Goal: Task Accomplishment & Management: Manage account settings

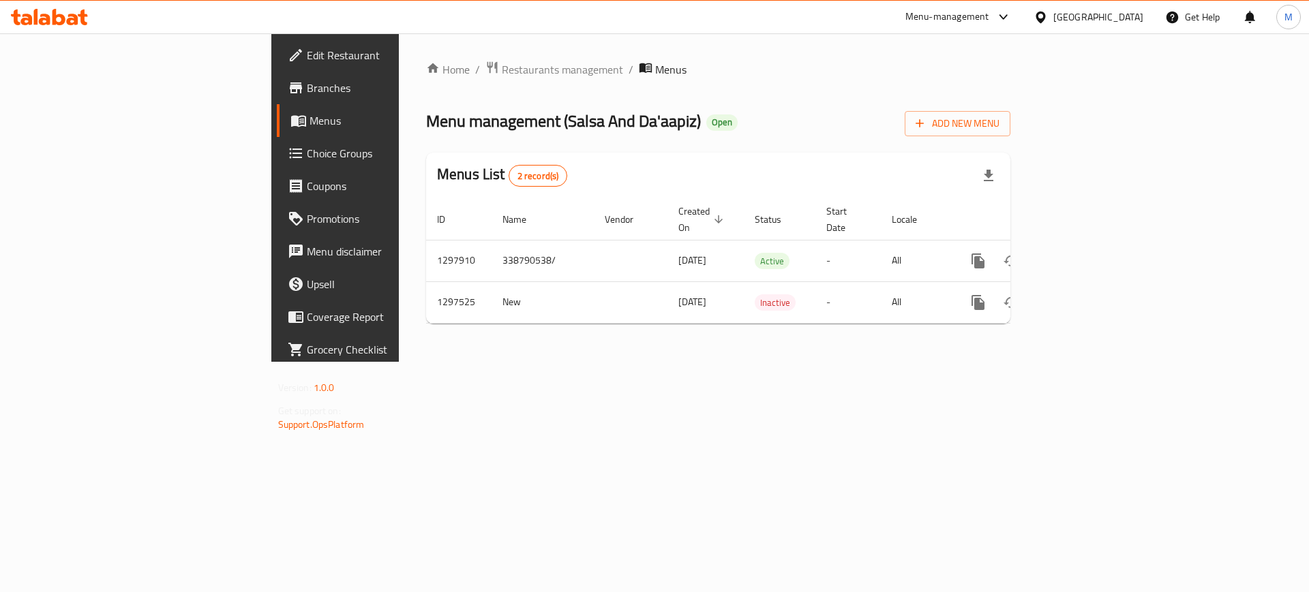
click at [1129, 19] on div "[GEOGRAPHIC_DATA]" at bounding box center [1098, 17] width 90 height 15
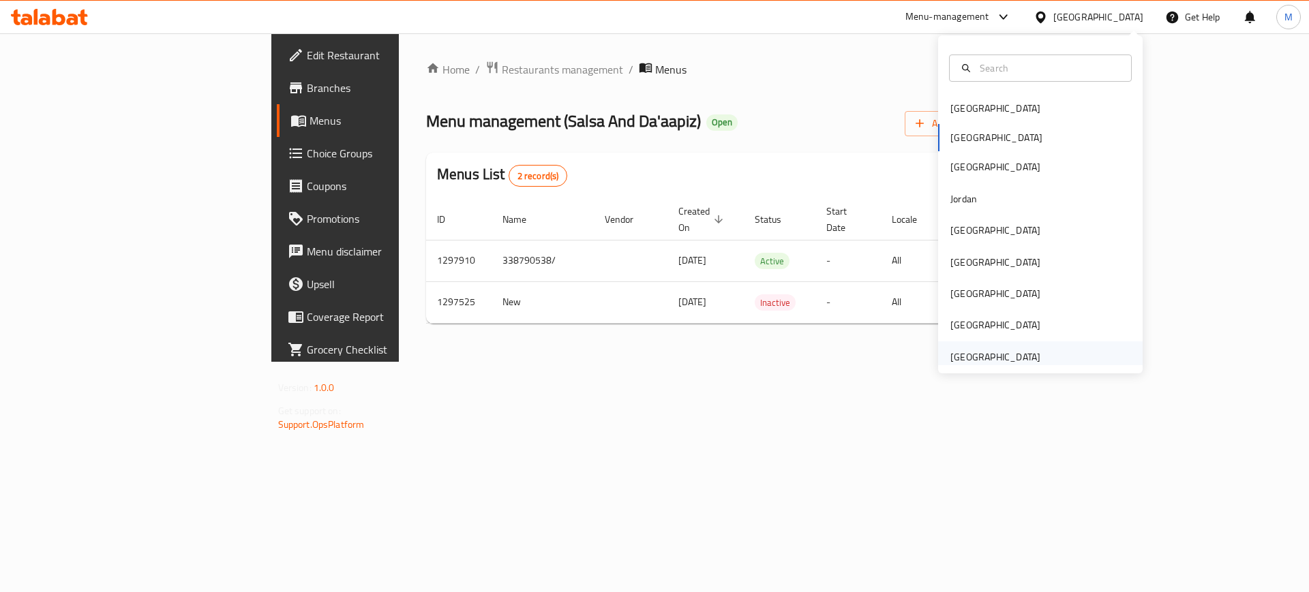
click at [994, 362] on div "[GEOGRAPHIC_DATA]" at bounding box center [995, 357] width 90 height 15
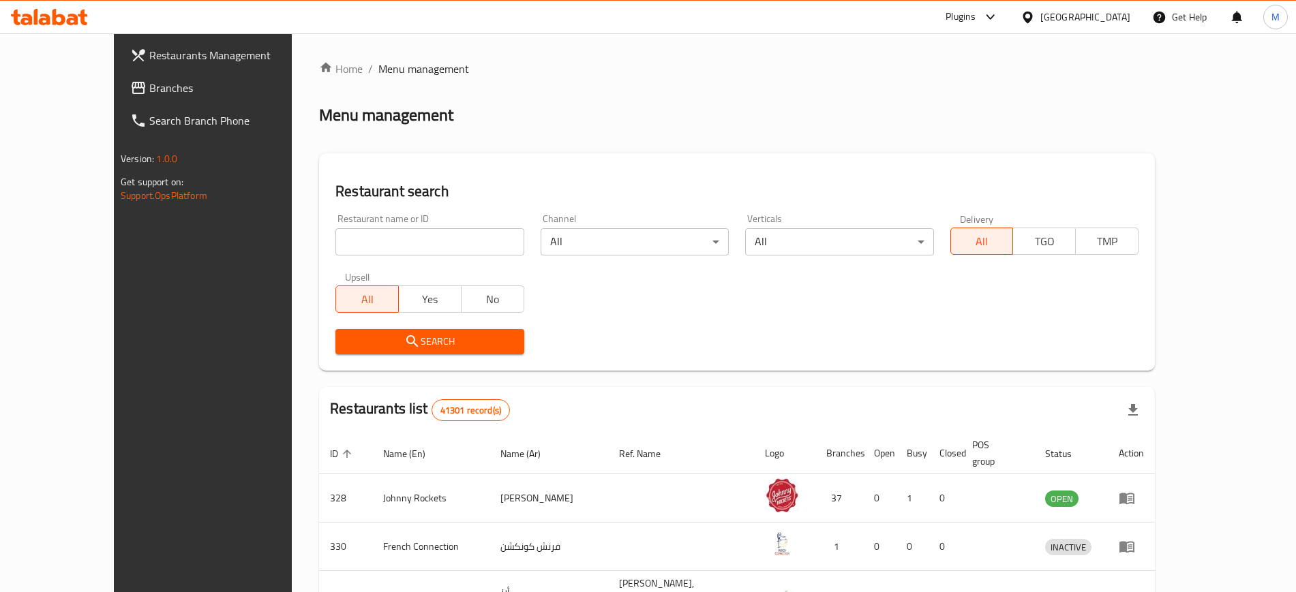
click at [149, 85] on span "Branches" at bounding box center [234, 88] width 170 height 16
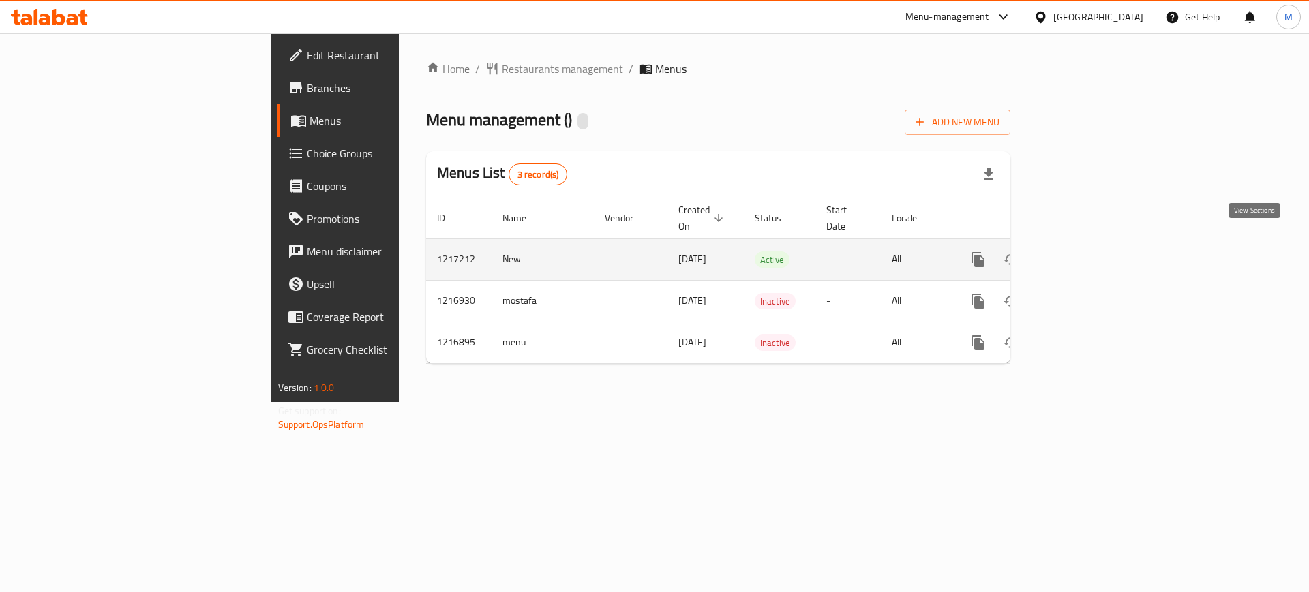
click at [1084, 251] on icon "enhanced table" at bounding box center [1076, 259] width 16 height 16
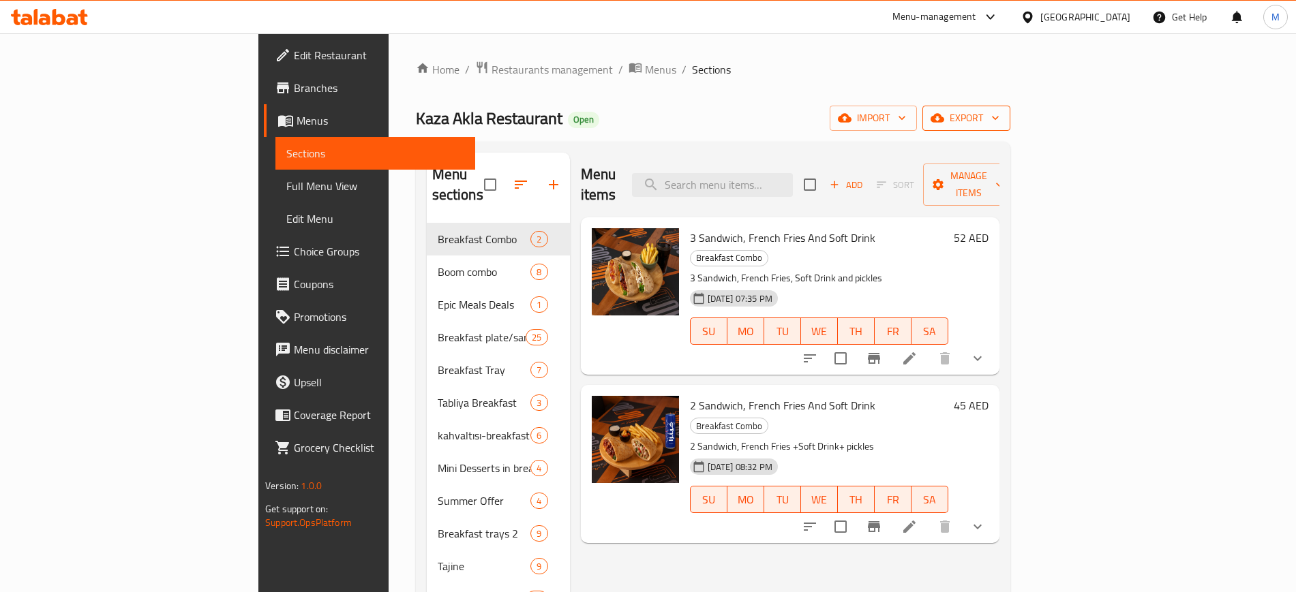
click at [999, 126] on span "export" at bounding box center [966, 118] width 66 height 17
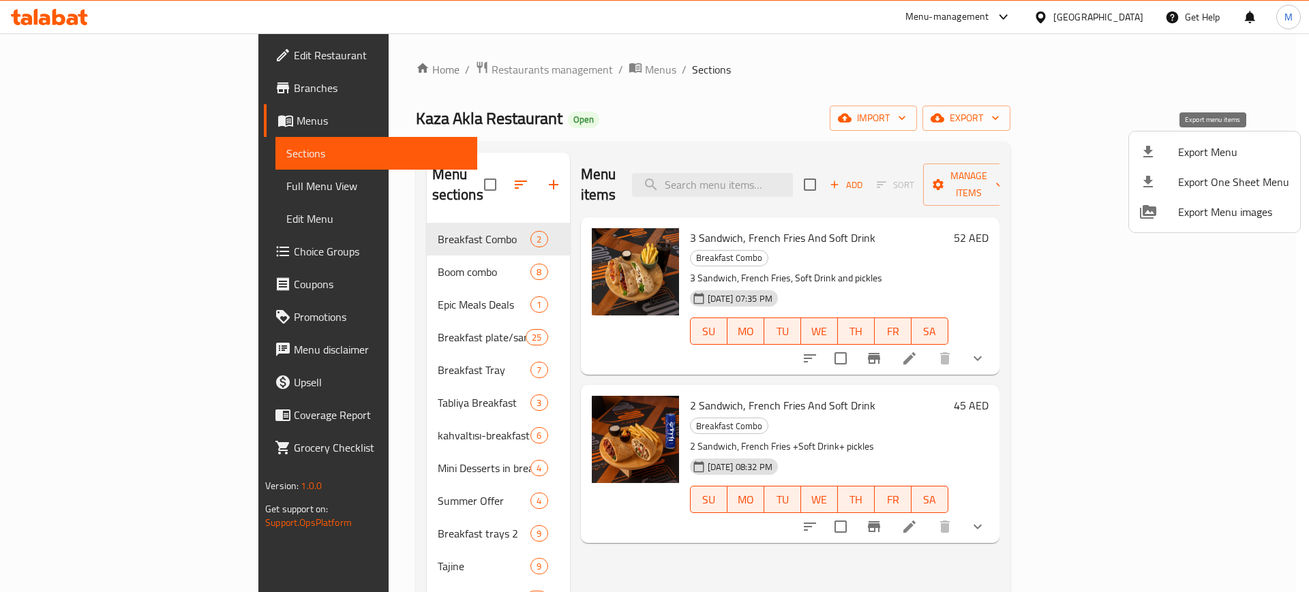
click at [1239, 158] on span "Export Menu" at bounding box center [1233, 152] width 111 height 16
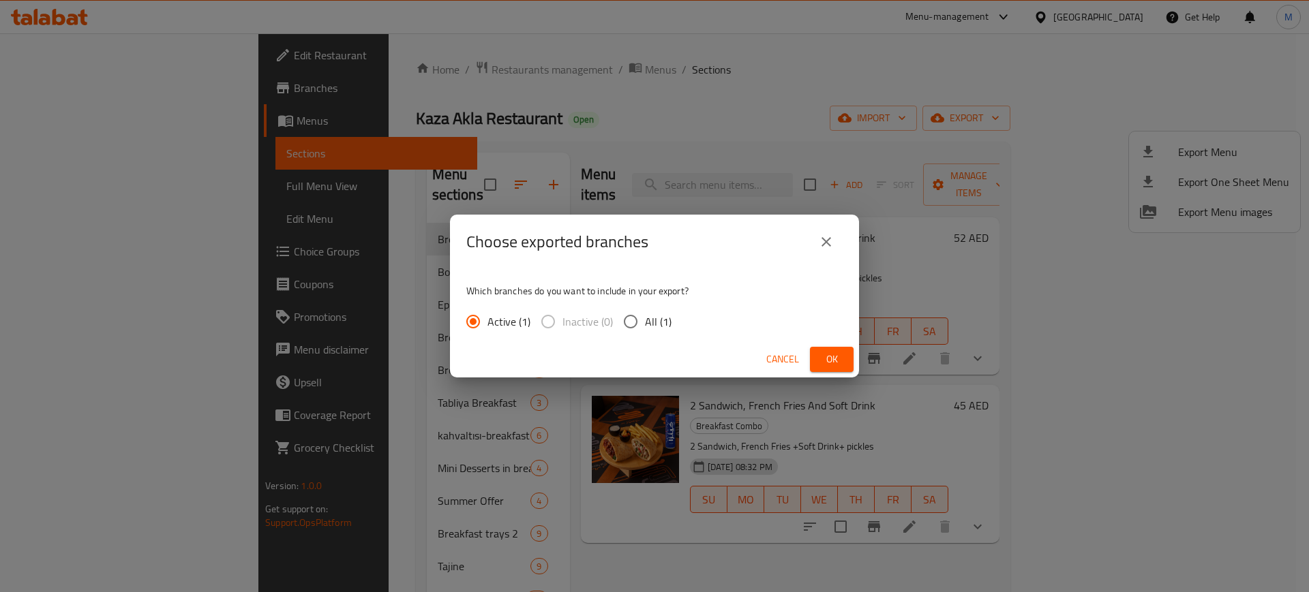
click at [650, 316] on span "All (1)" at bounding box center [658, 322] width 27 height 16
click at [645, 316] on input "All (1)" at bounding box center [630, 321] width 29 height 29
radio input "true"
click at [821, 362] on span "Ok" at bounding box center [832, 359] width 22 height 17
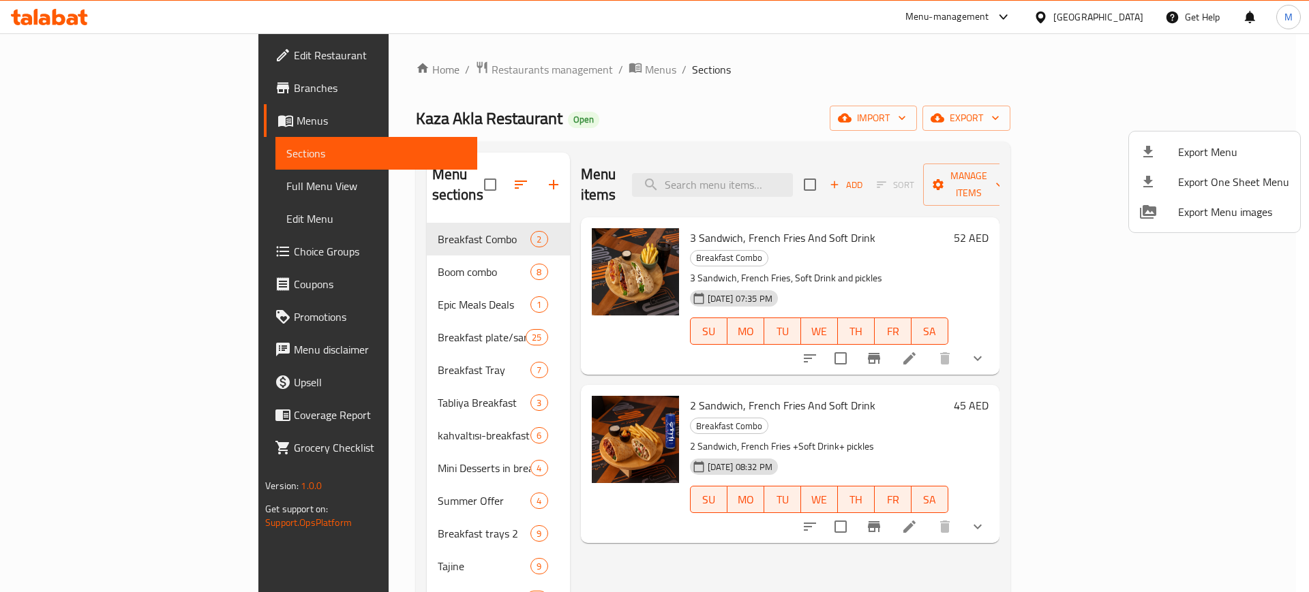
click at [63, 181] on div at bounding box center [654, 296] width 1309 height 592
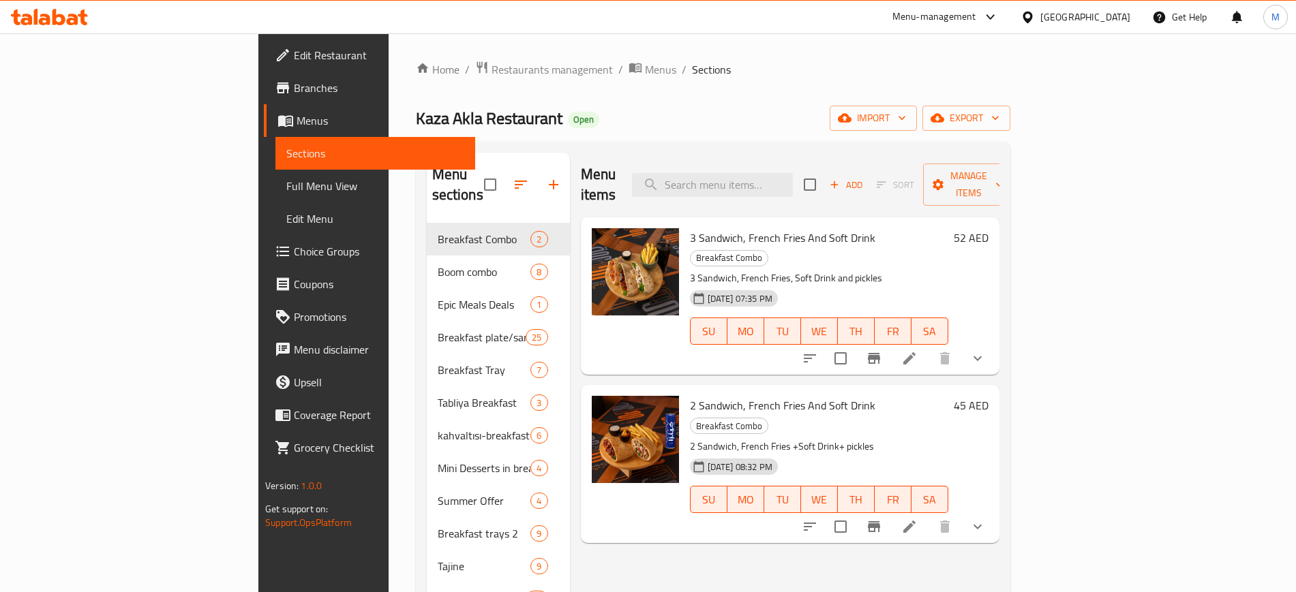
click at [286, 181] on span "Full Menu View" at bounding box center [374, 186] width 177 height 16
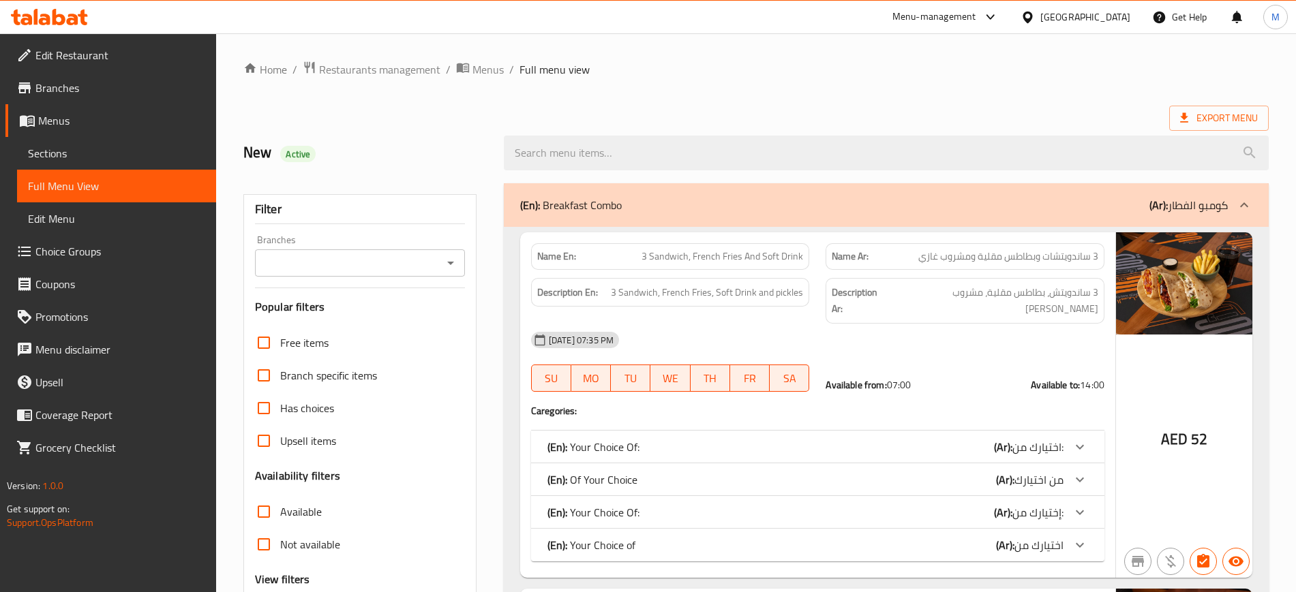
scroll to position [85, 0]
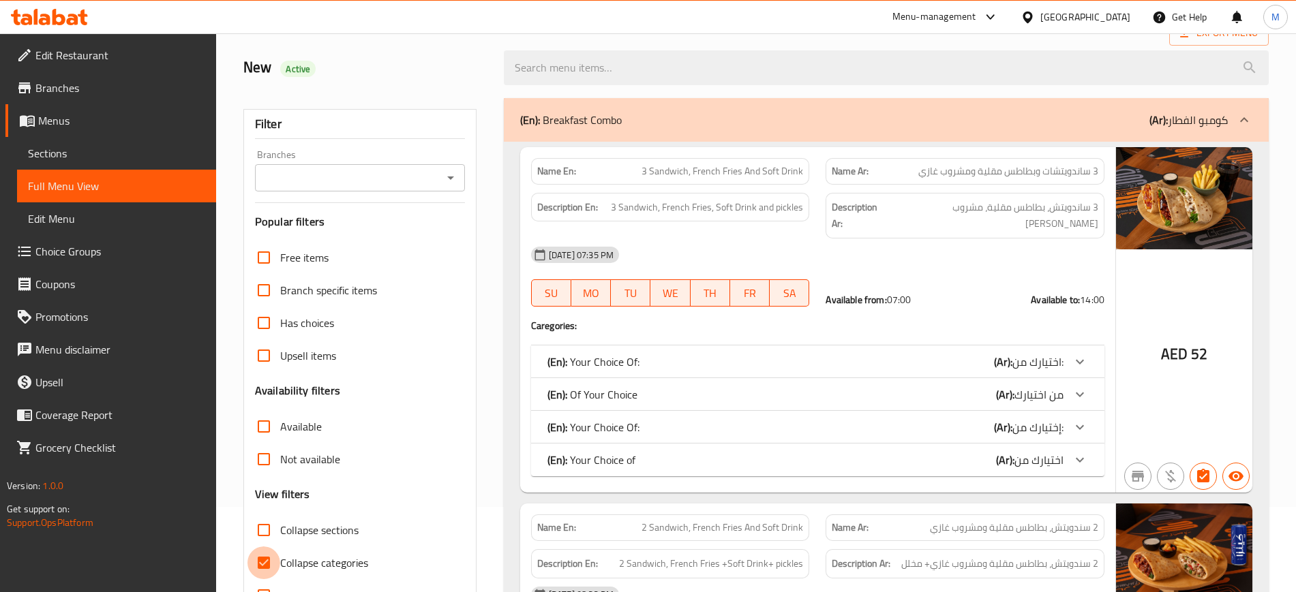
click at [259, 555] on input "Collapse categories" at bounding box center [263, 563] width 33 height 33
checkbox input "false"
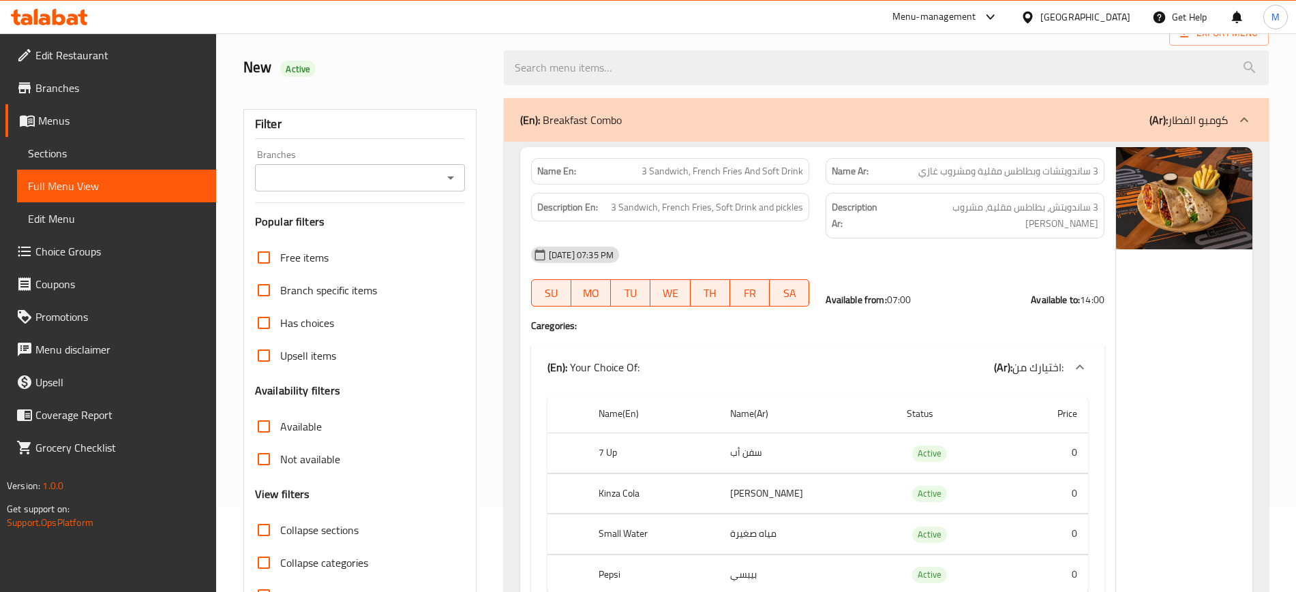
click at [449, 174] on icon "Open" at bounding box center [450, 178] width 16 height 16
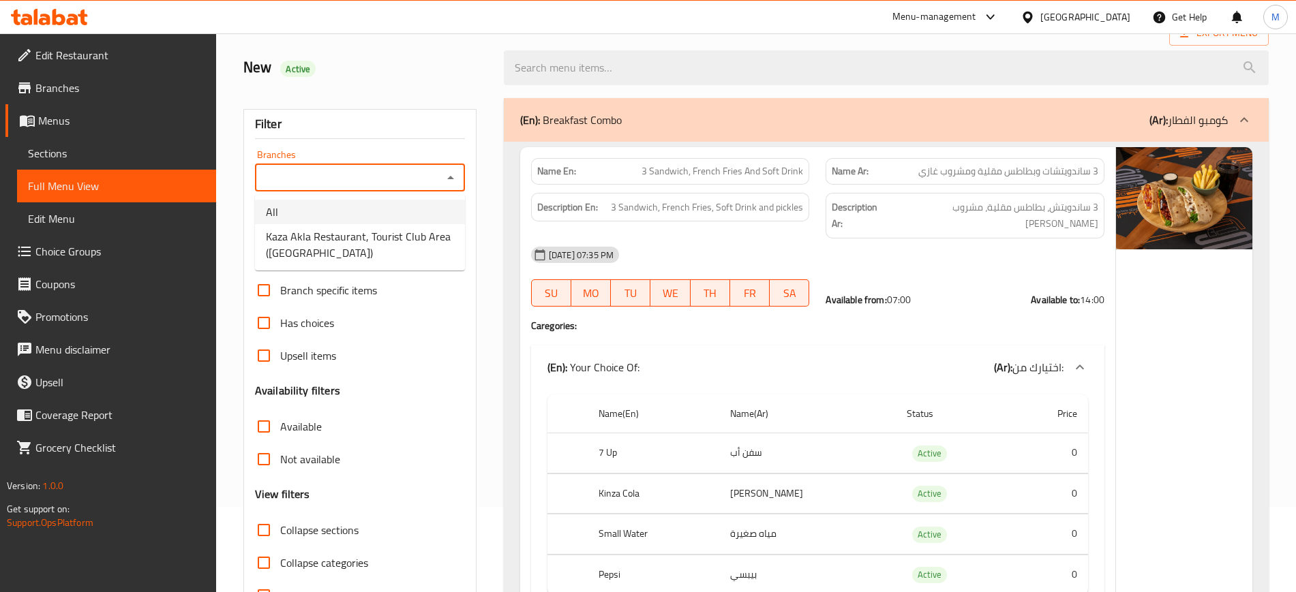
click at [320, 205] on li "All" at bounding box center [360, 212] width 210 height 25
click at [450, 174] on icon "Open" at bounding box center [450, 178] width 16 height 16
click at [365, 245] on span "Kaza Akla Restaurant, Tourist Club Area ([GEOGRAPHIC_DATA])" at bounding box center [360, 244] width 188 height 33
type input "Kaza Akla Restaurant, Tourist Club Area ([GEOGRAPHIC_DATA])"
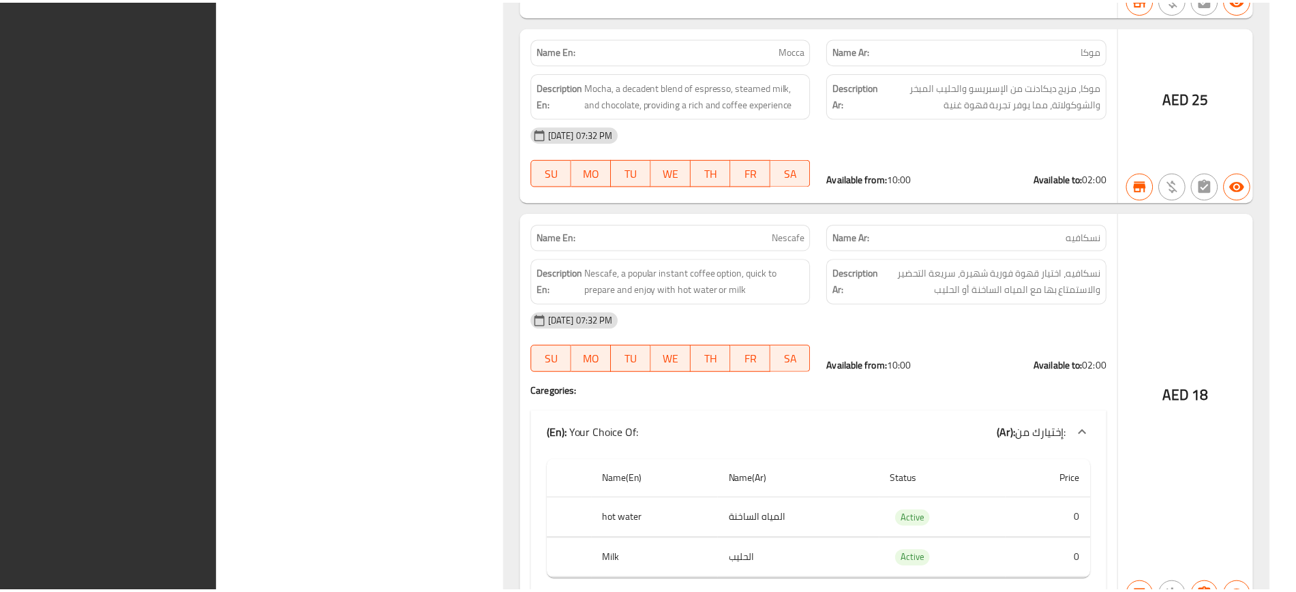
scroll to position [101007, 0]
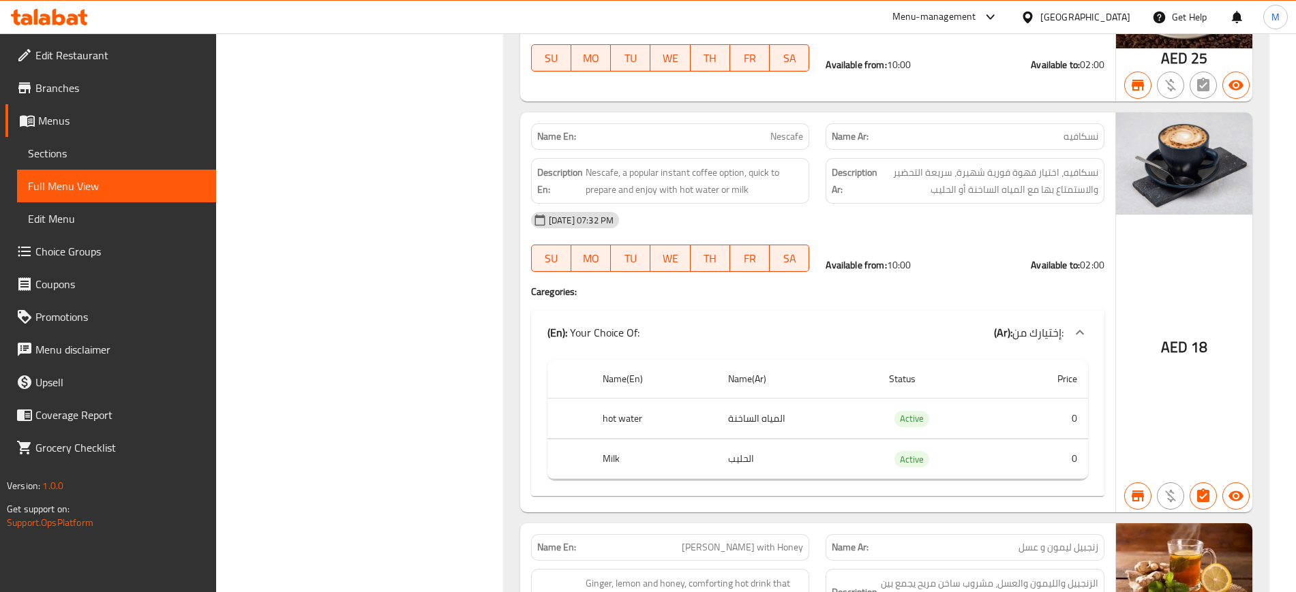
click at [69, 127] on span "Menus" at bounding box center [121, 120] width 167 height 16
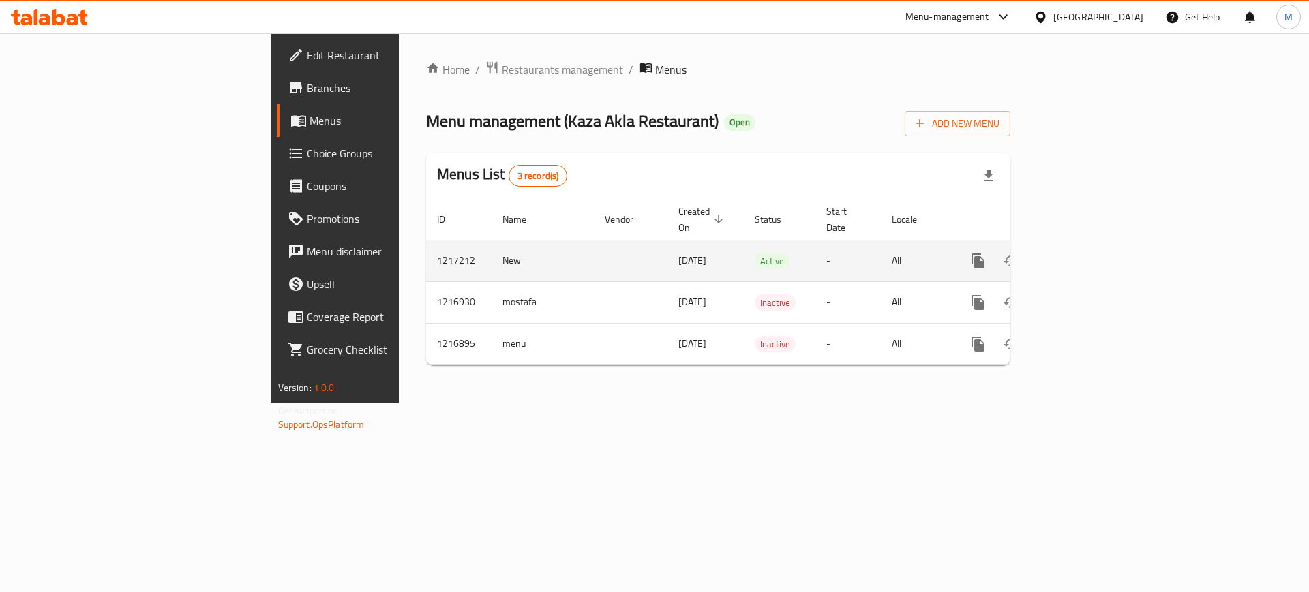
click at [1092, 251] on link "enhanced table" at bounding box center [1076, 261] width 33 height 33
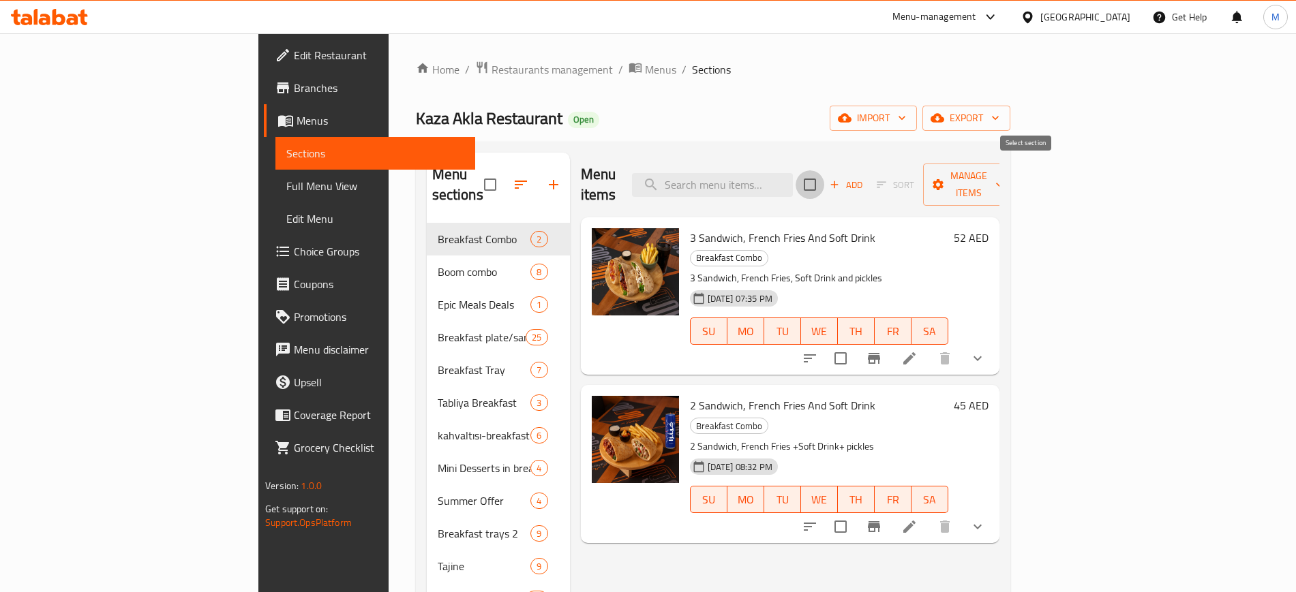
click at [824, 173] on input "checkbox" at bounding box center [809, 184] width 29 height 29
checkbox input "true"
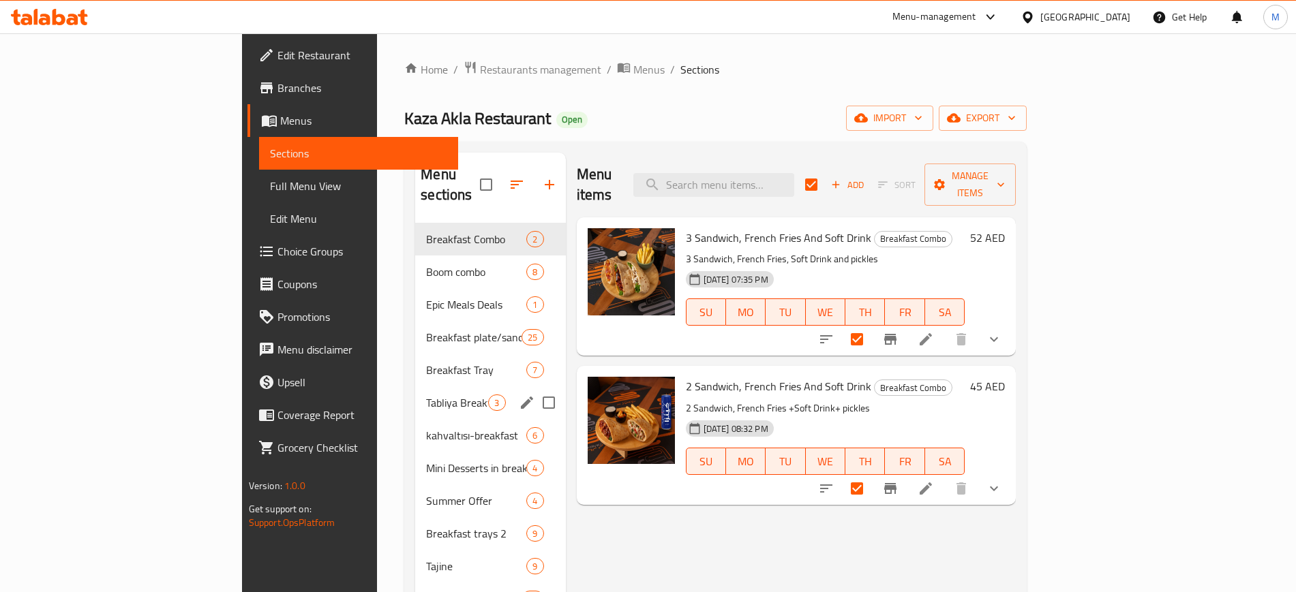
click at [426, 395] on span "Tabliya Breakfast" at bounding box center [457, 403] width 62 height 16
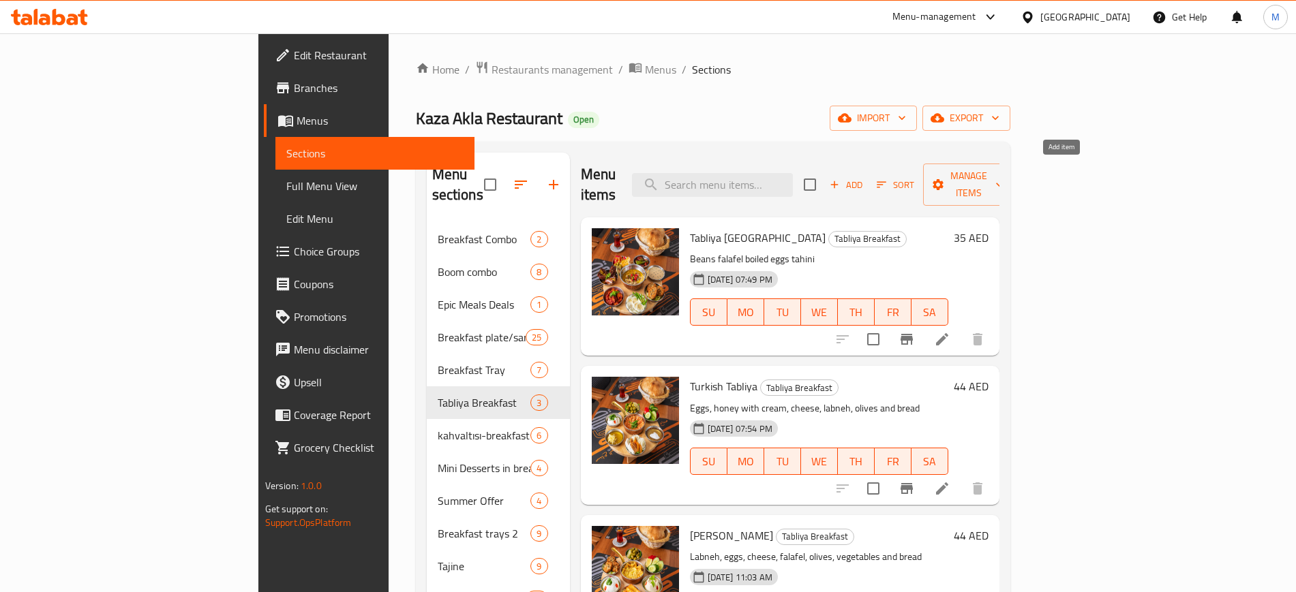
click at [824, 170] on input "checkbox" at bounding box center [809, 184] width 29 height 29
checkbox input "true"
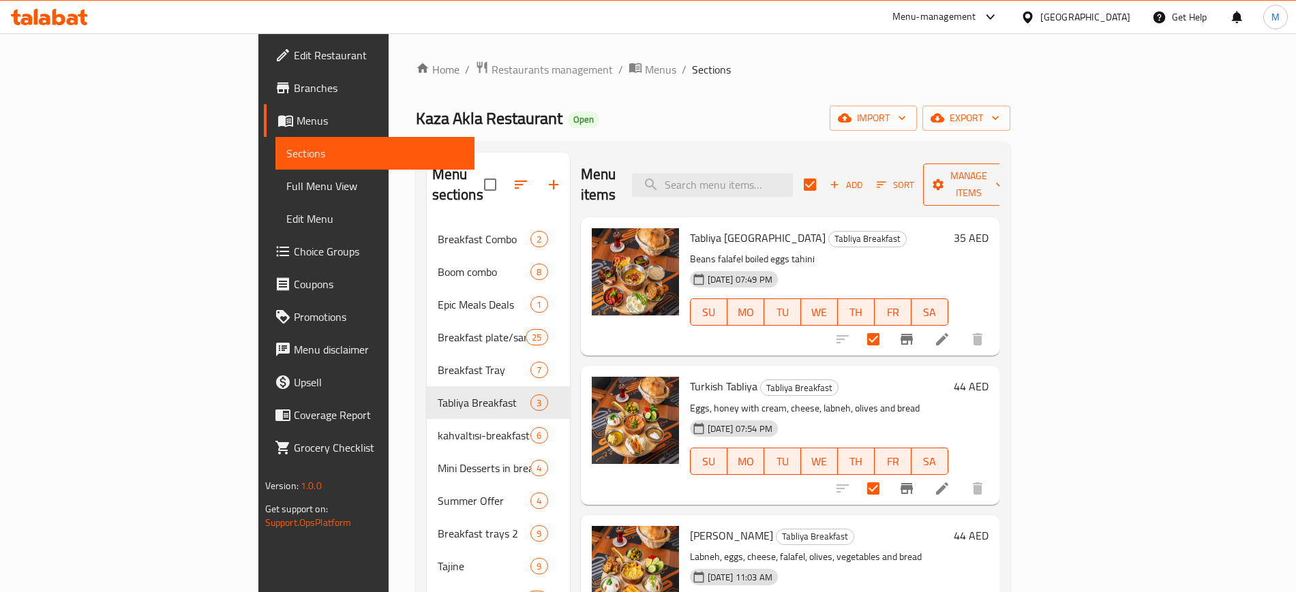
click at [1003, 171] on span "Manage items" at bounding box center [969, 185] width 70 height 34
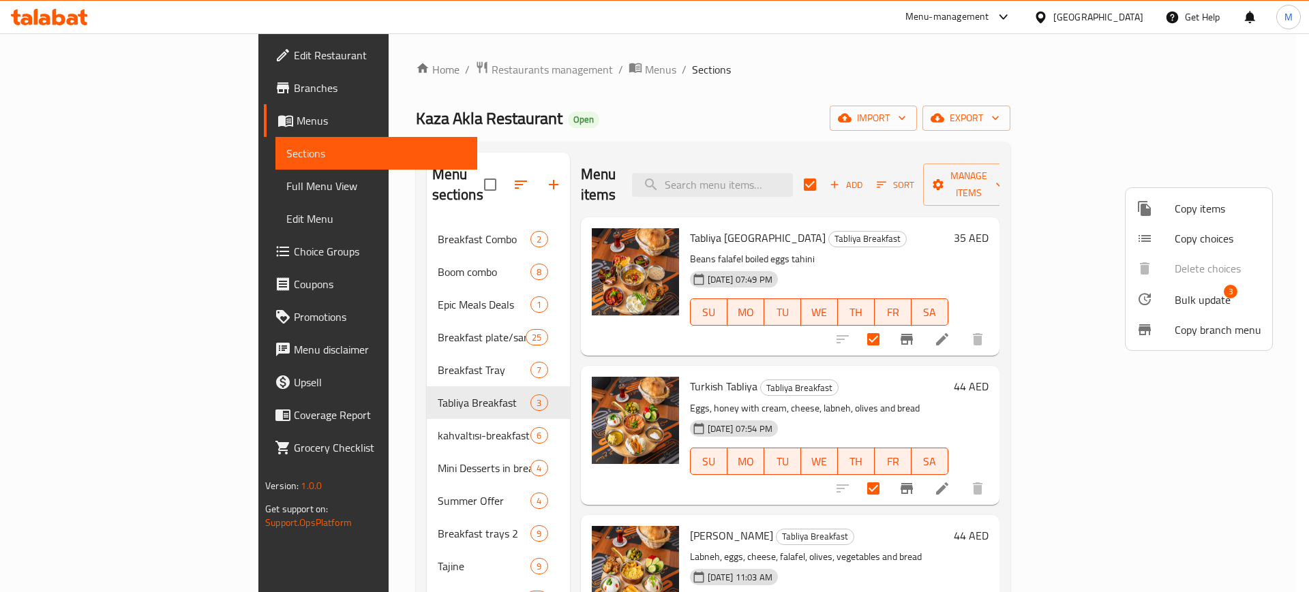
click at [874, 156] on div at bounding box center [654, 296] width 1309 height 592
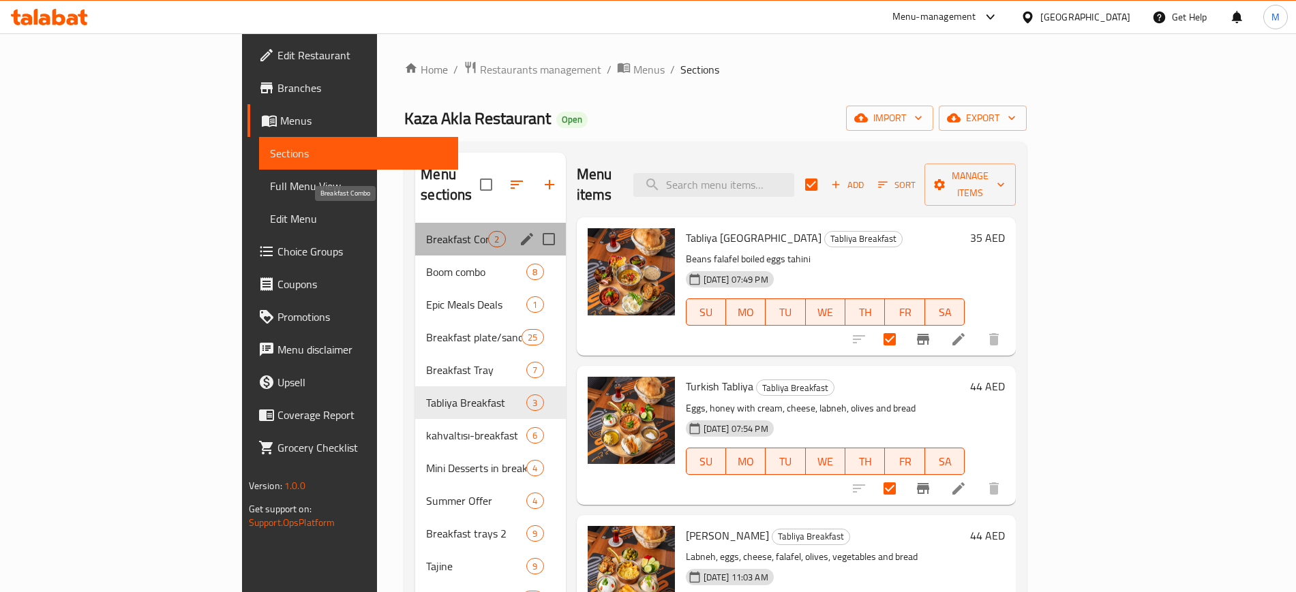
click at [426, 231] on span "Breakfast Combo" at bounding box center [457, 239] width 62 height 16
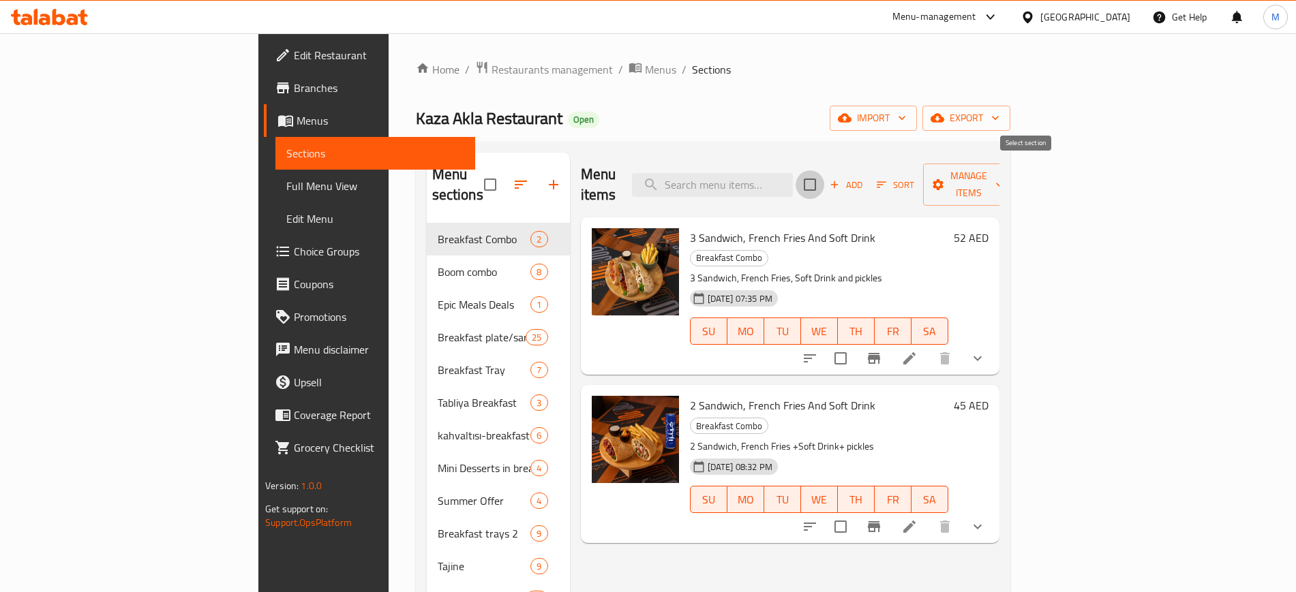
click at [824, 170] on input "checkbox" at bounding box center [809, 184] width 29 height 29
checkbox input "true"
click at [999, 157] on div "Menu items Add Sort Manage items" at bounding box center [790, 185] width 418 height 65
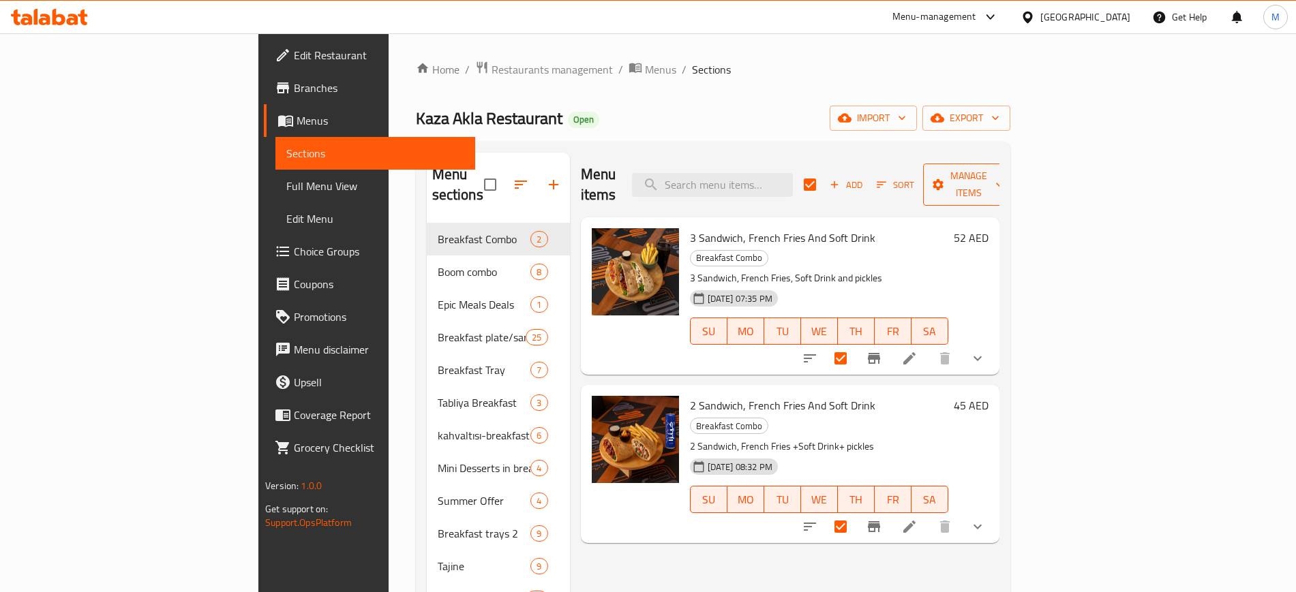
click at [1003, 169] on span "Manage items" at bounding box center [969, 185] width 70 height 34
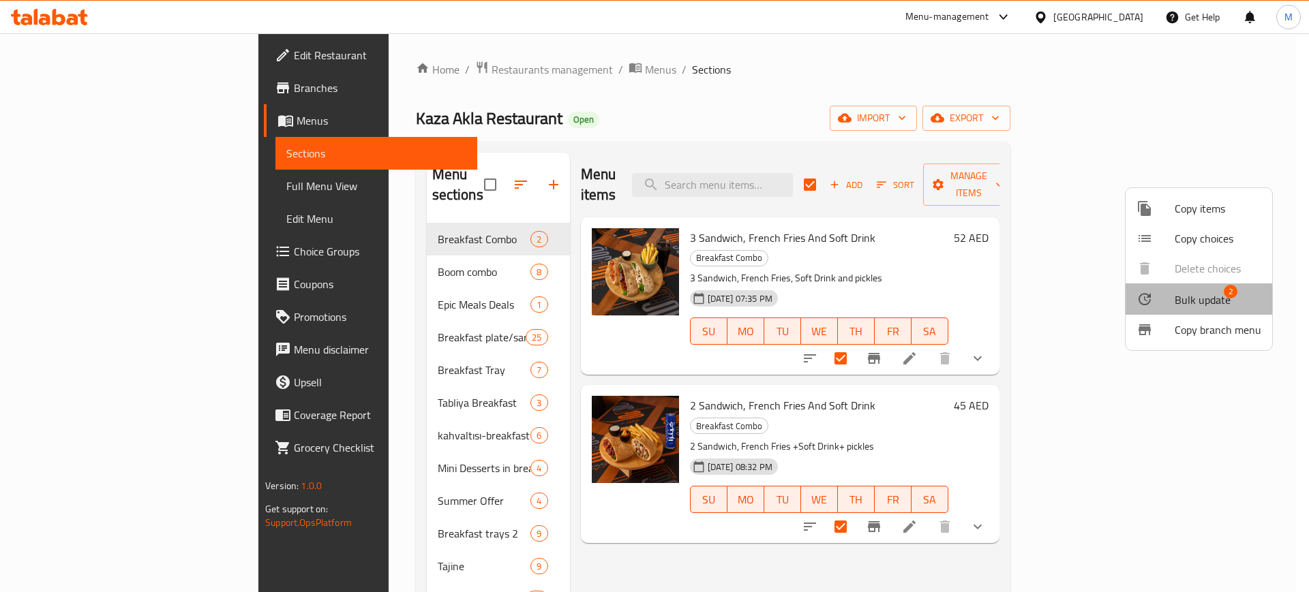
click at [1208, 294] on span "Bulk update" at bounding box center [1202, 300] width 56 height 16
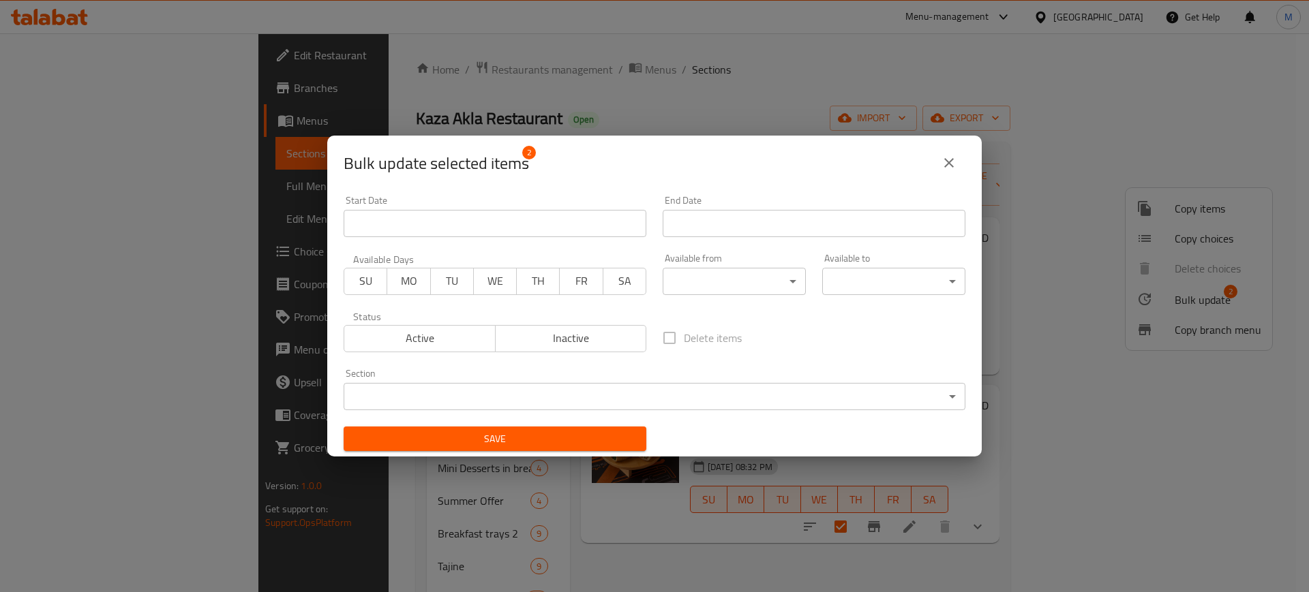
click at [758, 279] on body "​ Menu-management [GEOGRAPHIC_DATA] Get Help M Edit Restaurant Branches Menus S…" at bounding box center [654, 312] width 1309 height 559
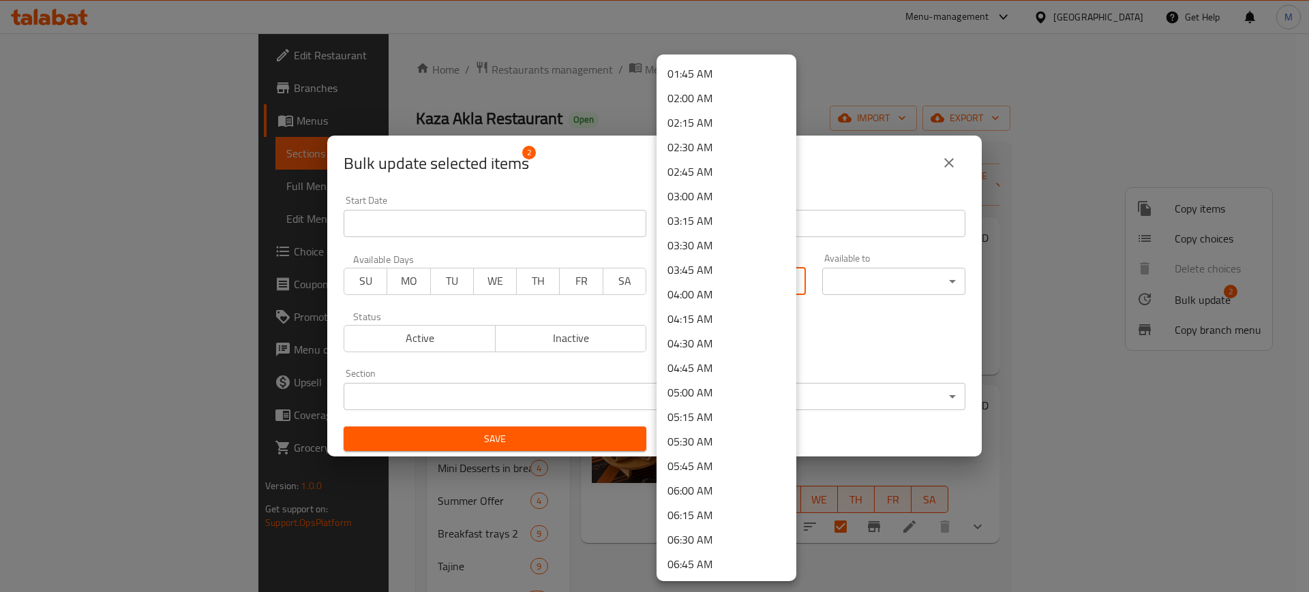
scroll to position [256, 0]
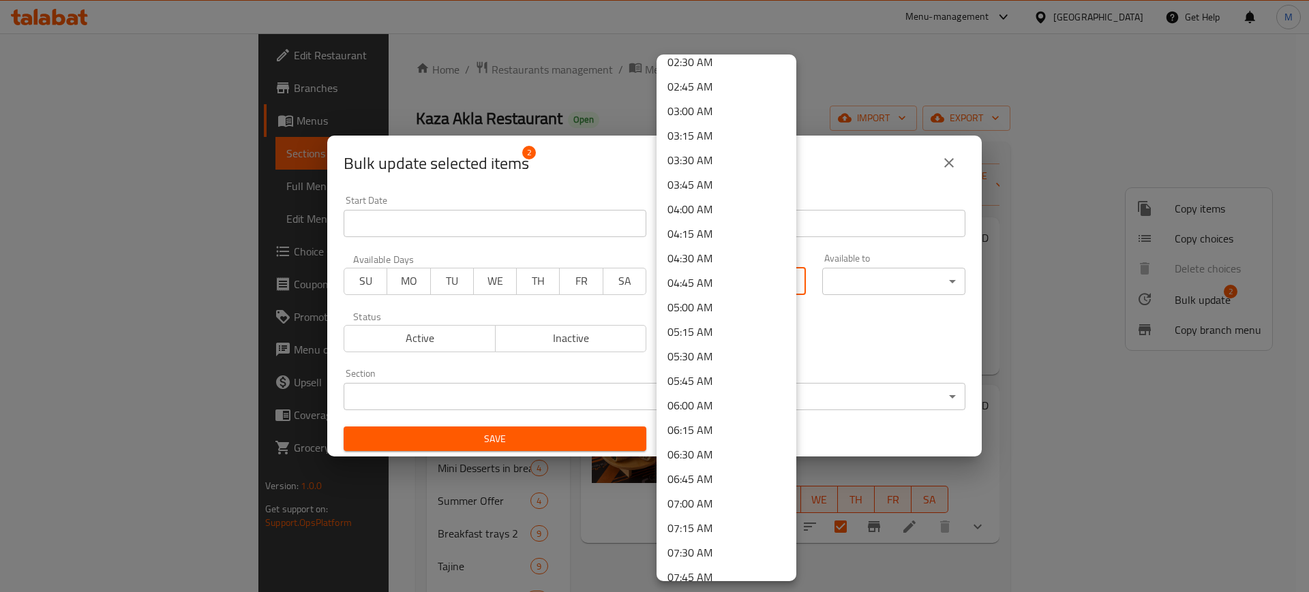
click at [705, 498] on li "07:00 AM" at bounding box center [726, 503] width 140 height 25
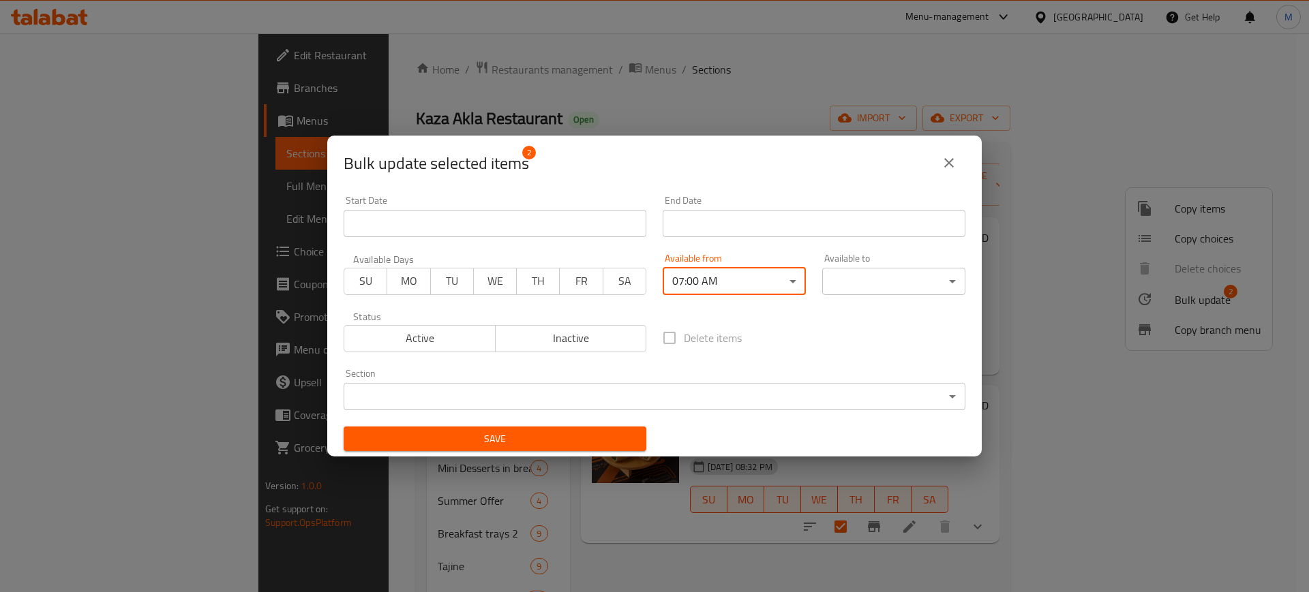
click at [894, 279] on body "​ Menu-management [GEOGRAPHIC_DATA] Get Help M Edit Restaurant Branches Menus S…" at bounding box center [654, 312] width 1309 height 559
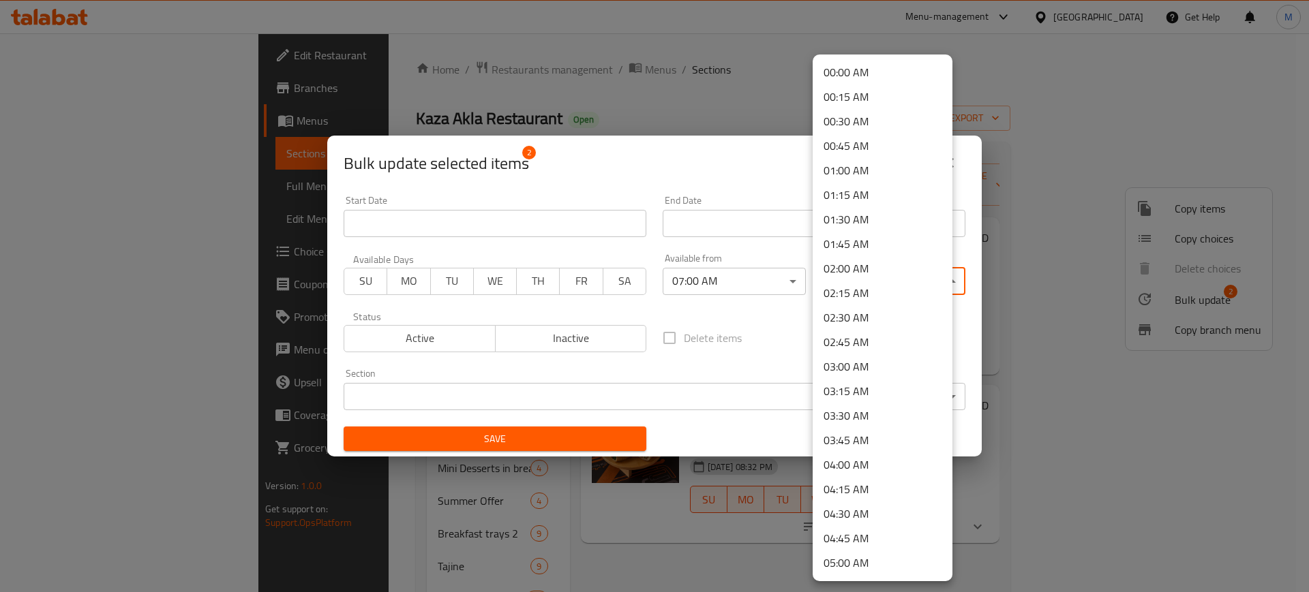
click at [876, 269] on li "02:00 AM" at bounding box center [882, 268] width 140 height 25
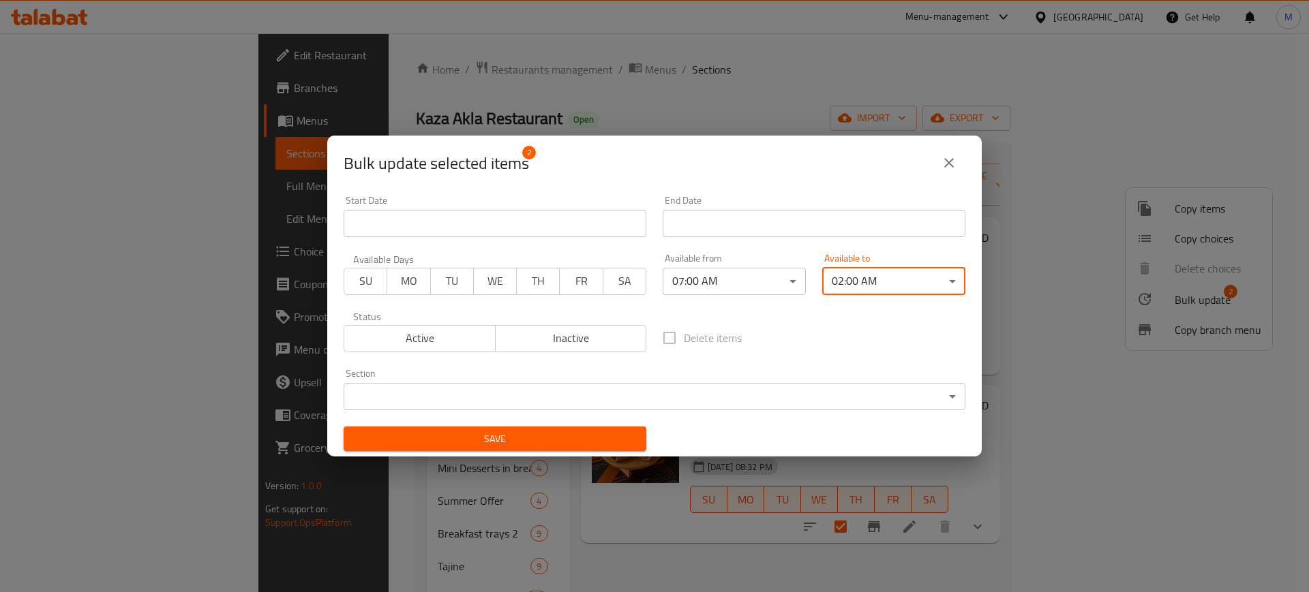
click at [439, 431] on span "Save" at bounding box center [494, 439] width 281 height 17
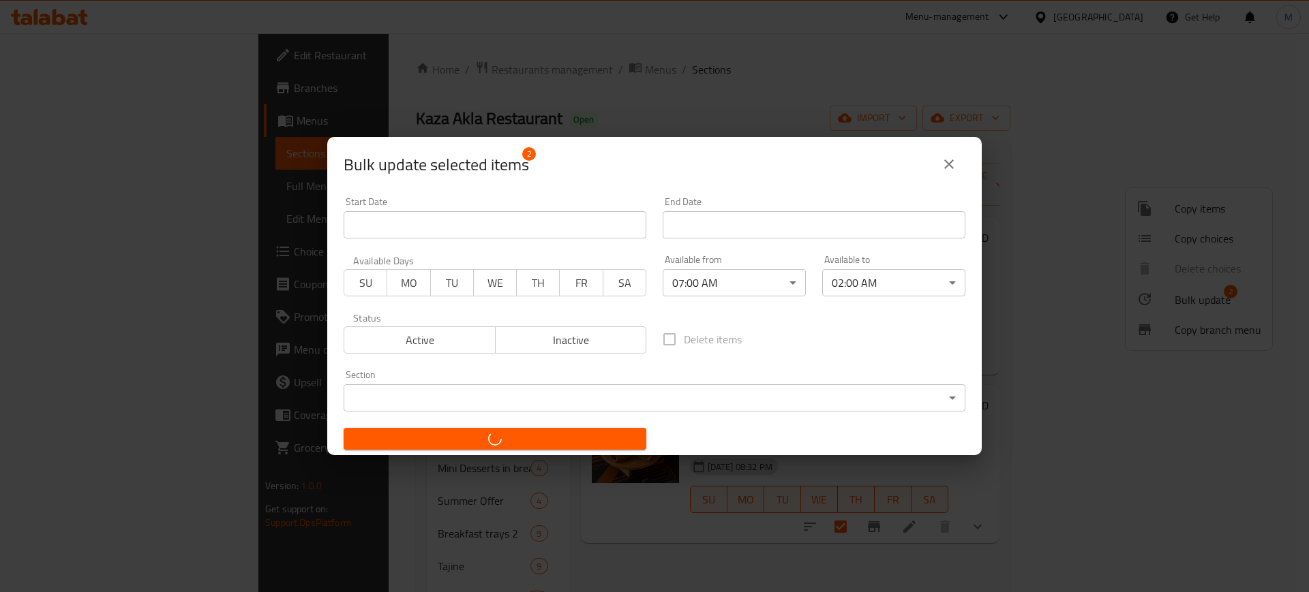
checkbox input "false"
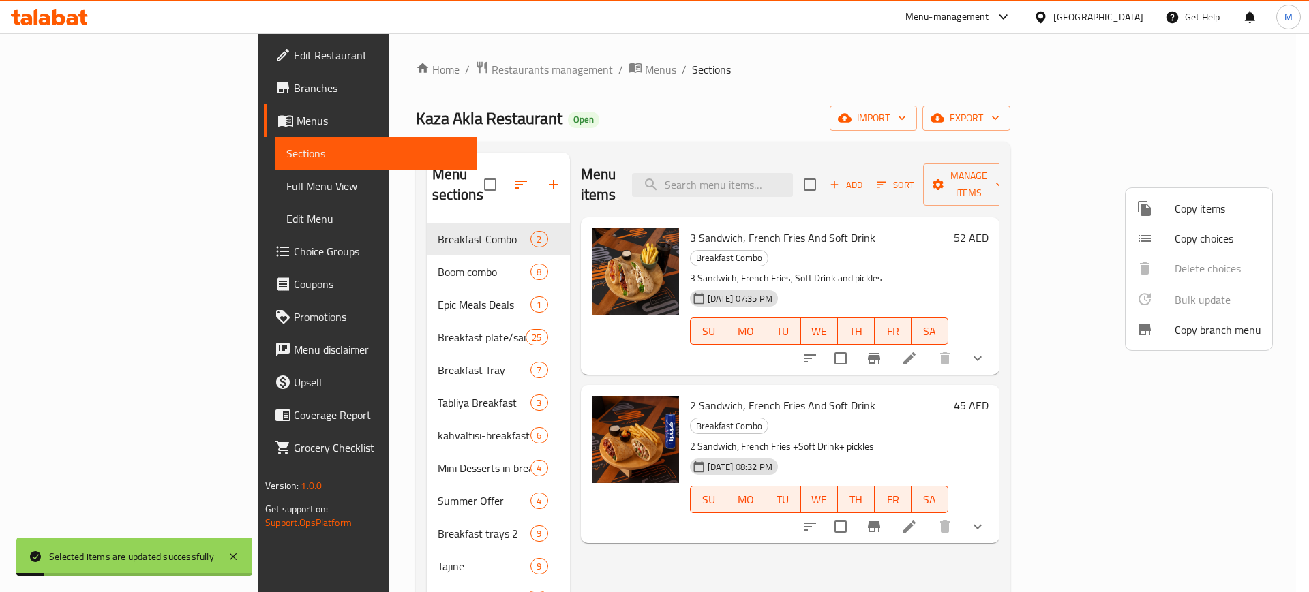
click at [308, 261] on div at bounding box center [654, 296] width 1309 height 592
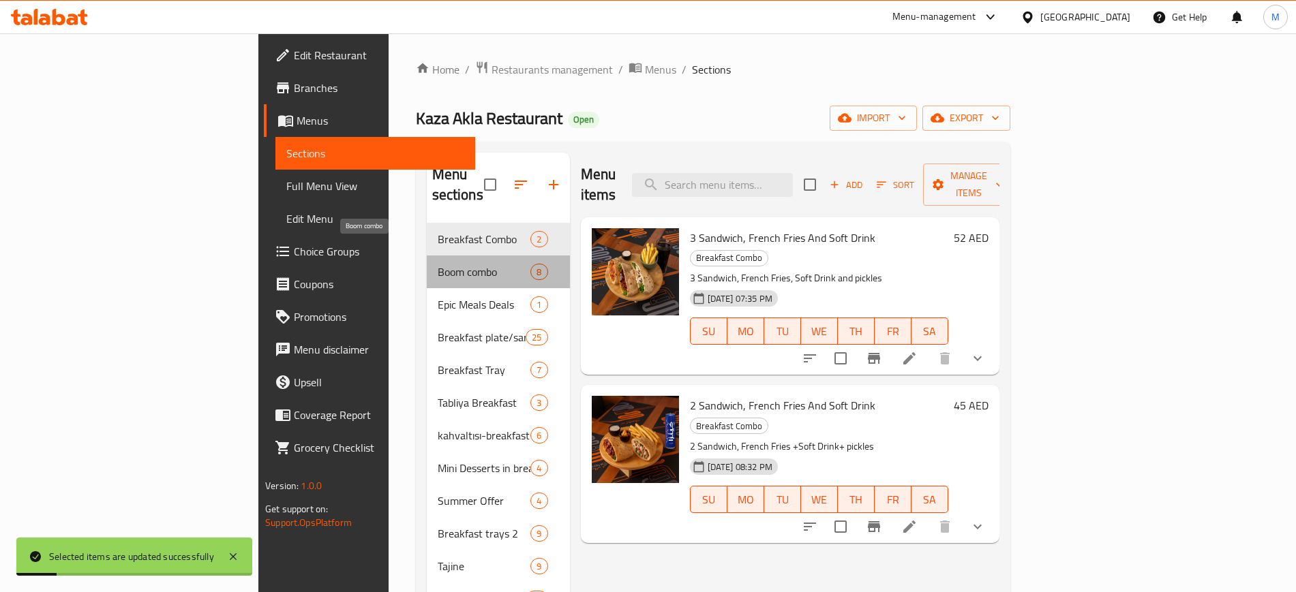
click at [438, 264] on span "Boom combo" at bounding box center [484, 272] width 93 height 16
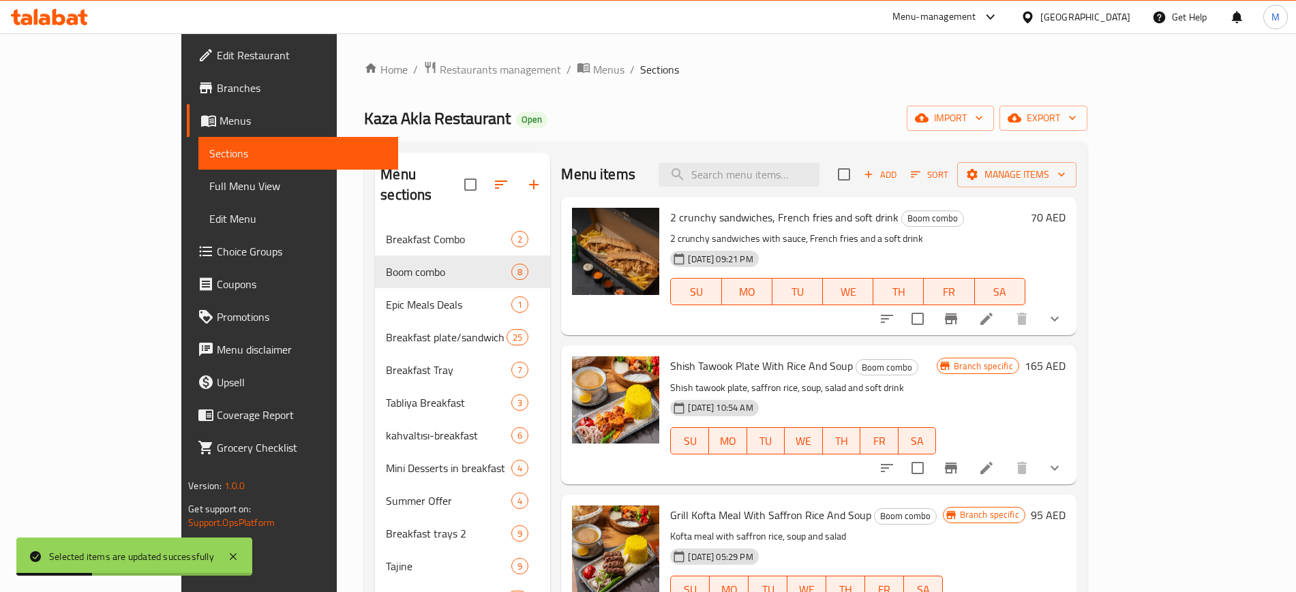
click at [858, 174] on input "checkbox" at bounding box center [843, 174] width 29 height 29
checkbox input "true"
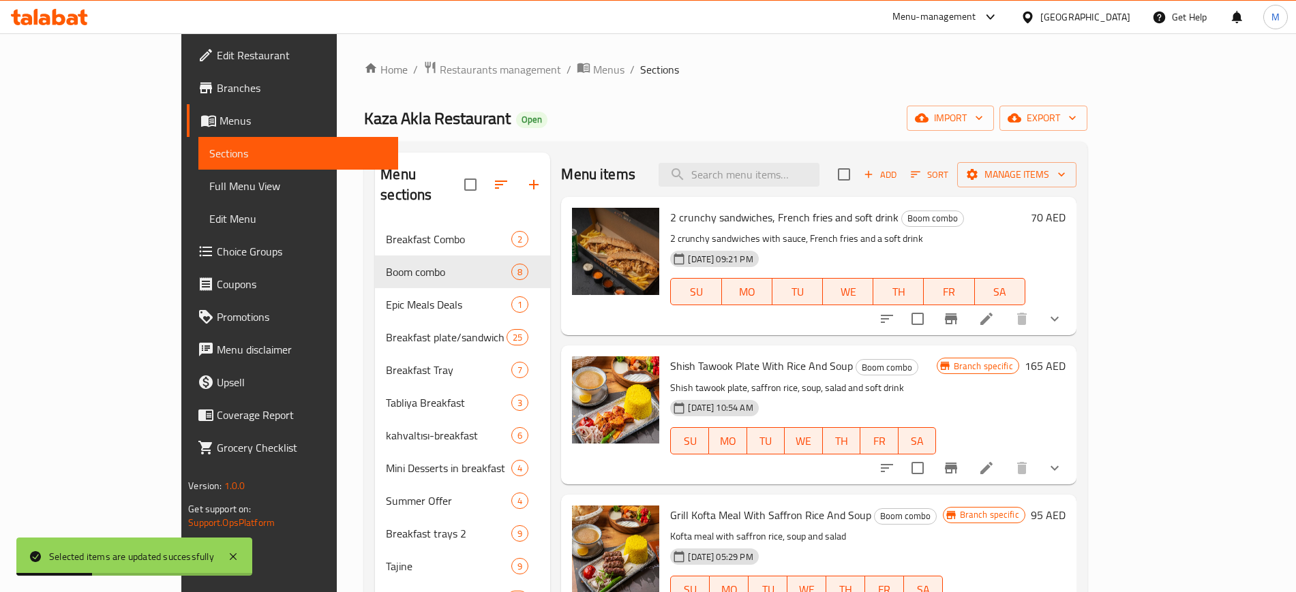
checkbox input "true"
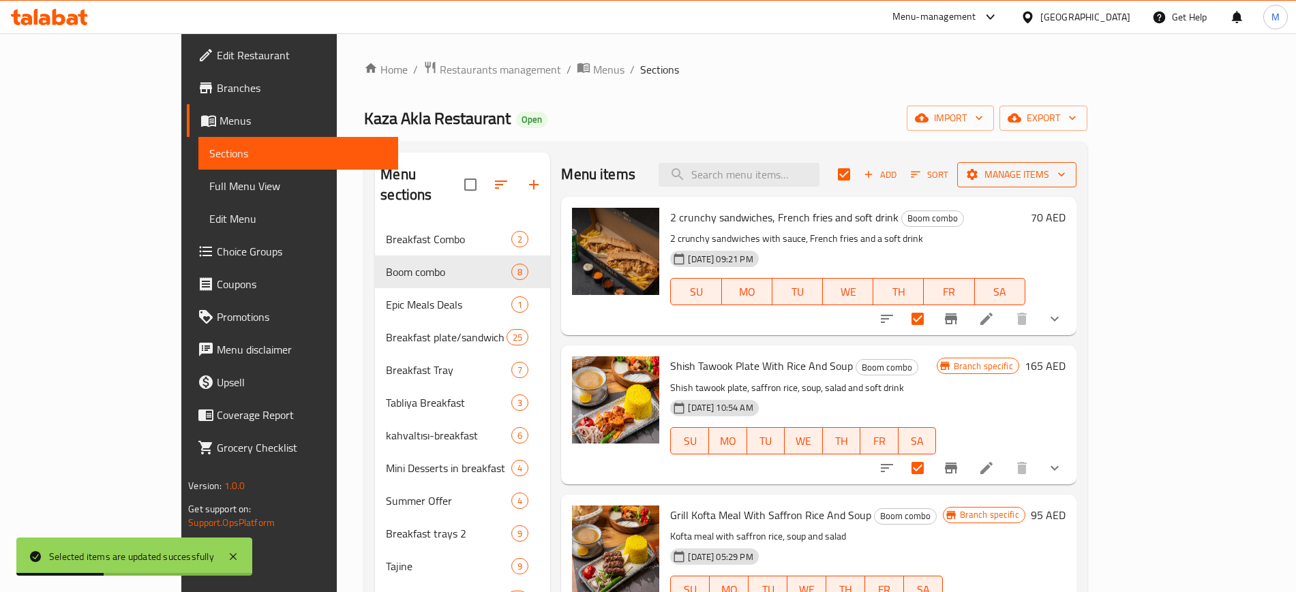
click at [1065, 174] on span "Manage items" at bounding box center [1016, 174] width 97 height 17
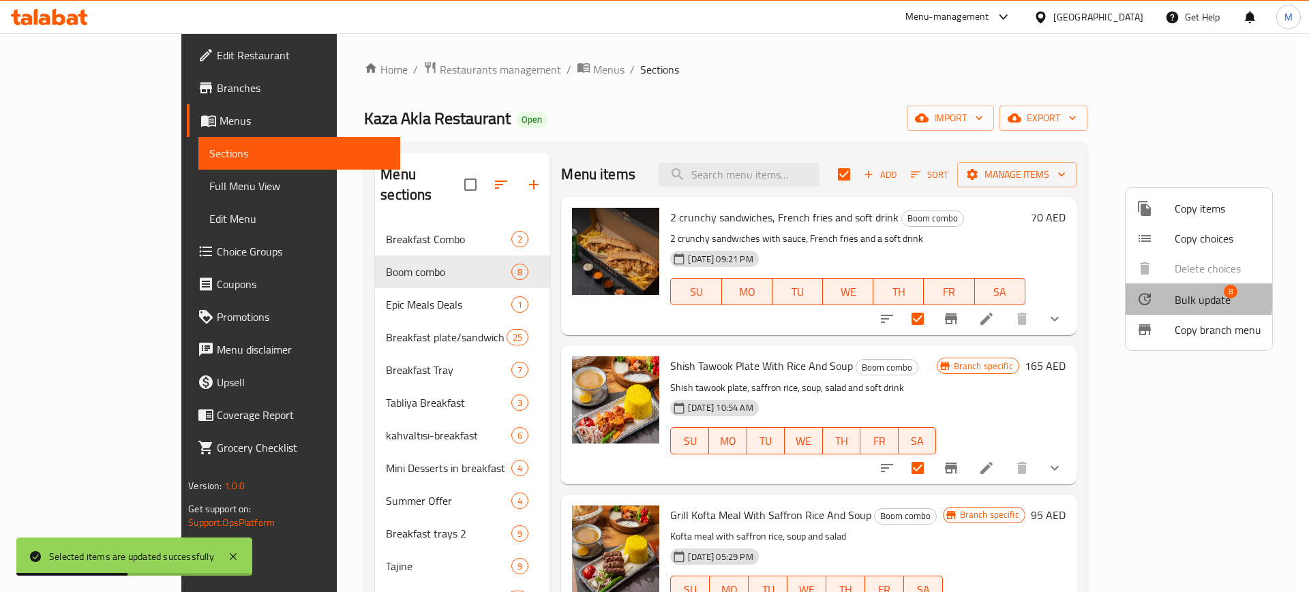
click at [1167, 297] on div at bounding box center [1155, 299] width 38 height 16
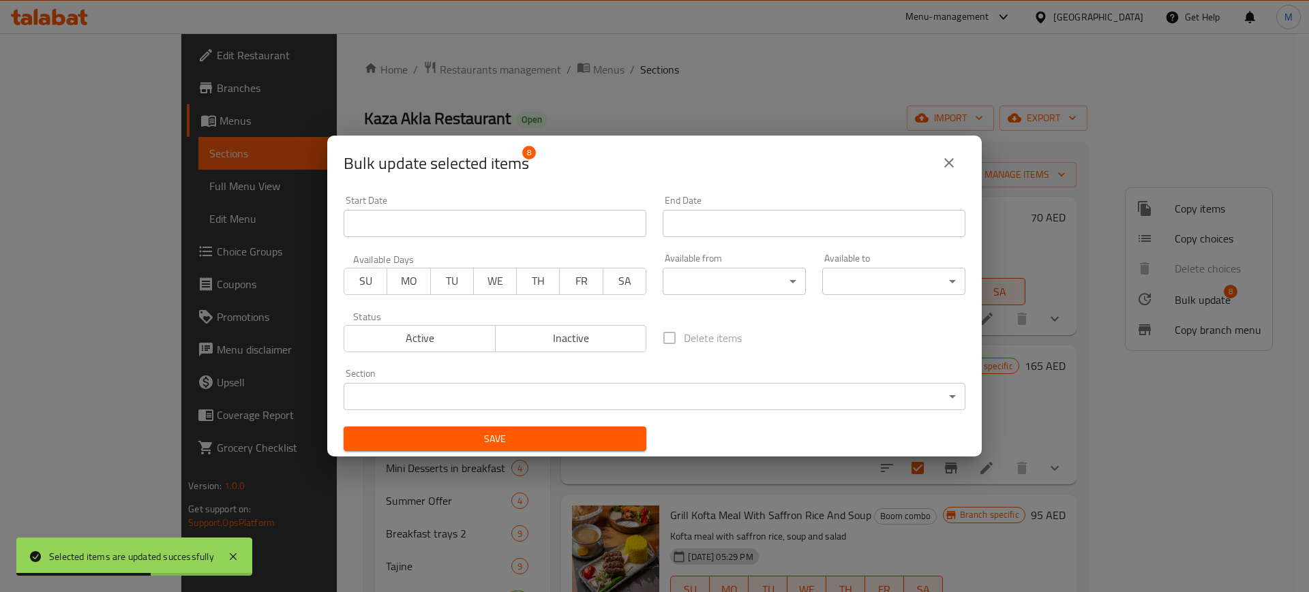
click at [720, 275] on body "Selected items are updated successfully ​ Menu-management [GEOGRAPHIC_DATA] Get…" at bounding box center [654, 312] width 1309 height 559
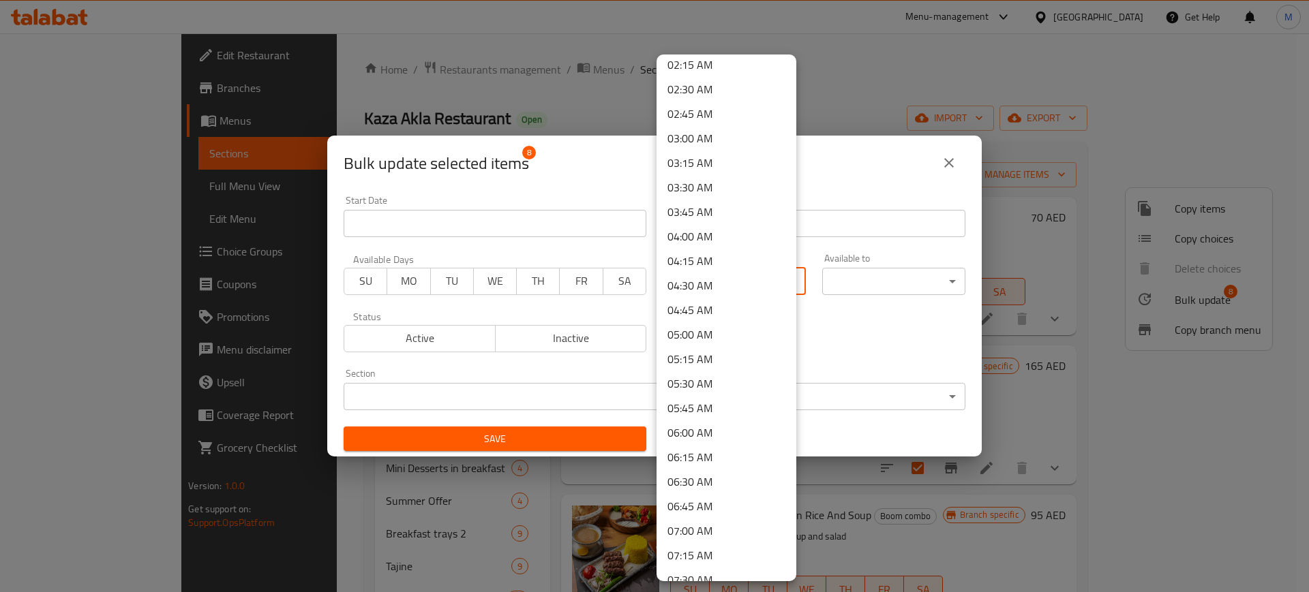
scroll to position [256, 0]
click at [686, 495] on li "07:00 AM" at bounding box center [726, 503] width 140 height 25
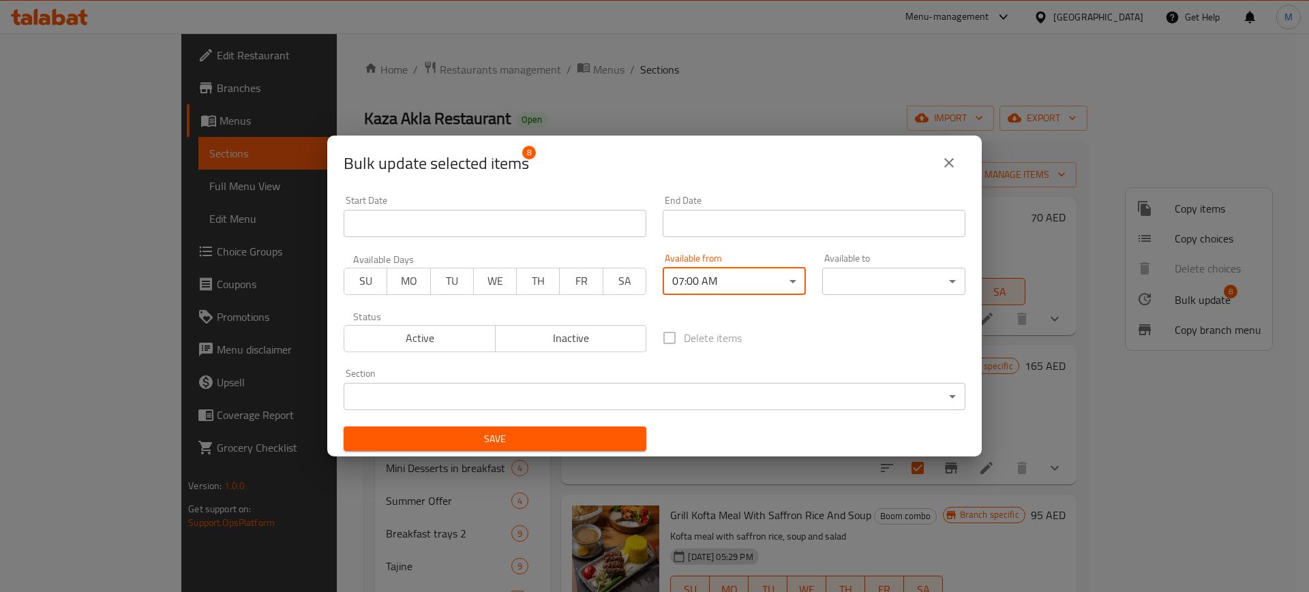
click at [838, 277] on body "​ Menu-management [GEOGRAPHIC_DATA] Get Help M Edit Restaurant Branches Menus S…" at bounding box center [654, 312] width 1309 height 559
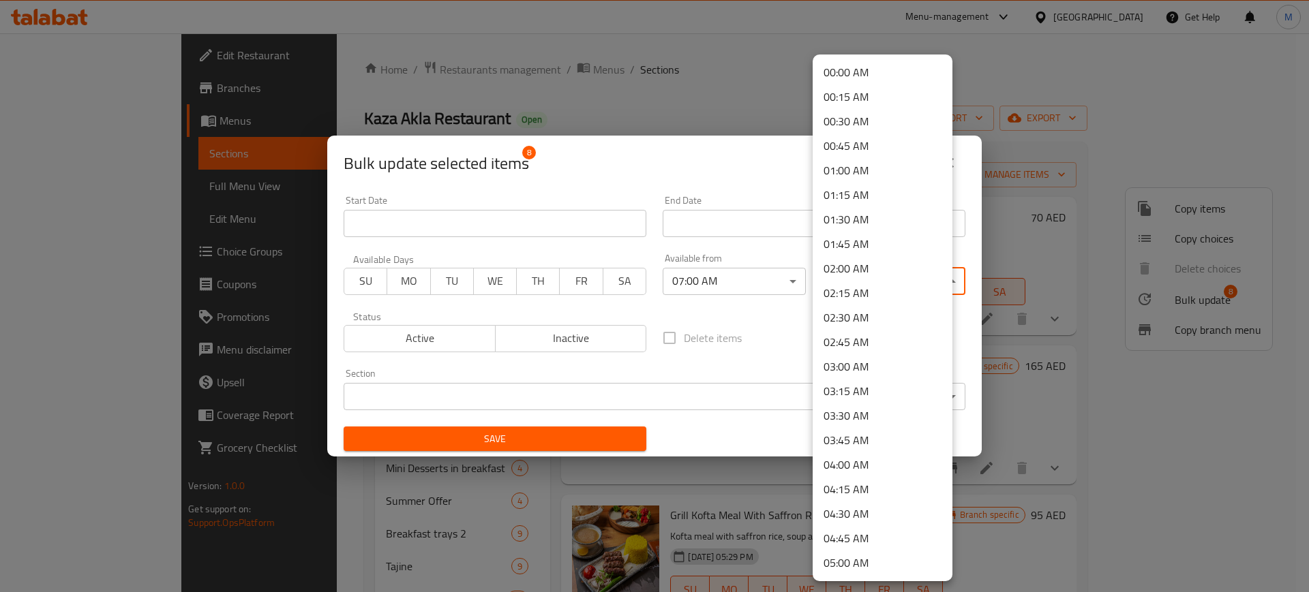
click at [863, 271] on li "02:00 AM" at bounding box center [882, 268] width 140 height 25
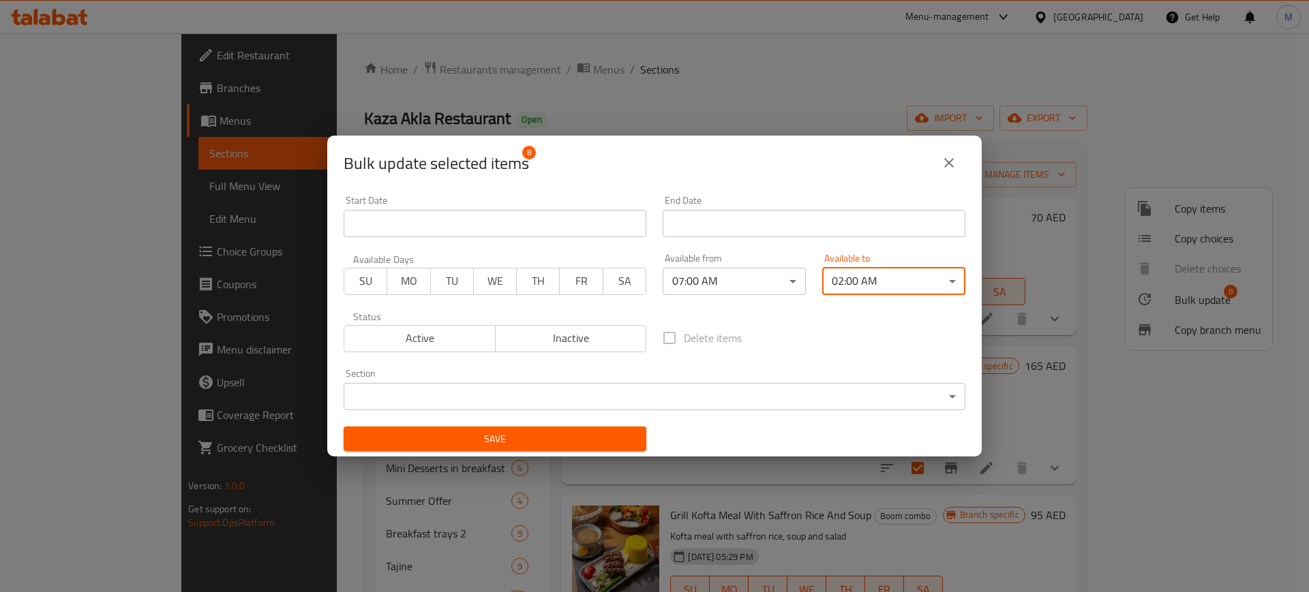
click at [511, 447] on button "Save" at bounding box center [494, 439] width 303 height 25
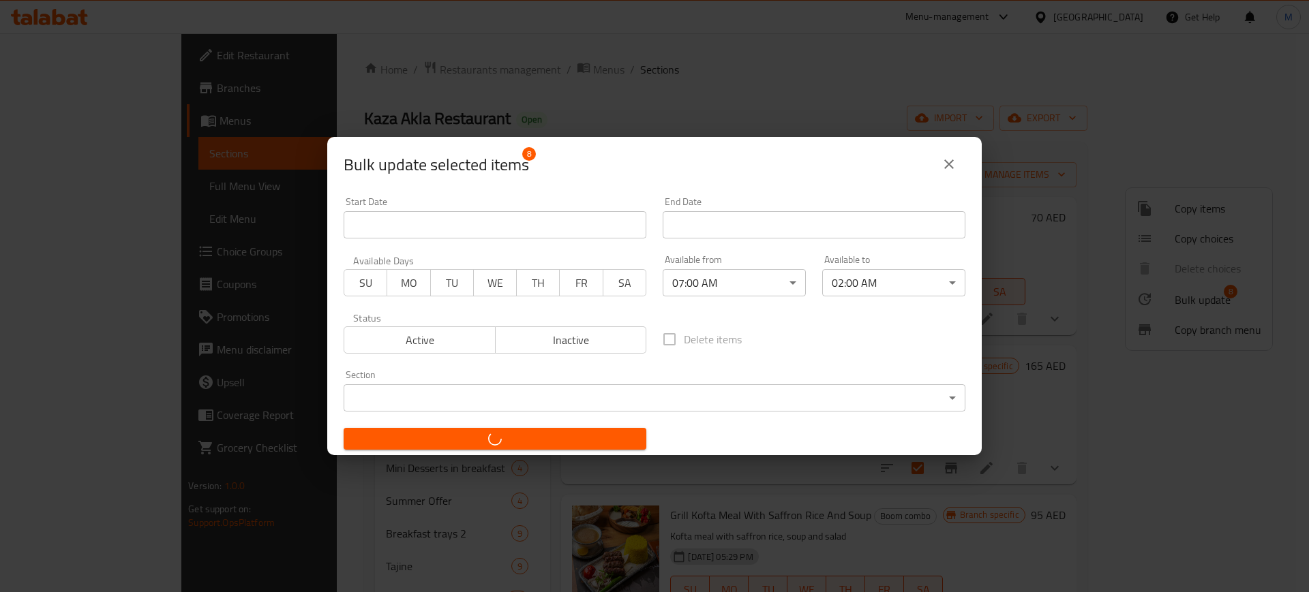
checkbox input "false"
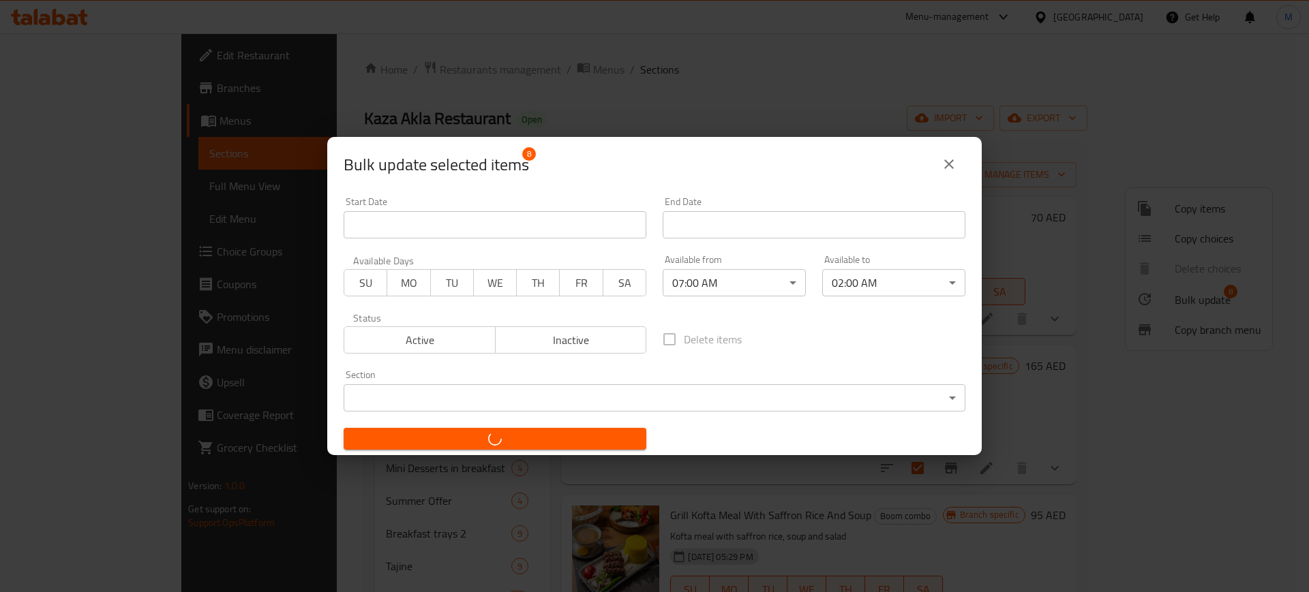
checkbox input "false"
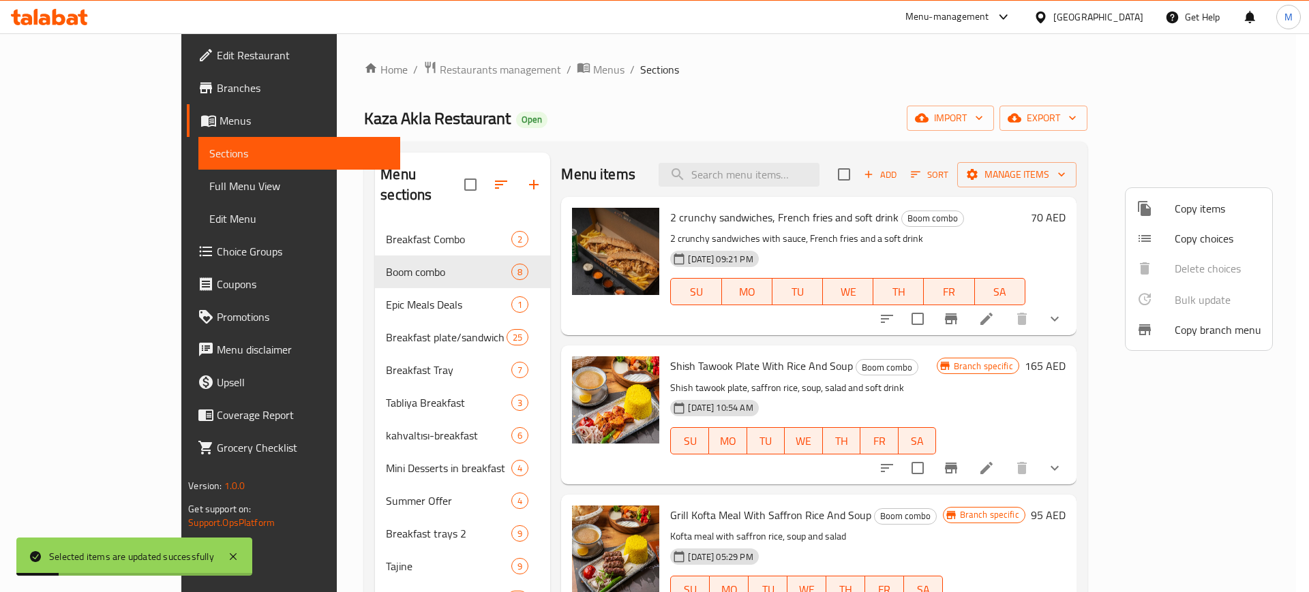
click at [359, 366] on div at bounding box center [654, 296] width 1309 height 592
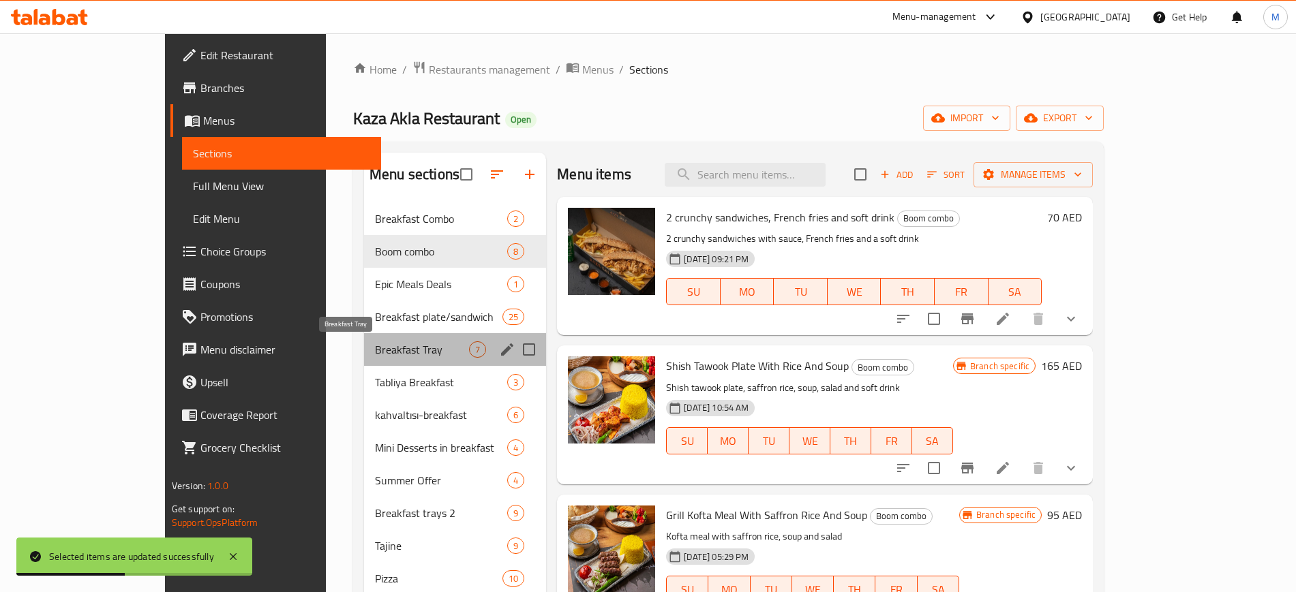
click at [375, 345] on span "Breakfast Tray" at bounding box center [422, 349] width 94 height 16
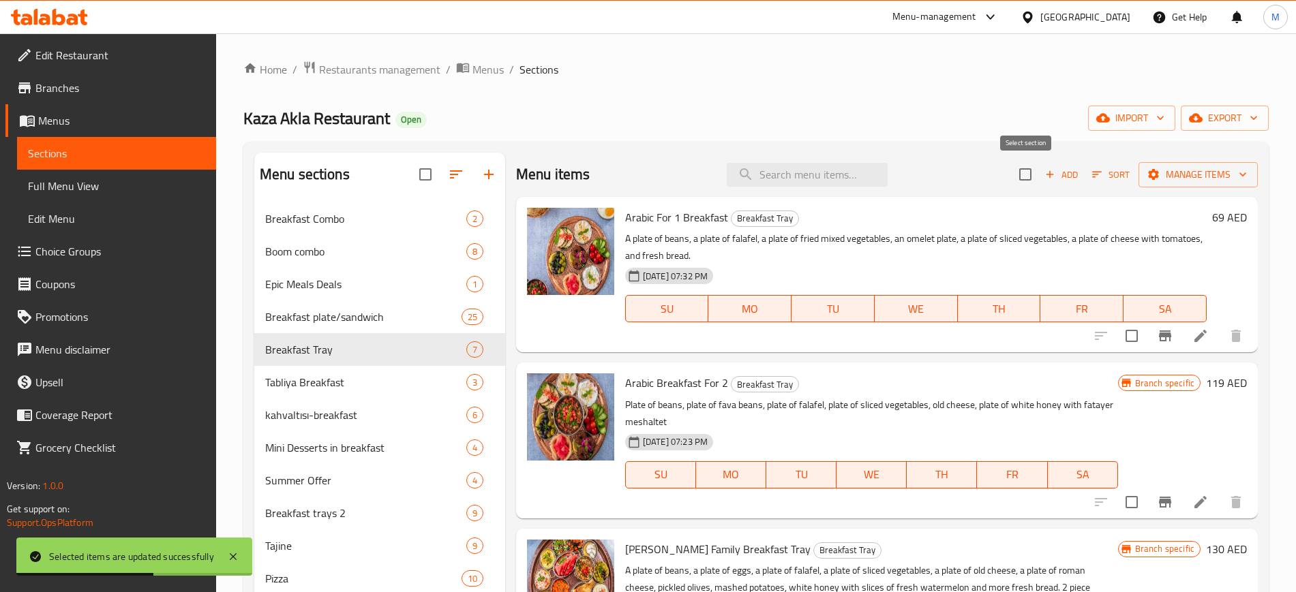
click at [1030, 174] on input "checkbox" at bounding box center [1025, 174] width 29 height 29
checkbox input "true"
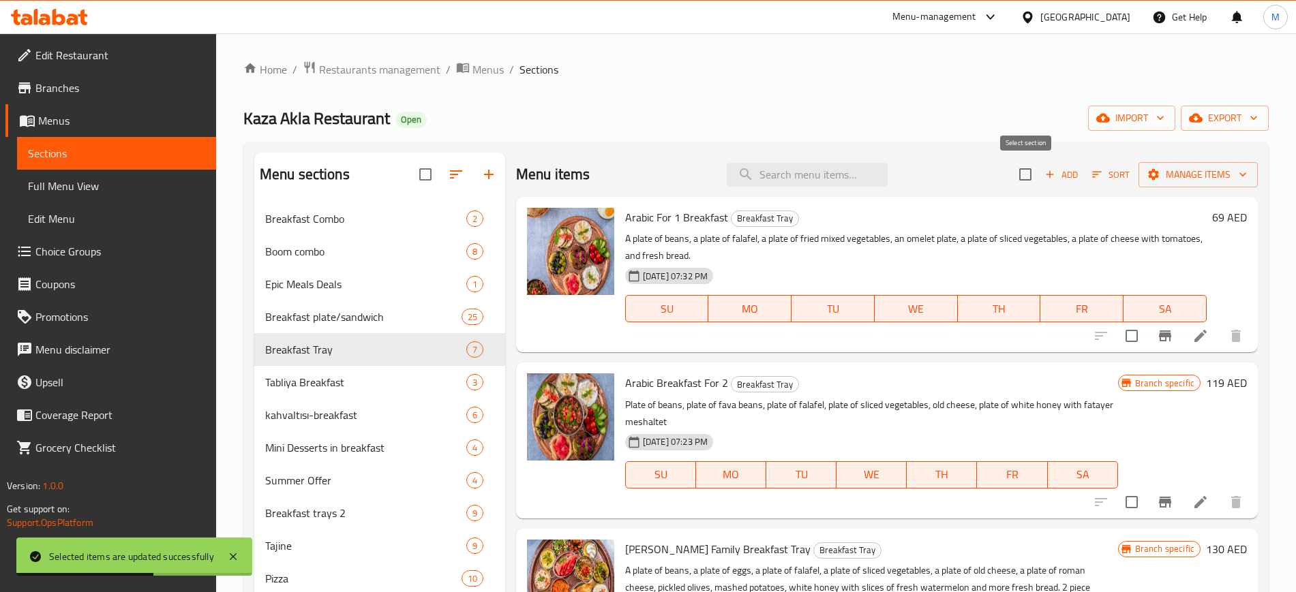
checkbox input "true"
click at [1187, 173] on span "Manage items" at bounding box center [1197, 174] width 97 height 17
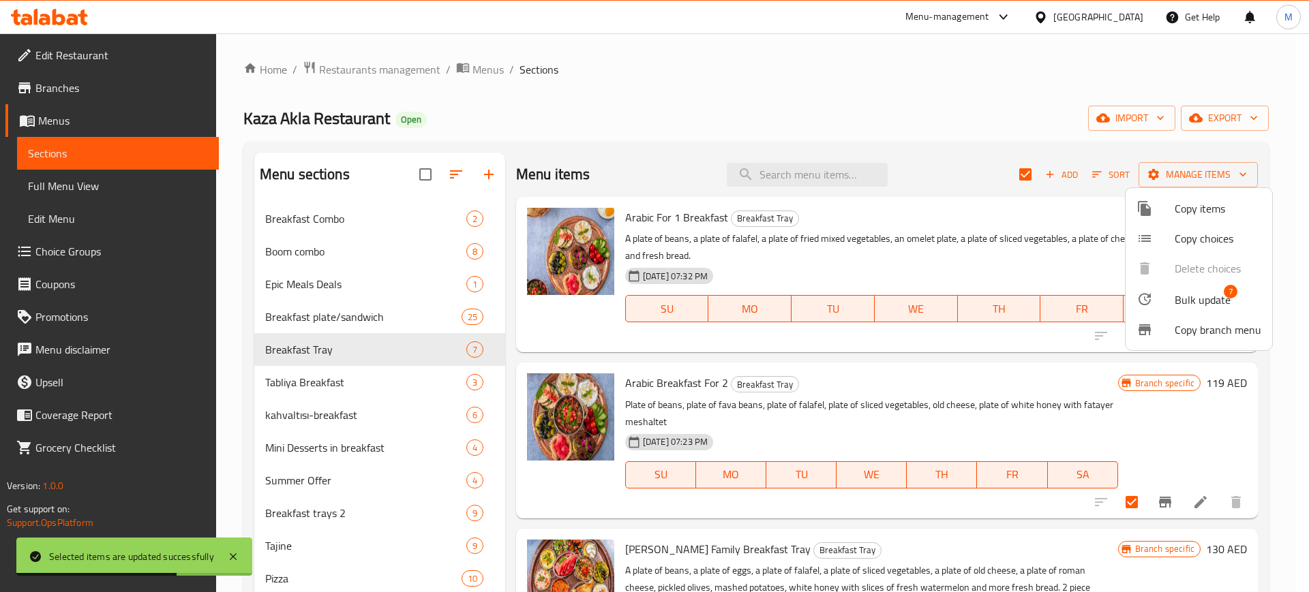
click at [1189, 300] on span "Bulk update" at bounding box center [1202, 300] width 56 height 16
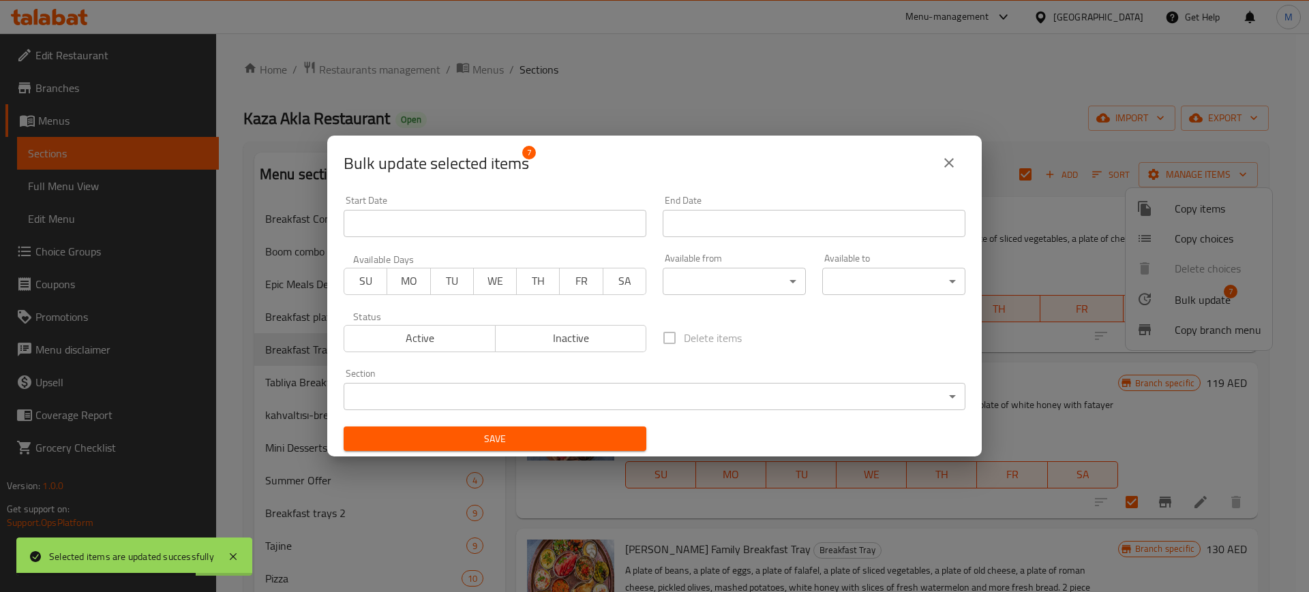
click at [712, 277] on body "Selected items are updated successfully ​ Menu-management [GEOGRAPHIC_DATA] Get…" at bounding box center [654, 312] width 1309 height 559
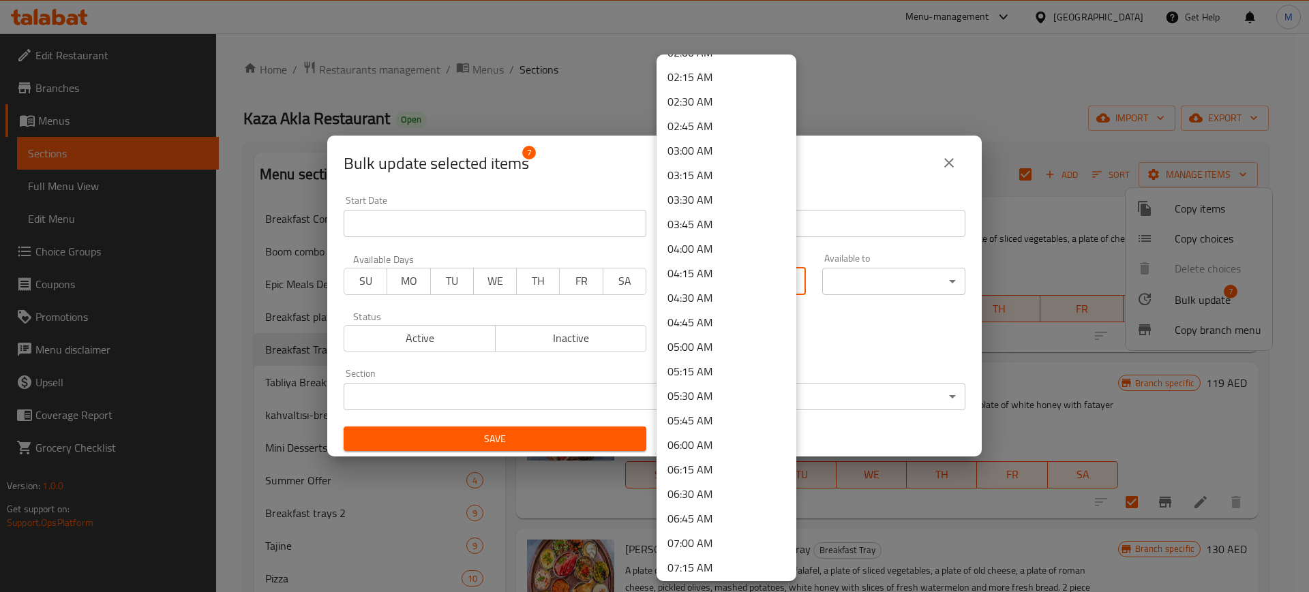
scroll to position [256, 0]
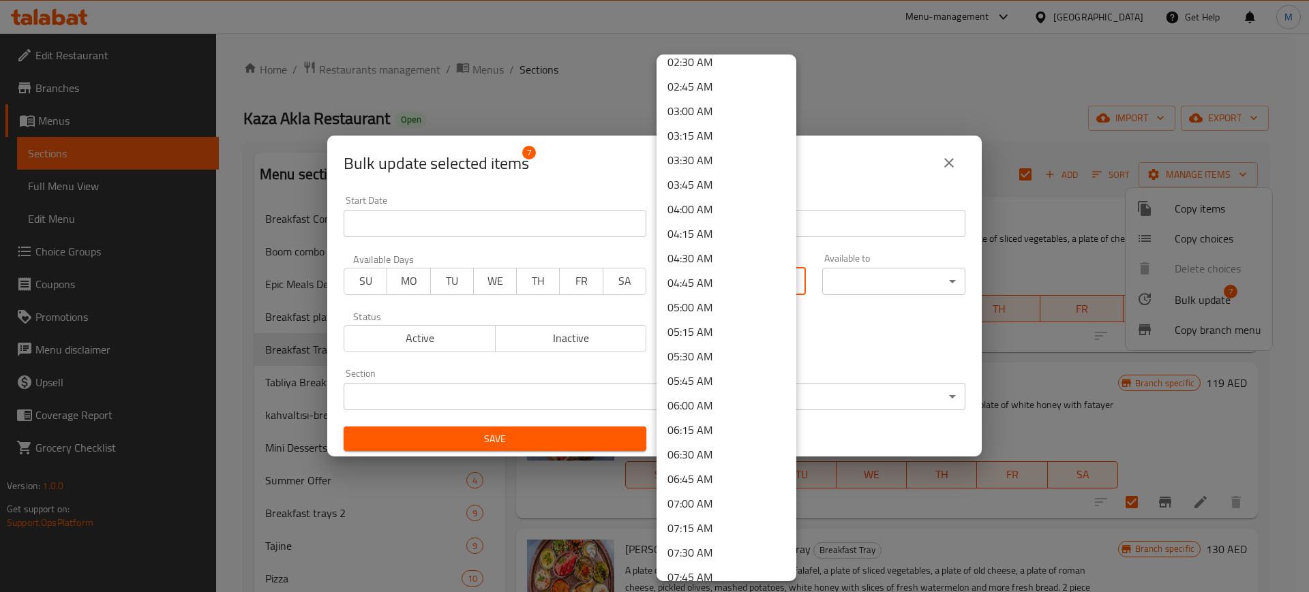
click at [717, 508] on li "07:00 AM" at bounding box center [726, 503] width 140 height 25
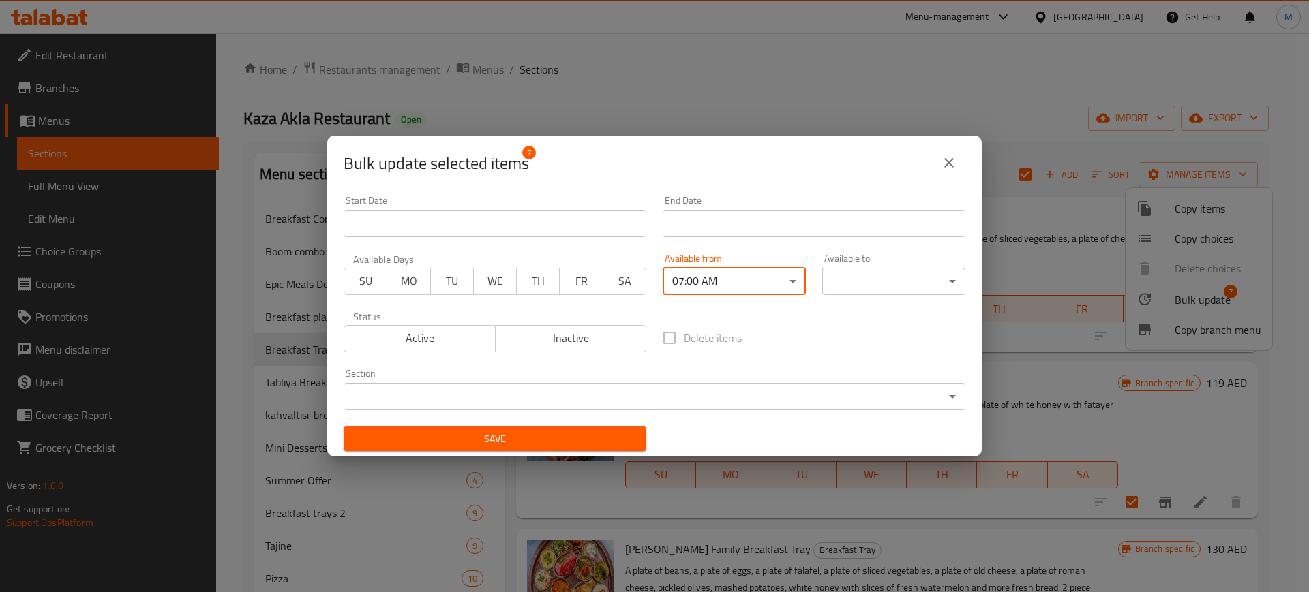
click at [889, 288] on body "​ Menu-management [GEOGRAPHIC_DATA] Get Help M Edit Restaurant Branches Menus S…" at bounding box center [654, 312] width 1309 height 559
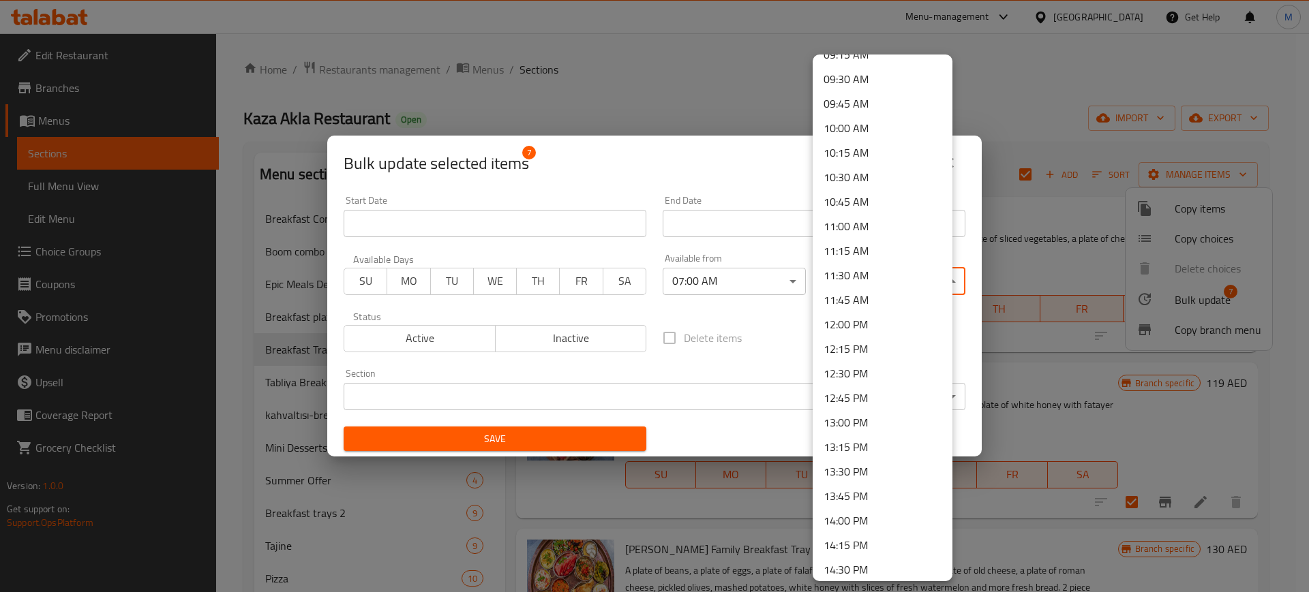
scroll to position [937, 0]
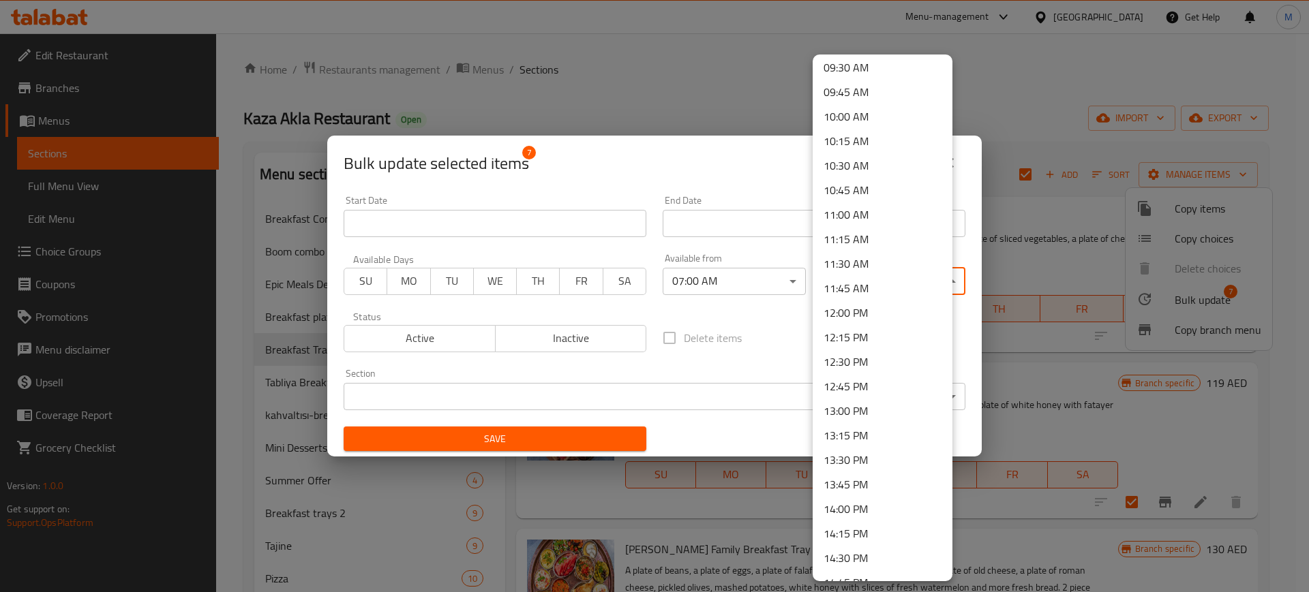
click at [866, 511] on li "14:00 PM" at bounding box center [882, 509] width 140 height 25
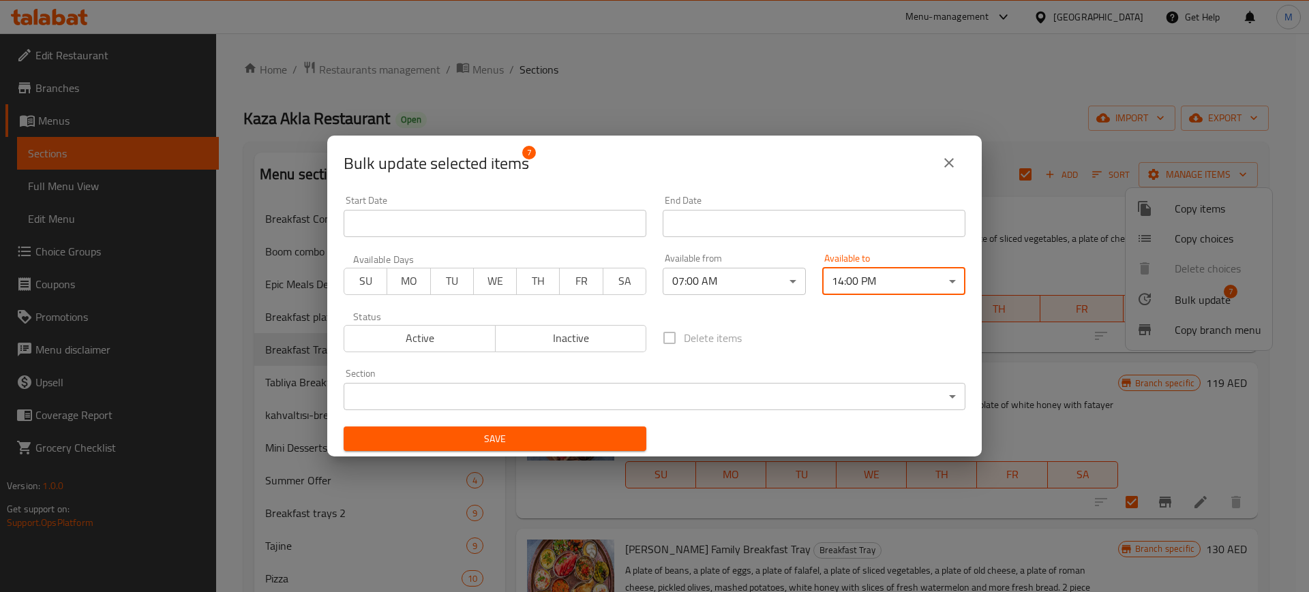
click at [575, 438] on span "Save" at bounding box center [494, 439] width 281 height 17
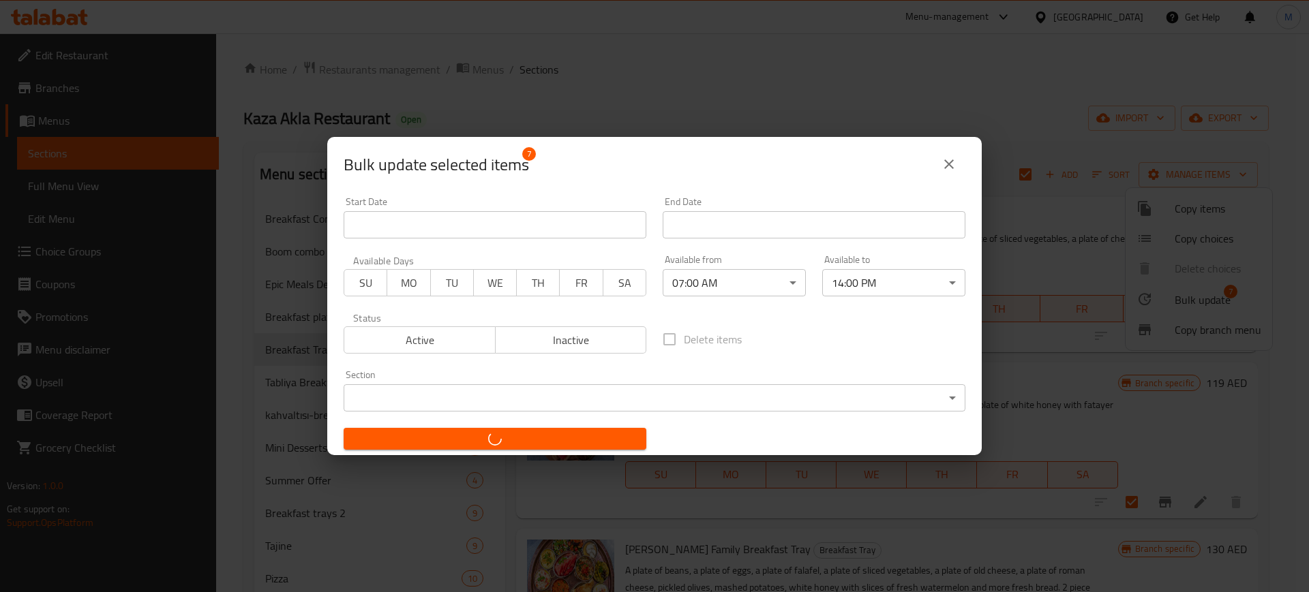
checkbox input "false"
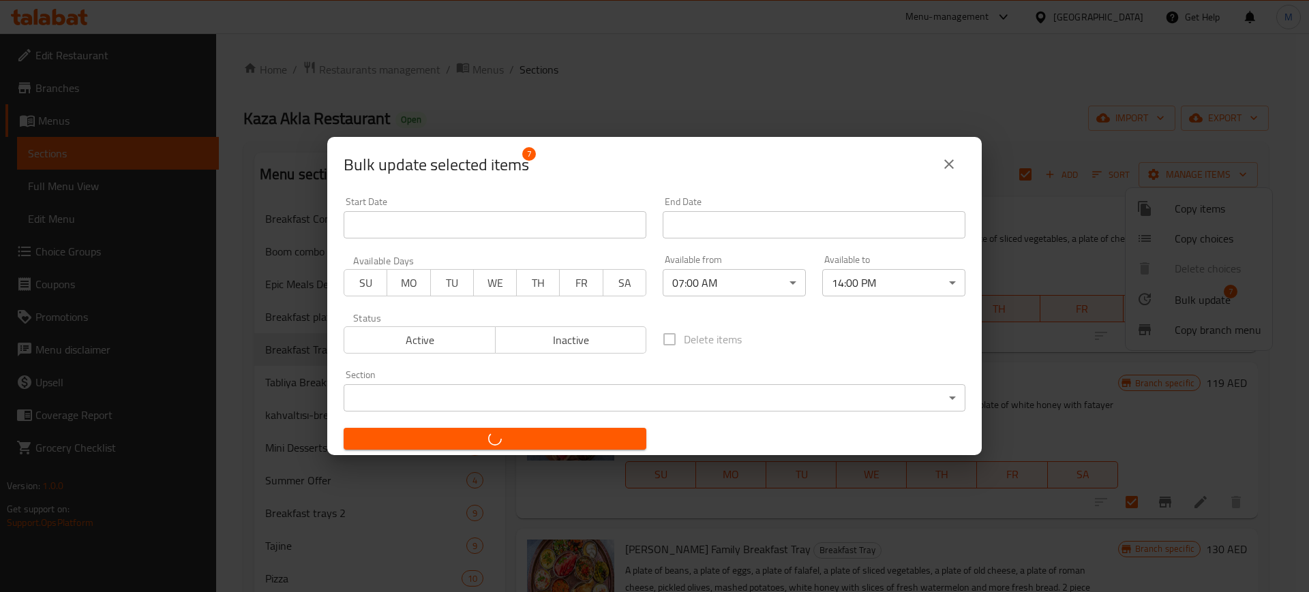
checkbox input "false"
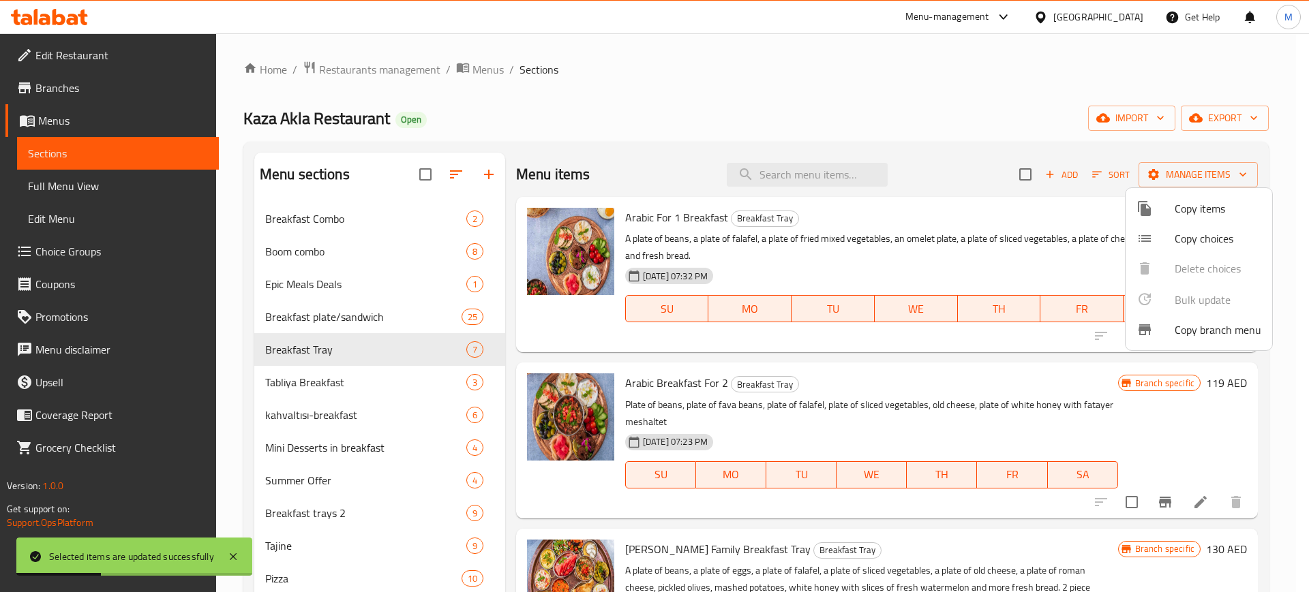
drag, startPoint x: 348, startPoint y: 241, endPoint x: 343, endPoint y: 214, distance: 27.6
click at [347, 241] on div at bounding box center [654, 296] width 1309 height 592
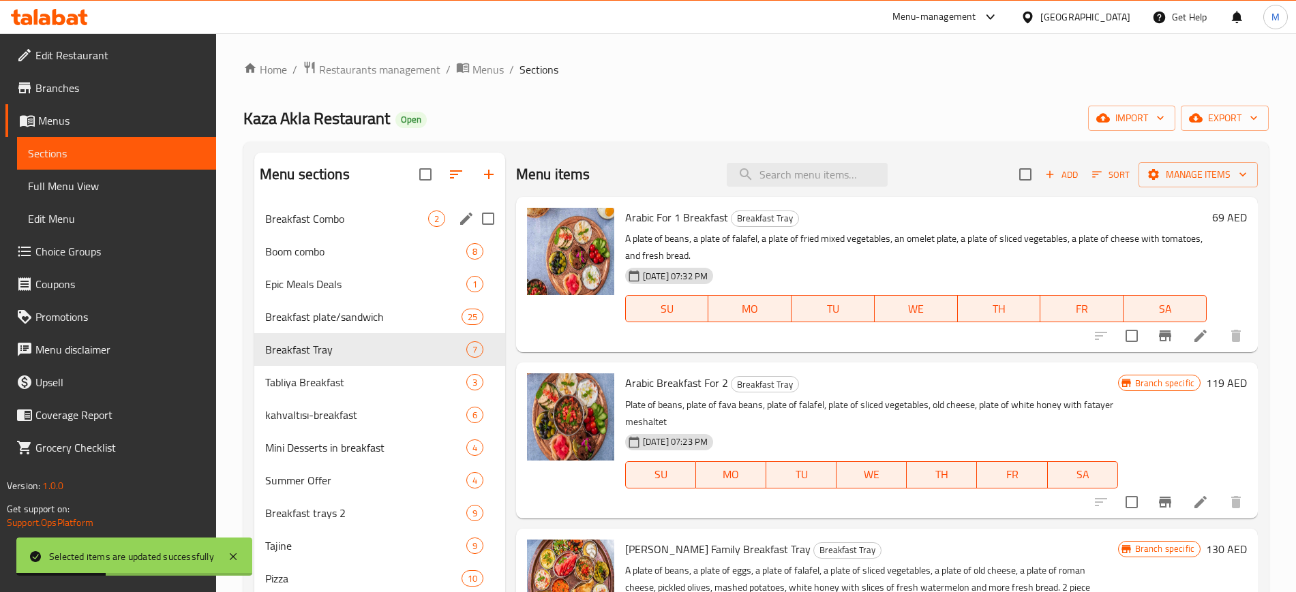
click at [343, 213] on span "Breakfast Combo" at bounding box center [346, 219] width 163 height 16
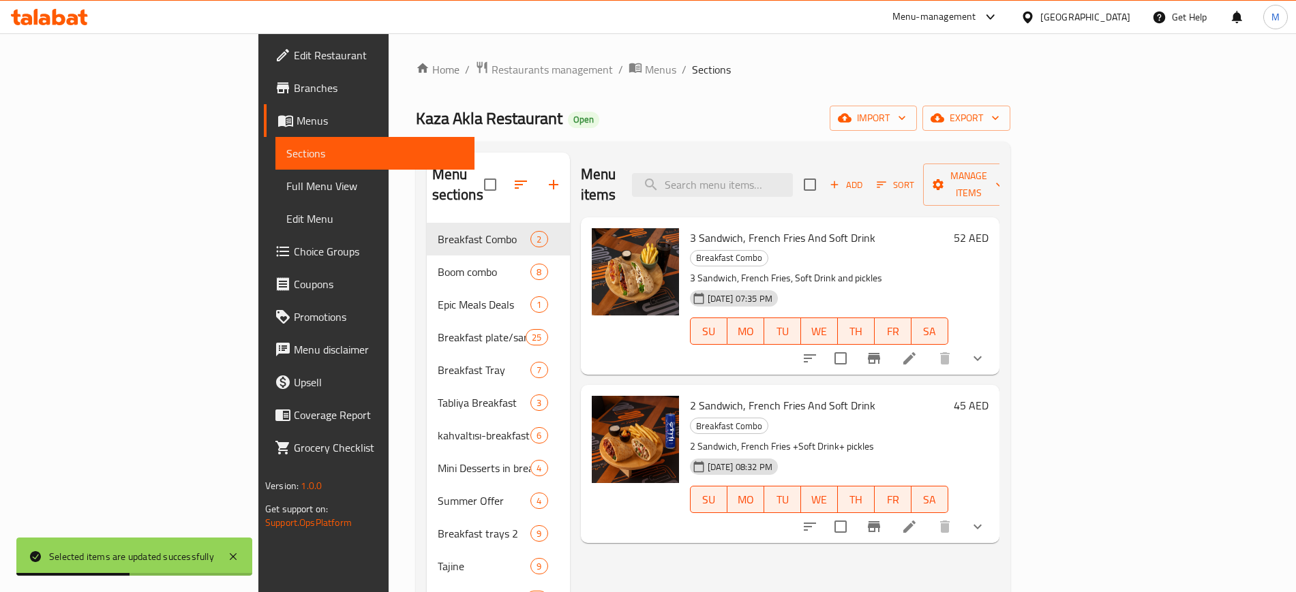
click at [824, 170] on input "checkbox" at bounding box center [809, 184] width 29 height 29
checkbox input "true"
click at [1003, 174] on span "Manage items" at bounding box center [969, 185] width 70 height 34
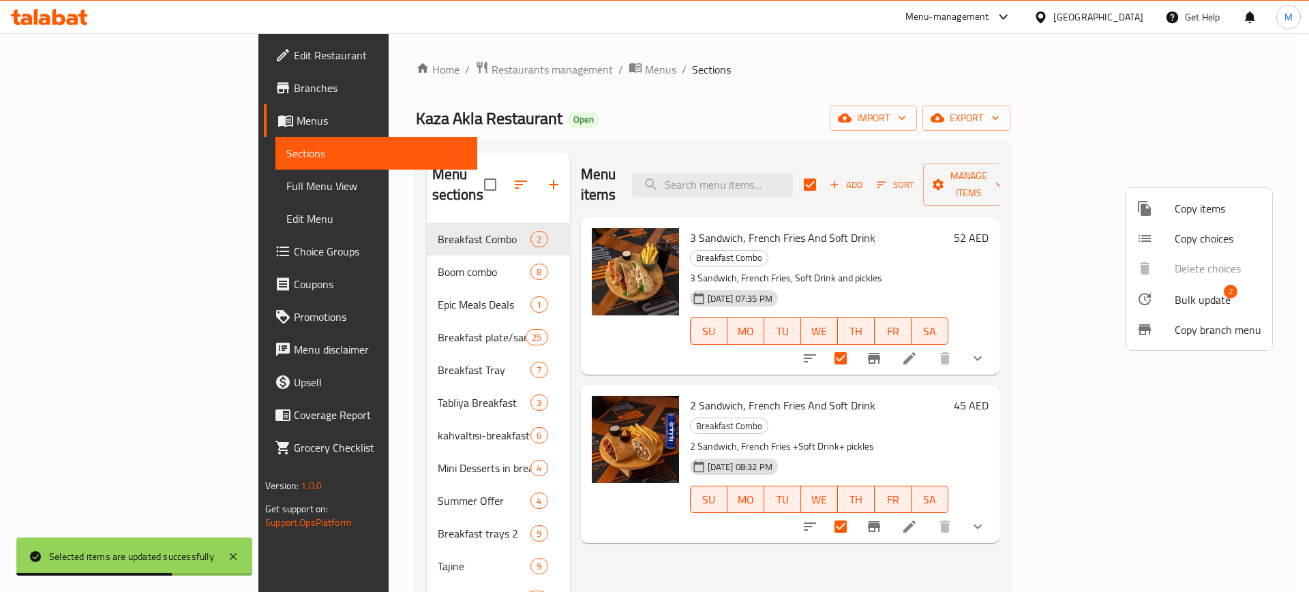
click at [1203, 299] on span "Bulk update" at bounding box center [1202, 300] width 56 height 16
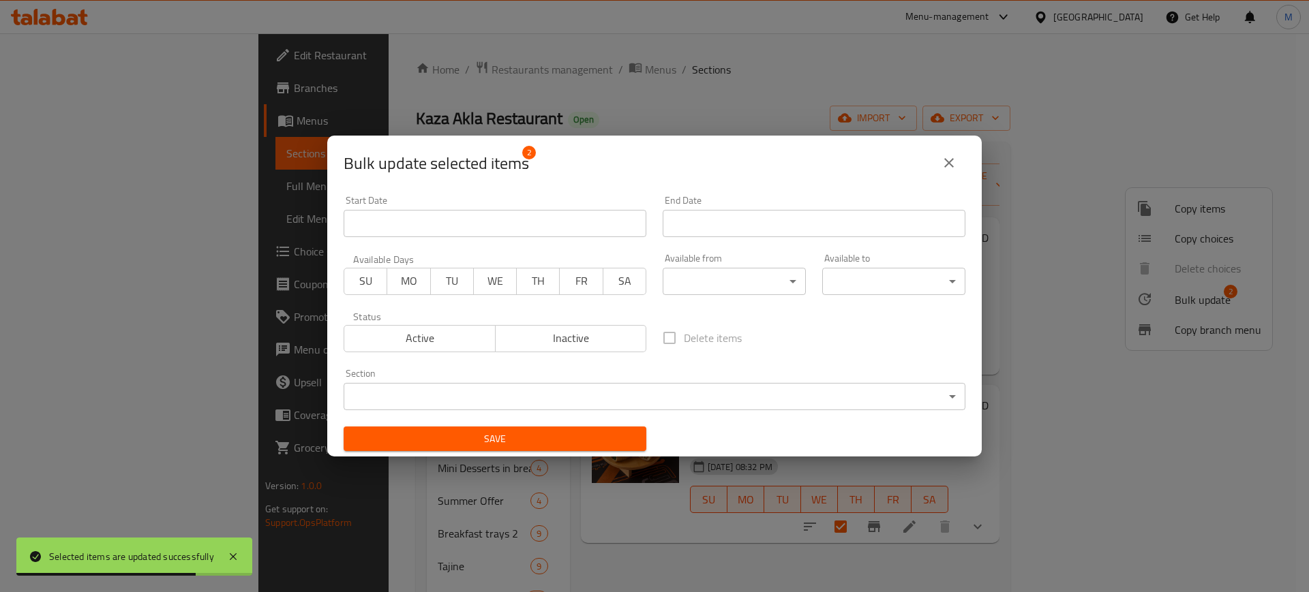
click at [699, 285] on body "Selected items are updated successfully ​ Menu-management [GEOGRAPHIC_DATA] Get…" at bounding box center [654, 312] width 1309 height 559
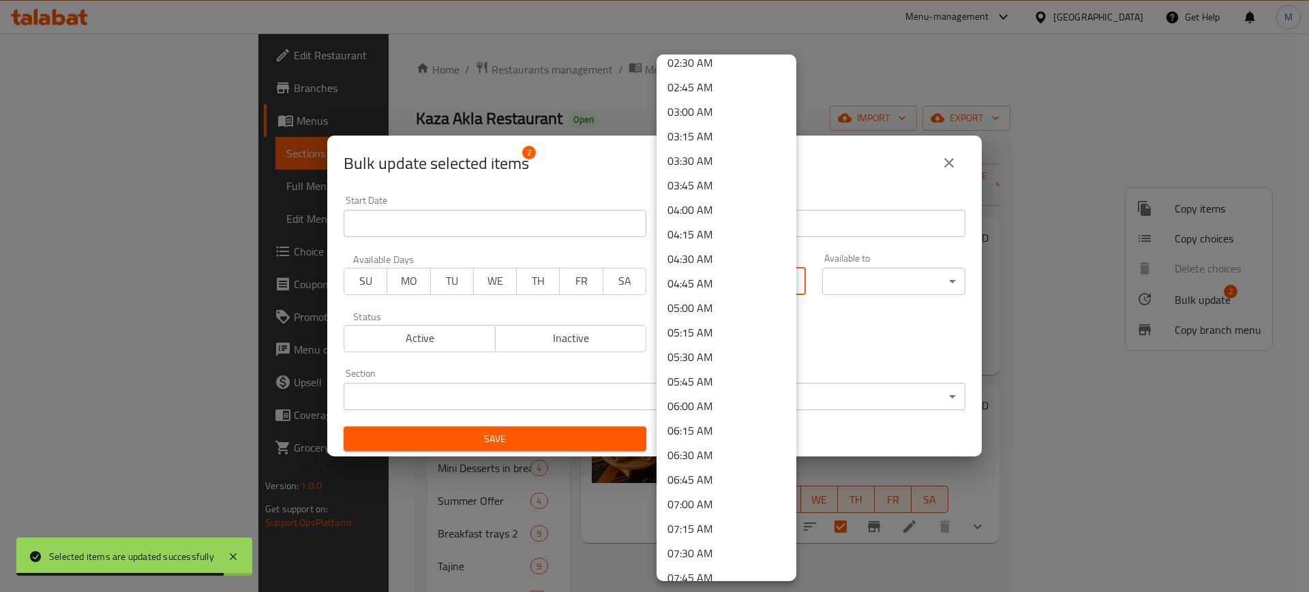
scroll to position [256, 0]
click at [711, 512] on li "07:00 AM" at bounding box center [726, 503] width 140 height 25
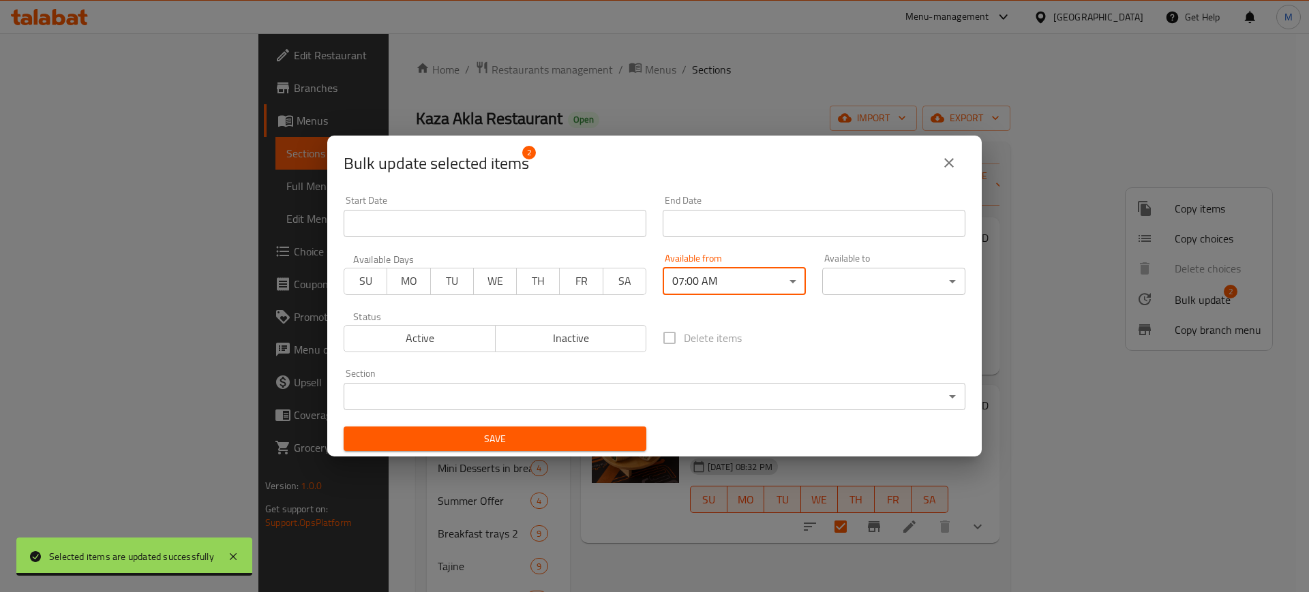
click at [857, 286] on body "Selected items are updated successfully ​ Menu-management [GEOGRAPHIC_DATA] Get…" at bounding box center [654, 312] width 1309 height 559
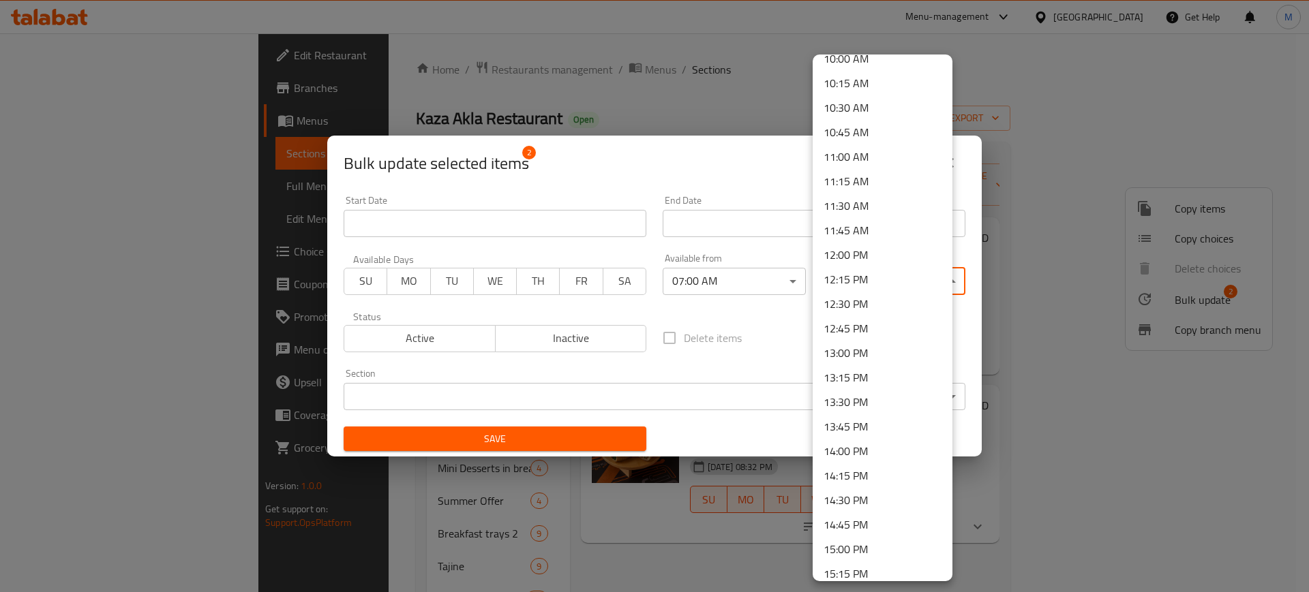
scroll to position [1107, 0]
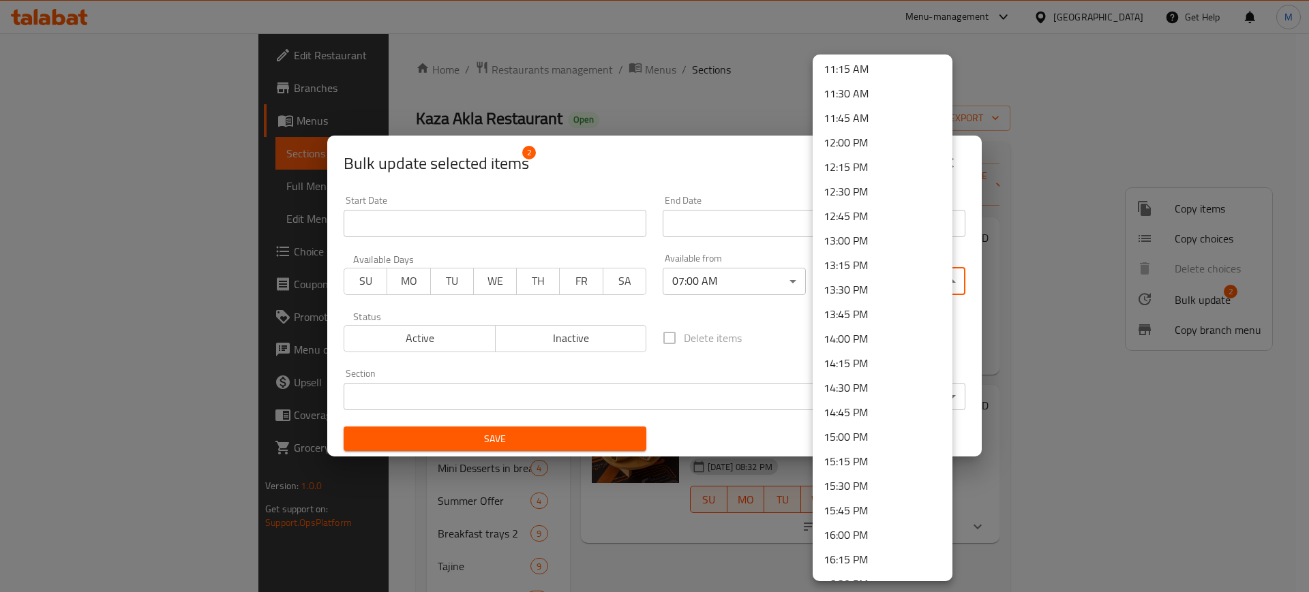
click at [871, 333] on li "14:00 PM" at bounding box center [882, 338] width 140 height 25
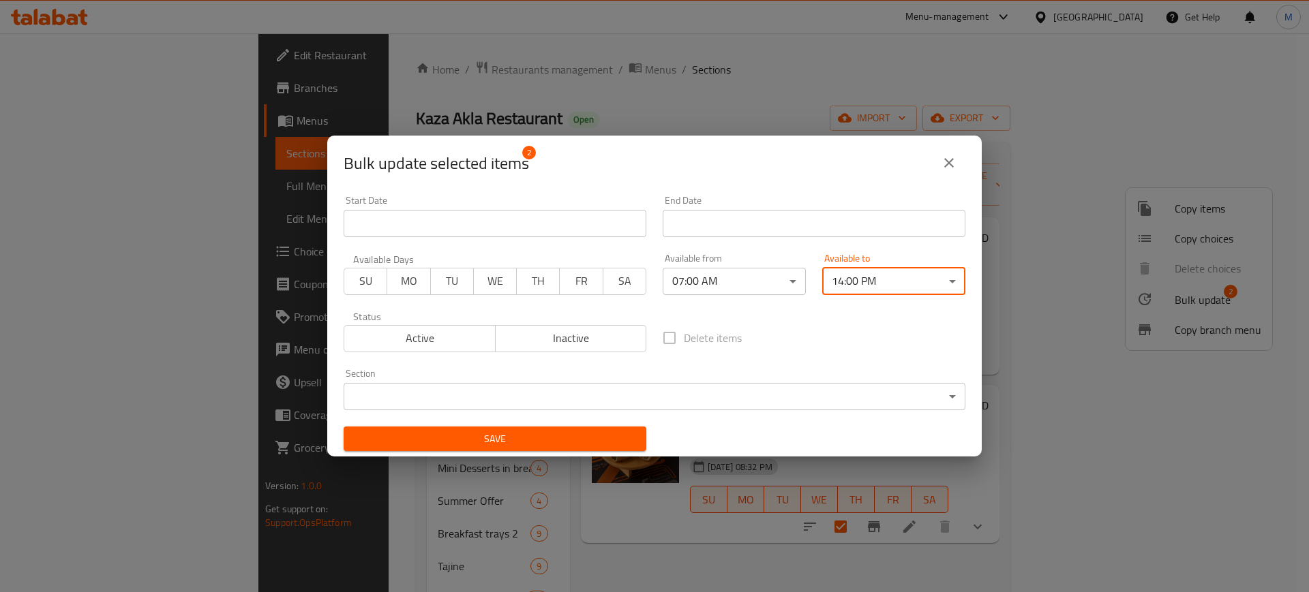
click at [558, 437] on span "Save" at bounding box center [494, 439] width 281 height 17
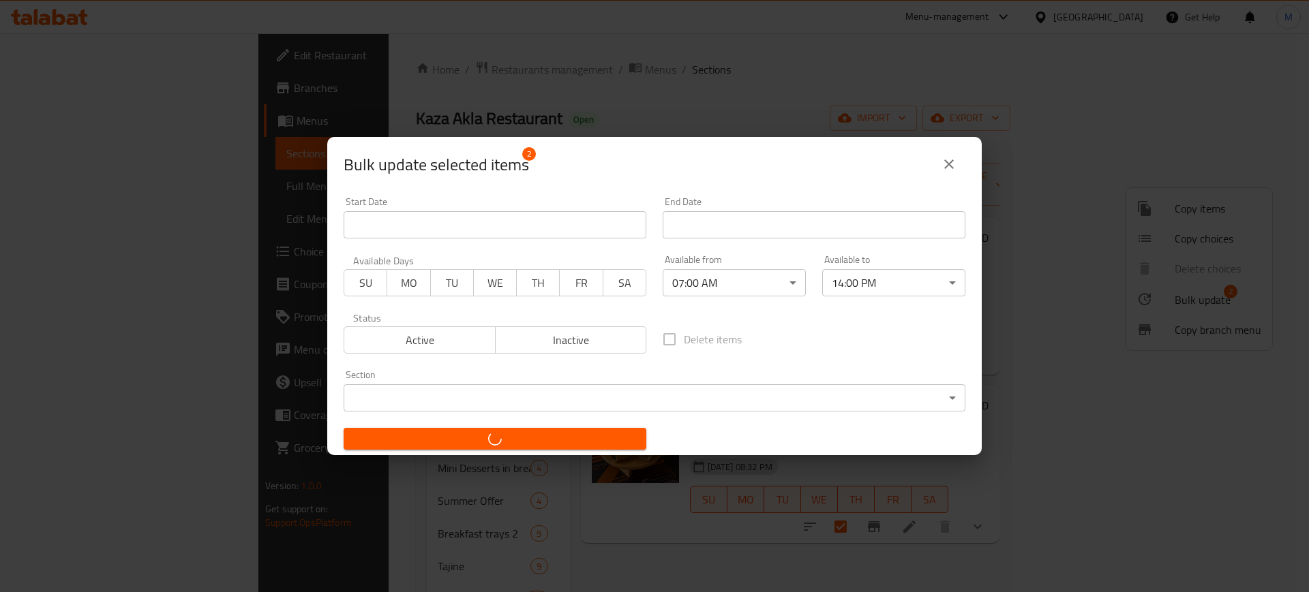
checkbox input "false"
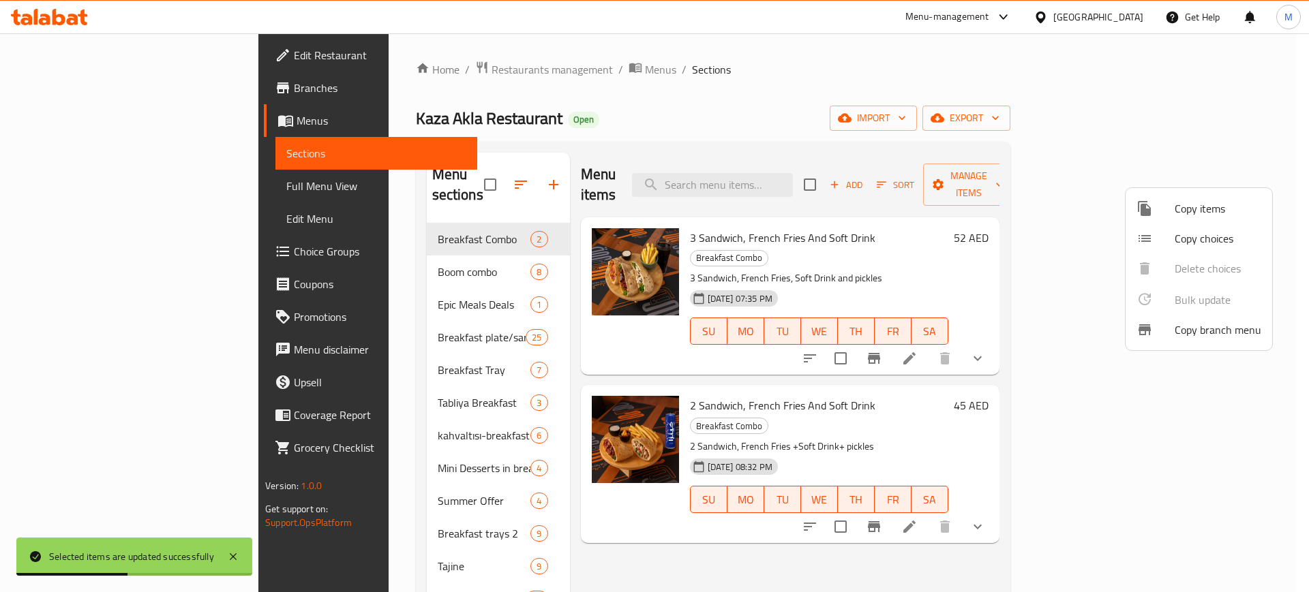
click at [352, 388] on div at bounding box center [654, 296] width 1309 height 592
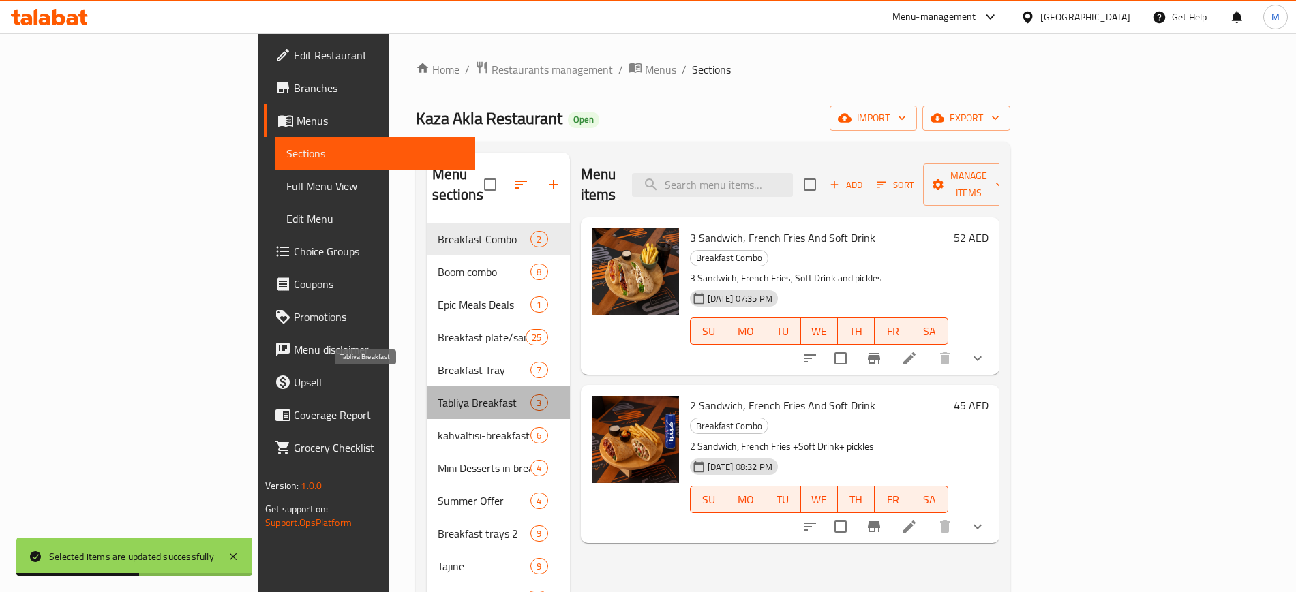
click at [438, 395] on span "Tabliya Breakfast" at bounding box center [484, 403] width 93 height 16
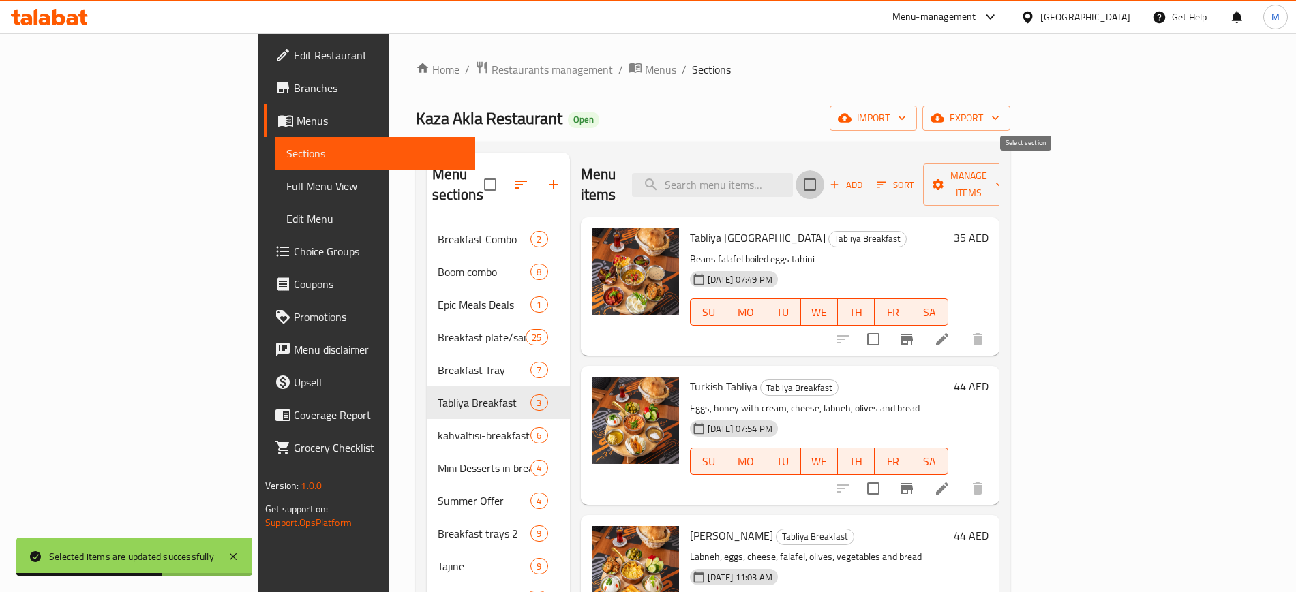
click at [824, 185] on input "checkbox" at bounding box center [809, 184] width 29 height 29
checkbox input "true"
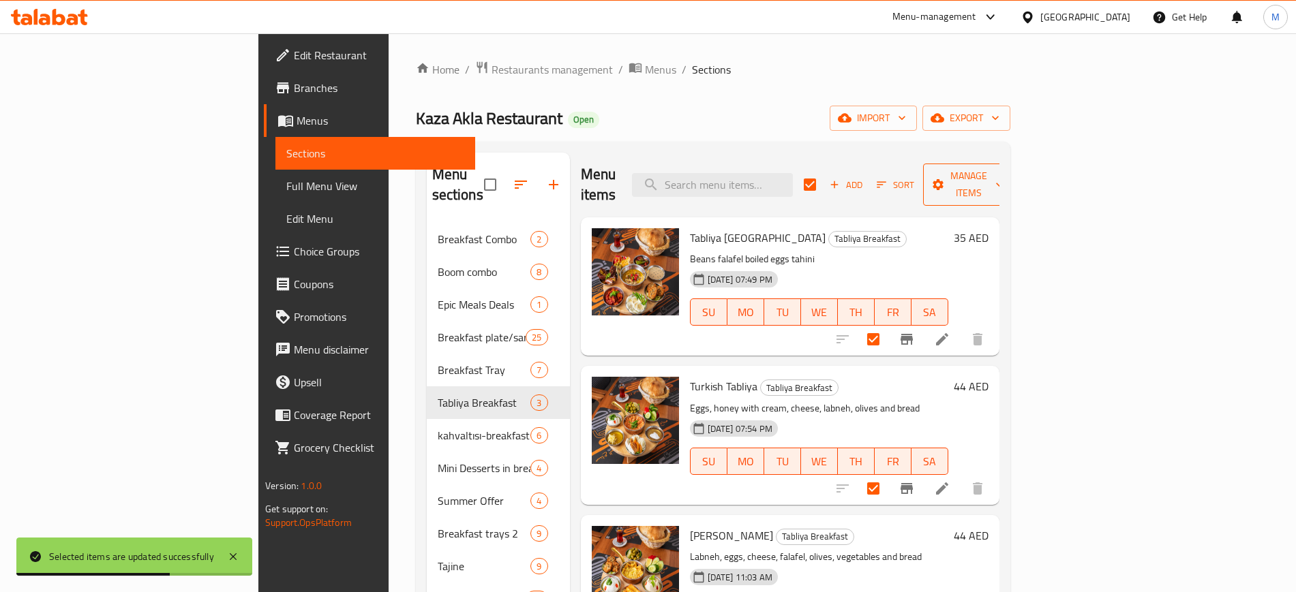
click at [1003, 170] on span "Manage items" at bounding box center [969, 185] width 70 height 34
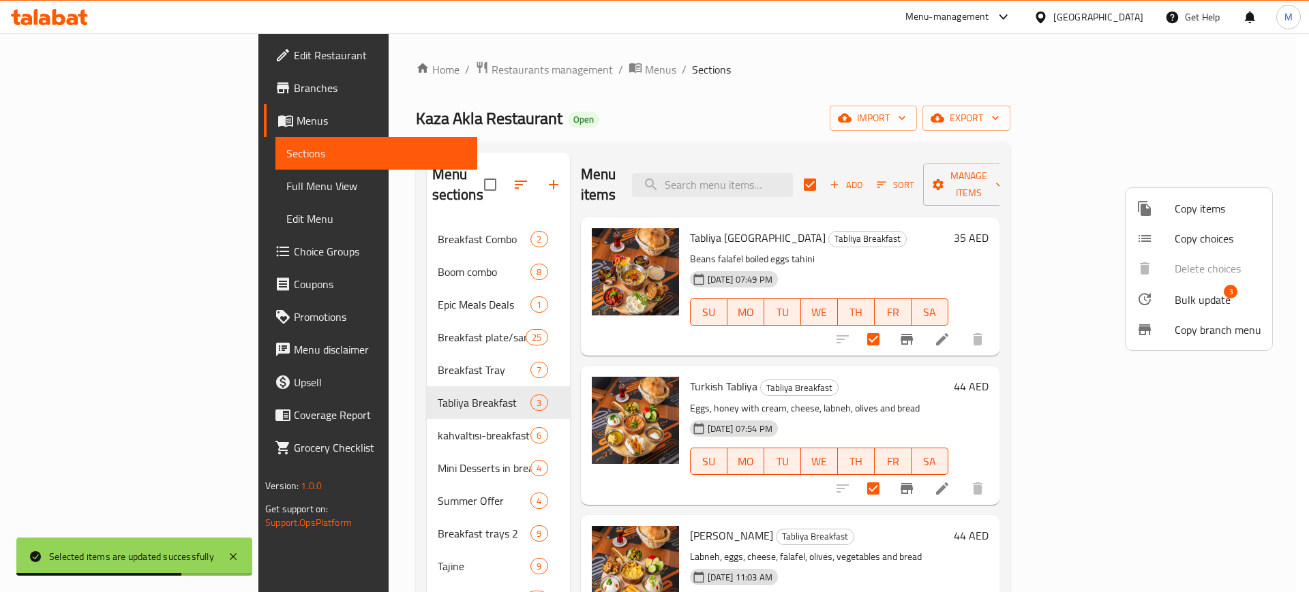
click at [1187, 301] on span "Bulk update" at bounding box center [1202, 300] width 56 height 16
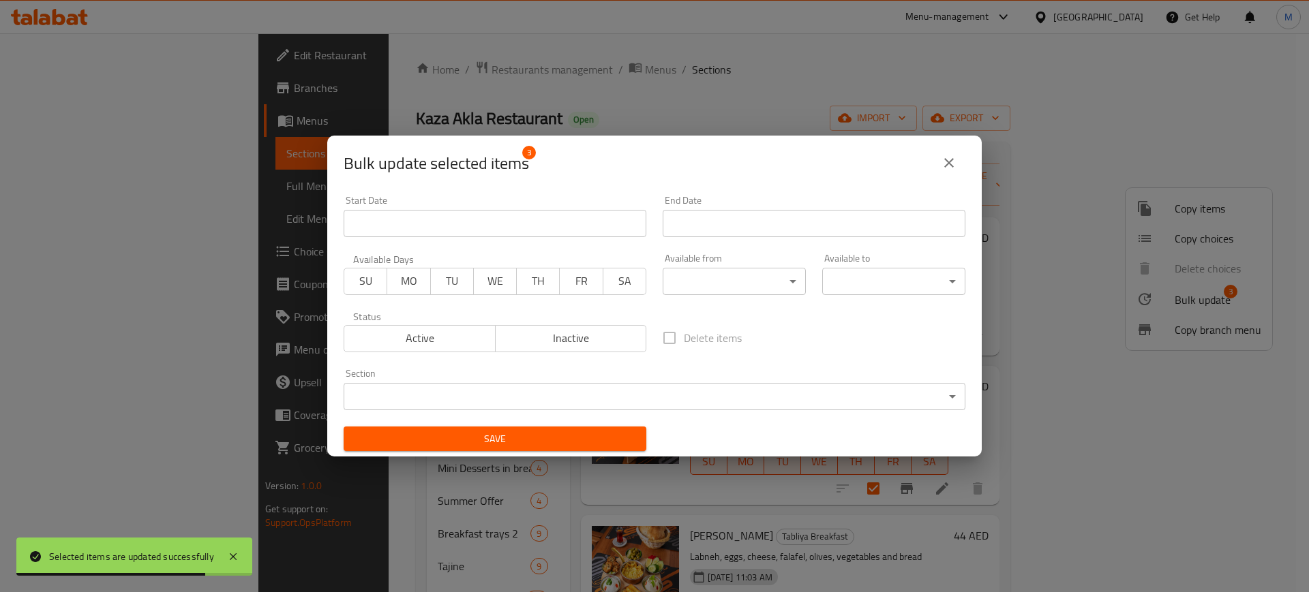
click at [720, 293] on body "Selected items are updated successfully ​ Menu-management [GEOGRAPHIC_DATA] Get…" at bounding box center [654, 312] width 1309 height 559
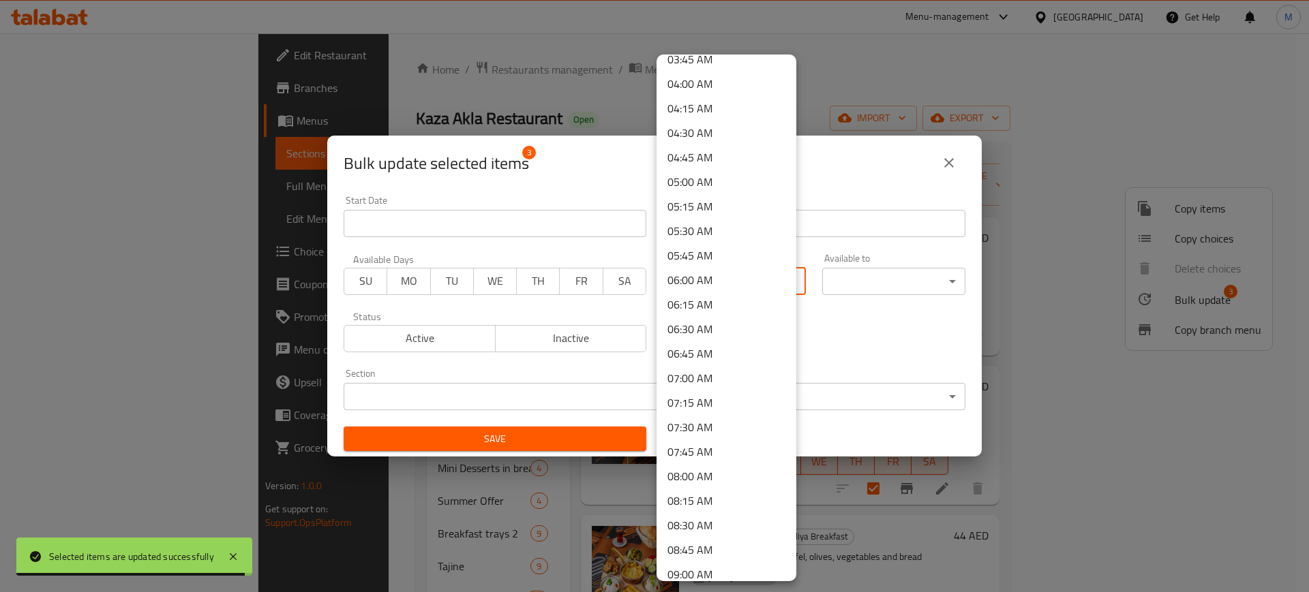
scroll to position [511, 0]
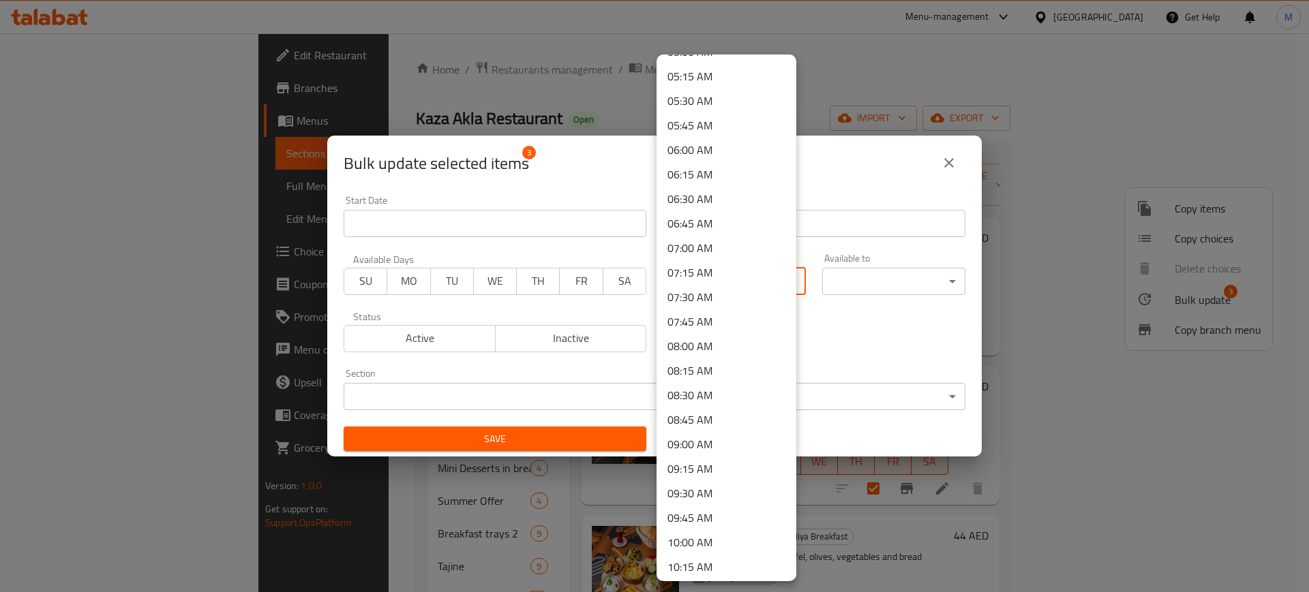
click at [698, 240] on li "07:00 AM" at bounding box center [726, 248] width 140 height 25
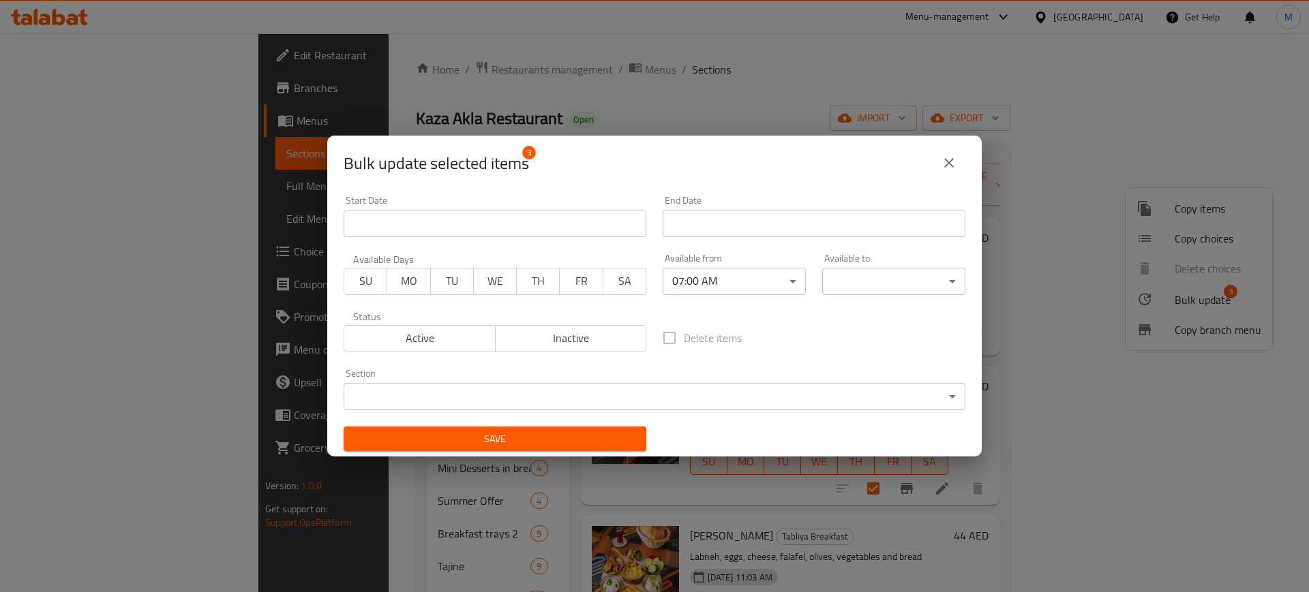
click at [862, 282] on body "​ Menu-management [GEOGRAPHIC_DATA] Get Help M Edit Restaurant Branches Menus S…" at bounding box center [654, 312] width 1309 height 559
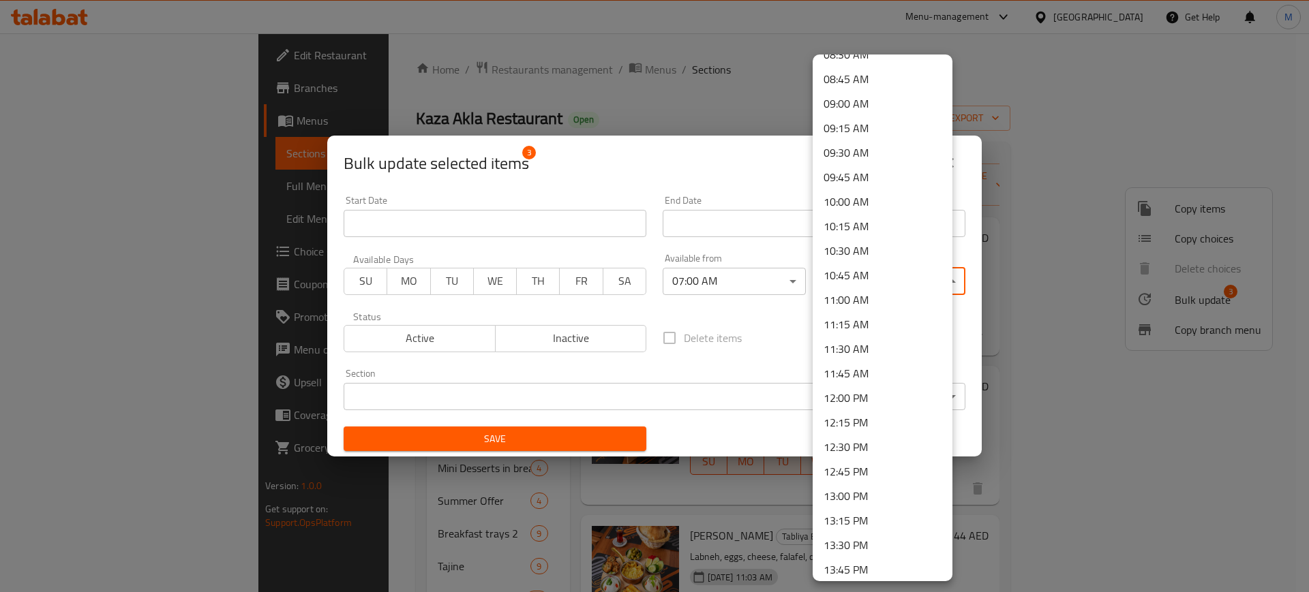
scroll to position [937, 0]
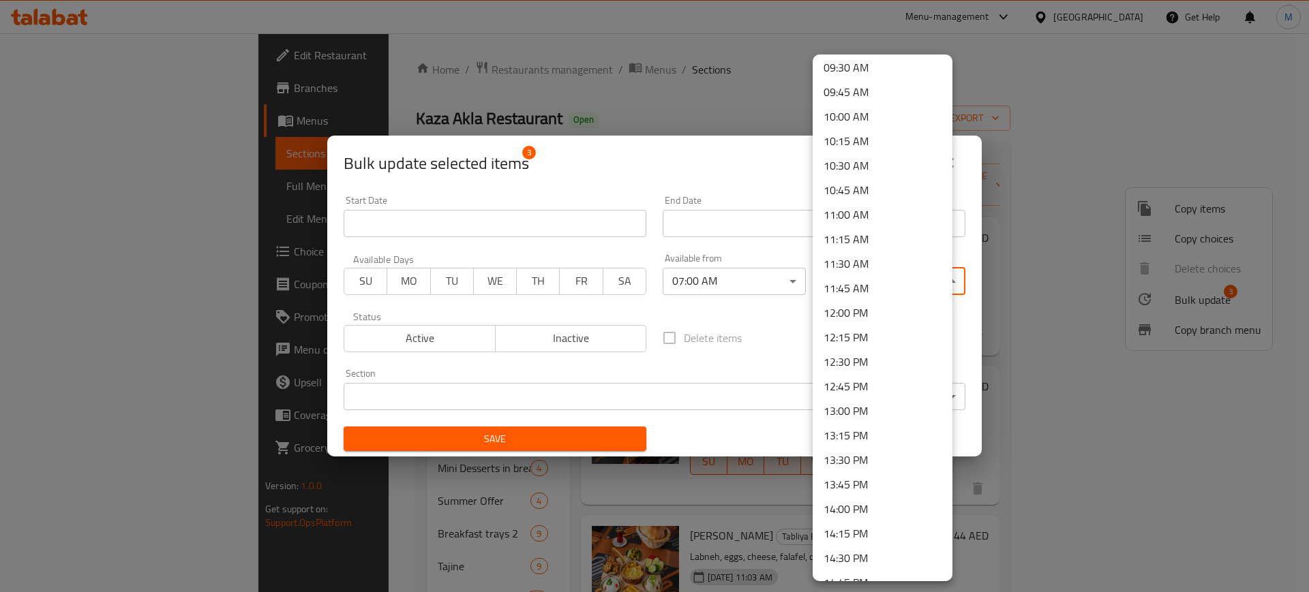
click at [857, 512] on li "14:00 PM" at bounding box center [882, 509] width 140 height 25
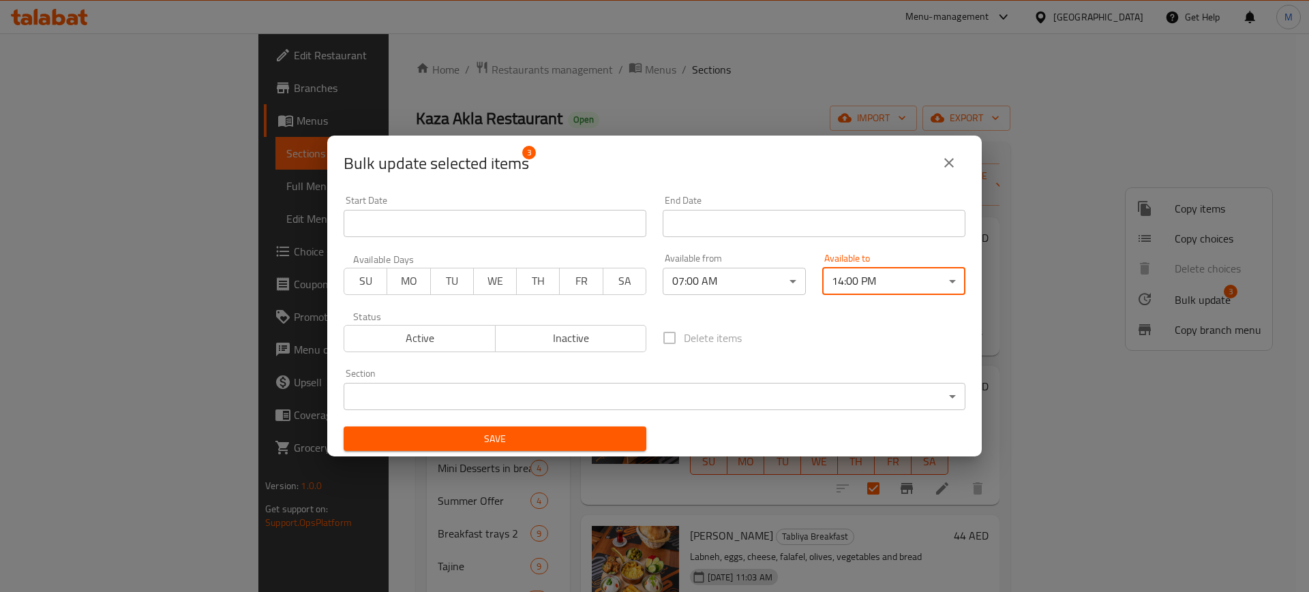
click at [545, 434] on span "Save" at bounding box center [494, 439] width 281 height 17
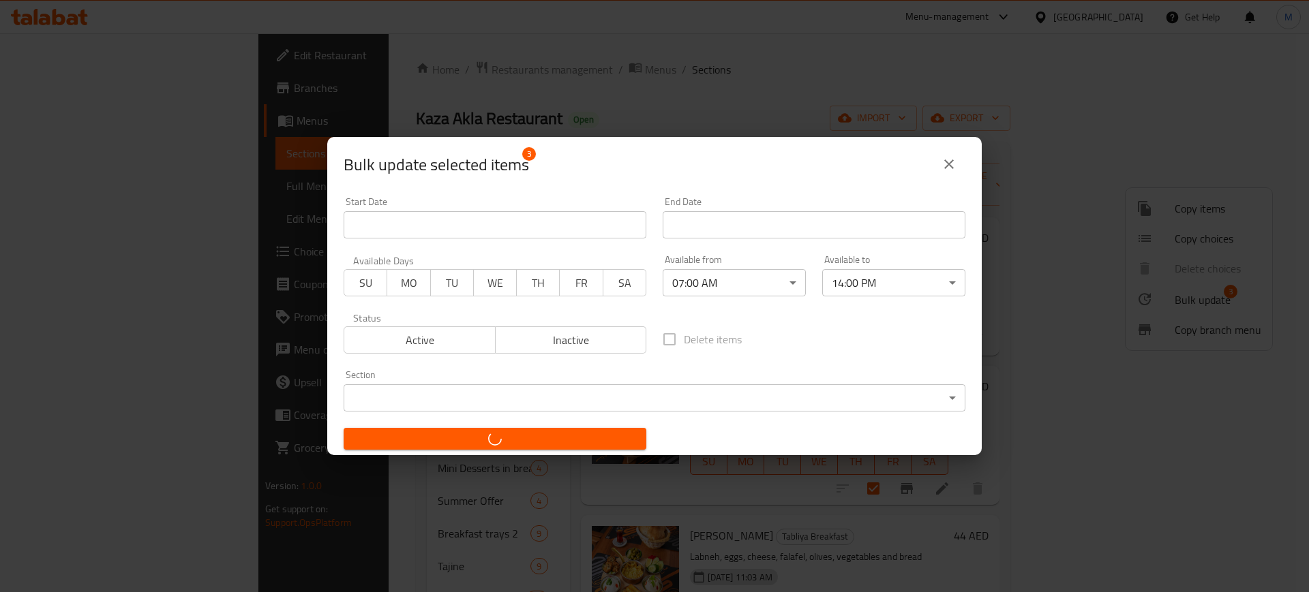
checkbox input "false"
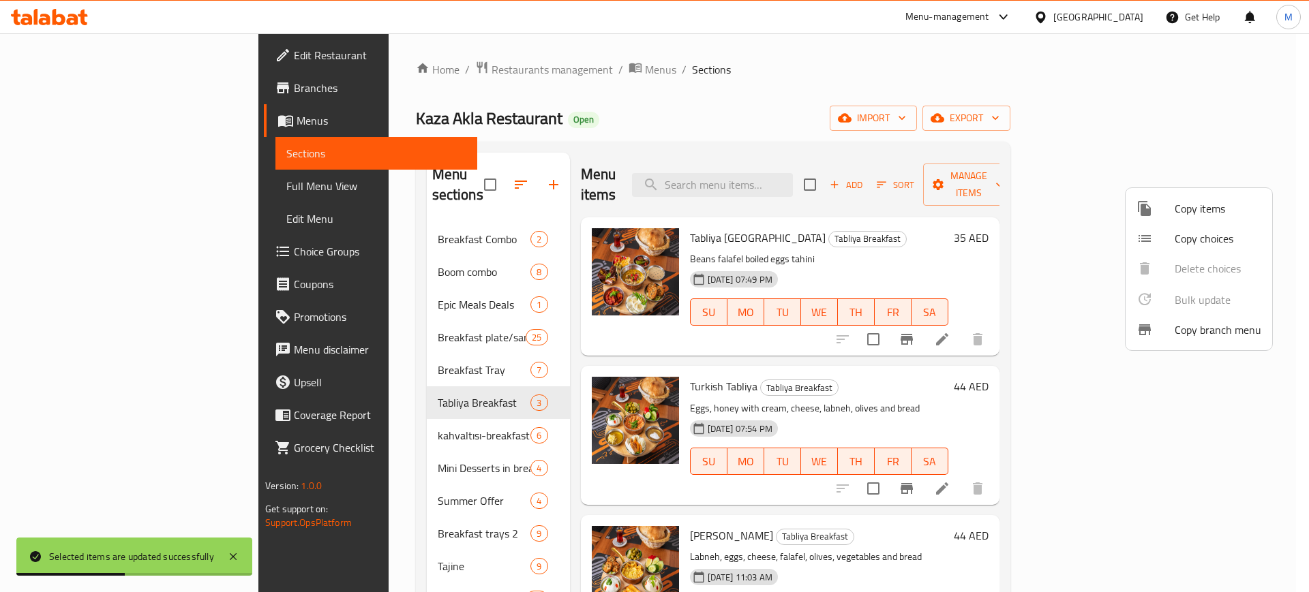
click at [359, 517] on div at bounding box center [654, 296] width 1309 height 592
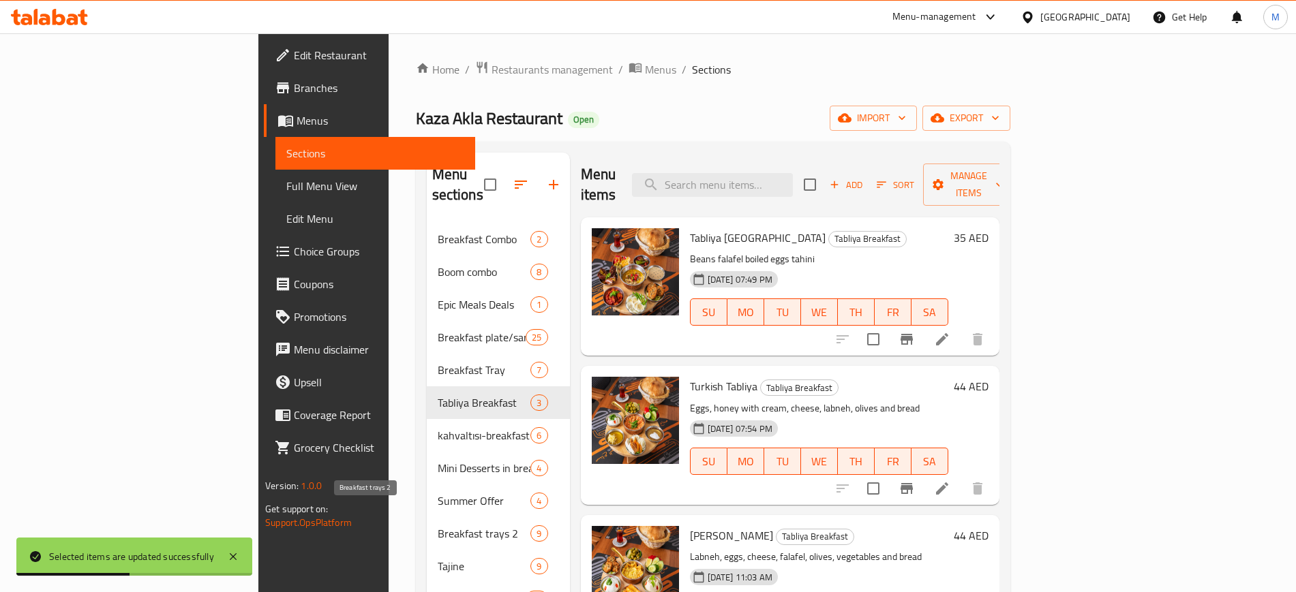
click at [438, 525] on span "Breakfast trays 2" at bounding box center [484, 533] width 93 height 16
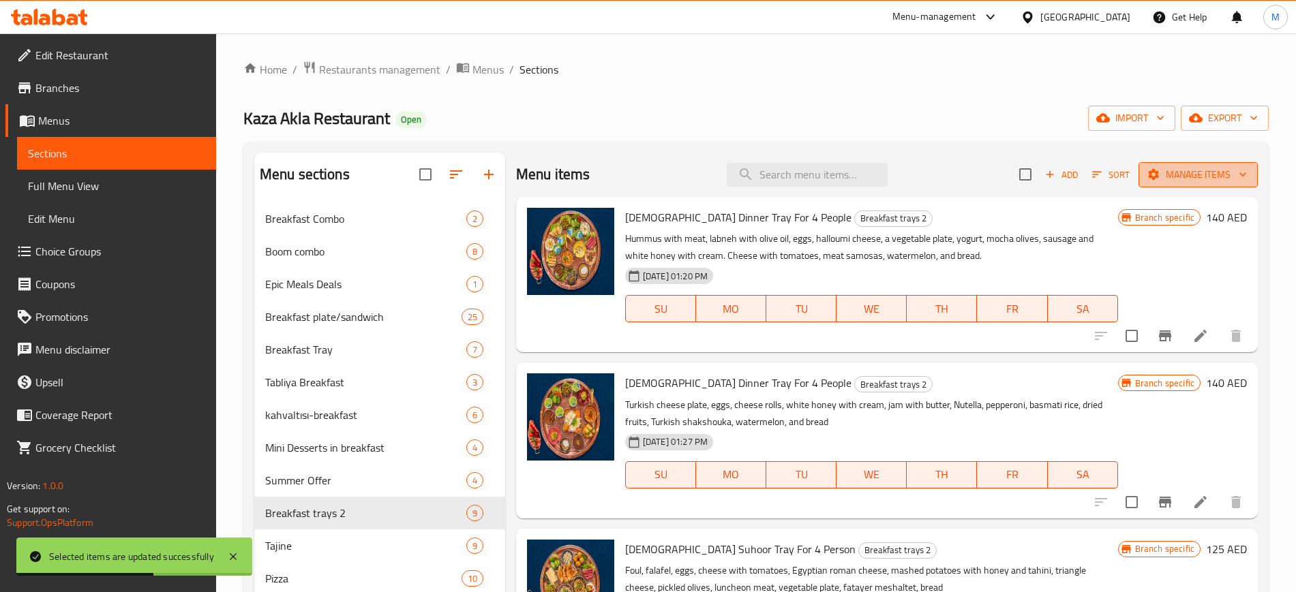
click at [1169, 170] on span "Manage items" at bounding box center [1197, 174] width 97 height 17
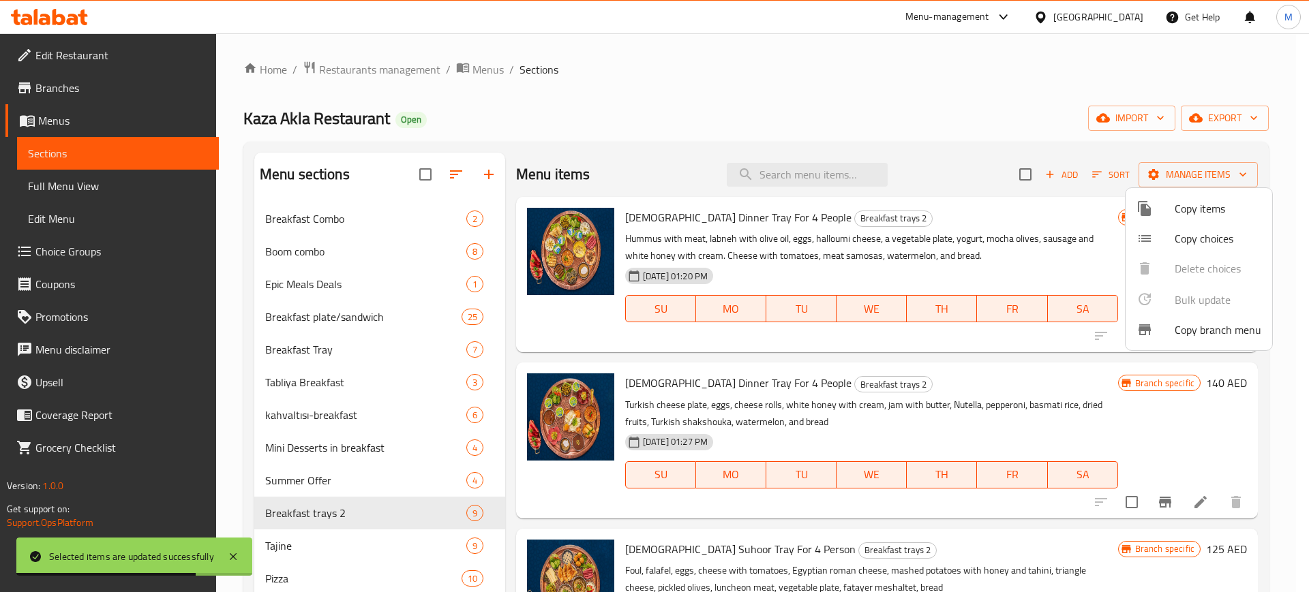
click at [1029, 175] on div at bounding box center [654, 296] width 1309 height 592
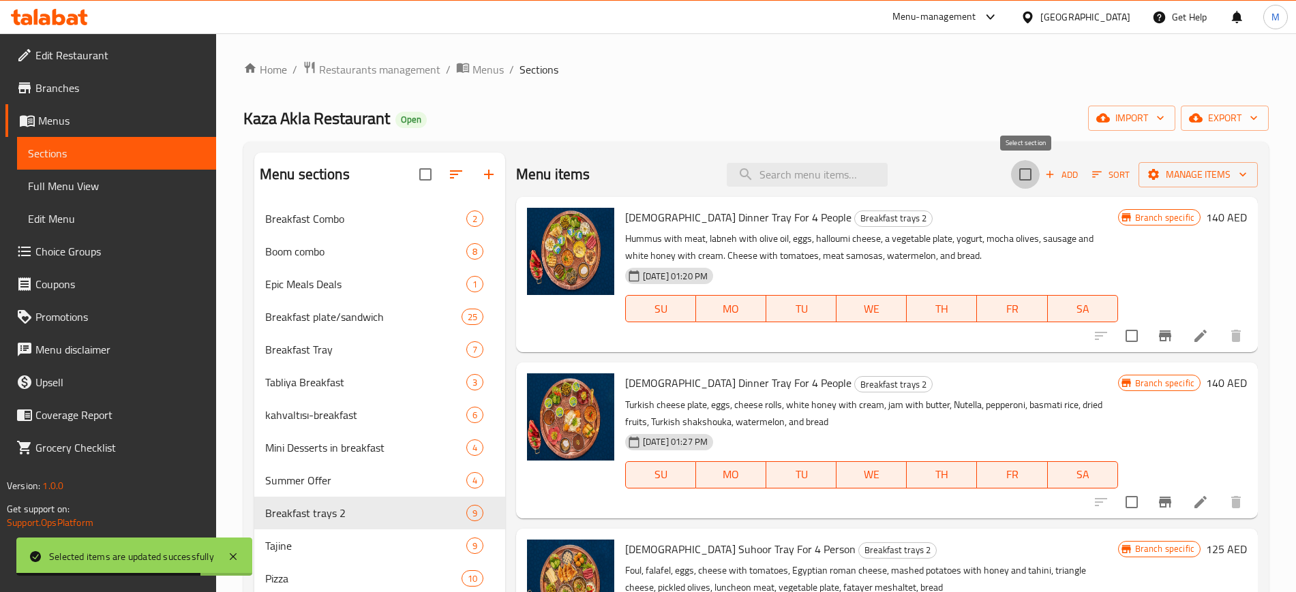
click at [1024, 174] on input "checkbox" at bounding box center [1025, 174] width 29 height 29
checkbox input "true"
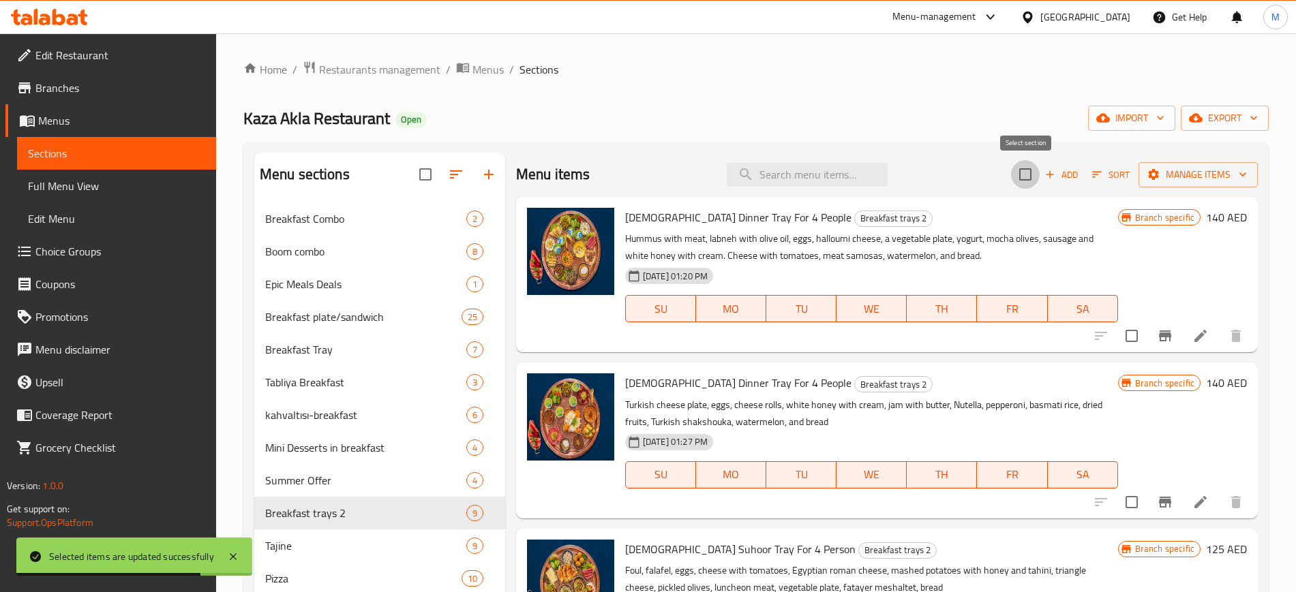
checkbox input "true"
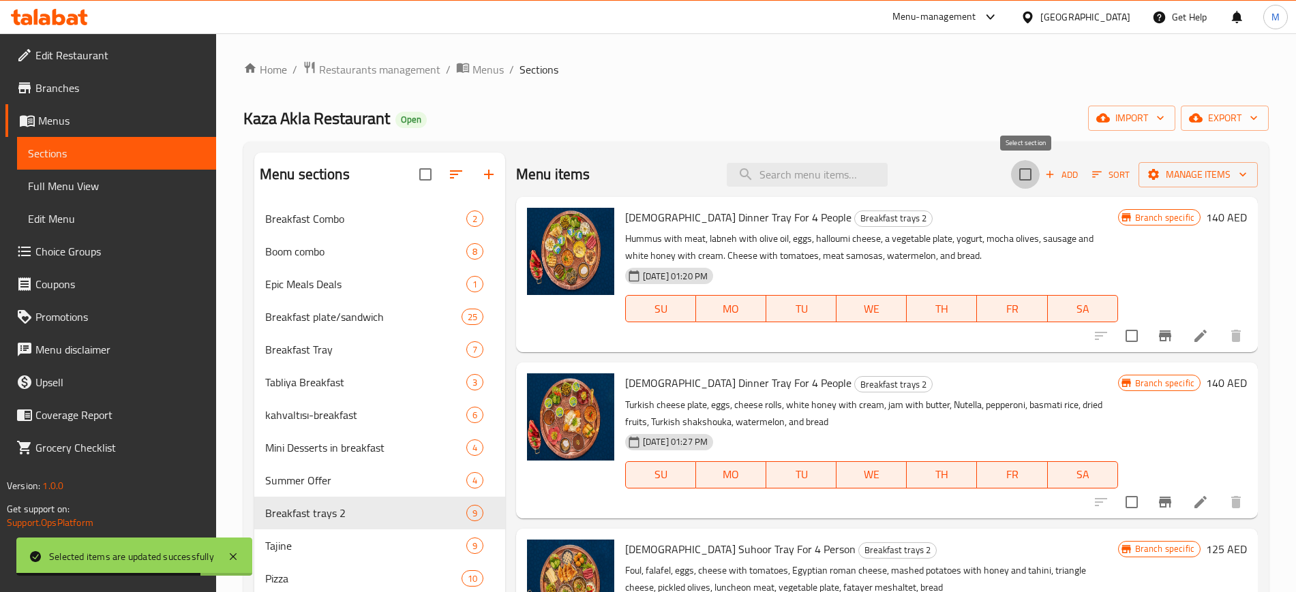
checkbox input "true"
click at [1210, 167] on span "Manage items" at bounding box center [1197, 174] width 97 height 17
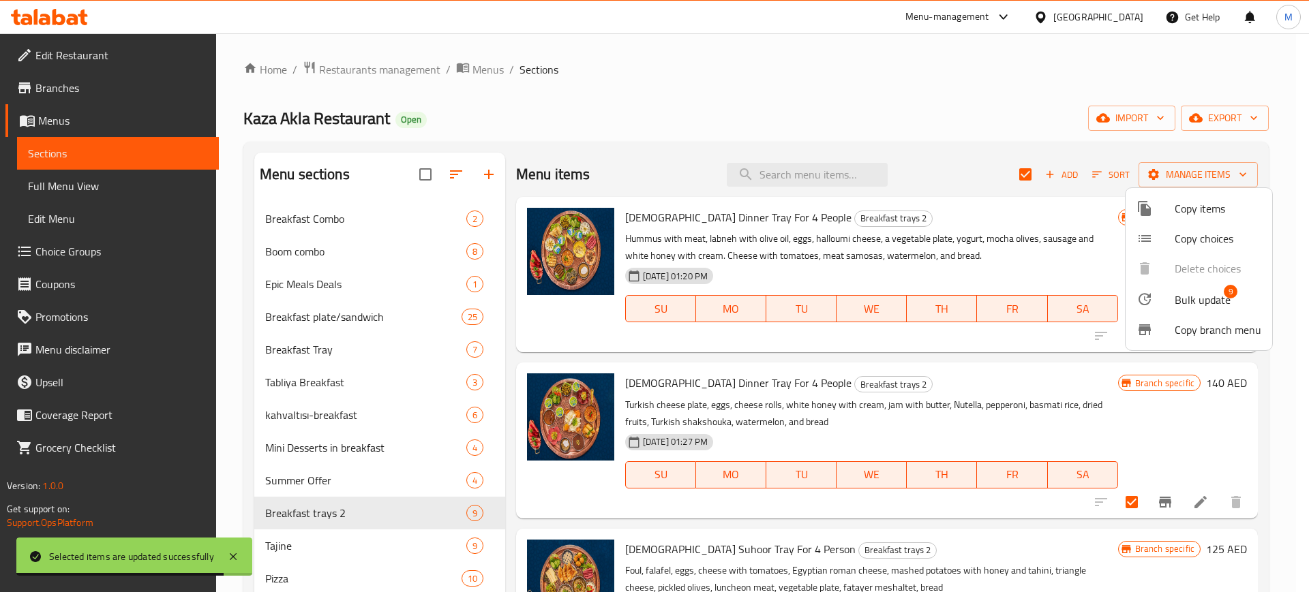
click at [1224, 299] on span "Bulk update" at bounding box center [1202, 300] width 56 height 16
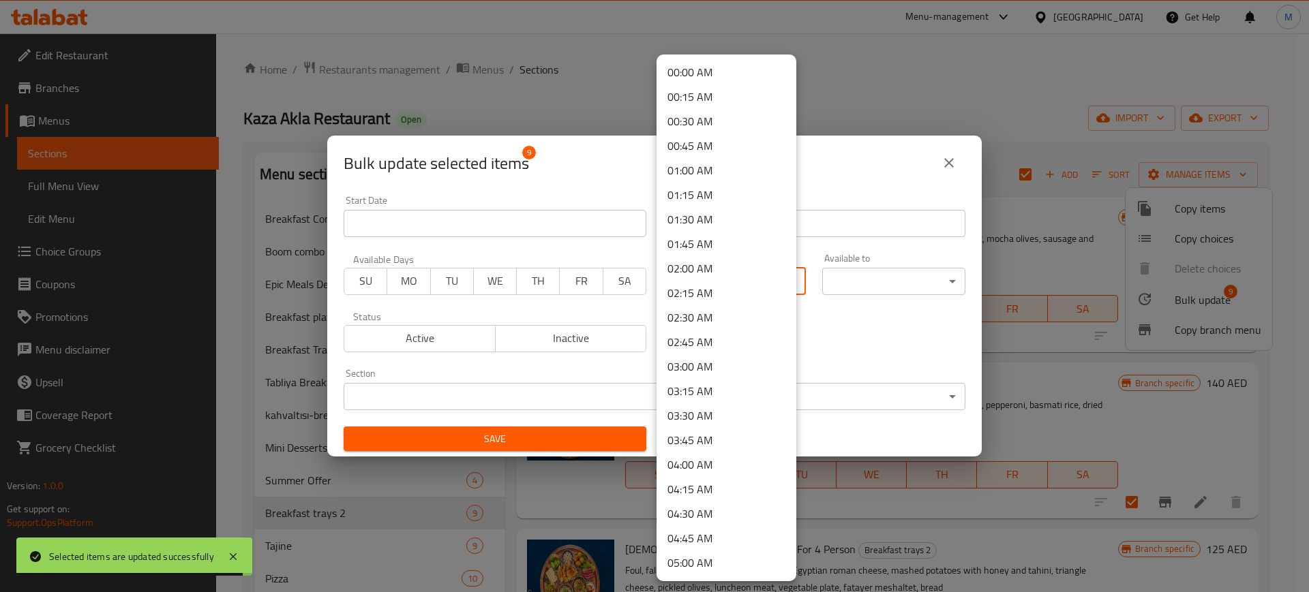
click at [736, 283] on body "Selected items are updated successfully ​ Menu-management [GEOGRAPHIC_DATA] Get…" at bounding box center [654, 312] width 1309 height 559
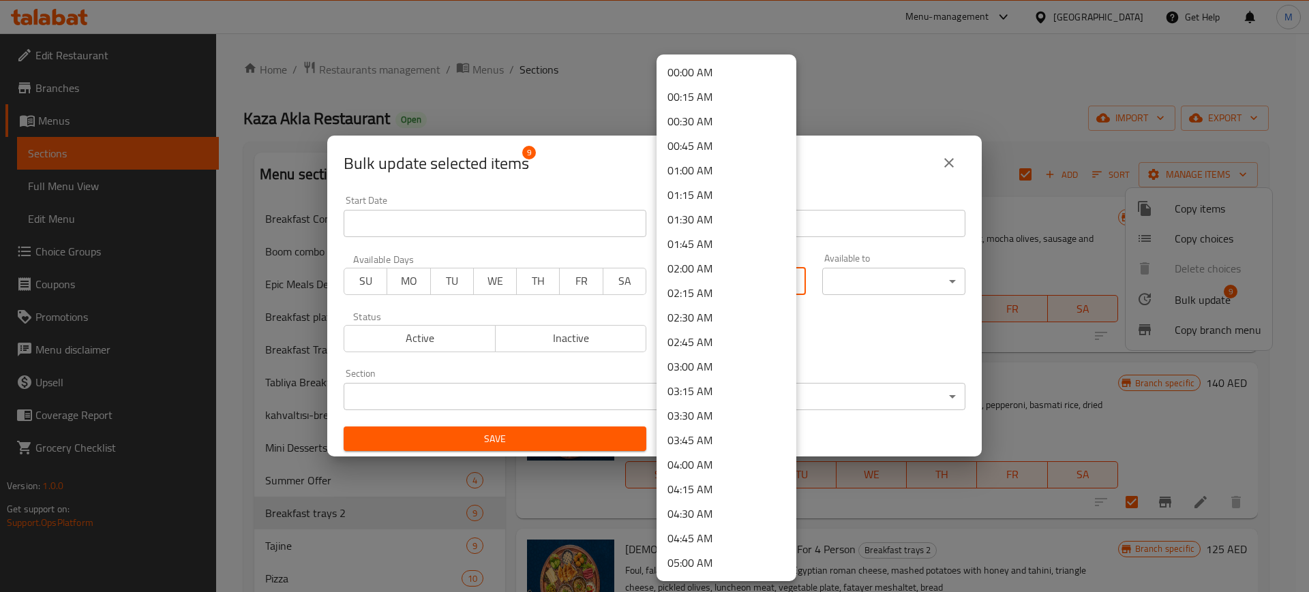
scroll to position [426, 0]
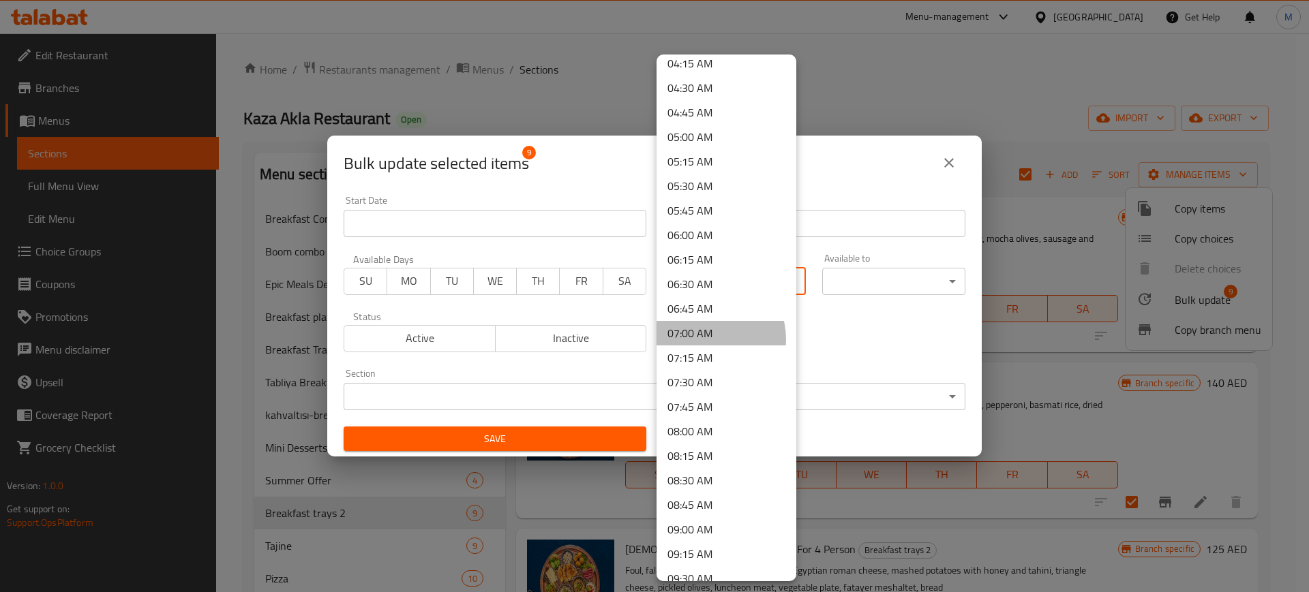
click at [705, 339] on li "07:00 AM" at bounding box center [726, 333] width 140 height 25
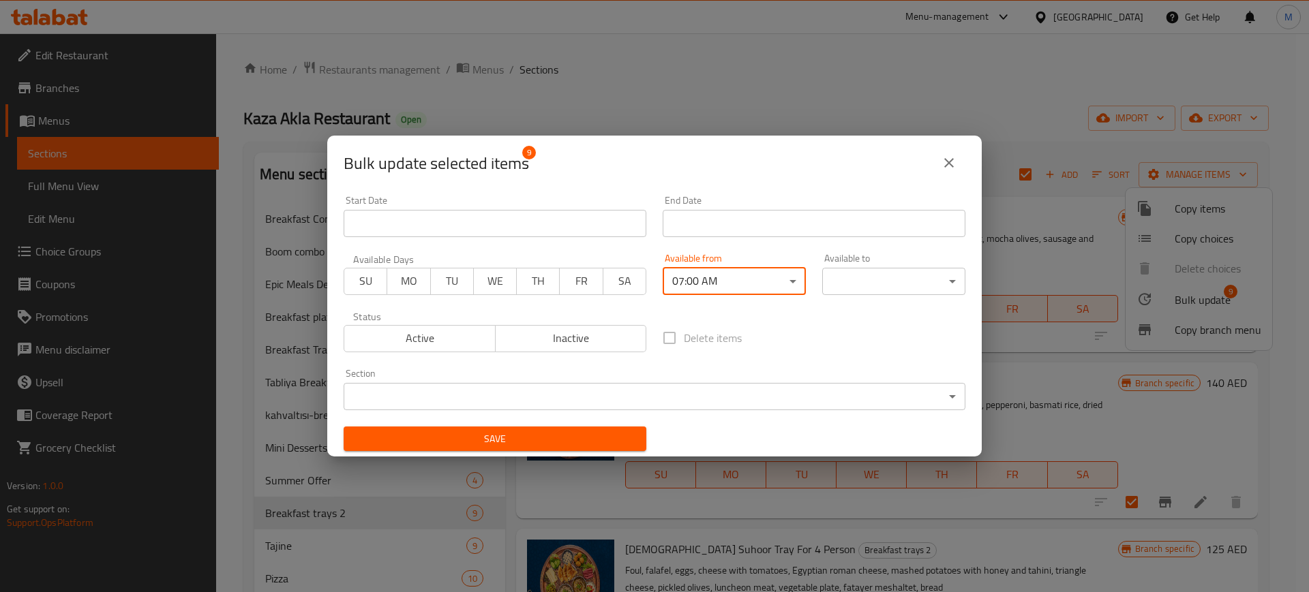
click at [865, 268] on div "00:00 AM 00:15 AM 00:30 AM 00:45 AM 01:00 AM 01:15 AM 01:30 AM 01:45 AM 02:00 A…" at bounding box center [654, 296] width 1309 height 592
click at [868, 269] on body "​ Menu-management [GEOGRAPHIC_DATA] Get Help M Edit Restaurant Branches Menus S…" at bounding box center [654, 312] width 1309 height 559
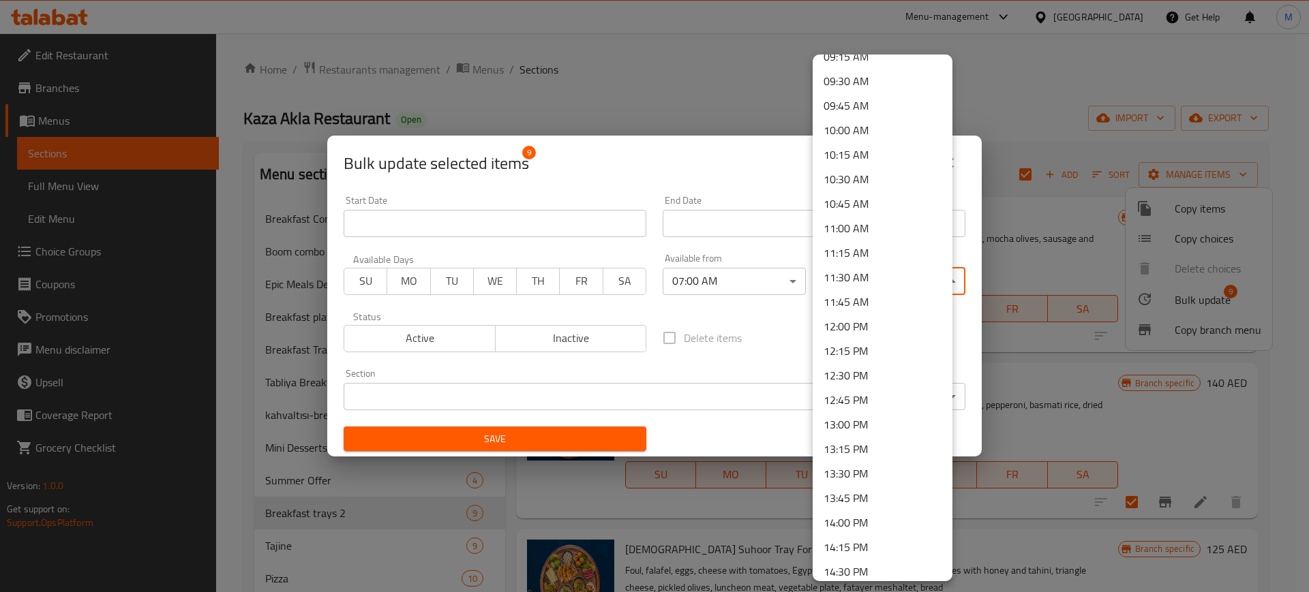
scroll to position [1022, 0]
click at [857, 431] on li "14:00 PM" at bounding box center [882, 424] width 140 height 25
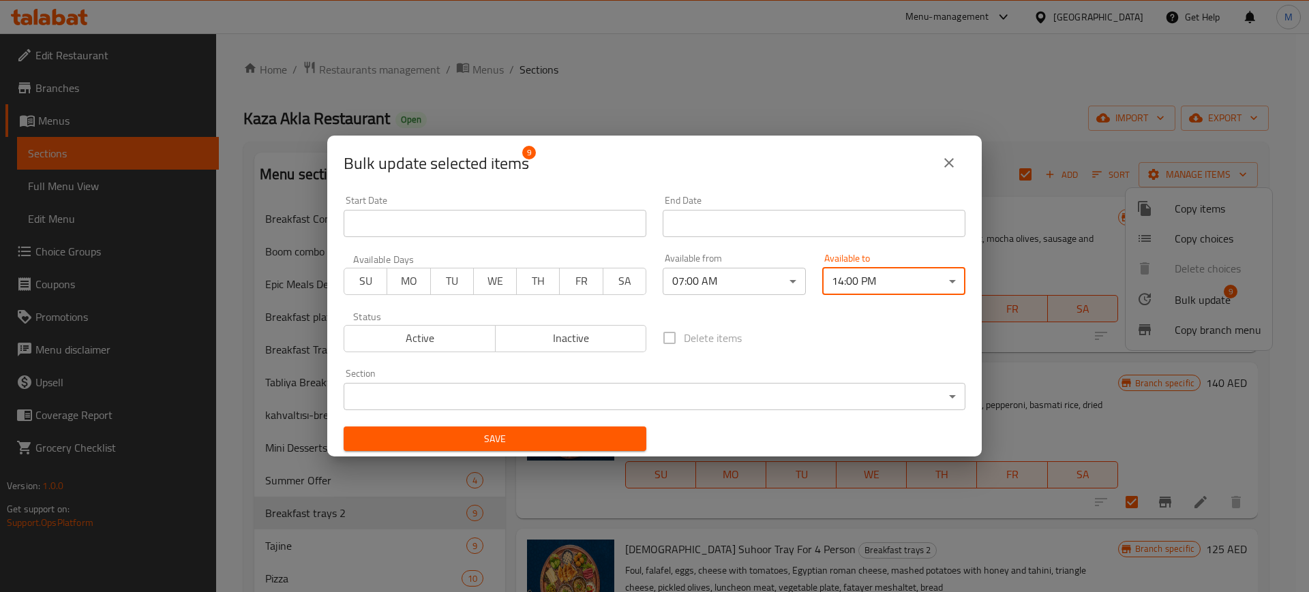
click at [579, 437] on span "Save" at bounding box center [494, 439] width 281 height 17
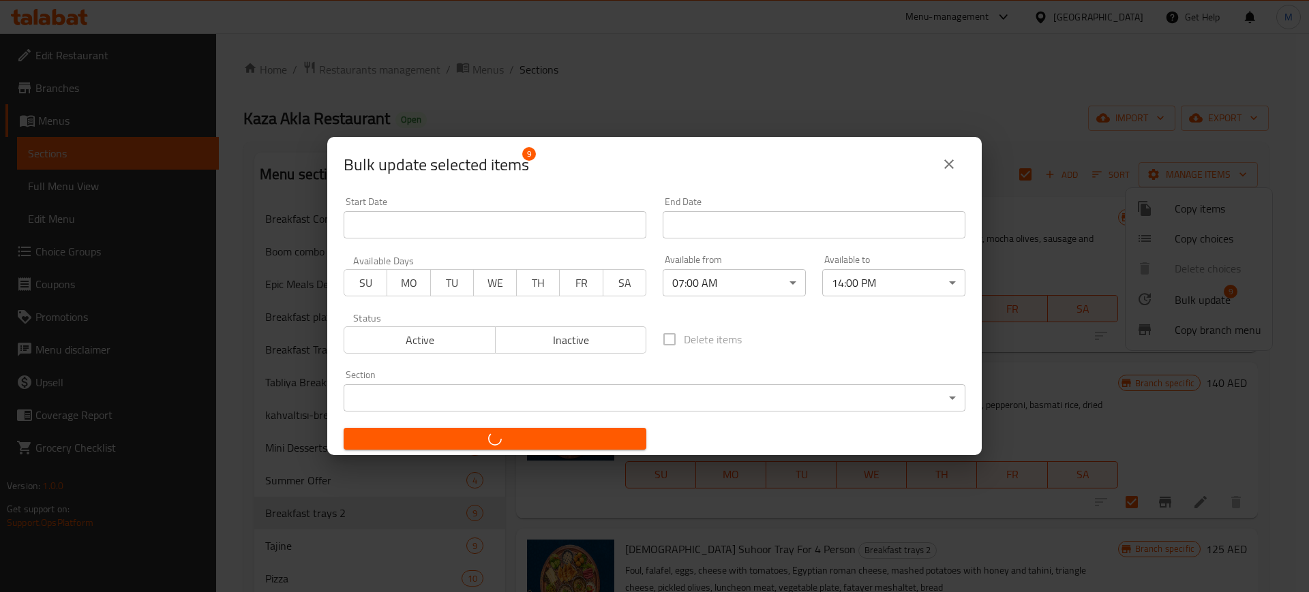
checkbox input "false"
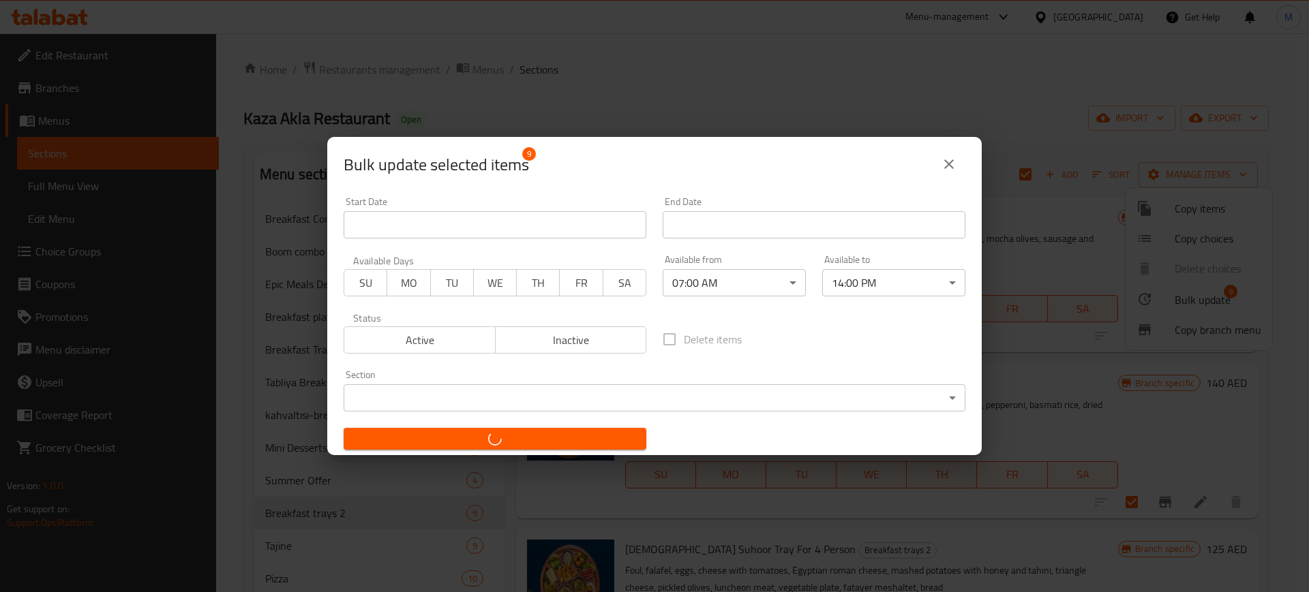
checkbox input "false"
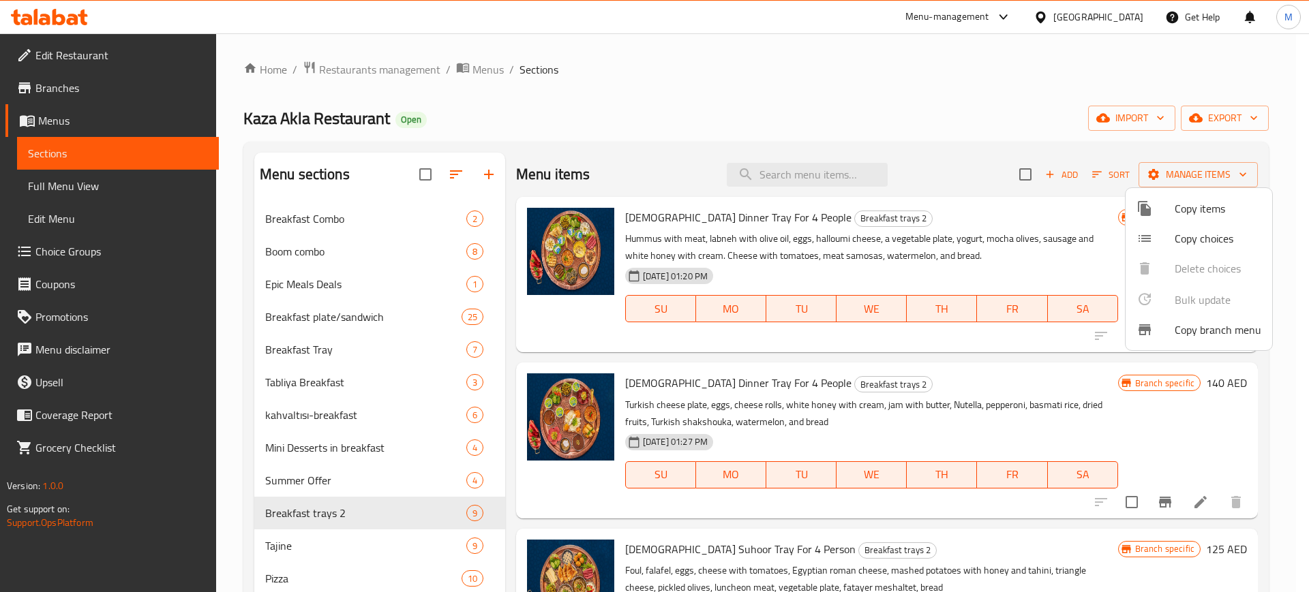
click at [336, 348] on div at bounding box center [654, 296] width 1309 height 592
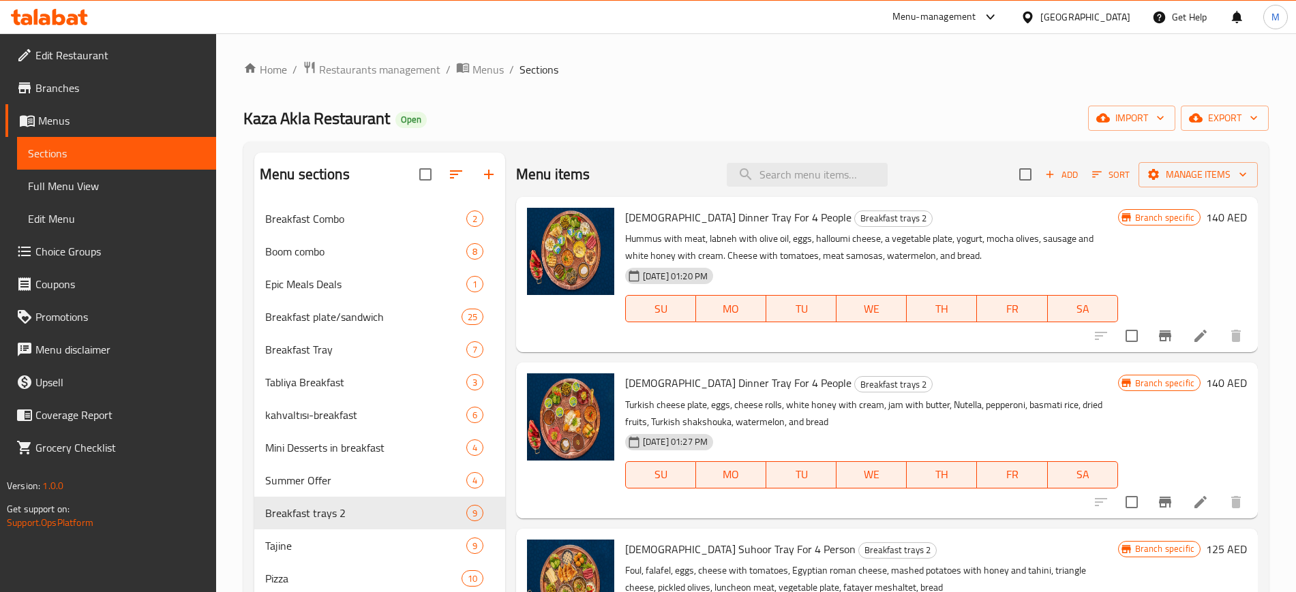
click at [336, 348] on span "Breakfast Tray" at bounding box center [365, 349] width 201 height 16
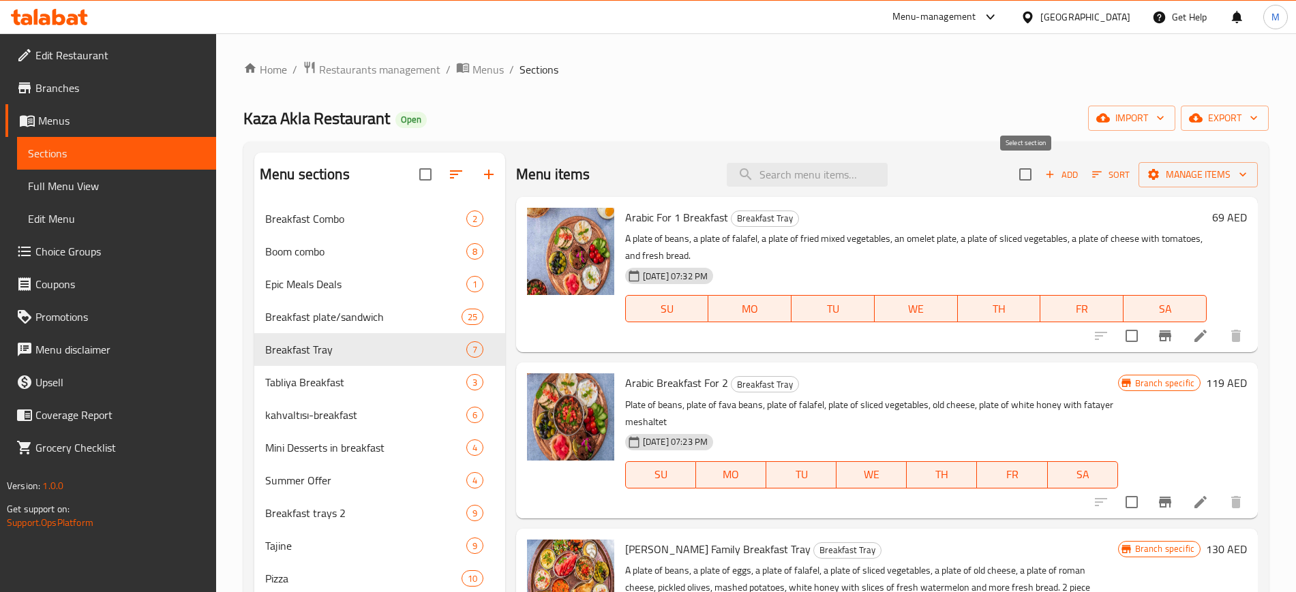
click at [1019, 183] on input "checkbox" at bounding box center [1025, 174] width 29 height 29
checkbox input "true"
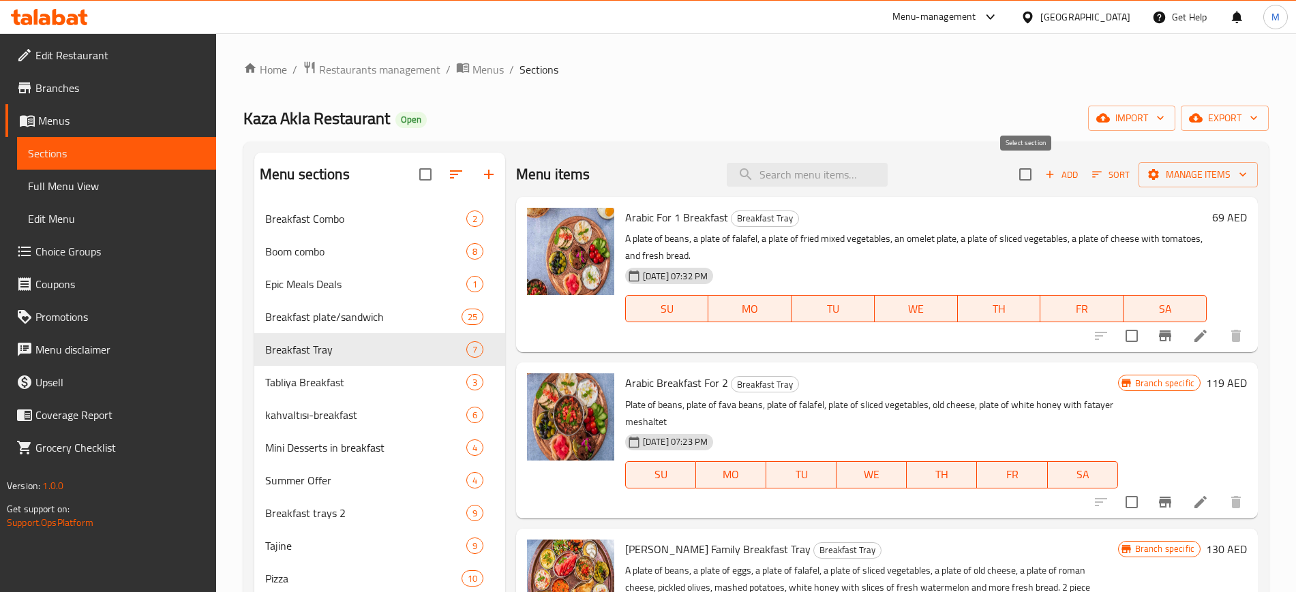
checkbox input "true"
click at [1195, 175] on span "Manage items" at bounding box center [1197, 174] width 97 height 17
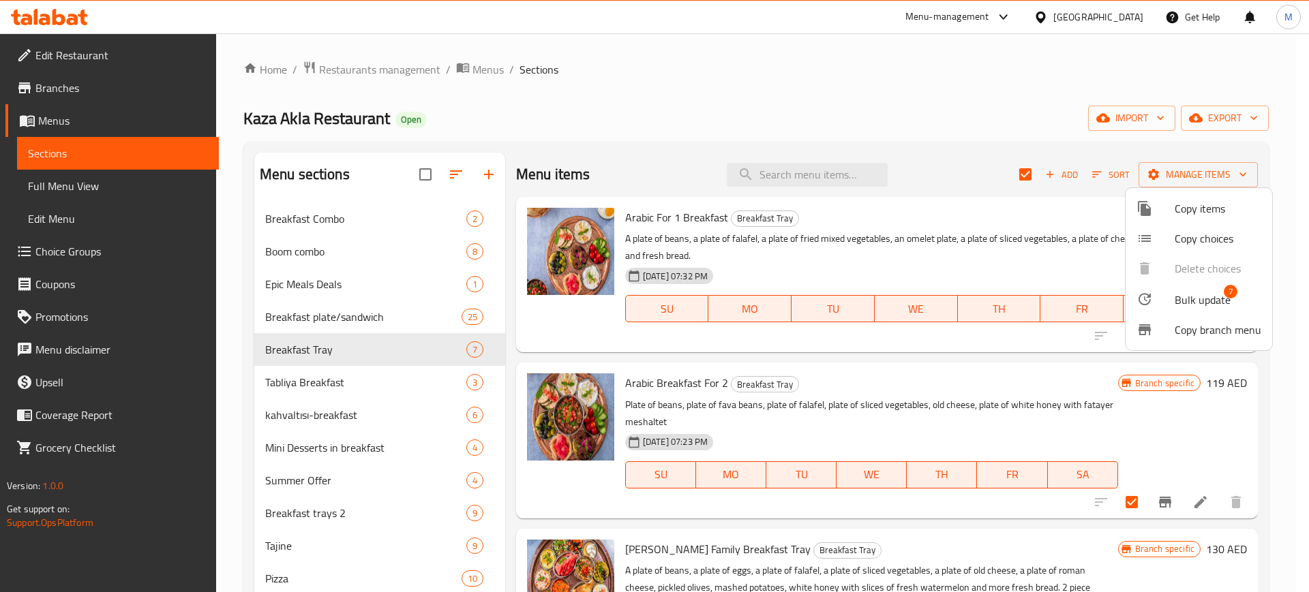
click at [1199, 292] on span "Bulk update" at bounding box center [1202, 300] width 56 height 16
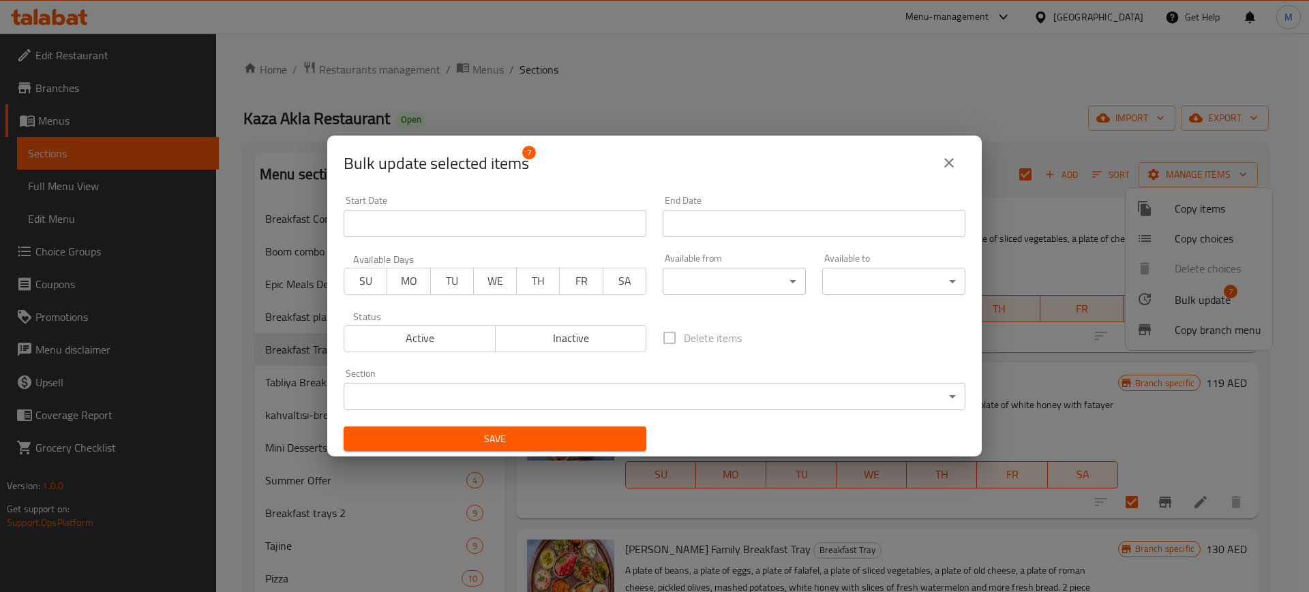
click at [715, 276] on body "​ Menu-management [GEOGRAPHIC_DATA] Get Help M Edit Restaurant Branches Menus S…" at bounding box center [654, 312] width 1309 height 559
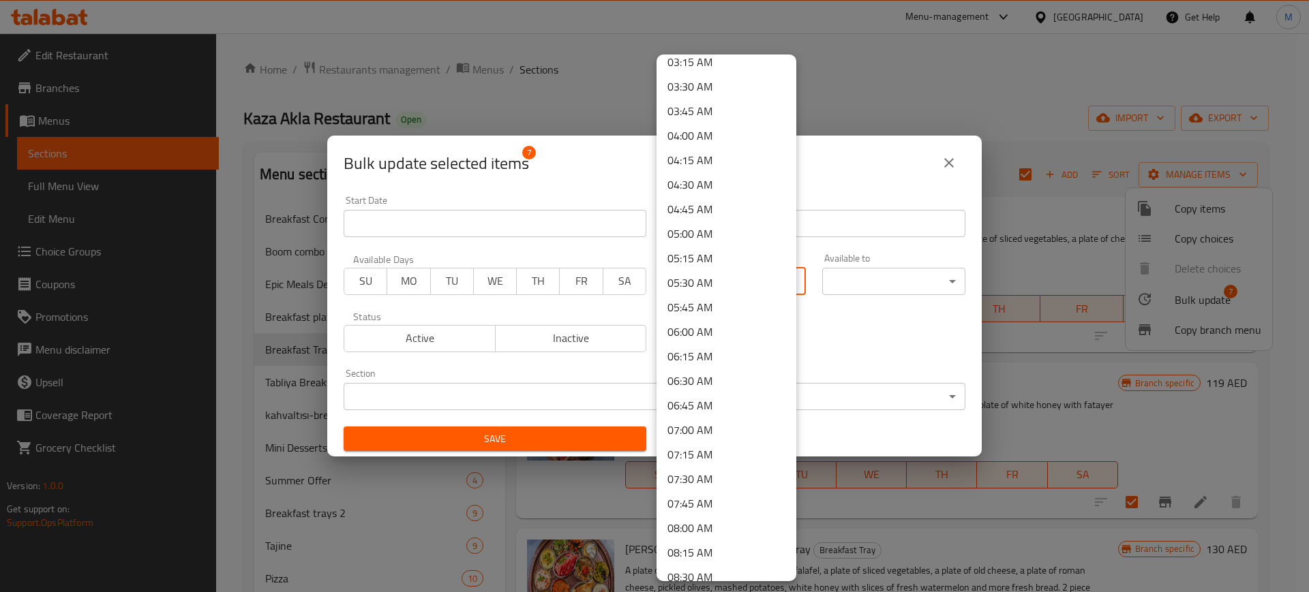
scroll to position [511, 0]
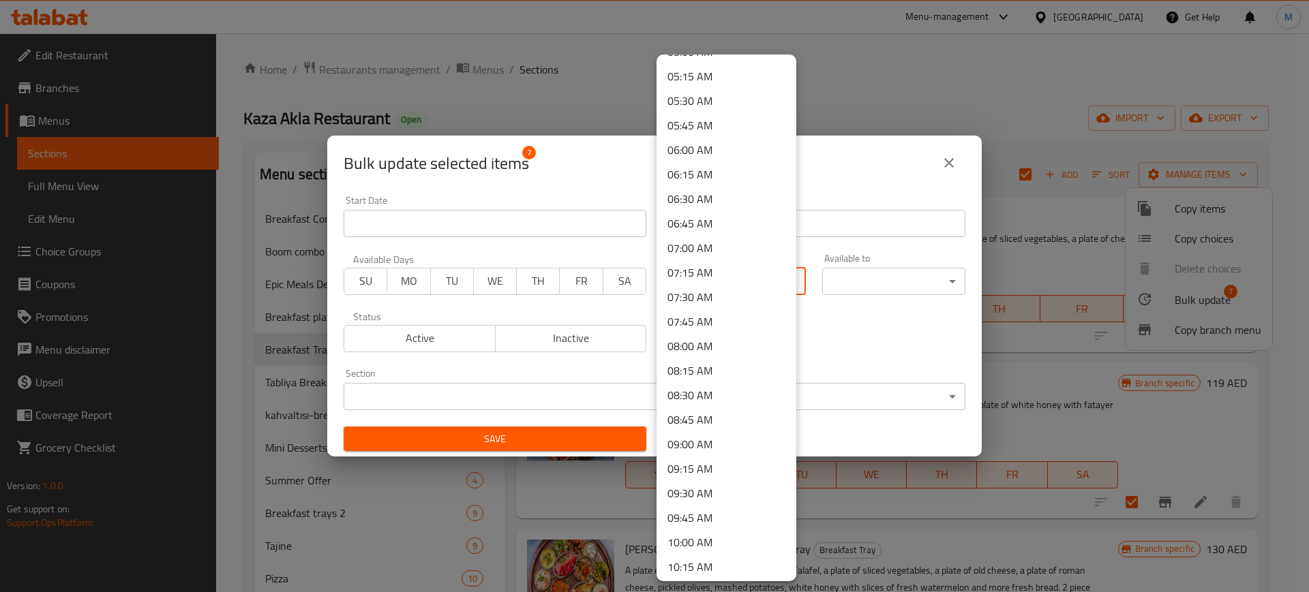
click at [703, 244] on li "07:00 AM" at bounding box center [726, 248] width 140 height 25
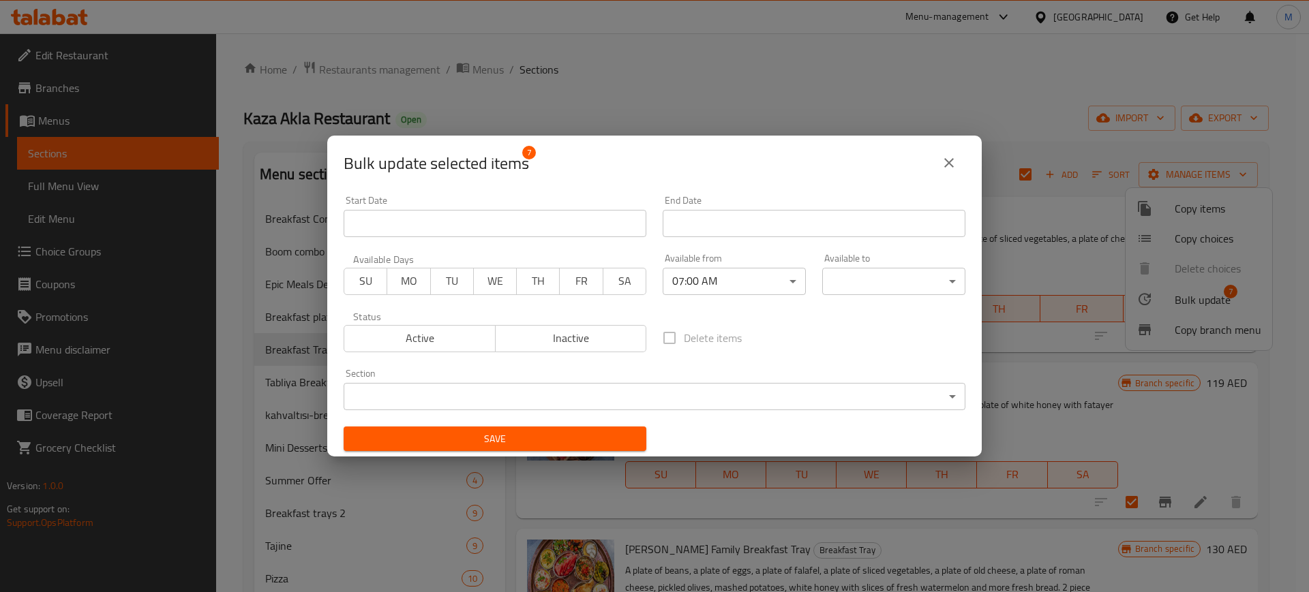
click at [892, 285] on body "​ Menu-management [GEOGRAPHIC_DATA] Get Help M Edit Restaurant Branches Menus S…" at bounding box center [654, 312] width 1309 height 559
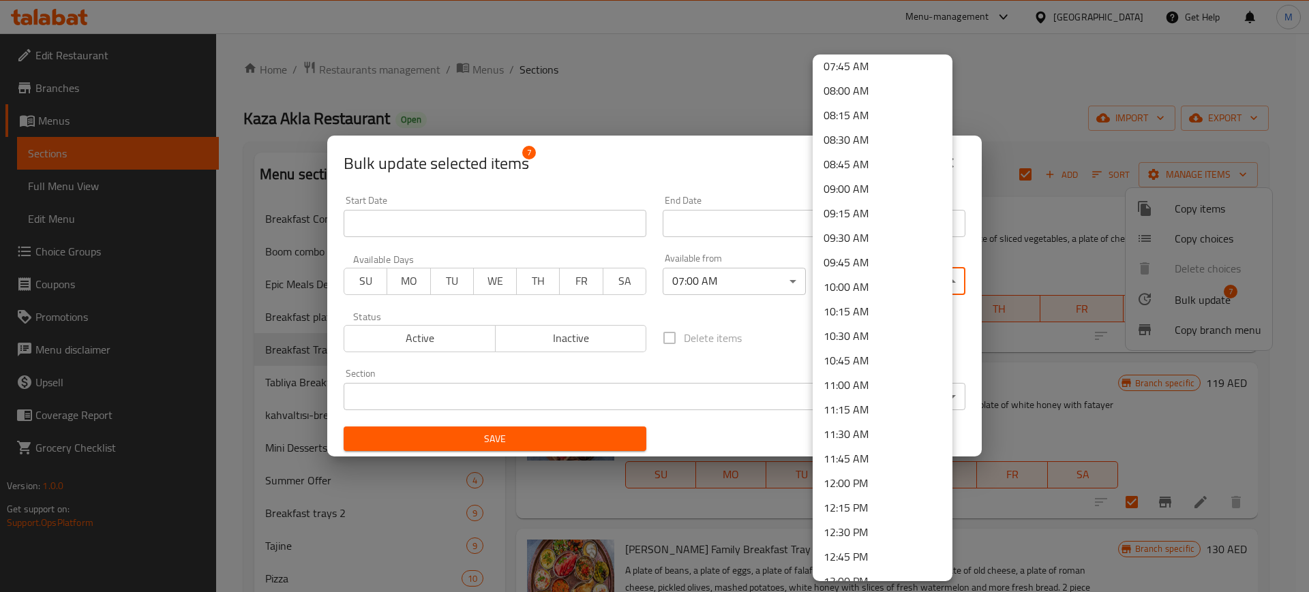
scroll to position [1278, 0]
click at [857, 161] on li "14:00 PM" at bounding box center [882, 168] width 140 height 25
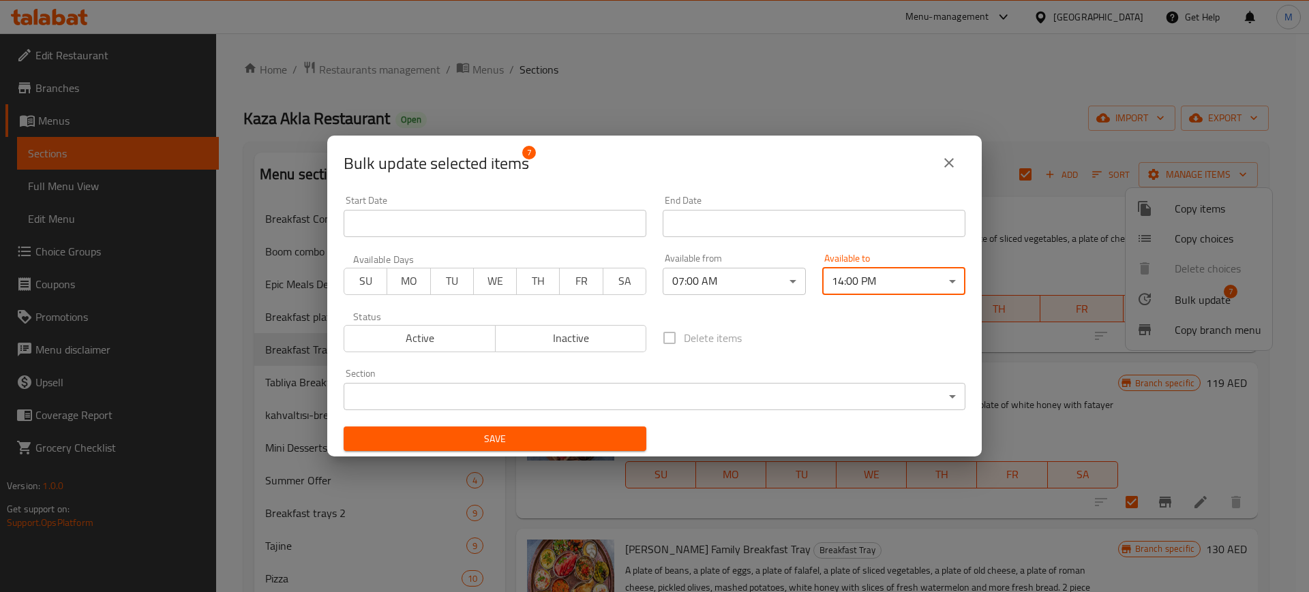
click at [487, 431] on span "Save" at bounding box center [494, 439] width 281 height 17
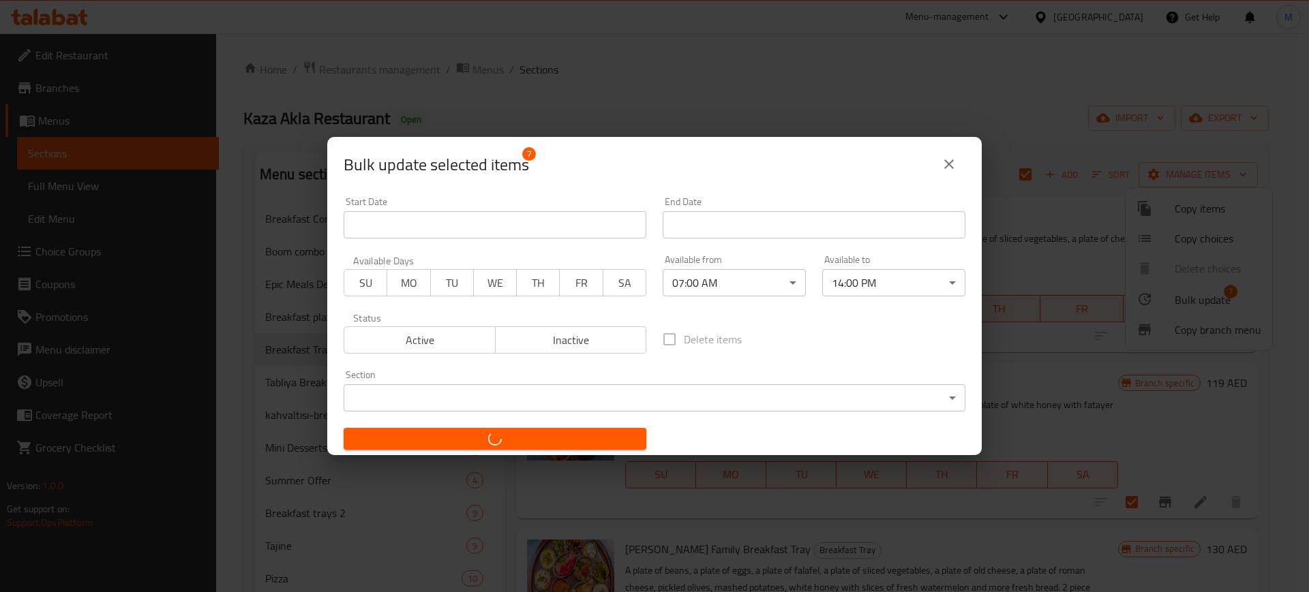
checkbox input "false"
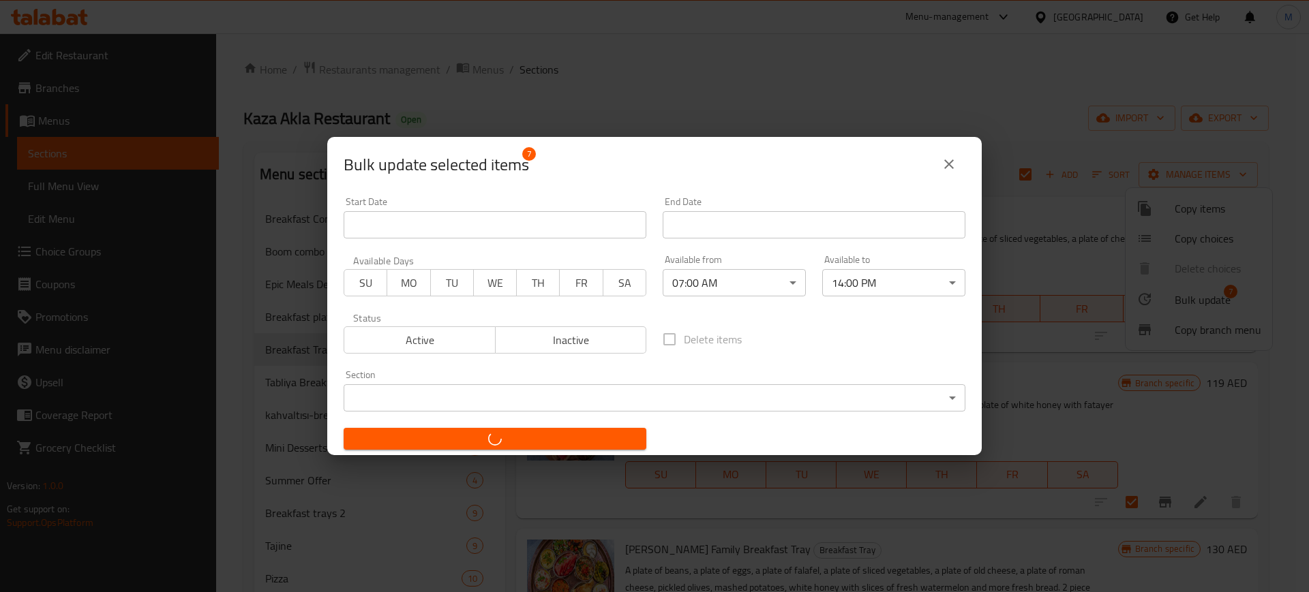
checkbox input "false"
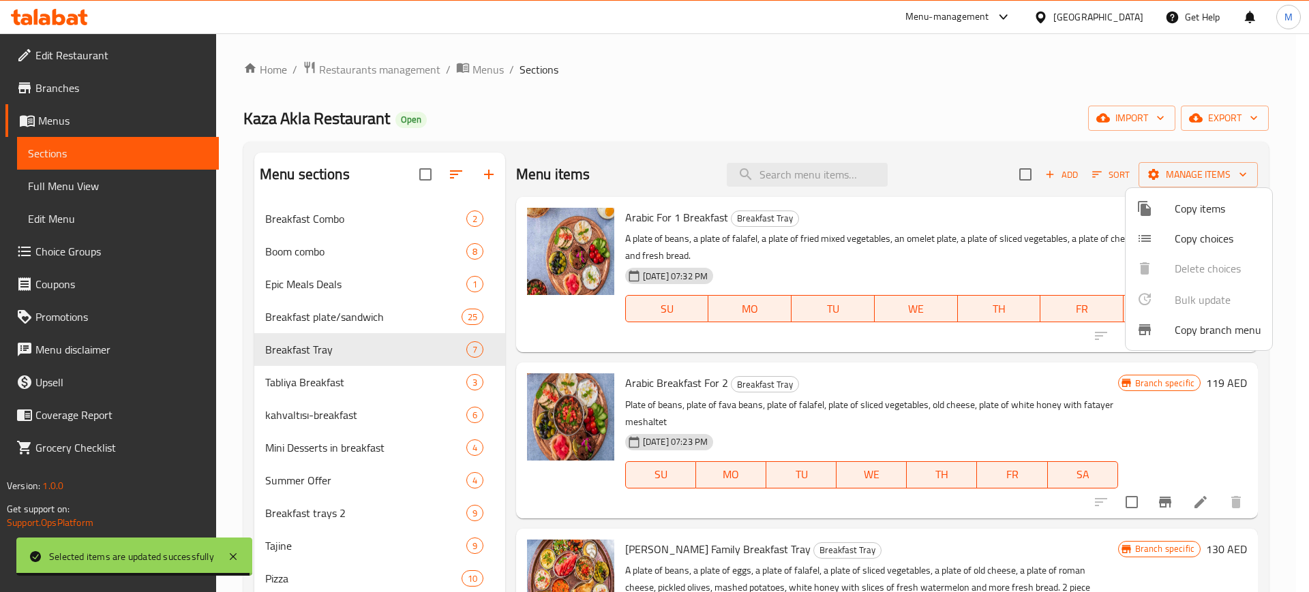
click at [367, 324] on div at bounding box center [654, 296] width 1309 height 592
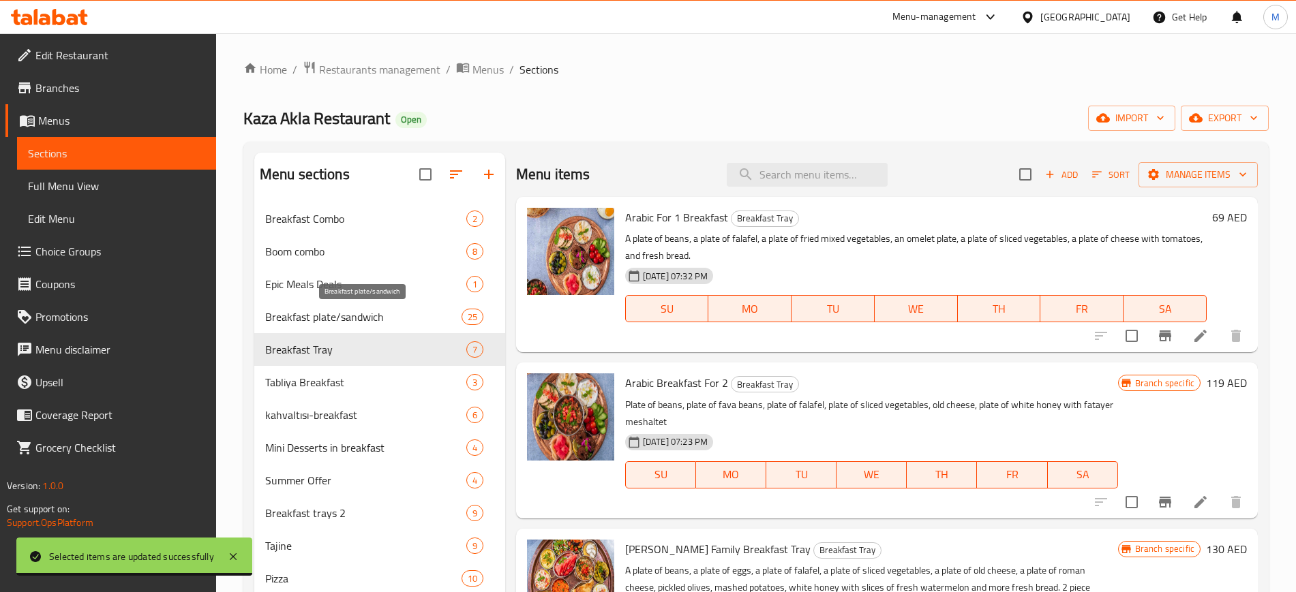
click at [367, 324] on span "Breakfast plate/sandwich" at bounding box center [363, 317] width 196 height 16
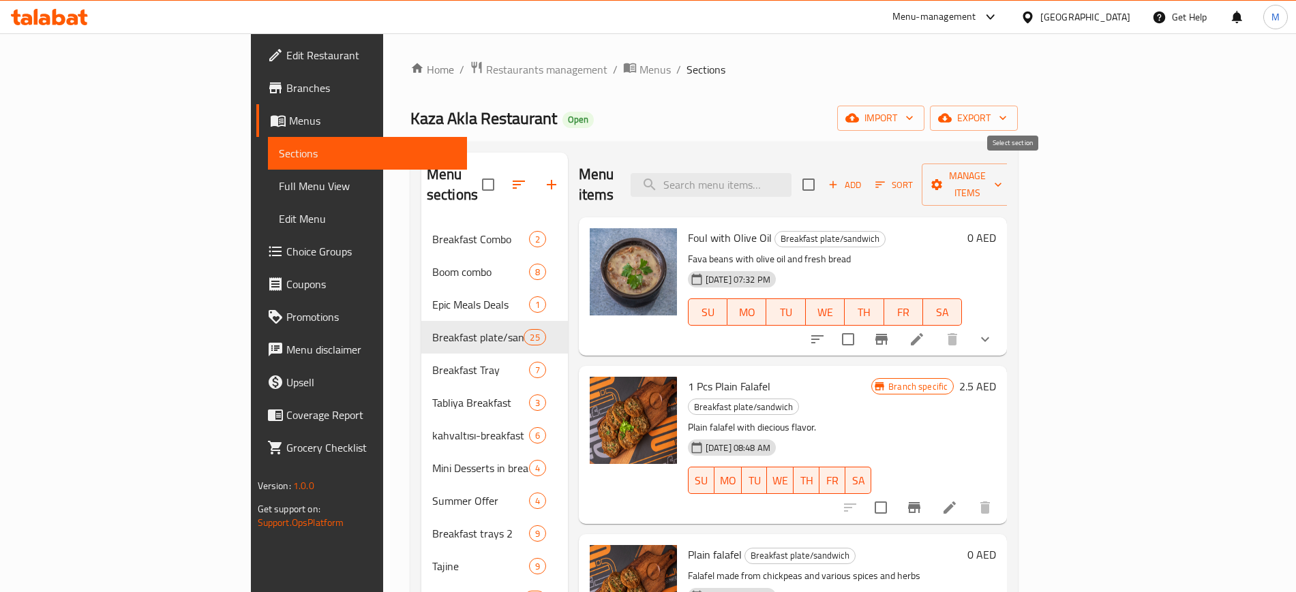
click at [823, 176] on input "checkbox" at bounding box center [808, 184] width 29 height 29
checkbox input "true"
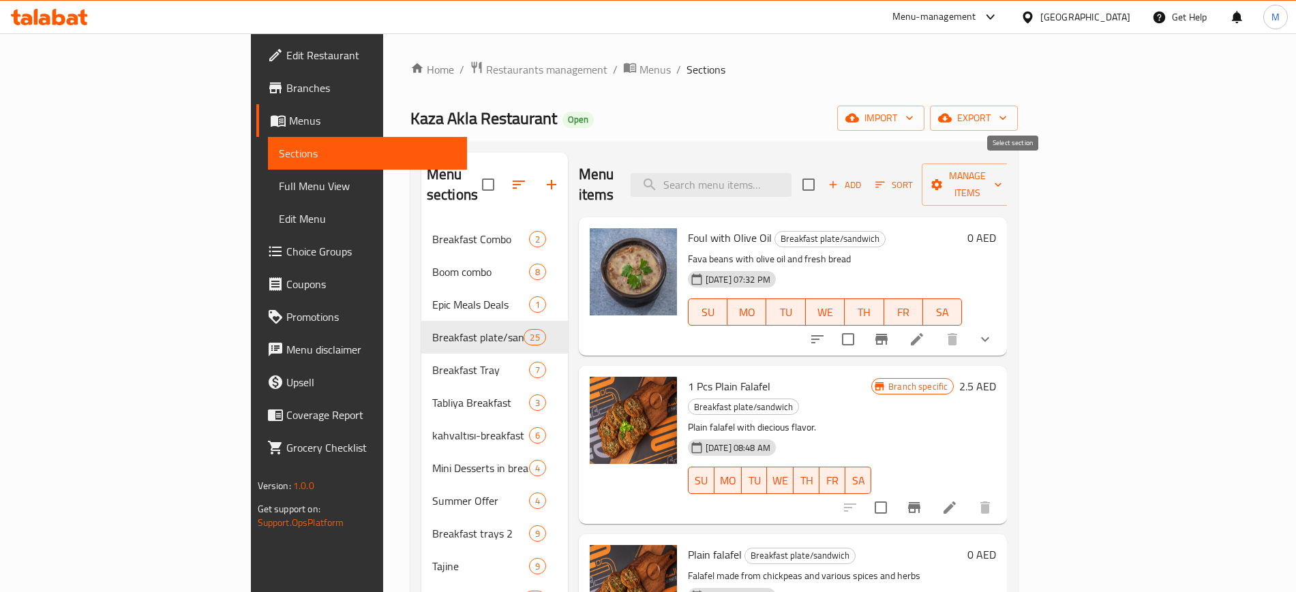
checkbox input "true"
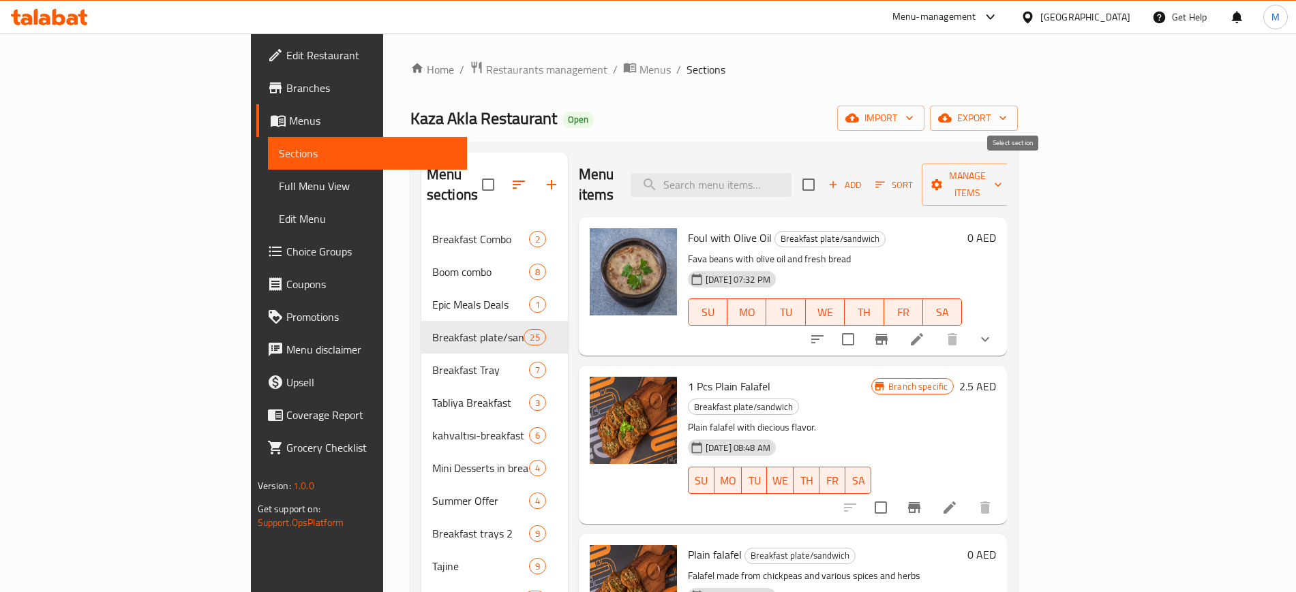
checkbox input "true"
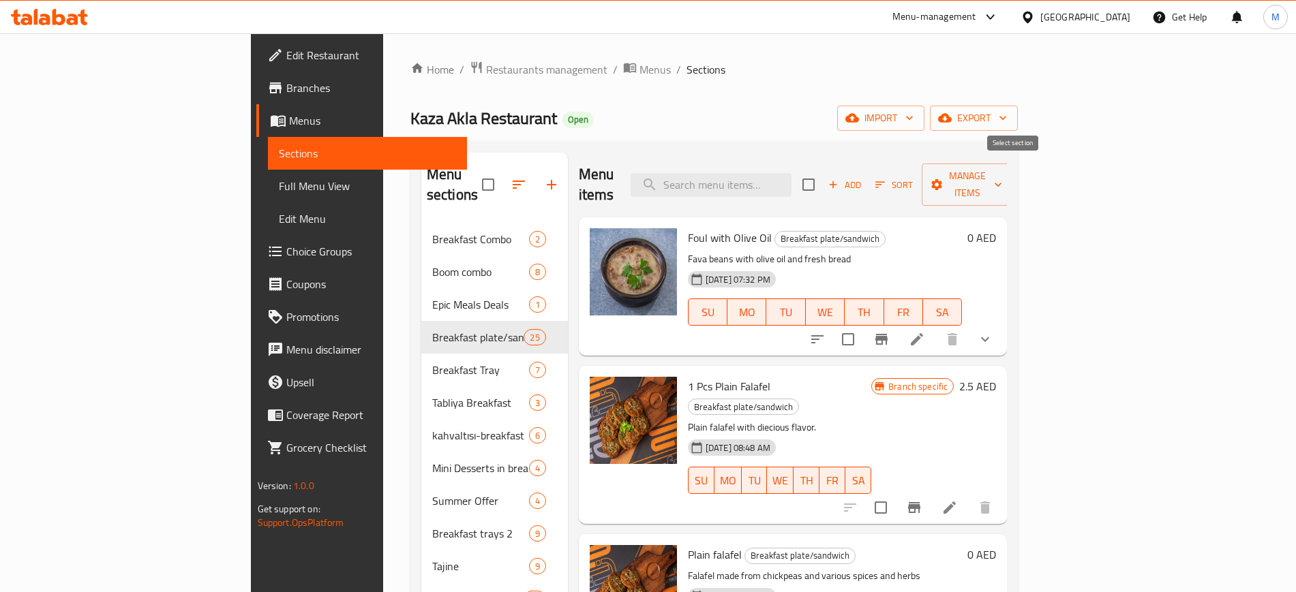
checkbox input "true"
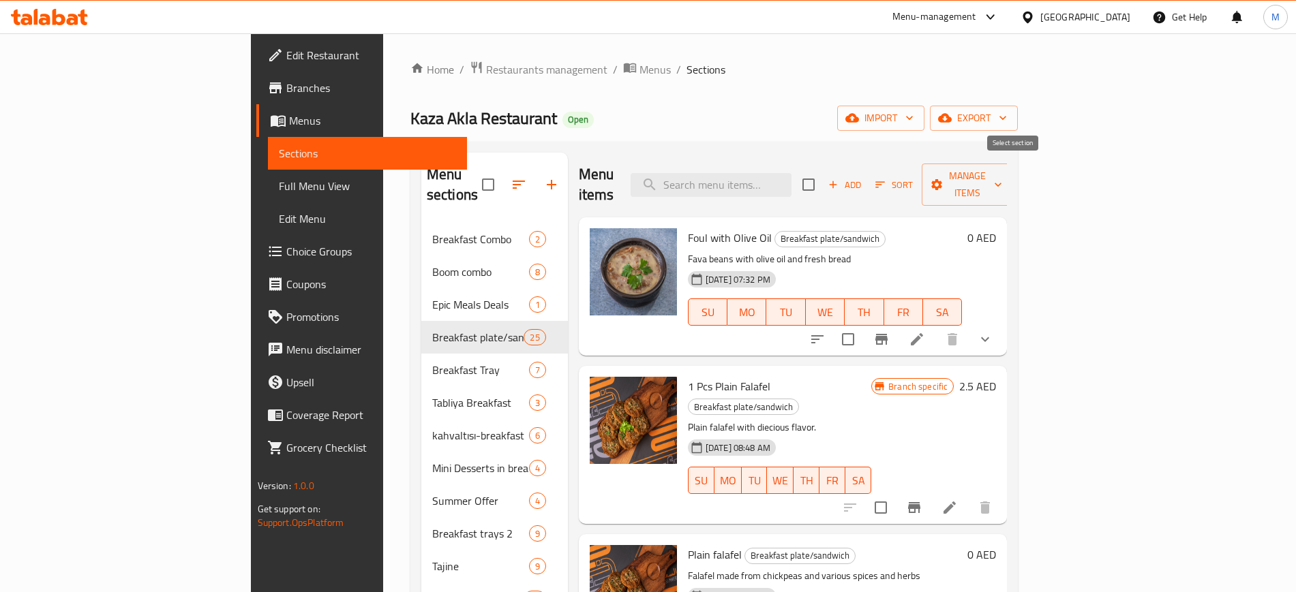
checkbox input "true"
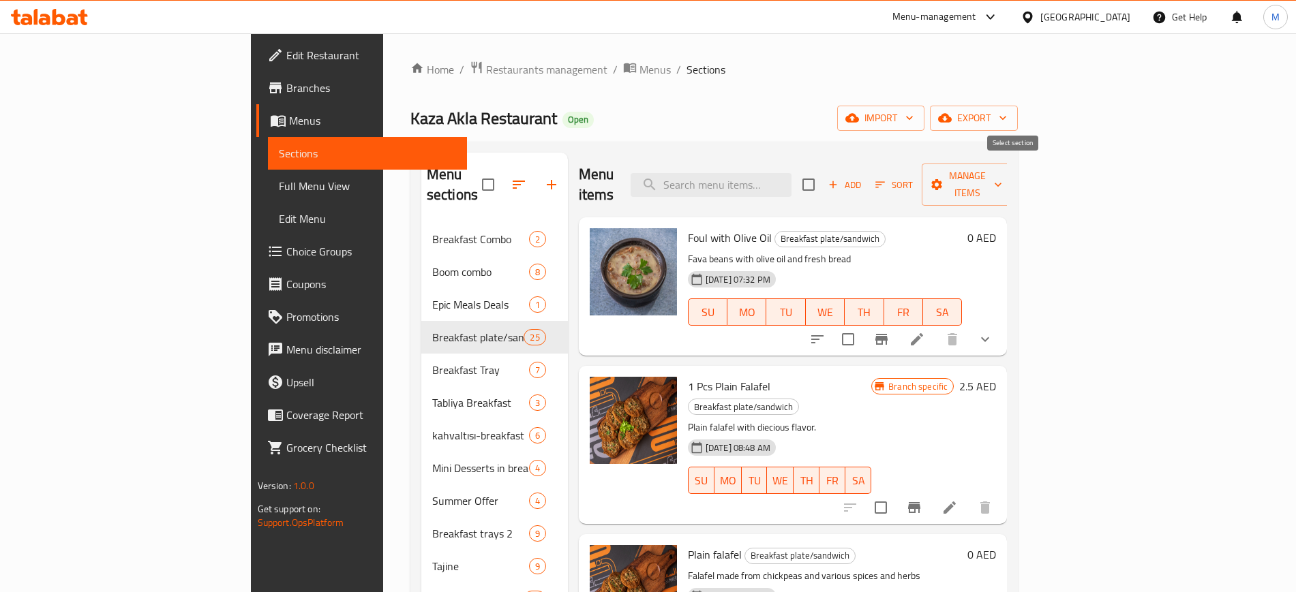
checkbox input "true"
click at [1002, 172] on span "Manage items" at bounding box center [967, 185] width 70 height 34
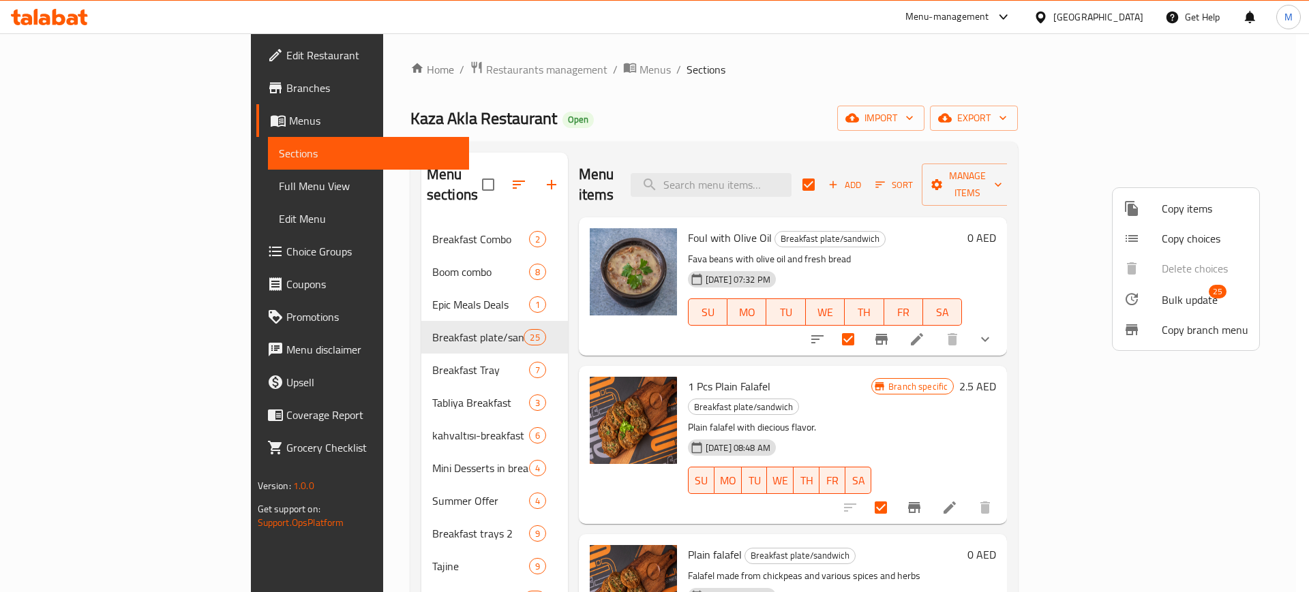
click at [1212, 281] on ul "Copy items Copy choices Delete choices Bulk update 25 Copy branch menu" at bounding box center [1185, 269] width 147 height 162
click at [1210, 293] on span "25" at bounding box center [1217, 292] width 18 height 14
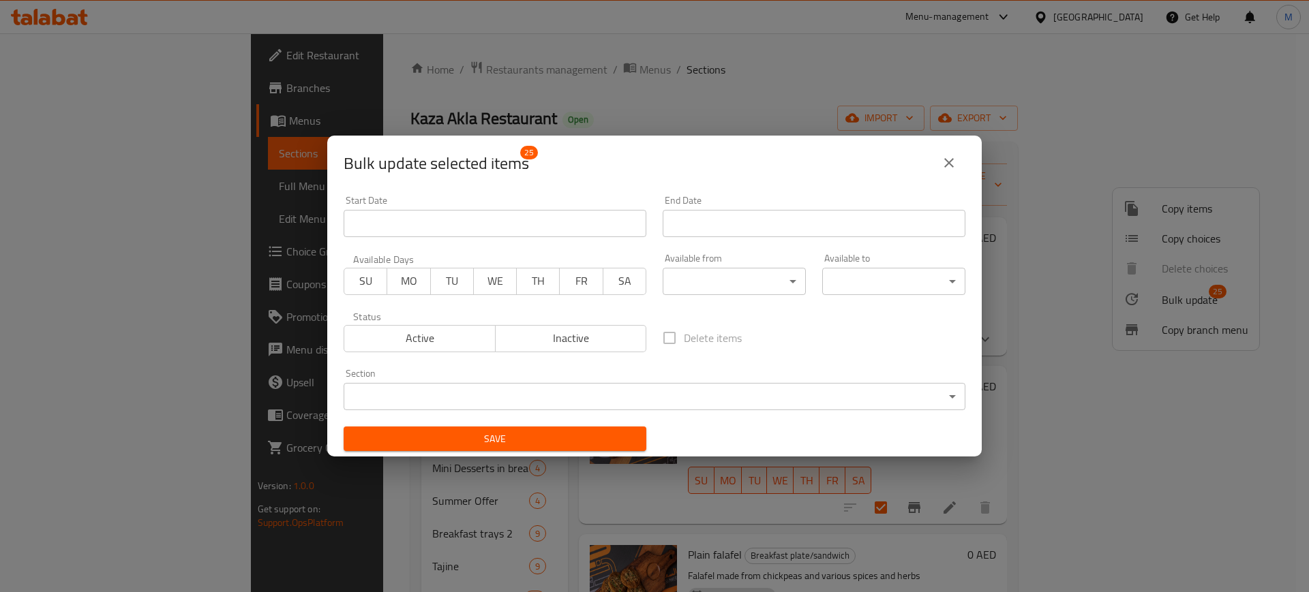
click at [727, 277] on body "​ Menu-management [GEOGRAPHIC_DATA] Get Help M Edit Restaurant Branches Menus S…" at bounding box center [654, 312] width 1309 height 559
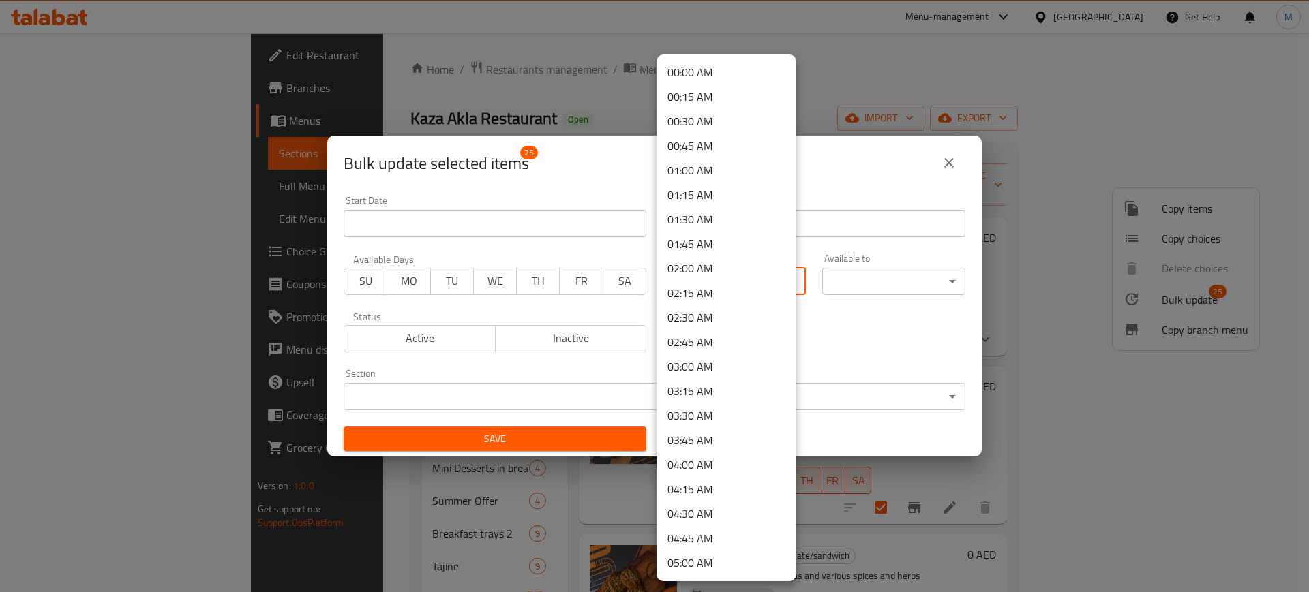
scroll to position [682, 0]
click at [699, 78] on li "07:00 AM" at bounding box center [726, 77] width 140 height 25
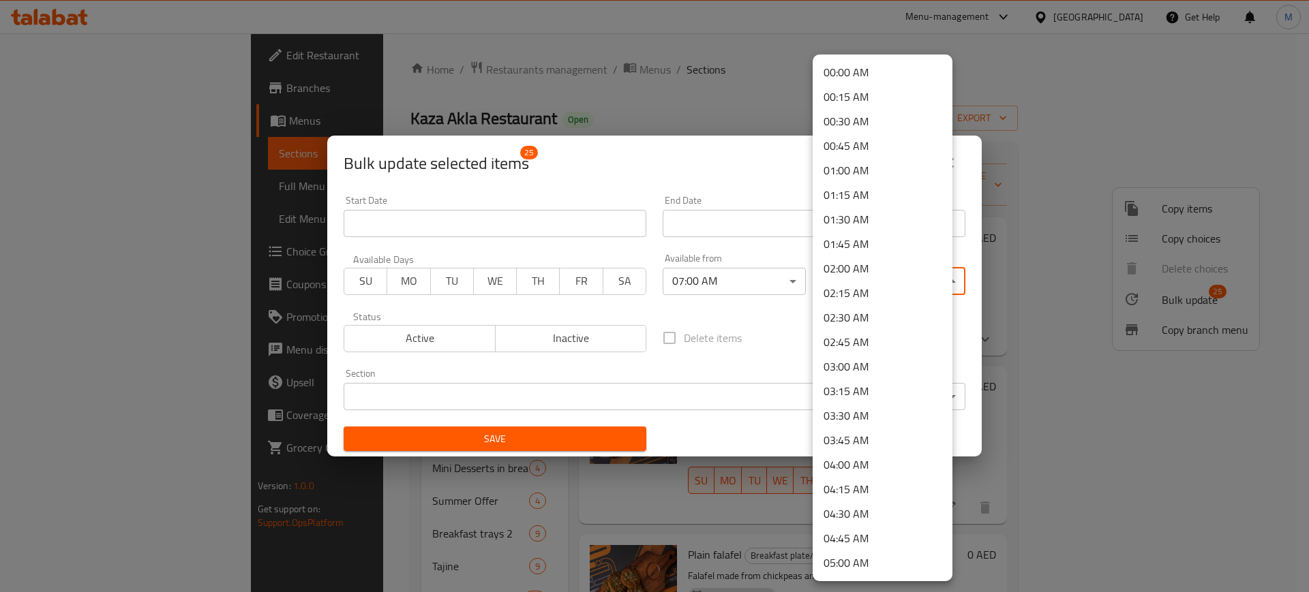
click at [836, 279] on body "​ Menu-management [GEOGRAPHIC_DATA] Get Help M Edit Restaurant Branches Menus S…" at bounding box center [654, 312] width 1309 height 559
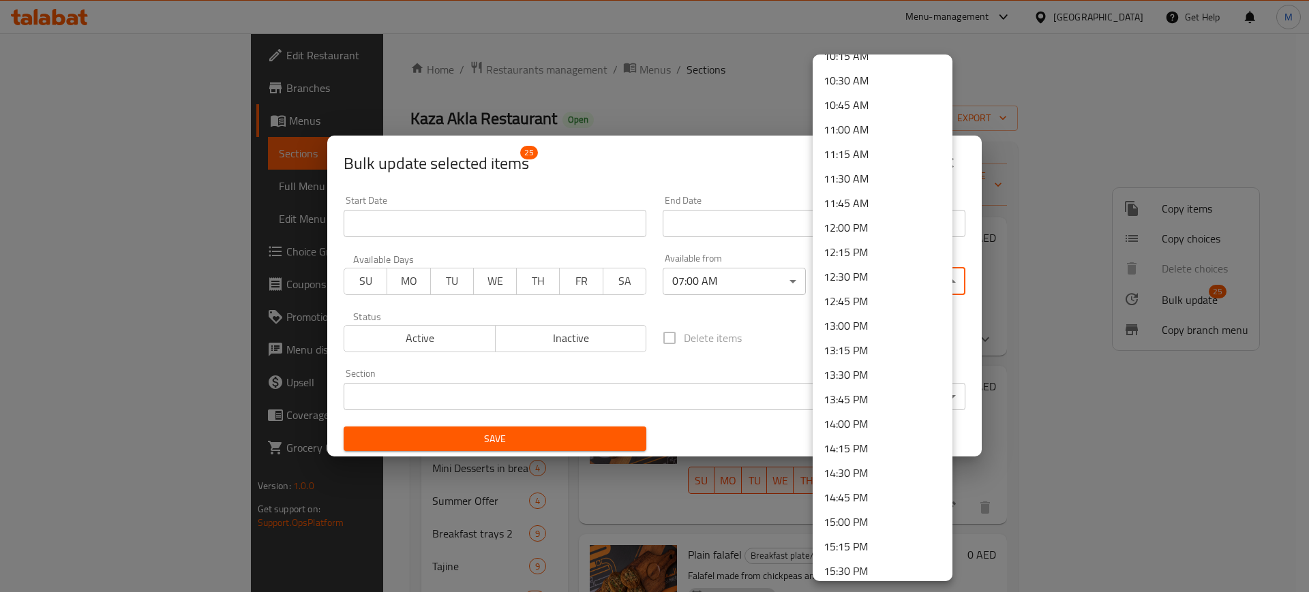
click at [860, 418] on li "14:00 PM" at bounding box center [882, 424] width 140 height 25
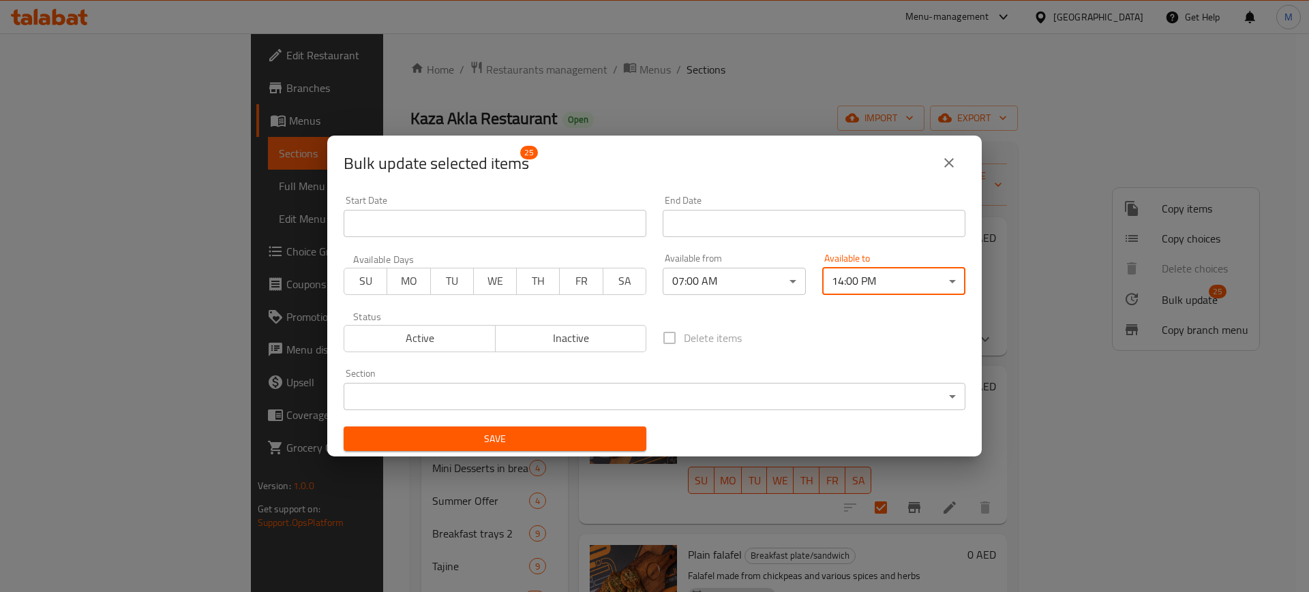
click at [523, 438] on span "Save" at bounding box center [494, 439] width 281 height 17
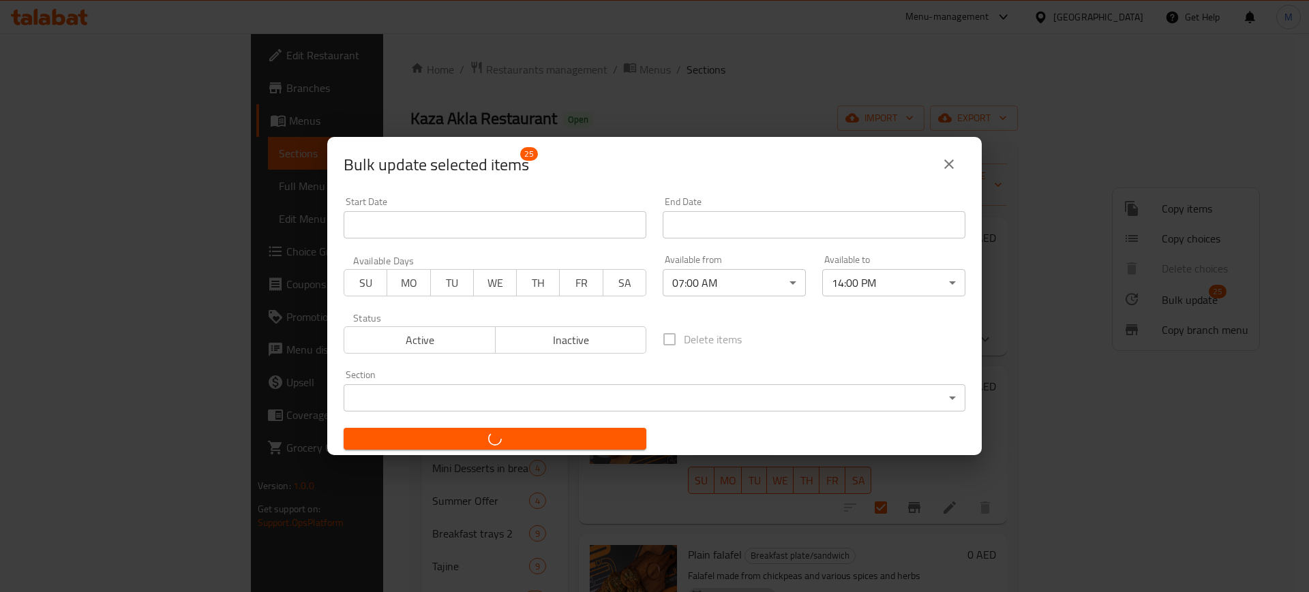
checkbox input "false"
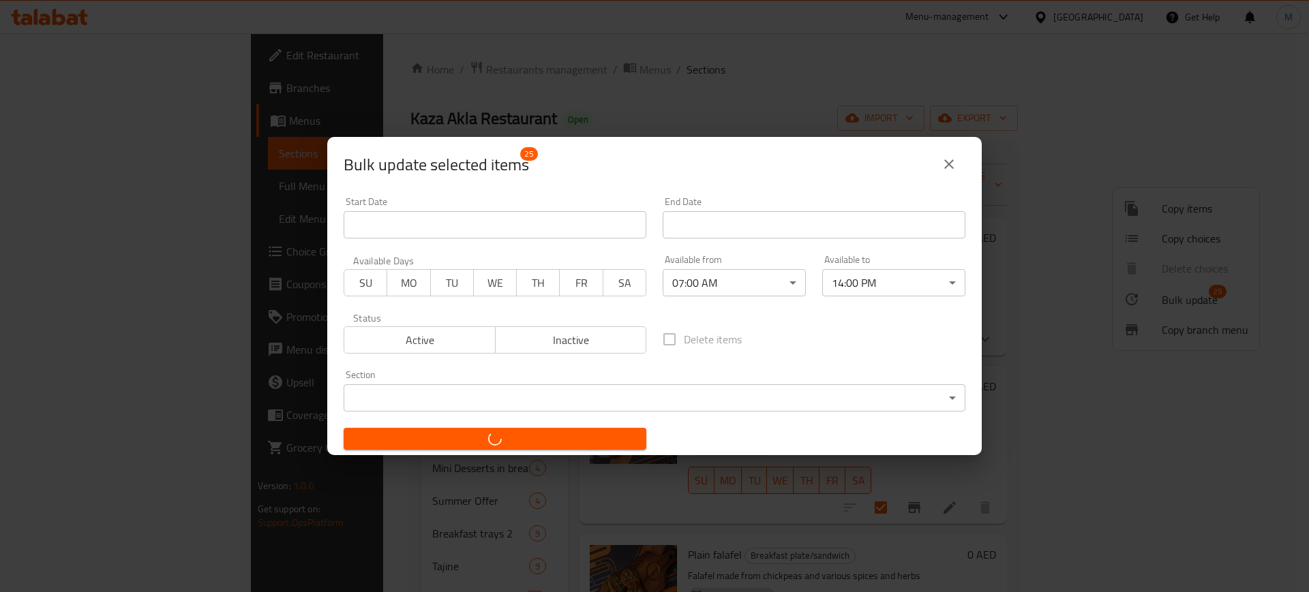
checkbox input "false"
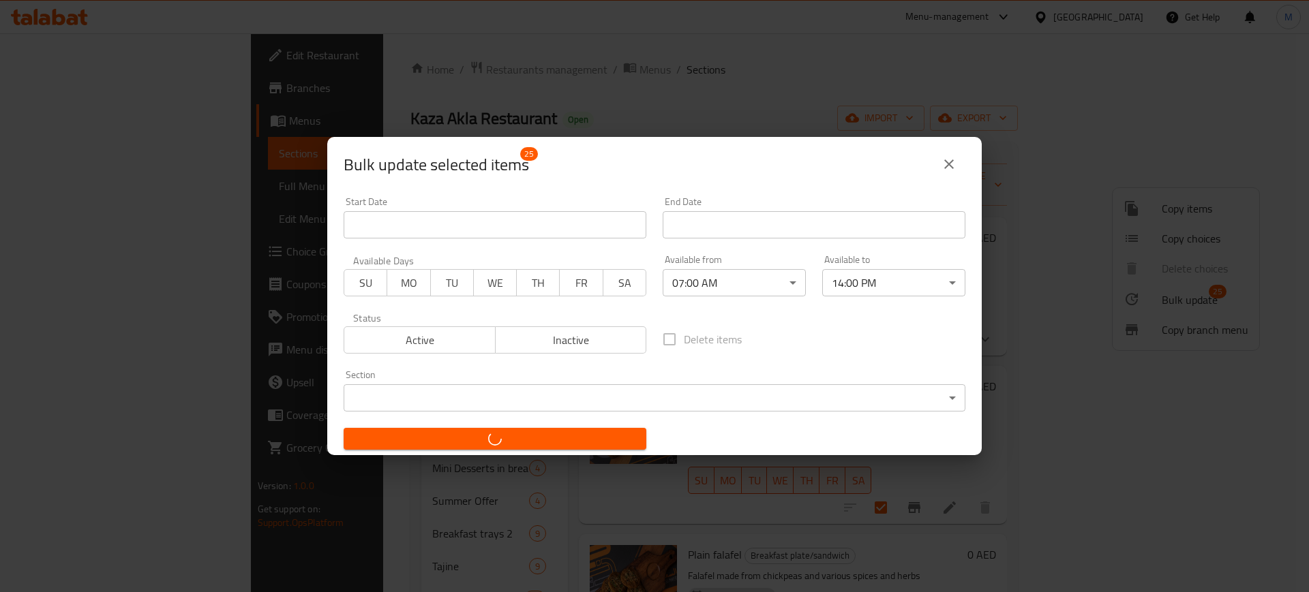
checkbox input "false"
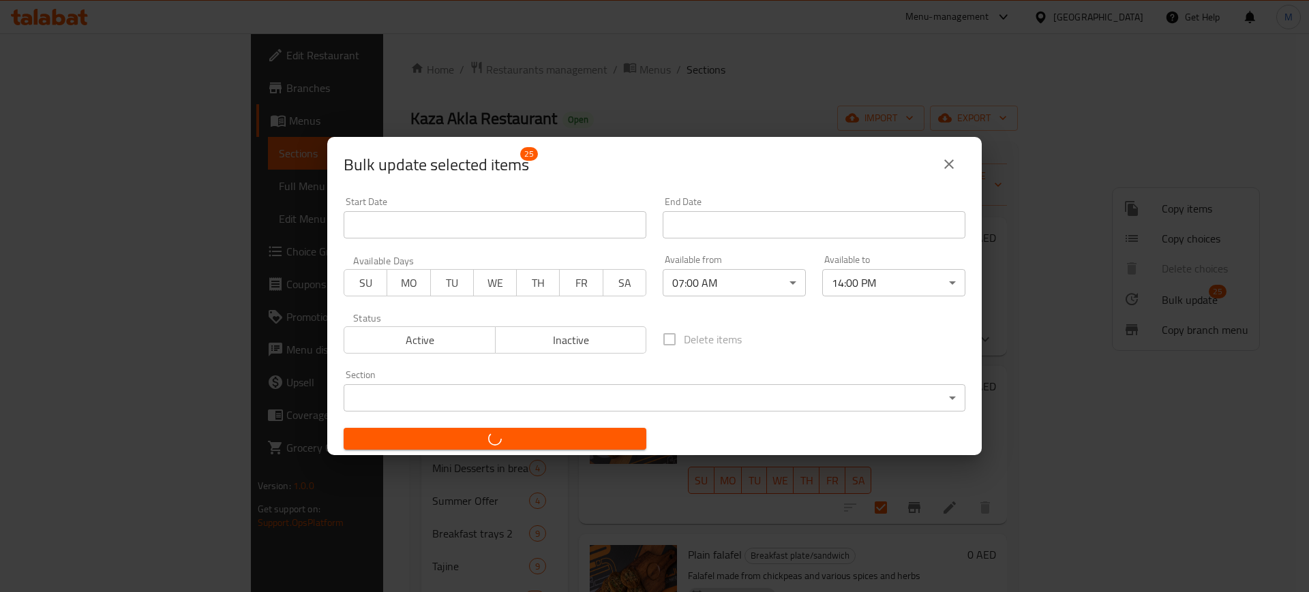
checkbox input "false"
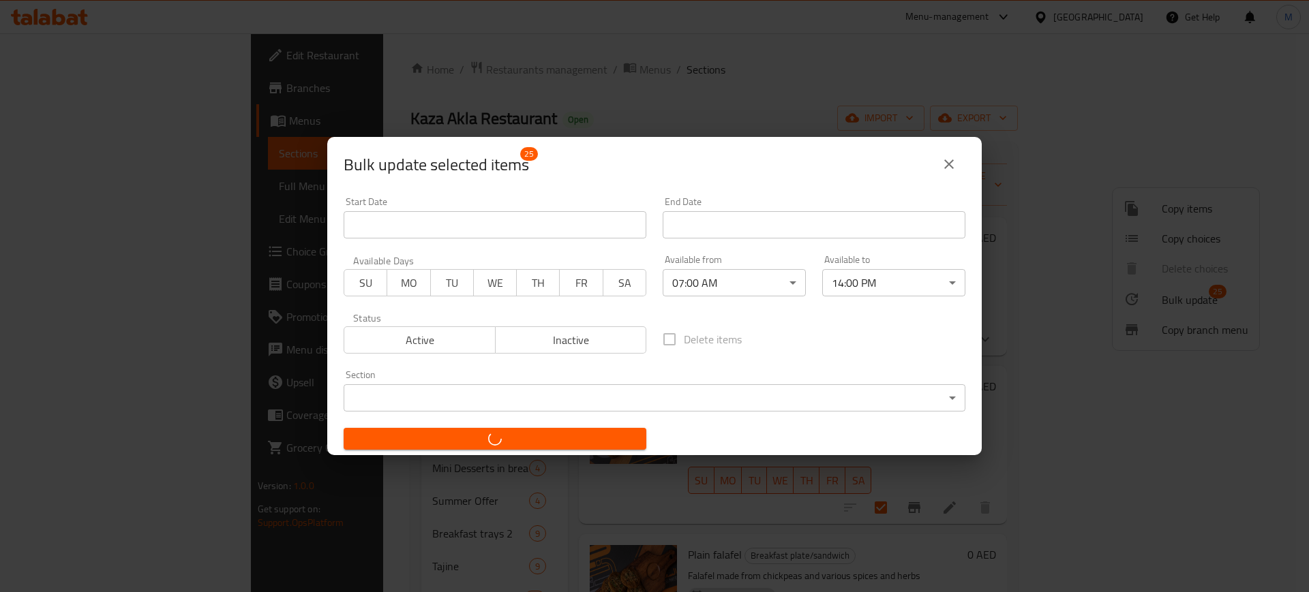
checkbox input "false"
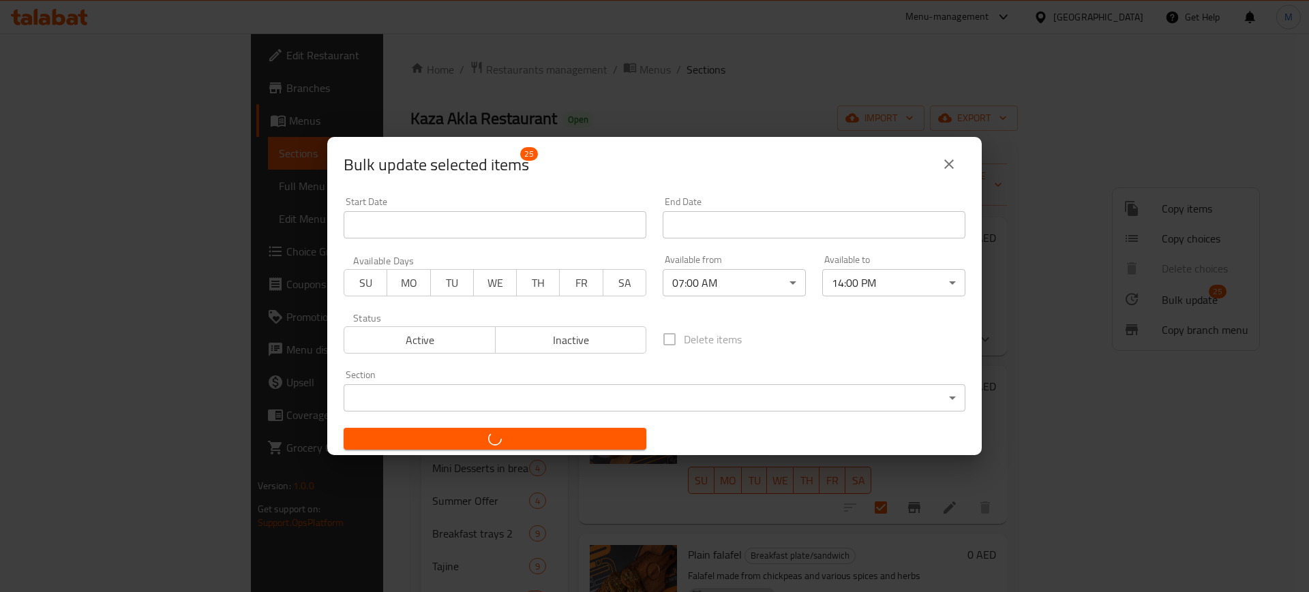
checkbox input "false"
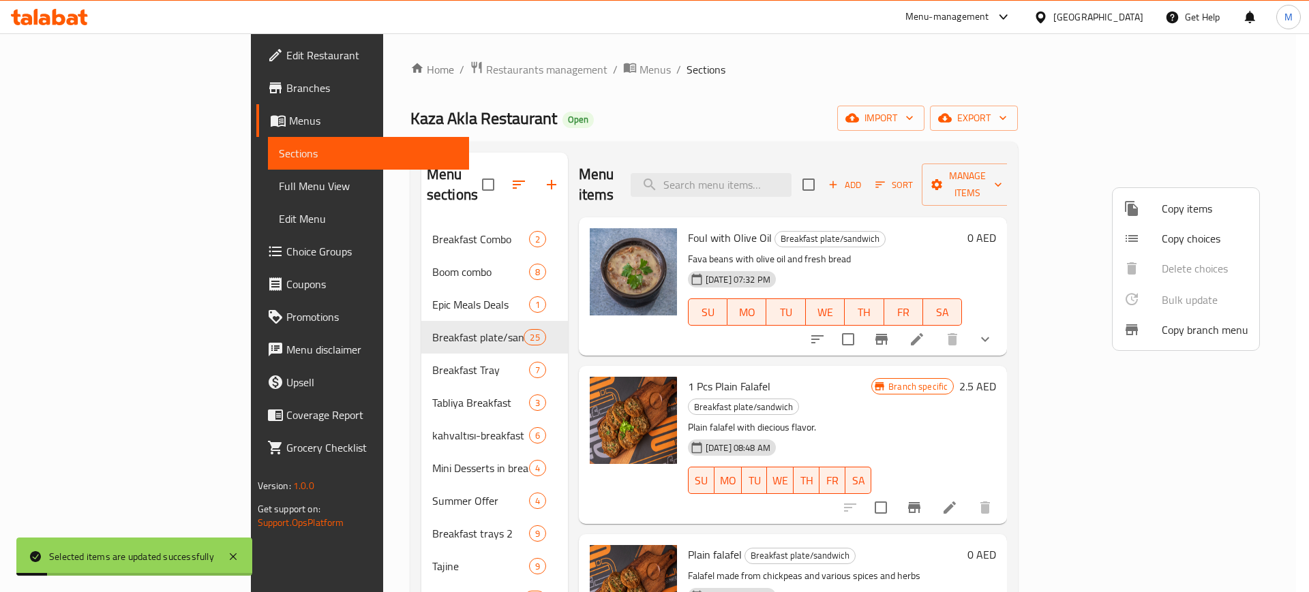
click at [343, 408] on div at bounding box center [654, 296] width 1309 height 592
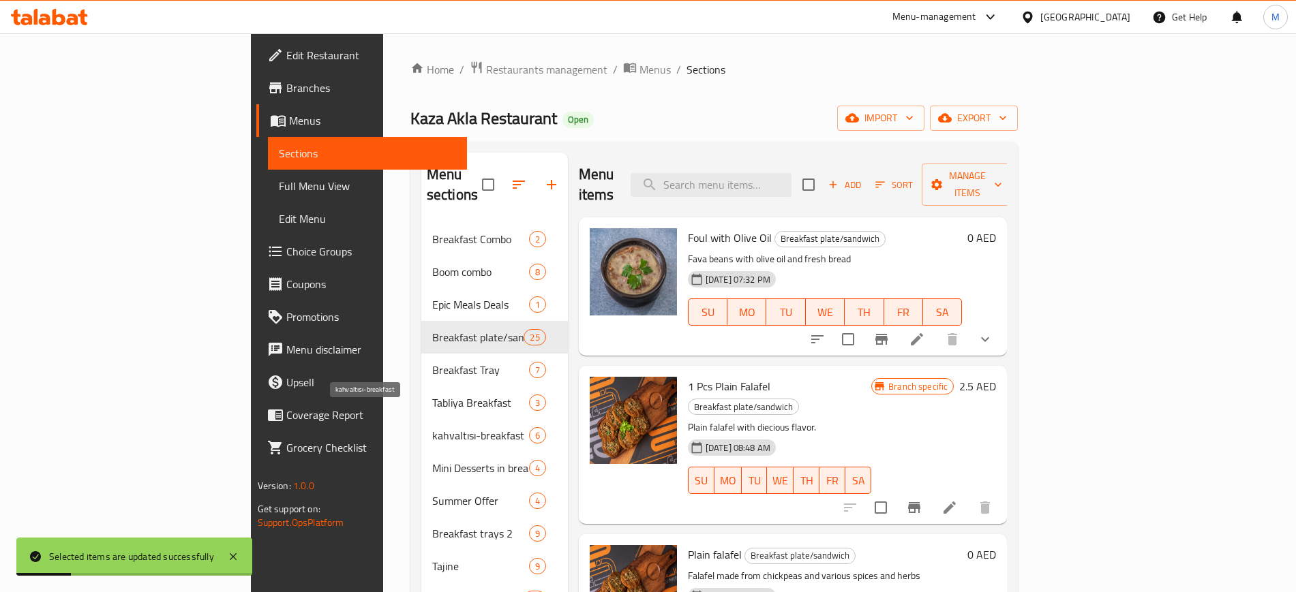
click at [432, 427] on span "kahvaltısı-breakfast" at bounding box center [480, 435] width 97 height 16
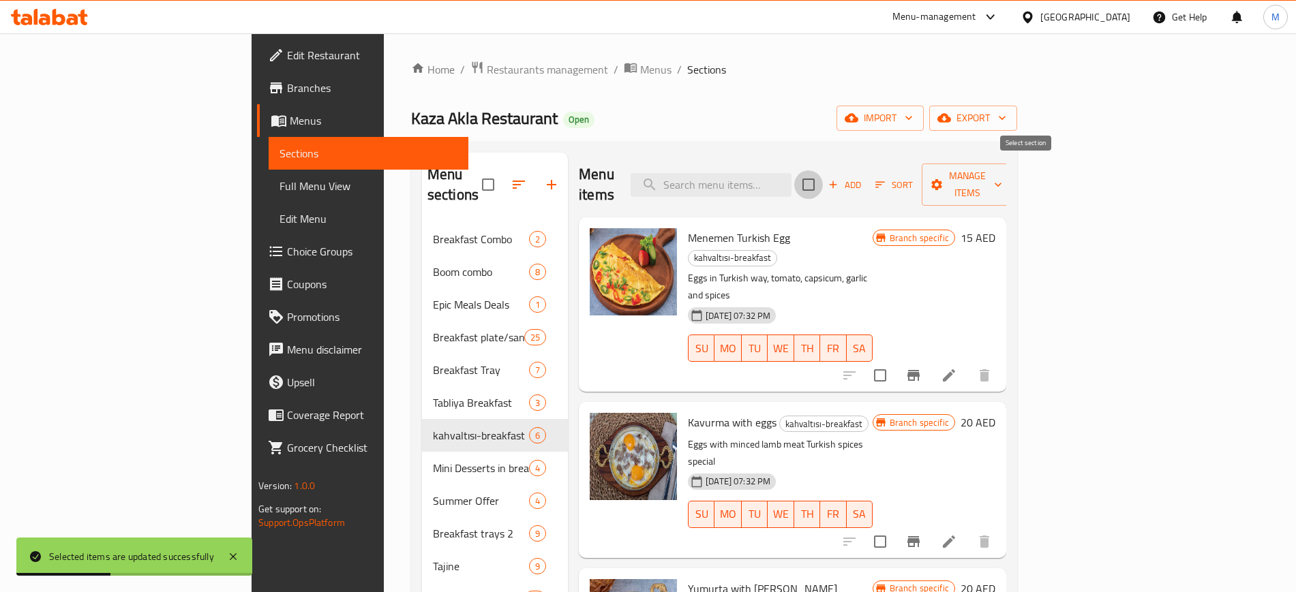
click at [823, 184] on input "checkbox" at bounding box center [808, 184] width 29 height 29
checkbox input "true"
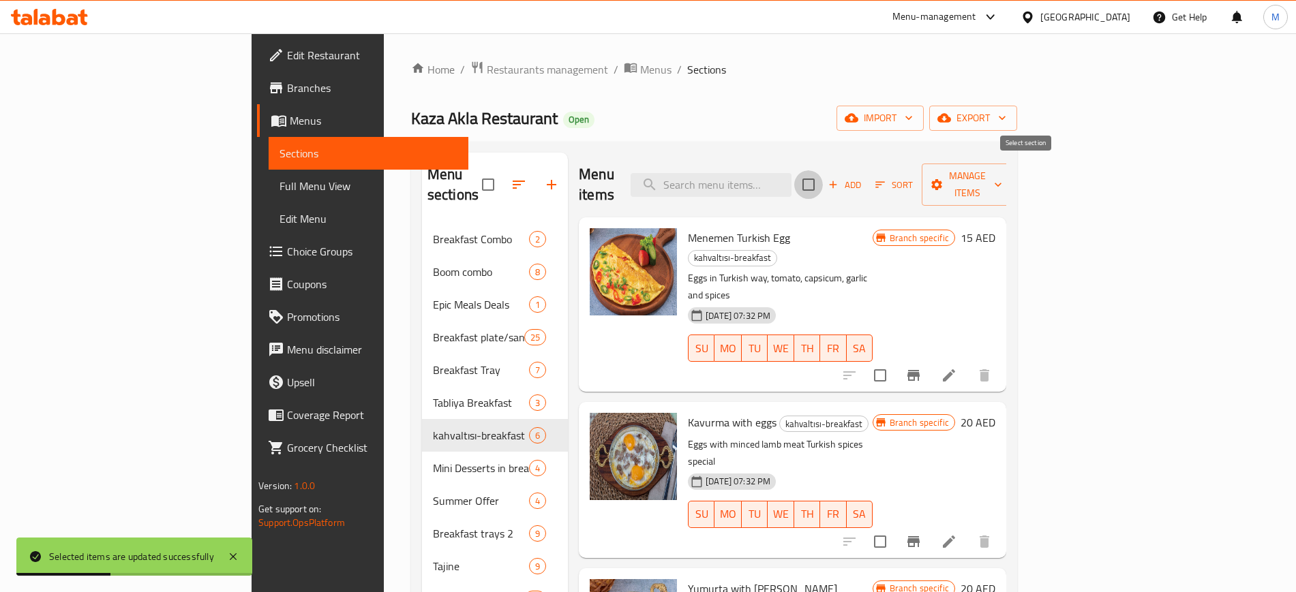
checkbox input "true"
click at [1002, 168] on span "Manage items" at bounding box center [967, 185] width 70 height 34
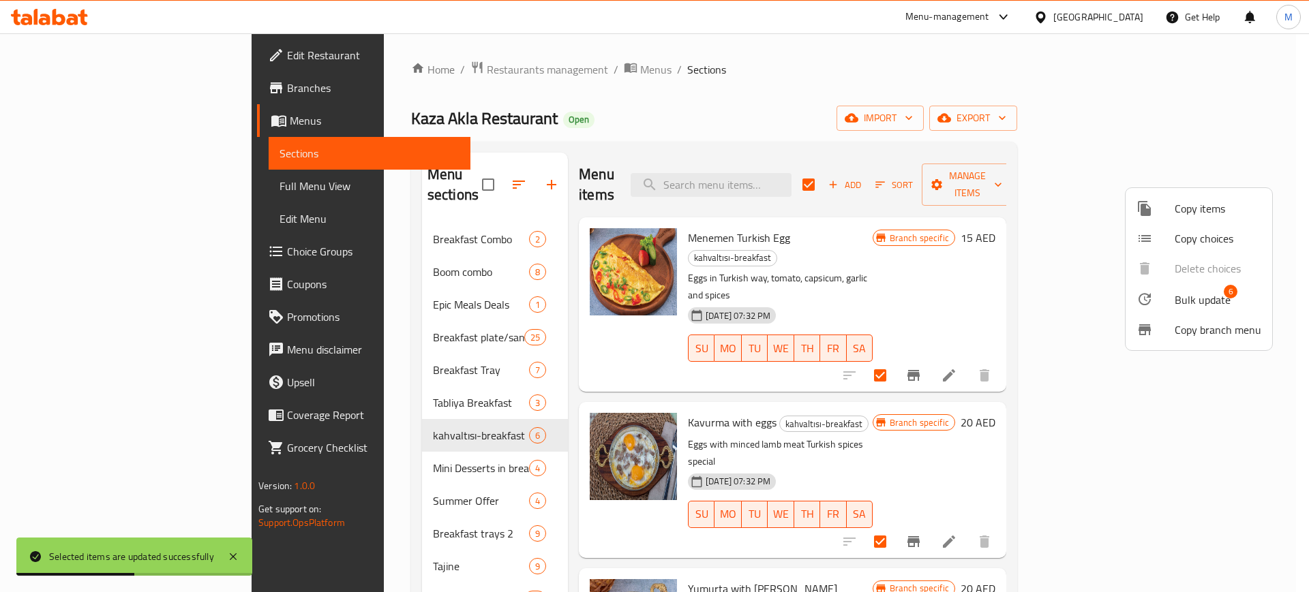
click at [1157, 298] on div at bounding box center [1155, 299] width 38 height 16
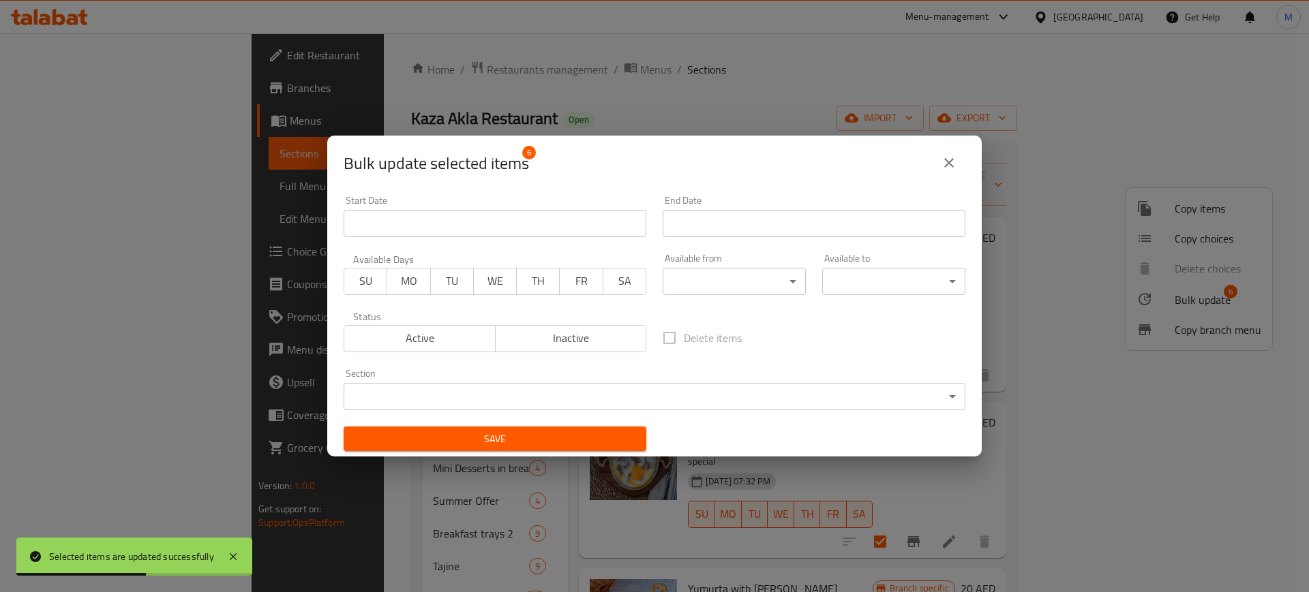
click at [745, 276] on body "Selected items are updated successfully ​ Menu-management [GEOGRAPHIC_DATA] Get…" at bounding box center [654, 312] width 1309 height 559
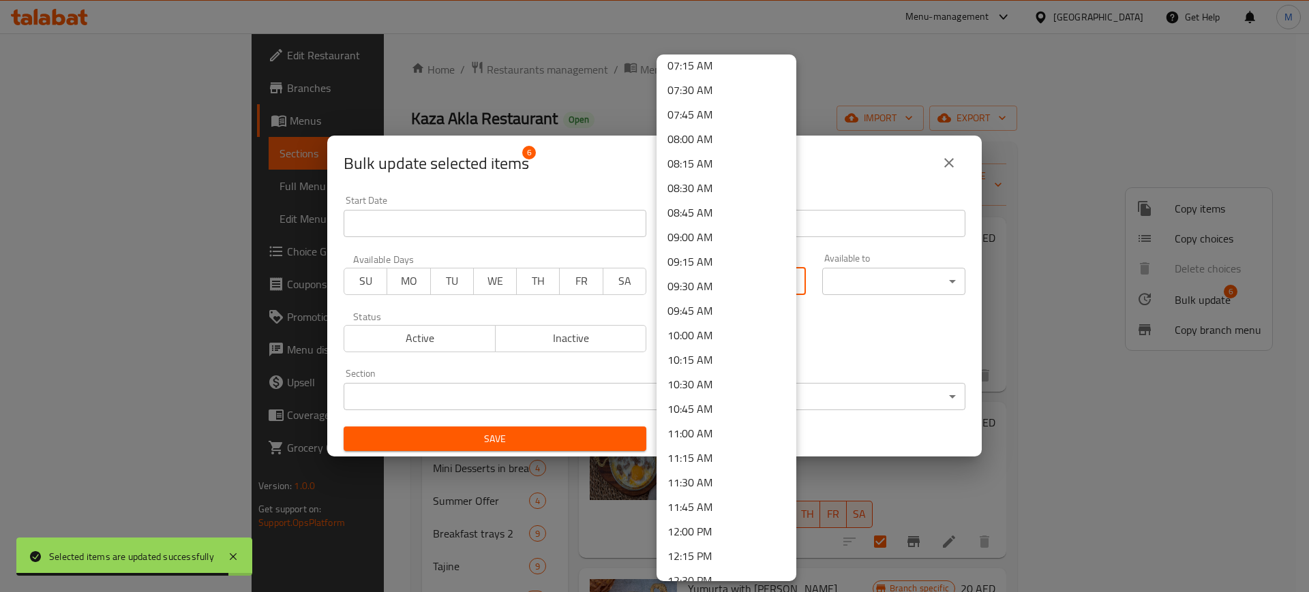
scroll to position [682, 0]
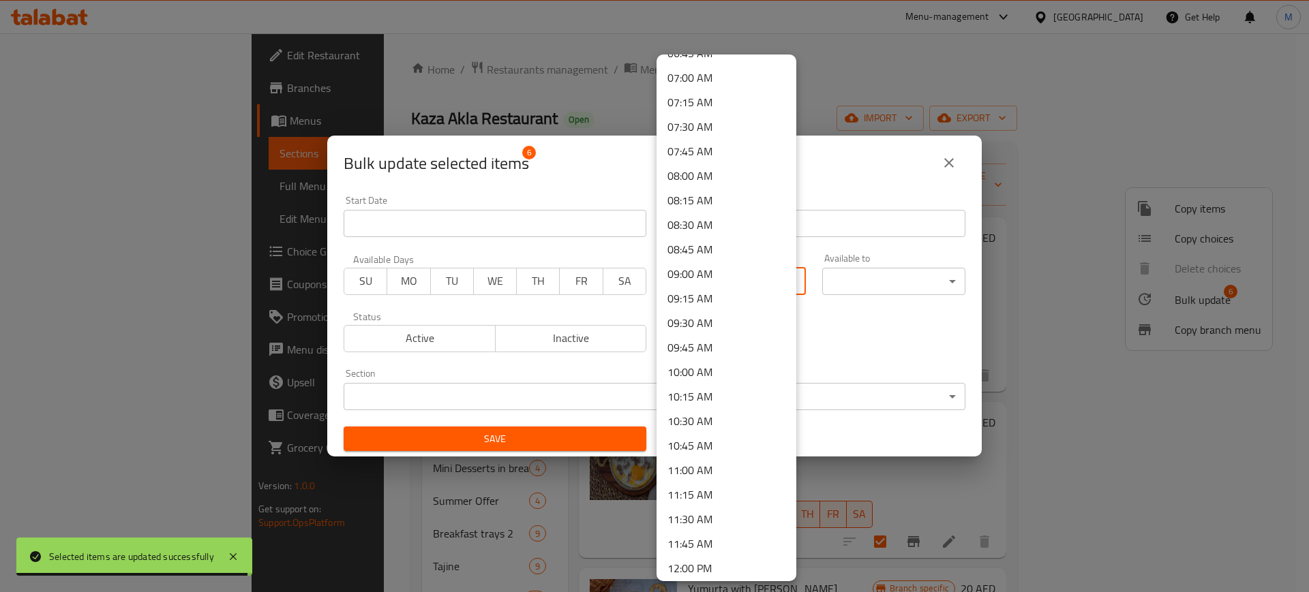
click at [716, 73] on li "07:00 AM" at bounding box center [726, 77] width 140 height 25
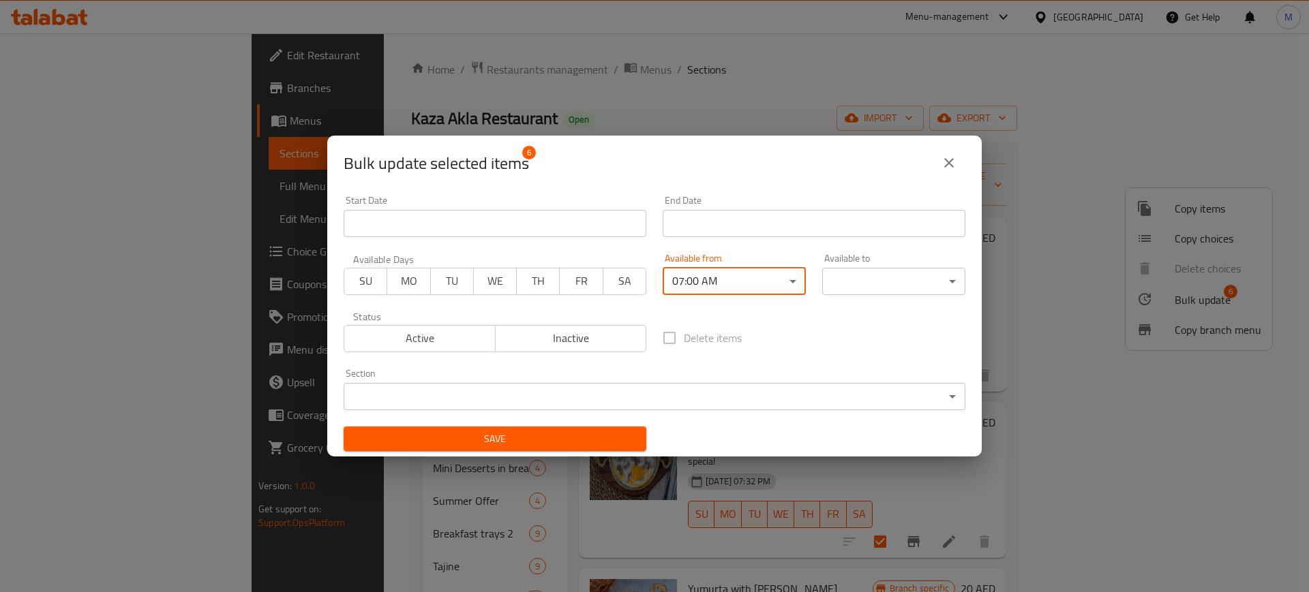
click at [832, 274] on body "Selected items are updated successfully ​ Menu-management [GEOGRAPHIC_DATA] Get…" at bounding box center [654, 312] width 1309 height 559
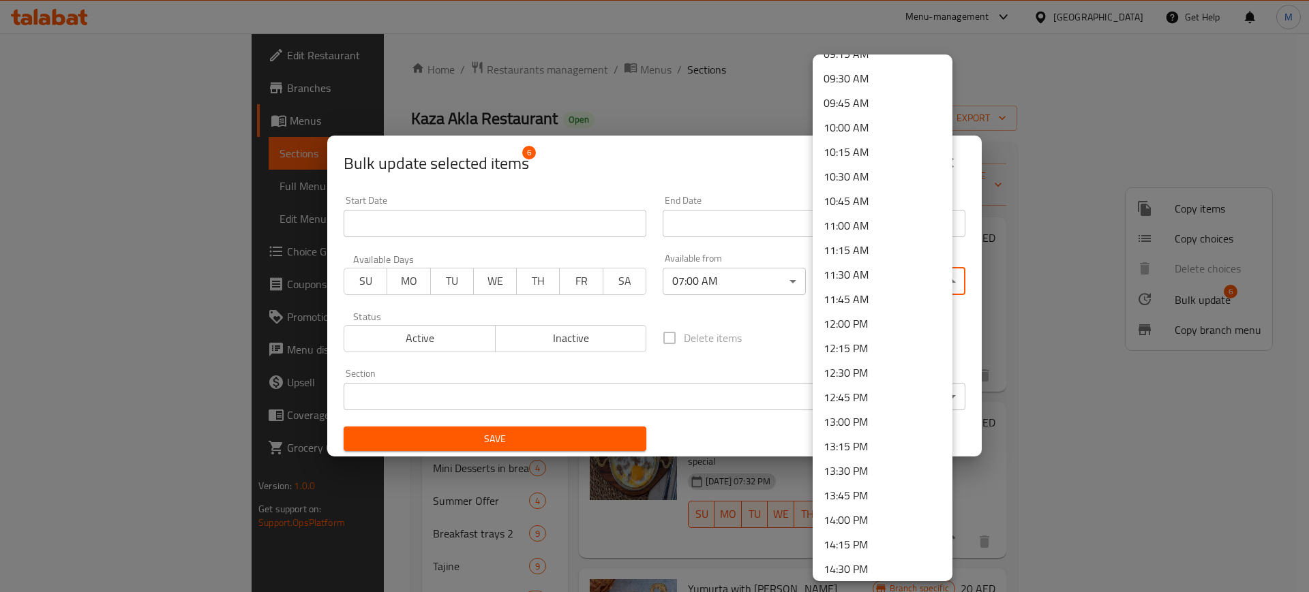
scroll to position [1022, 0]
click at [853, 420] on li "14:00 PM" at bounding box center [882, 424] width 140 height 25
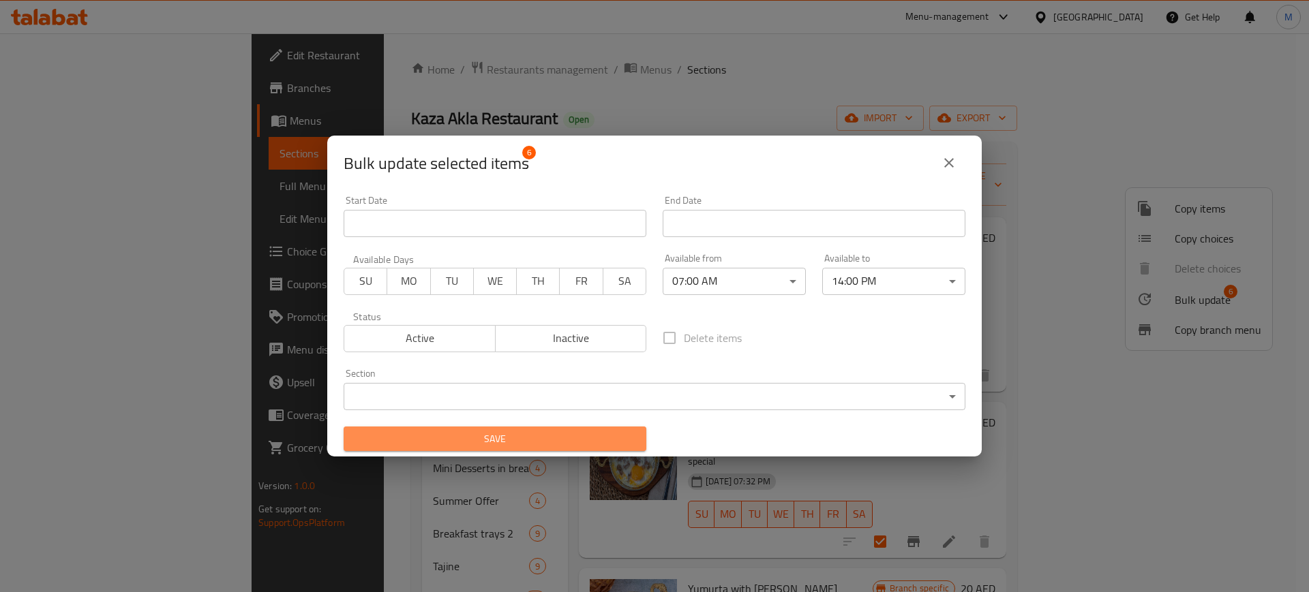
click at [498, 433] on span "Save" at bounding box center [494, 439] width 281 height 17
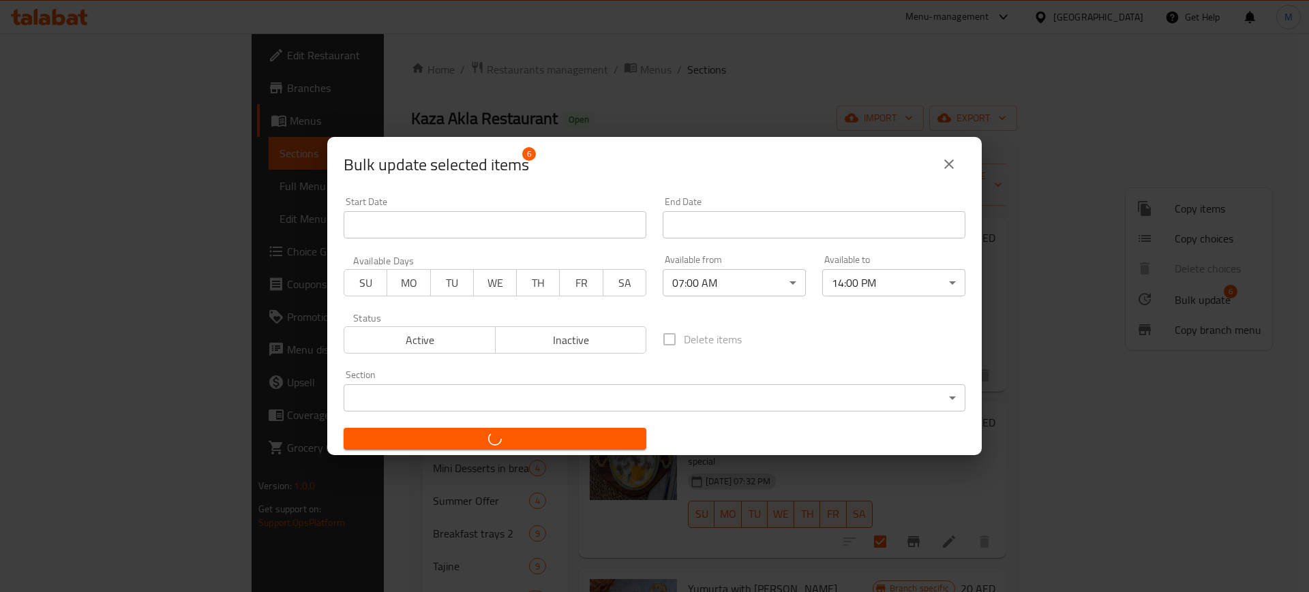
checkbox input "false"
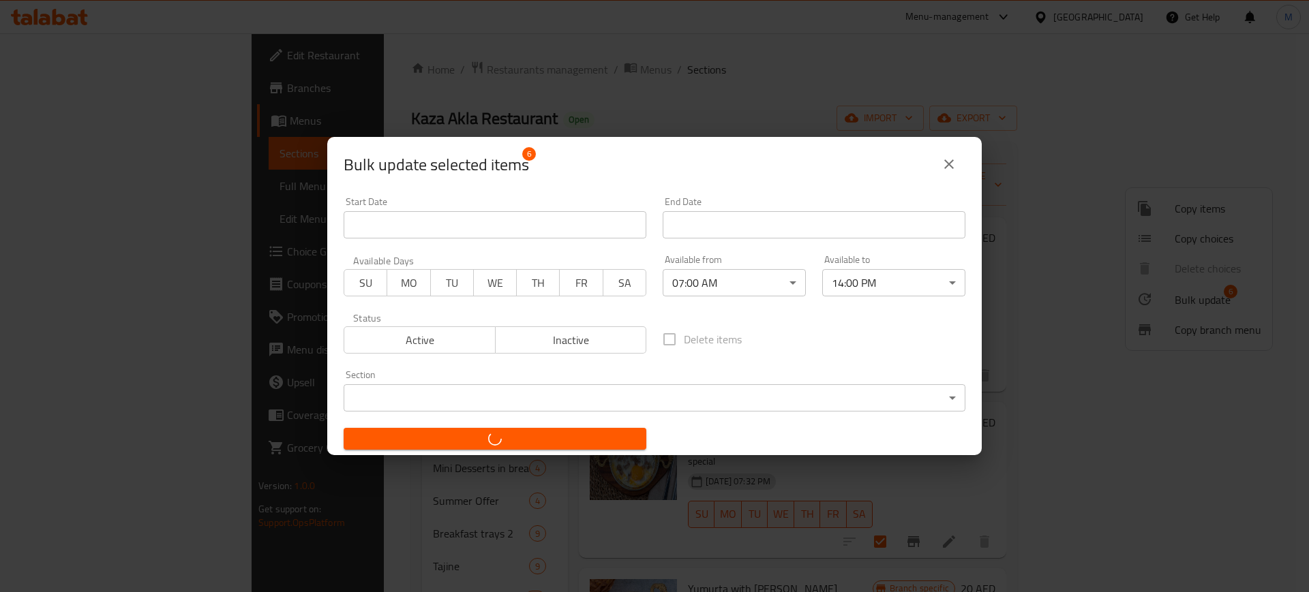
checkbox input "false"
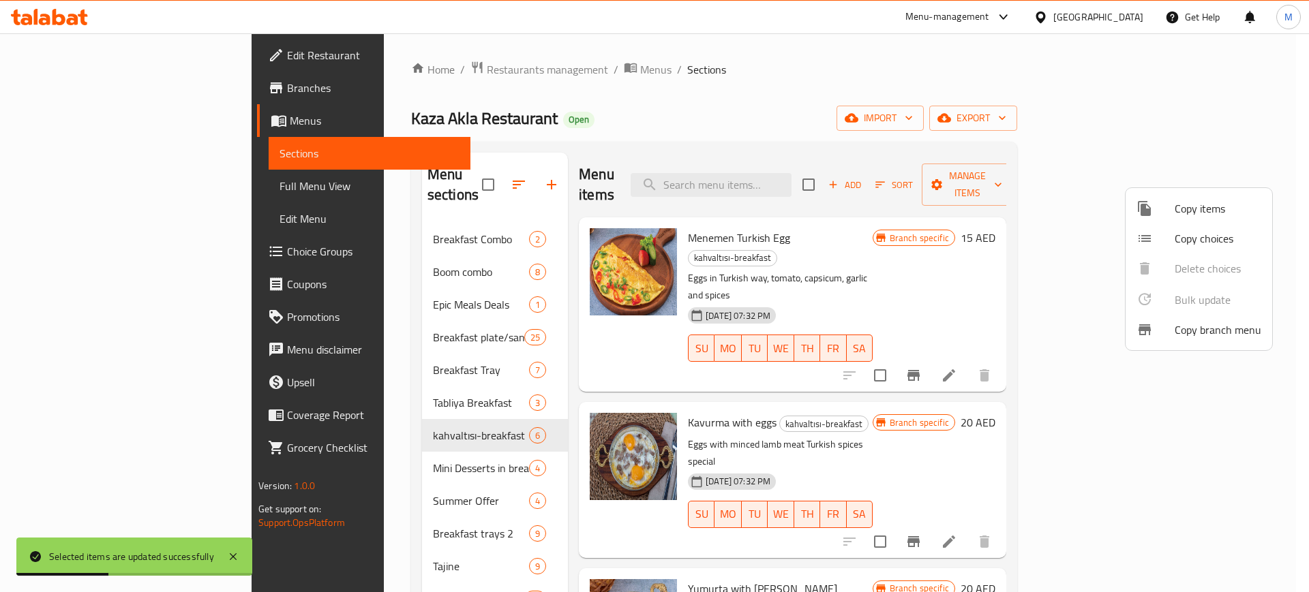
click at [346, 385] on div at bounding box center [654, 296] width 1309 height 592
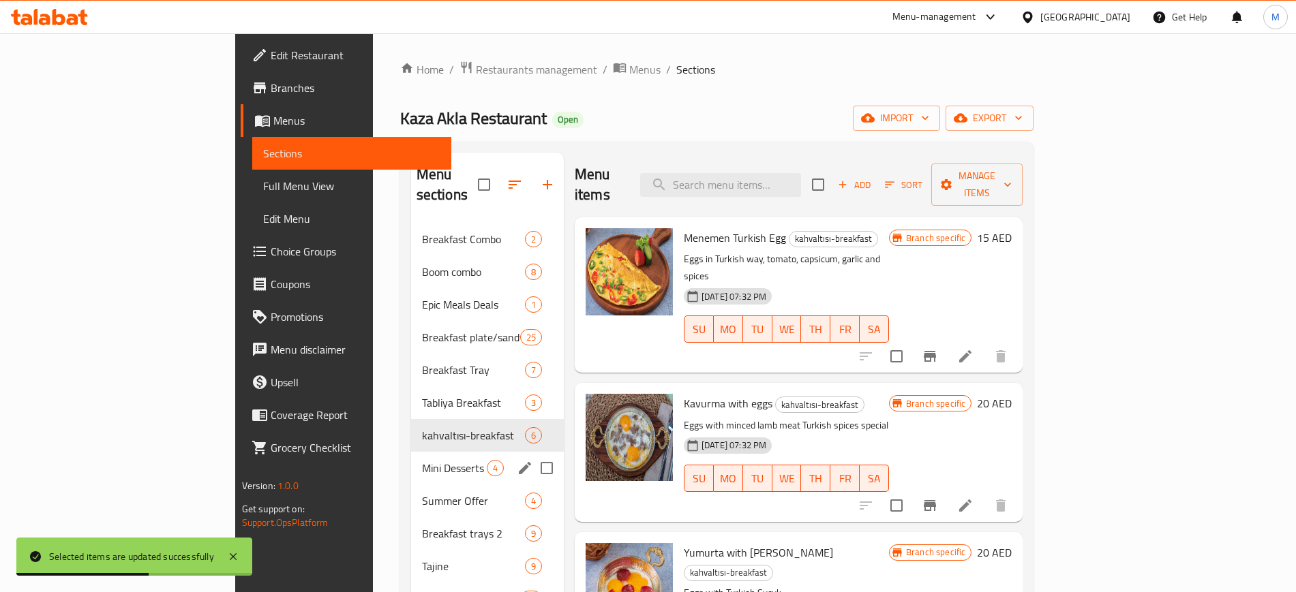
click at [411, 456] on div "Mini Desserts in breakfast 4" at bounding box center [487, 468] width 153 height 33
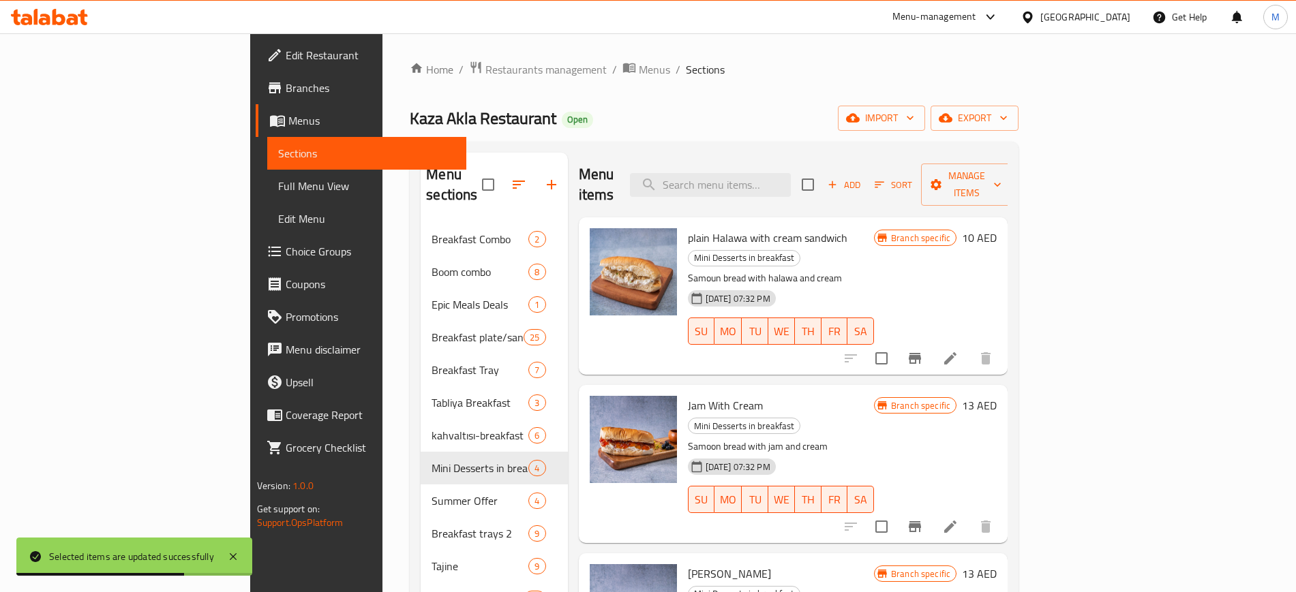
click at [822, 170] on input "checkbox" at bounding box center [807, 184] width 29 height 29
checkbox input "true"
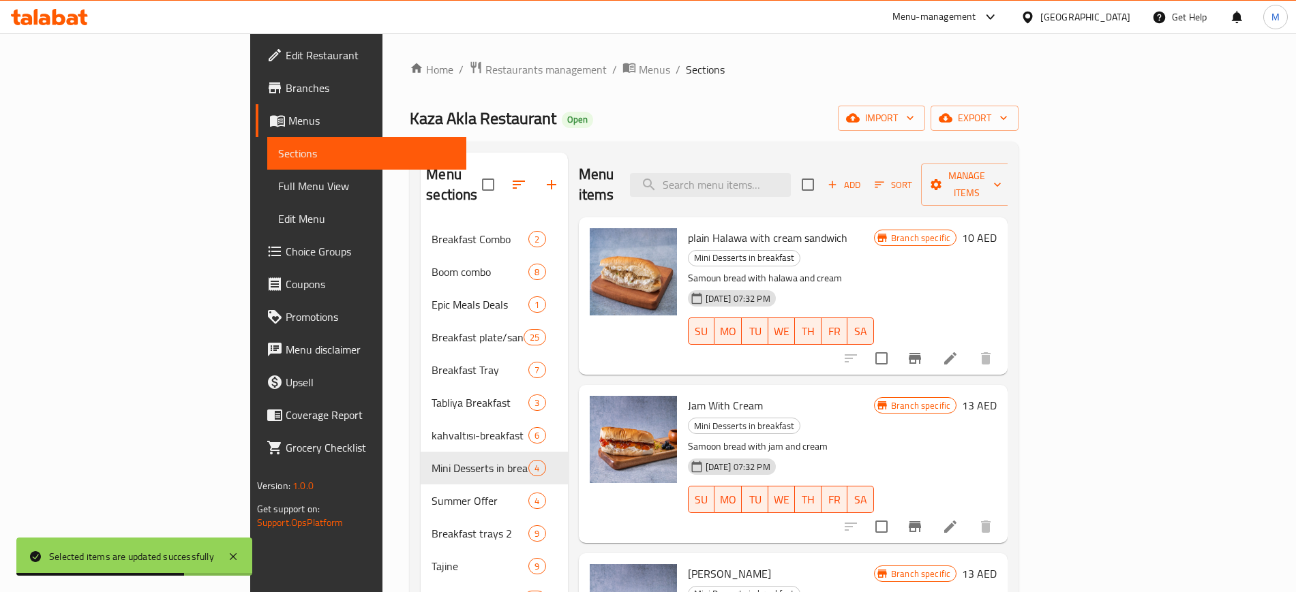
checkbox input "true"
click at [1008, 192] on div "Menu items Add Sort Manage items" at bounding box center [793, 185] width 429 height 65
click at [1001, 172] on span "Manage items" at bounding box center [967, 185] width 70 height 34
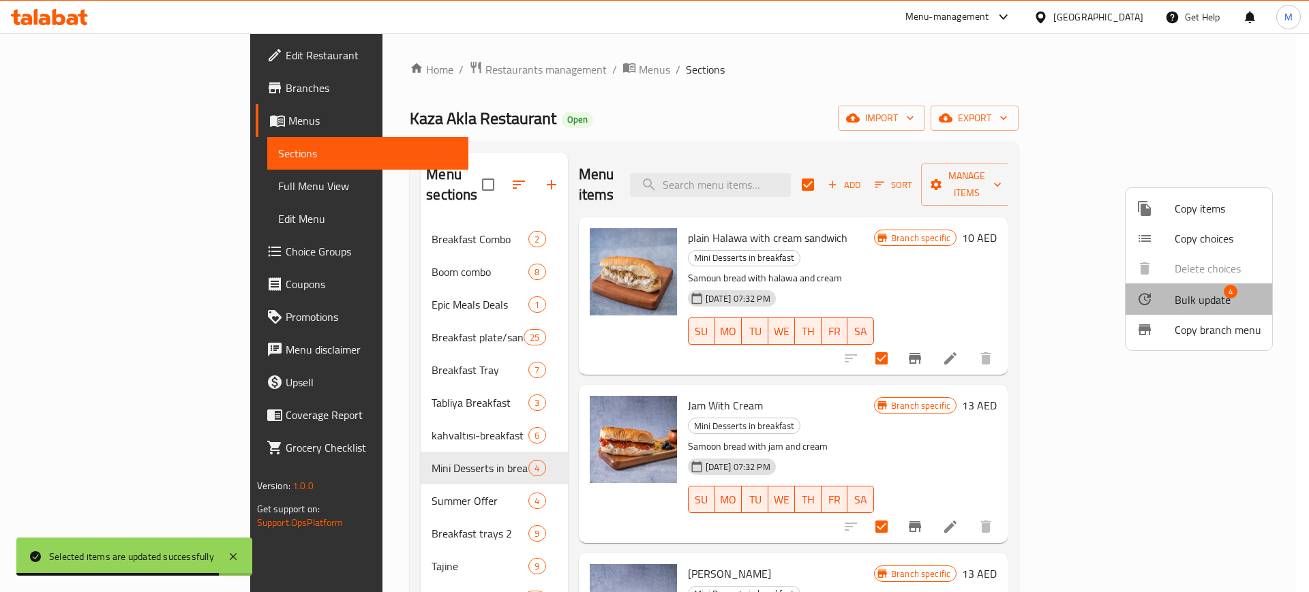
click at [1217, 311] on li "Bulk update 4" at bounding box center [1198, 299] width 147 height 31
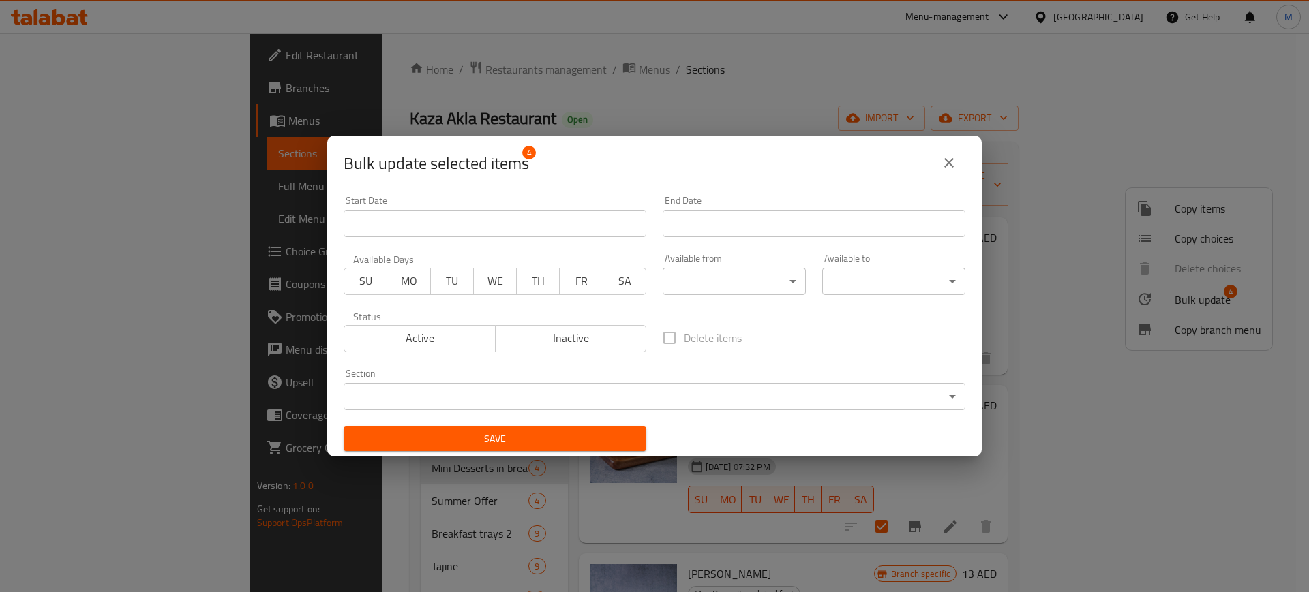
click at [723, 281] on body "​ Menu-management [GEOGRAPHIC_DATA] Get Help M Edit Restaurant Branches Menus S…" at bounding box center [654, 312] width 1309 height 559
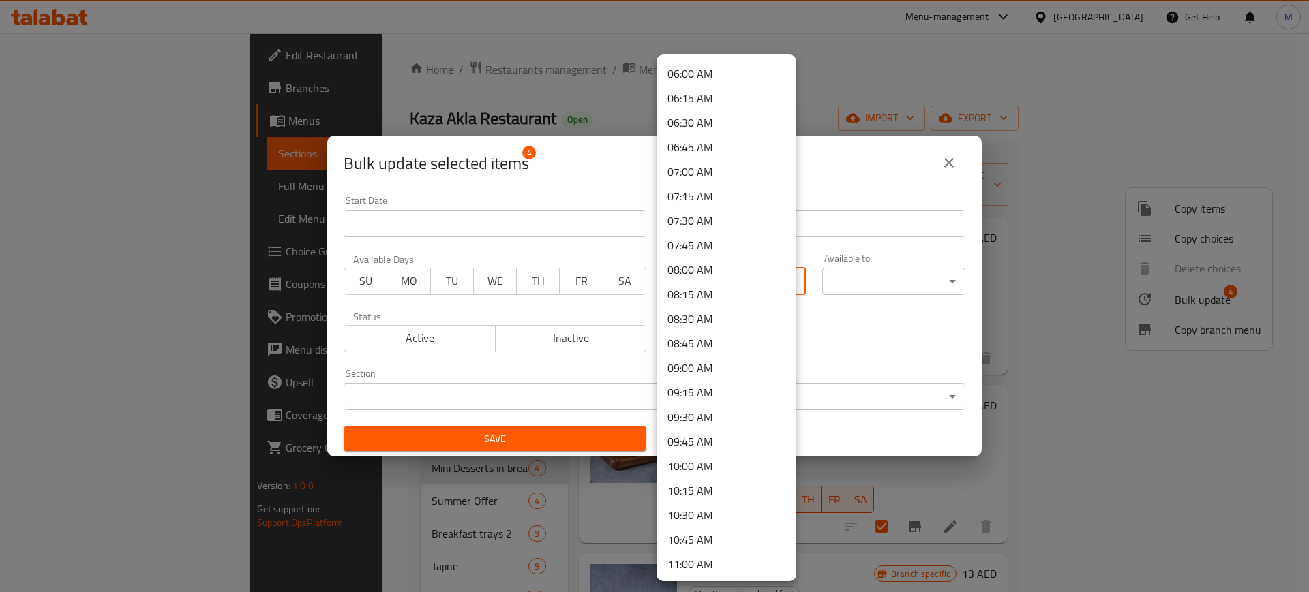
scroll to position [596, 0]
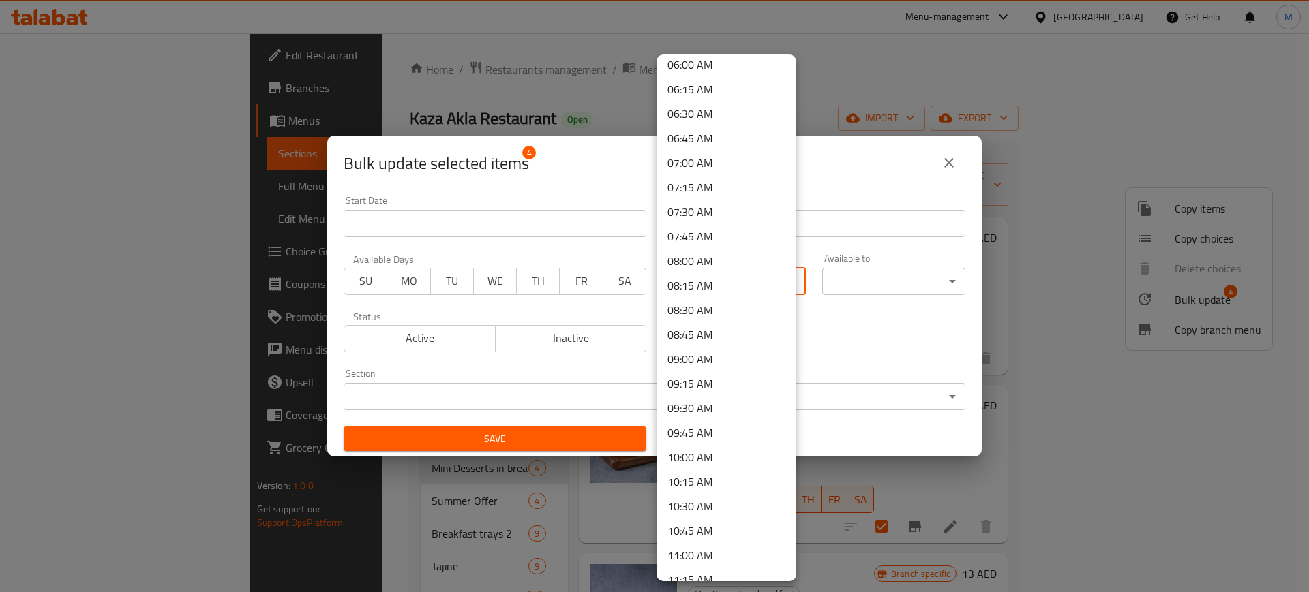
click at [721, 161] on li "07:00 AM" at bounding box center [726, 163] width 140 height 25
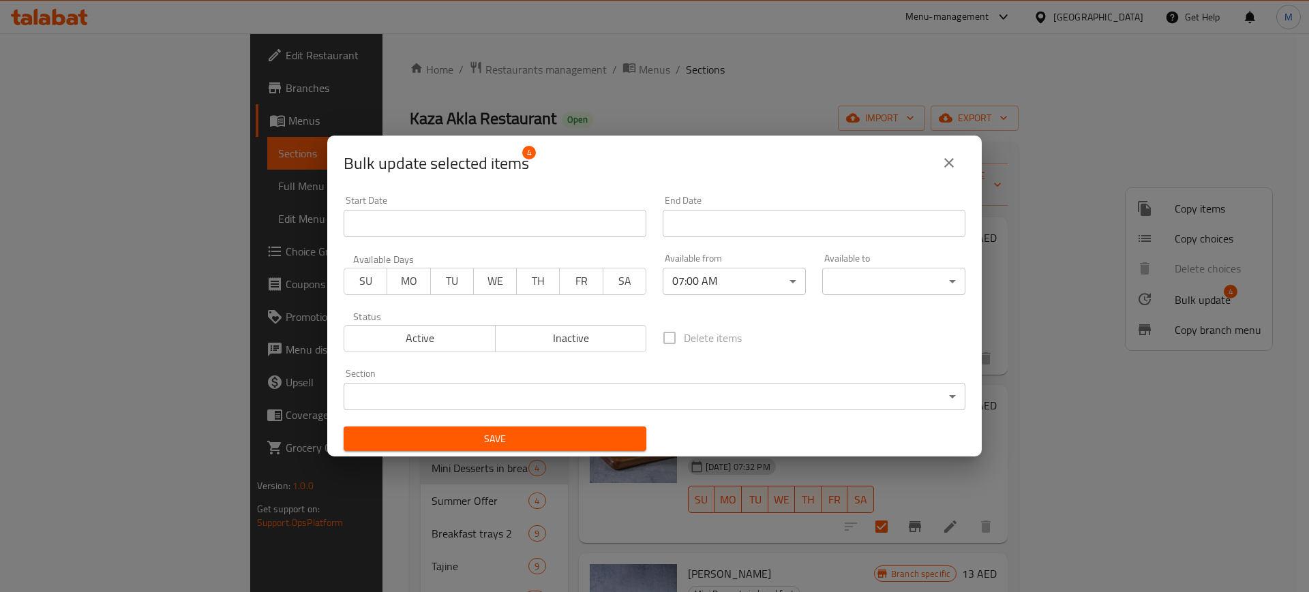
click at [846, 303] on div "Start Date Start Date End Date End Date Available Days SU MO TU WE TH FR SA Ava…" at bounding box center [654, 323] width 638 height 273
click at [858, 284] on body "​ Menu-management [GEOGRAPHIC_DATA] Get Help M Edit Restaurant Branches Menus S…" at bounding box center [654, 312] width 1309 height 559
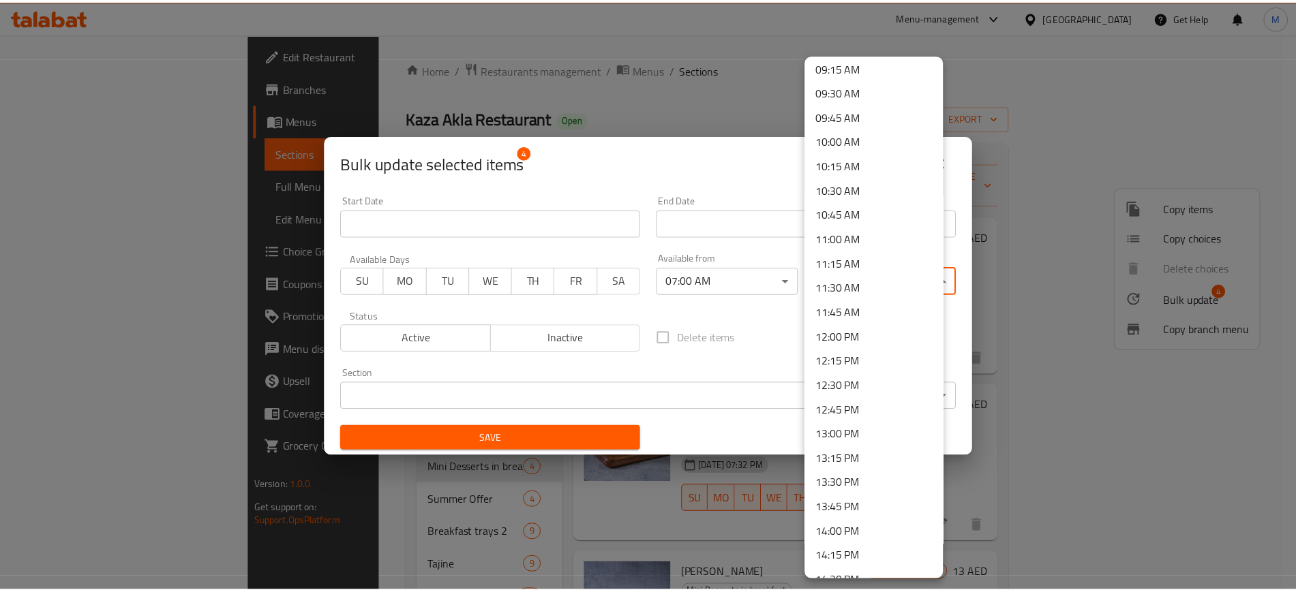
scroll to position [937, 0]
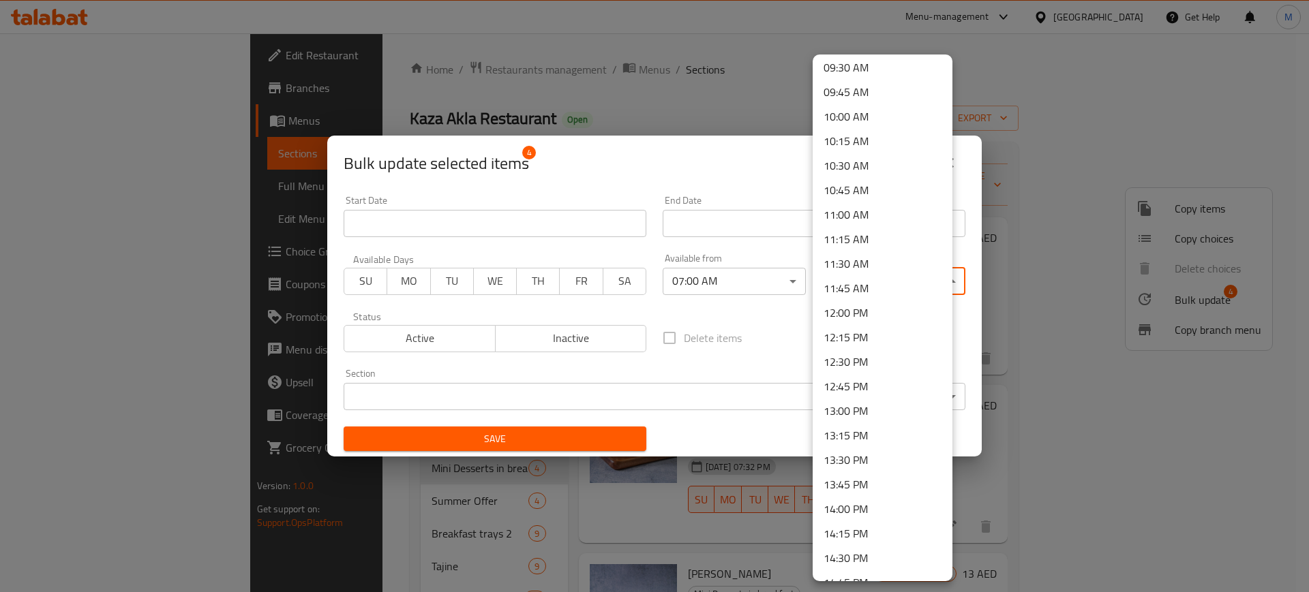
click at [846, 510] on li "14:00 PM" at bounding box center [882, 509] width 140 height 25
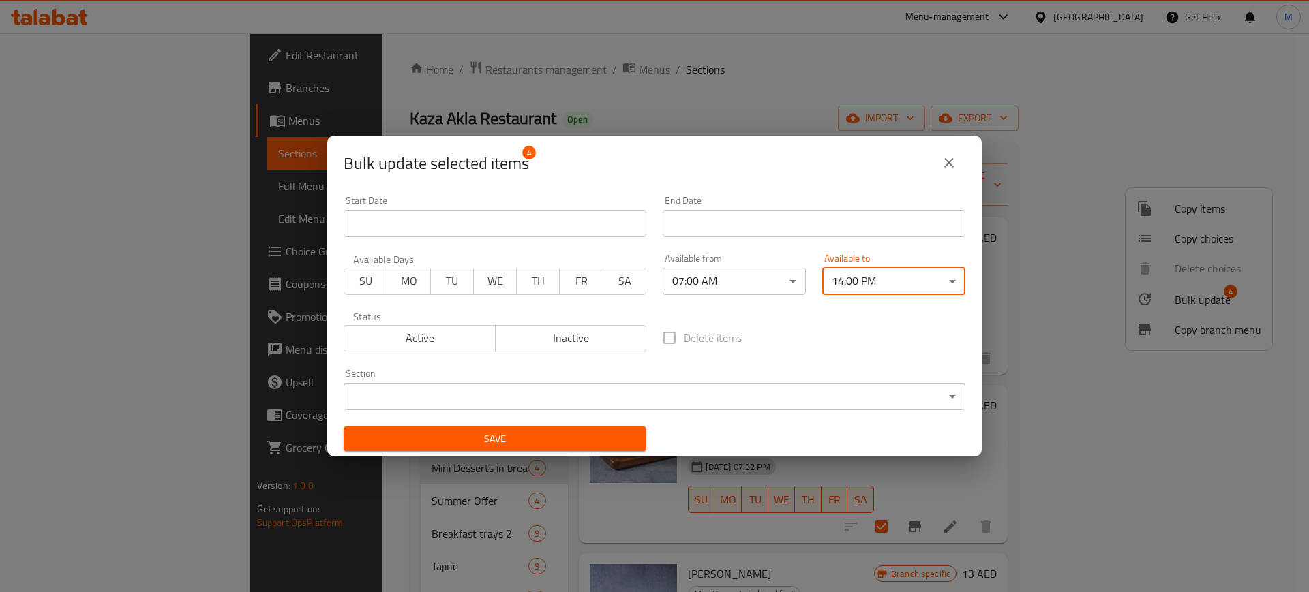
click at [465, 435] on span "Save" at bounding box center [494, 439] width 281 height 17
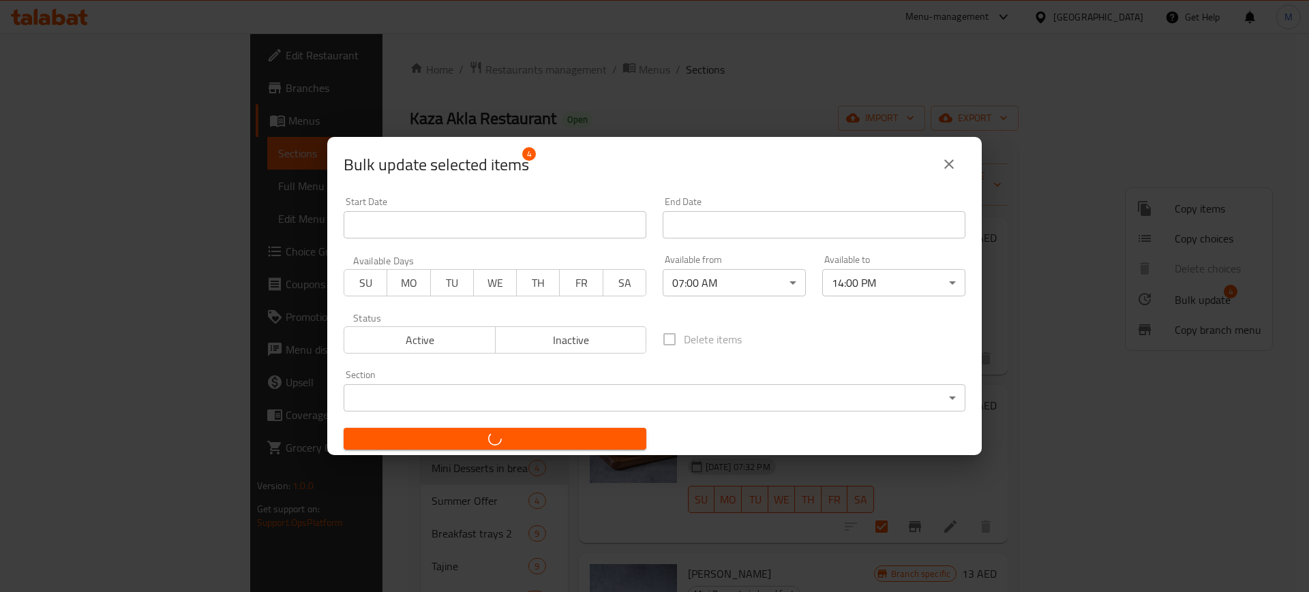
checkbox input "false"
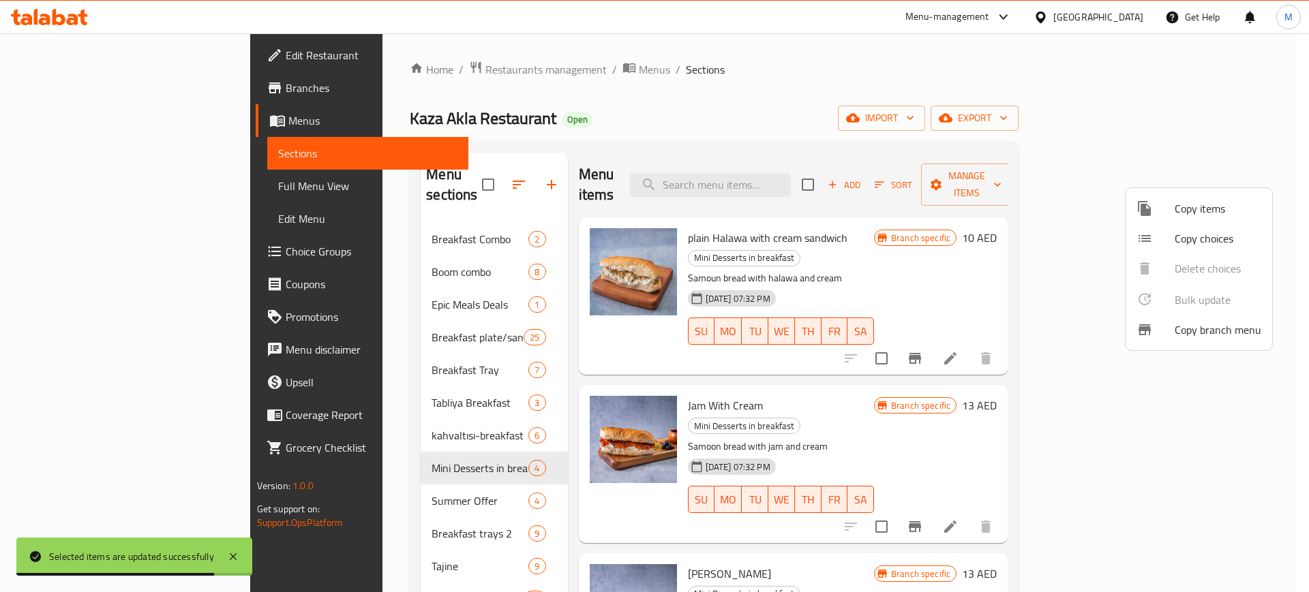
click at [348, 332] on div at bounding box center [654, 296] width 1309 height 592
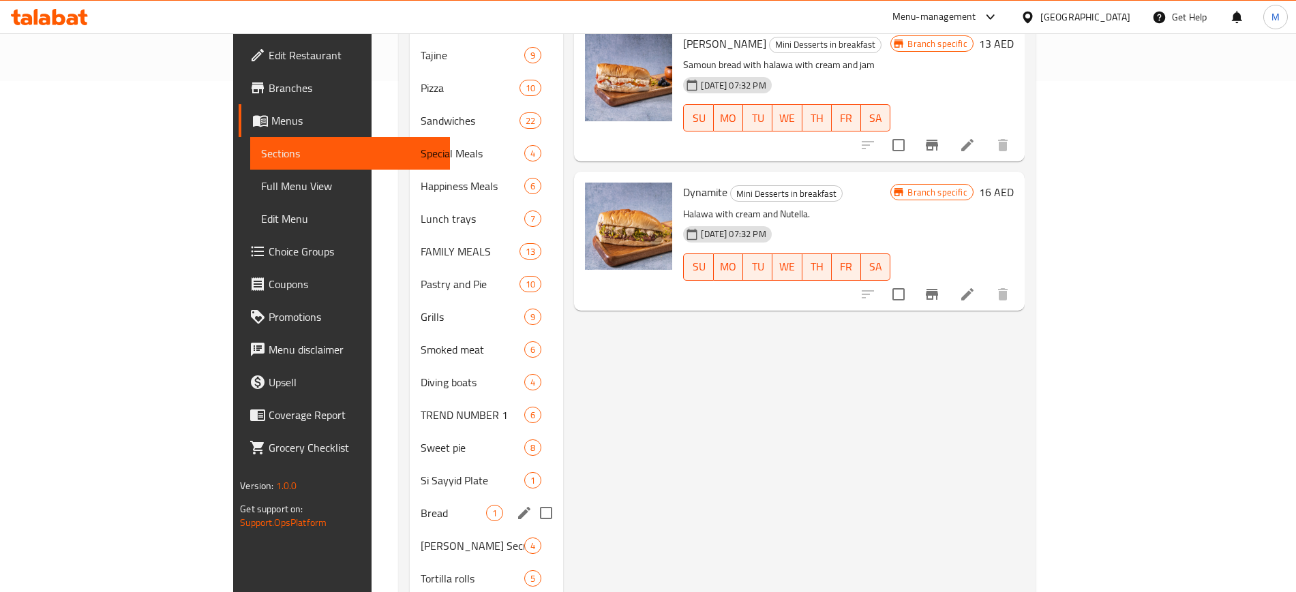
scroll to position [596, 0]
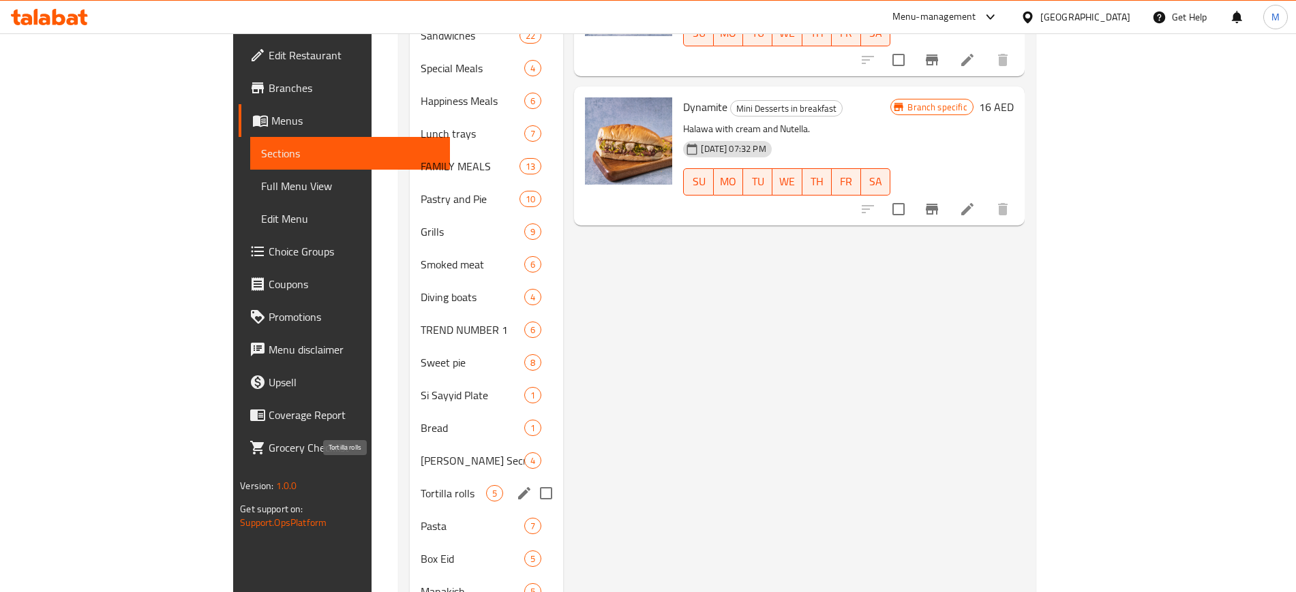
click at [421, 485] on span "Tortilla rolls" at bounding box center [453, 493] width 65 height 16
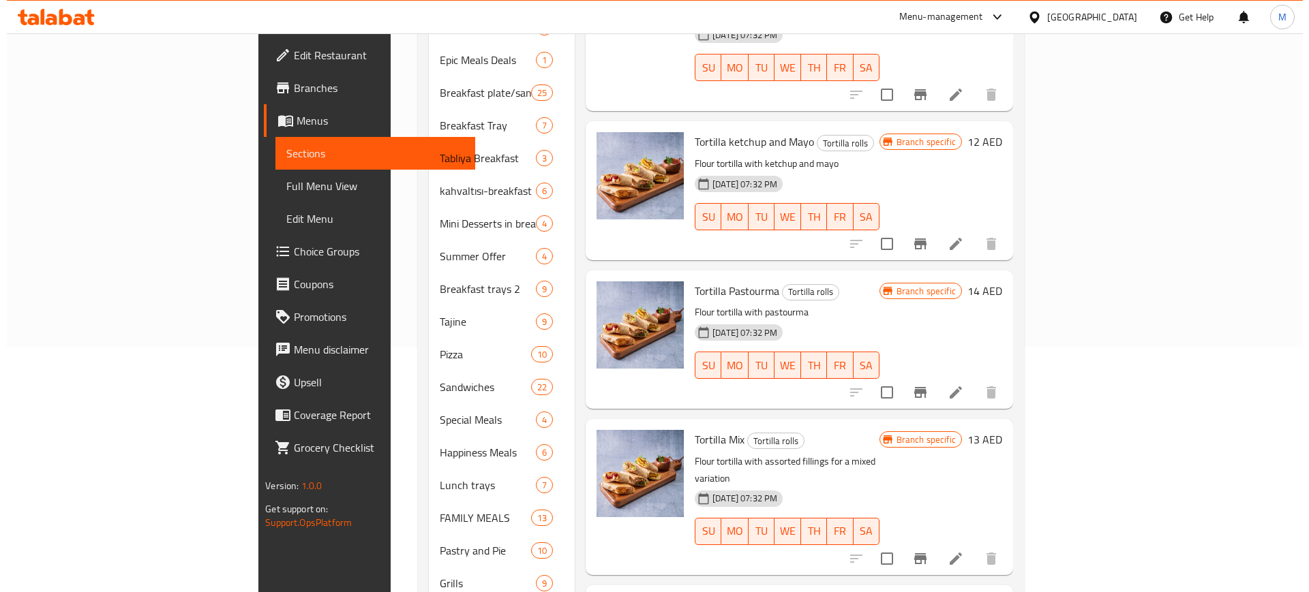
scroll to position [85, 0]
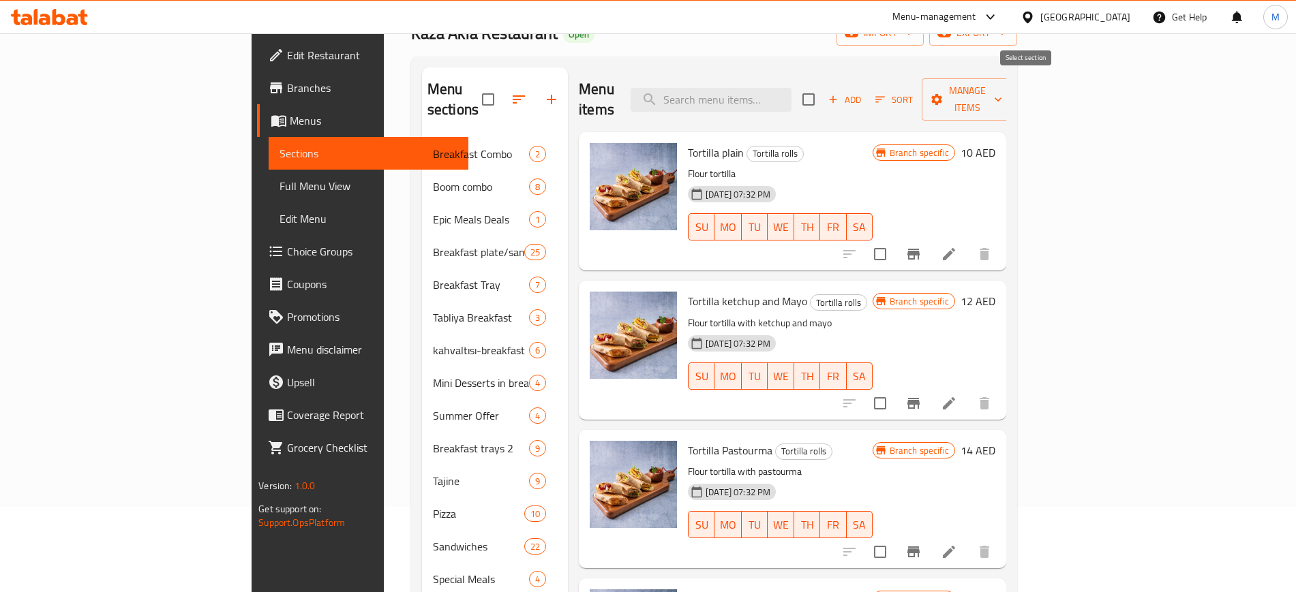
click at [823, 95] on input "checkbox" at bounding box center [808, 99] width 29 height 29
checkbox input "true"
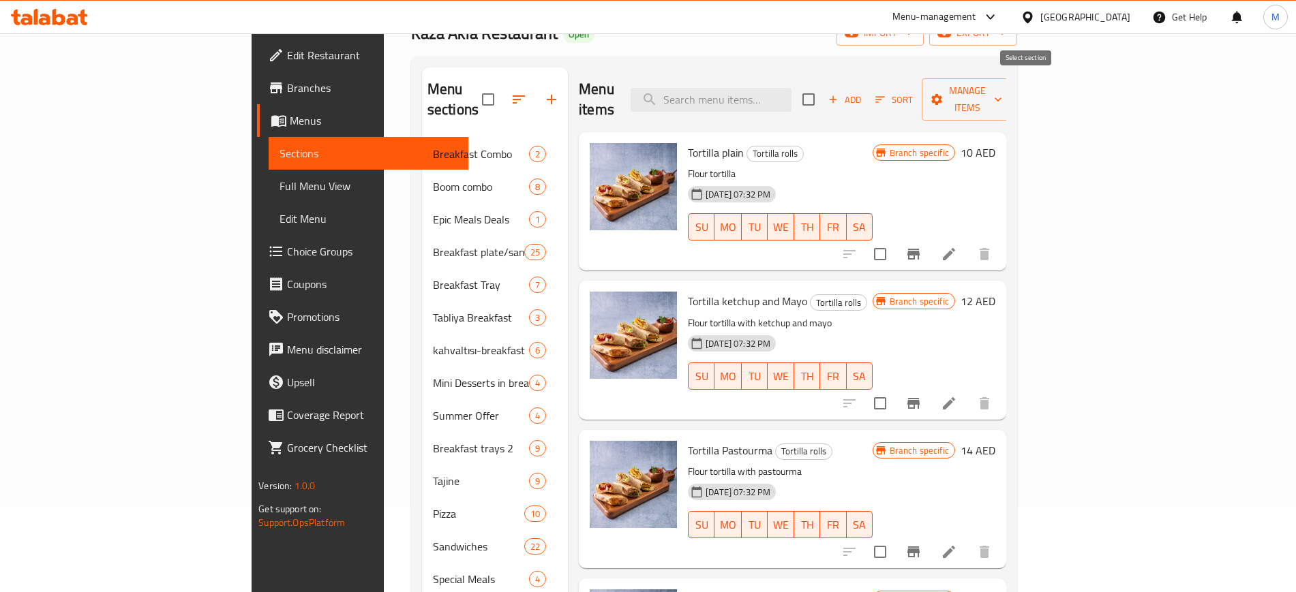
checkbox input "true"
click at [943, 93] on icon "button" at bounding box center [937, 100] width 14 height 14
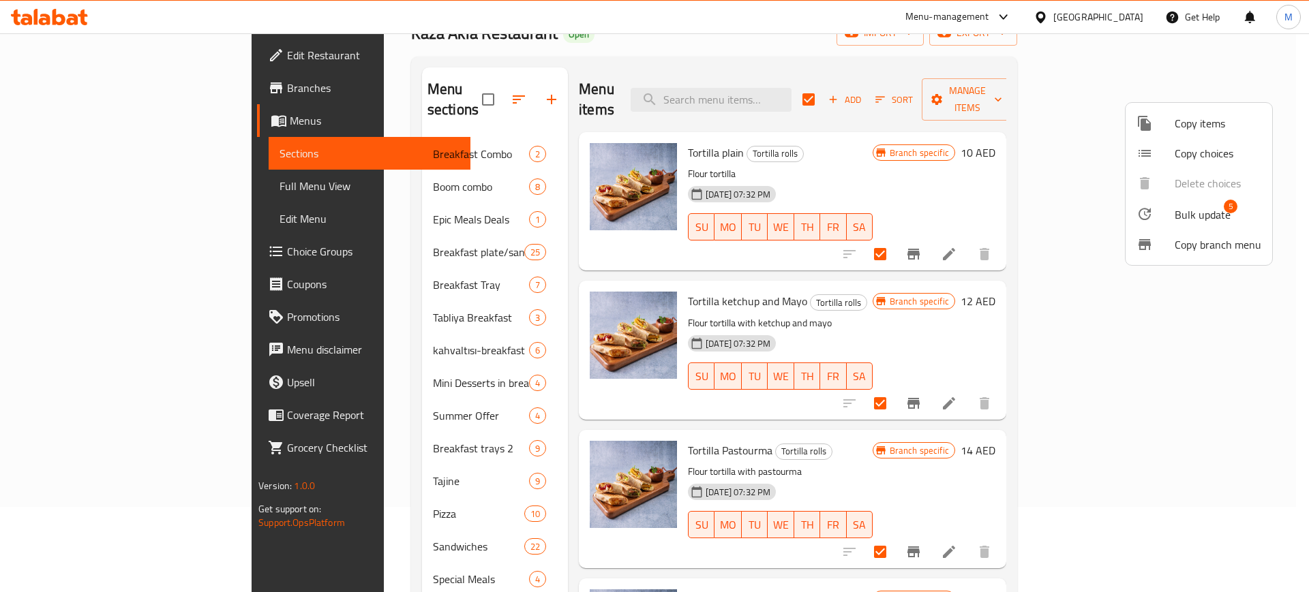
click at [1209, 220] on span "Bulk update" at bounding box center [1202, 215] width 56 height 16
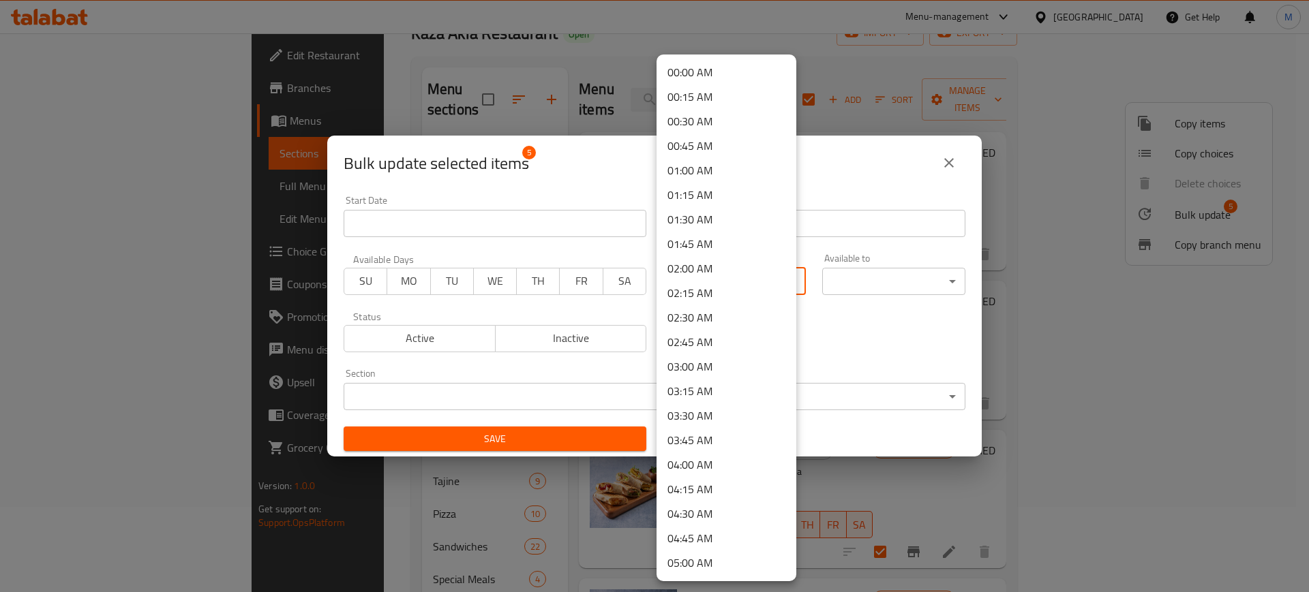
click at [759, 277] on body "​ Menu-management [GEOGRAPHIC_DATA] Get Help M Edit Restaurant Branches Menus S…" at bounding box center [654, 227] width 1309 height 559
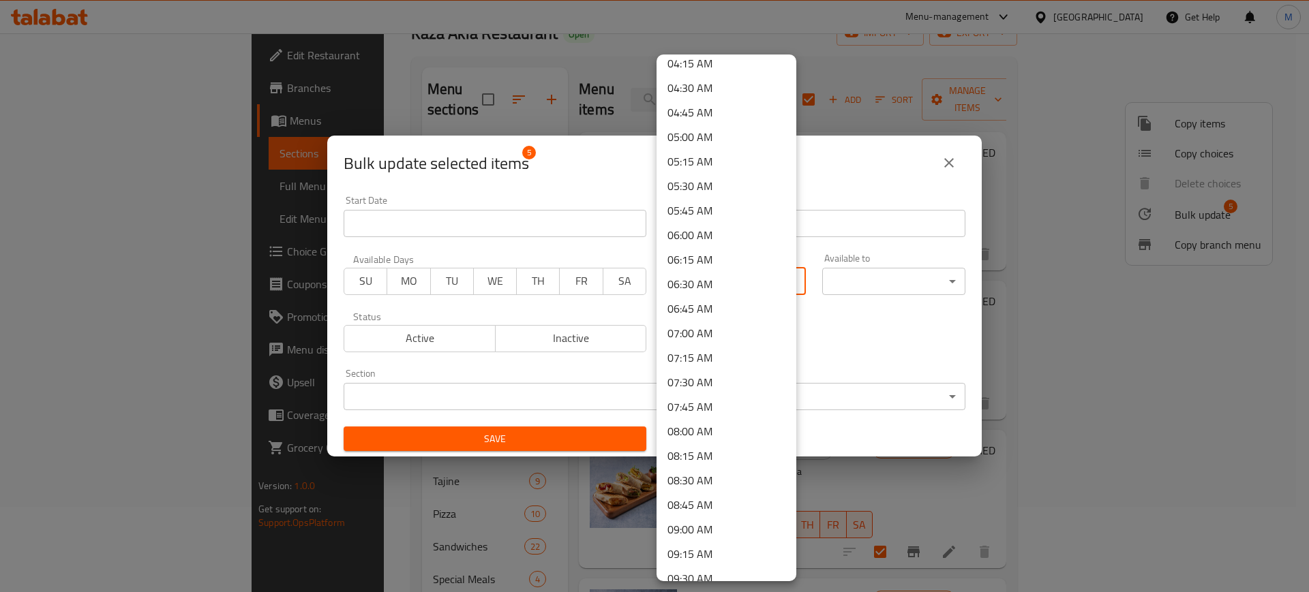
click at [714, 332] on li "07:00 AM" at bounding box center [726, 333] width 140 height 25
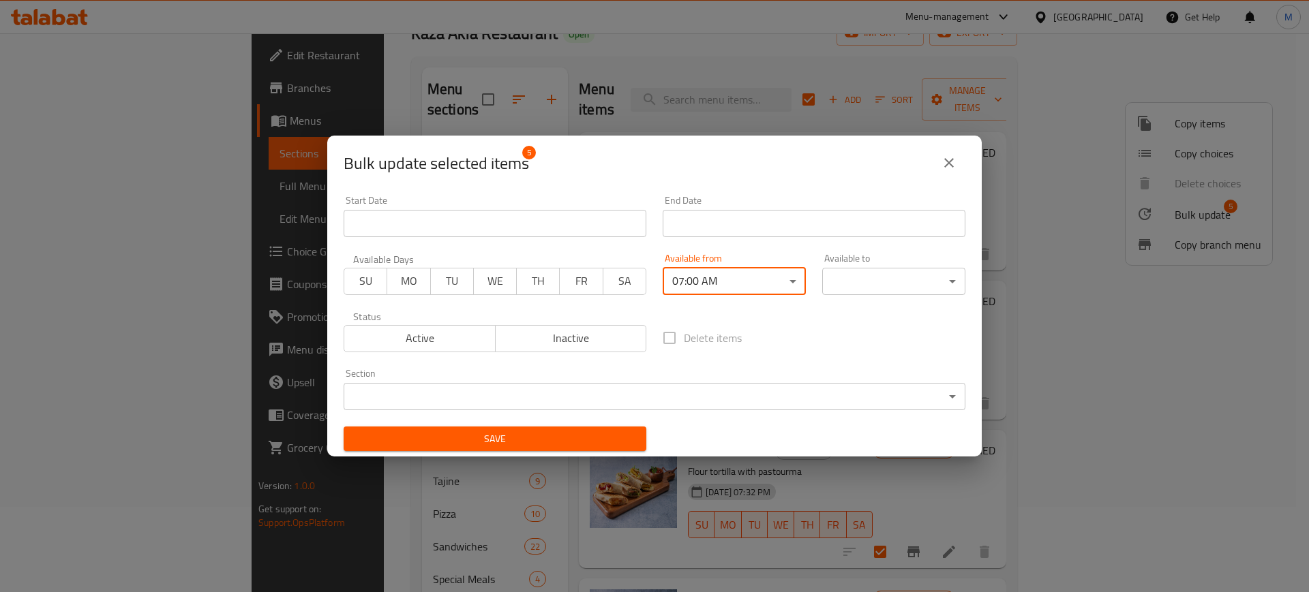
drag, startPoint x: 890, startPoint y: 263, endPoint x: 887, endPoint y: 281, distance: 17.9
click at [889, 264] on div "00:00 AM 00:15 AM 00:30 AM 00:45 AM 01:00 AM 01:15 AM 01:30 AM 01:45 AM 02:00 A…" at bounding box center [654, 296] width 1309 height 592
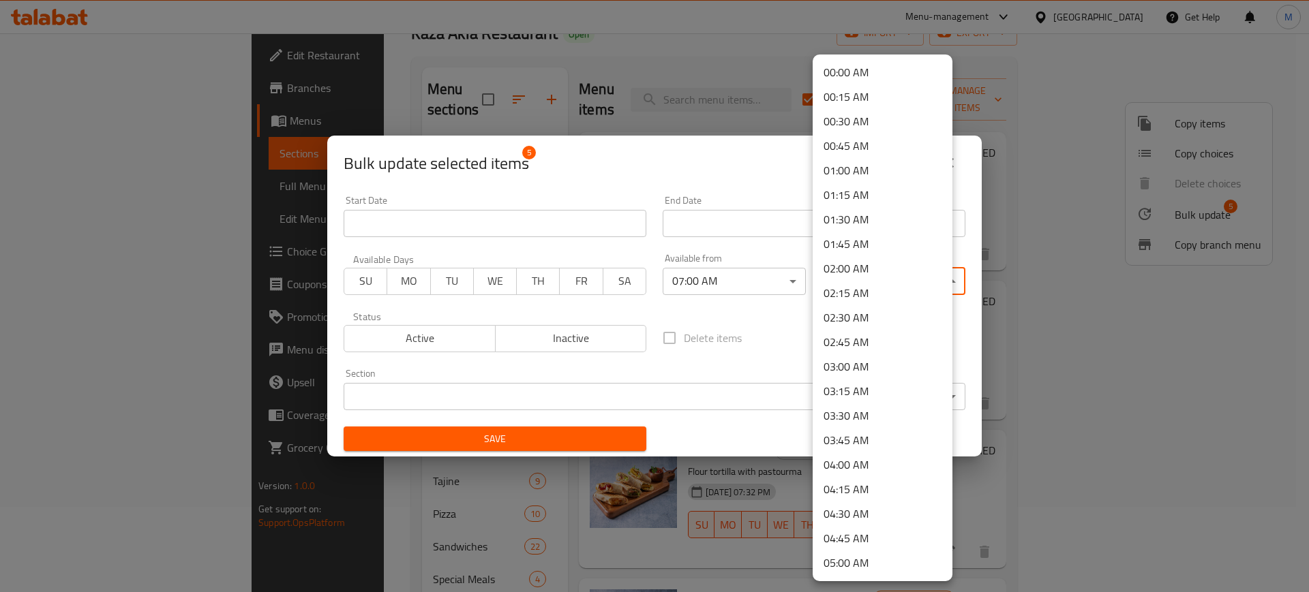
click at [887, 281] on body "​ Menu-management [GEOGRAPHIC_DATA] Get Help M Edit Restaurant Branches Menus S…" at bounding box center [654, 227] width 1309 height 559
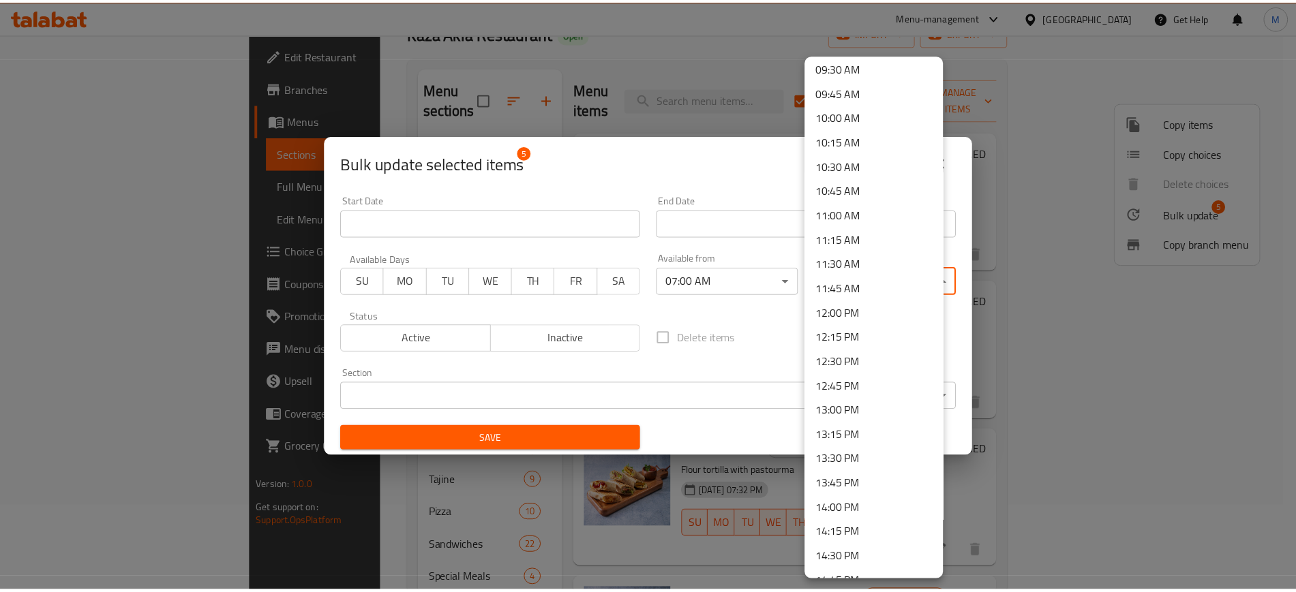
scroll to position [1107, 0]
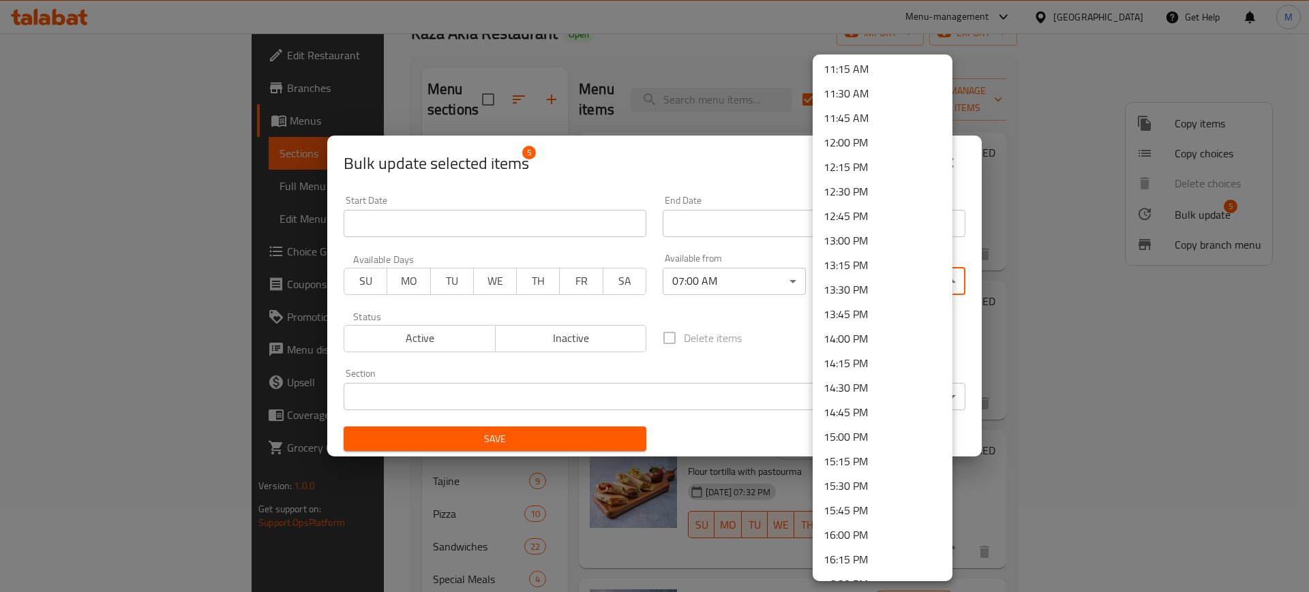
click at [862, 338] on li "14:00 PM" at bounding box center [882, 338] width 140 height 25
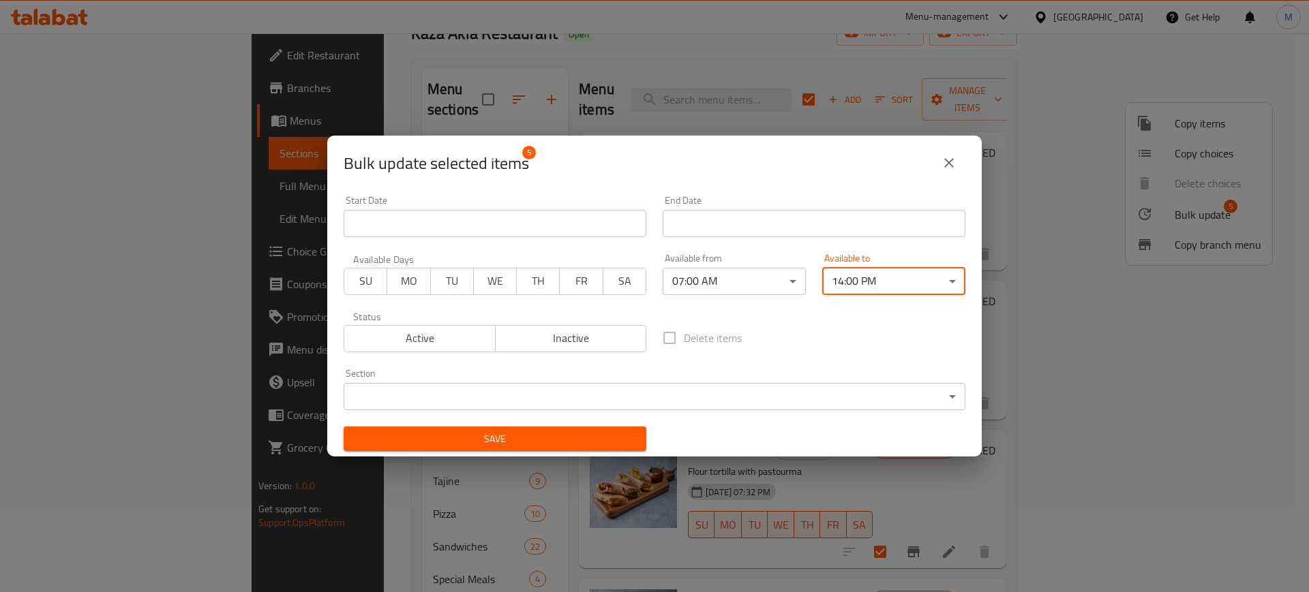
click at [600, 439] on span "Save" at bounding box center [494, 439] width 281 height 17
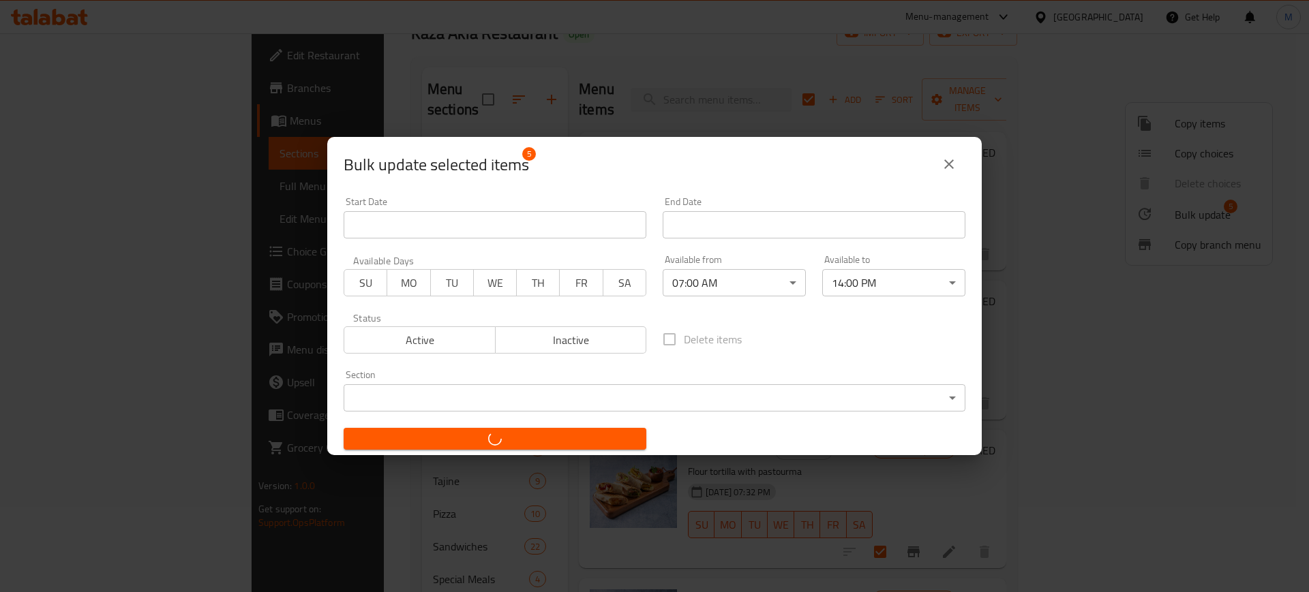
checkbox input "false"
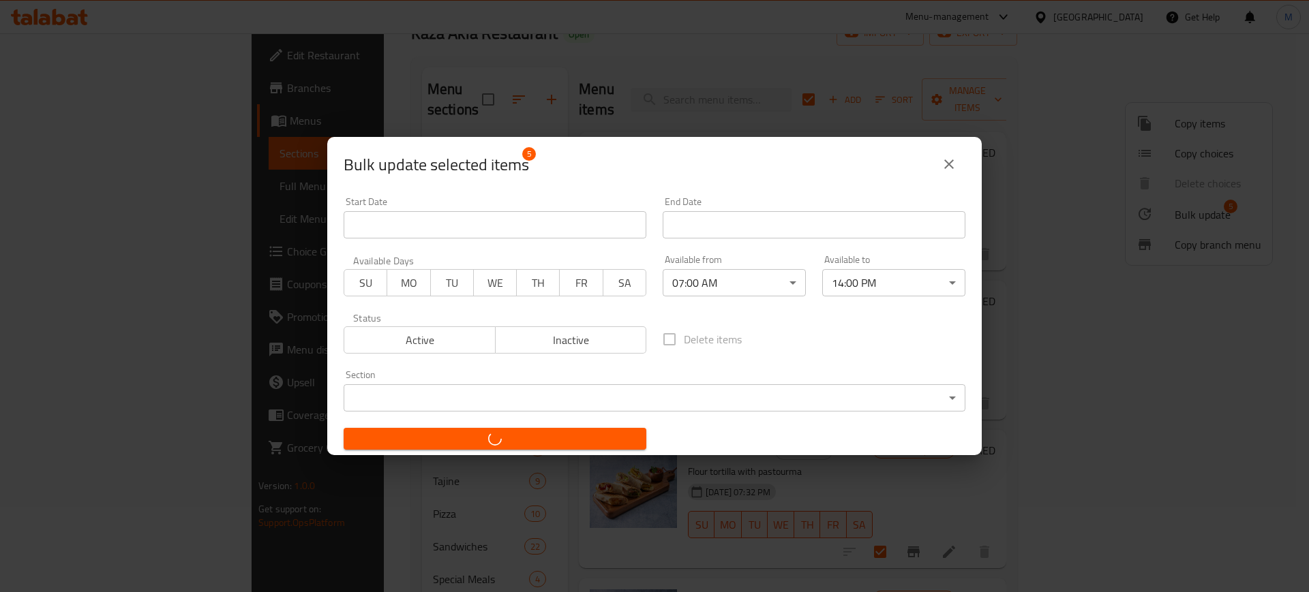
checkbox input "false"
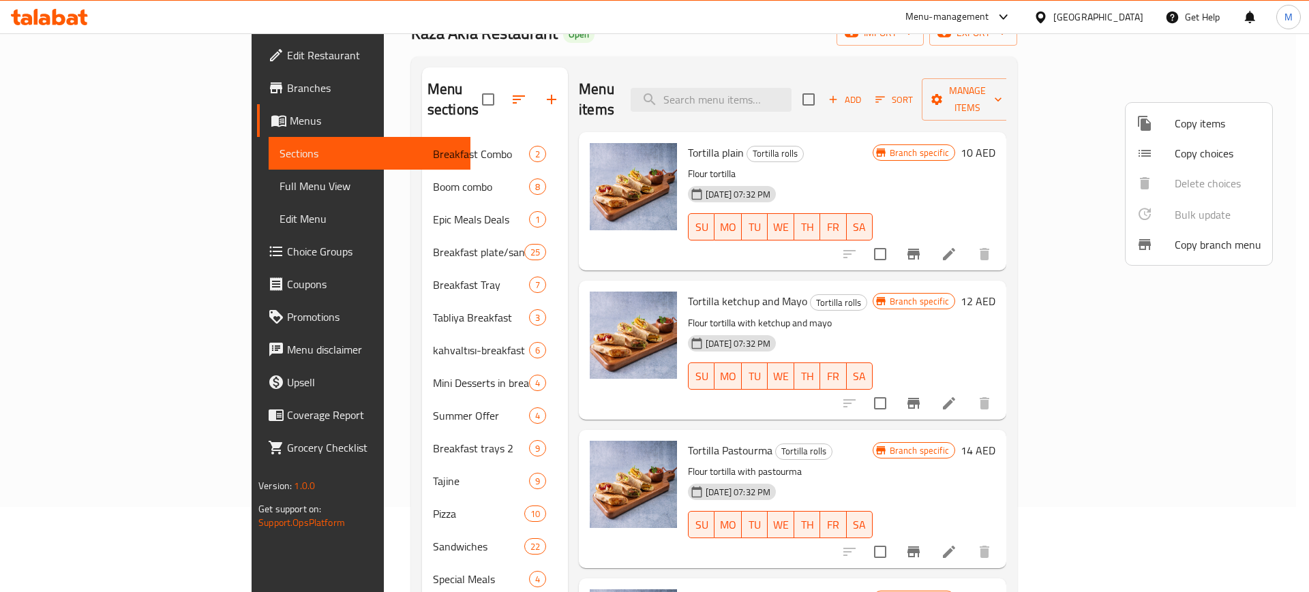
click at [930, 158] on div at bounding box center [654, 296] width 1309 height 592
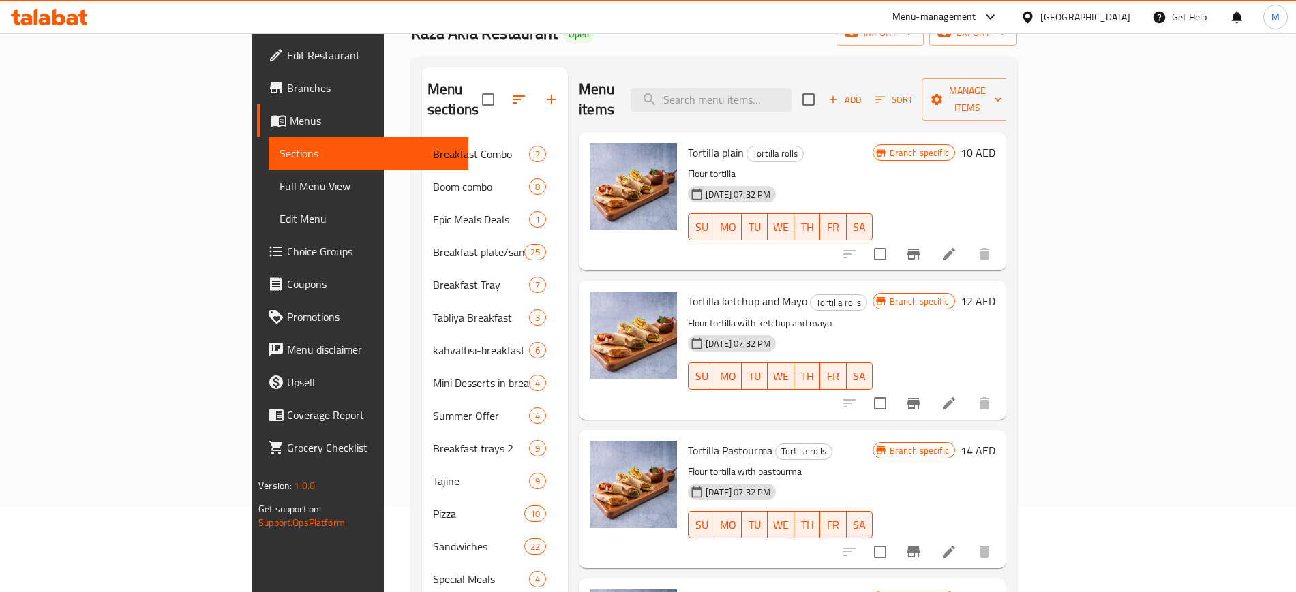
click at [968, 242] on li at bounding box center [949, 254] width 38 height 25
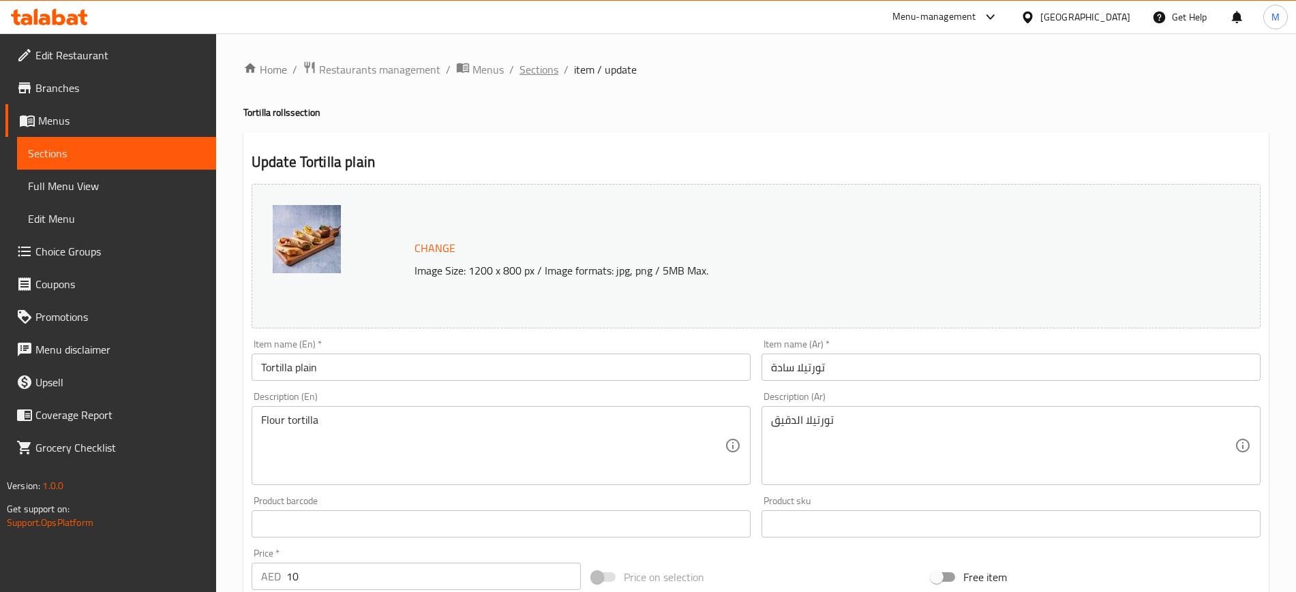
click at [541, 72] on span "Sections" at bounding box center [538, 69] width 39 height 16
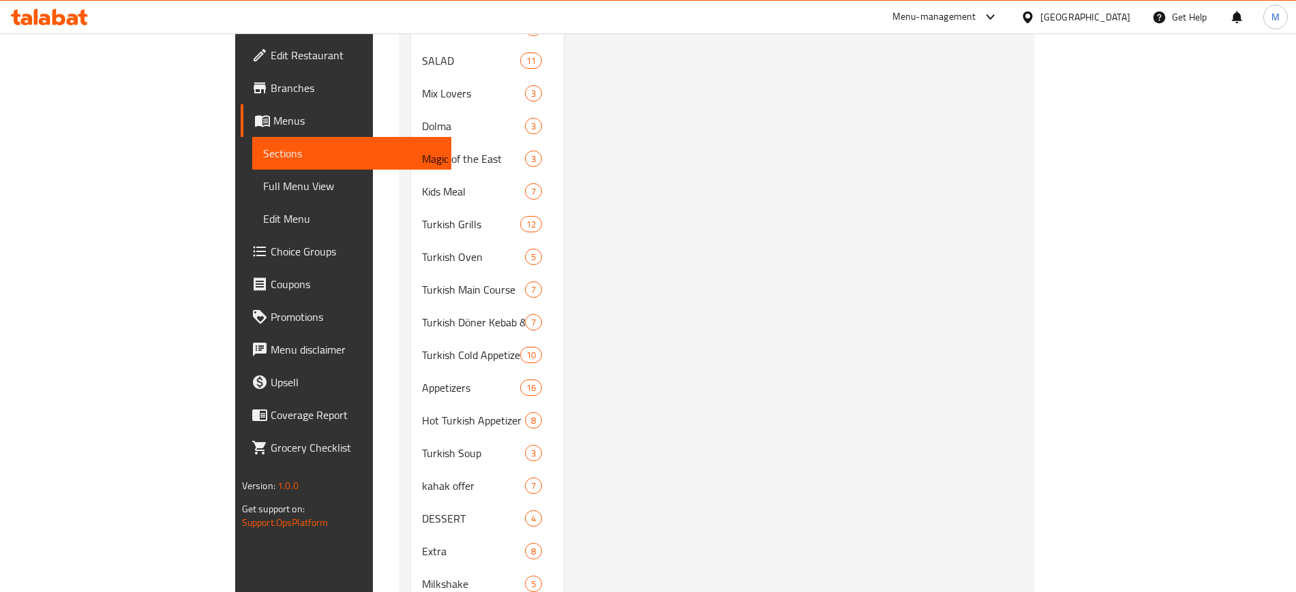
scroll to position [1420, 0]
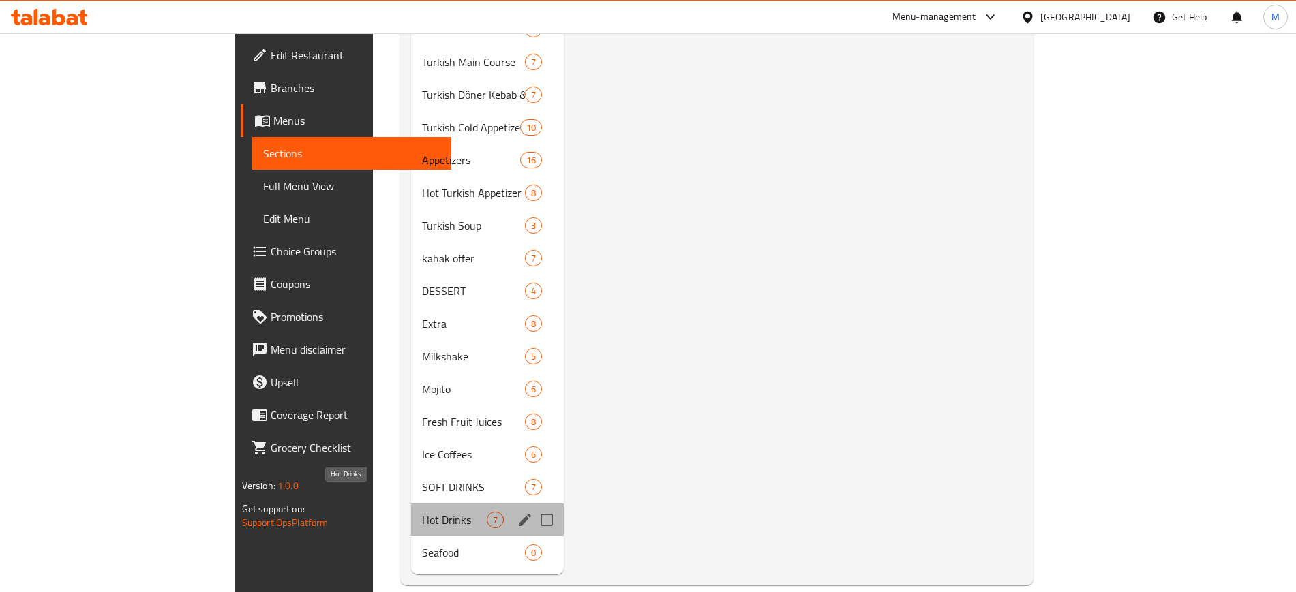
click at [422, 512] on span "Hot Drinks" at bounding box center [454, 520] width 65 height 16
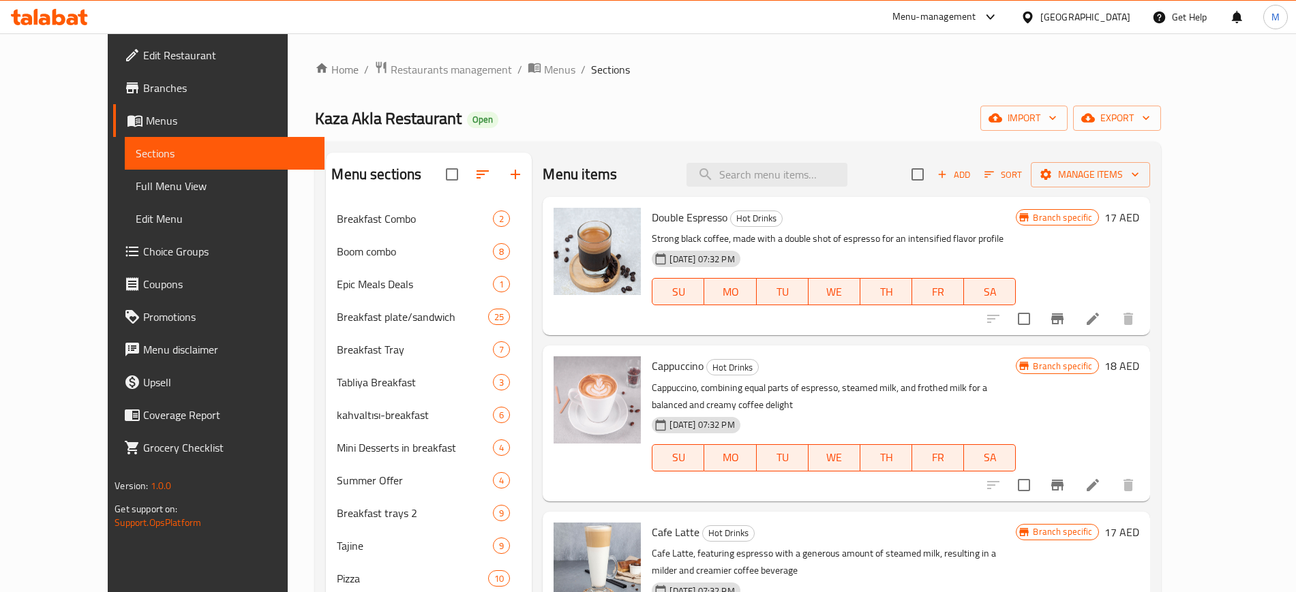
click at [932, 177] on input "checkbox" at bounding box center [917, 174] width 29 height 29
checkbox input "true"
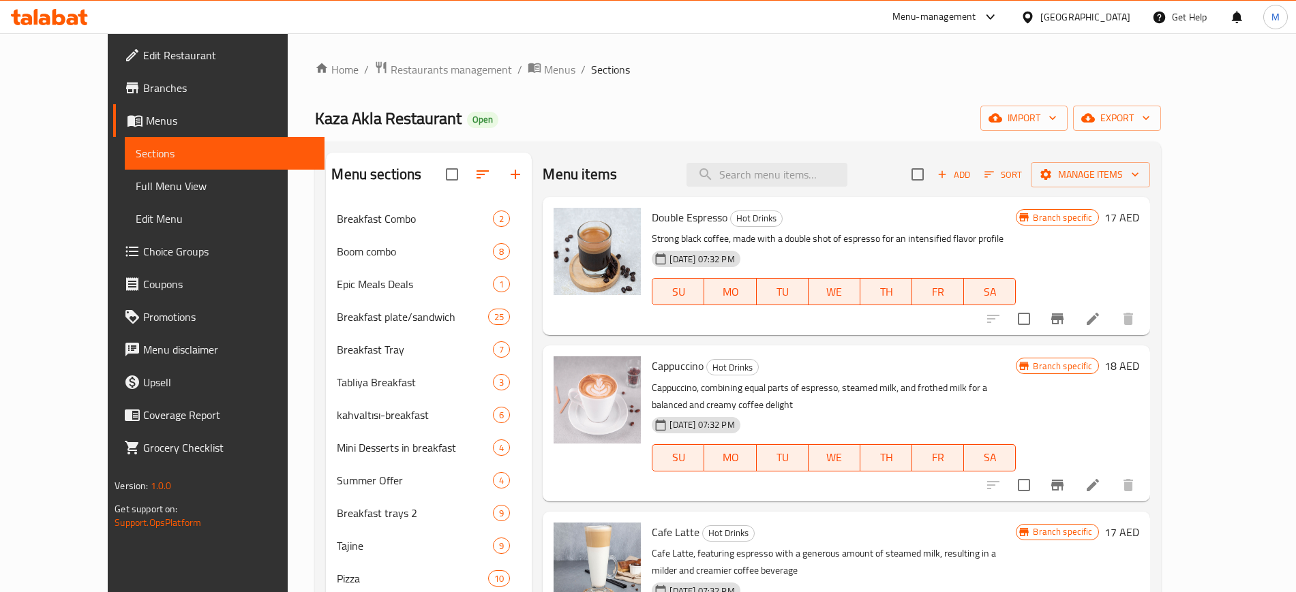
checkbox input "true"
click at [1139, 172] on span "Manage items" at bounding box center [1089, 174] width 97 height 17
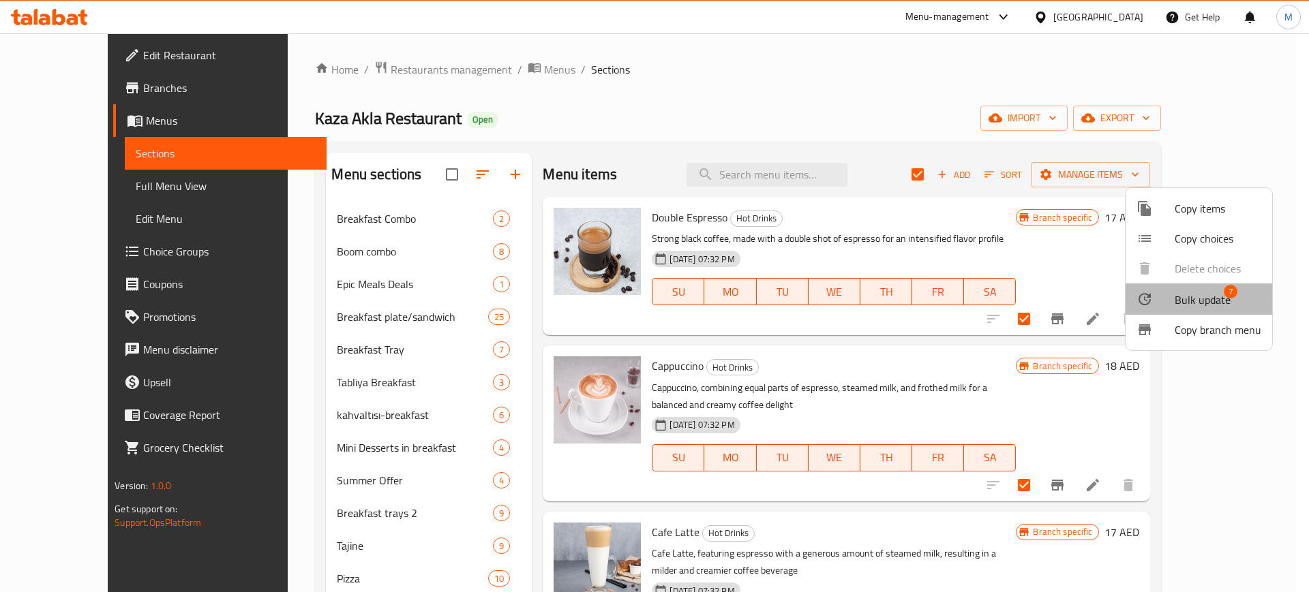
click at [1195, 300] on span "Bulk update" at bounding box center [1202, 300] width 56 height 16
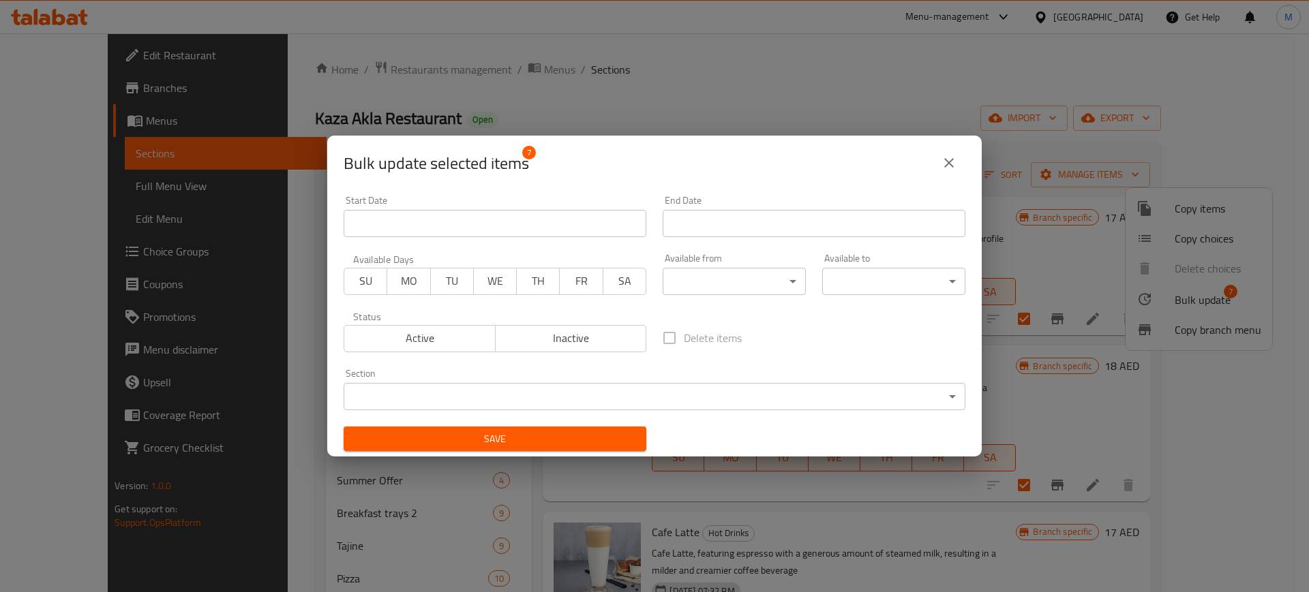
click at [727, 286] on body "​ Menu-management [GEOGRAPHIC_DATA] Get Help M Edit Restaurant Branches Menus S…" at bounding box center [654, 312] width 1309 height 559
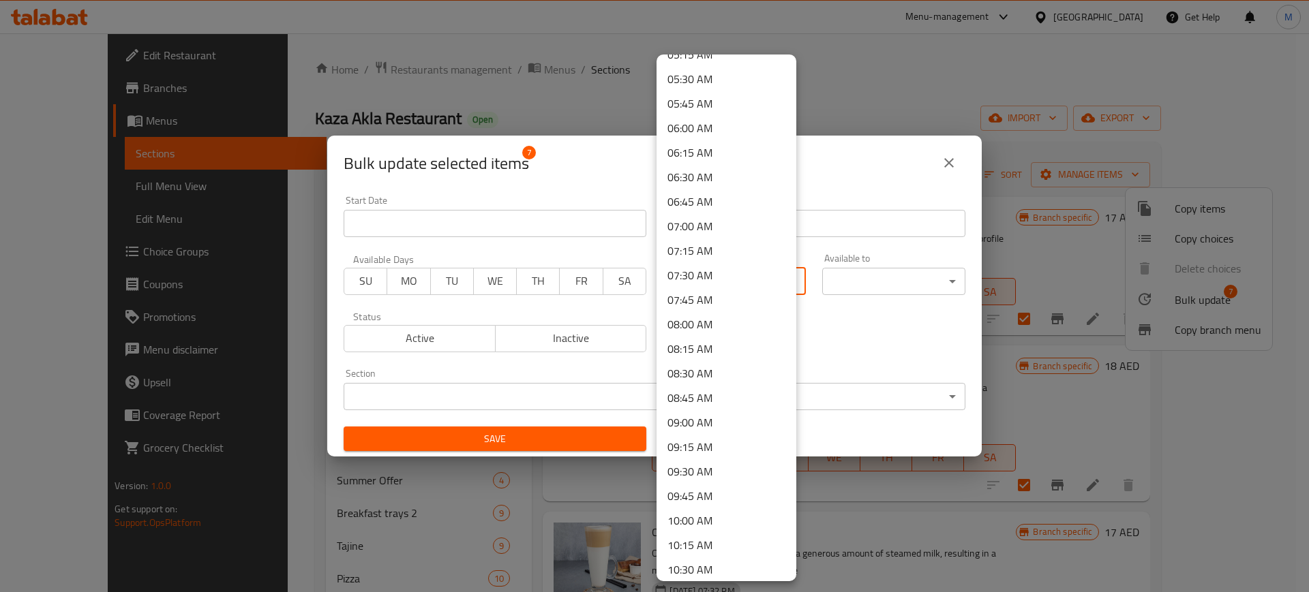
scroll to position [511, 0]
click at [701, 241] on li "07:00 AM" at bounding box center [726, 248] width 140 height 25
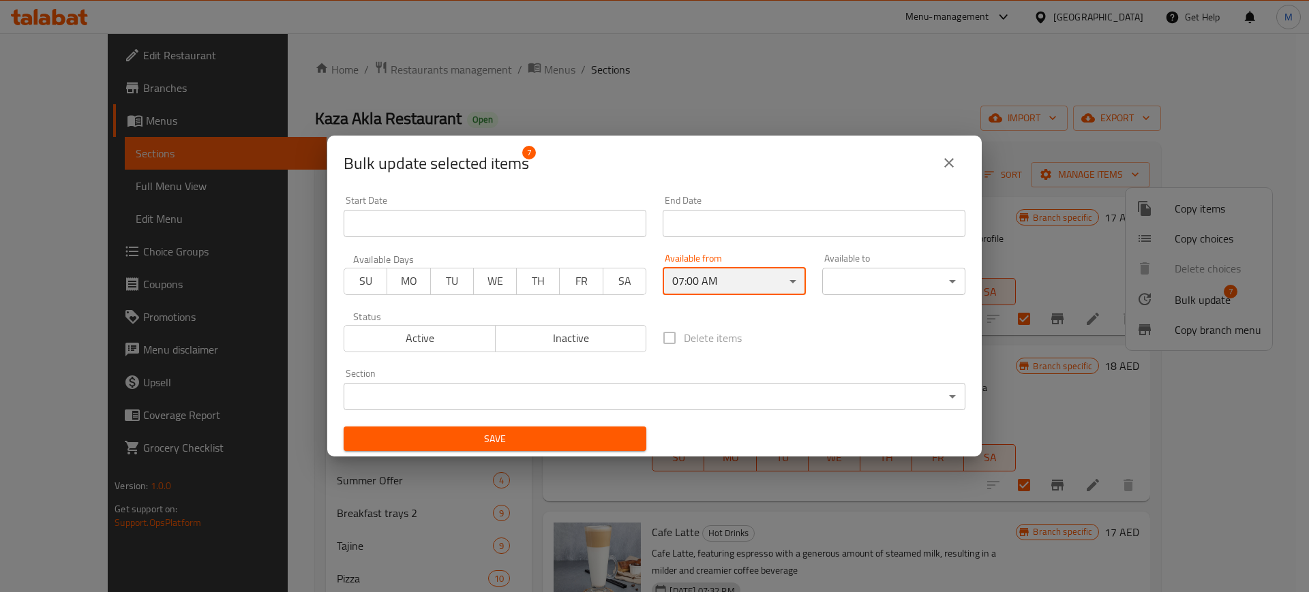
scroll to position [0, 0]
click at [875, 289] on body "​ Menu-management [GEOGRAPHIC_DATA] Get Help M Edit Restaurant Branches Menus S…" at bounding box center [654, 312] width 1309 height 559
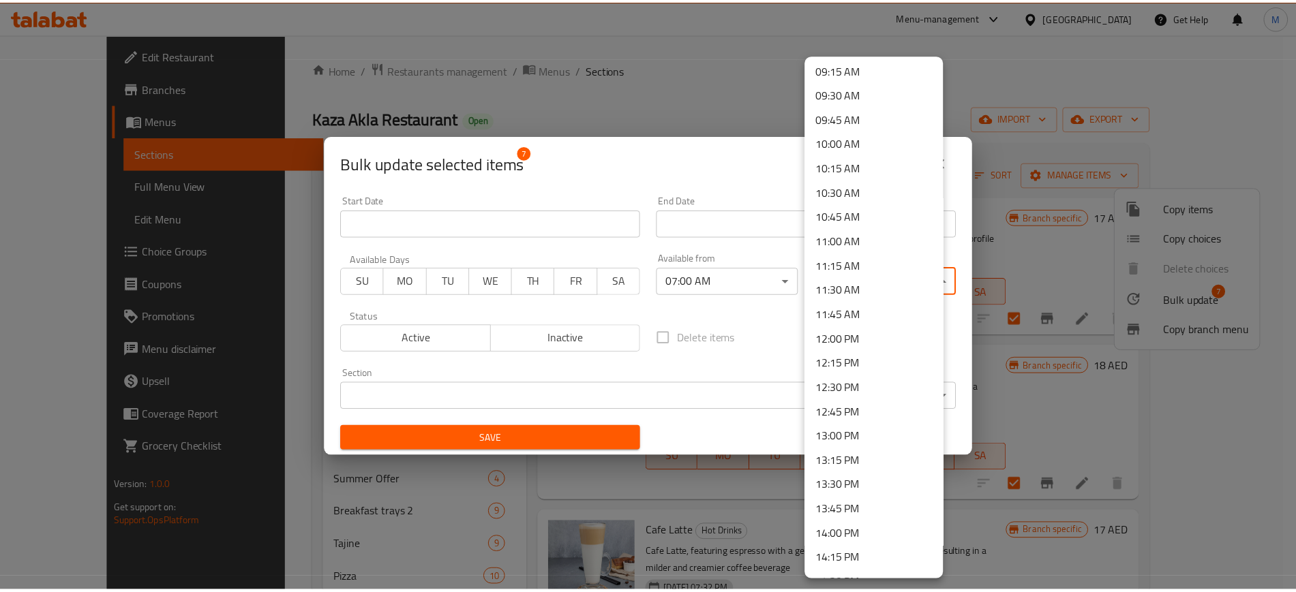
scroll to position [937, 0]
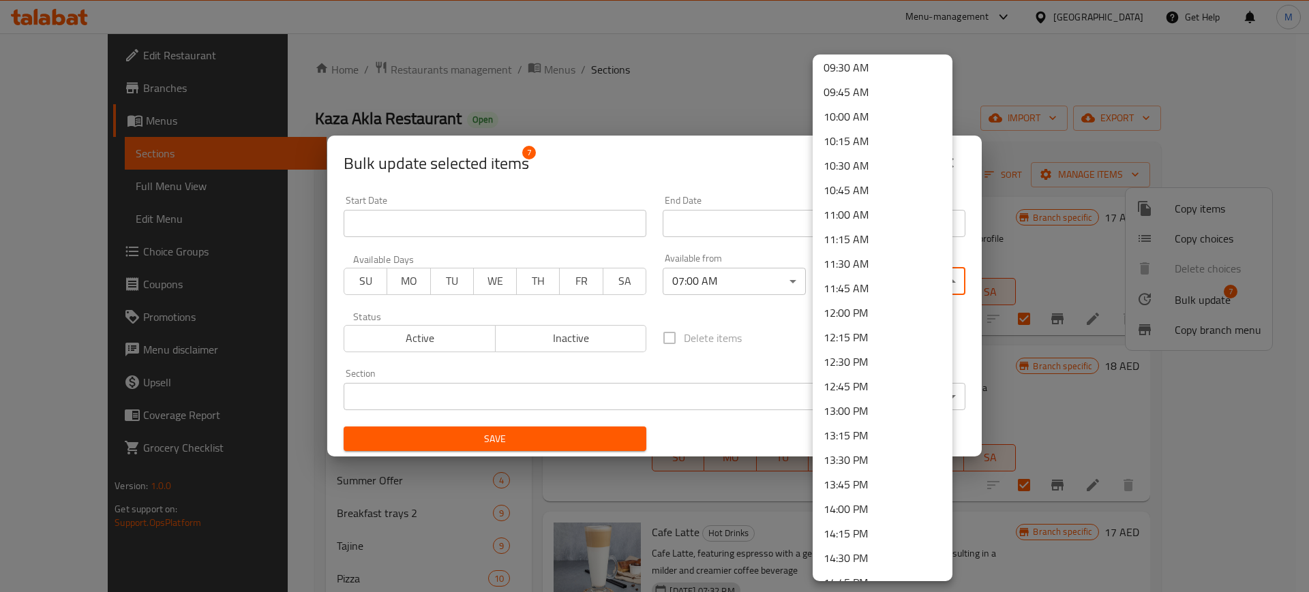
click at [853, 516] on li "14:00 PM" at bounding box center [882, 509] width 140 height 25
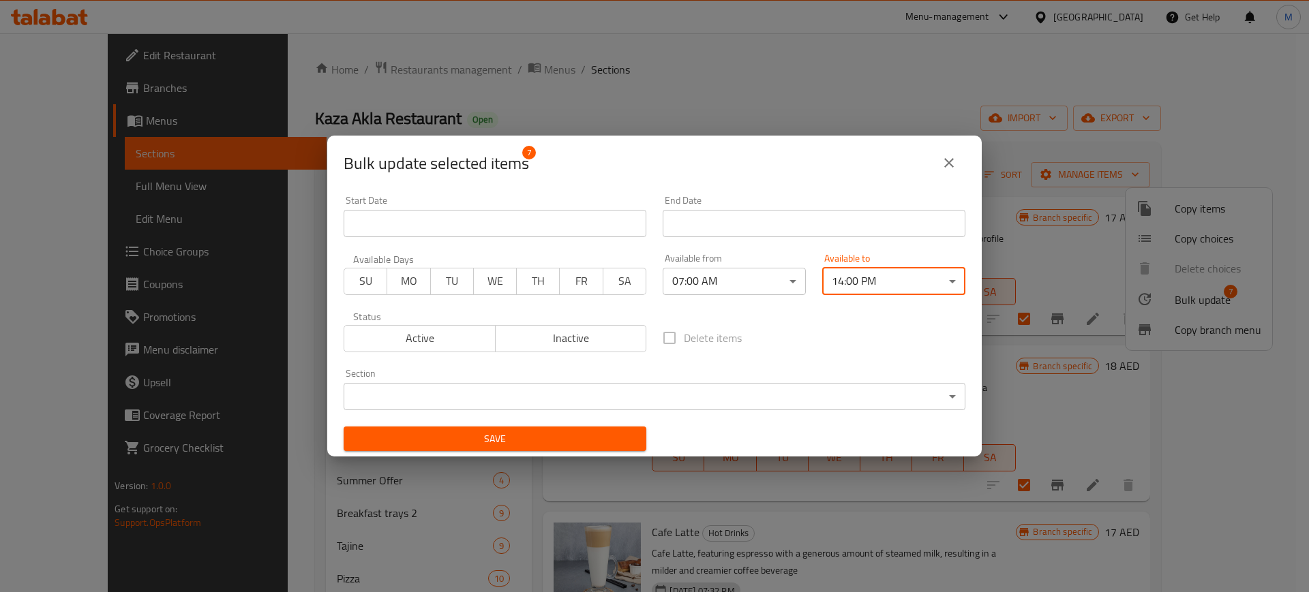
click at [463, 438] on span "Save" at bounding box center [494, 439] width 281 height 17
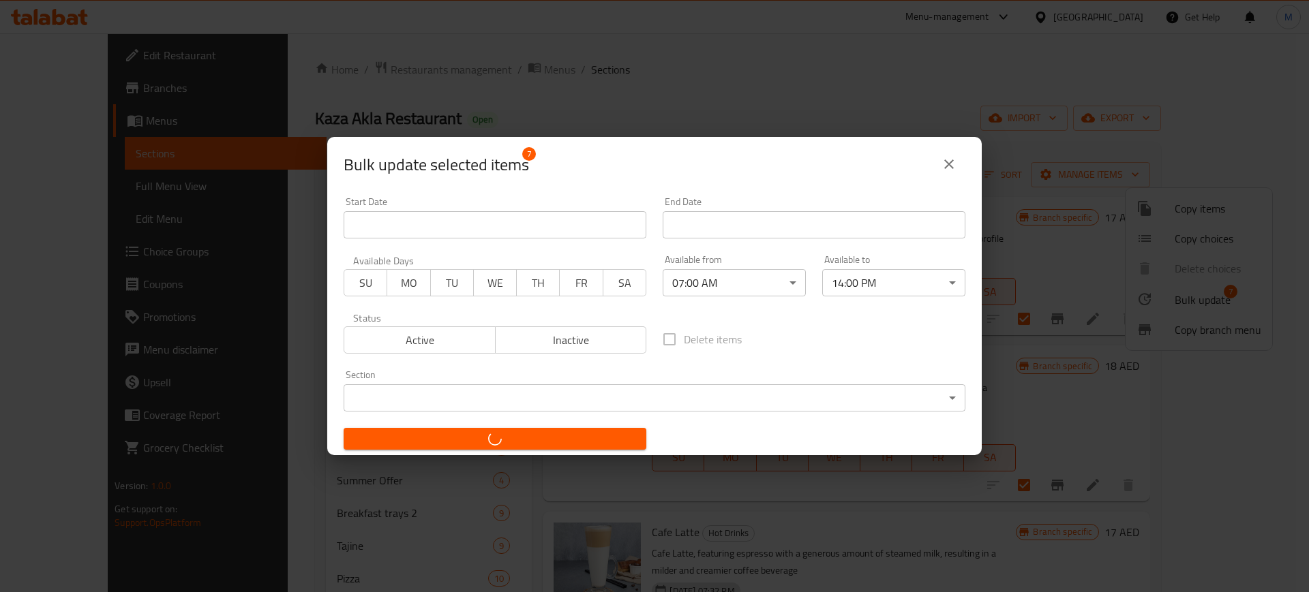
checkbox input "false"
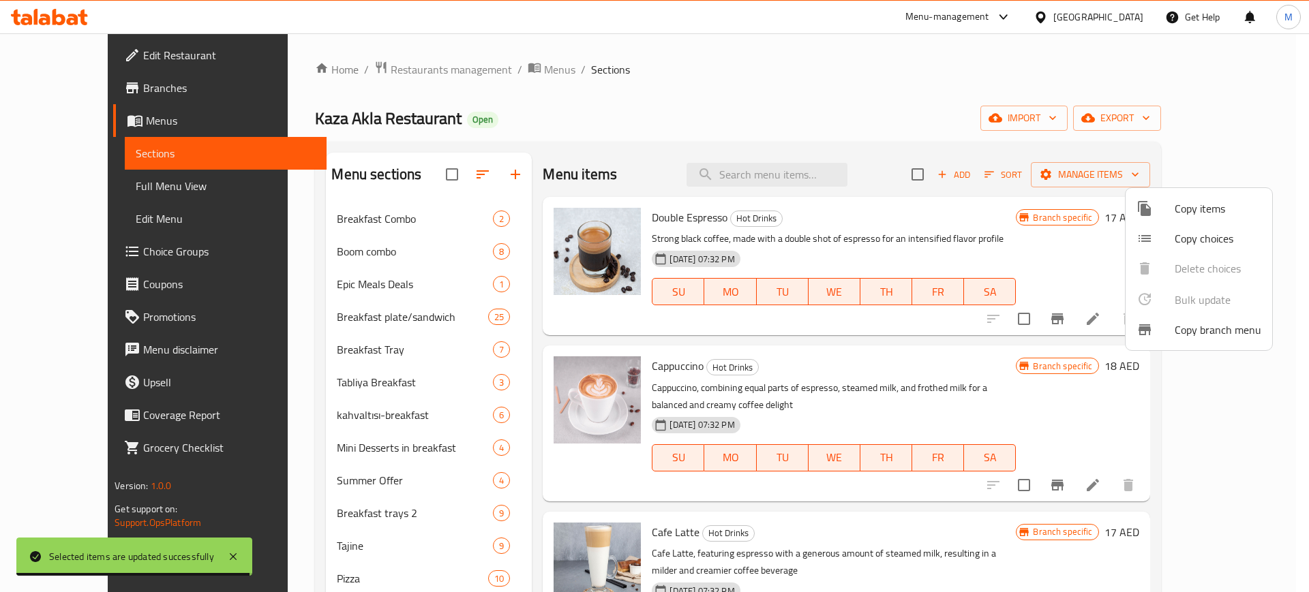
click at [214, 305] on div at bounding box center [654, 296] width 1309 height 592
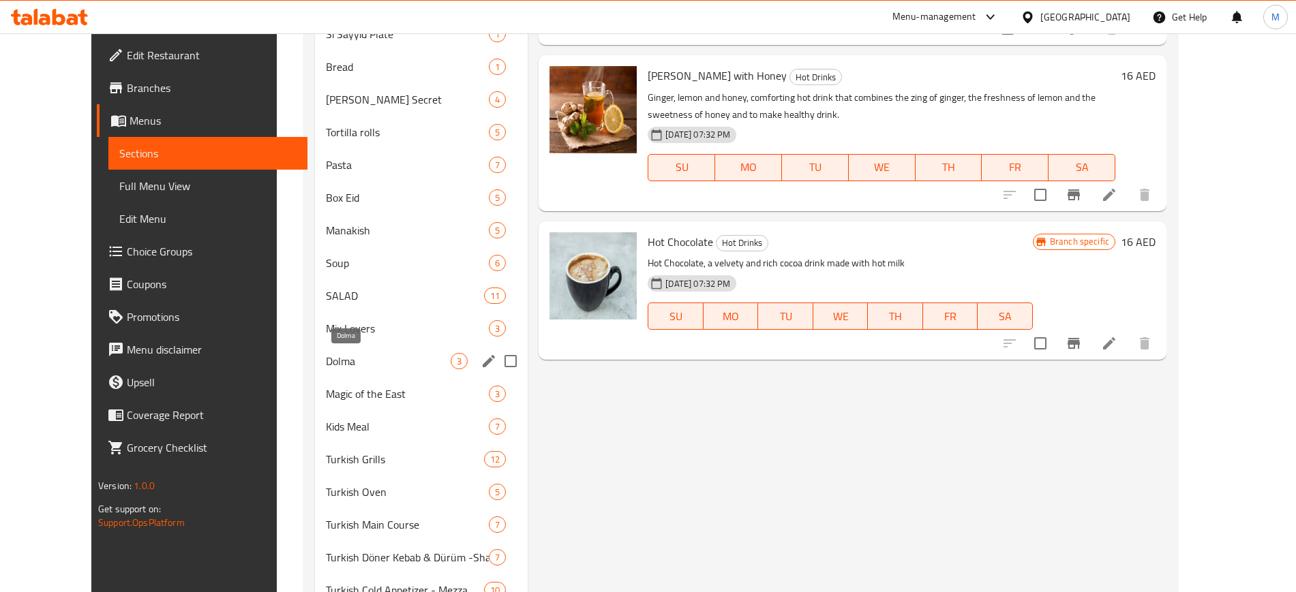
scroll to position [1022, 0]
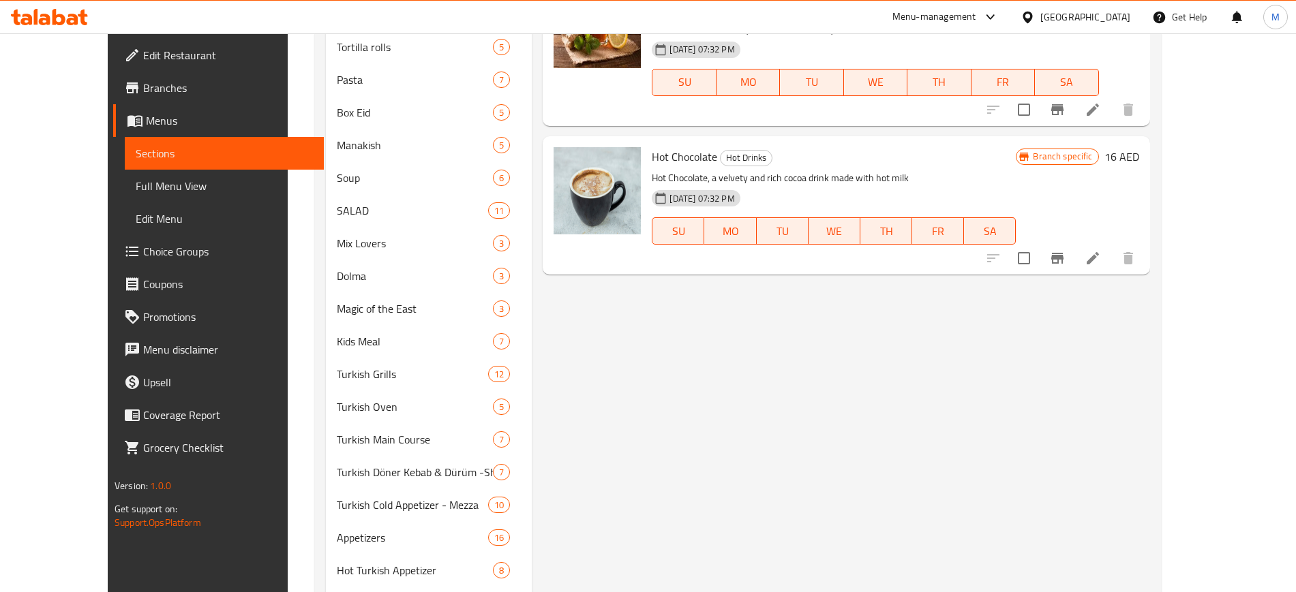
click at [649, 406] on div "Menu items Add Sort Manage items Double Espresso Hot Drinks Strong black coffee…" at bounding box center [840, 41] width 617 height 1822
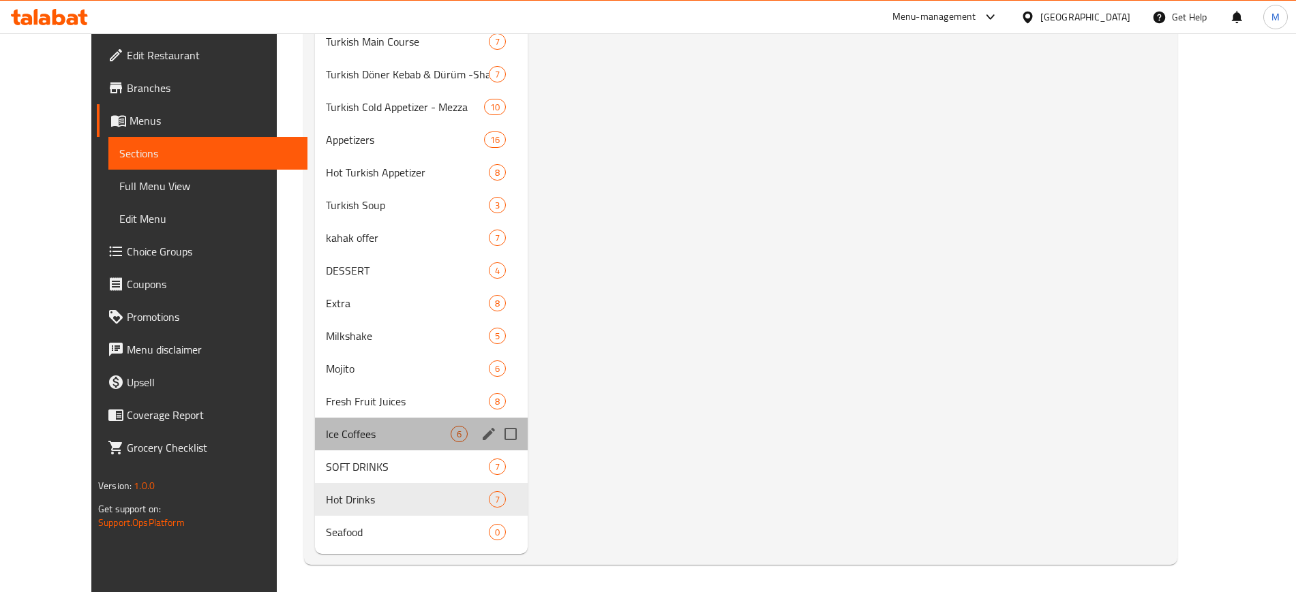
click at [363, 442] on div "Ice Coffees 6" at bounding box center [421, 434] width 213 height 33
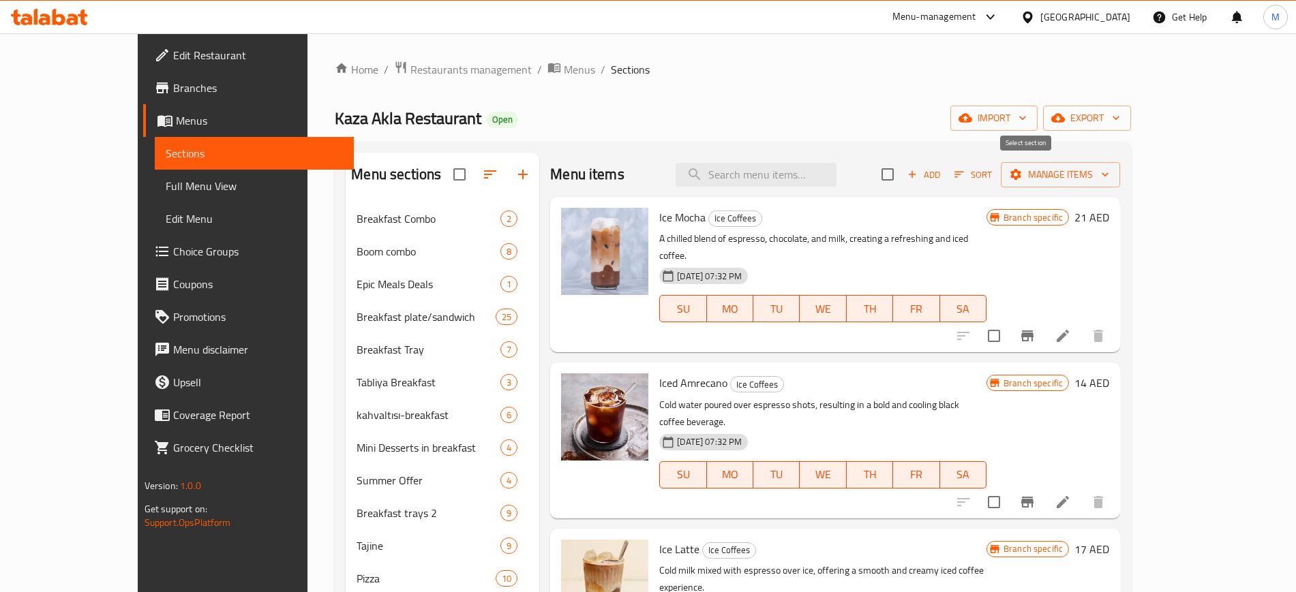
click at [902, 181] on input "checkbox" at bounding box center [887, 174] width 29 height 29
click at [1109, 179] on span "Manage items" at bounding box center [1059, 174] width 97 height 17
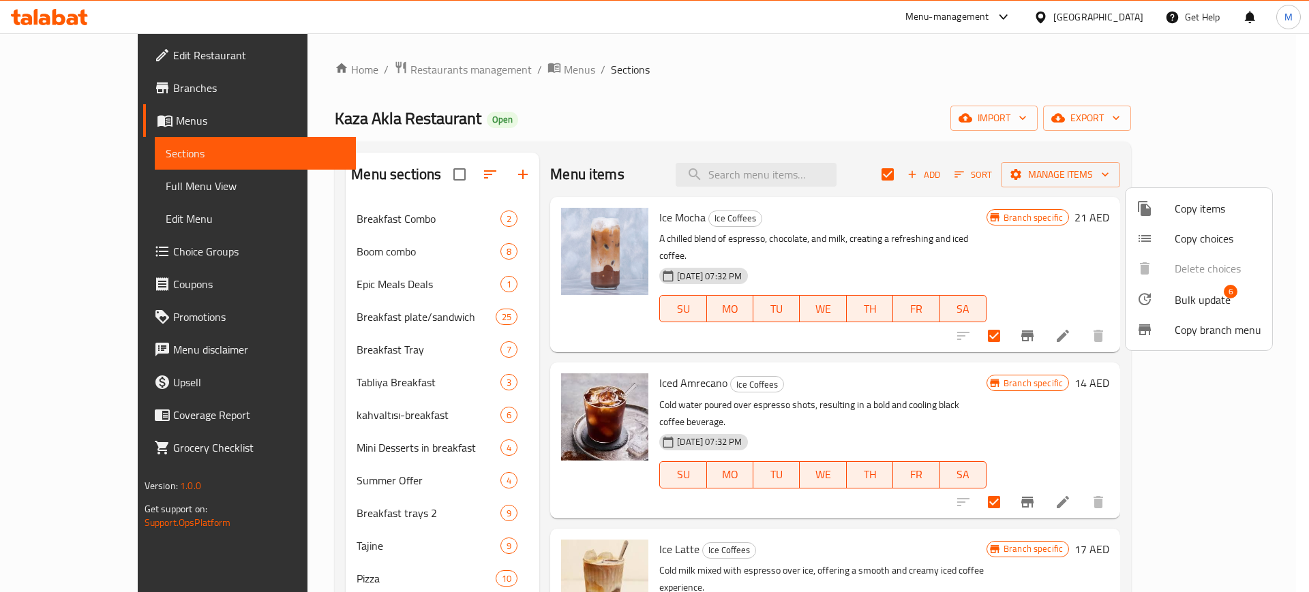
click at [1193, 297] on span "Bulk update" at bounding box center [1202, 300] width 56 height 16
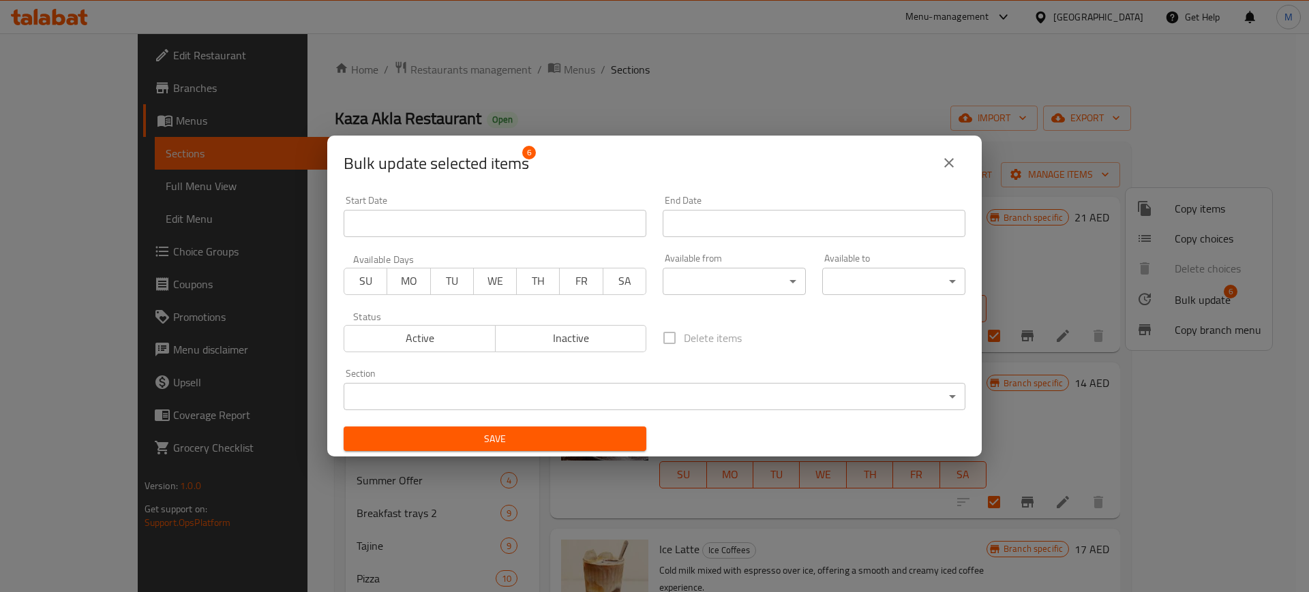
click at [728, 284] on body "​ Menu-management [GEOGRAPHIC_DATA] Get Help M Edit Restaurant Branches Menus S…" at bounding box center [654, 312] width 1309 height 559
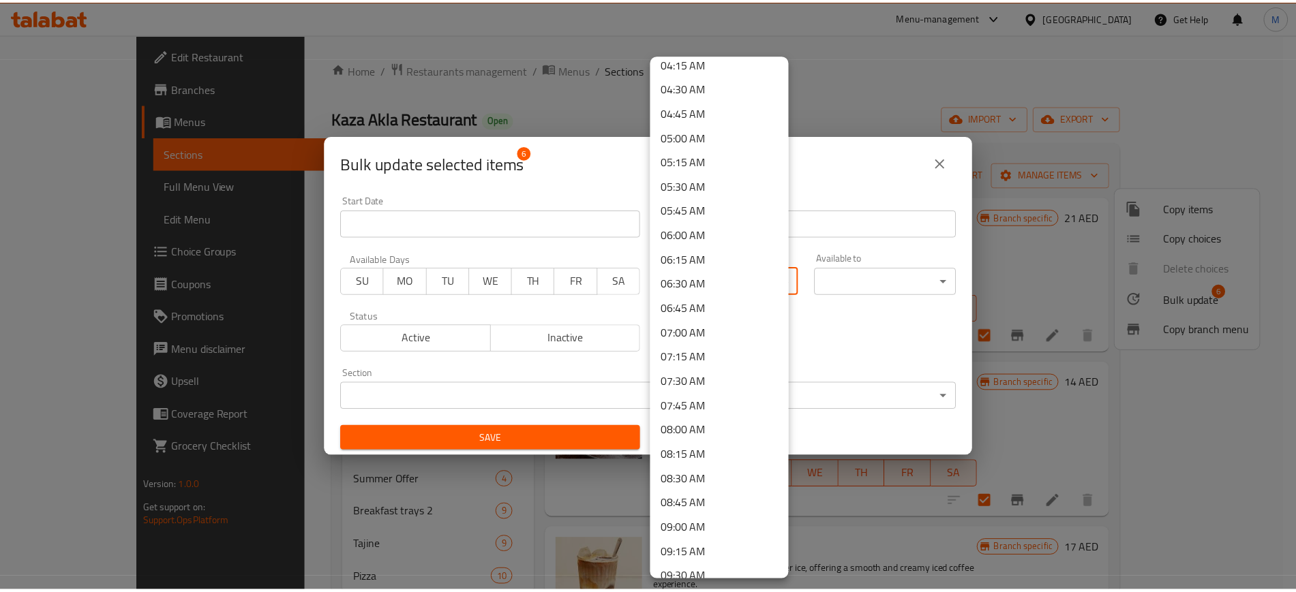
scroll to position [511, 0]
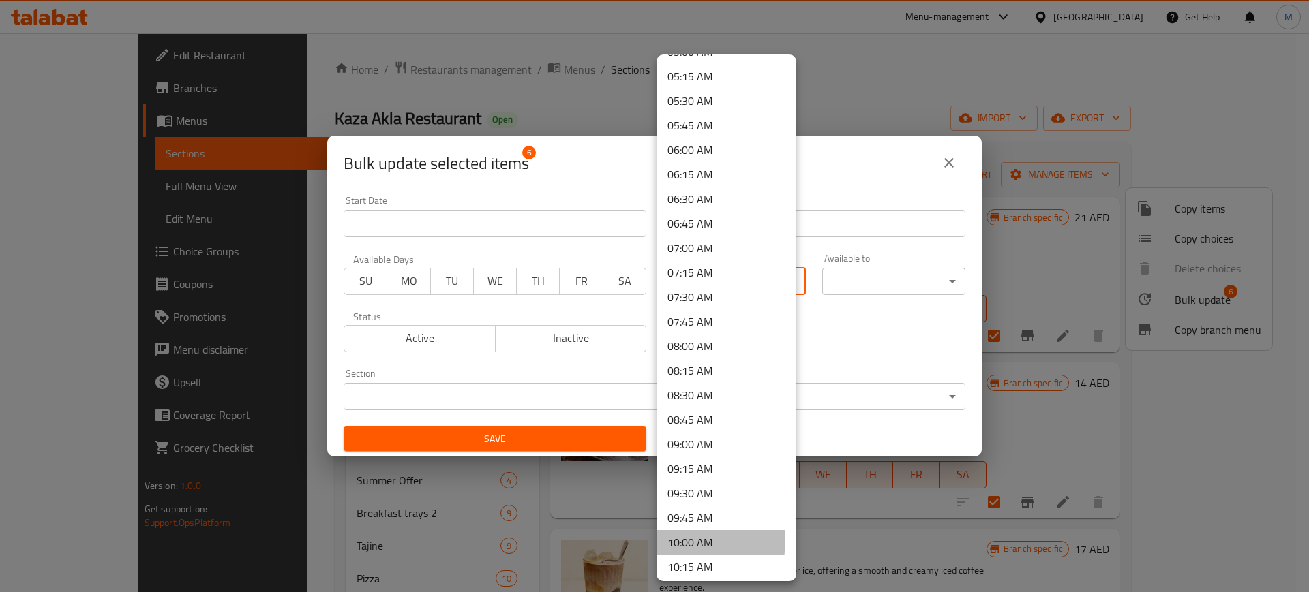
click at [702, 542] on li "10:00 AM" at bounding box center [726, 542] width 140 height 25
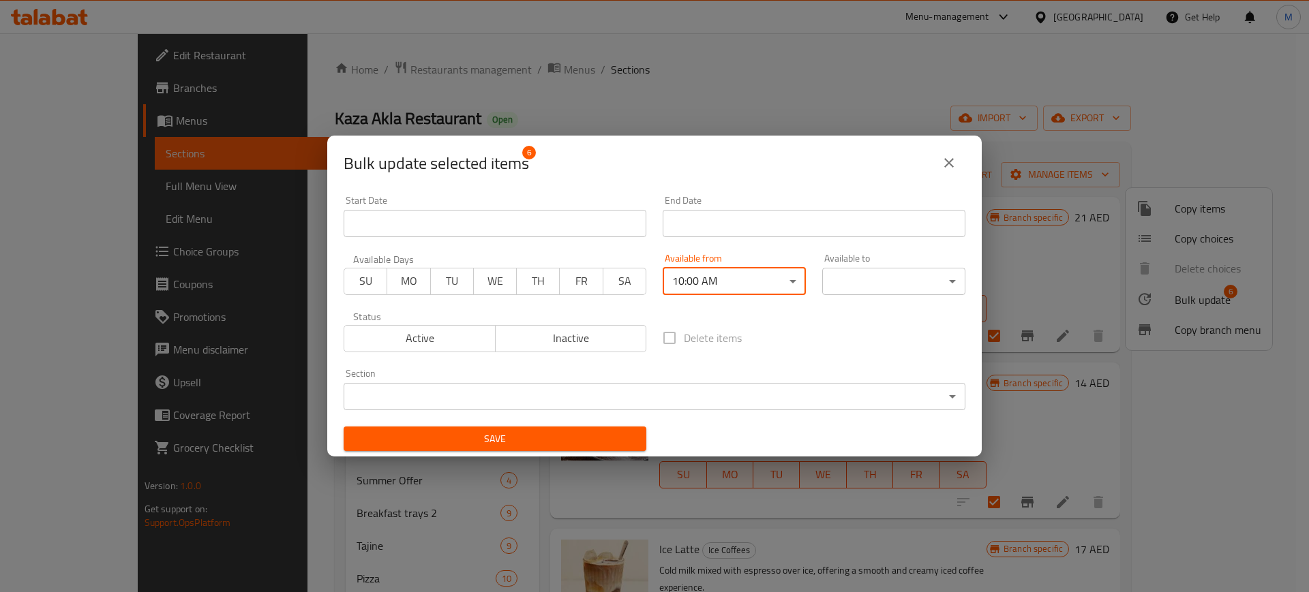
click at [902, 275] on body "​ Menu-management [GEOGRAPHIC_DATA] Get Help M Edit Restaurant Branches Menus S…" at bounding box center [654, 312] width 1309 height 559
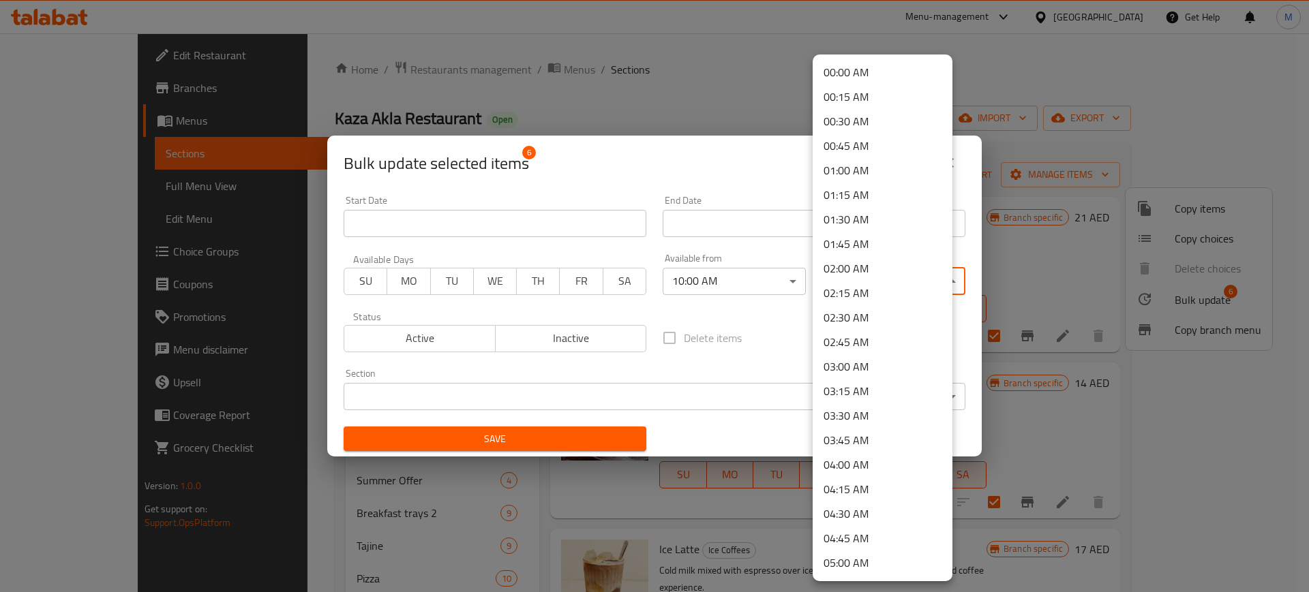
click at [869, 264] on li "02:00 AM" at bounding box center [882, 268] width 140 height 25
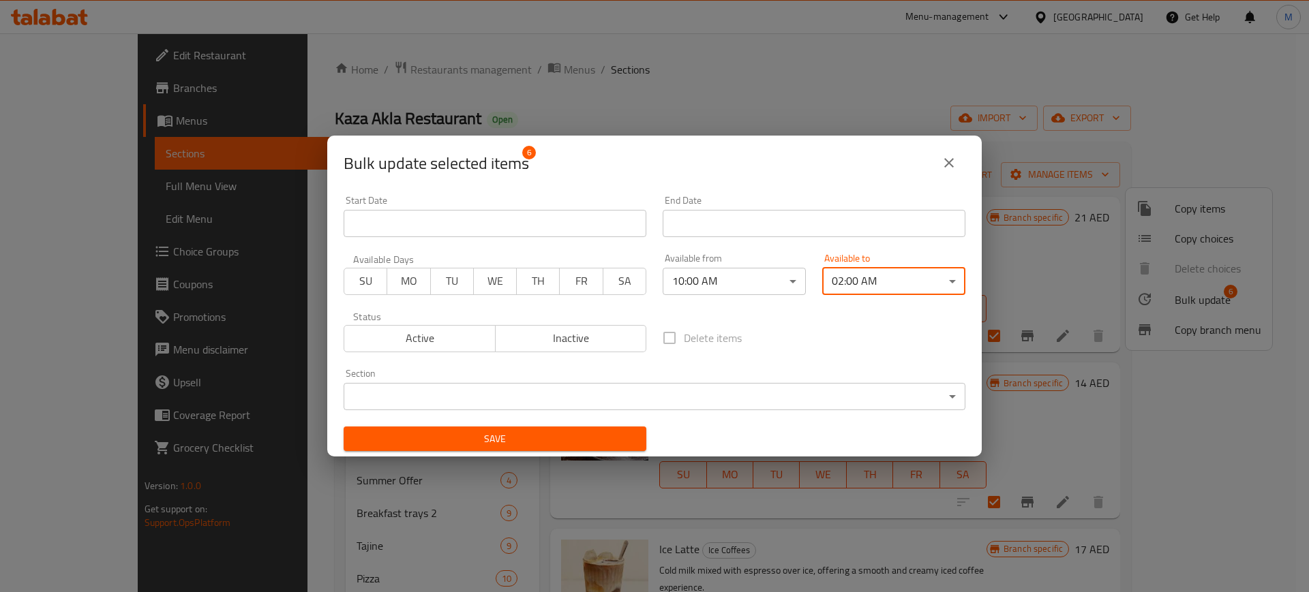
click at [483, 431] on span "Save" at bounding box center [494, 439] width 281 height 17
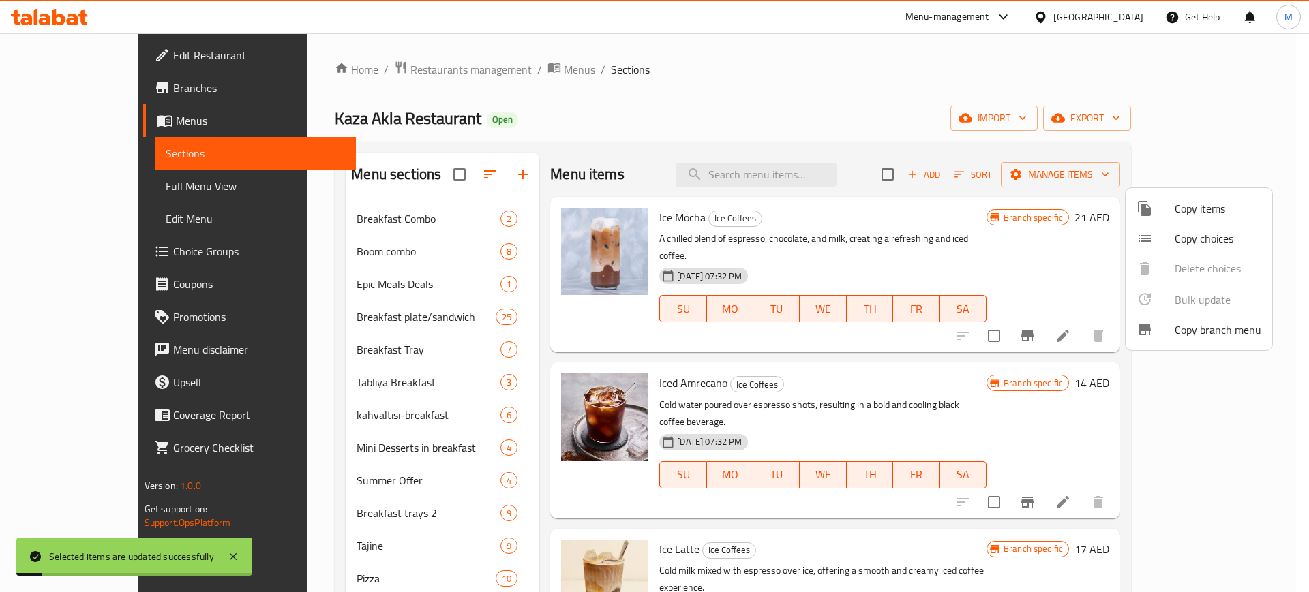
click at [369, 499] on div at bounding box center [654, 296] width 1309 height 592
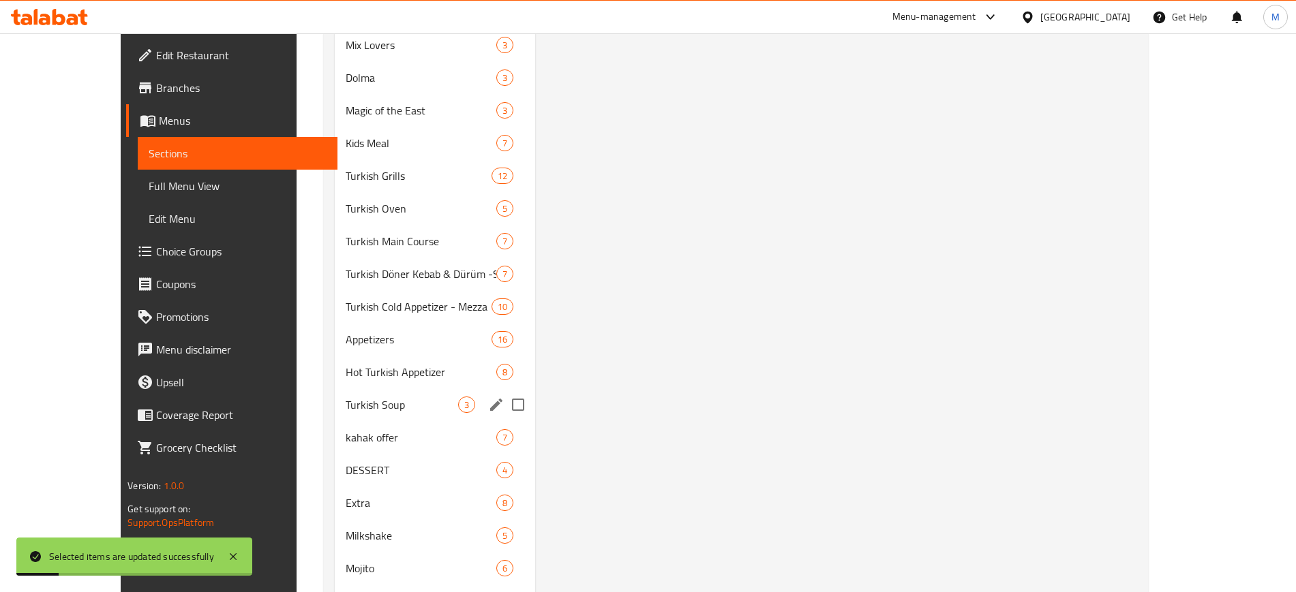
scroll to position [1420, 0]
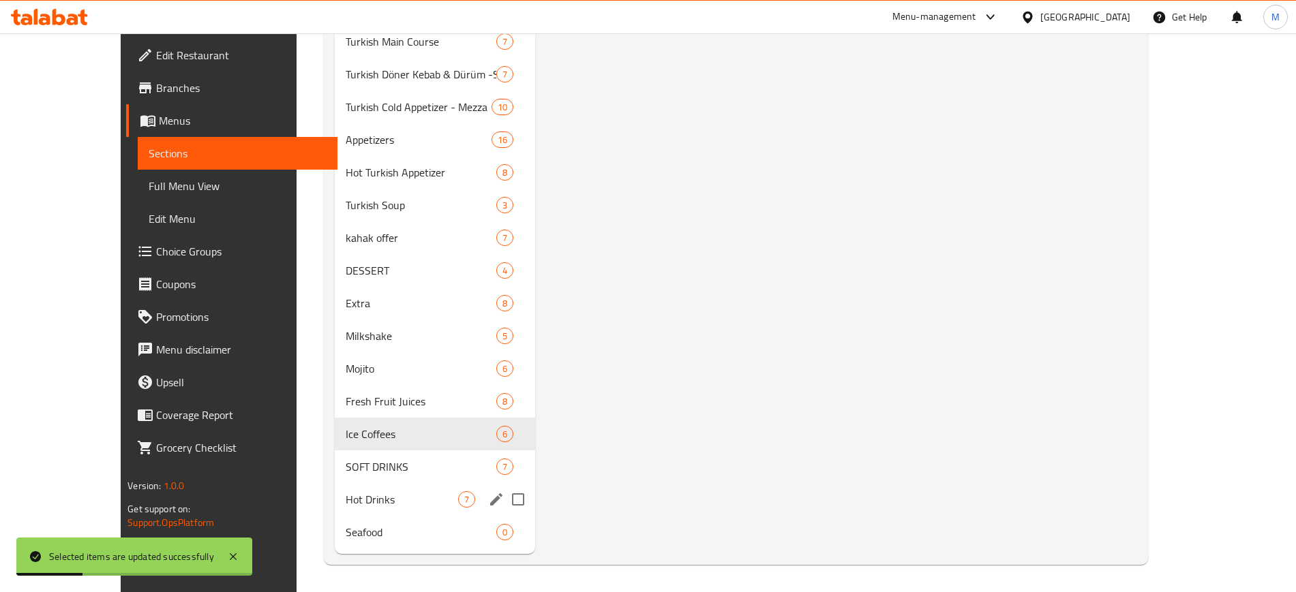
click at [339, 510] on div "Hot Drinks 7" at bounding box center [435, 499] width 200 height 33
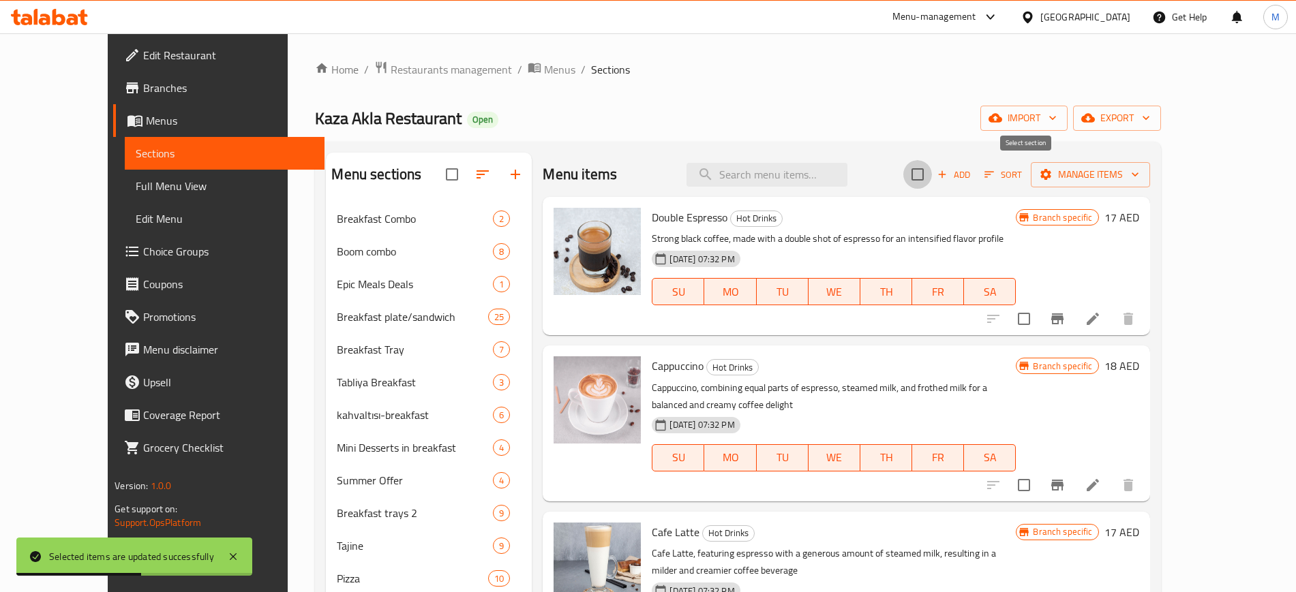
click at [932, 172] on input "checkbox" at bounding box center [917, 174] width 29 height 29
click at [1139, 175] on span "Manage items" at bounding box center [1089, 174] width 97 height 17
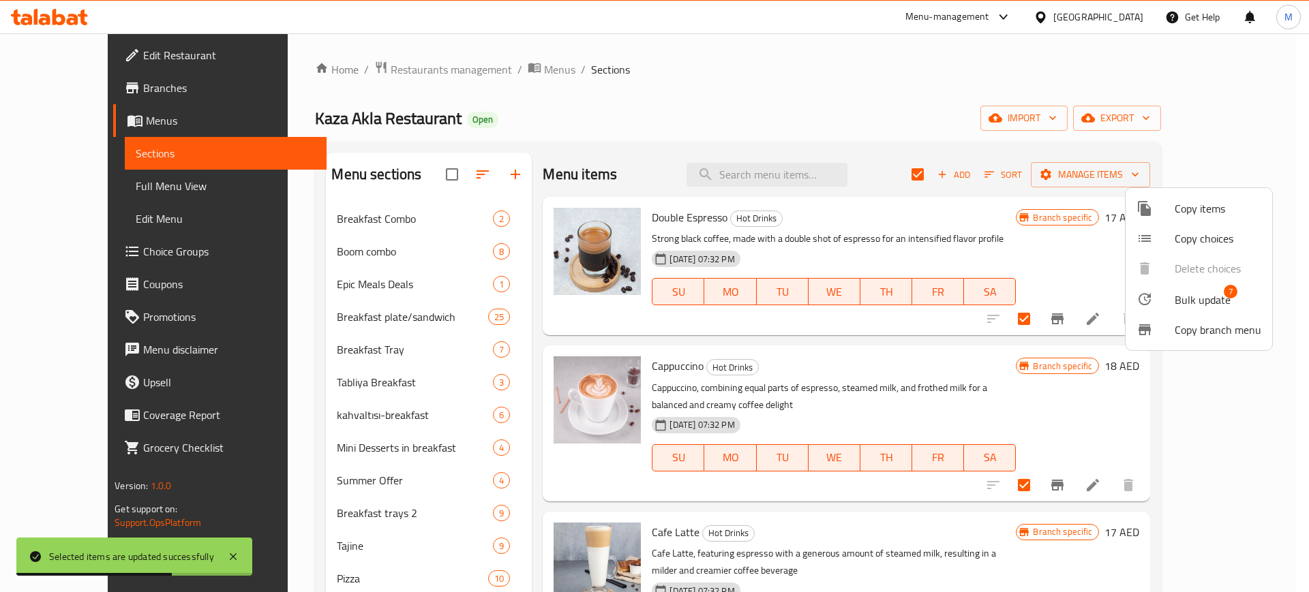
click at [1191, 296] on span "Bulk update" at bounding box center [1202, 300] width 56 height 16
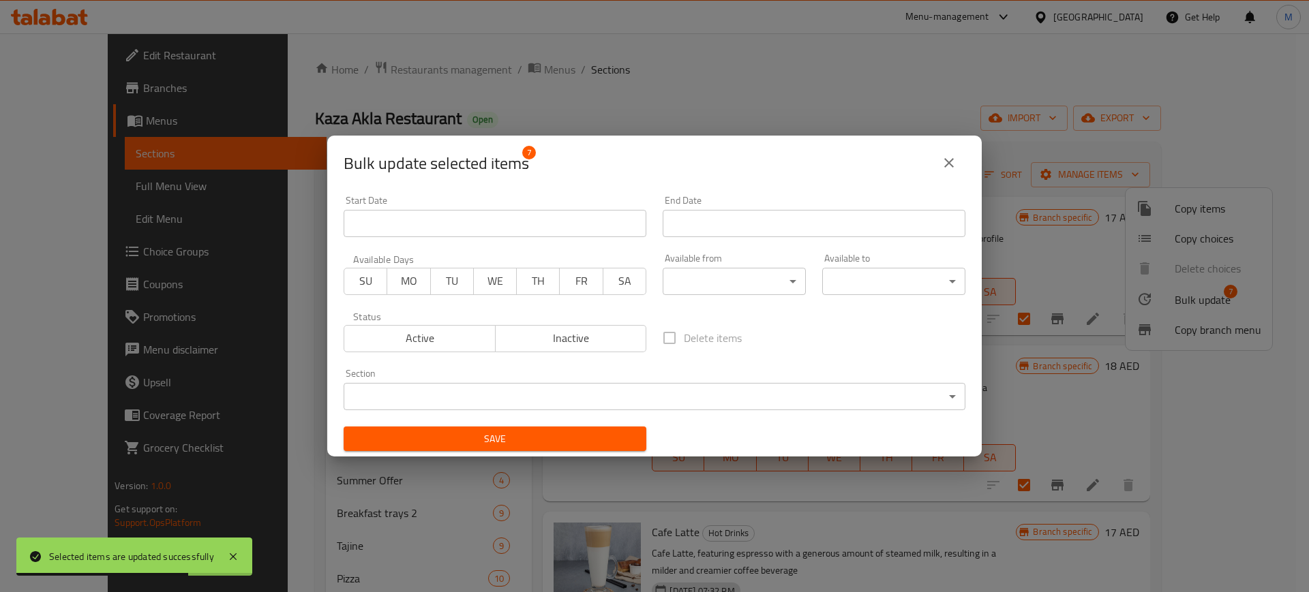
click at [779, 274] on body "Selected items are updated successfully ​ Menu-management [GEOGRAPHIC_DATA] Get…" at bounding box center [654, 312] width 1309 height 559
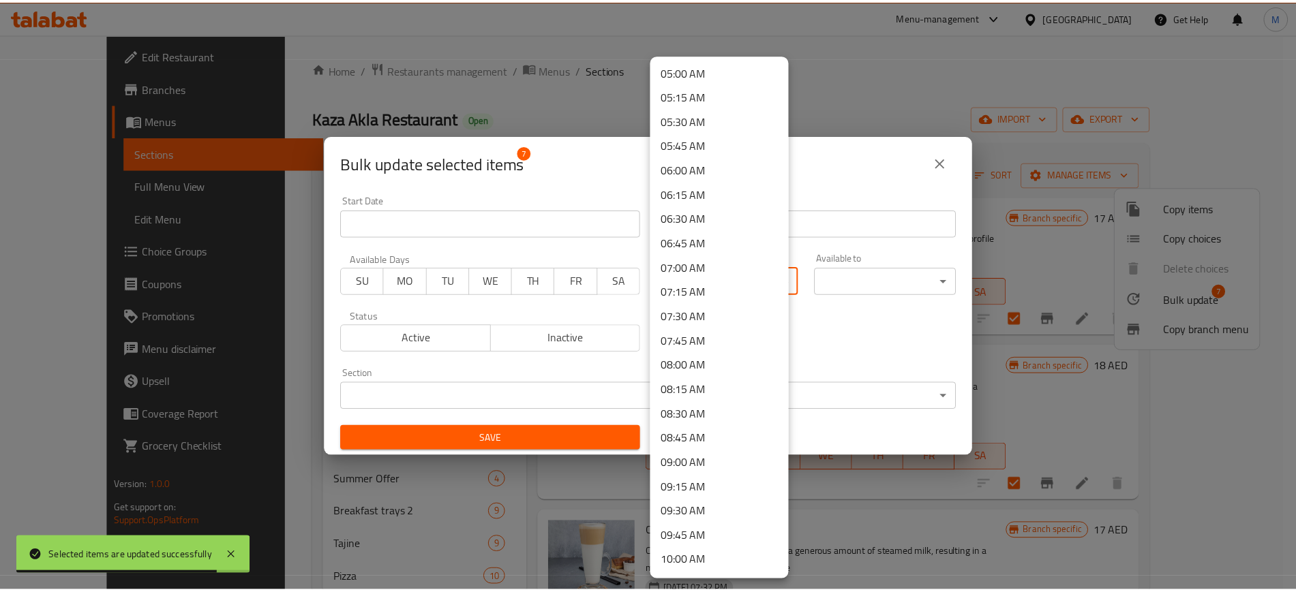
scroll to position [596, 0]
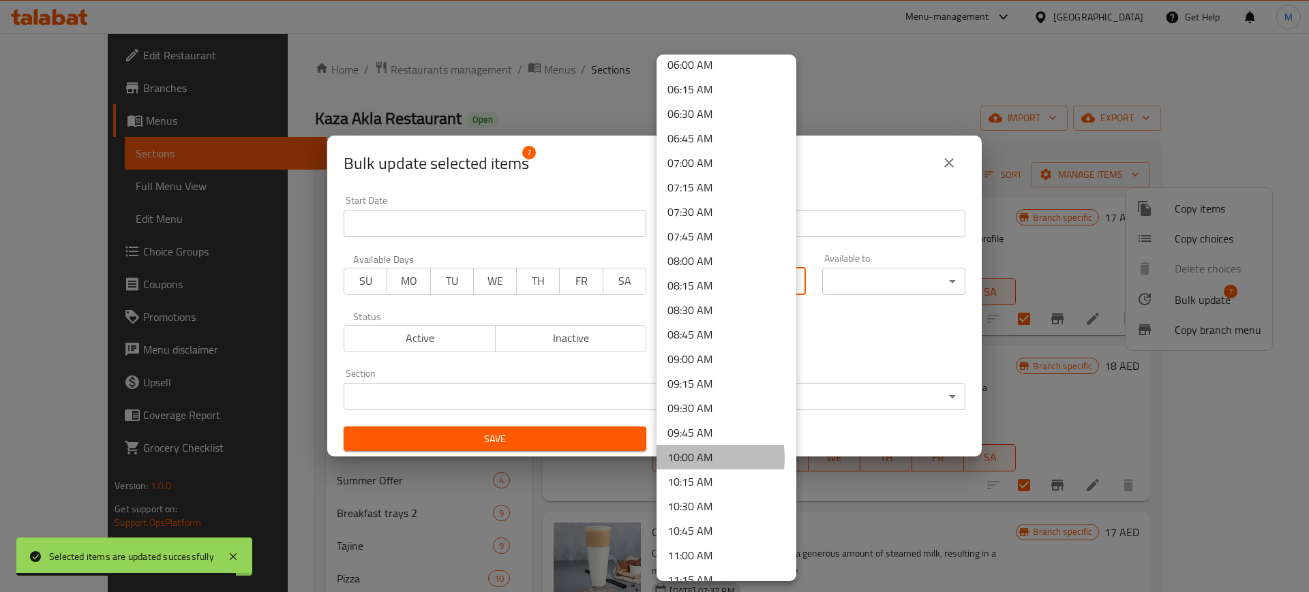
click at [686, 458] on li "10:00 AM" at bounding box center [726, 457] width 140 height 25
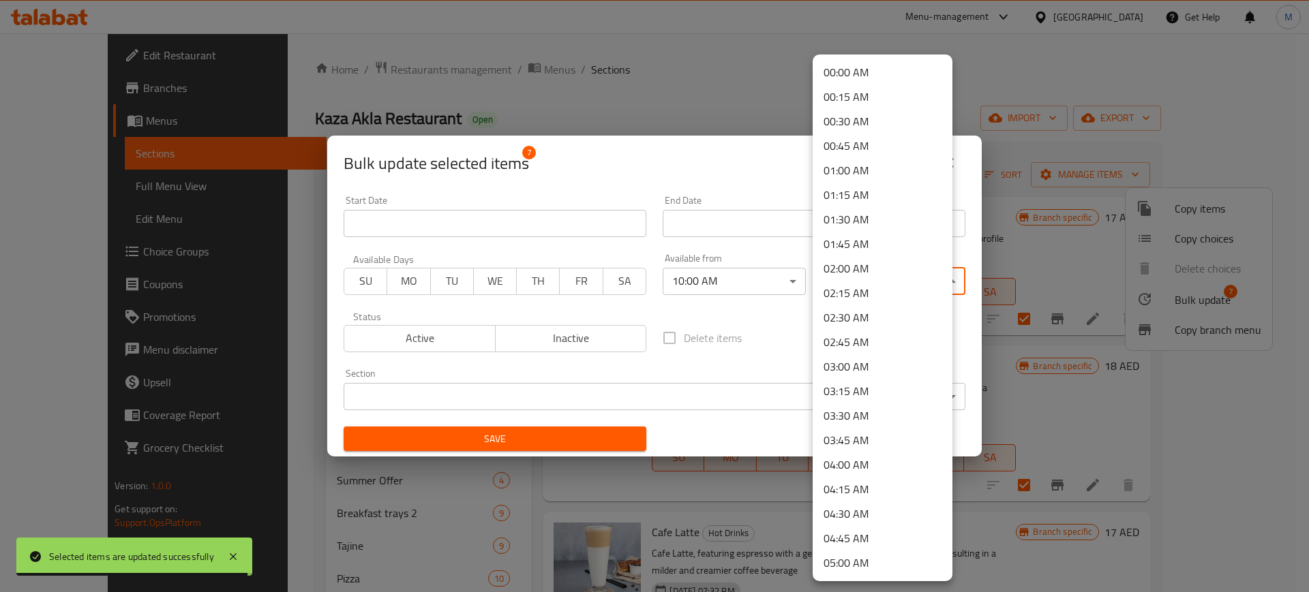
click at [846, 279] on body "Selected items are updated successfully ​ Menu-management [GEOGRAPHIC_DATA] Get…" at bounding box center [654, 312] width 1309 height 559
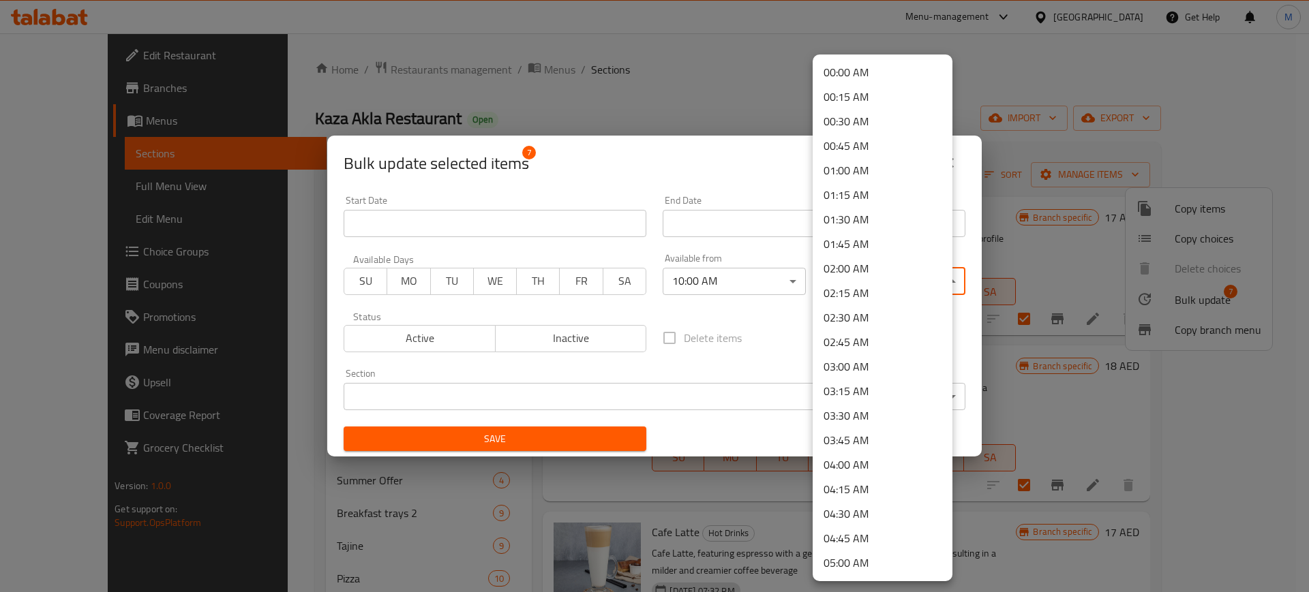
click at [874, 271] on li "02:00 AM" at bounding box center [882, 268] width 140 height 25
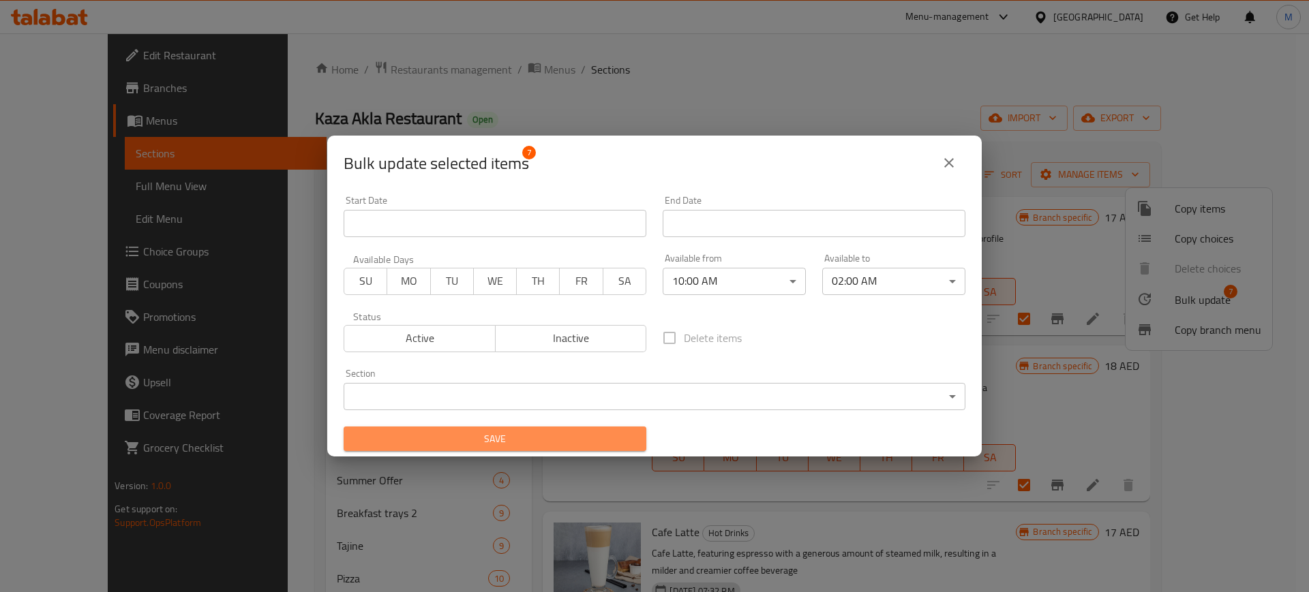
click at [503, 440] on span "Save" at bounding box center [494, 439] width 281 height 17
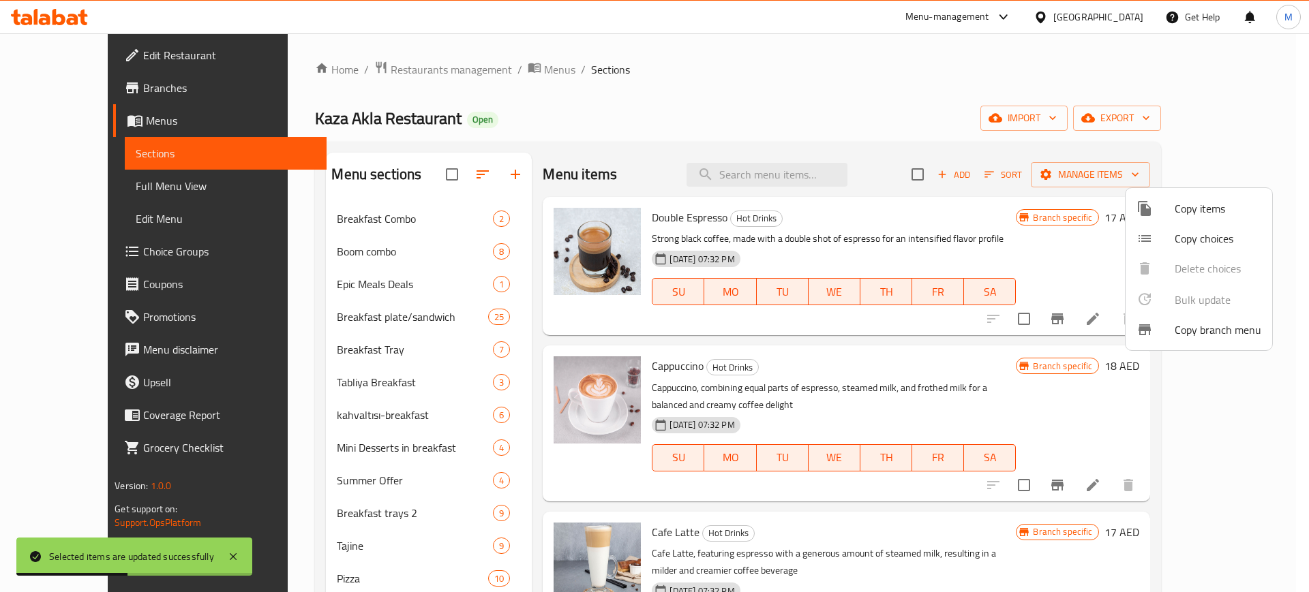
click at [237, 444] on div at bounding box center [654, 296] width 1309 height 592
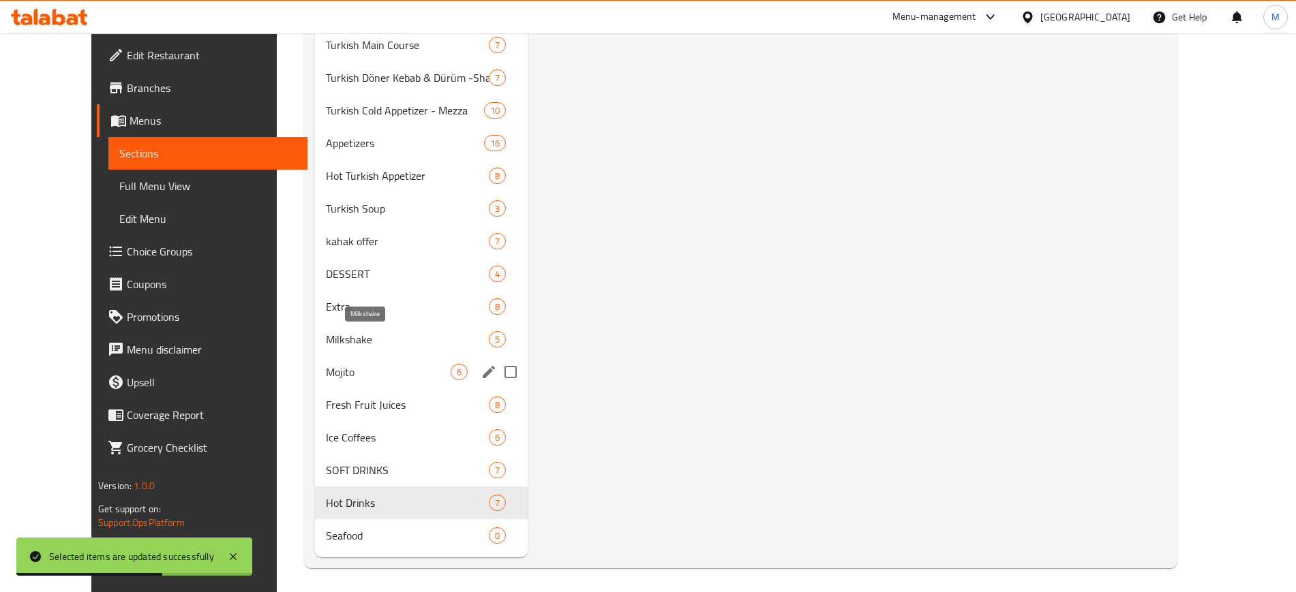
scroll to position [1420, 0]
click at [326, 406] on span "Fresh Fruit Juices" at bounding box center [388, 401] width 125 height 16
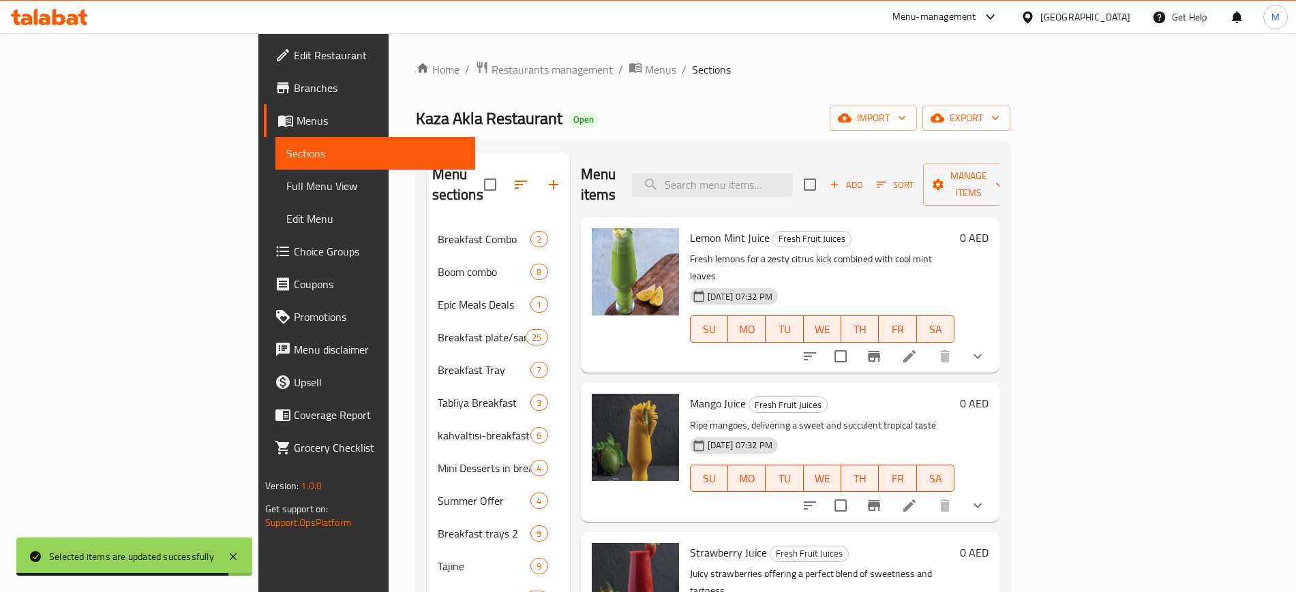
click at [824, 183] on input "checkbox" at bounding box center [809, 184] width 29 height 29
click at [1003, 178] on span "Manage items" at bounding box center [969, 185] width 70 height 34
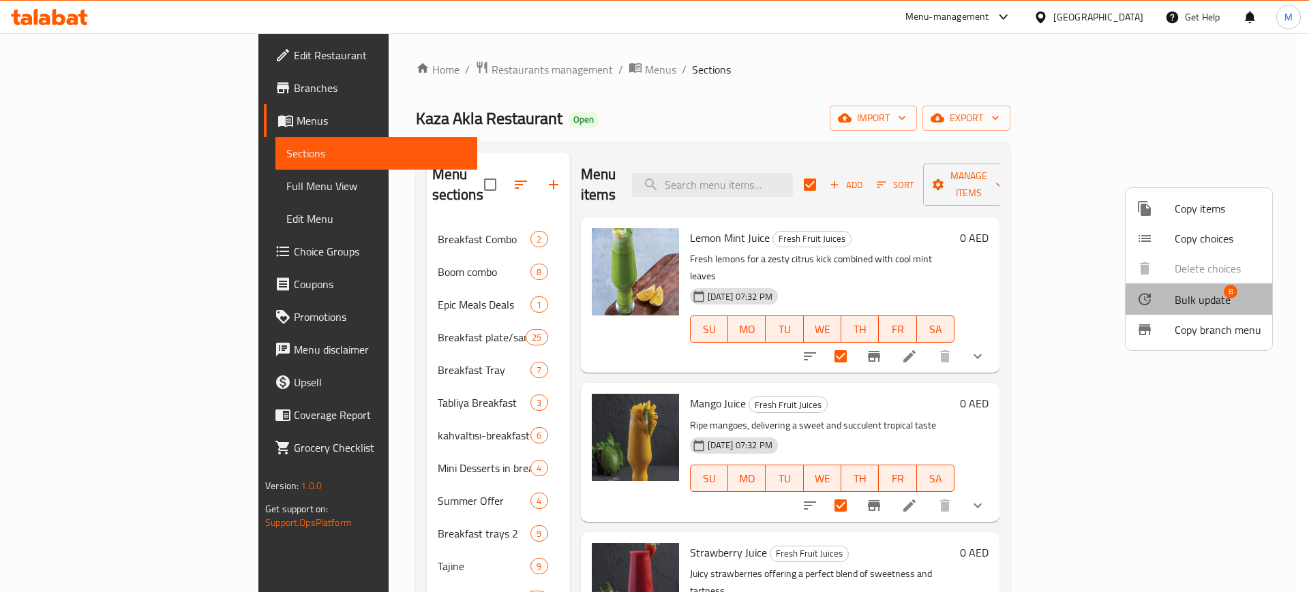
click at [1206, 294] on span "Bulk update" at bounding box center [1202, 300] width 56 height 16
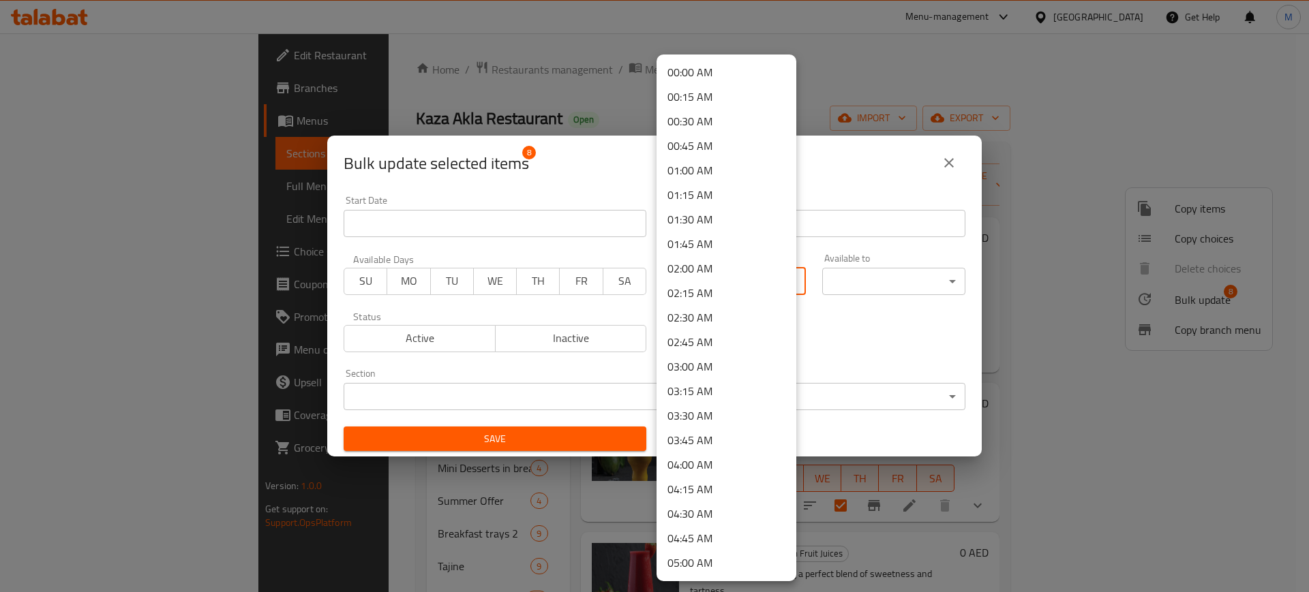
click at [765, 287] on body "​ Menu-management [GEOGRAPHIC_DATA] Get Help M Edit Restaurant Branches Menus S…" at bounding box center [654, 312] width 1309 height 559
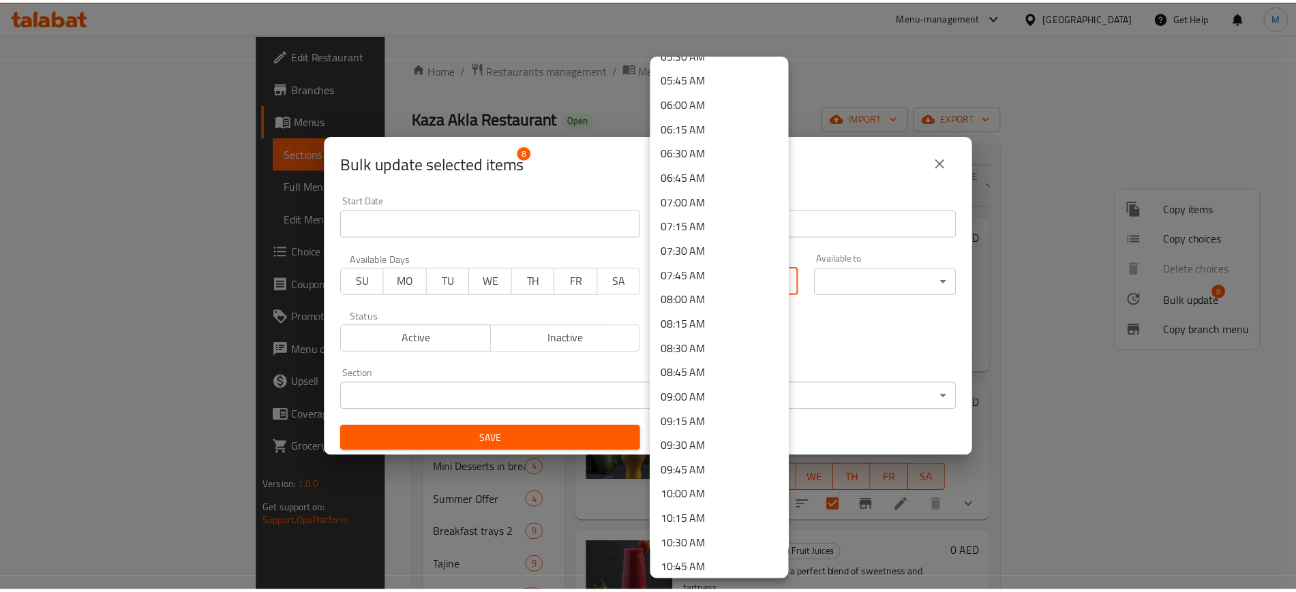
scroll to position [596, 0]
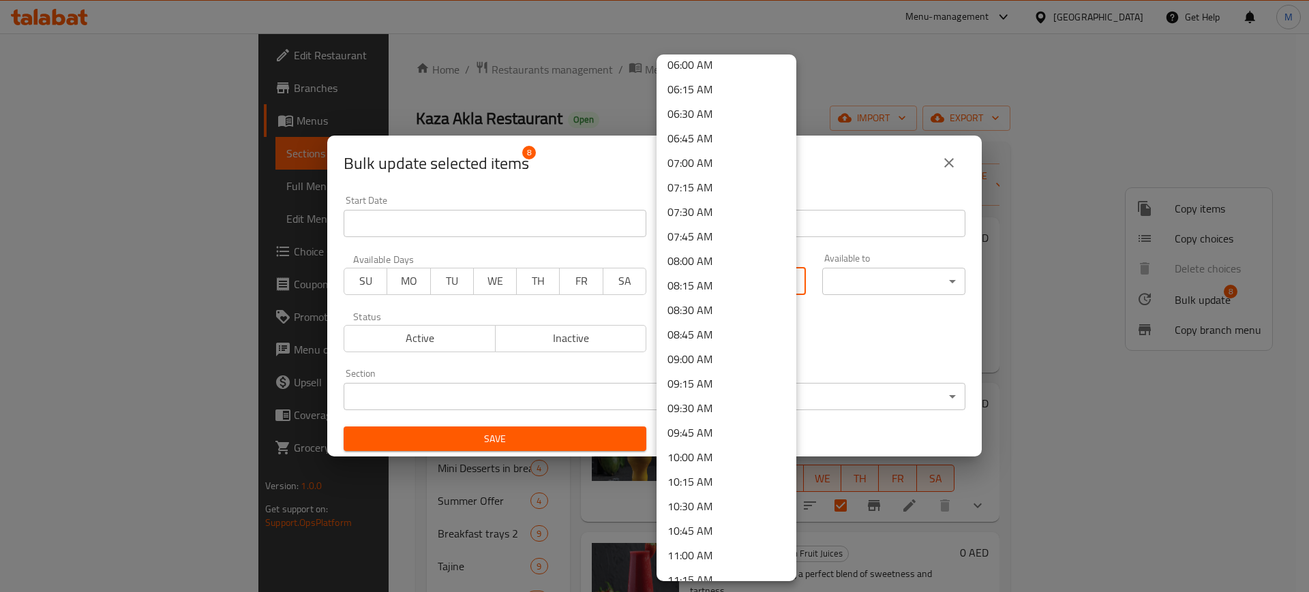
click at [699, 461] on li "10:00 AM" at bounding box center [726, 457] width 140 height 25
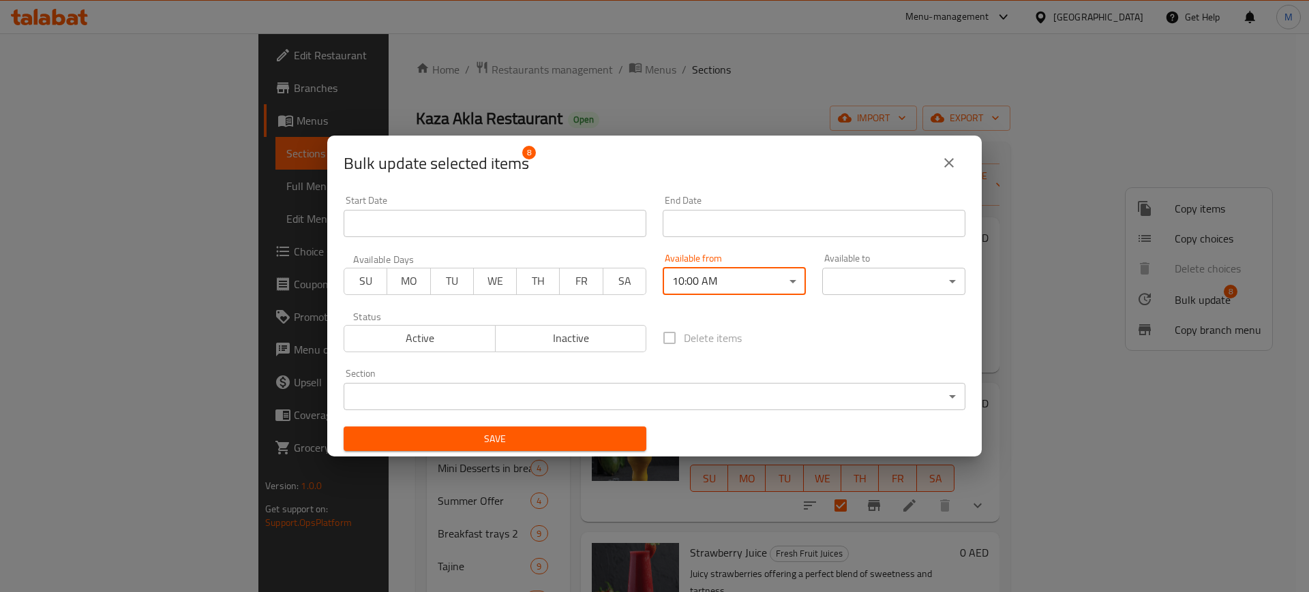
click at [840, 278] on body "​ Menu-management [GEOGRAPHIC_DATA] Get Help M Edit Restaurant Branches Menus S…" at bounding box center [654, 312] width 1309 height 559
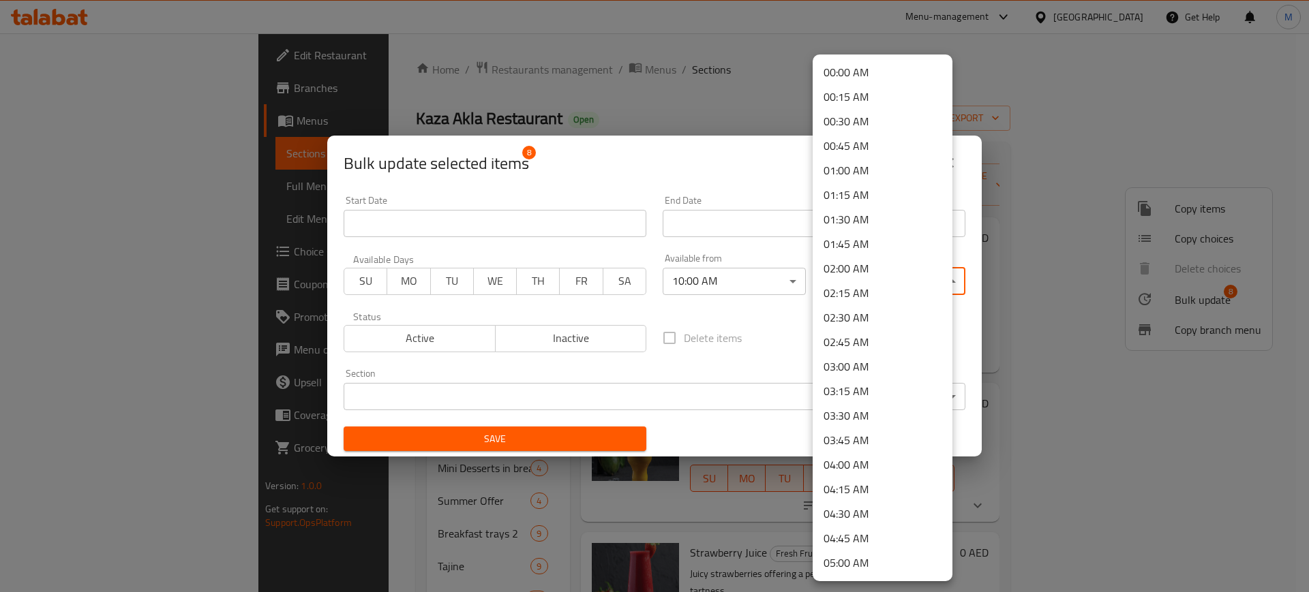
click at [859, 271] on li "02:00 AM" at bounding box center [882, 268] width 140 height 25
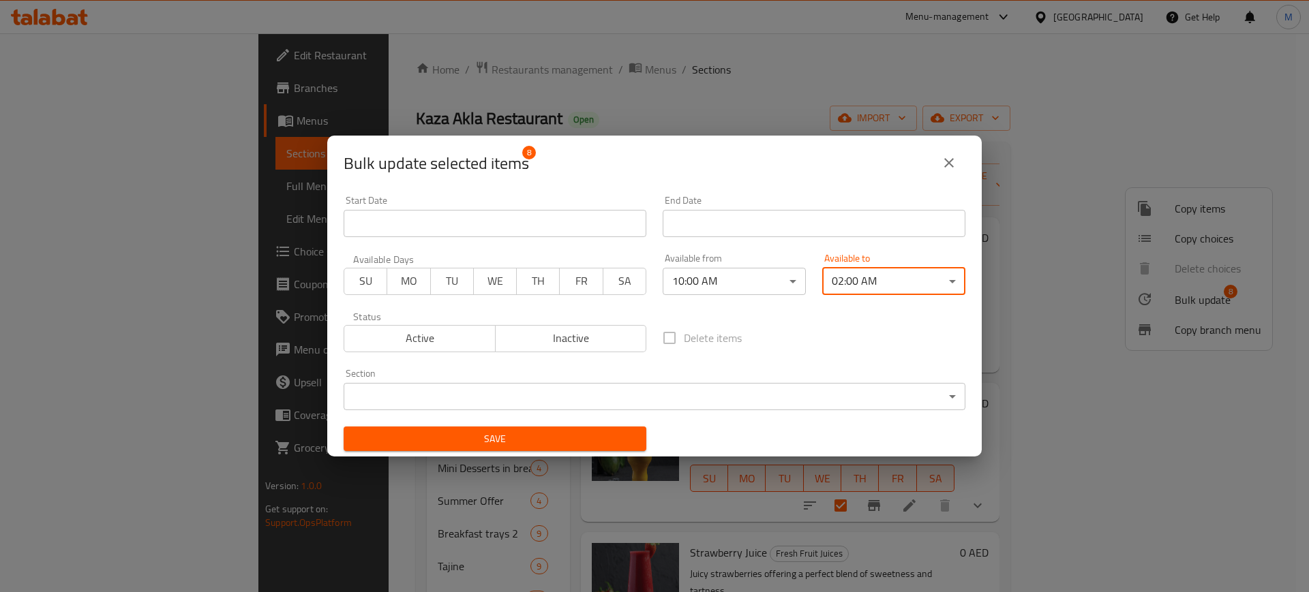
click at [528, 434] on span "Save" at bounding box center [494, 439] width 281 height 17
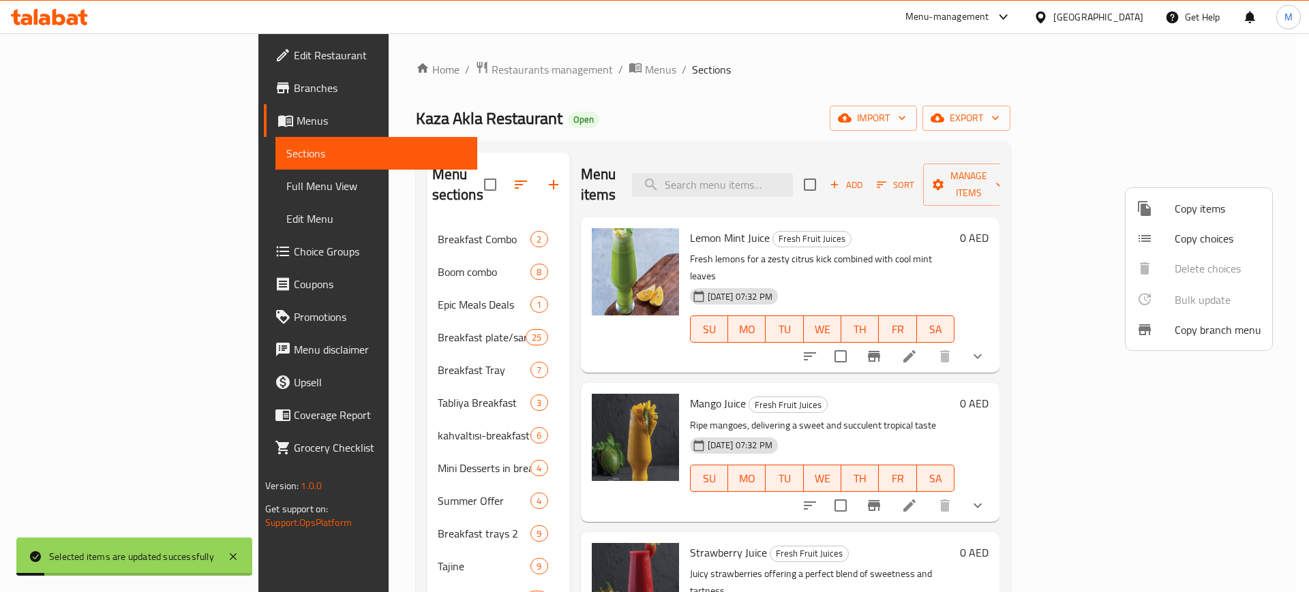
click at [416, 461] on div at bounding box center [654, 296] width 1309 height 592
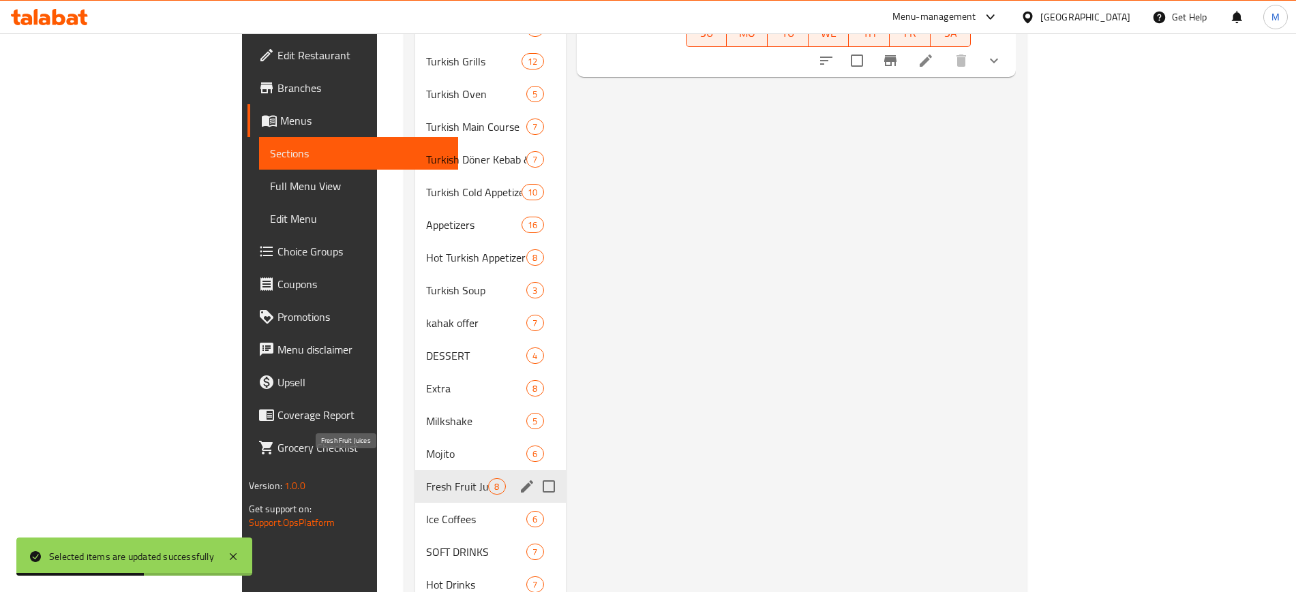
scroll to position [1363, 0]
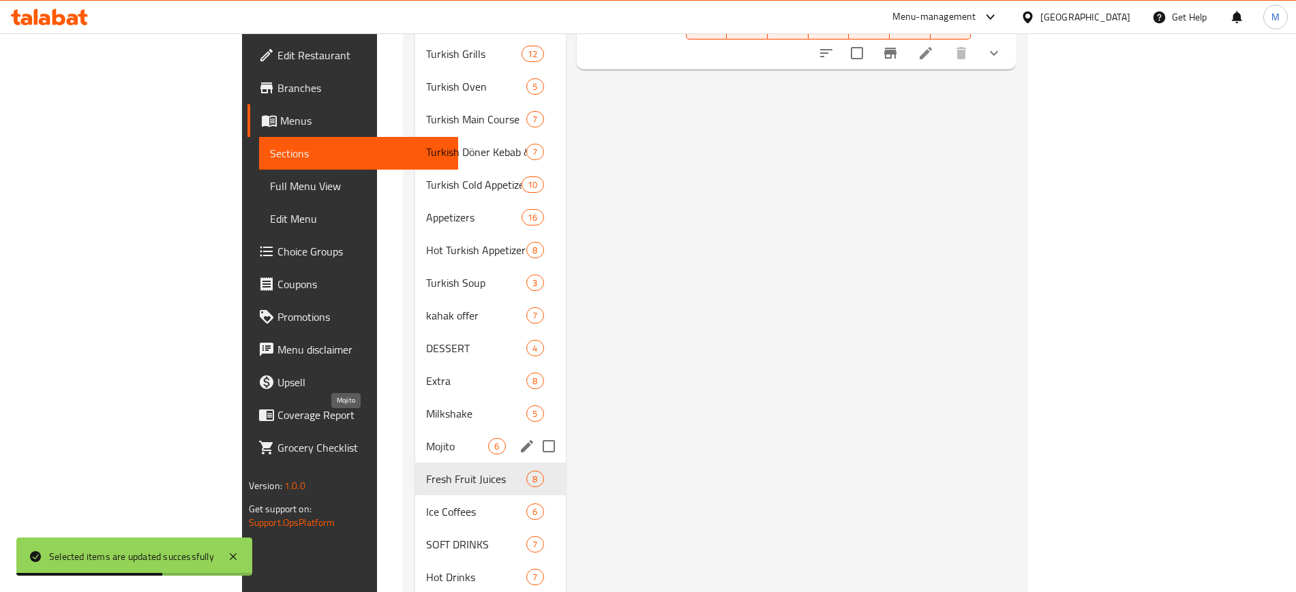
click at [426, 438] on span "Mojito" at bounding box center [457, 446] width 62 height 16
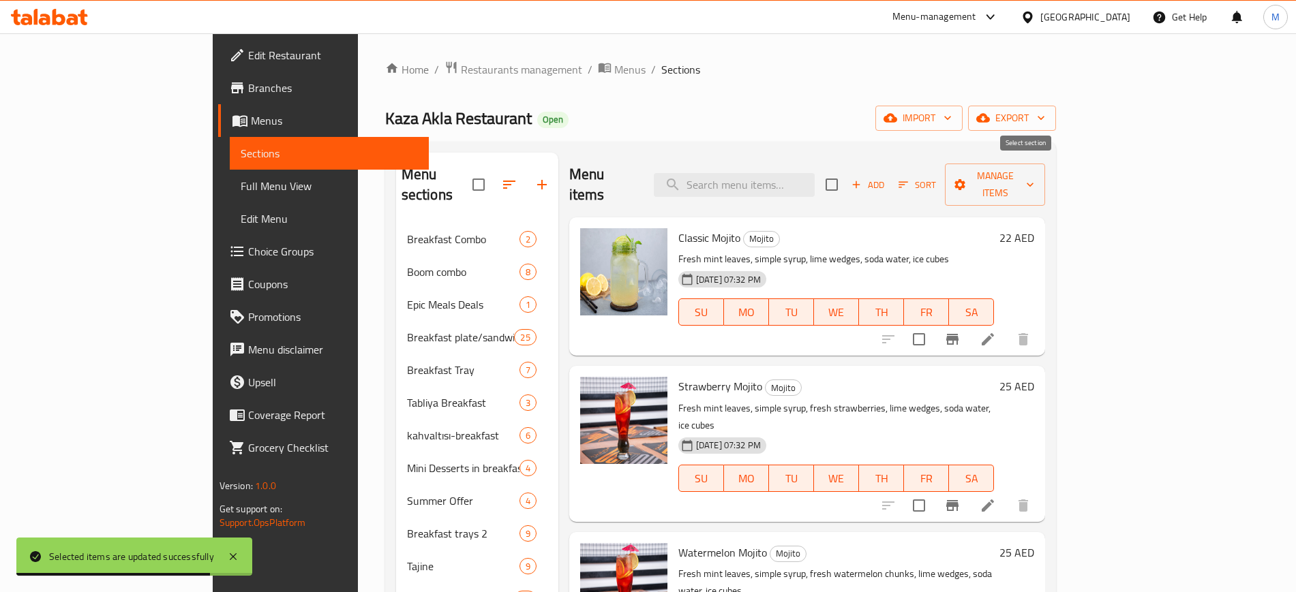
click at [846, 177] on input "checkbox" at bounding box center [831, 184] width 29 height 29
click at [1035, 180] on span "Manage items" at bounding box center [995, 185] width 79 height 34
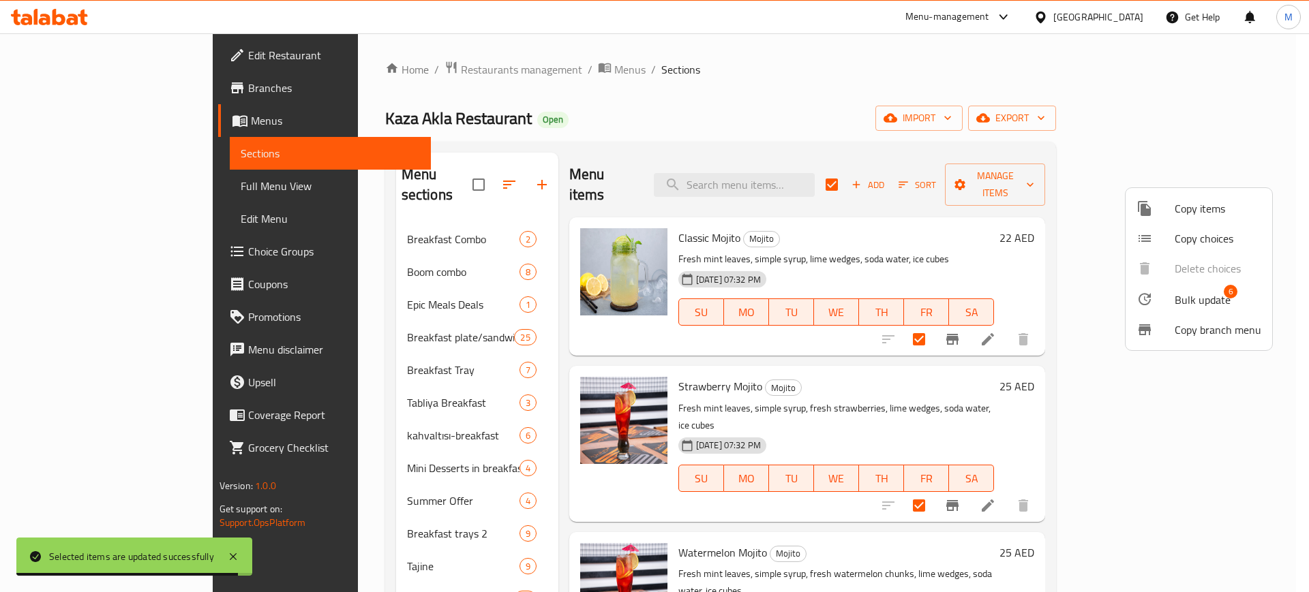
click at [1199, 292] on span "Bulk update" at bounding box center [1202, 300] width 56 height 16
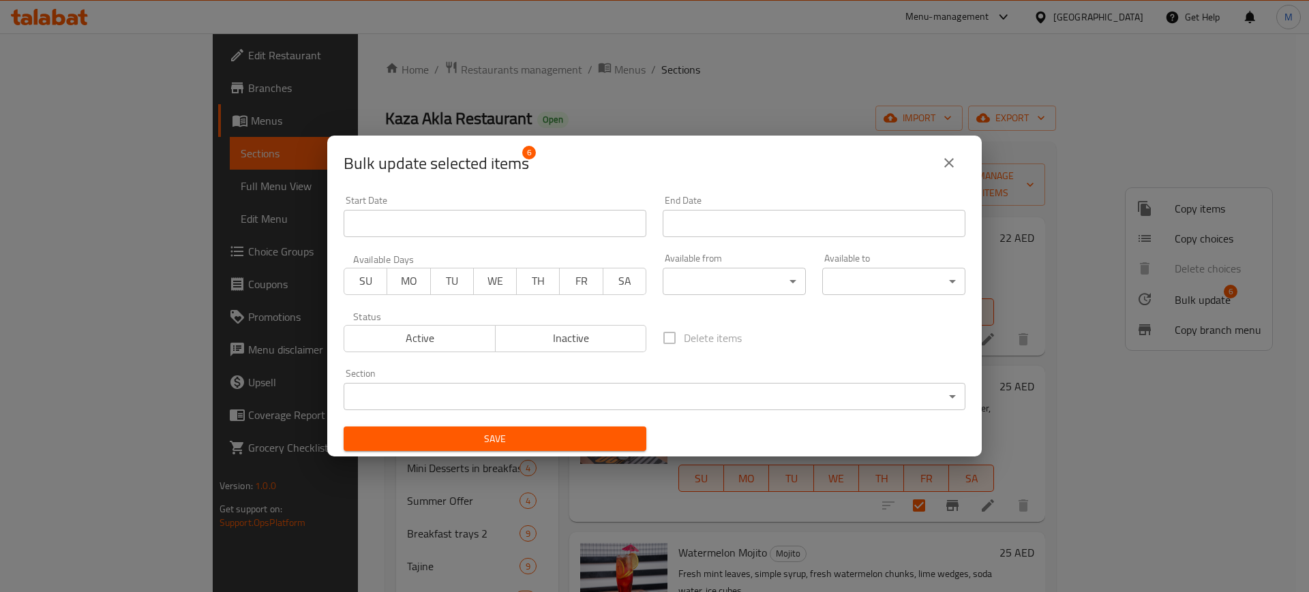
click at [747, 288] on body "​ Menu-management [GEOGRAPHIC_DATA] Get Help M Edit Restaurant Branches Menus S…" at bounding box center [654, 312] width 1309 height 559
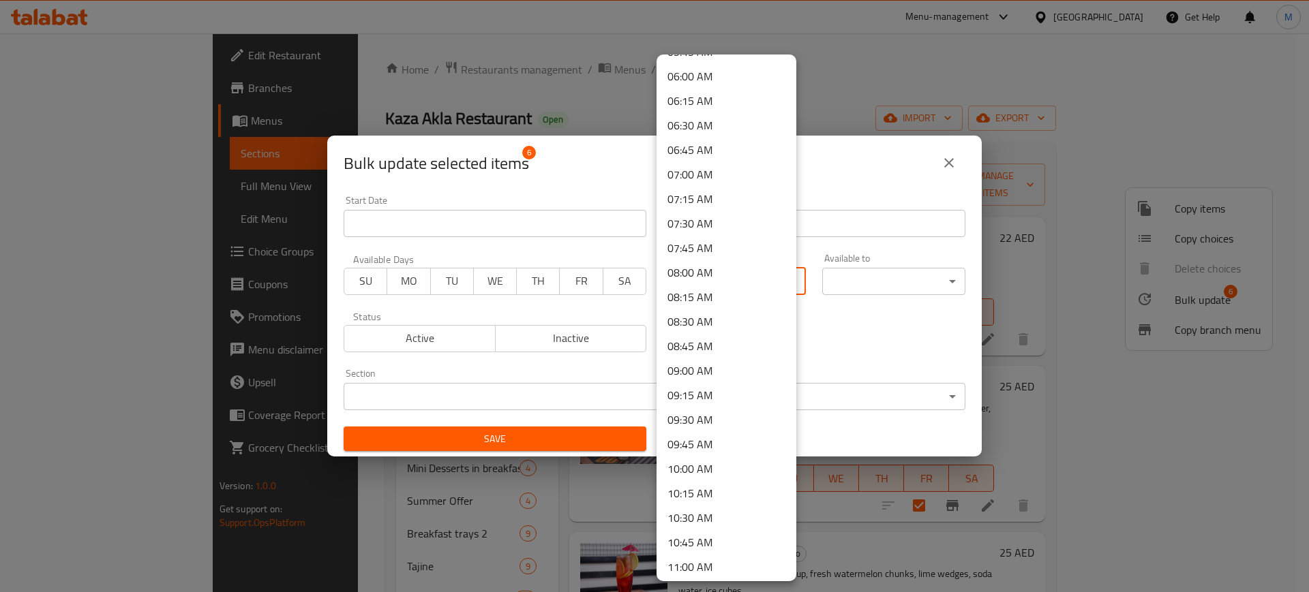
scroll to position [596, 0]
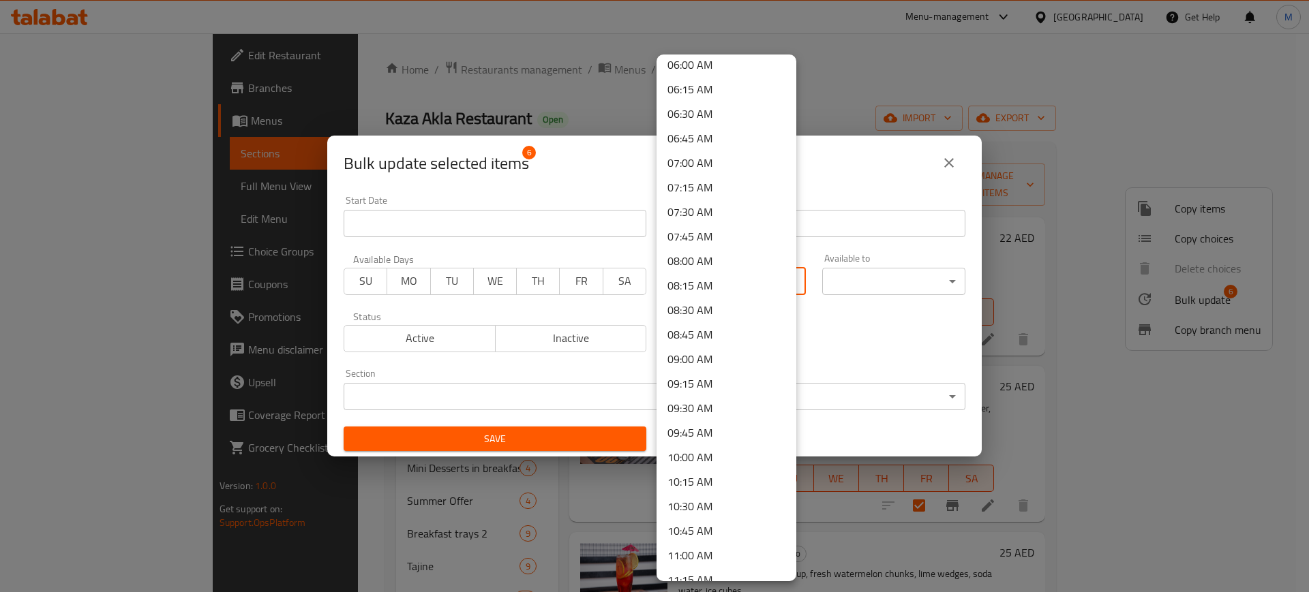
click at [688, 467] on li "10:00 AM" at bounding box center [726, 457] width 140 height 25
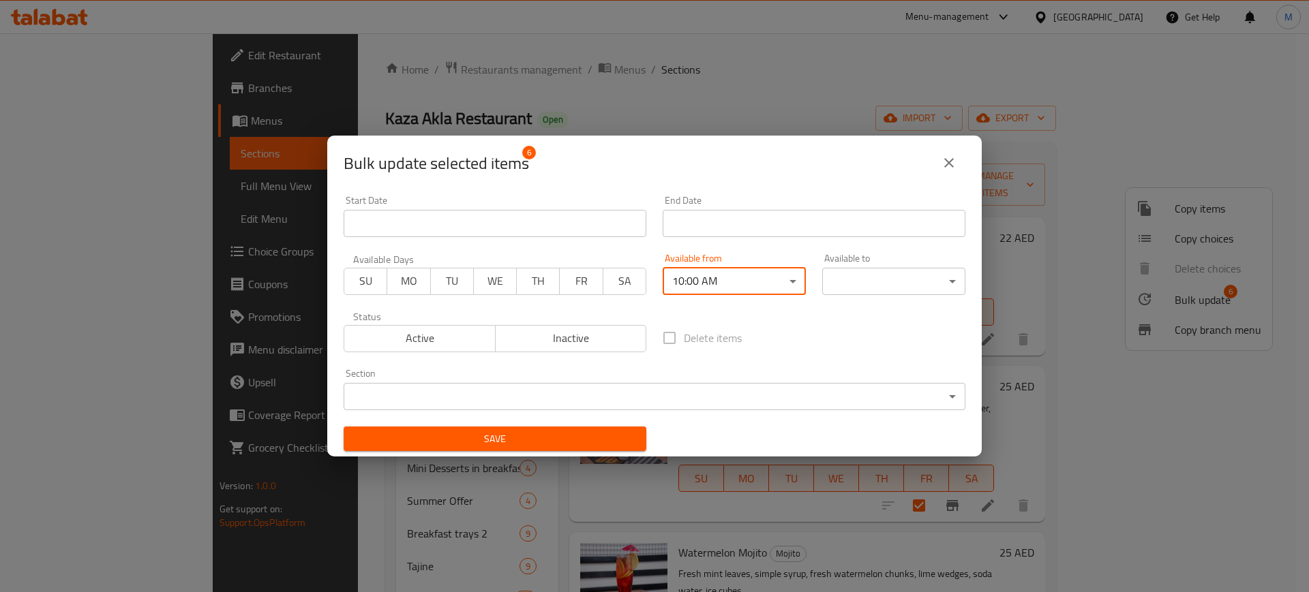
click at [831, 279] on body "​ Menu-management [GEOGRAPHIC_DATA] Get Help M Edit Restaurant Branches Menus S…" at bounding box center [654, 312] width 1309 height 559
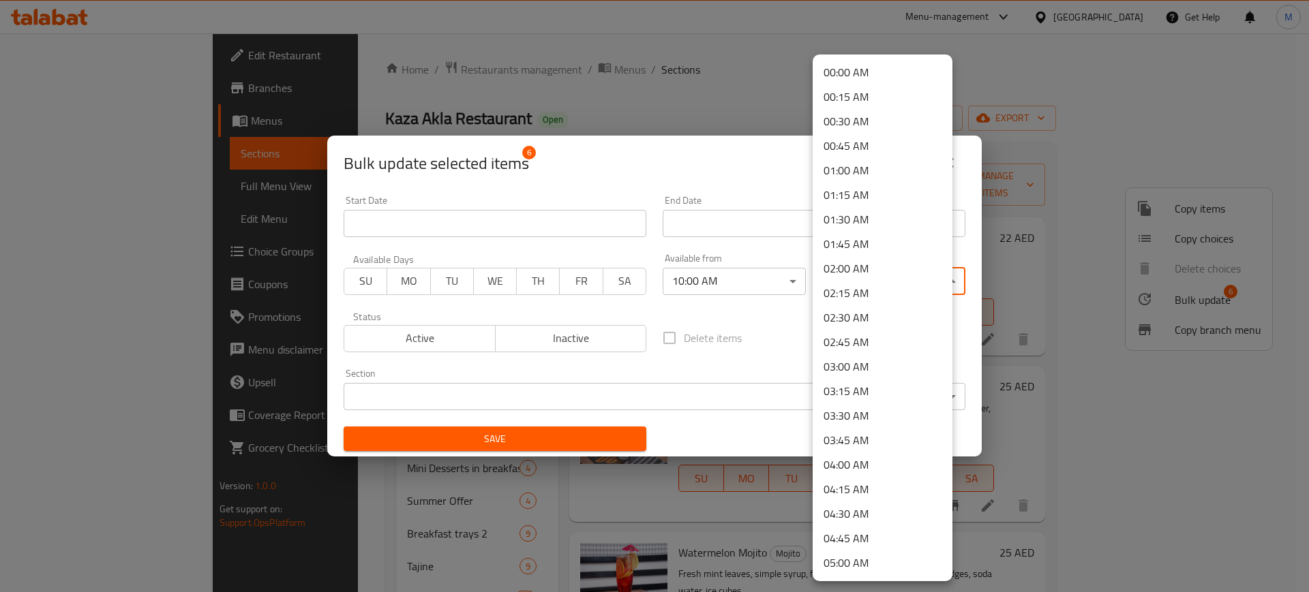
click at [855, 261] on li "02:00 AM" at bounding box center [882, 268] width 140 height 25
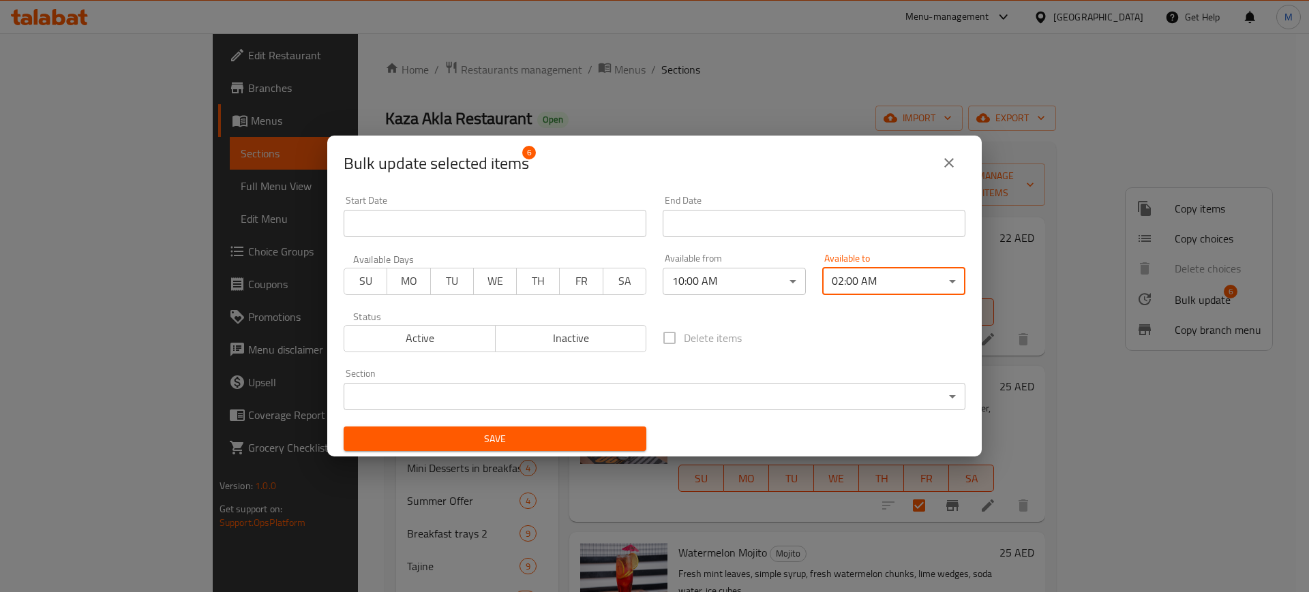
click at [453, 441] on span "Save" at bounding box center [494, 439] width 281 height 17
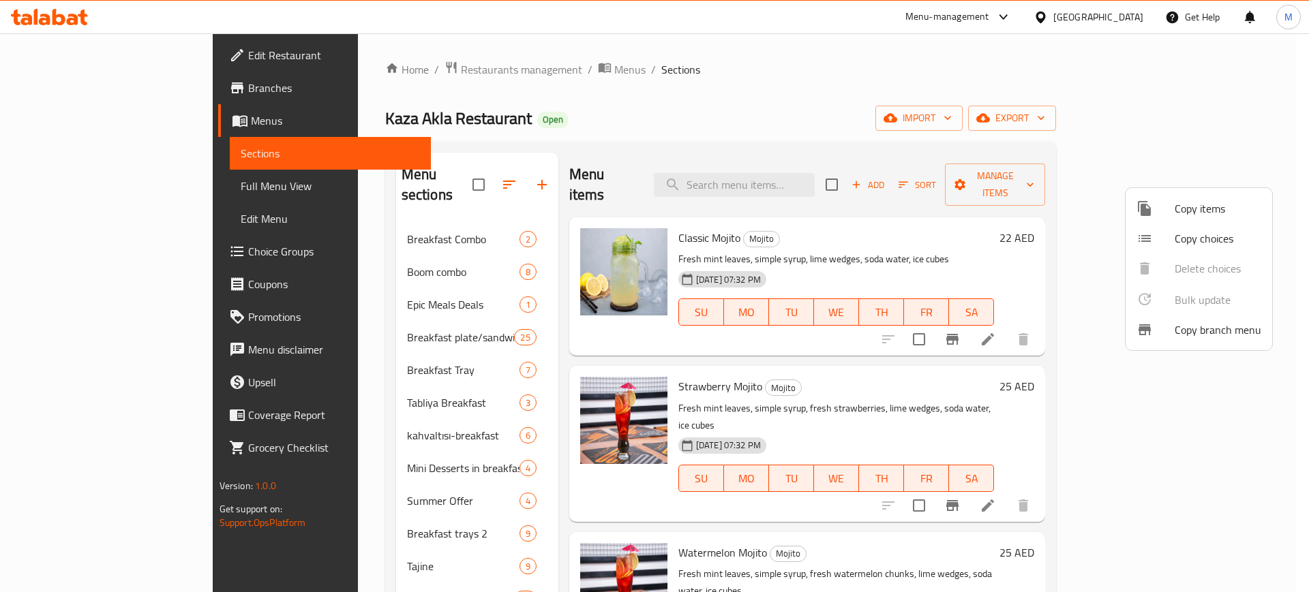
click at [1020, 181] on div at bounding box center [654, 296] width 1309 height 592
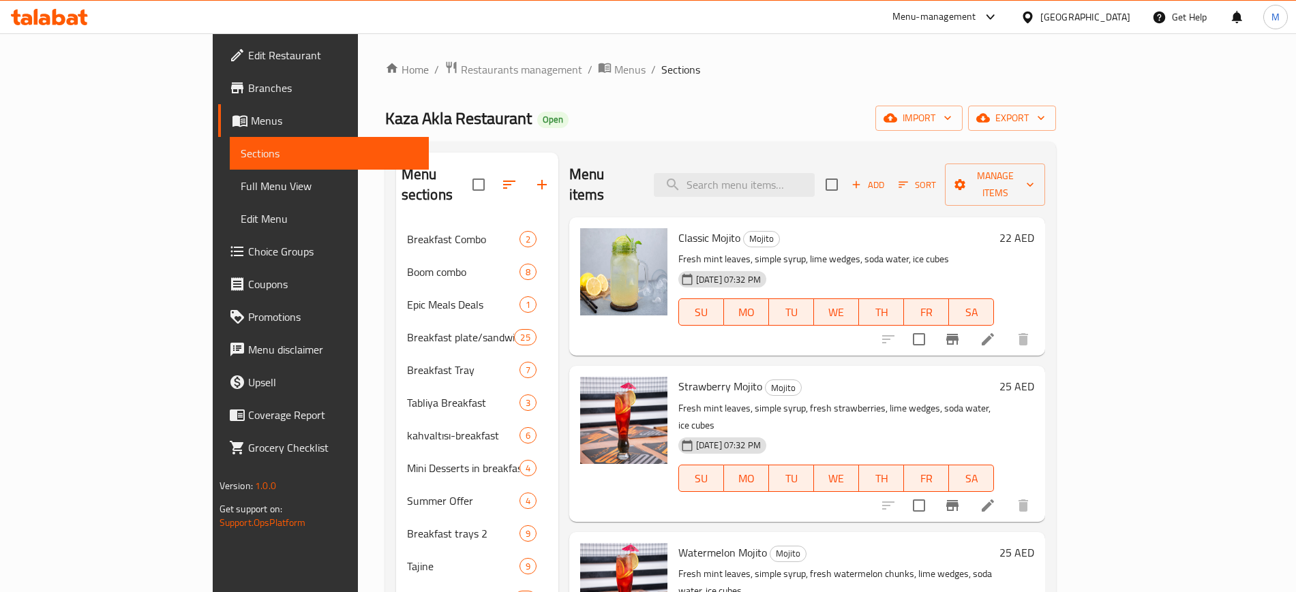
click at [846, 177] on input "checkbox" at bounding box center [831, 184] width 29 height 29
click at [1035, 169] on span "Manage items" at bounding box center [995, 185] width 79 height 34
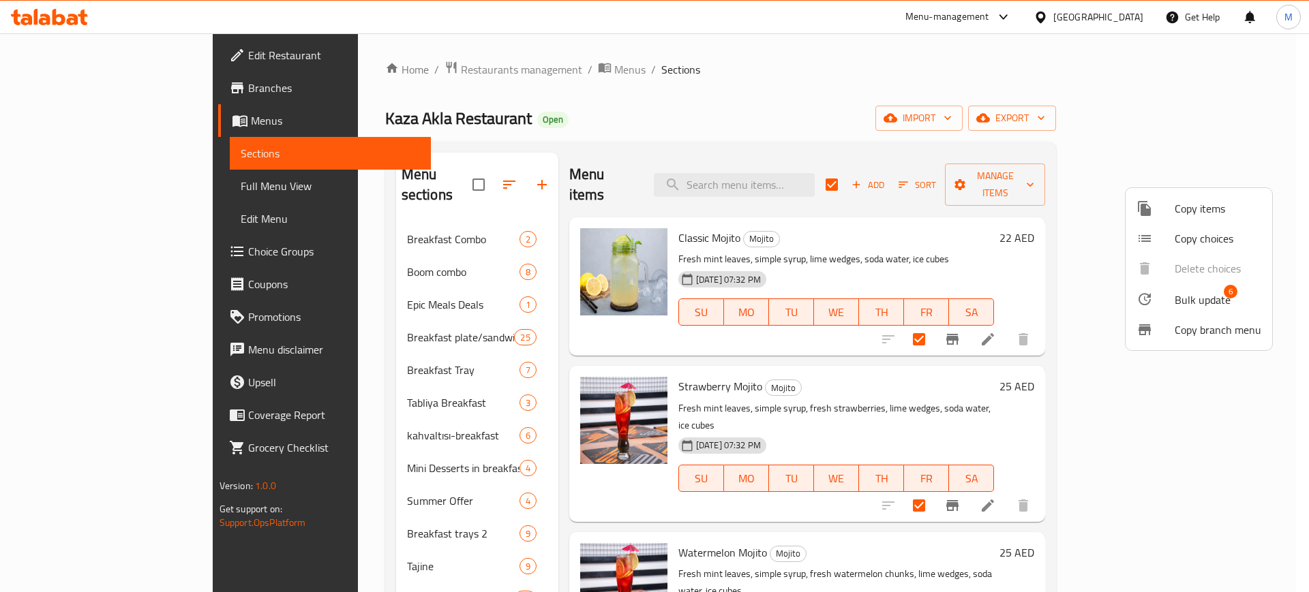
click at [1217, 302] on span "Bulk update" at bounding box center [1202, 300] width 56 height 16
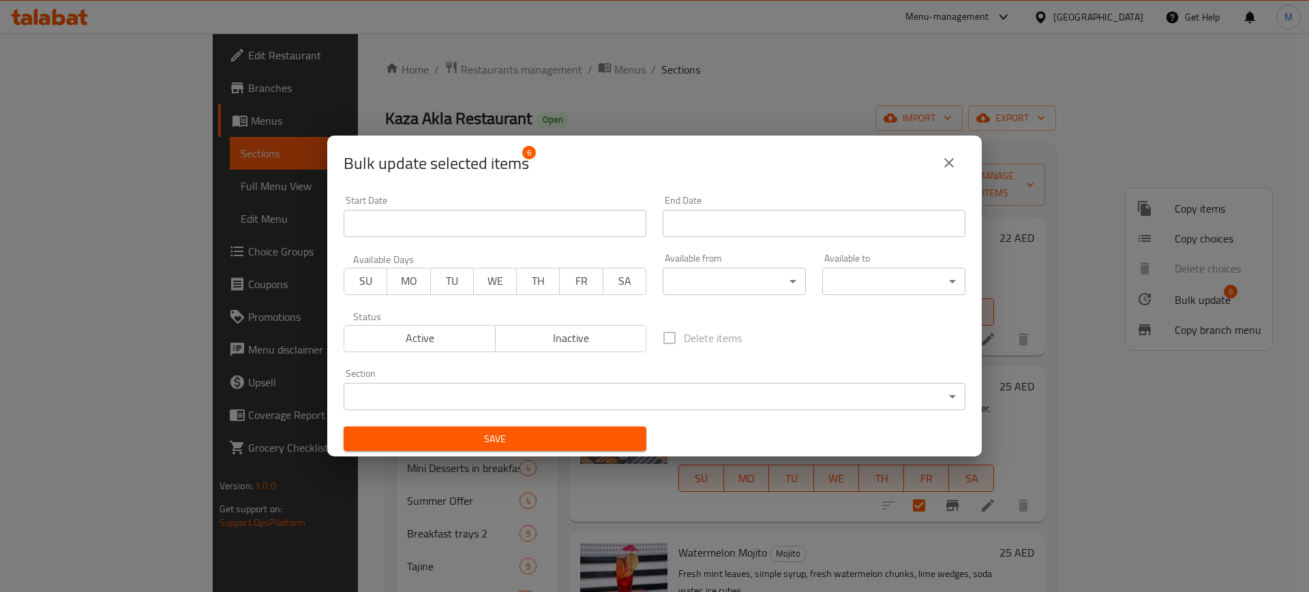
click at [703, 283] on body "​ Menu-management [GEOGRAPHIC_DATA] Get Help M Edit Restaurant Branches Menus S…" at bounding box center [654, 312] width 1309 height 559
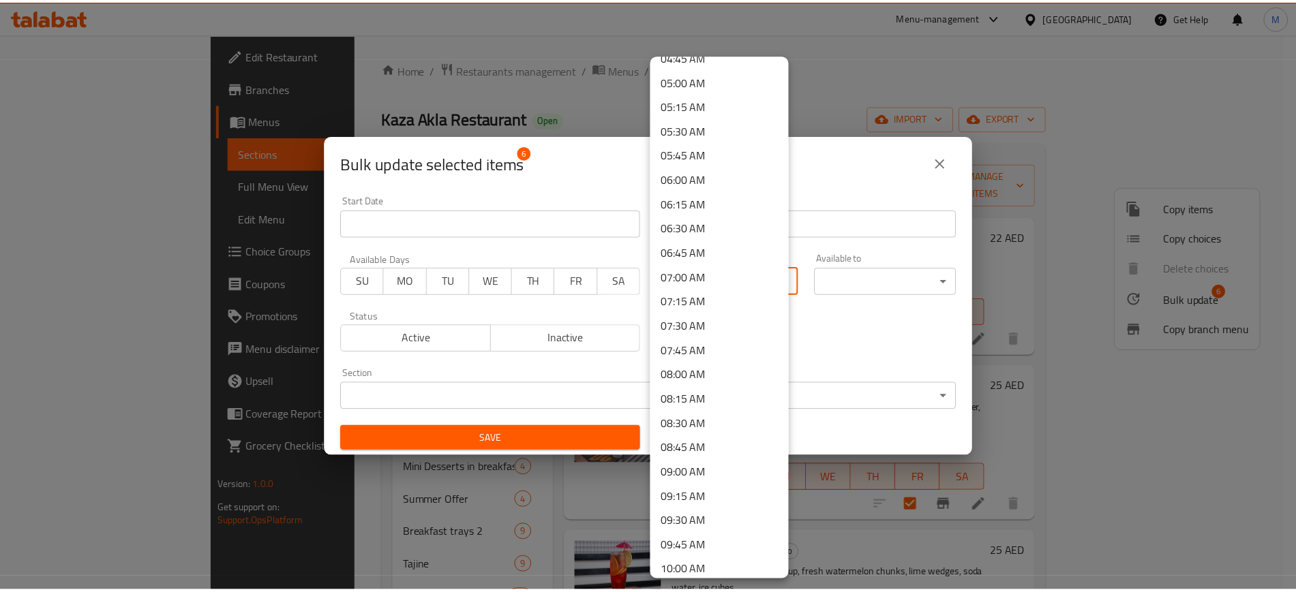
scroll to position [511, 0]
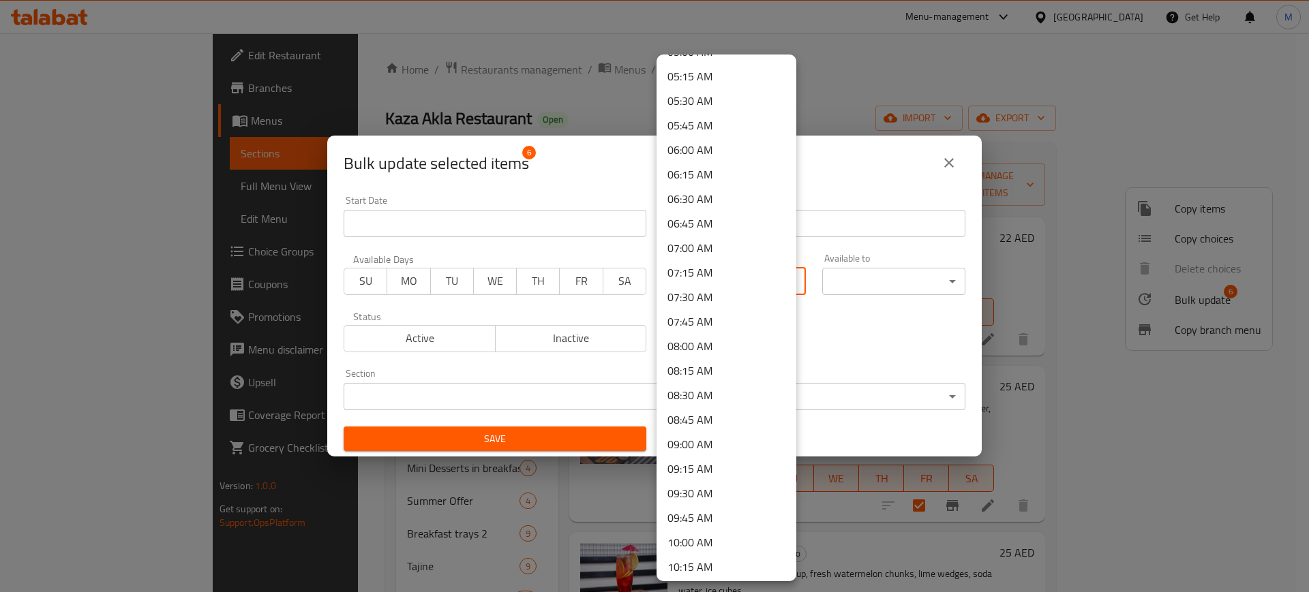
click at [699, 540] on li "10:00 AM" at bounding box center [726, 542] width 140 height 25
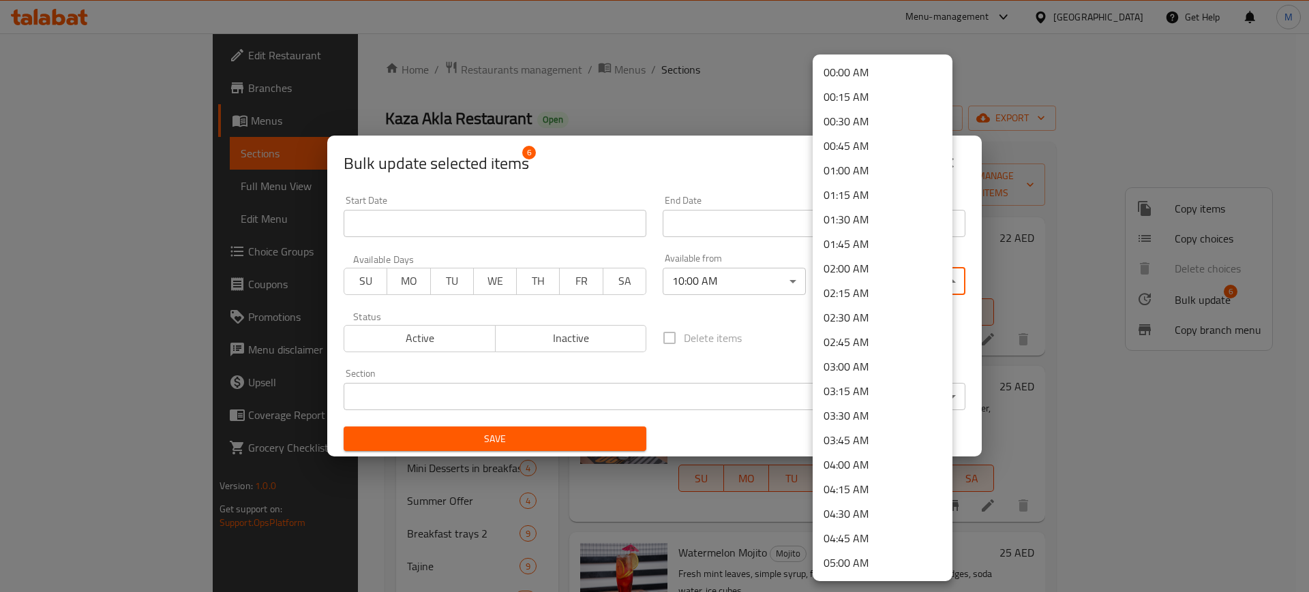
click at [881, 289] on body "​ Menu-management [GEOGRAPHIC_DATA] Get Help M Edit Restaurant Branches Menus S…" at bounding box center [654, 312] width 1309 height 559
click at [866, 270] on li "02:00 AM" at bounding box center [882, 268] width 140 height 25
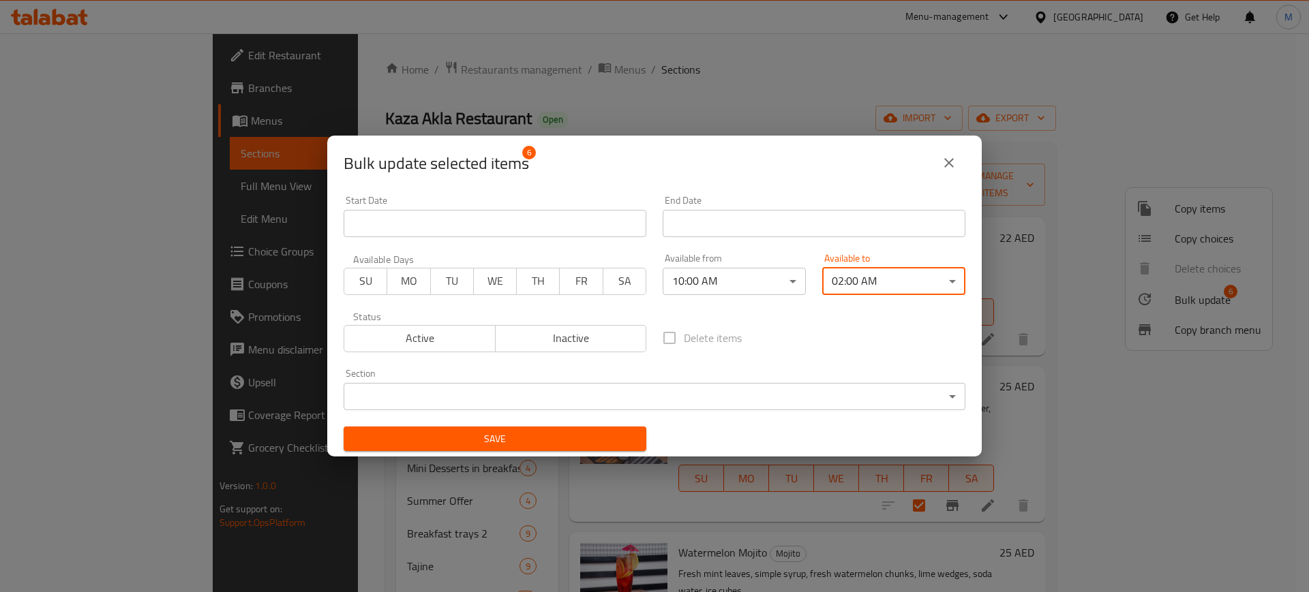
click at [505, 442] on span "Save" at bounding box center [494, 439] width 281 height 17
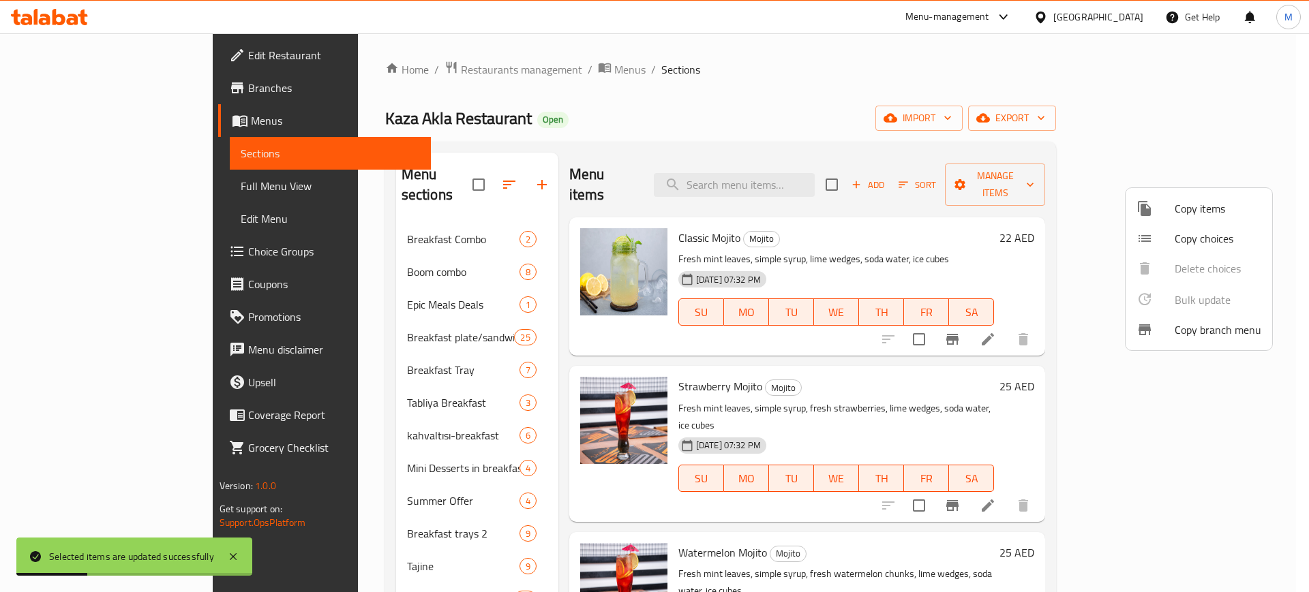
click at [681, 334] on div at bounding box center [654, 296] width 1309 height 592
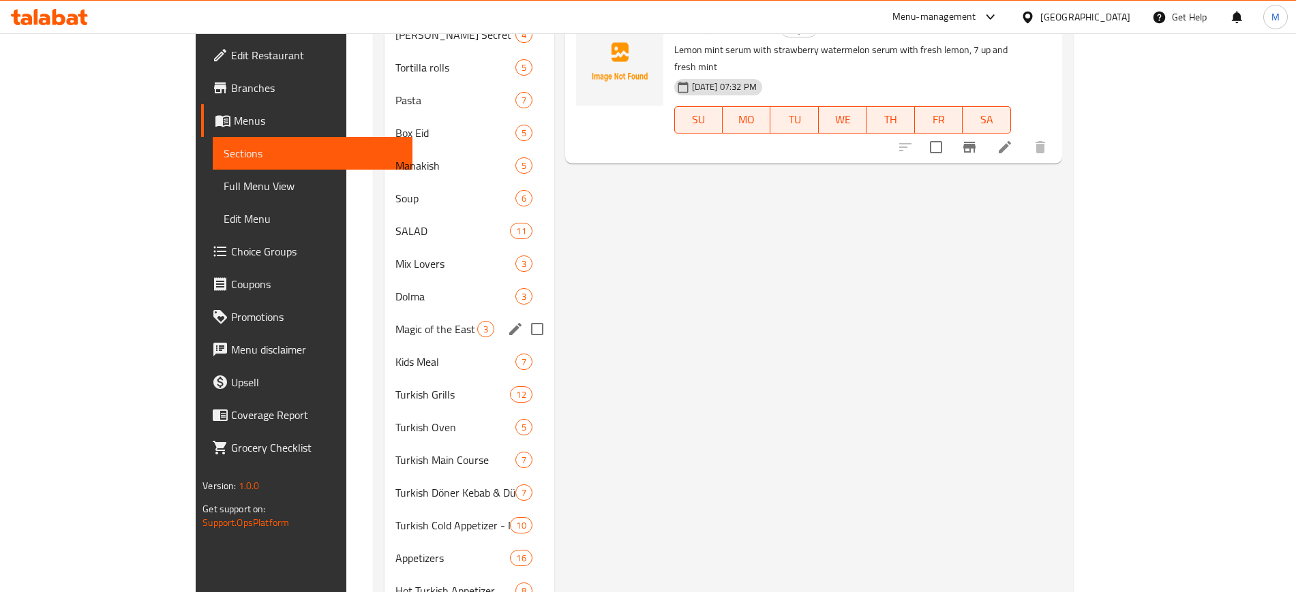
scroll to position [1420, 0]
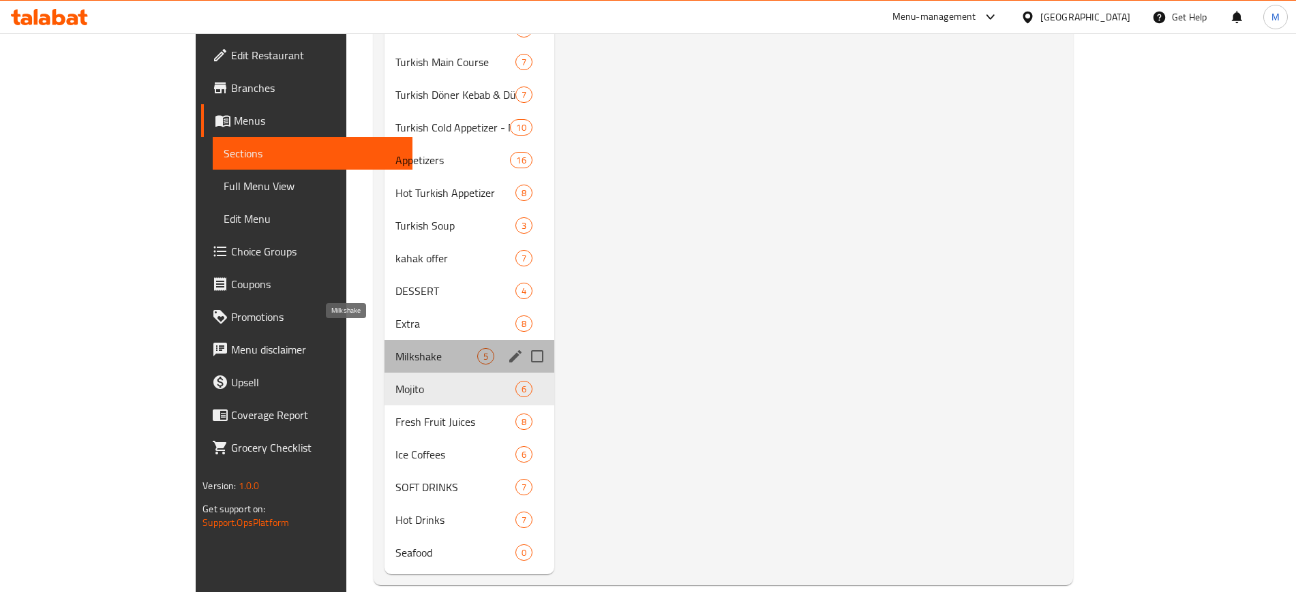
click at [395, 348] on span "Milkshake" at bounding box center [435, 356] width 81 height 16
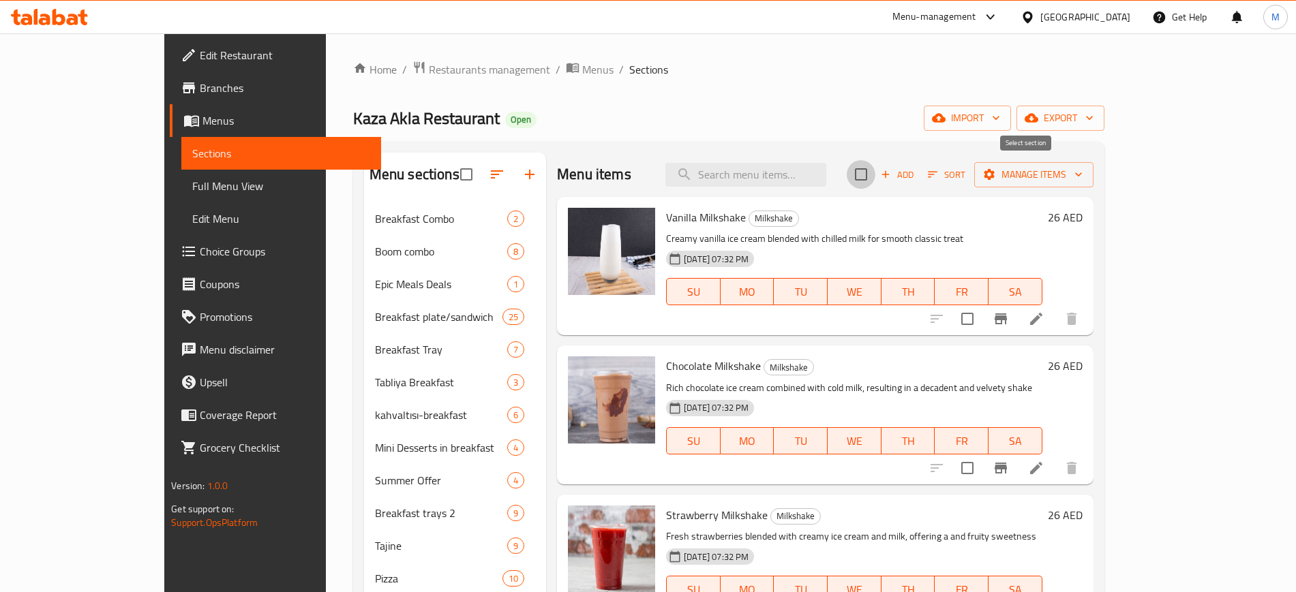
click at [875, 178] on input "checkbox" at bounding box center [860, 174] width 29 height 29
click at [1082, 170] on span "Manage items" at bounding box center [1033, 174] width 97 height 17
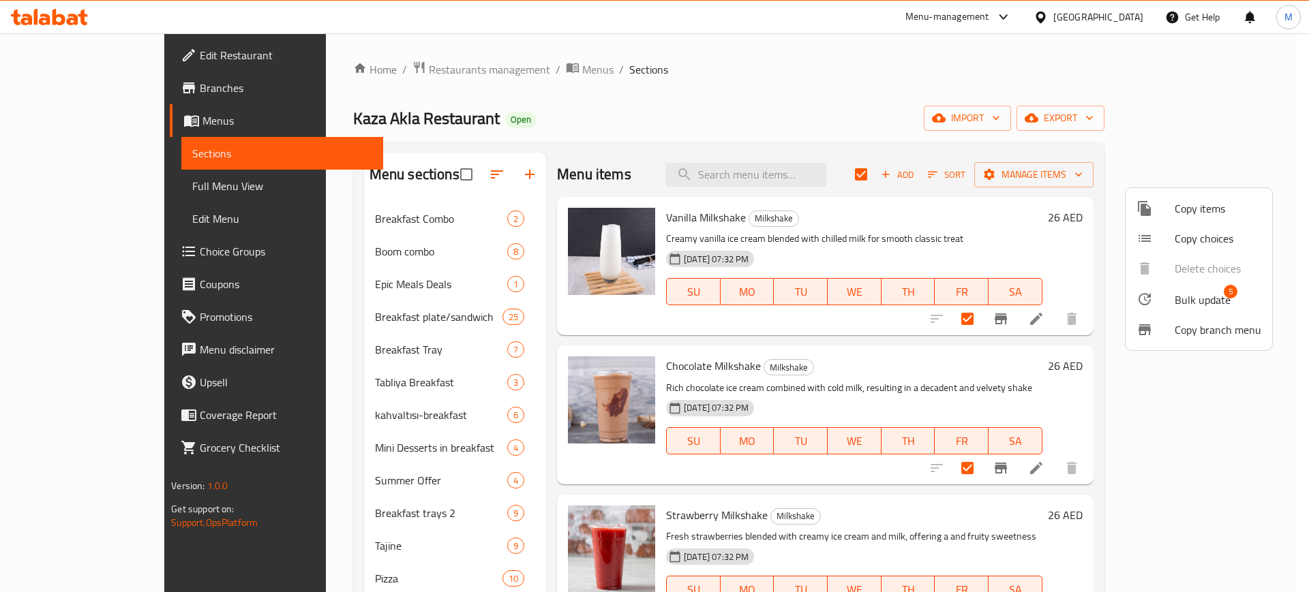
click at [1165, 309] on li "Bulk update 5" at bounding box center [1198, 299] width 147 height 31
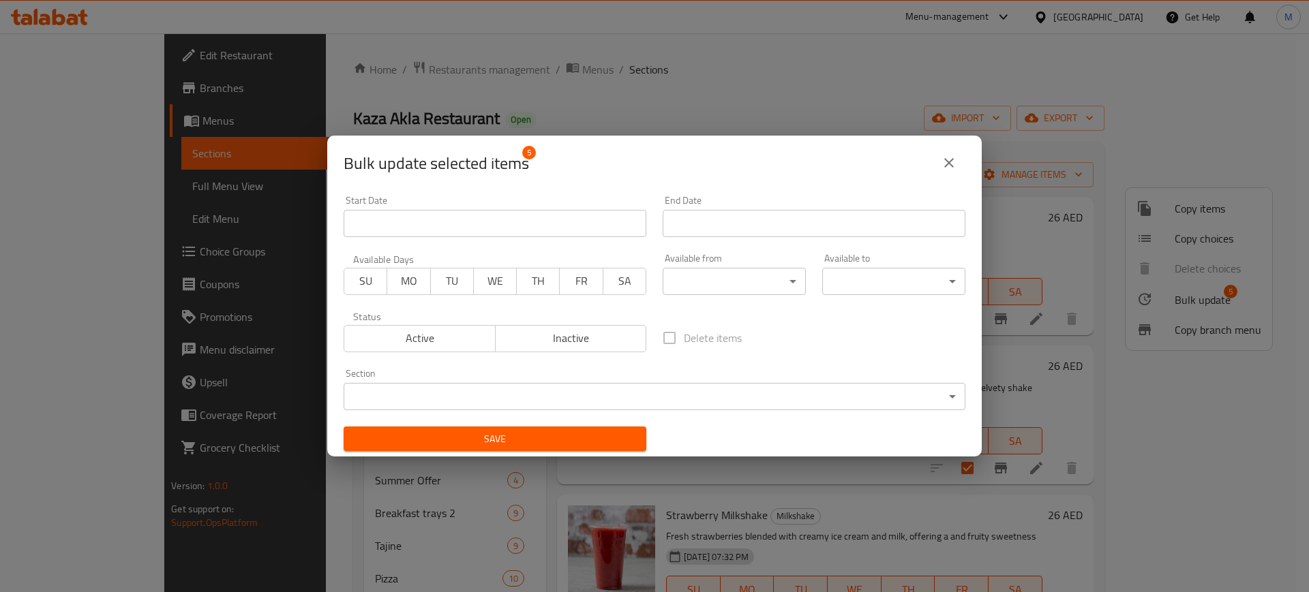
click at [757, 290] on body "​ Menu-management [GEOGRAPHIC_DATA] Get Help M Edit Restaurant Branches Menus S…" at bounding box center [654, 312] width 1309 height 559
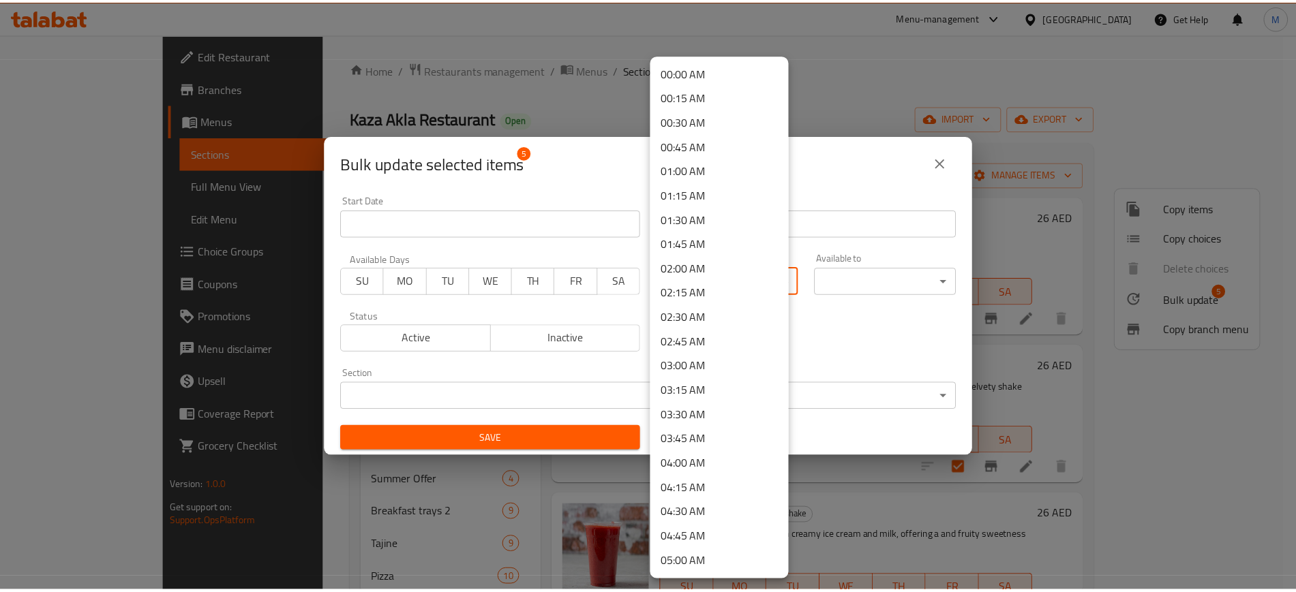
scroll to position [596, 0]
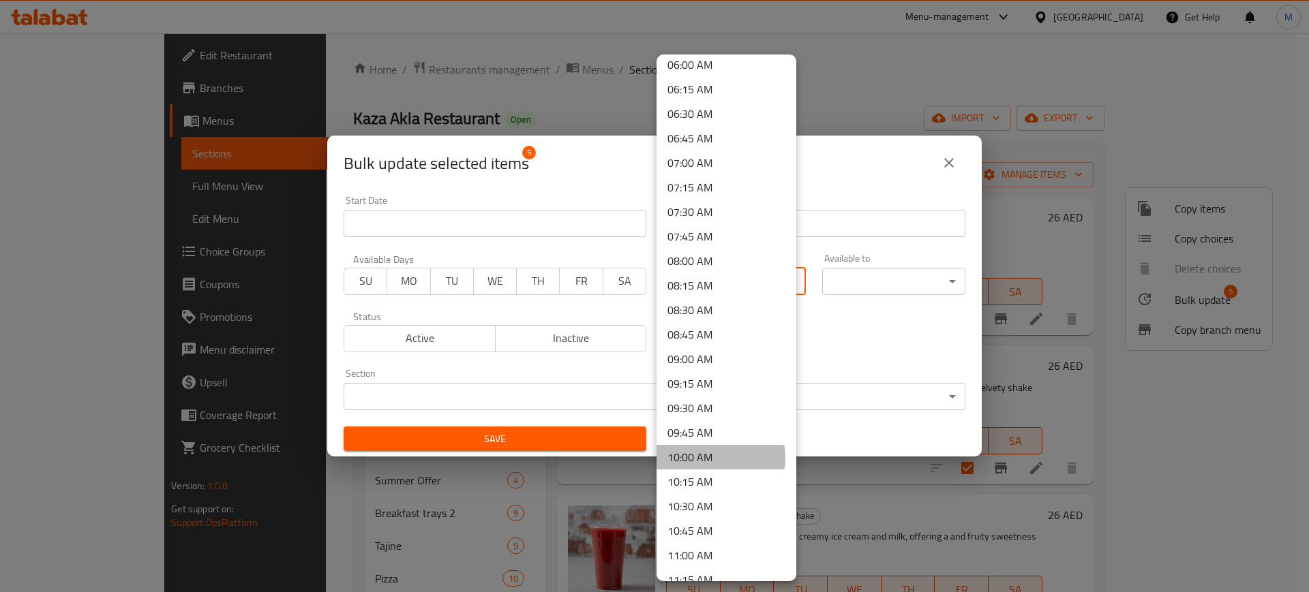
drag, startPoint x: 709, startPoint y: 458, endPoint x: 775, endPoint y: 315, distance: 157.4
click at [709, 458] on li "10:00 AM" at bounding box center [726, 457] width 140 height 25
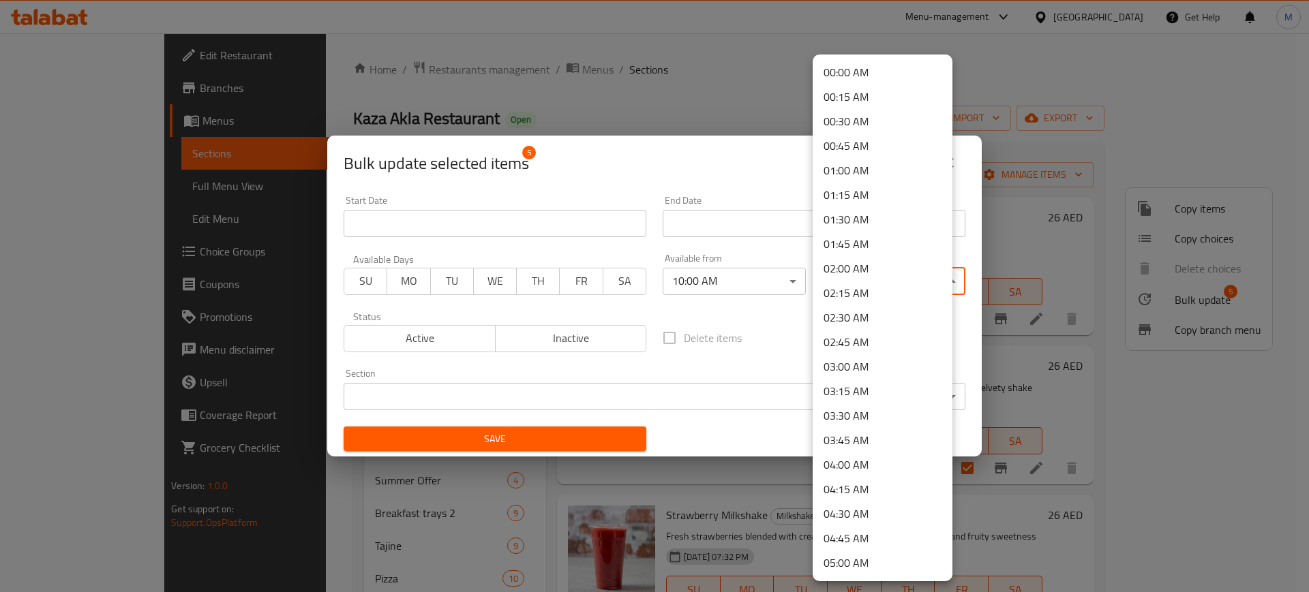
click at [868, 278] on body "​ Menu-management [GEOGRAPHIC_DATA] Get Help M Edit Restaurant Branches Menus S…" at bounding box center [654, 312] width 1309 height 559
click at [860, 264] on li "02:00 AM" at bounding box center [882, 268] width 140 height 25
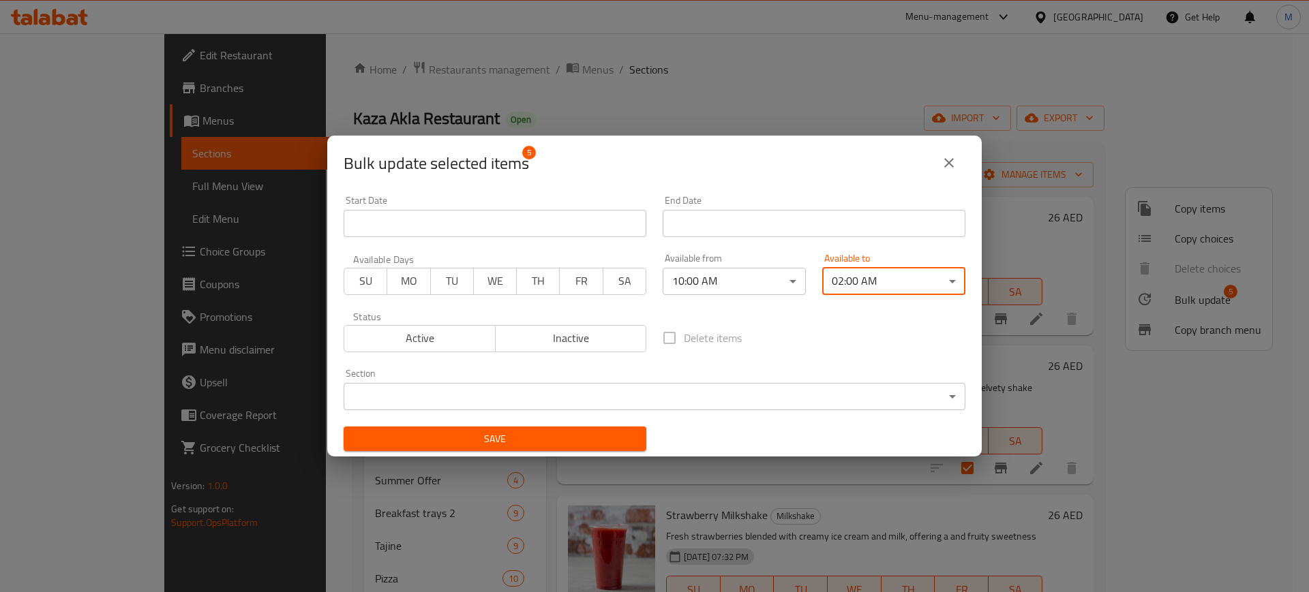
click at [512, 433] on span "Save" at bounding box center [494, 439] width 281 height 17
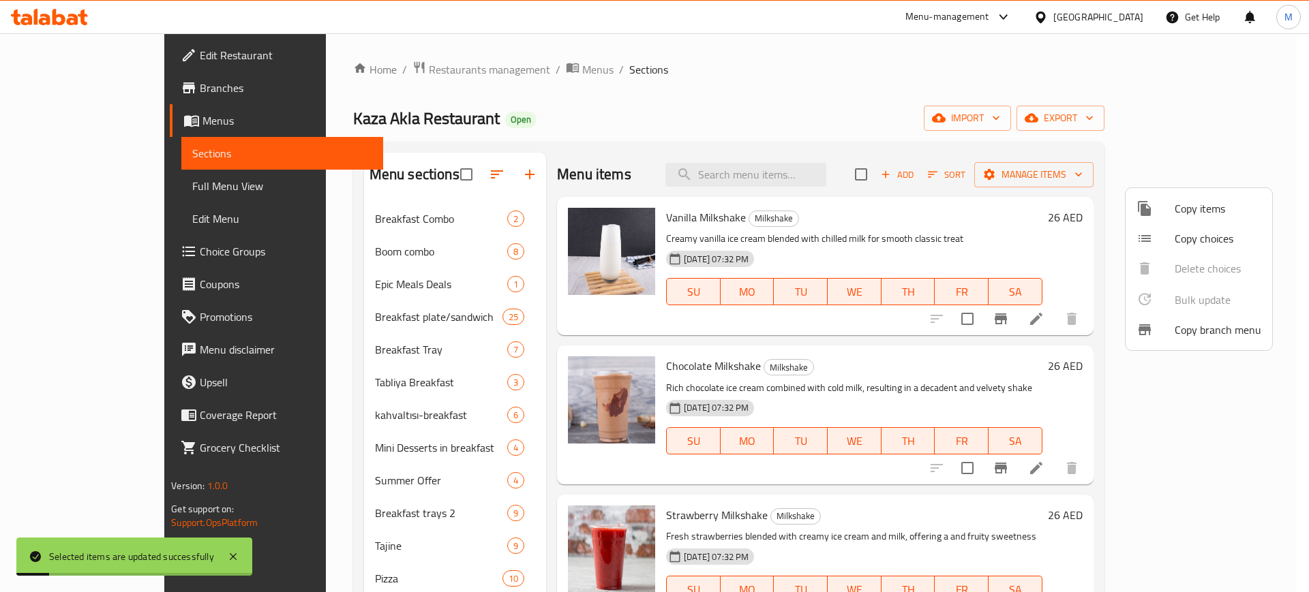
drag, startPoint x: 230, startPoint y: 407, endPoint x: 309, endPoint y: 401, distance: 78.6
click at [230, 408] on div at bounding box center [654, 296] width 1309 height 592
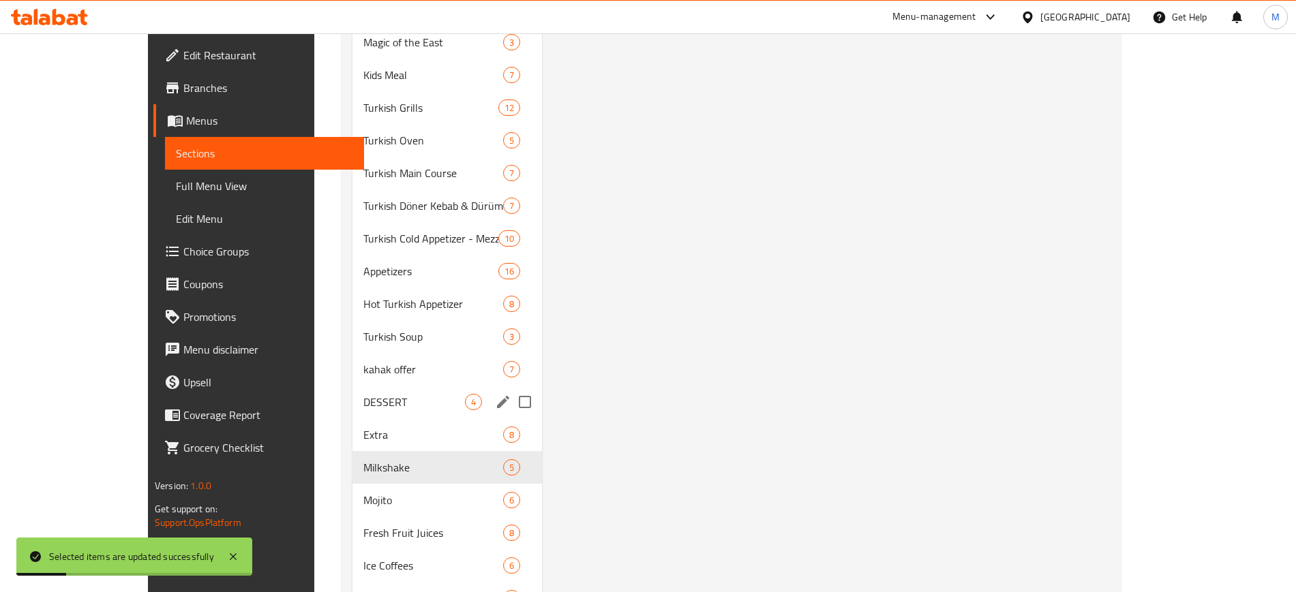
scroll to position [1420, 0]
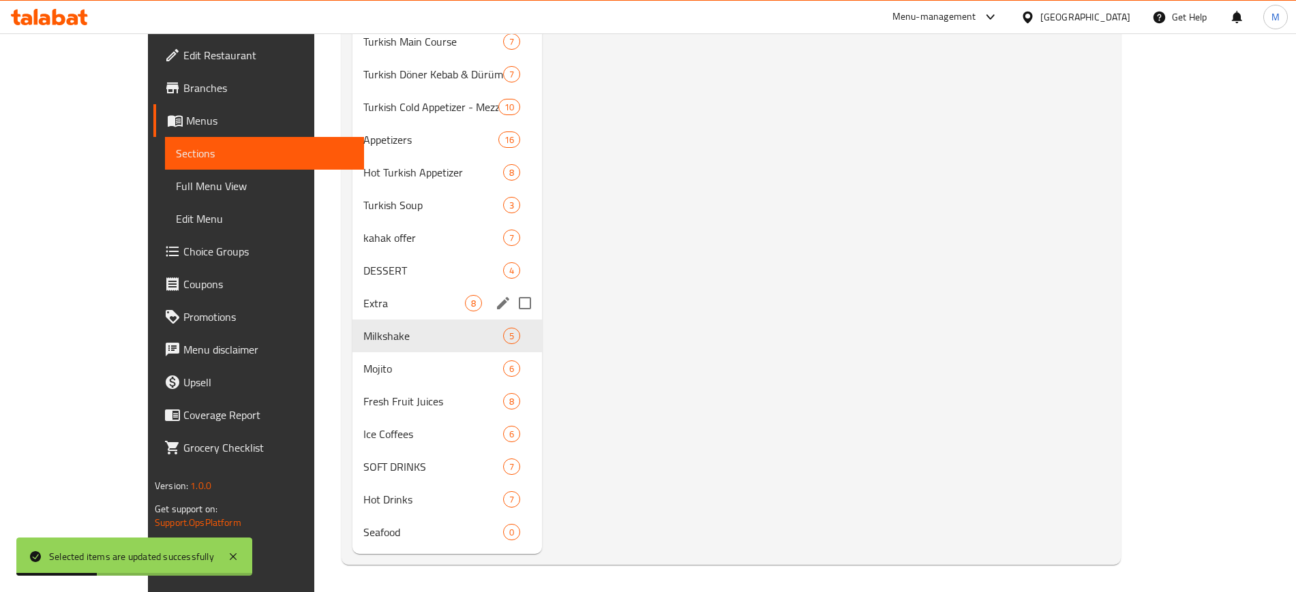
click at [363, 305] on span "Extra" at bounding box center [414, 303] width 102 height 16
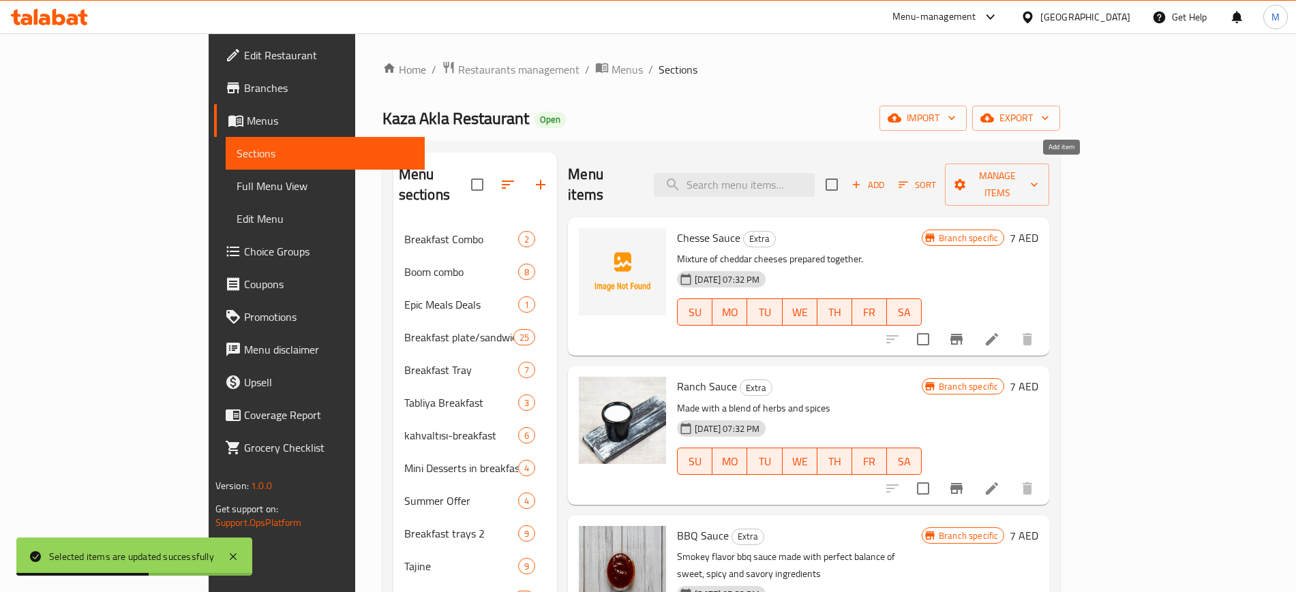
click at [846, 177] on input "checkbox" at bounding box center [831, 184] width 29 height 29
click at [1038, 172] on span "Manage items" at bounding box center [997, 185] width 82 height 34
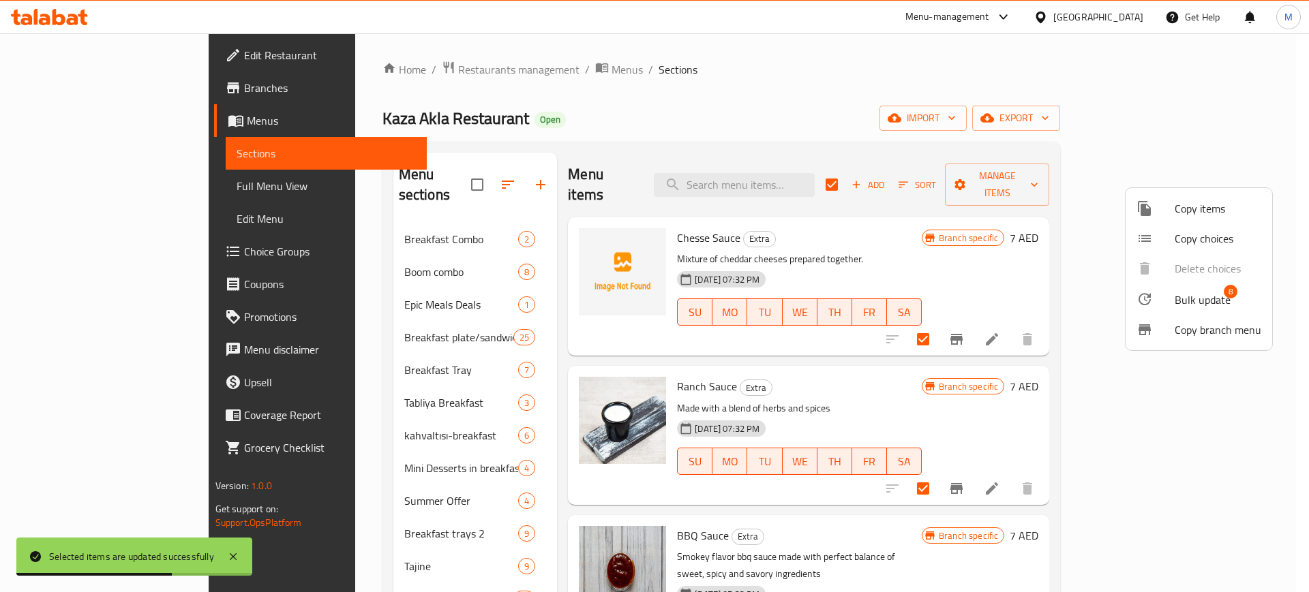
click at [1197, 292] on span "Bulk update" at bounding box center [1202, 300] width 56 height 16
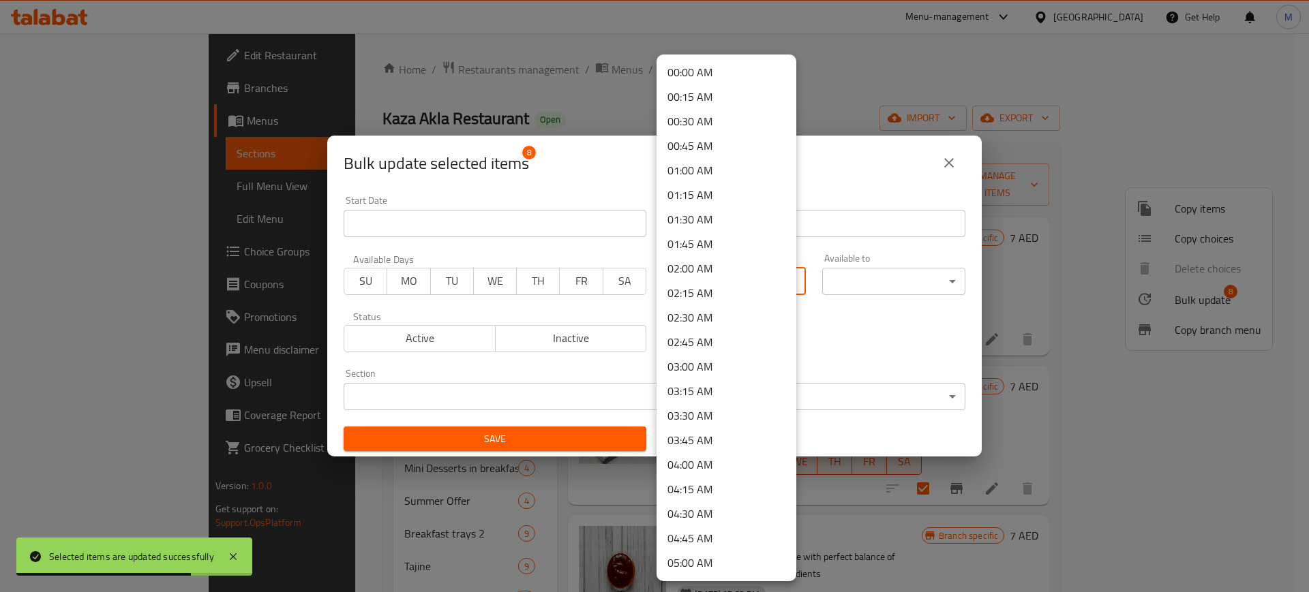
click at [701, 284] on body "Selected items are updated successfully ​ Menu-management [GEOGRAPHIC_DATA] Get…" at bounding box center [654, 312] width 1309 height 559
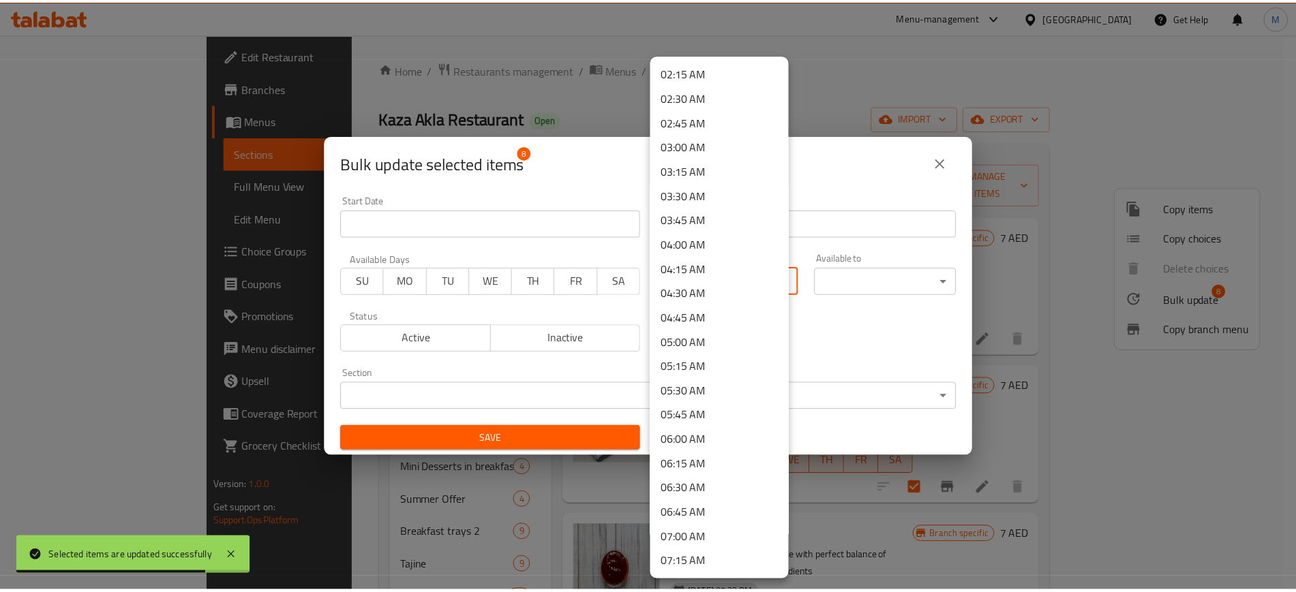
scroll to position [511, 0]
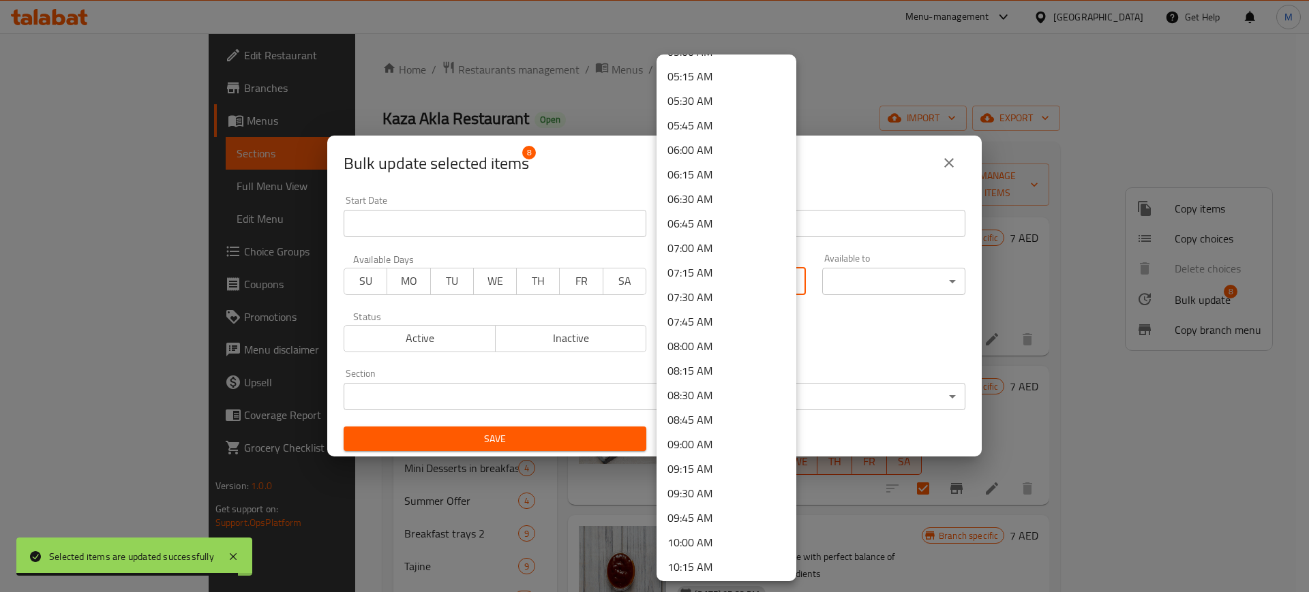
click at [692, 540] on li "10:00 AM" at bounding box center [726, 542] width 140 height 25
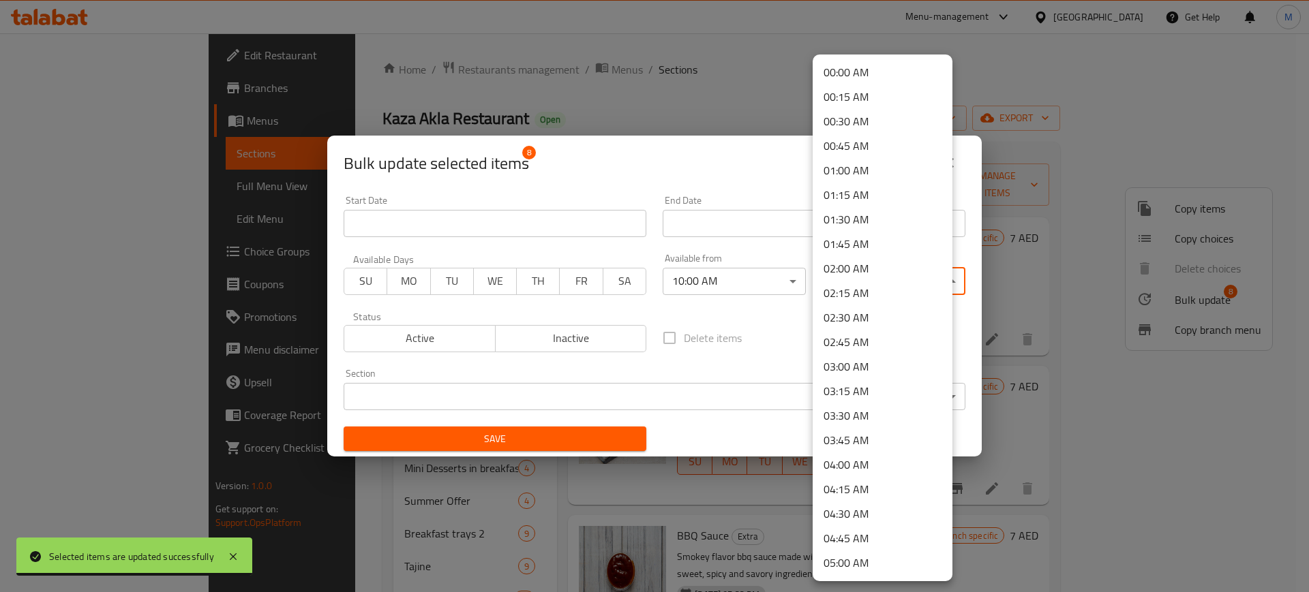
click at [851, 275] on body "Selected items are updated successfully ​ Menu-management [GEOGRAPHIC_DATA] Get…" at bounding box center [654, 312] width 1309 height 559
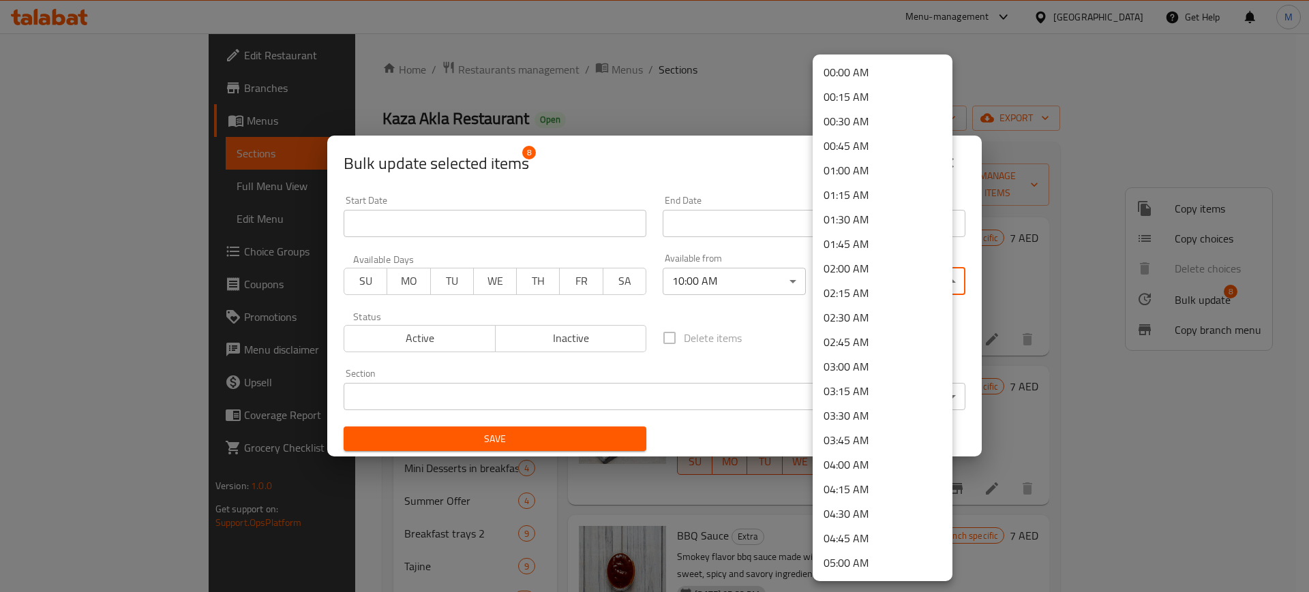
click at [871, 263] on li "02:00 AM" at bounding box center [882, 268] width 140 height 25
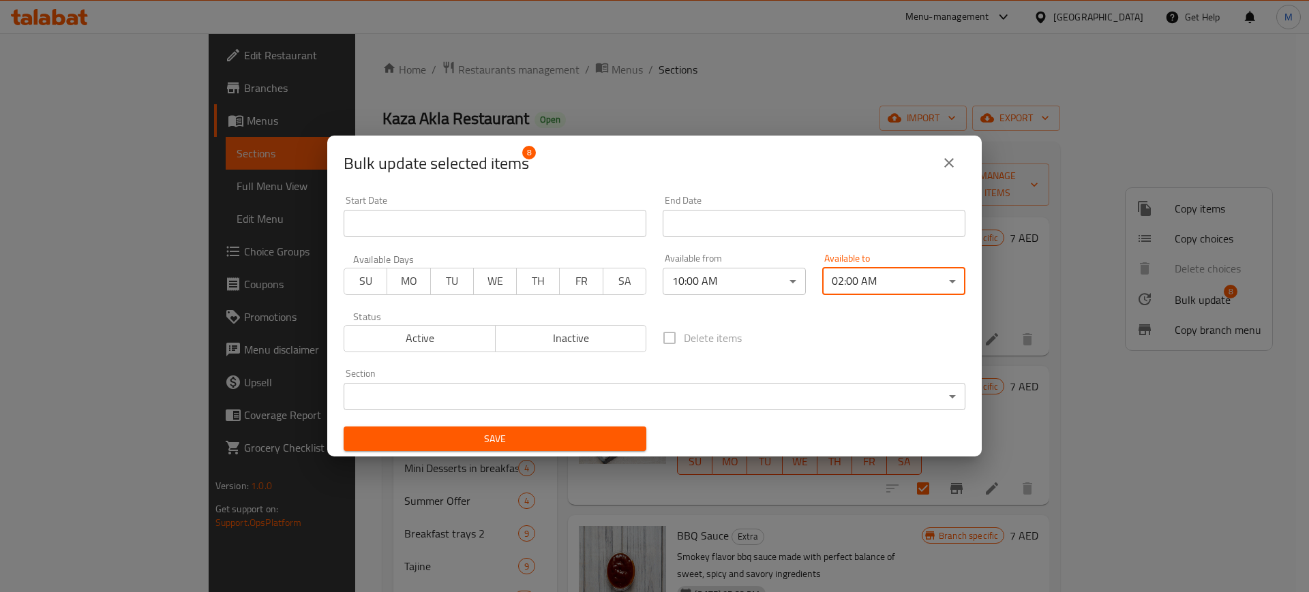
click at [513, 438] on span "Save" at bounding box center [494, 439] width 281 height 17
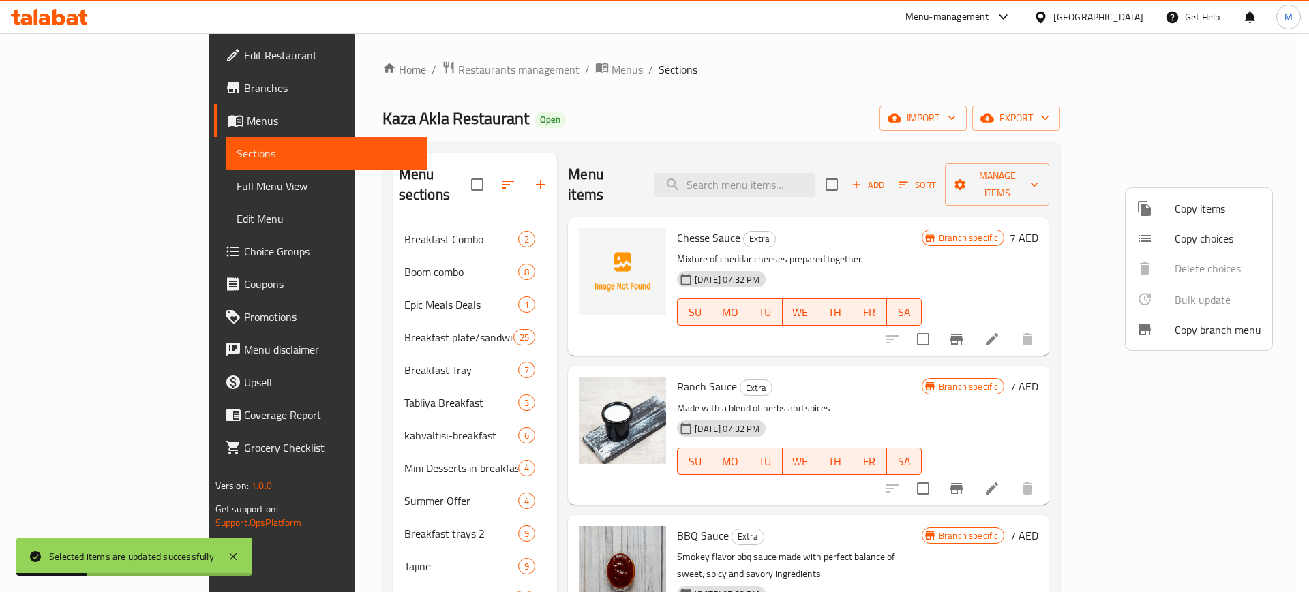
click at [245, 416] on div at bounding box center [654, 296] width 1309 height 592
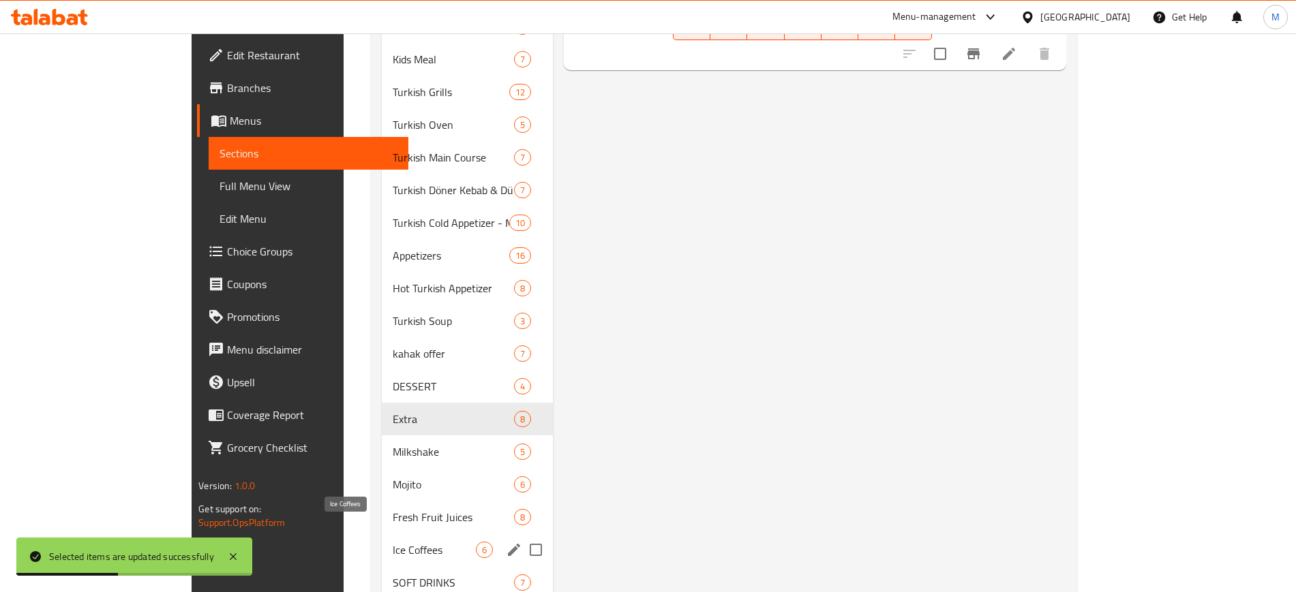
scroll to position [1420, 0]
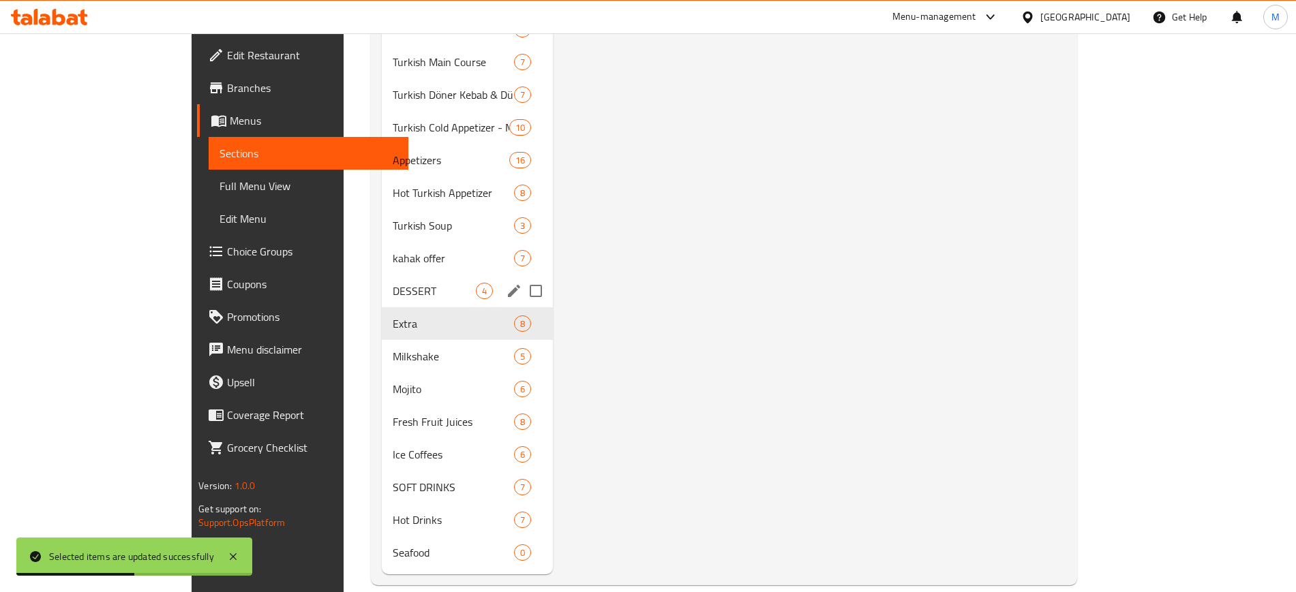
click at [382, 280] on div "DESSERT 4" at bounding box center [467, 291] width 171 height 33
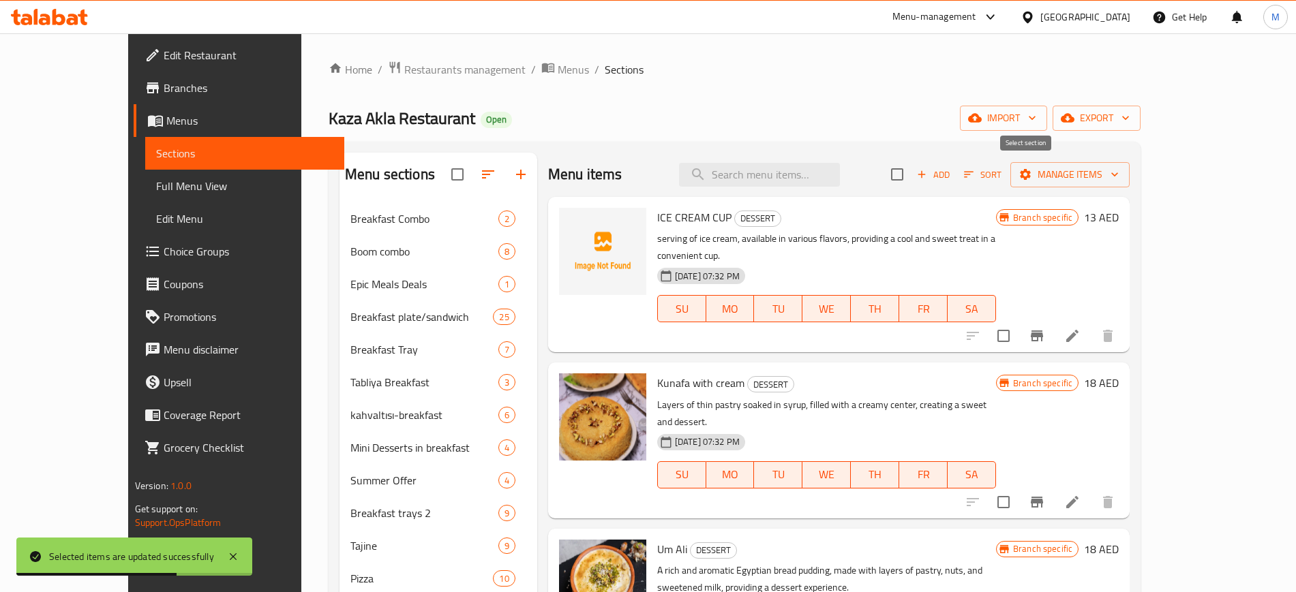
click at [911, 181] on input "checkbox" at bounding box center [897, 174] width 29 height 29
click at [1118, 168] on span "Manage items" at bounding box center [1069, 174] width 97 height 17
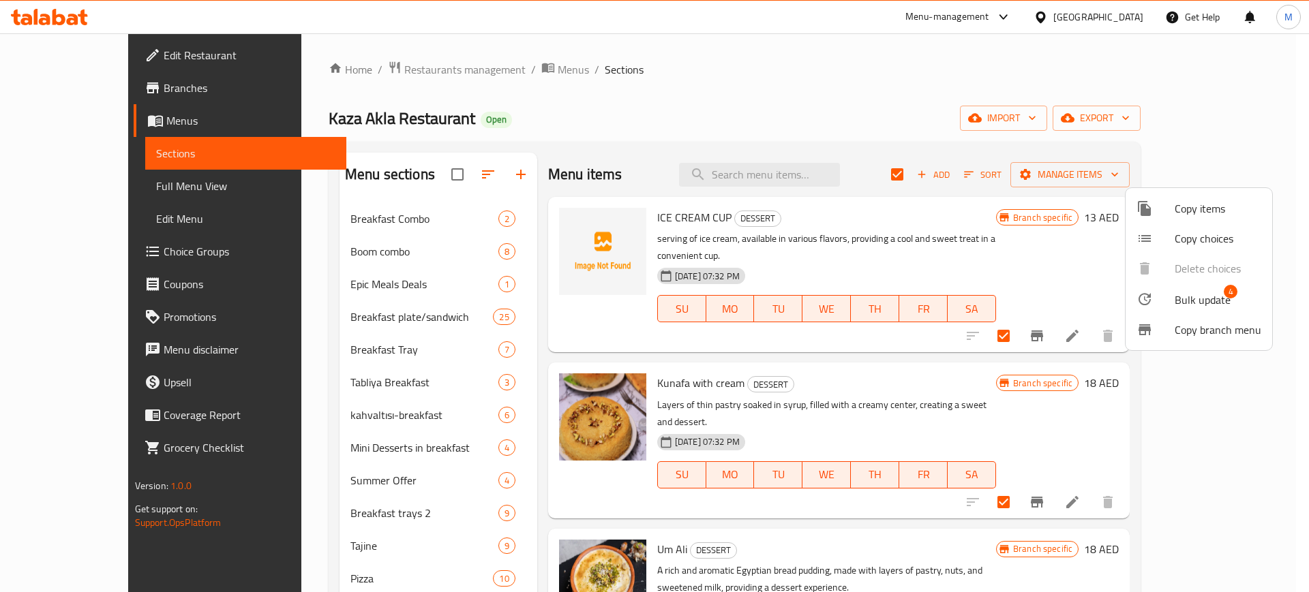
click at [1197, 306] on span "Bulk update" at bounding box center [1202, 300] width 56 height 16
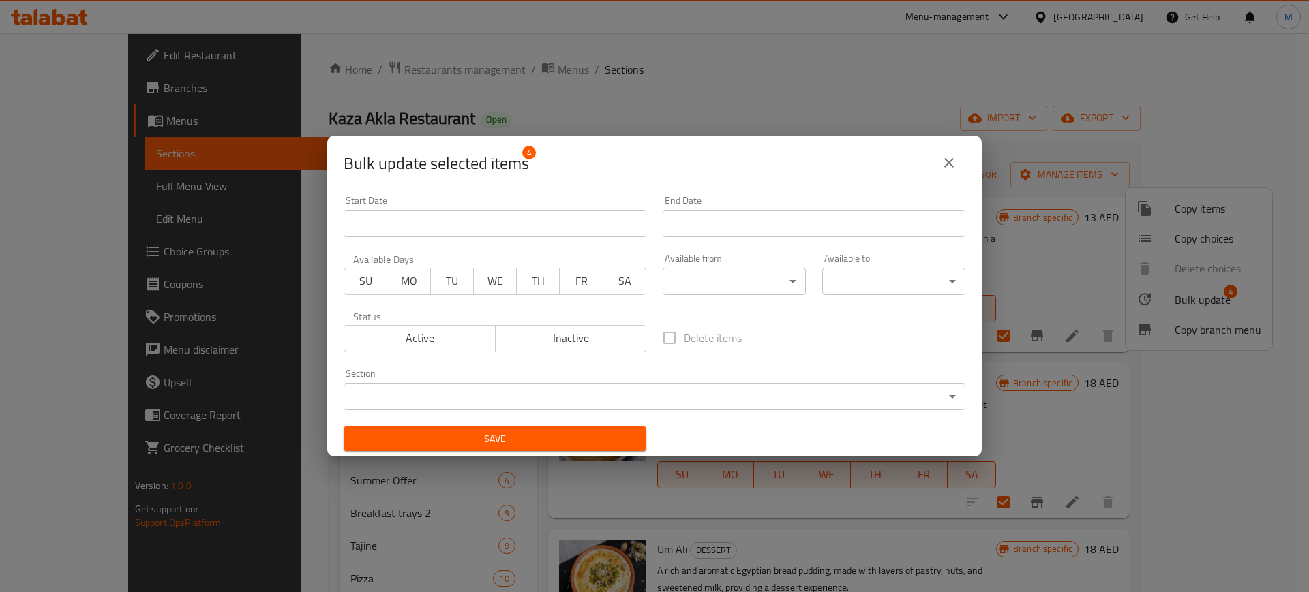
click at [760, 286] on body "​ Menu-management [GEOGRAPHIC_DATA] Get Help M Edit Restaurant Branches Menus S…" at bounding box center [654, 312] width 1309 height 559
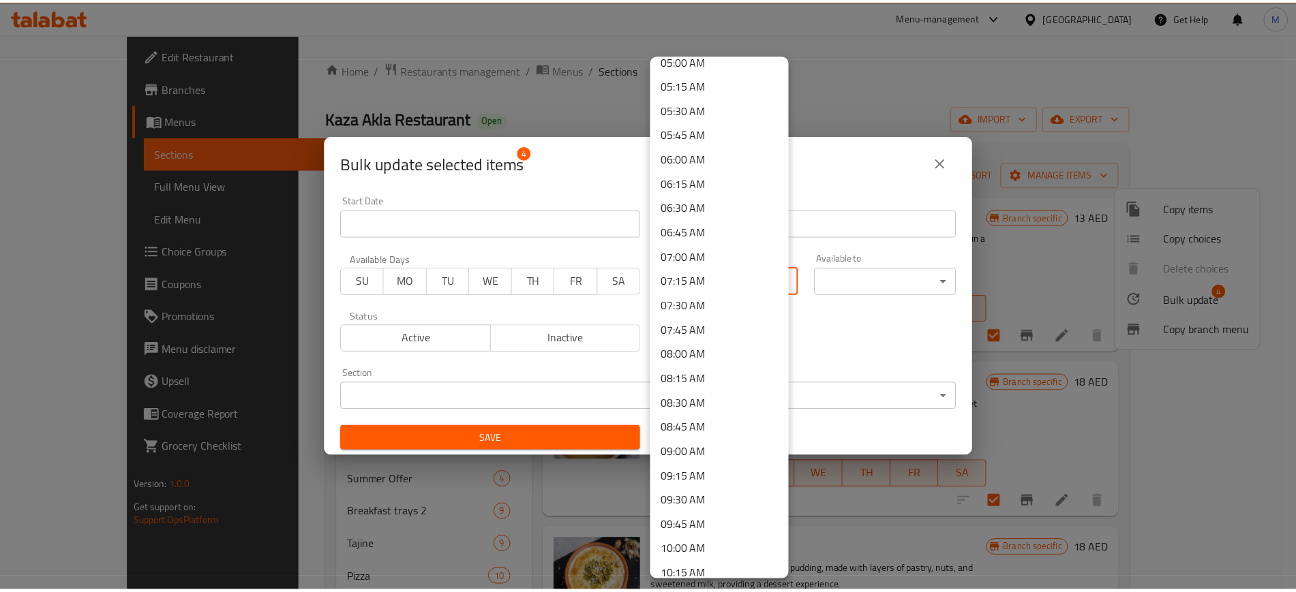
scroll to position [511, 0]
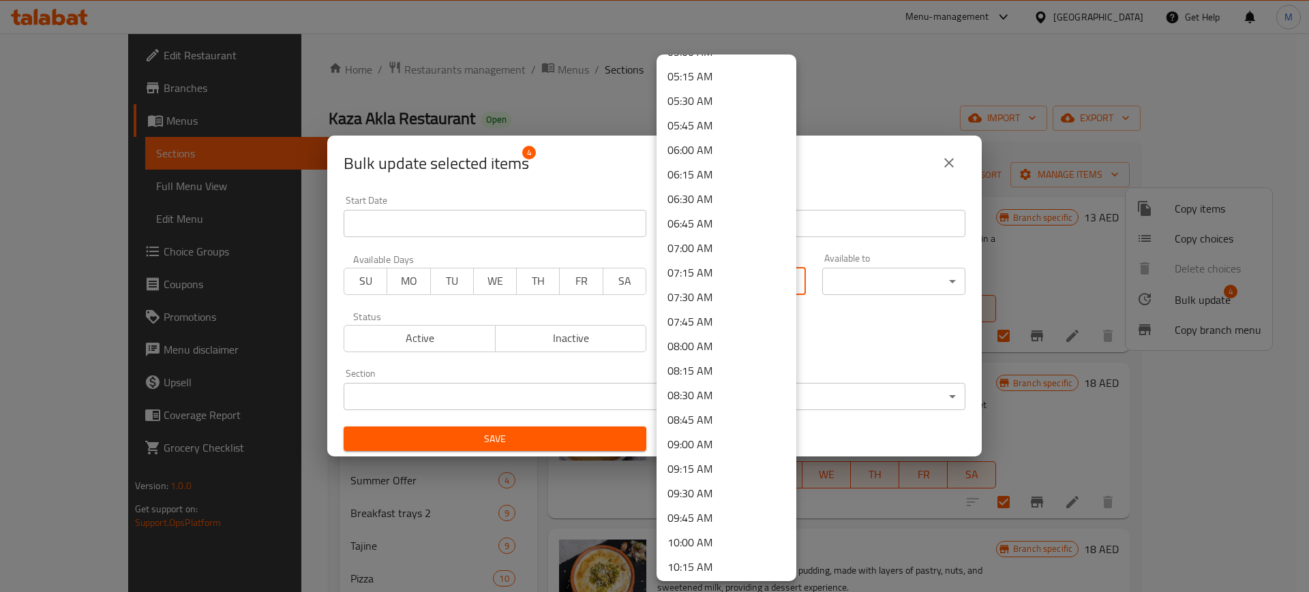
click at [708, 543] on li "10:00 AM" at bounding box center [726, 542] width 140 height 25
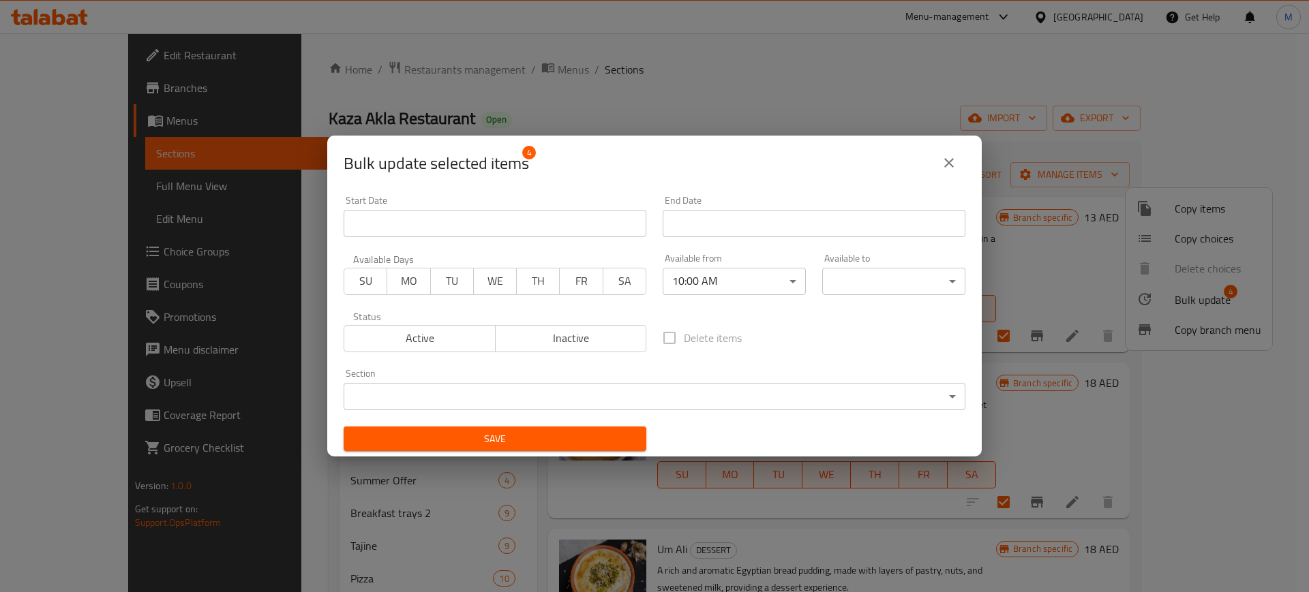
click at [887, 291] on body "​ Menu-management [GEOGRAPHIC_DATA] Get Help M Edit Restaurant Branches Menus S…" at bounding box center [654, 312] width 1309 height 559
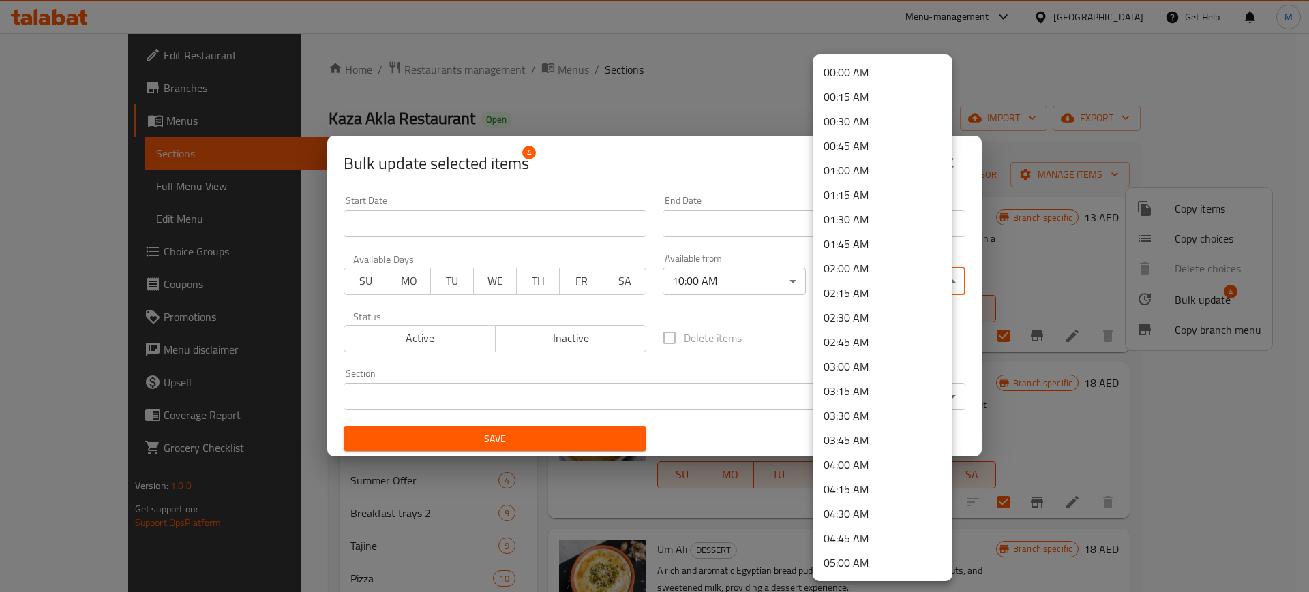
click at [874, 260] on li "02:00 AM" at bounding box center [882, 268] width 140 height 25
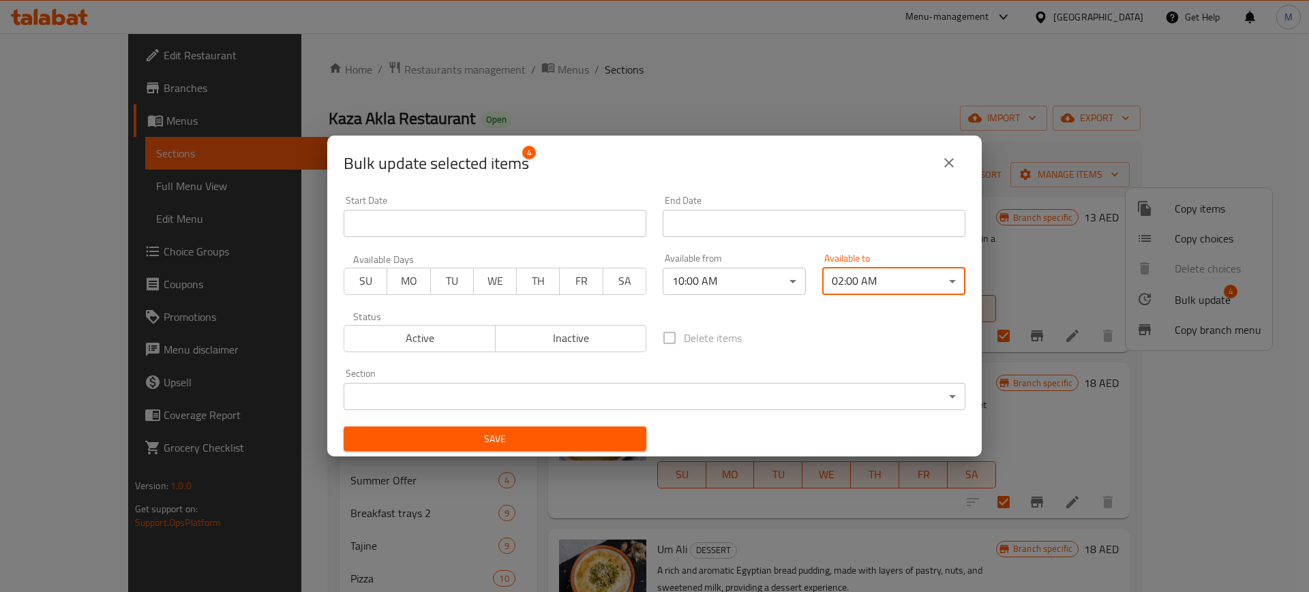
click at [516, 431] on span "Save" at bounding box center [494, 439] width 281 height 17
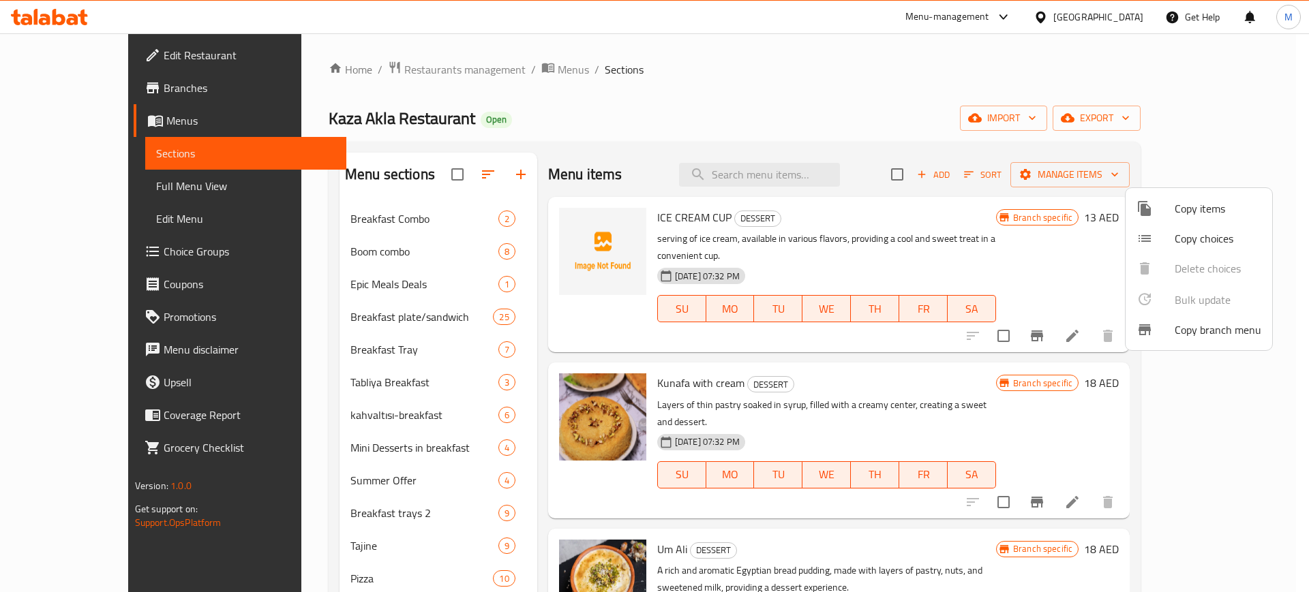
click at [1028, 179] on div at bounding box center [654, 296] width 1309 height 592
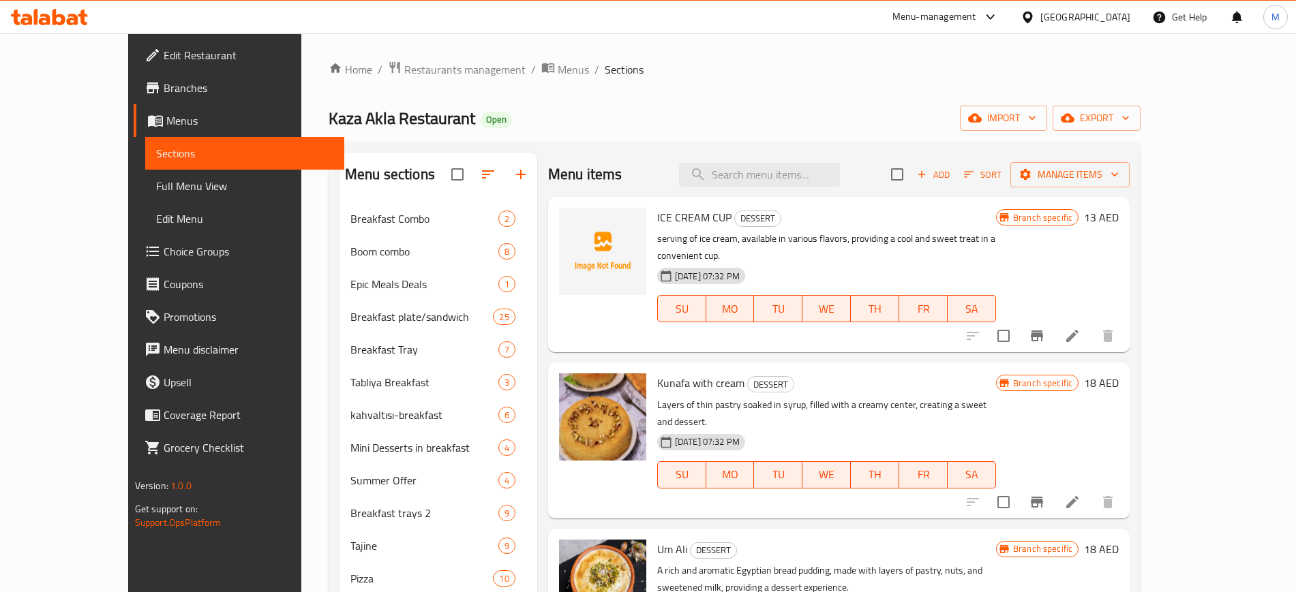
click at [1078, 330] on icon at bounding box center [1072, 336] width 12 height 12
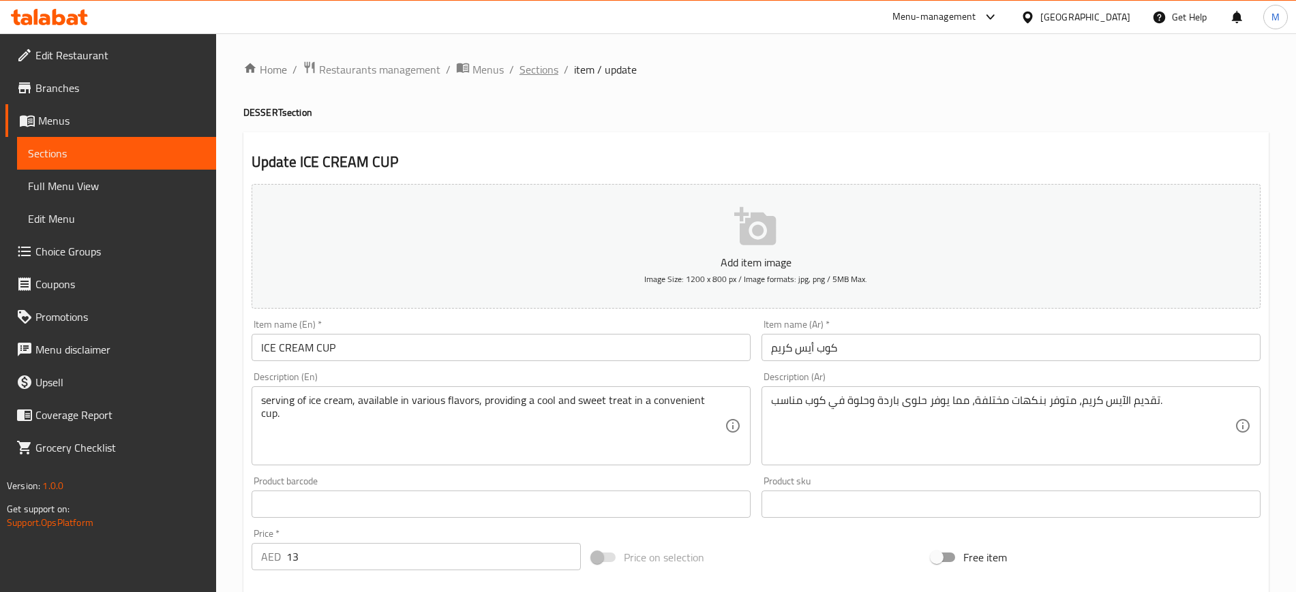
click at [543, 67] on span "Sections" at bounding box center [538, 69] width 39 height 16
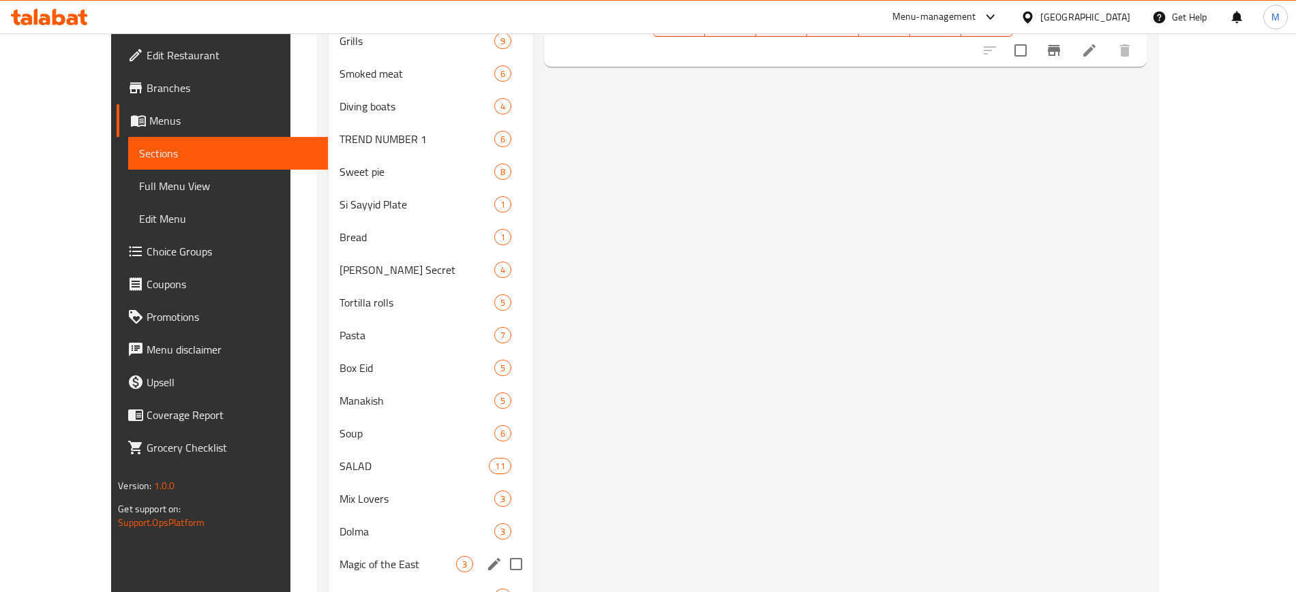
scroll to position [852, 0]
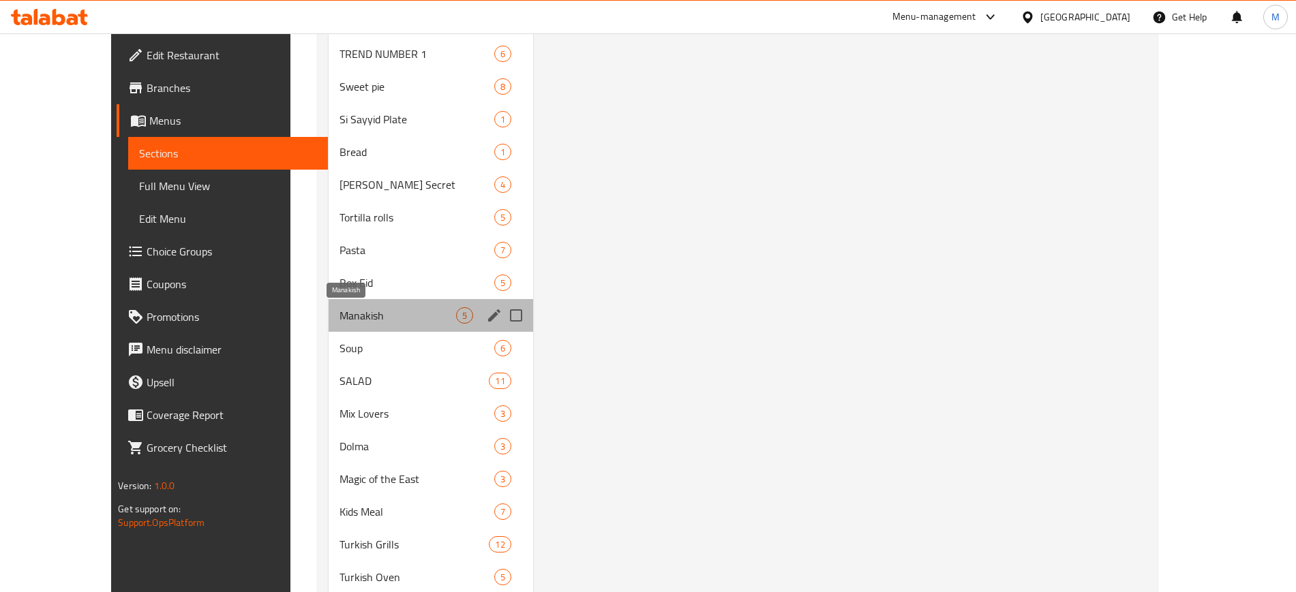
click at [339, 311] on span "Manakish" at bounding box center [397, 315] width 117 height 16
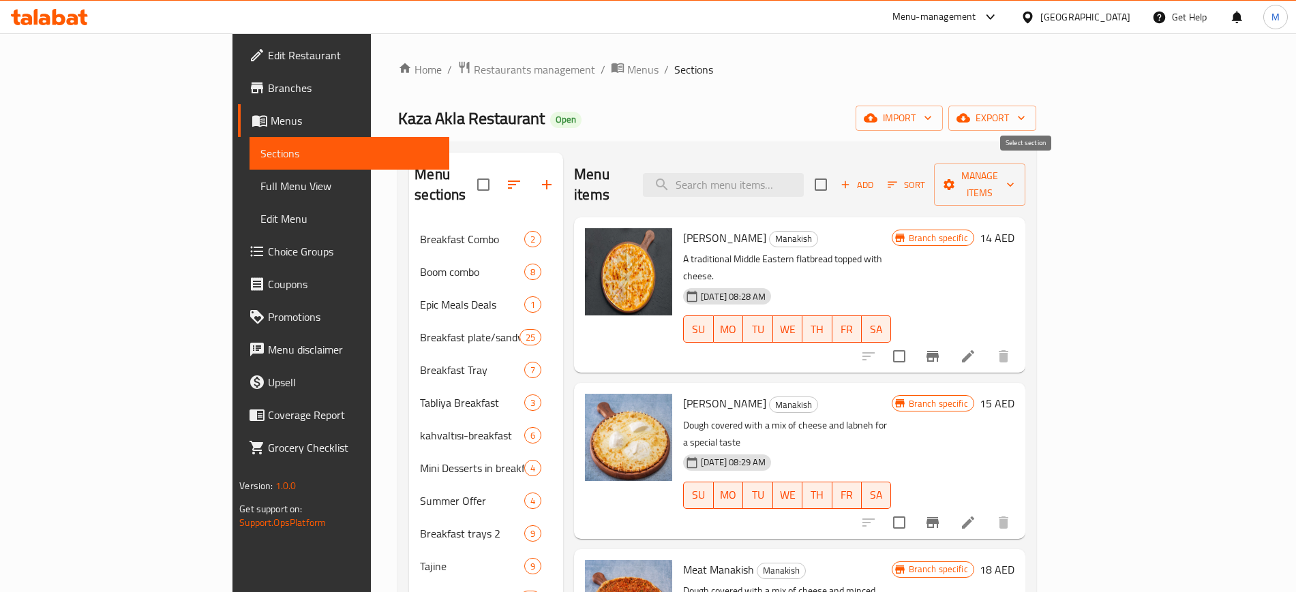
click at [835, 170] on input "checkbox" at bounding box center [820, 184] width 29 height 29
click at [1014, 179] on span "Manage items" at bounding box center [980, 185] width 70 height 34
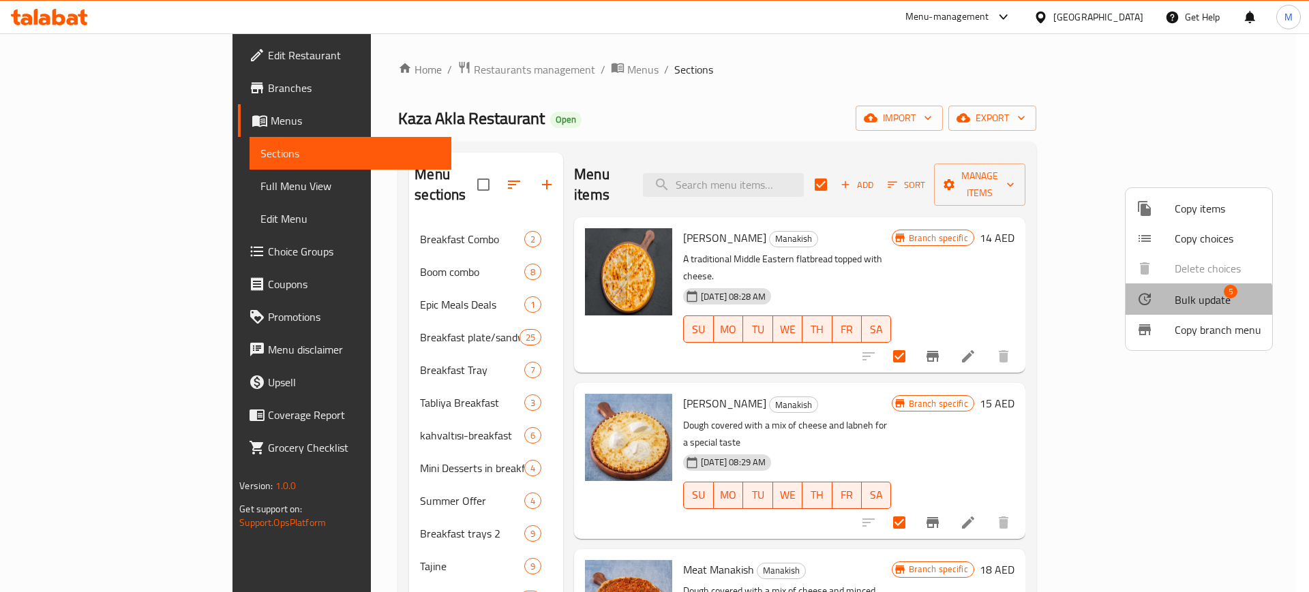
click at [1193, 307] on span "Bulk update" at bounding box center [1202, 300] width 56 height 16
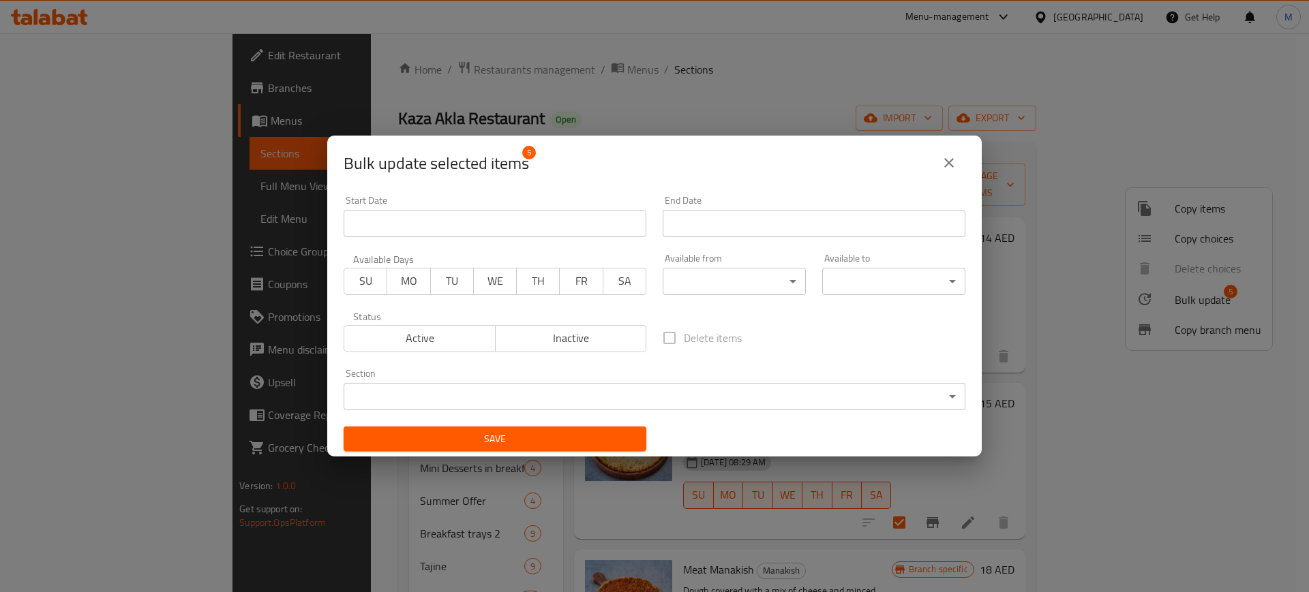
click at [691, 290] on body "​ Menu-management [GEOGRAPHIC_DATA] Get Help M Edit Restaurant Branches Menus S…" at bounding box center [654, 312] width 1309 height 559
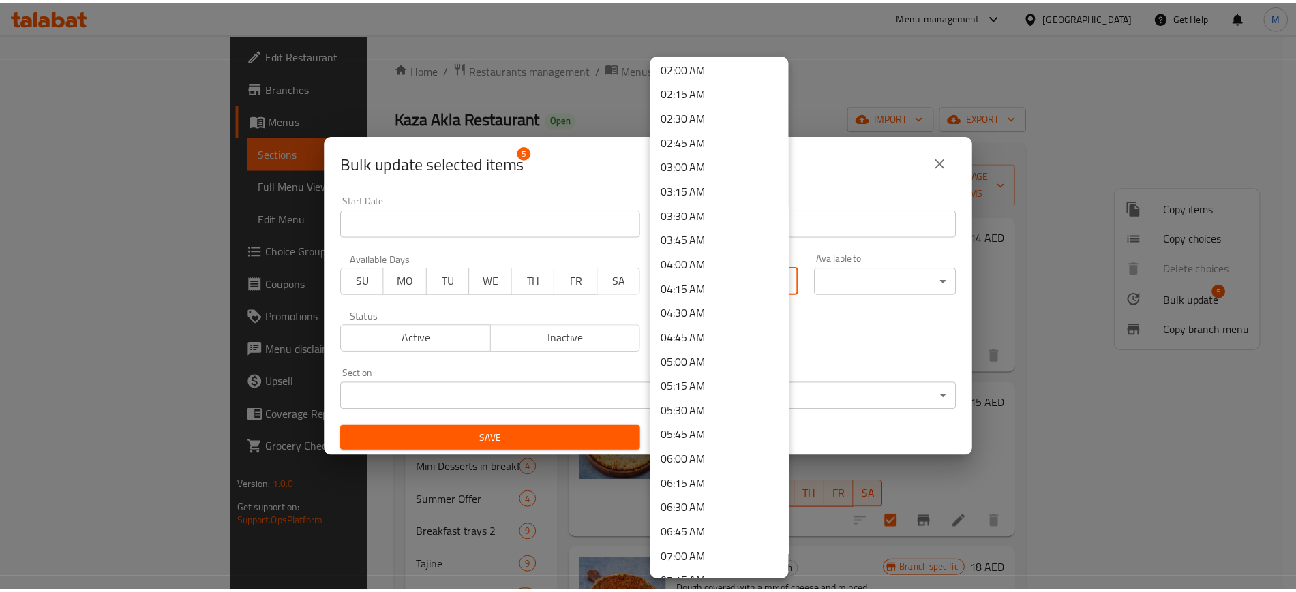
scroll to position [426, 0]
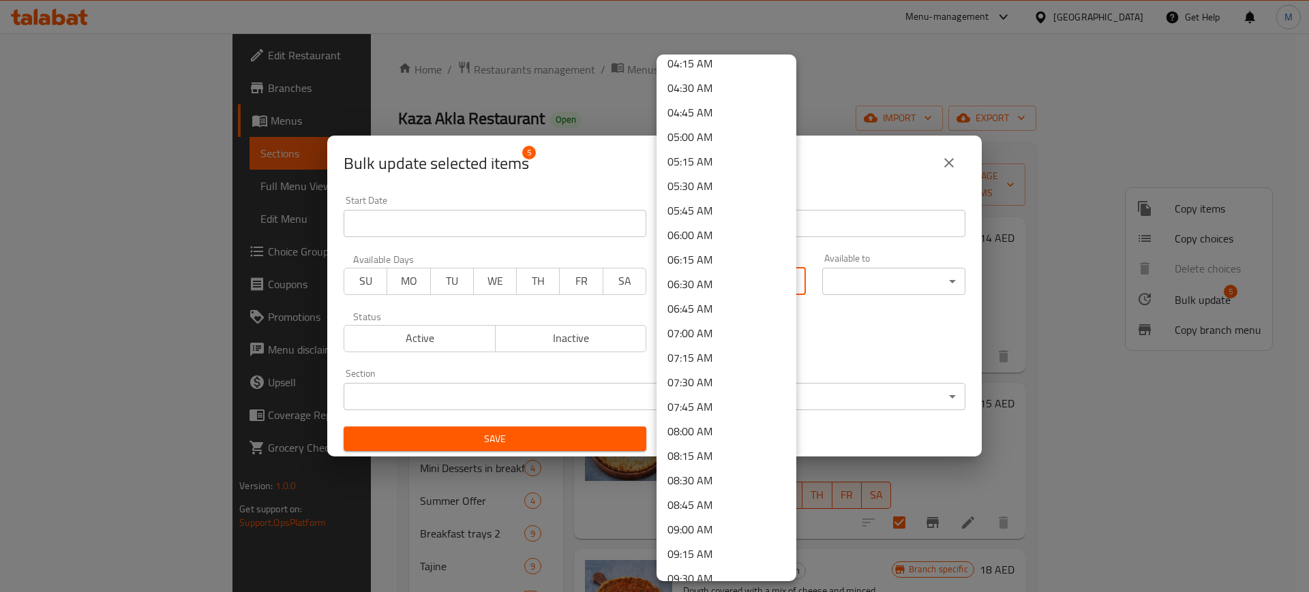
click at [707, 329] on li "07:00 AM" at bounding box center [726, 333] width 140 height 25
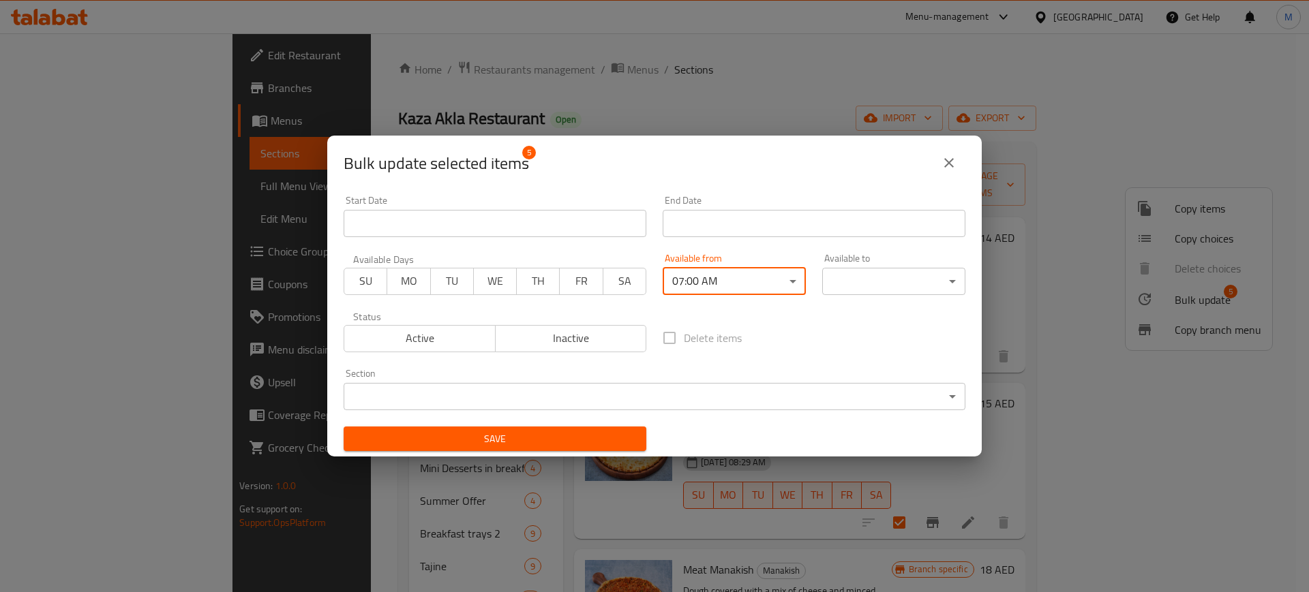
click at [868, 273] on div "00:00 AM 00:15 AM 00:30 AM 00:45 AM 01:00 AM 01:15 AM 01:30 AM 01:45 AM 02:00 A…" at bounding box center [654, 296] width 1309 height 592
click at [869, 273] on body "​ Menu-management [GEOGRAPHIC_DATA] Get Help M Edit Restaurant Branches Menus S…" at bounding box center [654, 312] width 1309 height 559
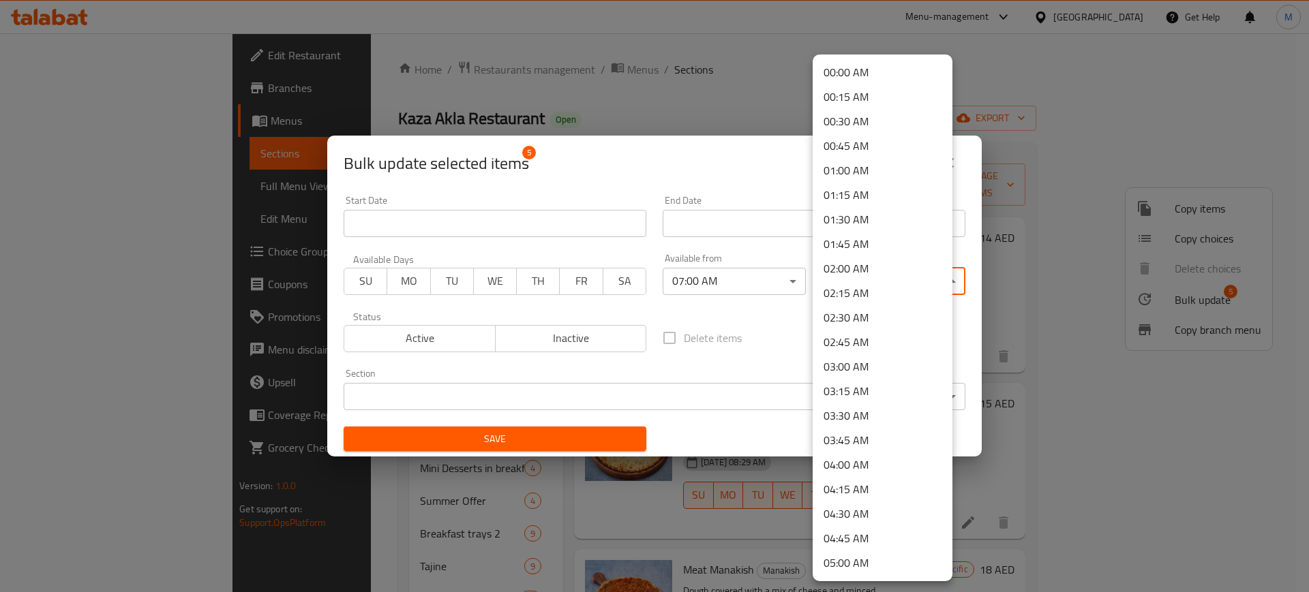
click at [854, 274] on li "02:00 AM" at bounding box center [882, 268] width 140 height 25
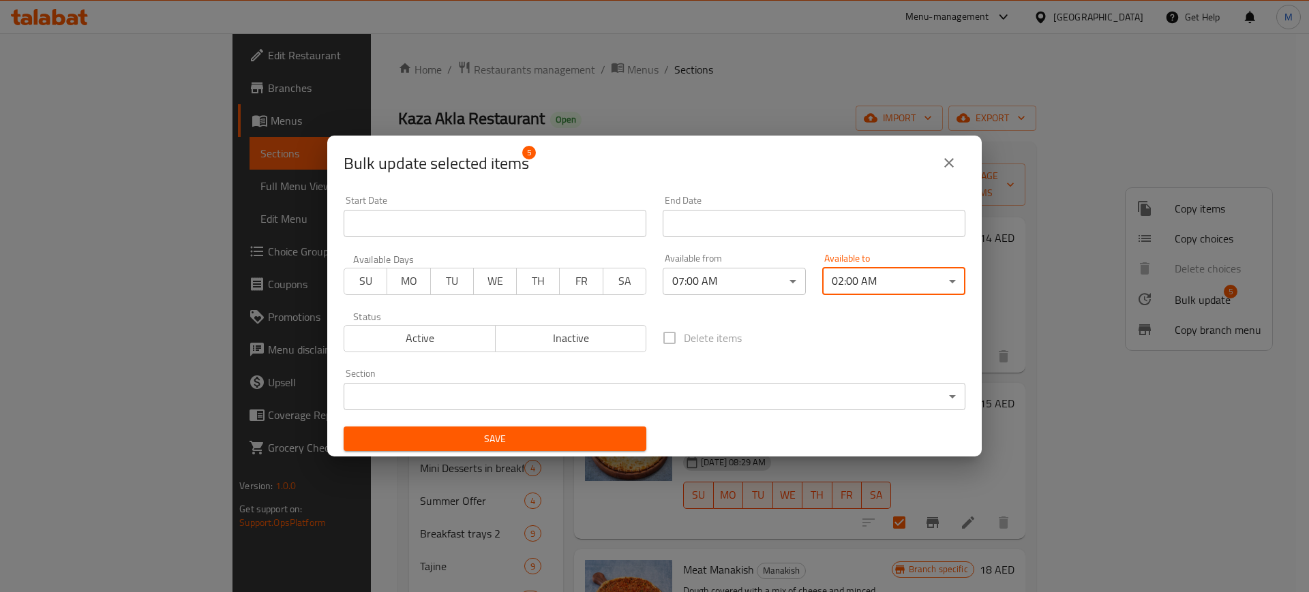
click at [501, 431] on span "Save" at bounding box center [494, 439] width 281 height 17
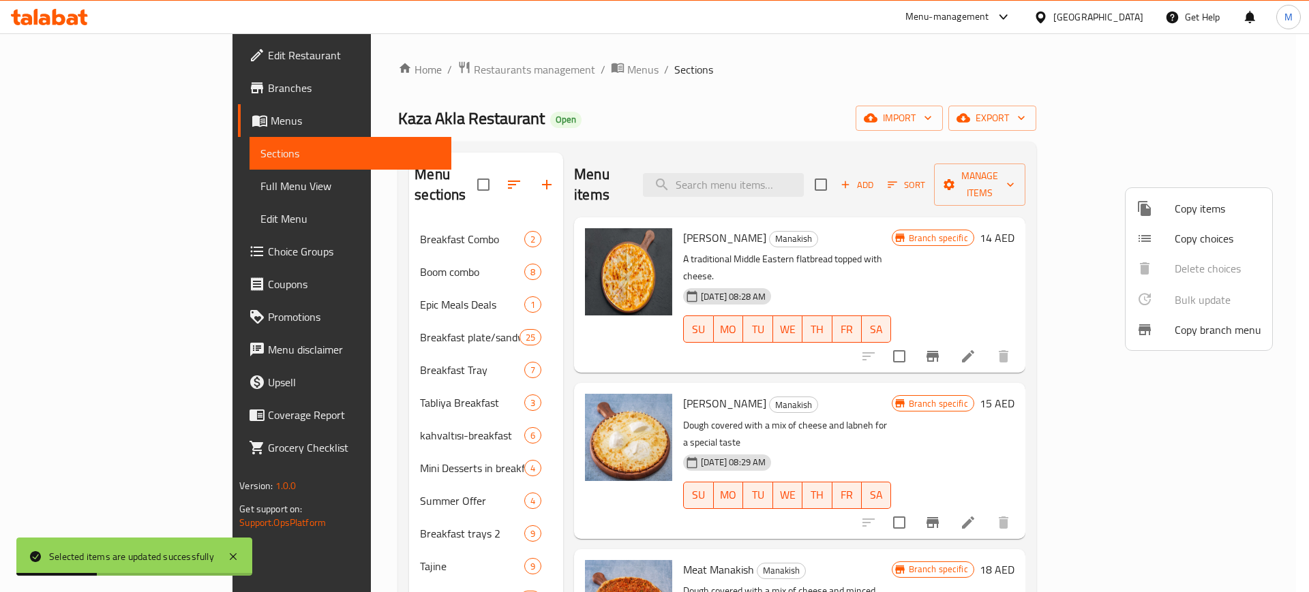
click at [228, 418] on div at bounding box center [654, 296] width 1309 height 592
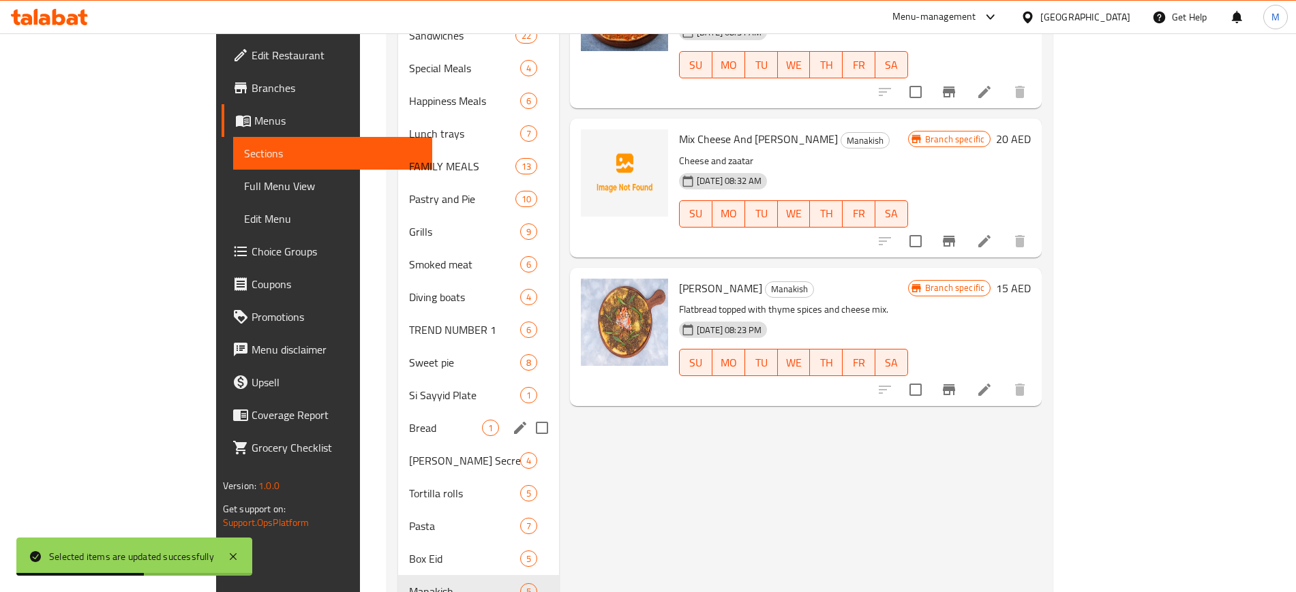
click at [409, 420] on span "Bread" at bounding box center [445, 428] width 73 height 16
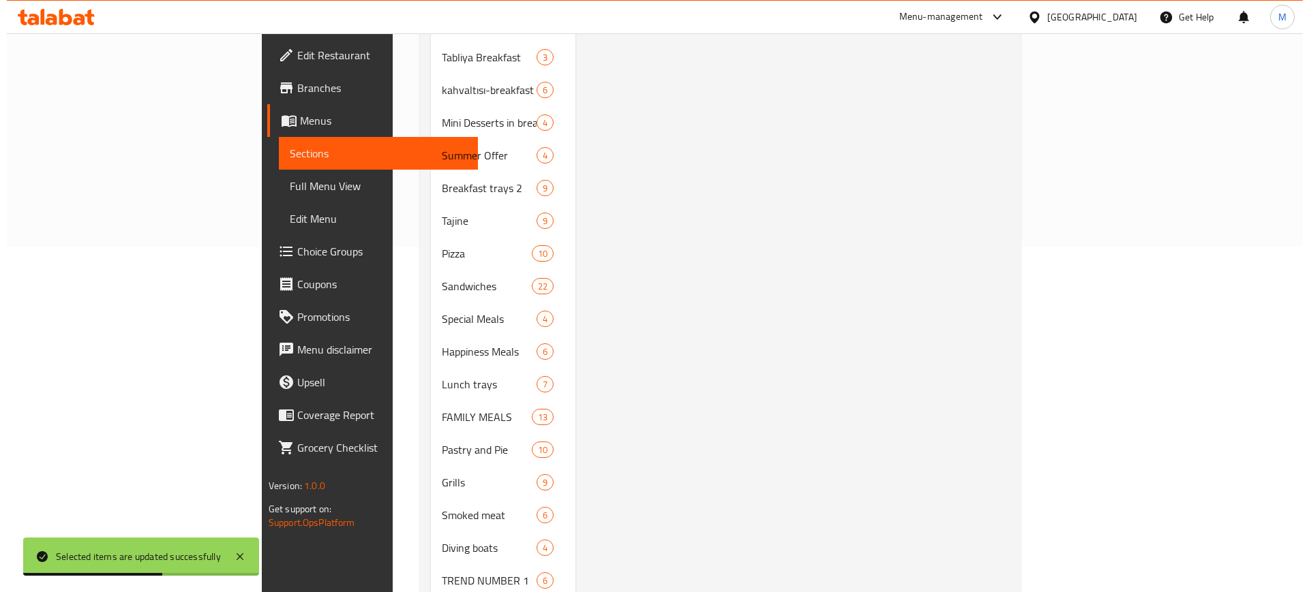
scroll to position [85, 0]
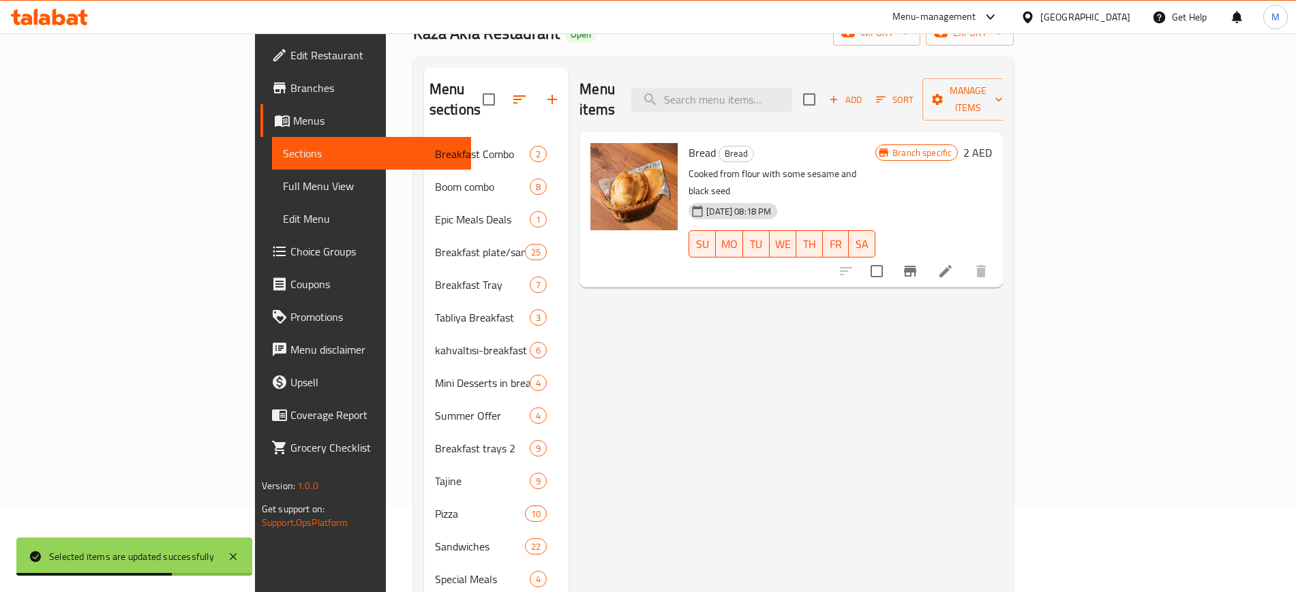
click at [823, 85] on input "checkbox" at bounding box center [809, 99] width 29 height 29
click at [1013, 84] on button "Manage items" at bounding box center [967, 99] width 91 height 42
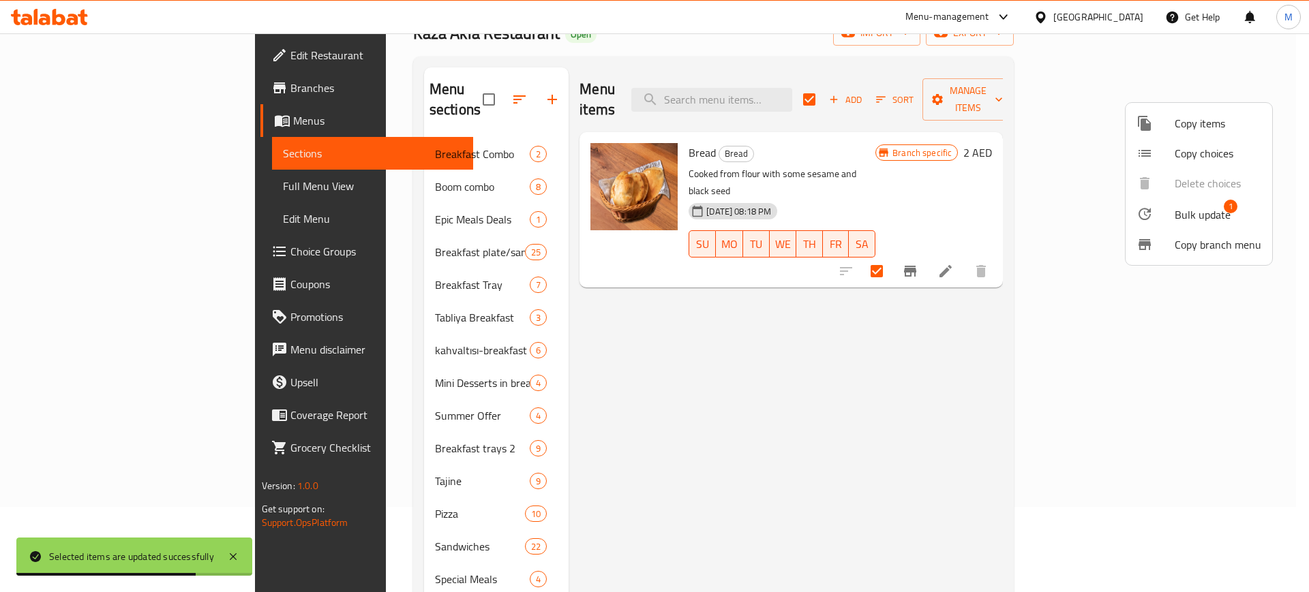
click at [1194, 220] on span "Bulk update" at bounding box center [1202, 215] width 56 height 16
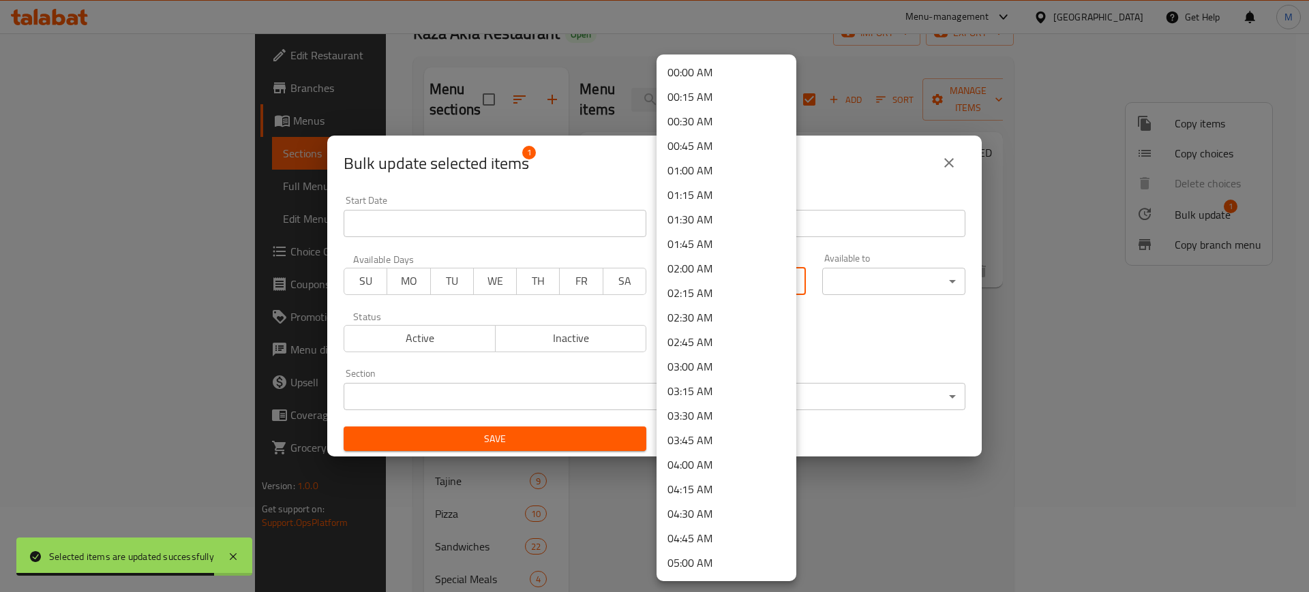
click at [702, 276] on body "Selected items are updated successfully ​ Menu-management [GEOGRAPHIC_DATA] Get…" at bounding box center [654, 227] width 1309 height 559
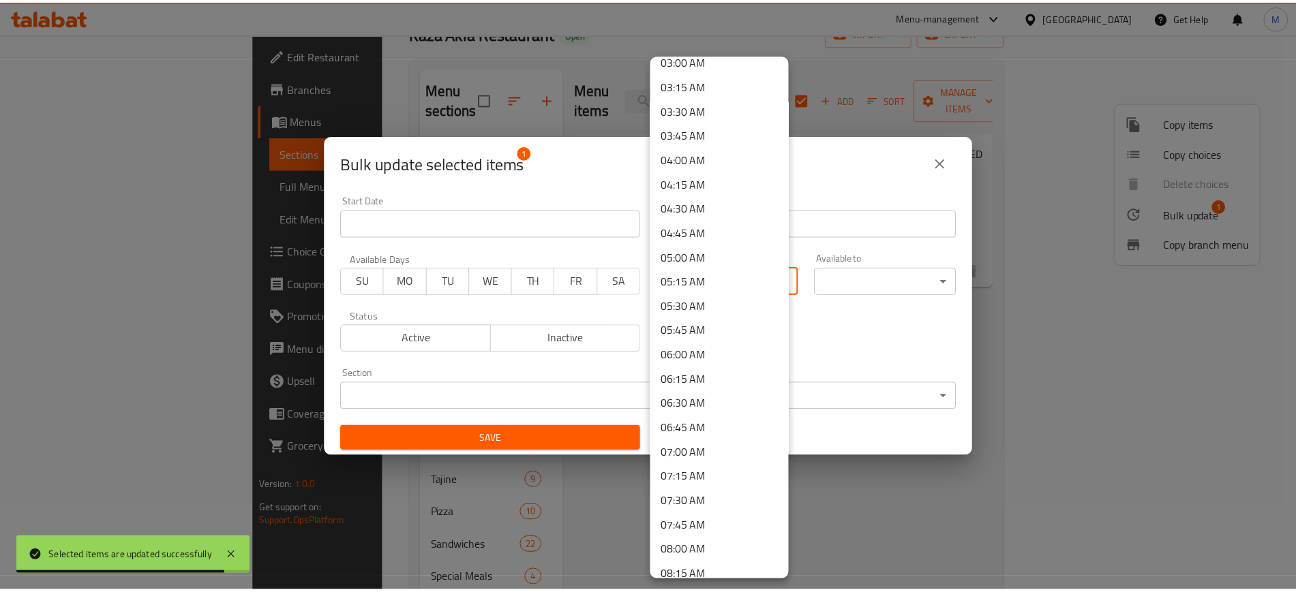
scroll to position [426, 0]
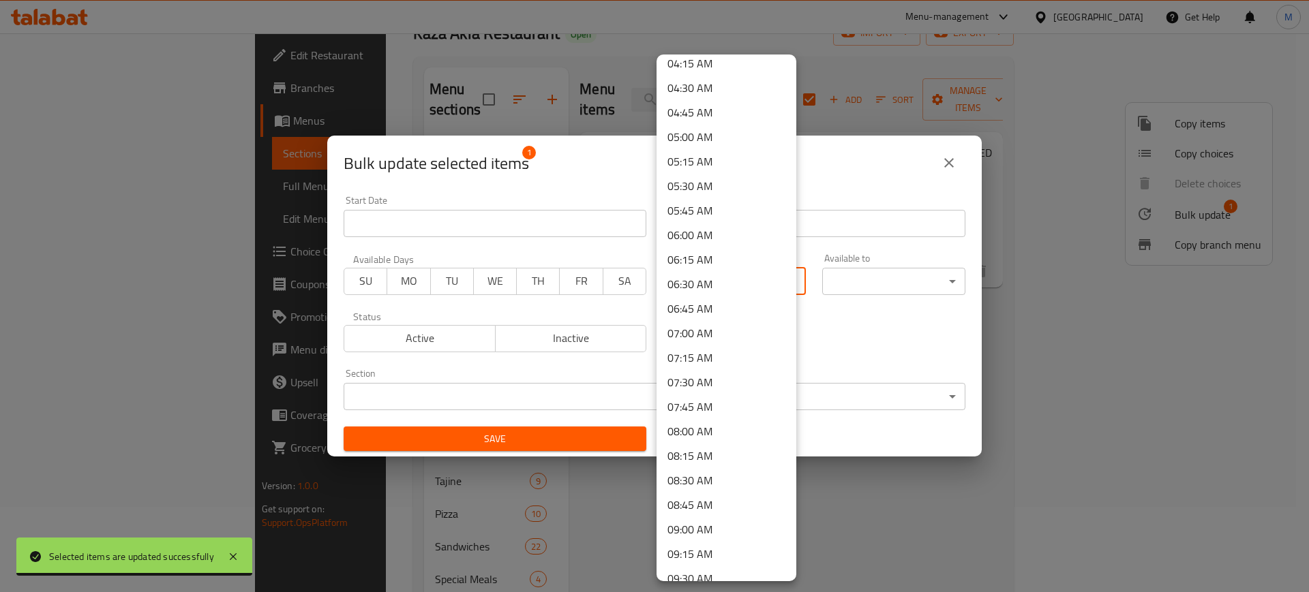
click at [703, 326] on li "07:00 AM" at bounding box center [726, 333] width 140 height 25
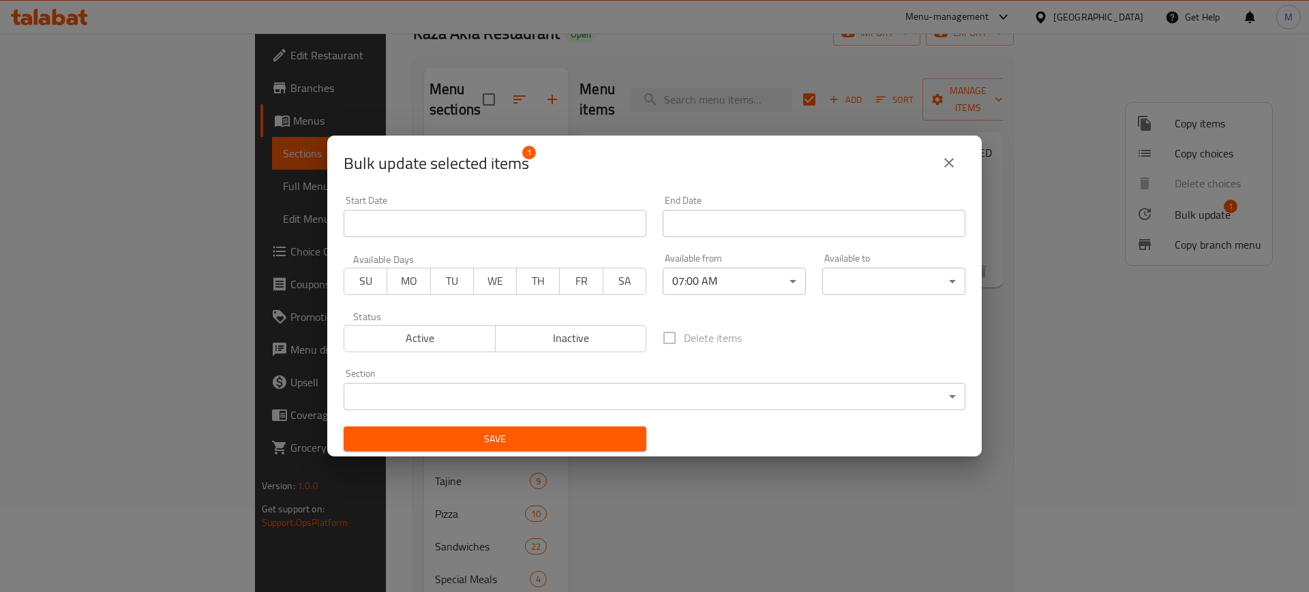
click at [859, 290] on body "​ Menu-management [GEOGRAPHIC_DATA] Get Help M Edit Restaurant Branches Menus S…" at bounding box center [654, 227] width 1309 height 559
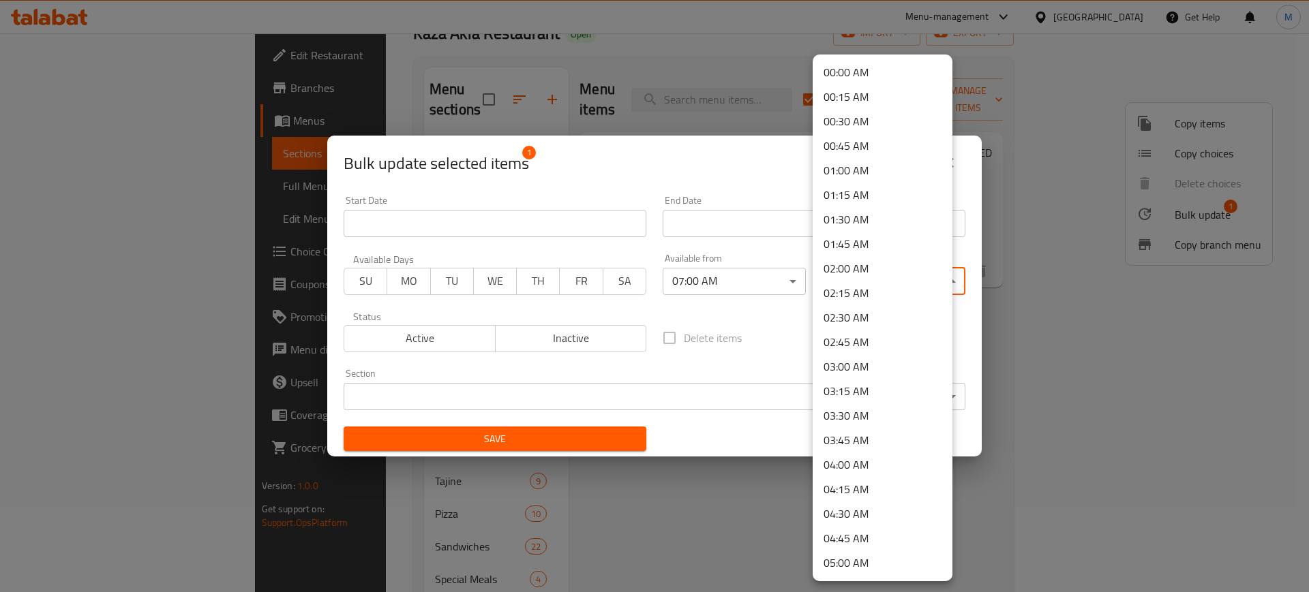
click at [851, 271] on li "02:00 AM" at bounding box center [882, 268] width 140 height 25
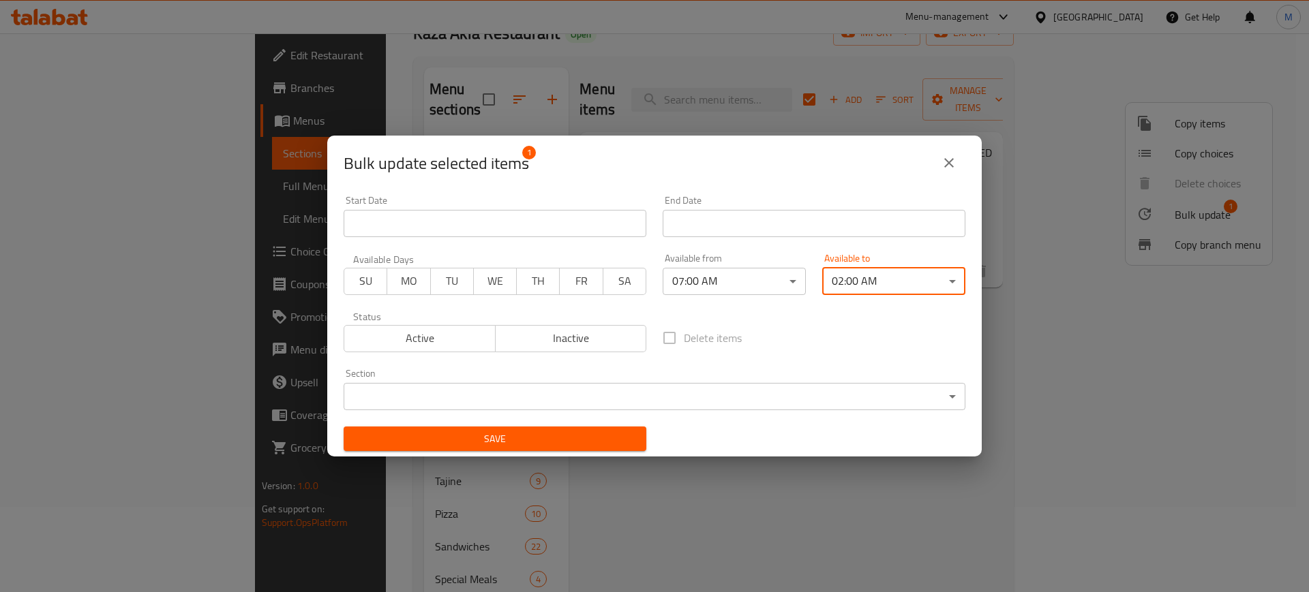
click at [512, 436] on span "Save" at bounding box center [494, 439] width 281 height 17
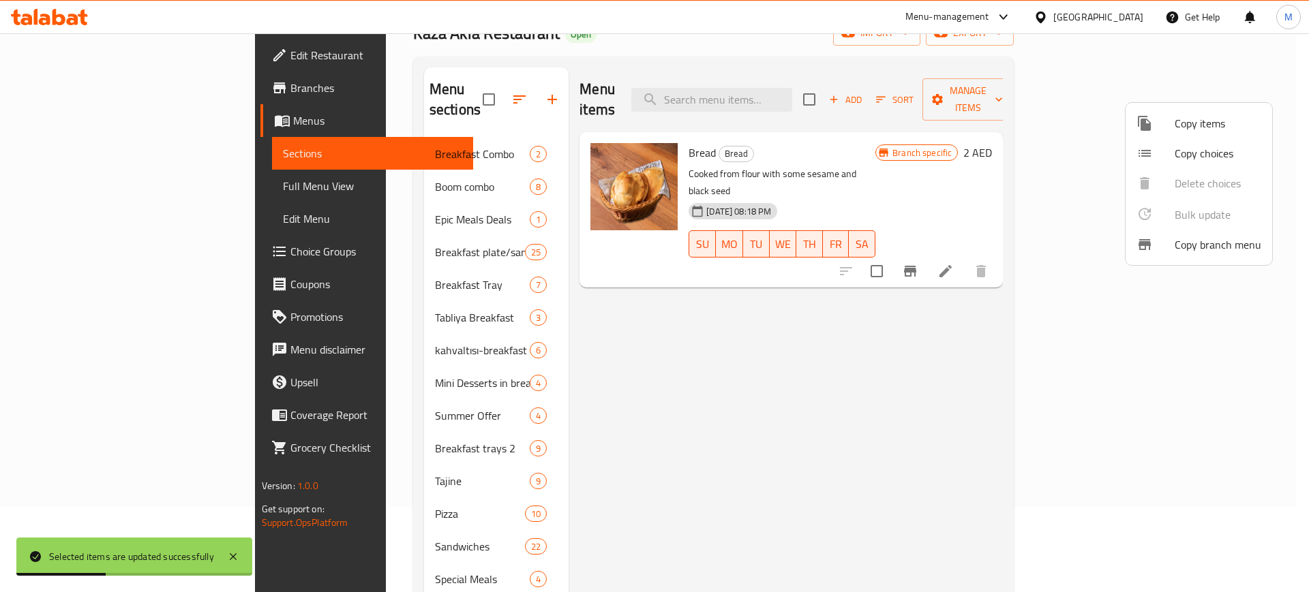
click at [546, 417] on div at bounding box center [654, 296] width 1309 height 592
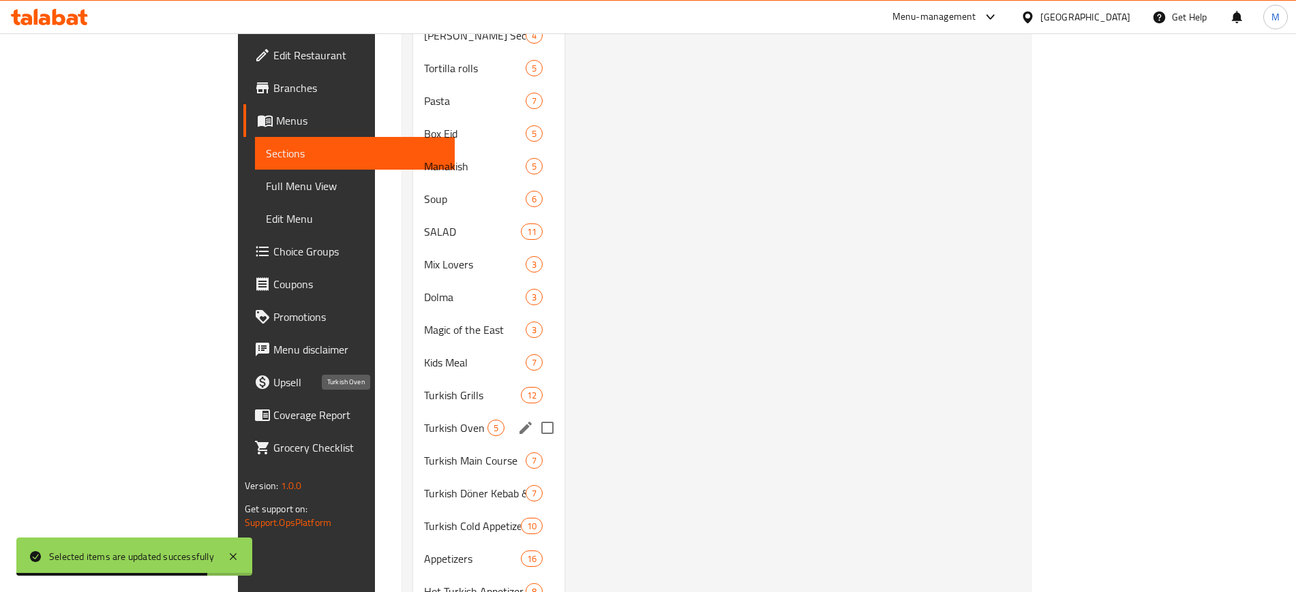
scroll to position [1022, 0]
click at [424, 419] on span "Turkish Oven" at bounding box center [455, 427] width 63 height 16
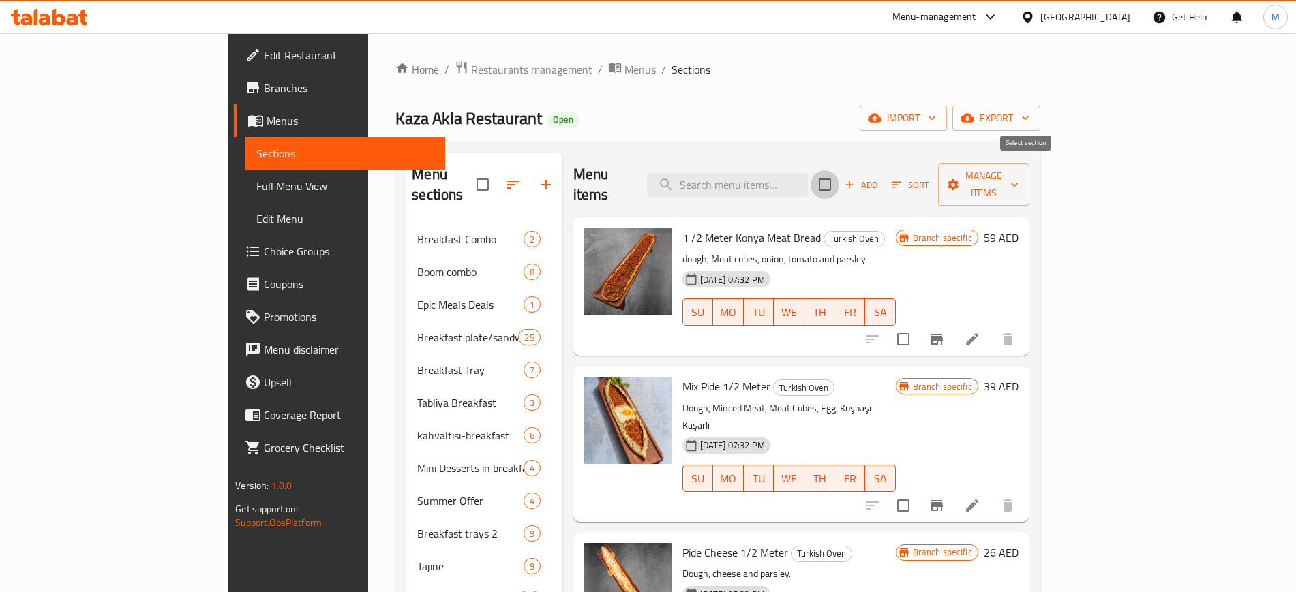
click at [839, 170] on input "checkbox" at bounding box center [824, 184] width 29 height 29
click at [1018, 177] on span "Manage items" at bounding box center [984, 185] width 70 height 34
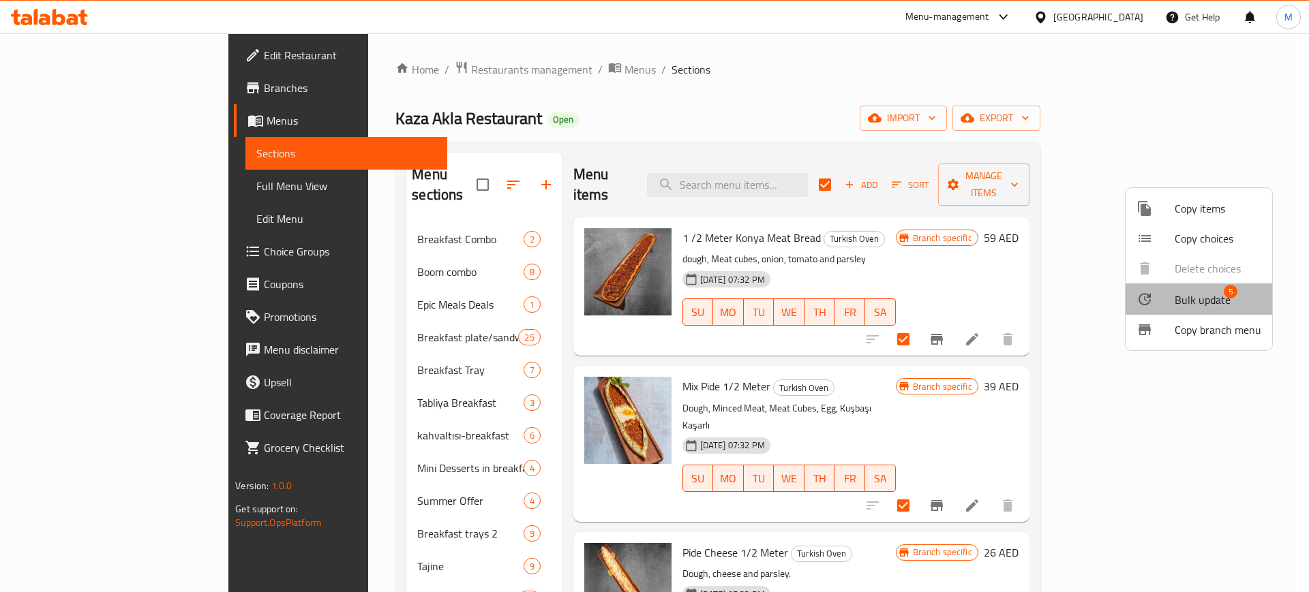
click at [1198, 305] on span "Bulk update" at bounding box center [1202, 300] width 56 height 16
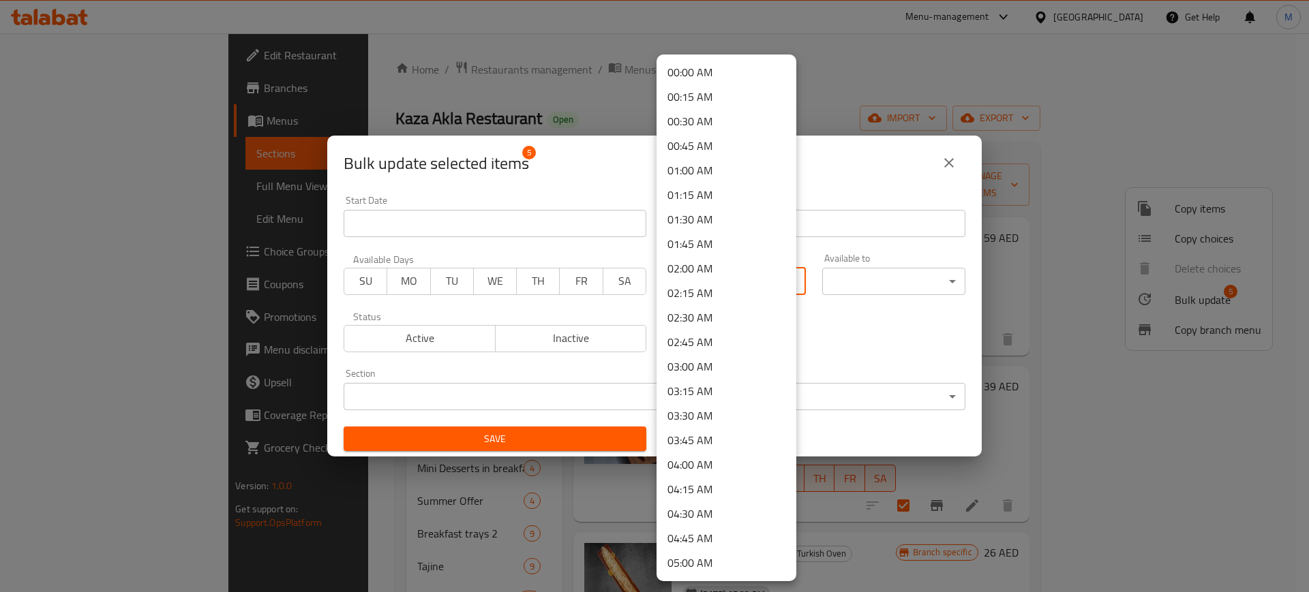
click at [697, 275] on body "​ Menu-management [GEOGRAPHIC_DATA] Get Help M Edit Restaurant Branches Menus S…" at bounding box center [654, 312] width 1309 height 559
click at [703, 415] on li "07:00 AM" at bounding box center [726, 418] width 140 height 25
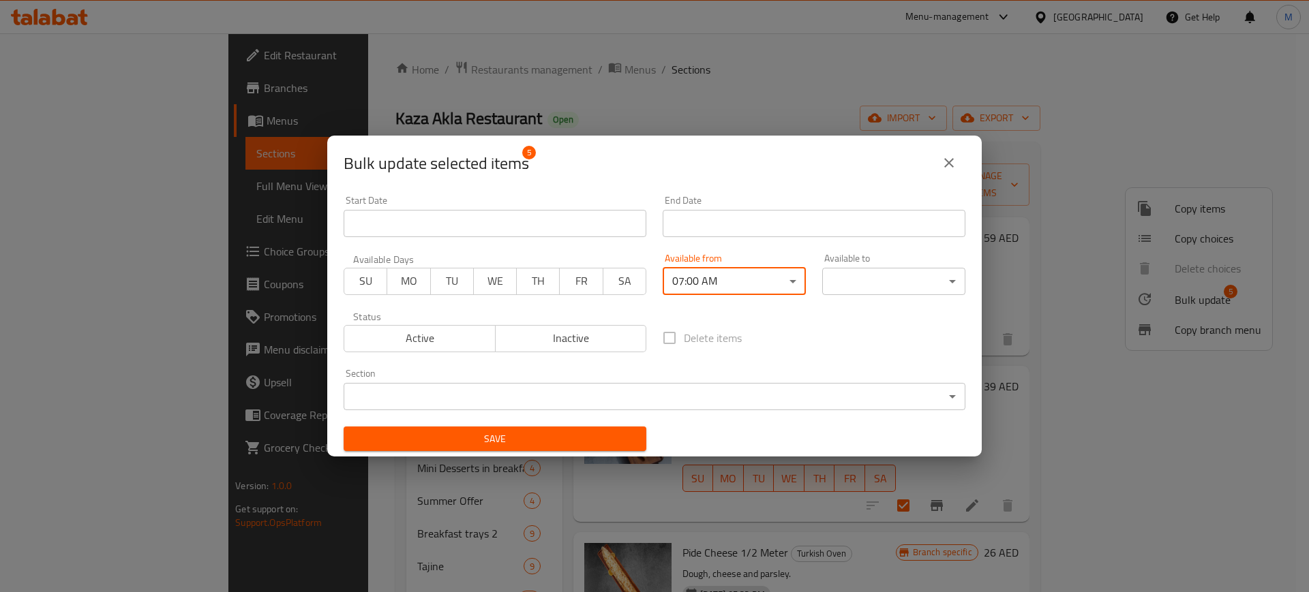
click at [912, 280] on body "​ Menu-management [GEOGRAPHIC_DATA] Get Help M Edit Restaurant Branches Menus S…" at bounding box center [654, 312] width 1309 height 559
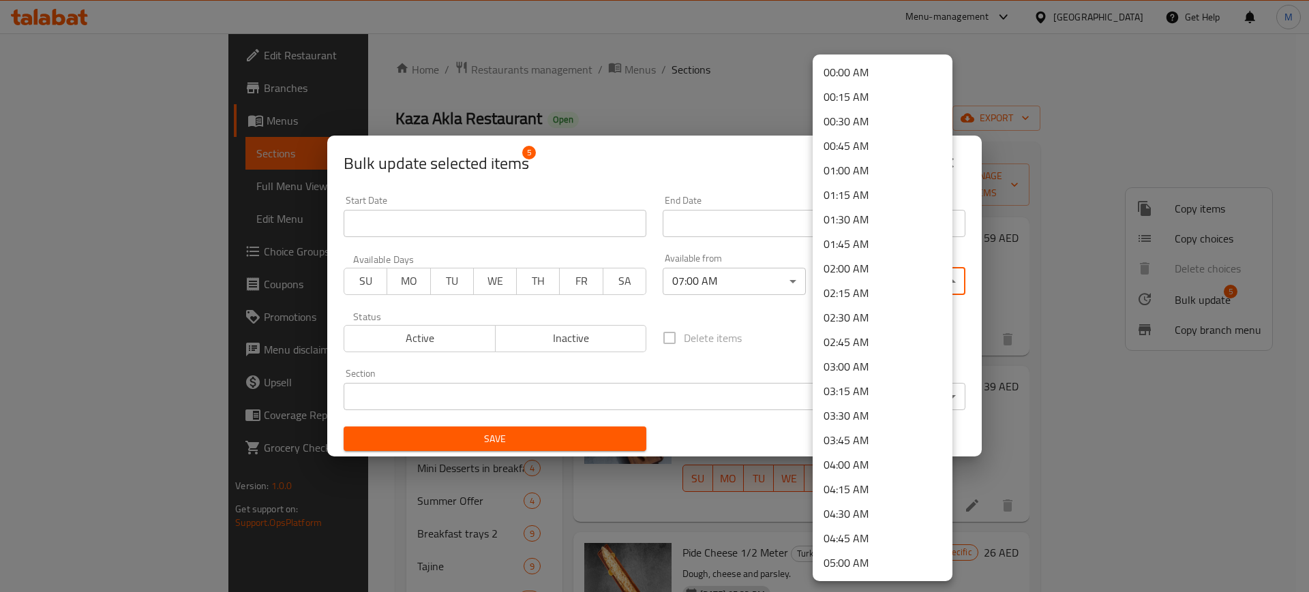
drag, startPoint x: 864, startPoint y: 260, endPoint x: 607, endPoint y: 343, distance: 270.5
click at [864, 261] on li "02:00 AM" at bounding box center [882, 268] width 140 height 25
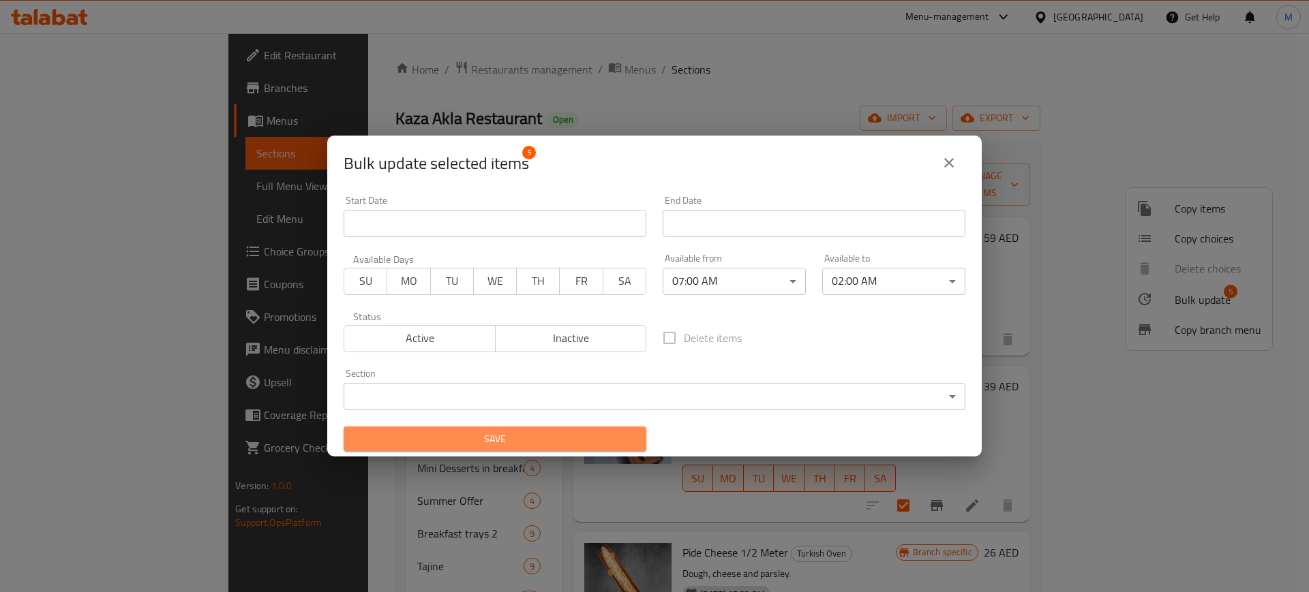
click at [506, 442] on span "Save" at bounding box center [494, 439] width 281 height 17
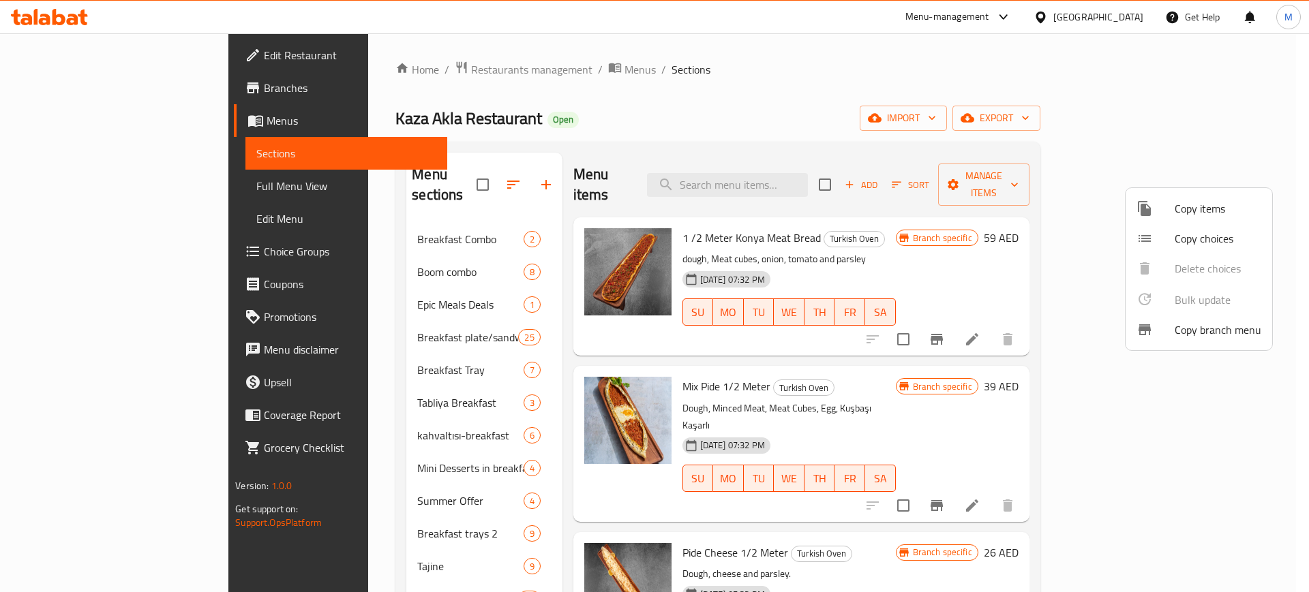
click at [1030, 178] on div at bounding box center [654, 296] width 1309 height 592
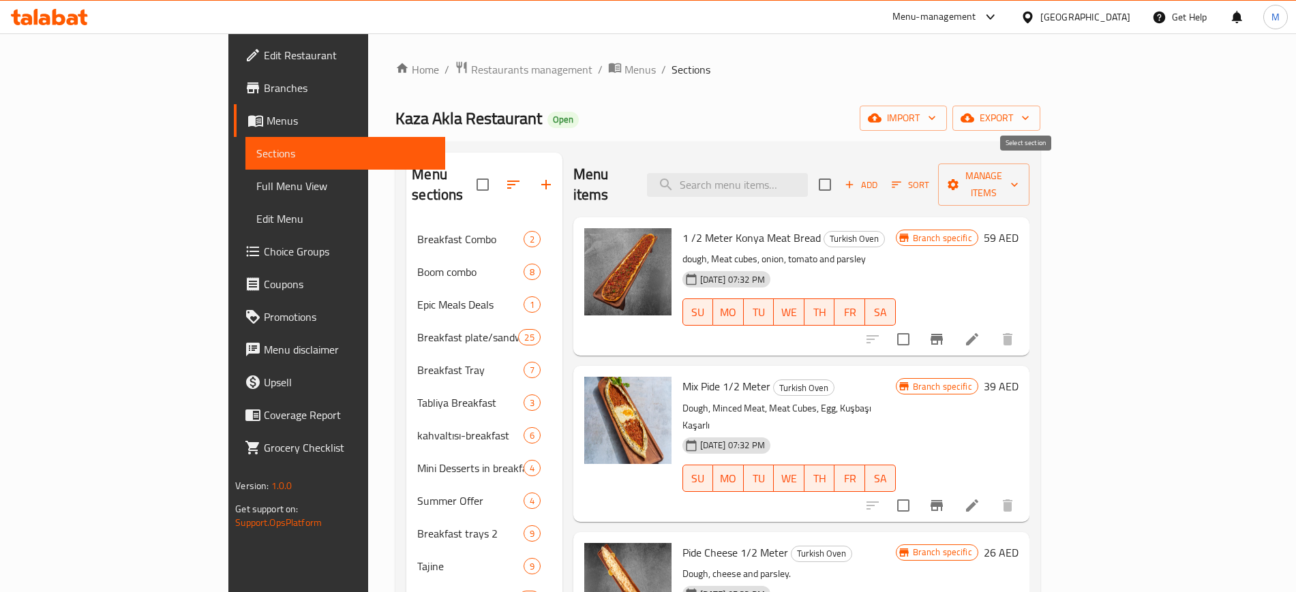
click at [839, 178] on input "checkbox" at bounding box center [824, 184] width 29 height 29
click at [1018, 181] on span "Manage items" at bounding box center [984, 185] width 70 height 34
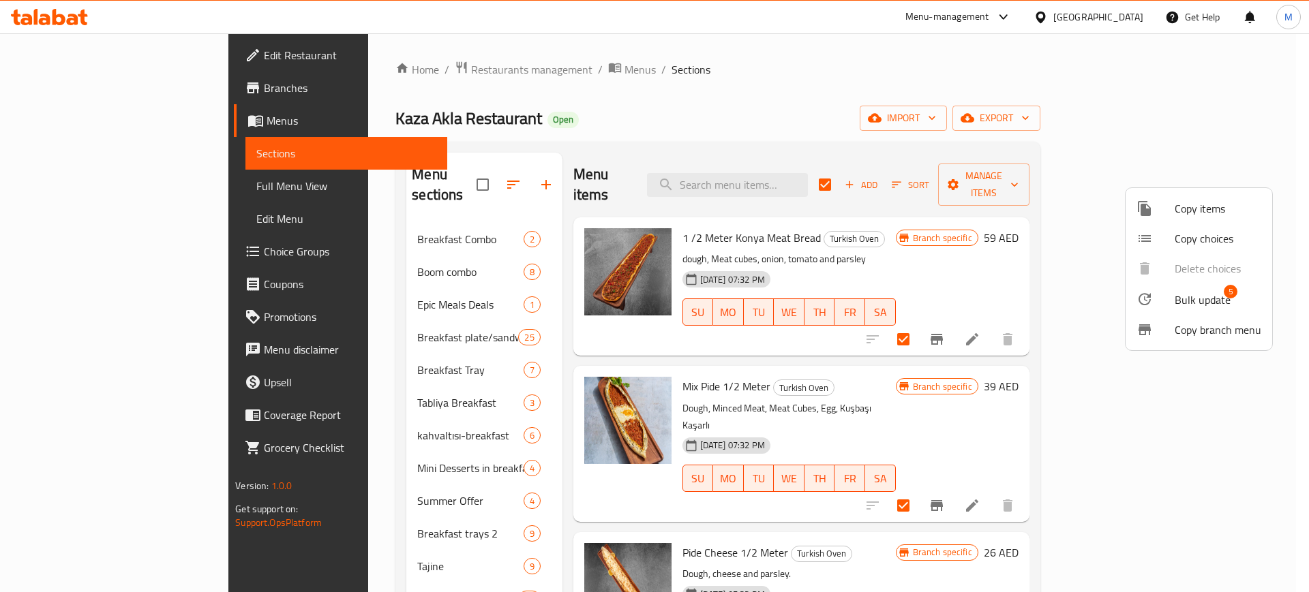
click at [1208, 311] on li "Bulk update 5" at bounding box center [1198, 299] width 147 height 31
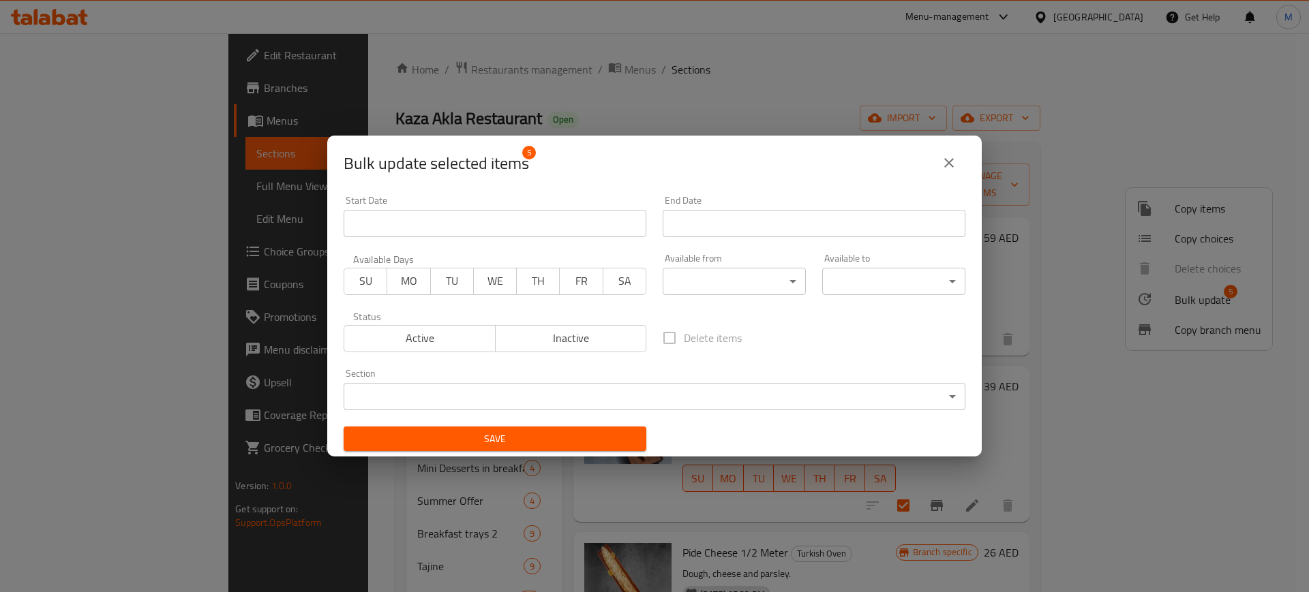
click at [685, 279] on body "​ Menu-management [GEOGRAPHIC_DATA] Get Help M Edit Restaurant Branches Menus S…" at bounding box center [654, 312] width 1309 height 559
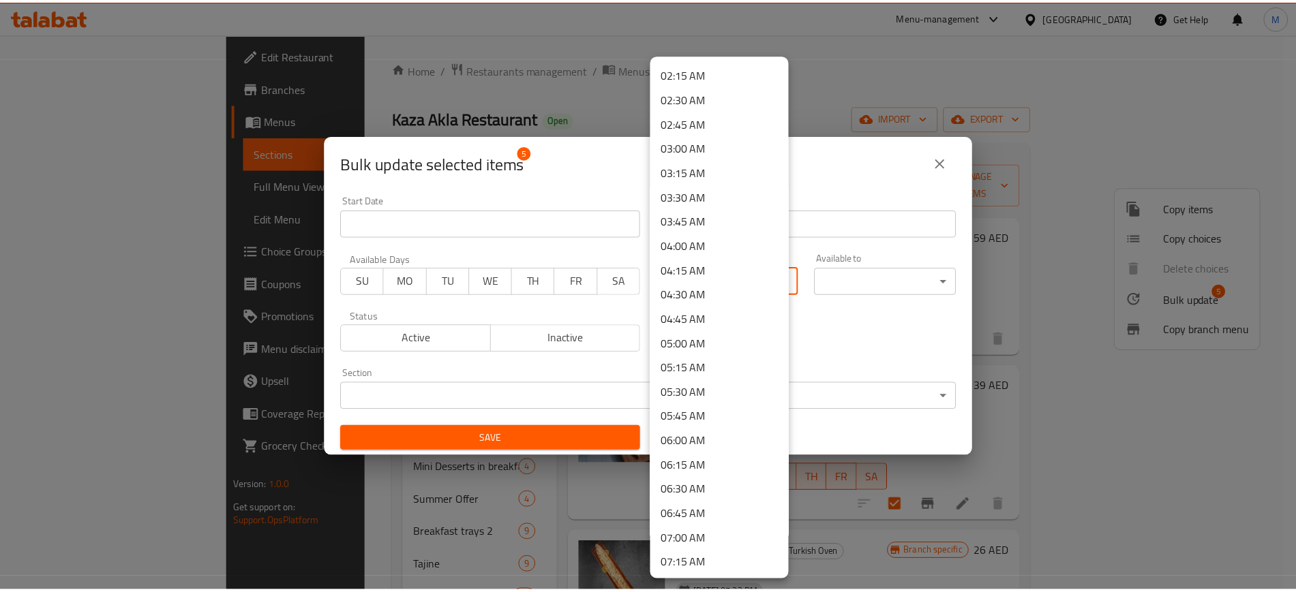
scroll to position [256, 0]
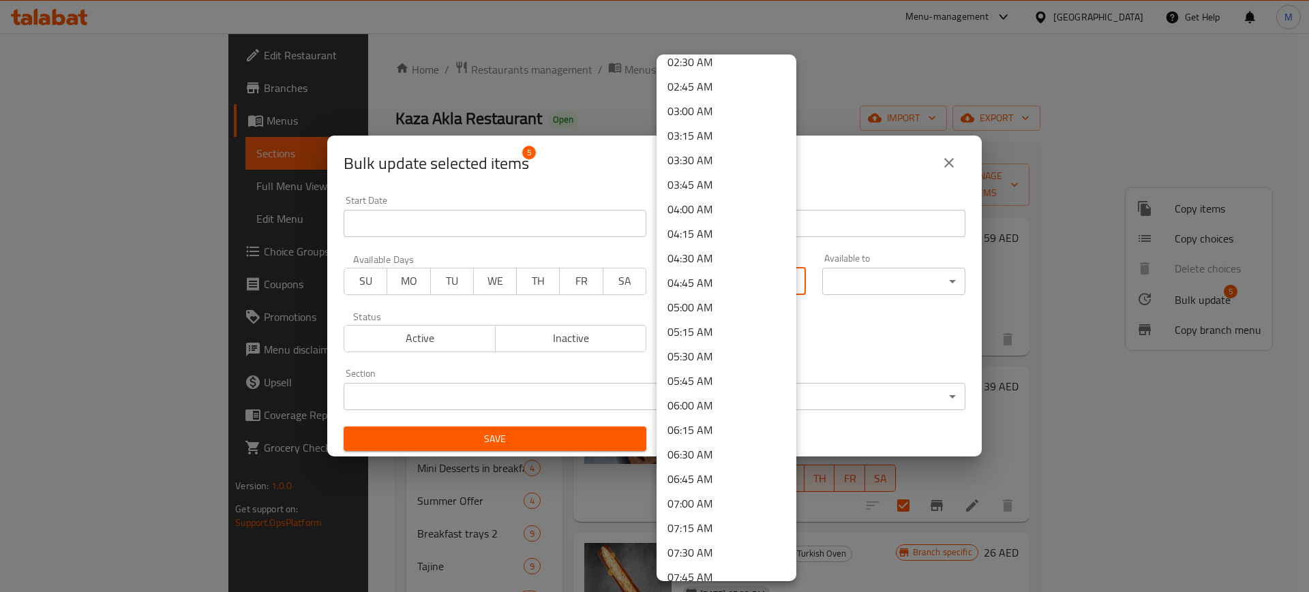
click at [708, 493] on li "07:00 AM" at bounding box center [726, 503] width 140 height 25
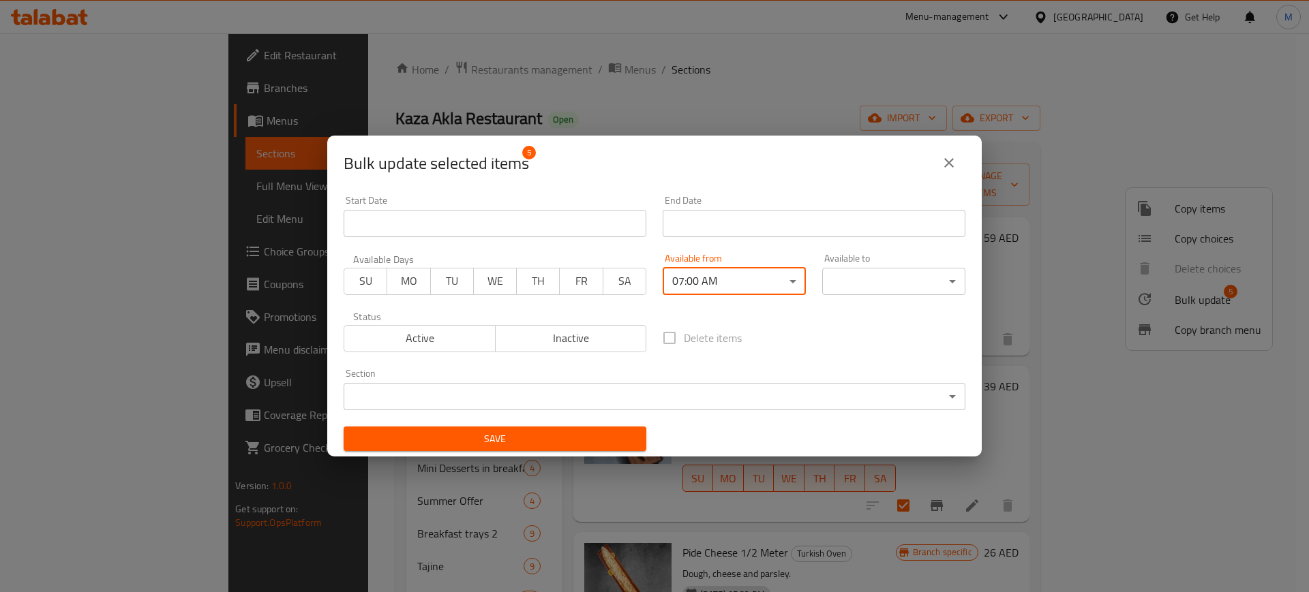
click at [844, 285] on body "​ Menu-management [GEOGRAPHIC_DATA] Get Help M Edit Restaurant Branches Menus S…" at bounding box center [654, 312] width 1309 height 559
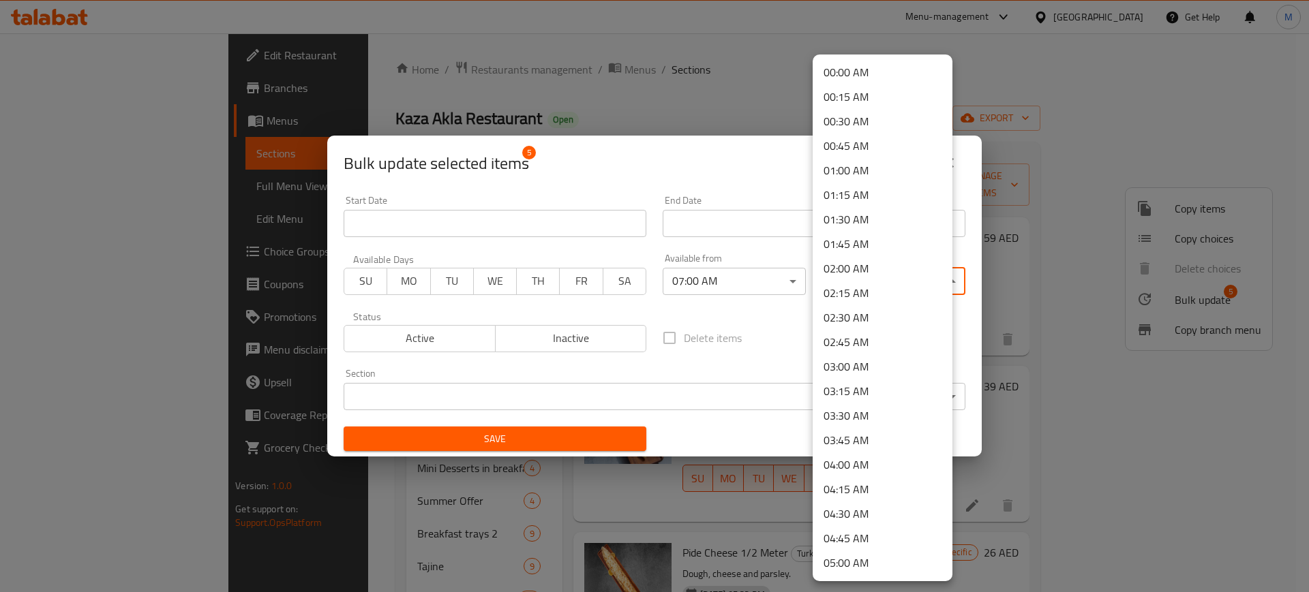
click at [855, 266] on li "02:00 AM" at bounding box center [882, 268] width 140 height 25
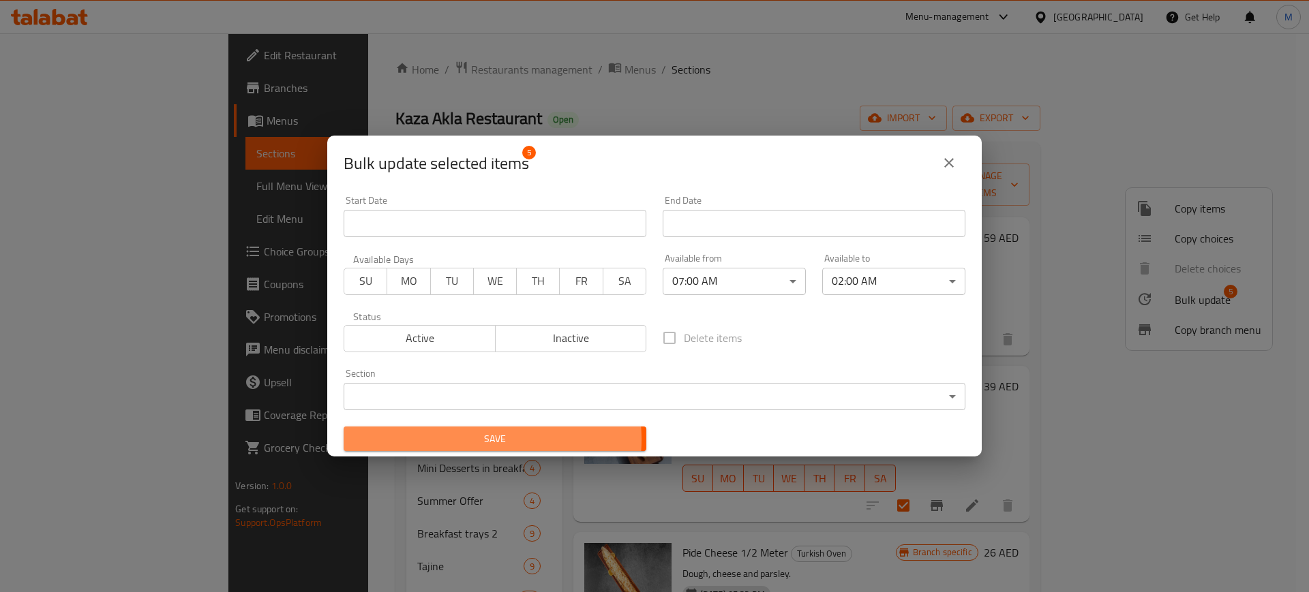
click at [475, 440] on span "Save" at bounding box center [494, 439] width 281 height 17
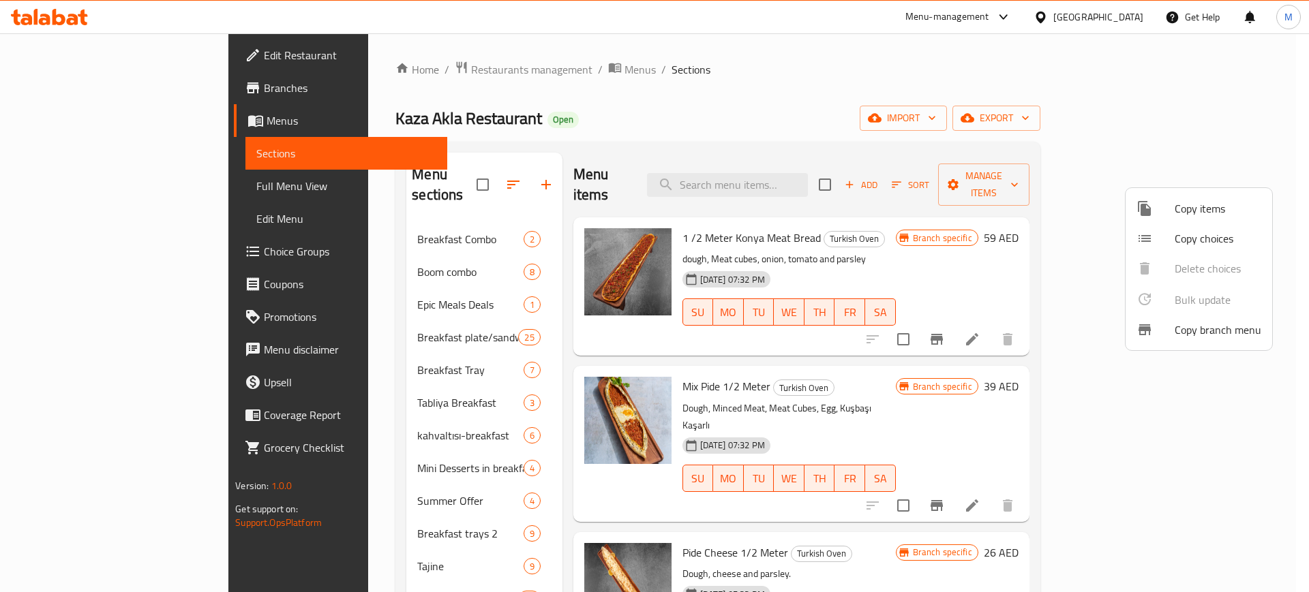
click at [701, 345] on div at bounding box center [654, 296] width 1309 height 592
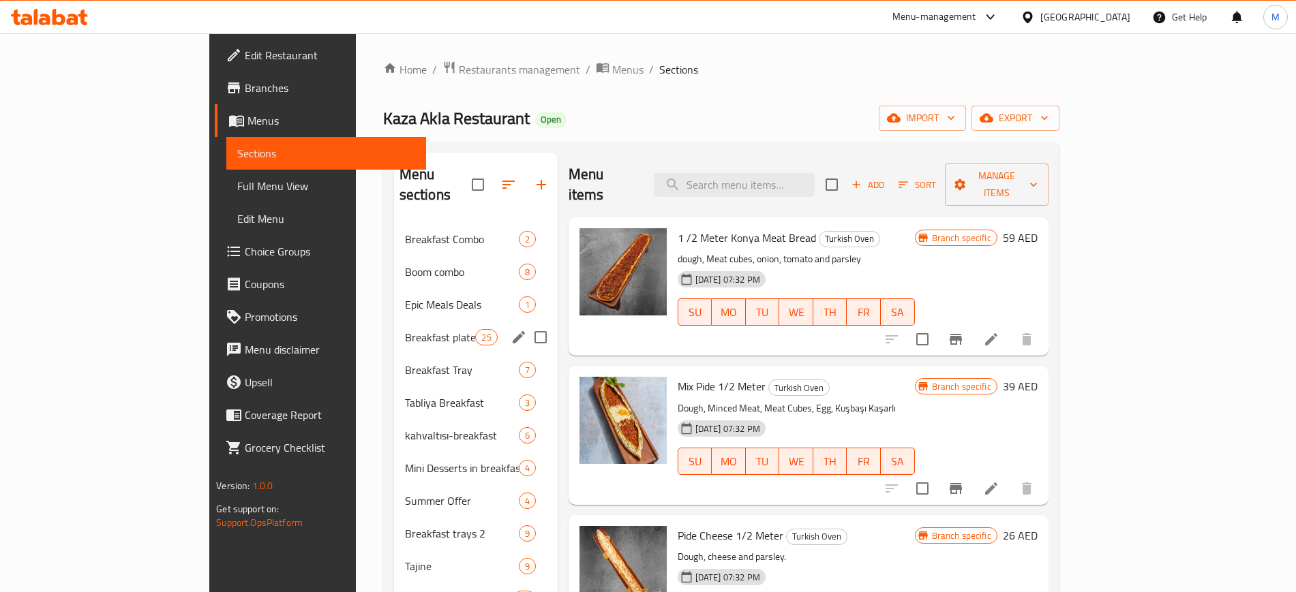
scroll to position [707, 0]
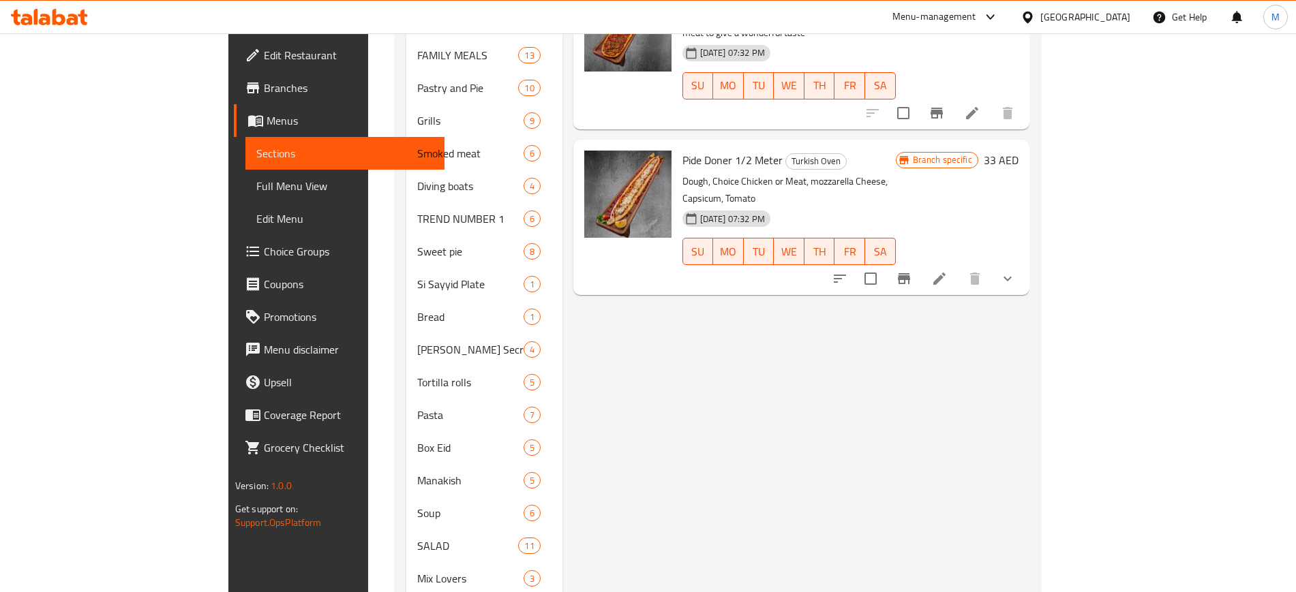
click at [568, 323] on div "Menu items Add Sort Manage items 1 /2 Meter Konya Meat Bread Turkish Oven dough…" at bounding box center [795, 366] width 467 height 1842
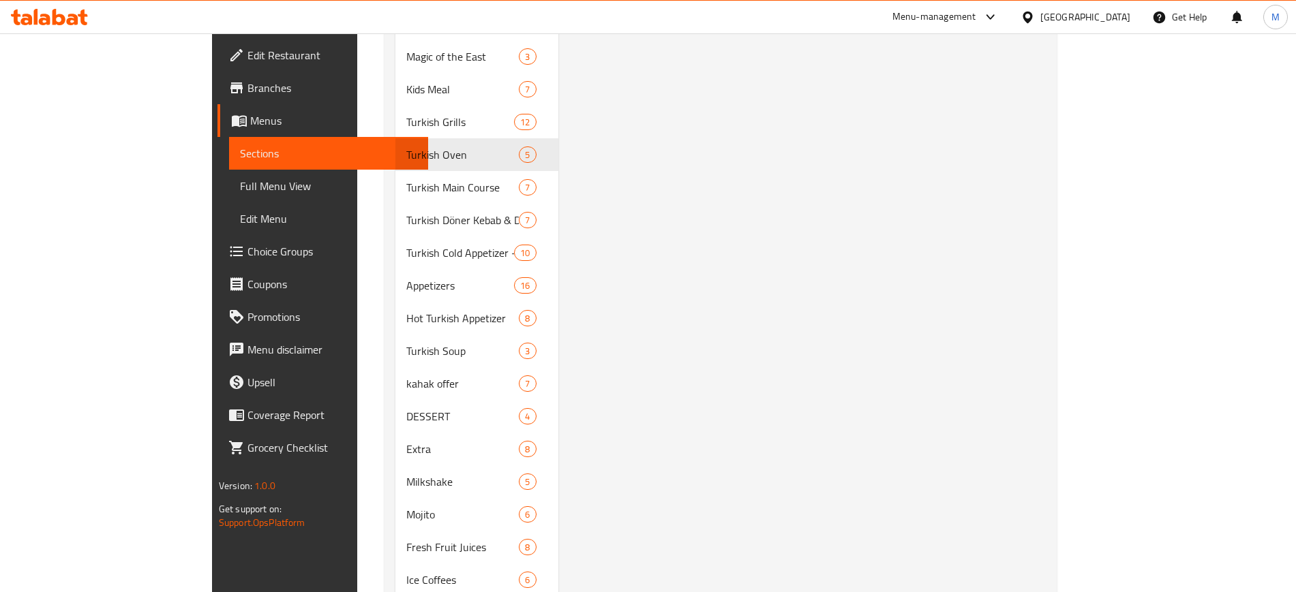
scroll to position [1420, 0]
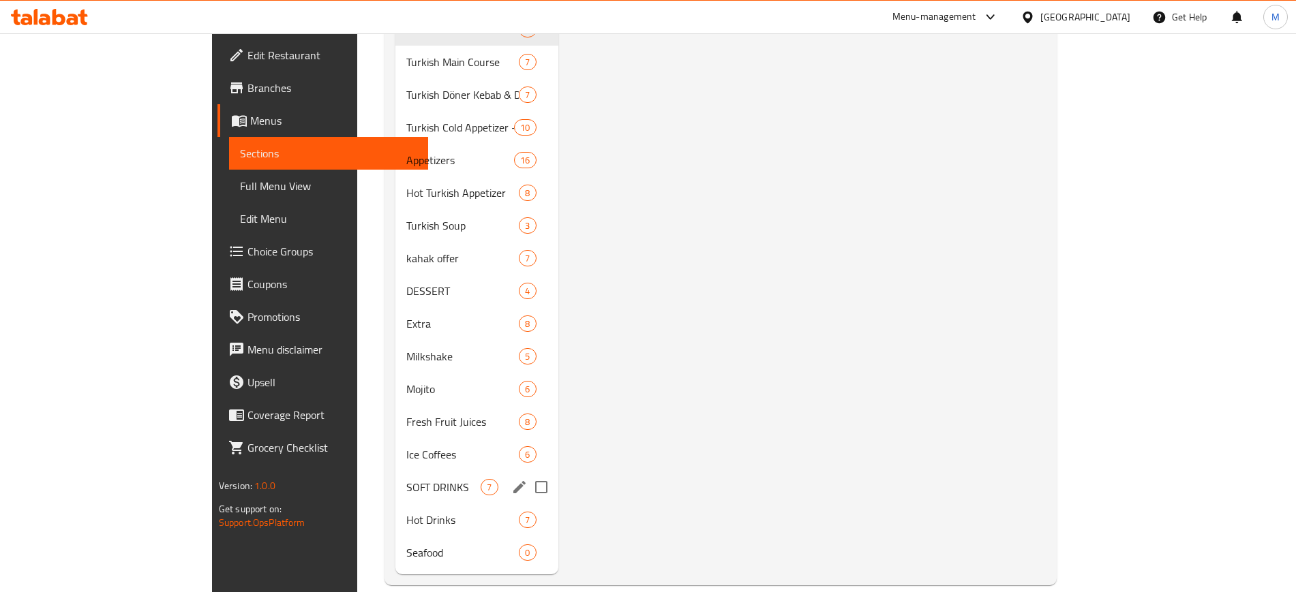
click at [406, 479] on span "SOFT DRINKS" at bounding box center [443, 487] width 74 height 16
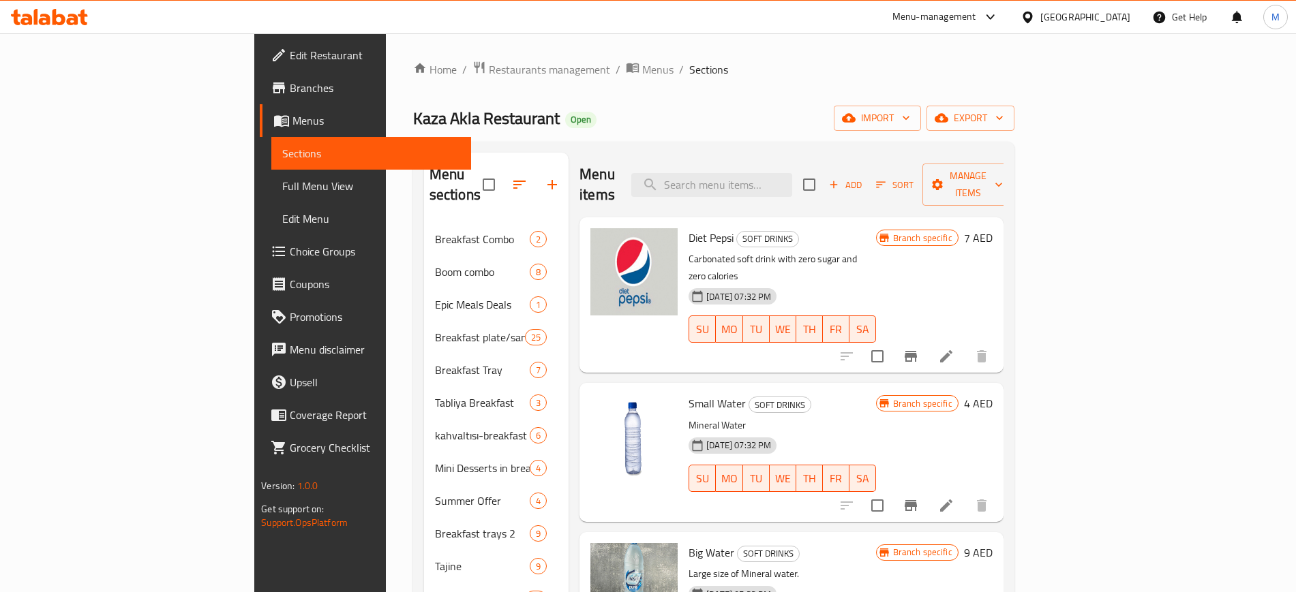
click at [823, 177] on input "checkbox" at bounding box center [809, 184] width 29 height 29
click at [1003, 177] on span "Manage items" at bounding box center [968, 185] width 70 height 34
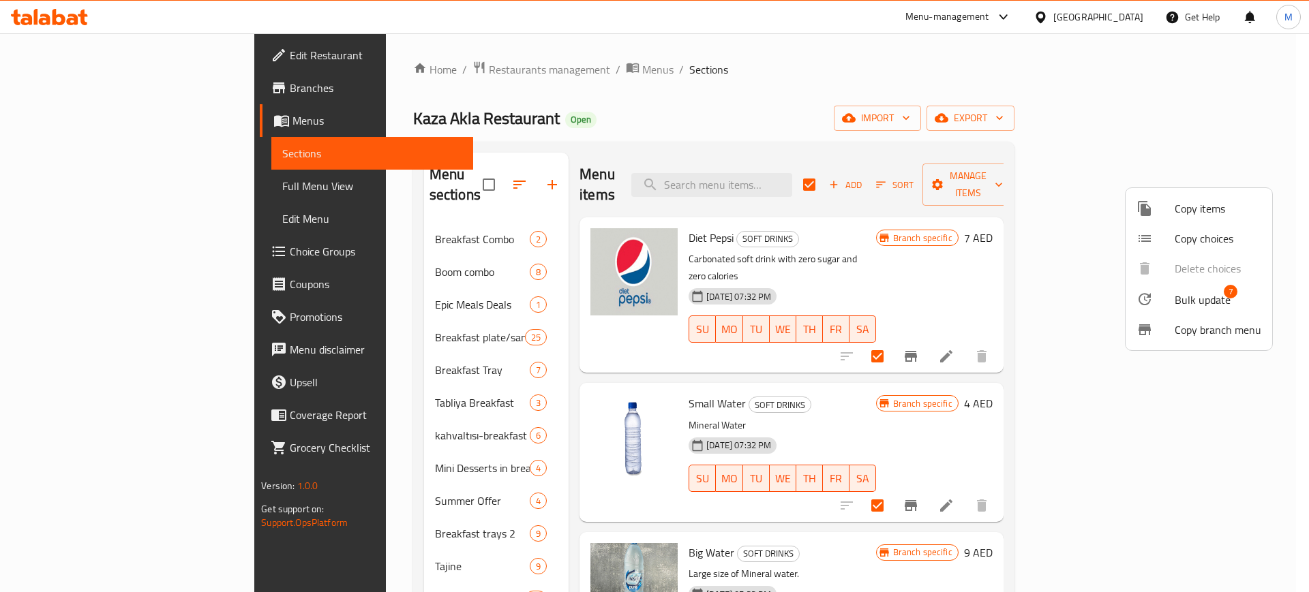
click at [1182, 305] on span "Bulk update" at bounding box center [1202, 300] width 56 height 16
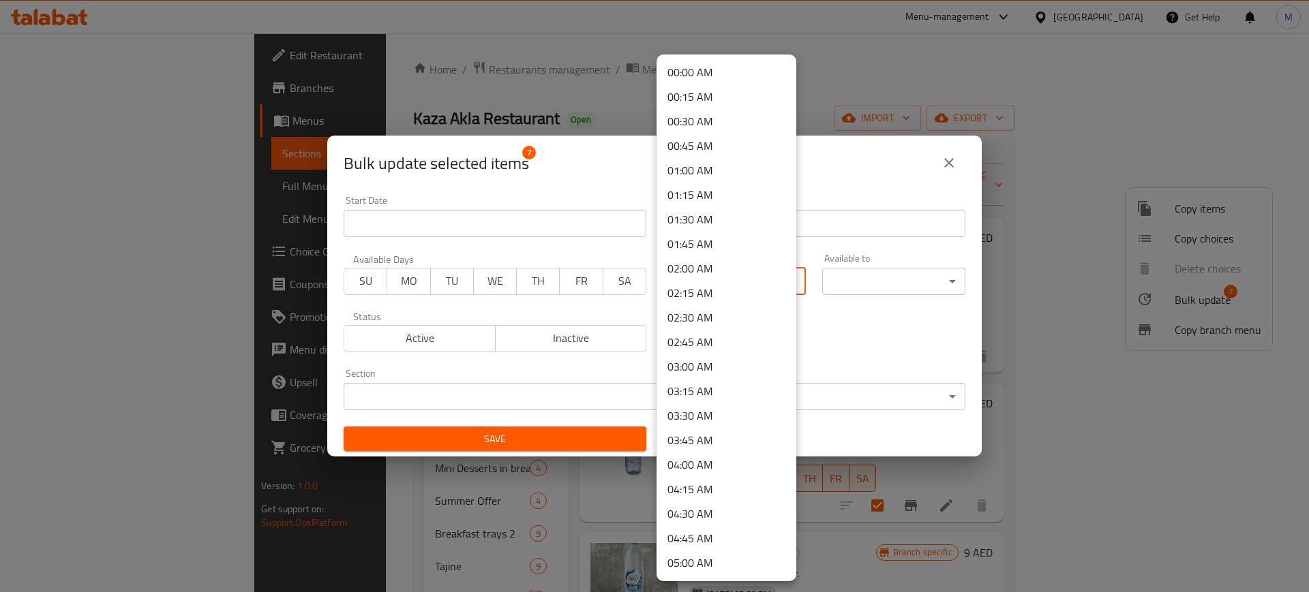
click at [705, 285] on body "​ Menu-management [GEOGRAPHIC_DATA] Get Help M Edit Restaurant Branches Menus S…" at bounding box center [654, 312] width 1309 height 559
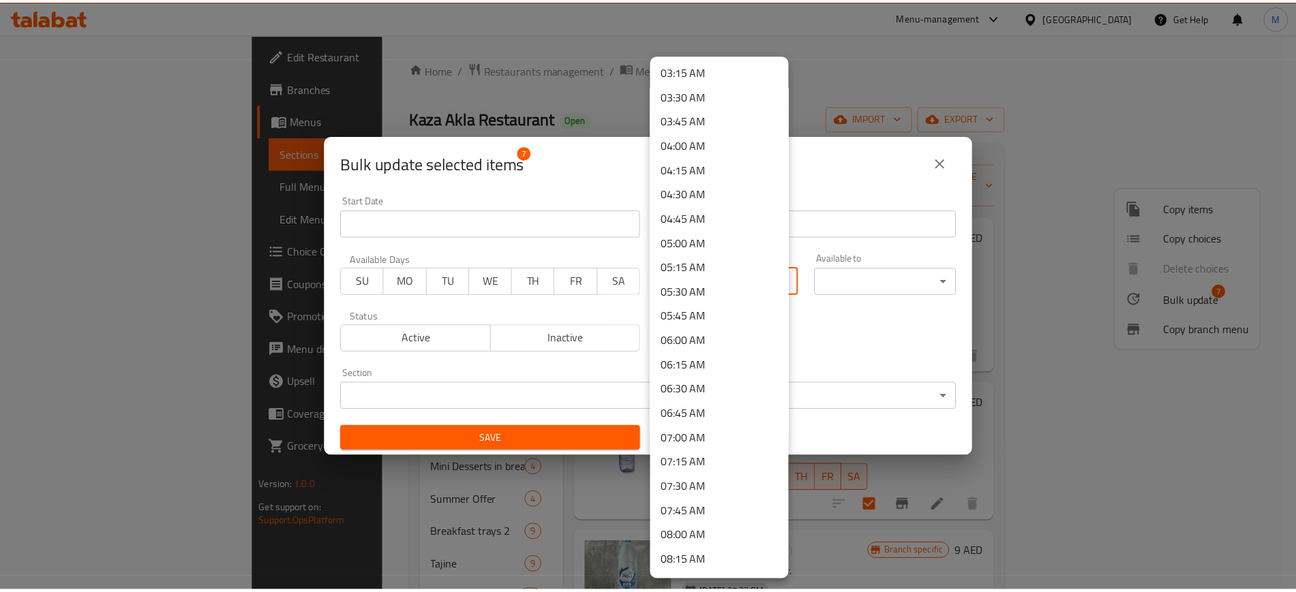
scroll to position [682, 0]
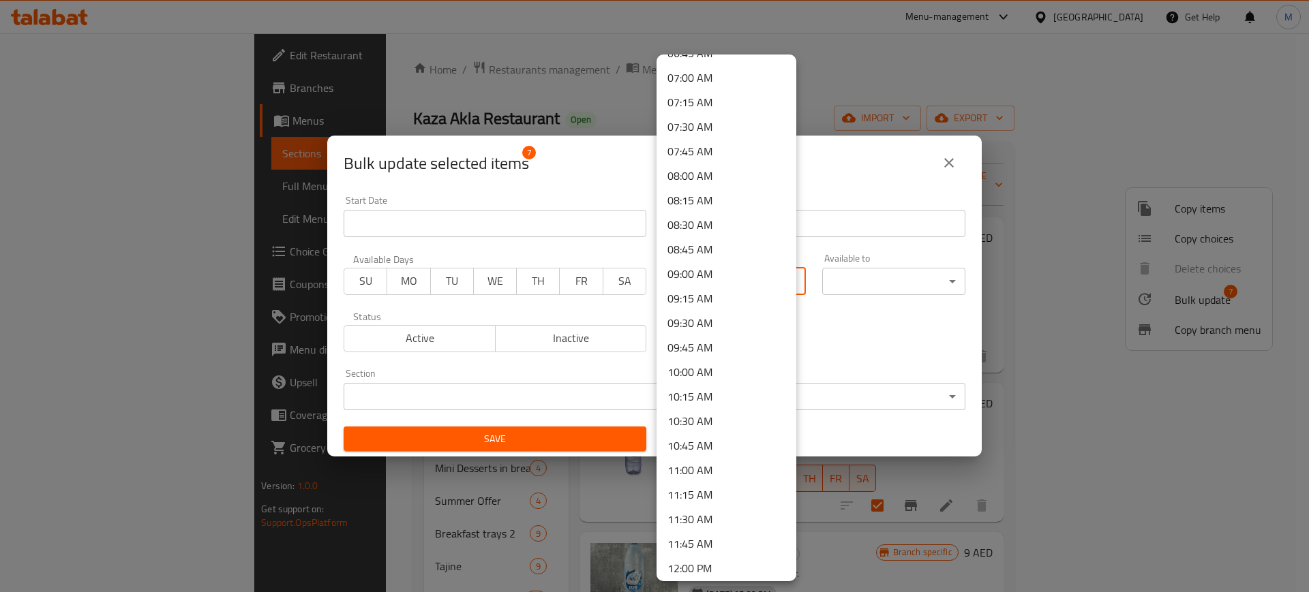
click at [714, 83] on li "07:00 AM" at bounding box center [726, 77] width 140 height 25
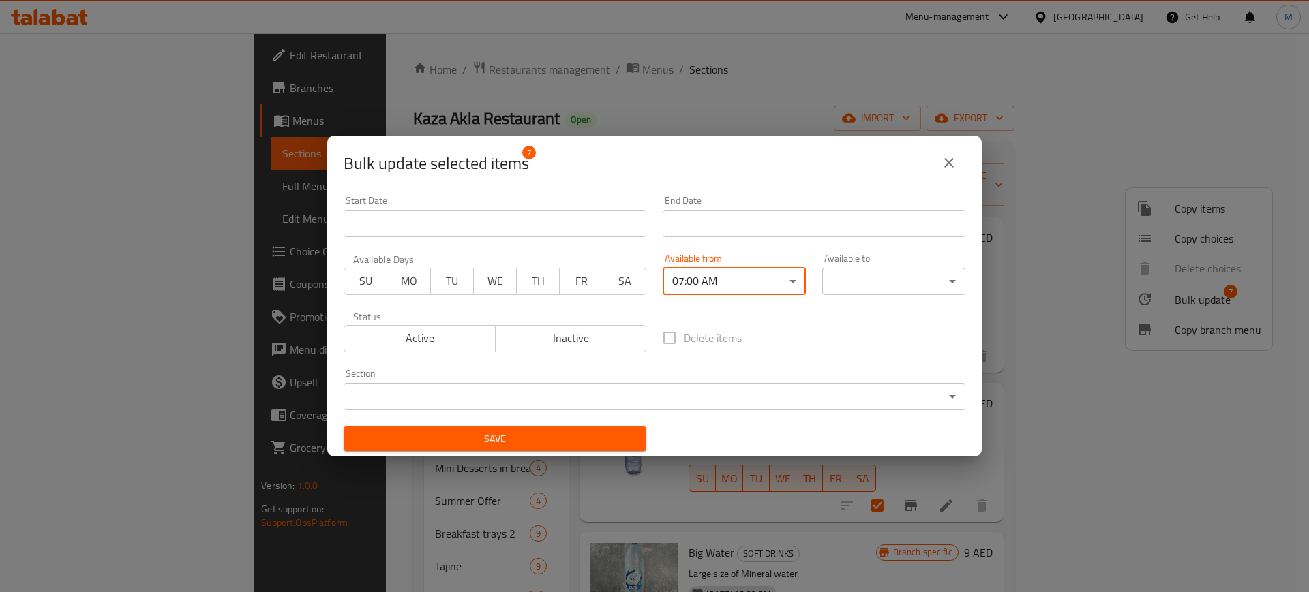
click at [851, 286] on body "​ Menu-management [GEOGRAPHIC_DATA] Get Help M Edit Restaurant Branches Menus S…" at bounding box center [654, 312] width 1309 height 559
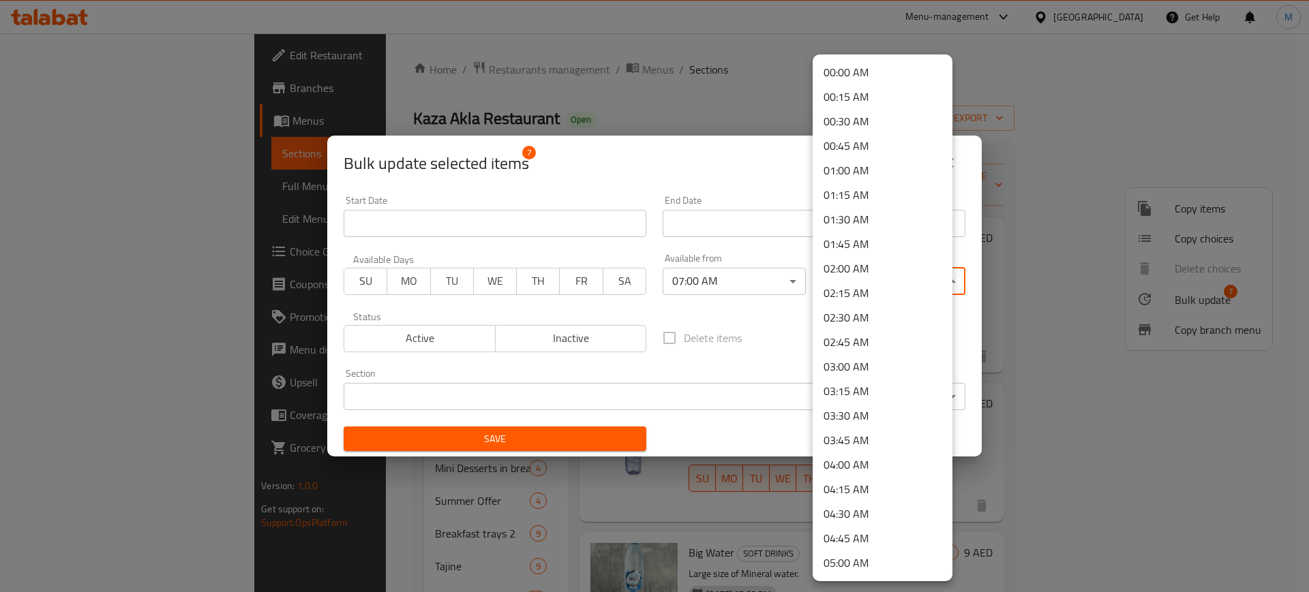
click at [863, 274] on li "02:00 AM" at bounding box center [882, 268] width 140 height 25
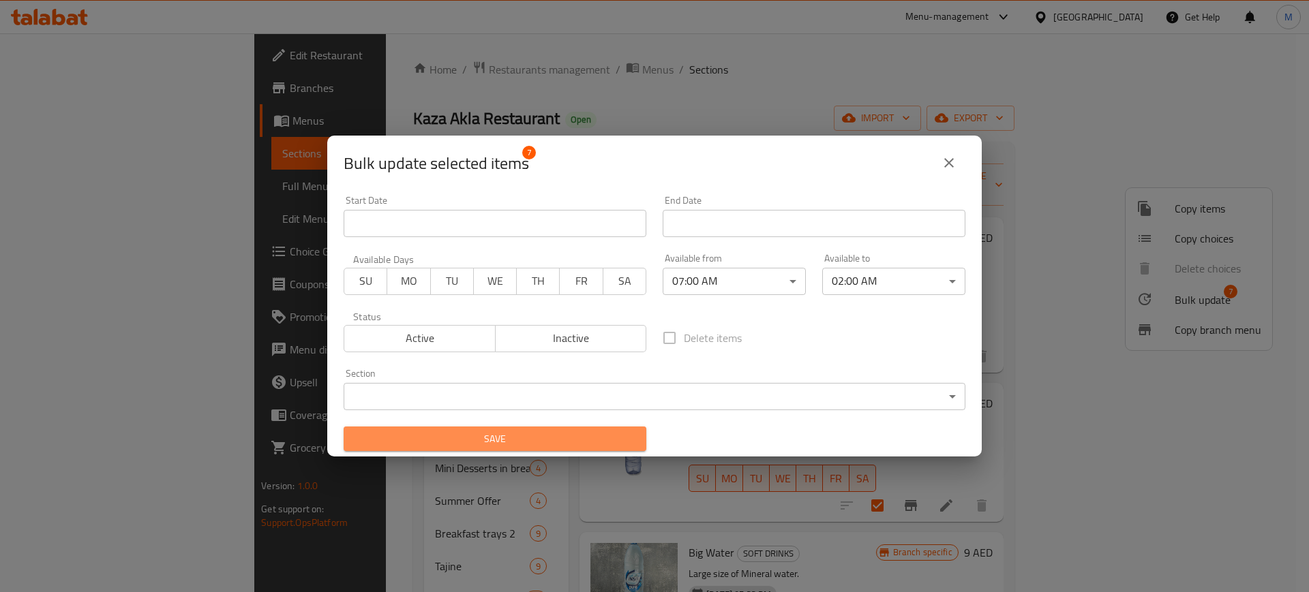
click at [565, 431] on span "Save" at bounding box center [494, 439] width 281 height 17
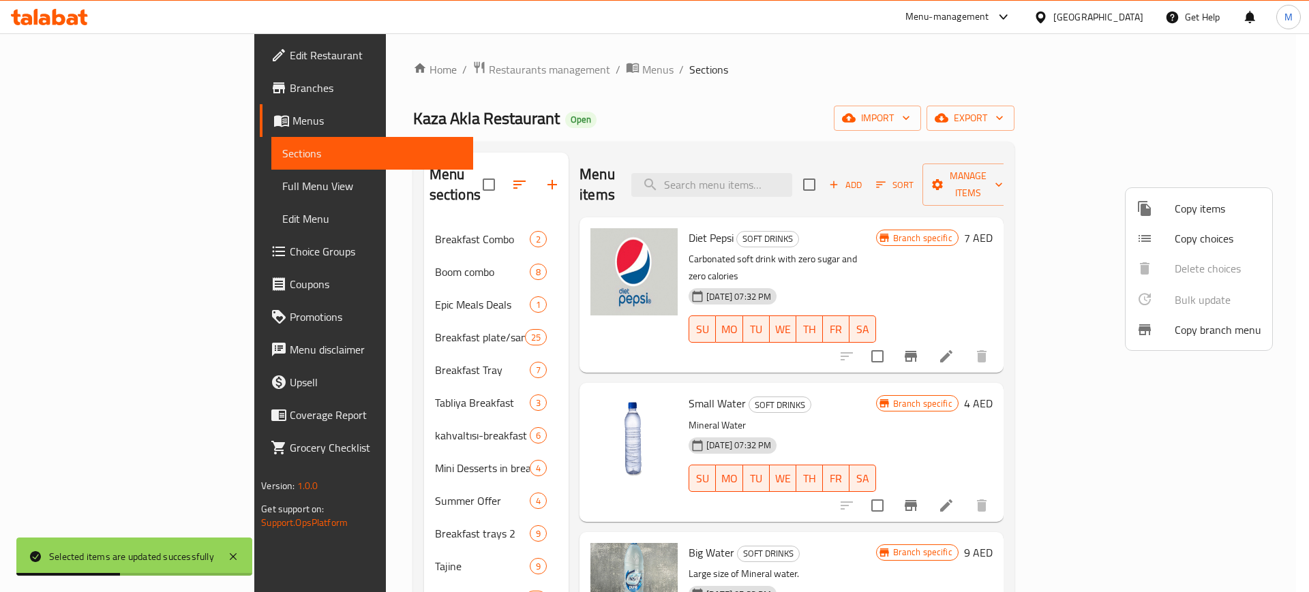
click at [333, 294] on div at bounding box center [654, 296] width 1309 height 592
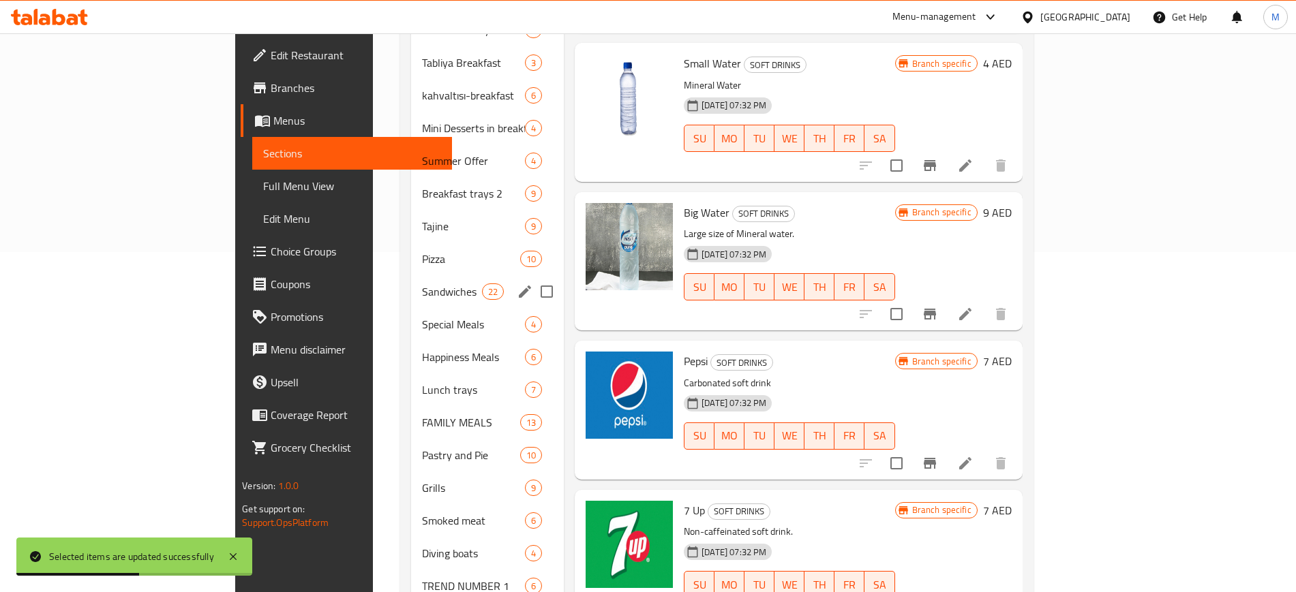
scroll to position [341, 0]
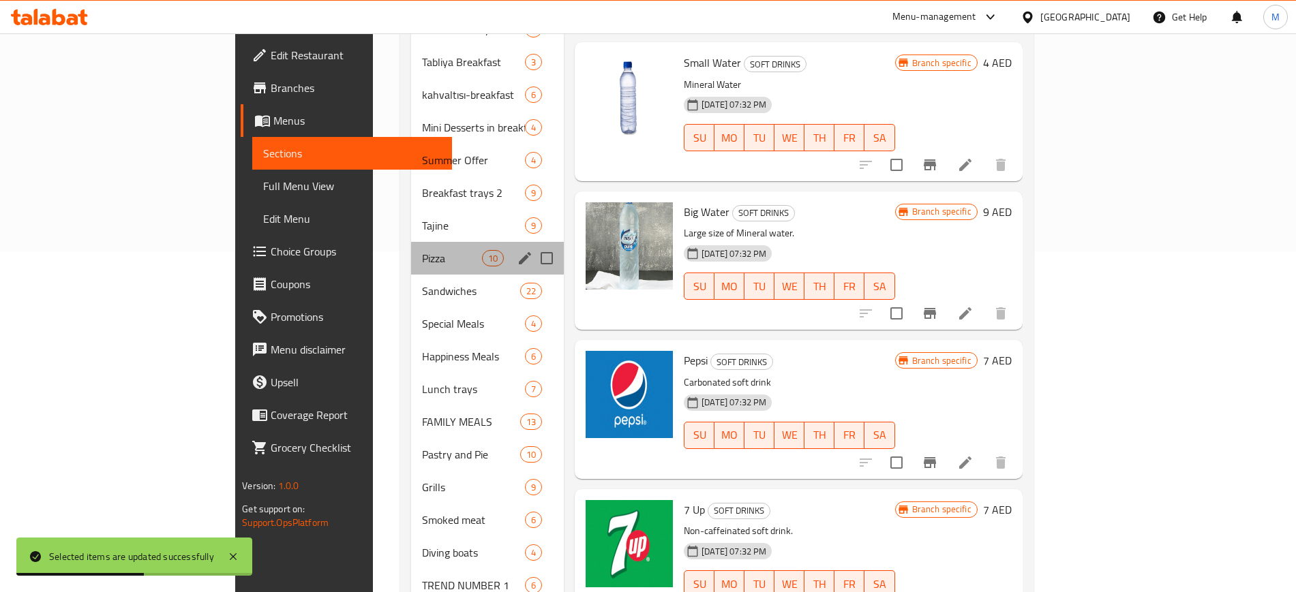
click at [411, 242] on div "Pizza 10" at bounding box center [487, 258] width 153 height 33
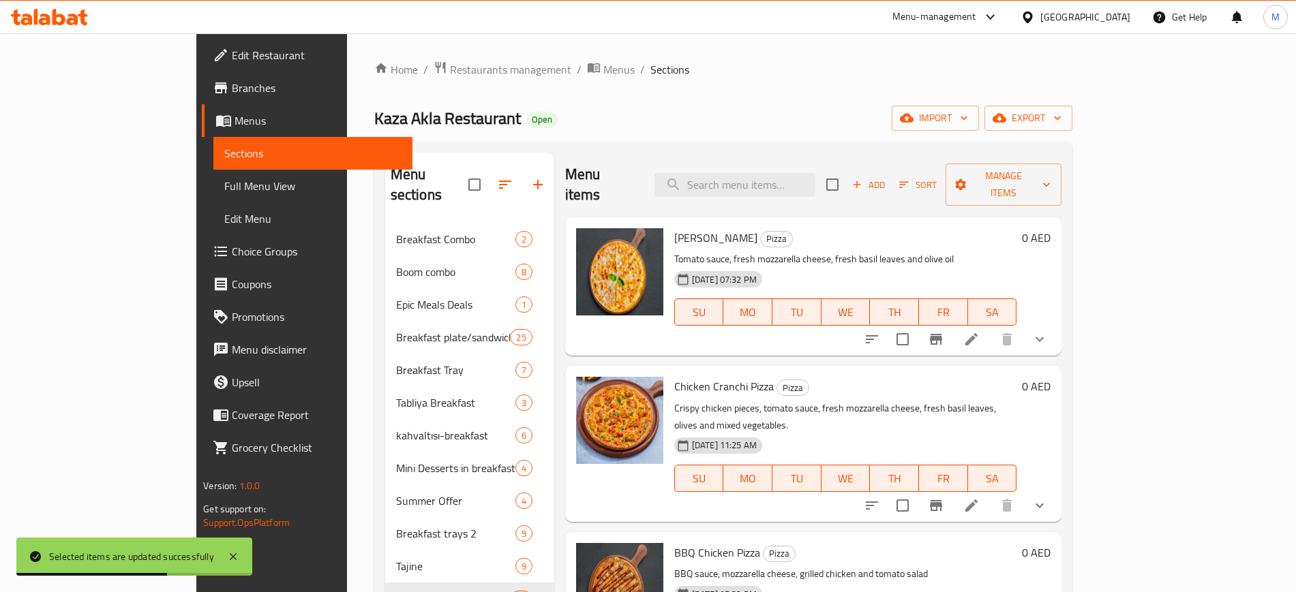
click at [846, 173] on input "checkbox" at bounding box center [832, 184] width 29 height 29
click at [1050, 177] on span "Manage items" at bounding box center [1003, 185] width 94 height 34
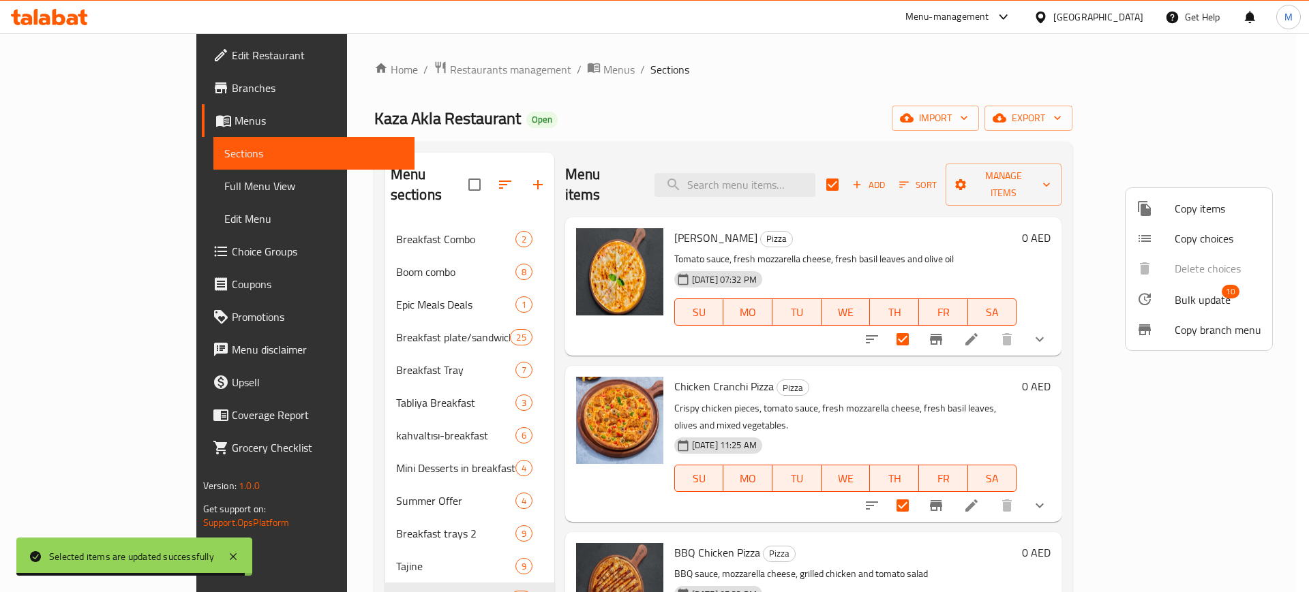
click at [1197, 301] on span "Bulk update" at bounding box center [1202, 300] width 56 height 16
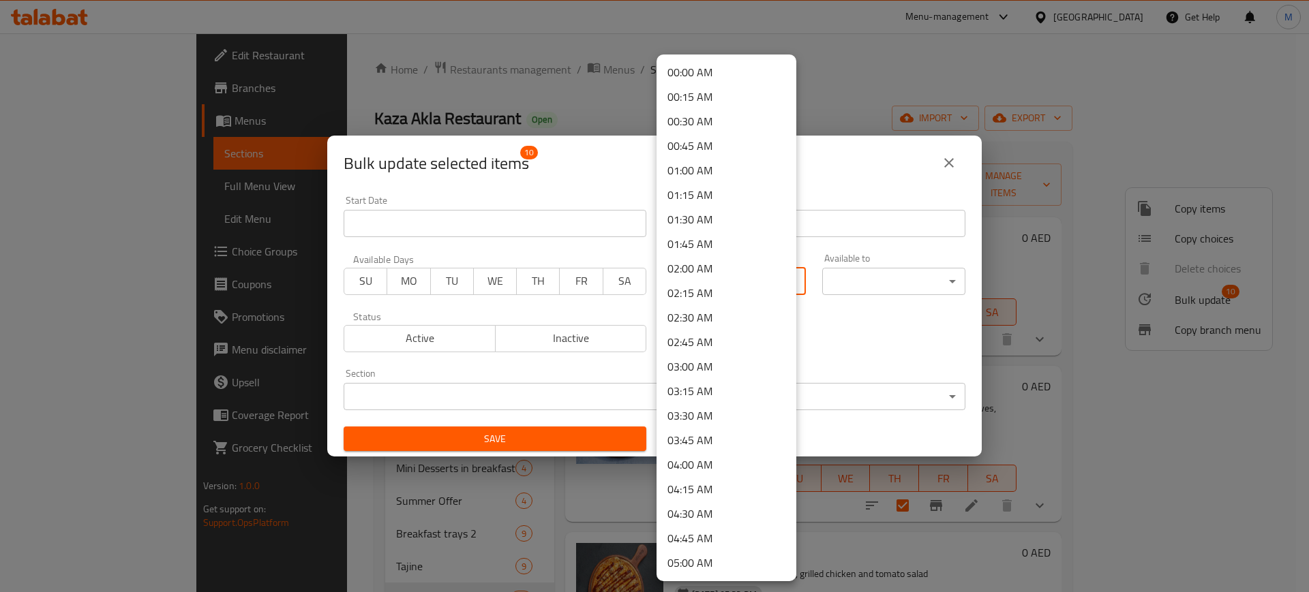
click at [765, 287] on body "​ Menu-management [GEOGRAPHIC_DATA] Get Help M Edit Restaurant Branches Menus S…" at bounding box center [654, 312] width 1309 height 559
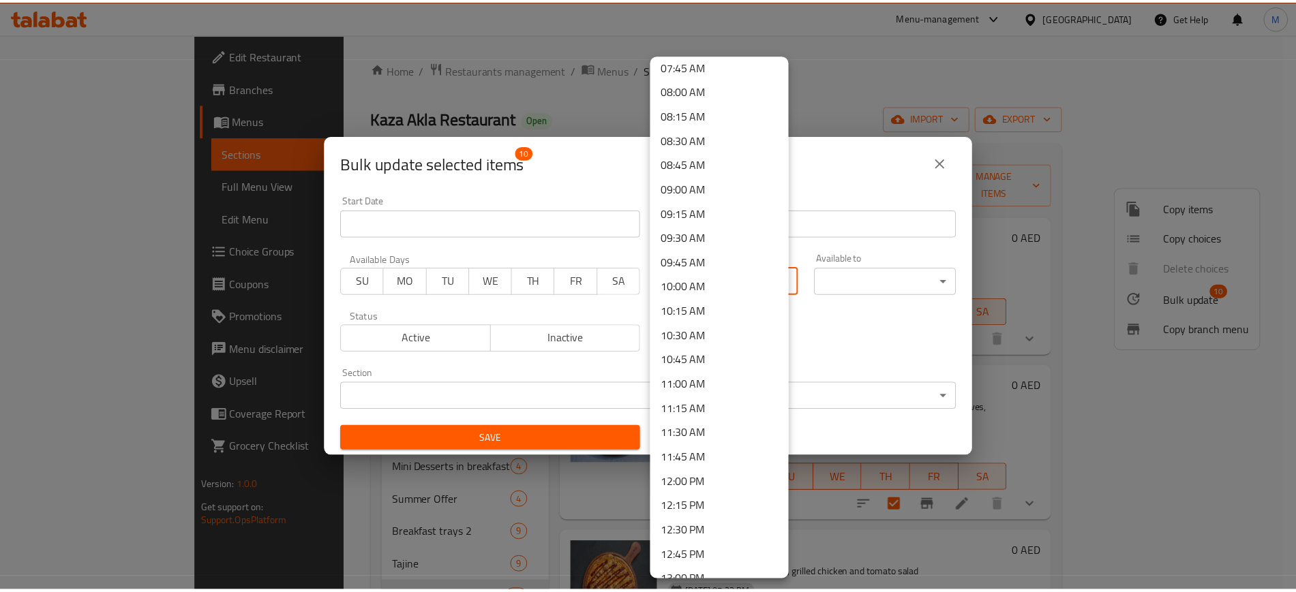
scroll to position [937, 0]
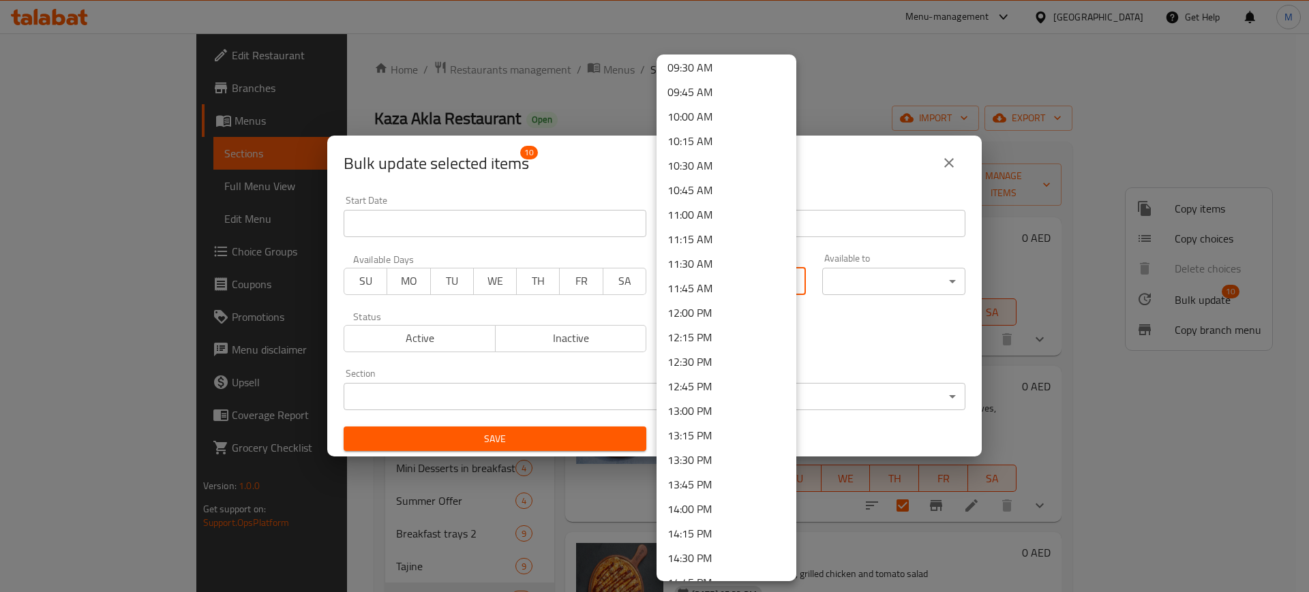
click at [716, 357] on li "12:30 PM" at bounding box center [726, 362] width 140 height 25
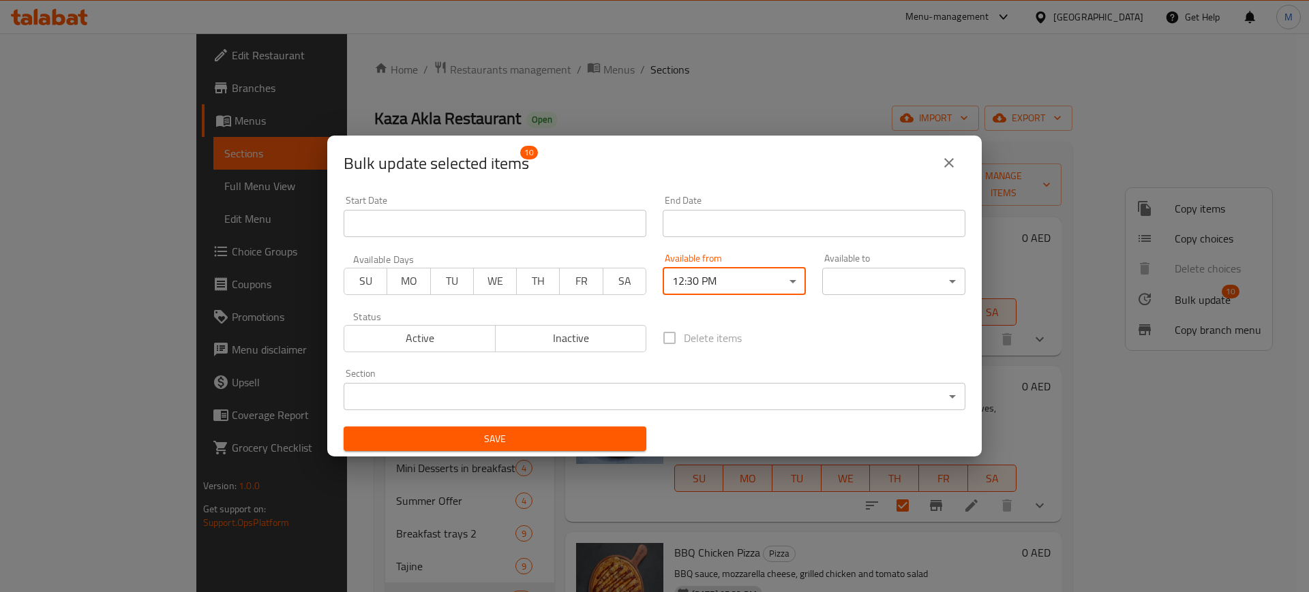
click at [881, 279] on body "​ Menu-management [GEOGRAPHIC_DATA] Get Help M Edit Restaurant Branches Menus S…" at bounding box center [654, 312] width 1309 height 559
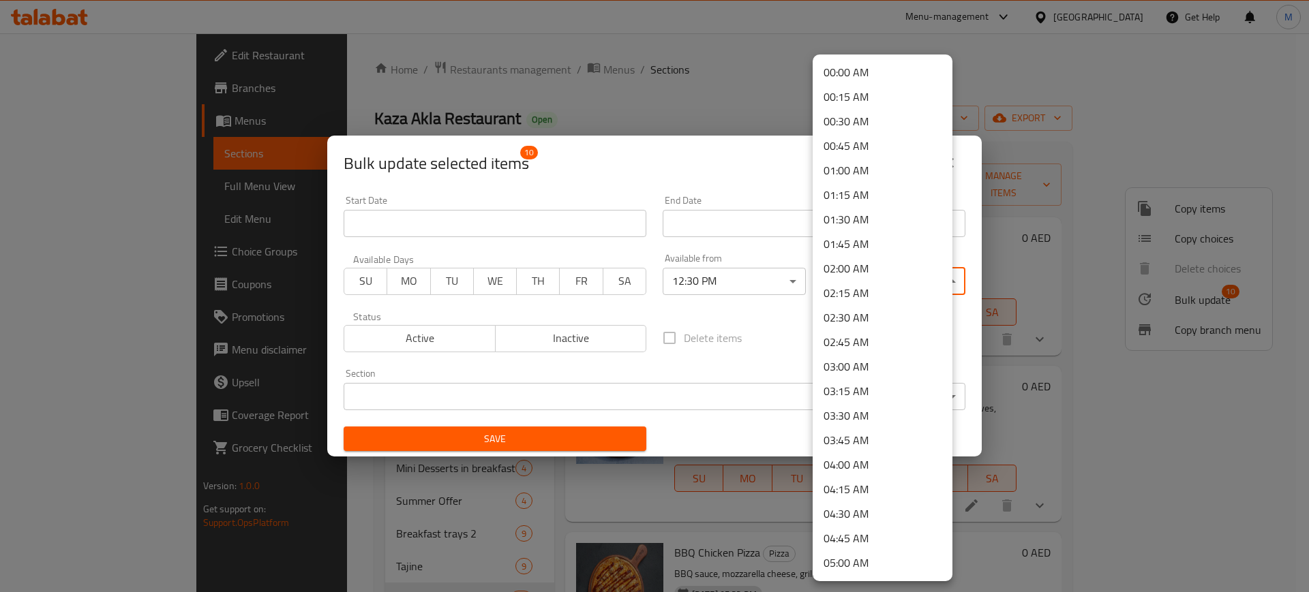
click at [848, 271] on li "02:00 AM" at bounding box center [882, 268] width 140 height 25
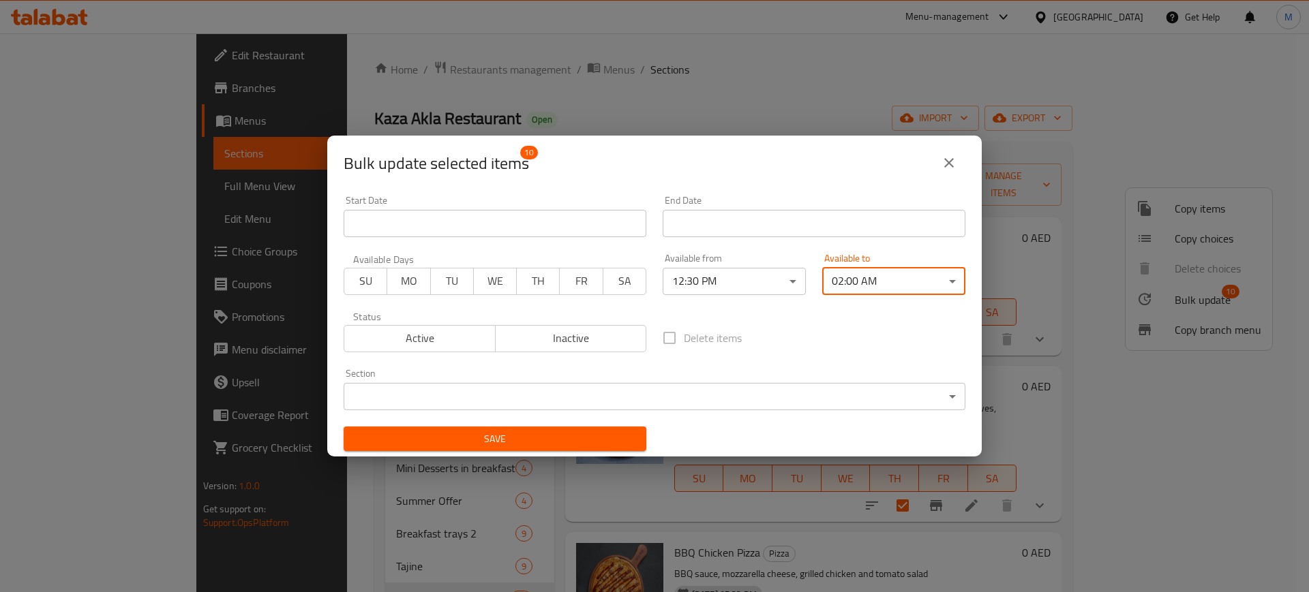
click at [566, 434] on span "Save" at bounding box center [494, 439] width 281 height 17
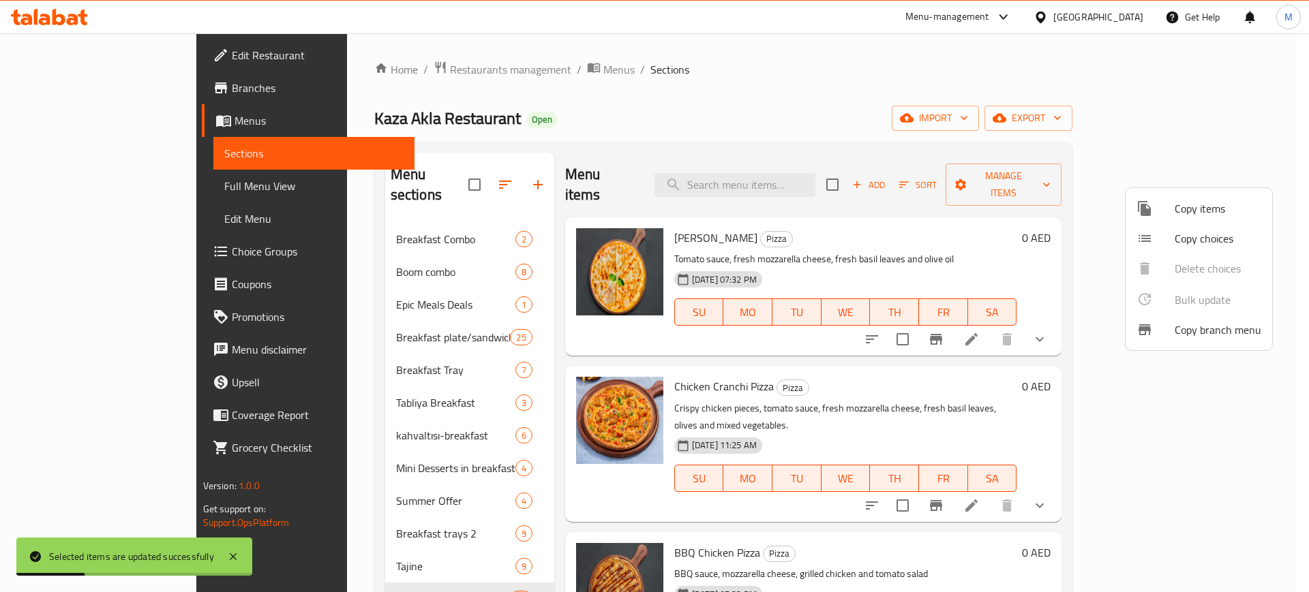
click at [232, 341] on div at bounding box center [654, 296] width 1309 height 592
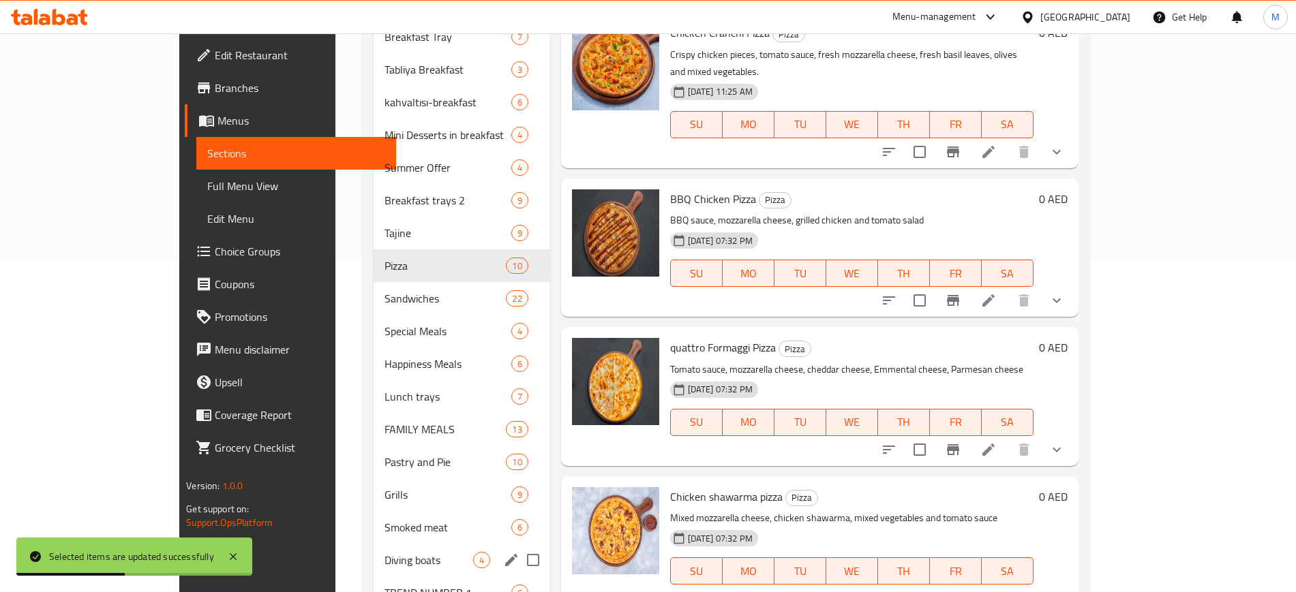
scroll to position [426, 0]
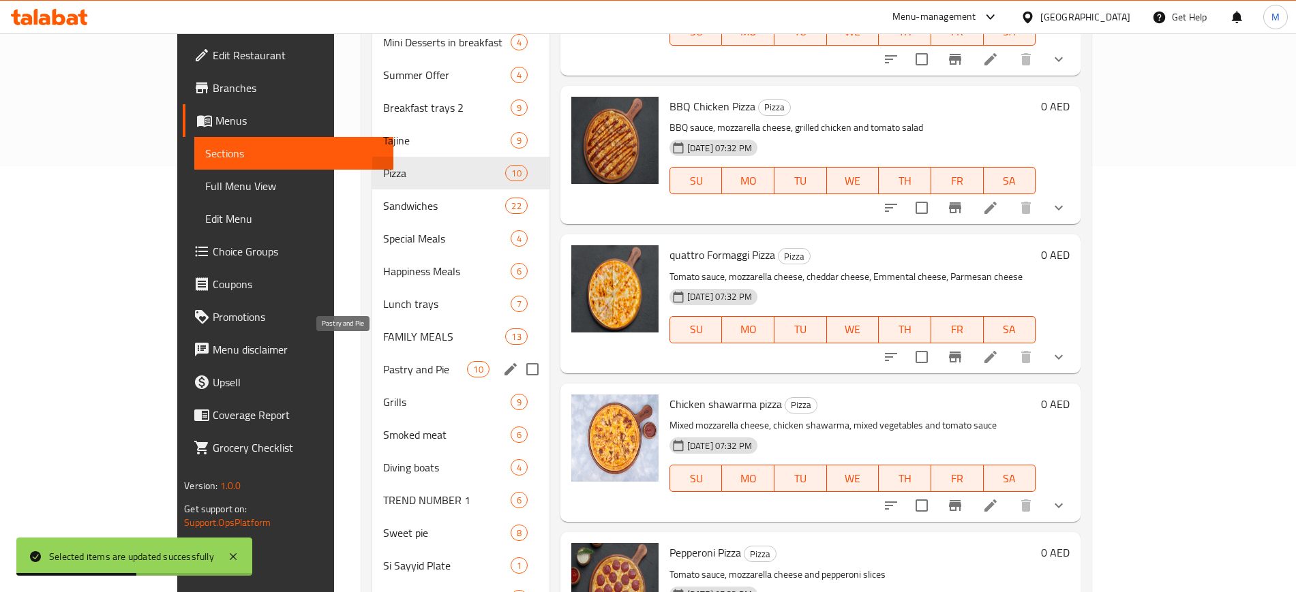
click at [383, 361] on span "Pastry and Pie" at bounding box center [425, 369] width 85 height 16
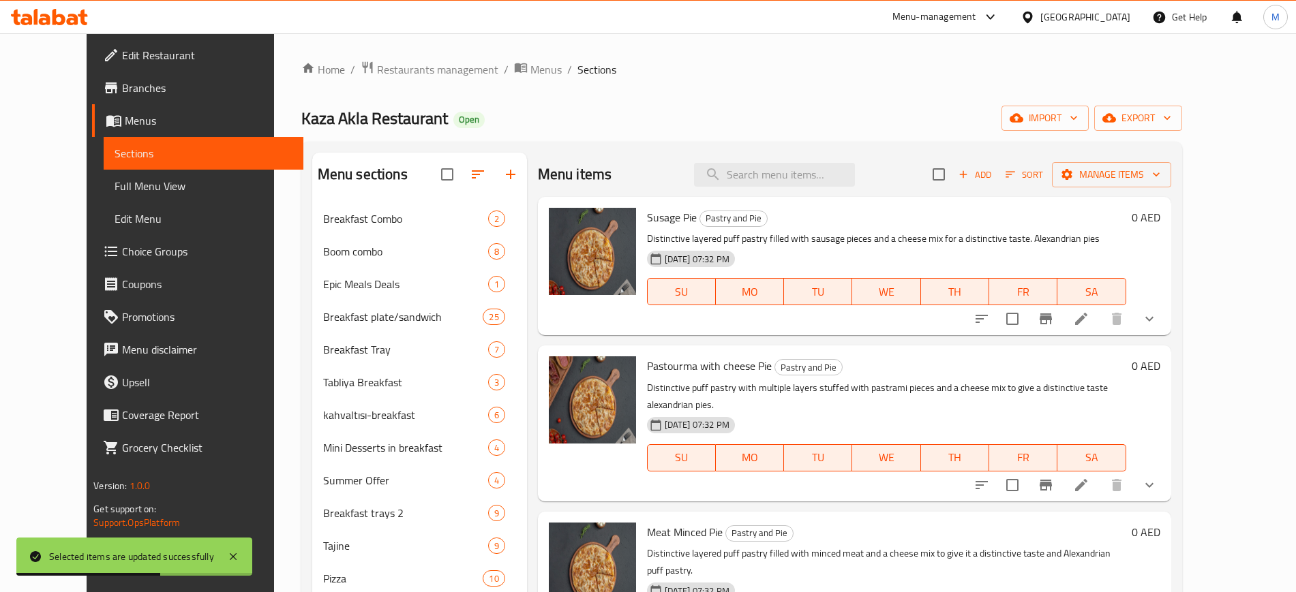
click at [953, 180] on input "checkbox" at bounding box center [938, 174] width 29 height 29
click at [1160, 169] on span "Manage items" at bounding box center [1111, 174] width 97 height 17
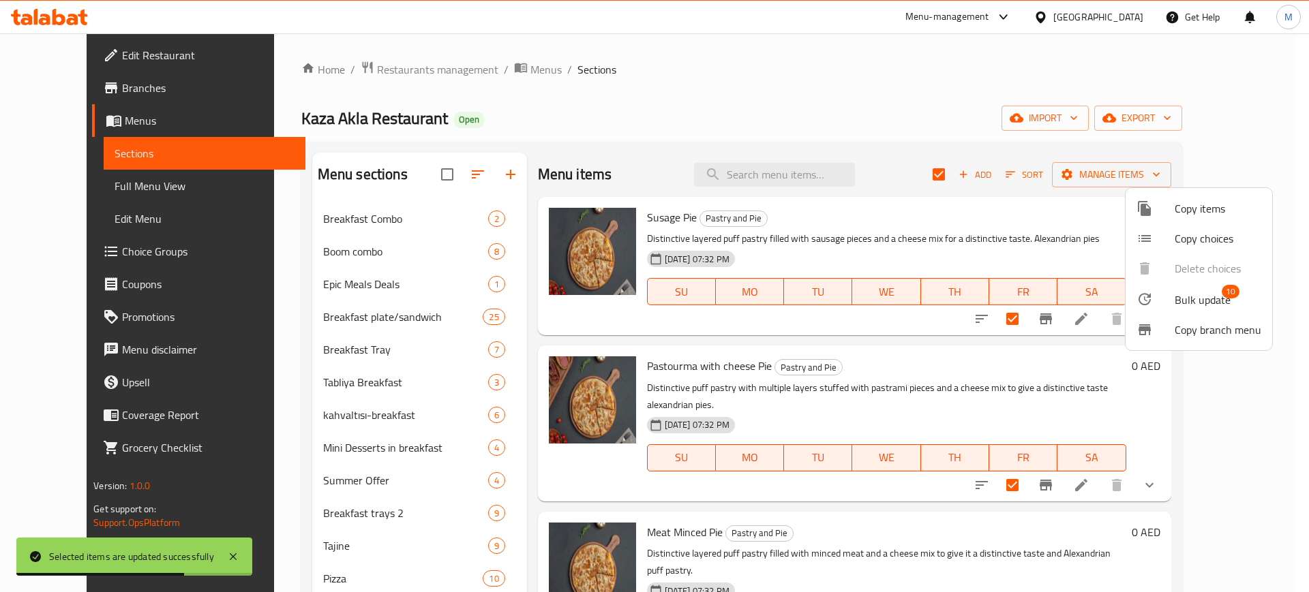
click at [1189, 314] on li "Bulk update 10" at bounding box center [1198, 299] width 147 height 31
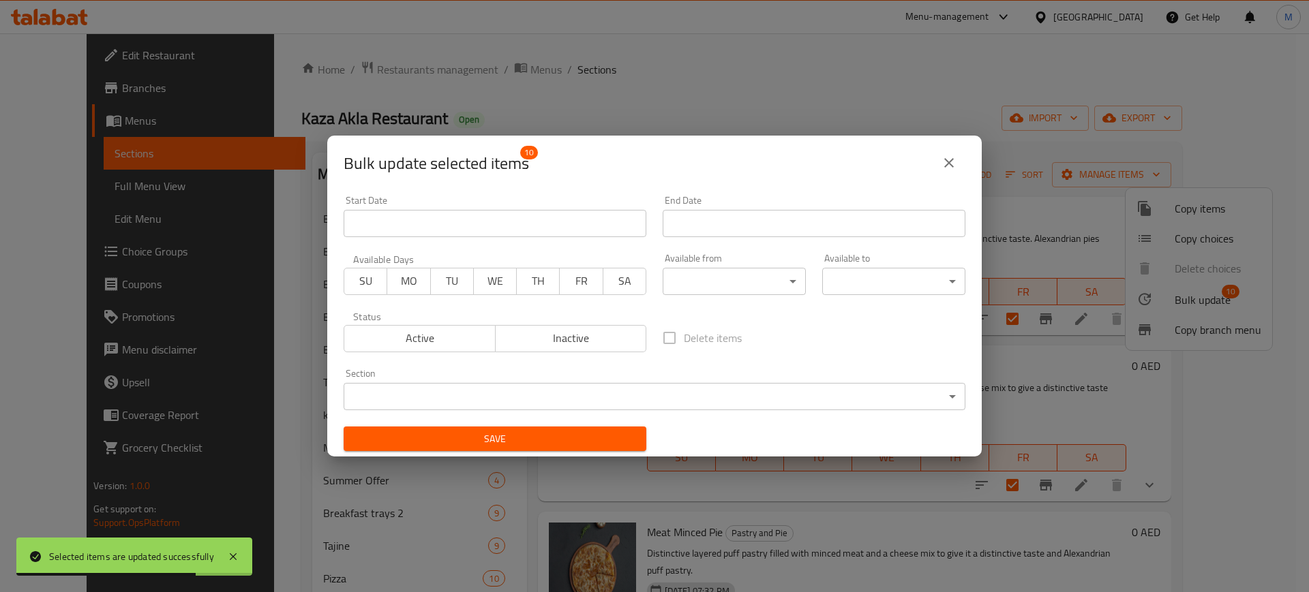
click at [696, 278] on body "Selected items are updated successfully ​ Menu-management [GEOGRAPHIC_DATA] Get…" at bounding box center [654, 312] width 1309 height 559
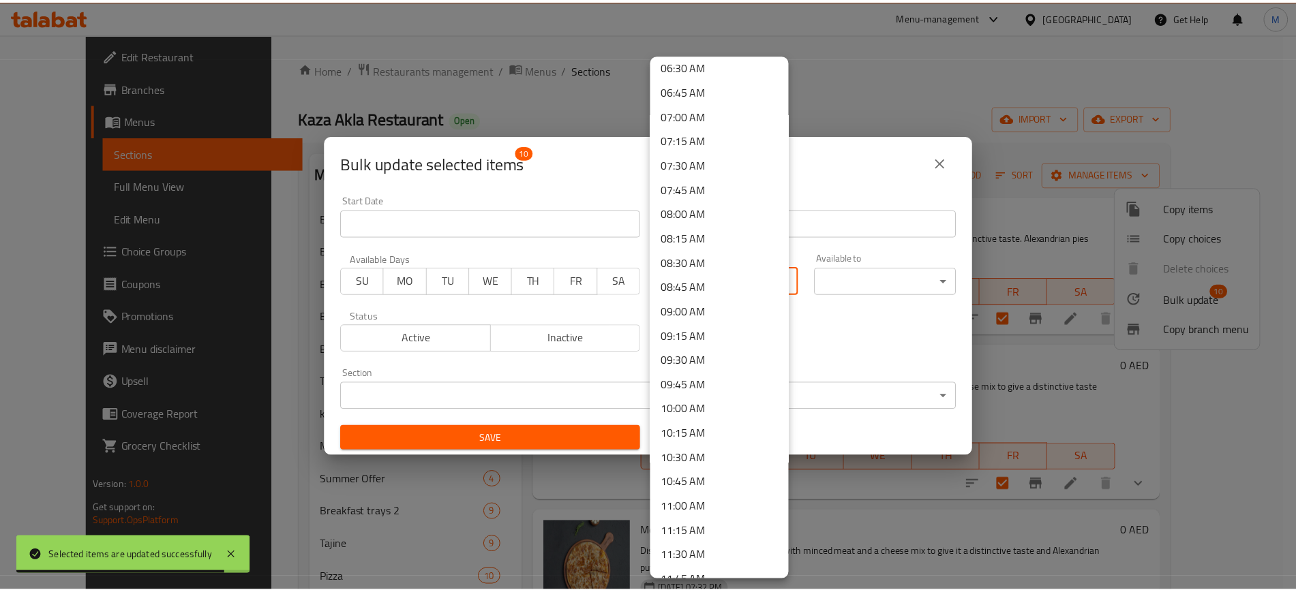
scroll to position [767, 0]
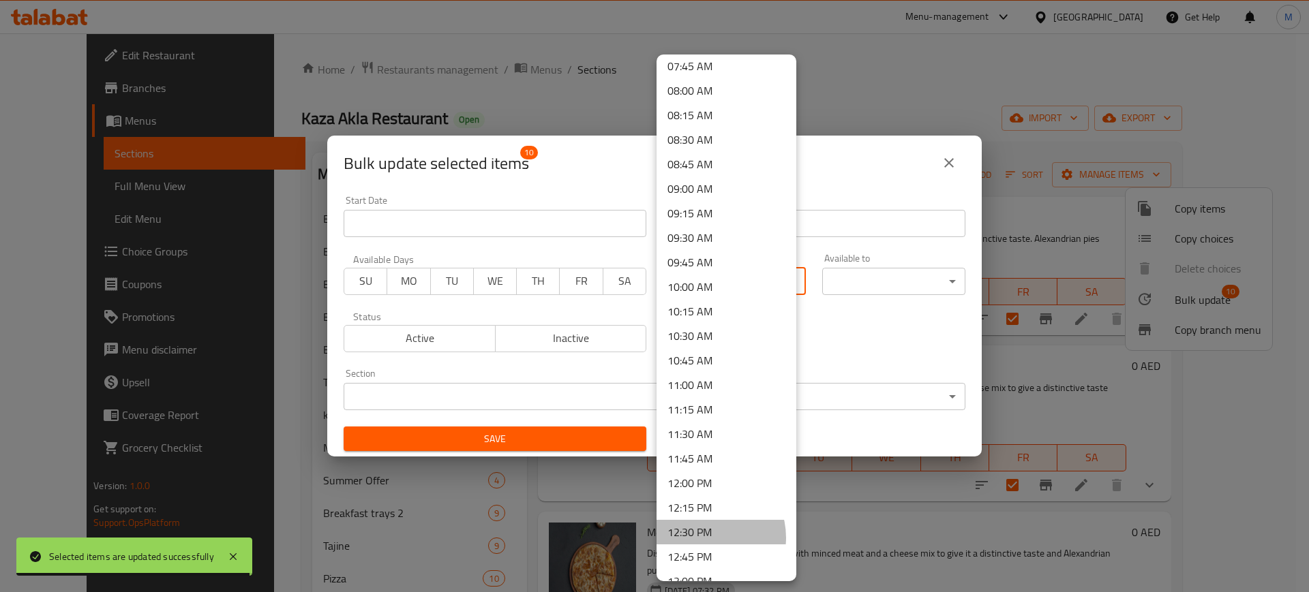
click at [705, 538] on li "12:30 PM" at bounding box center [726, 532] width 140 height 25
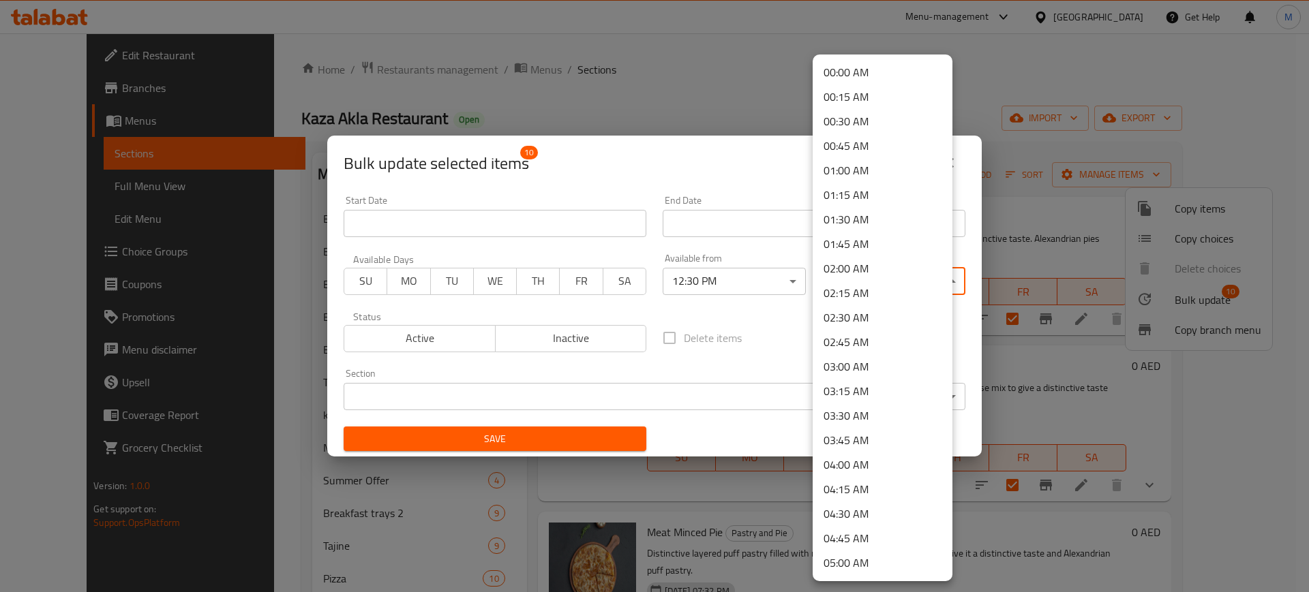
click at [868, 282] on body "​ Menu-management [GEOGRAPHIC_DATA] Get Help M Edit Restaurant Branches Menus S…" at bounding box center [654, 312] width 1309 height 559
click at [857, 264] on li "02:00 AM" at bounding box center [882, 268] width 140 height 25
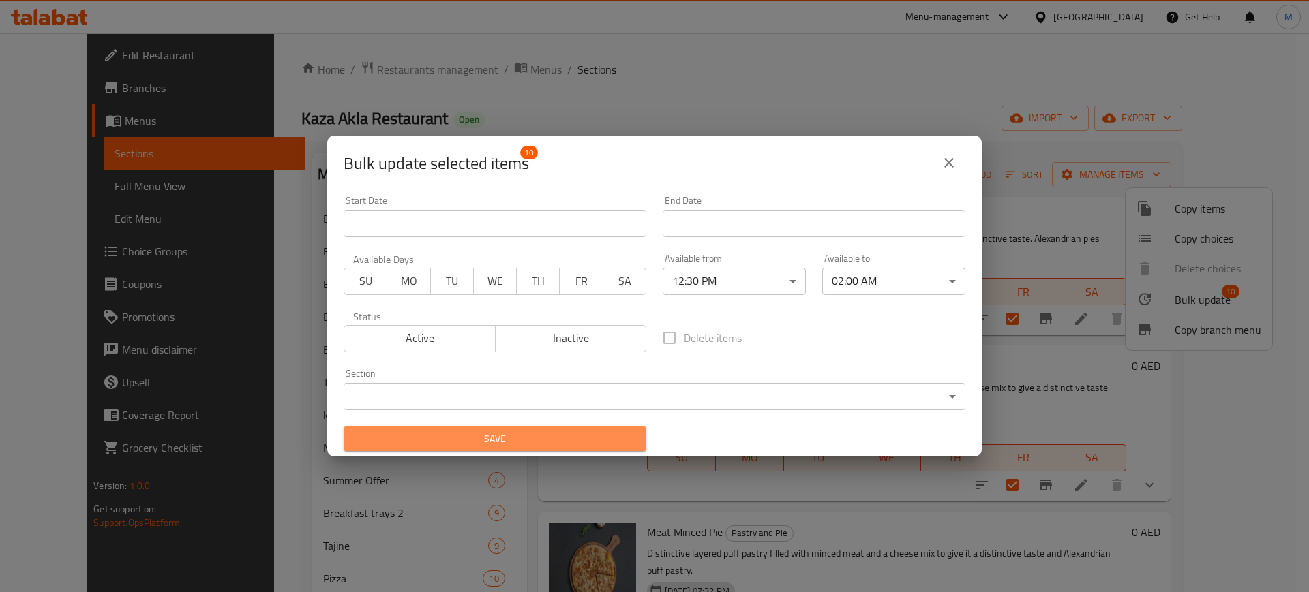
click at [525, 443] on span "Save" at bounding box center [494, 439] width 281 height 17
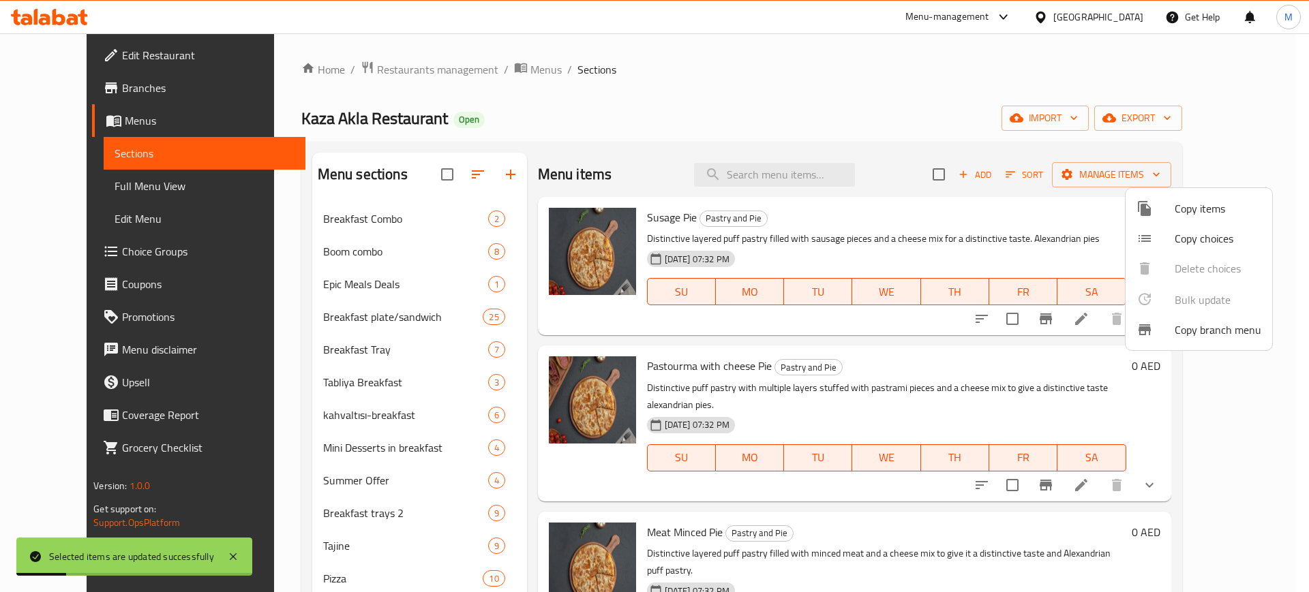
click at [227, 418] on div at bounding box center [654, 296] width 1309 height 592
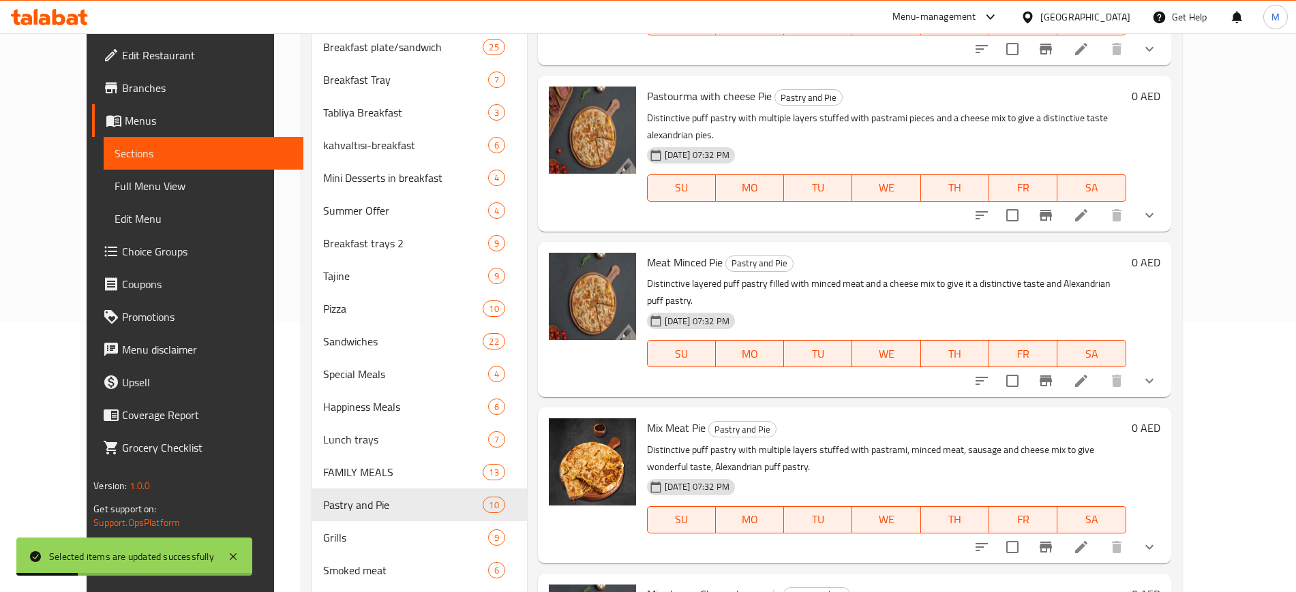
scroll to position [511, 0]
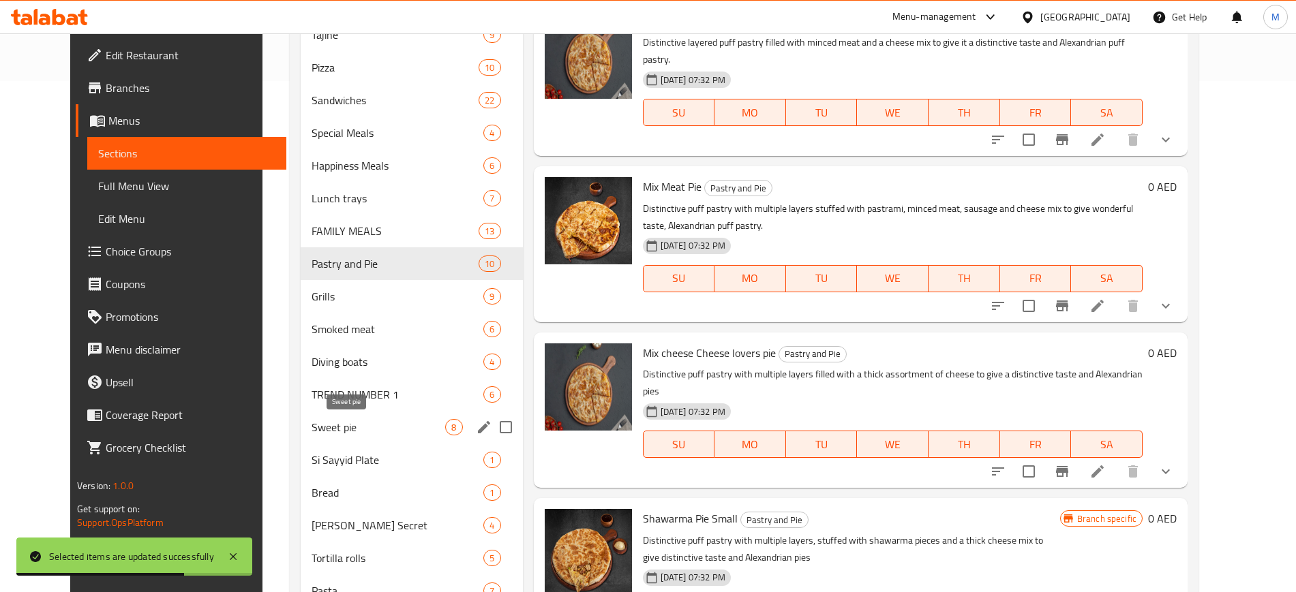
click at [362, 420] on span "Sweet pie" at bounding box center [378, 427] width 134 height 16
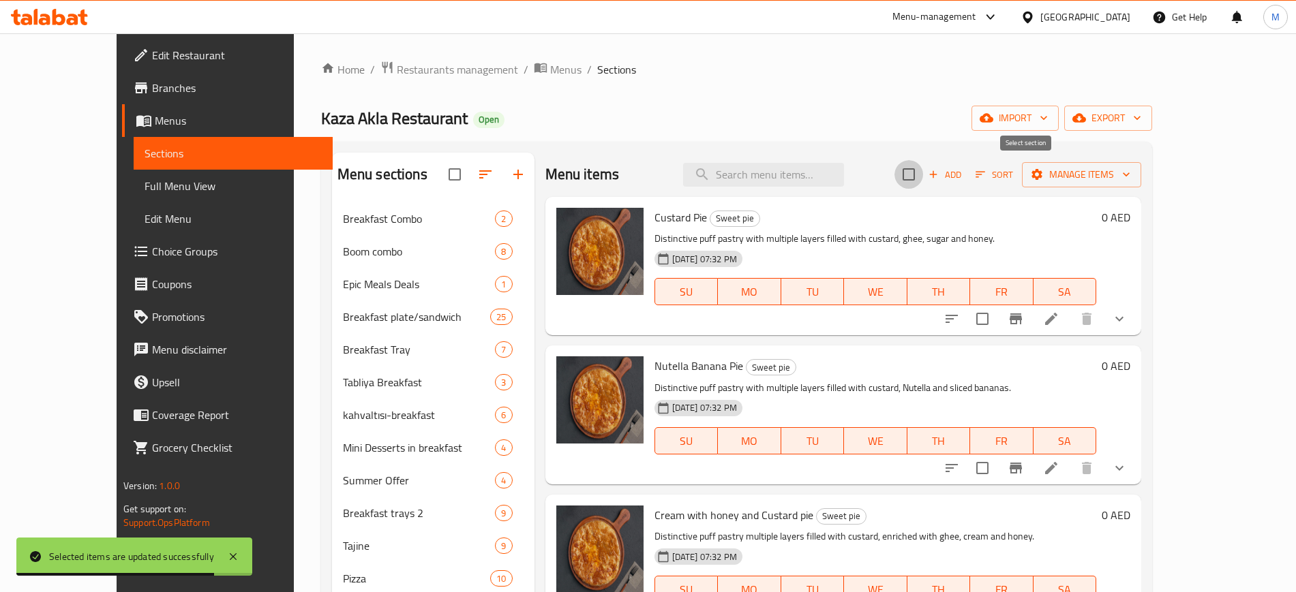
click at [923, 166] on input "checkbox" at bounding box center [908, 174] width 29 height 29
click at [1130, 172] on span "Manage items" at bounding box center [1081, 174] width 97 height 17
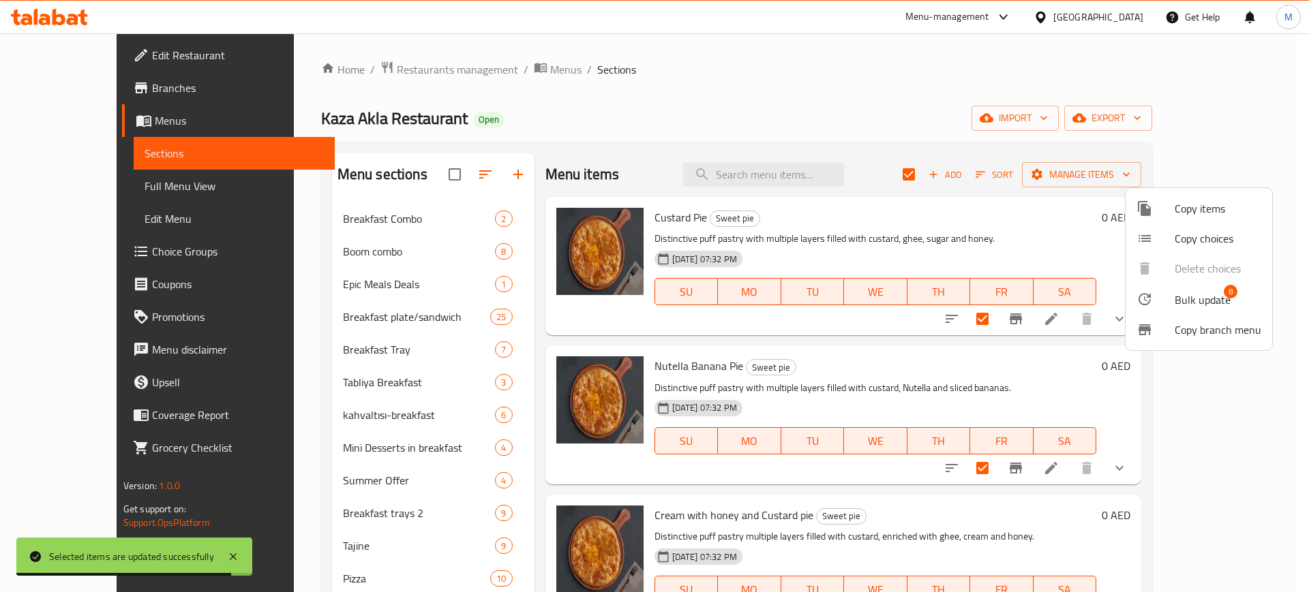
click at [1178, 294] on span "Bulk update" at bounding box center [1202, 300] width 56 height 16
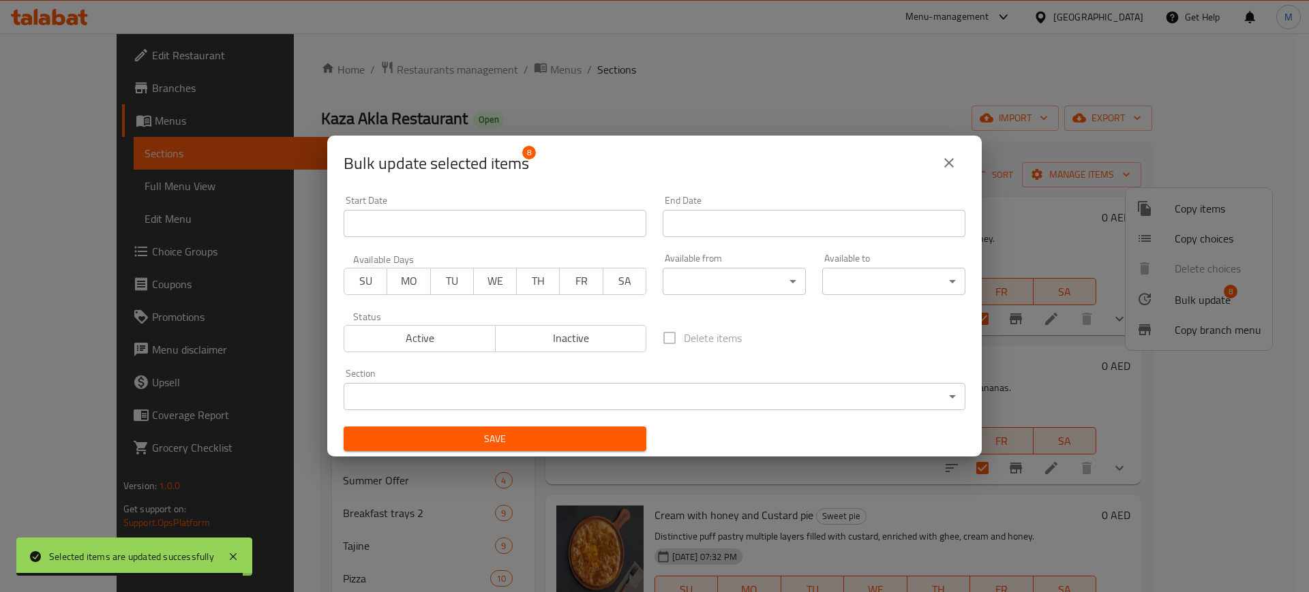
click at [737, 290] on body "Selected items are updated successfully ​ Menu-management [GEOGRAPHIC_DATA] Get…" at bounding box center [654, 312] width 1309 height 559
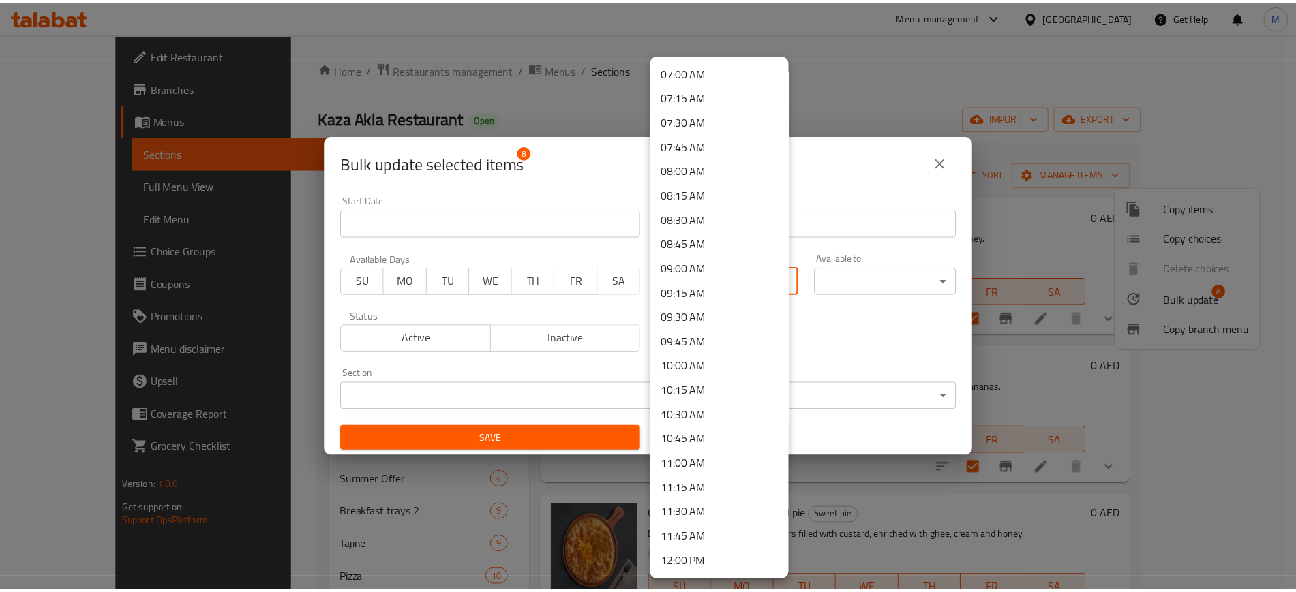
scroll to position [852, 0]
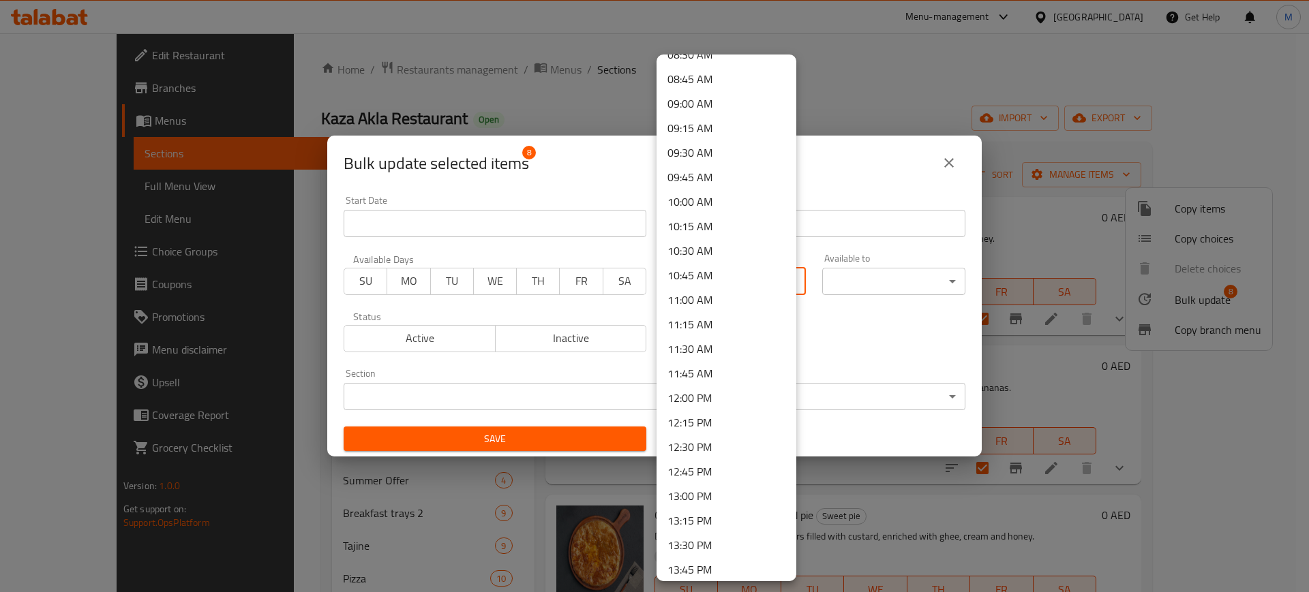
click at [698, 451] on li "12:30 PM" at bounding box center [726, 447] width 140 height 25
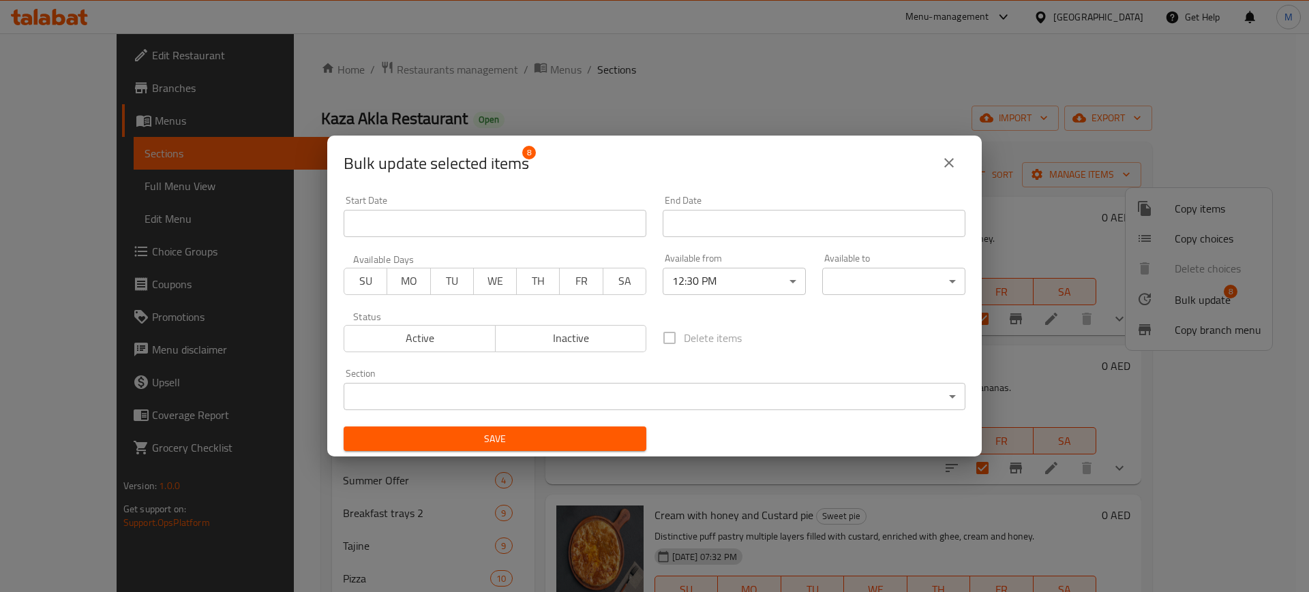
click at [900, 281] on body "​ Menu-management [GEOGRAPHIC_DATA] Get Help M Edit Restaurant Branches Menus S…" at bounding box center [654, 312] width 1309 height 559
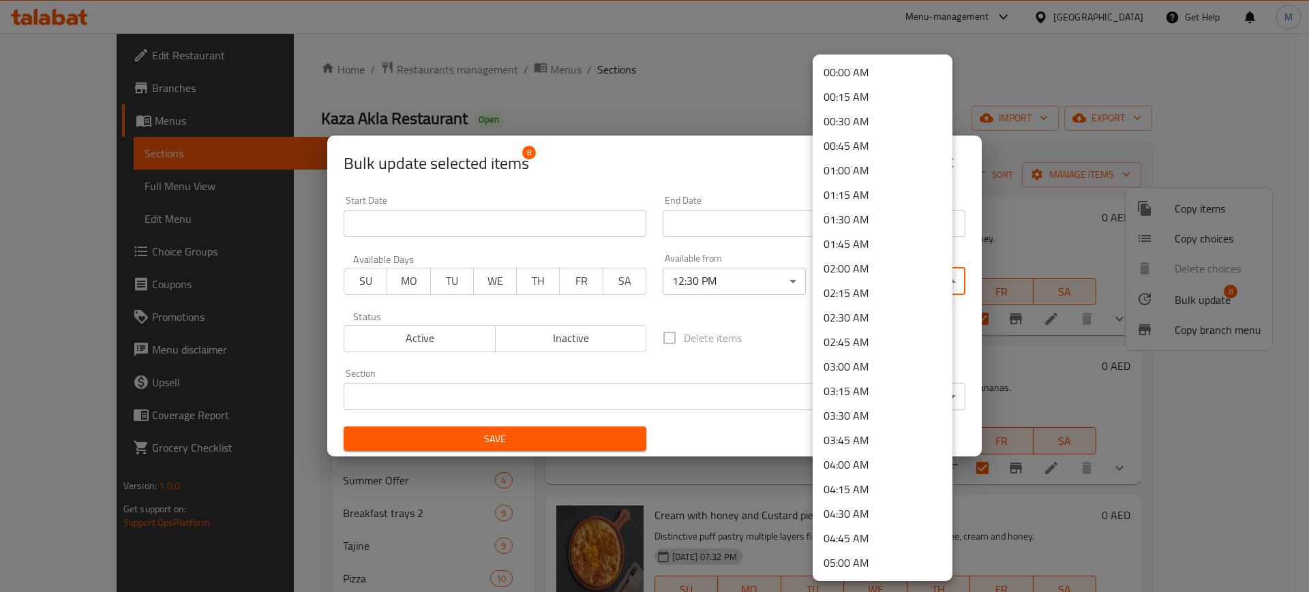
click at [900, 266] on li "02:00 AM" at bounding box center [882, 268] width 140 height 25
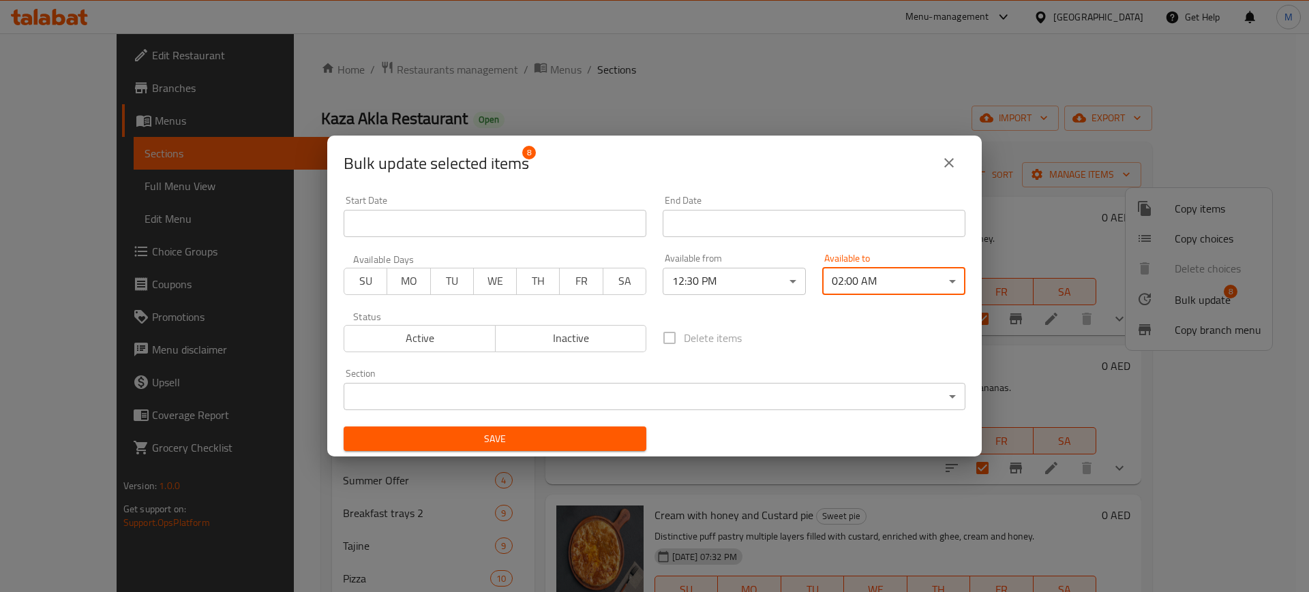
click at [530, 440] on span "Save" at bounding box center [494, 439] width 281 height 17
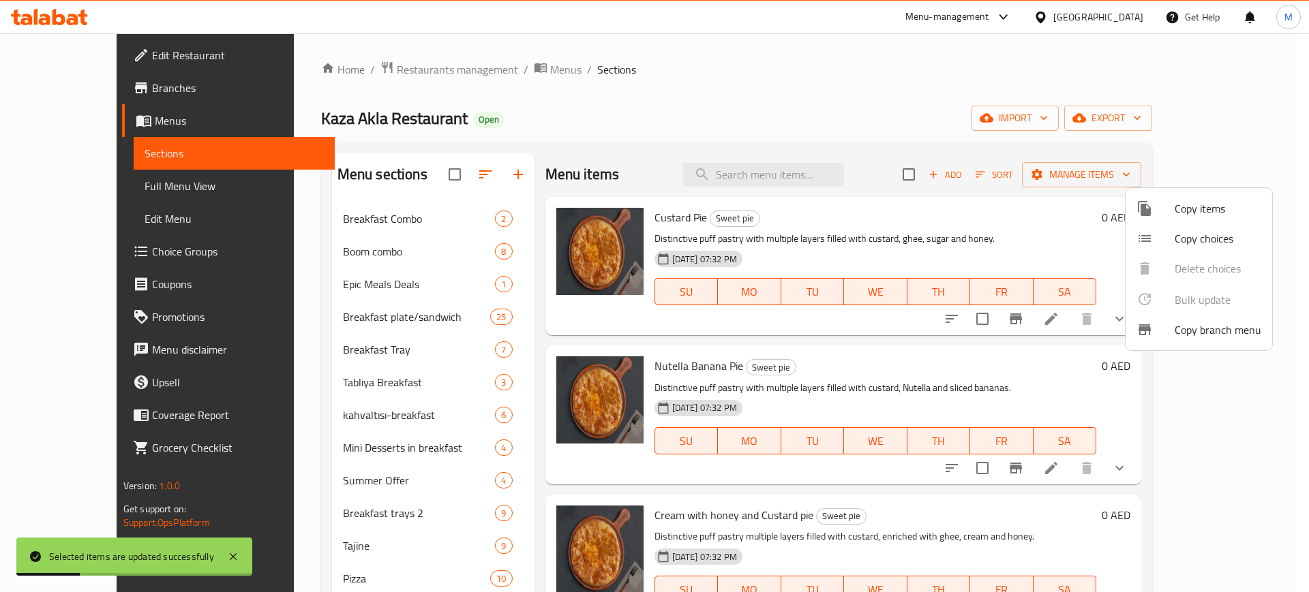
click at [236, 371] on div at bounding box center [654, 296] width 1309 height 592
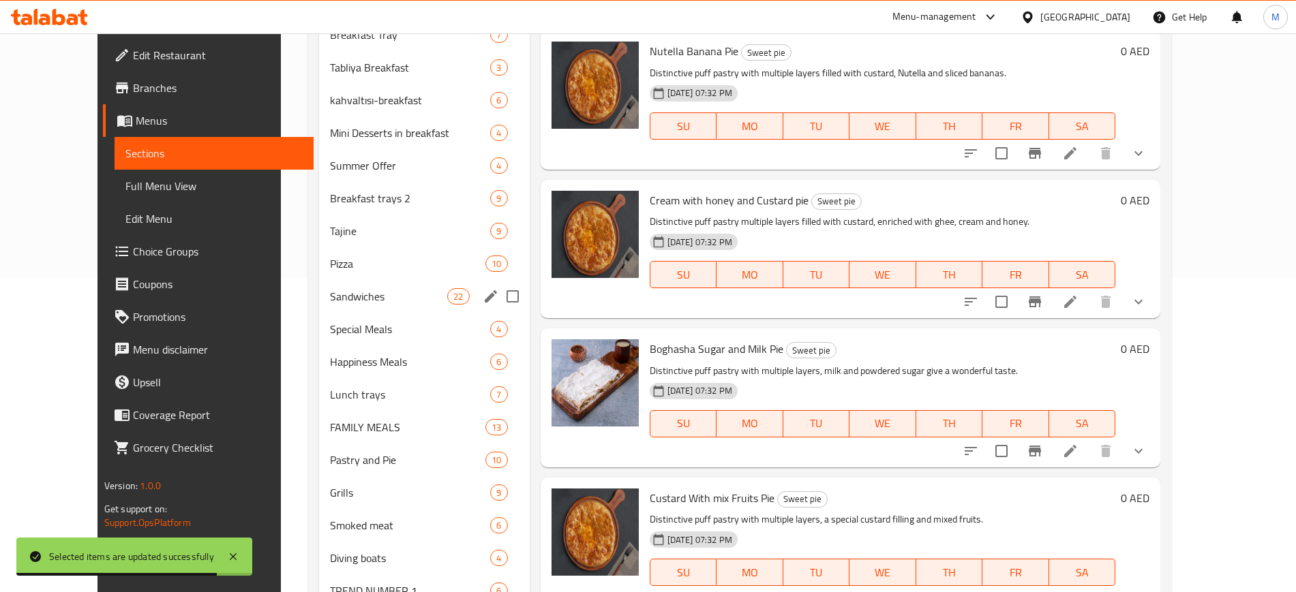
scroll to position [309, 0]
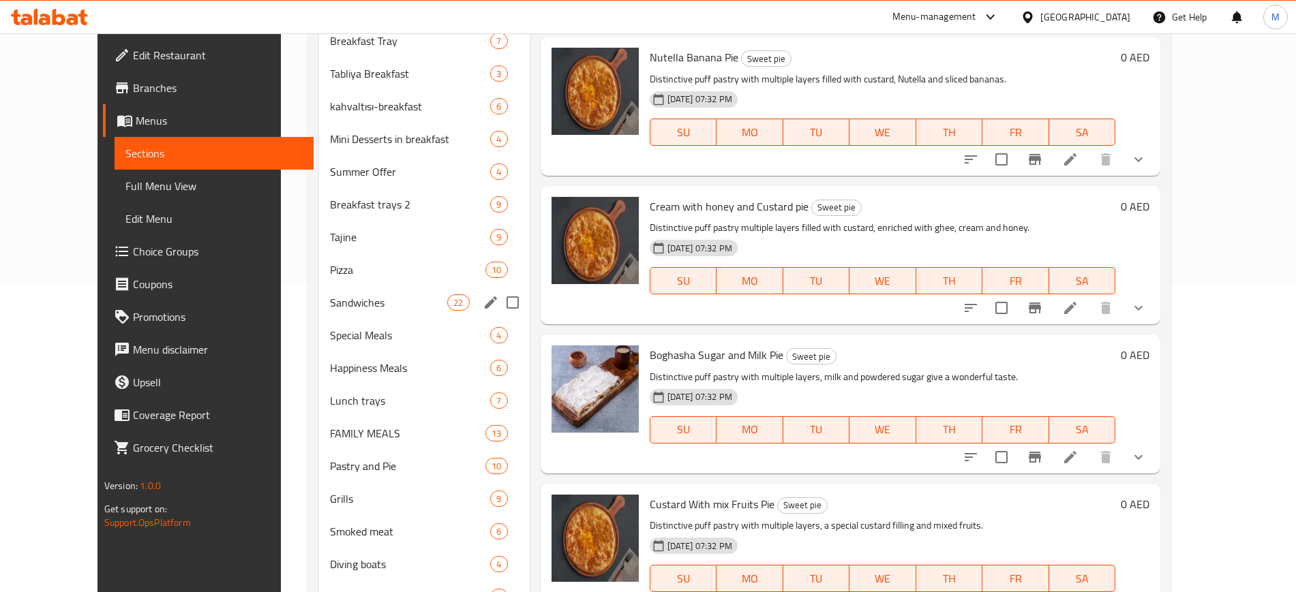
click at [342, 306] on span "Sandwiches" at bounding box center [388, 302] width 117 height 16
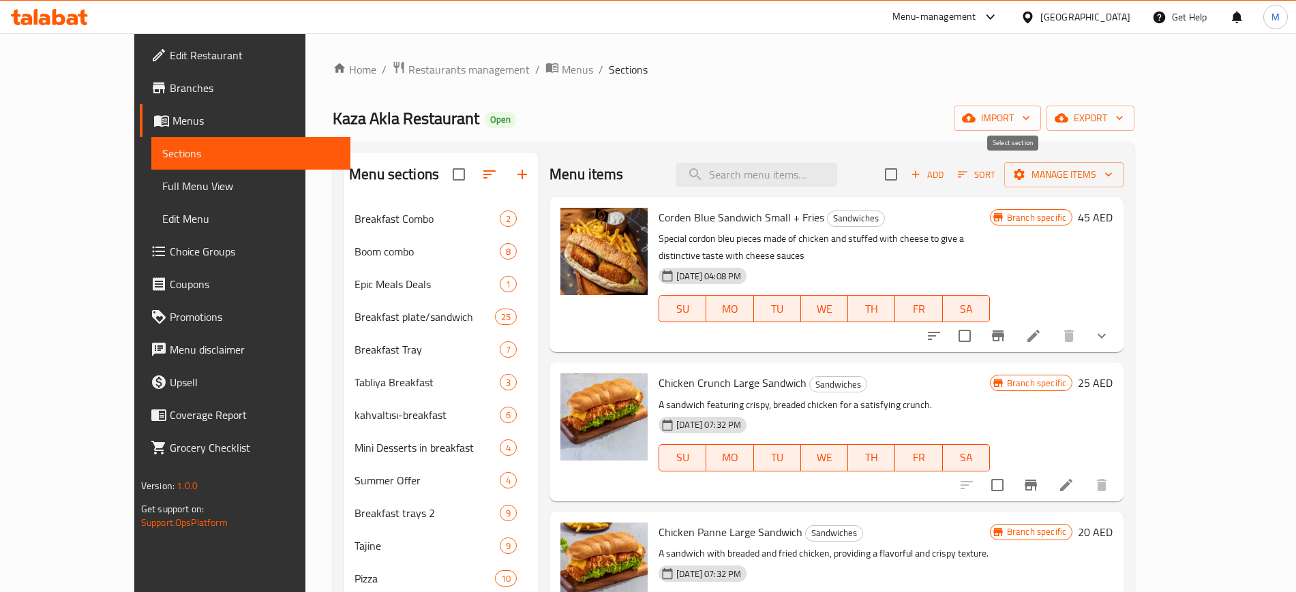
click at [905, 172] on input "checkbox" at bounding box center [890, 174] width 29 height 29
click at [1112, 169] on span "Manage items" at bounding box center [1063, 174] width 97 height 17
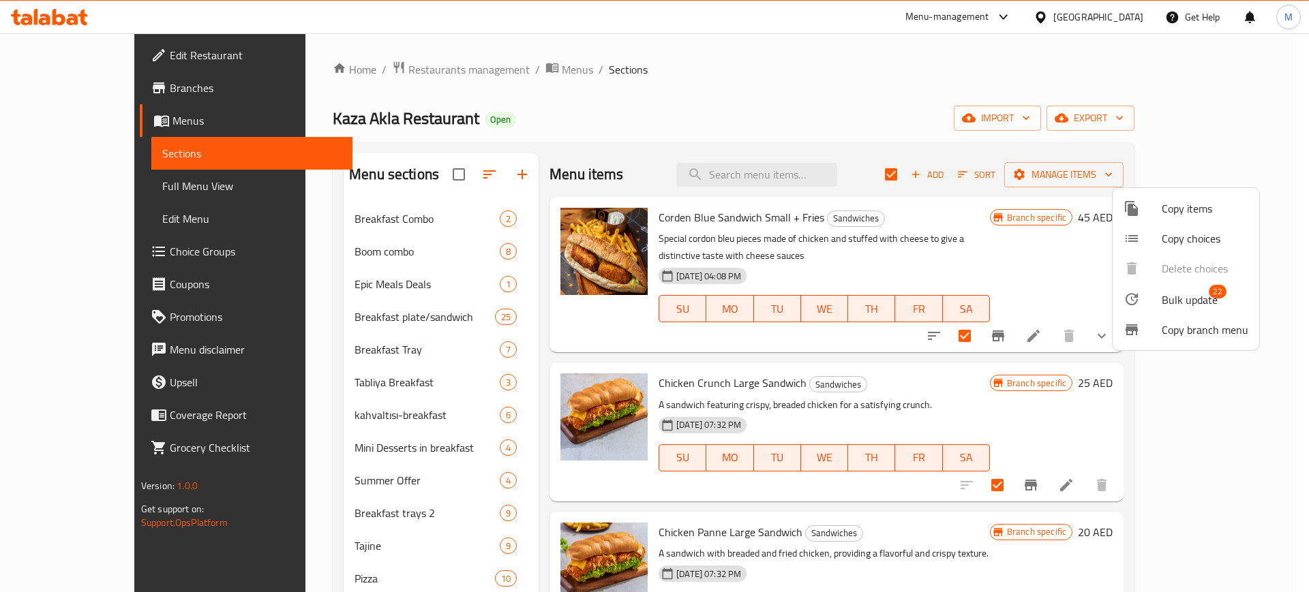
click at [1146, 305] on div at bounding box center [1142, 299] width 38 height 16
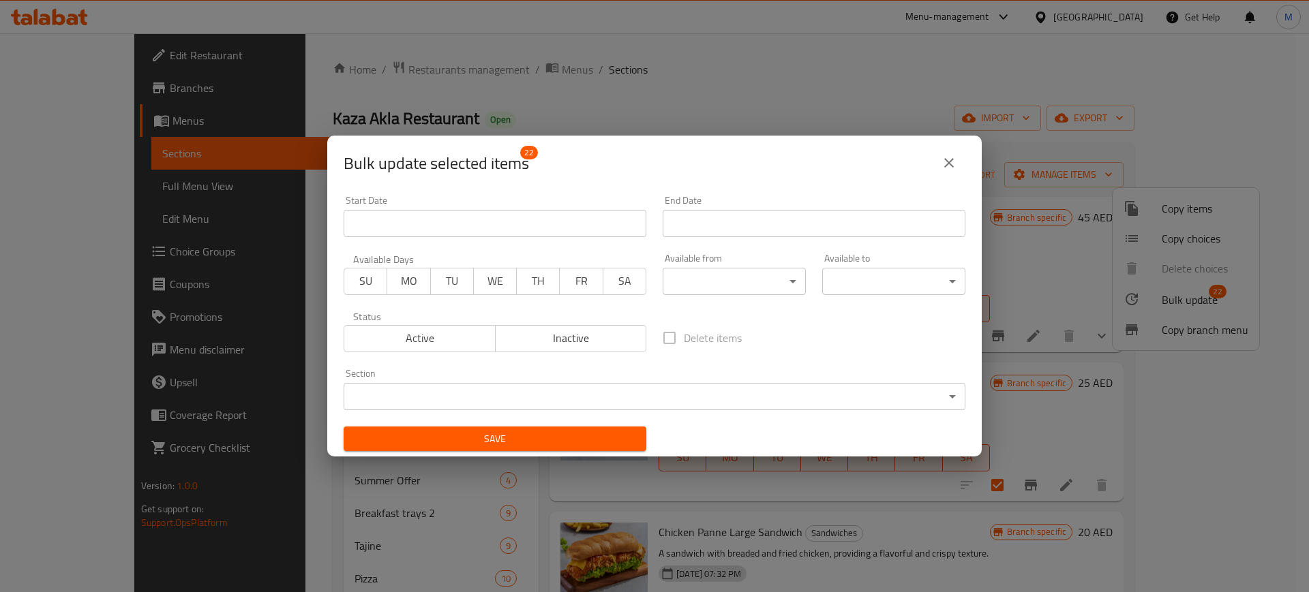
click at [694, 277] on body "​ Menu-management [GEOGRAPHIC_DATA] Get Help M Edit Restaurant Branches Menus S…" at bounding box center [654, 312] width 1309 height 559
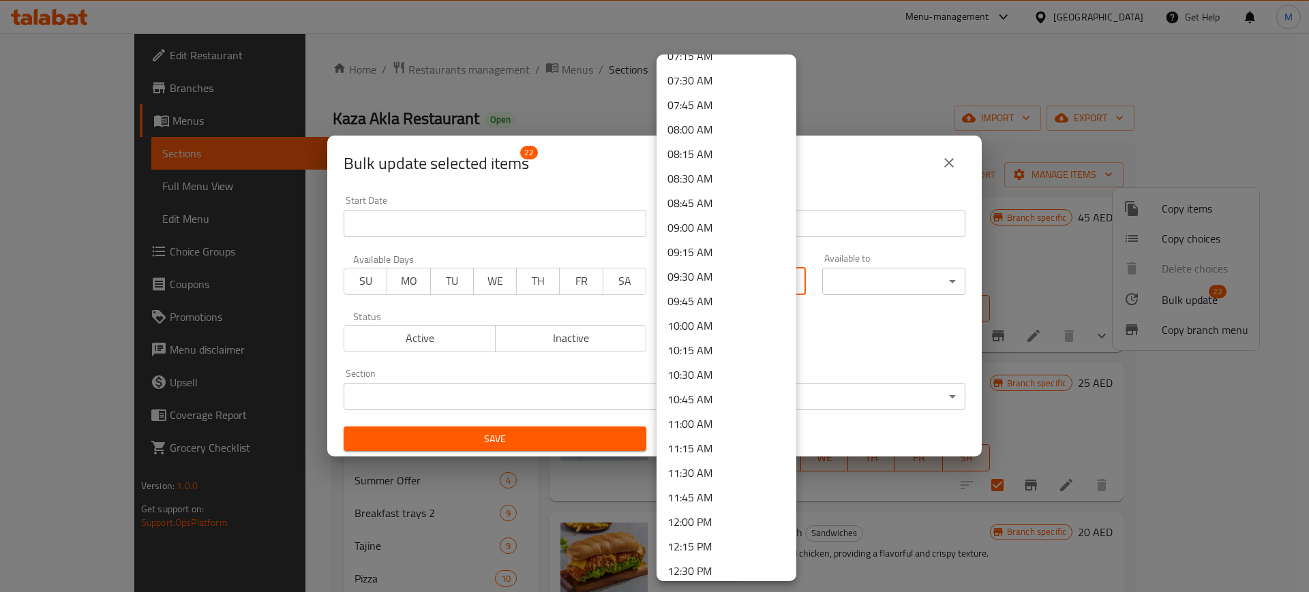
scroll to position [767, 0]
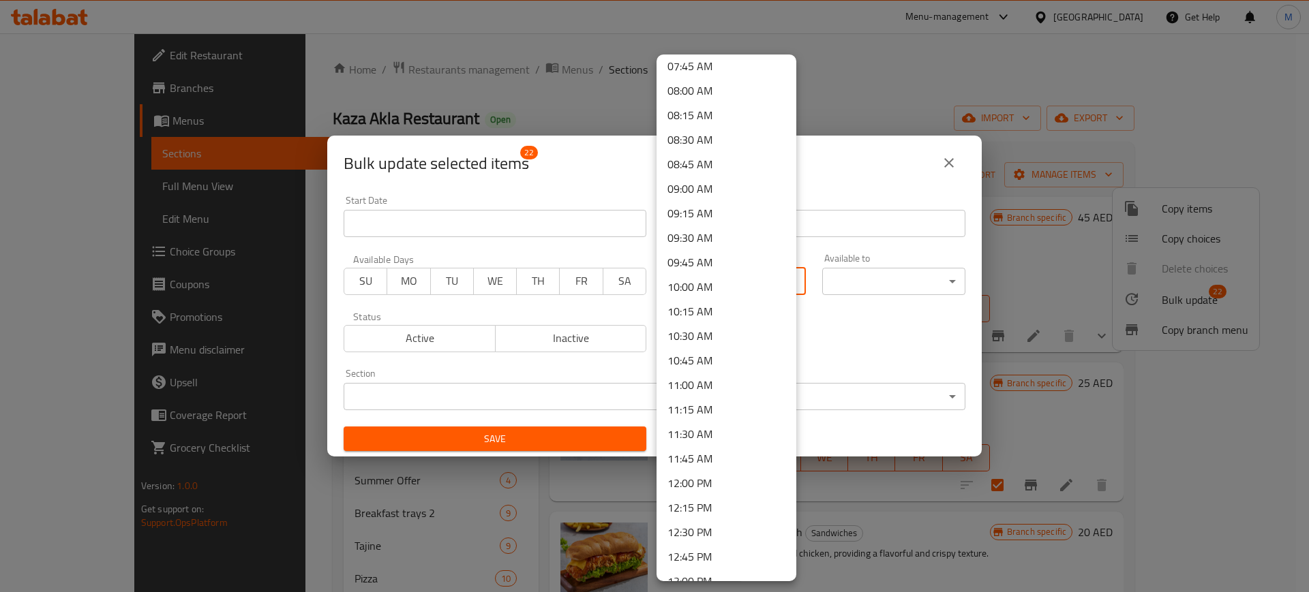
click at [695, 536] on li "12:30 PM" at bounding box center [726, 532] width 140 height 25
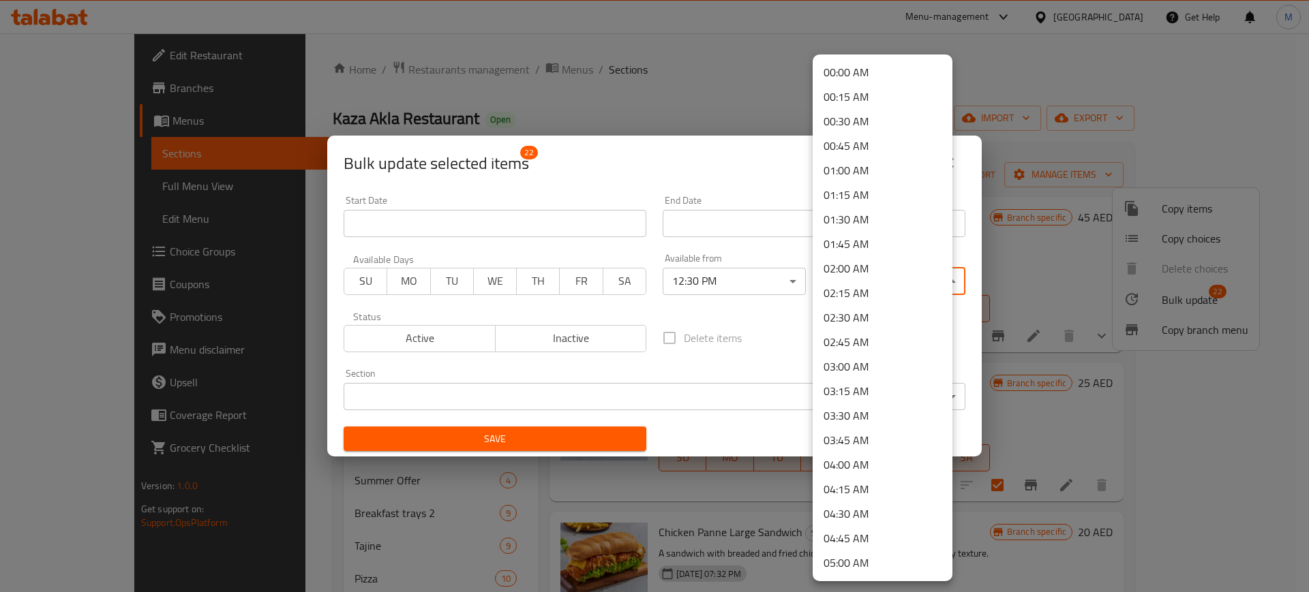
click at [857, 280] on body "​ Menu-management [GEOGRAPHIC_DATA] Get Help M Edit Restaurant Branches Menus S…" at bounding box center [654, 312] width 1309 height 559
click at [863, 259] on li "02:00 AM" at bounding box center [882, 268] width 140 height 25
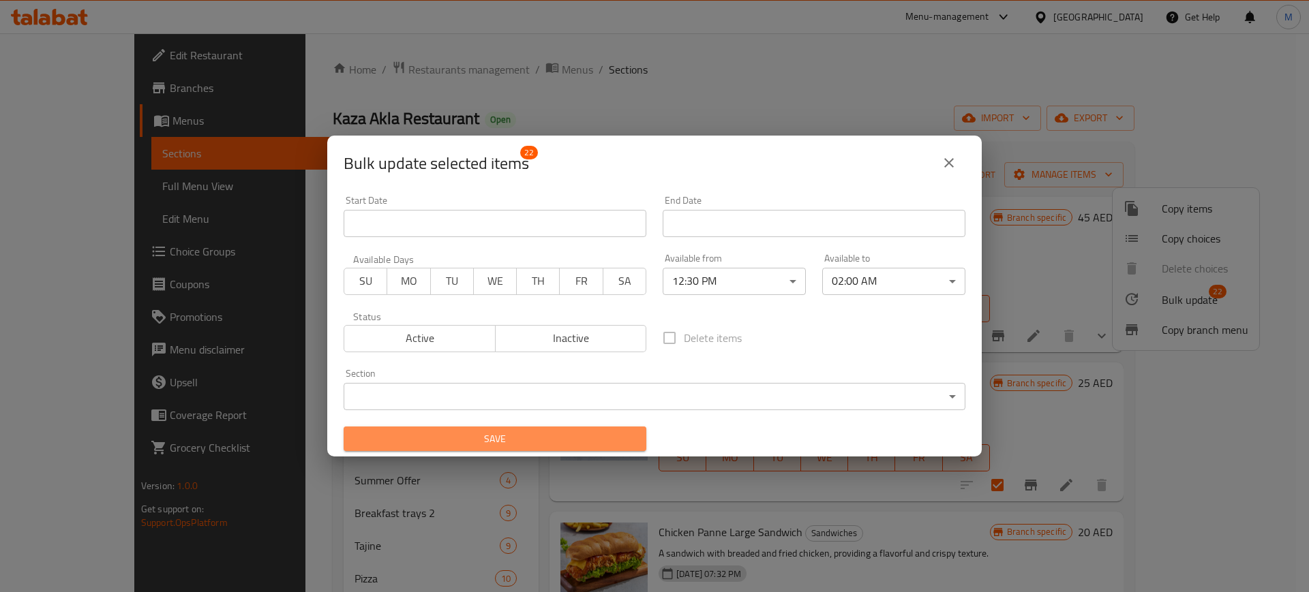
click at [525, 439] on span "Save" at bounding box center [494, 439] width 281 height 17
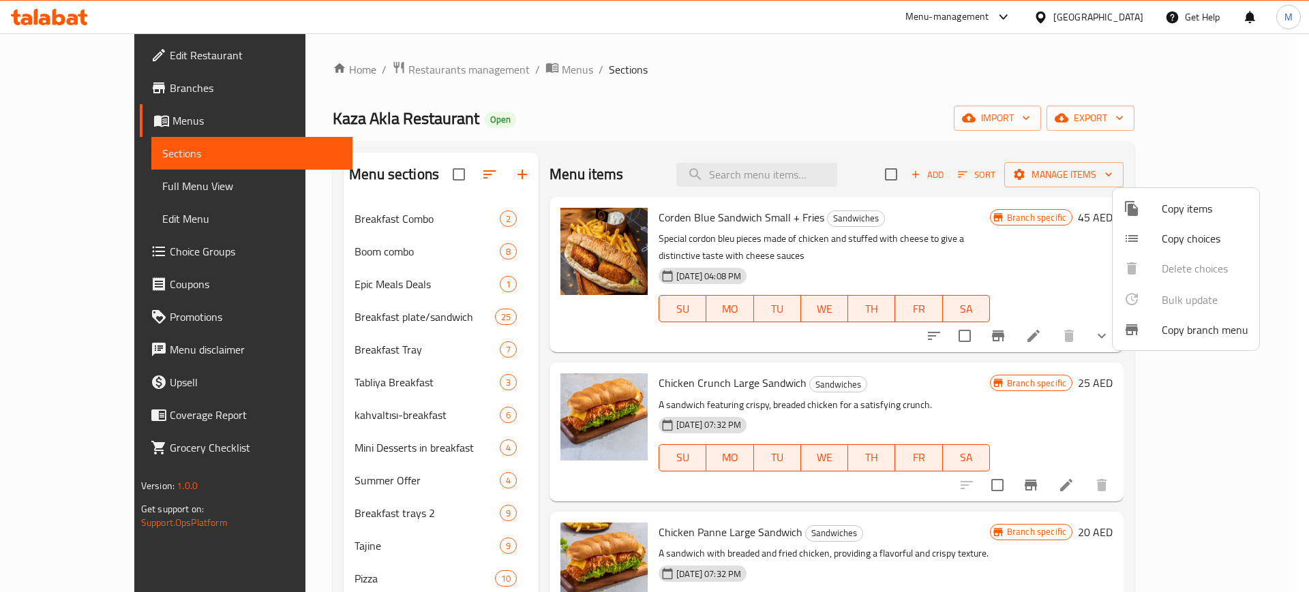
click at [308, 249] on div at bounding box center [654, 296] width 1309 height 592
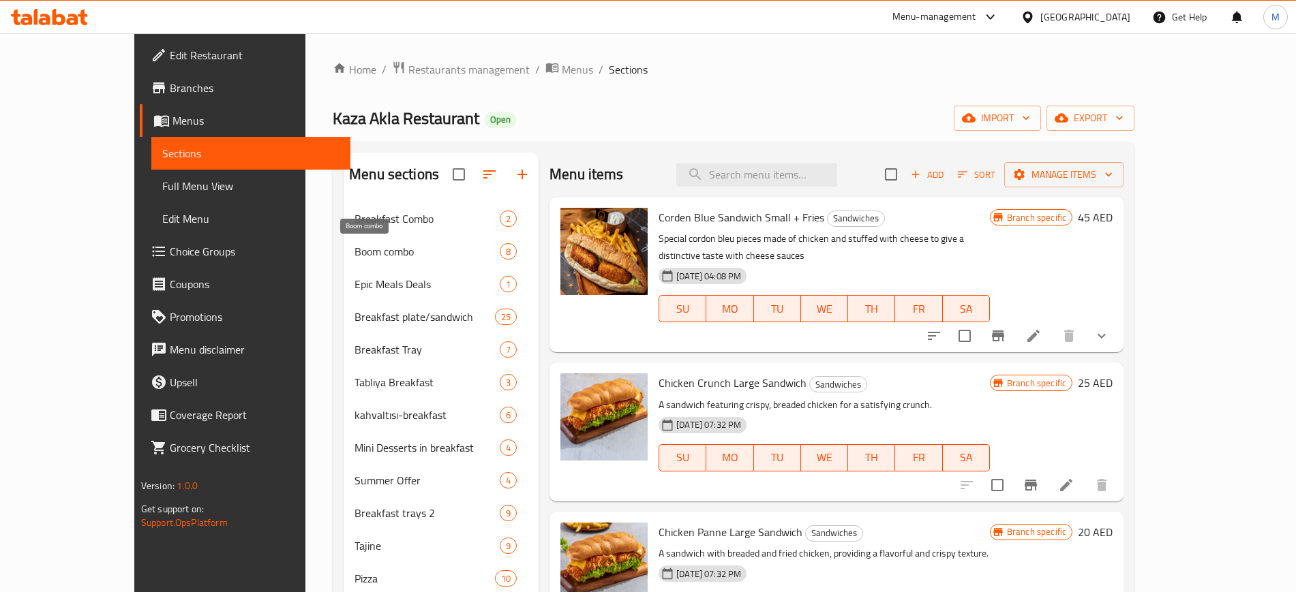
click at [354, 249] on span "Boom combo" at bounding box center [426, 251] width 145 height 16
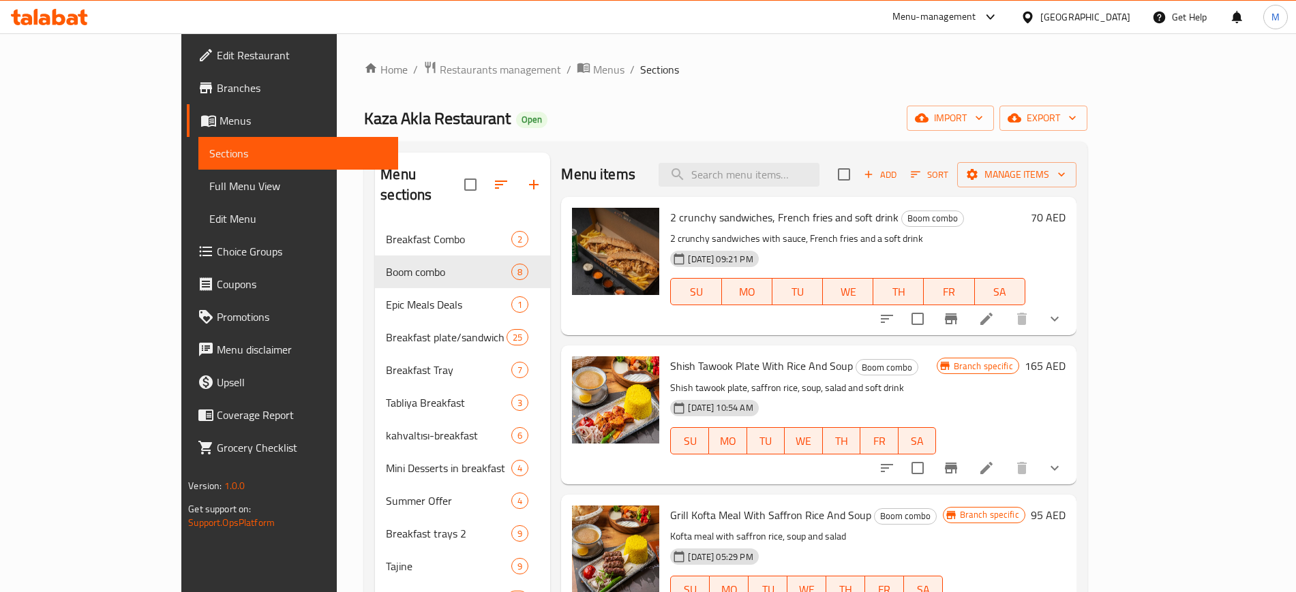
click at [703, 172] on div "Menu items Add Sort Manage items" at bounding box center [818, 175] width 515 height 44
click at [858, 176] on input "checkbox" at bounding box center [843, 174] width 29 height 29
click at [1065, 172] on span "Manage items" at bounding box center [1016, 174] width 97 height 17
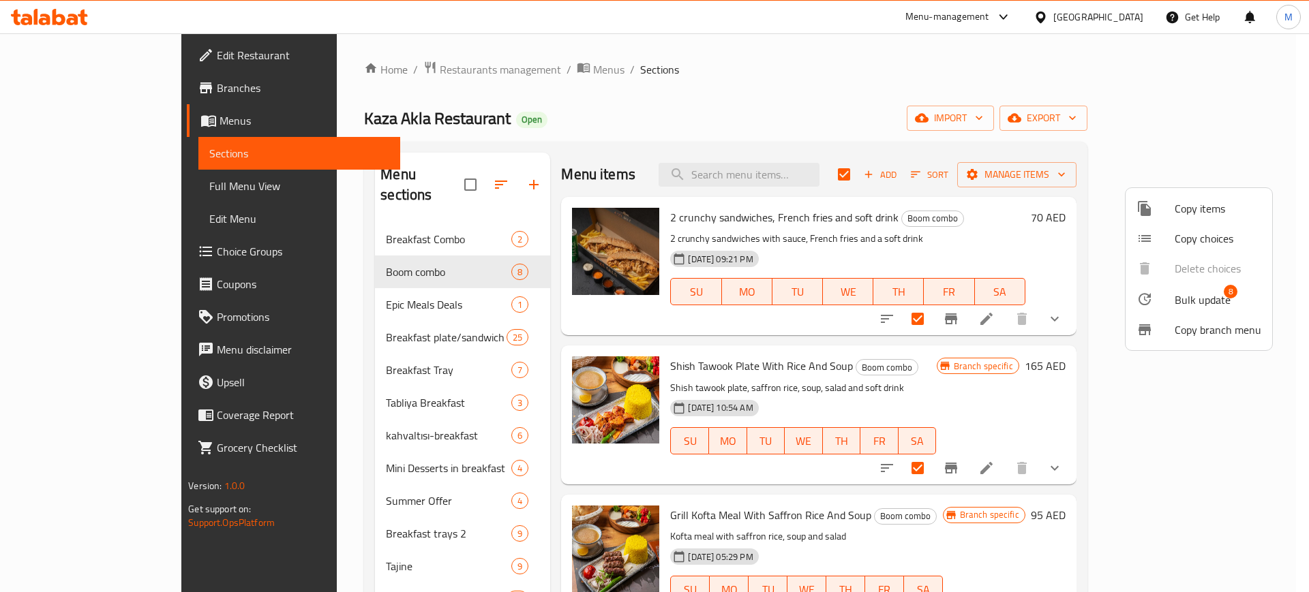
click at [1211, 288] on li "Bulk update 8" at bounding box center [1198, 299] width 147 height 31
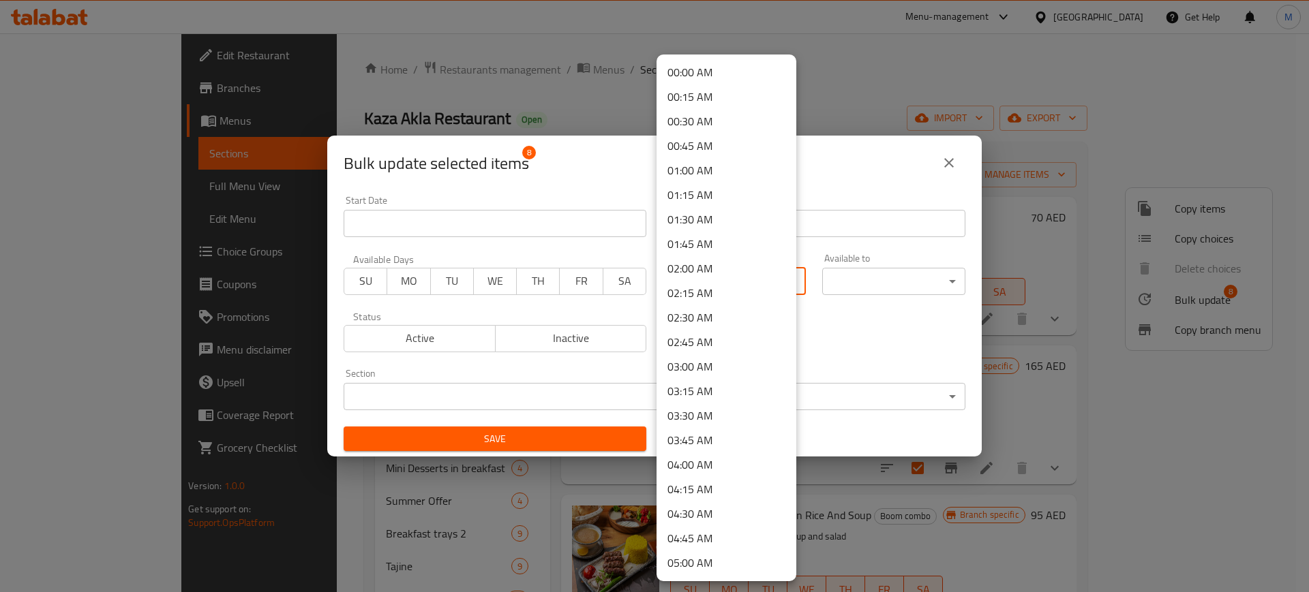
click at [728, 284] on body "​ Menu-management [GEOGRAPHIC_DATA] Get Help M Edit Restaurant Branches Menus S…" at bounding box center [654, 312] width 1309 height 559
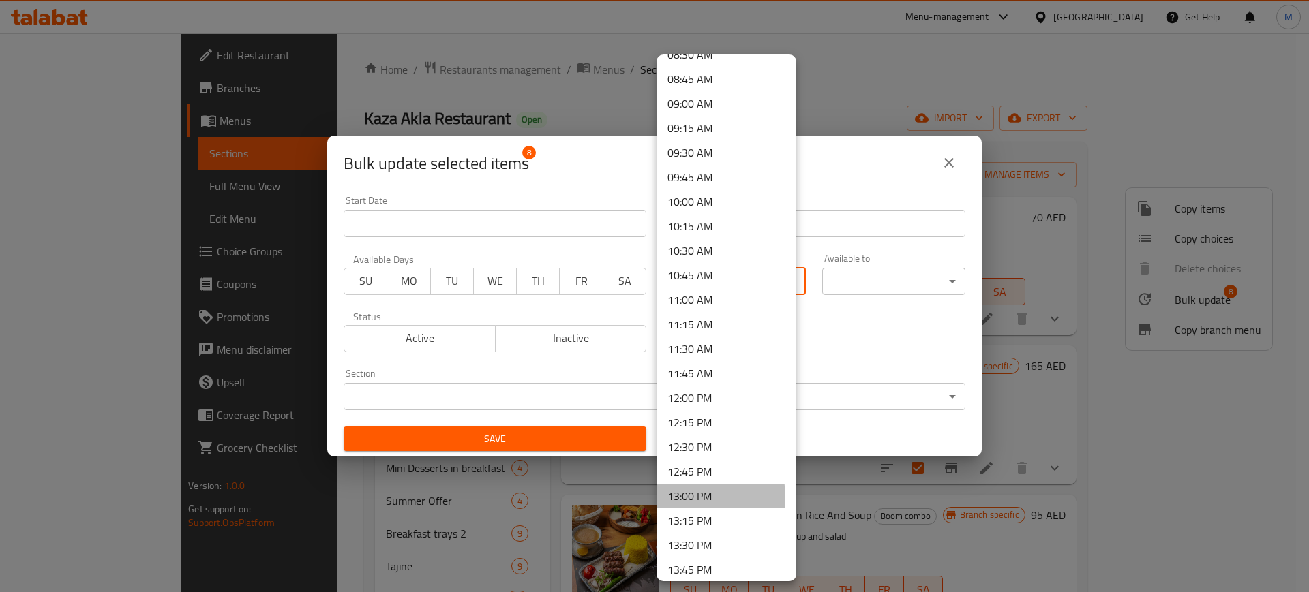
click at [699, 497] on li "13:00 PM" at bounding box center [726, 496] width 140 height 25
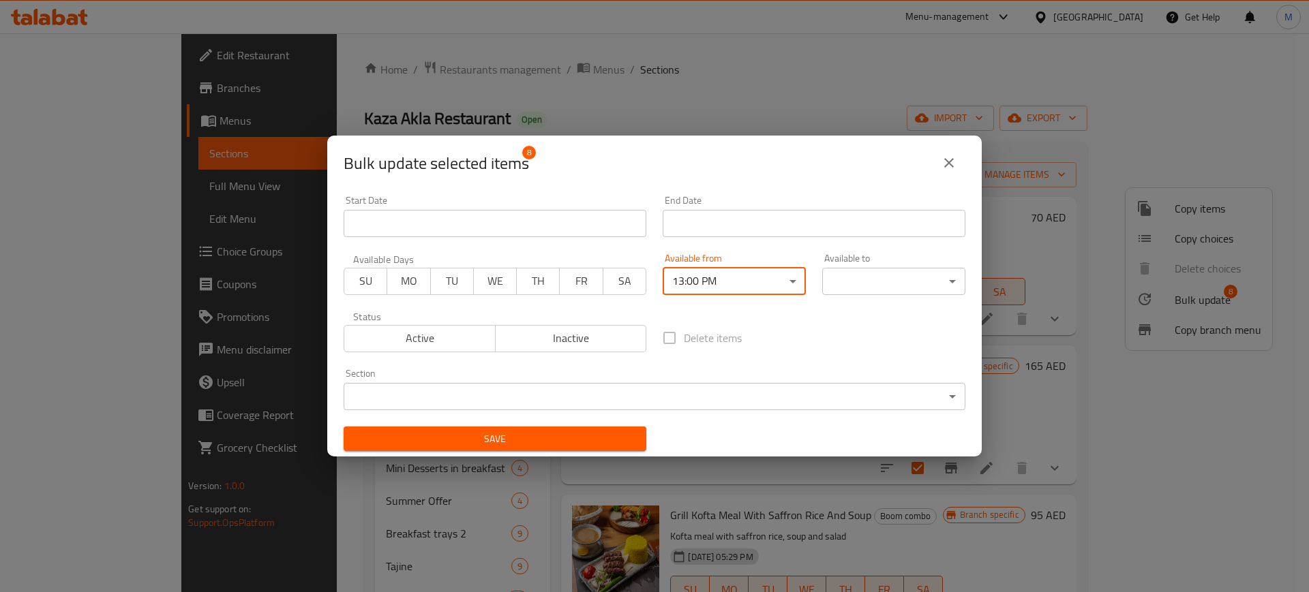
click at [840, 276] on body "​ Menu-management [GEOGRAPHIC_DATA] Get Help M Edit Restaurant Branches Menus S…" at bounding box center [654, 312] width 1309 height 559
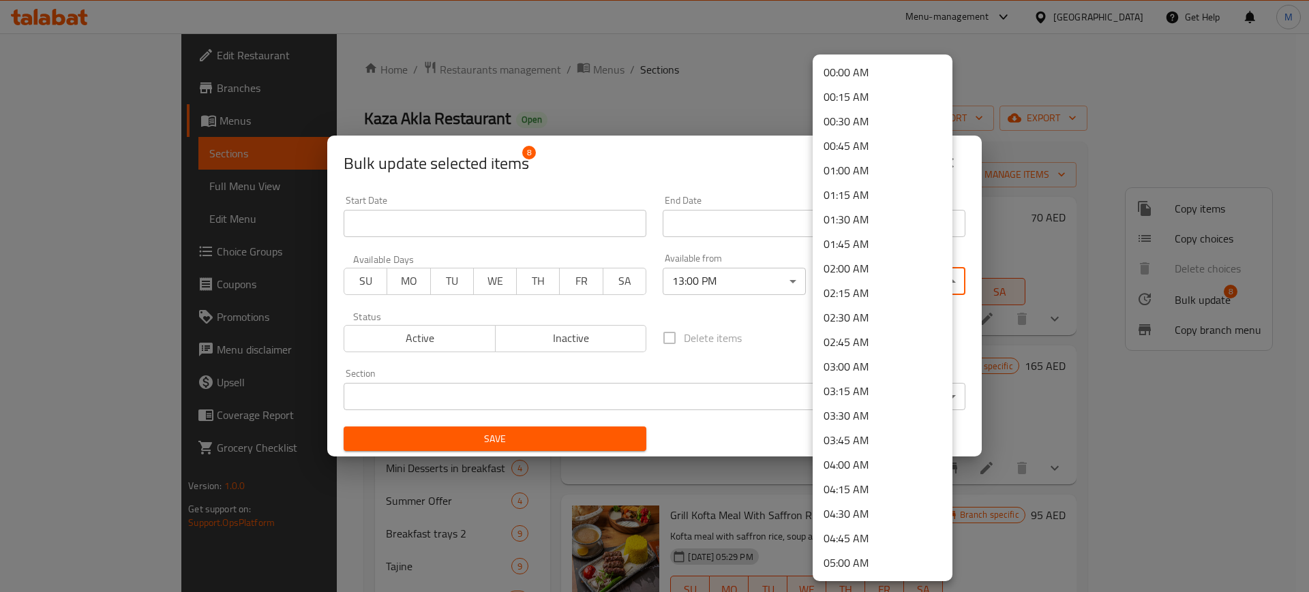
click at [853, 269] on li "02:00 AM" at bounding box center [882, 268] width 140 height 25
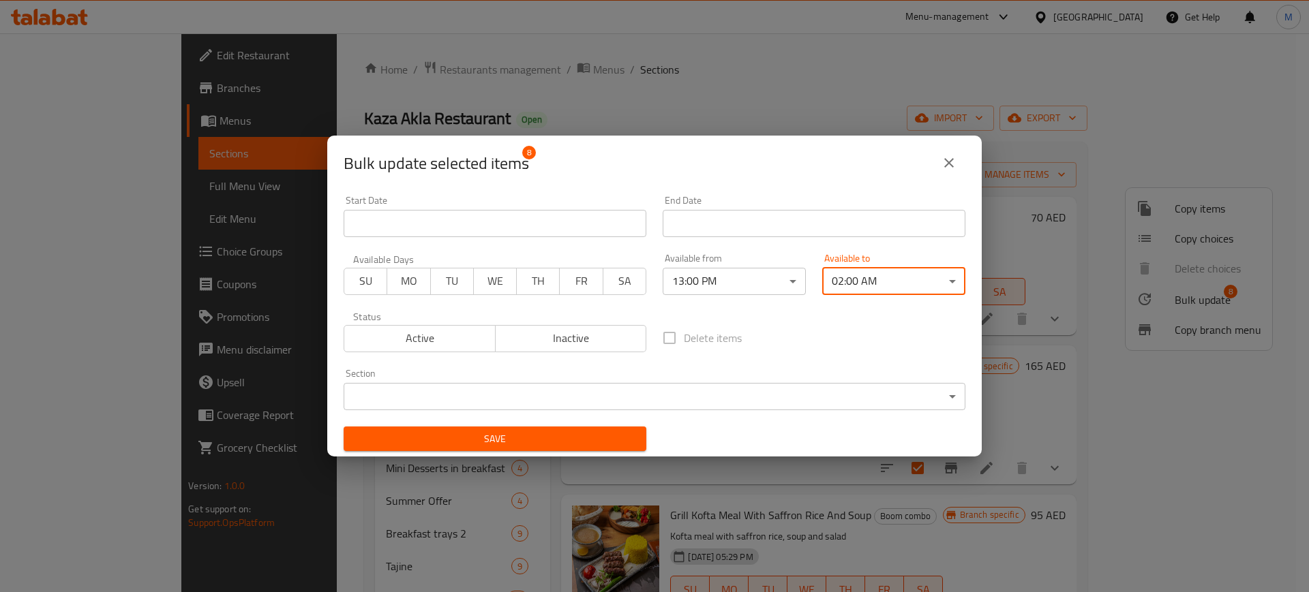
click at [511, 432] on span "Save" at bounding box center [494, 439] width 281 height 17
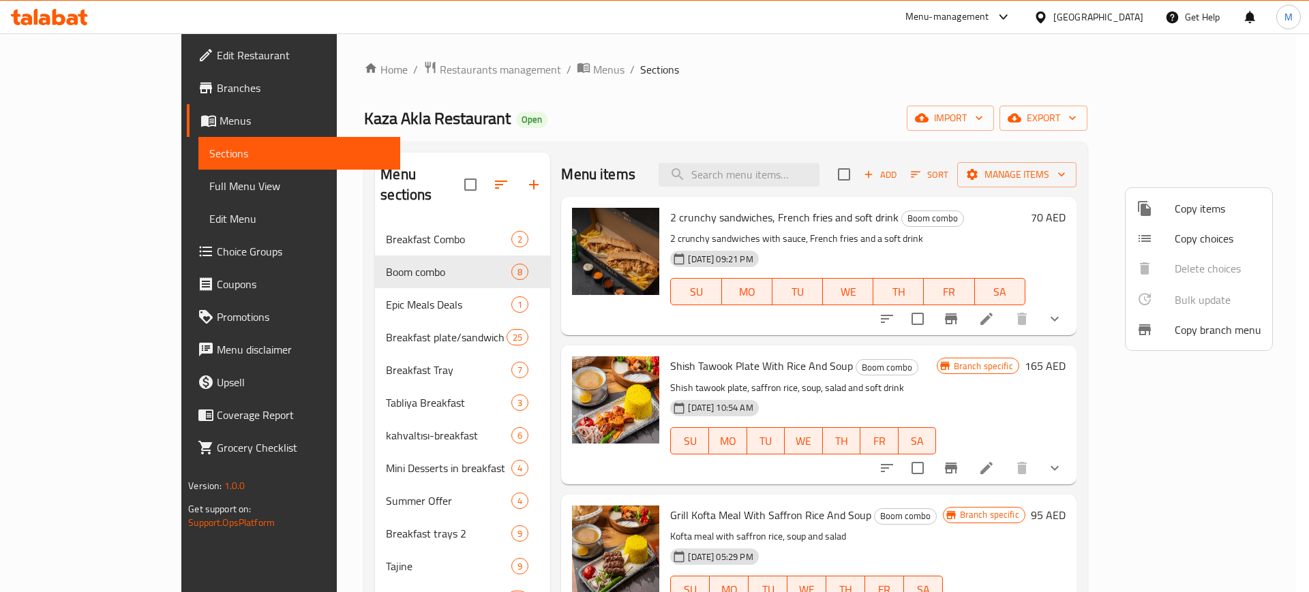
click at [917, 162] on div at bounding box center [654, 296] width 1309 height 592
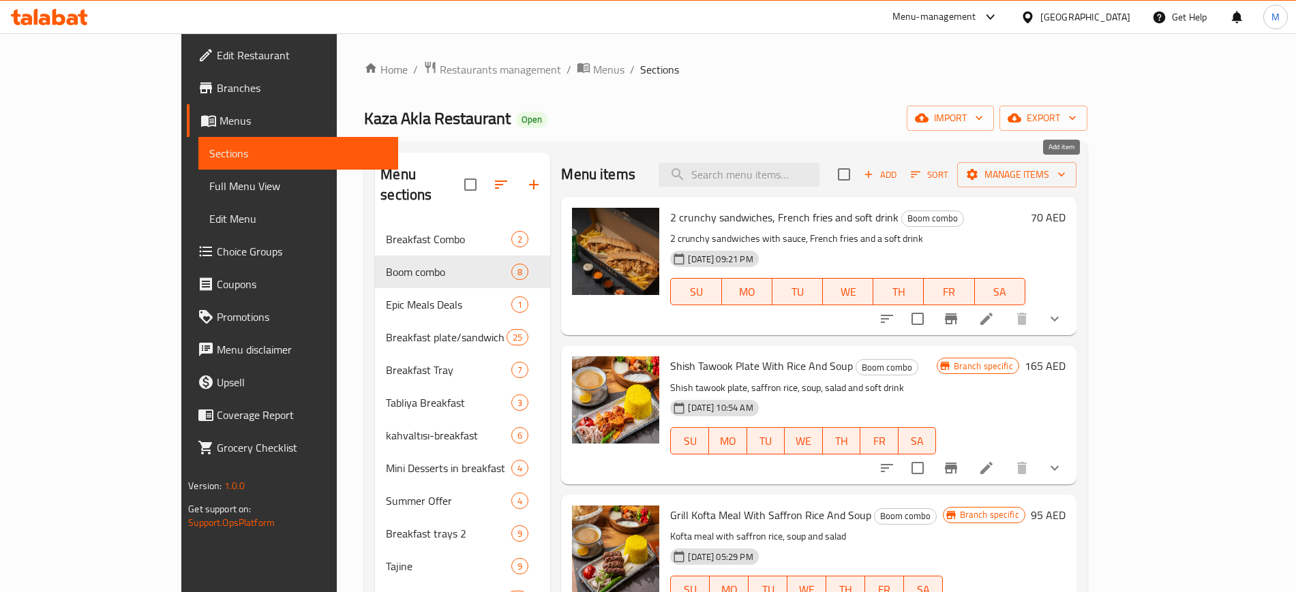
click at [858, 182] on input "checkbox" at bounding box center [843, 174] width 29 height 29
click at [979, 179] on icon "button" at bounding box center [972, 175] width 14 height 14
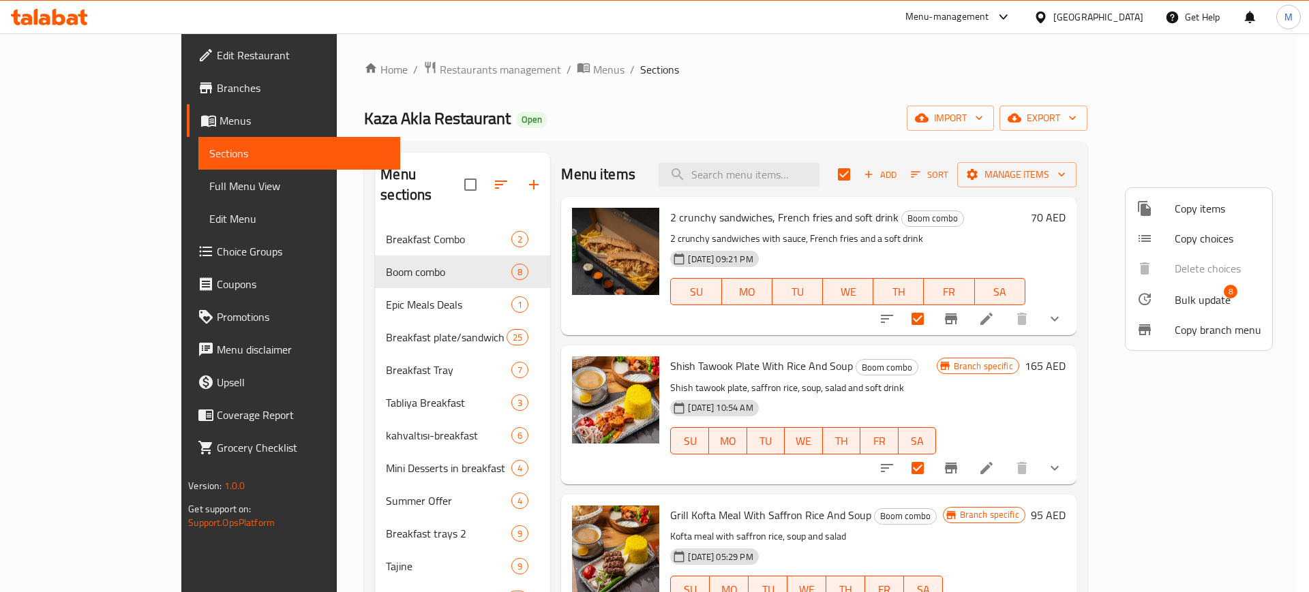
click at [1219, 296] on span "Bulk update" at bounding box center [1202, 300] width 56 height 16
click at [1182, 299] on span "Bulk update" at bounding box center [1202, 300] width 56 height 16
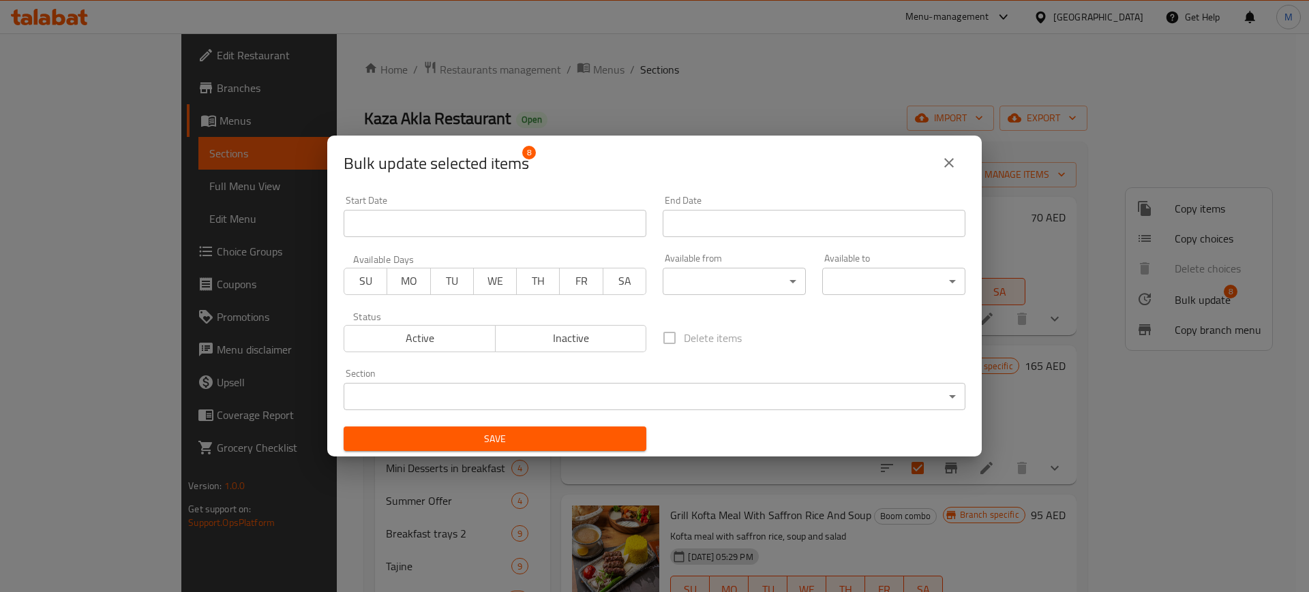
click at [745, 277] on body "​ Menu-management [GEOGRAPHIC_DATA] Get Help M Edit Restaurant Branches Menus S…" at bounding box center [654, 312] width 1309 height 559
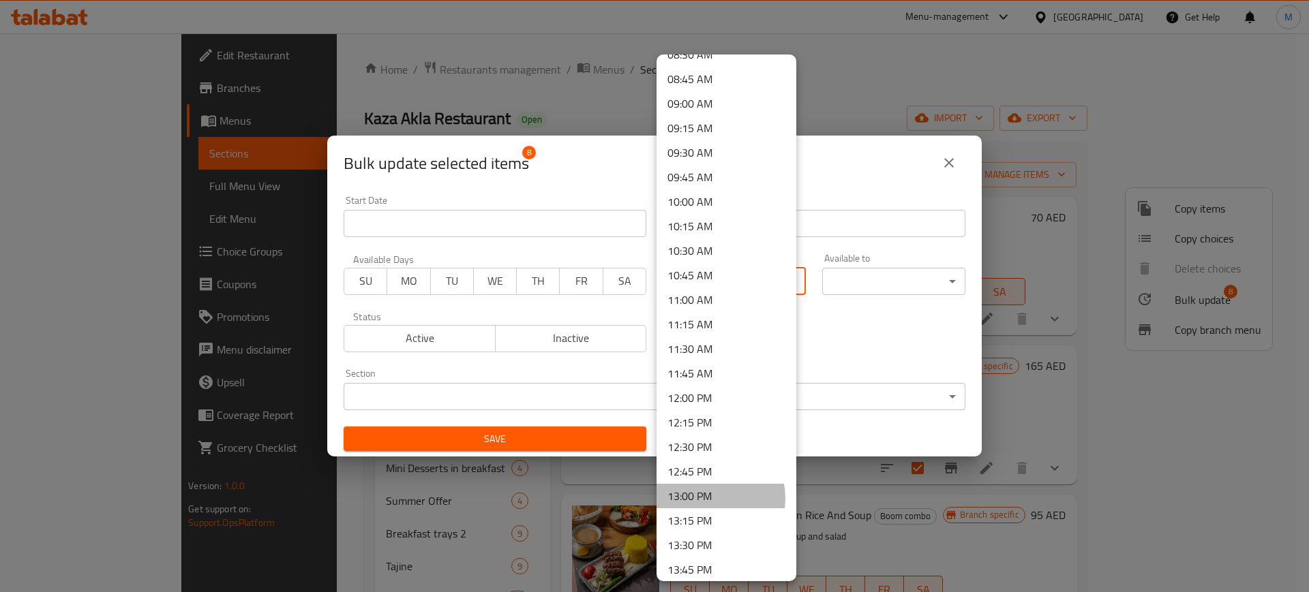
click at [710, 498] on li "13:00 PM" at bounding box center [726, 496] width 140 height 25
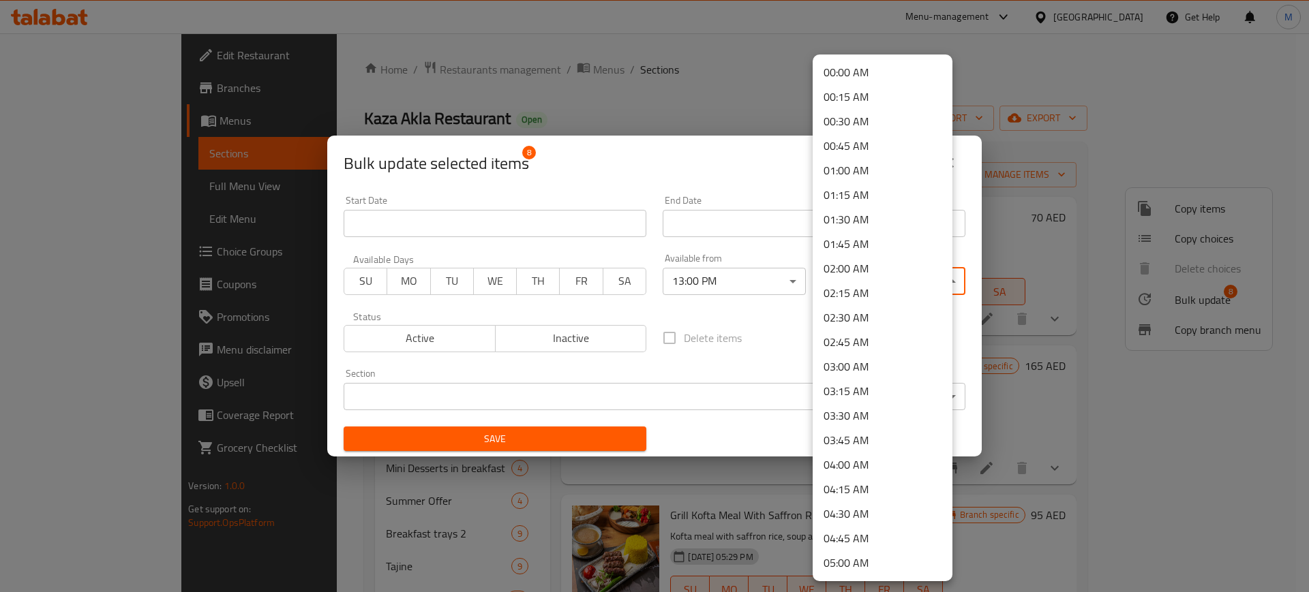
click at [870, 276] on body "​ Menu-management [GEOGRAPHIC_DATA] Get Help M Edit Restaurant Branches Menus S…" at bounding box center [654, 312] width 1309 height 559
click at [864, 264] on li "02:00 AM" at bounding box center [882, 268] width 140 height 25
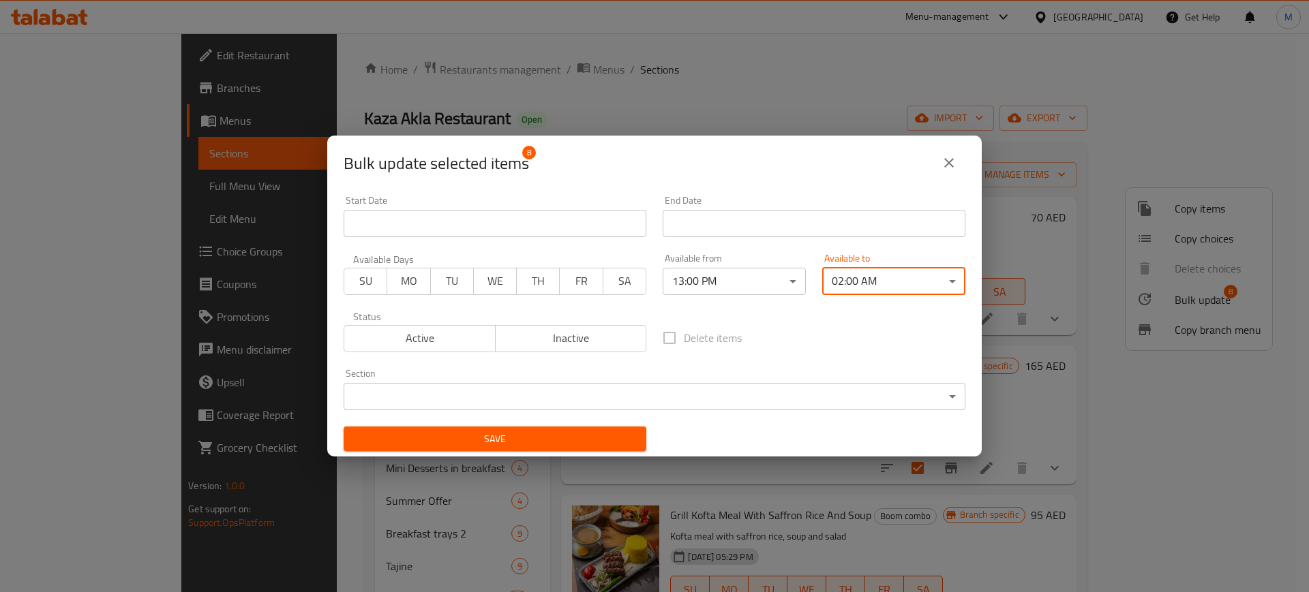
click at [534, 444] on span "Save" at bounding box center [494, 439] width 281 height 17
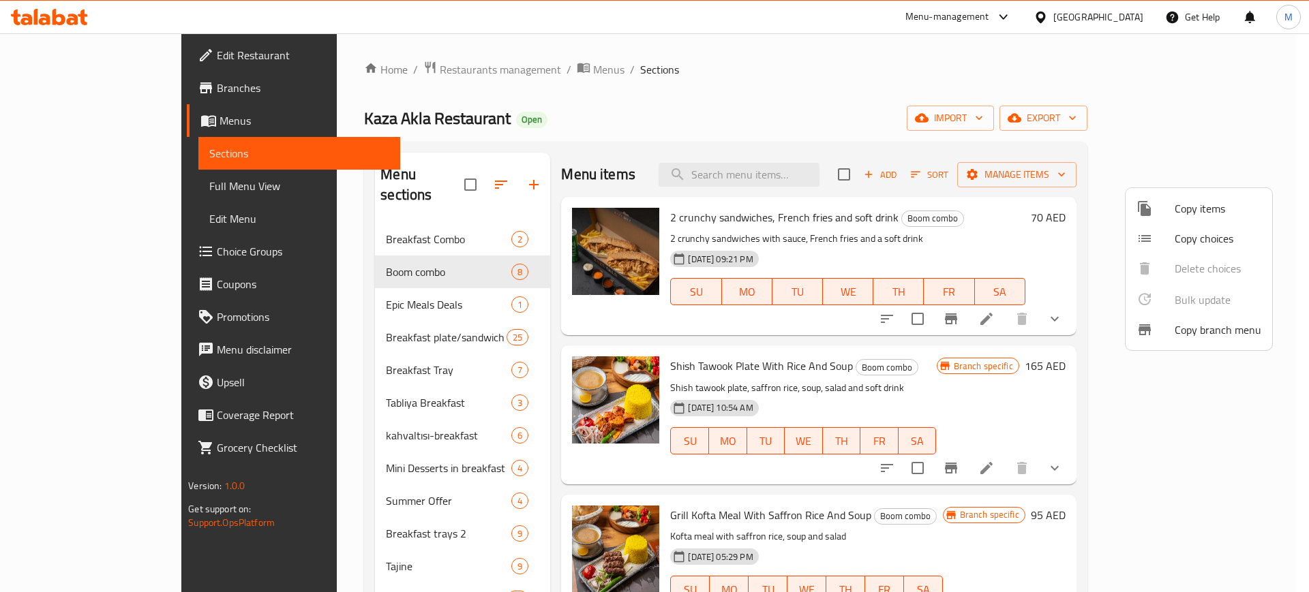
click at [243, 354] on div at bounding box center [654, 296] width 1309 height 592
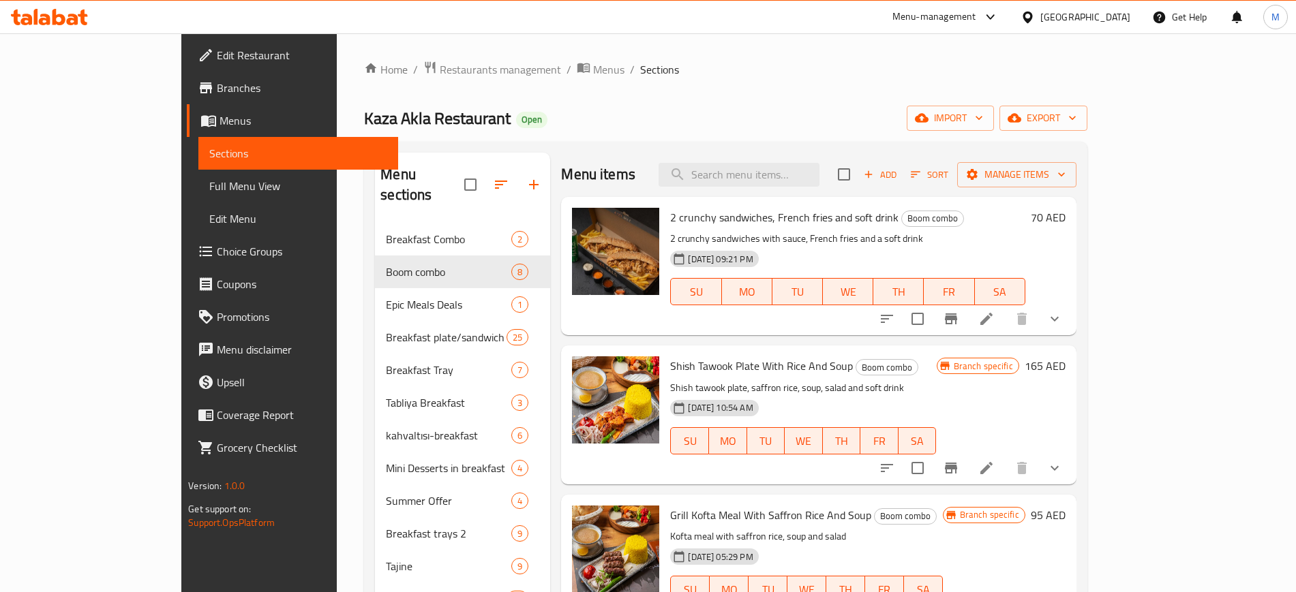
scroll to position [348, 0]
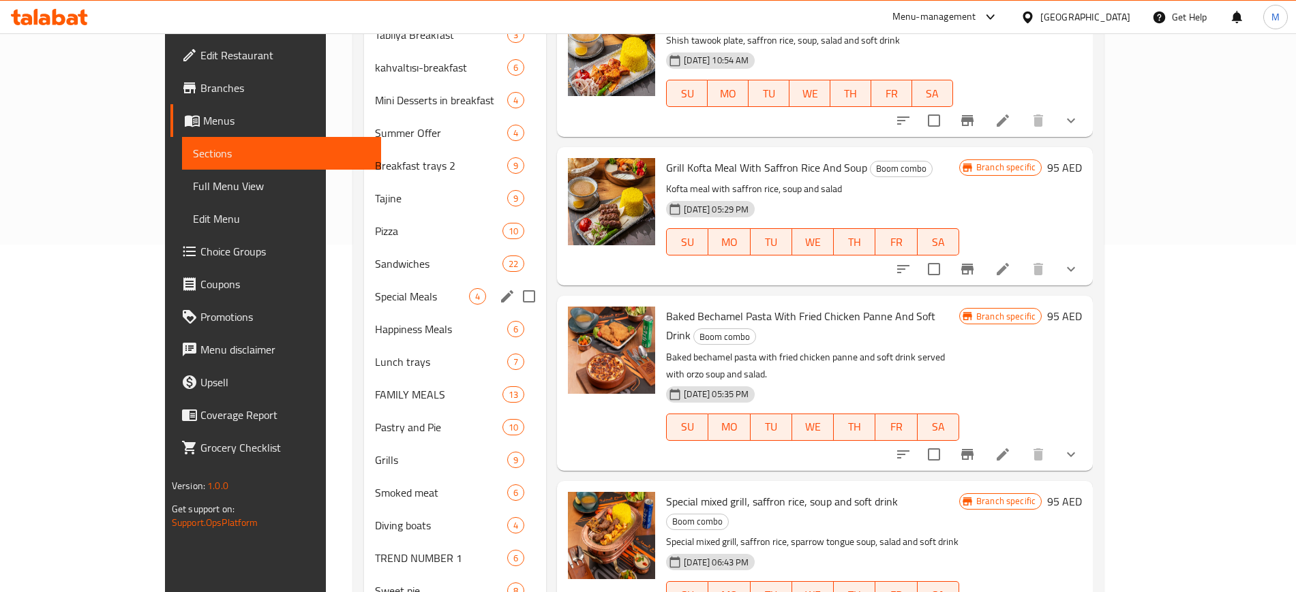
click at [375, 294] on span "Special Meals" at bounding box center [422, 296] width 94 height 16
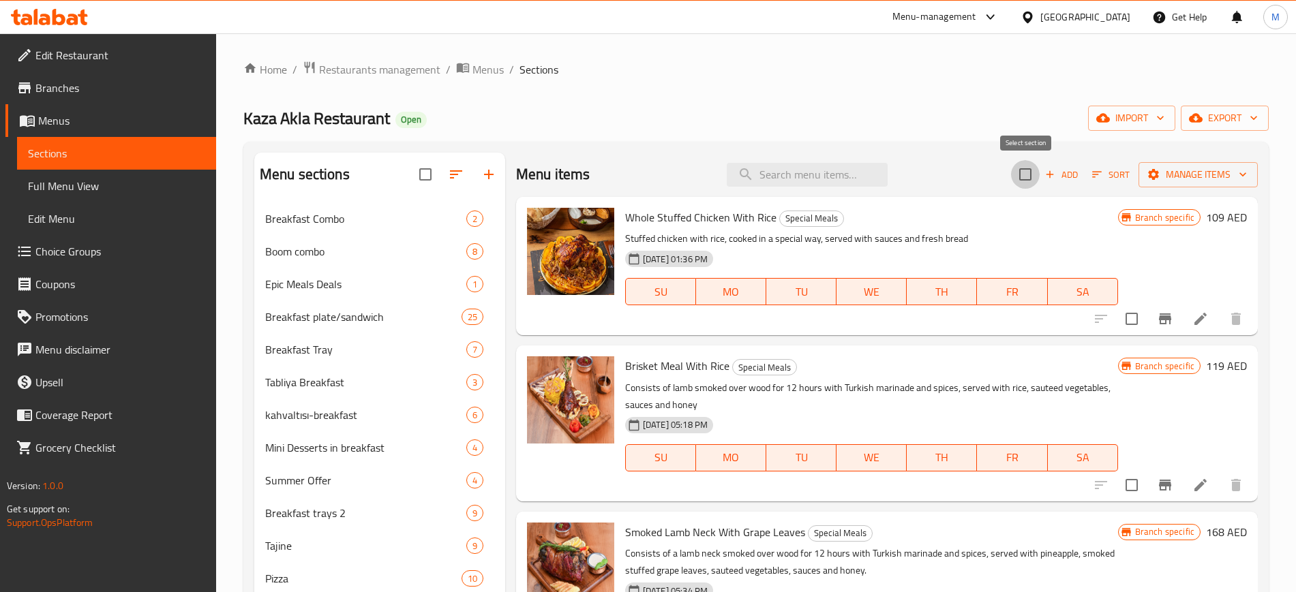
click at [1030, 173] on input "checkbox" at bounding box center [1025, 174] width 29 height 29
click at [1185, 170] on span "Manage items" at bounding box center [1197, 174] width 97 height 17
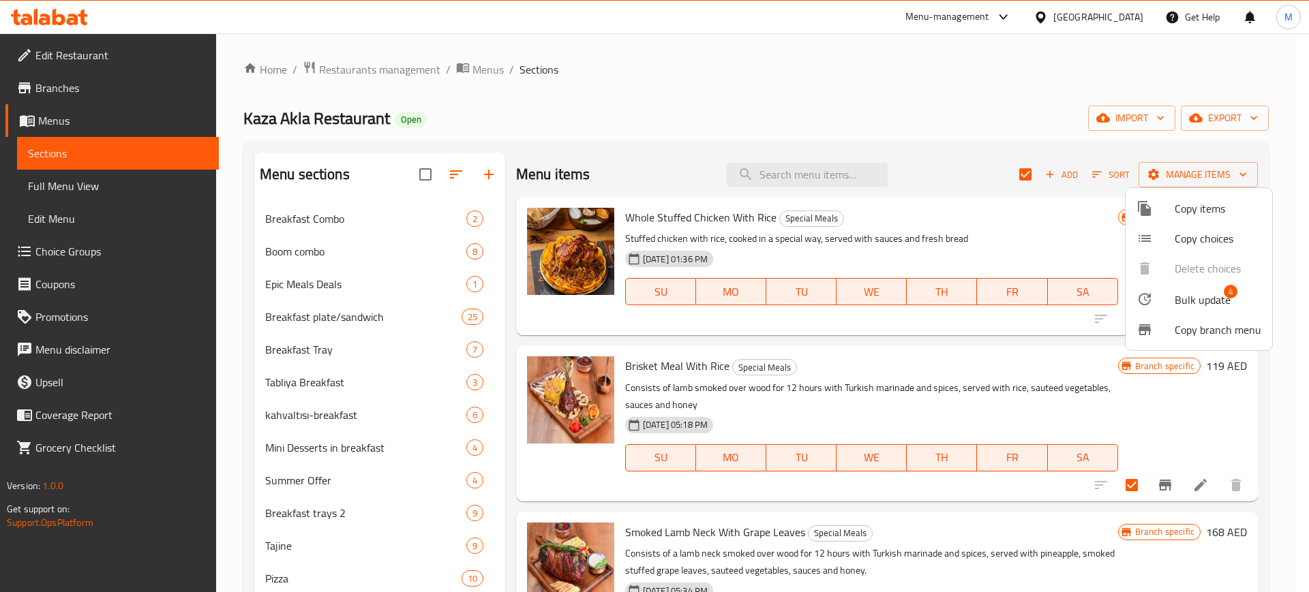
click at [1208, 294] on span "Bulk update" at bounding box center [1202, 300] width 56 height 16
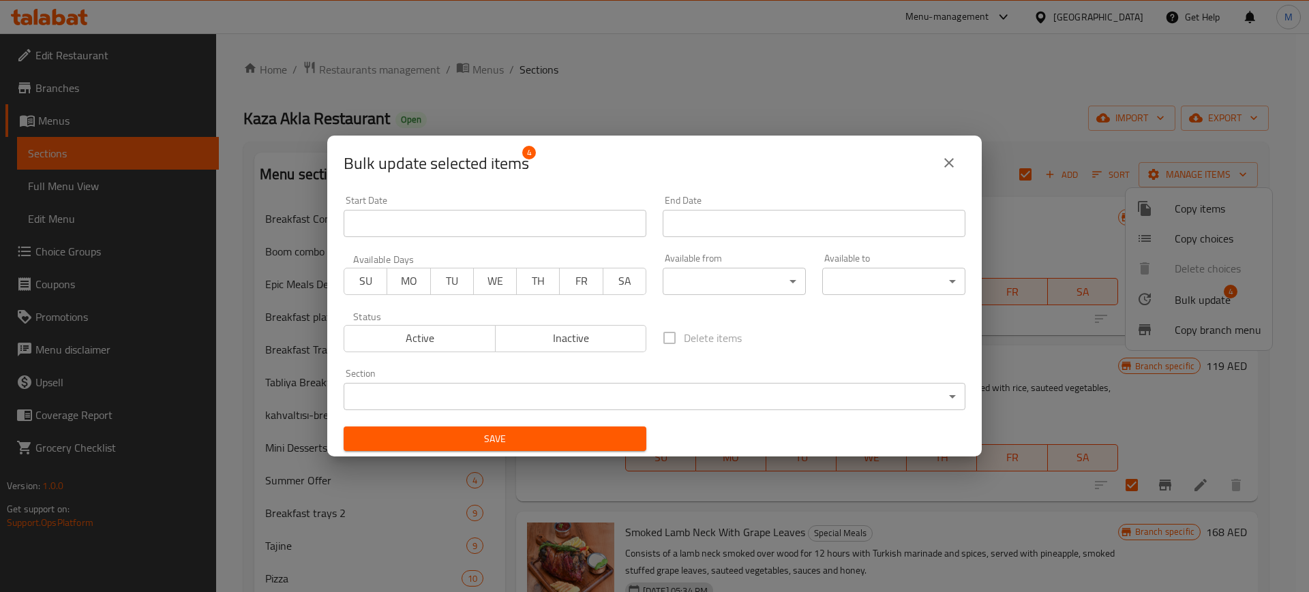
click at [712, 270] on body "​ Menu-management [GEOGRAPHIC_DATA] Get Help M Edit Restaurant Branches Menus S…" at bounding box center [654, 312] width 1309 height 559
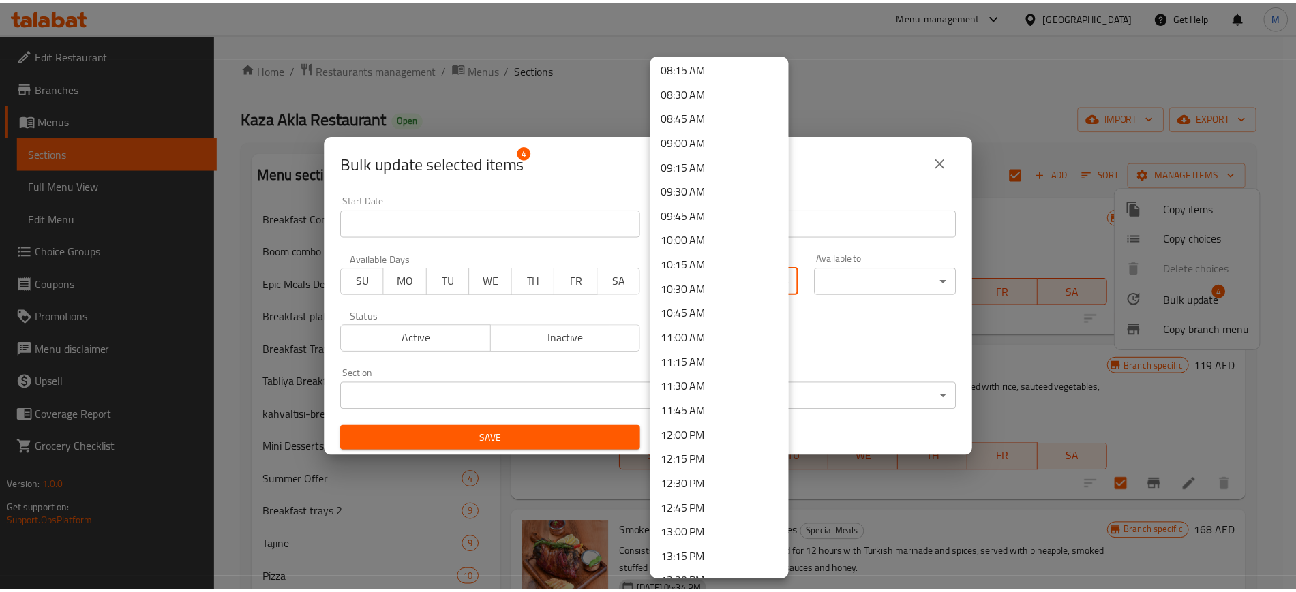
scroll to position [852, 0]
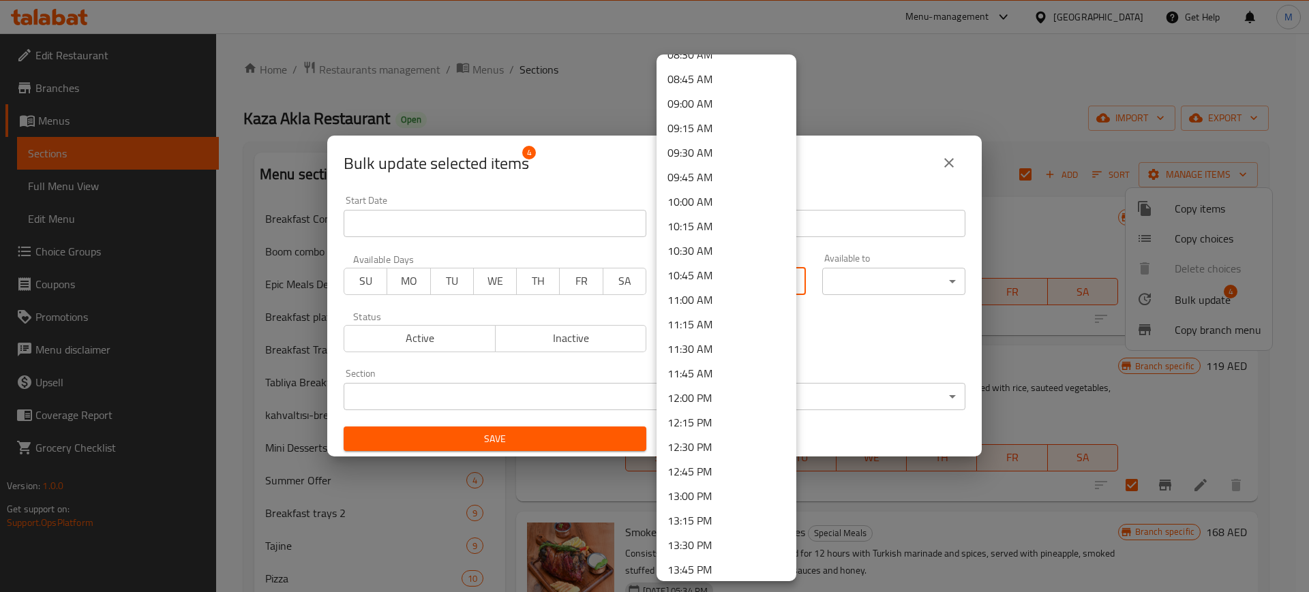
click at [686, 502] on li "13:00 PM" at bounding box center [726, 496] width 140 height 25
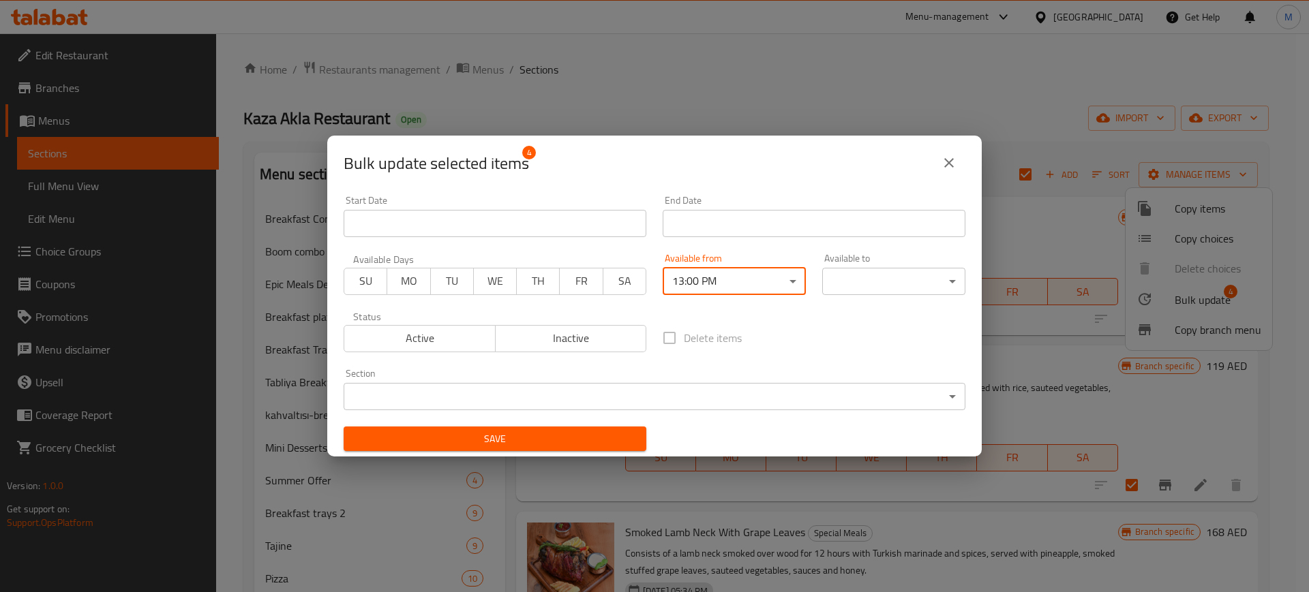
click at [874, 309] on div "Start Date Start Date End Date End Date Available Days SU MO TU WE TH FR SA Ava…" at bounding box center [654, 323] width 638 height 273
click at [878, 293] on body "​ Menu-management [GEOGRAPHIC_DATA] Get Help M Edit Restaurant Branches Menus S…" at bounding box center [654, 312] width 1309 height 559
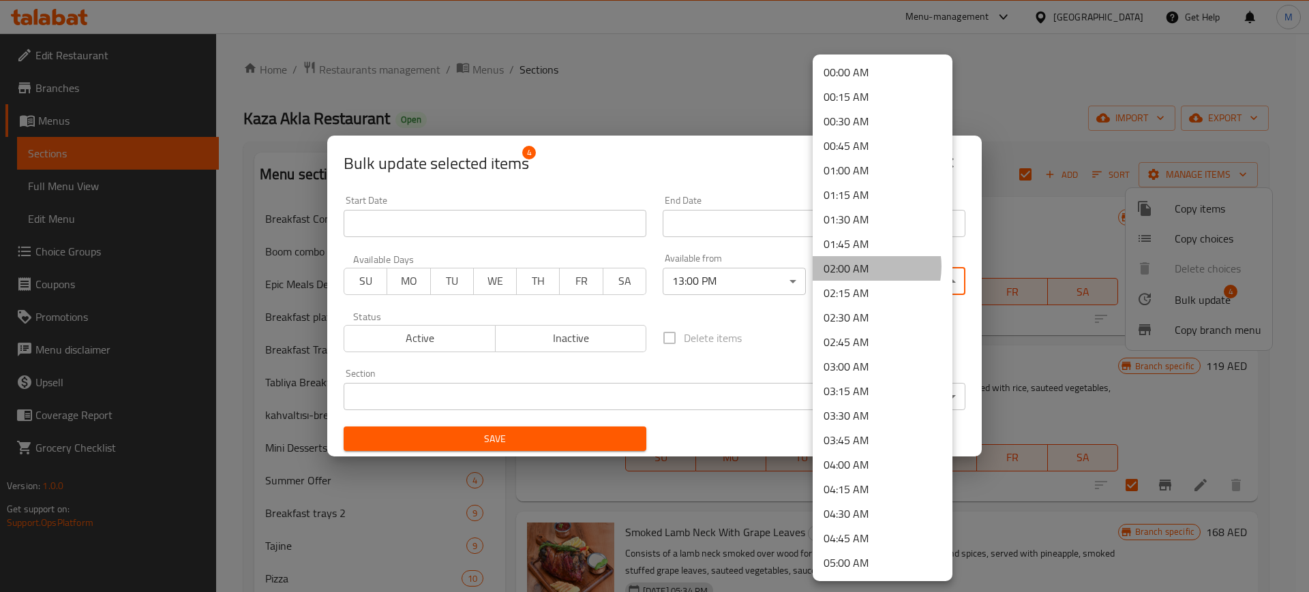
click at [857, 266] on li "02:00 AM" at bounding box center [882, 268] width 140 height 25
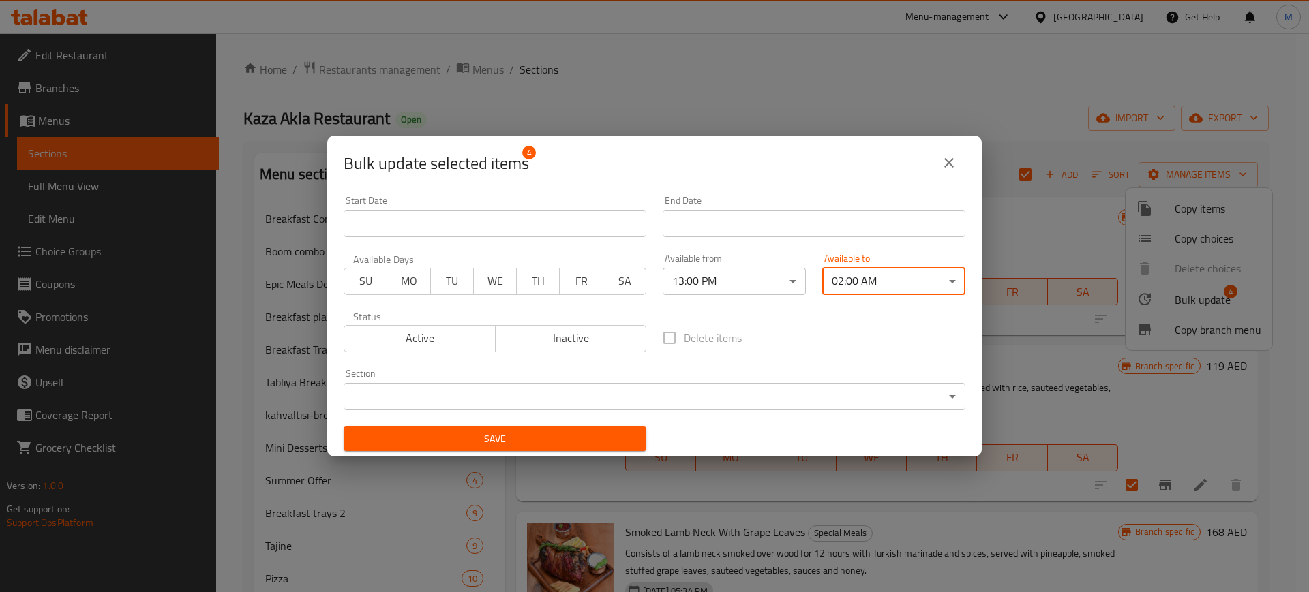
click at [543, 432] on span "Save" at bounding box center [494, 439] width 281 height 17
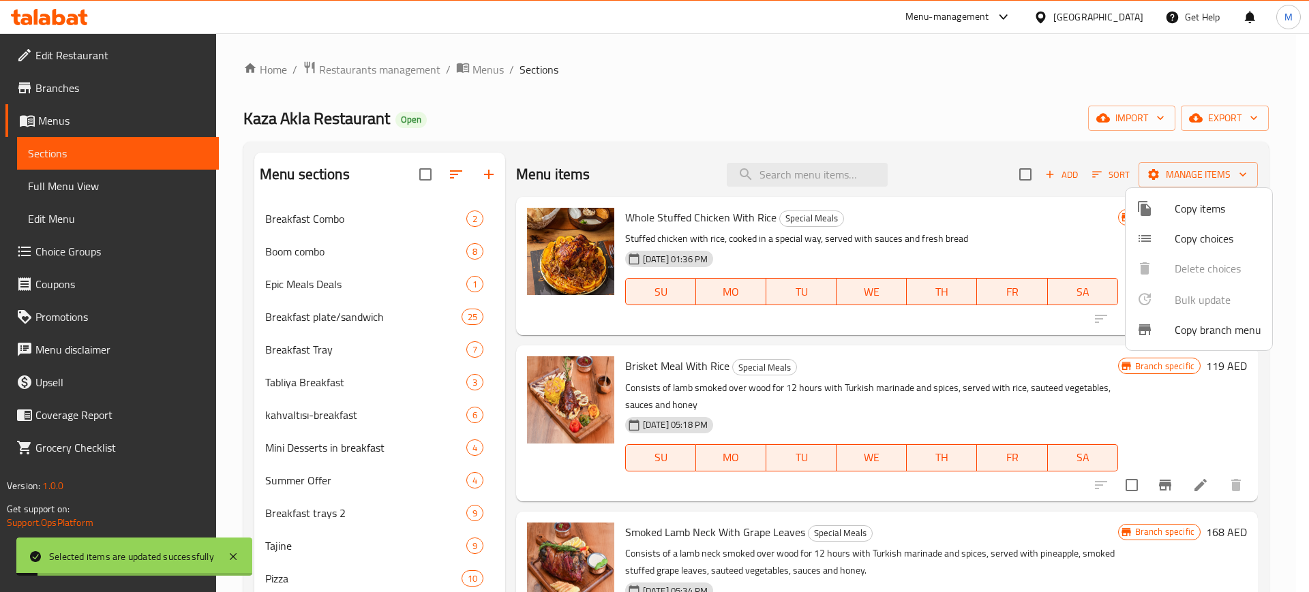
click at [934, 415] on div at bounding box center [654, 296] width 1309 height 592
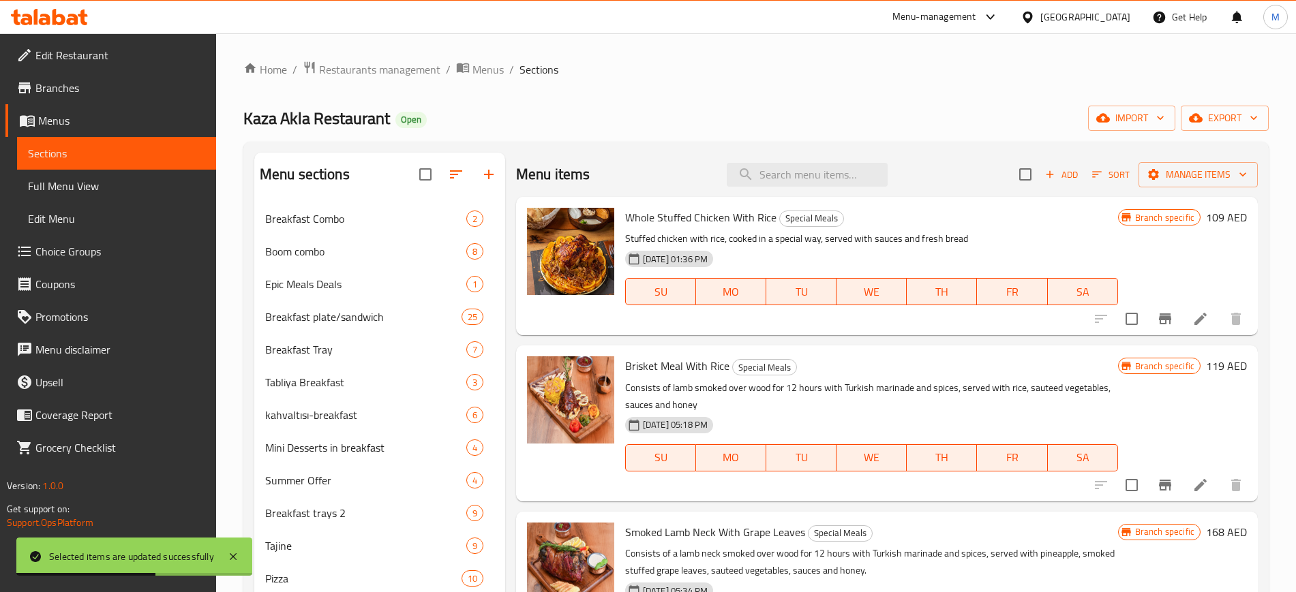
click at [519, 308] on div "Whole Stuffed Chicken With Rice Special Meals Stuffed chicken with rice, cooked…" at bounding box center [887, 266] width 742 height 138
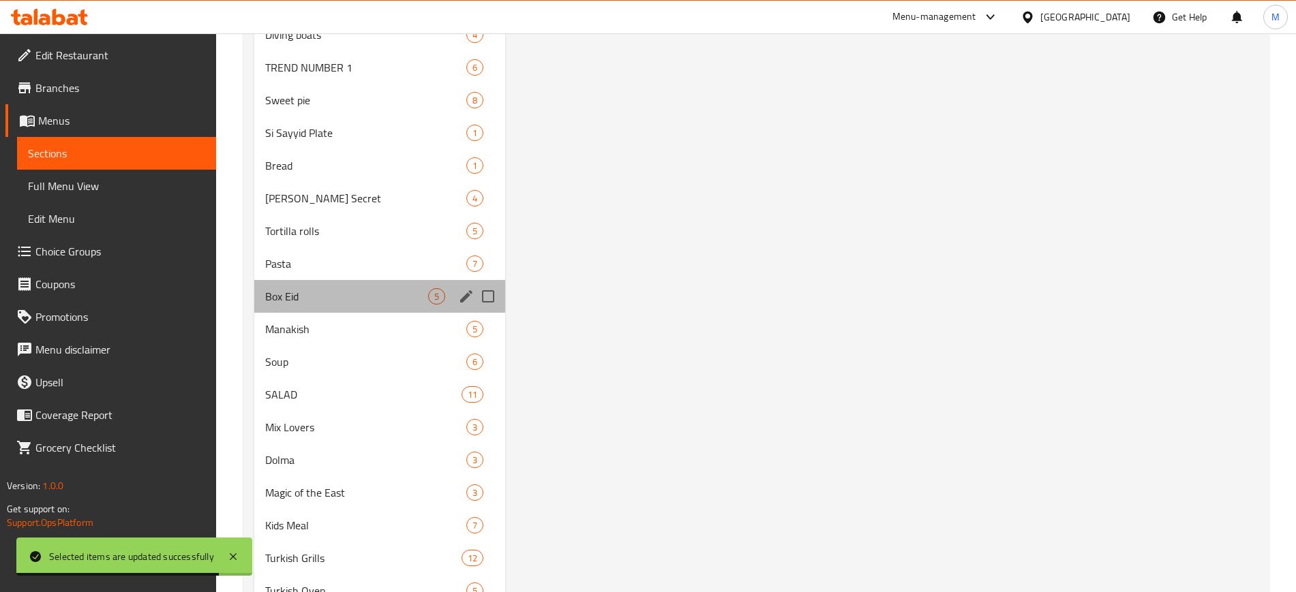
click at [413, 305] on div "Box Eid 5" at bounding box center [379, 296] width 251 height 33
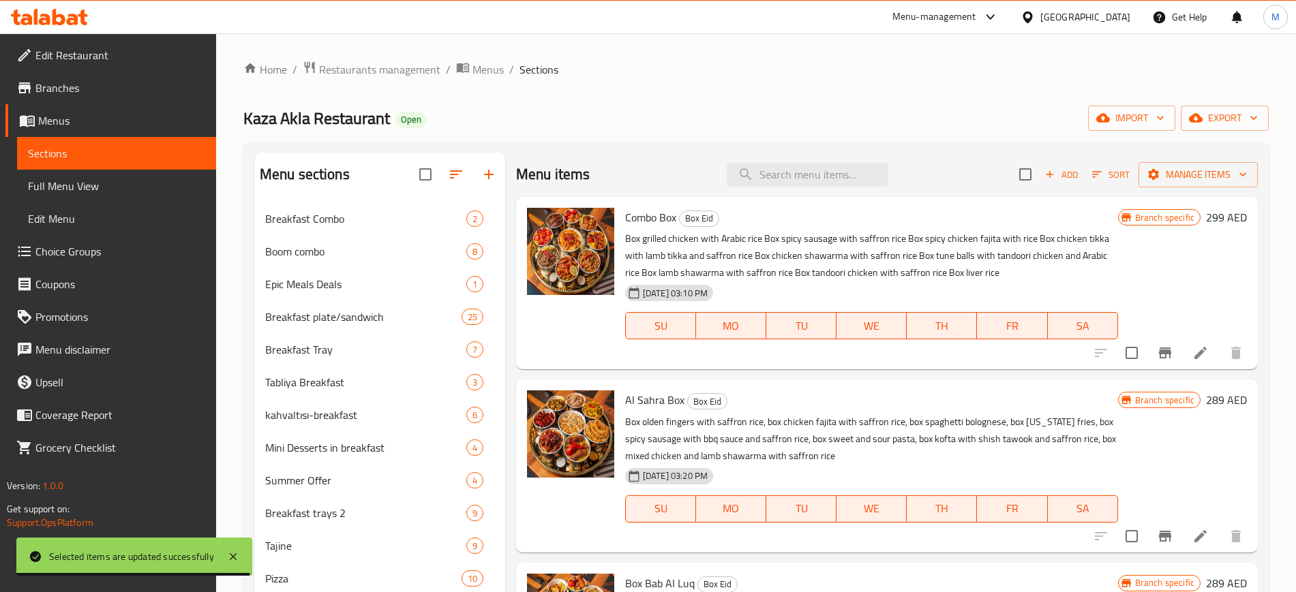
click at [1022, 180] on input "checkbox" at bounding box center [1025, 174] width 29 height 29
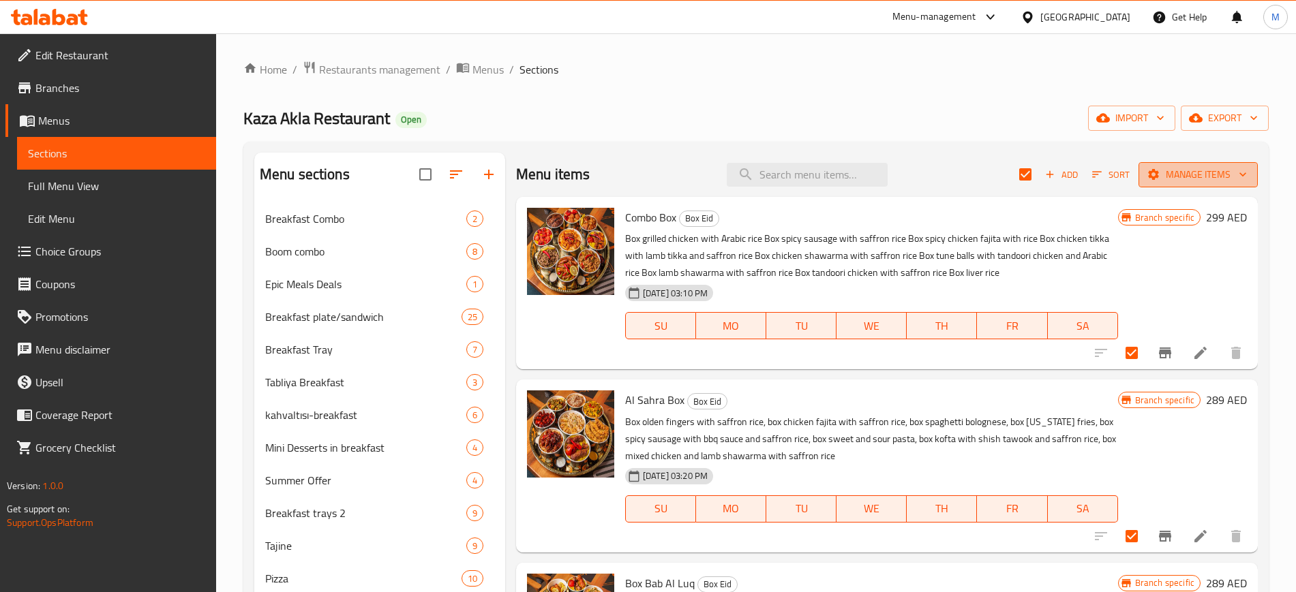
click at [1195, 182] on span "Manage items" at bounding box center [1197, 174] width 97 height 17
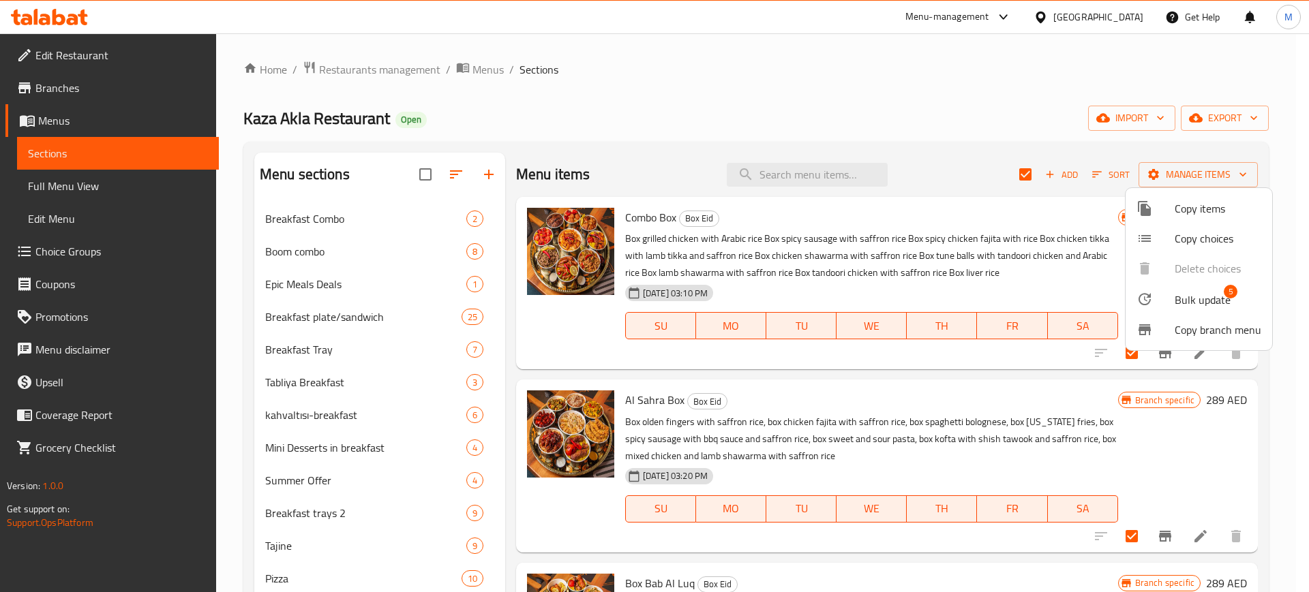
click at [1184, 300] on span "Bulk update" at bounding box center [1202, 300] width 56 height 16
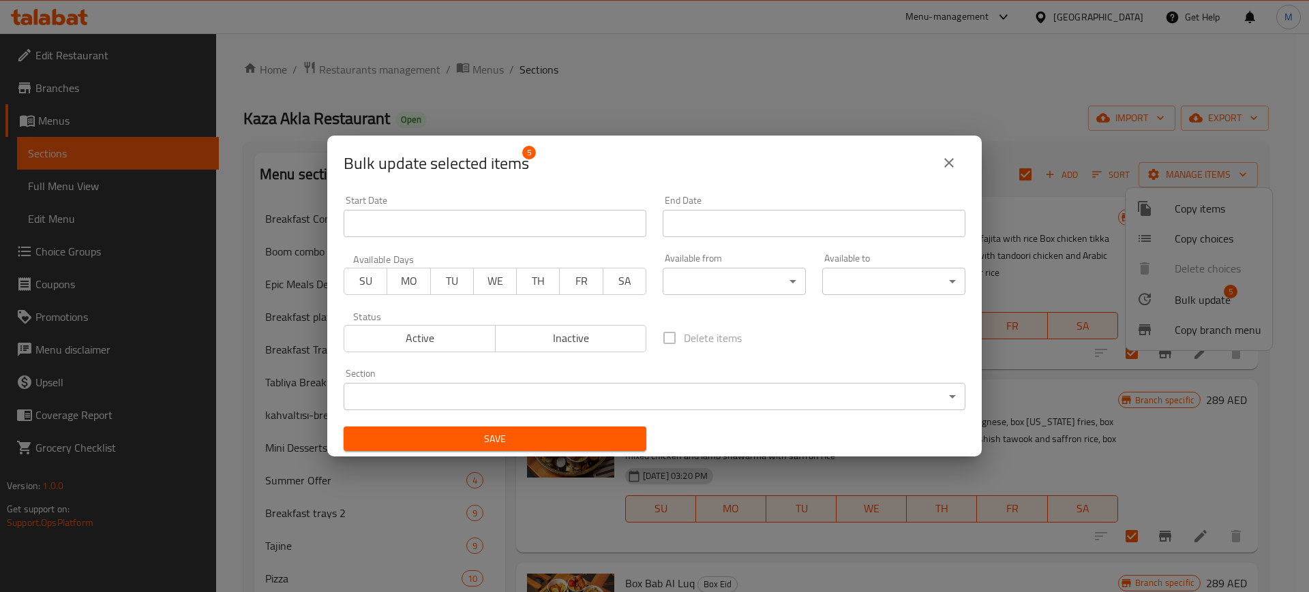
click at [739, 285] on body "​ Menu-management [GEOGRAPHIC_DATA] Get Help M Edit Restaurant Branches Menus S…" at bounding box center [654, 312] width 1309 height 559
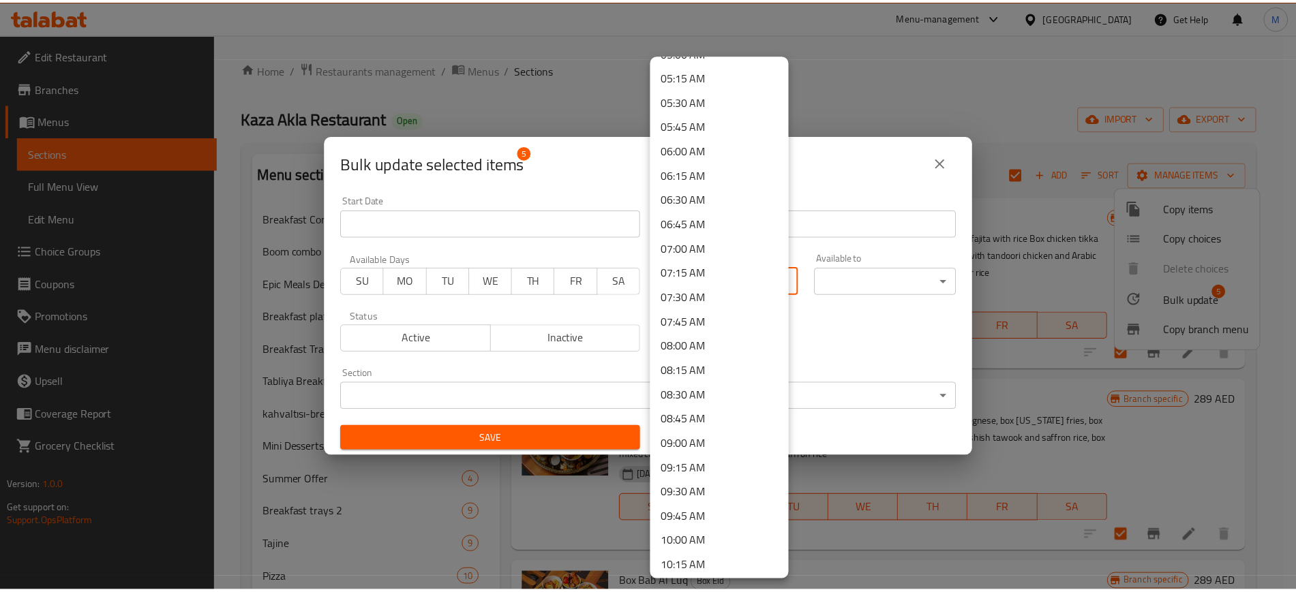
scroll to position [852, 0]
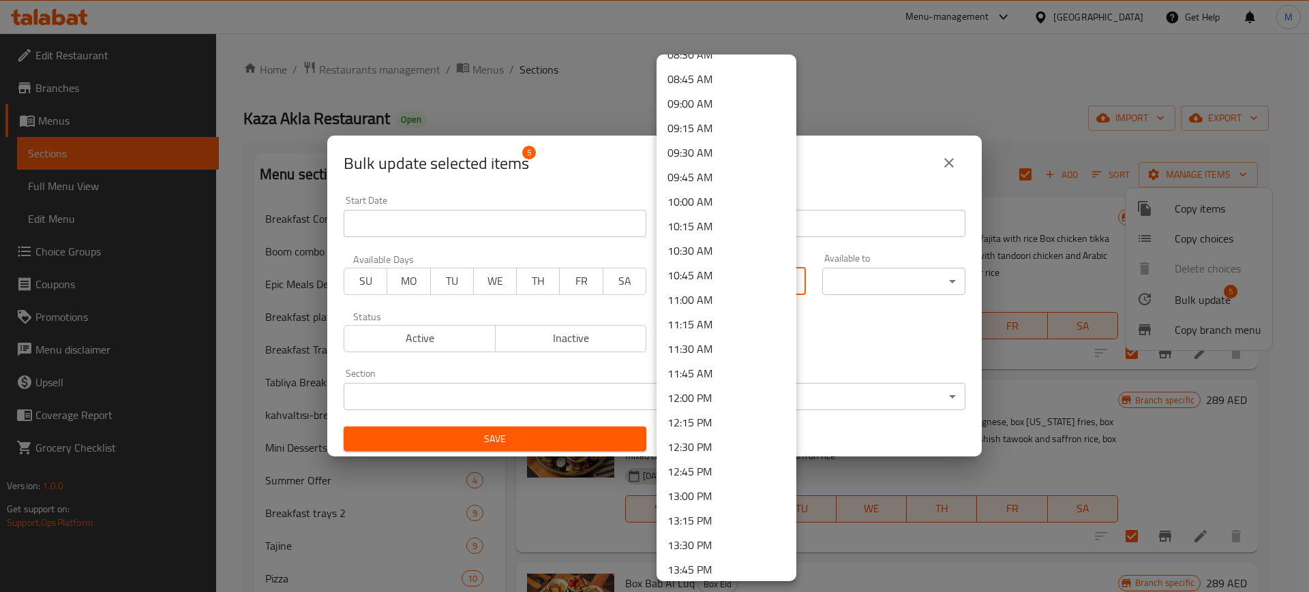
click at [686, 502] on li "13:00 PM" at bounding box center [726, 496] width 140 height 25
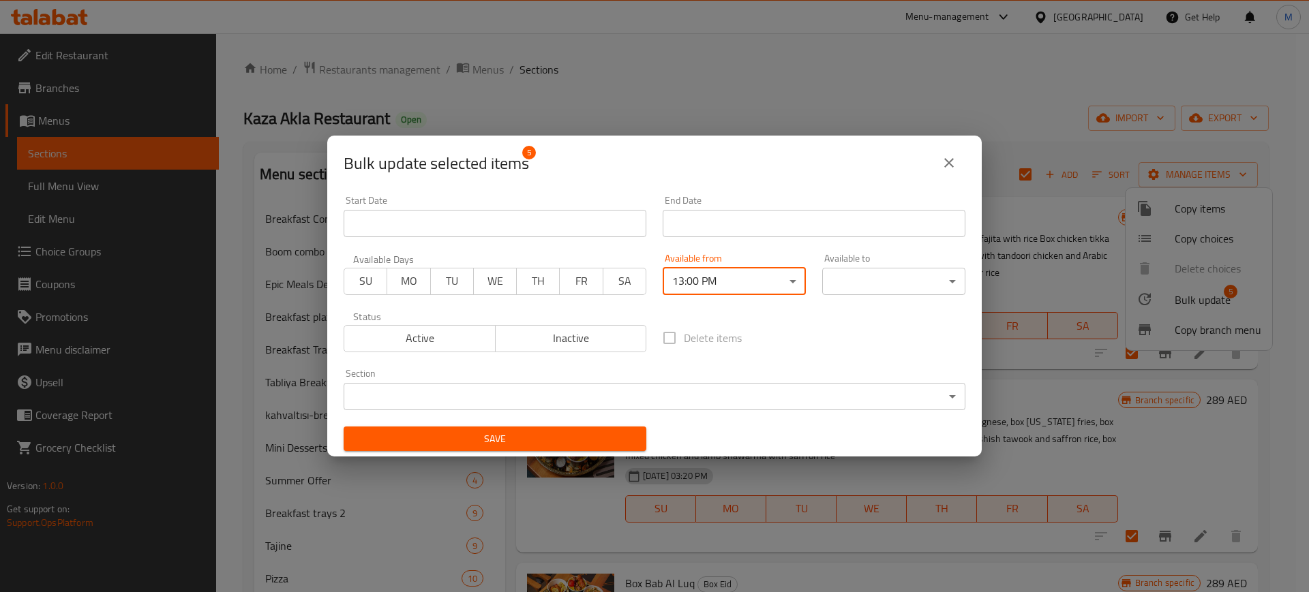
click at [838, 277] on body "​ Menu-management [GEOGRAPHIC_DATA] Get Help M Edit Restaurant Branches Menus S…" at bounding box center [654, 312] width 1309 height 559
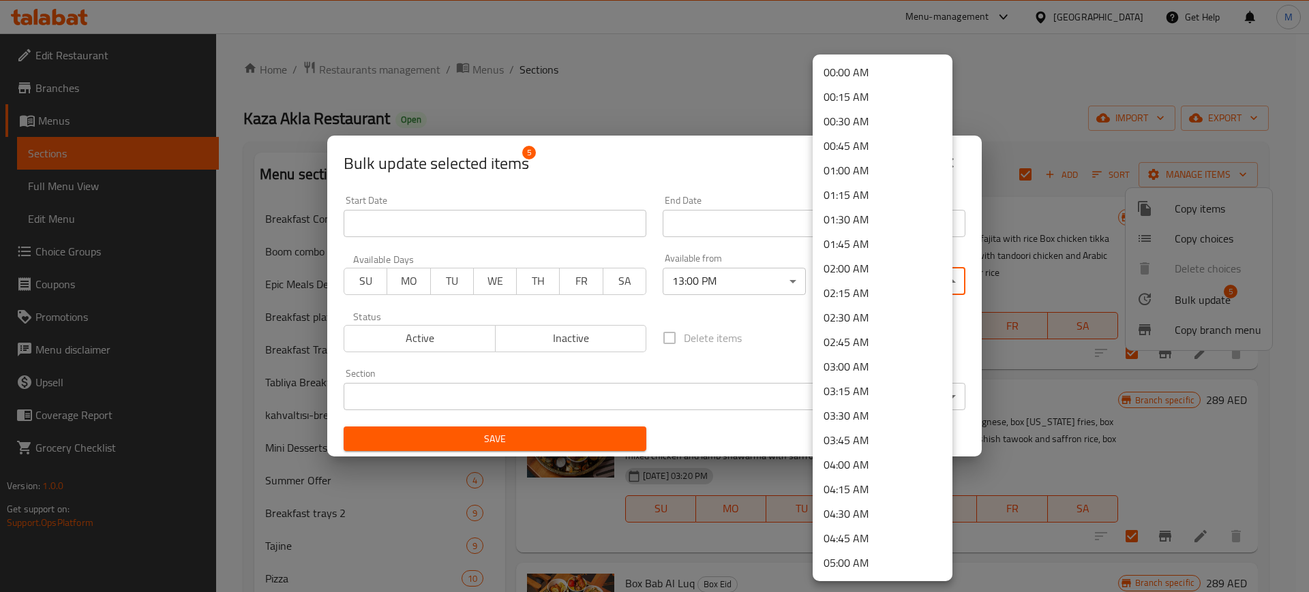
click at [863, 263] on li "02:00 AM" at bounding box center [882, 268] width 140 height 25
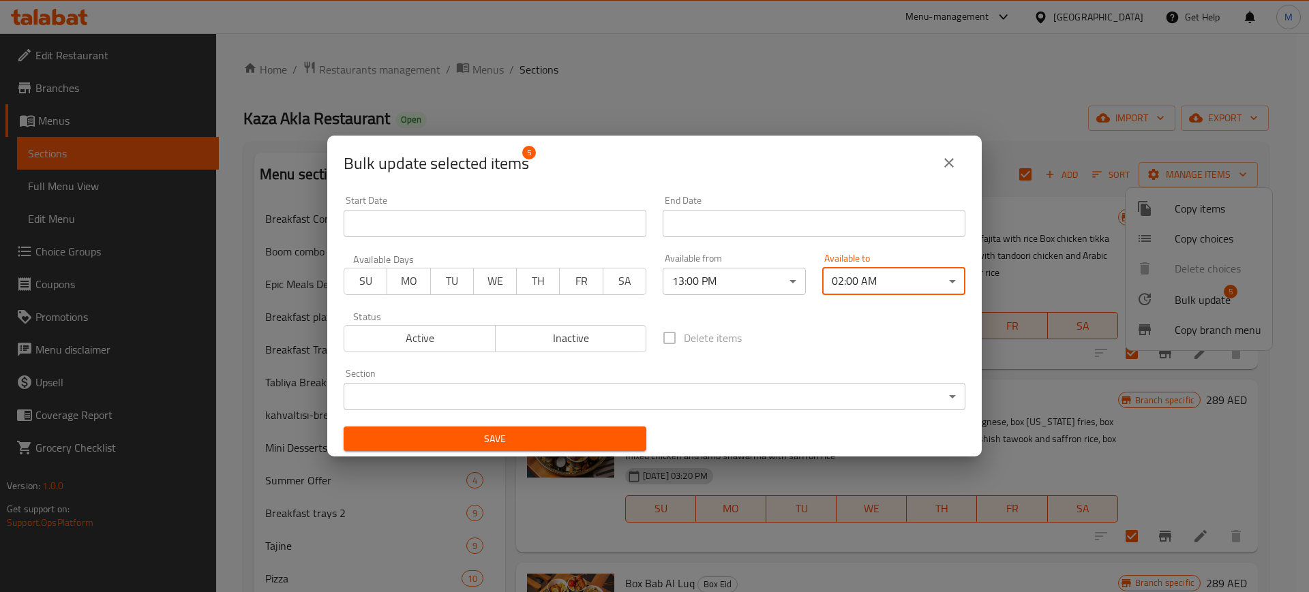
click at [549, 440] on span "Save" at bounding box center [494, 439] width 281 height 17
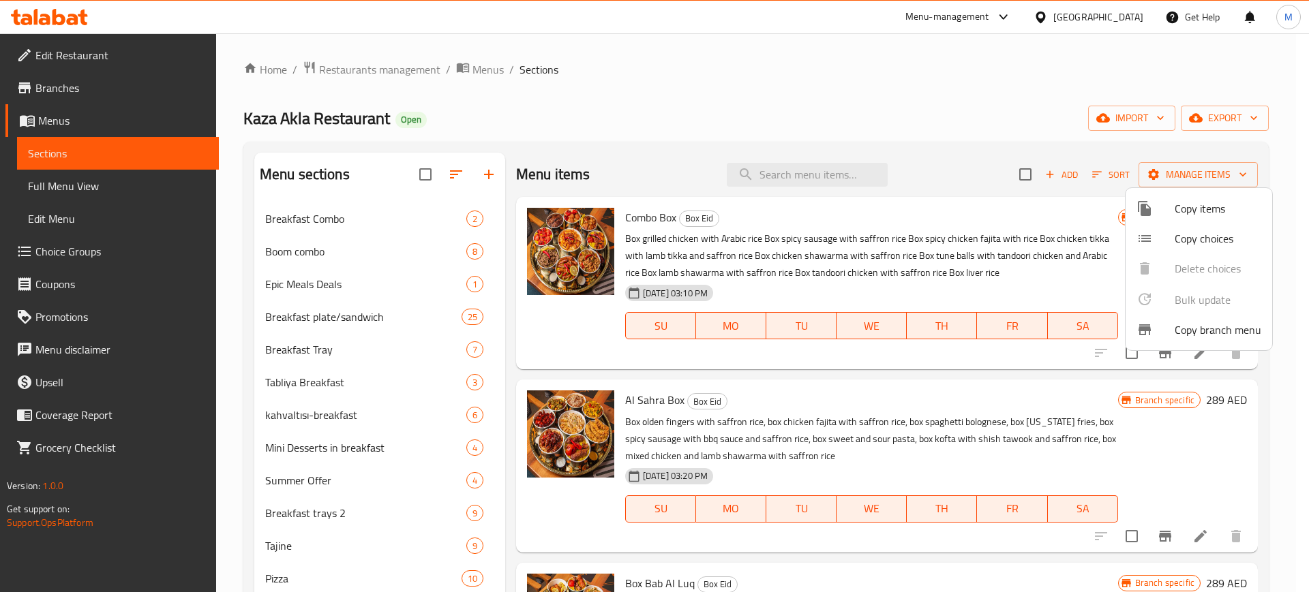
click at [225, 401] on div at bounding box center [654, 296] width 1309 height 592
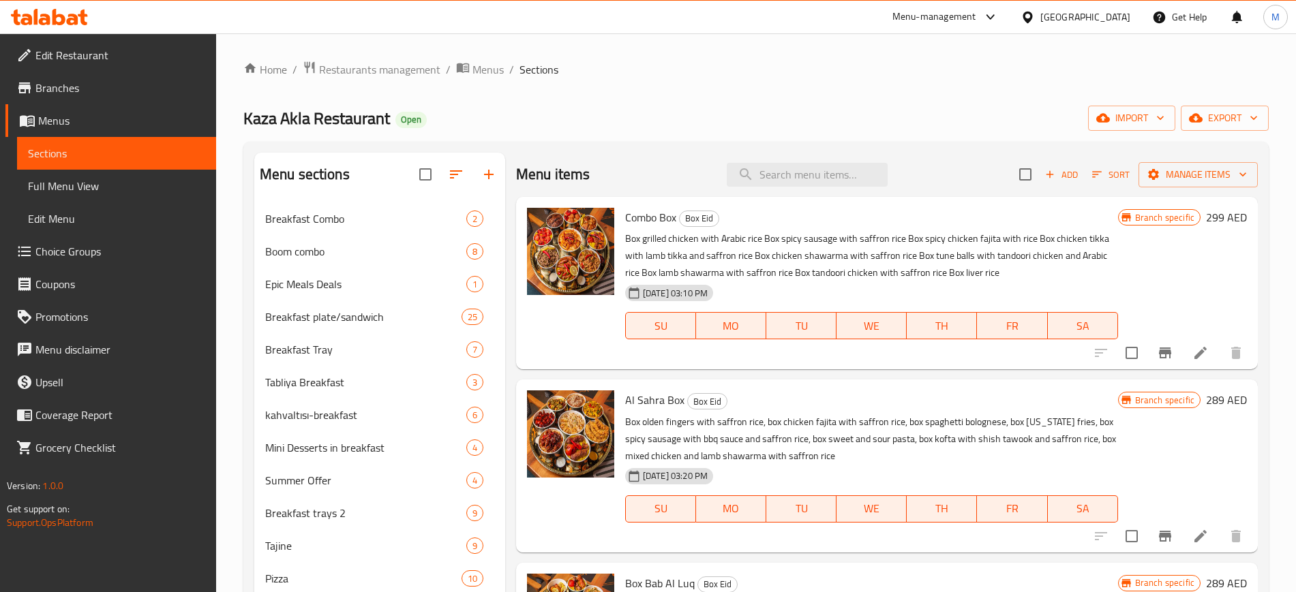
scroll to position [348, 0]
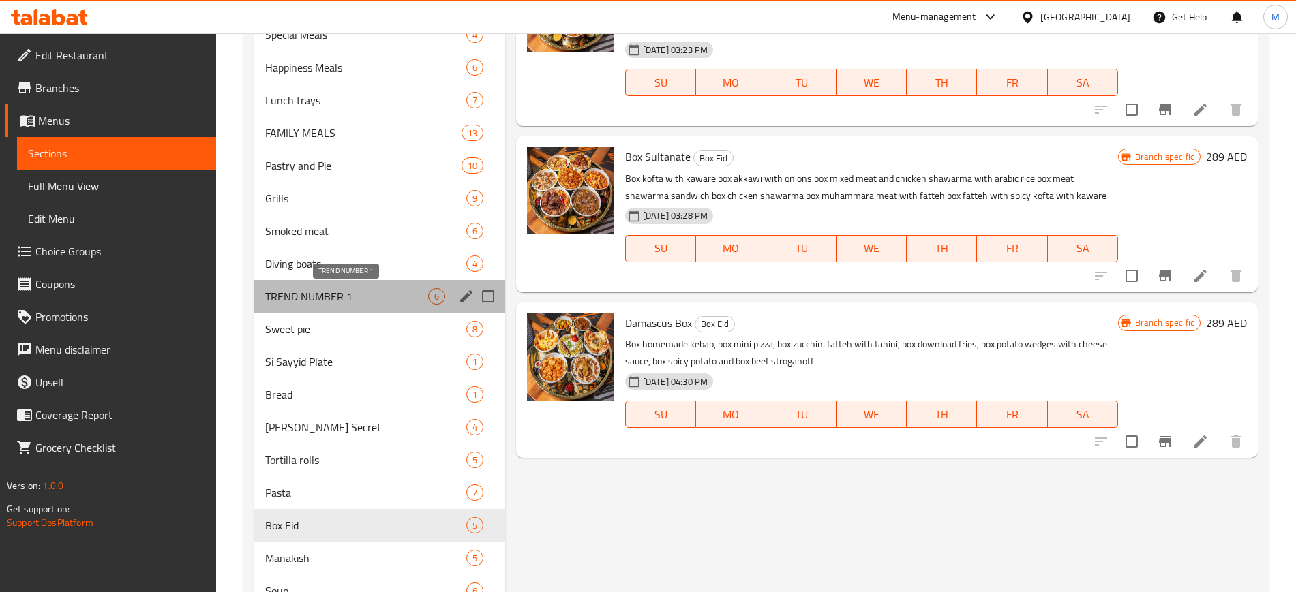
drag, startPoint x: 341, startPoint y: 298, endPoint x: 357, endPoint y: 300, distance: 16.5
click at [341, 298] on span "TREND NUMBER 1" at bounding box center [346, 296] width 163 height 16
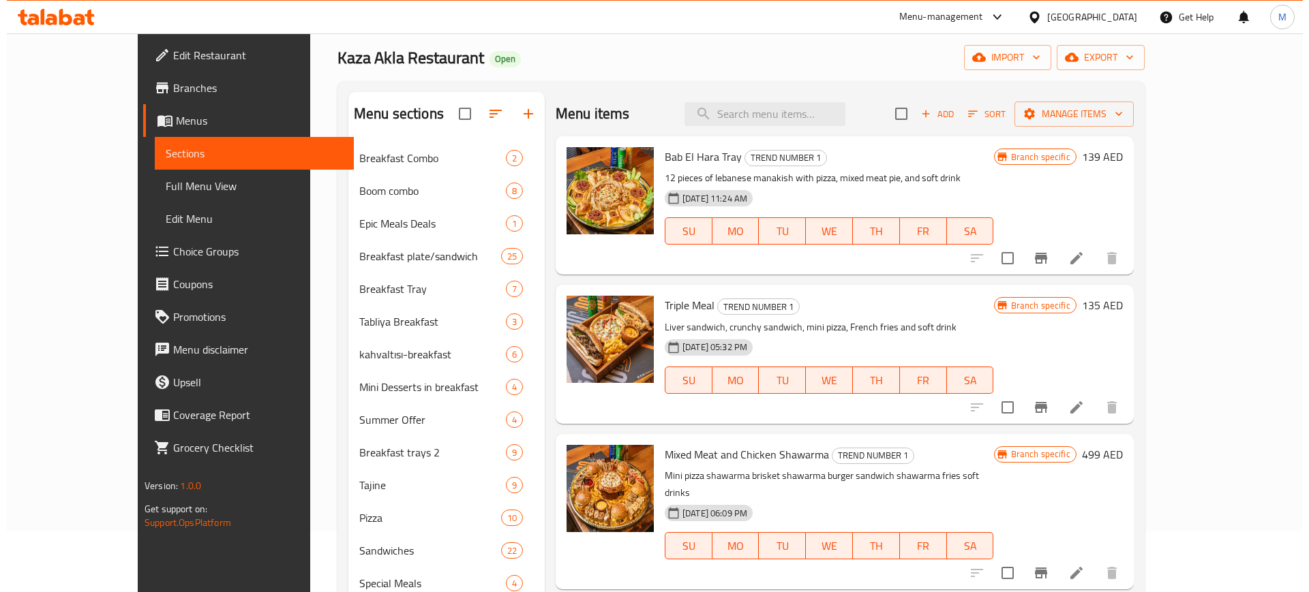
scroll to position [13, 0]
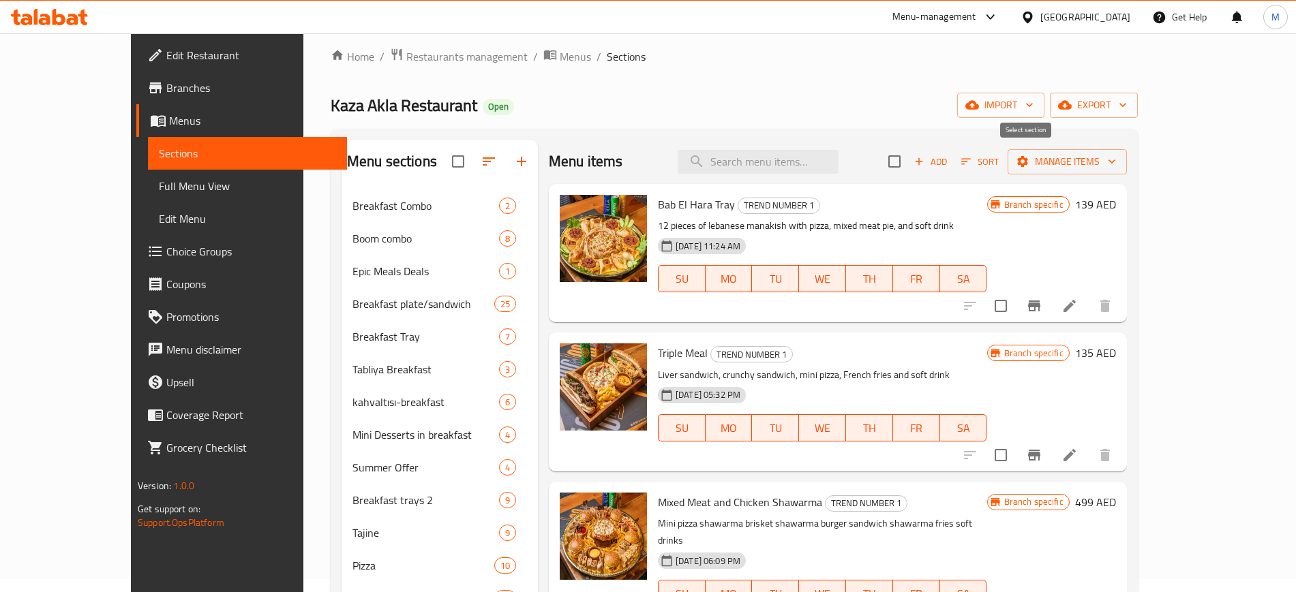
click at [908, 166] on input "checkbox" at bounding box center [894, 161] width 29 height 29
click at [1116, 167] on span "Manage items" at bounding box center [1066, 161] width 97 height 17
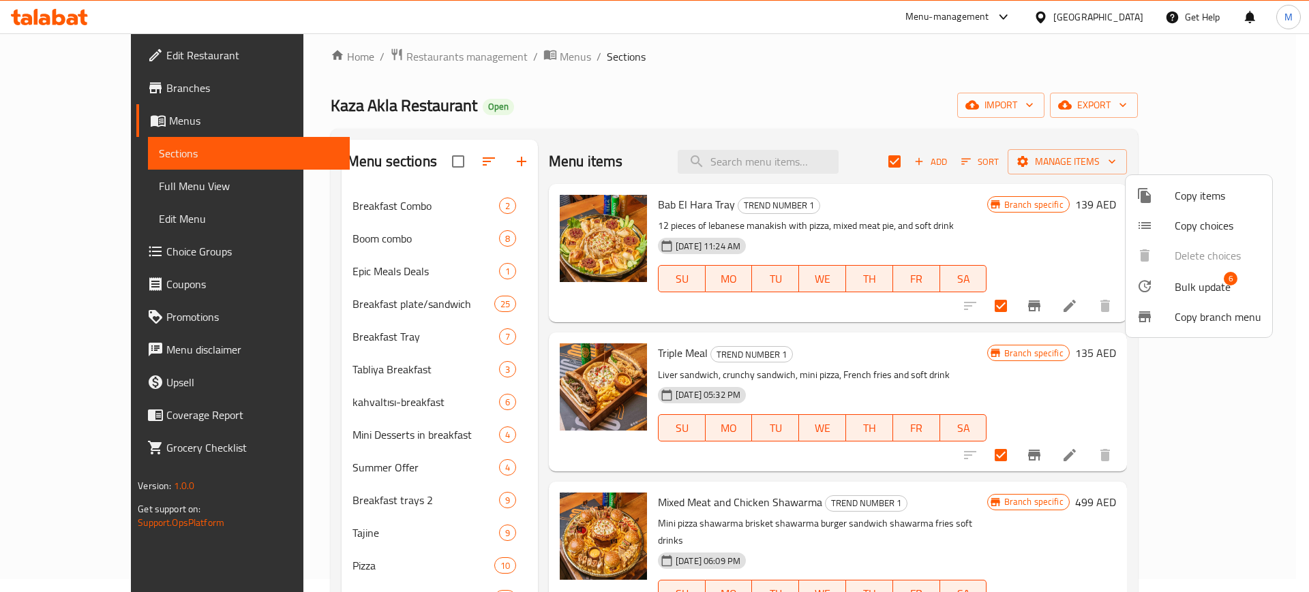
click at [1194, 279] on span "Bulk update" at bounding box center [1202, 287] width 56 height 16
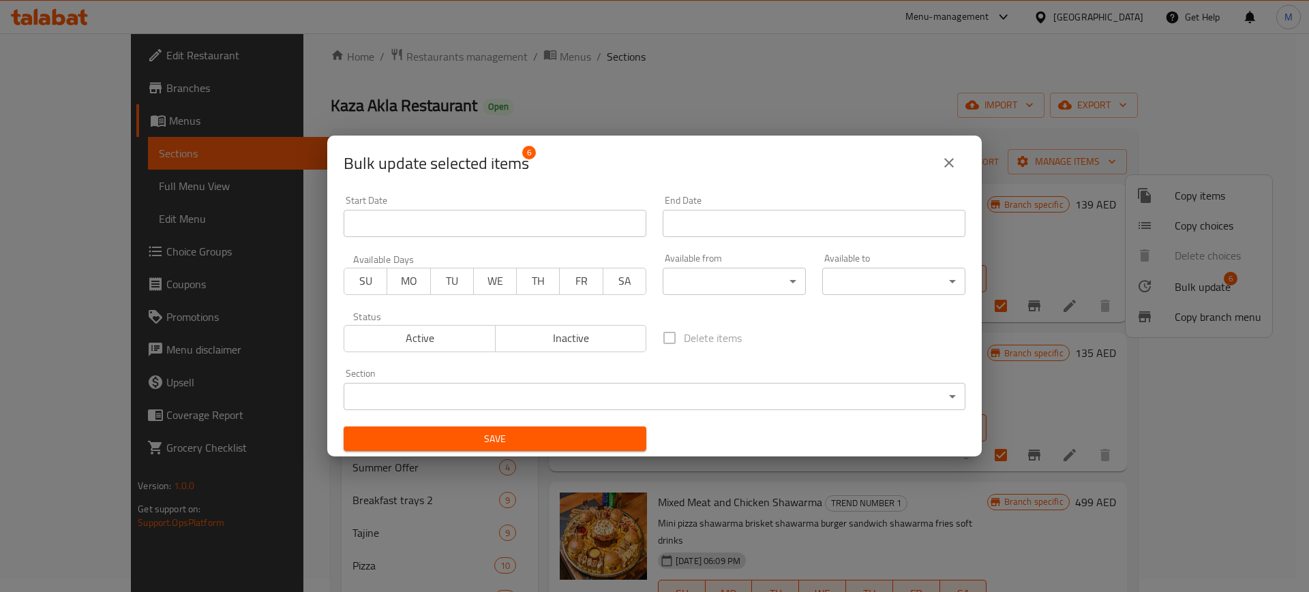
click at [746, 292] on body "​ Menu-management [GEOGRAPHIC_DATA] Get Help M Edit Restaurant Branches Menus S…" at bounding box center [654, 299] width 1309 height 559
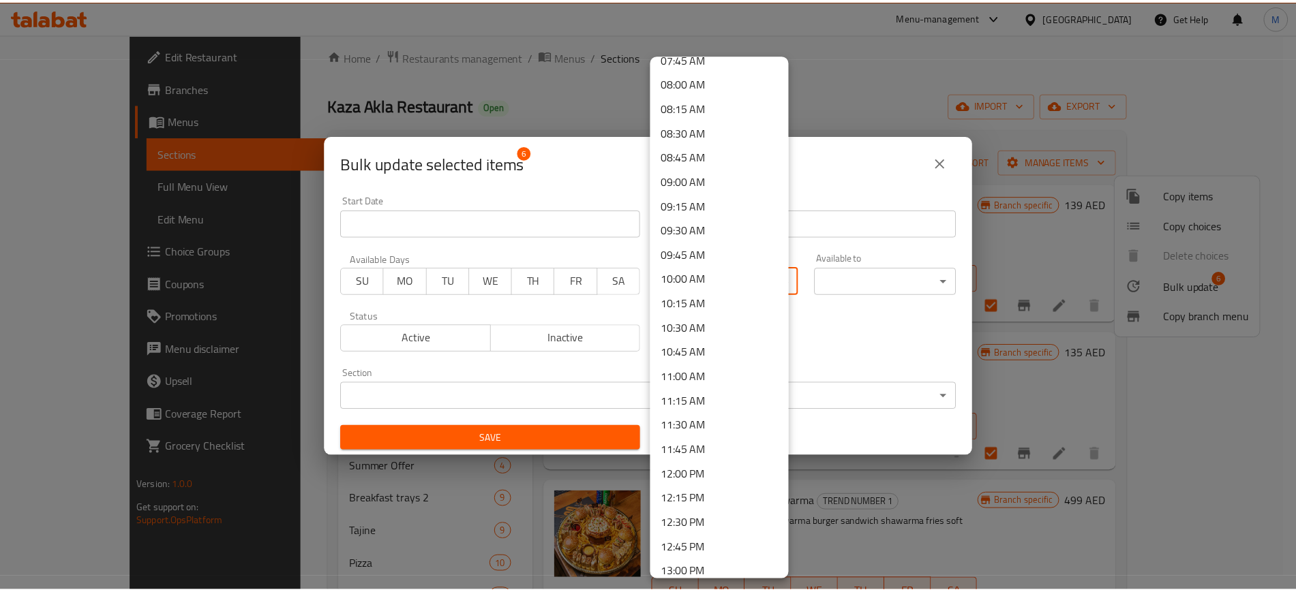
scroll to position [852, 0]
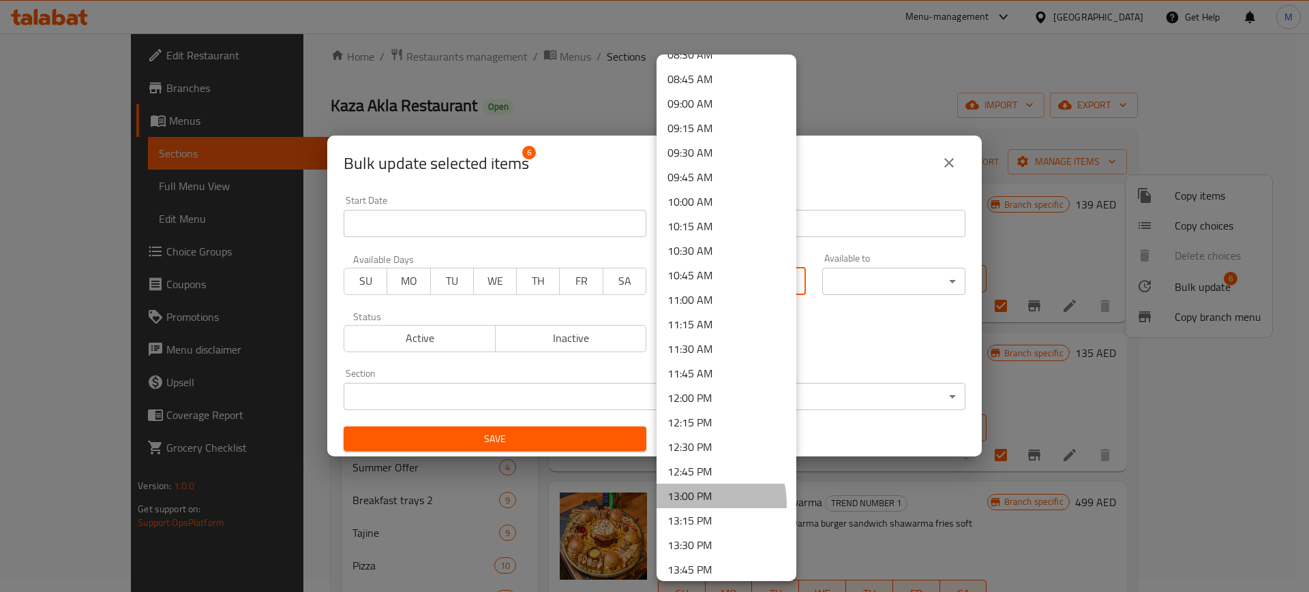
click at [701, 504] on li "13:00 PM" at bounding box center [726, 496] width 140 height 25
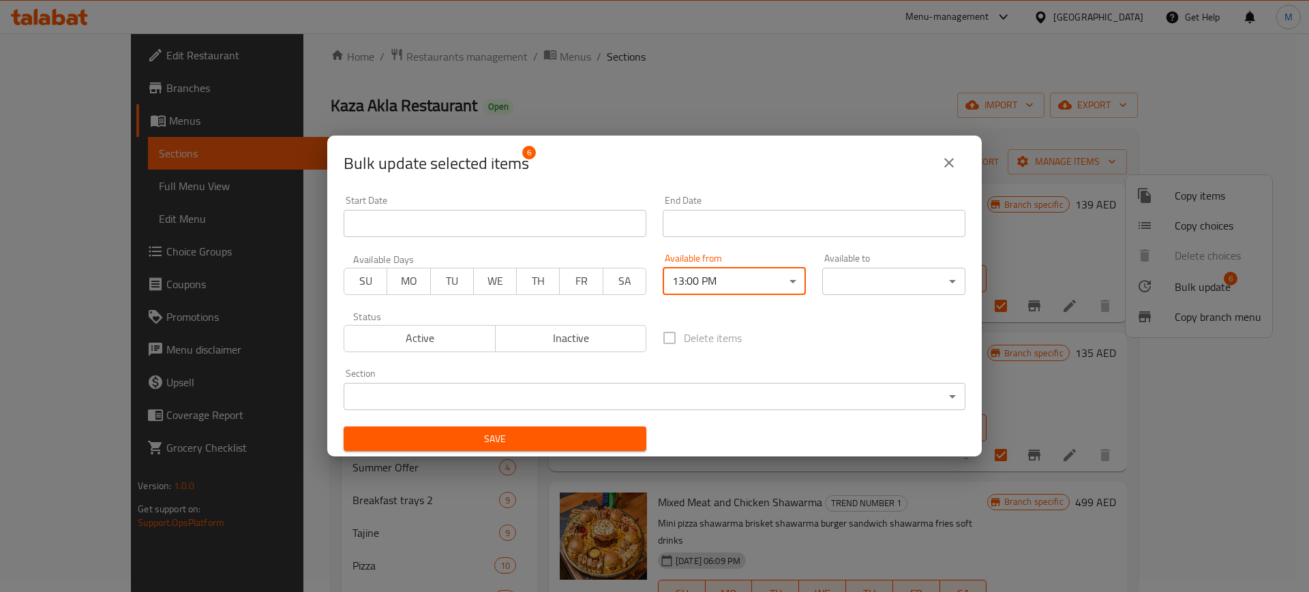
click at [891, 294] on div "Available to ​ ​" at bounding box center [893, 274] width 159 height 58
click at [893, 288] on body "​ Menu-management [GEOGRAPHIC_DATA] Get Help M Edit Restaurant Branches Menus S…" at bounding box center [654, 299] width 1309 height 559
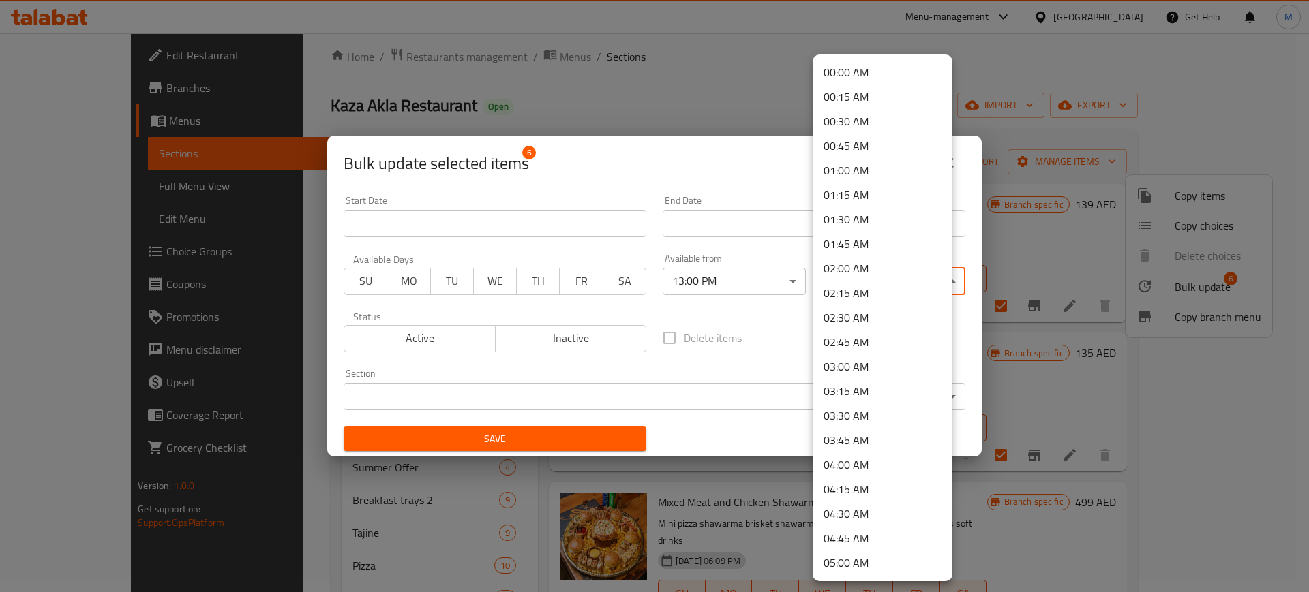
click at [873, 269] on li "02:00 AM" at bounding box center [882, 268] width 140 height 25
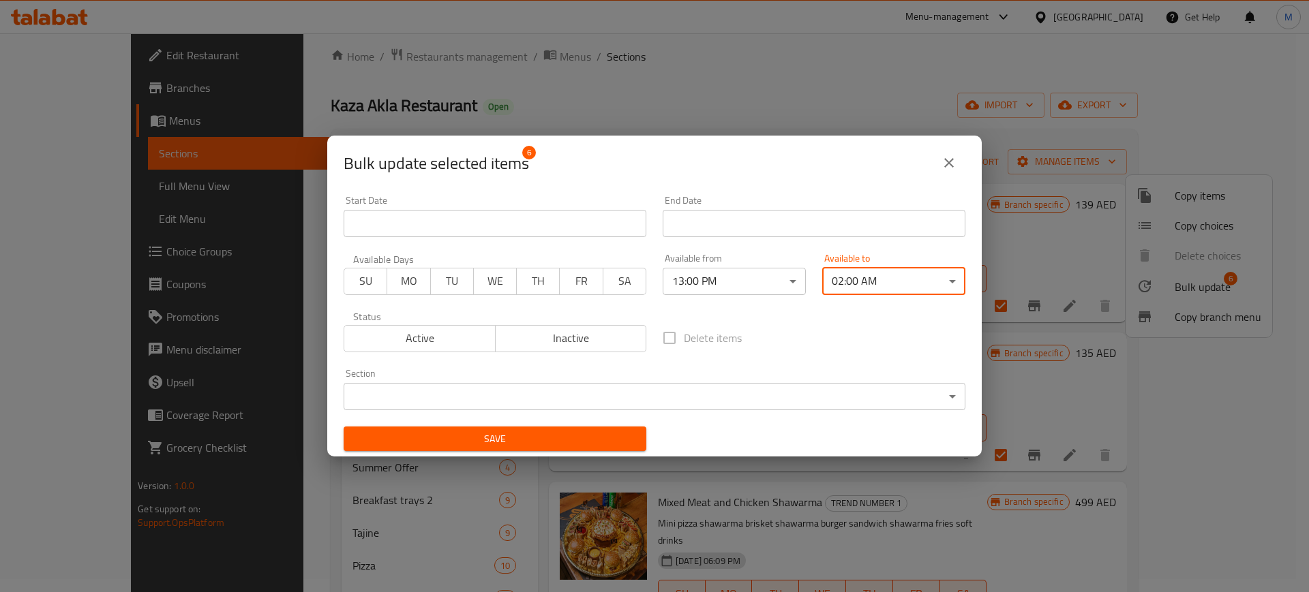
click at [555, 439] on span "Save" at bounding box center [494, 439] width 281 height 17
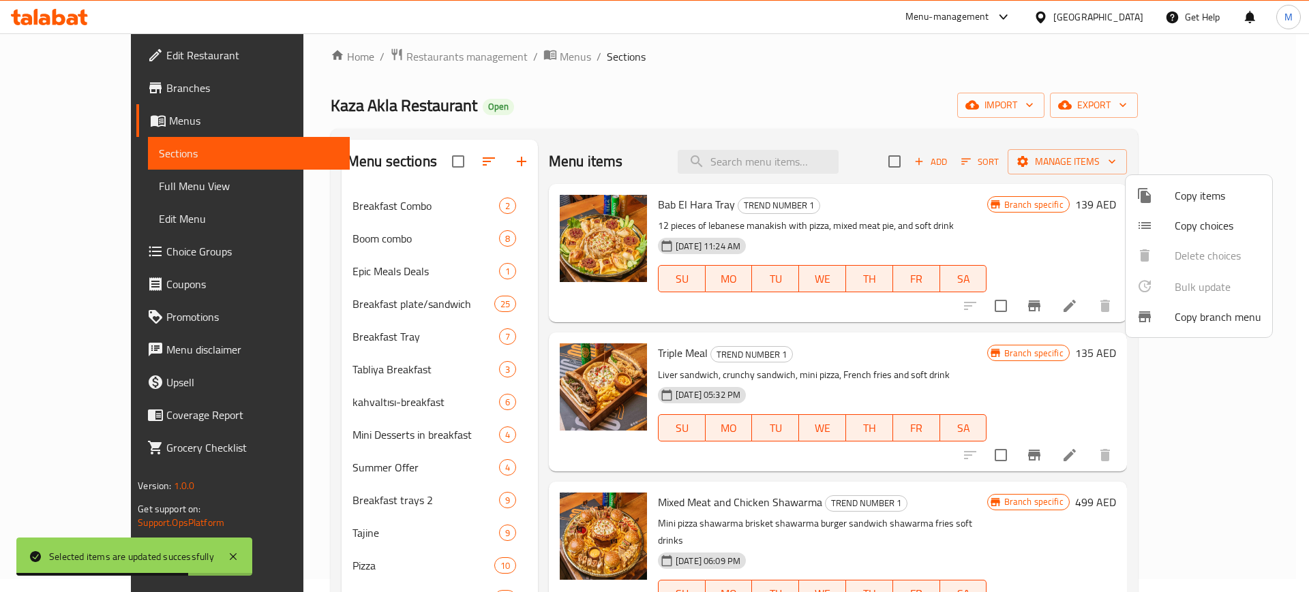
click at [671, 162] on div at bounding box center [654, 296] width 1309 height 592
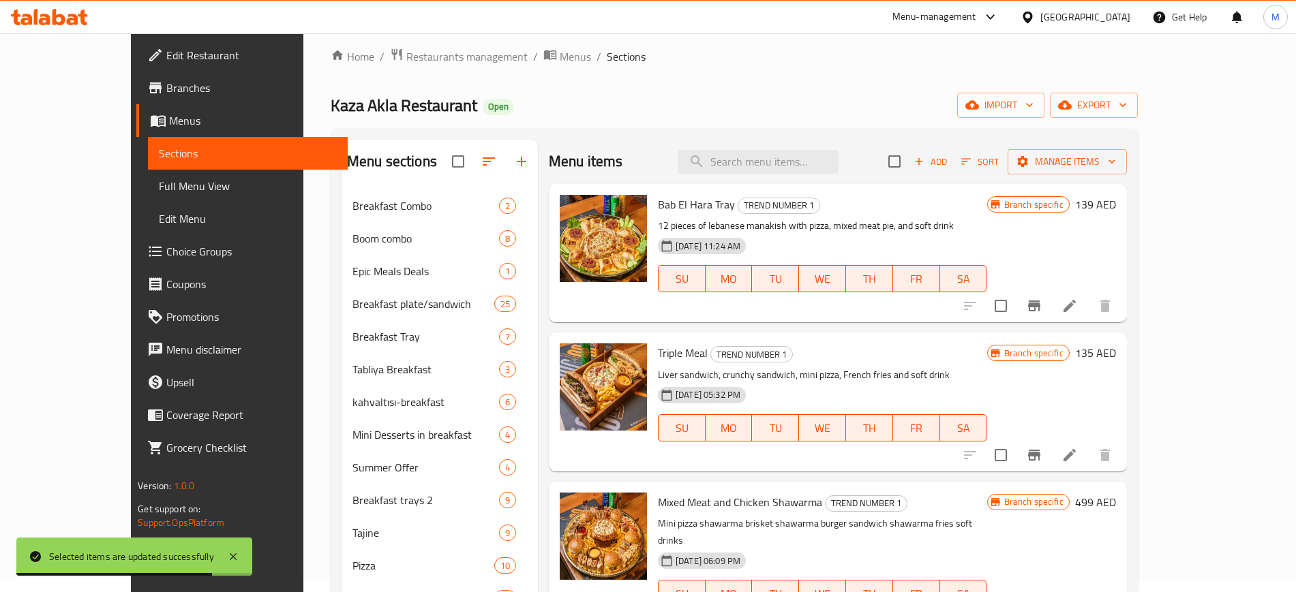
scroll to position [413, 0]
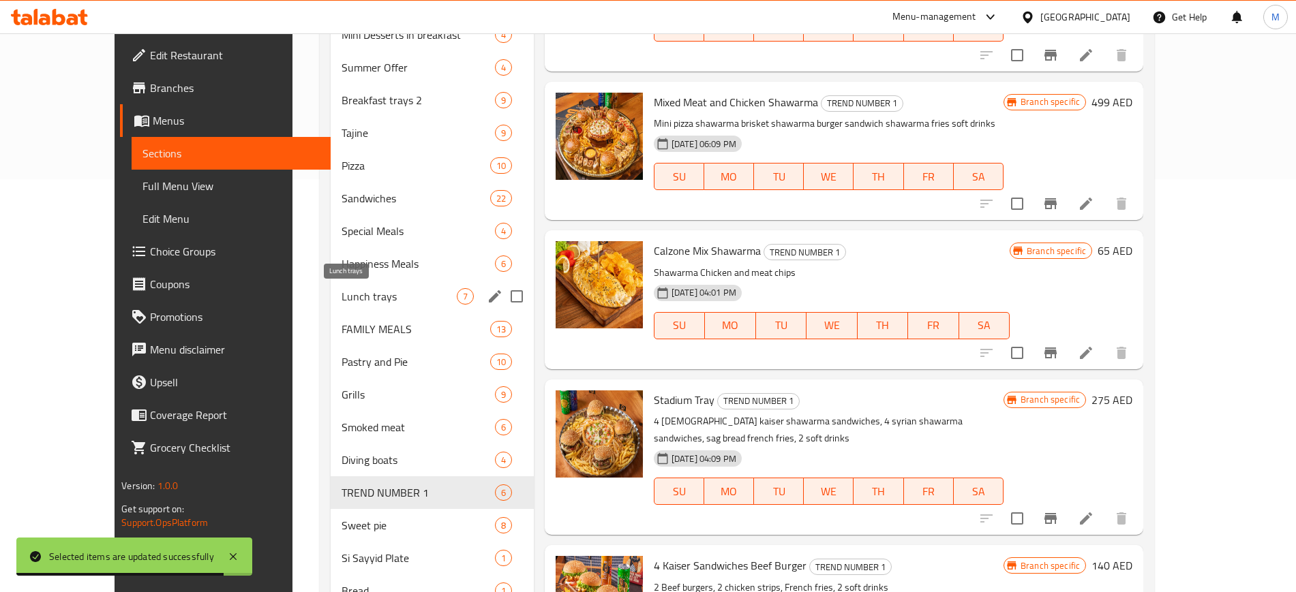
click at [358, 304] on span "Lunch trays" at bounding box center [398, 296] width 115 height 16
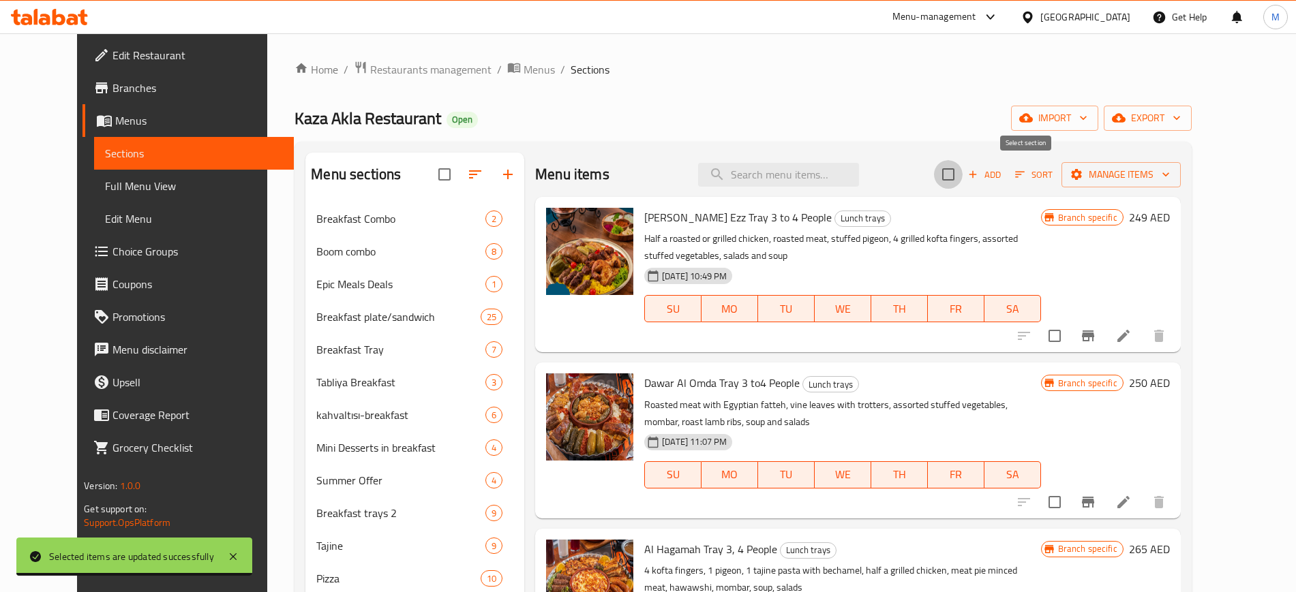
click at [962, 175] on input "checkbox" at bounding box center [948, 174] width 29 height 29
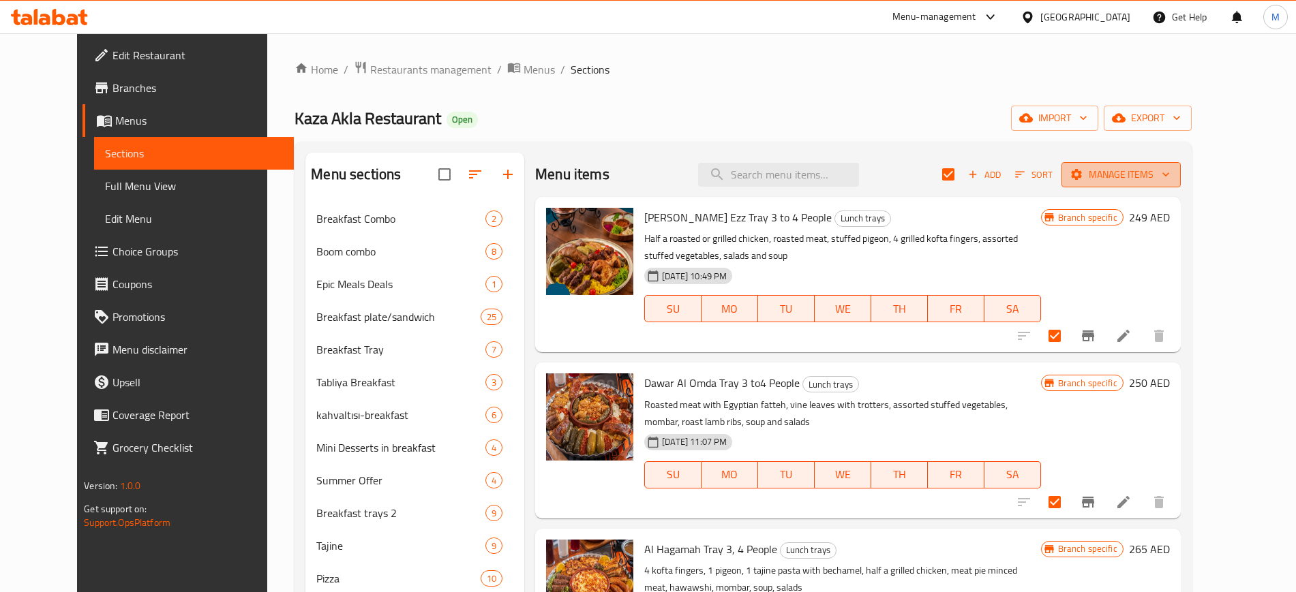
click at [1180, 184] on button "Manage items" at bounding box center [1120, 174] width 119 height 25
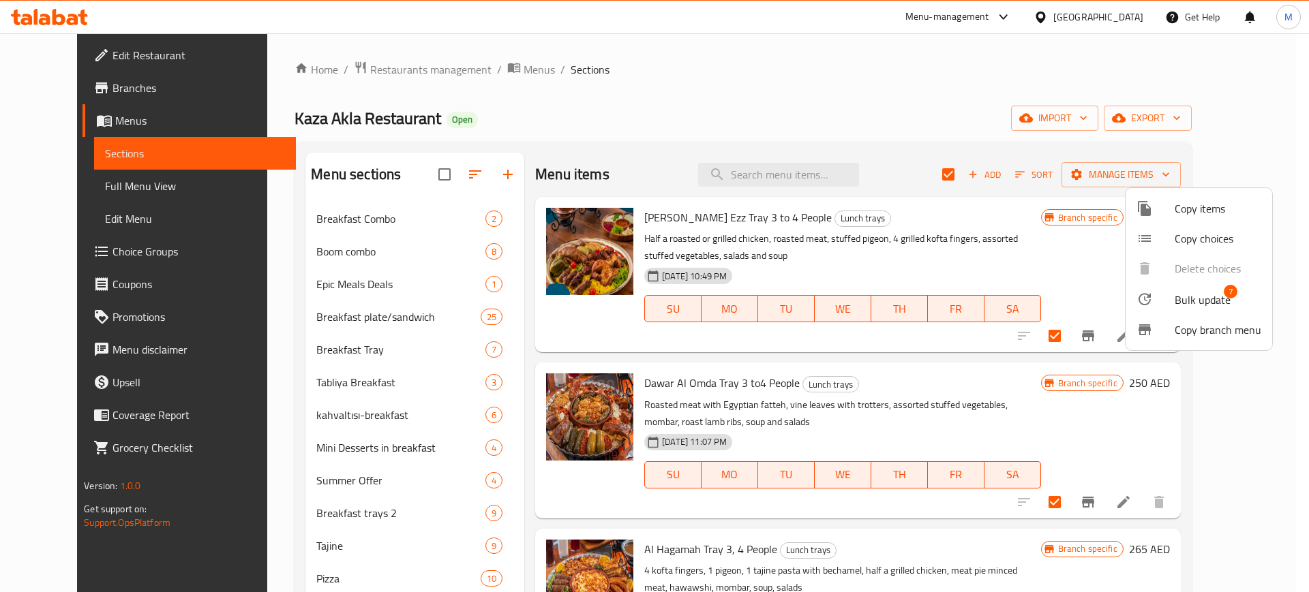
click at [1202, 301] on span "Bulk update" at bounding box center [1202, 300] width 56 height 16
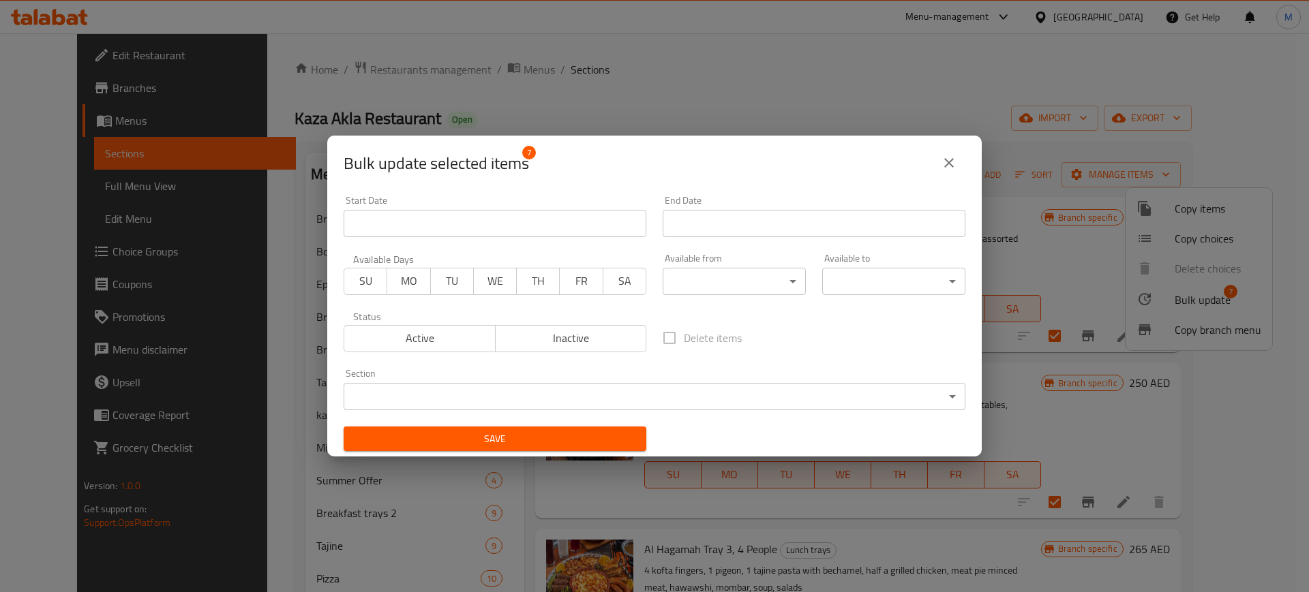
click at [944, 162] on icon "close" at bounding box center [949, 163] width 16 height 16
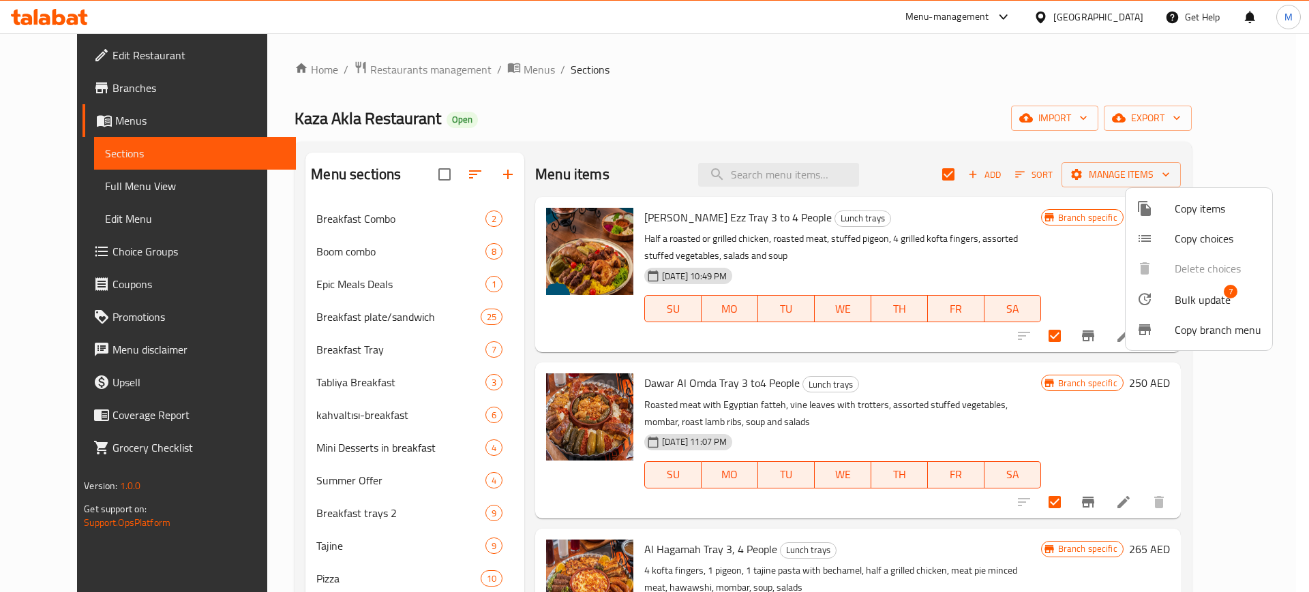
click at [1201, 297] on span "Bulk update" at bounding box center [1202, 300] width 56 height 16
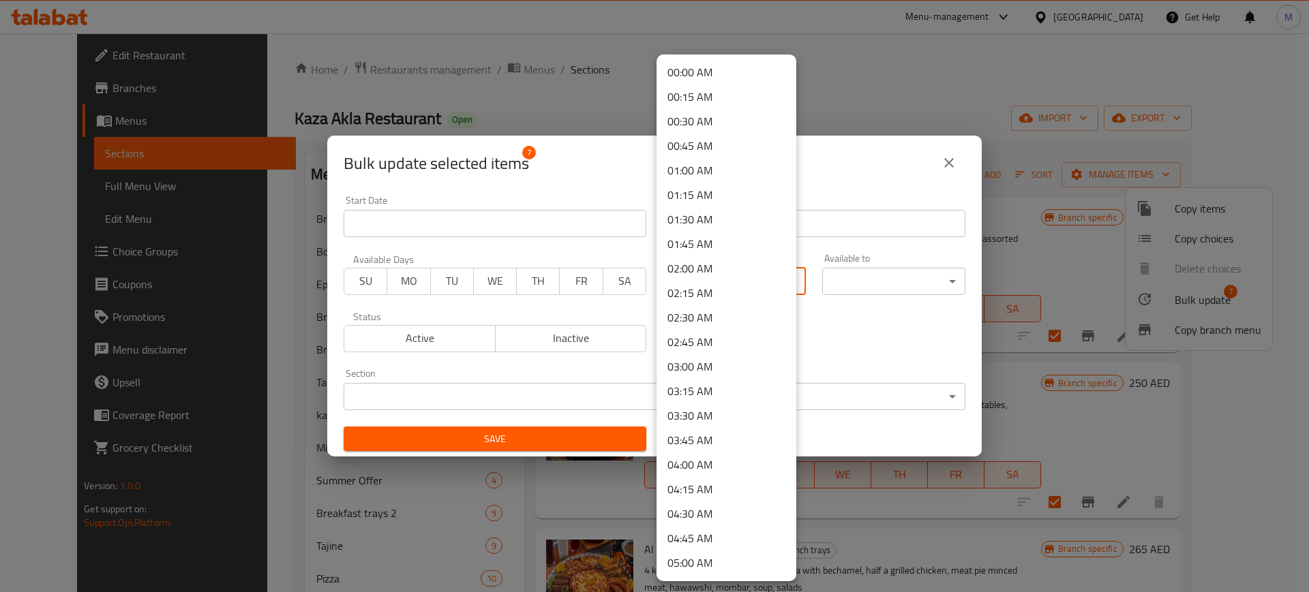
click at [714, 284] on body "​ Menu-management [GEOGRAPHIC_DATA] Get Help M Edit Restaurant Branches Menus S…" at bounding box center [654, 312] width 1309 height 559
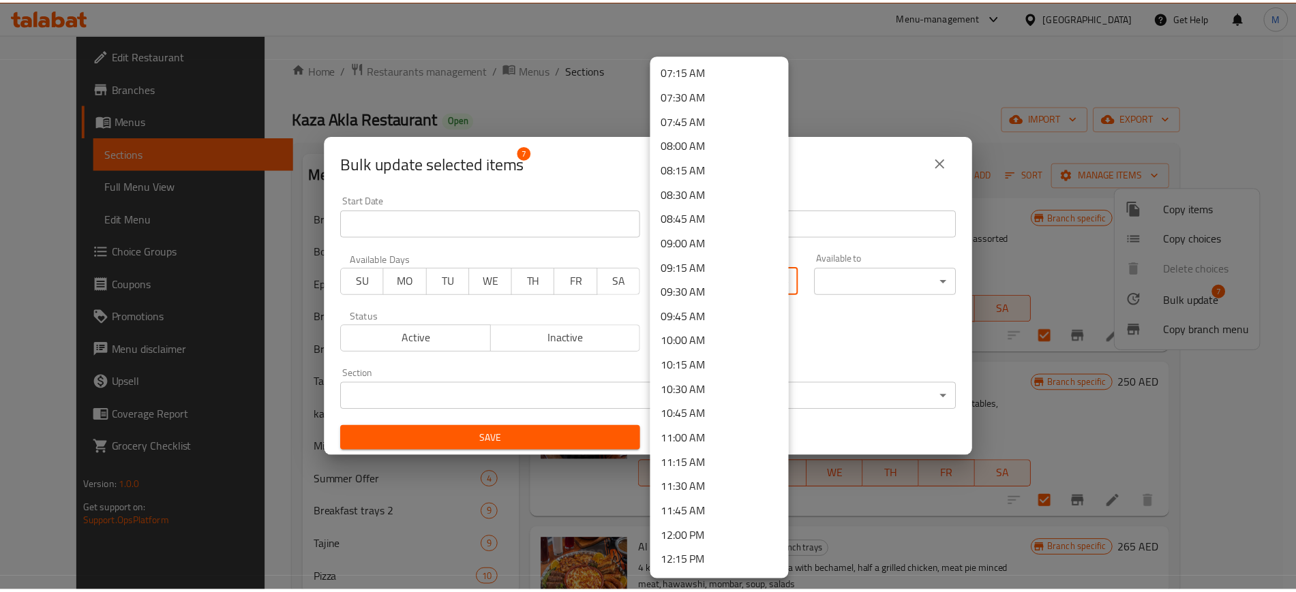
scroll to position [937, 0]
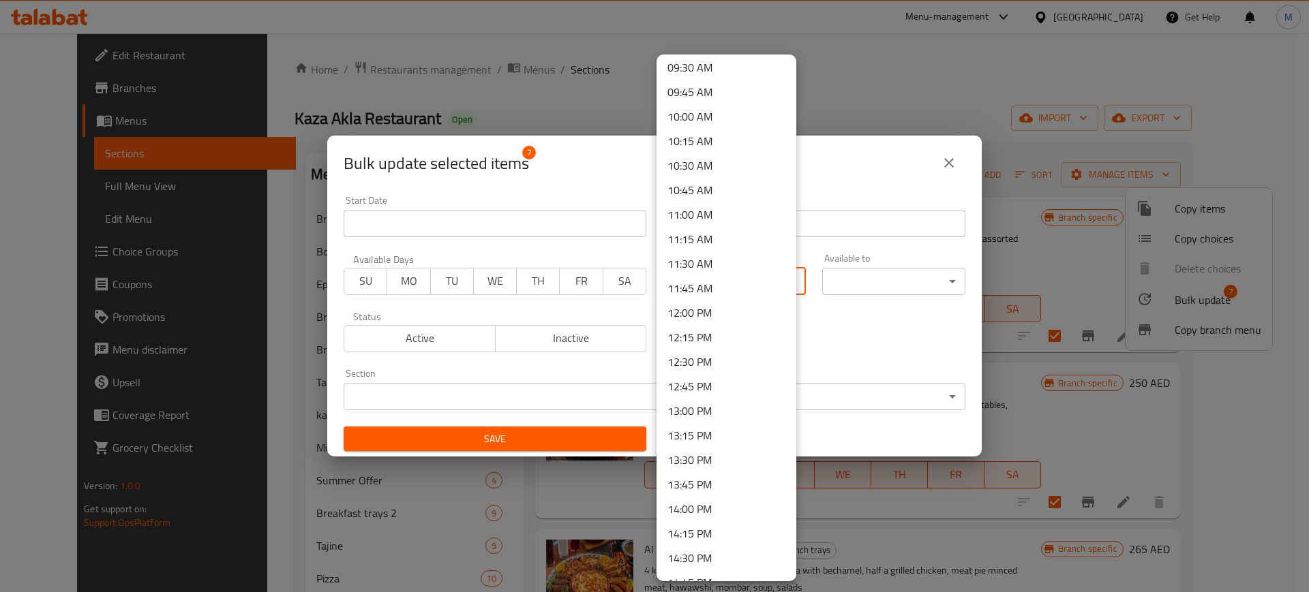
click at [701, 414] on li "13:00 PM" at bounding box center [726, 411] width 140 height 25
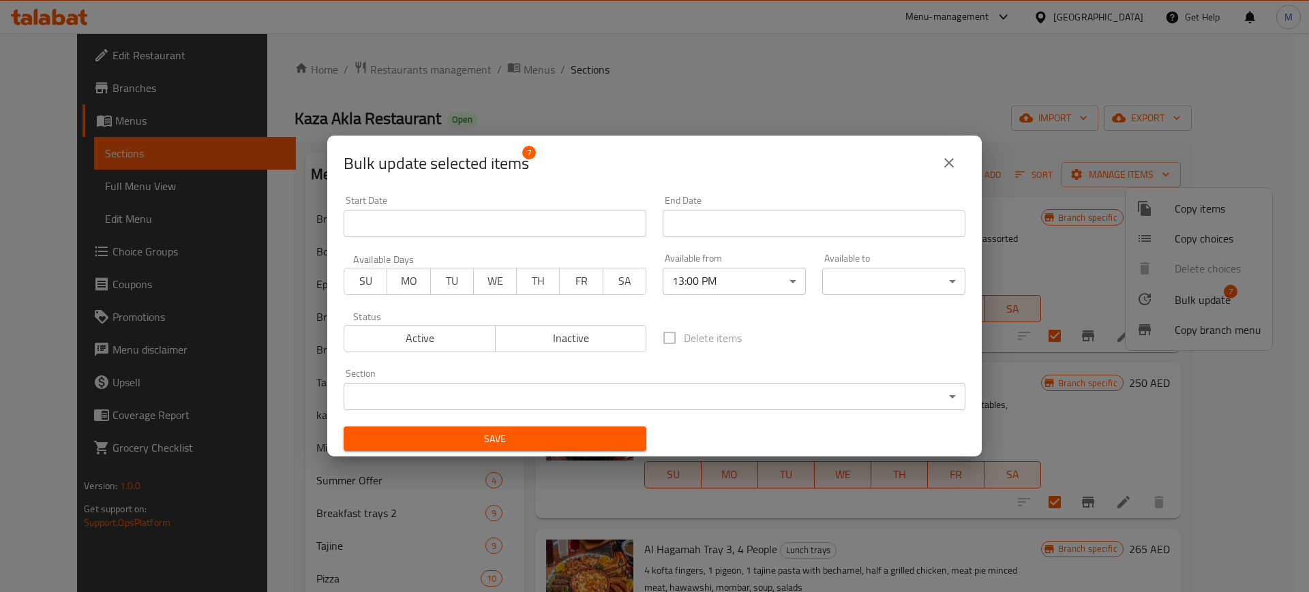
click at [859, 284] on body "​ Menu-management [GEOGRAPHIC_DATA] Get Help M Edit Restaurant Branches Menus S…" at bounding box center [654, 312] width 1309 height 559
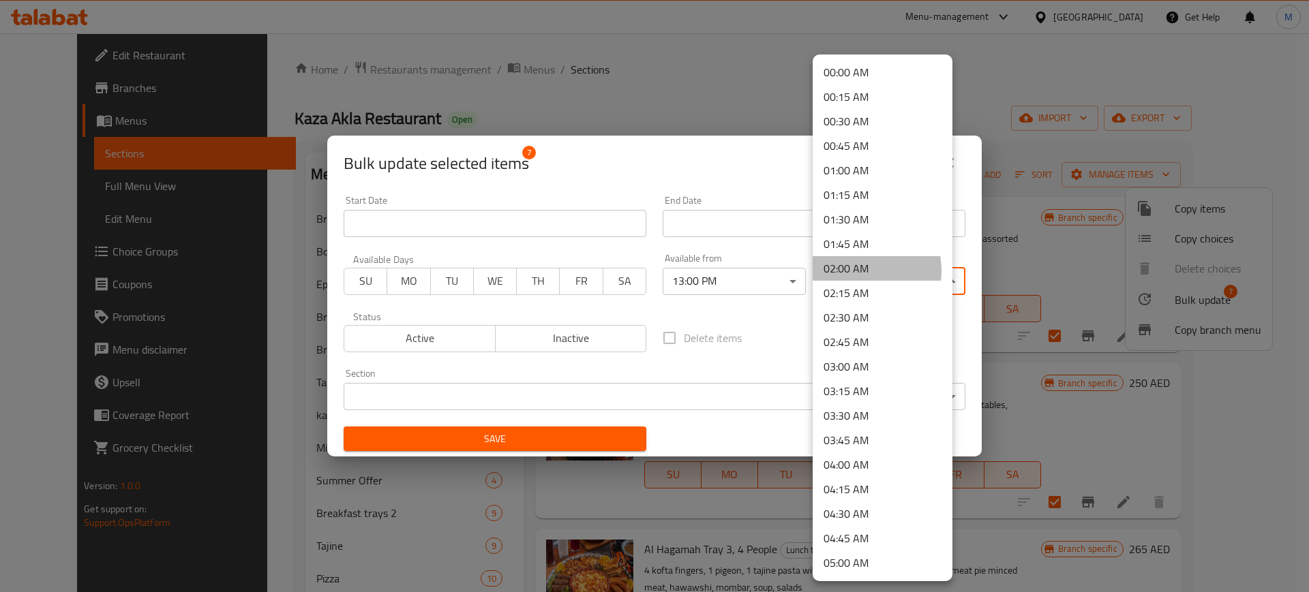
click at [859, 271] on li "02:00 AM" at bounding box center [882, 268] width 140 height 25
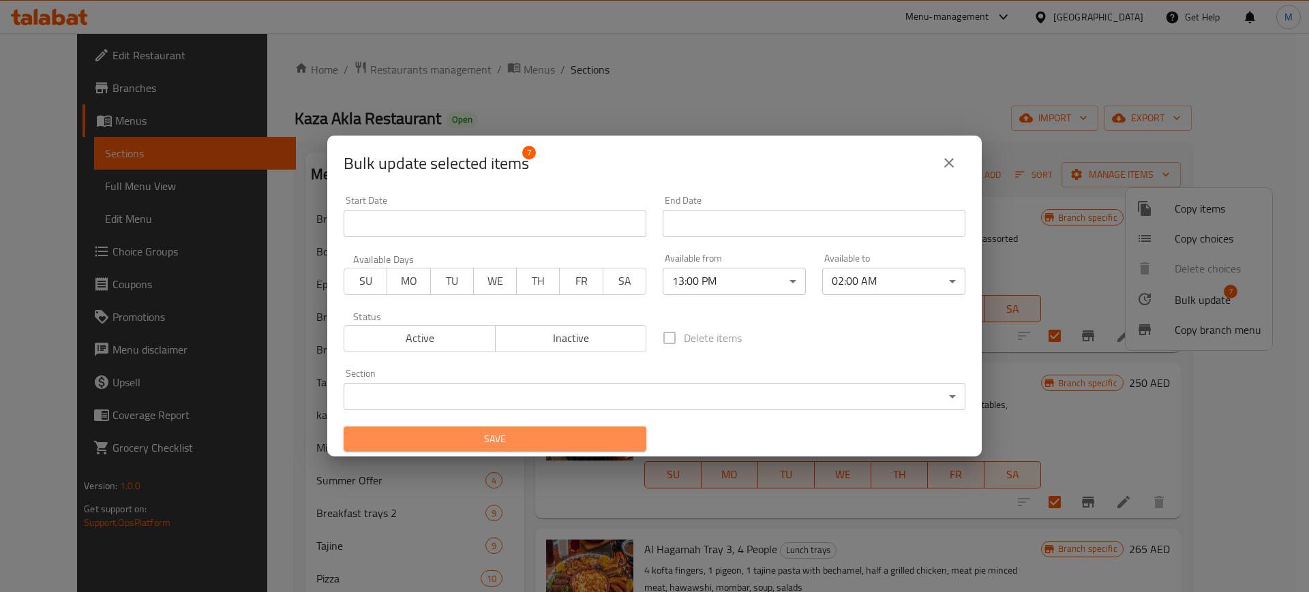
click at [538, 431] on span "Save" at bounding box center [494, 439] width 281 height 17
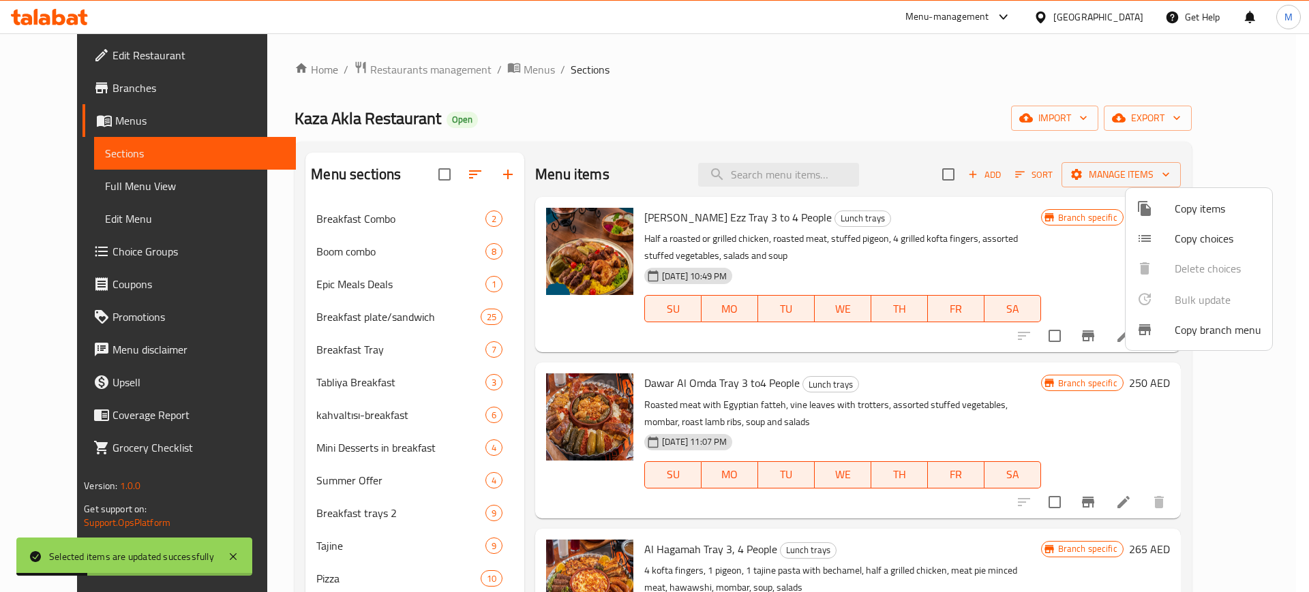
click at [560, 142] on div at bounding box center [654, 296] width 1309 height 592
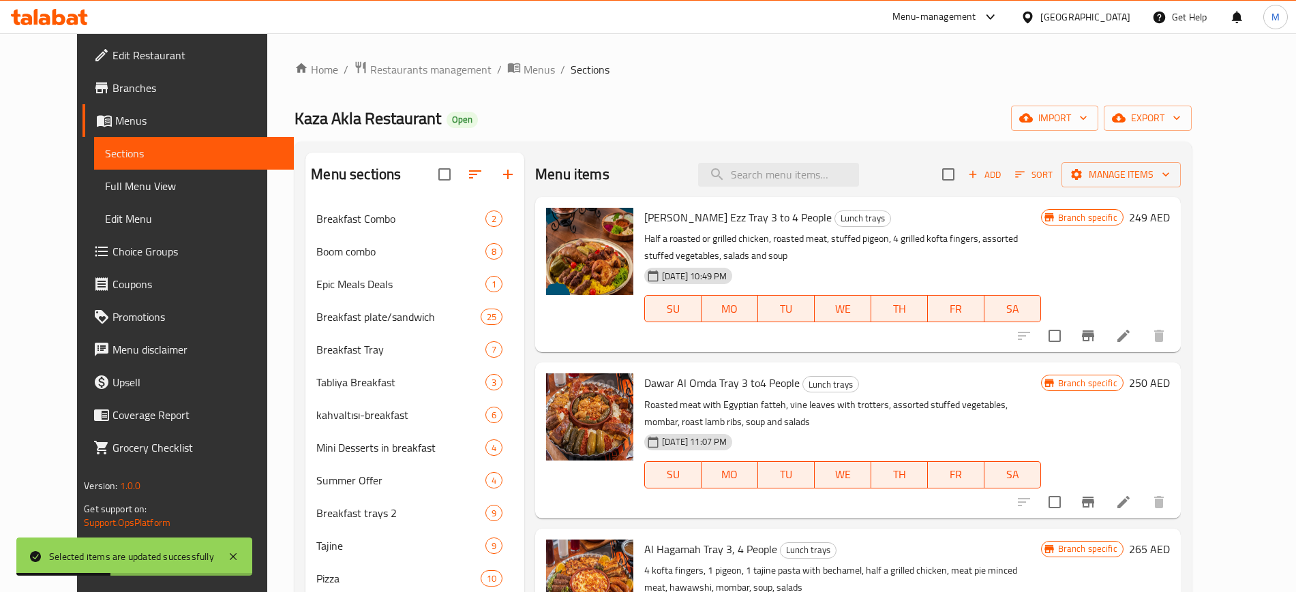
scroll to position [675, 0]
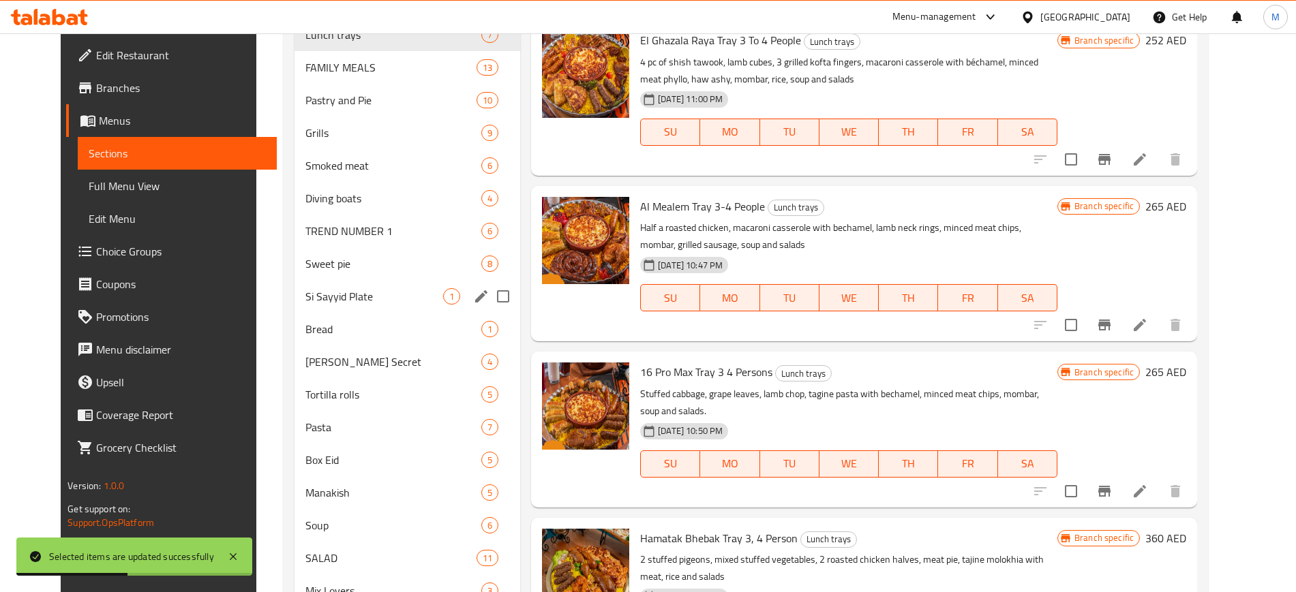
click at [355, 311] on div "Si Sayyid Plate 1" at bounding box center [407, 296] width 226 height 33
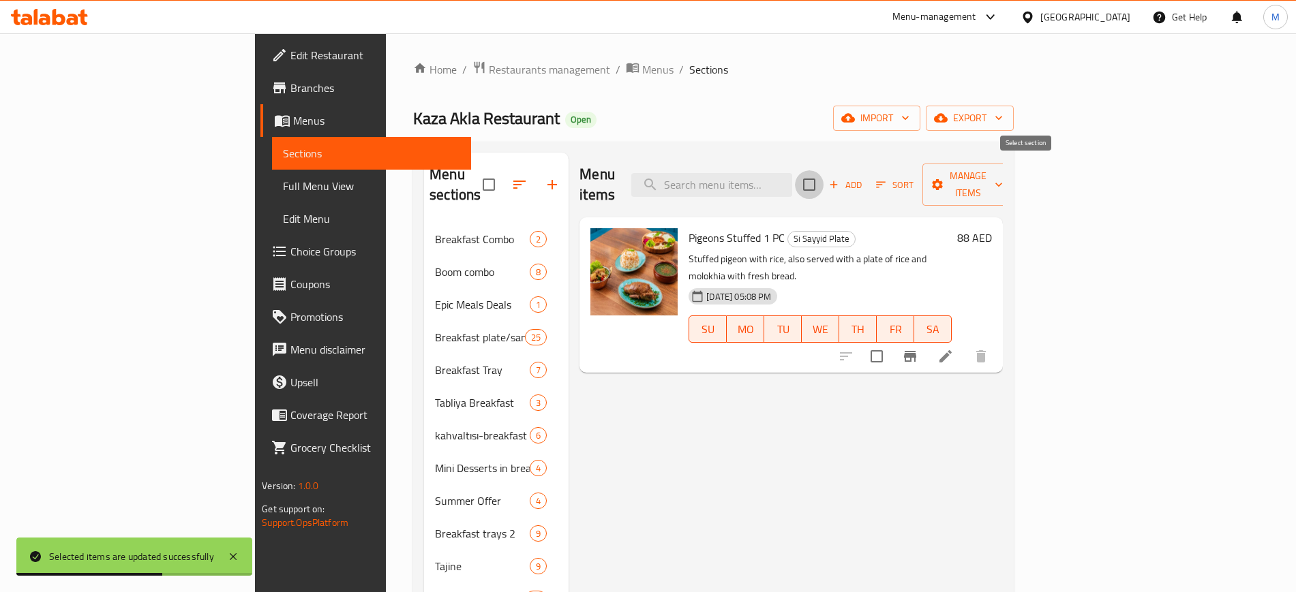
click at [823, 170] on input "checkbox" at bounding box center [809, 184] width 29 height 29
click at [1003, 180] on span "Manage items" at bounding box center [968, 185] width 70 height 34
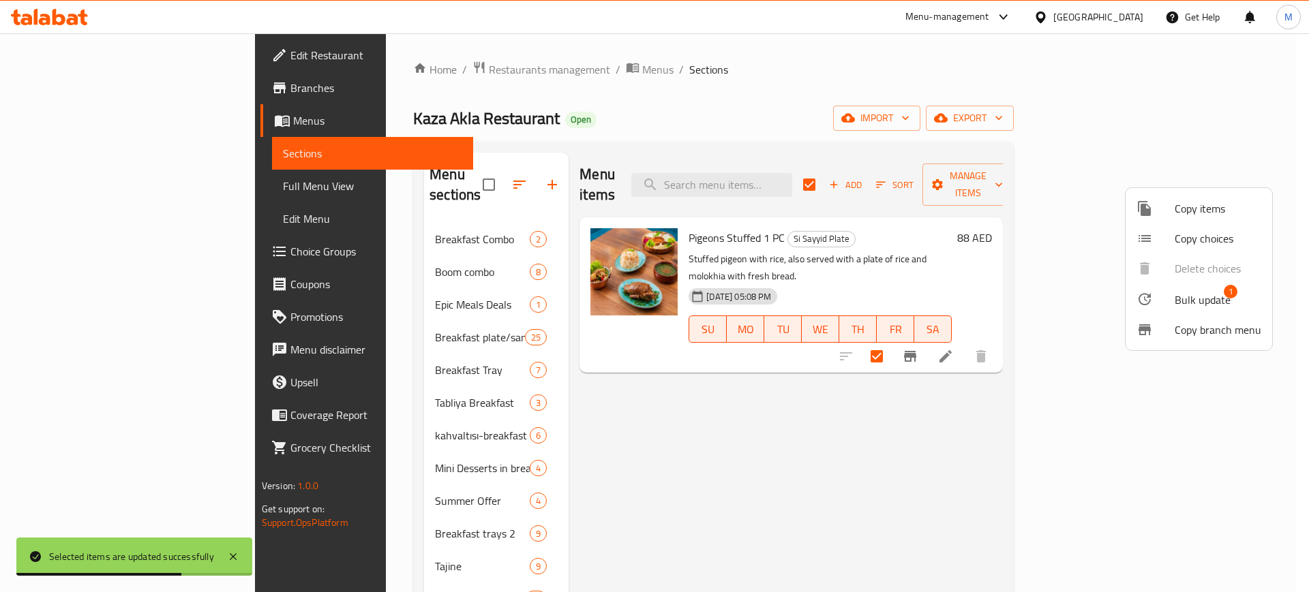
click at [1165, 288] on li "Bulk update 1" at bounding box center [1198, 299] width 147 height 31
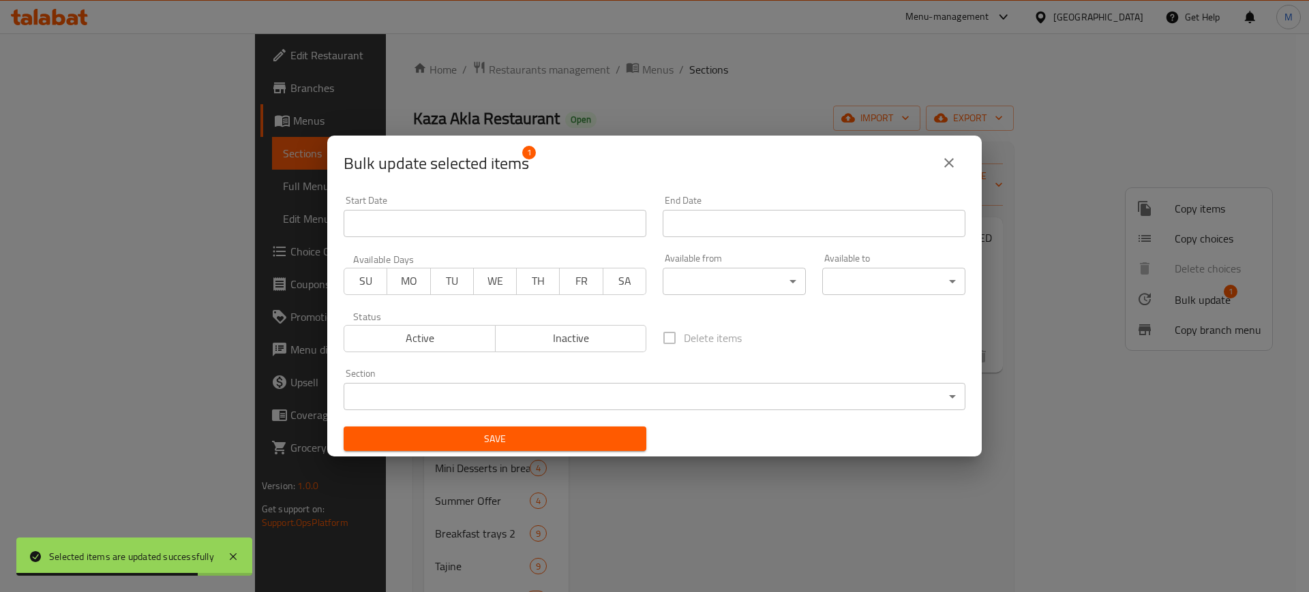
click at [697, 270] on body "Selected items are updated successfully ​ Menu-management [GEOGRAPHIC_DATA] Get…" at bounding box center [654, 312] width 1309 height 559
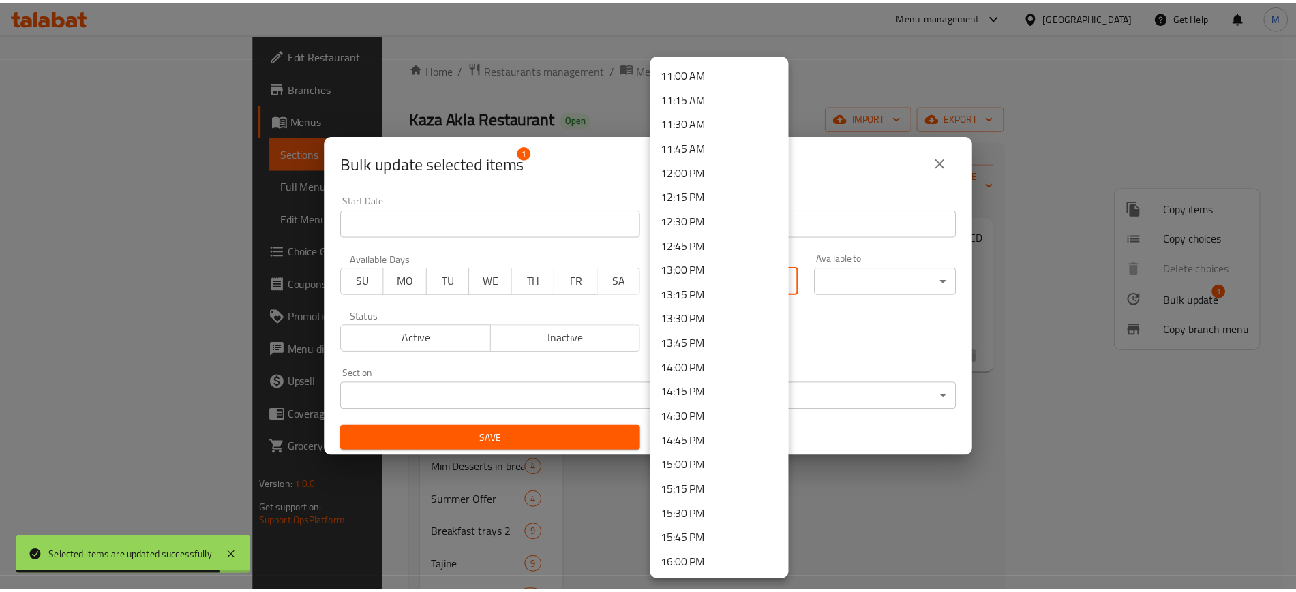
scroll to position [1193, 0]
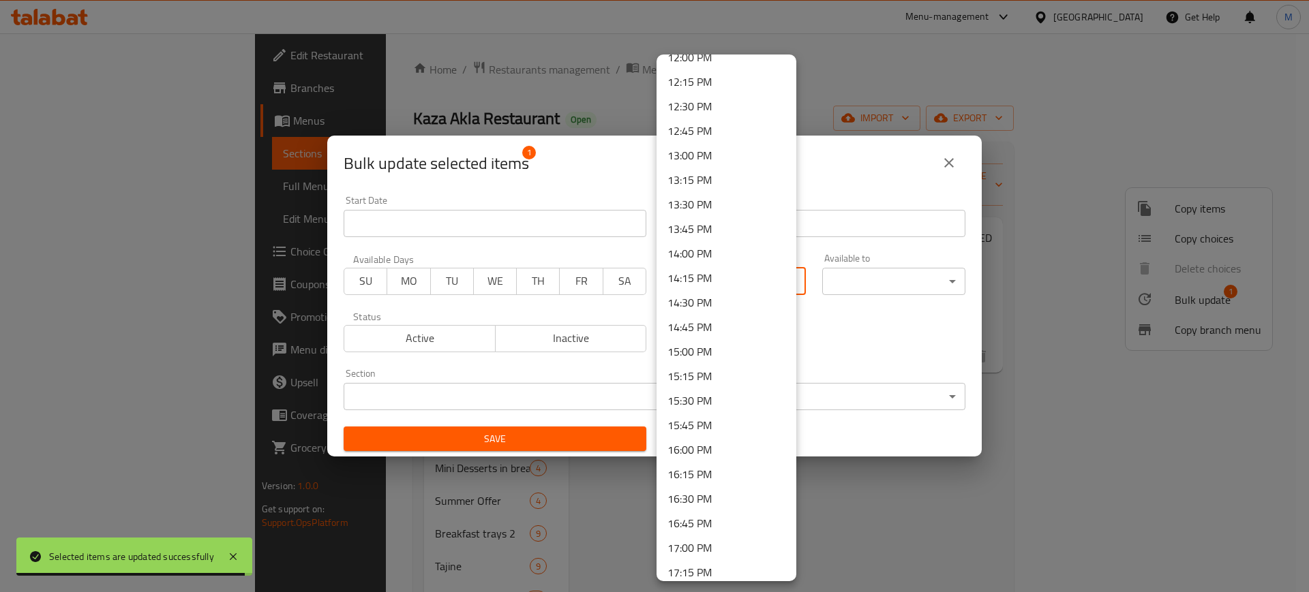
click at [706, 157] on li "13:00 PM" at bounding box center [726, 155] width 140 height 25
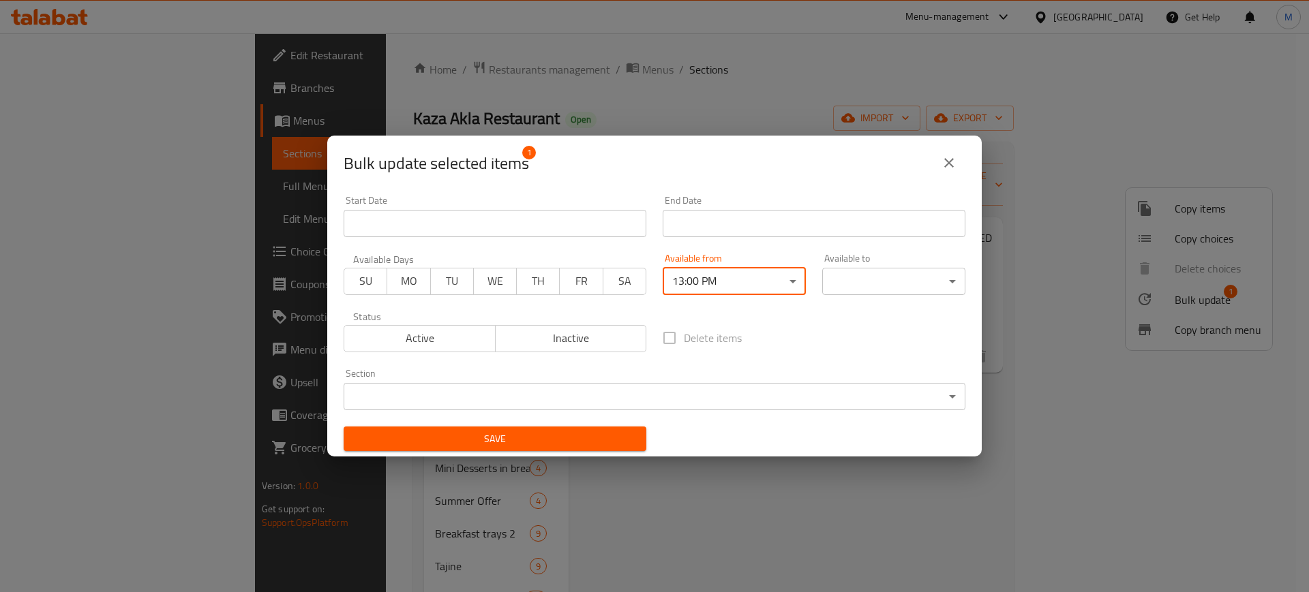
click at [866, 281] on body "Selected items are updated successfully ​ Menu-management [GEOGRAPHIC_DATA] Get…" at bounding box center [654, 312] width 1309 height 559
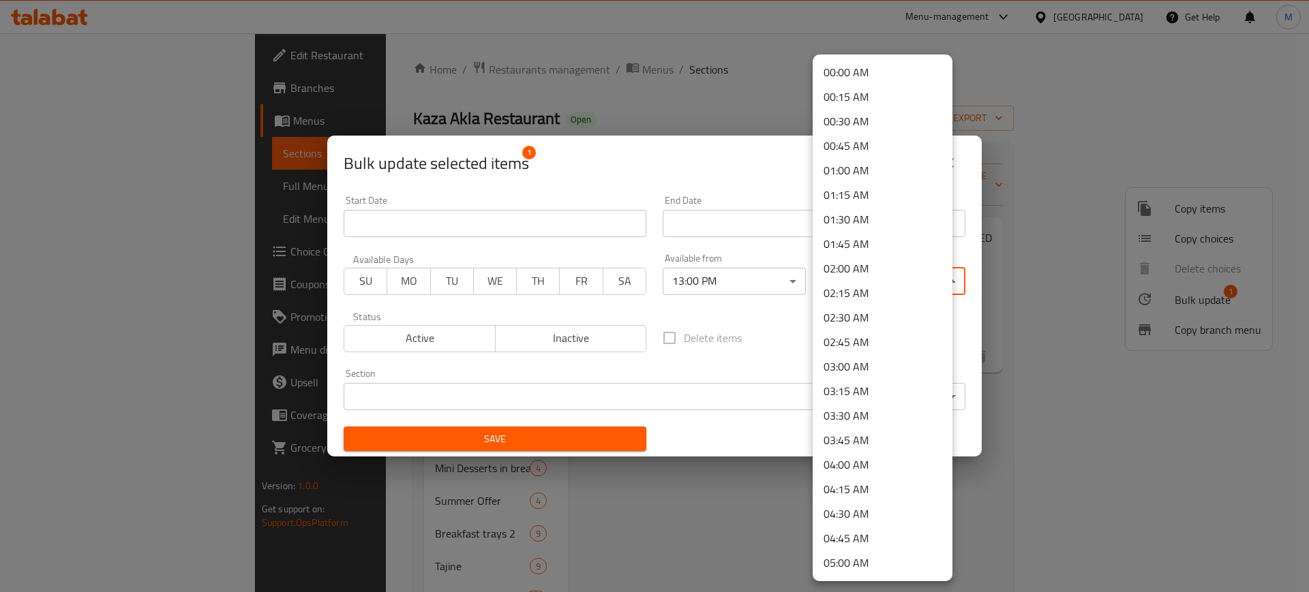
click at [866, 266] on li "02:00 AM" at bounding box center [882, 268] width 140 height 25
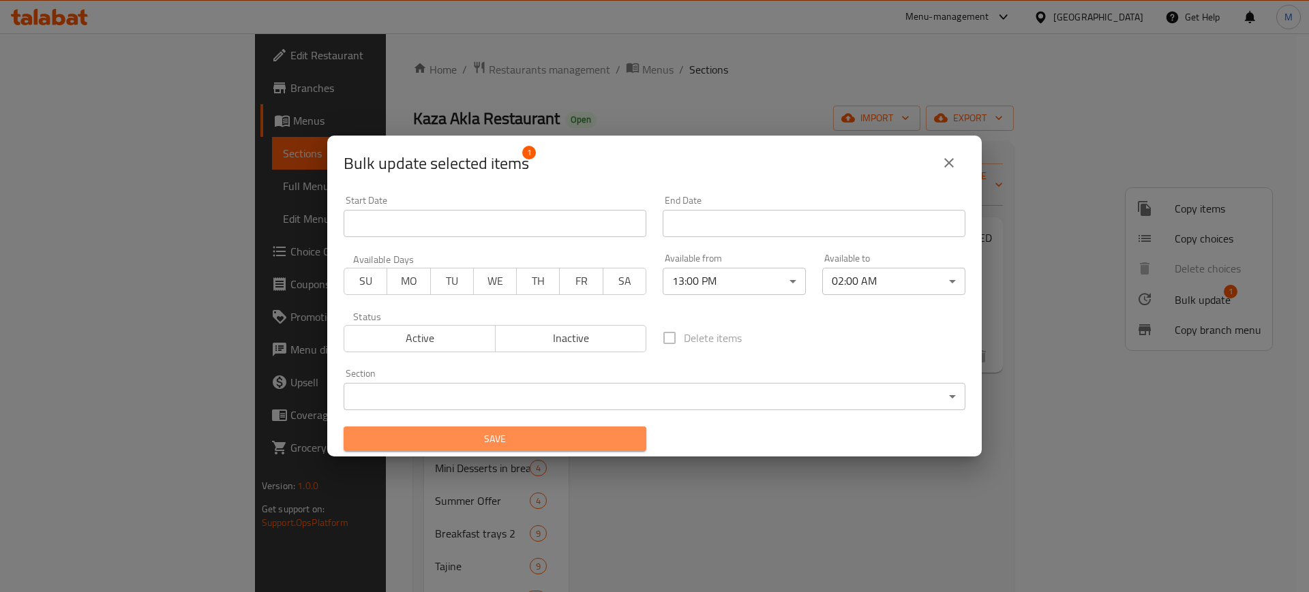
click at [551, 431] on span "Save" at bounding box center [494, 439] width 281 height 17
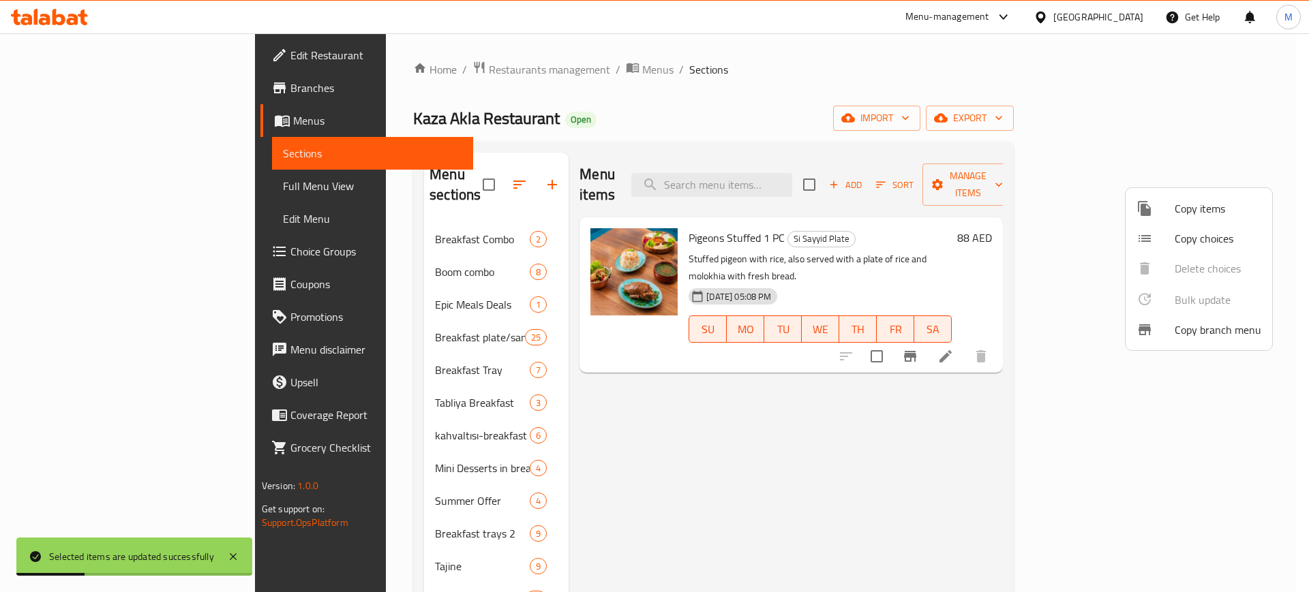
click at [673, 361] on div at bounding box center [654, 296] width 1309 height 592
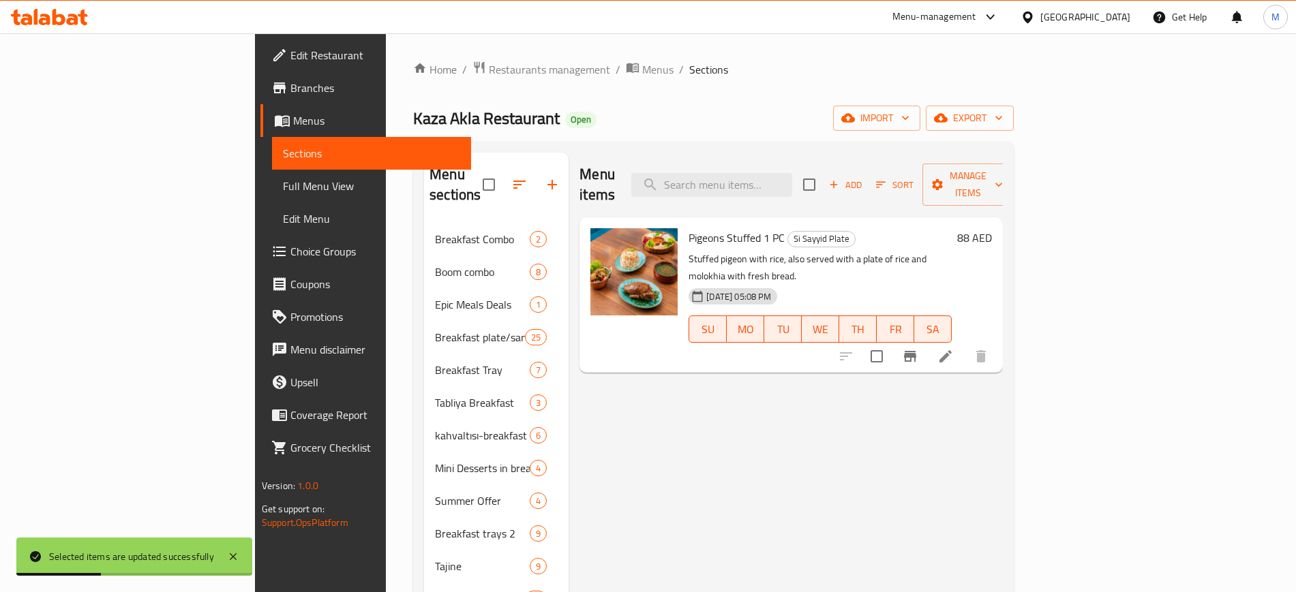
scroll to position [740, 0]
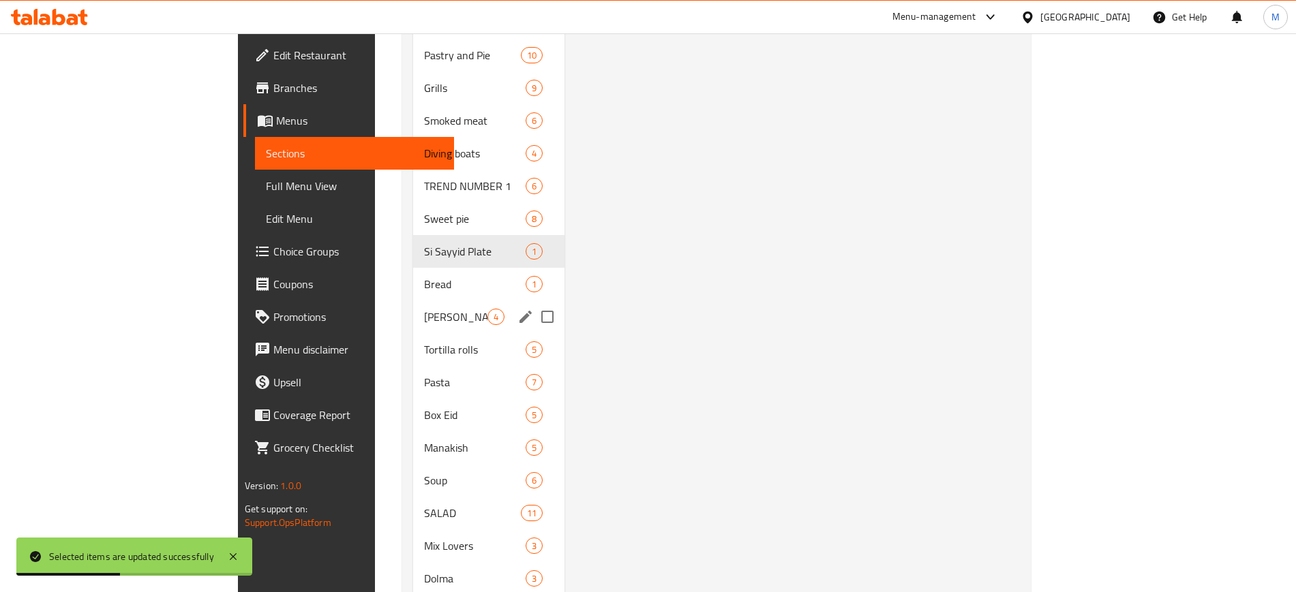
click at [424, 309] on span "[PERSON_NAME] Secret" at bounding box center [455, 317] width 63 height 16
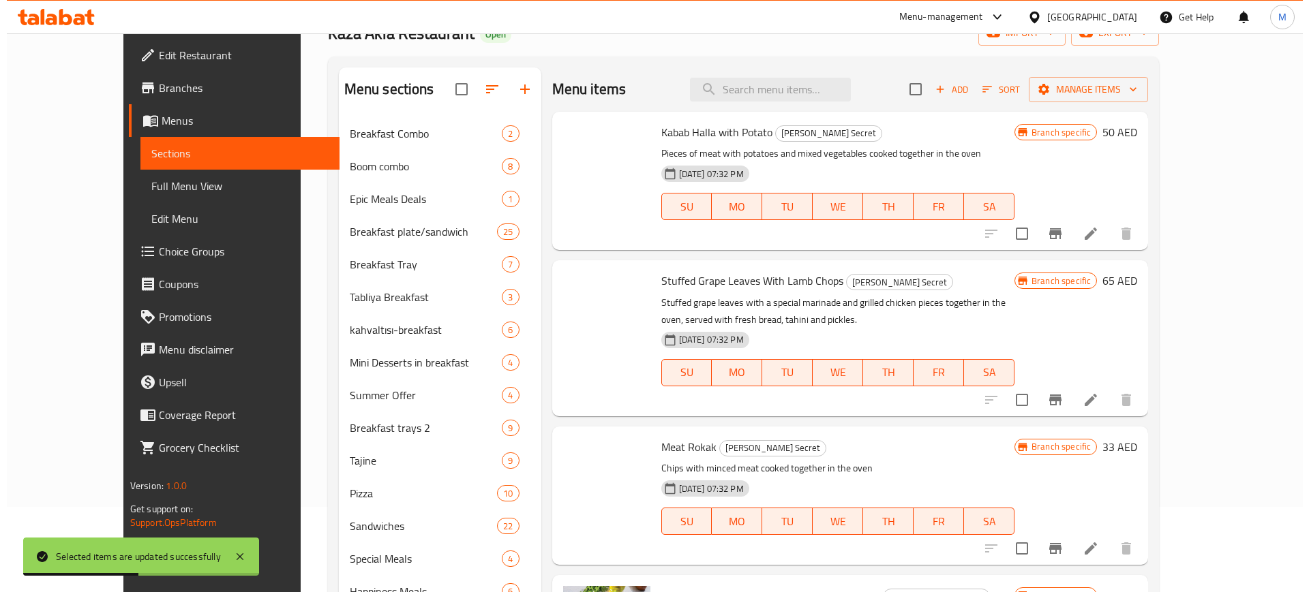
scroll to position [59, 0]
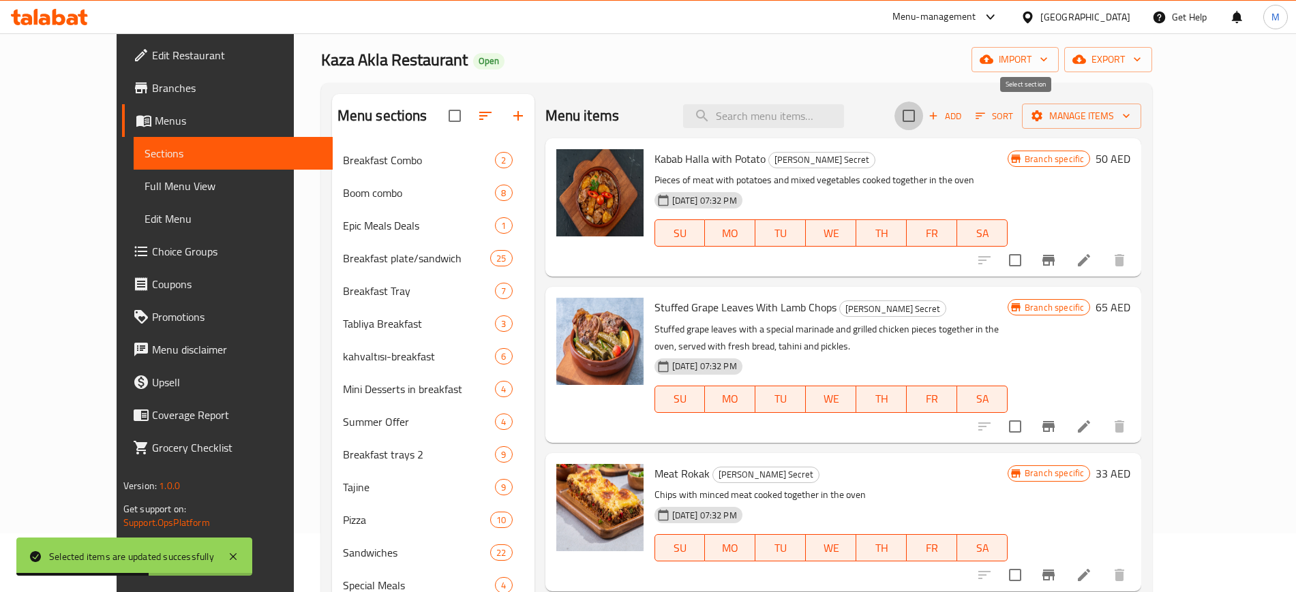
drag, startPoint x: 1028, startPoint y: 119, endPoint x: 1308, endPoint y: 134, distance: 279.9
click at [923, 119] on input "checkbox" at bounding box center [908, 116] width 29 height 29
click at [1130, 119] on span "Manage items" at bounding box center [1081, 116] width 97 height 17
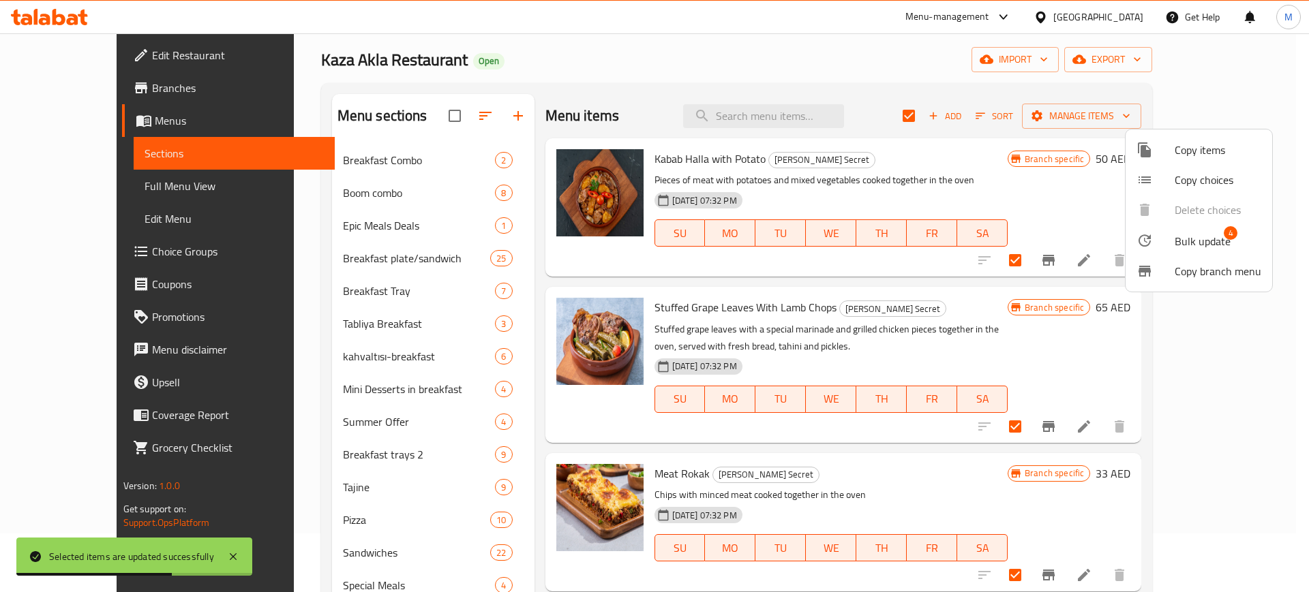
click at [1196, 242] on span "Bulk update" at bounding box center [1202, 241] width 56 height 16
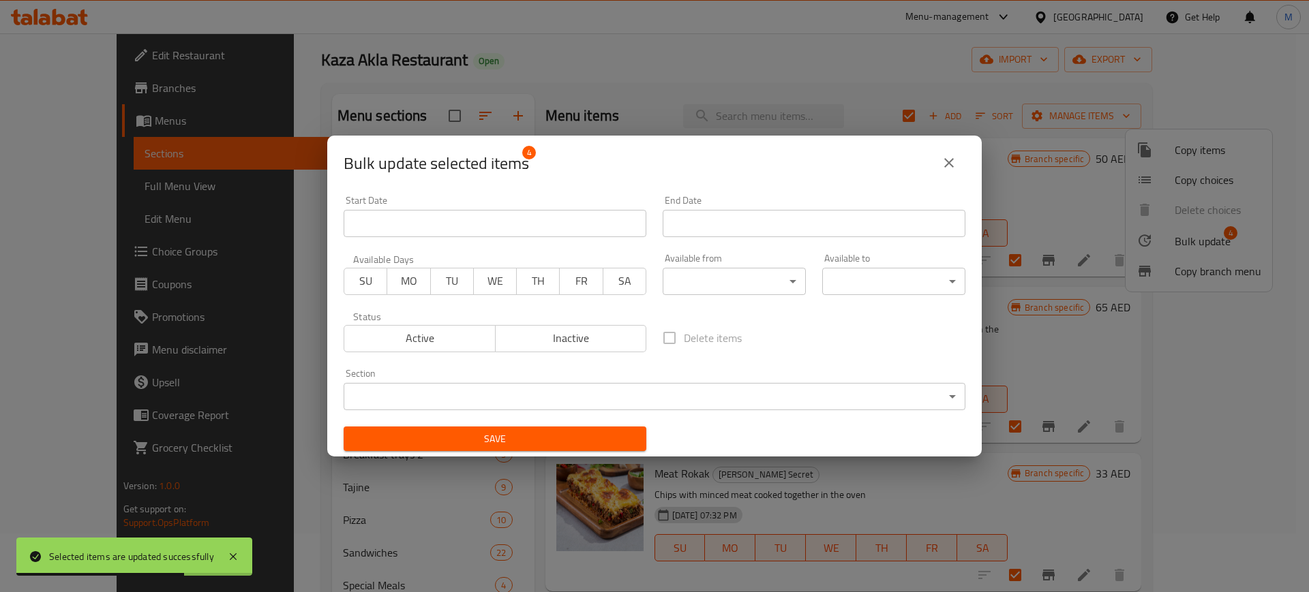
click at [684, 281] on body "Selected items are updated successfully ​ Menu-management [GEOGRAPHIC_DATA] Get…" at bounding box center [654, 254] width 1309 height 559
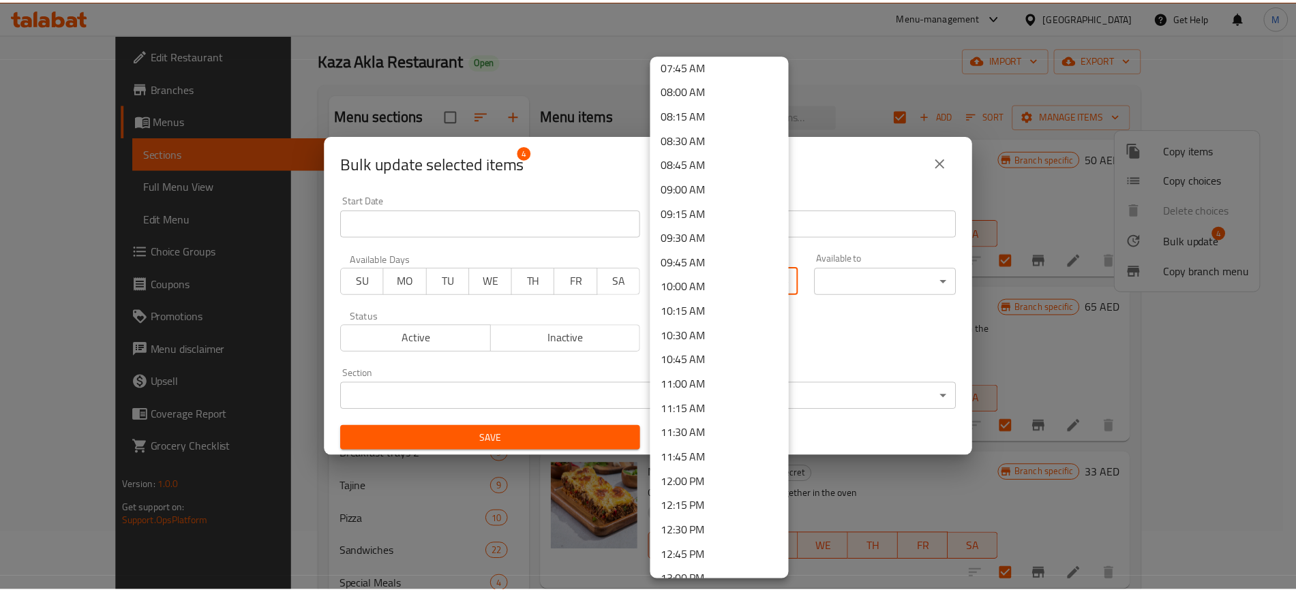
scroll to position [937, 0]
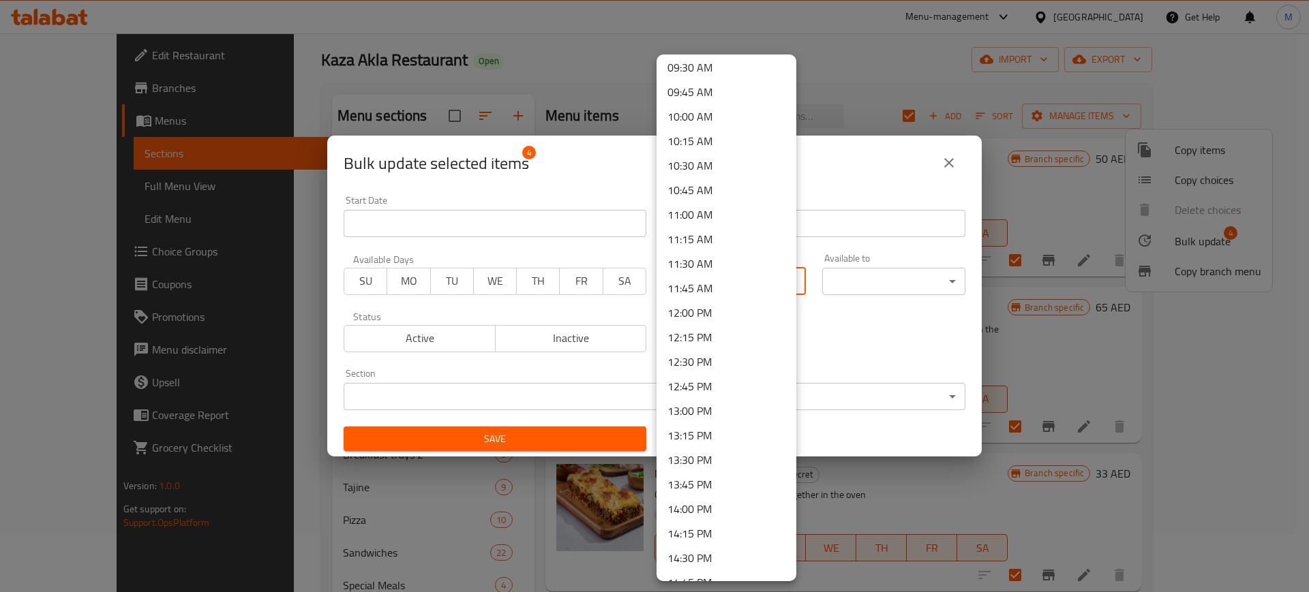
click at [707, 419] on li "13:00 PM" at bounding box center [726, 411] width 140 height 25
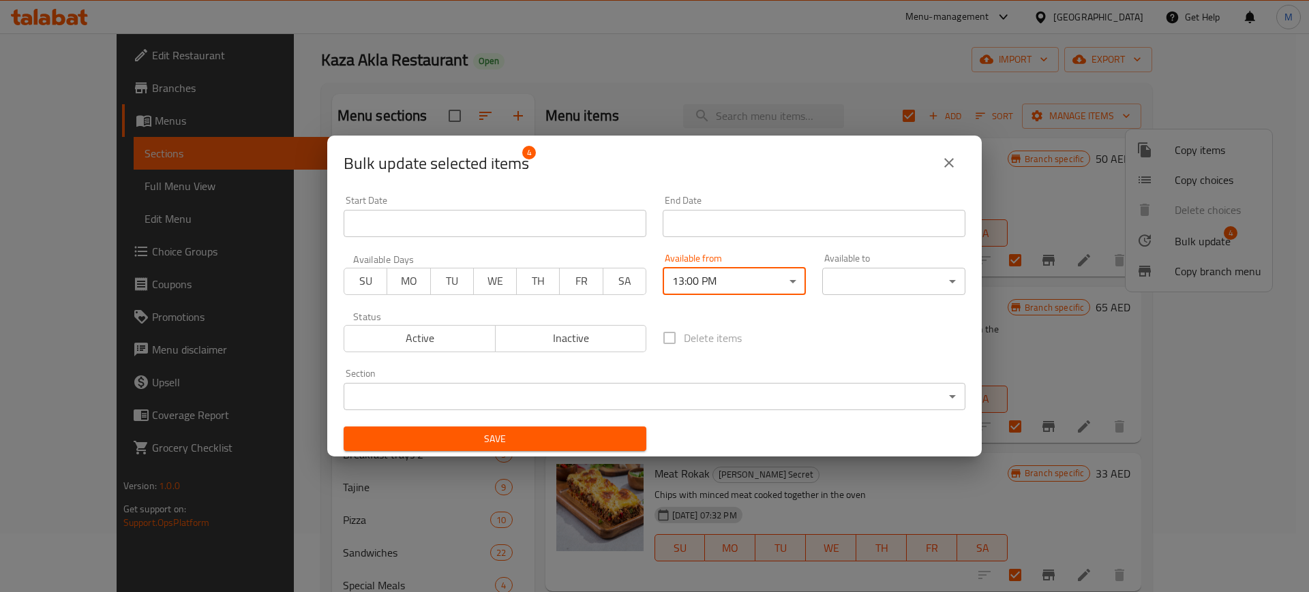
click at [872, 284] on body "​ Menu-management [GEOGRAPHIC_DATA] Get Help M Edit Restaurant Branches Menus S…" at bounding box center [654, 254] width 1309 height 559
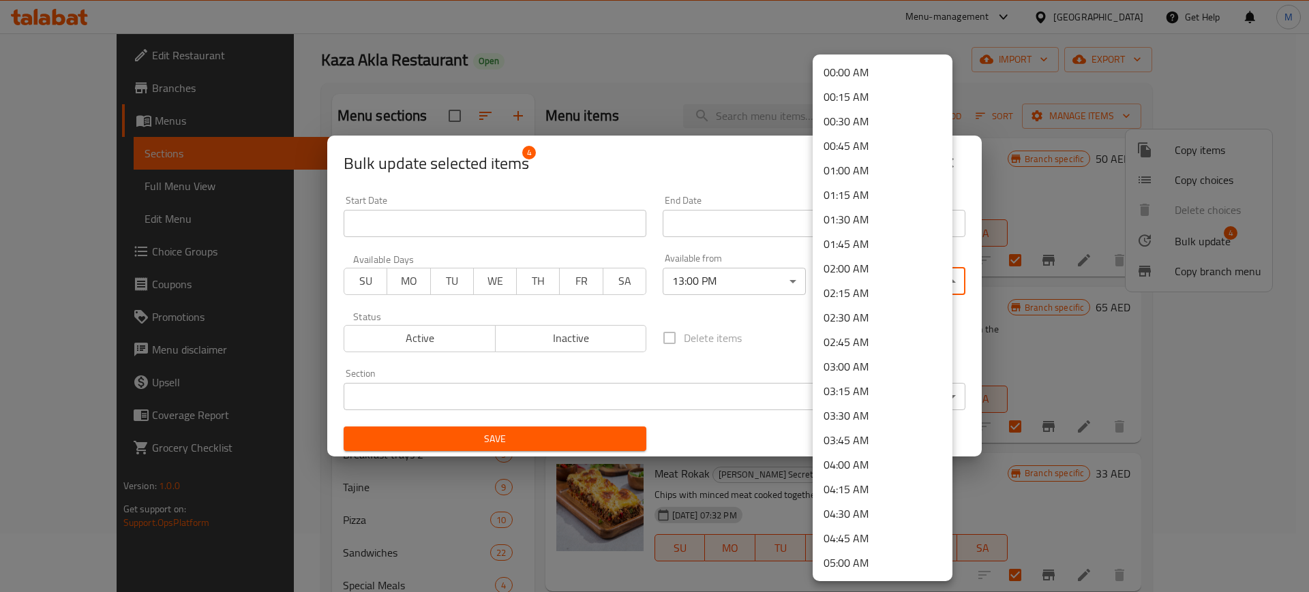
click at [857, 269] on li "02:00 AM" at bounding box center [882, 268] width 140 height 25
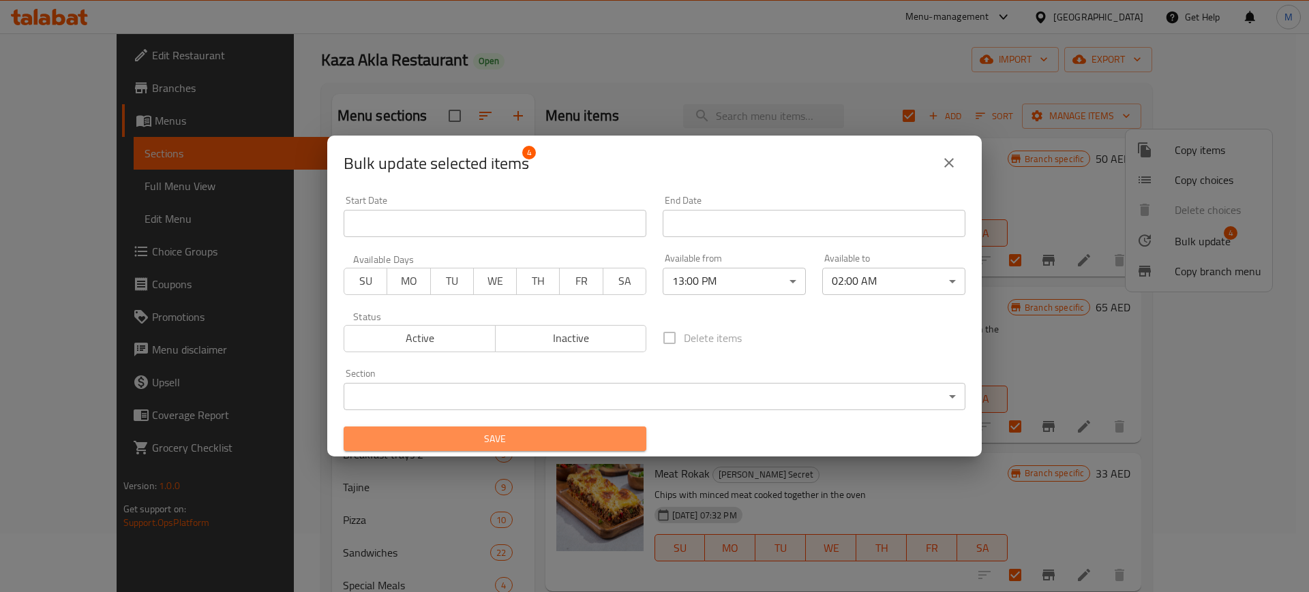
click at [525, 438] on span "Save" at bounding box center [494, 439] width 281 height 17
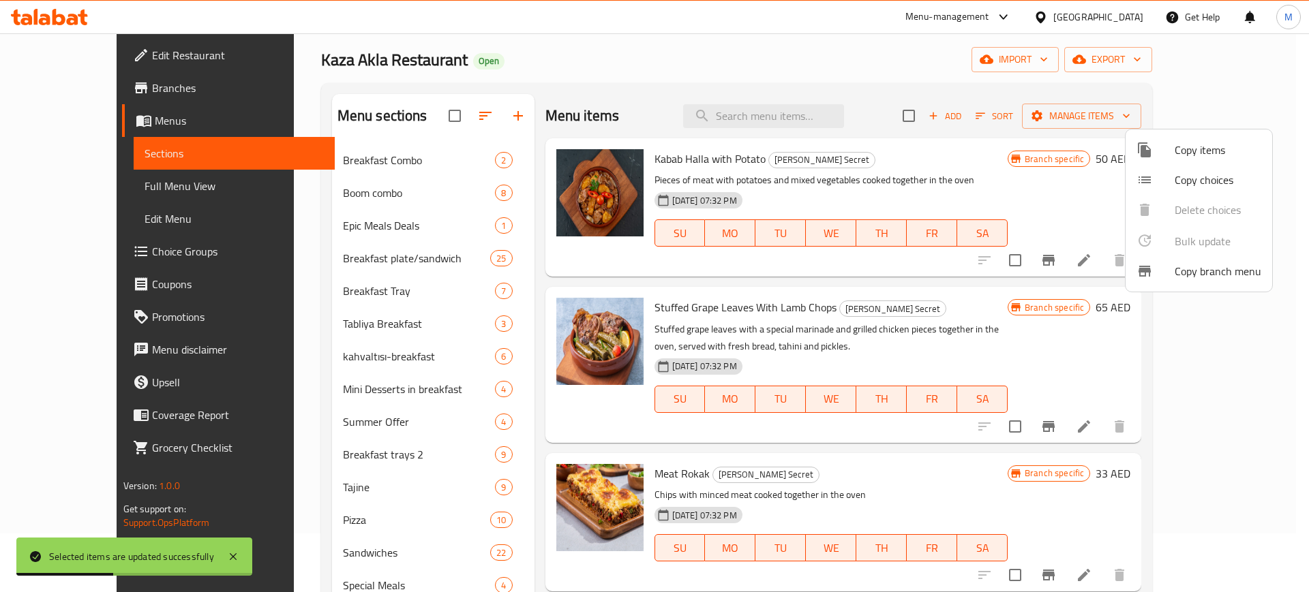
click at [663, 94] on div at bounding box center [654, 296] width 1309 height 592
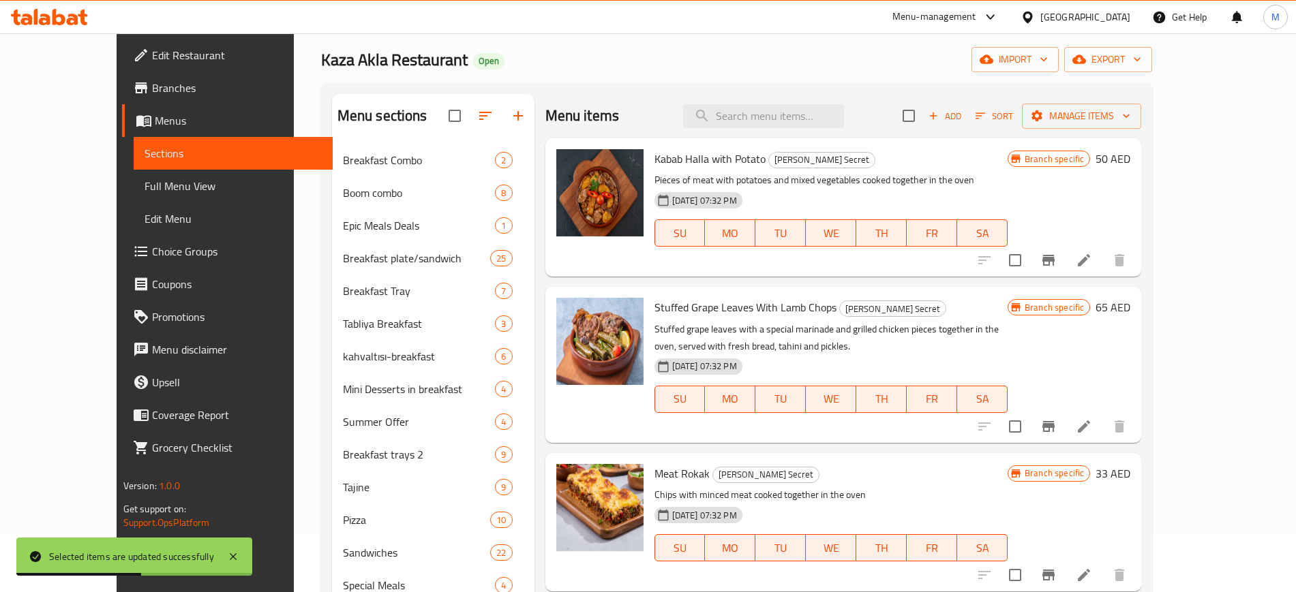
scroll to position [380, 0]
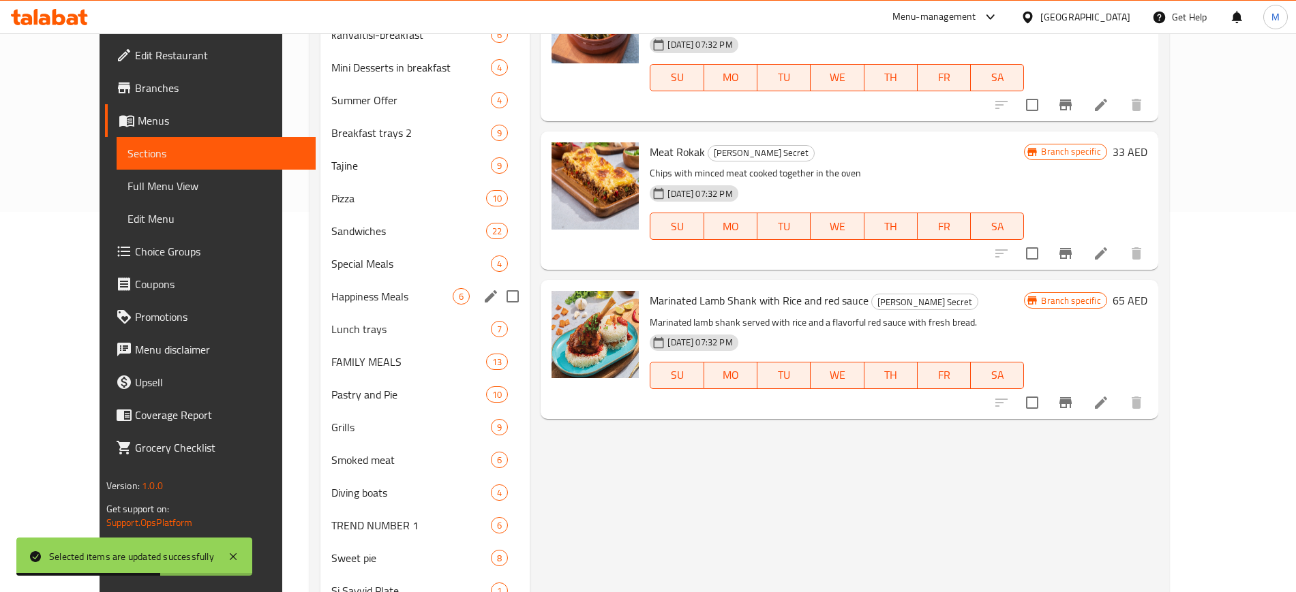
click at [410, 287] on div "Happiness Meals 6" at bounding box center [424, 296] width 209 height 33
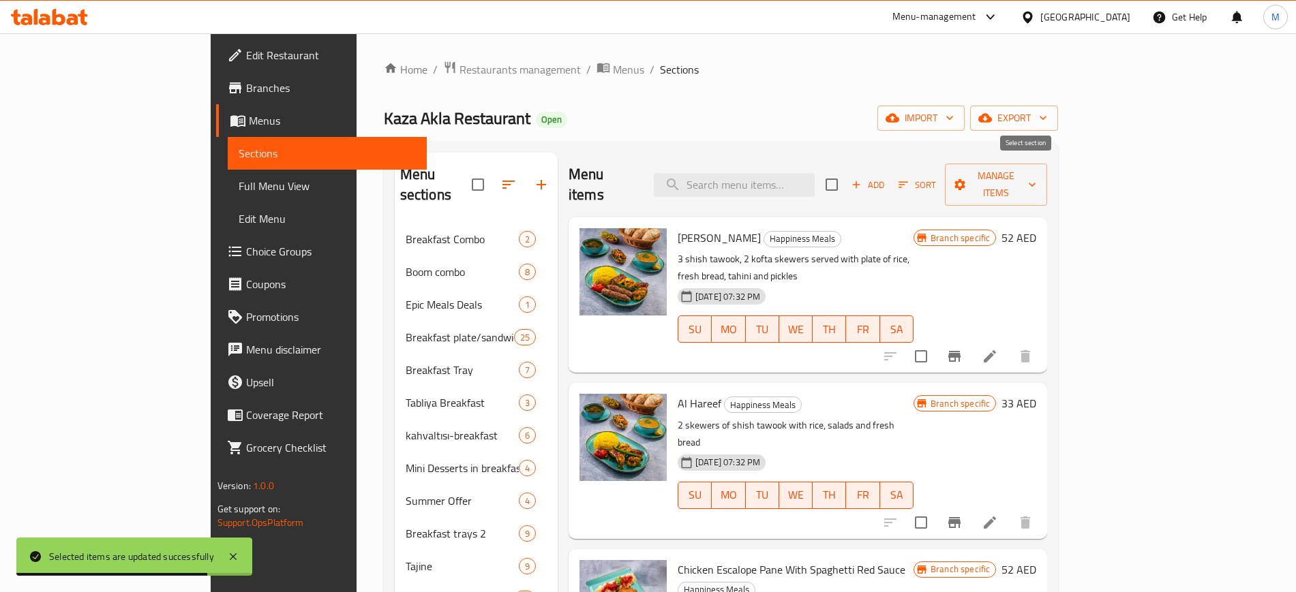
click at [846, 172] on input "checkbox" at bounding box center [831, 184] width 29 height 29
click at [1036, 174] on span "Manage items" at bounding box center [996, 185] width 80 height 34
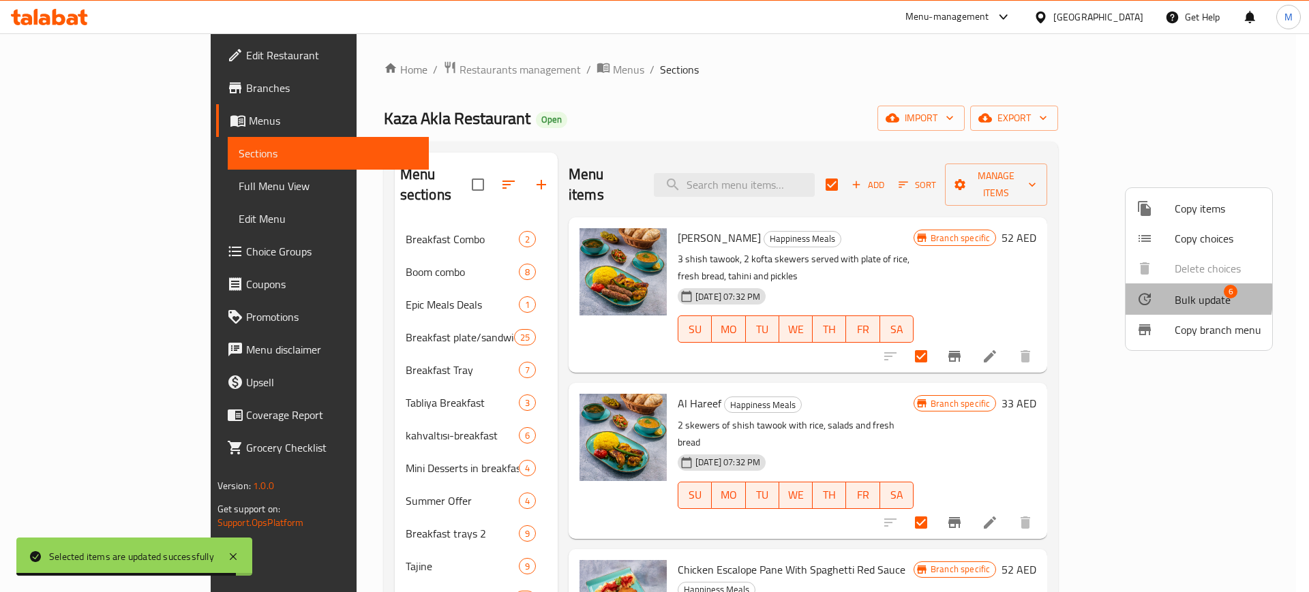
click at [1163, 297] on div at bounding box center [1155, 299] width 38 height 16
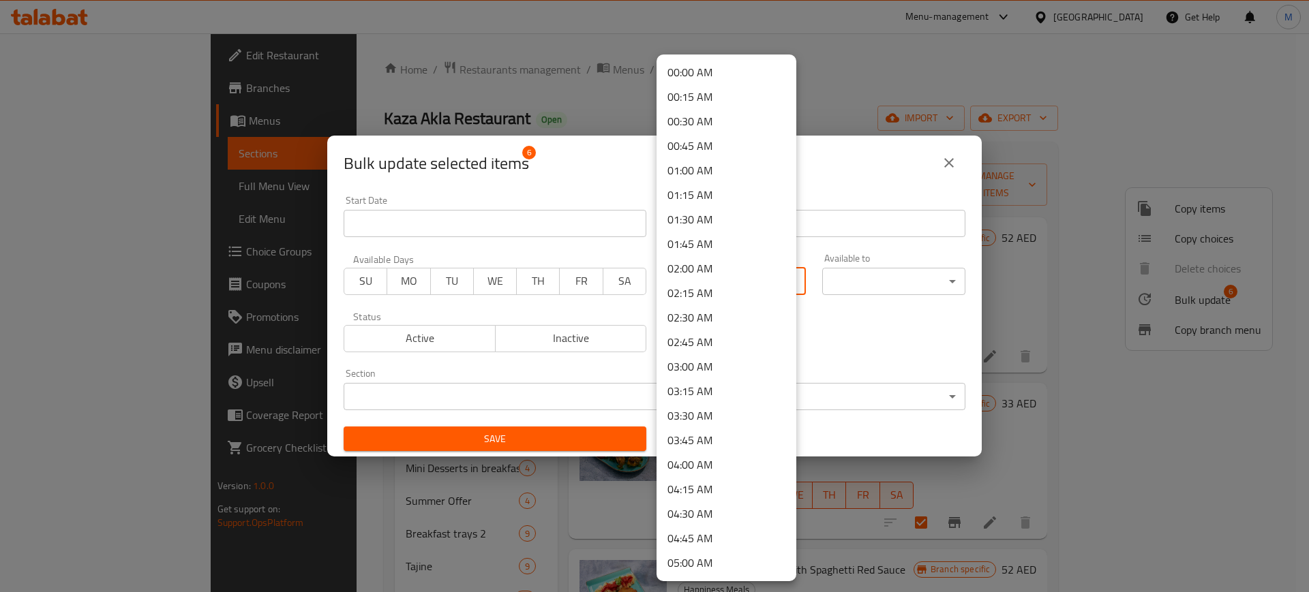
click at [701, 281] on body "​ Menu-management [GEOGRAPHIC_DATA] Get Help M Edit Restaurant Branches Menus S…" at bounding box center [654, 312] width 1309 height 559
click at [707, 482] on li "12:45 PM" at bounding box center [726, 471] width 140 height 25
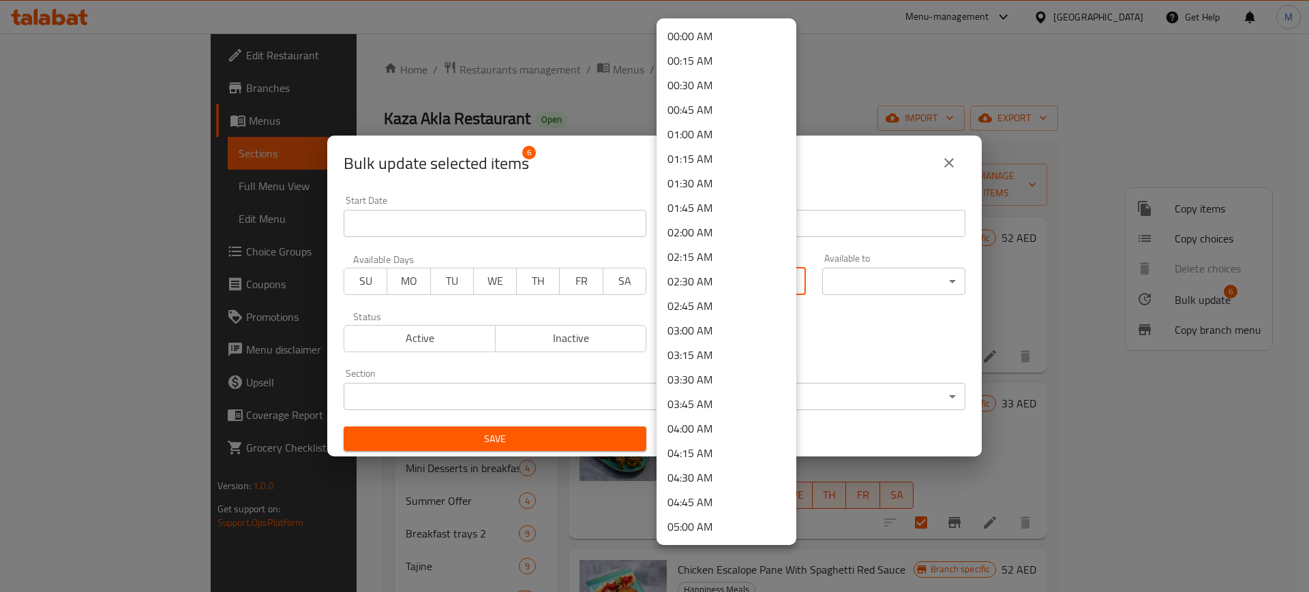
click at [756, 271] on body "​ Menu-management [GEOGRAPHIC_DATA] Get Help M Edit Restaurant Branches Menus S…" at bounding box center [654, 312] width 1309 height 559
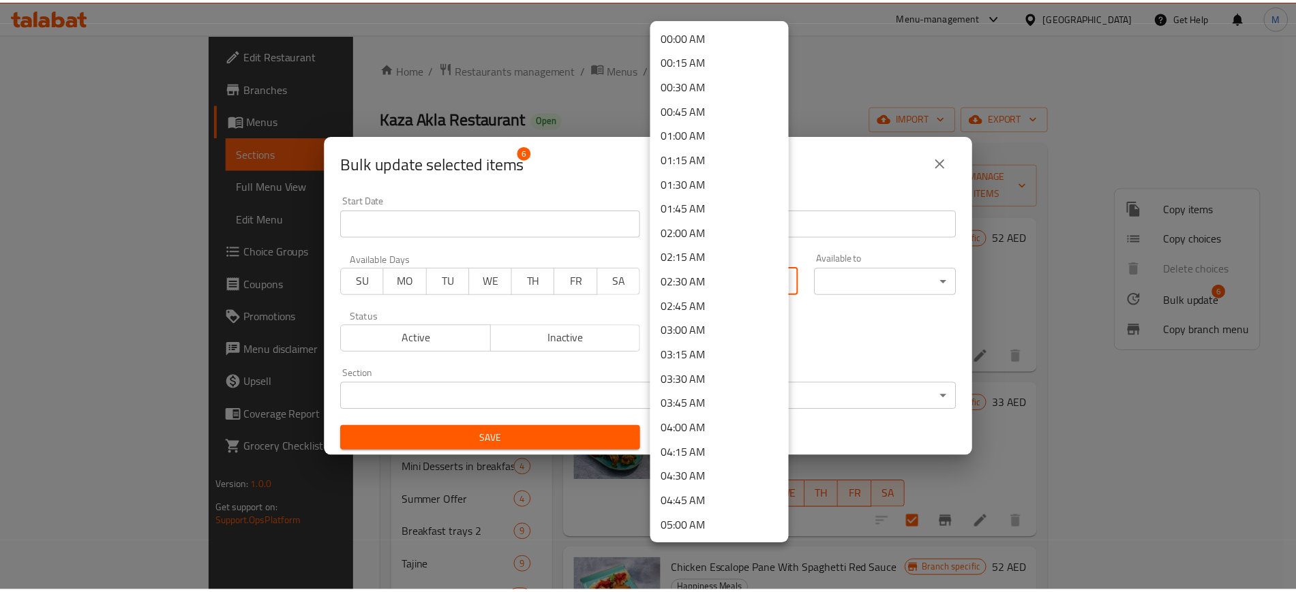
scroll to position [1006, 0]
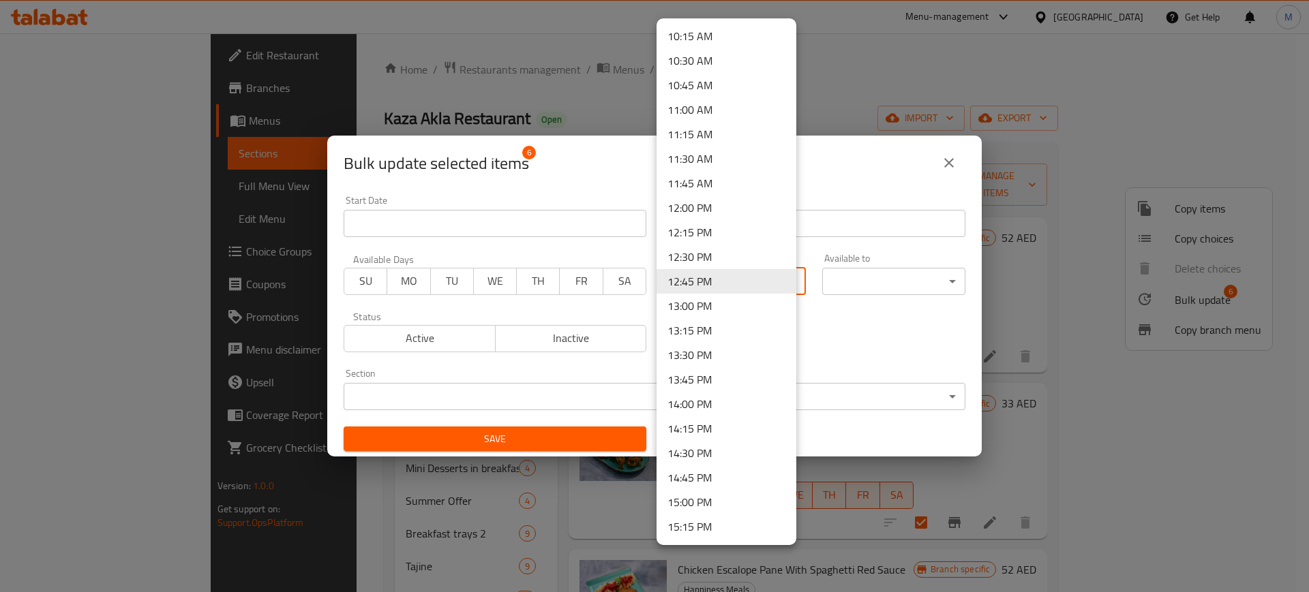
click at [722, 303] on li "13:00 PM" at bounding box center [726, 306] width 140 height 25
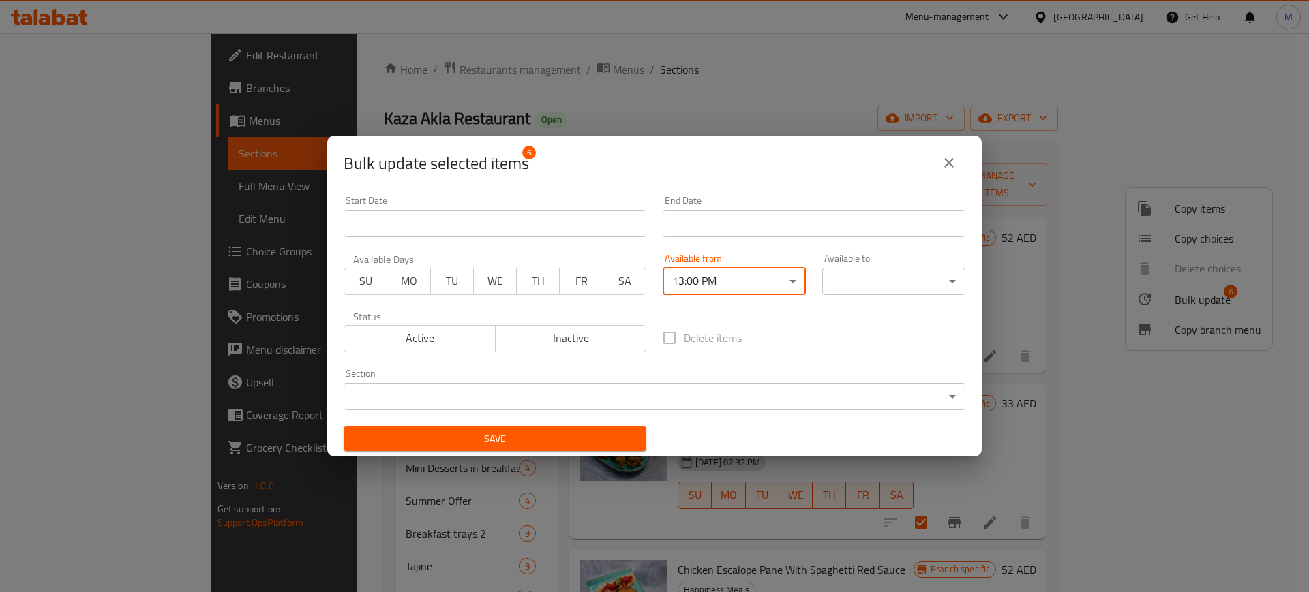
click at [914, 274] on div "00:00 AM 00:15 AM 00:30 AM 00:45 AM 01:00 AM 01:15 AM 01:30 AM 01:45 AM 02:00 A…" at bounding box center [654, 296] width 1309 height 592
click at [913, 280] on body "​ Menu-management [GEOGRAPHIC_DATA] Get Help M Edit Restaurant Branches Menus S…" at bounding box center [654, 312] width 1309 height 559
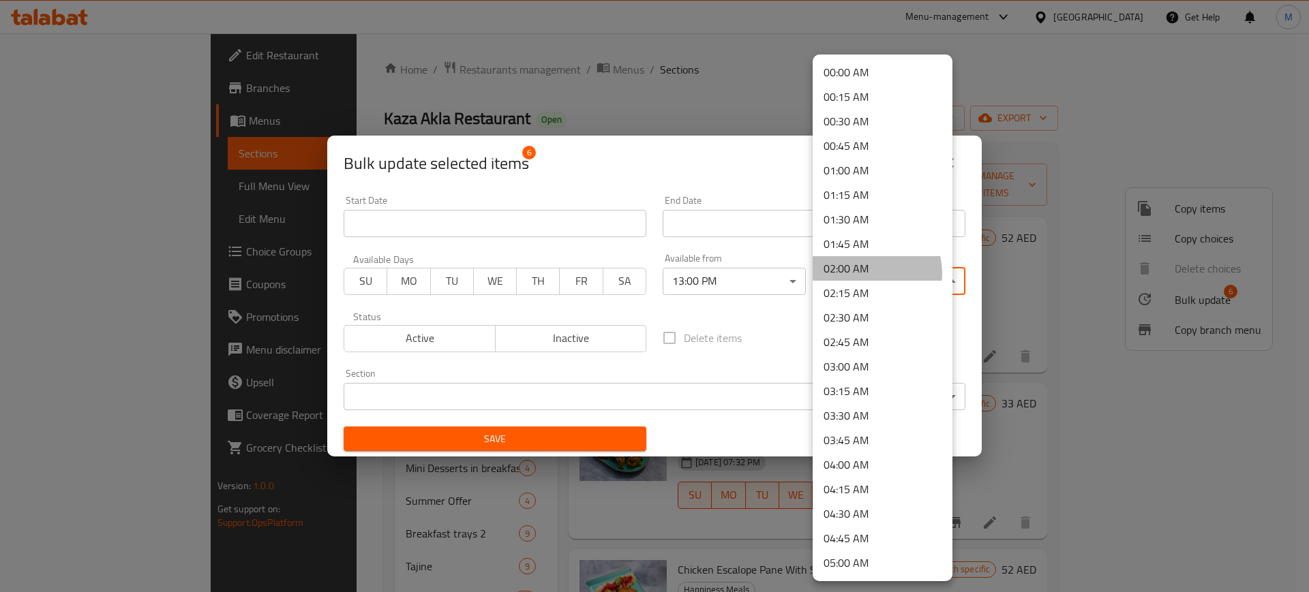
click at [867, 273] on li "02:00 AM" at bounding box center [882, 268] width 140 height 25
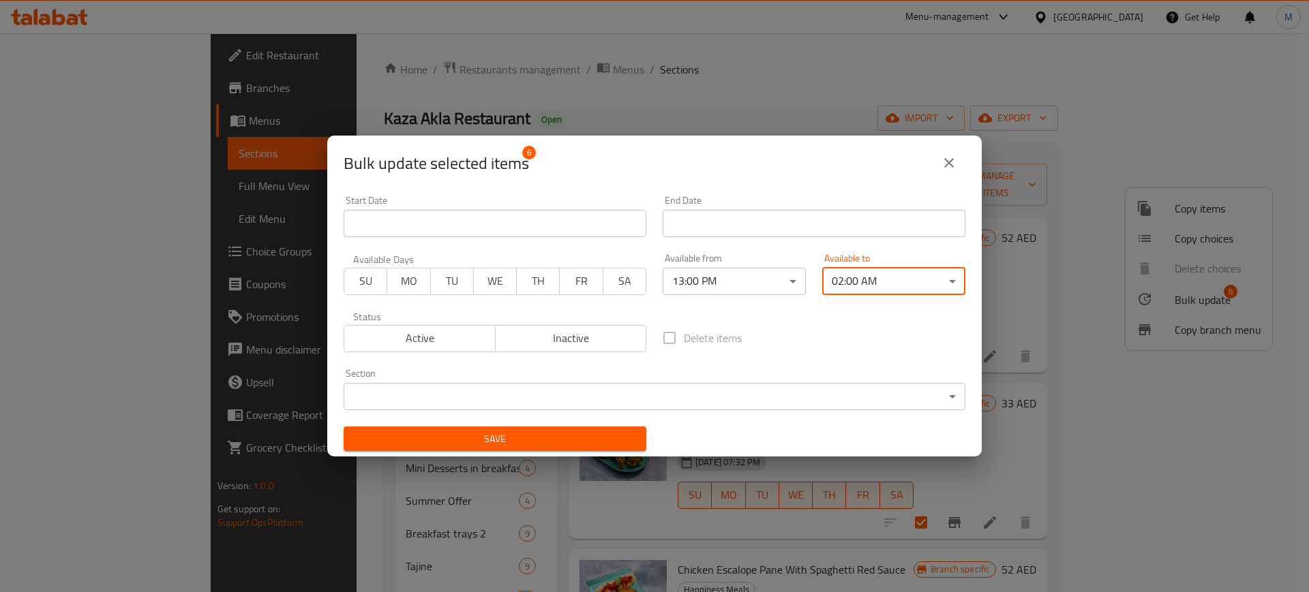
click at [556, 435] on span "Save" at bounding box center [494, 439] width 281 height 17
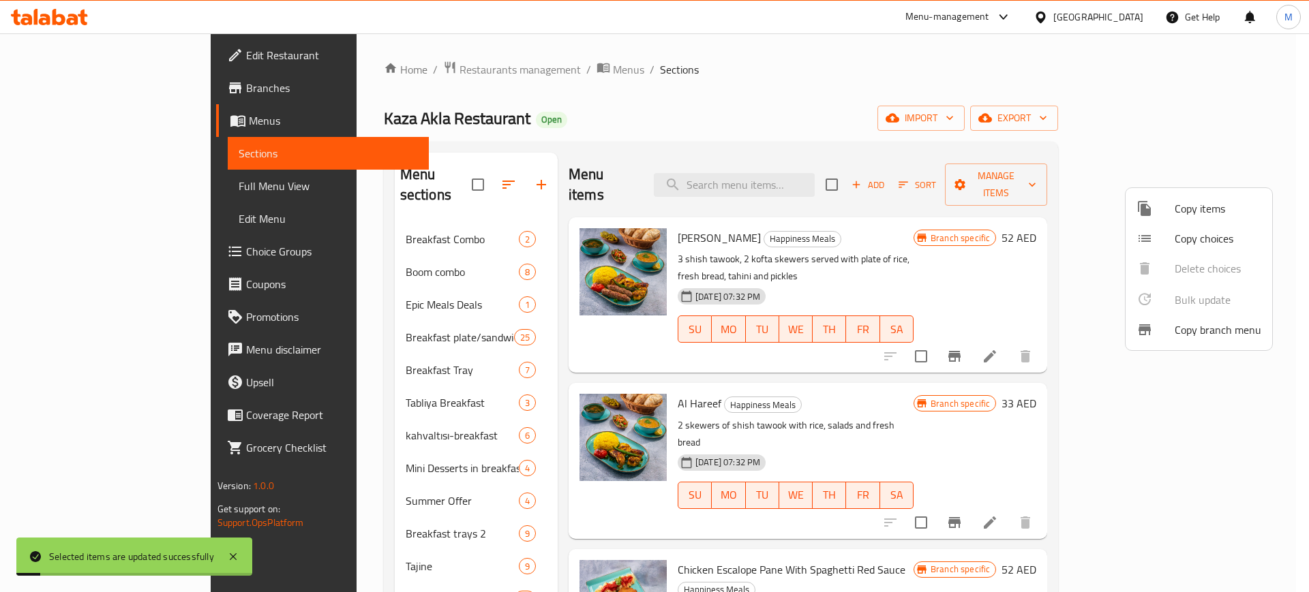
click at [671, 151] on div at bounding box center [654, 296] width 1309 height 592
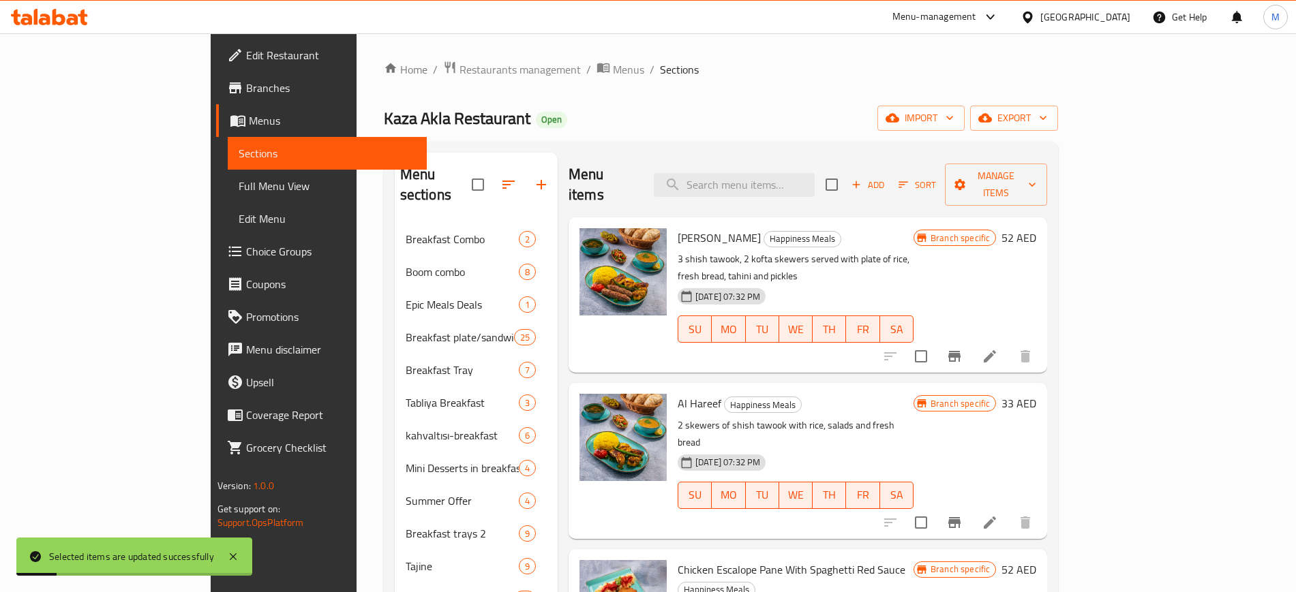
scroll to position [544, 0]
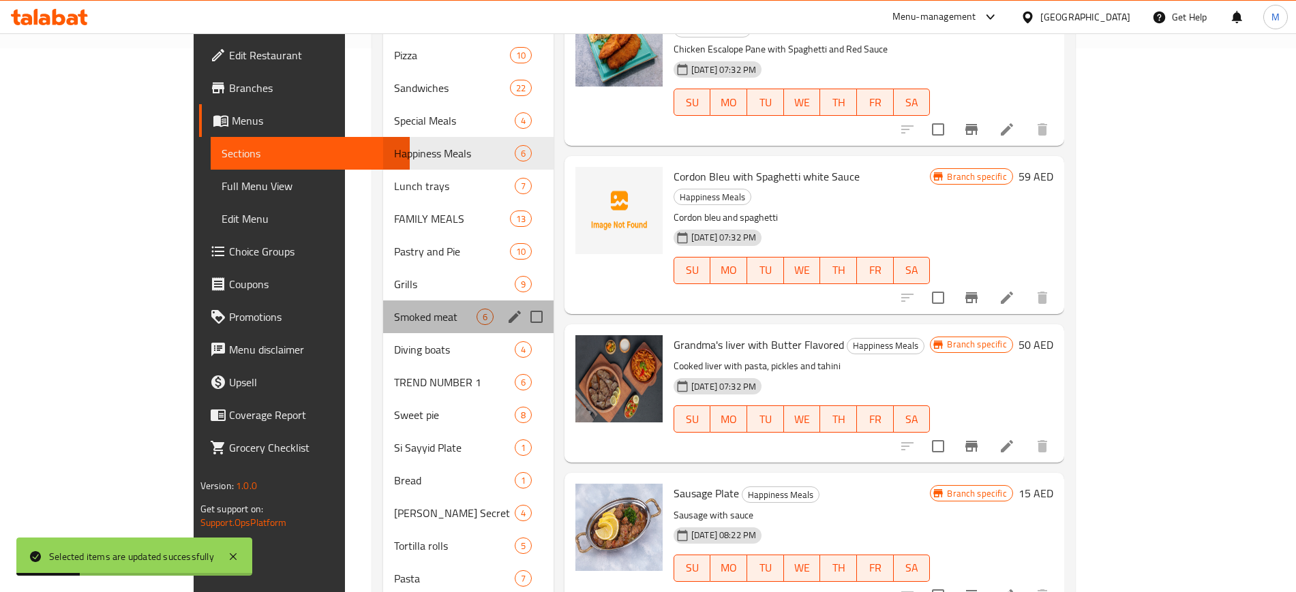
click at [383, 309] on div "Smoked meat 6" at bounding box center [468, 317] width 170 height 33
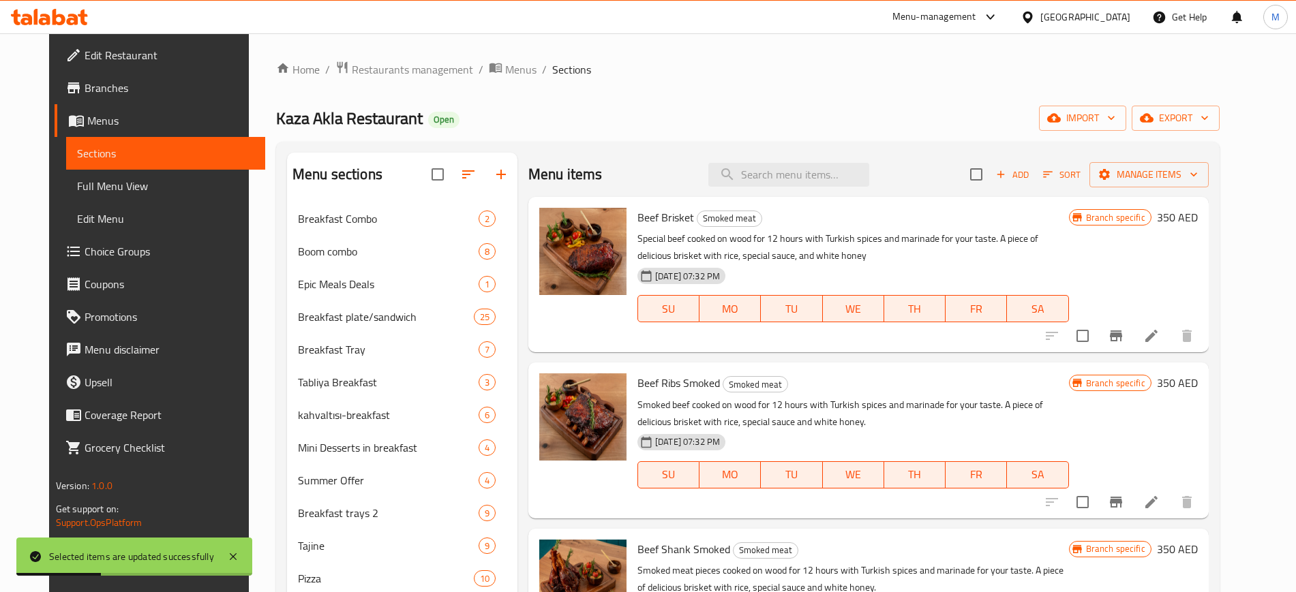
click at [990, 170] on input "checkbox" at bounding box center [976, 174] width 29 height 29
click at [1177, 166] on span "Manage items" at bounding box center [1148, 174] width 97 height 17
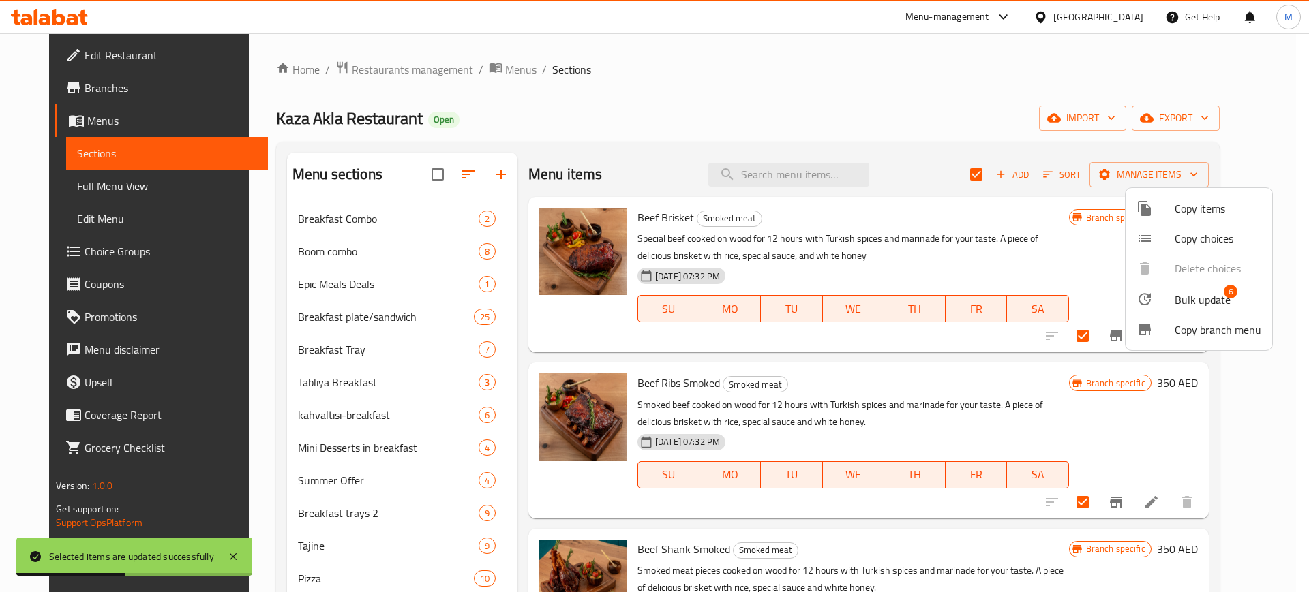
click at [1193, 288] on li "Bulk update 6" at bounding box center [1198, 299] width 147 height 31
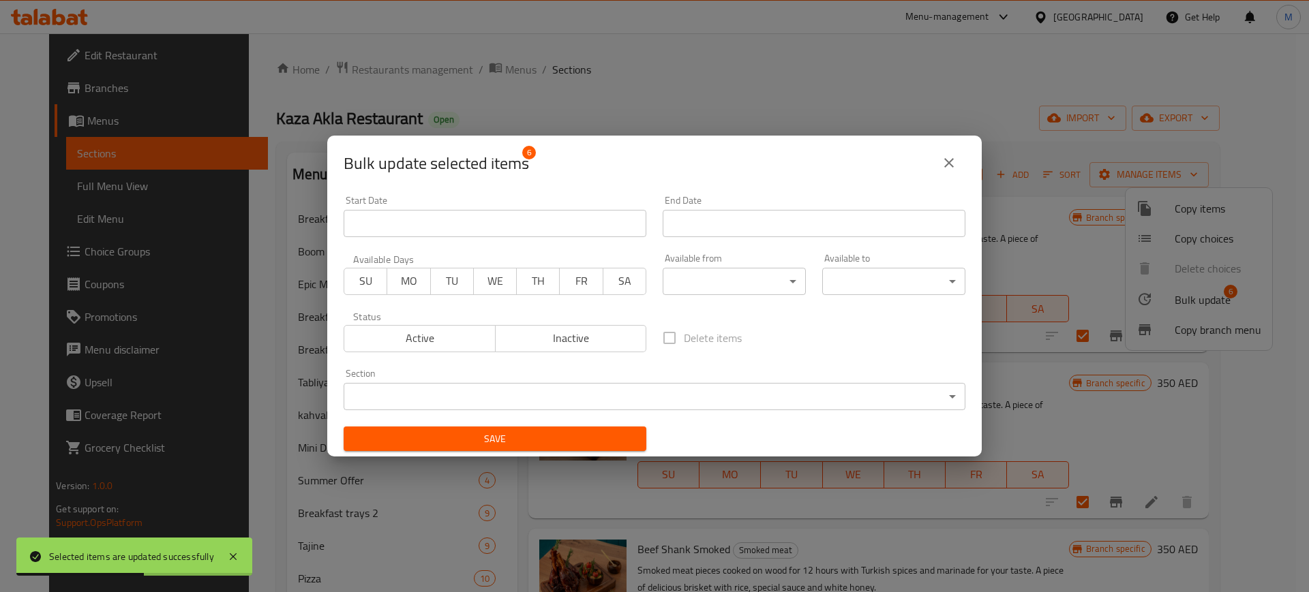
click at [701, 292] on body "Selected items are updated successfully ​ Menu-management [GEOGRAPHIC_DATA] Get…" at bounding box center [654, 312] width 1309 height 559
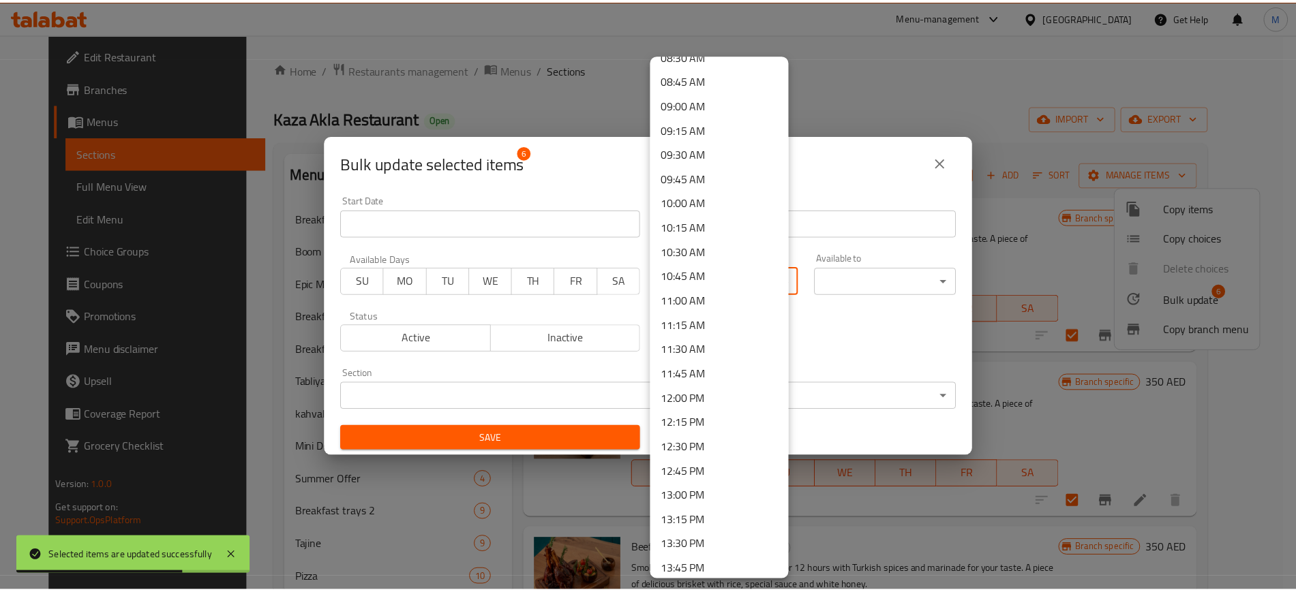
scroll to position [852, 0]
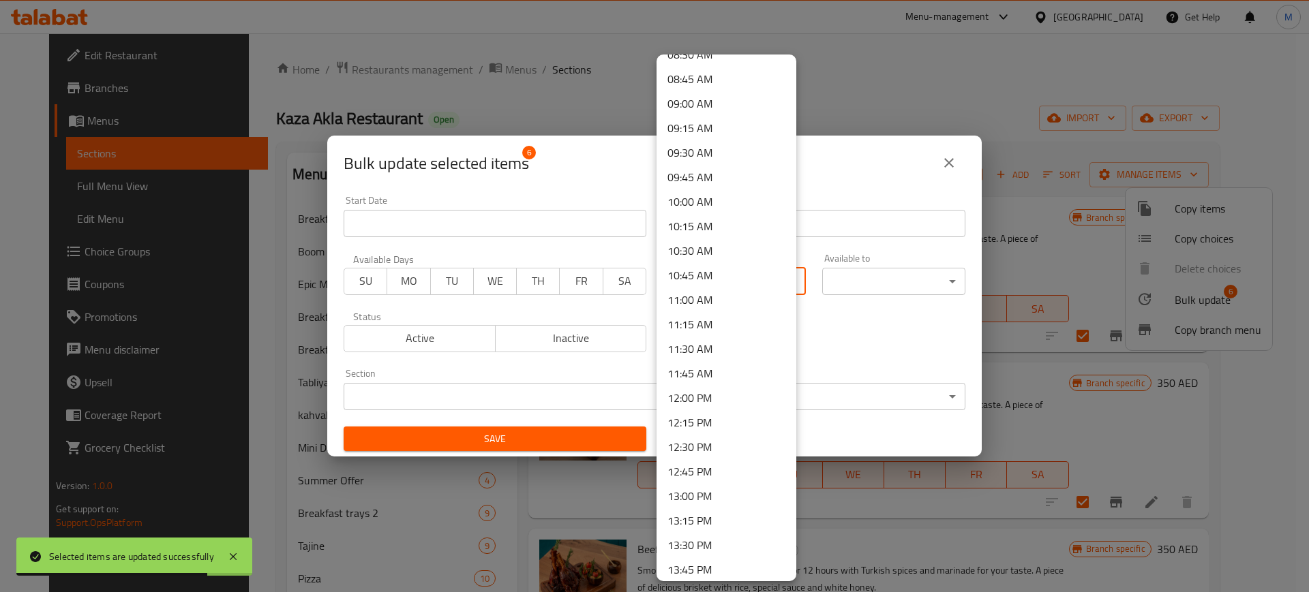
click at [708, 495] on li "13:00 PM" at bounding box center [726, 496] width 140 height 25
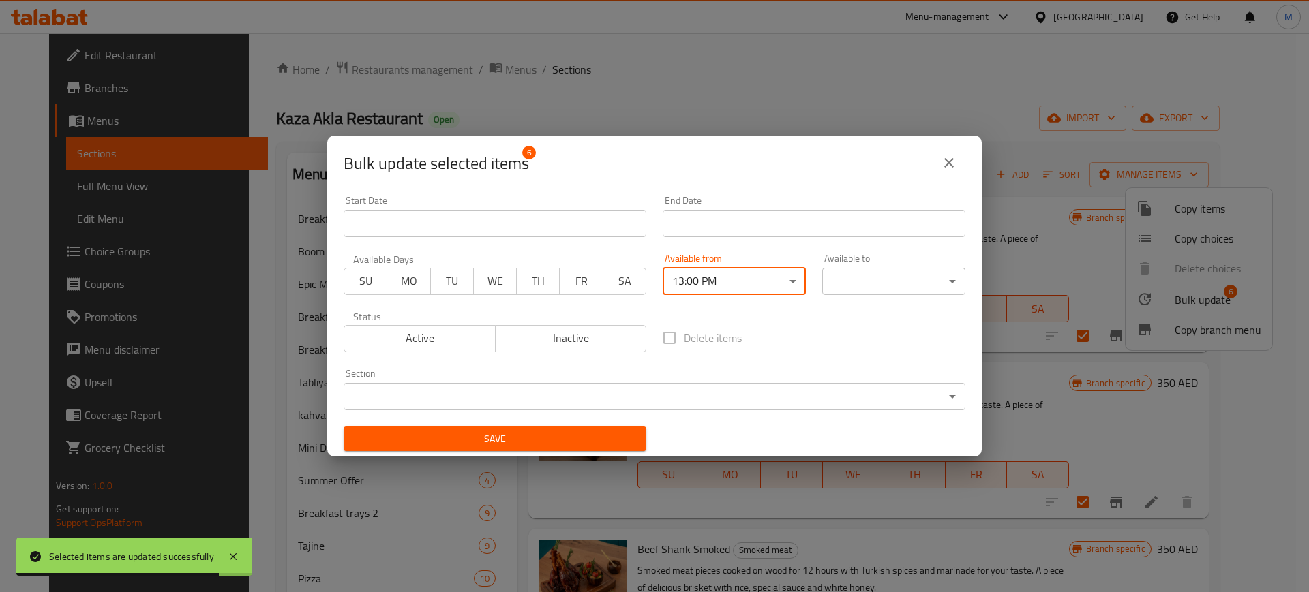
click at [852, 279] on body "Selected items are updated successfully ​ Menu-management [GEOGRAPHIC_DATA] Get…" at bounding box center [654, 312] width 1309 height 559
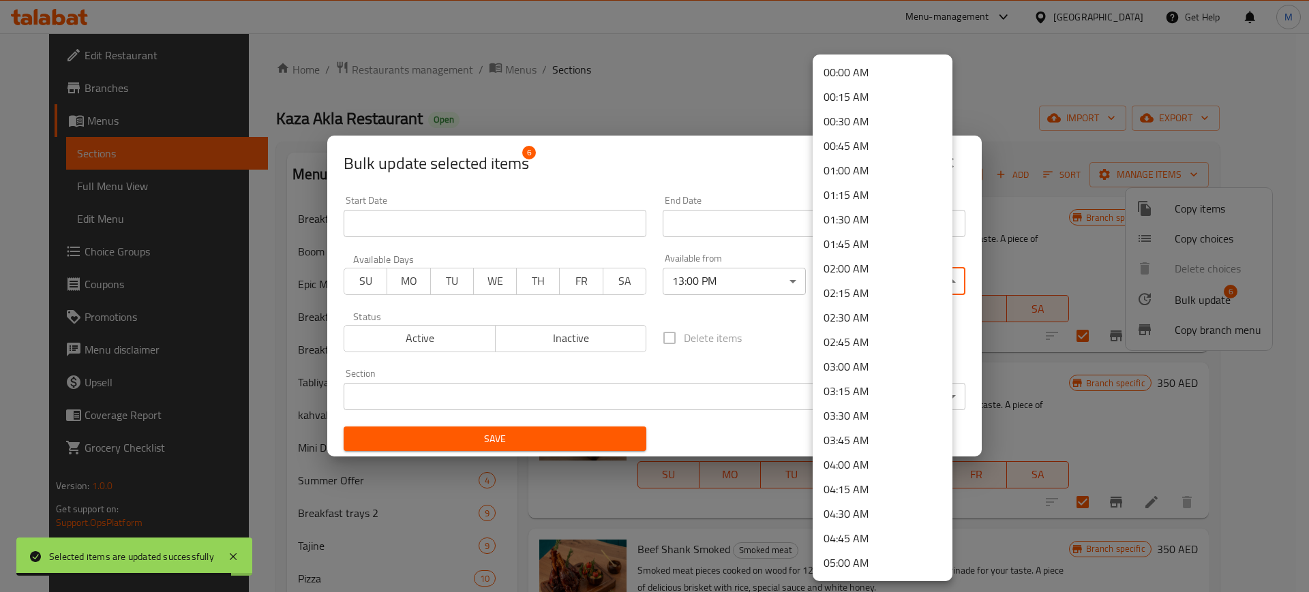
click at [852, 279] on li "02:00 AM" at bounding box center [882, 268] width 140 height 25
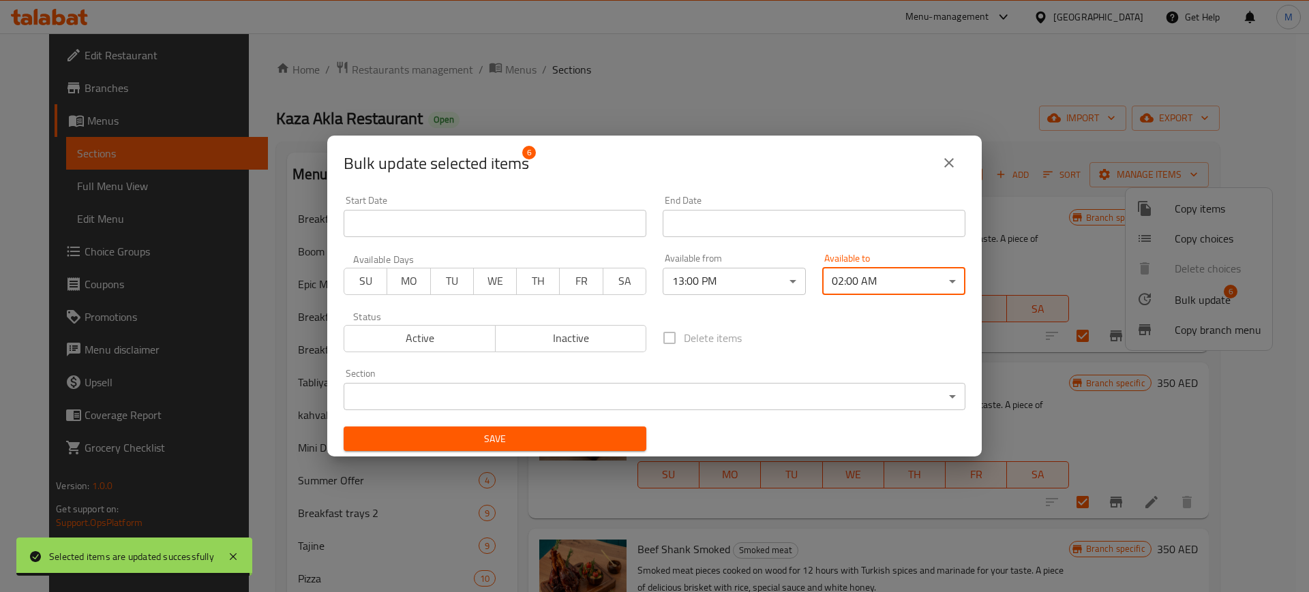
click at [536, 438] on span "Save" at bounding box center [494, 439] width 281 height 17
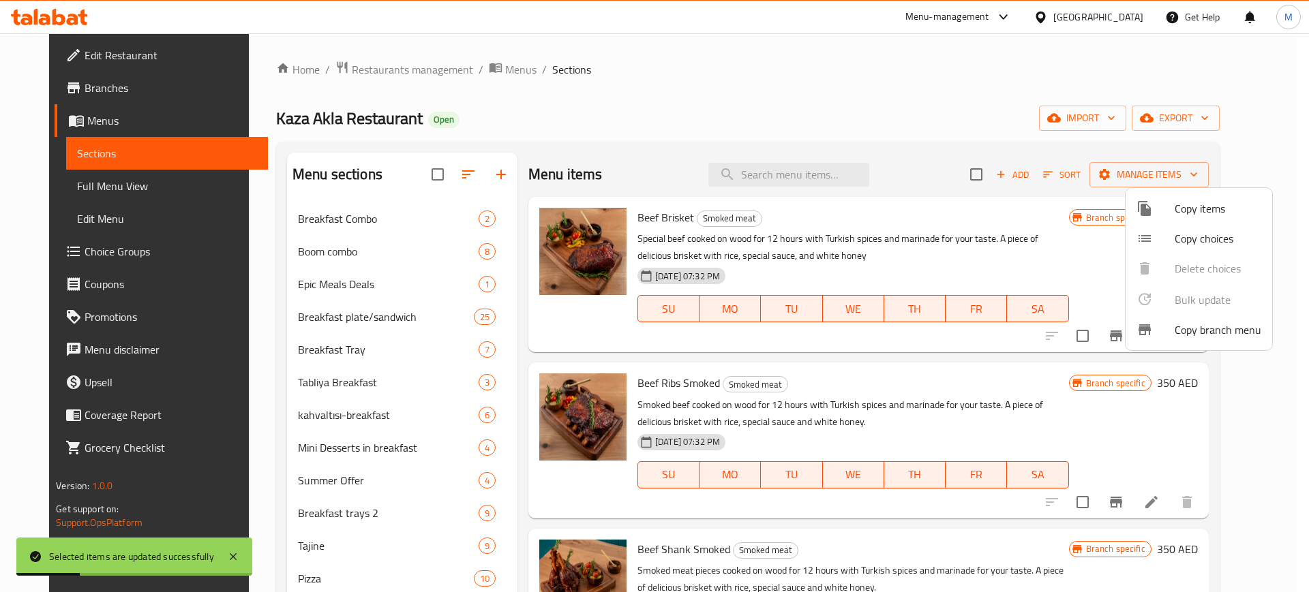
click at [662, 179] on div at bounding box center [654, 296] width 1309 height 592
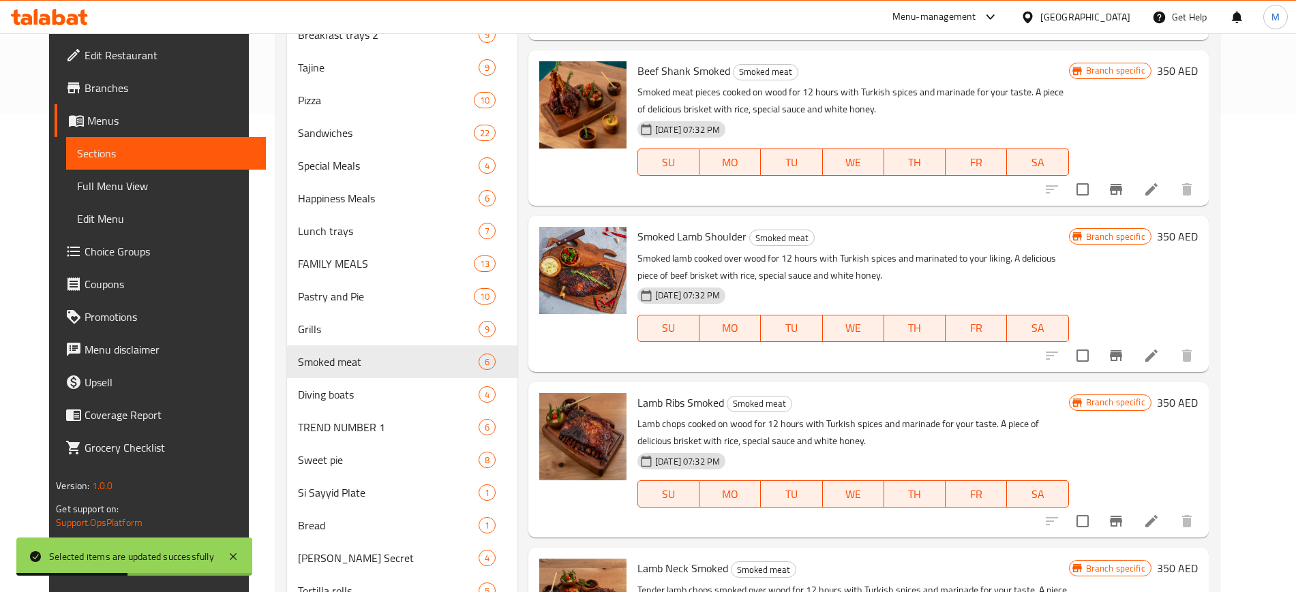
scroll to position [806, 0]
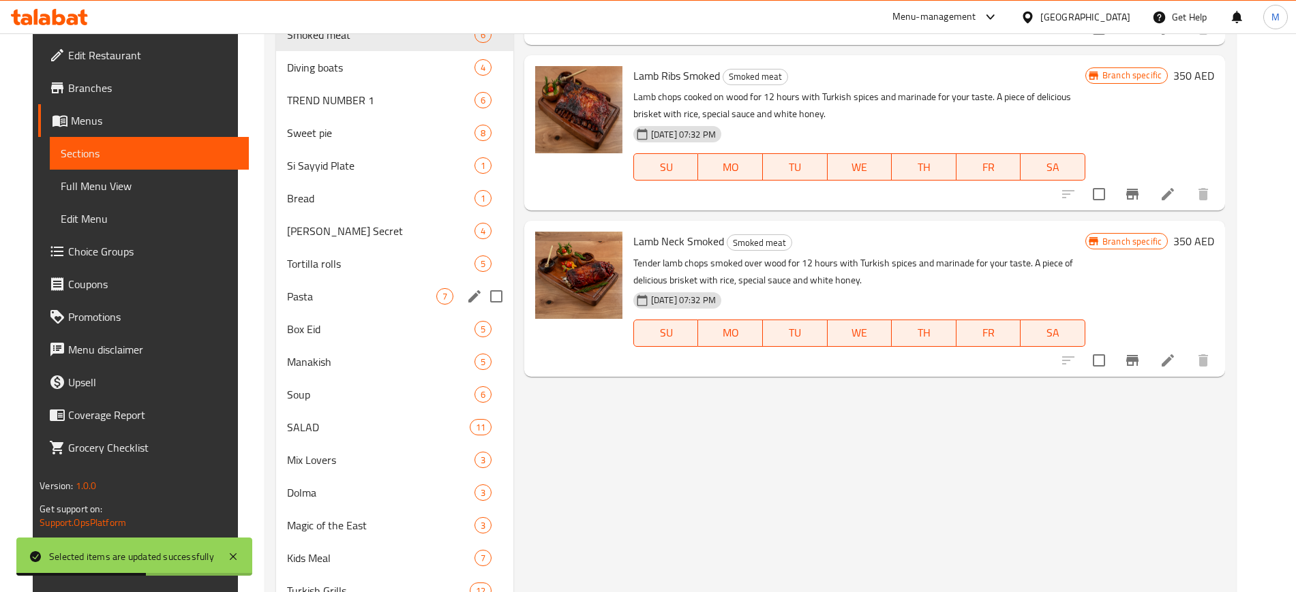
click at [437, 295] on span "7" at bounding box center [445, 296] width 16 height 13
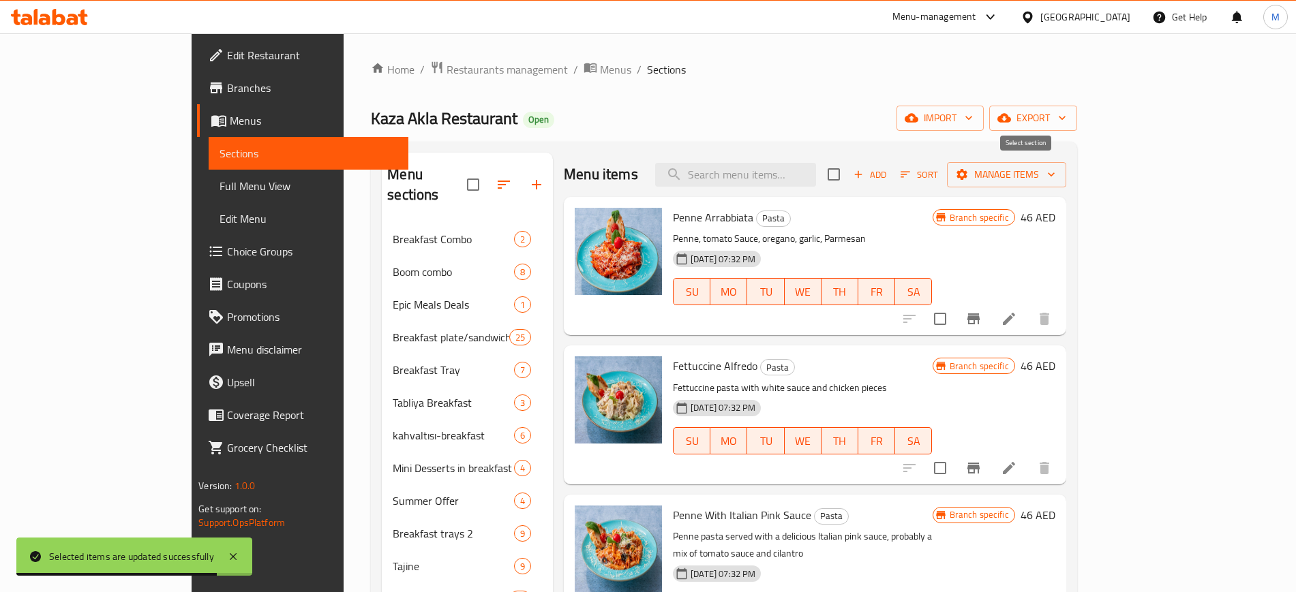
click at [848, 174] on input "checkbox" at bounding box center [833, 174] width 29 height 29
click at [1066, 198] on div "Penne Arrabbiata Pasta Penne, tomato Sauce, oregano, garlic, Parmesan [DATE] 07…" at bounding box center [815, 266] width 502 height 138
click at [1055, 177] on span "Manage items" at bounding box center [1006, 174] width 97 height 17
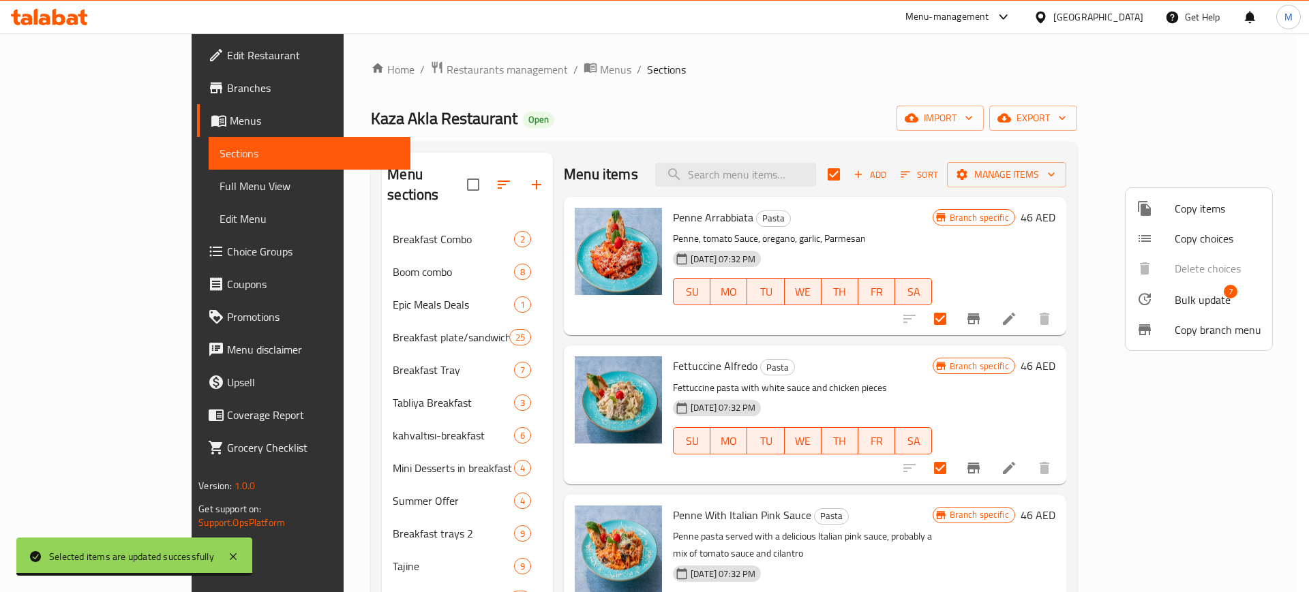
click at [1203, 299] on span "Bulk update" at bounding box center [1202, 300] width 56 height 16
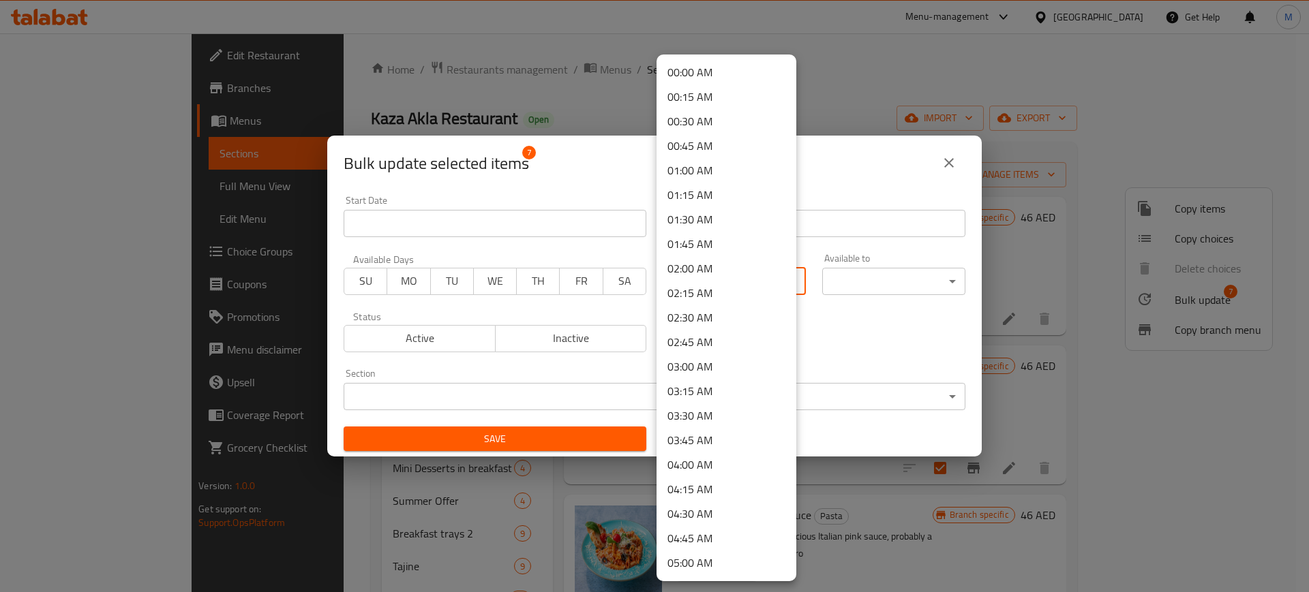
click at [665, 279] on body "​ Menu-management [GEOGRAPHIC_DATA] Get Help M Edit Restaurant Branches Menus S…" at bounding box center [654, 312] width 1309 height 559
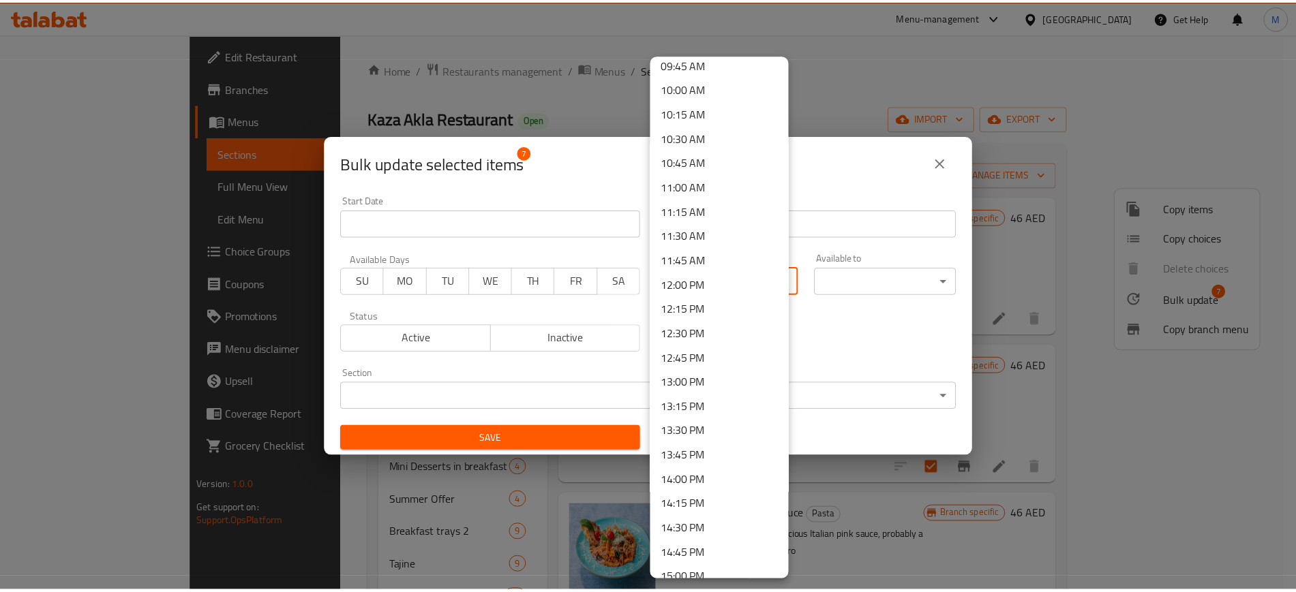
scroll to position [1107, 0]
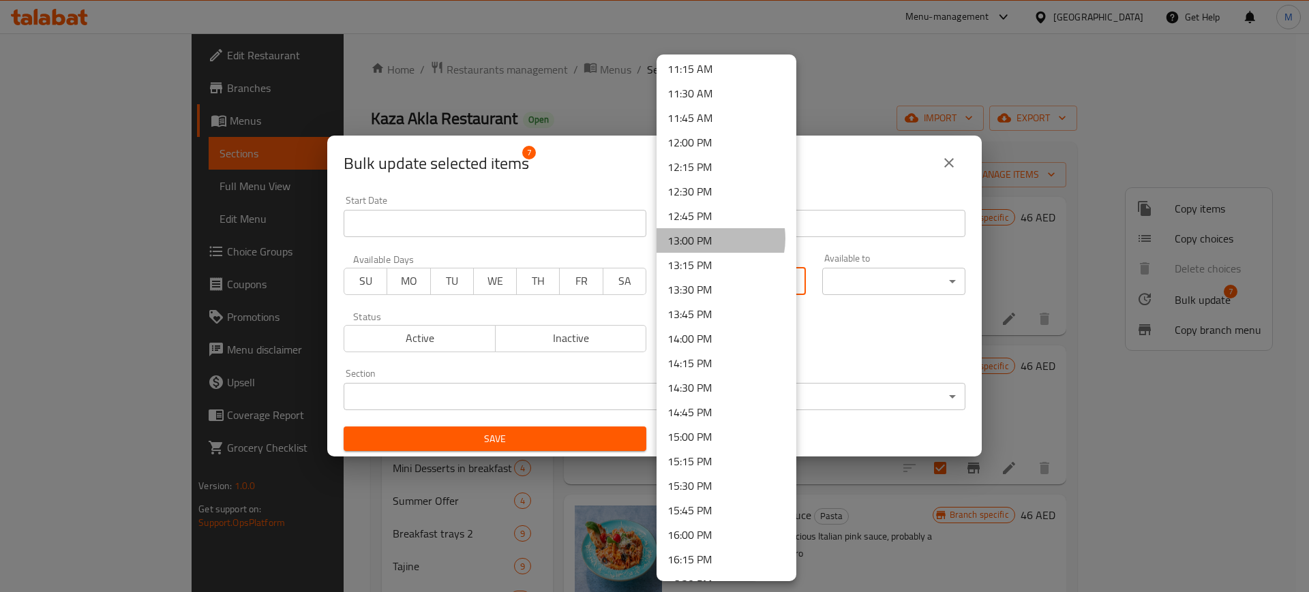
click at [704, 239] on li "13:00 PM" at bounding box center [726, 240] width 140 height 25
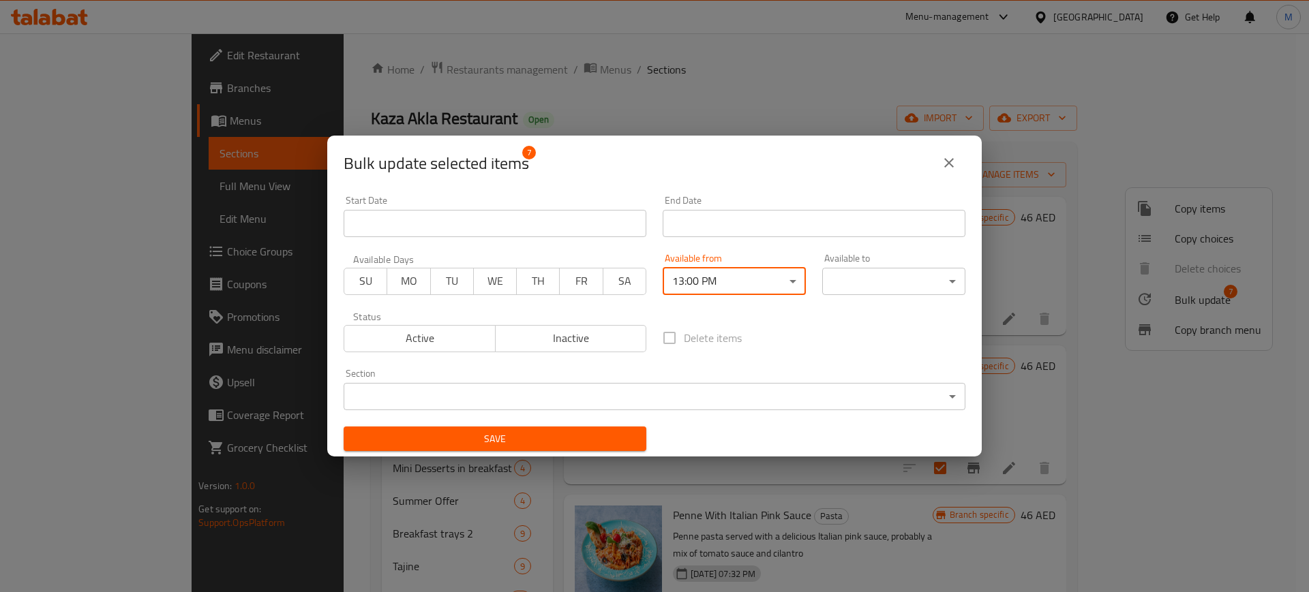
click at [879, 279] on div "00:00 AM 00:15 AM 00:30 AM 00:45 AM 01:00 AM 01:15 AM 01:30 AM 01:45 AM 02:00 A…" at bounding box center [654, 296] width 1309 height 592
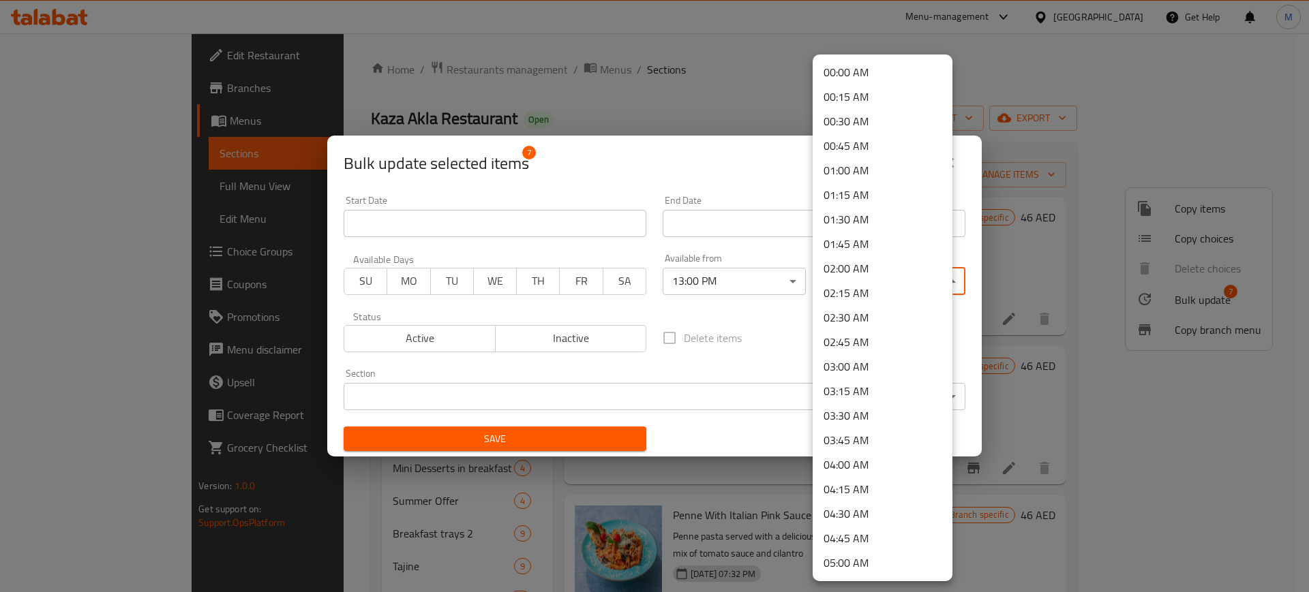
click at [879, 279] on body "​ Menu-management [GEOGRAPHIC_DATA] Get Help M Edit Restaurant Branches Menus S…" at bounding box center [654, 312] width 1309 height 559
click at [879, 279] on li "02:00 AM" at bounding box center [882, 268] width 140 height 25
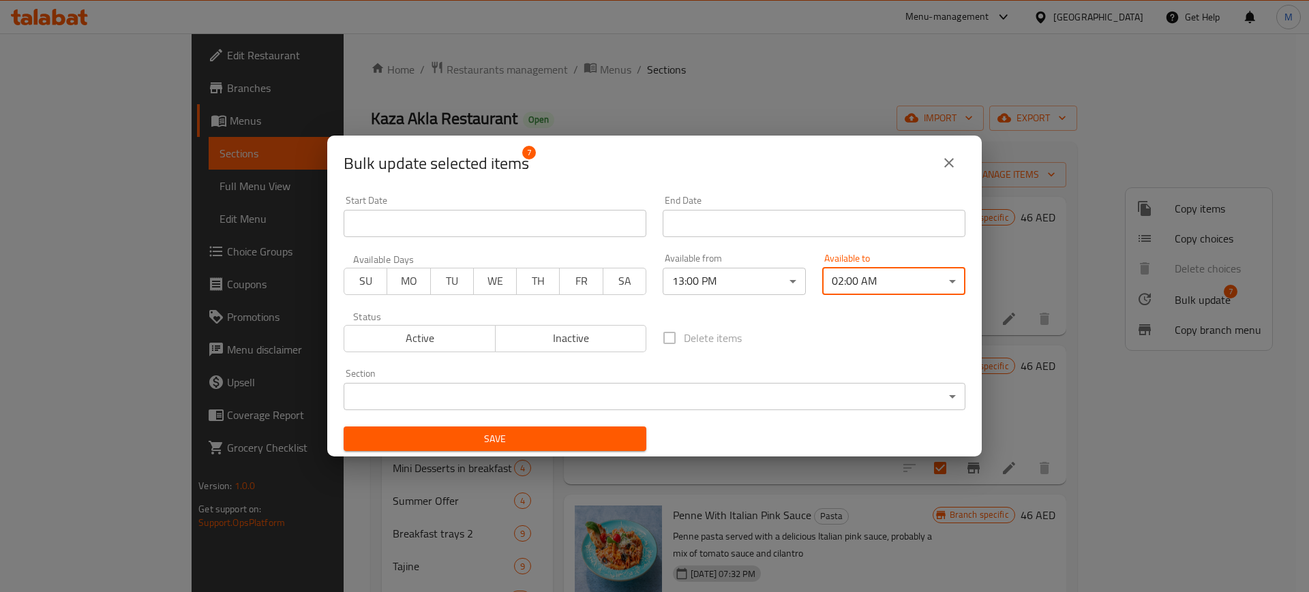
click at [453, 447] on button "Save" at bounding box center [494, 439] width 303 height 25
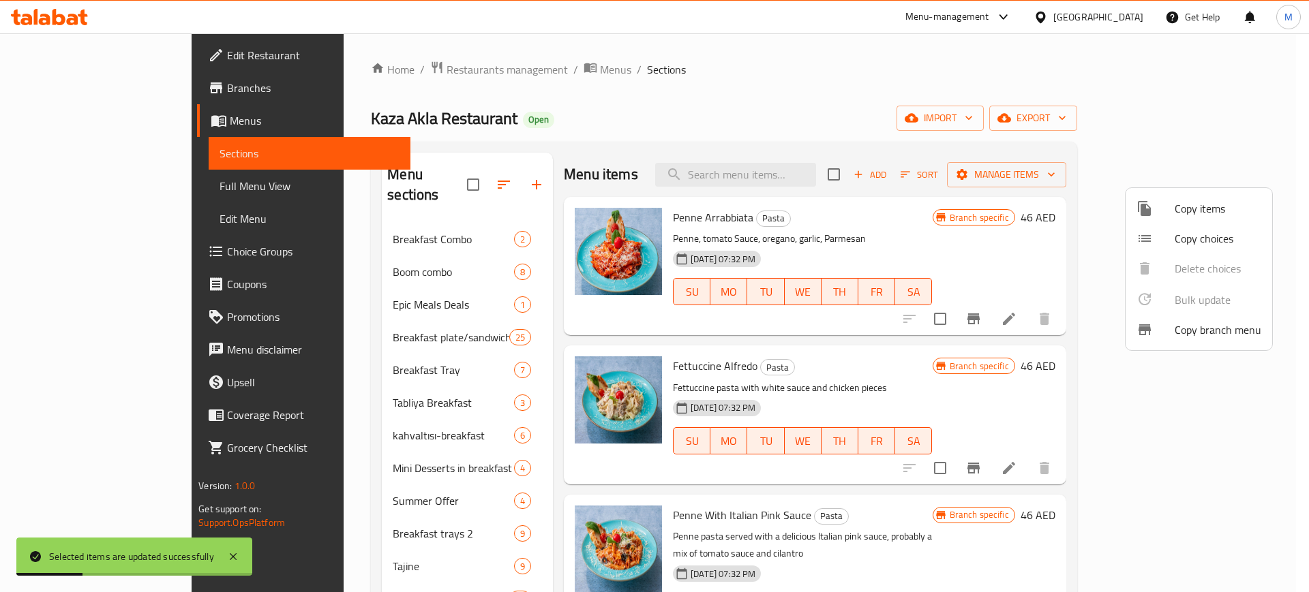
click at [552, 138] on div at bounding box center [654, 296] width 1309 height 592
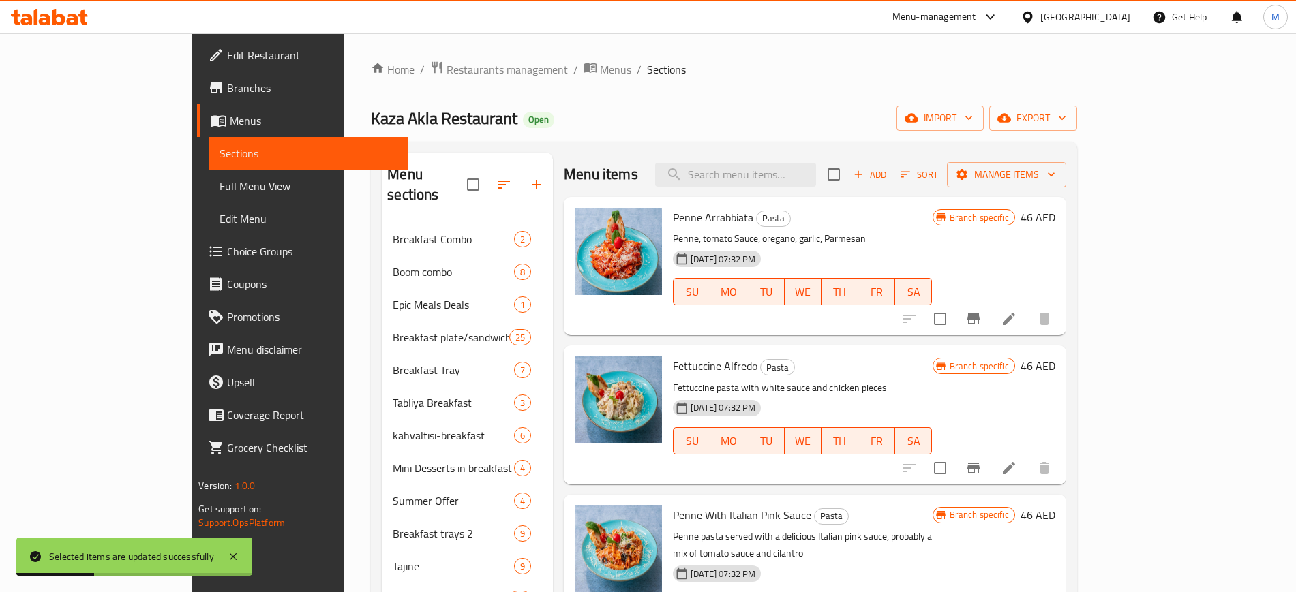
scroll to position [511, 0]
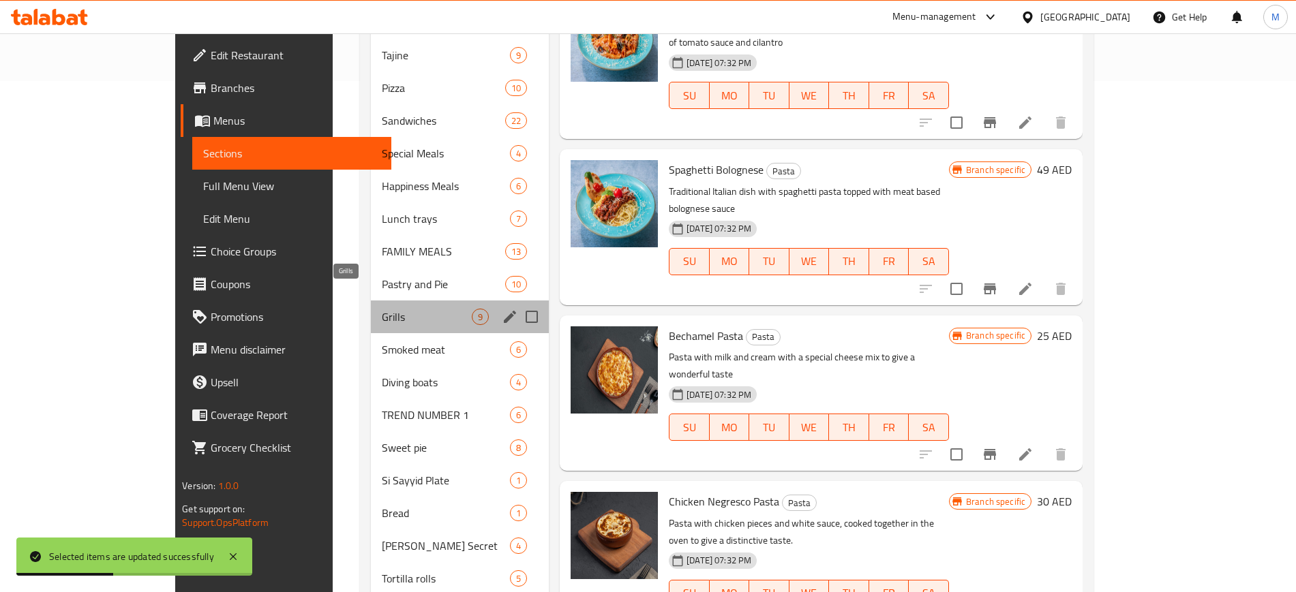
click at [382, 309] on span "Grills" at bounding box center [427, 317] width 90 height 16
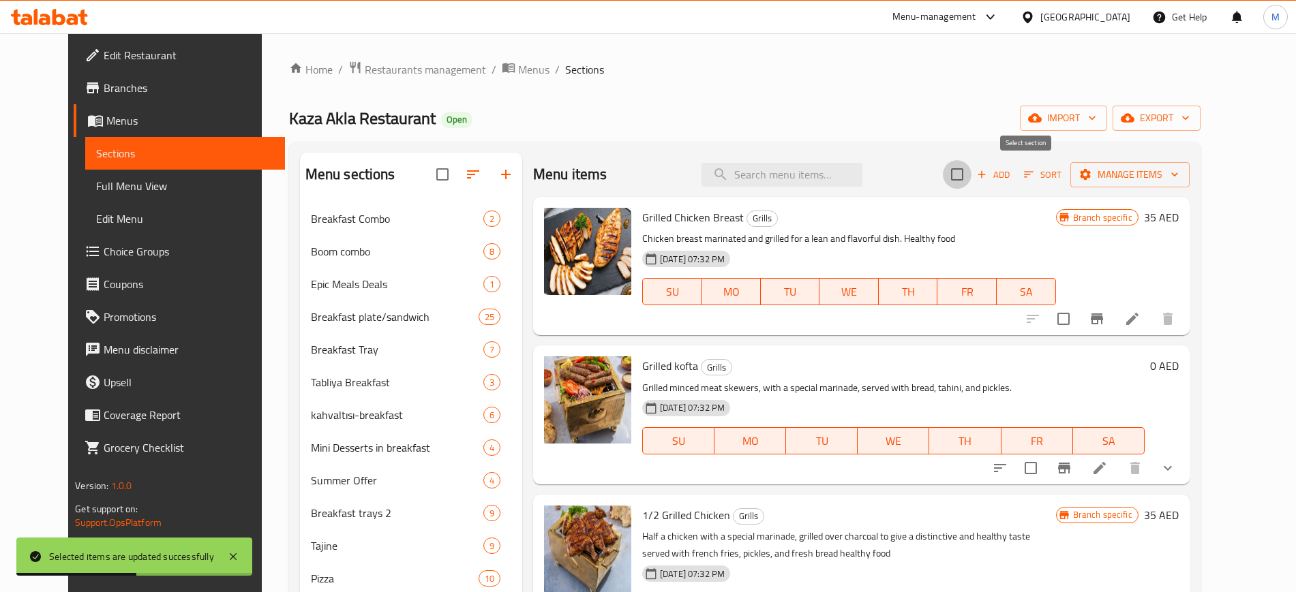
click at [971, 174] on input "checkbox" at bounding box center [957, 174] width 29 height 29
click at [1165, 175] on span "Manage items" at bounding box center [1129, 174] width 97 height 17
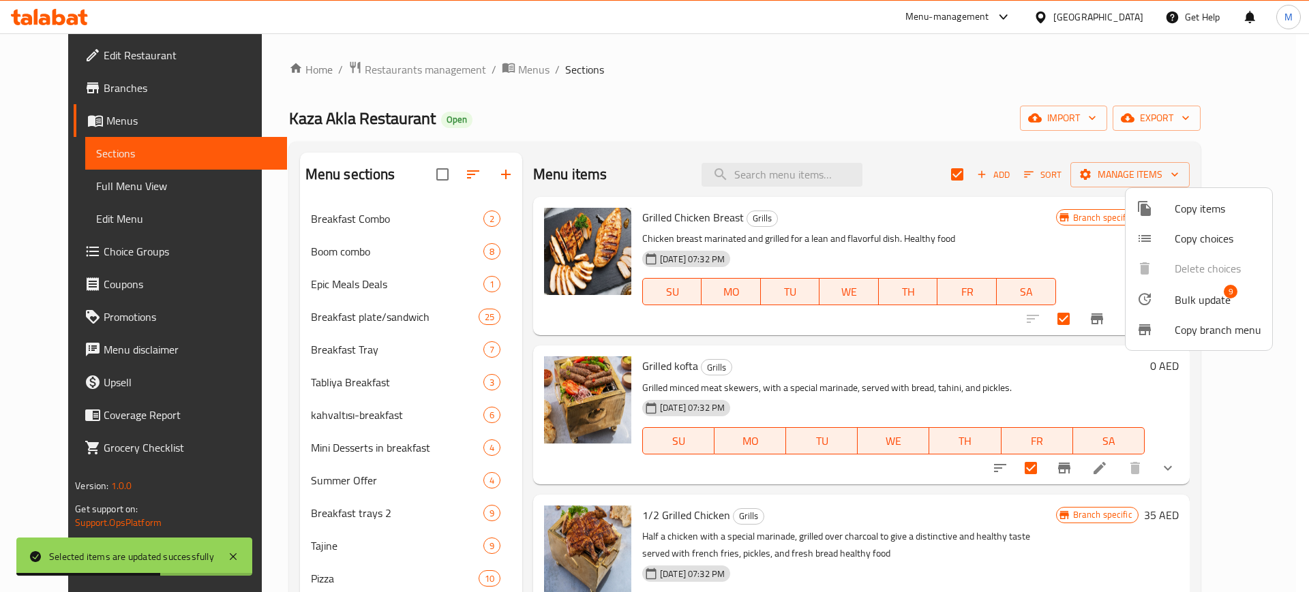
click at [1207, 300] on span "Bulk update" at bounding box center [1202, 300] width 56 height 16
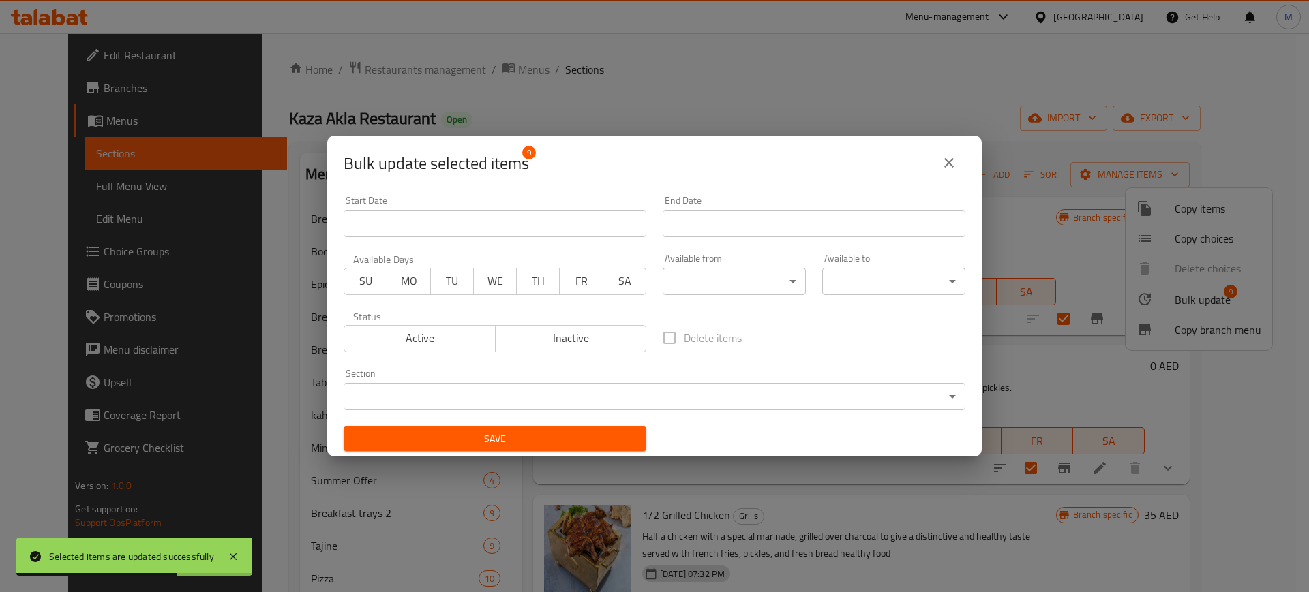
click at [716, 274] on body "Selected items are updated successfully ​ Menu-management [GEOGRAPHIC_DATA] Get…" at bounding box center [654, 312] width 1309 height 559
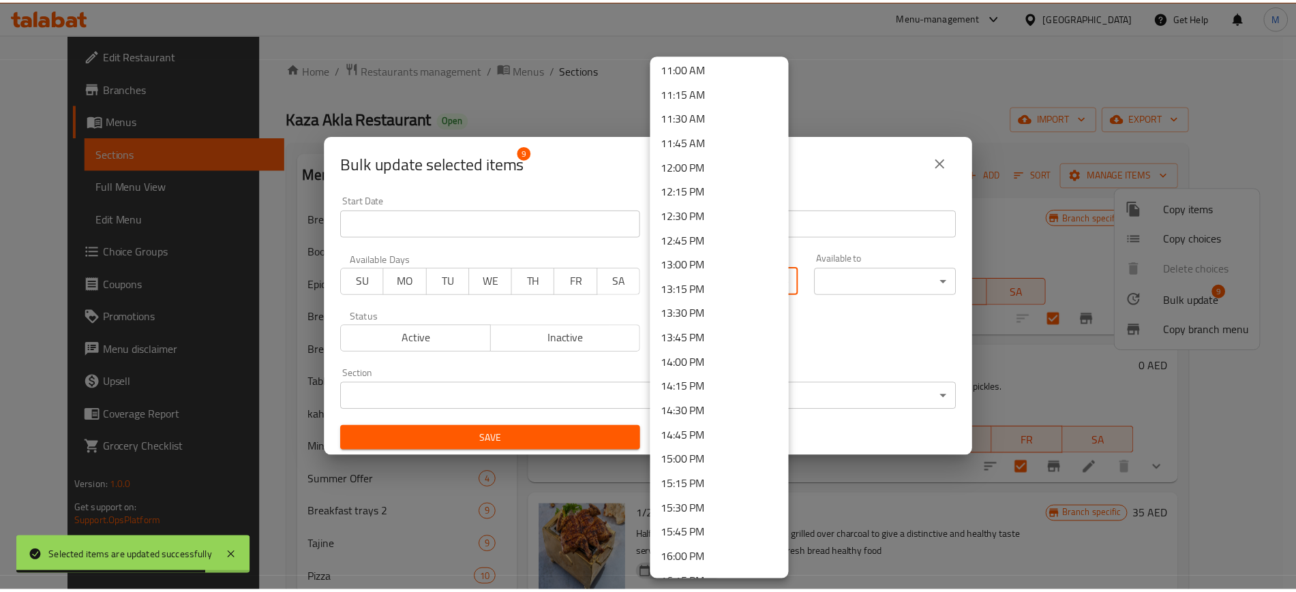
scroll to position [1107, 0]
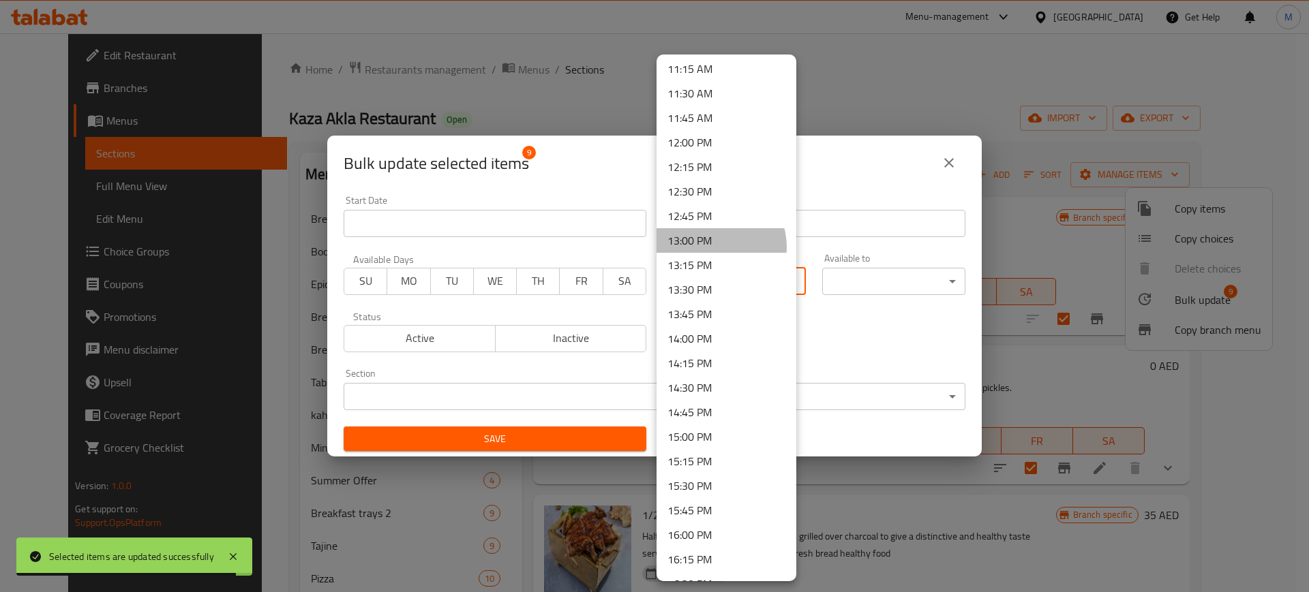
click at [711, 247] on li "13:00 PM" at bounding box center [726, 240] width 140 height 25
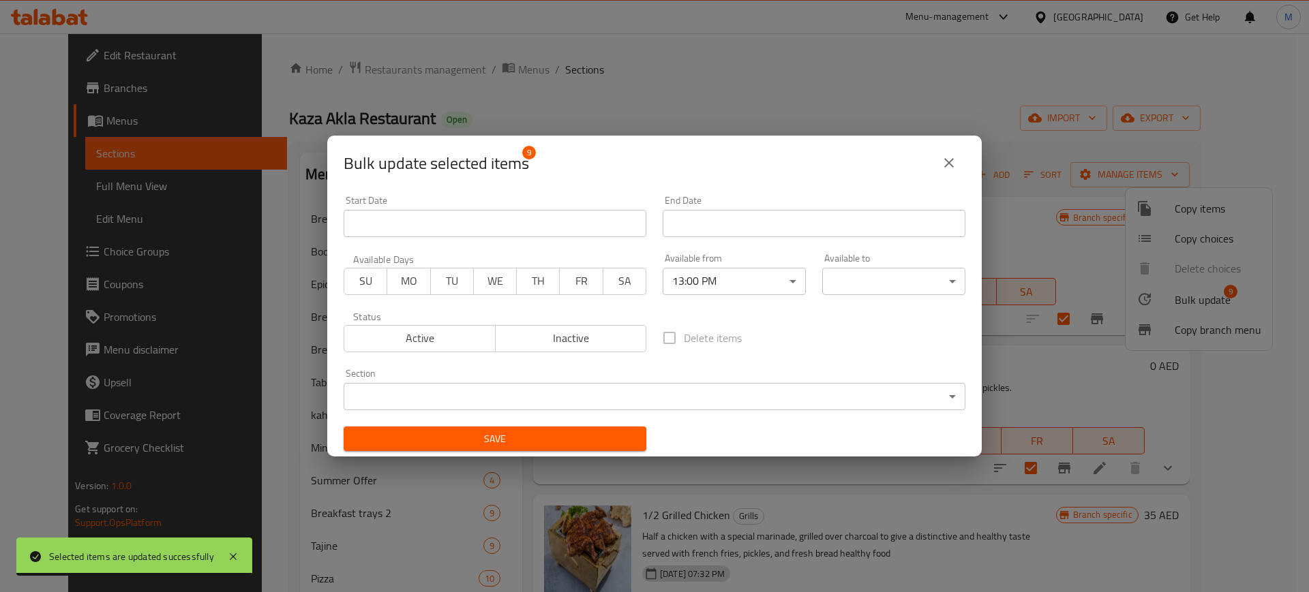
click at [864, 286] on body "Selected items are updated successfully ​ Menu-management [GEOGRAPHIC_DATA] Get…" at bounding box center [654, 312] width 1309 height 559
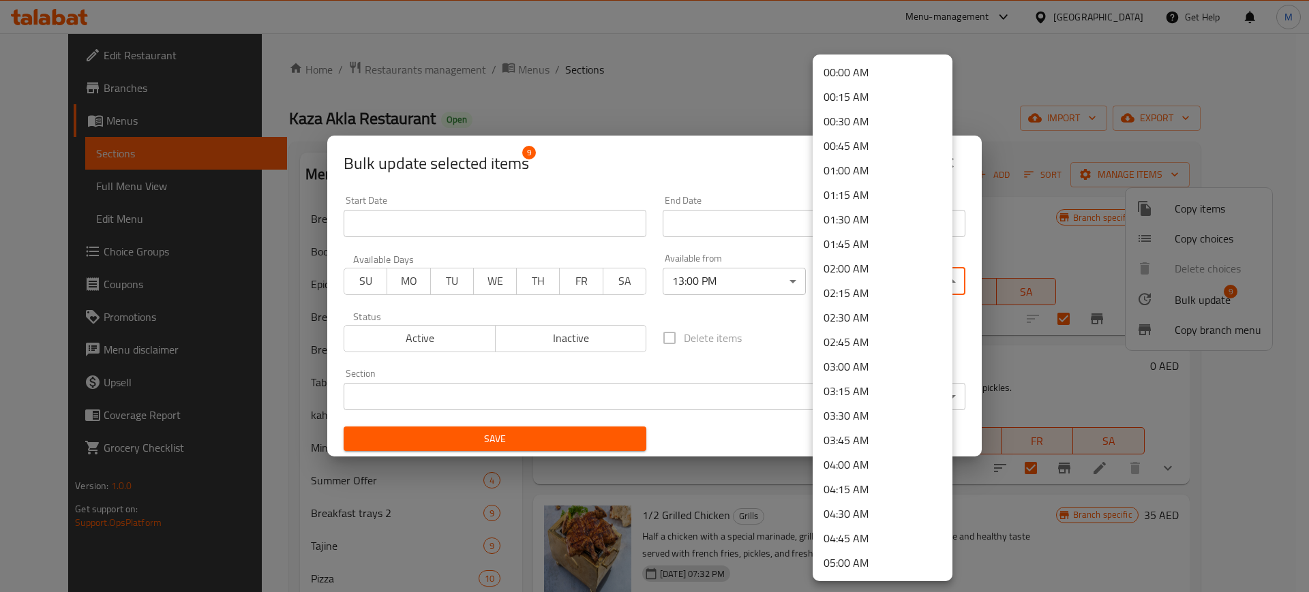
click at [864, 266] on li "02:00 AM" at bounding box center [882, 268] width 140 height 25
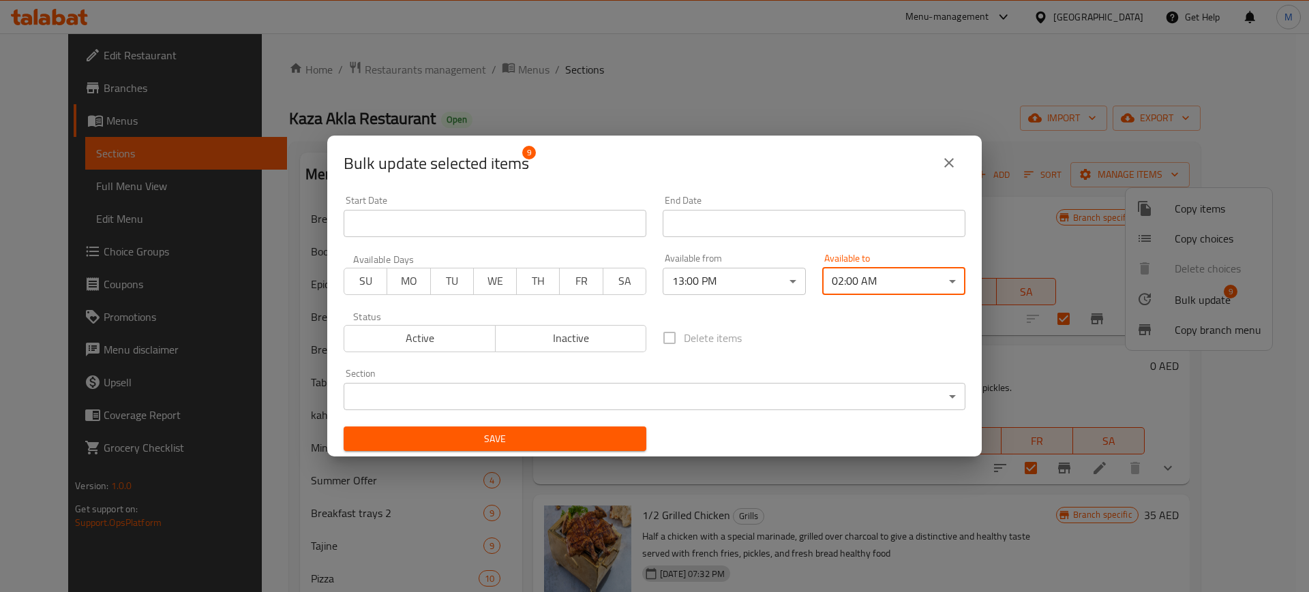
click at [553, 438] on span "Save" at bounding box center [494, 439] width 281 height 17
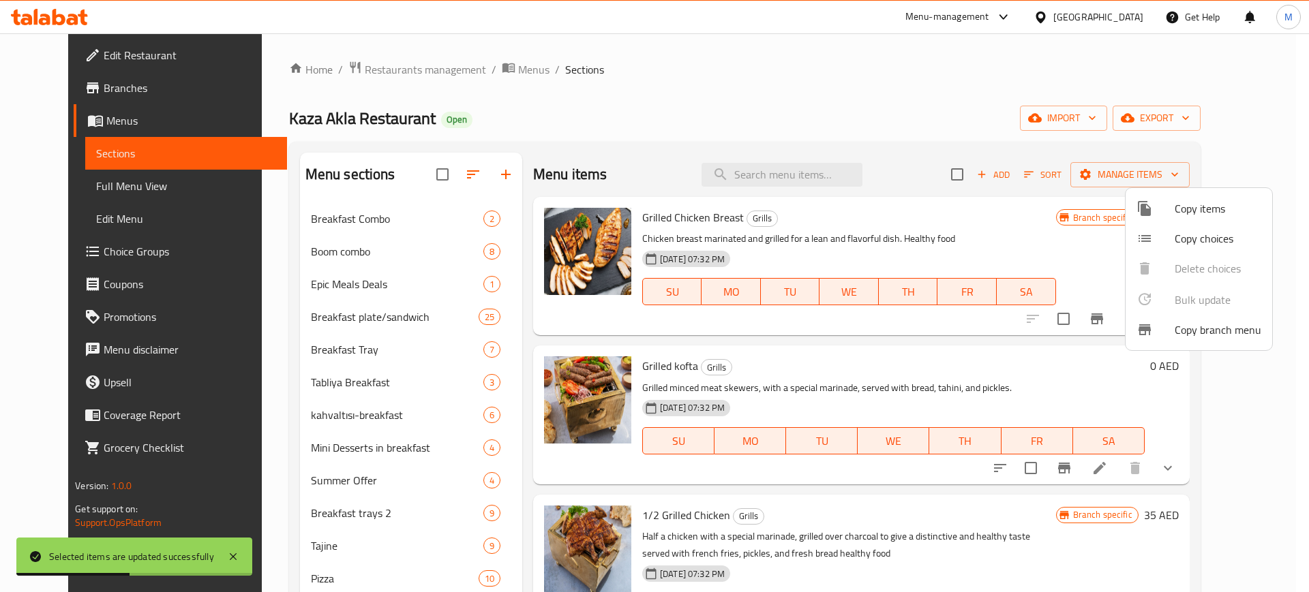
click at [529, 151] on div at bounding box center [654, 296] width 1309 height 592
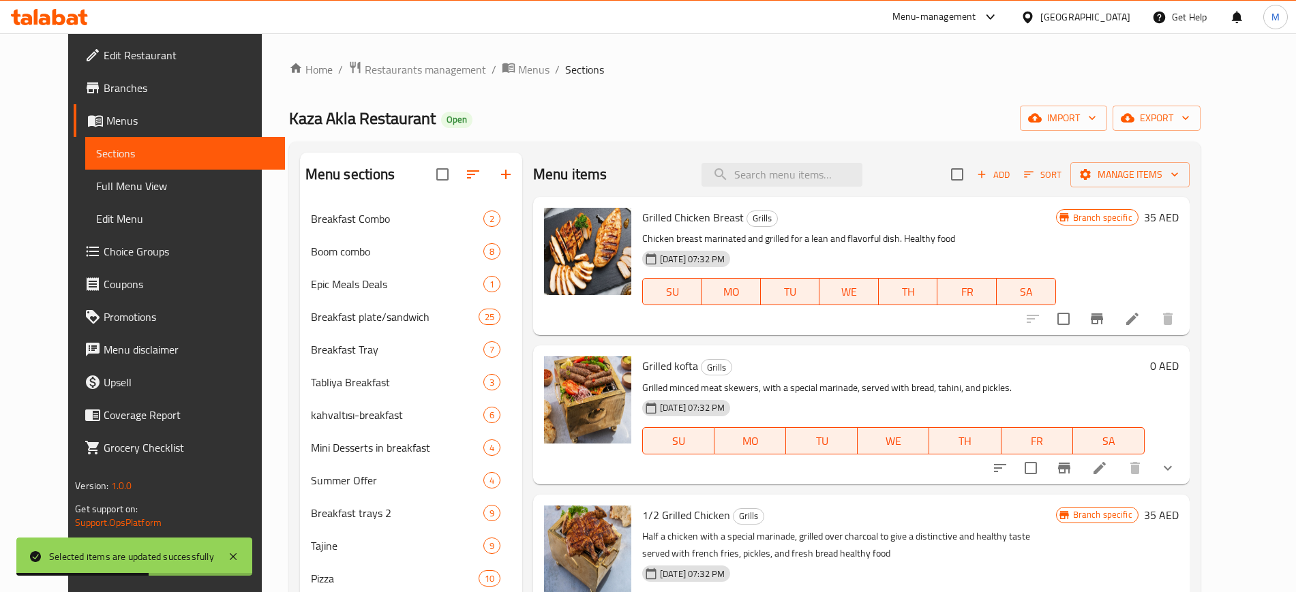
scroll to position [1264, 0]
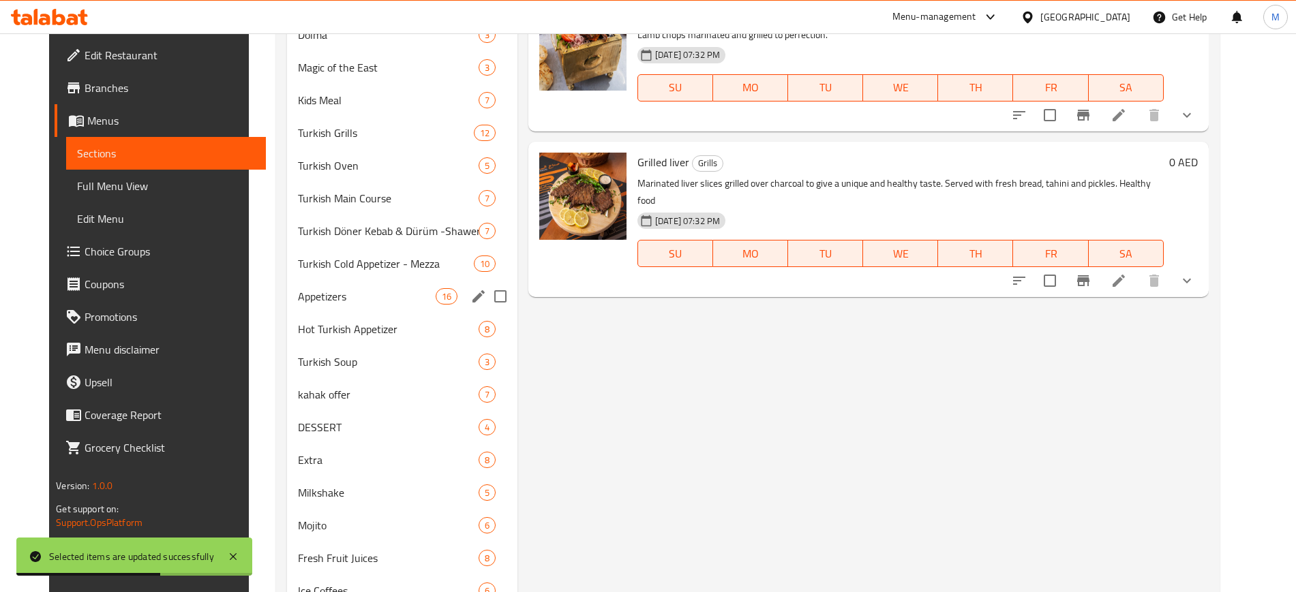
click at [305, 307] on div "Appetizers 16" at bounding box center [402, 296] width 230 height 33
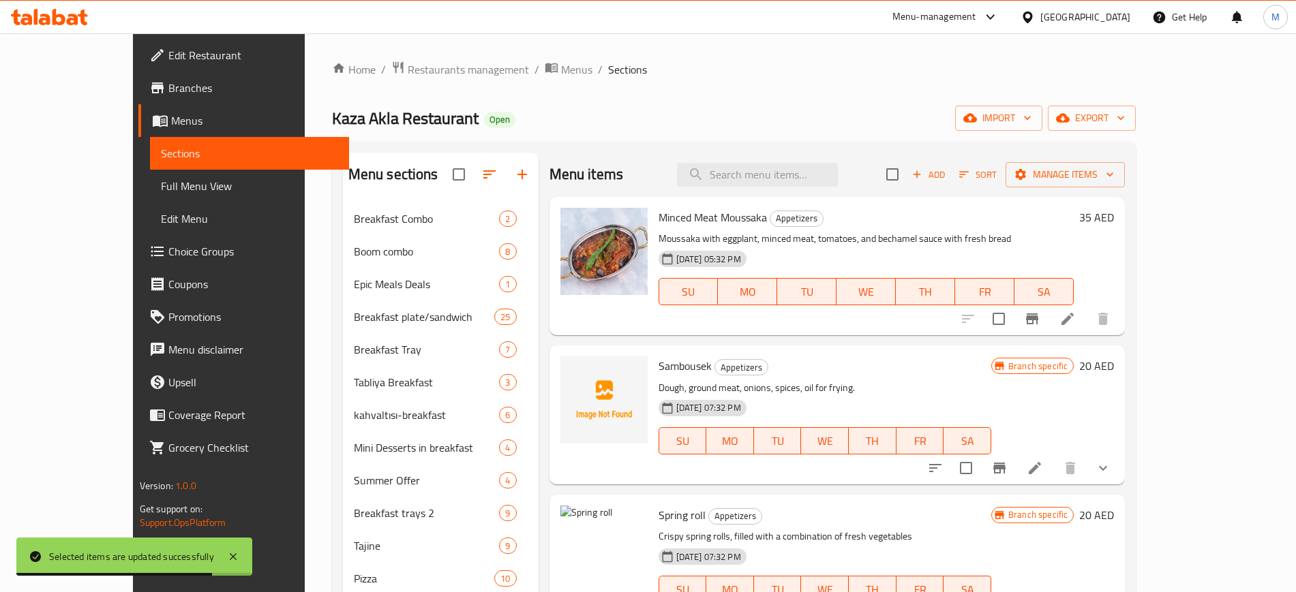
click at [950, 174] on button "Add" at bounding box center [928, 174] width 44 height 21
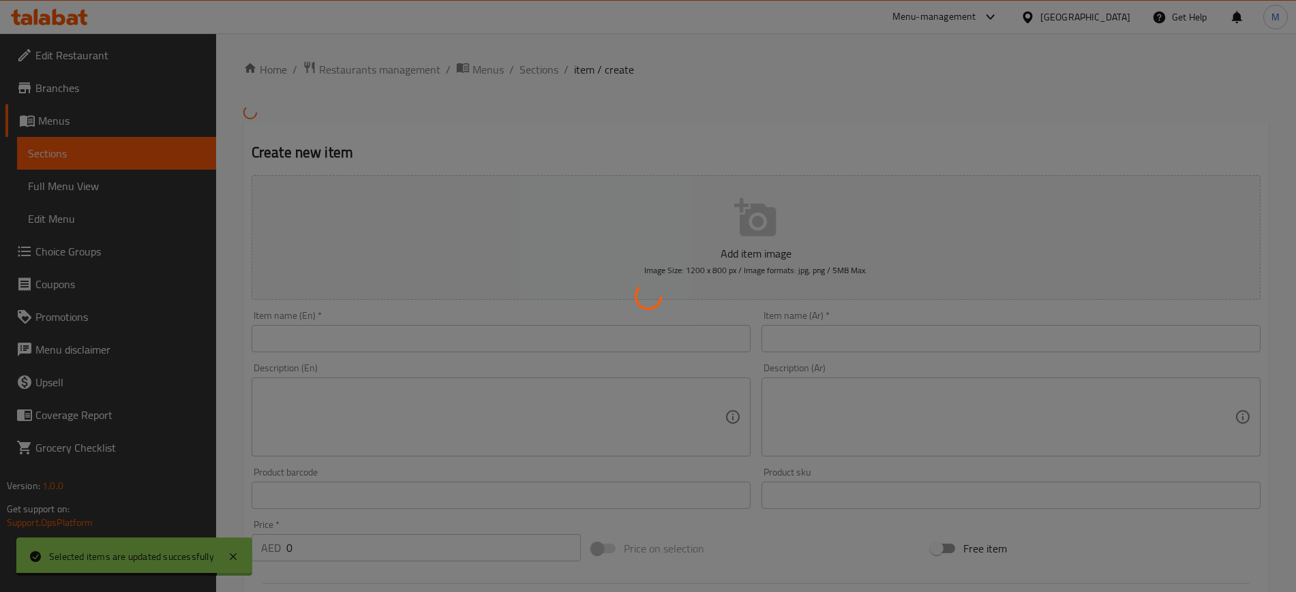
click at [1207, 179] on div at bounding box center [648, 296] width 1296 height 592
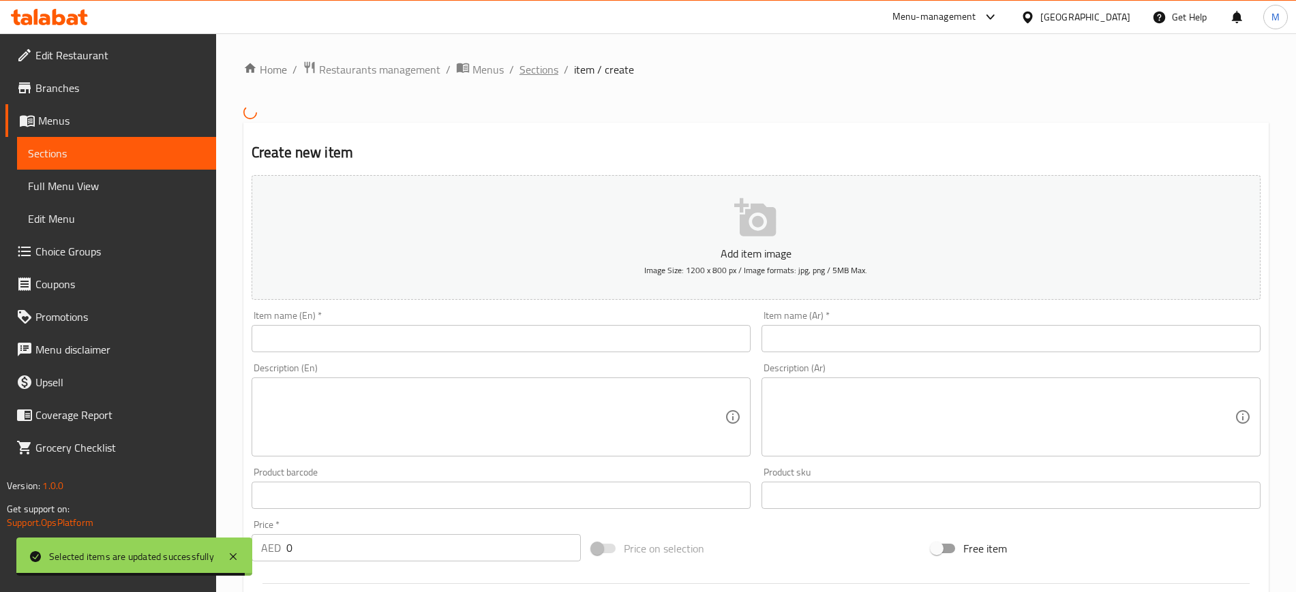
click at [542, 67] on span "Sections" at bounding box center [538, 69] width 39 height 16
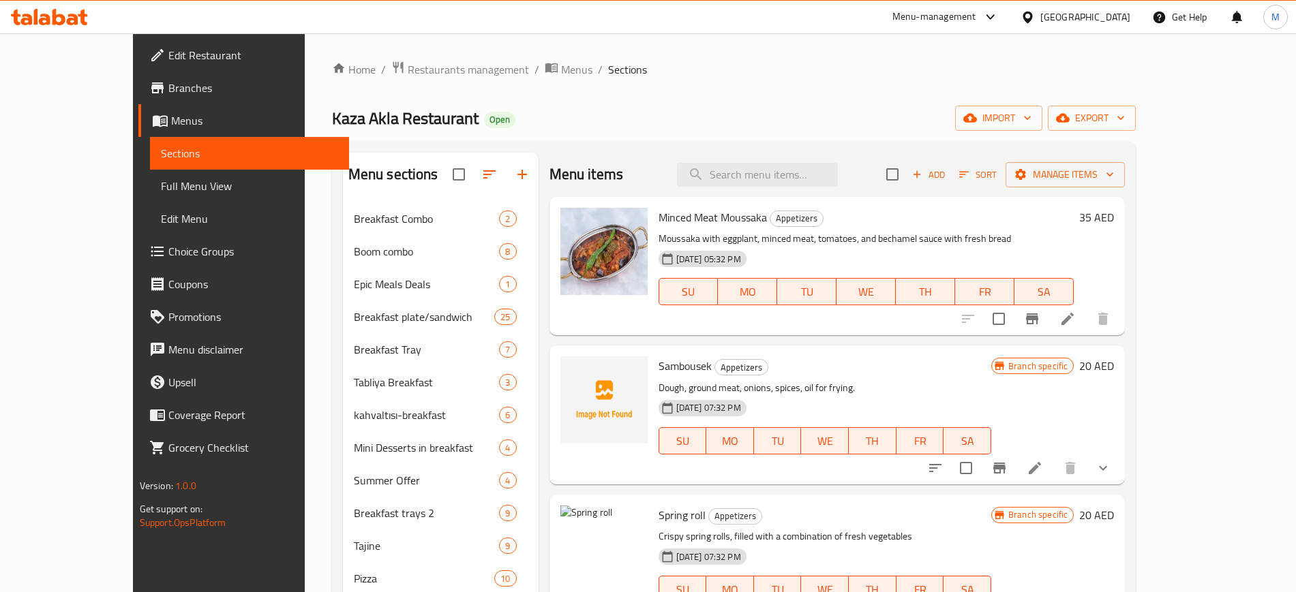
click at [906, 181] on input "checkbox" at bounding box center [892, 174] width 29 height 29
click at [1114, 170] on span "Manage items" at bounding box center [1064, 174] width 97 height 17
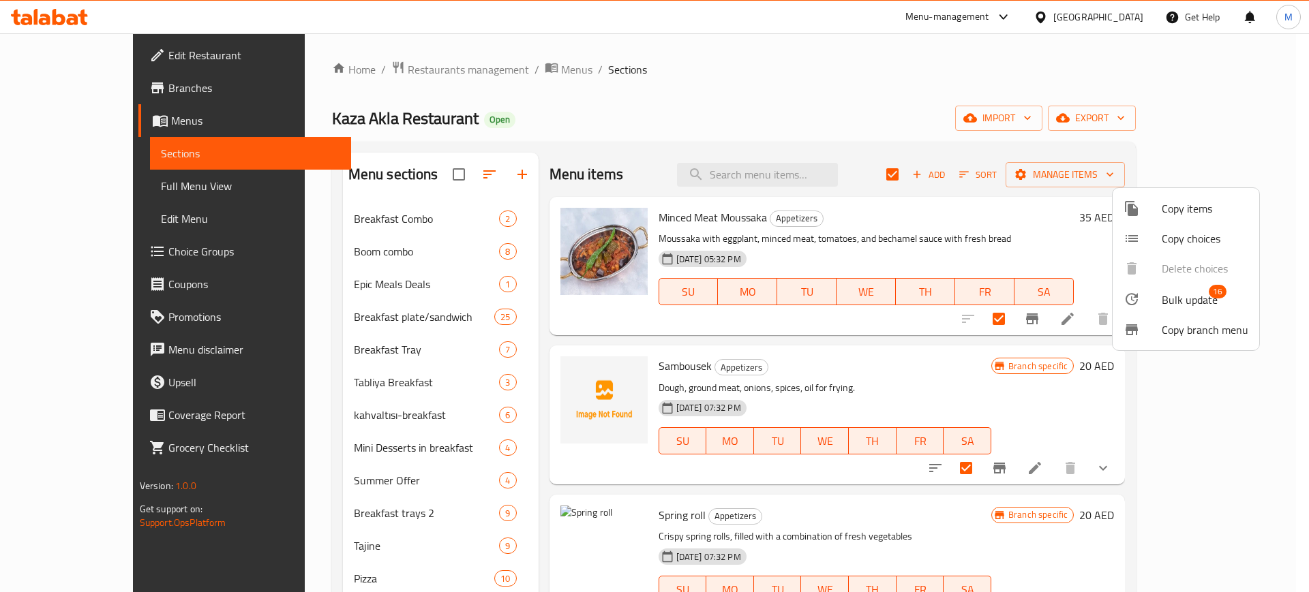
click at [1162, 307] on span "Bulk update" at bounding box center [1189, 300] width 56 height 16
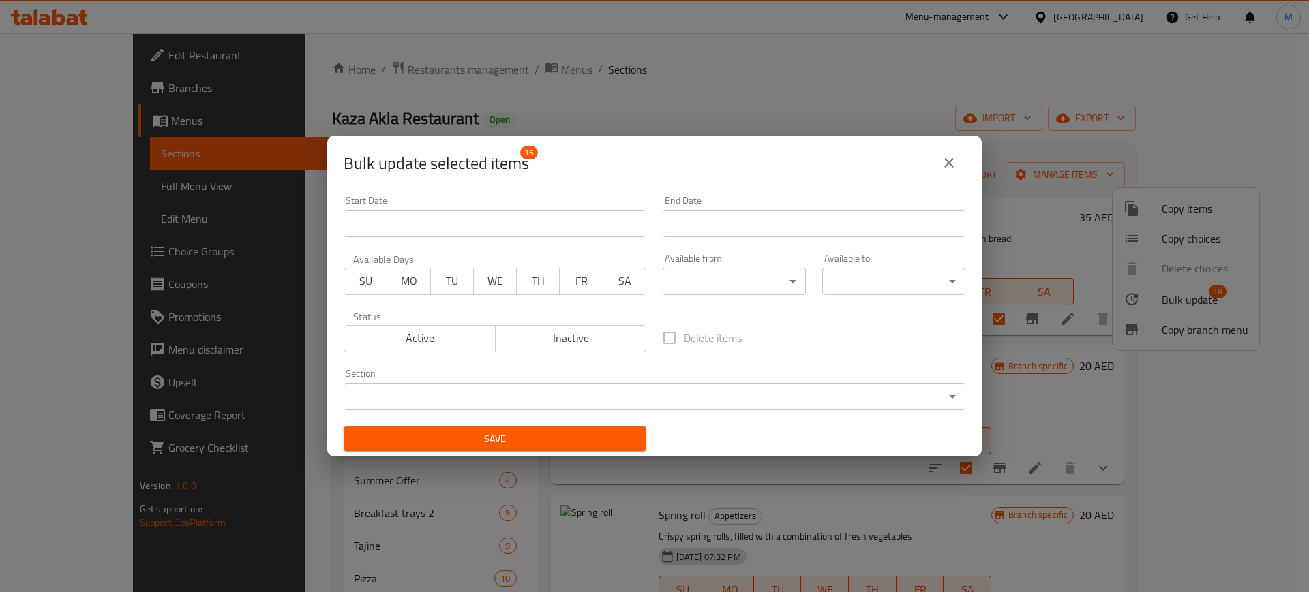
click at [711, 296] on div "Available from ​ ​" at bounding box center [733, 274] width 159 height 58
drag, startPoint x: 711, startPoint y: 296, endPoint x: 718, endPoint y: 292, distance: 7.9
click at [717, 292] on div "Available from ​ ​" at bounding box center [733, 274] width 159 height 58
click at [718, 286] on body "​ Menu-management [GEOGRAPHIC_DATA] Get Help M Edit Restaurant Branches Menus S…" at bounding box center [654, 312] width 1309 height 559
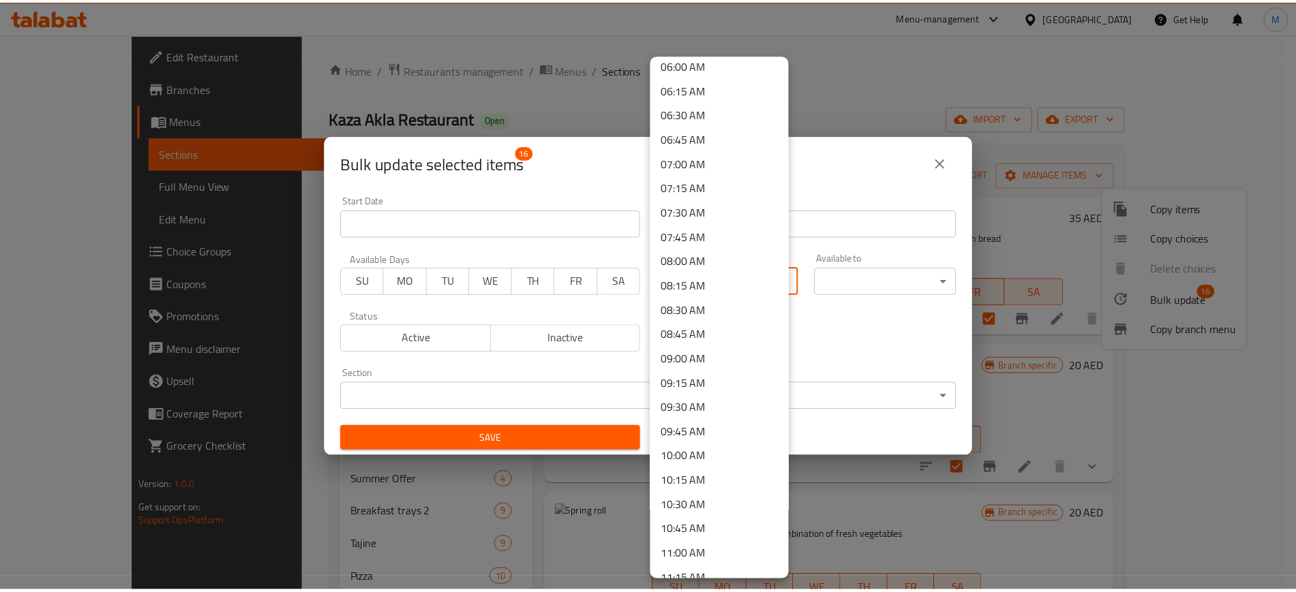
scroll to position [1107, 0]
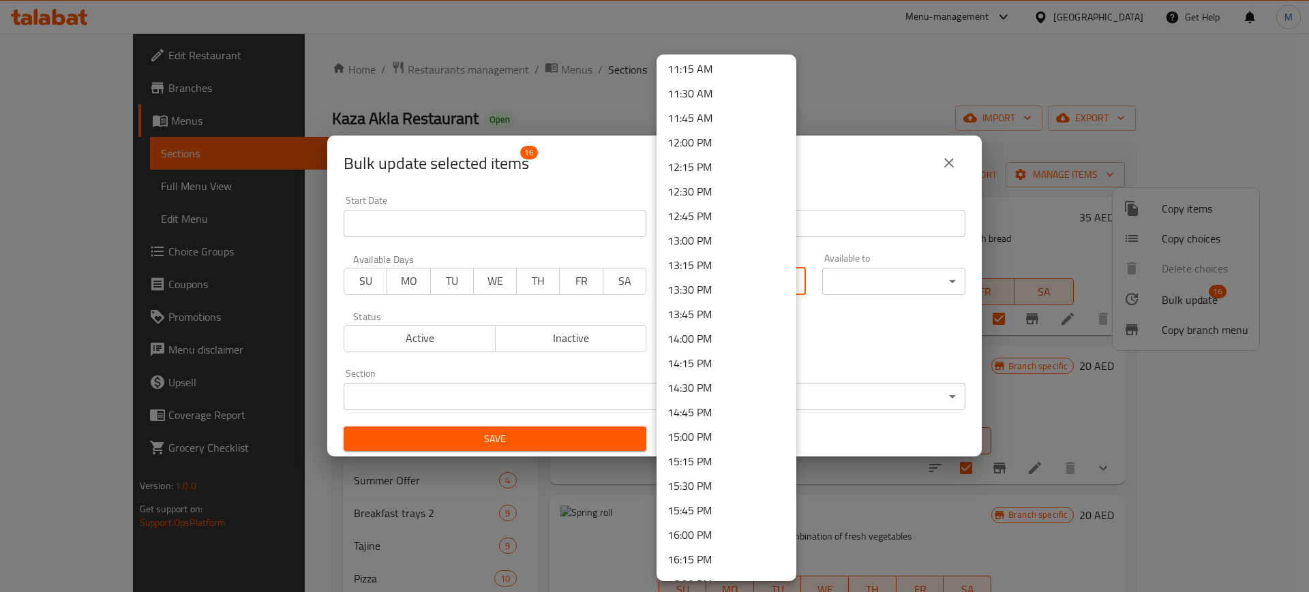
click at [695, 244] on li "13:00 PM" at bounding box center [726, 240] width 140 height 25
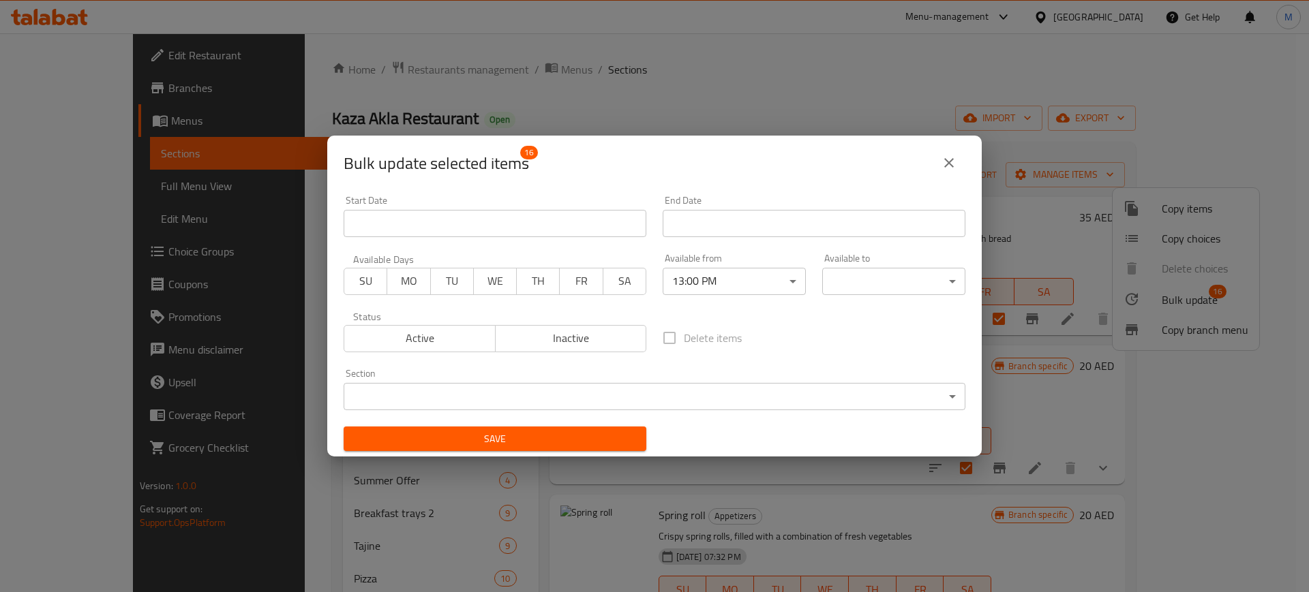
click at [888, 286] on body "​ Menu-management [GEOGRAPHIC_DATA] Get Help M Edit Restaurant Branches Menus S…" at bounding box center [654, 312] width 1309 height 559
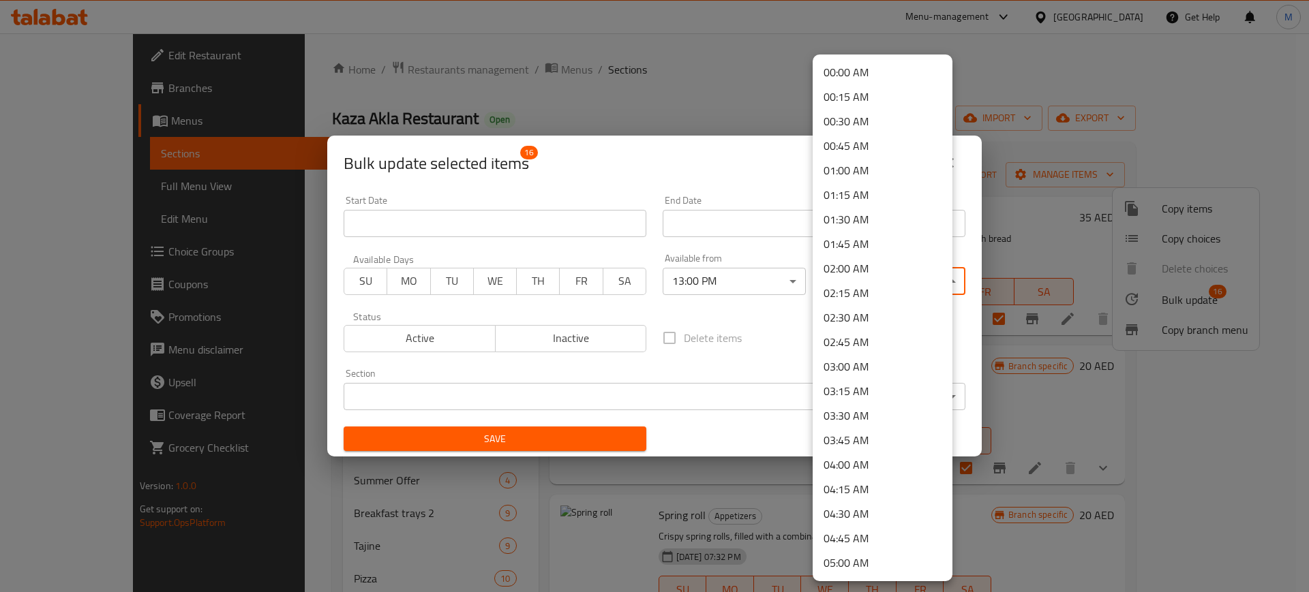
click at [887, 263] on li "02:00 AM" at bounding box center [882, 268] width 140 height 25
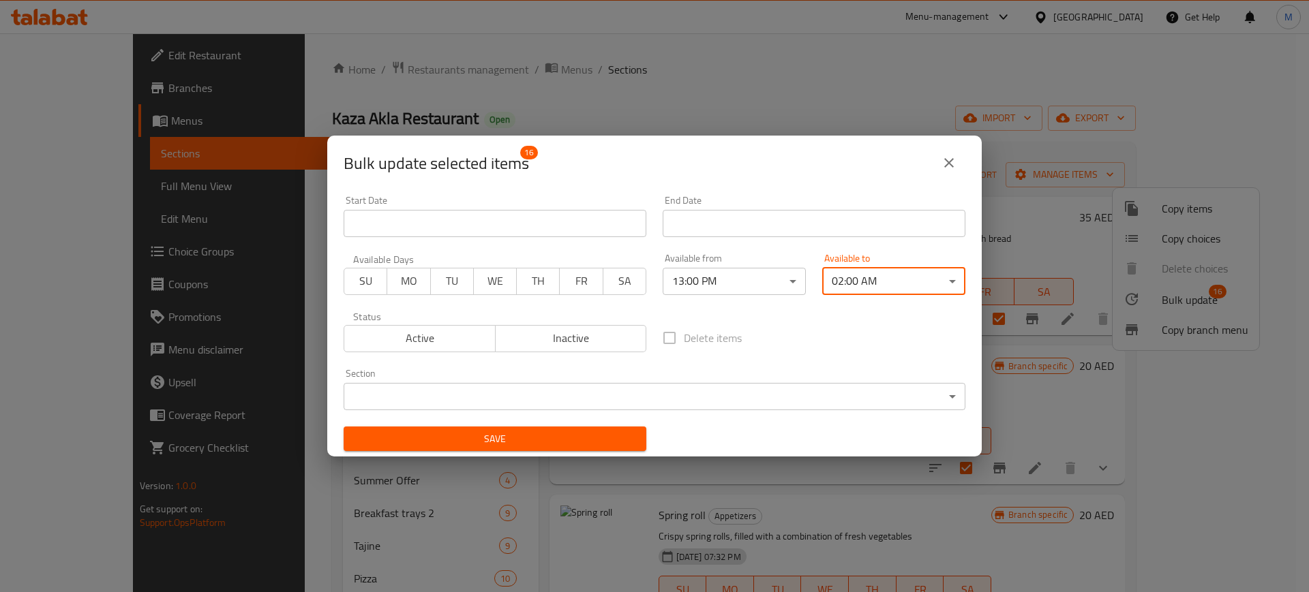
click at [521, 427] on button "Save" at bounding box center [494, 439] width 303 height 25
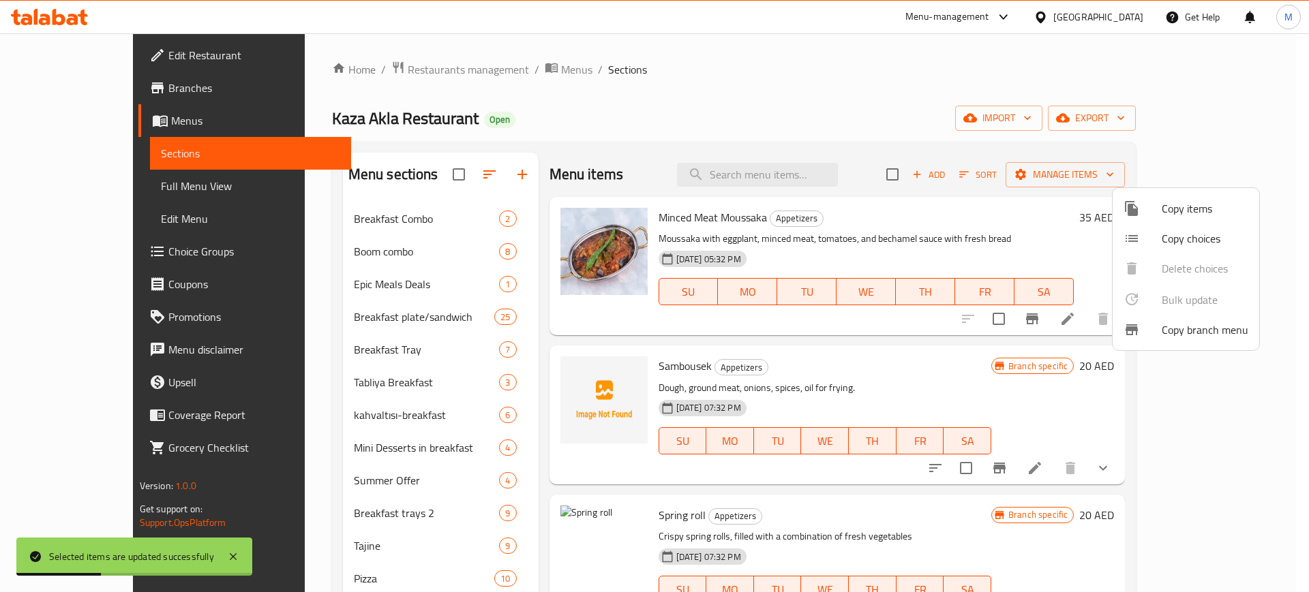
click at [548, 147] on div at bounding box center [654, 296] width 1309 height 592
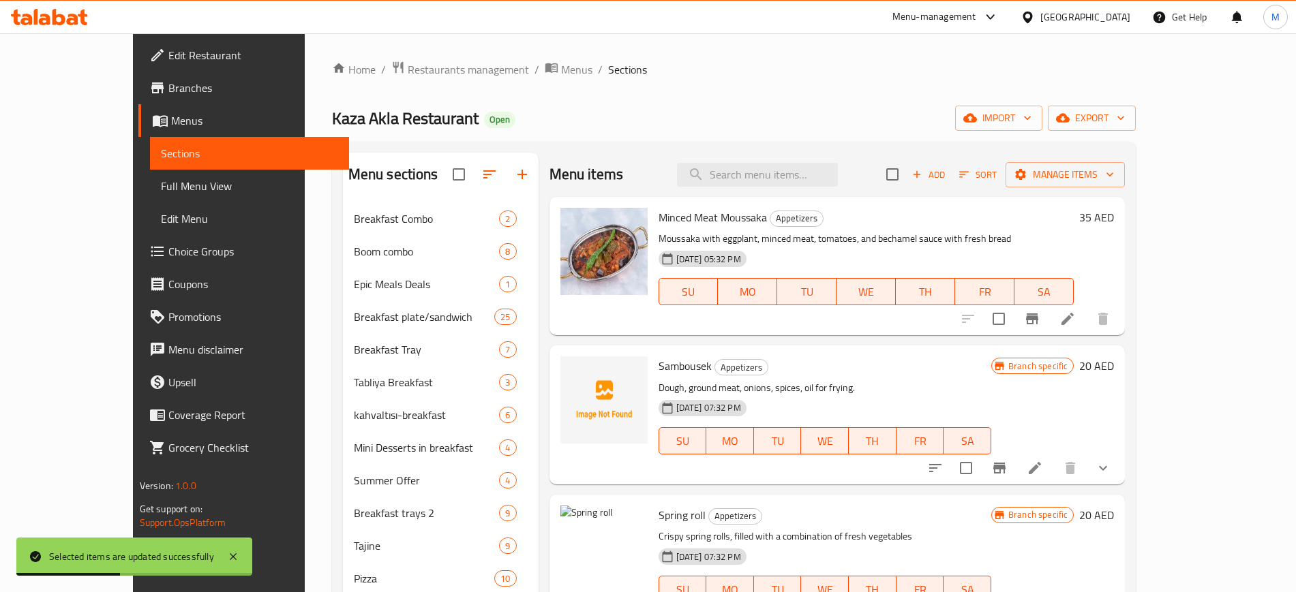
scroll to position [904, 0]
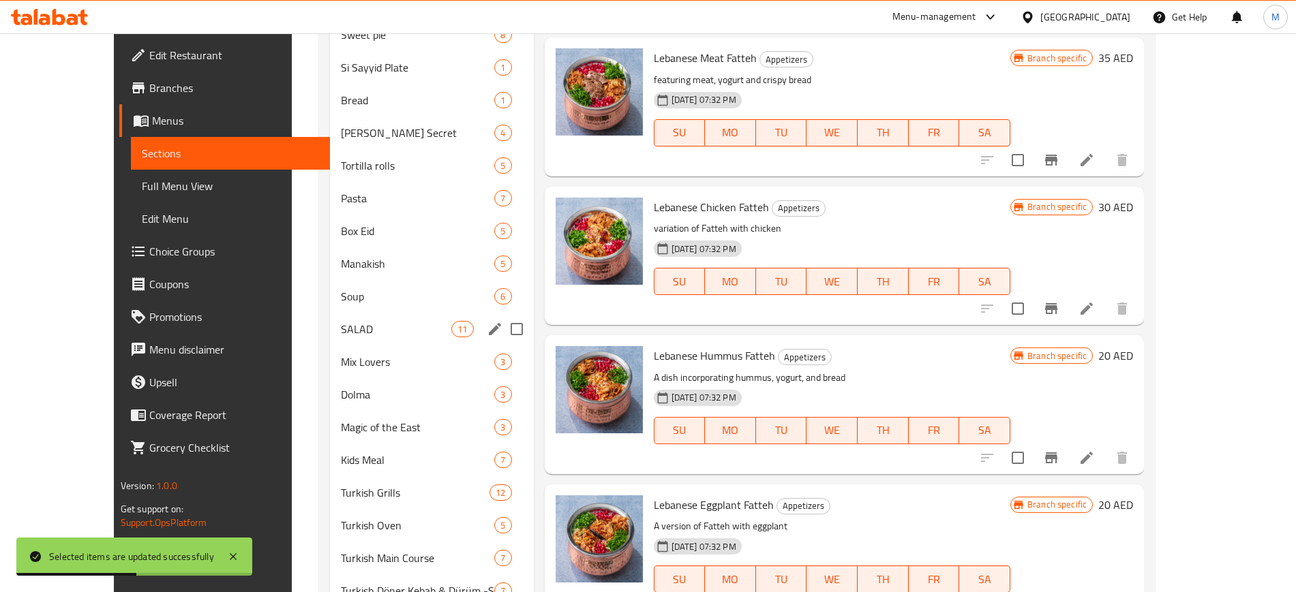
click at [330, 286] on div "Soup 6" at bounding box center [432, 296] width 204 height 33
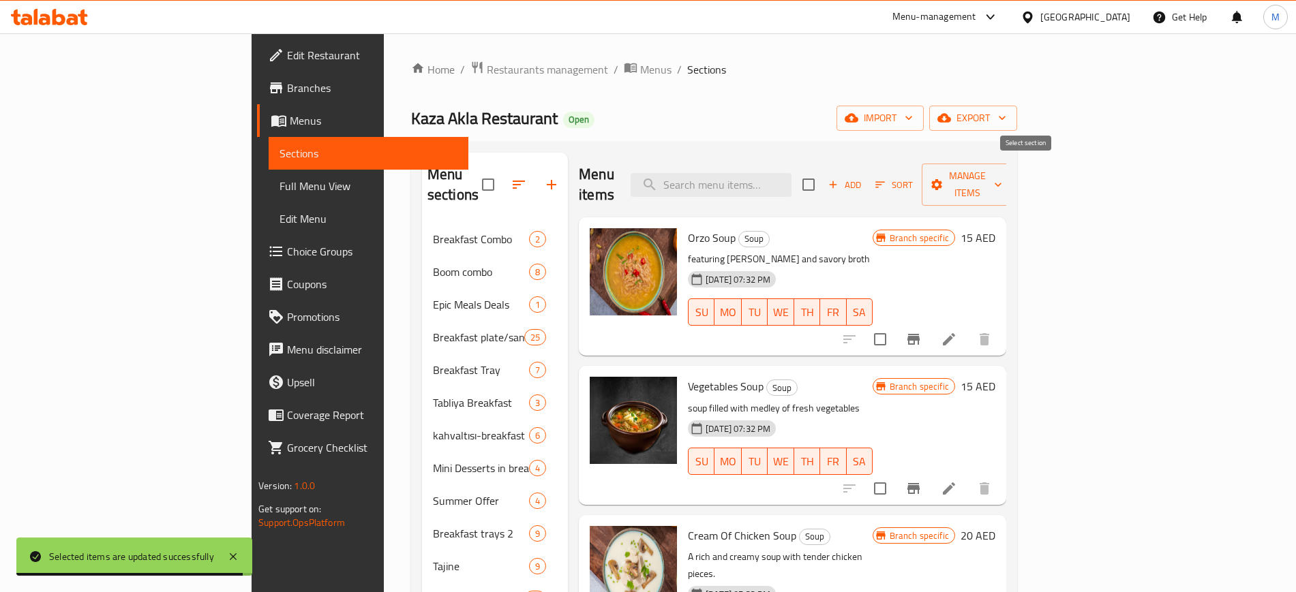
click at [823, 174] on input "checkbox" at bounding box center [808, 184] width 29 height 29
click at [1002, 171] on span "Manage items" at bounding box center [967, 185] width 70 height 34
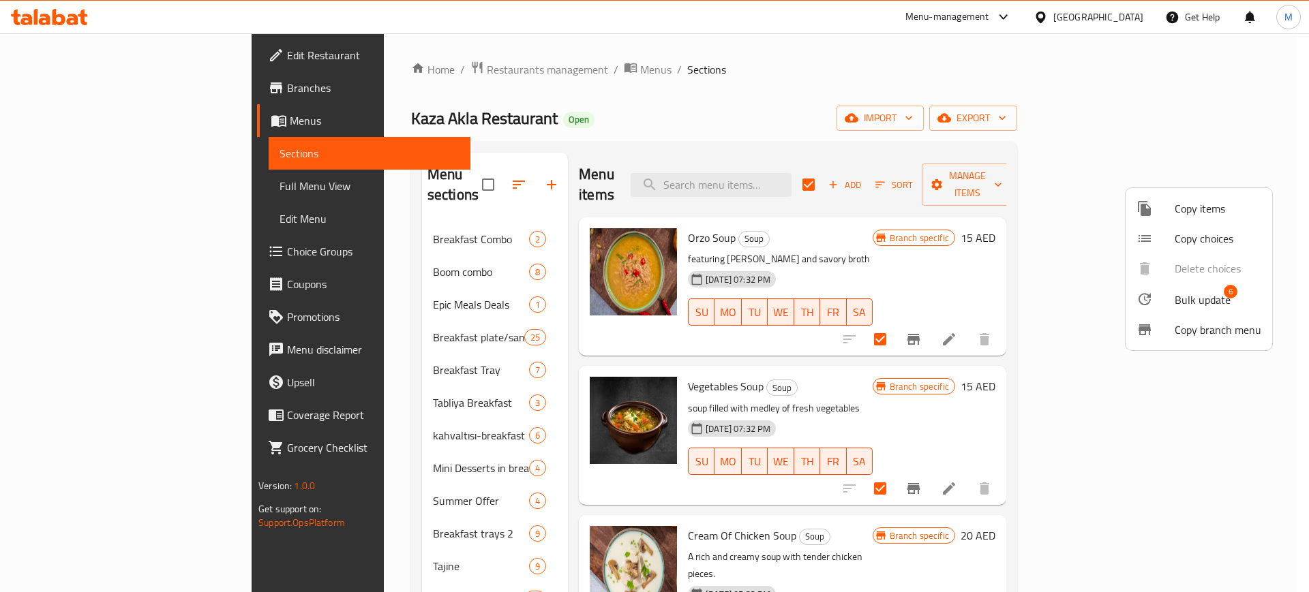
click at [1220, 301] on span "Bulk update" at bounding box center [1202, 300] width 56 height 16
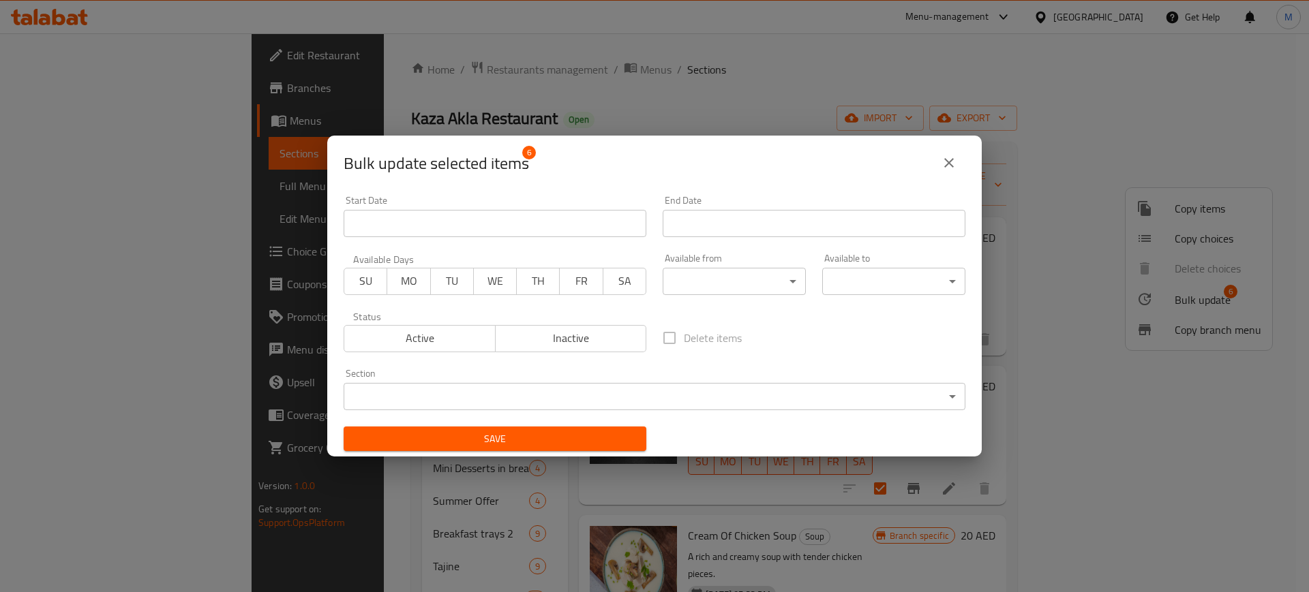
click at [701, 276] on body "​ Menu-management [GEOGRAPHIC_DATA] Get Help M Edit Restaurant Branches Menus S…" at bounding box center [654, 312] width 1309 height 559
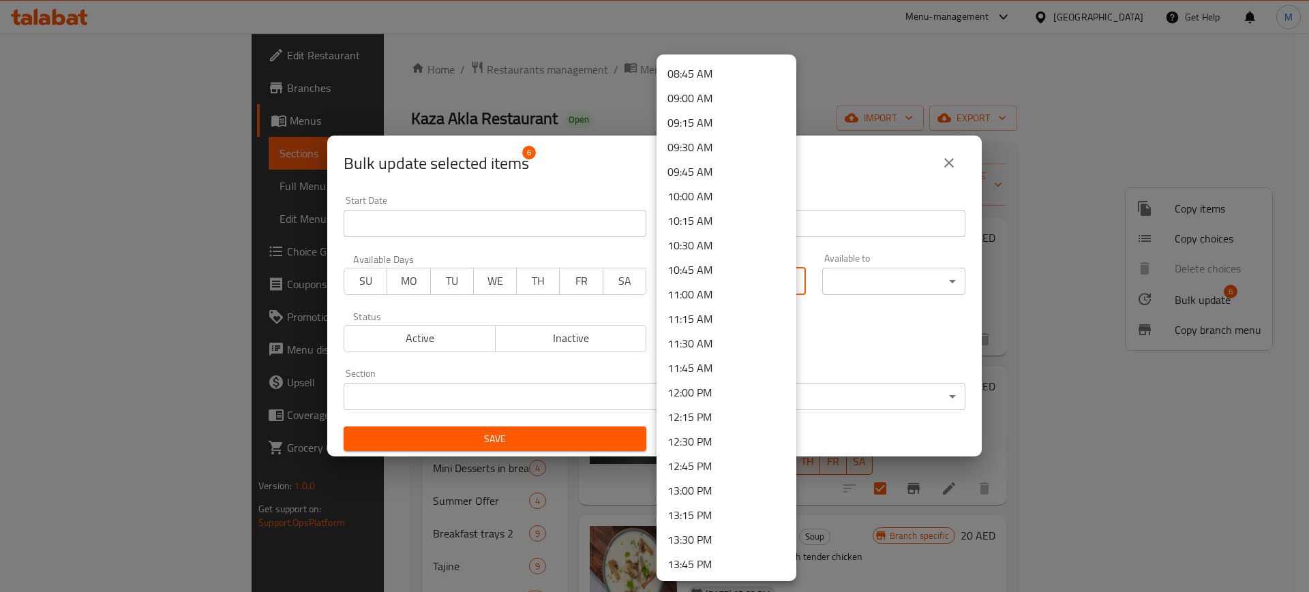
scroll to position [937, 0]
click at [708, 414] on li "13:00 PM" at bounding box center [726, 411] width 140 height 25
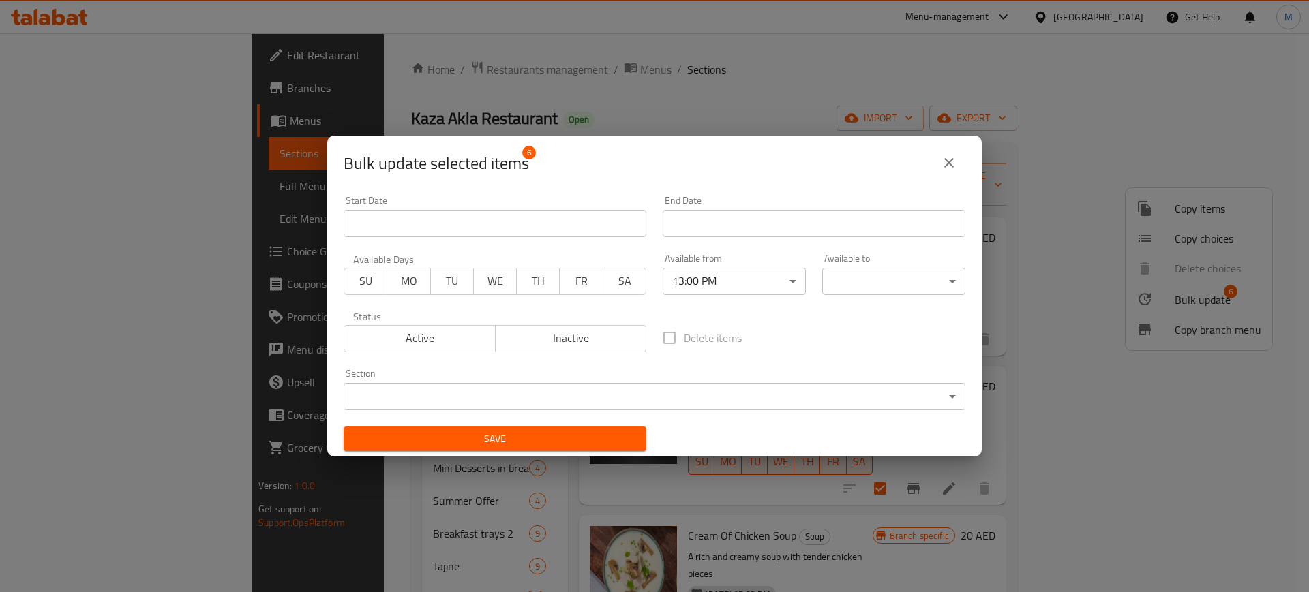
click at [861, 282] on body "​ Menu-management [GEOGRAPHIC_DATA] Get Help M Edit Restaurant Branches Menus S…" at bounding box center [654, 312] width 1309 height 559
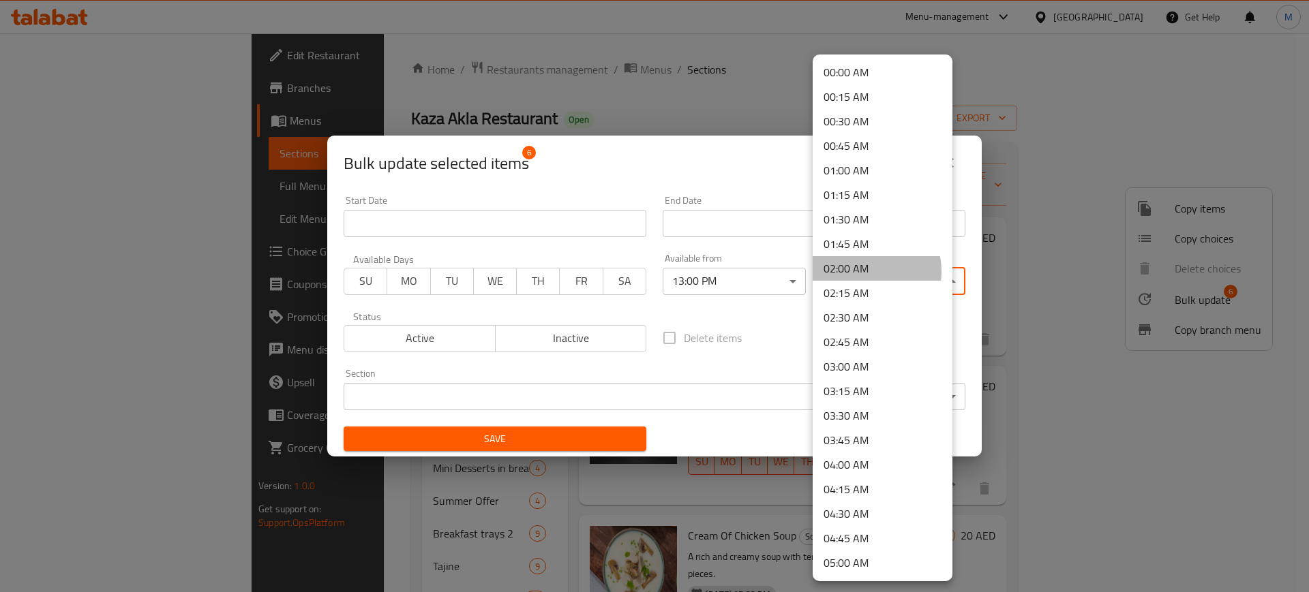
click at [861, 271] on li "02:00 AM" at bounding box center [882, 268] width 140 height 25
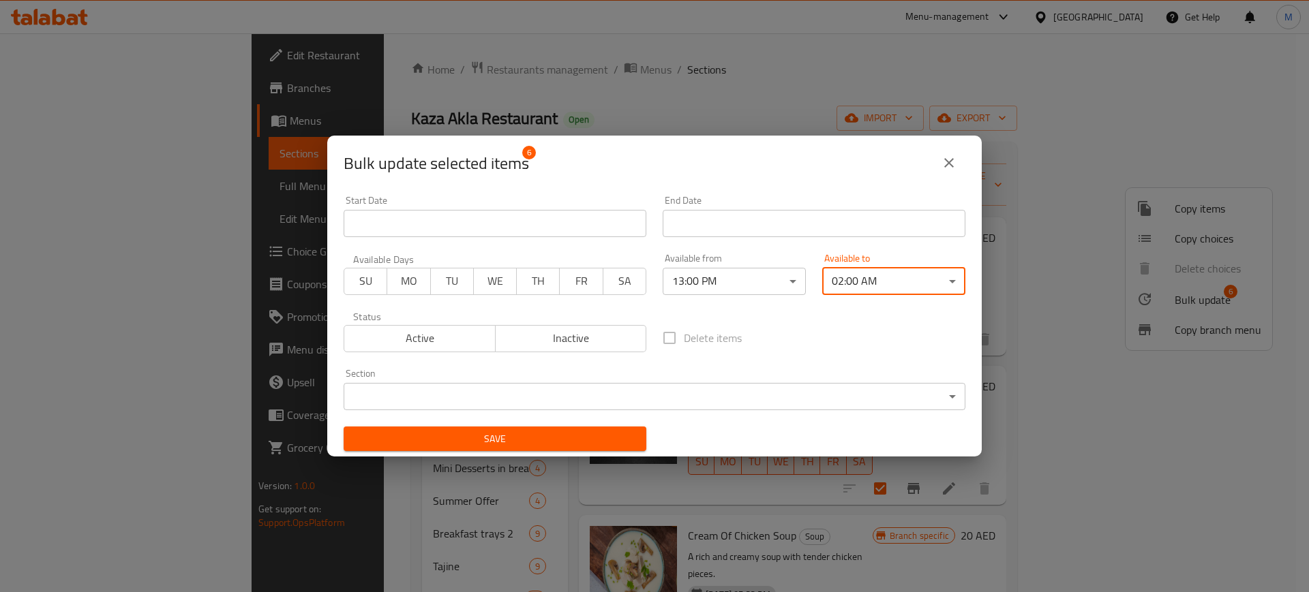
click at [517, 432] on span "Save" at bounding box center [494, 439] width 281 height 17
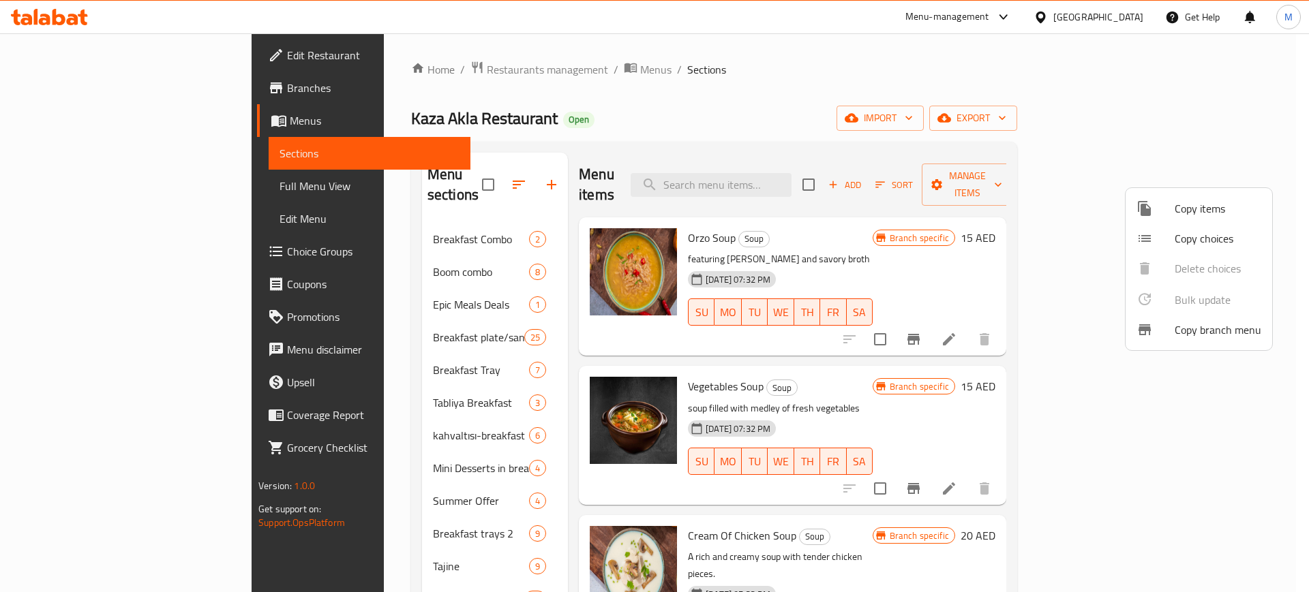
click at [1020, 177] on div at bounding box center [654, 296] width 1309 height 592
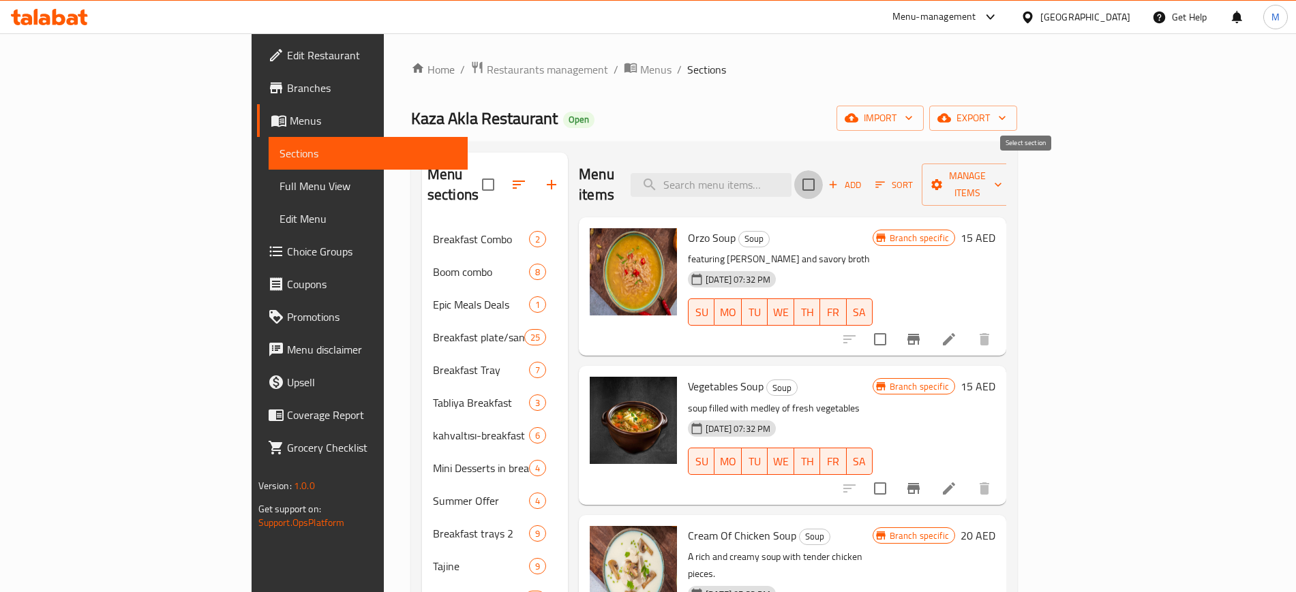
click at [823, 177] on input "checkbox" at bounding box center [808, 184] width 29 height 29
click at [1013, 186] on button "Manage items" at bounding box center [966, 185] width 91 height 42
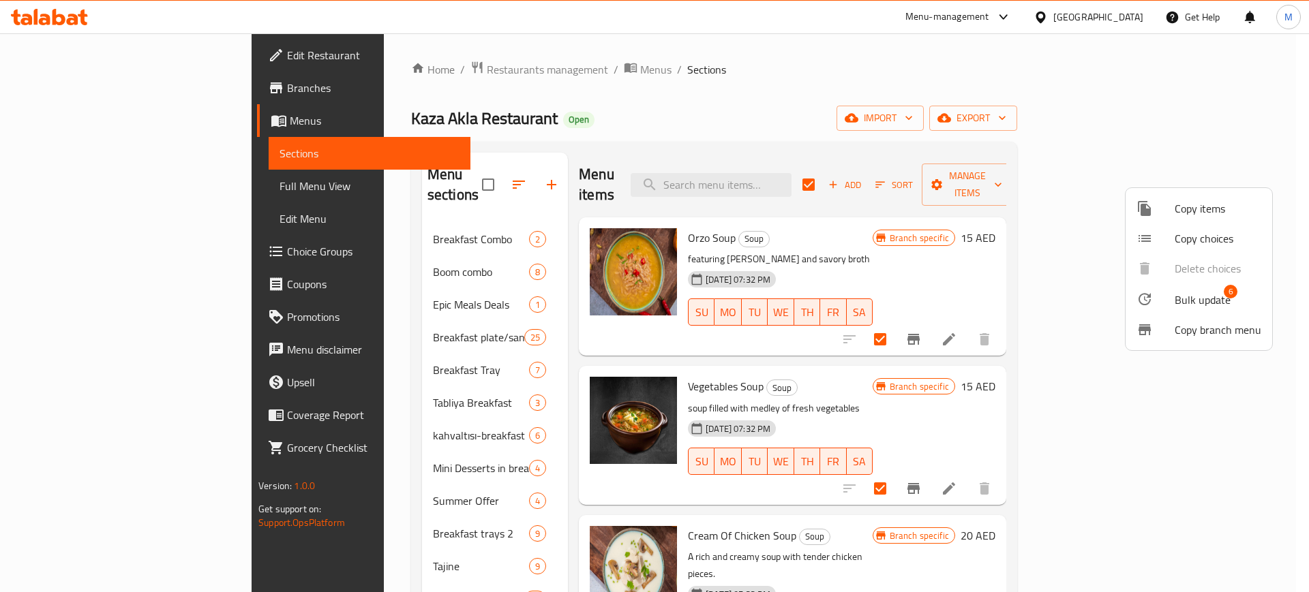
click at [1189, 292] on span "Bulk update" at bounding box center [1202, 300] width 56 height 16
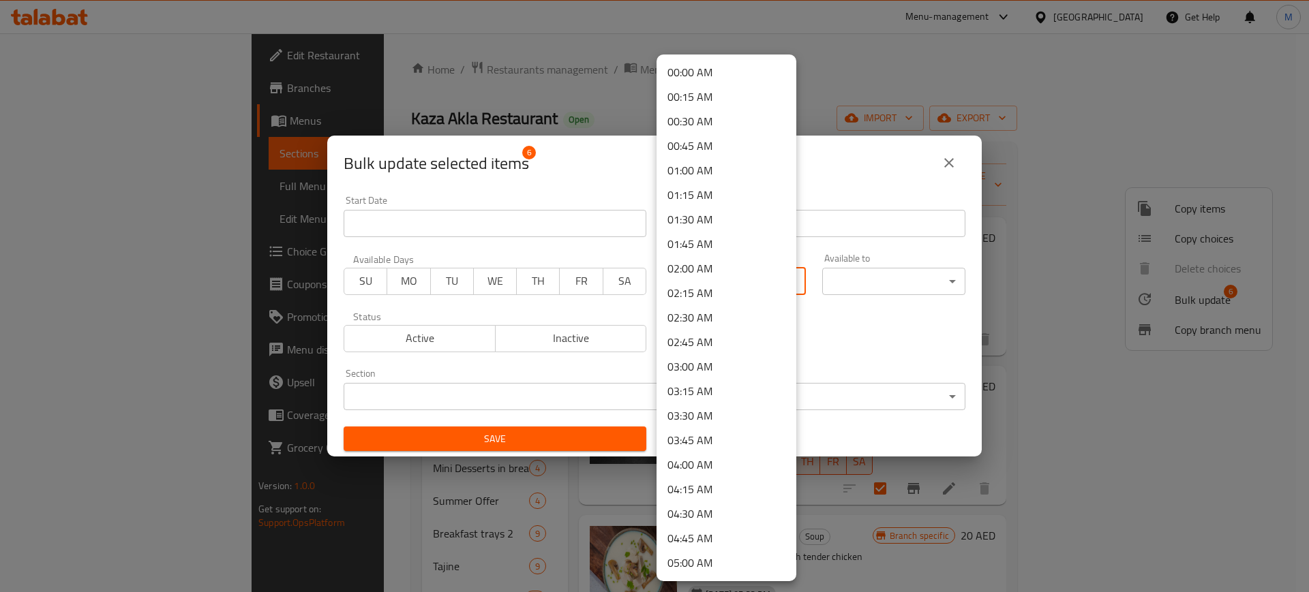
click at [756, 281] on body "​ Menu-management [GEOGRAPHIC_DATA] Get Help M Edit Restaurant Branches Menus S…" at bounding box center [654, 312] width 1309 height 559
click at [703, 413] on li "13:00 PM" at bounding box center [726, 411] width 140 height 25
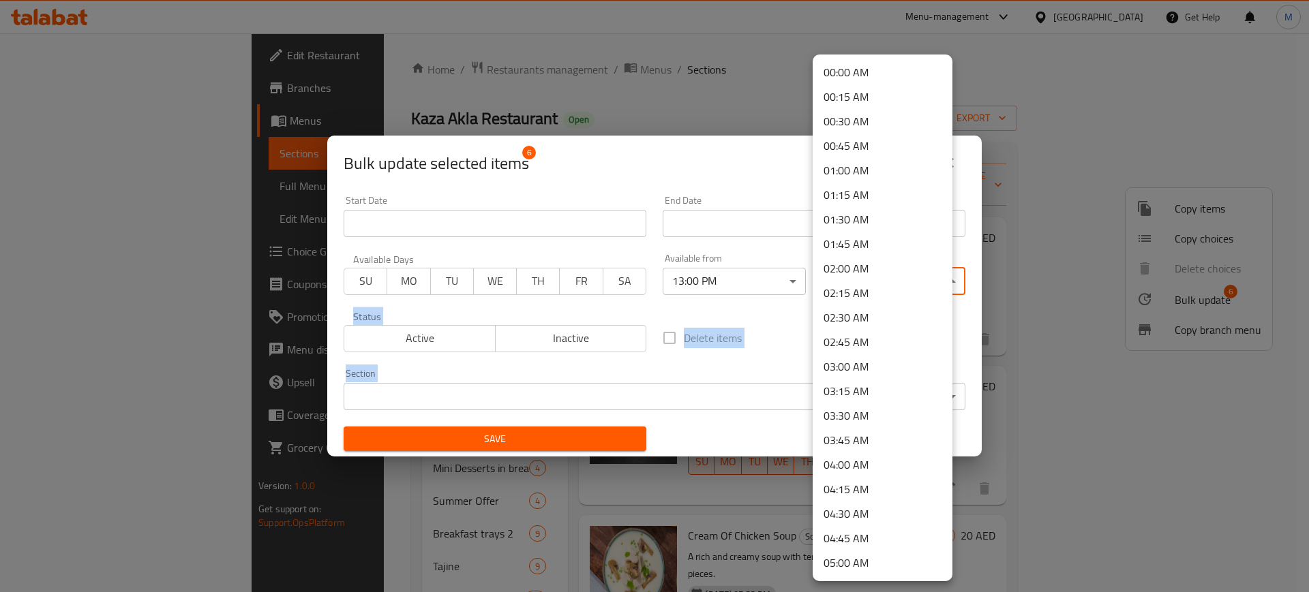
click at [857, 279] on body "​ Menu-management [GEOGRAPHIC_DATA] Get Help M Edit Restaurant Branches Menus S…" at bounding box center [654, 312] width 1309 height 559
click at [871, 264] on li "02:00 AM" at bounding box center [882, 268] width 140 height 25
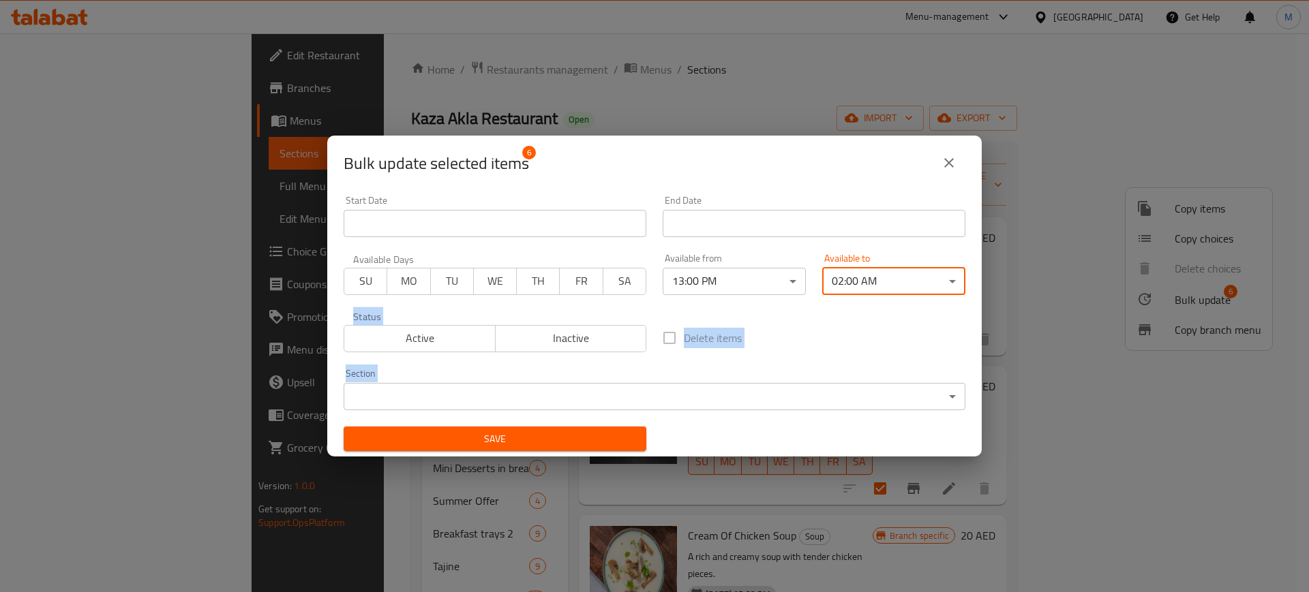
click at [429, 431] on span "Save" at bounding box center [494, 439] width 281 height 17
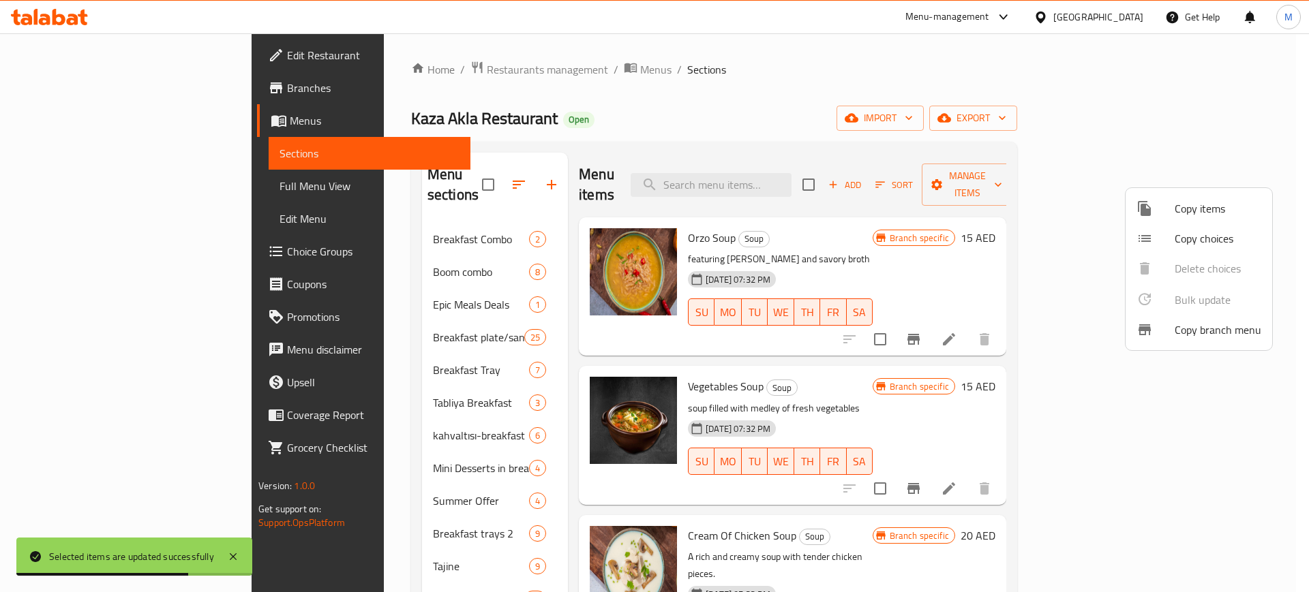
click at [502, 204] on div at bounding box center [654, 296] width 1309 height 592
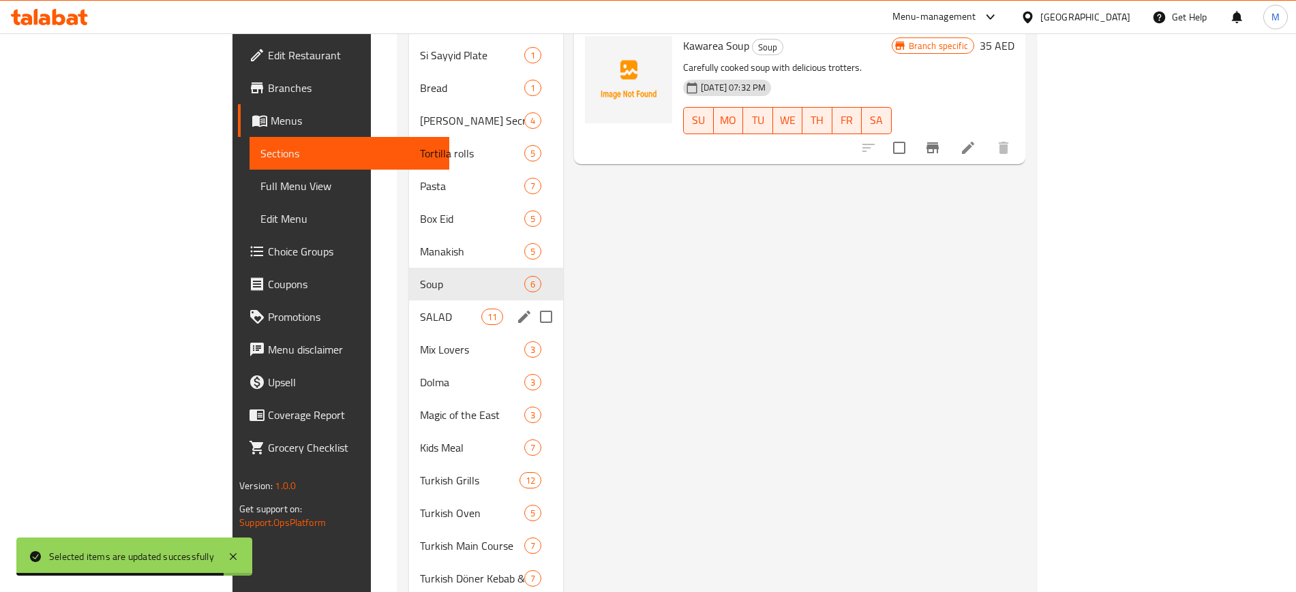
click at [420, 309] on span "SALAD" at bounding box center [450, 317] width 61 height 16
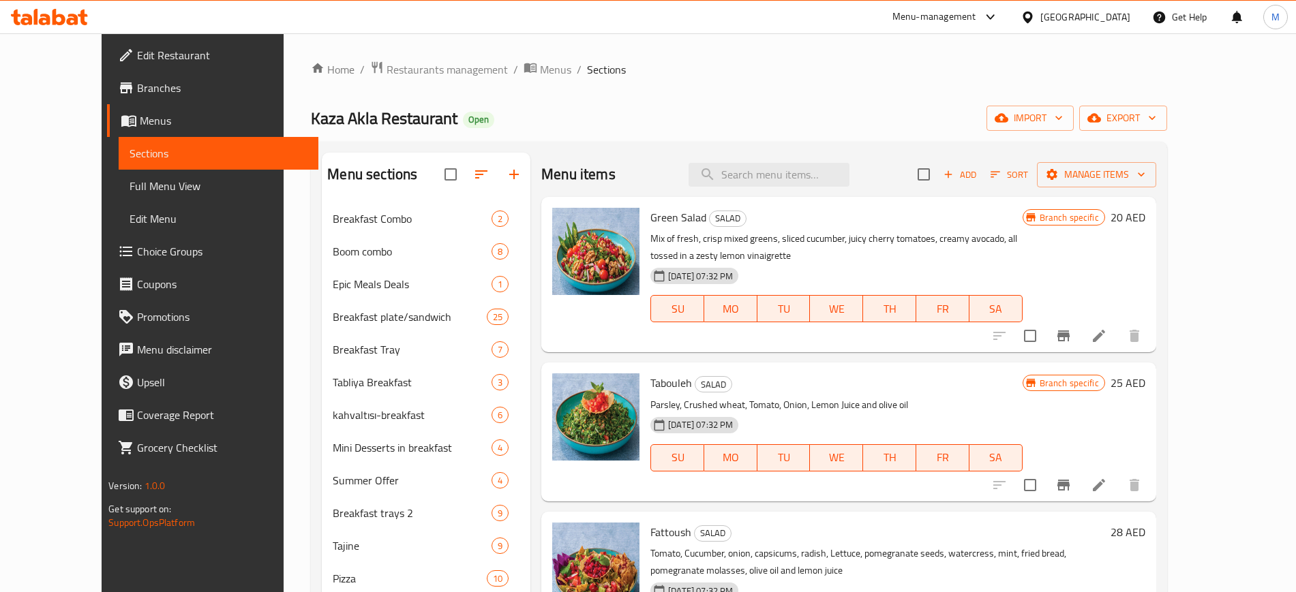
click at [938, 177] on input "checkbox" at bounding box center [923, 174] width 29 height 29
click at [1145, 179] on span "Manage items" at bounding box center [1096, 174] width 97 height 17
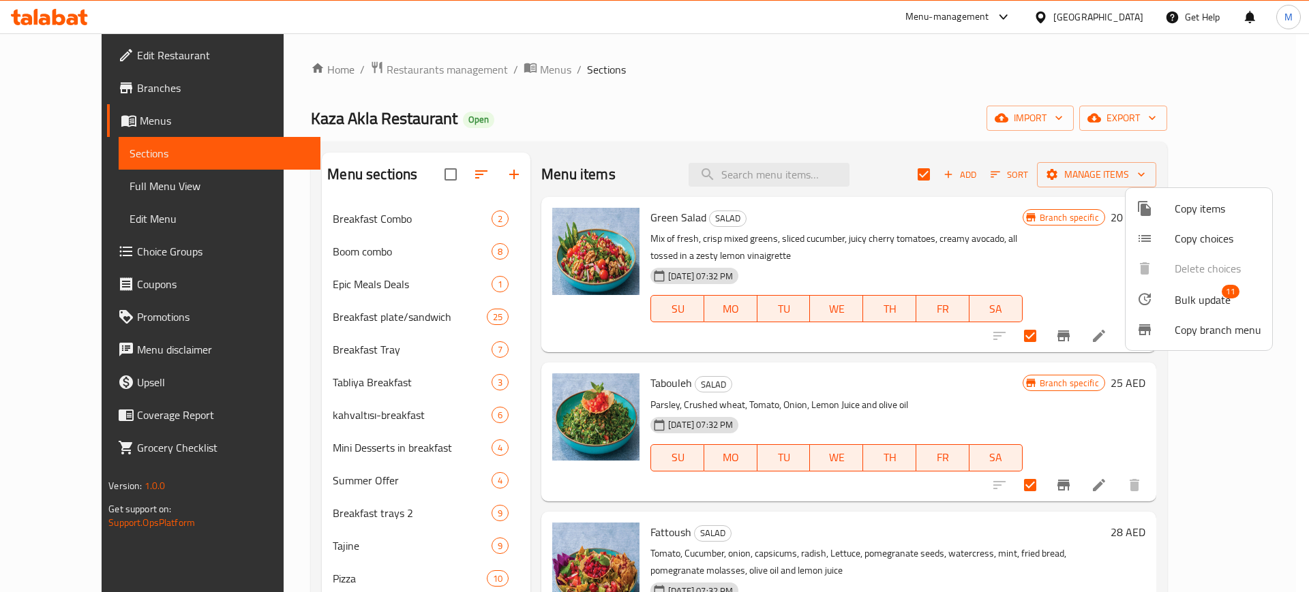
click at [1212, 297] on span "Bulk update" at bounding box center [1202, 300] width 56 height 16
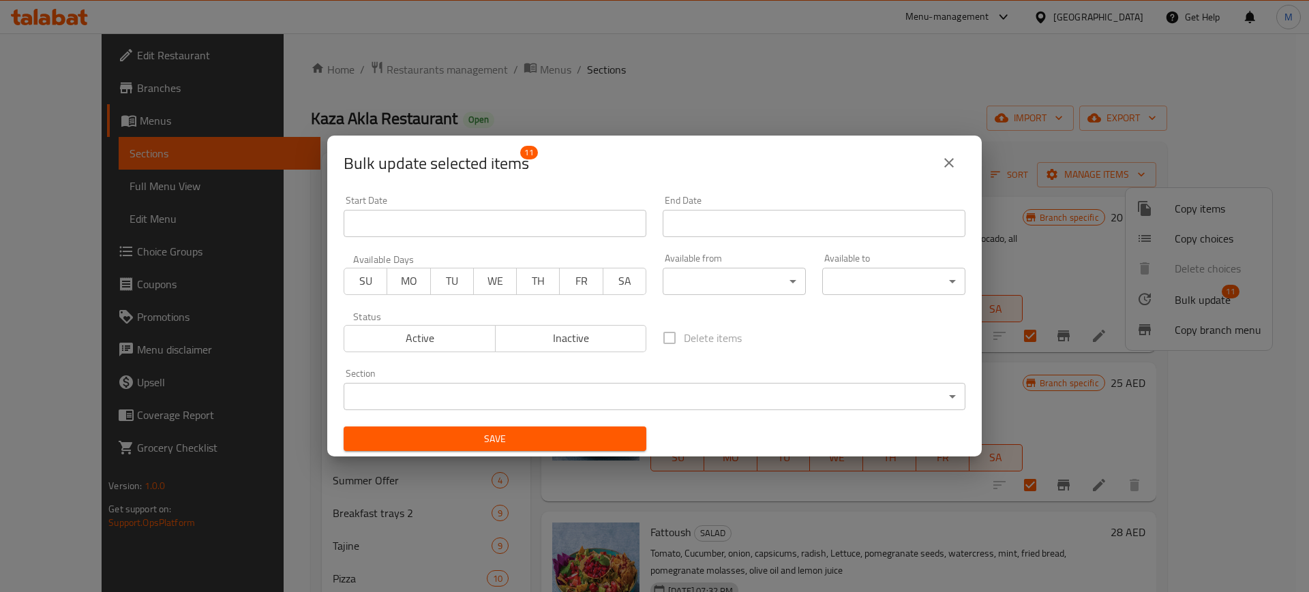
click at [725, 281] on body "​ Menu-management [GEOGRAPHIC_DATA] Get Help M Edit Restaurant Branches Menus S…" at bounding box center [654, 312] width 1309 height 559
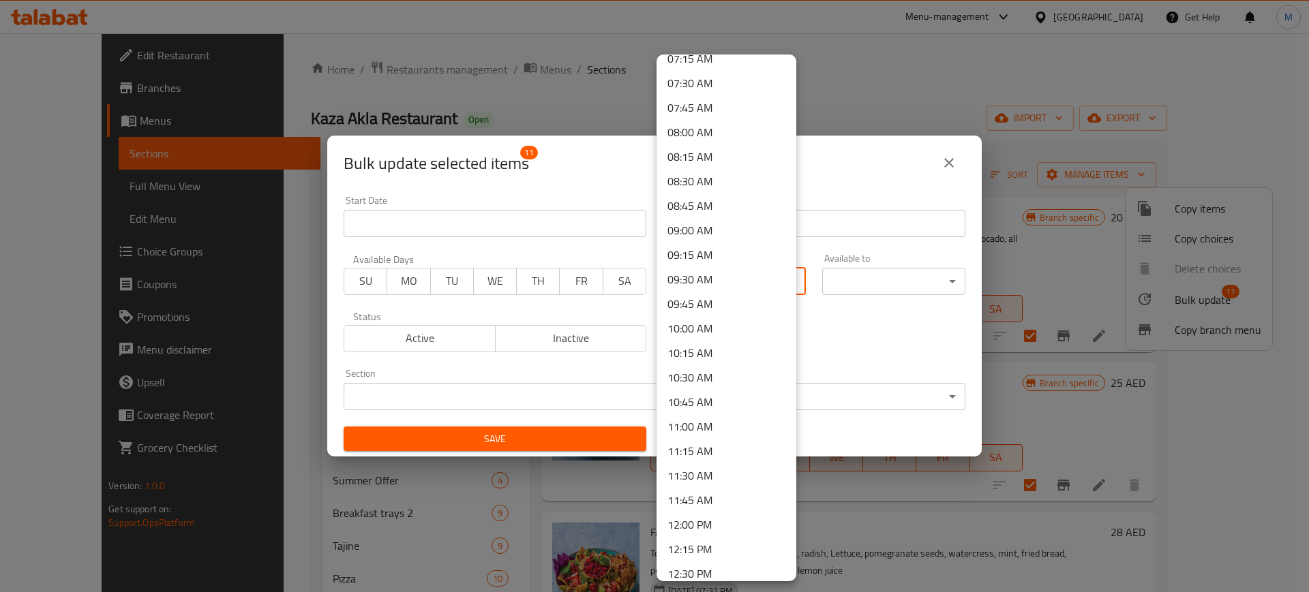
scroll to position [937, 0]
click at [708, 415] on li "13:00 PM" at bounding box center [726, 411] width 140 height 25
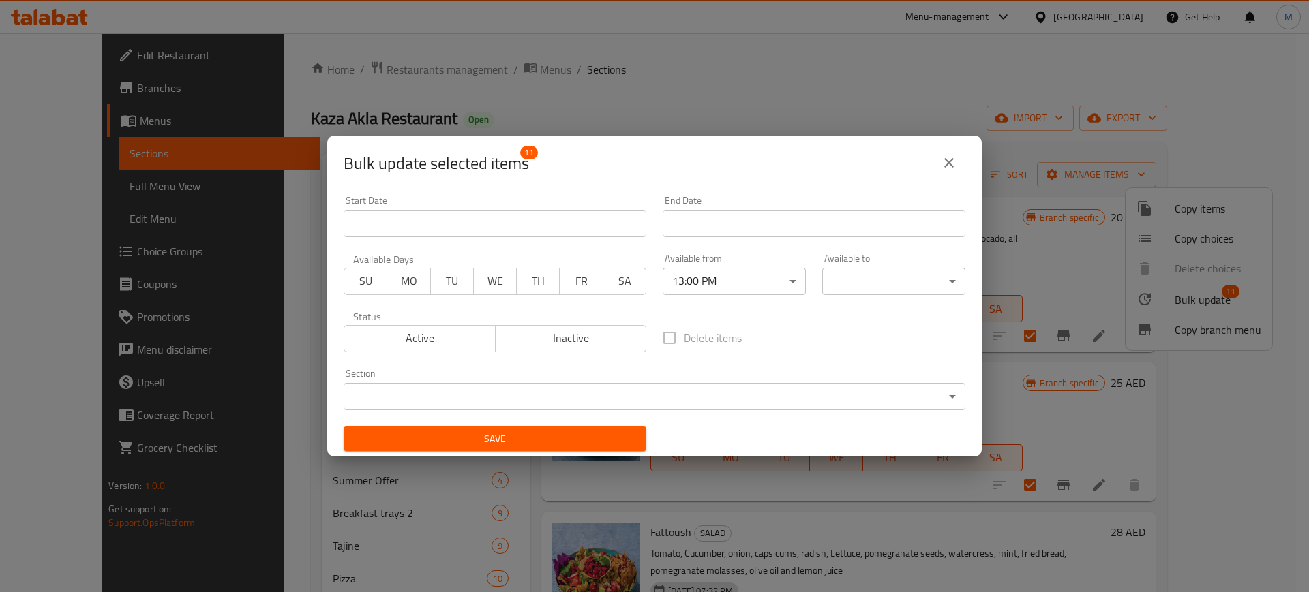
click at [898, 286] on body "​ Menu-management [GEOGRAPHIC_DATA] Get Help M Edit Restaurant Branches Menus S…" at bounding box center [654, 312] width 1309 height 559
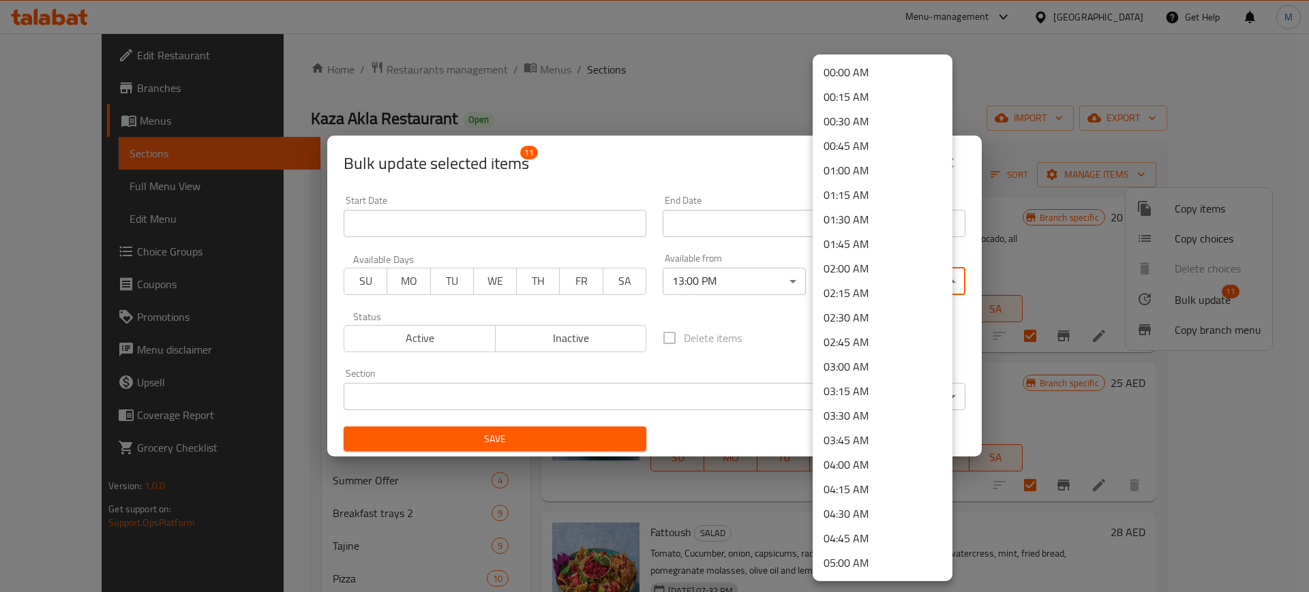
click at [893, 273] on li "02:00 AM" at bounding box center [882, 268] width 140 height 25
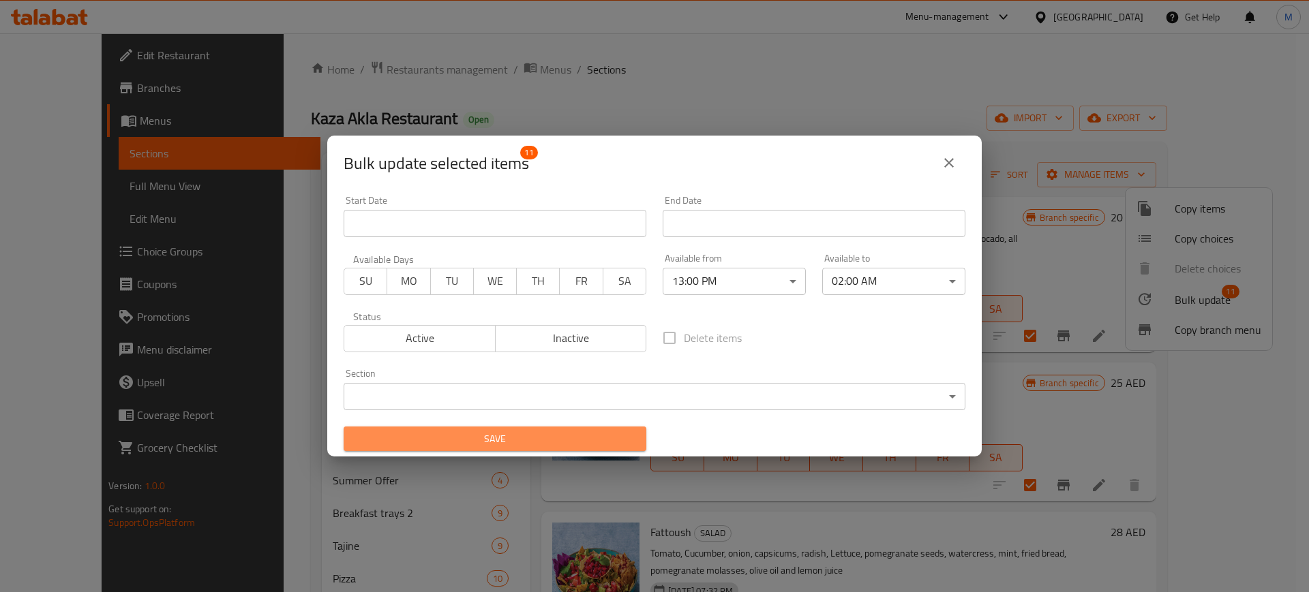
click at [503, 436] on span "Save" at bounding box center [494, 439] width 281 height 17
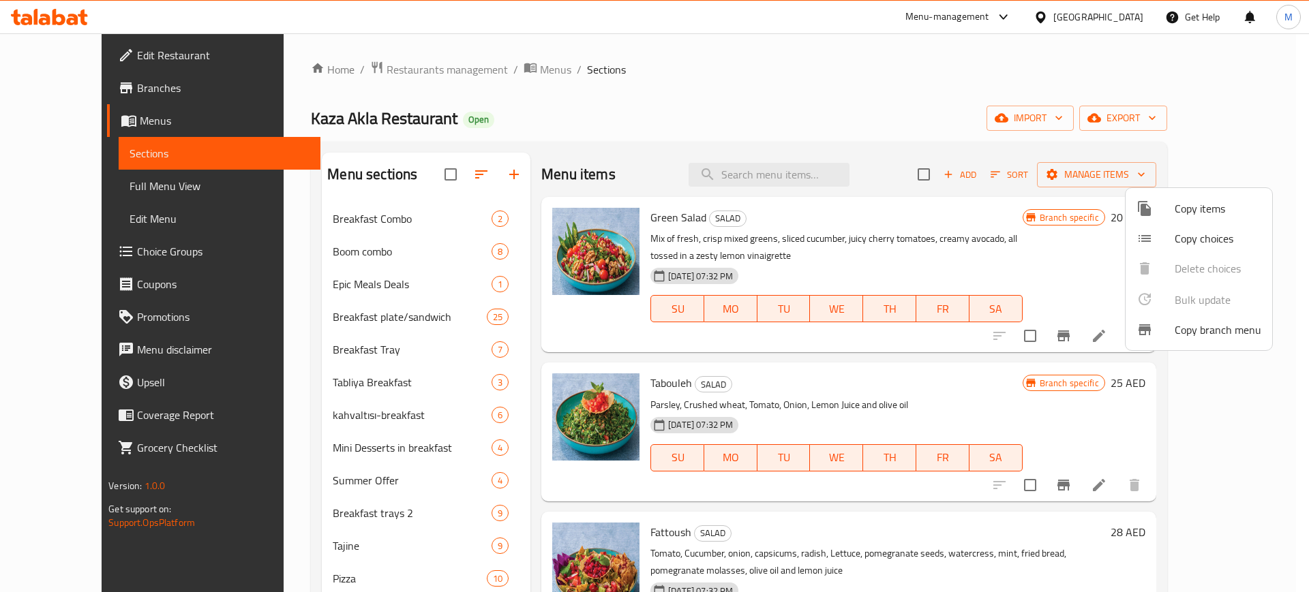
click at [1028, 175] on div at bounding box center [654, 296] width 1309 height 592
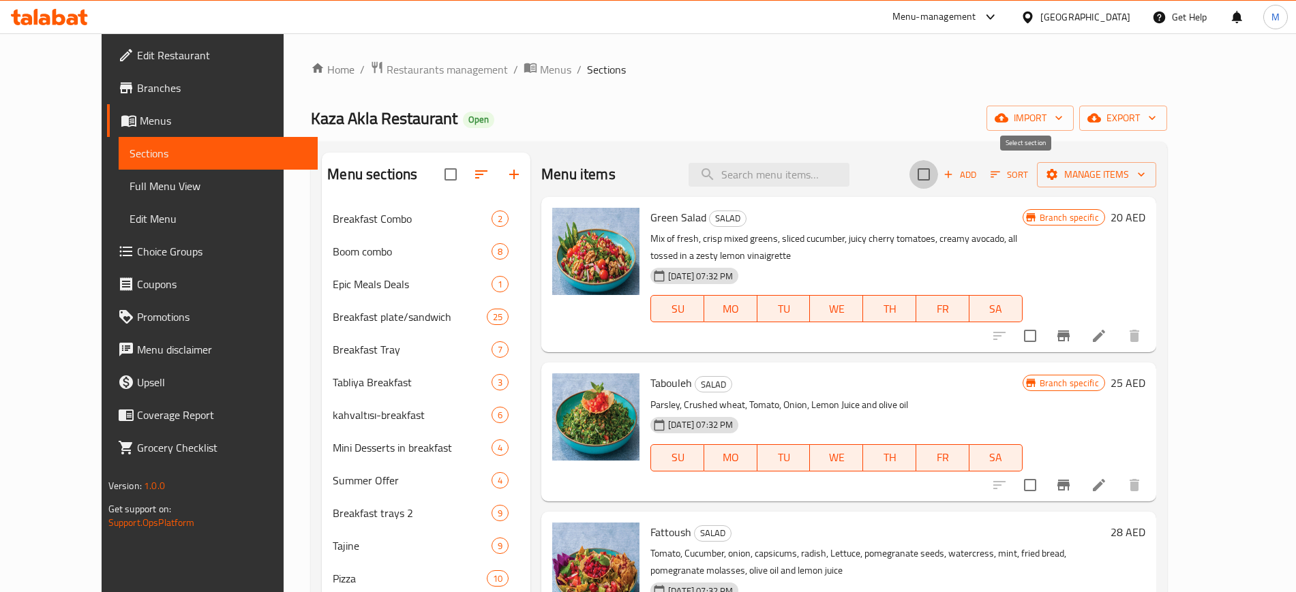
click at [938, 175] on input "checkbox" at bounding box center [923, 174] width 29 height 29
click at [1145, 182] on span "Manage items" at bounding box center [1096, 174] width 97 height 17
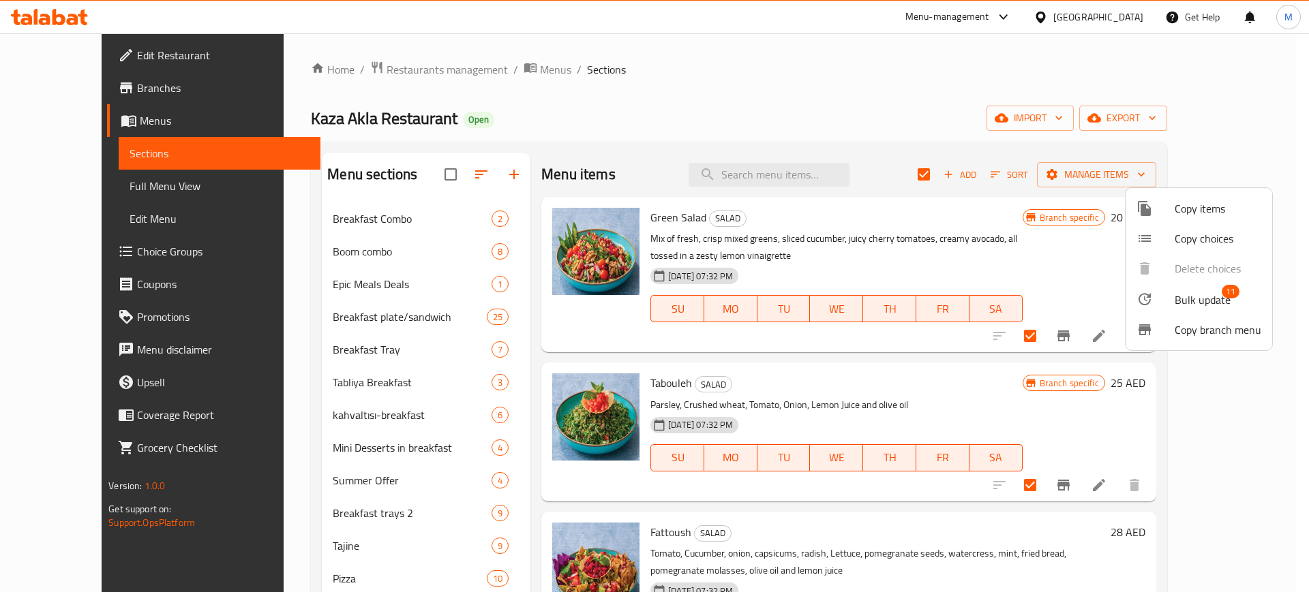
click at [1193, 302] on span "Bulk update" at bounding box center [1202, 300] width 56 height 16
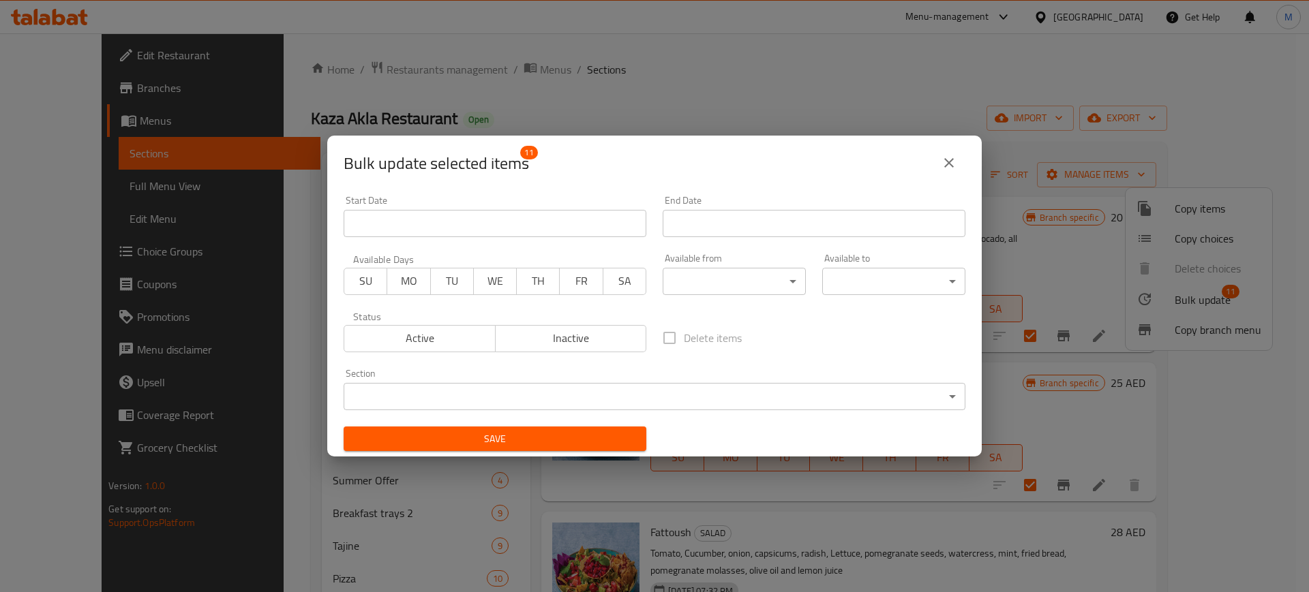
click at [701, 284] on body "​ Menu-management [GEOGRAPHIC_DATA] Get Help M Edit Restaurant Branches Menus S…" at bounding box center [654, 312] width 1309 height 559
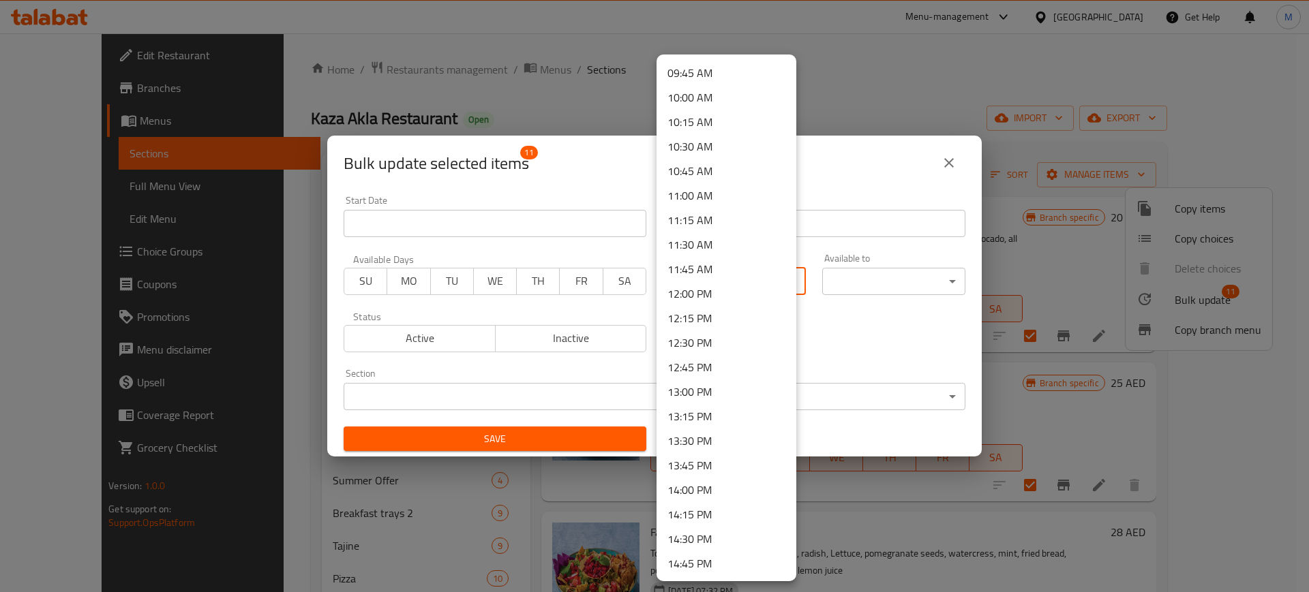
scroll to position [1107, 0]
click at [703, 238] on li "13:00 PM" at bounding box center [726, 240] width 140 height 25
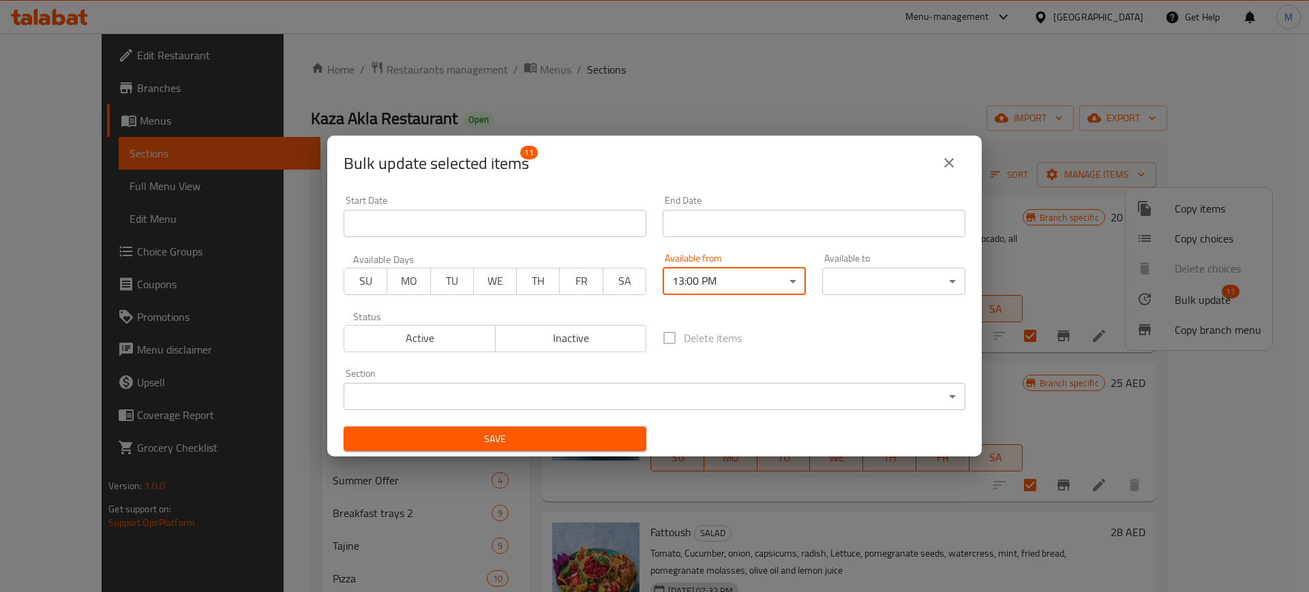
click at [900, 283] on body "​ Menu-management [GEOGRAPHIC_DATA] Get Help M Edit Restaurant Branches Menus S…" at bounding box center [654, 312] width 1309 height 559
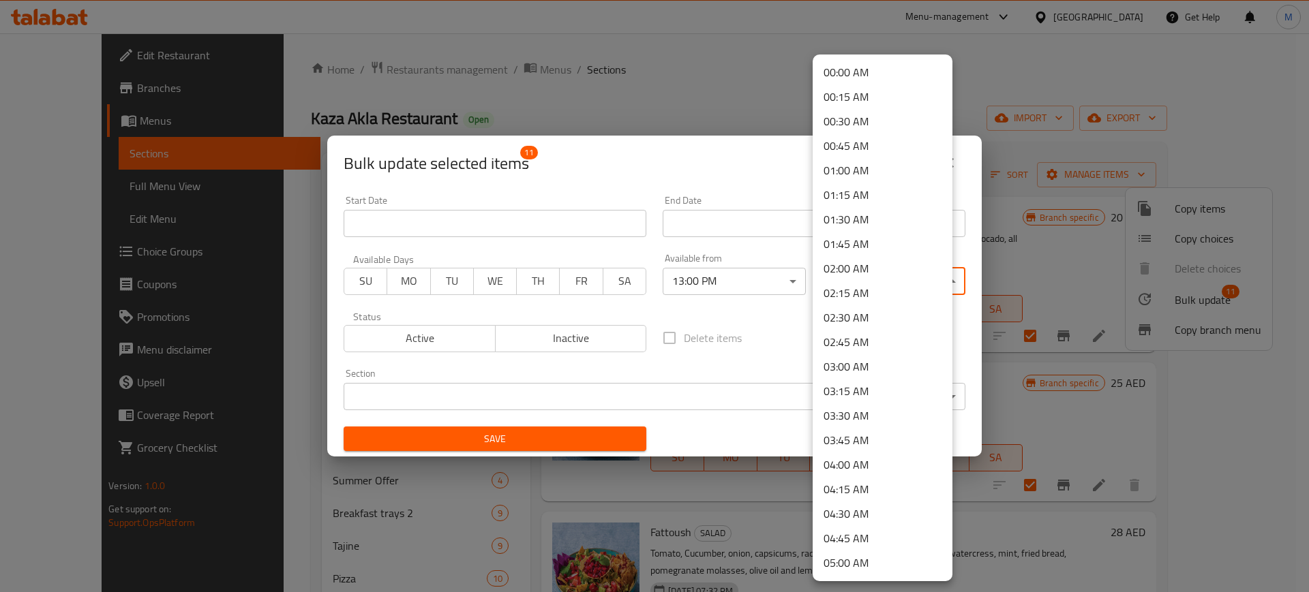
click at [850, 266] on li "02:00 AM" at bounding box center [882, 268] width 140 height 25
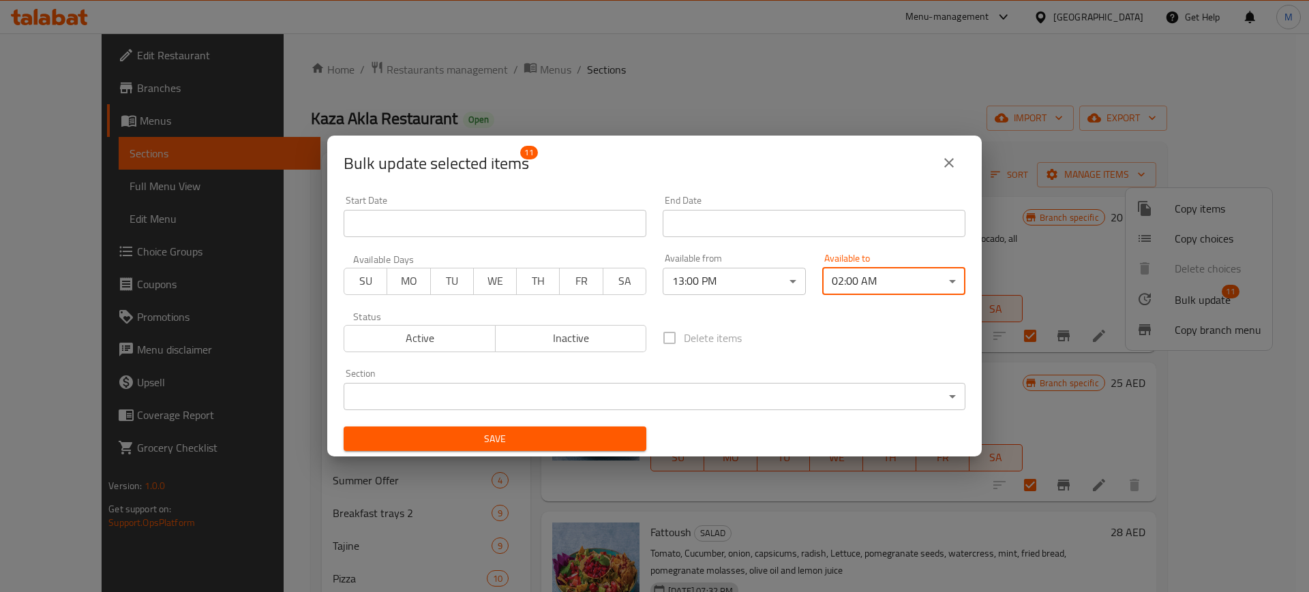
click at [521, 446] on span "Save" at bounding box center [494, 439] width 281 height 17
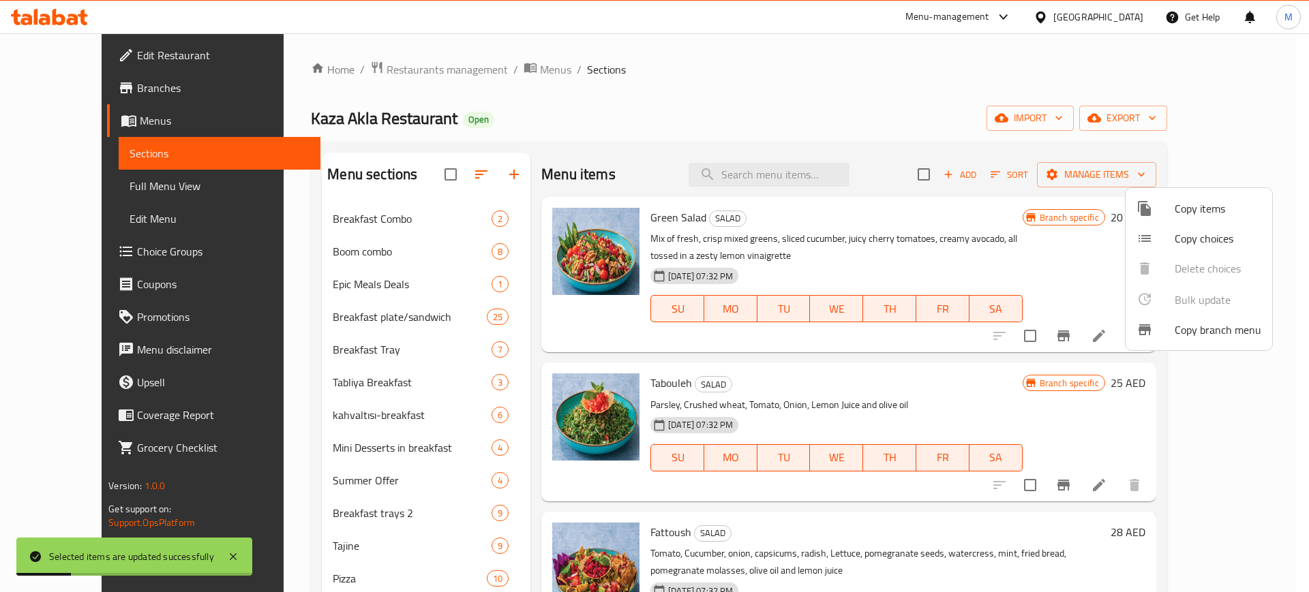
click at [528, 151] on div at bounding box center [654, 296] width 1309 height 592
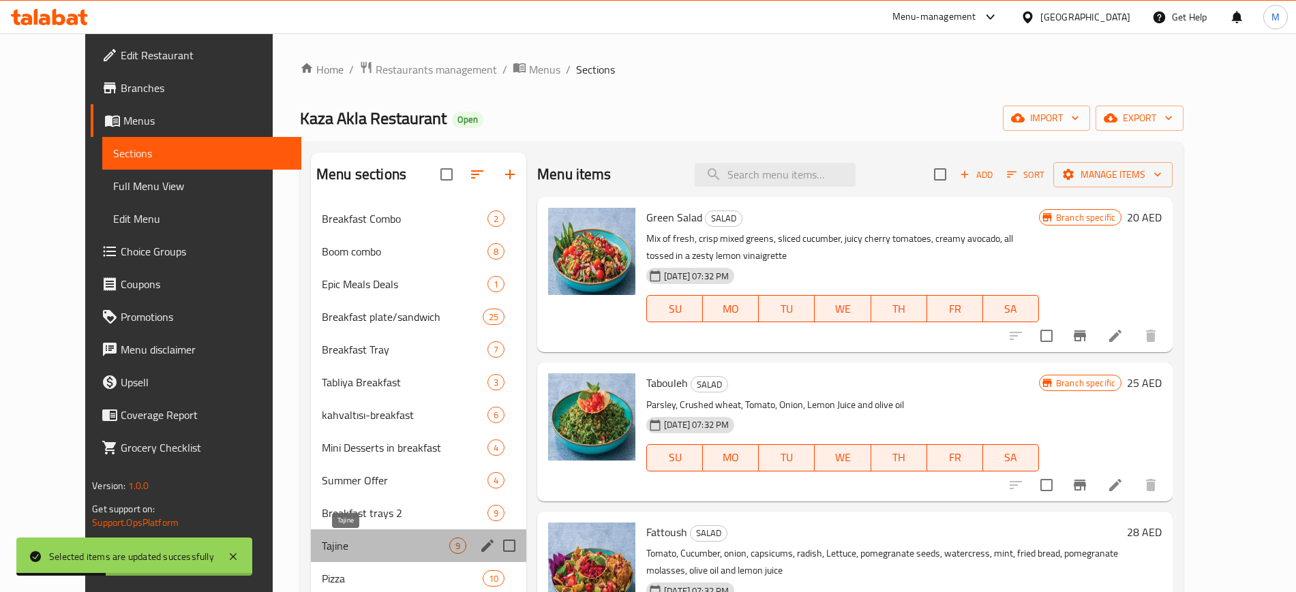
click at [322, 552] on span "Tajine" at bounding box center [385, 546] width 127 height 16
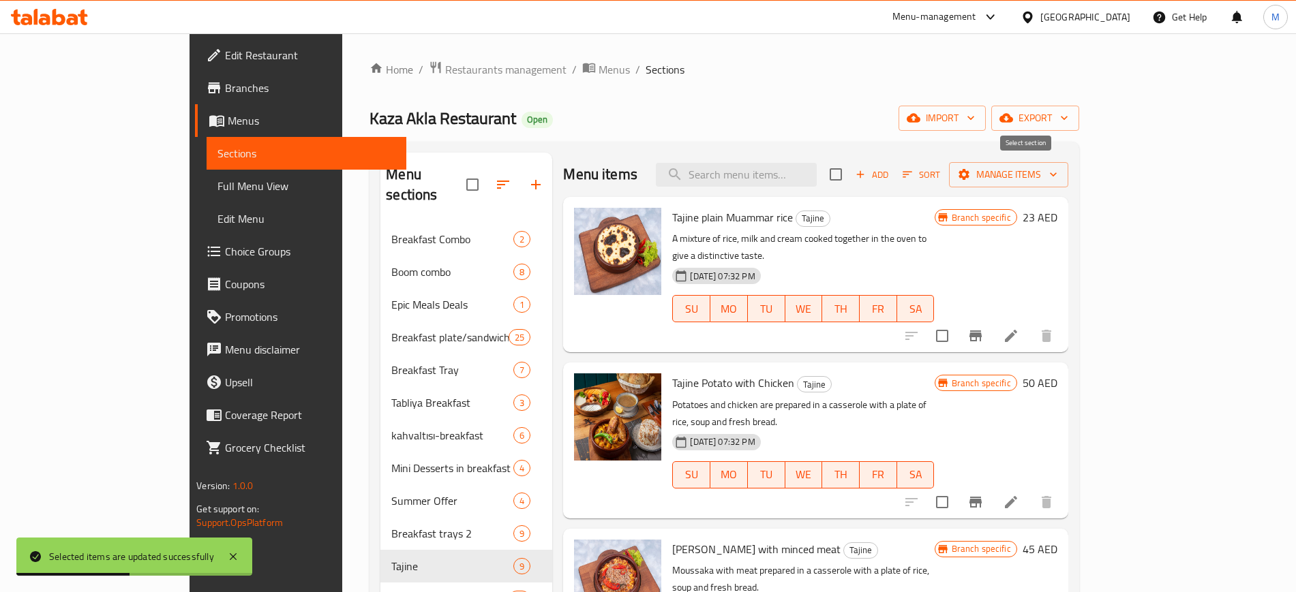
click at [850, 176] on input "checkbox" at bounding box center [835, 174] width 29 height 29
click at [1057, 180] on span "Manage items" at bounding box center [1008, 174] width 97 height 17
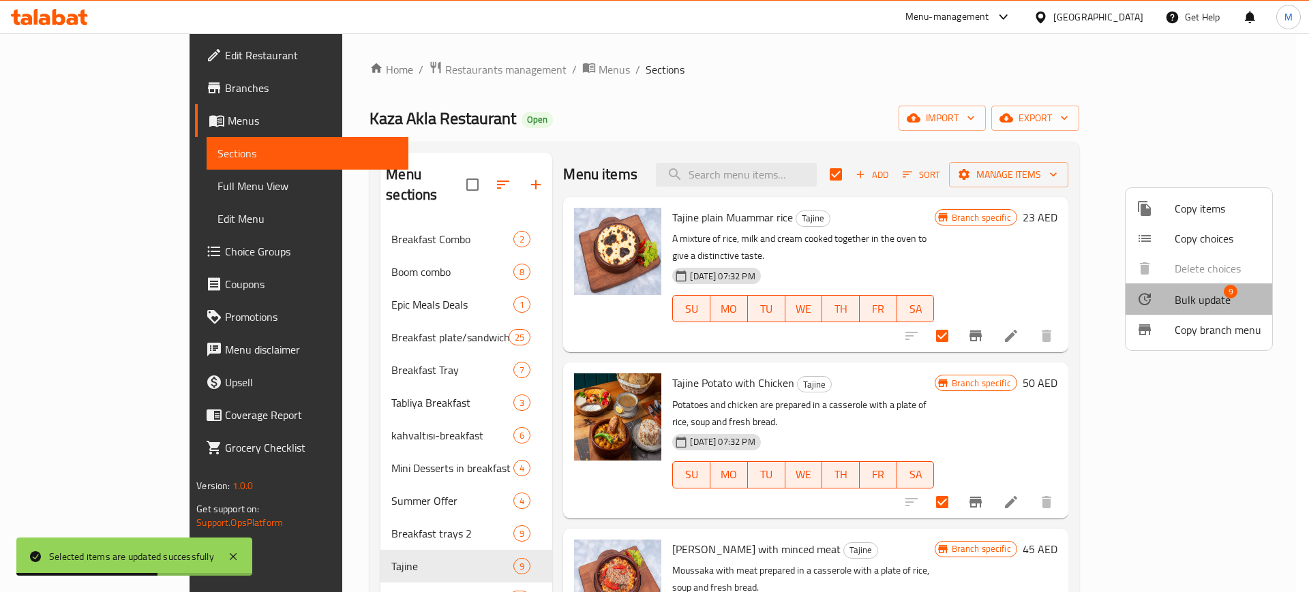
click at [1190, 306] on span "Bulk update" at bounding box center [1202, 300] width 56 height 16
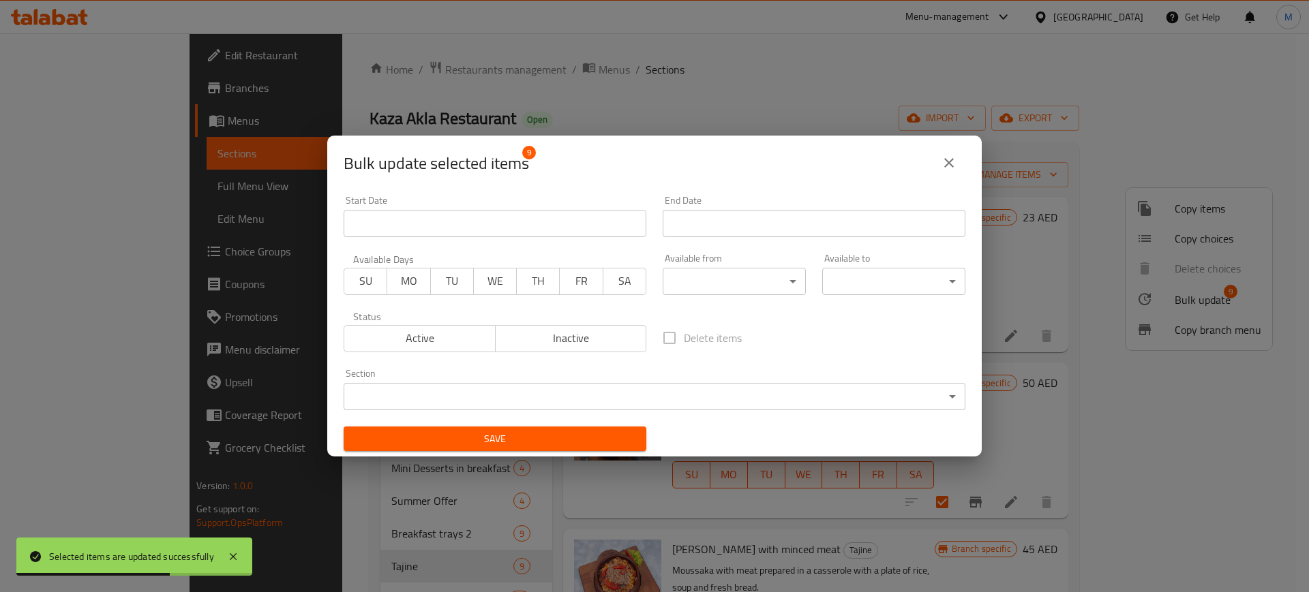
click at [724, 286] on body "Selected items are updated successfully ​ Menu-management [GEOGRAPHIC_DATA] Get…" at bounding box center [654, 312] width 1309 height 559
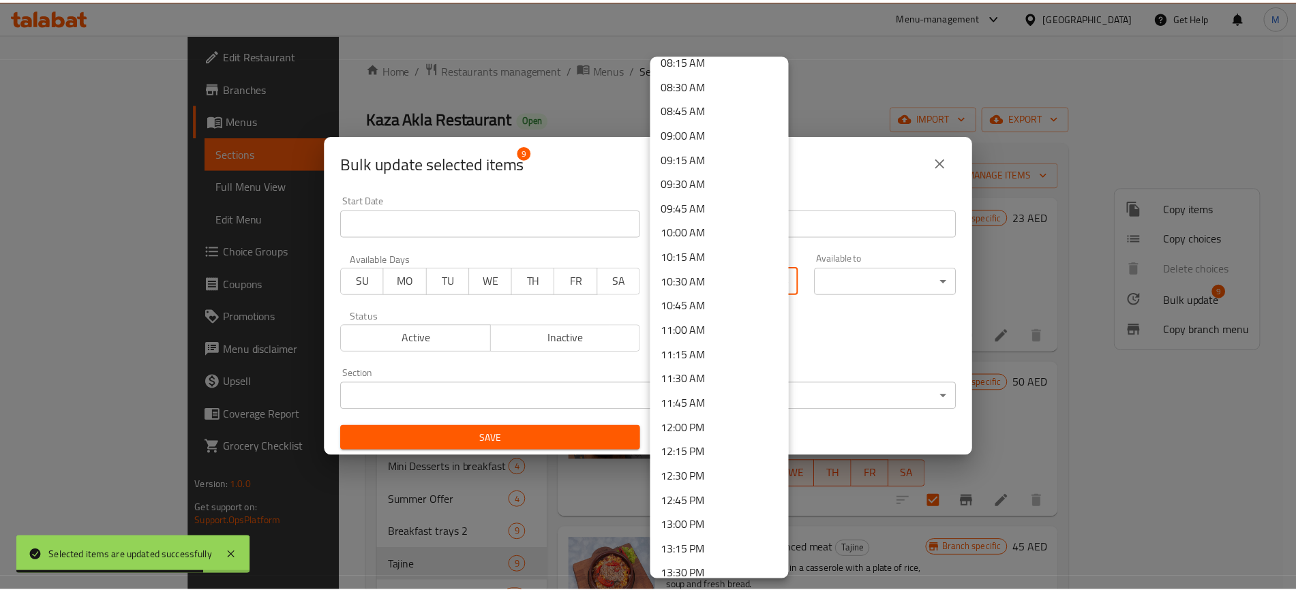
scroll to position [937, 0]
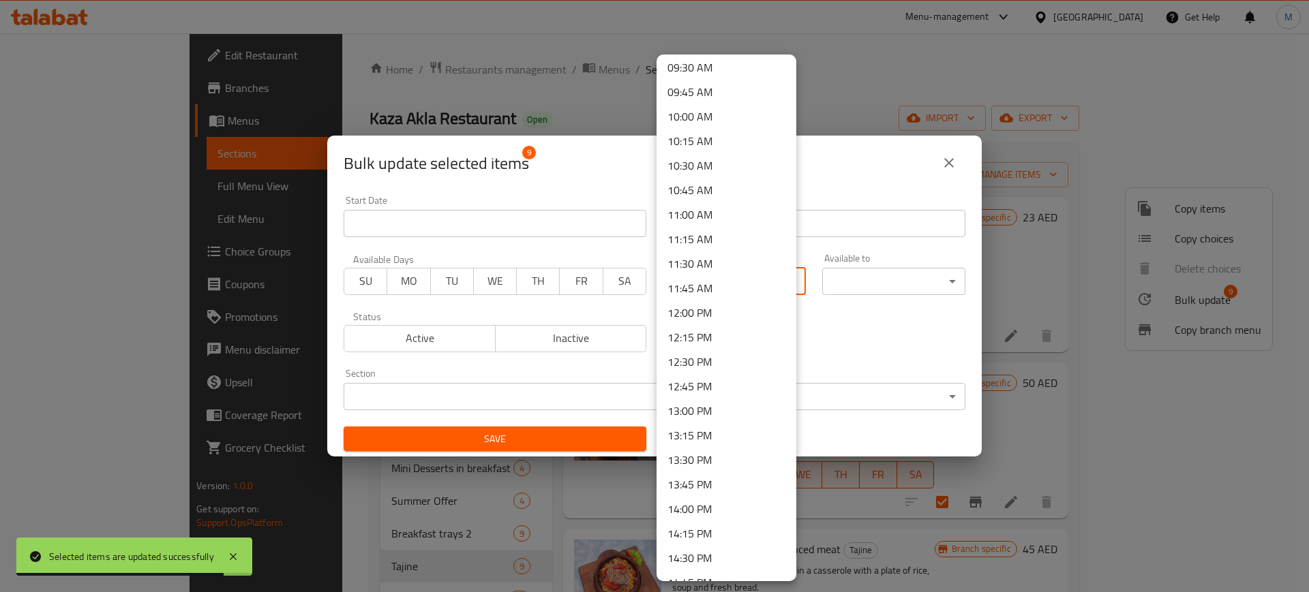
click at [719, 418] on li "13:00 PM" at bounding box center [726, 411] width 140 height 25
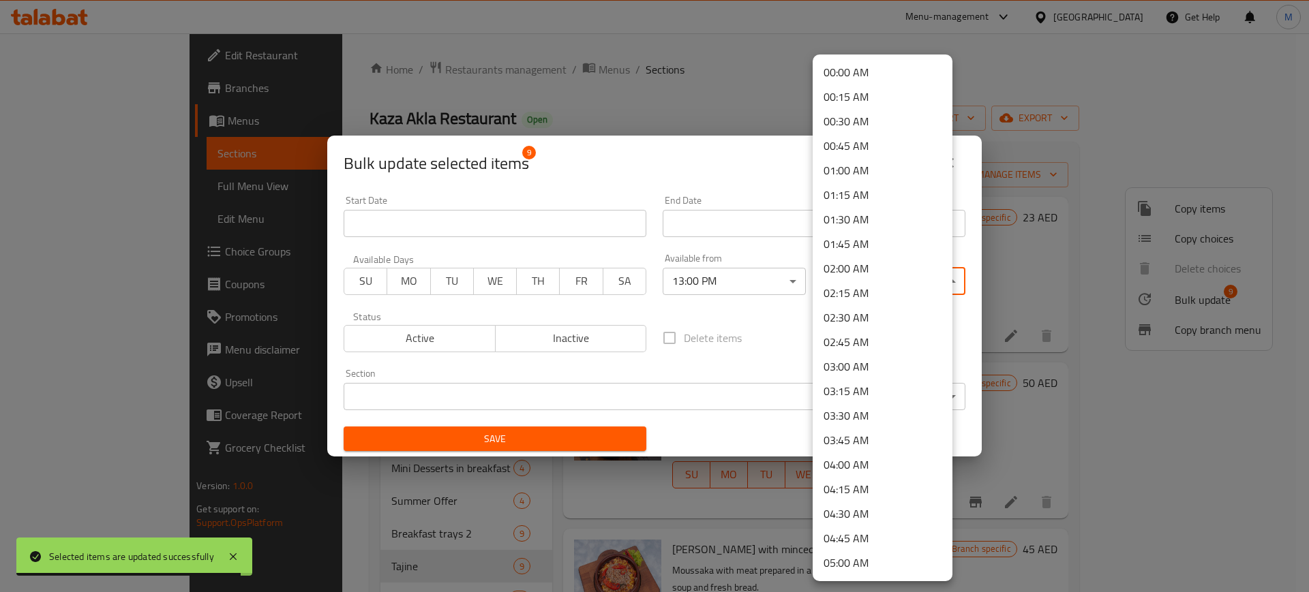
click at [876, 281] on body "Selected items are updated successfully ​ Menu-management [GEOGRAPHIC_DATA] Get…" at bounding box center [654, 312] width 1309 height 559
click at [855, 274] on li "02:00 AM" at bounding box center [882, 268] width 140 height 25
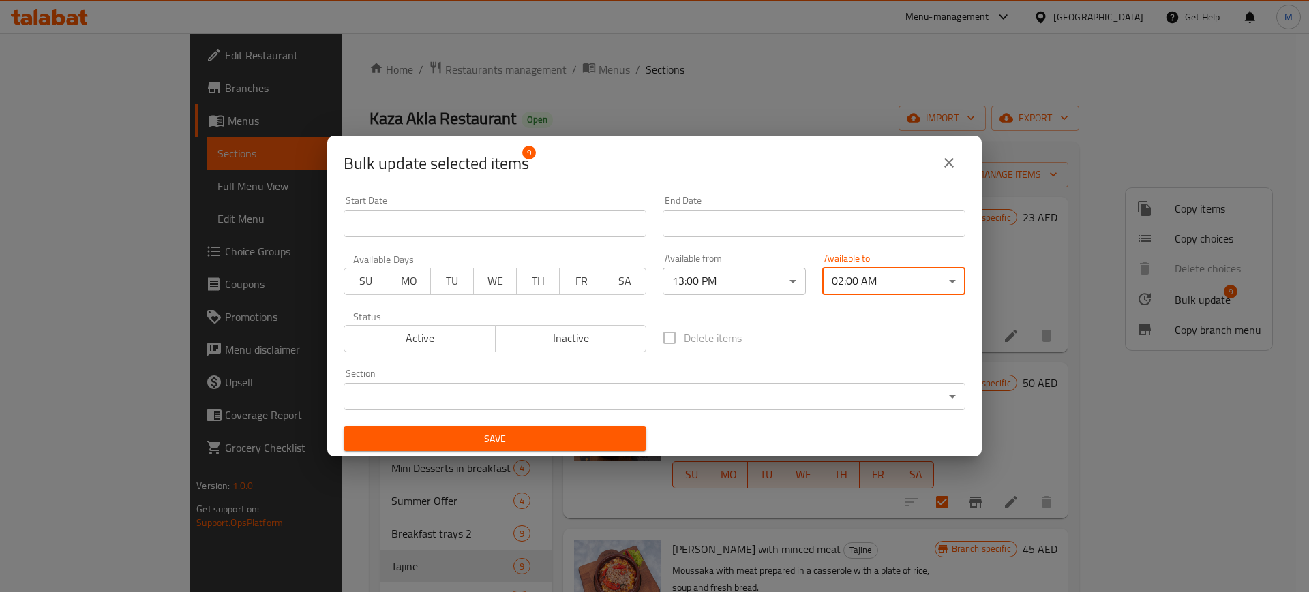
click at [522, 435] on span "Save" at bounding box center [494, 439] width 281 height 17
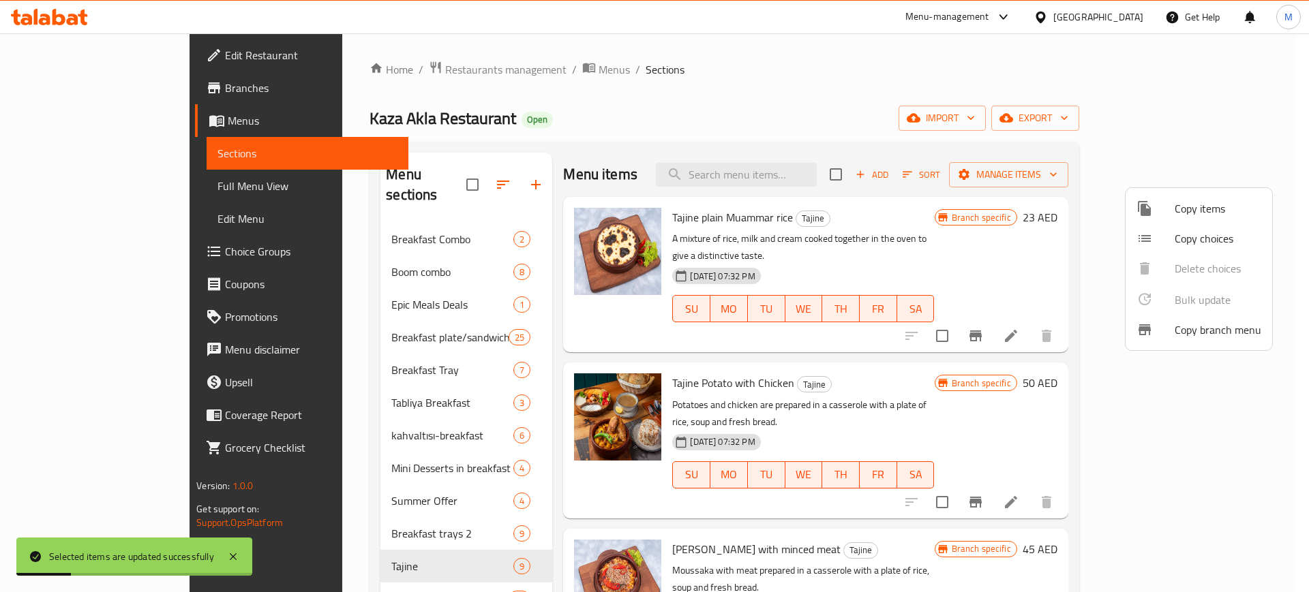
click at [624, 117] on div at bounding box center [654, 296] width 1309 height 592
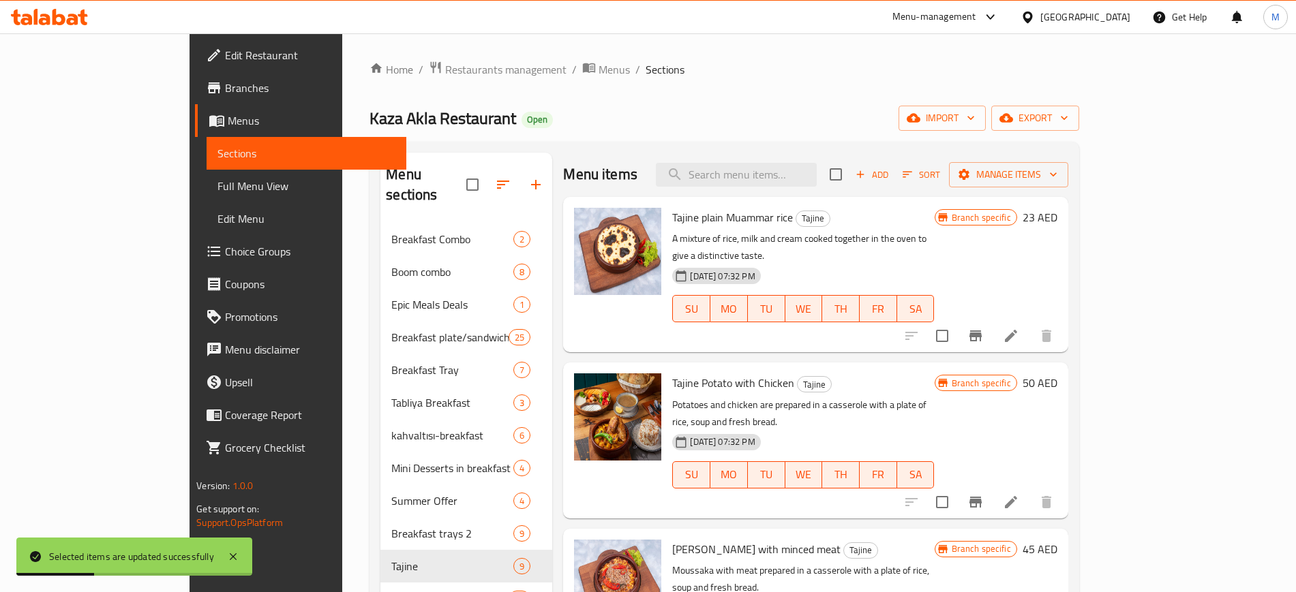
scroll to position [969, 0]
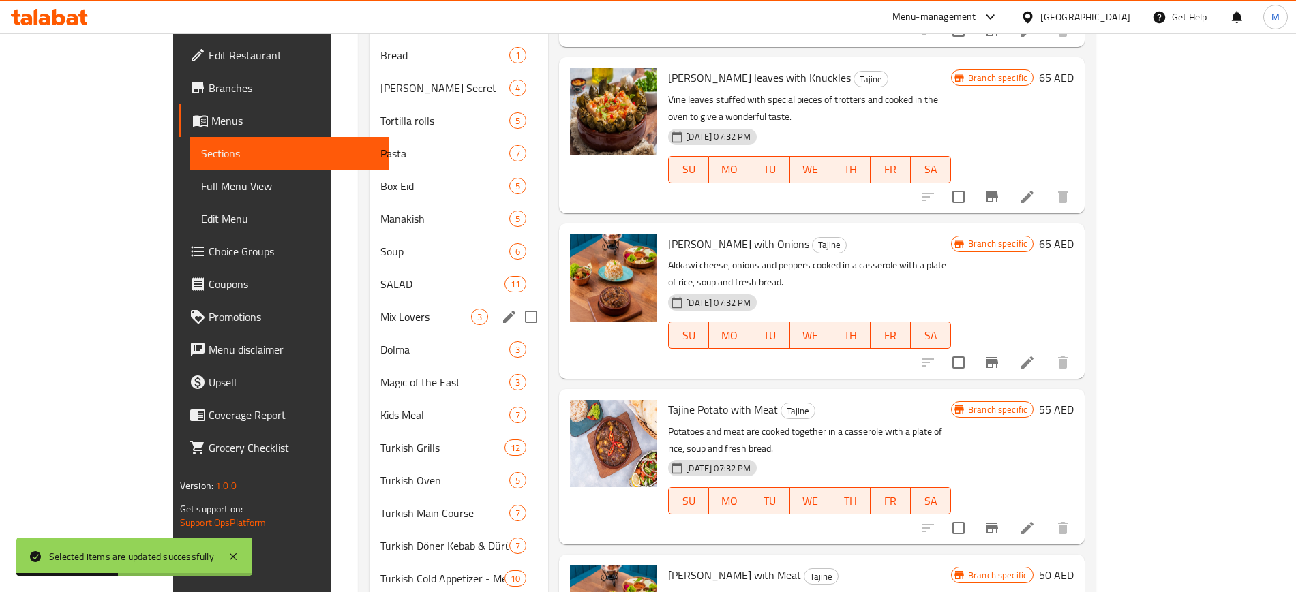
click at [380, 309] on span "Mix Lovers" at bounding box center [425, 317] width 91 height 16
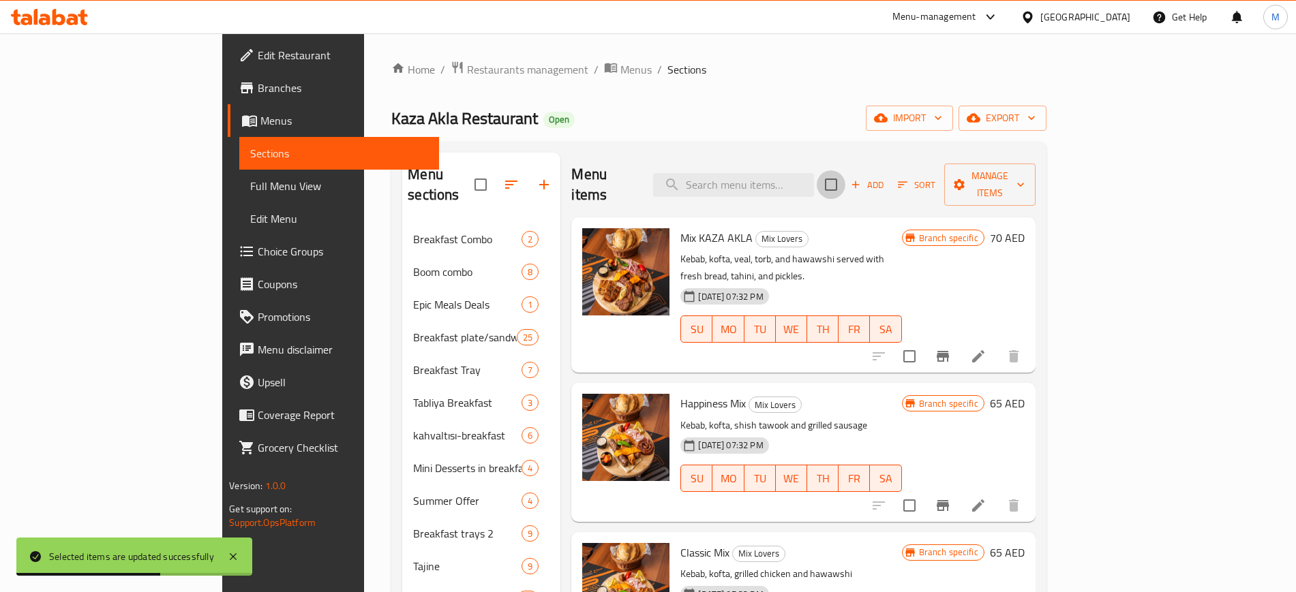
click at [845, 171] on input "checkbox" at bounding box center [830, 184] width 29 height 29
click at [1024, 177] on span "Manage items" at bounding box center [990, 185] width 70 height 34
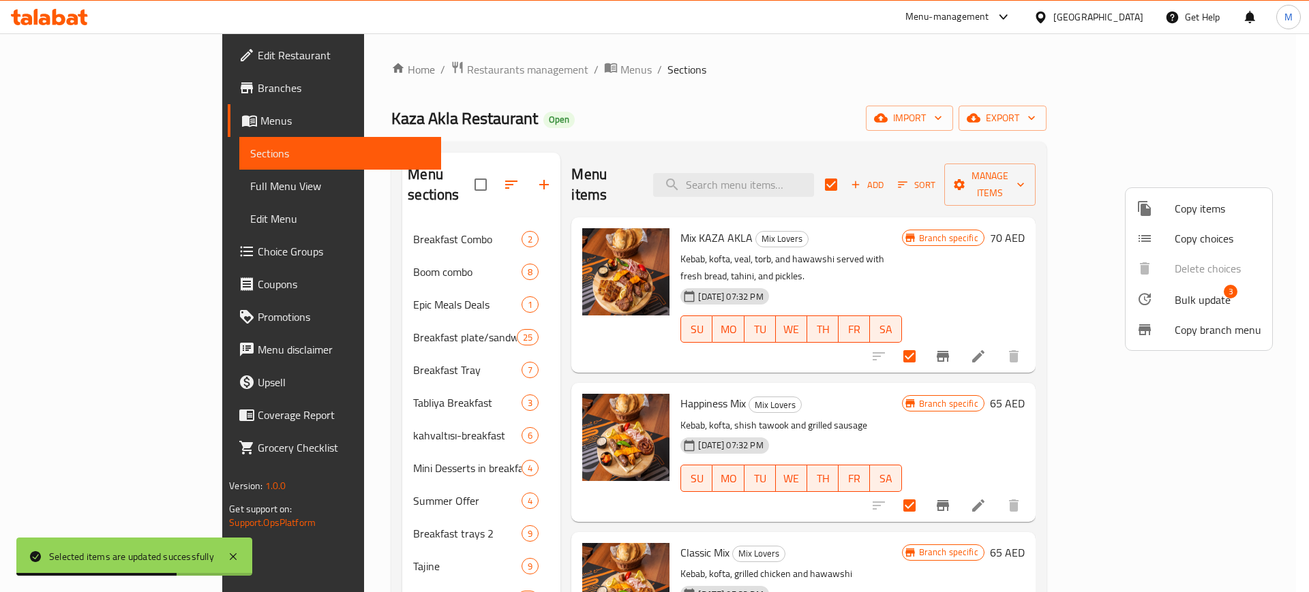
click at [1195, 292] on span "Bulk update" at bounding box center [1202, 300] width 56 height 16
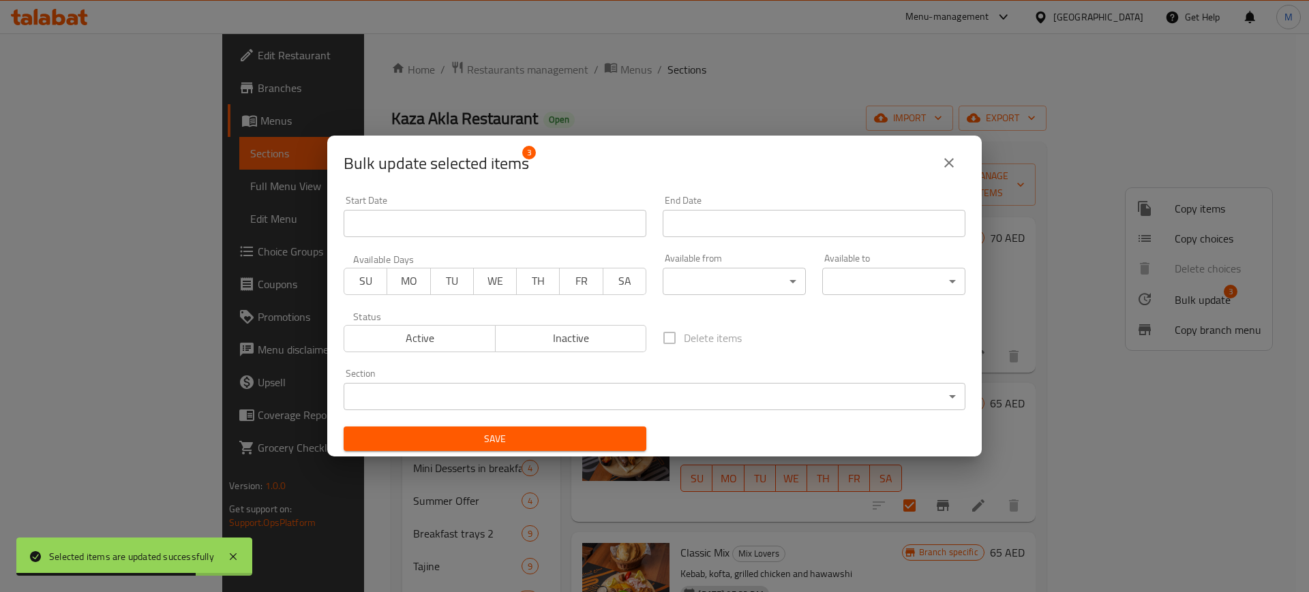
click at [738, 284] on body "Selected items are updated successfully ​ Menu-management [GEOGRAPHIC_DATA] Get…" at bounding box center [654, 312] width 1309 height 559
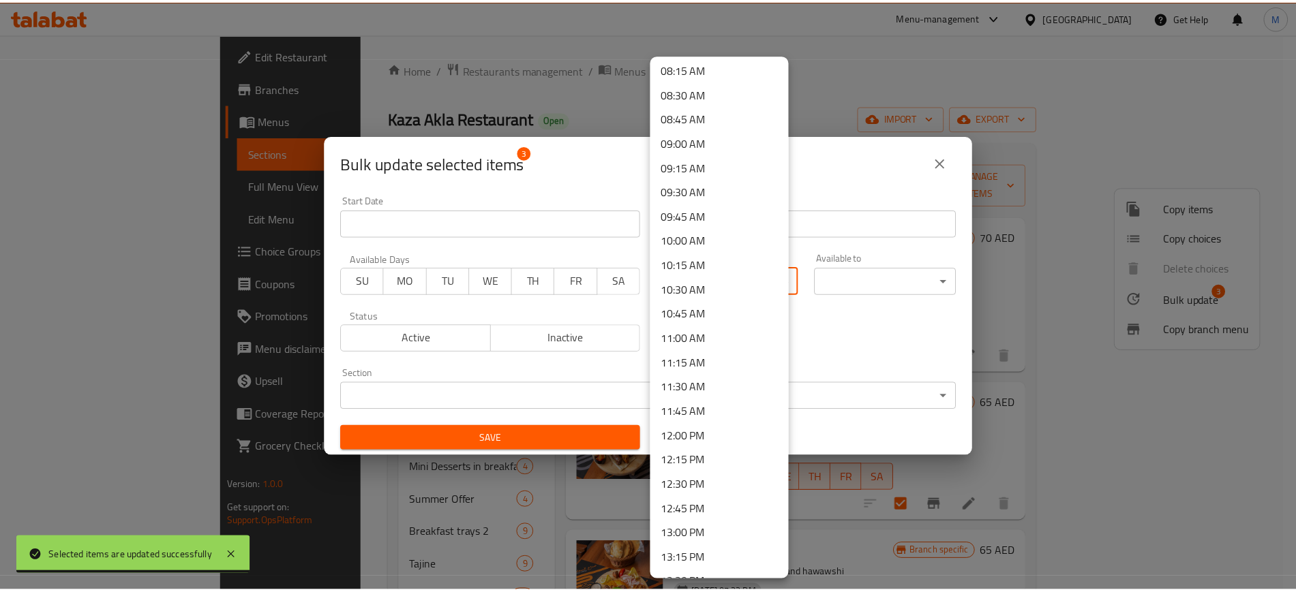
scroll to position [852, 0]
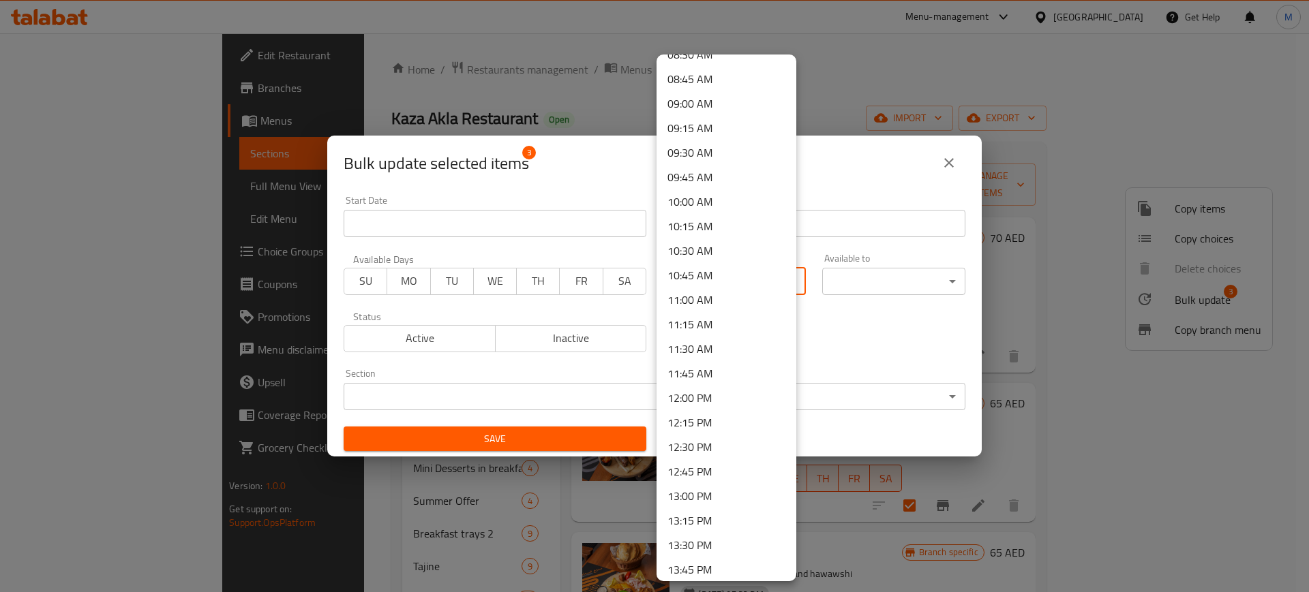
click at [695, 500] on li "13:00 PM" at bounding box center [726, 496] width 140 height 25
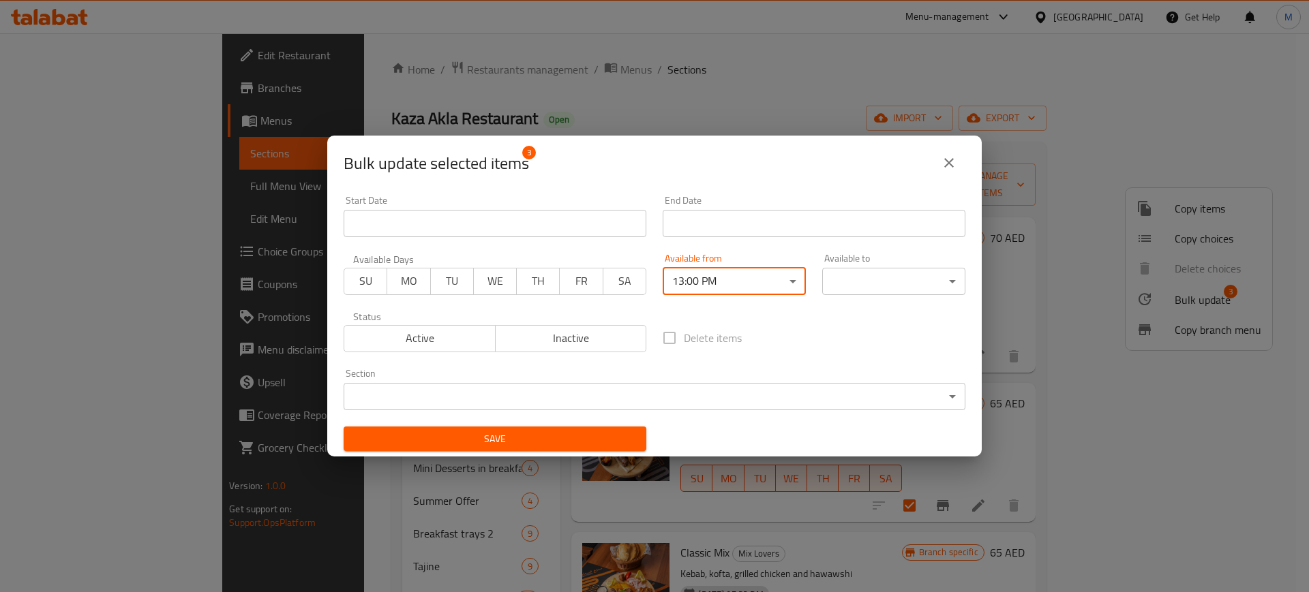
click at [901, 290] on body "​ Menu-management [GEOGRAPHIC_DATA] Get Help M Edit Restaurant Branches Menus S…" at bounding box center [654, 312] width 1309 height 559
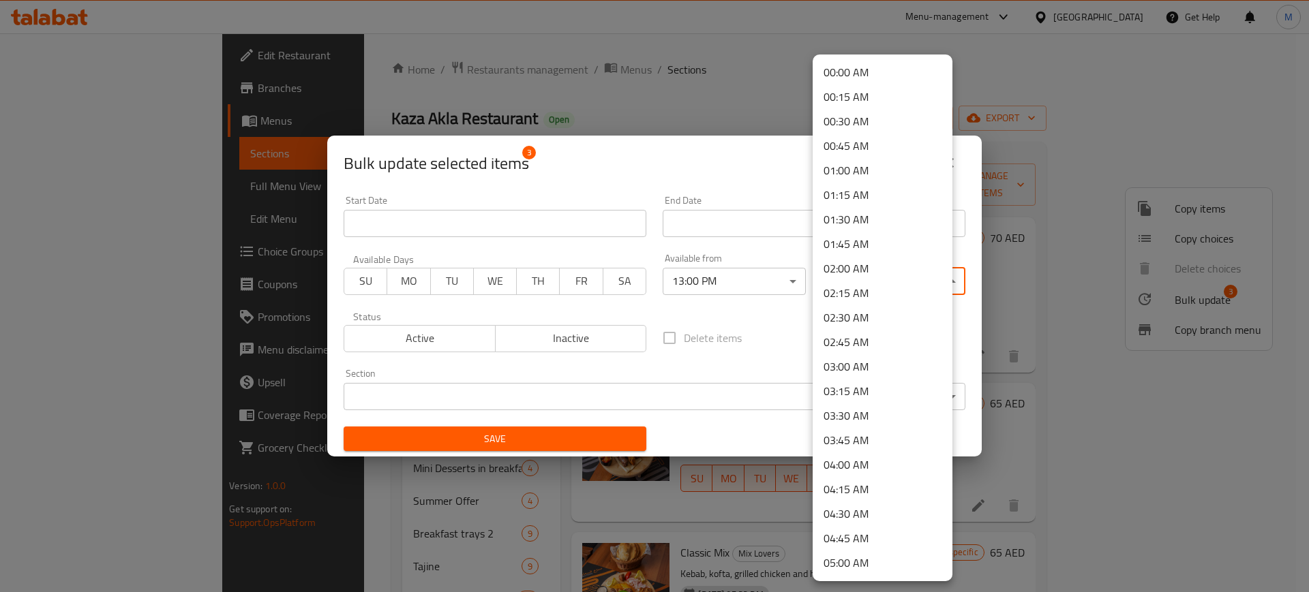
click at [899, 281] on li "02:15 AM" at bounding box center [882, 293] width 140 height 25
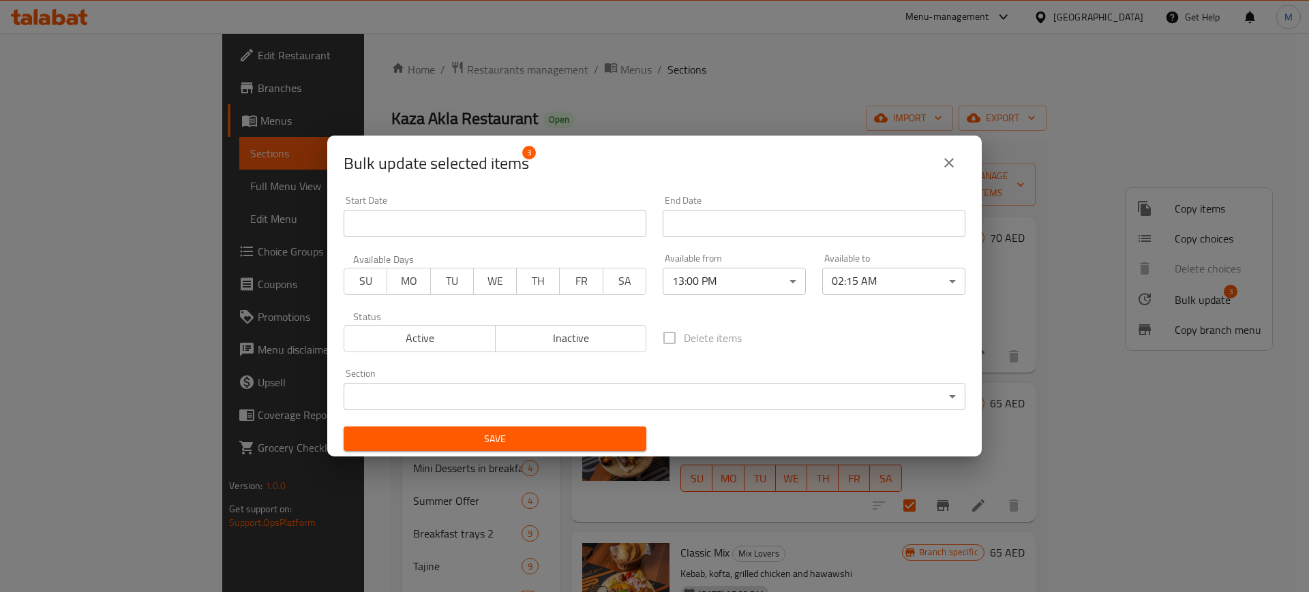
click at [878, 272] on body "​ Menu-management [GEOGRAPHIC_DATA] Get Help M Edit Restaurant Branches Menus S…" at bounding box center [654, 312] width 1309 height 559
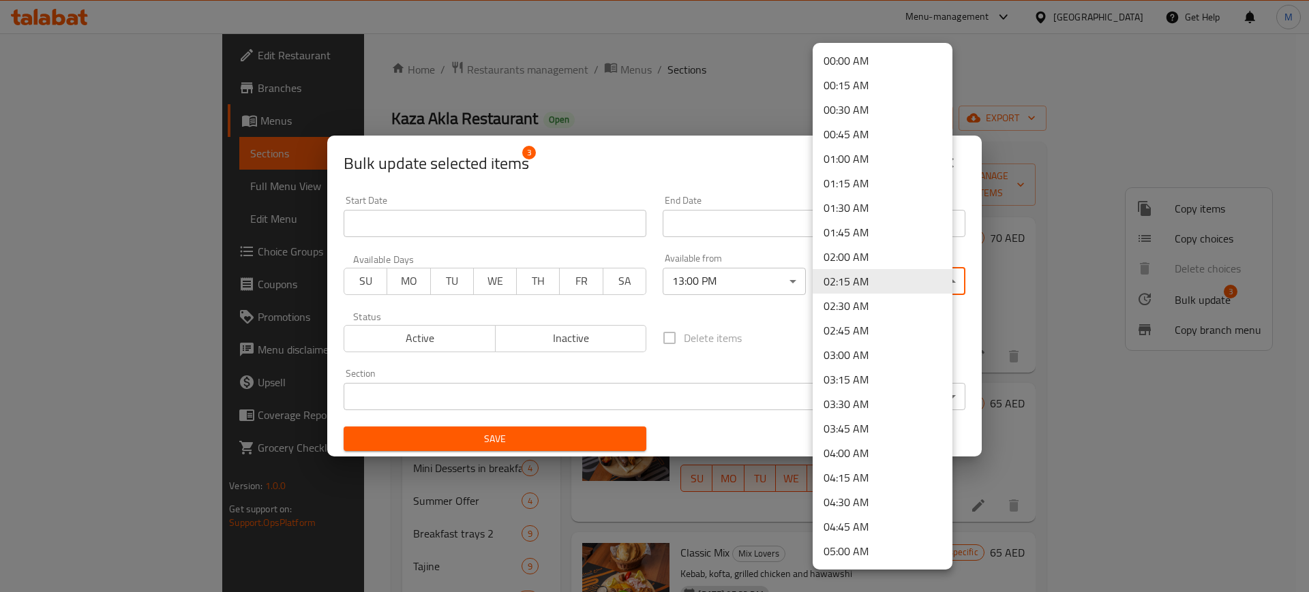
click at [874, 247] on li "02:00 AM" at bounding box center [882, 257] width 140 height 25
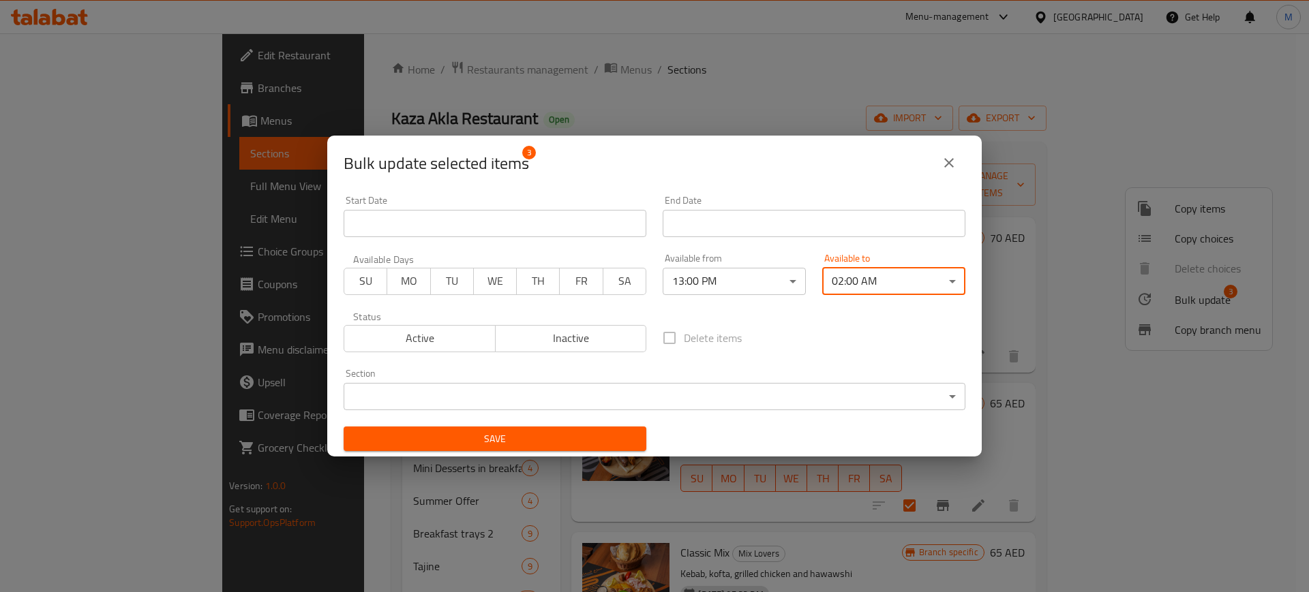
click at [492, 439] on span "Save" at bounding box center [494, 439] width 281 height 17
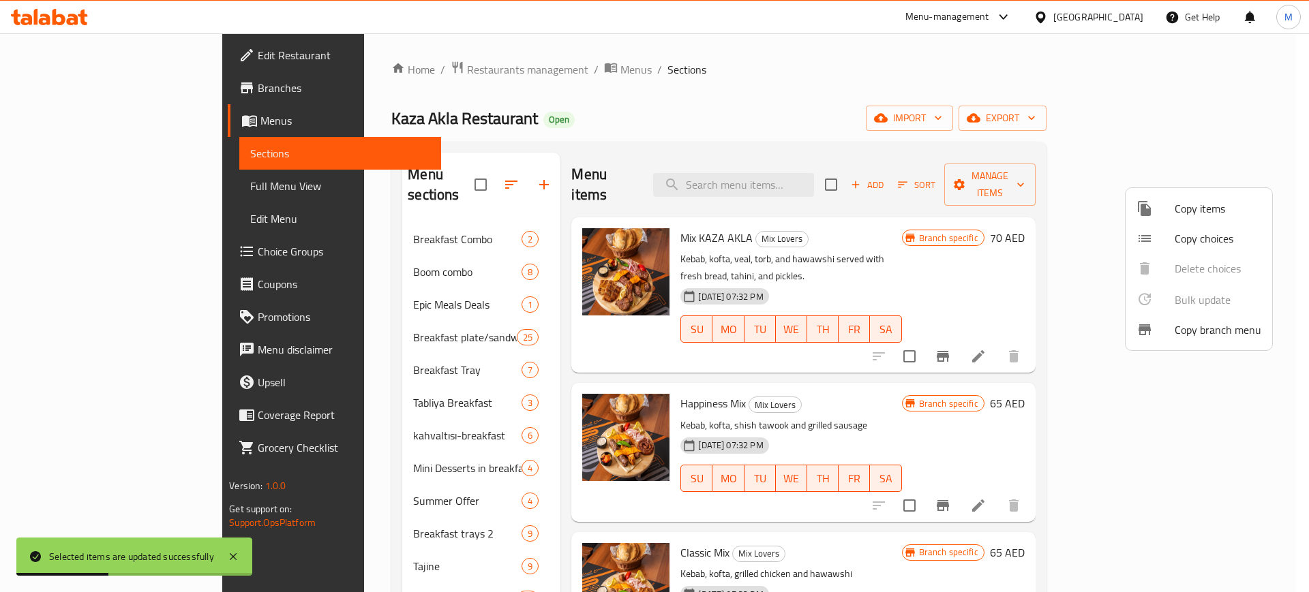
click at [706, 127] on div at bounding box center [654, 296] width 1309 height 592
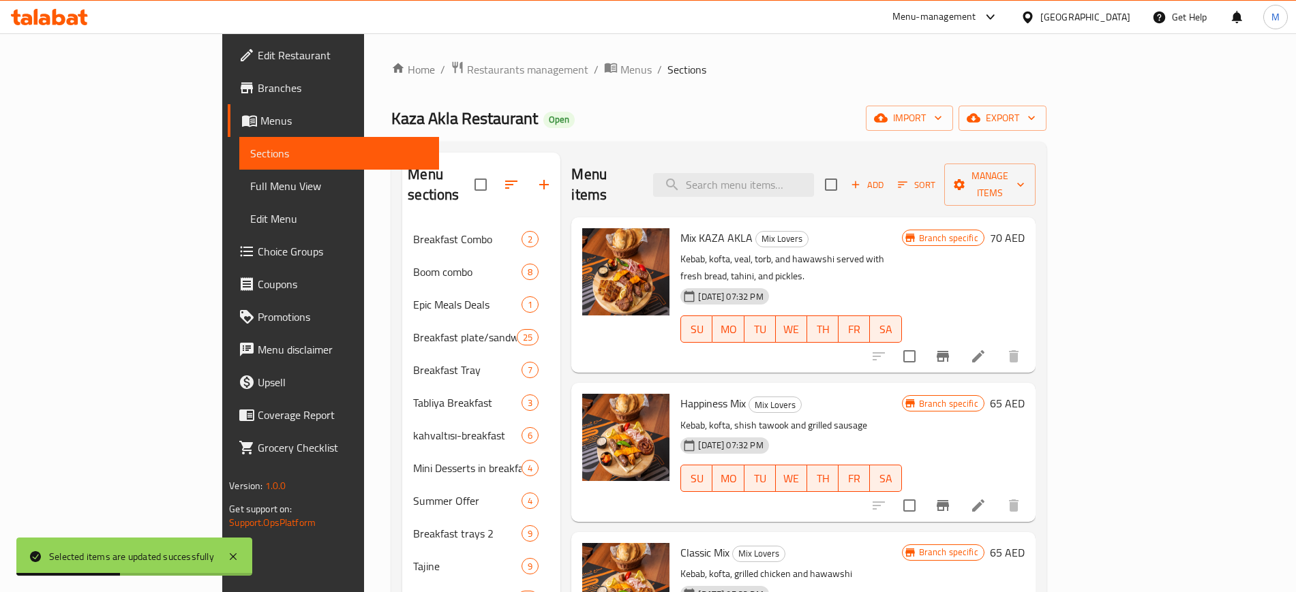
scroll to position [1002, 0]
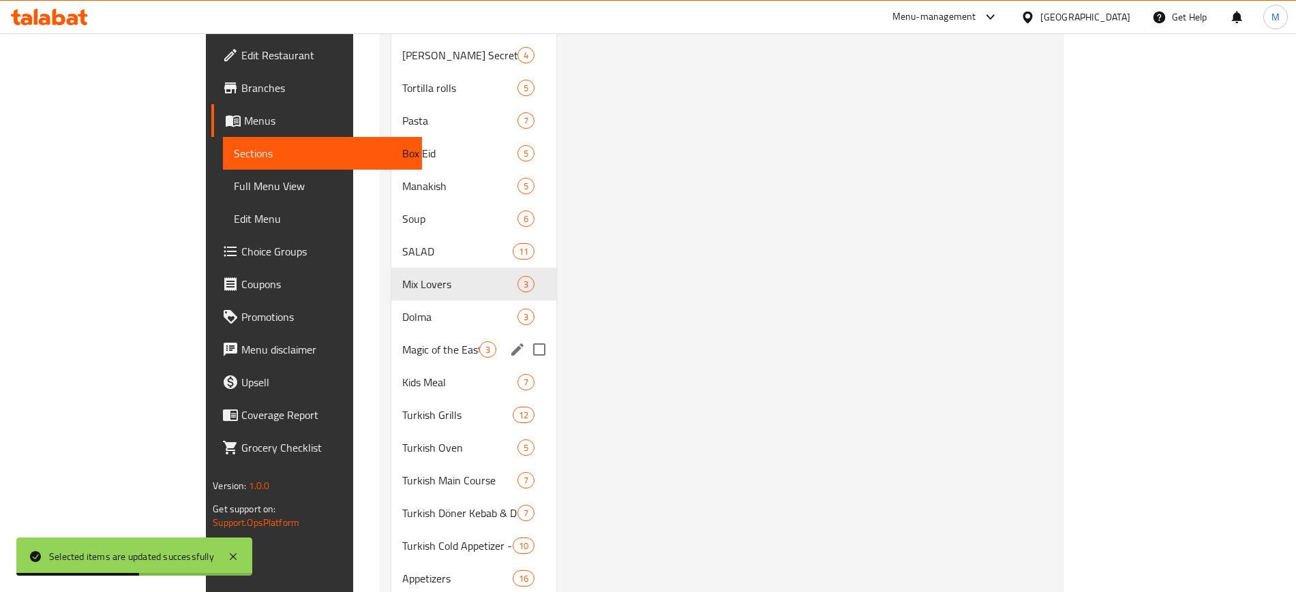
click at [391, 305] on div "Dolma 3" at bounding box center [473, 317] width 165 height 33
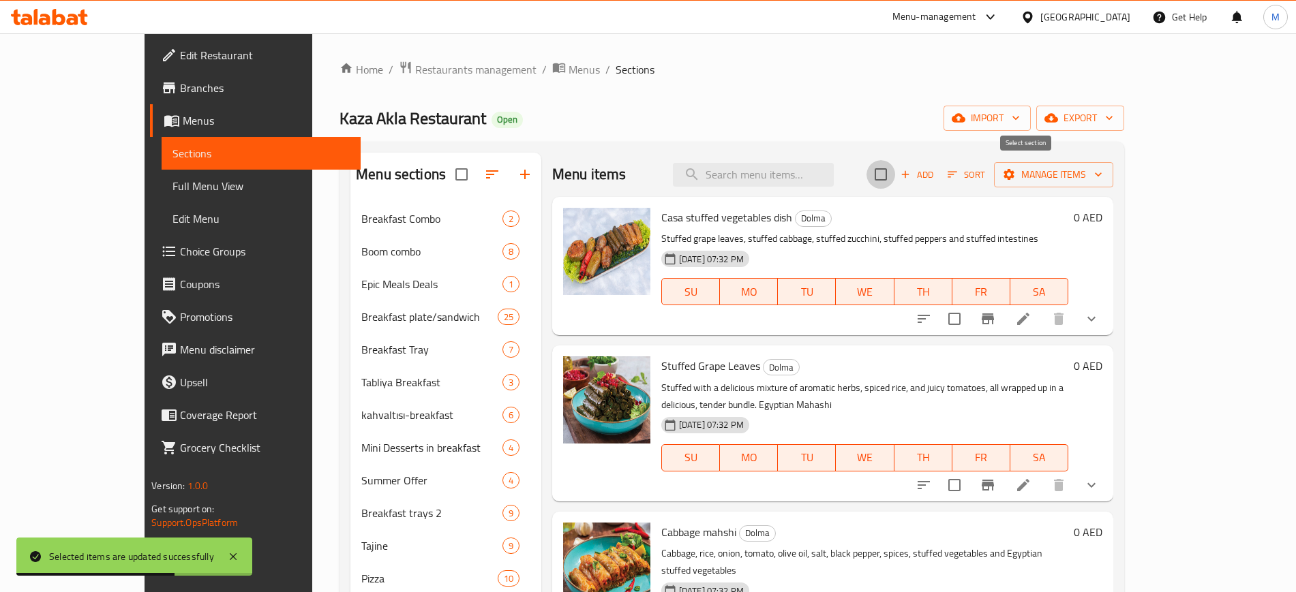
click at [895, 172] on input "checkbox" at bounding box center [880, 174] width 29 height 29
click at [1102, 179] on span "Manage items" at bounding box center [1053, 174] width 97 height 17
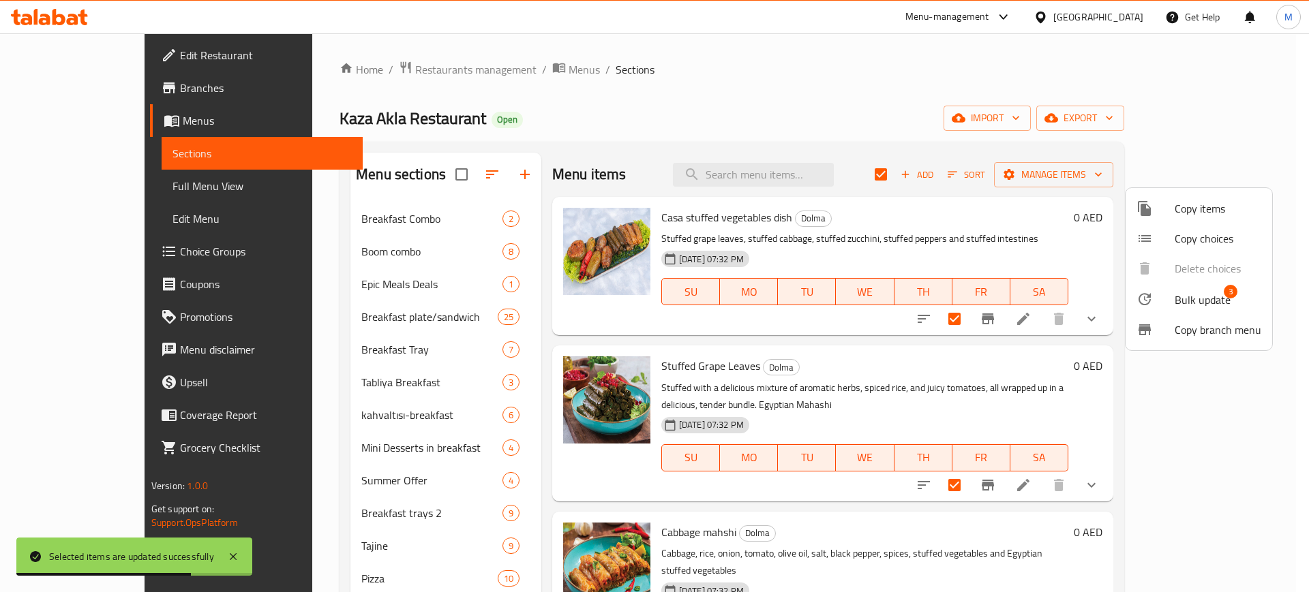
click at [1204, 285] on li "Bulk update 3" at bounding box center [1198, 299] width 147 height 31
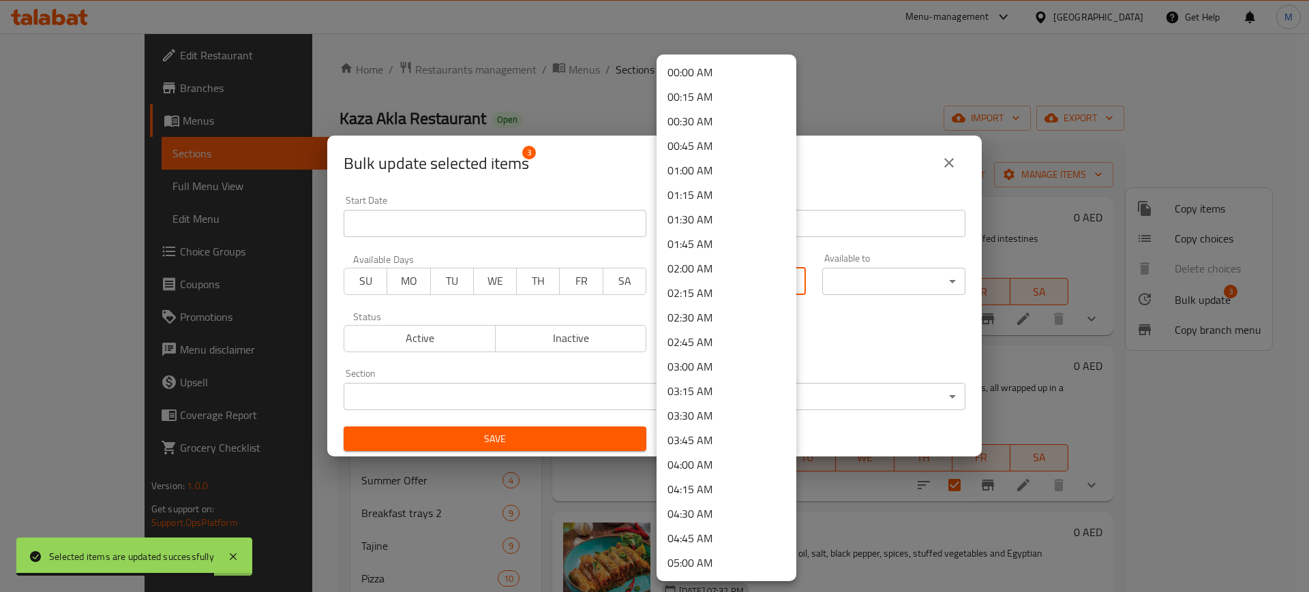
click at [685, 279] on body "Selected items are updated successfully ​ Menu-management [GEOGRAPHIC_DATA] Get…" at bounding box center [654, 312] width 1309 height 559
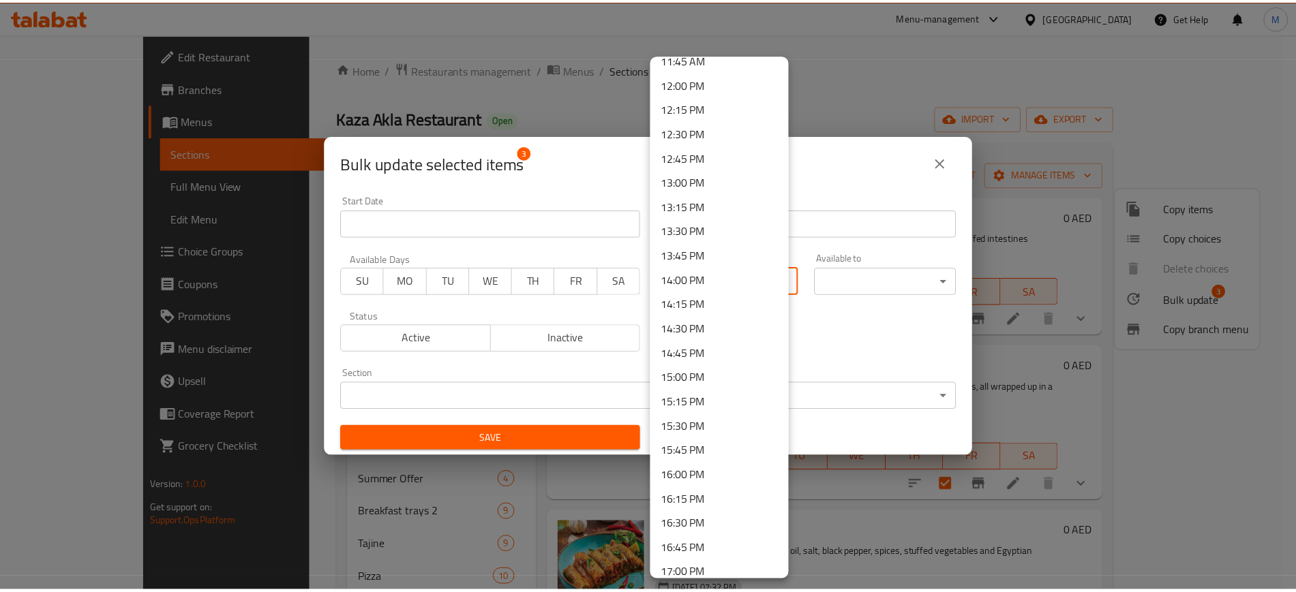
scroll to position [1193, 0]
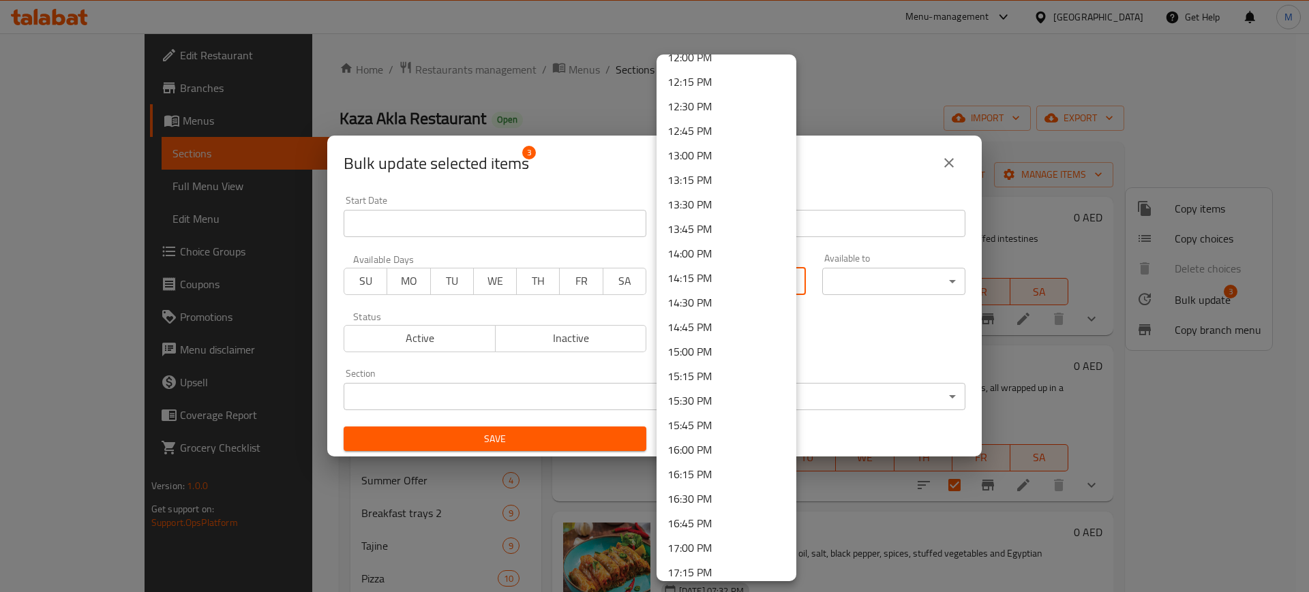
click at [708, 155] on li "13:00 PM" at bounding box center [726, 155] width 140 height 25
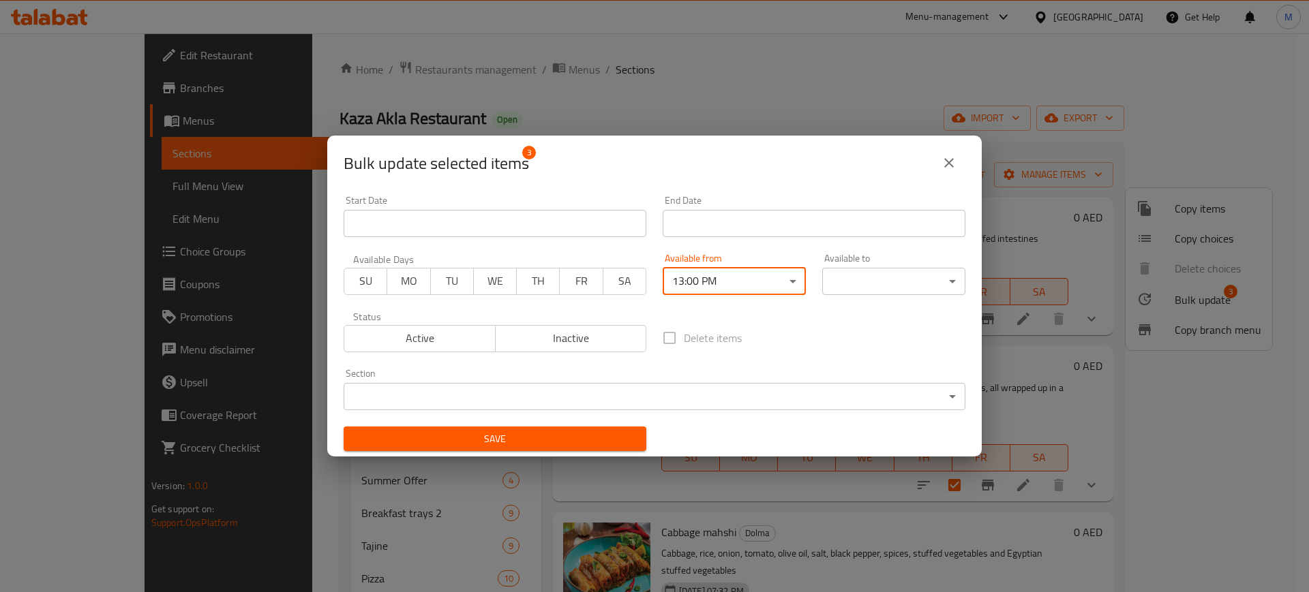
click at [885, 279] on div "00:00 AM 00:15 AM 00:30 AM 00:45 AM 01:00 AM 01:15 AM 01:30 AM 01:45 AM 02:00 A…" at bounding box center [654, 296] width 1309 height 592
click at [885, 279] on body "​ Menu-management [GEOGRAPHIC_DATA] Get Help M Edit Restaurant Branches Menus S…" at bounding box center [654, 312] width 1309 height 559
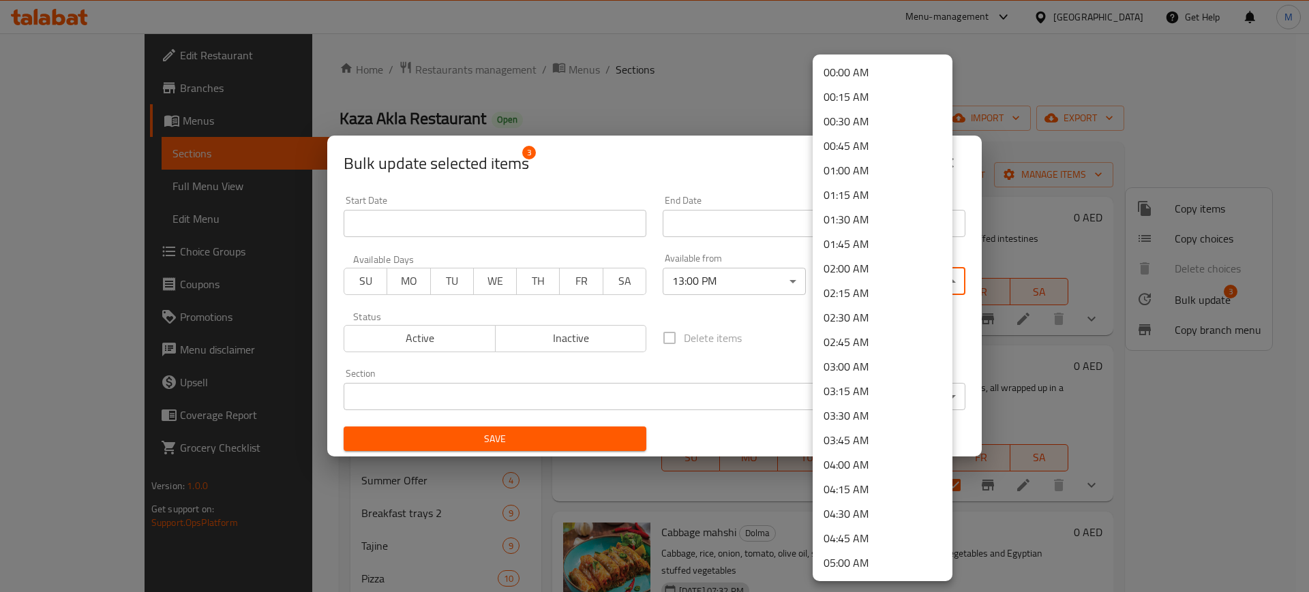
click at [879, 269] on li "02:00 AM" at bounding box center [882, 268] width 140 height 25
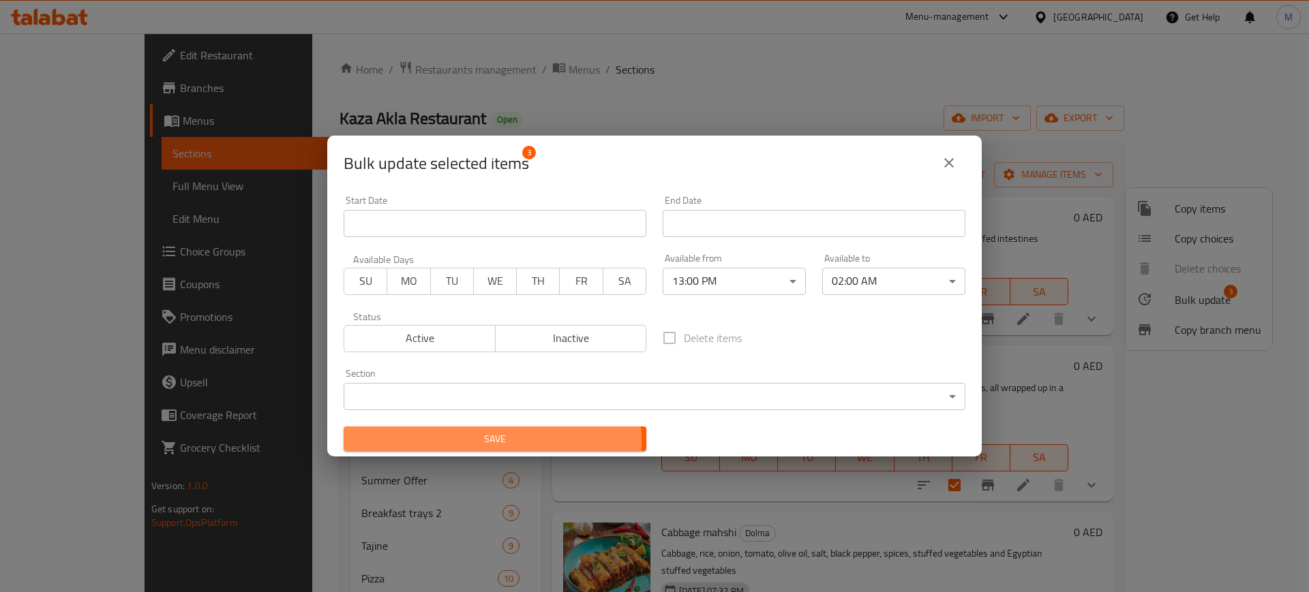
click at [476, 442] on span "Save" at bounding box center [494, 439] width 281 height 17
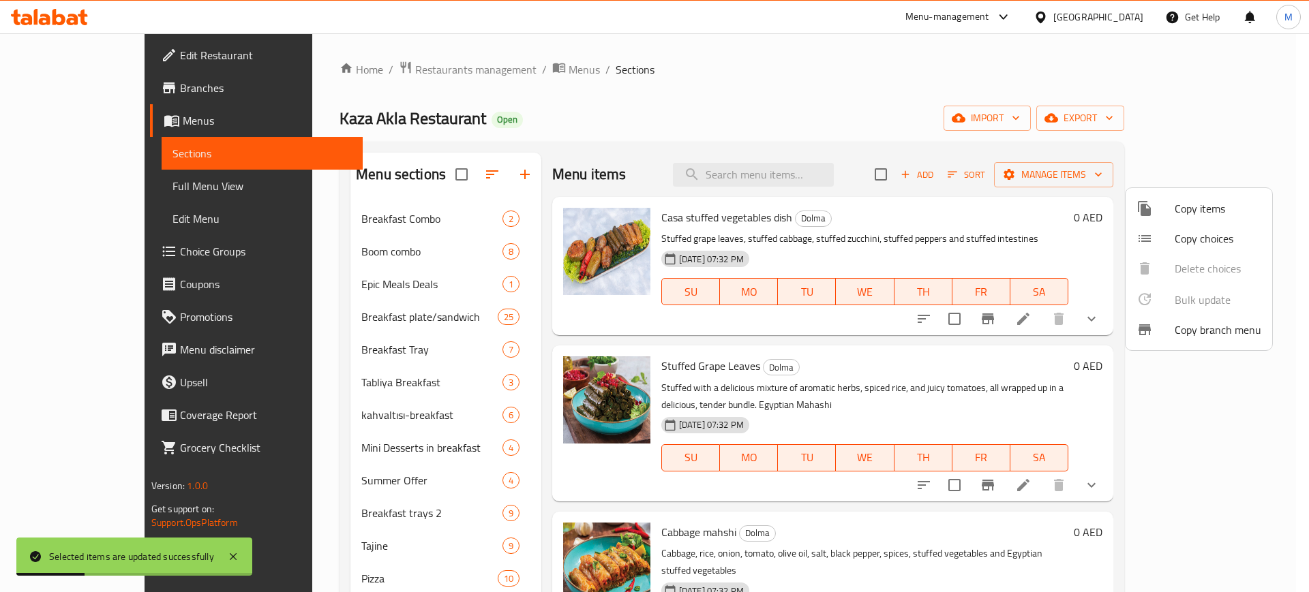
click at [642, 134] on div at bounding box center [654, 296] width 1309 height 592
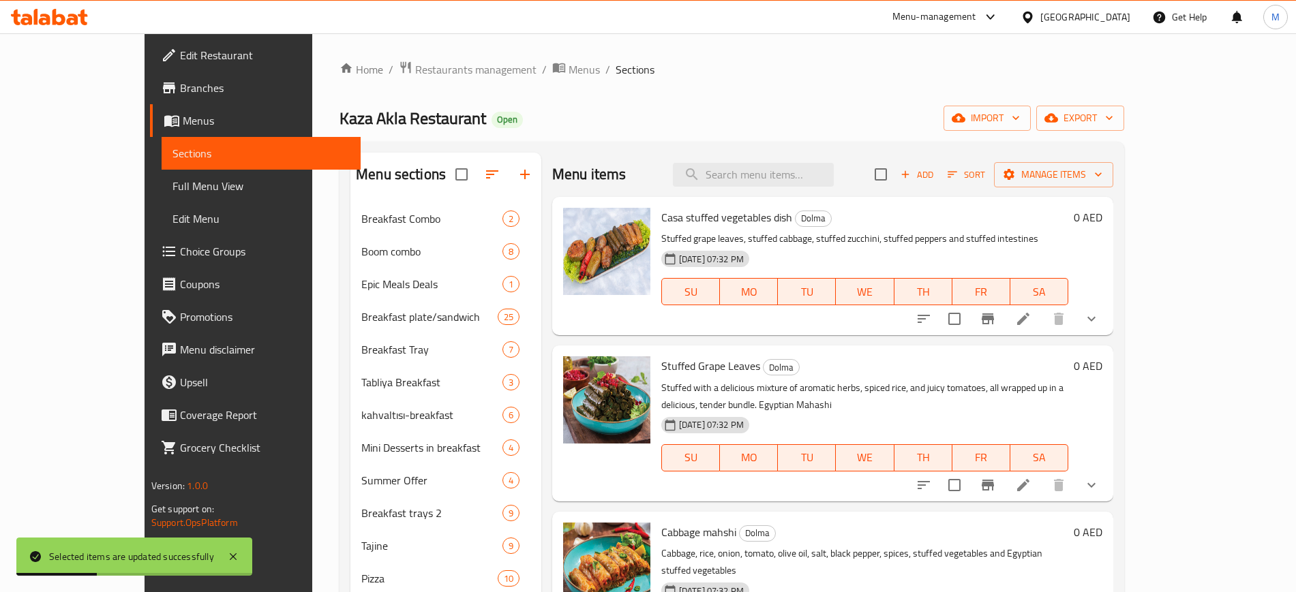
scroll to position [1035, 0]
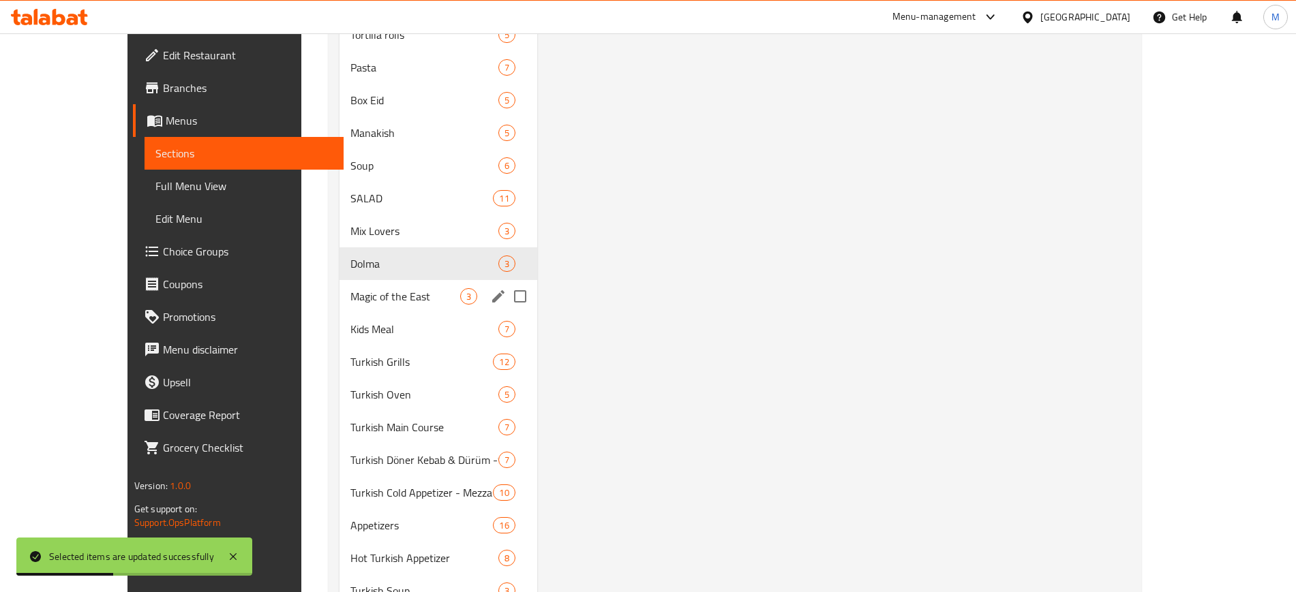
click at [354, 292] on span "Magic of the East" at bounding box center [405, 296] width 110 height 16
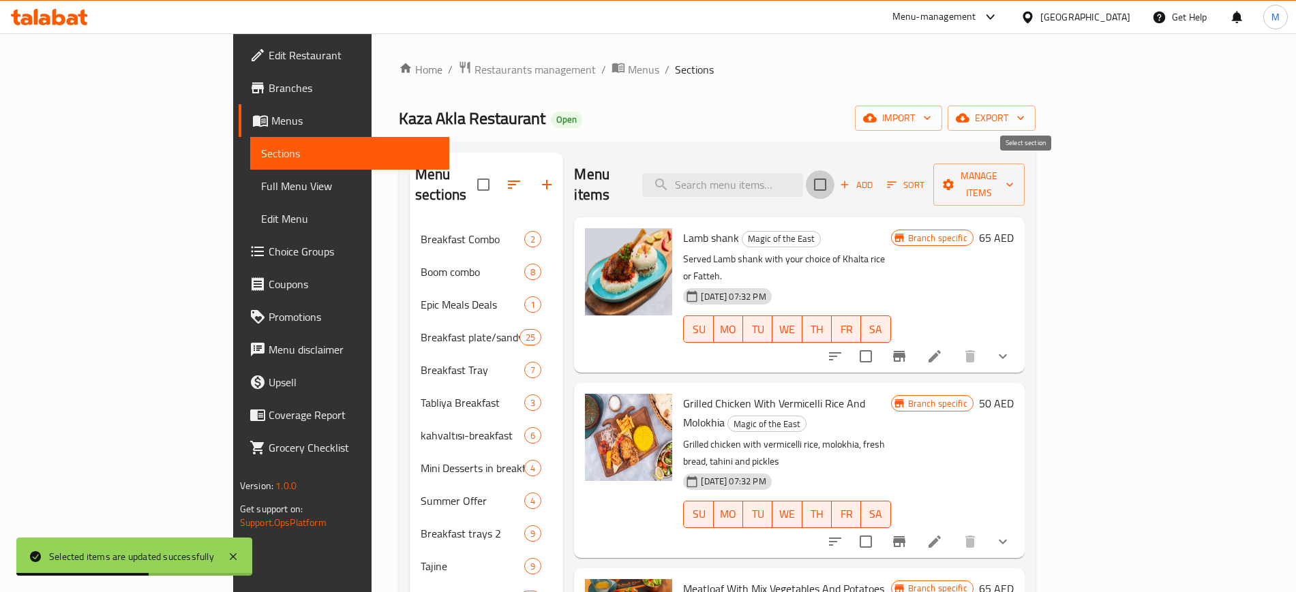
click at [834, 170] on input "checkbox" at bounding box center [820, 184] width 29 height 29
click at [1013, 179] on span "Manage items" at bounding box center [979, 185] width 70 height 34
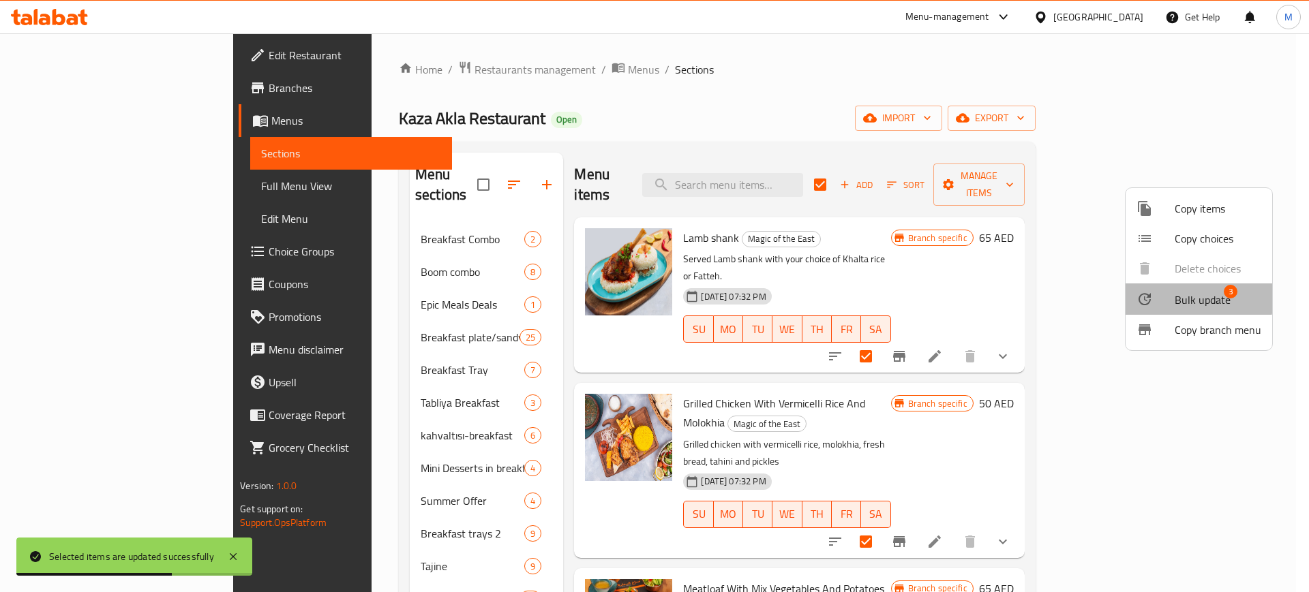
click at [1192, 292] on span "Bulk update" at bounding box center [1202, 300] width 56 height 16
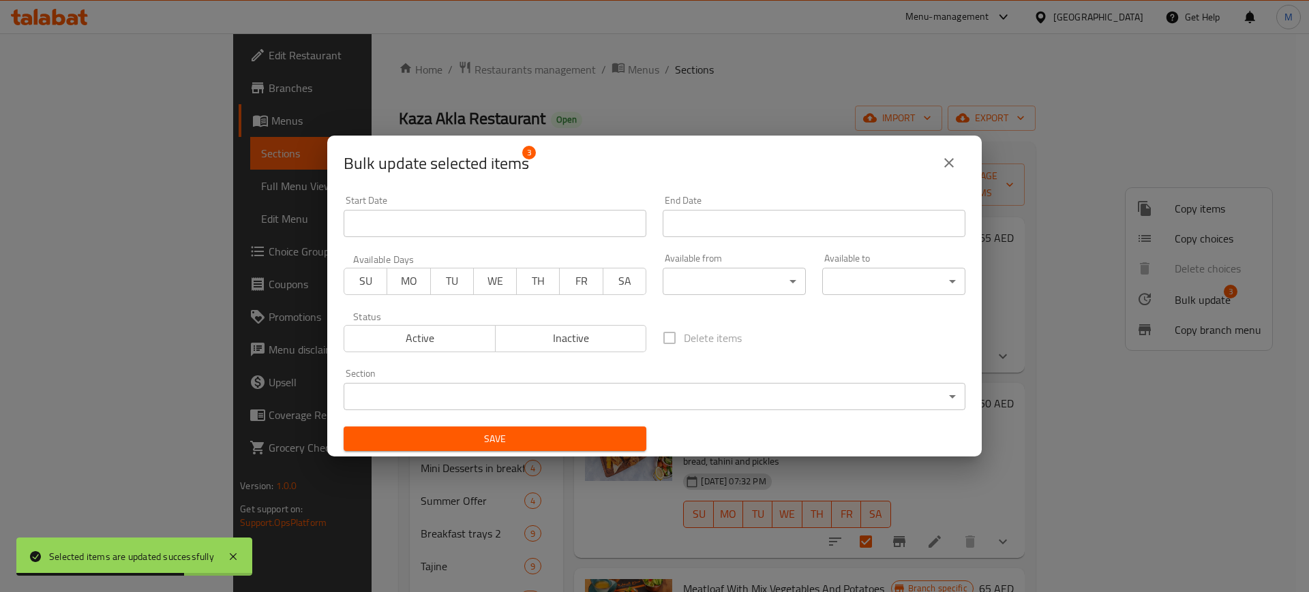
click at [731, 269] on body "Selected items are updated successfully ​ Menu-management [GEOGRAPHIC_DATA] Get…" at bounding box center [654, 312] width 1309 height 559
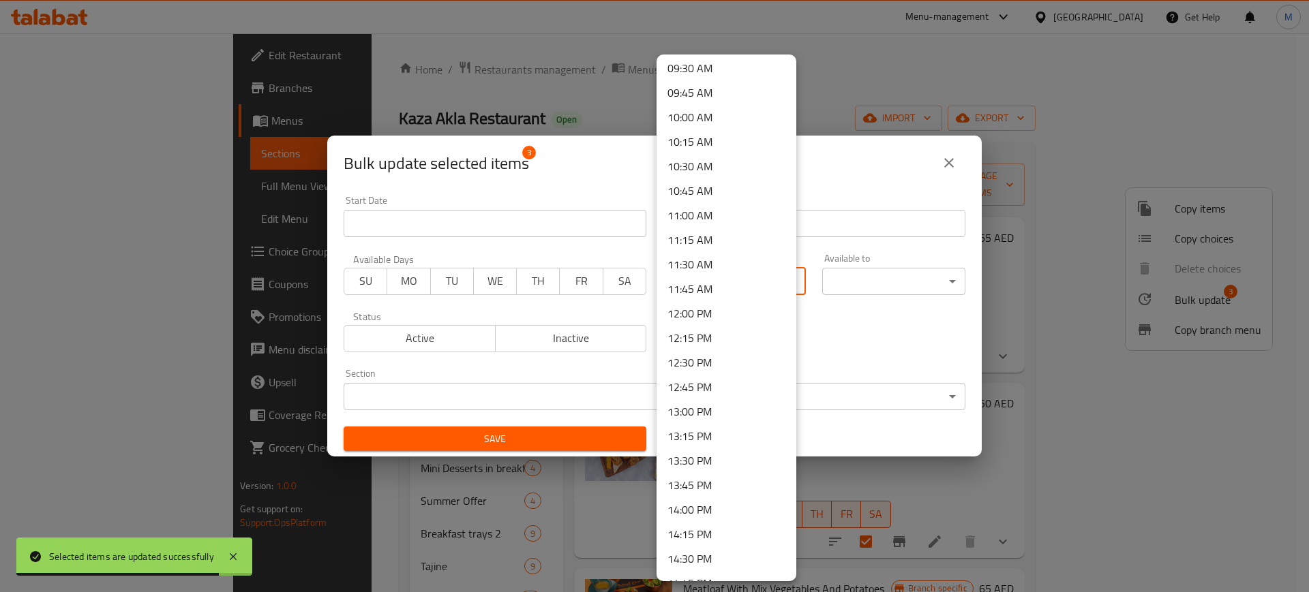
scroll to position [937, 0]
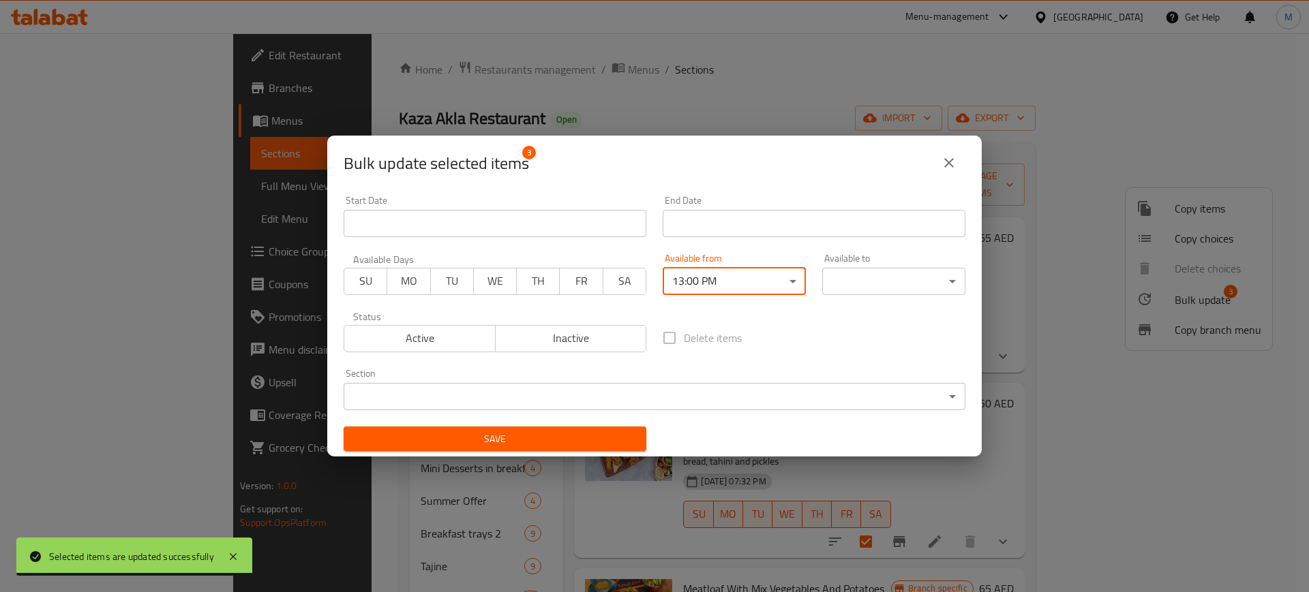
click at [858, 271] on body "Selected items are updated successfully ​ Menu-management [GEOGRAPHIC_DATA] Get…" at bounding box center [654, 312] width 1309 height 559
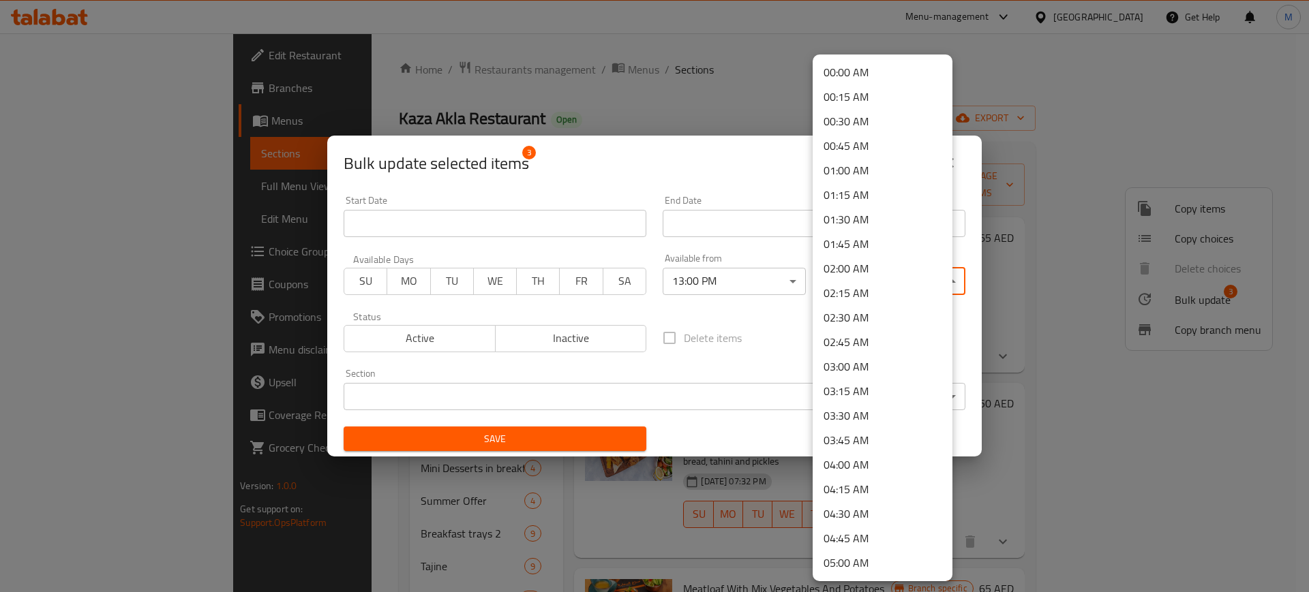
click at [870, 288] on li "02:15 AM" at bounding box center [882, 293] width 140 height 25
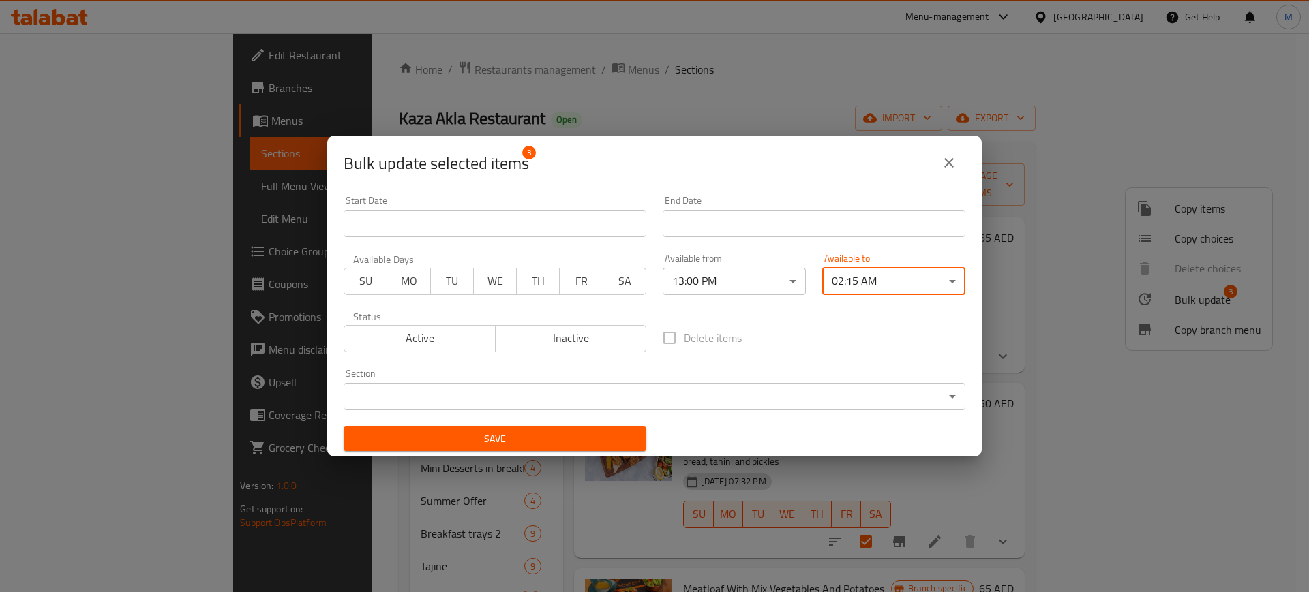
click at [870, 283] on li "02:15 AM" at bounding box center [864, 288] width 105 height 14
click at [866, 269] on body "​ Menu-management [GEOGRAPHIC_DATA] Get Help M Edit Restaurant Branches Menus S…" at bounding box center [654, 312] width 1309 height 559
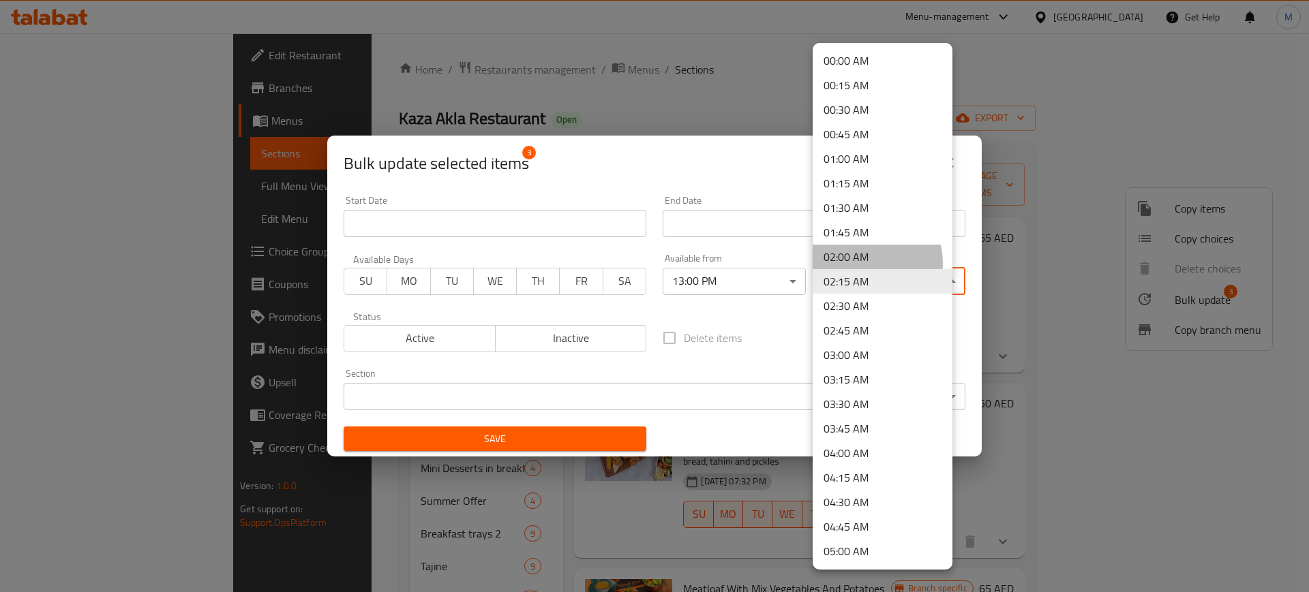
click at [868, 263] on li "02:00 AM" at bounding box center [882, 257] width 140 height 25
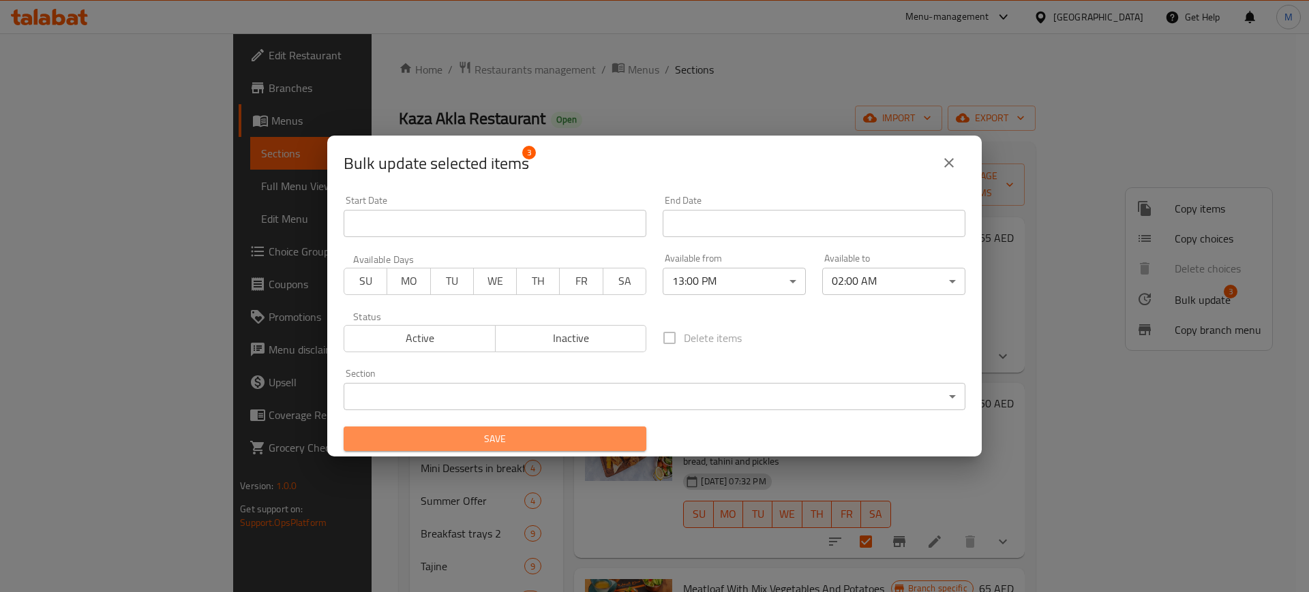
click at [538, 431] on span "Save" at bounding box center [494, 439] width 281 height 17
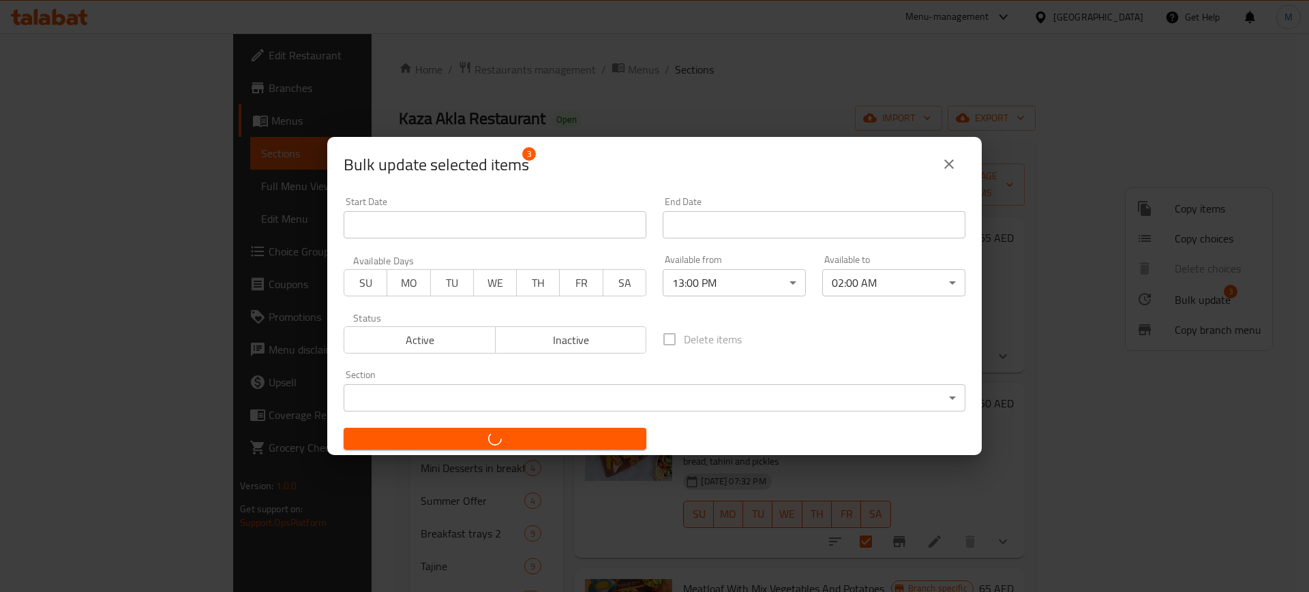
checkbox input "false"
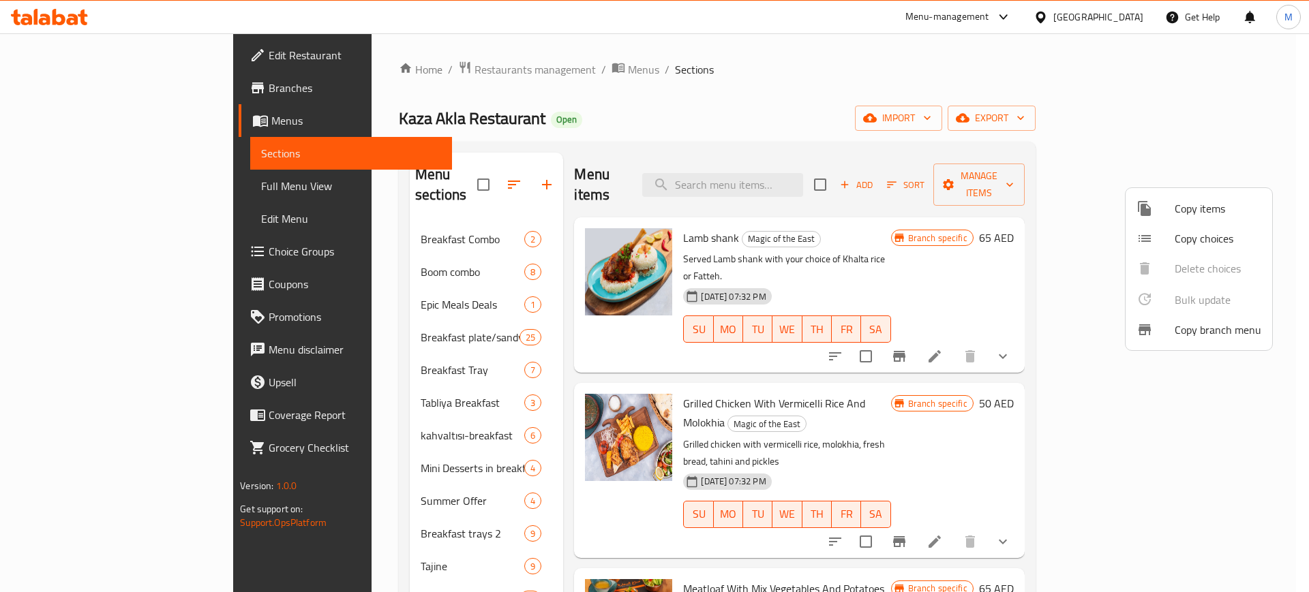
click at [1032, 179] on div at bounding box center [654, 296] width 1309 height 592
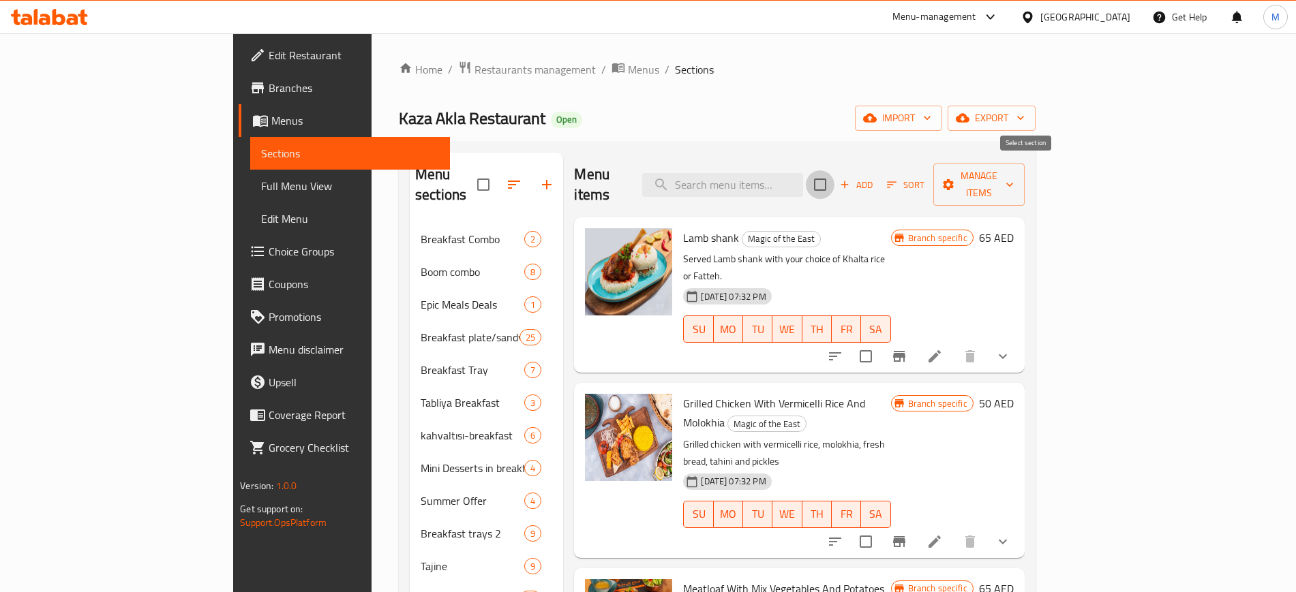
click at [834, 173] on input "checkbox" at bounding box center [820, 184] width 29 height 29
checkbox input "true"
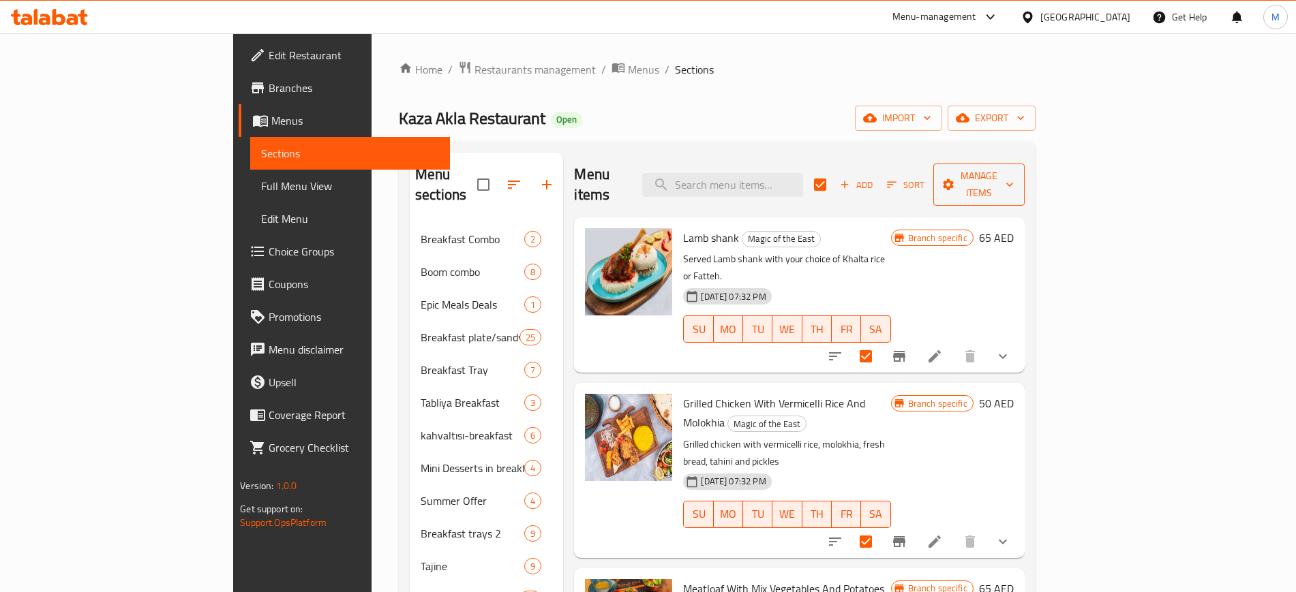
click at [1024, 183] on button "Manage items" at bounding box center [978, 185] width 91 height 42
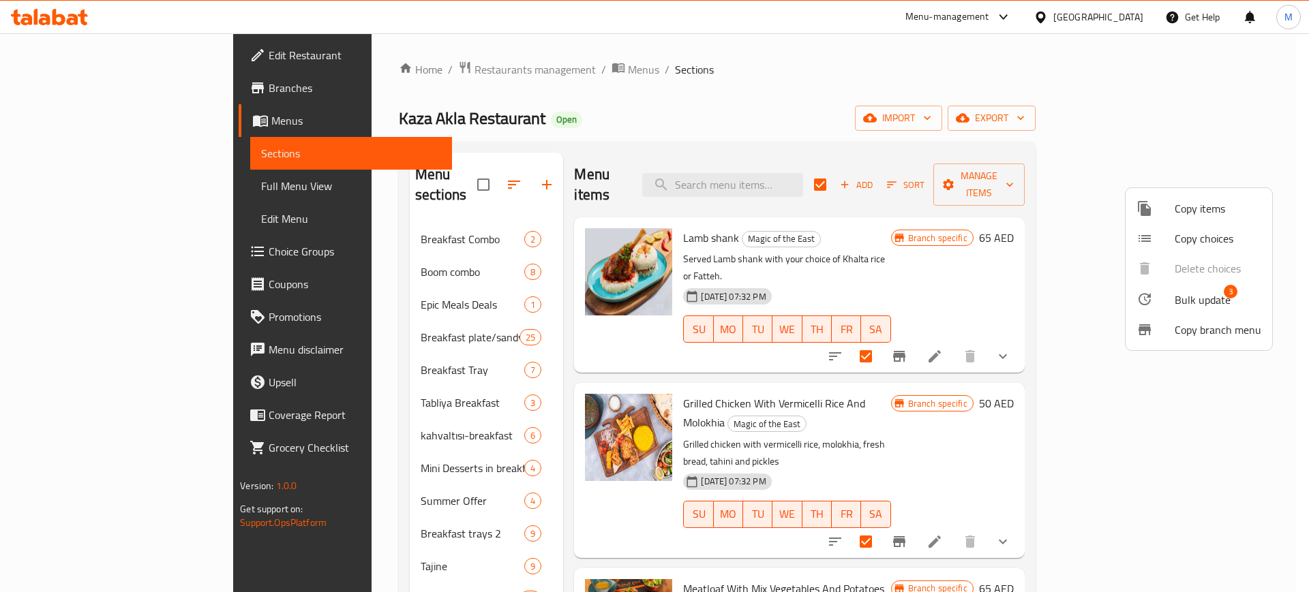
click at [1231, 300] on span "Bulk update 3" at bounding box center [1217, 299] width 87 height 18
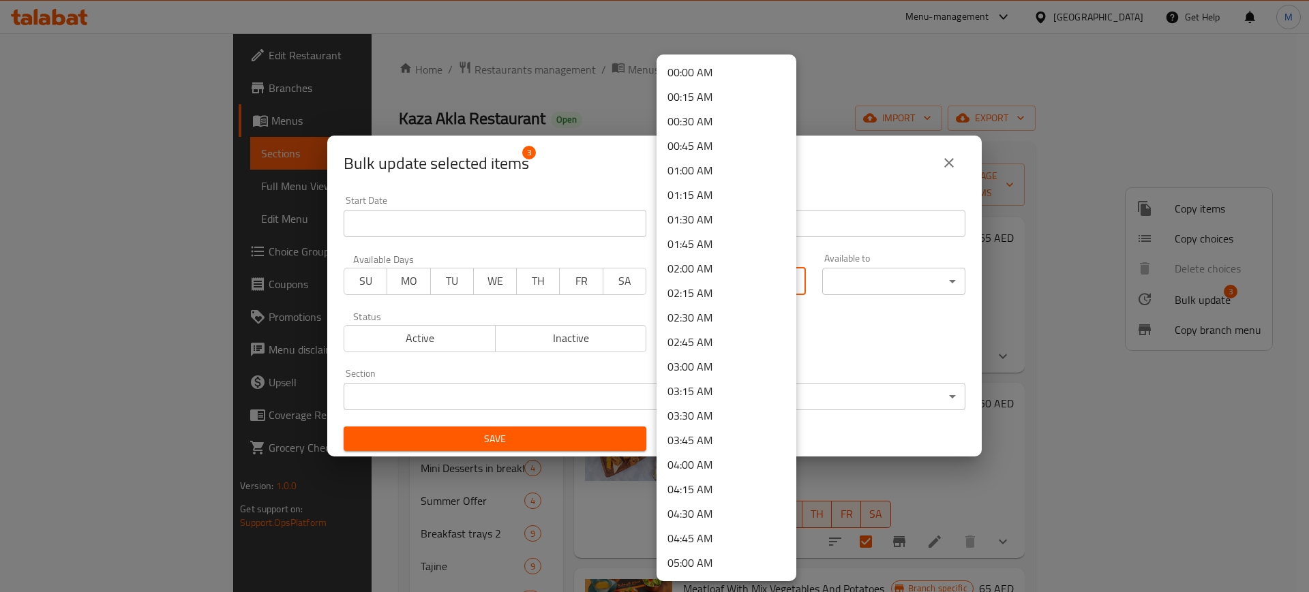
click at [747, 275] on body "​ Menu-management [GEOGRAPHIC_DATA] Get Help M Edit Restaurant Branches Menus S…" at bounding box center [654, 312] width 1309 height 559
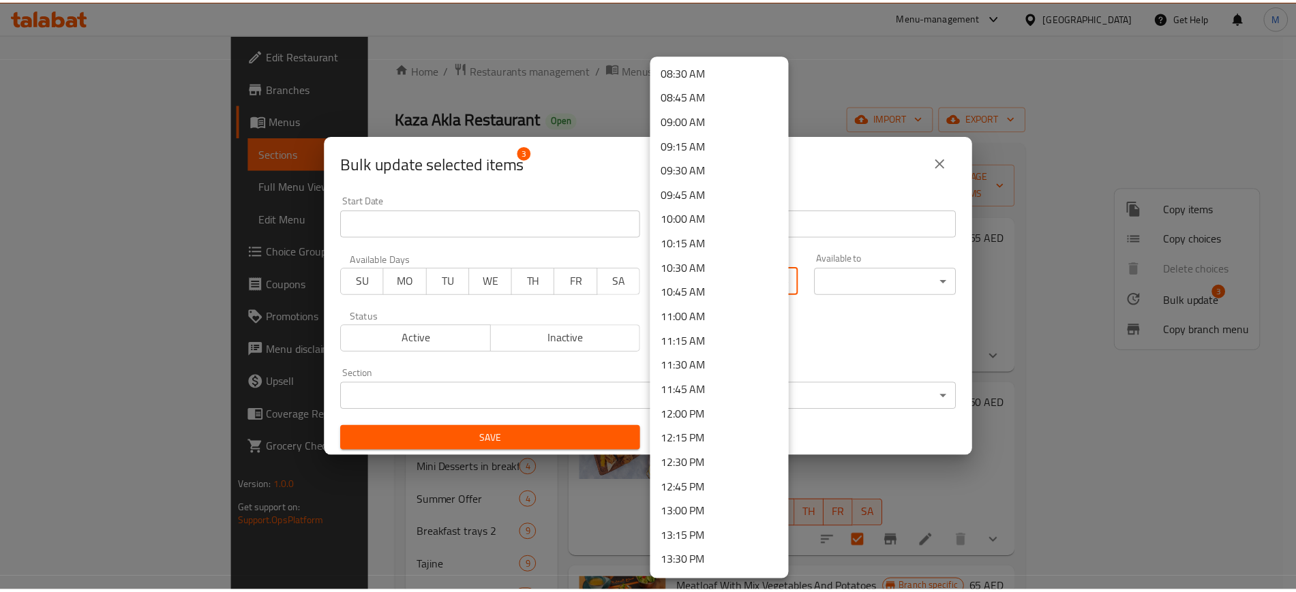
scroll to position [937, 0]
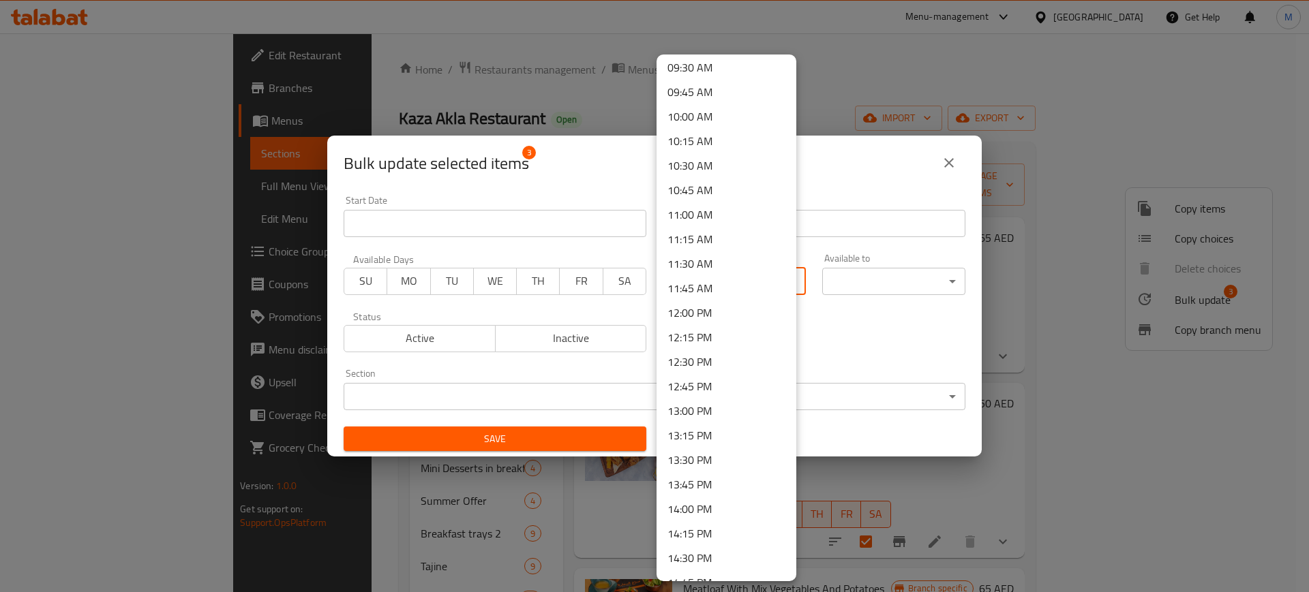
click at [703, 416] on li "13:00 PM" at bounding box center [726, 411] width 140 height 25
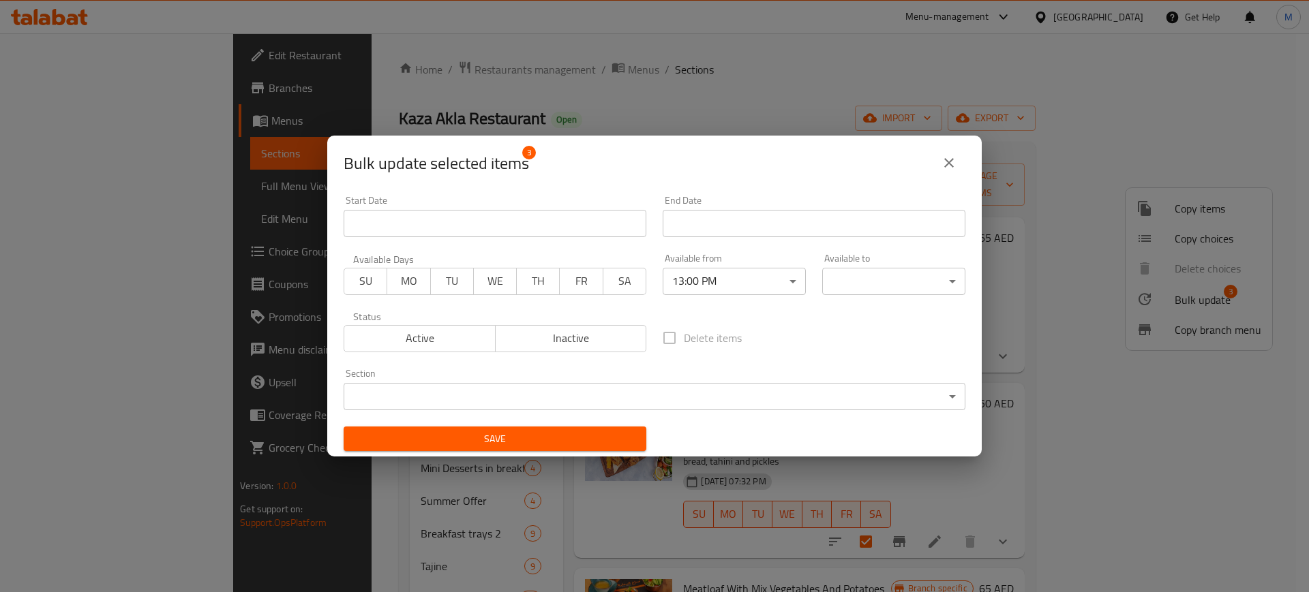
click at [873, 283] on body "​ Menu-management [GEOGRAPHIC_DATA] Get Help M Edit Restaurant Branches Menus S…" at bounding box center [654, 312] width 1309 height 559
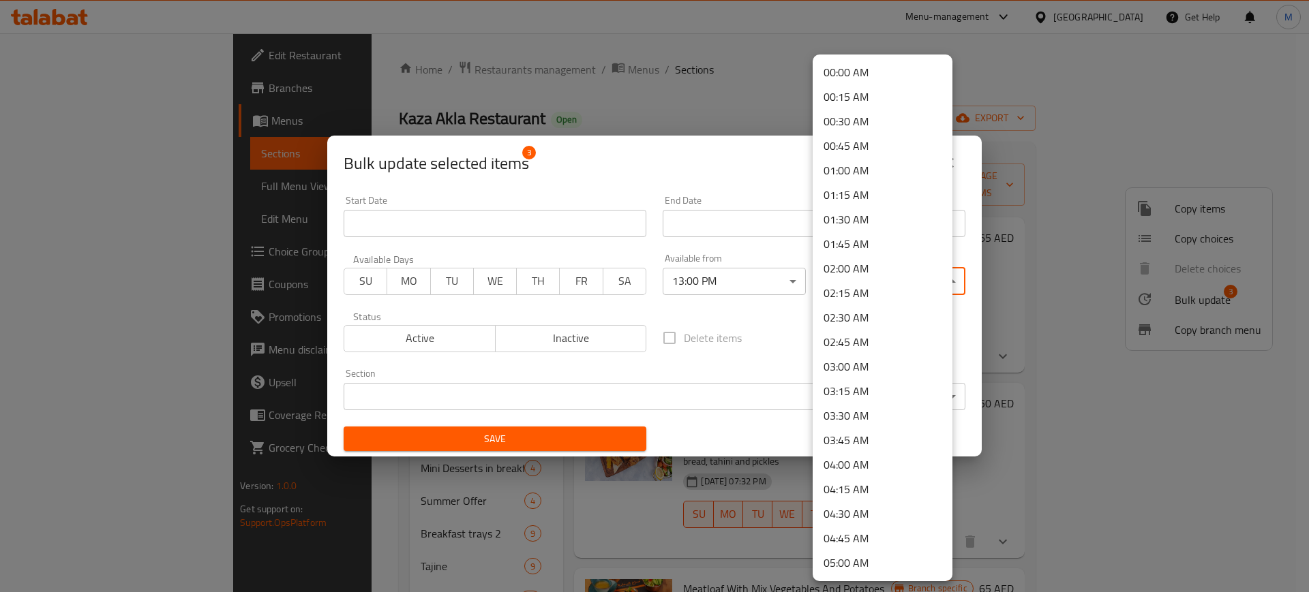
click at [870, 279] on li "02:00 AM" at bounding box center [882, 268] width 140 height 25
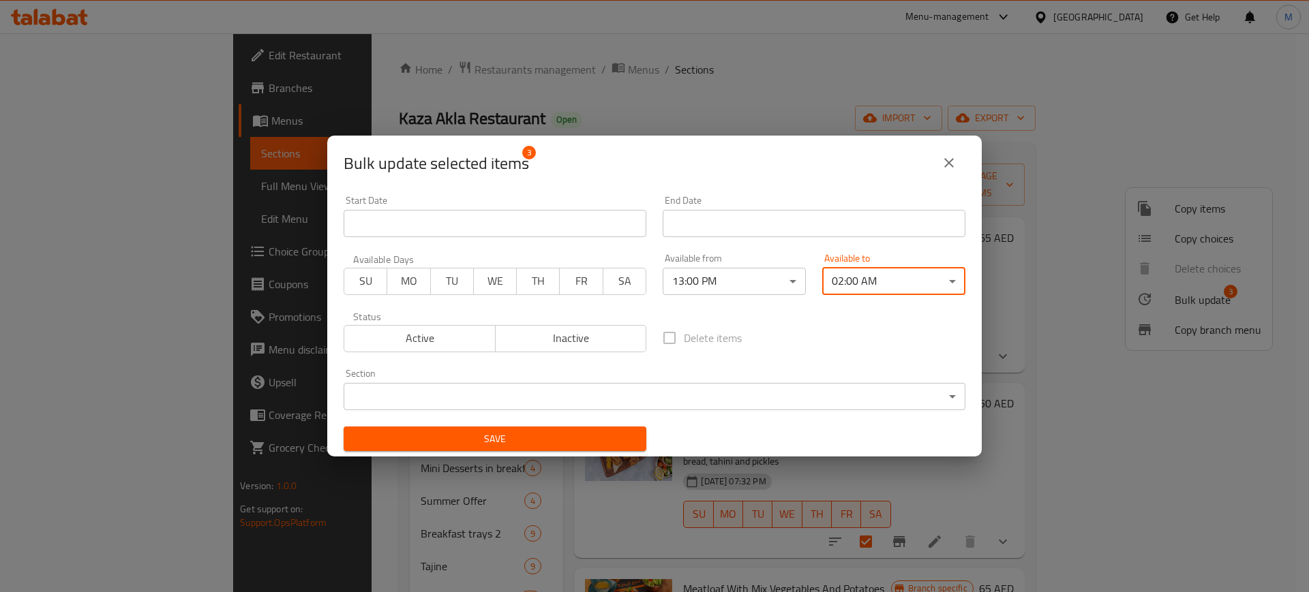
click at [555, 448] on button "Save" at bounding box center [494, 439] width 303 height 25
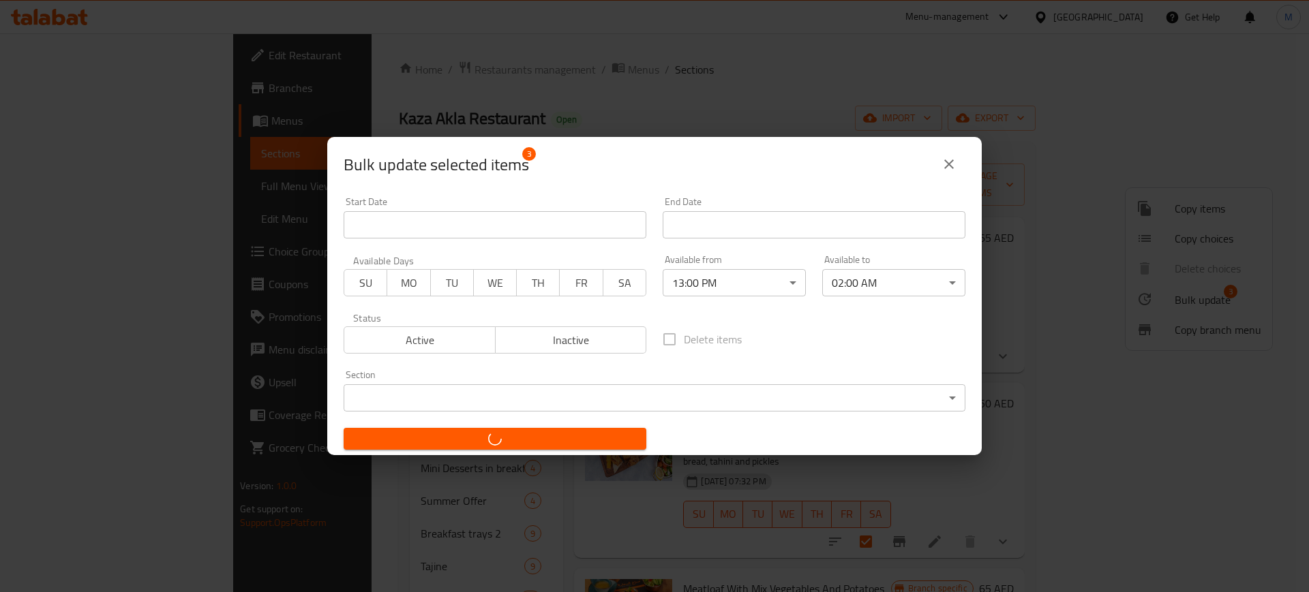
checkbox input "false"
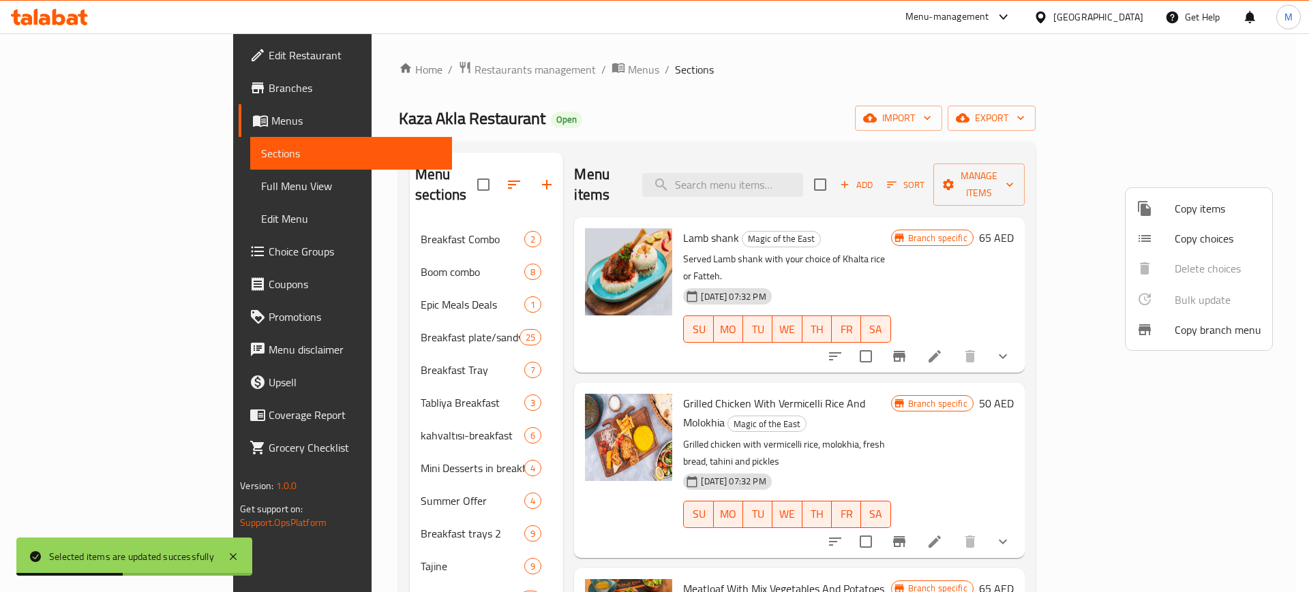
click at [692, 138] on div at bounding box center [654, 296] width 1309 height 592
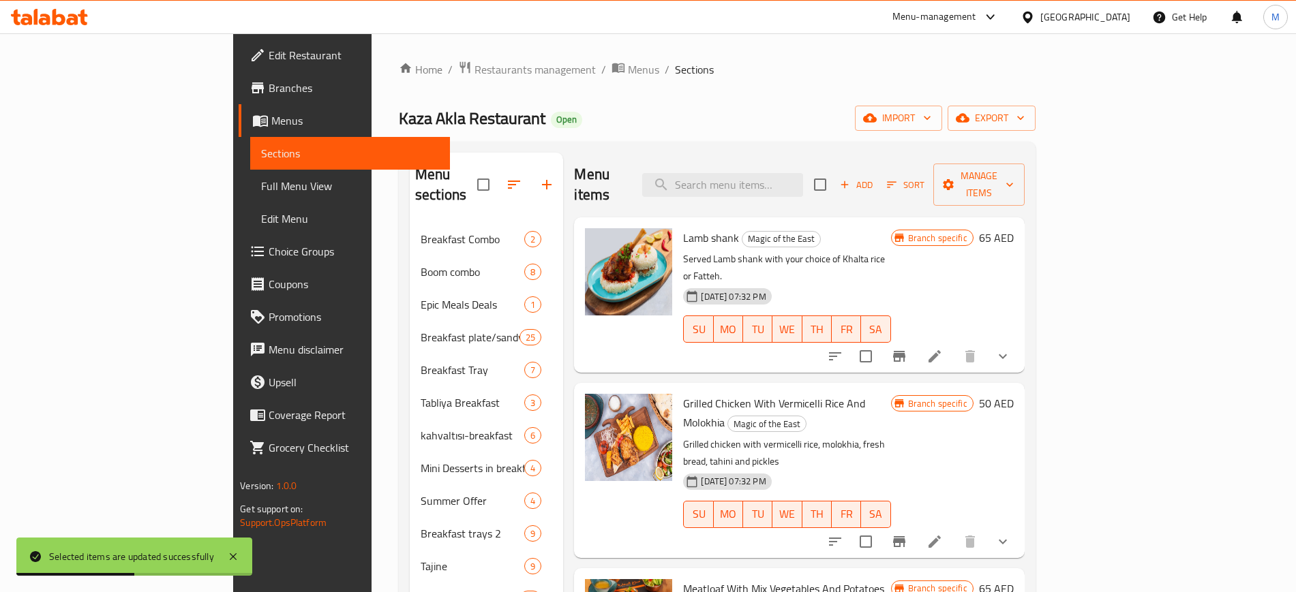
scroll to position [1165, 0]
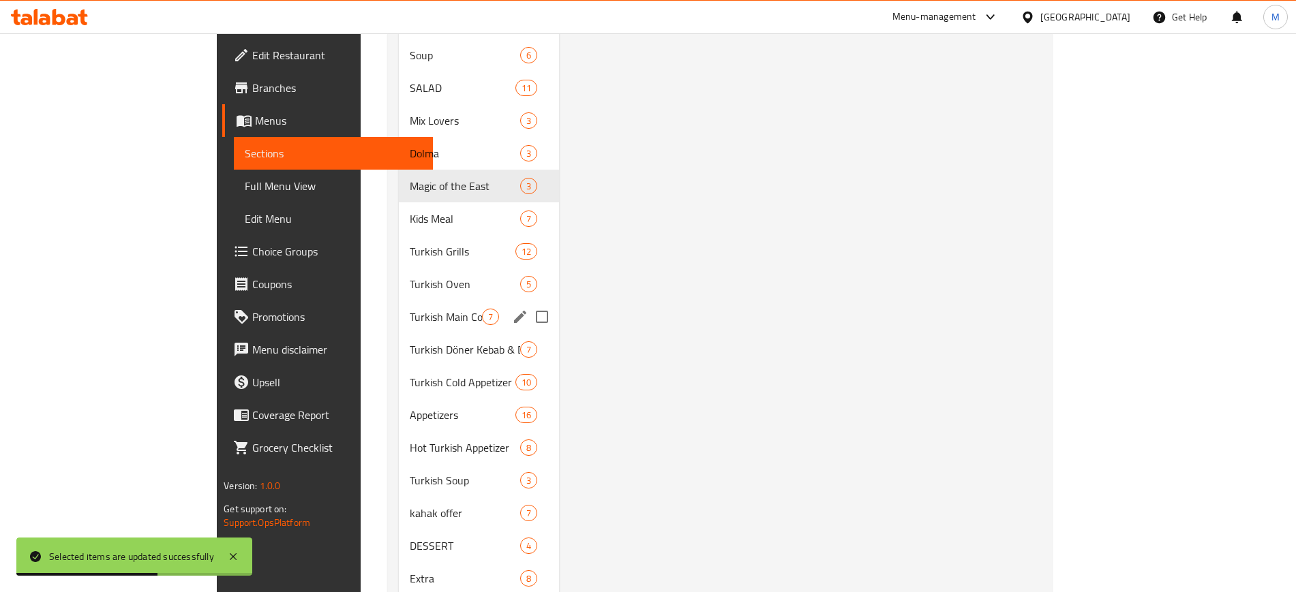
click at [415, 309] on span "Turkish Main Course" at bounding box center [446, 317] width 72 height 16
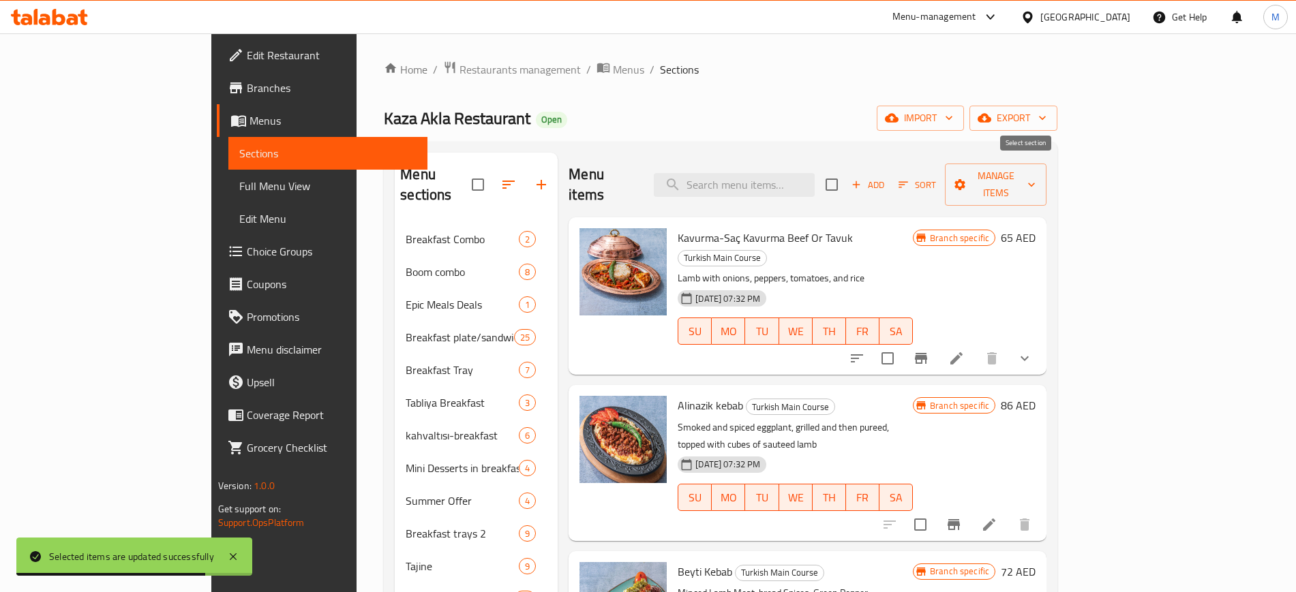
click at [846, 175] on input "checkbox" at bounding box center [831, 184] width 29 height 29
checkbox input "true"
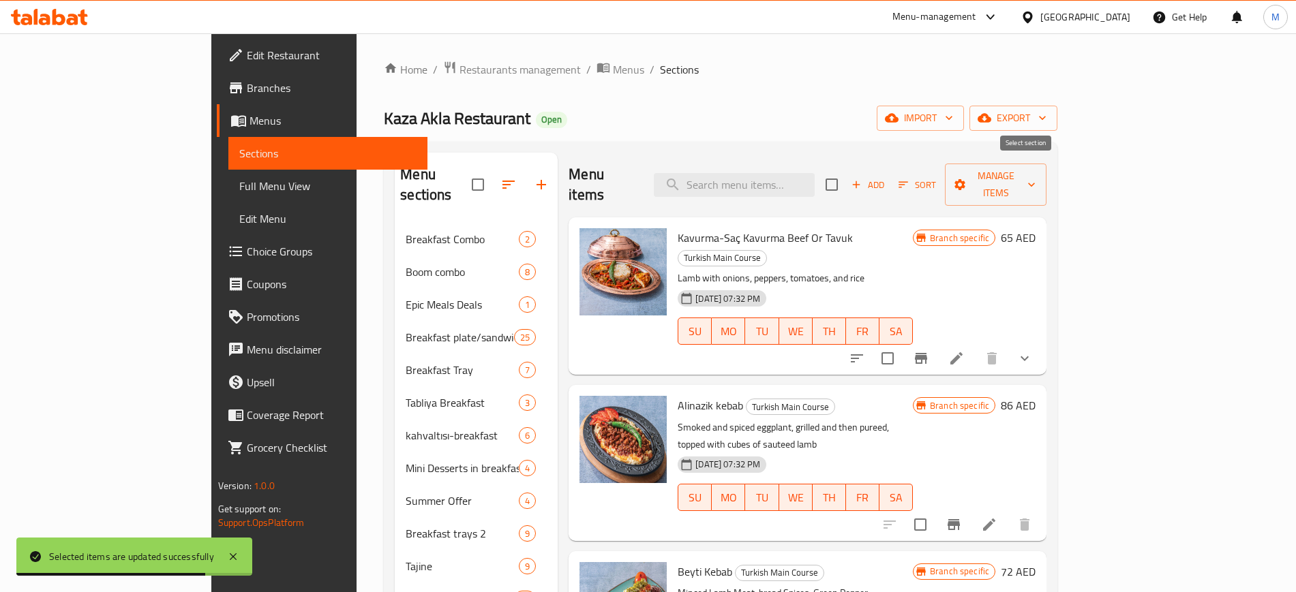
checkbox input "true"
click at [1035, 181] on span "Manage items" at bounding box center [996, 185] width 80 height 34
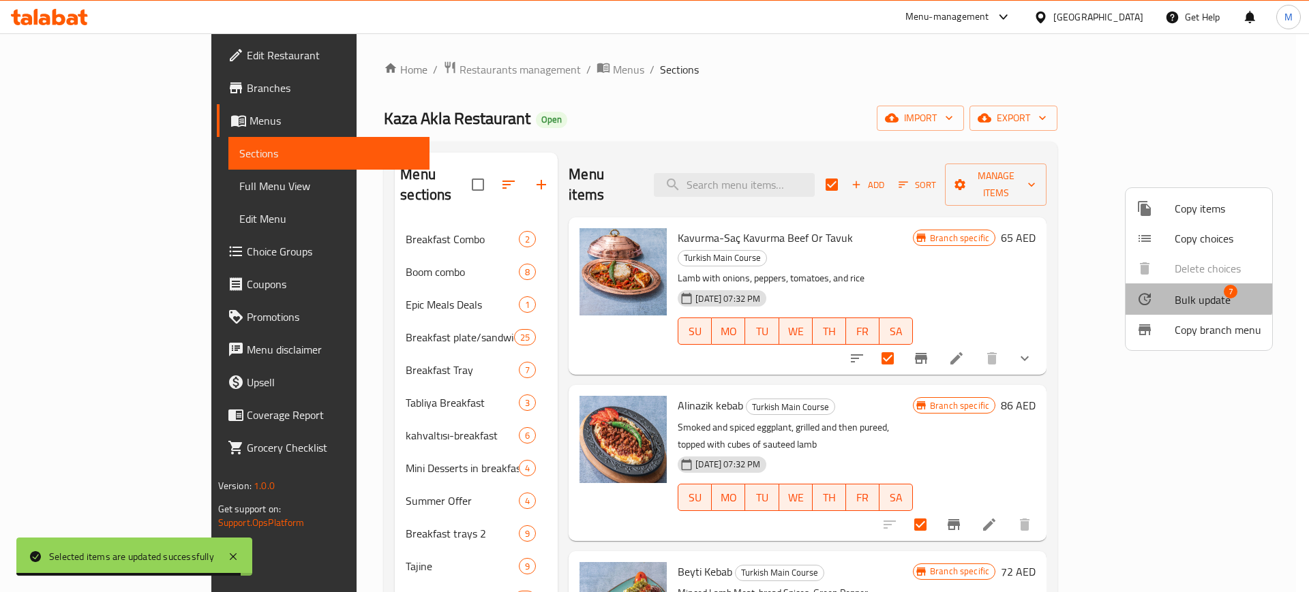
click at [1189, 294] on span "Bulk update" at bounding box center [1202, 300] width 56 height 16
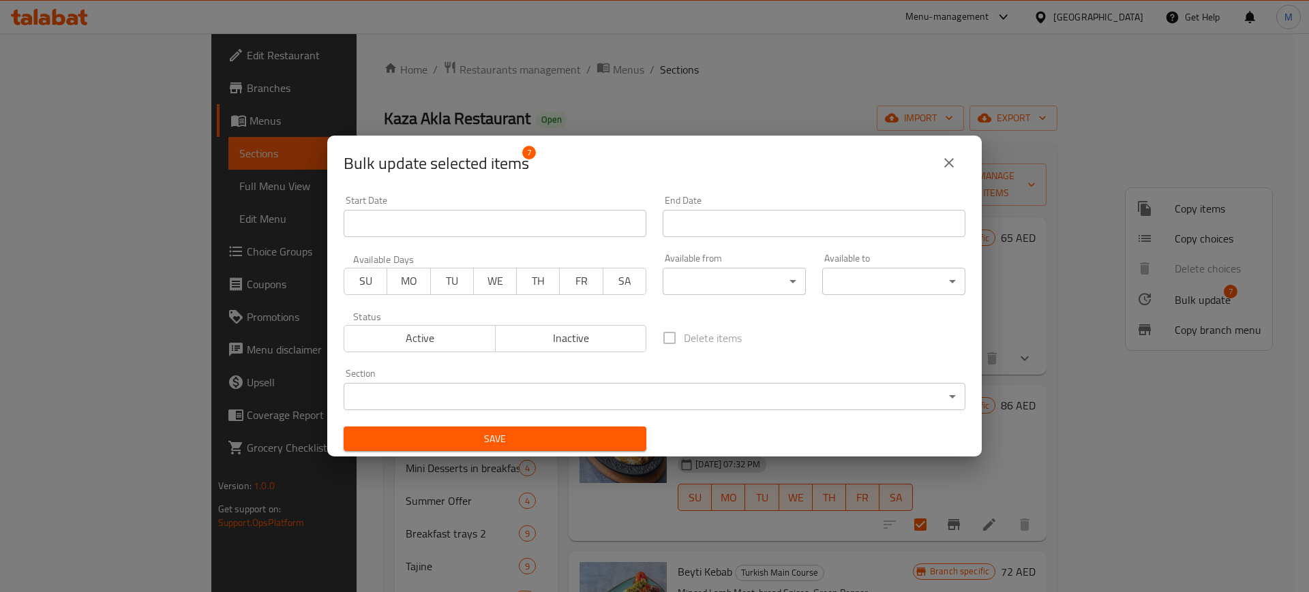
click at [751, 277] on body "​ Menu-management [GEOGRAPHIC_DATA] Get Help M Edit Restaurant Branches Menus S…" at bounding box center [654, 312] width 1309 height 559
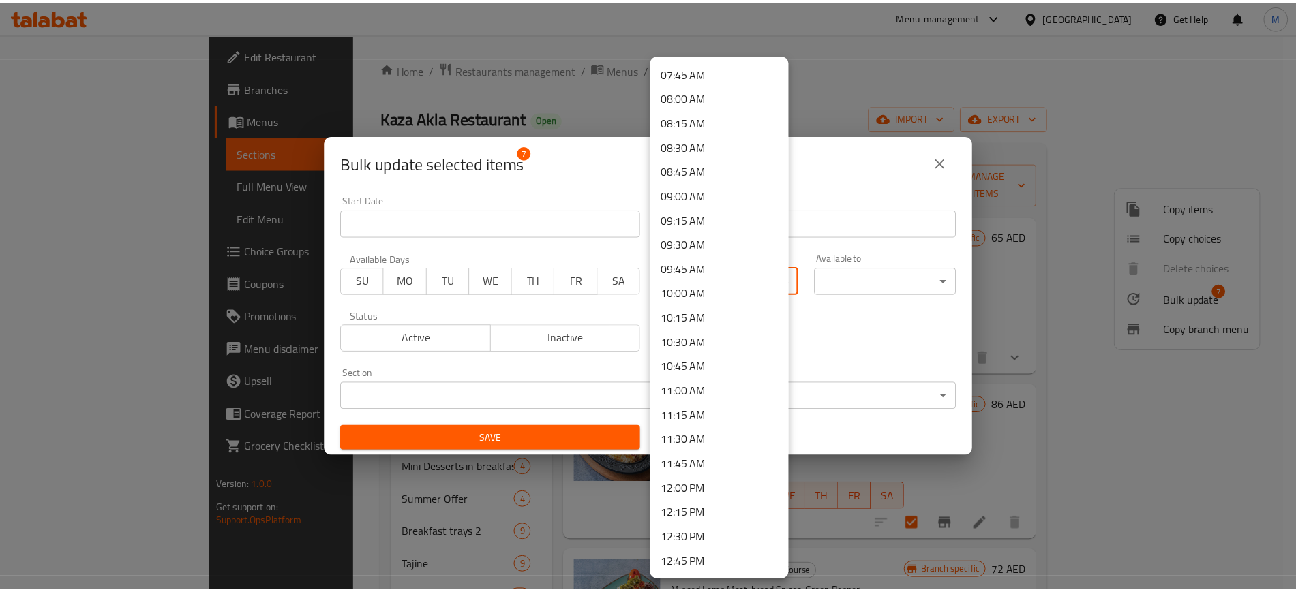
scroll to position [852, 0]
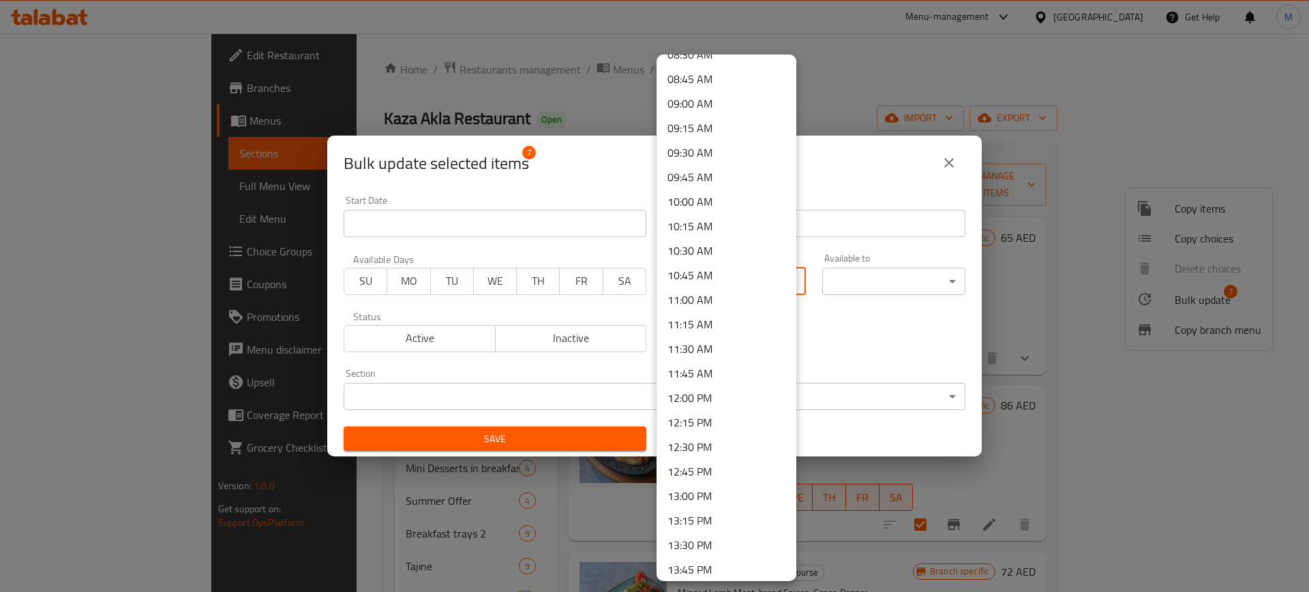
click at [695, 498] on li "13:00 PM" at bounding box center [726, 496] width 140 height 25
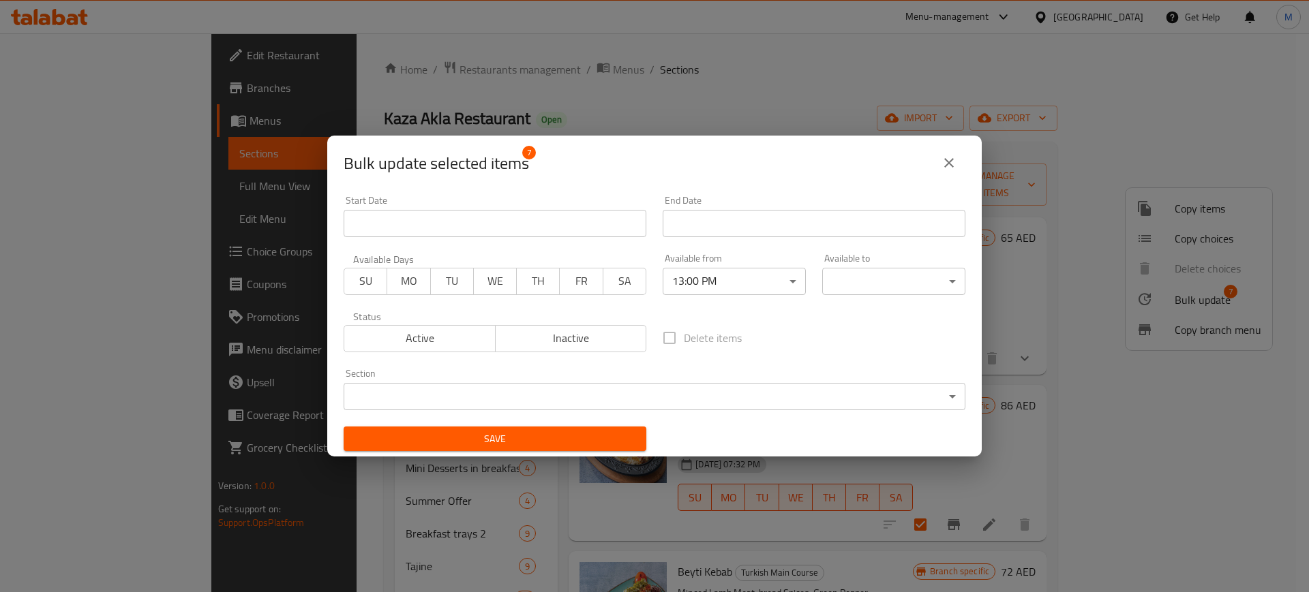
click at [878, 283] on body "​ Menu-management [GEOGRAPHIC_DATA] Get Help M Edit Restaurant Branches Menus S…" at bounding box center [654, 312] width 1309 height 559
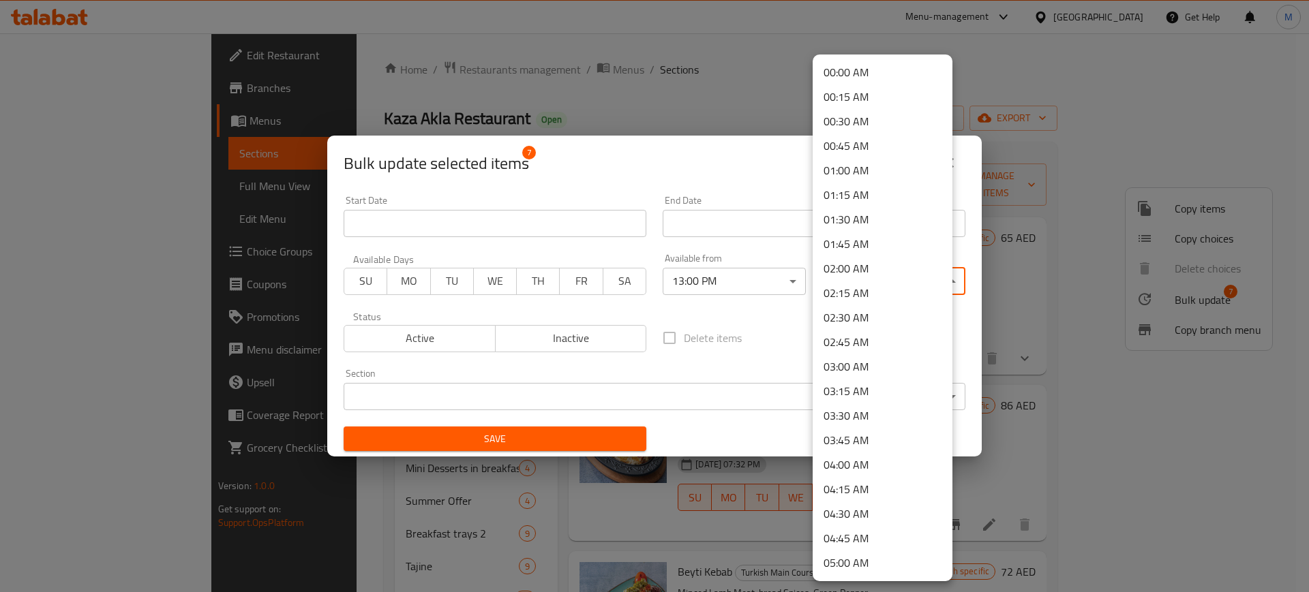
click at [868, 271] on li "02:00 AM" at bounding box center [882, 268] width 140 height 25
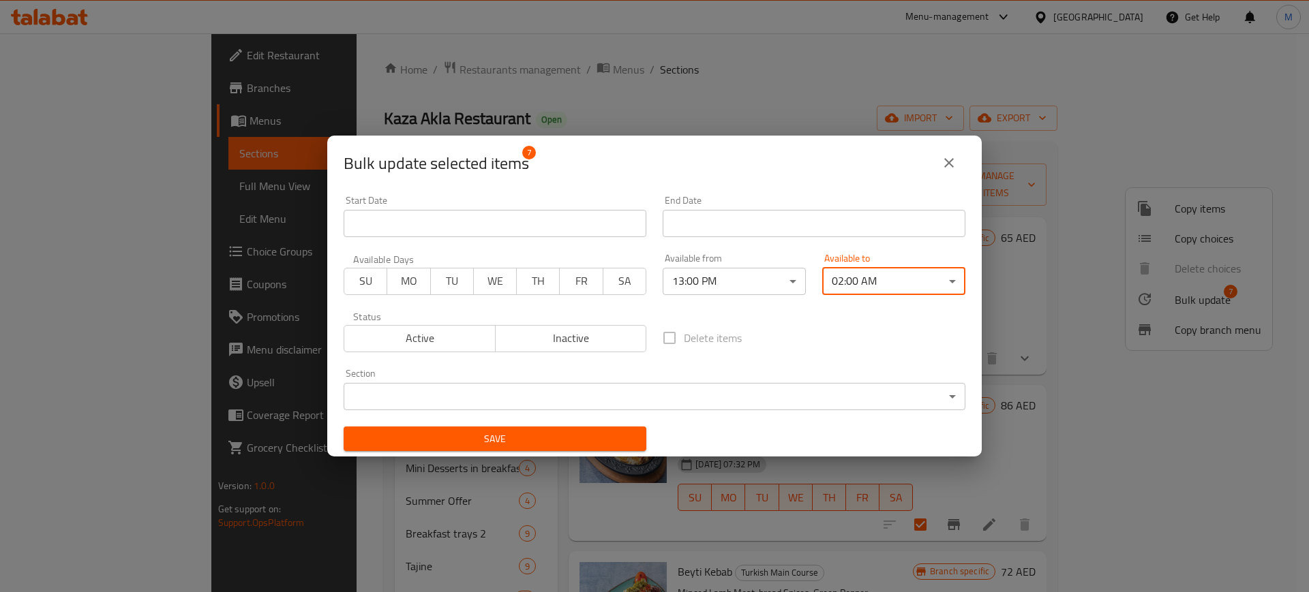
click at [529, 421] on div "Save" at bounding box center [494, 439] width 319 height 42
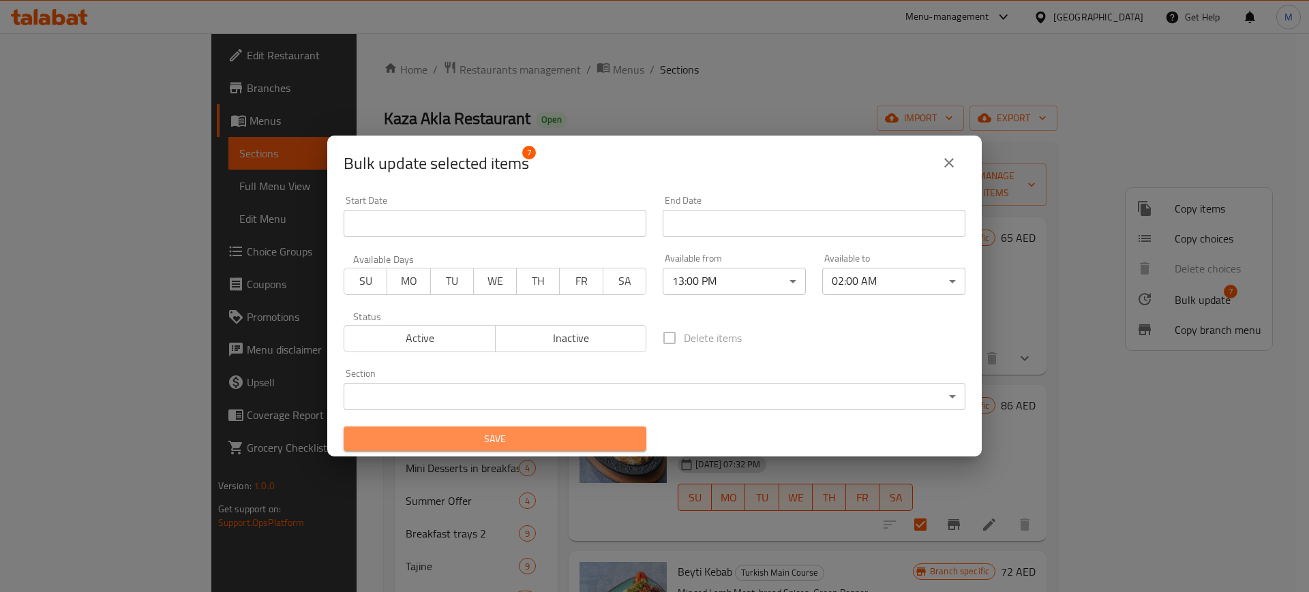
click at [523, 432] on span "Save" at bounding box center [494, 439] width 281 height 17
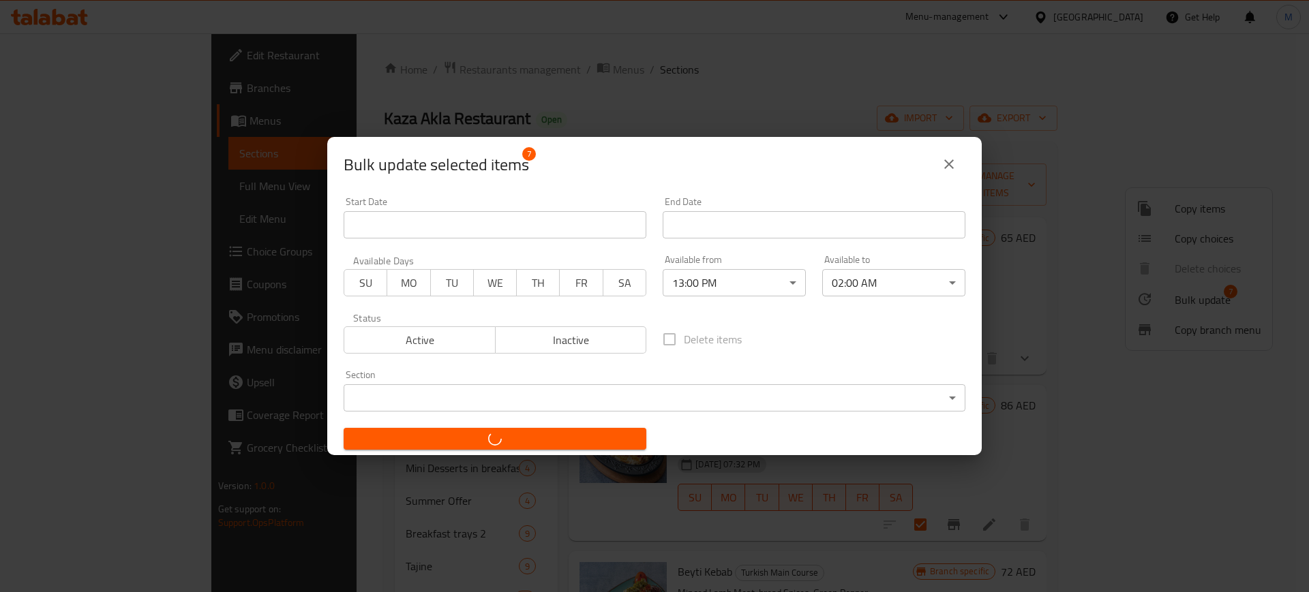
checkbox input "false"
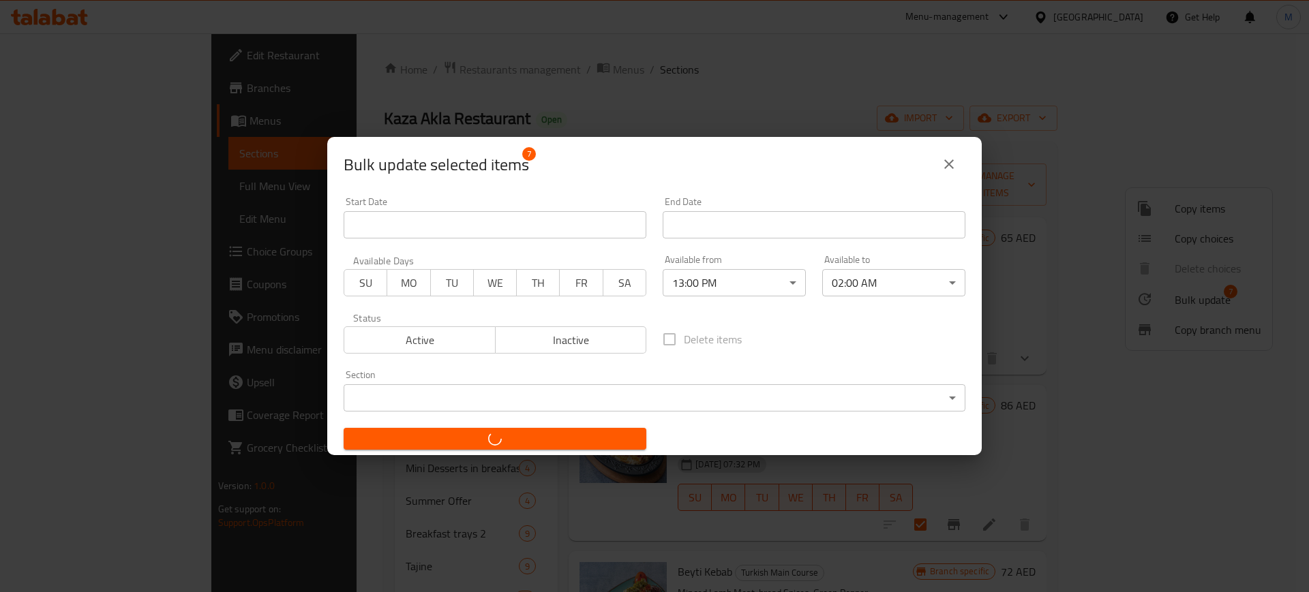
checkbox input "false"
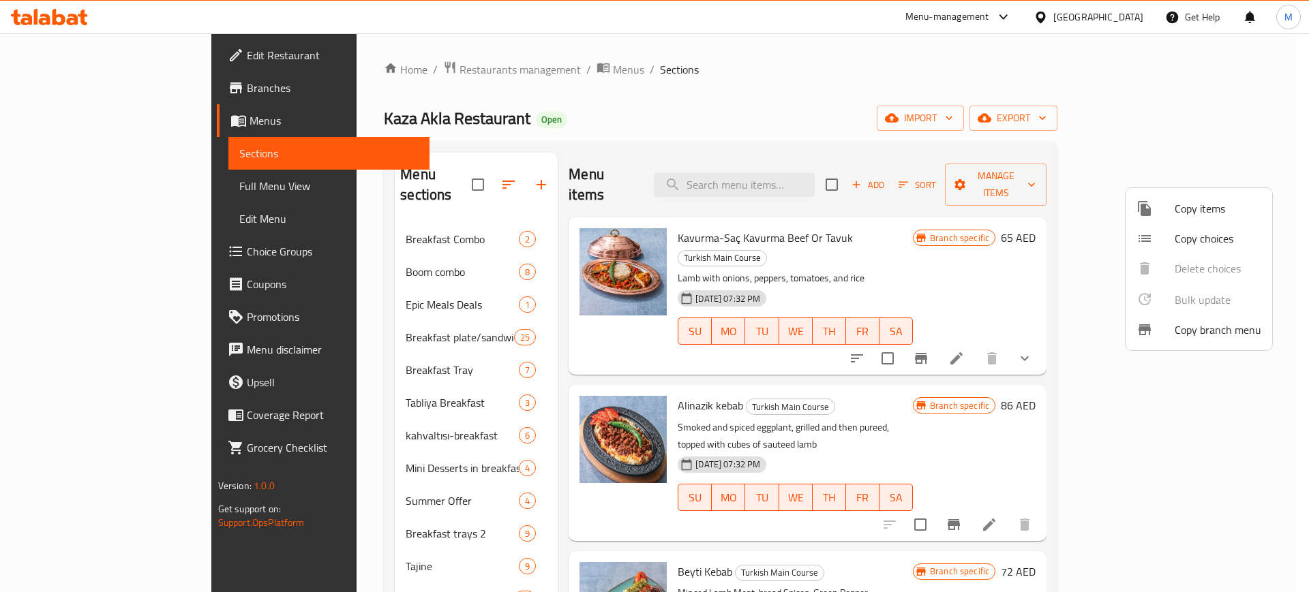
click at [671, 149] on div at bounding box center [654, 296] width 1309 height 592
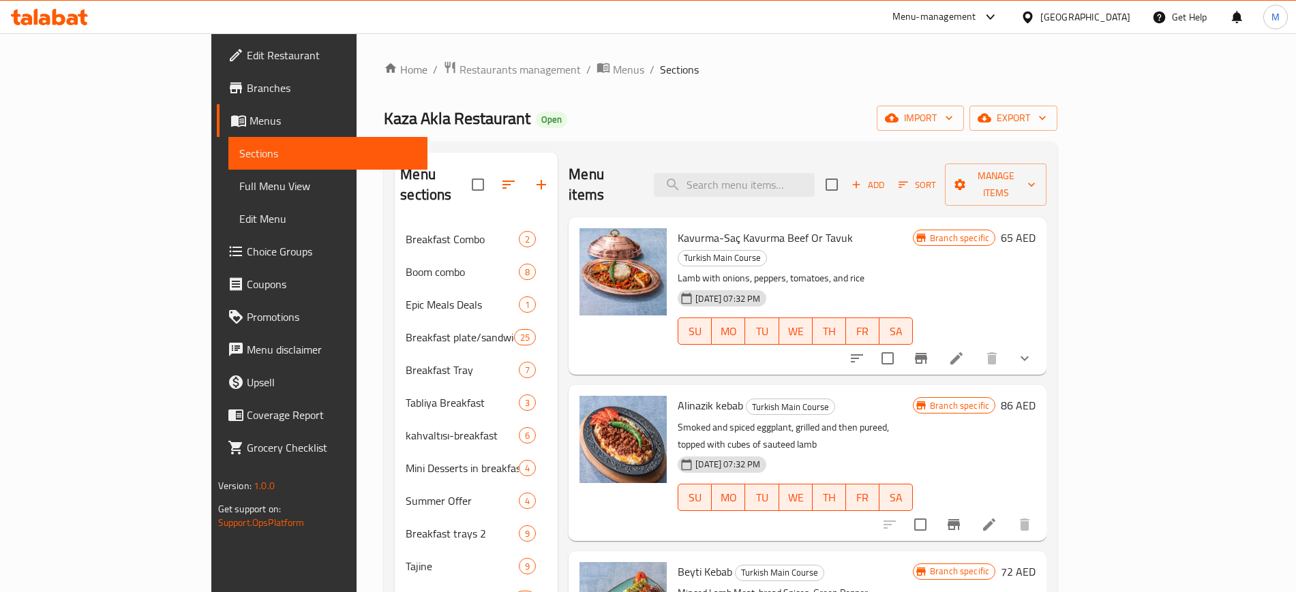
scroll to position [1198, 0]
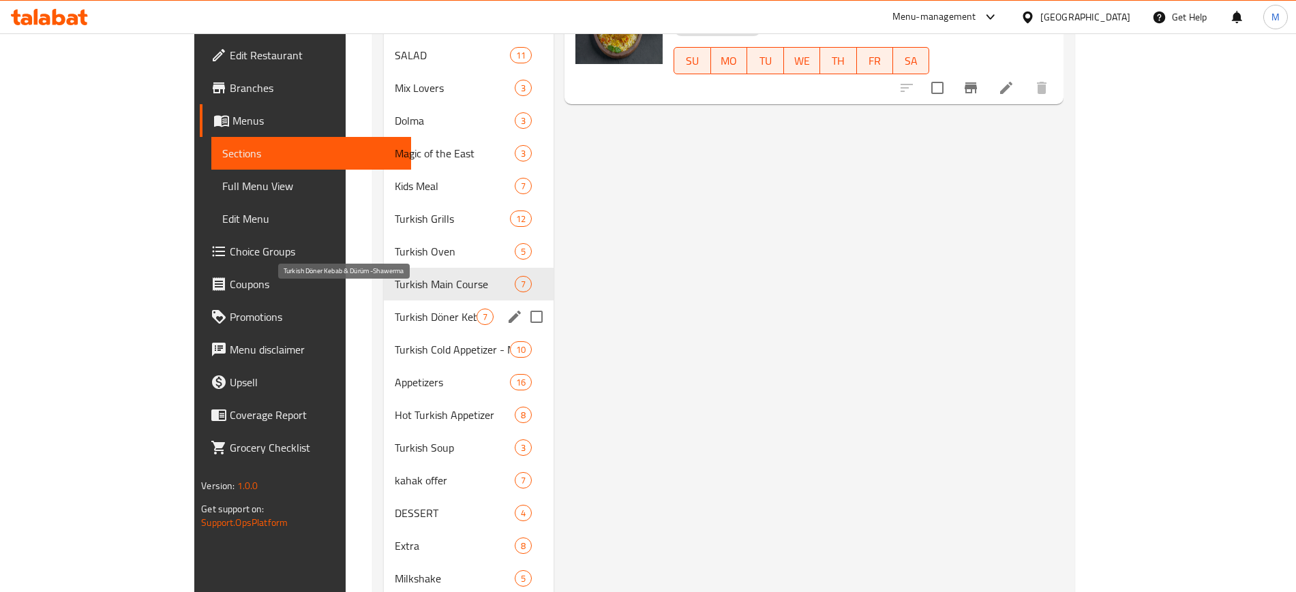
click at [401, 309] on span "Turkish Döner Kebab & Dürüm -Shawerma" at bounding box center [436, 317] width 82 height 16
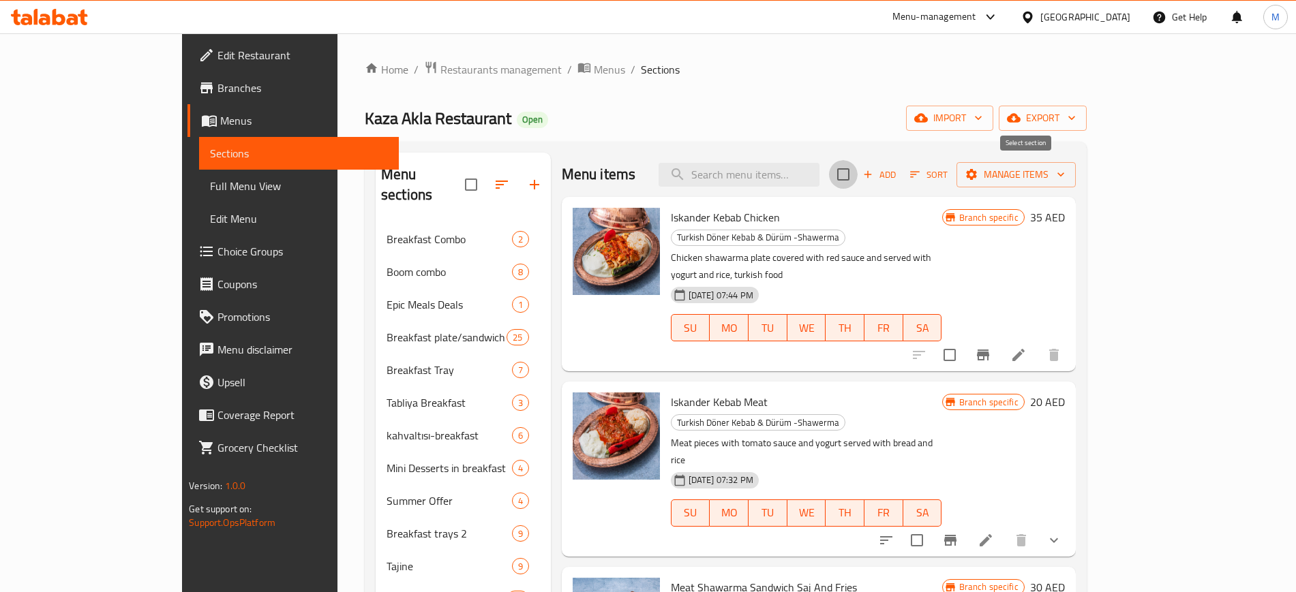
click at [857, 170] on input "checkbox" at bounding box center [843, 174] width 29 height 29
checkbox input "true"
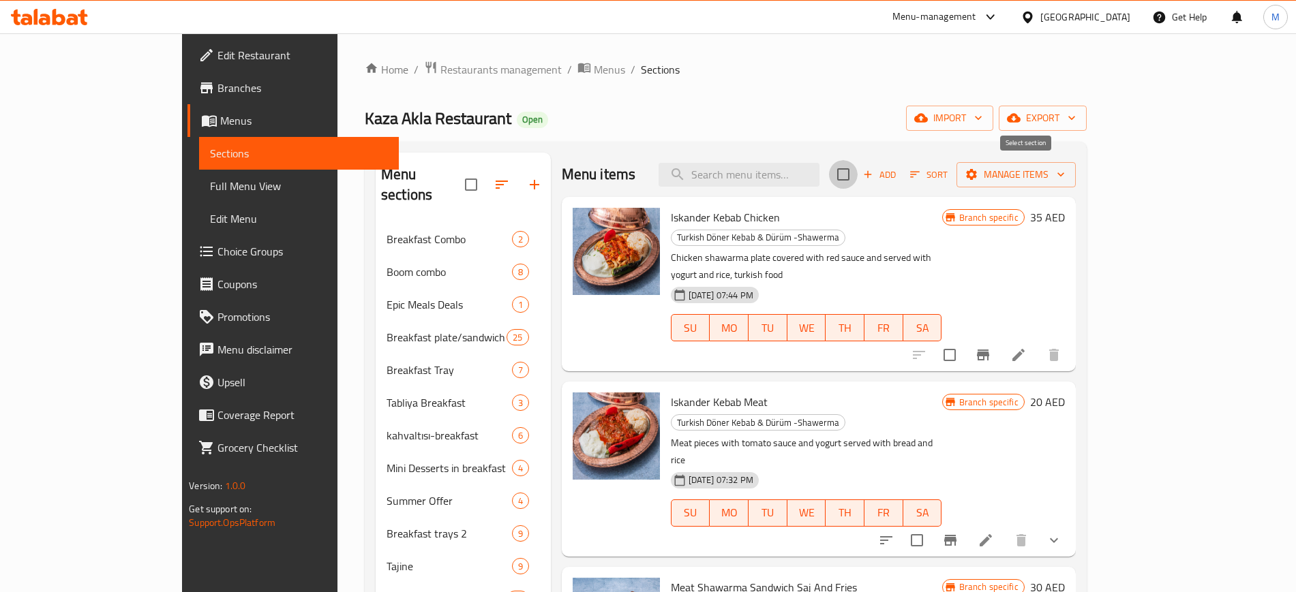
checkbox input "true"
click at [1065, 166] on span "Manage items" at bounding box center [1015, 174] width 97 height 17
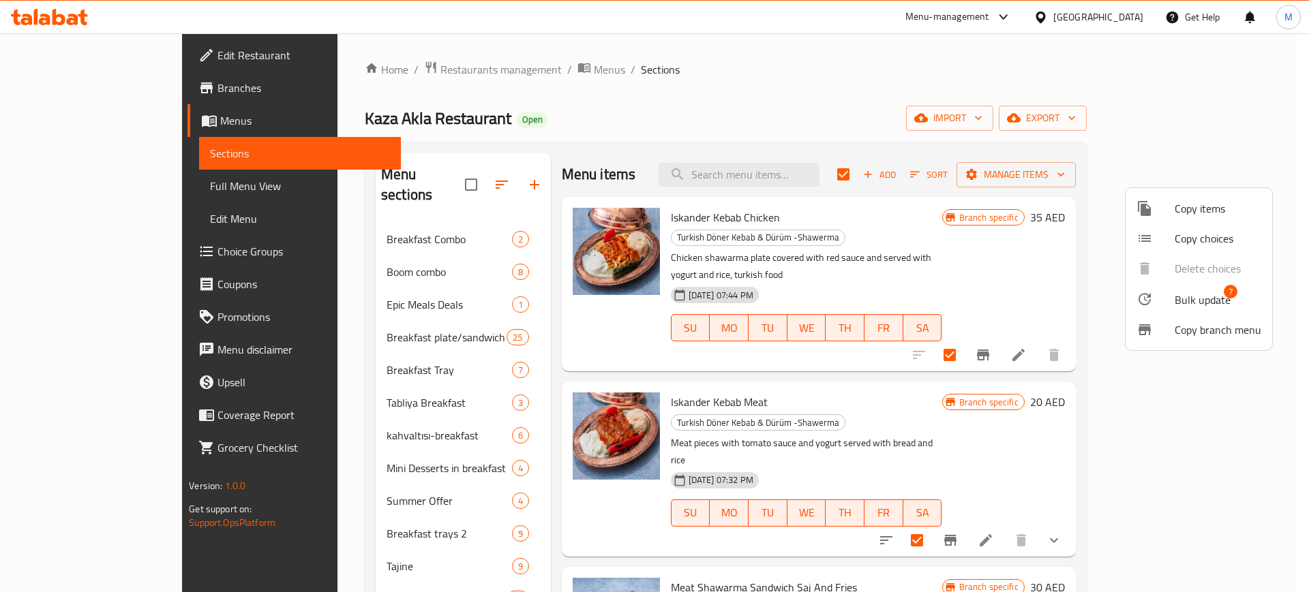
click at [1202, 302] on span "Bulk update" at bounding box center [1202, 300] width 56 height 16
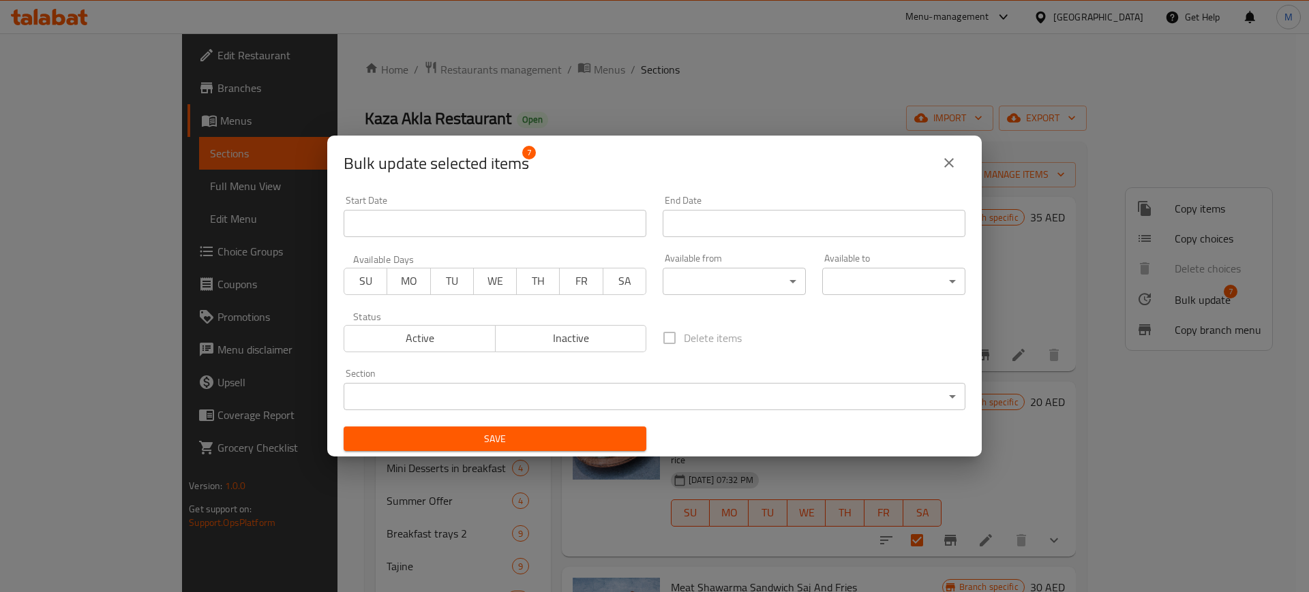
click at [764, 280] on body "​ Menu-management [GEOGRAPHIC_DATA] Get Help M Edit Restaurant Branches Menus S…" at bounding box center [654, 312] width 1309 height 559
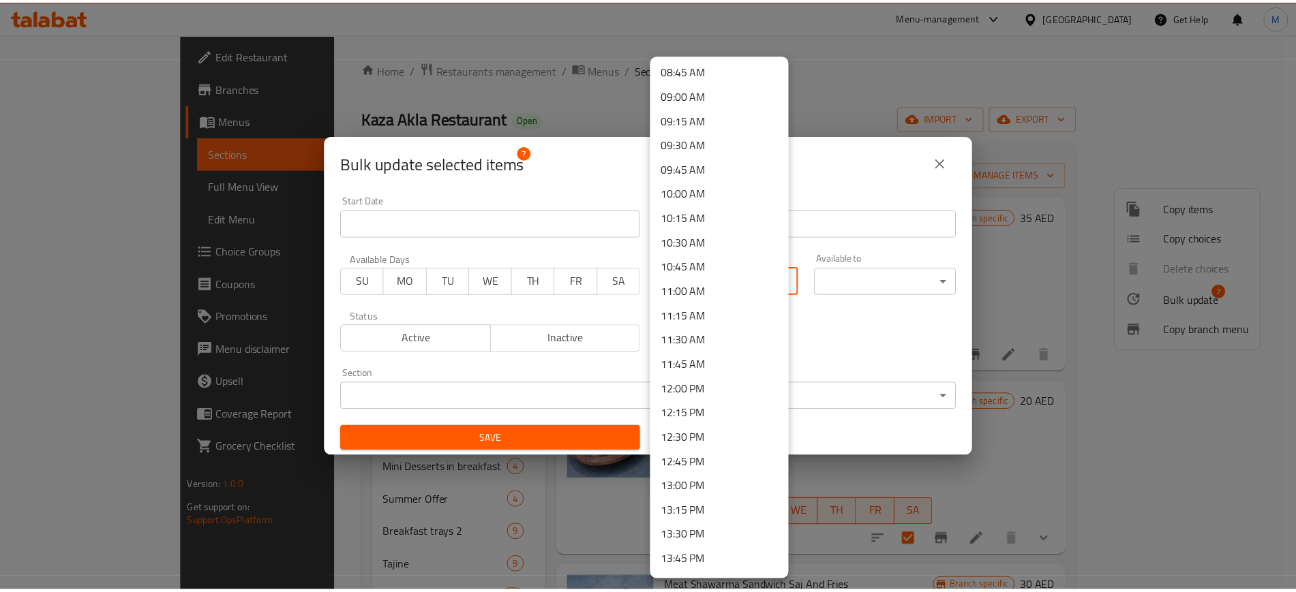
scroll to position [1022, 0]
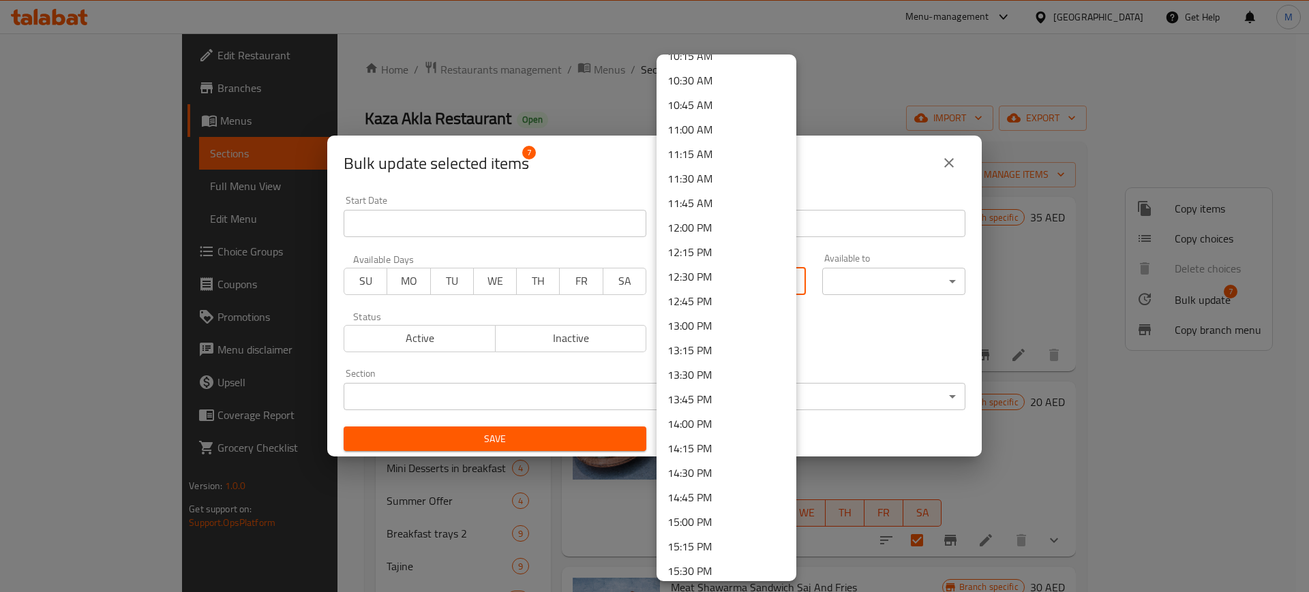
click at [702, 324] on li "13:00 PM" at bounding box center [726, 326] width 140 height 25
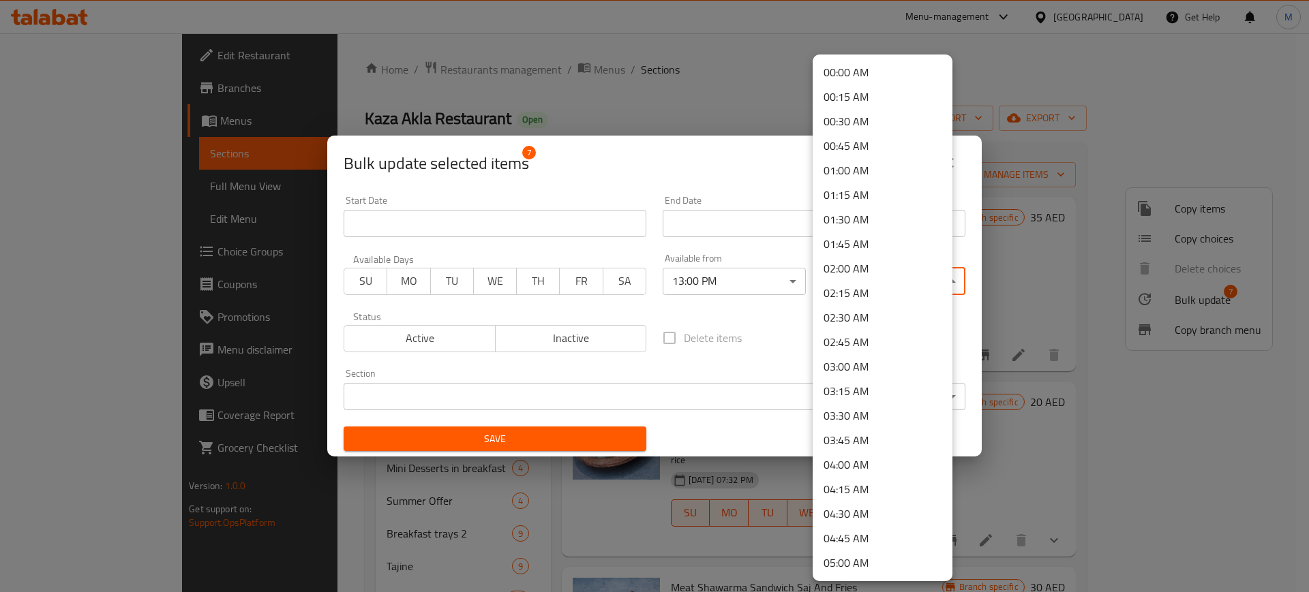
click at [862, 278] on body "​ Menu-management [GEOGRAPHIC_DATA] Get Help M Edit Restaurant Branches Menus S…" at bounding box center [654, 312] width 1309 height 559
click at [866, 273] on li "02:00 AM" at bounding box center [882, 268] width 140 height 25
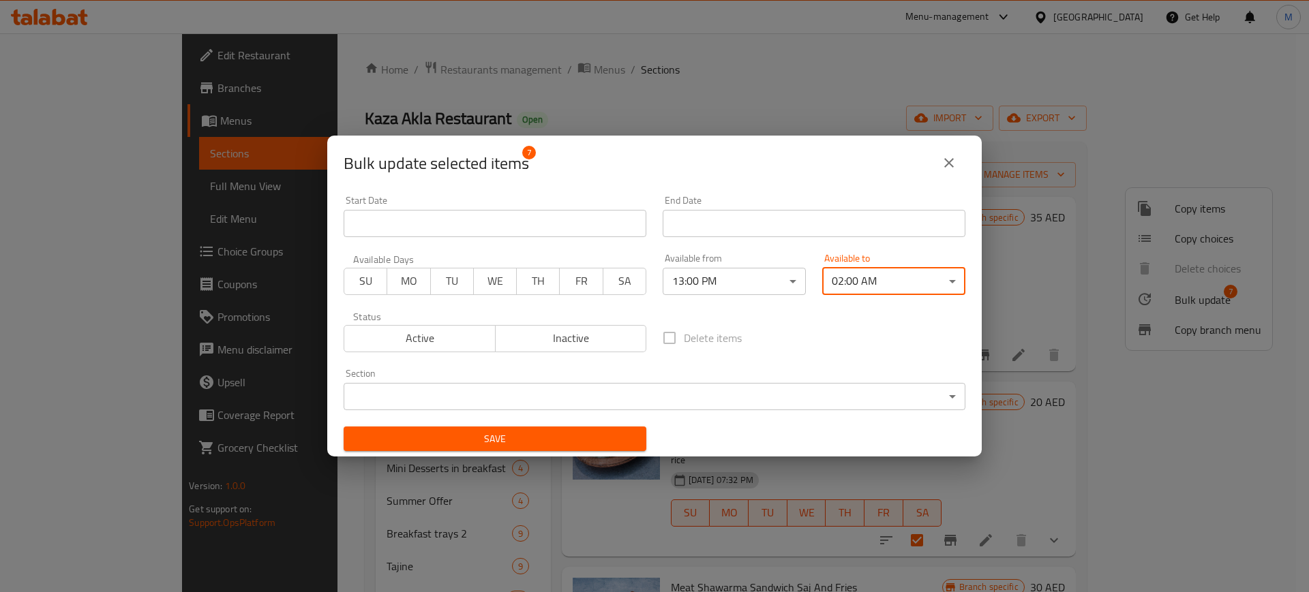
click at [568, 432] on span "Save" at bounding box center [494, 439] width 281 height 17
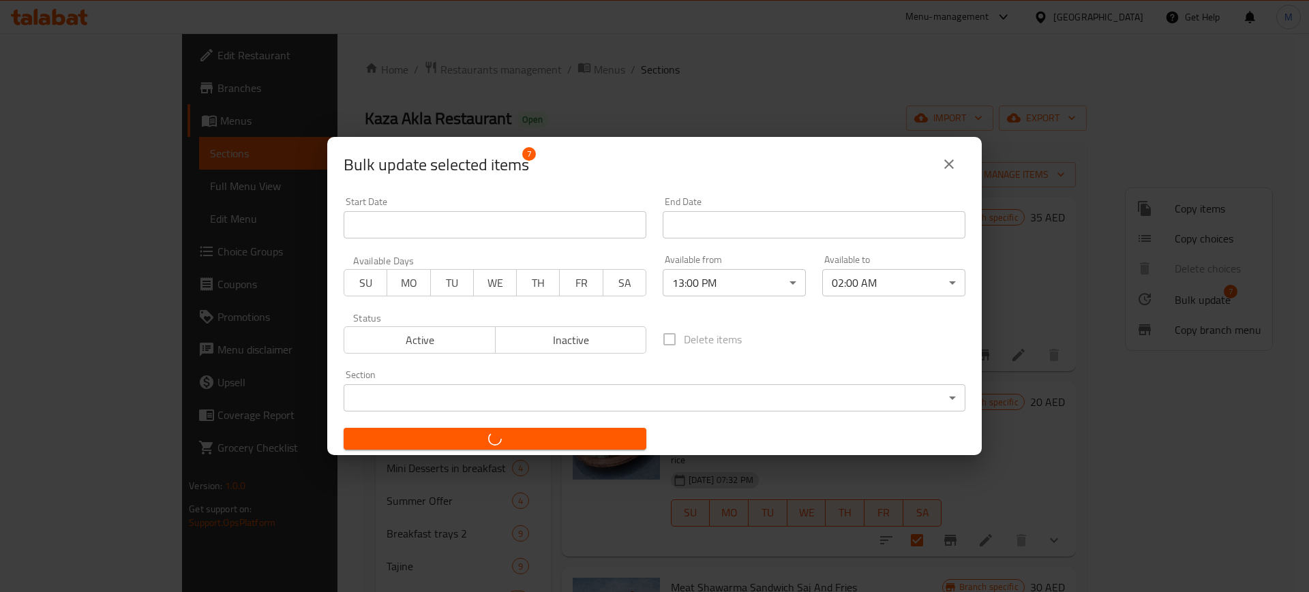
checkbox input "false"
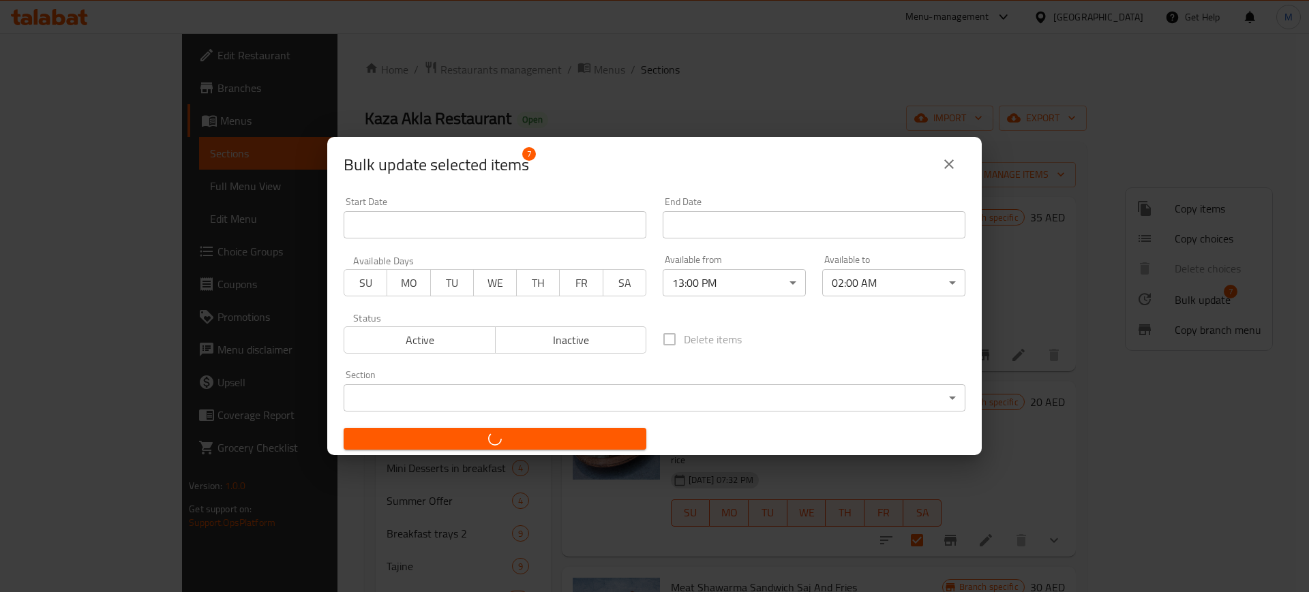
checkbox input "false"
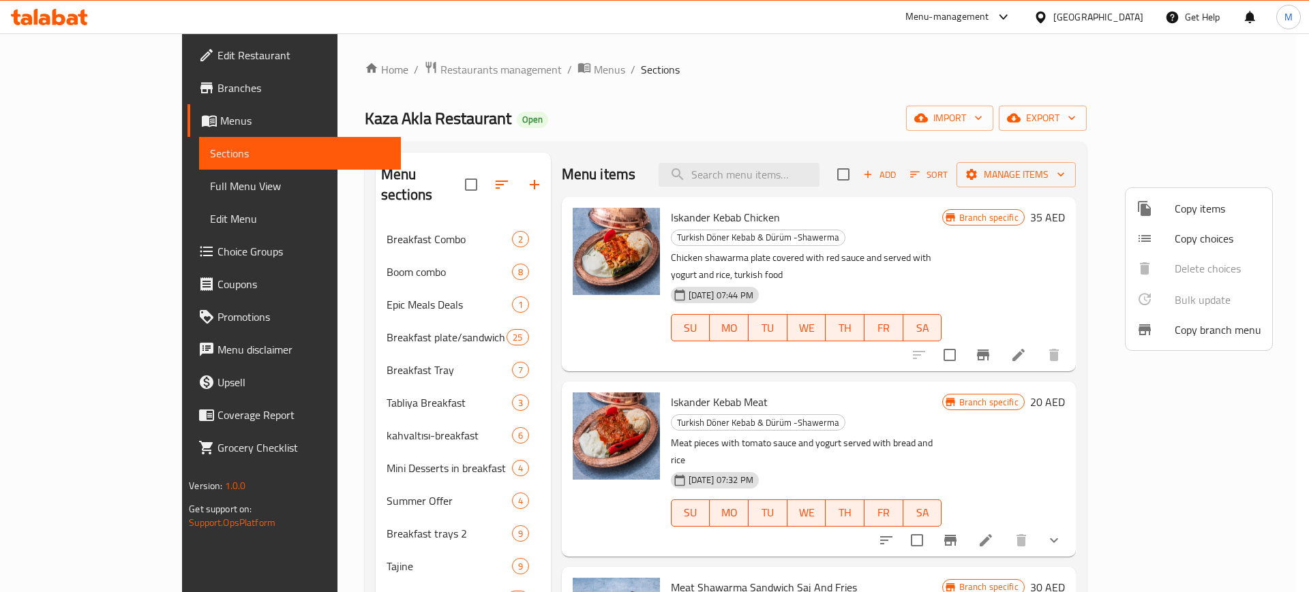
drag, startPoint x: 1064, startPoint y: 258, endPoint x: 1097, endPoint y: 277, distance: 38.5
click at [1059, 260] on div at bounding box center [654, 296] width 1309 height 592
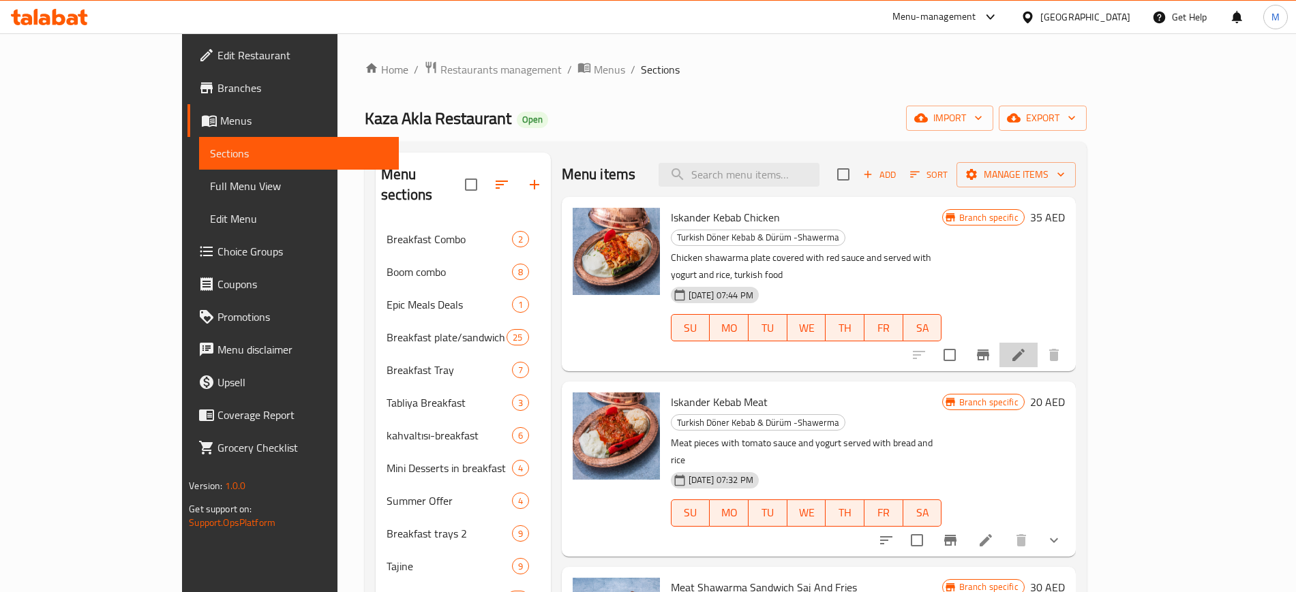
click at [1037, 343] on li at bounding box center [1018, 355] width 38 height 25
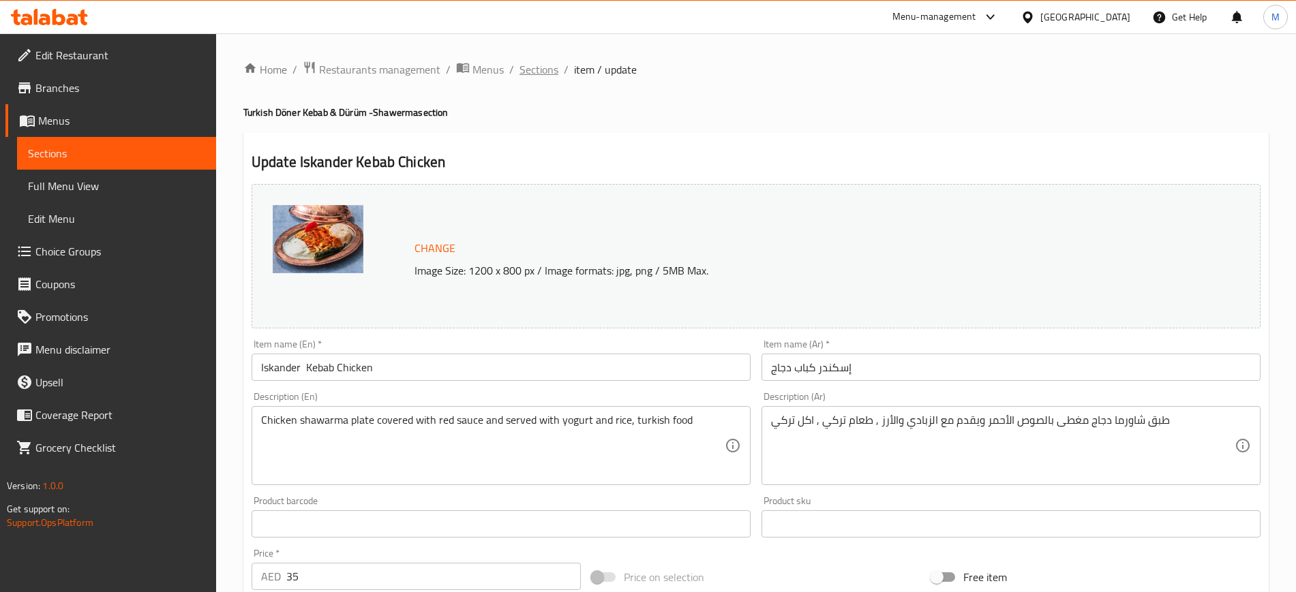
click at [549, 72] on span "Sections" at bounding box center [538, 69] width 39 height 16
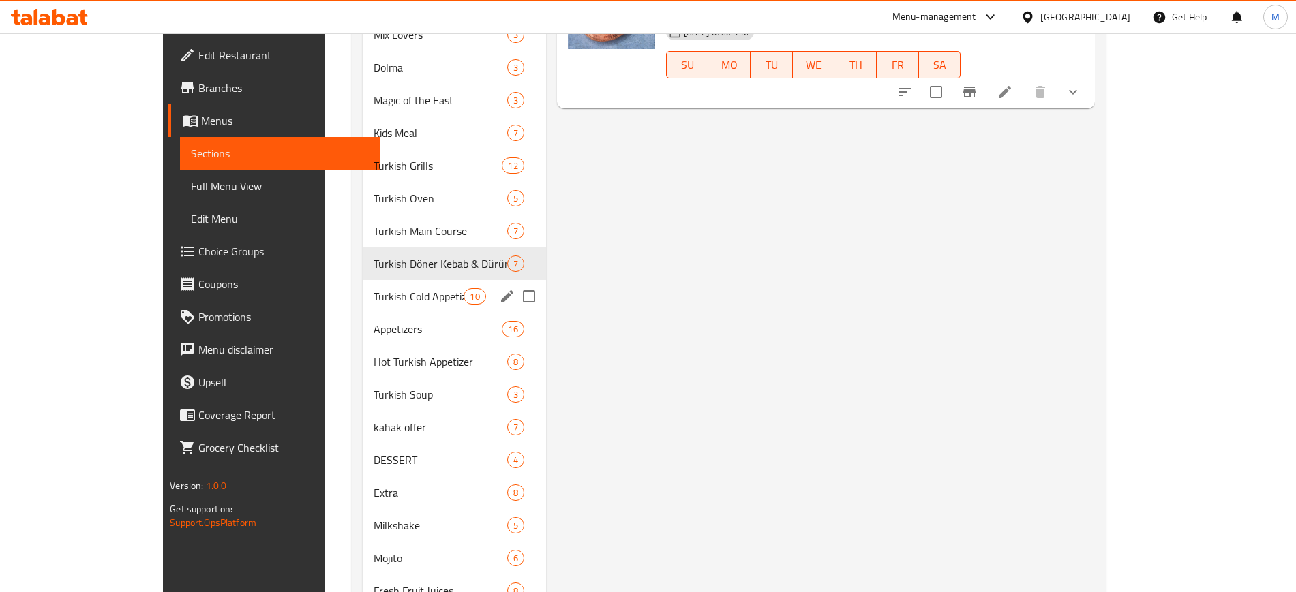
click at [391, 305] on div "Turkish Cold Appetizer - Mezza 10" at bounding box center [454, 296] width 183 height 33
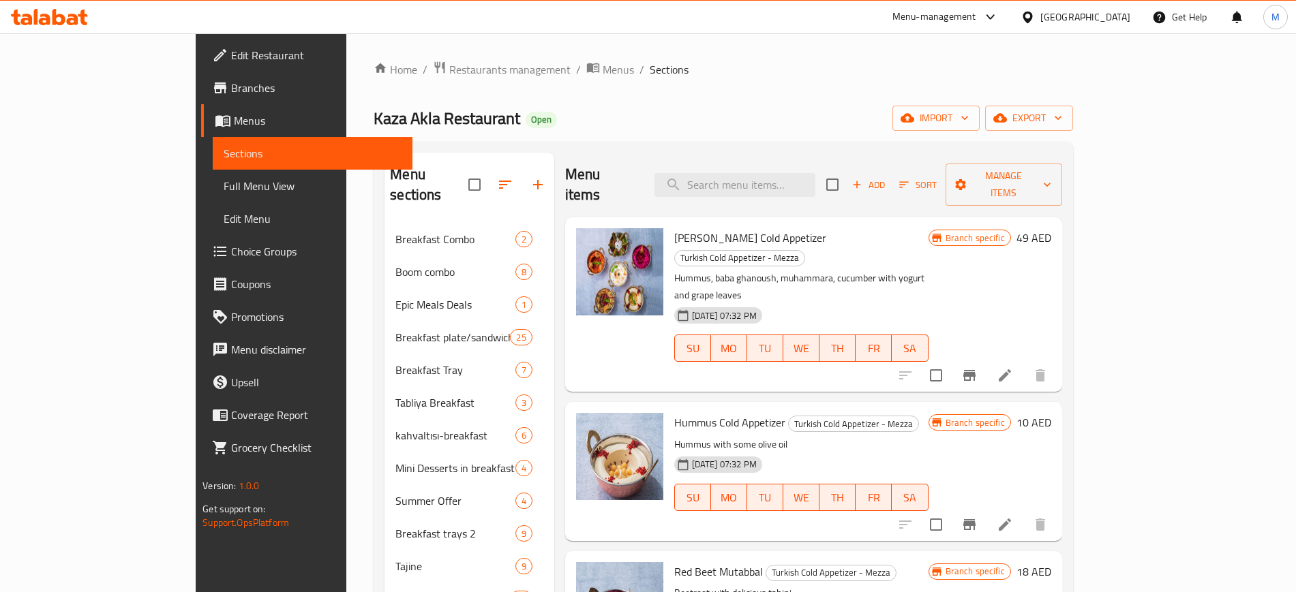
scroll to position [1231, 0]
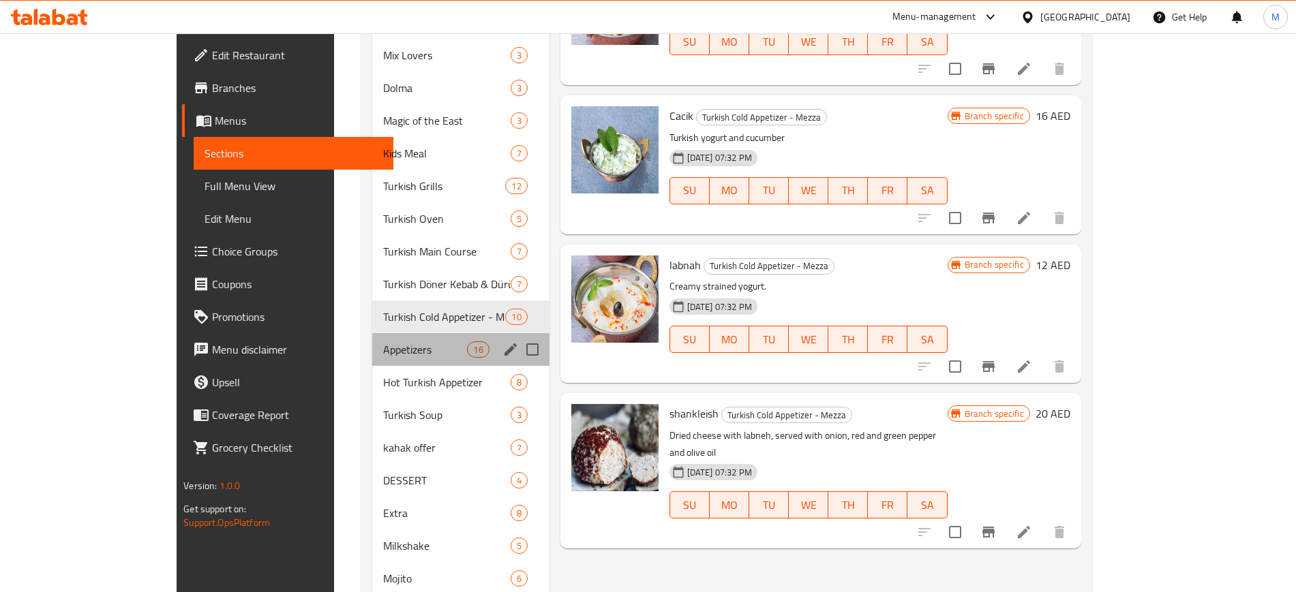
click at [401, 333] on div "Appetizers 16" at bounding box center [460, 349] width 177 height 33
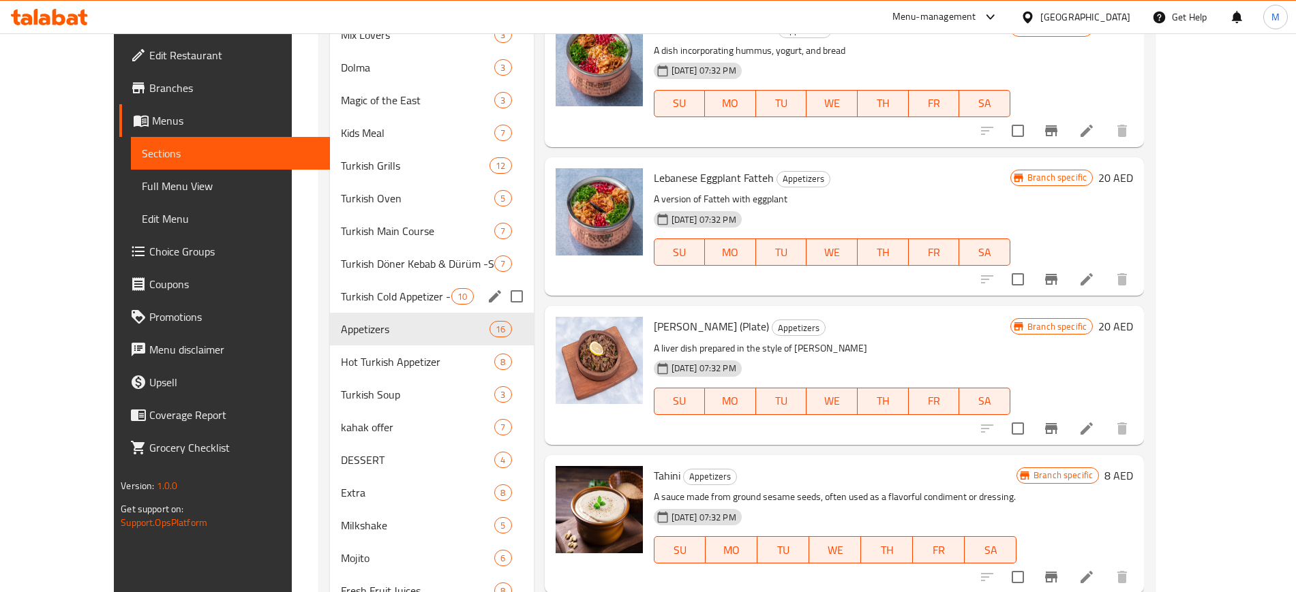
click at [399, 301] on span "Turkish Cold Appetizer - Mezza" at bounding box center [396, 296] width 110 height 16
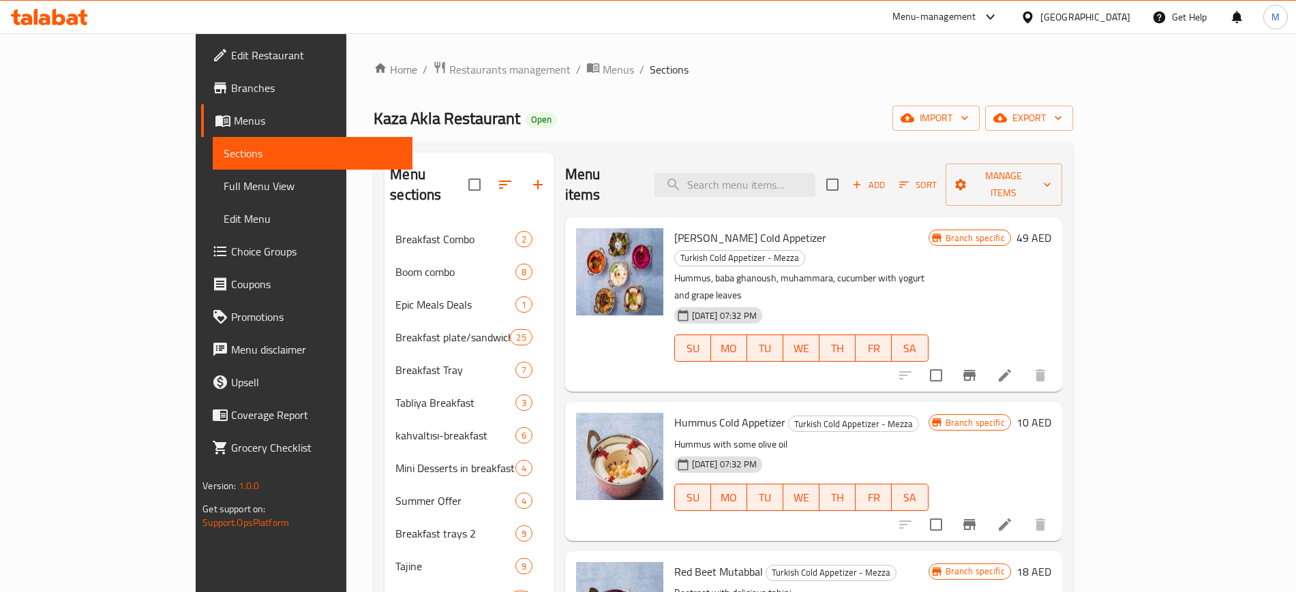
click at [846, 179] on input "checkbox" at bounding box center [832, 184] width 29 height 29
checkbox input "true"
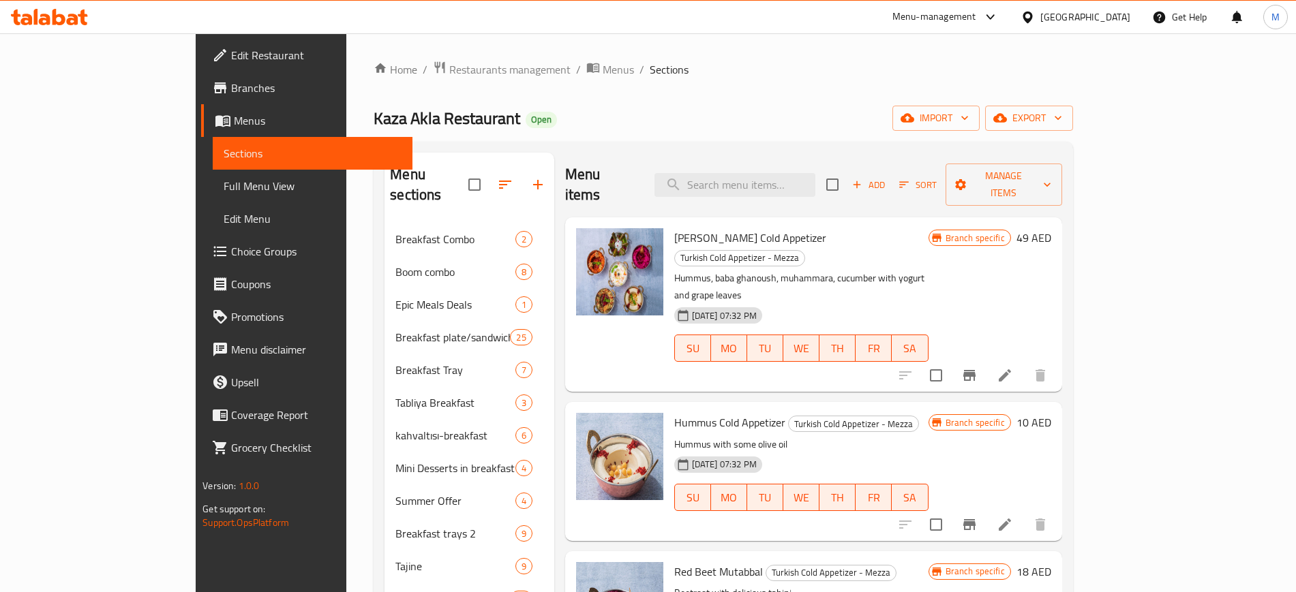
checkbox input "true"
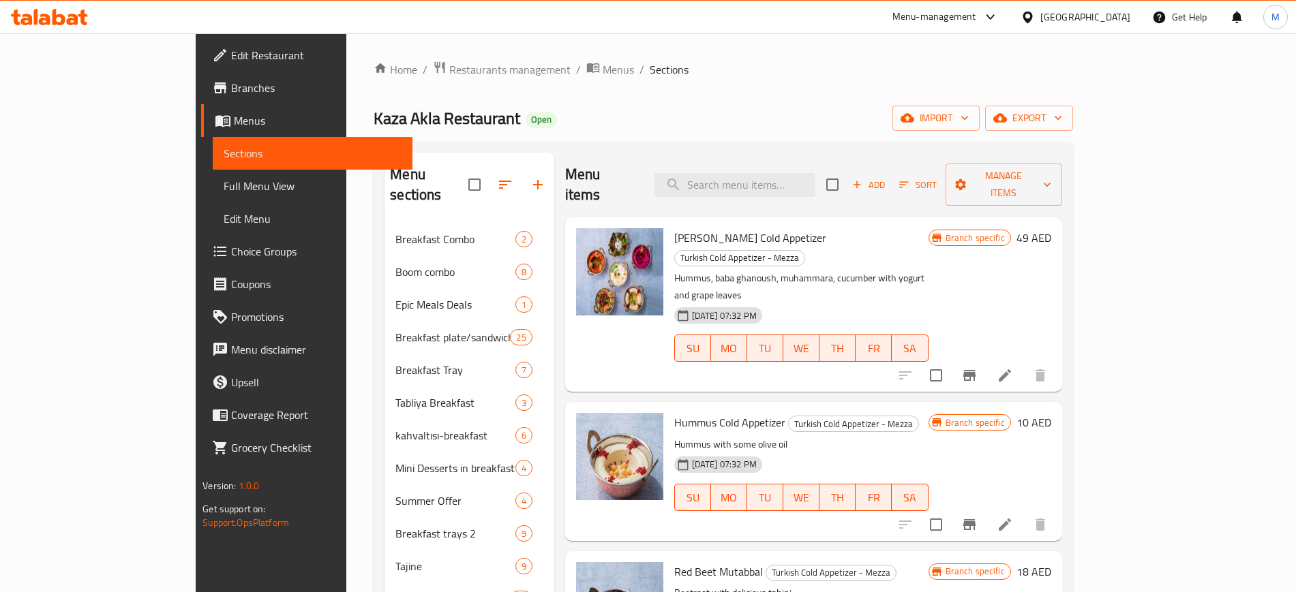
checkbox input "true"
click at [1051, 168] on span "Manage items" at bounding box center [1003, 185] width 95 height 34
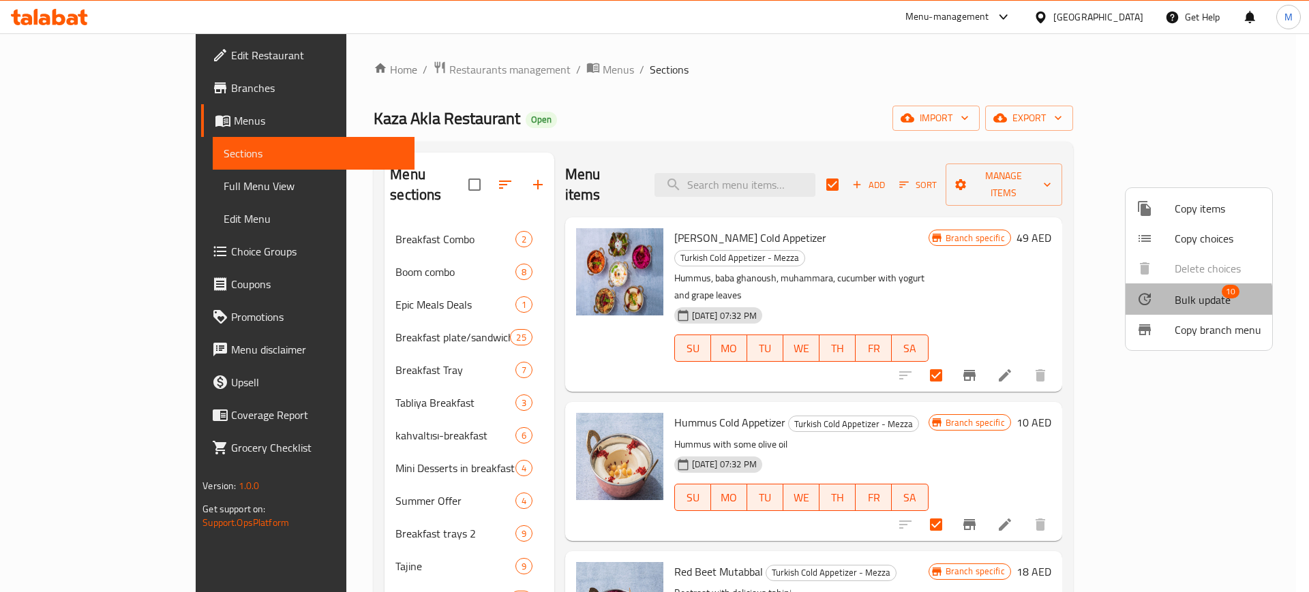
click at [1197, 300] on span "Bulk update" at bounding box center [1202, 300] width 56 height 16
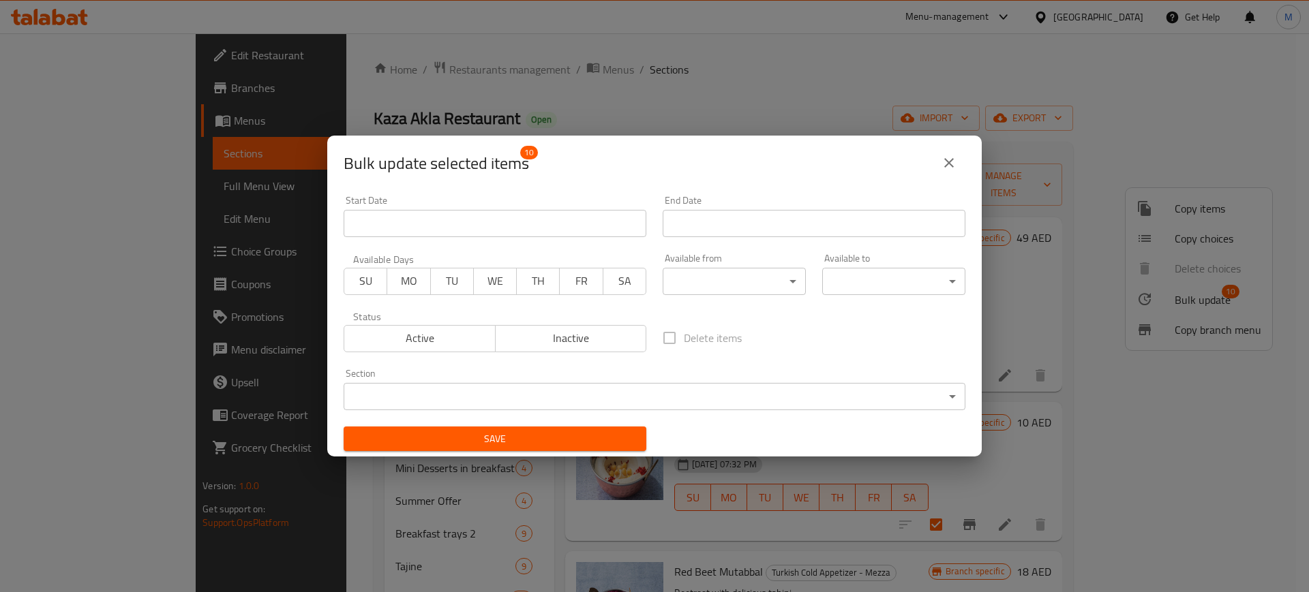
click at [701, 265] on div "Available from ​ ​" at bounding box center [733, 275] width 143 height 42
click at [705, 276] on body "​ Menu-management [GEOGRAPHIC_DATA] Get Help M Edit Restaurant Branches Menus S…" at bounding box center [654, 312] width 1309 height 559
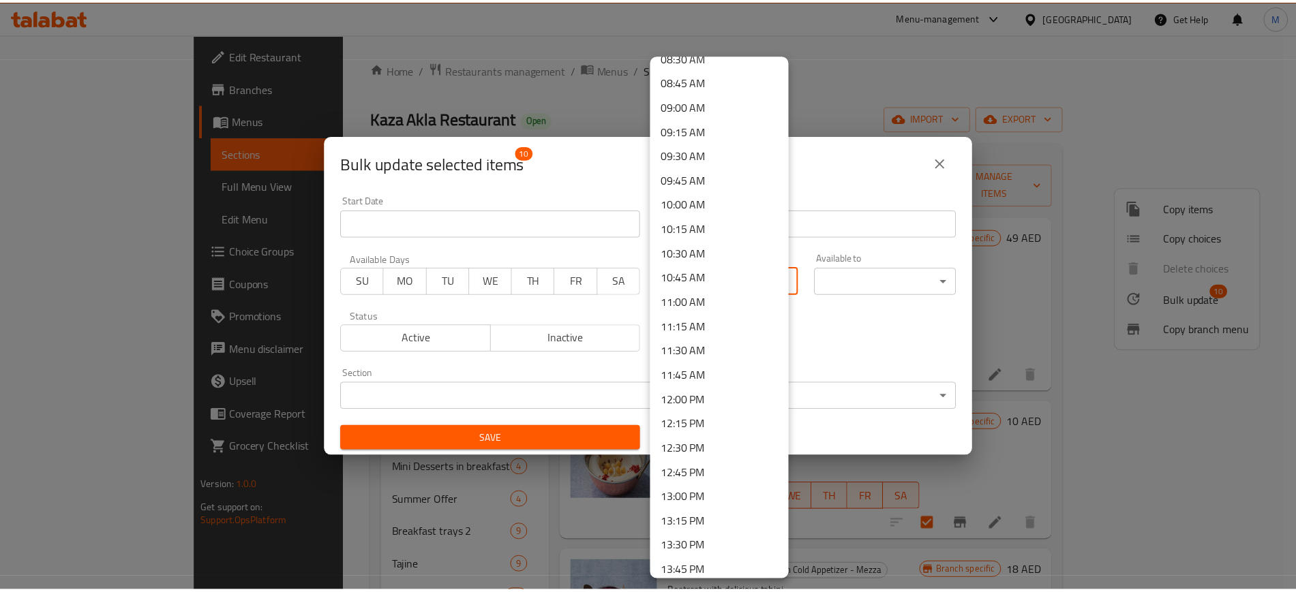
scroll to position [852, 0]
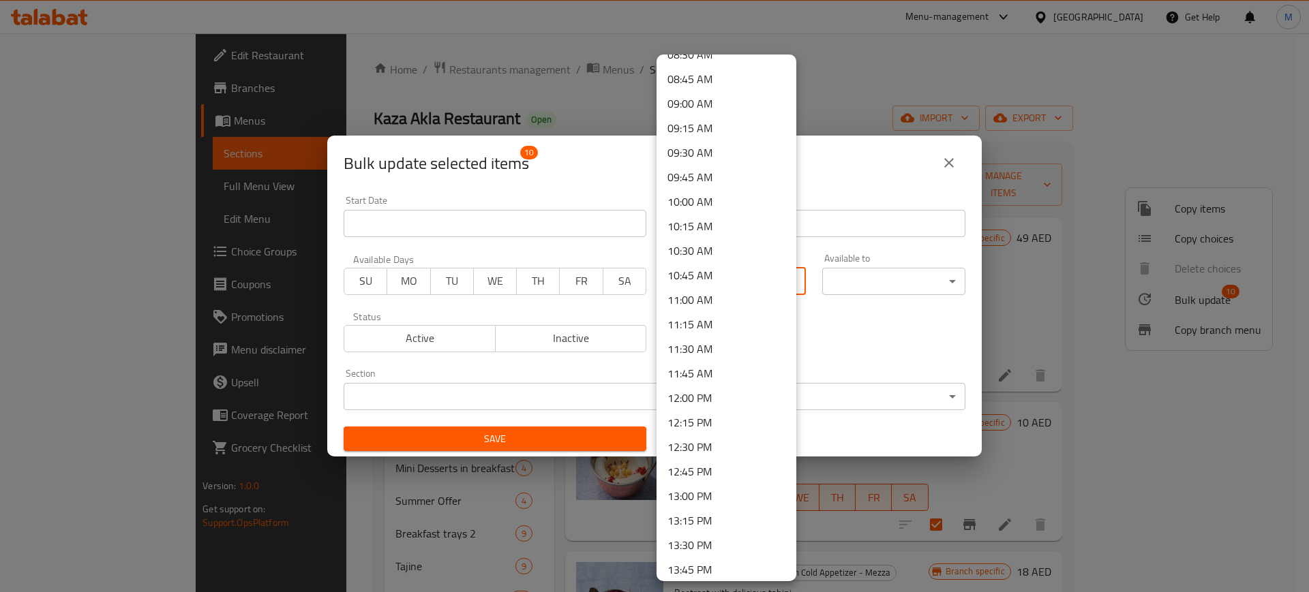
click at [701, 504] on li "13:00 PM" at bounding box center [726, 496] width 140 height 25
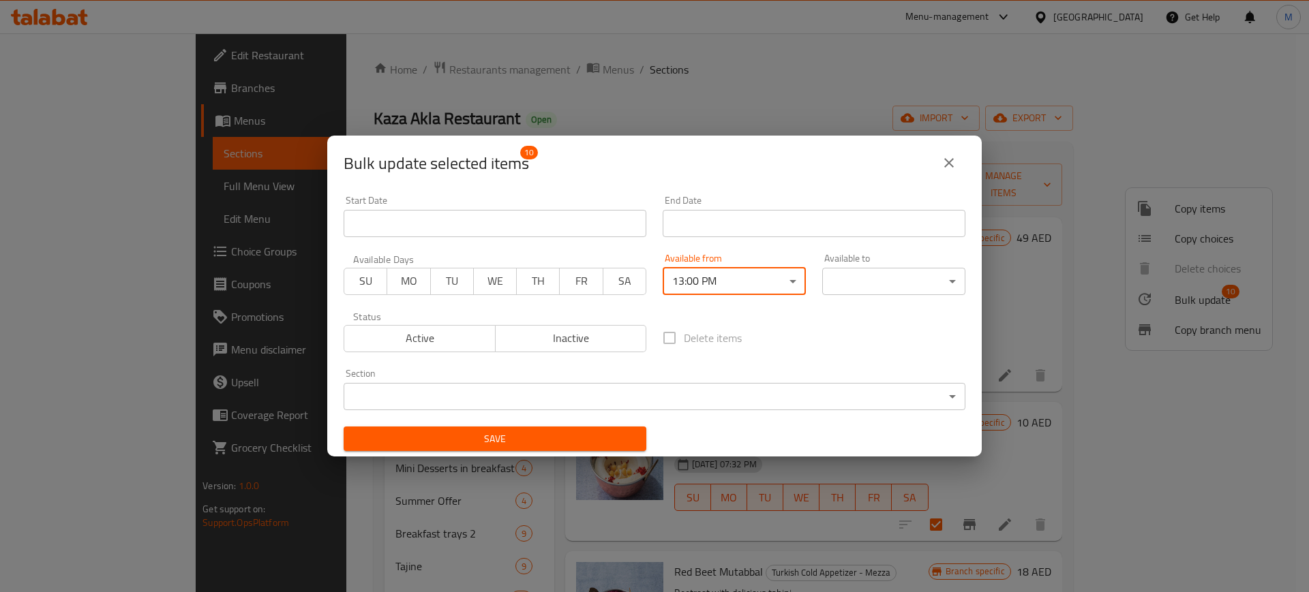
click at [877, 294] on body "​ Menu-management [GEOGRAPHIC_DATA] Get Help M Edit Restaurant Branches Menus S…" at bounding box center [654, 312] width 1309 height 559
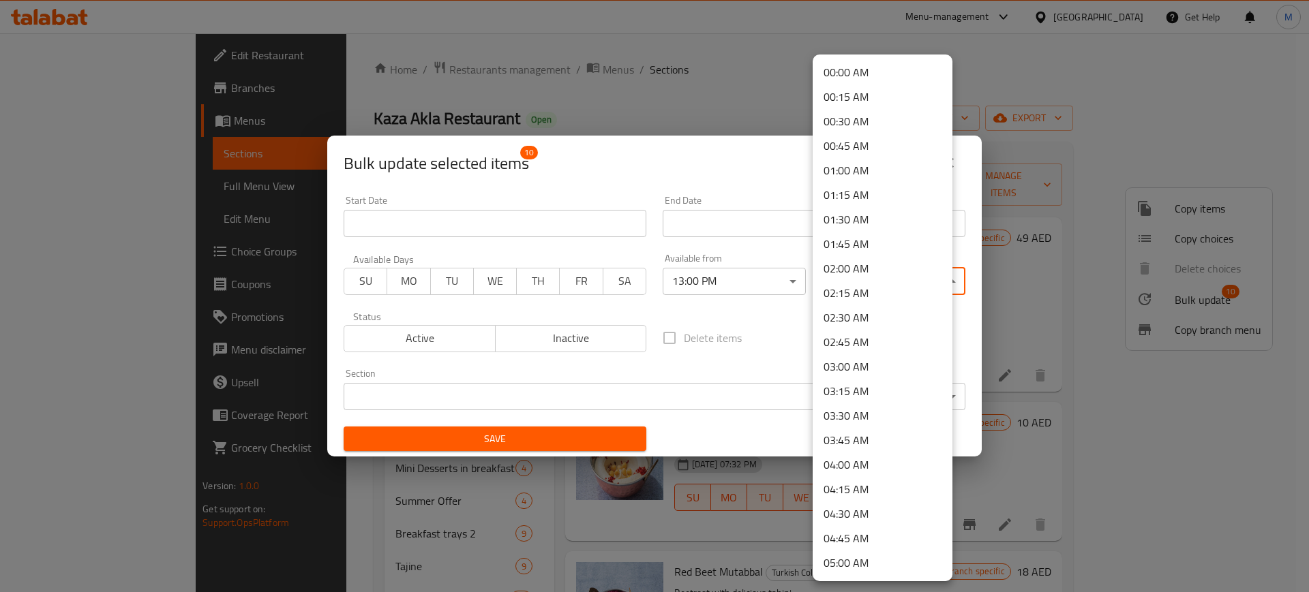
click at [873, 273] on li "02:00 AM" at bounding box center [882, 268] width 140 height 25
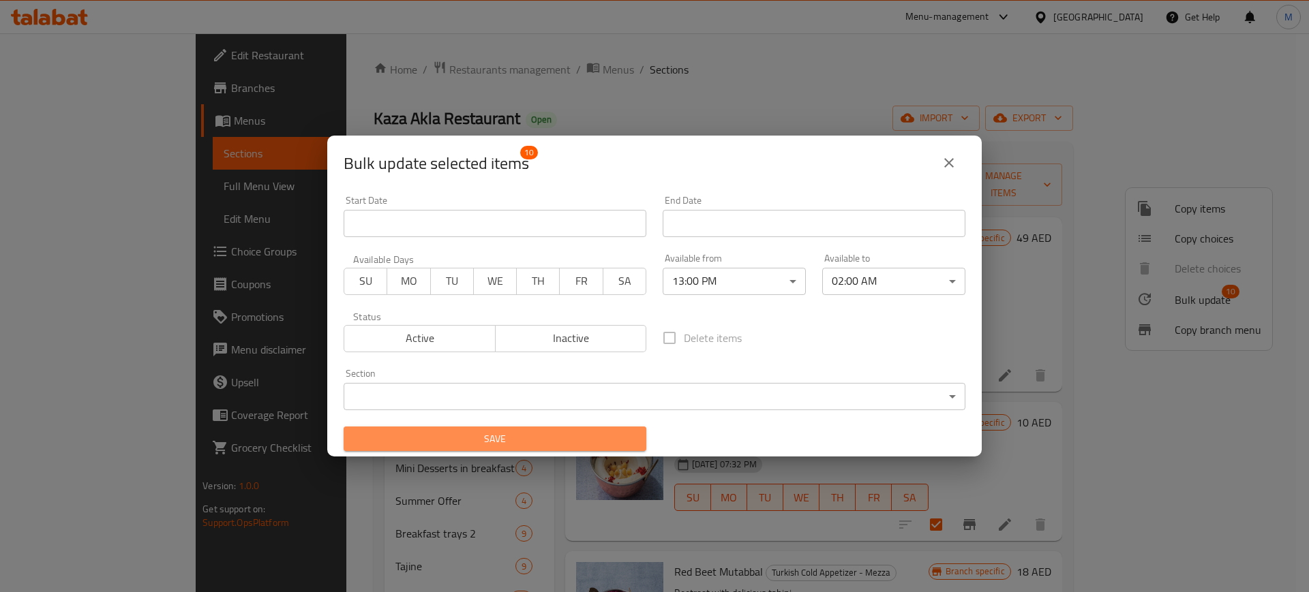
drag, startPoint x: 541, startPoint y: 440, endPoint x: 12, endPoint y: 341, distance: 538.1
click at [540, 441] on span "Save" at bounding box center [494, 439] width 281 height 17
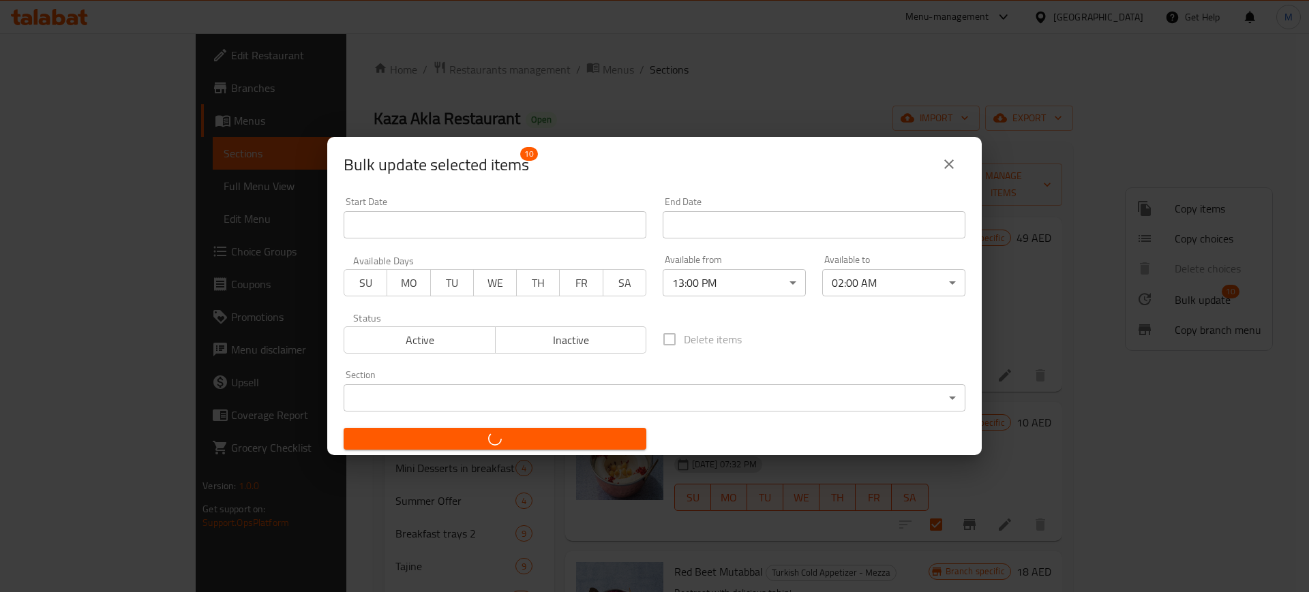
checkbox input "false"
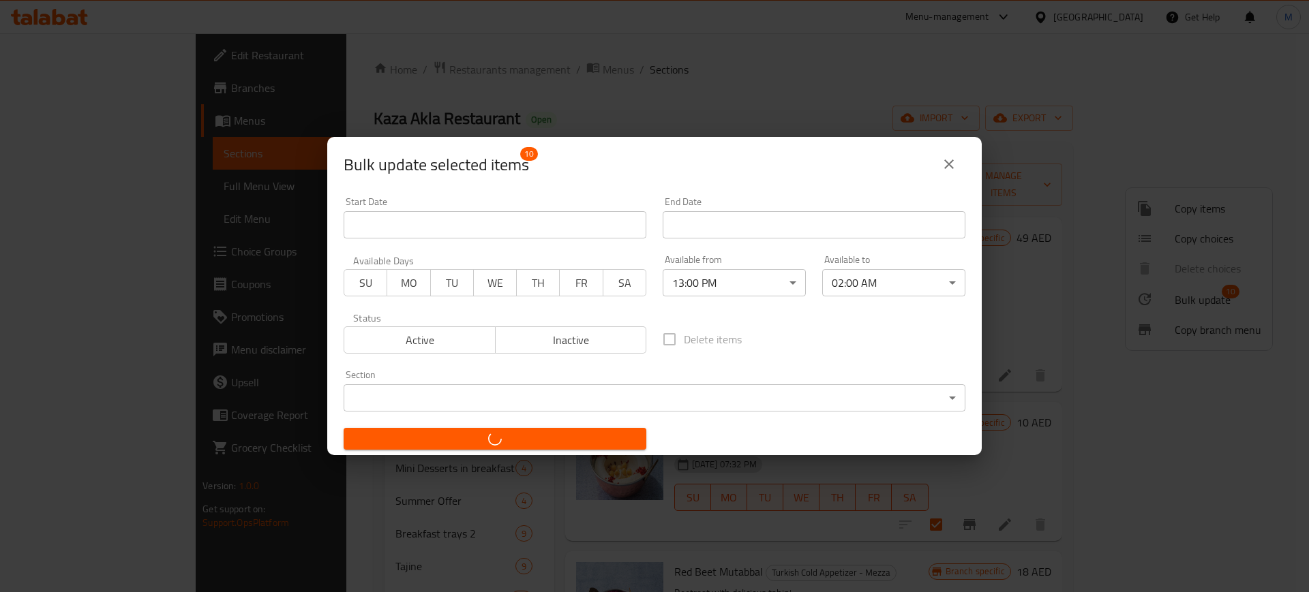
checkbox input "false"
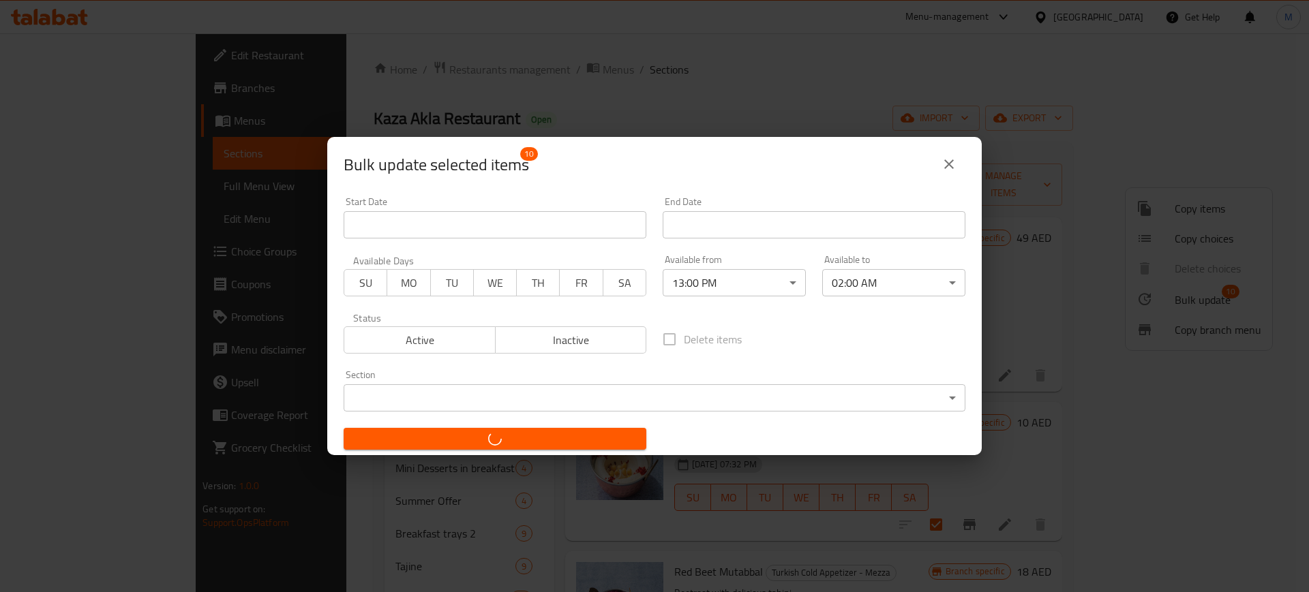
checkbox input "false"
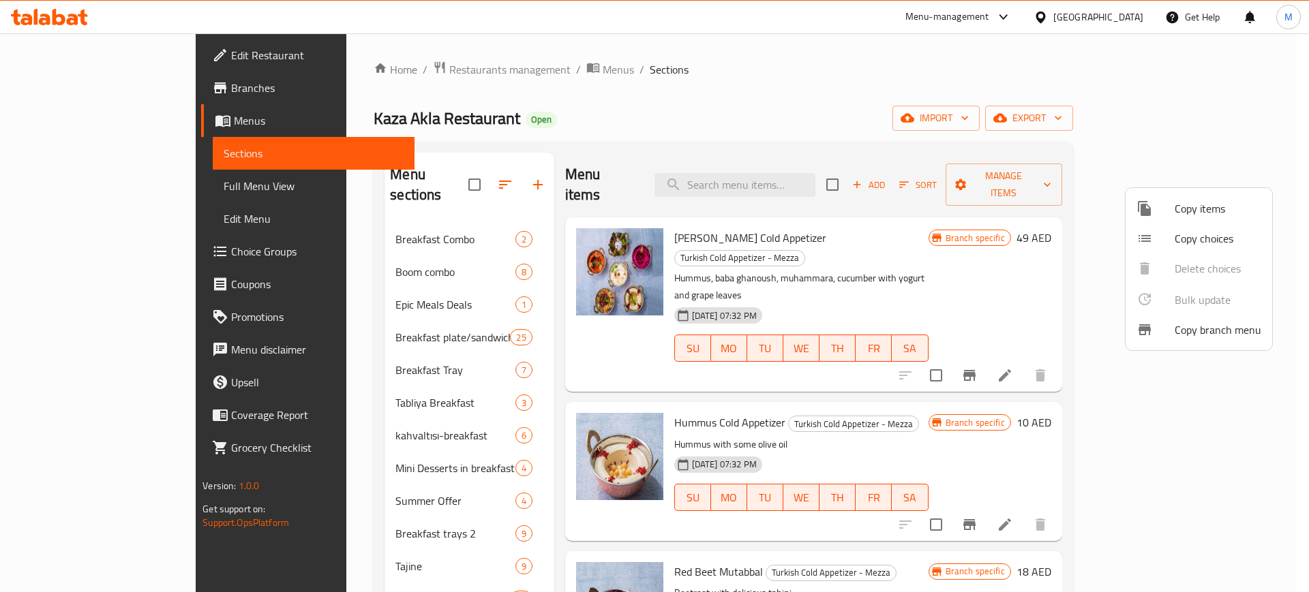
click at [1019, 179] on div at bounding box center [654, 296] width 1309 height 592
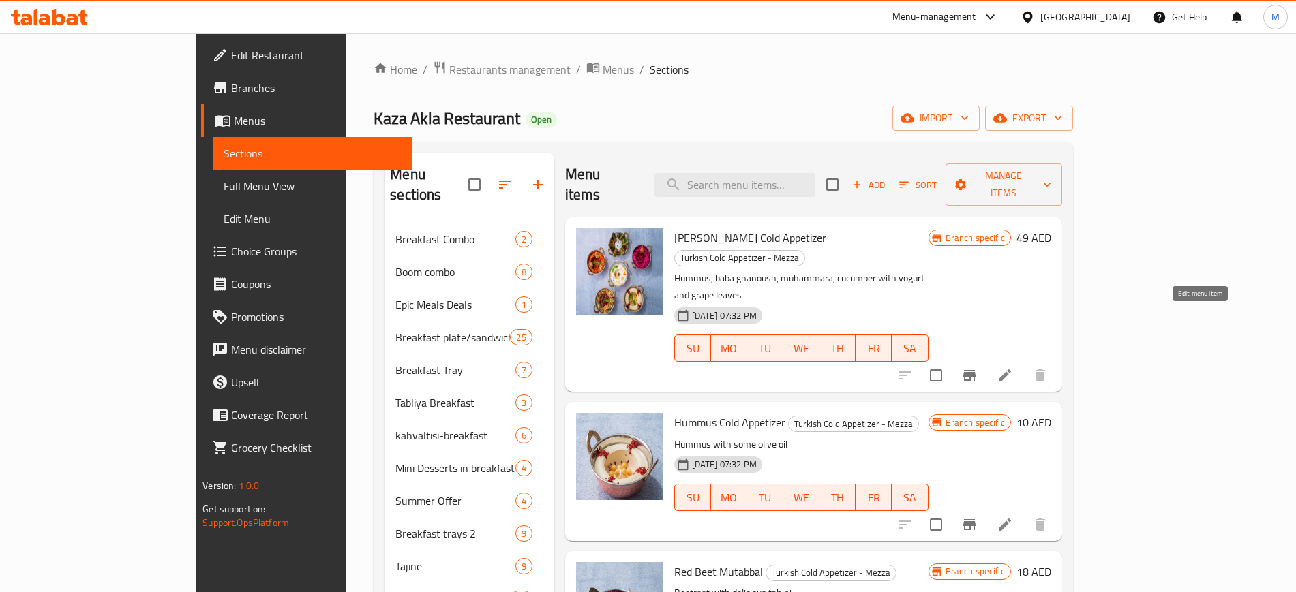
click at [1013, 367] on icon at bounding box center [1004, 375] width 16 height 16
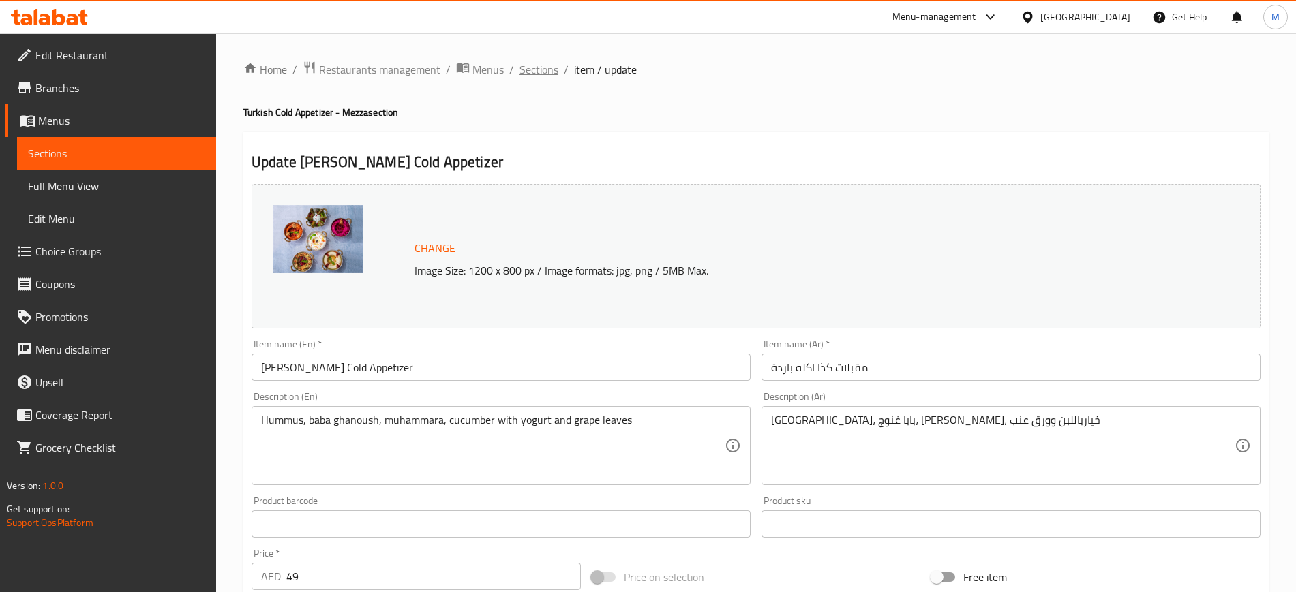
click at [529, 70] on span "Sections" at bounding box center [538, 69] width 39 height 16
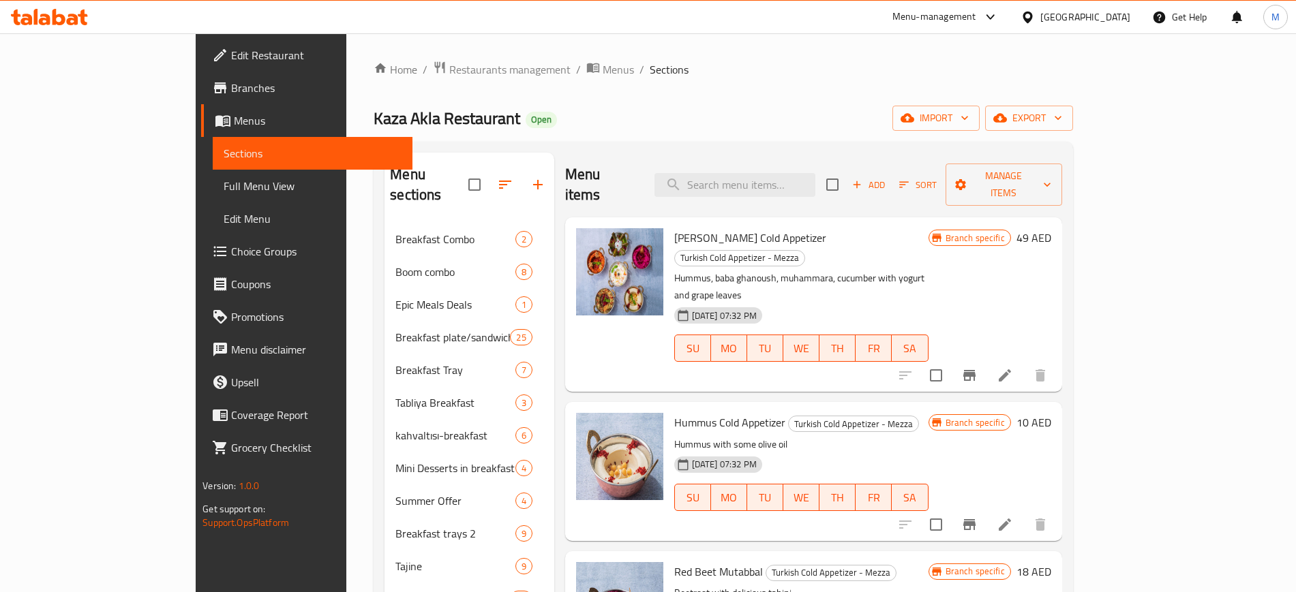
click at [595, 119] on div "Kaza Akla Restaurant Open import export" at bounding box center [722, 118] width 699 height 25
click at [643, 164] on div "Menu items Add Sort Manage items" at bounding box center [813, 185] width 497 height 65
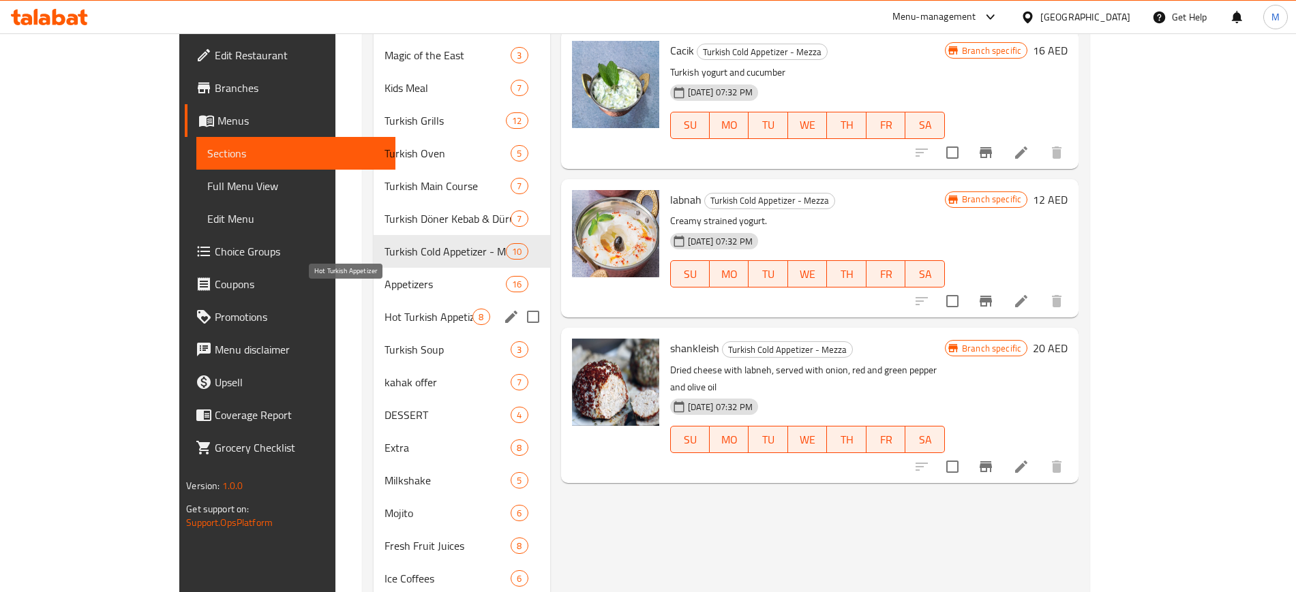
click at [373, 305] on div "Hot Turkish Appetizer 8" at bounding box center [461, 317] width 177 height 33
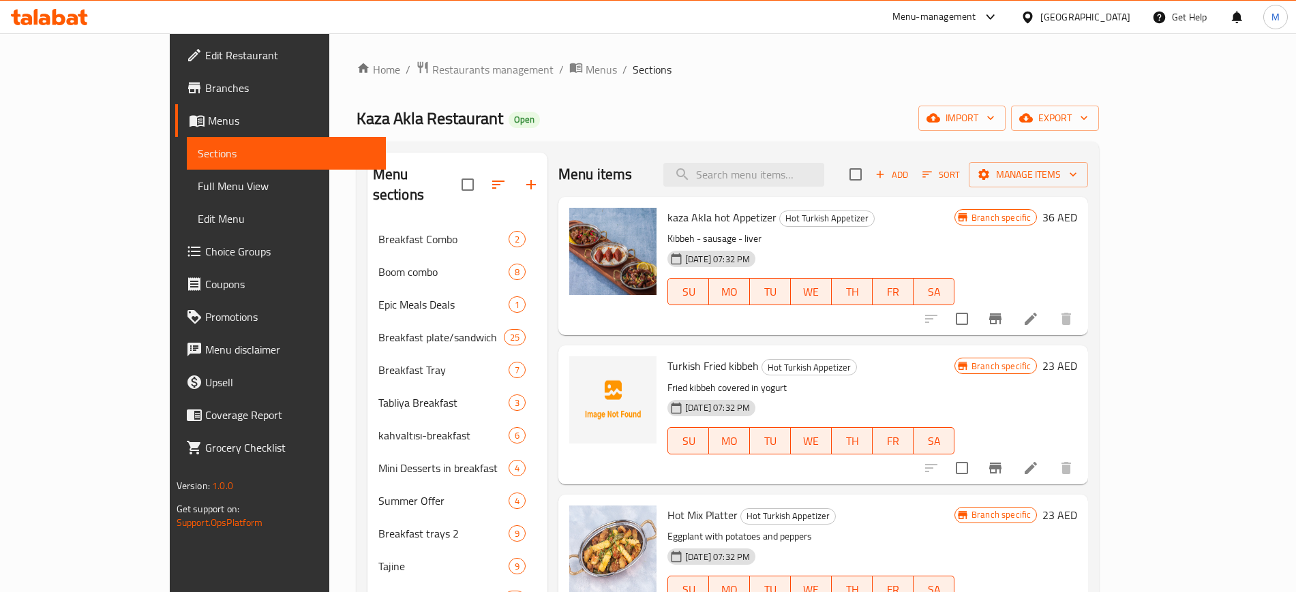
click at [870, 174] on input "checkbox" at bounding box center [855, 174] width 29 height 29
checkbox input "true"
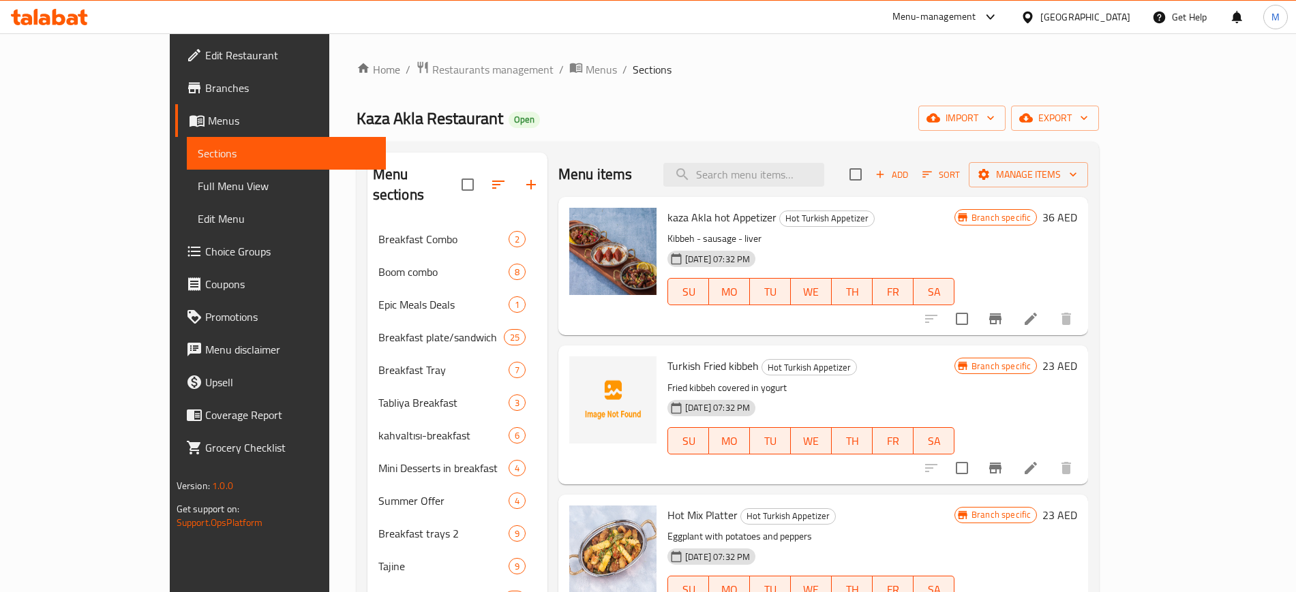
checkbox input "true"
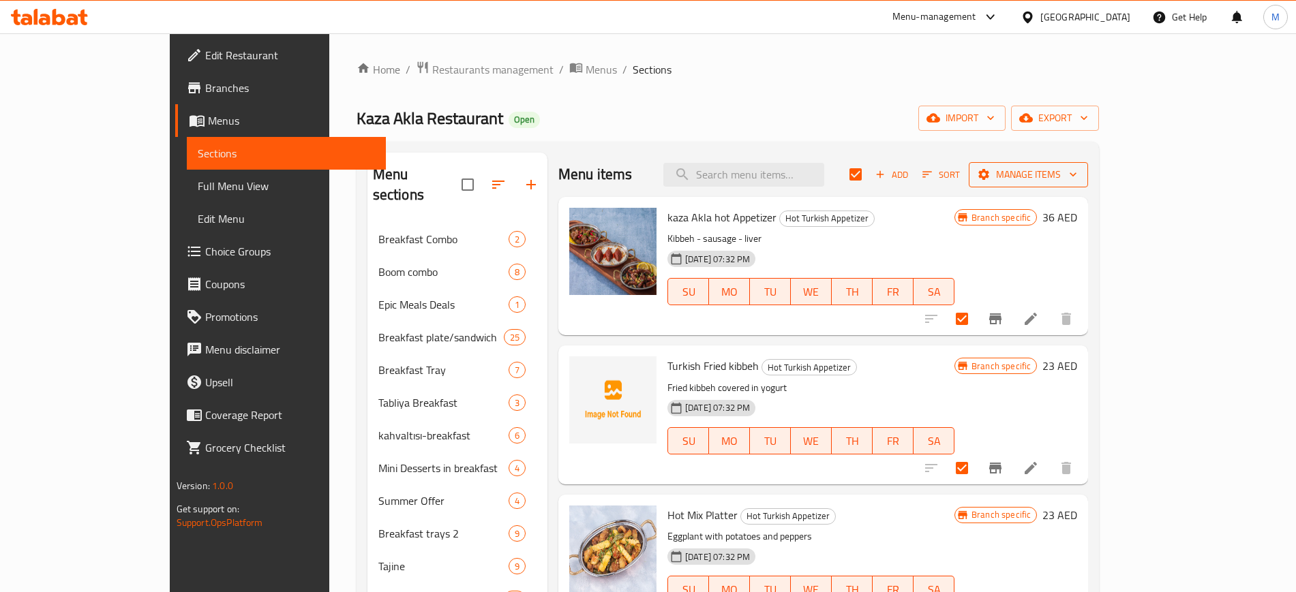
click at [1077, 177] on span "Manage items" at bounding box center [1027, 174] width 97 height 17
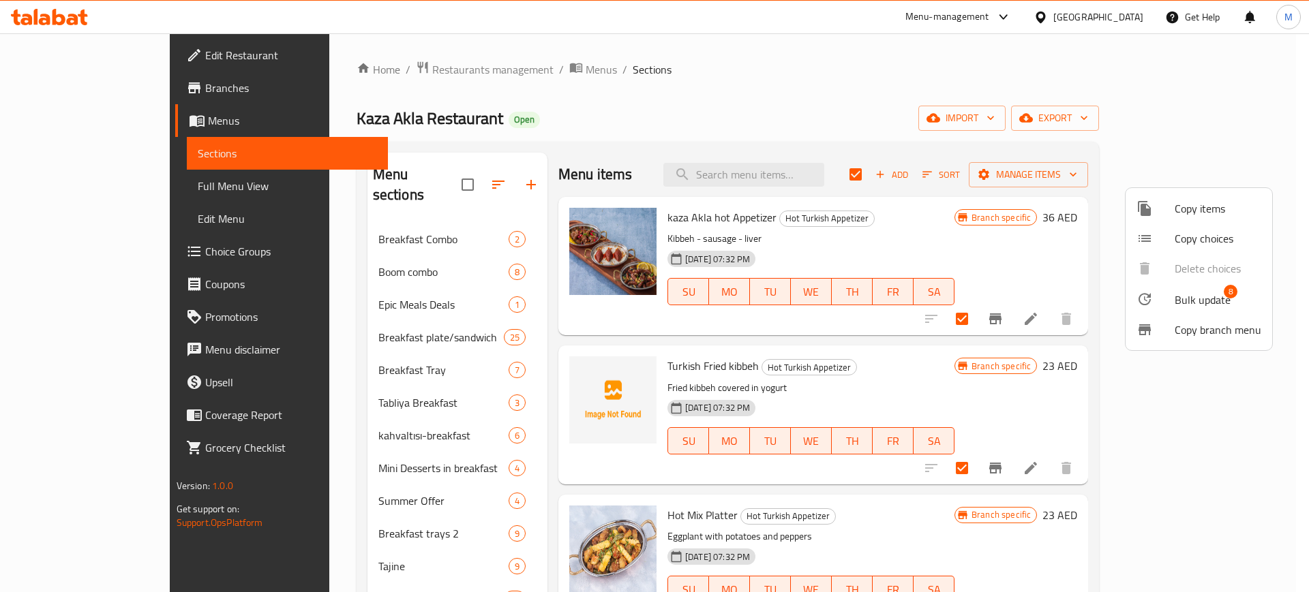
click at [1190, 293] on span "Bulk update" at bounding box center [1202, 300] width 56 height 16
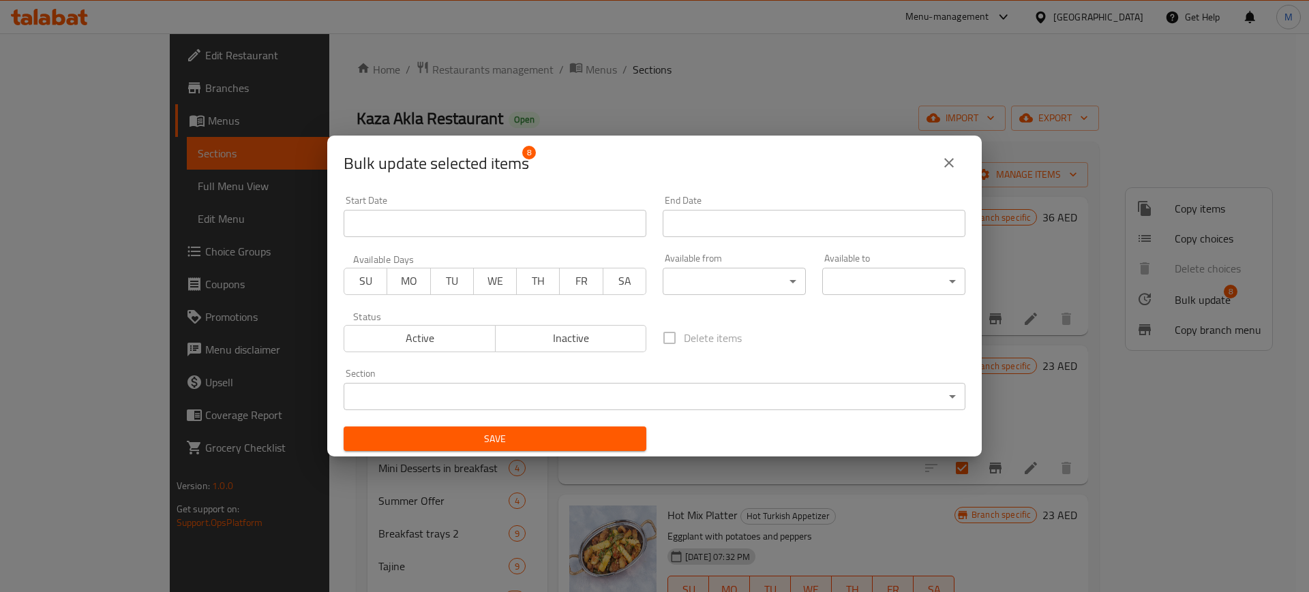
click at [727, 290] on body "​ Menu-management [GEOGRAPHIC_DATA] Get Help M Edit Restaurant Branches Menus S…" at bounding box center [654, 312] width 1309 height 559
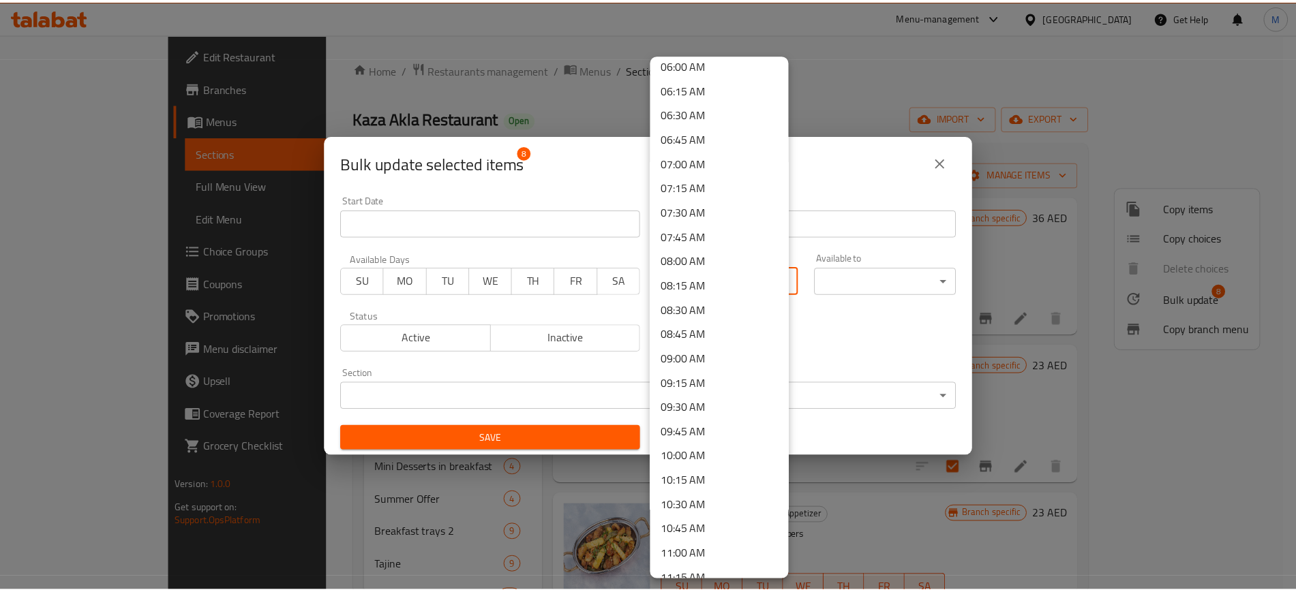
scroll to position [1193, 0]
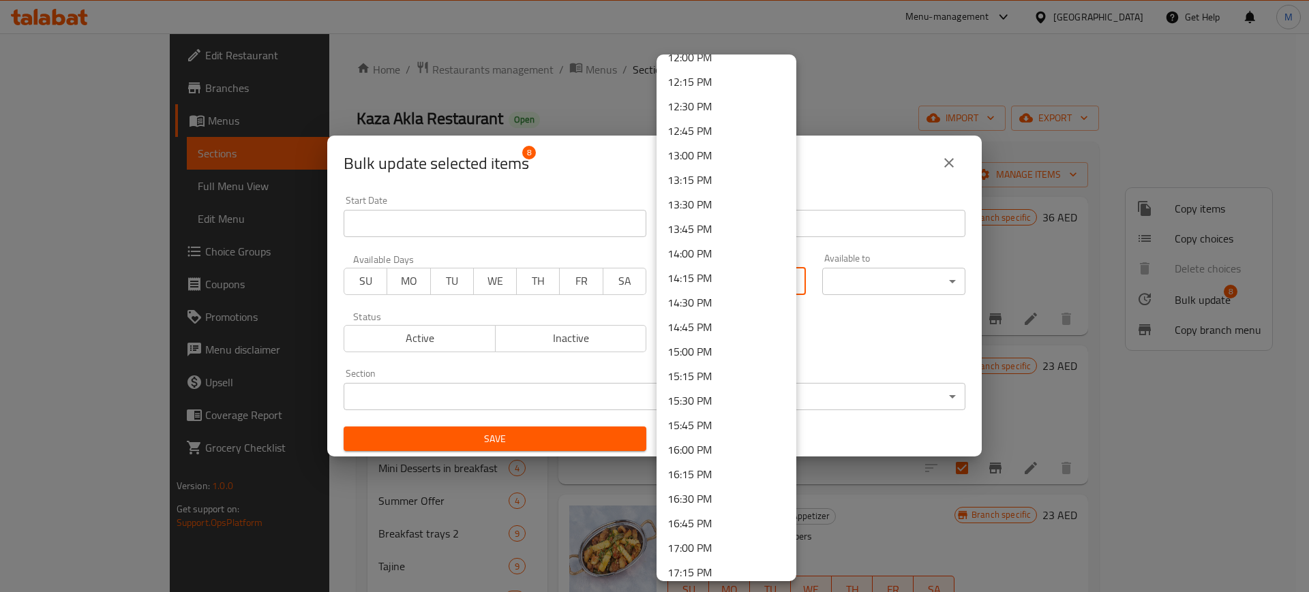
click at [692, 156] on li "13:00 PM" at bounding box center [726, 155] width 140 height 25
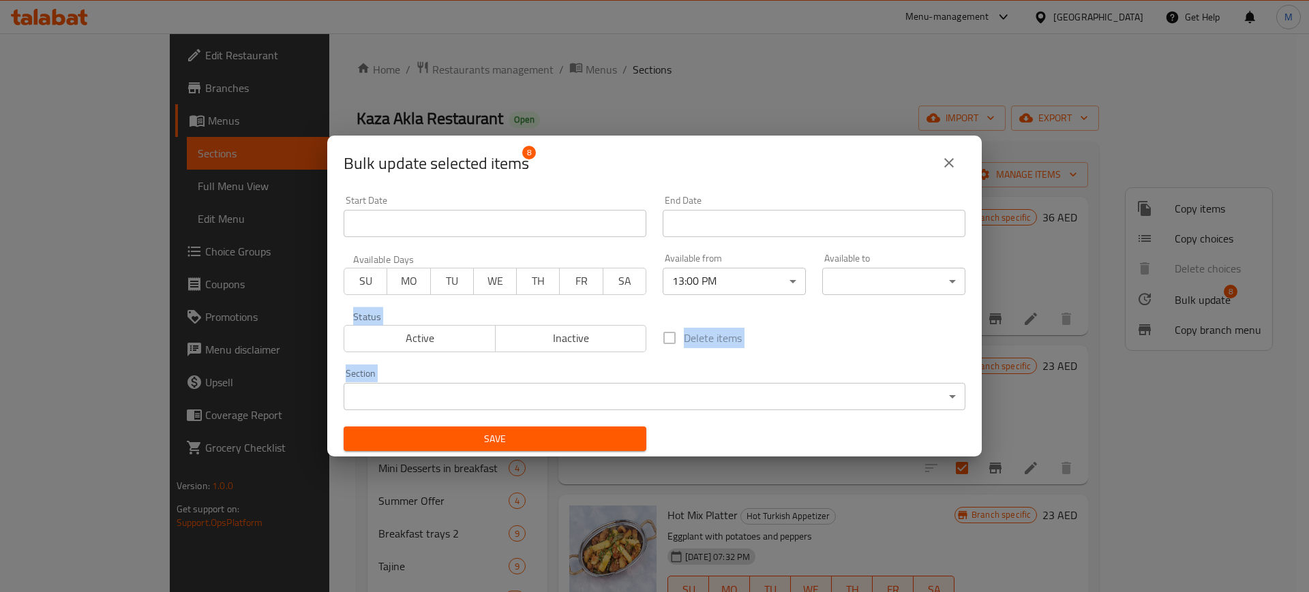
click at [892, 272] on body "​ Menu-management [GEOGRAPHIC_DATA] Get Help M Edit Restaurant Branches Menus S…" at bounding box center [654, 312] width 1309 height 559
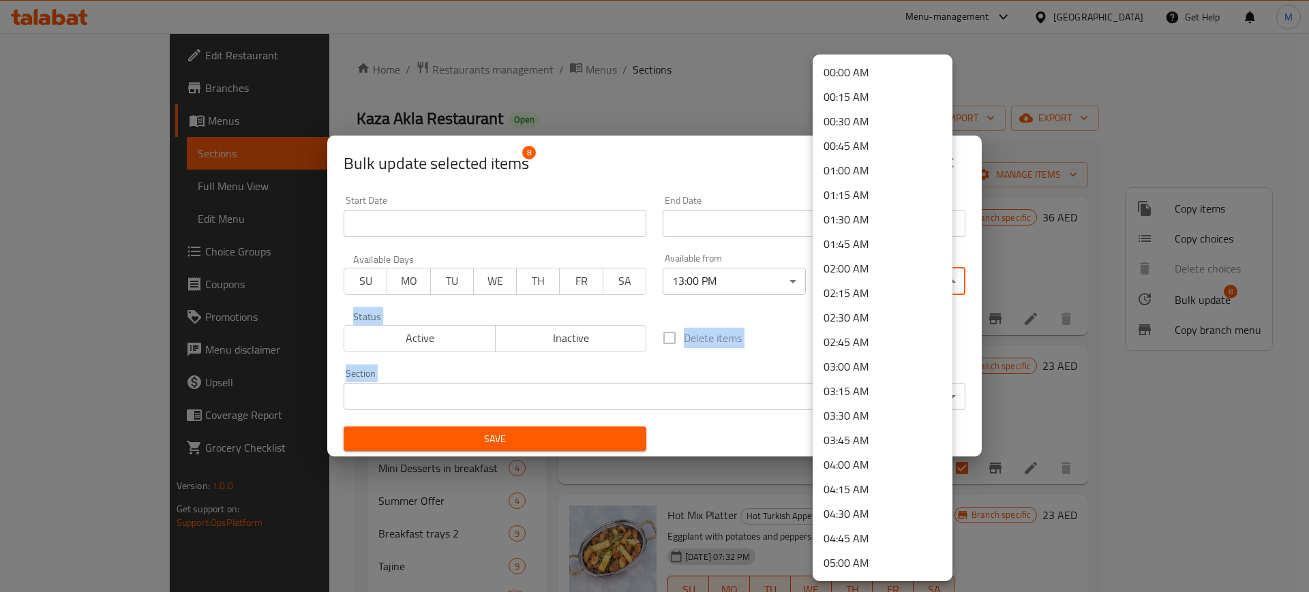
click at [871, 275] on li "02:00 AM" at bounding box center [882, 268] width 140 height 25
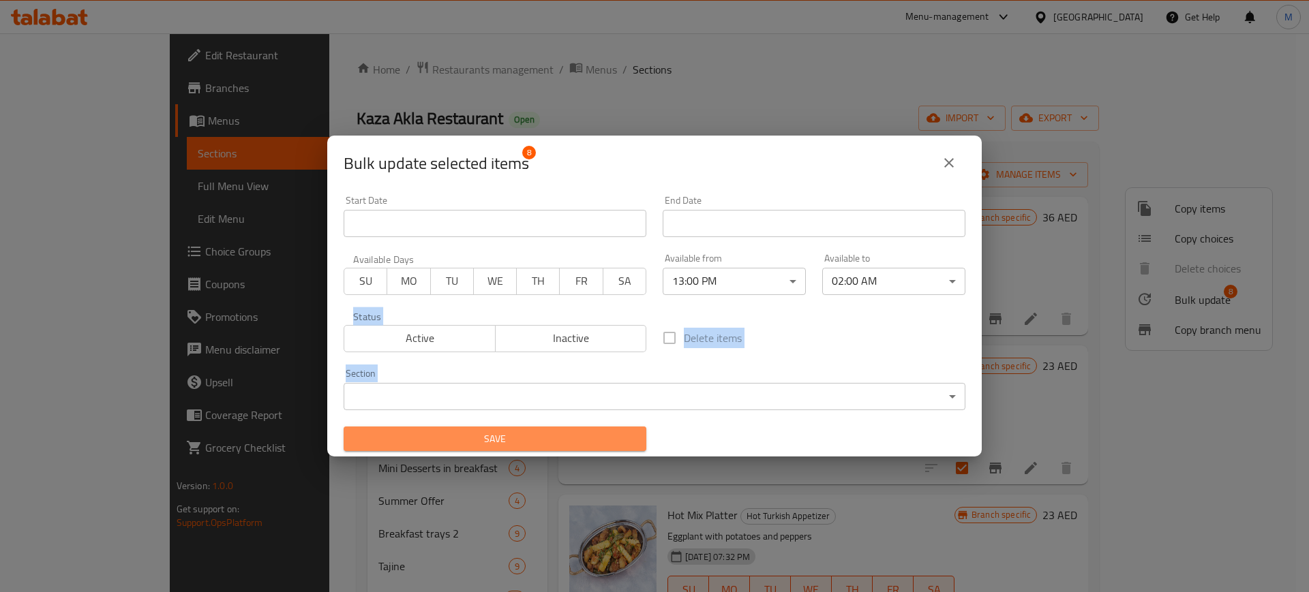
click at [517, 448] on button "Save" at bounding box center [494, 439] width 303 height 25
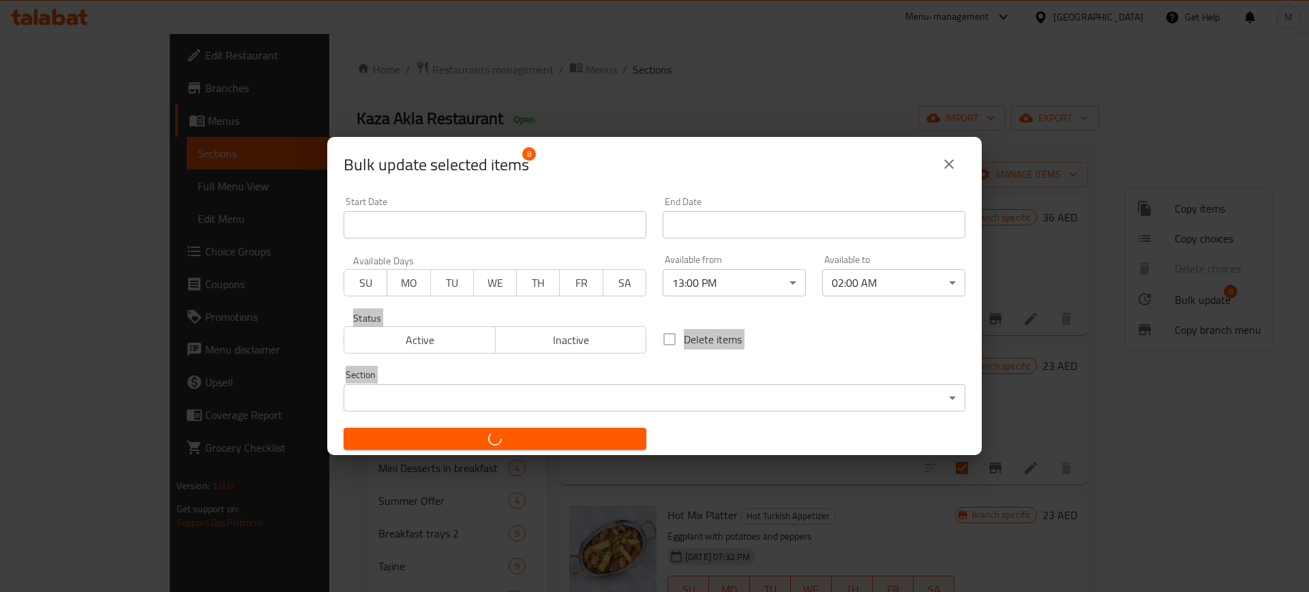
checkbox input "false"
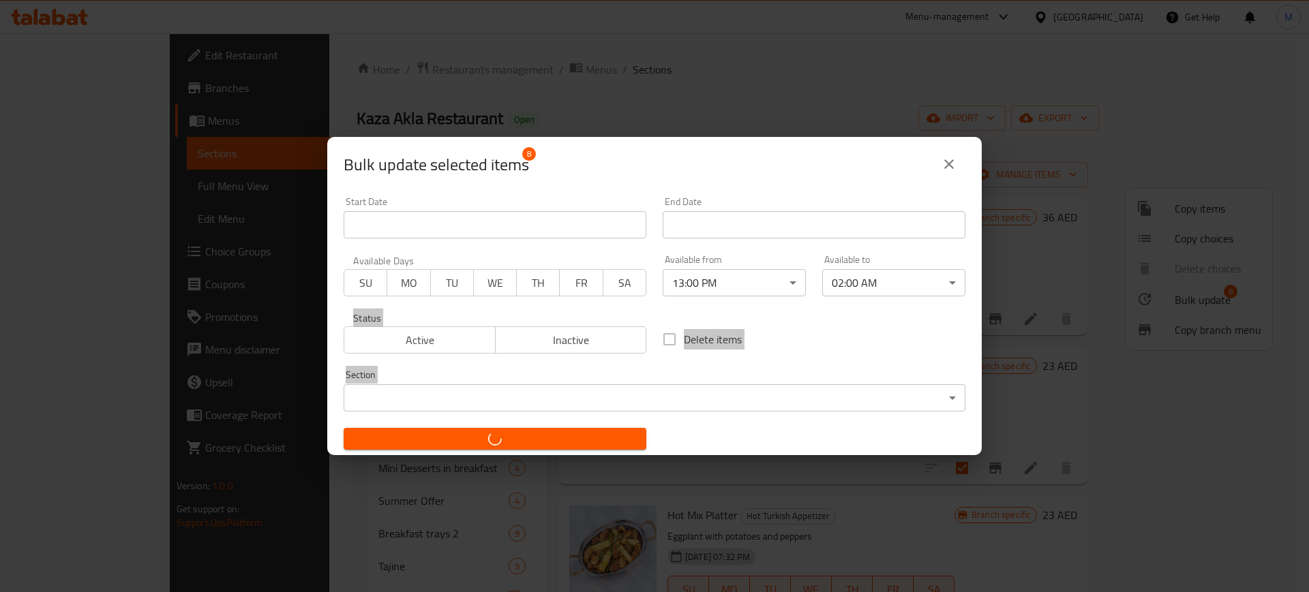
checkbox input "false"
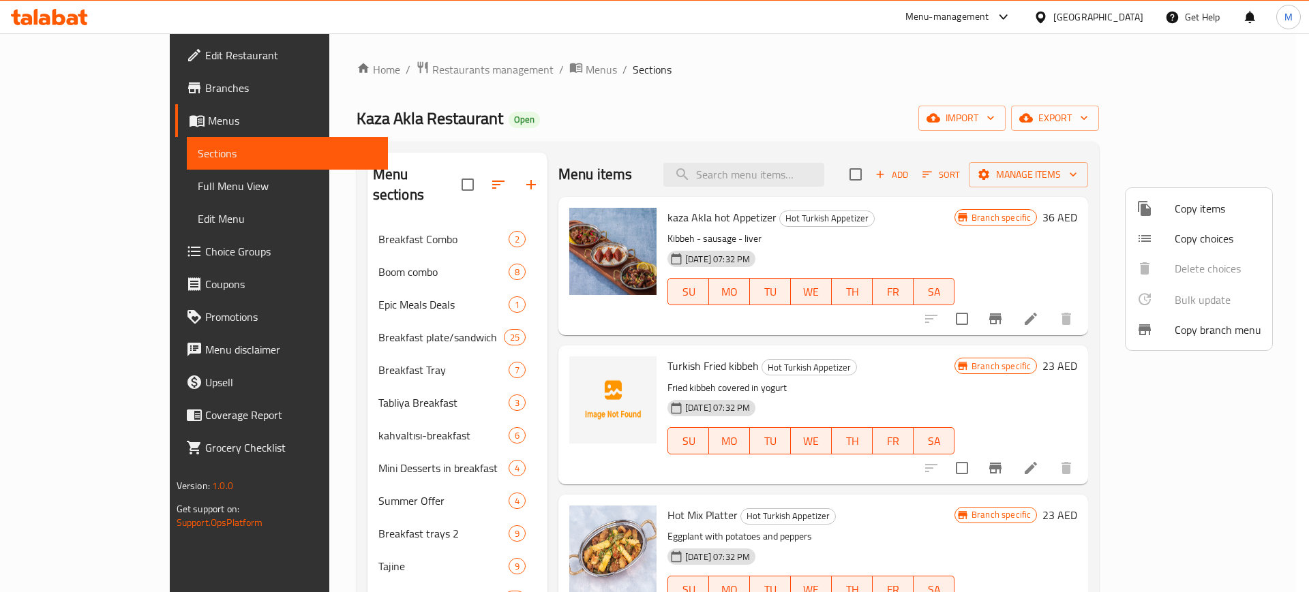
click at [1079, 254] on div at bounding box center [654, 296] width 1309 height 592
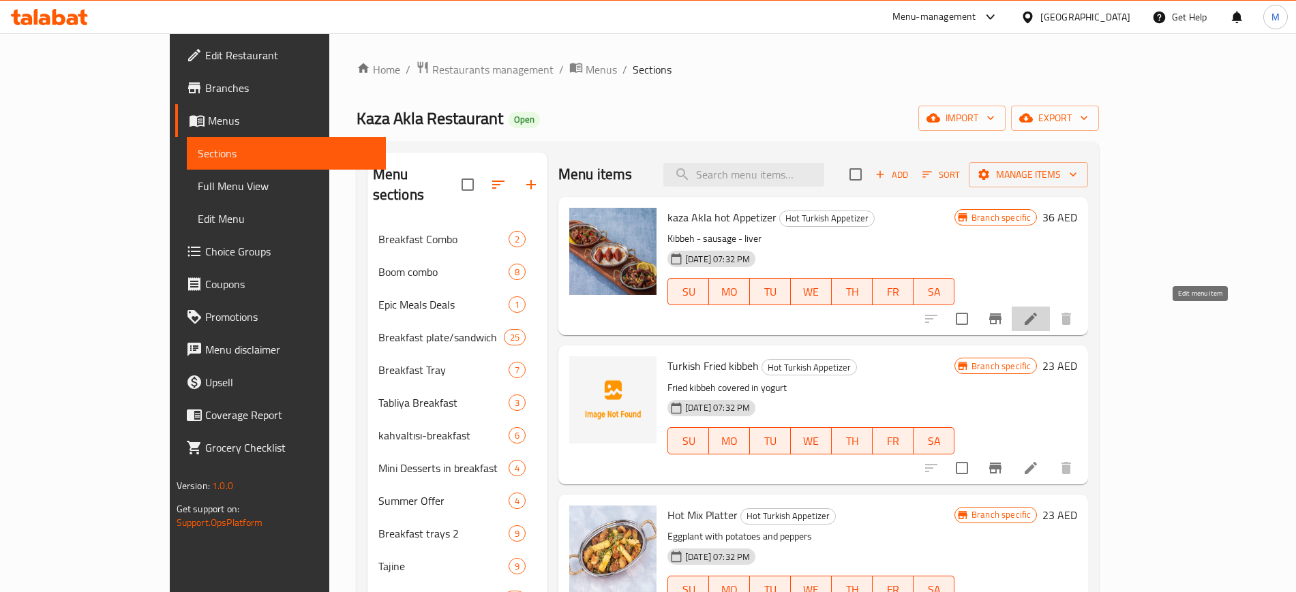
click at [1039, 318] on icon at bounding box center [1030, 319] width 16 height 16
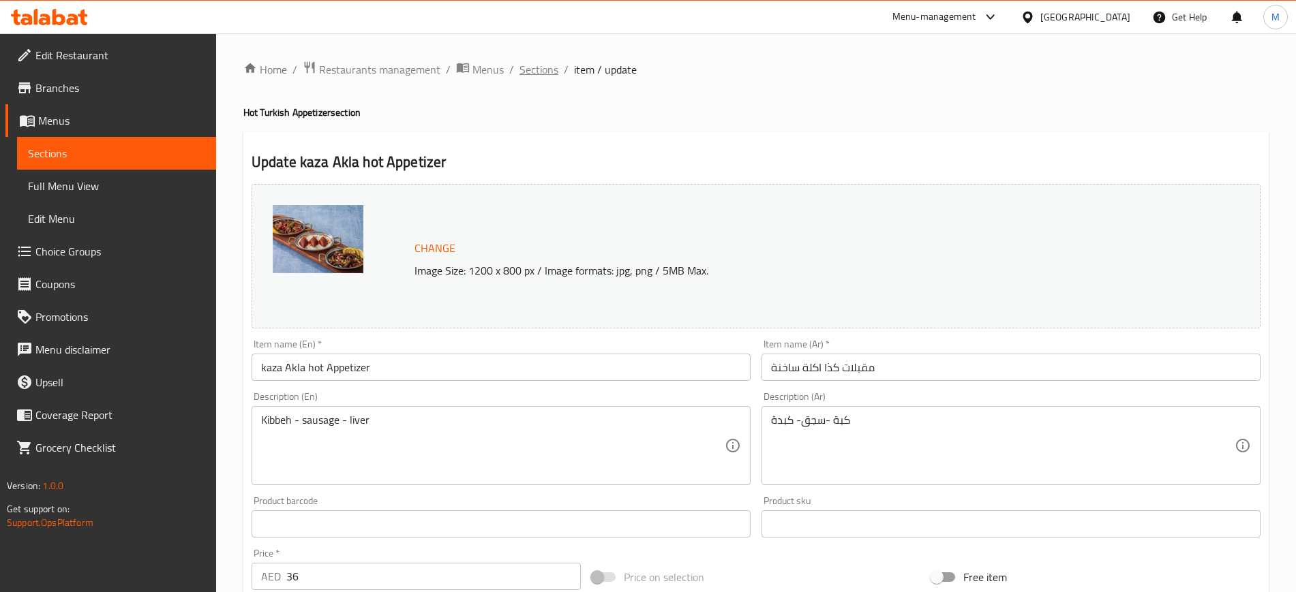
click at [532, 63] on span "Sections" at bounding box center [538, 69] width 39 height 16
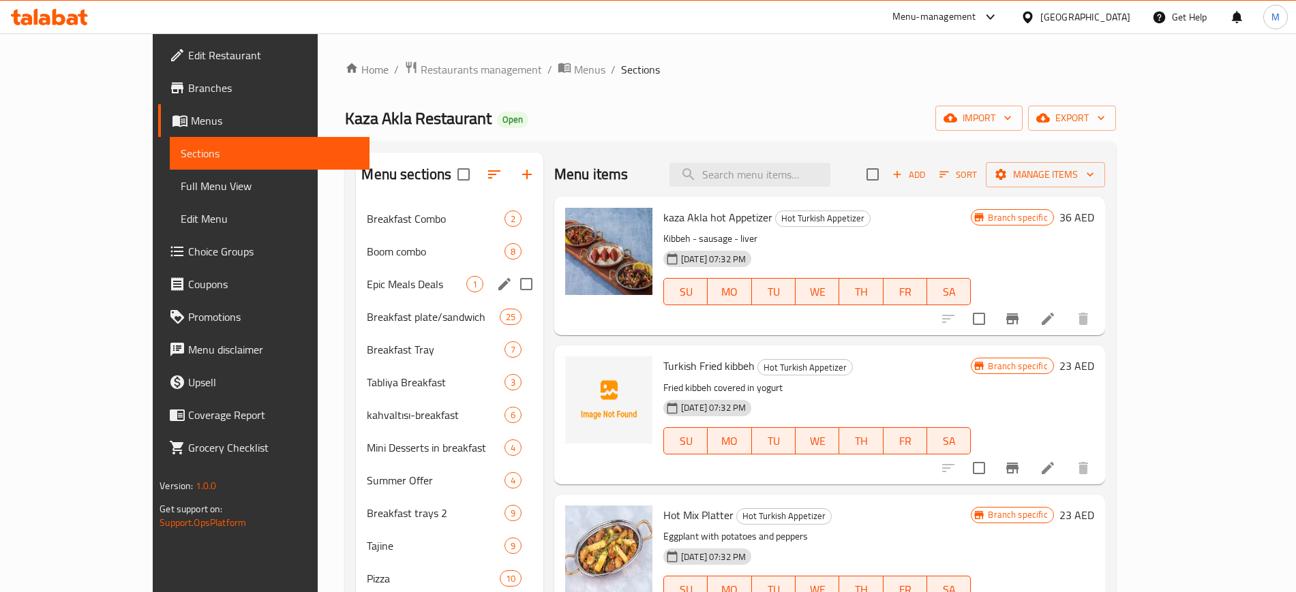
scroll to position [1100, 0]
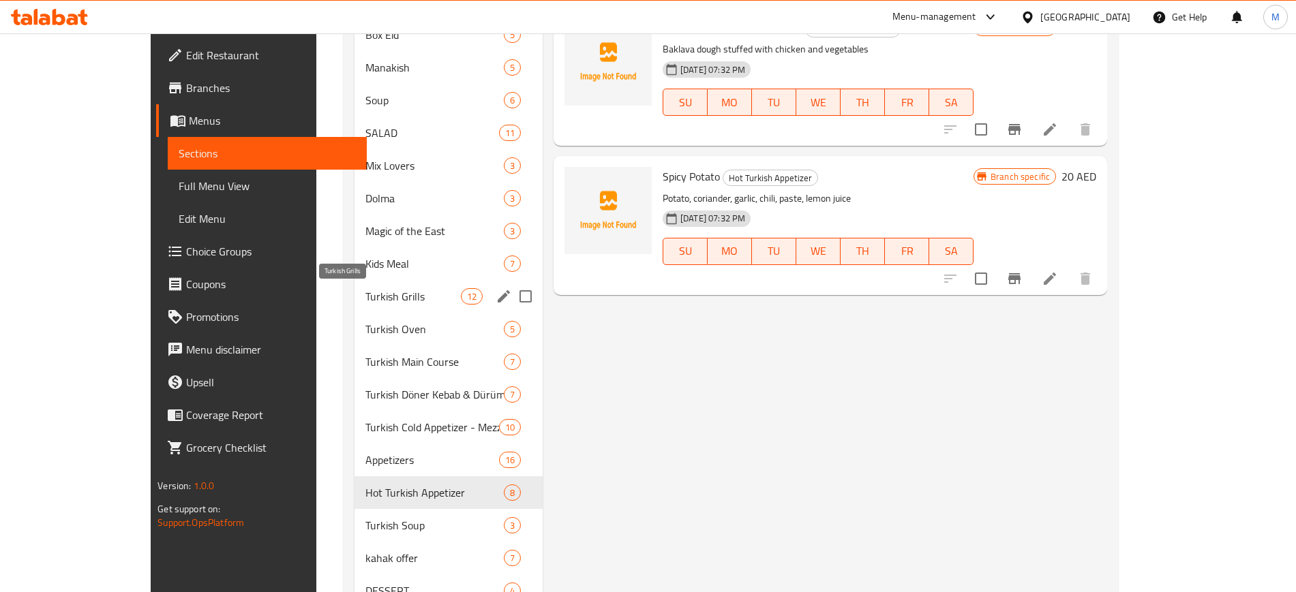
click at [403, 295] on span "Turkish Grills" at bounding box center [412, 296] width 95 height 16
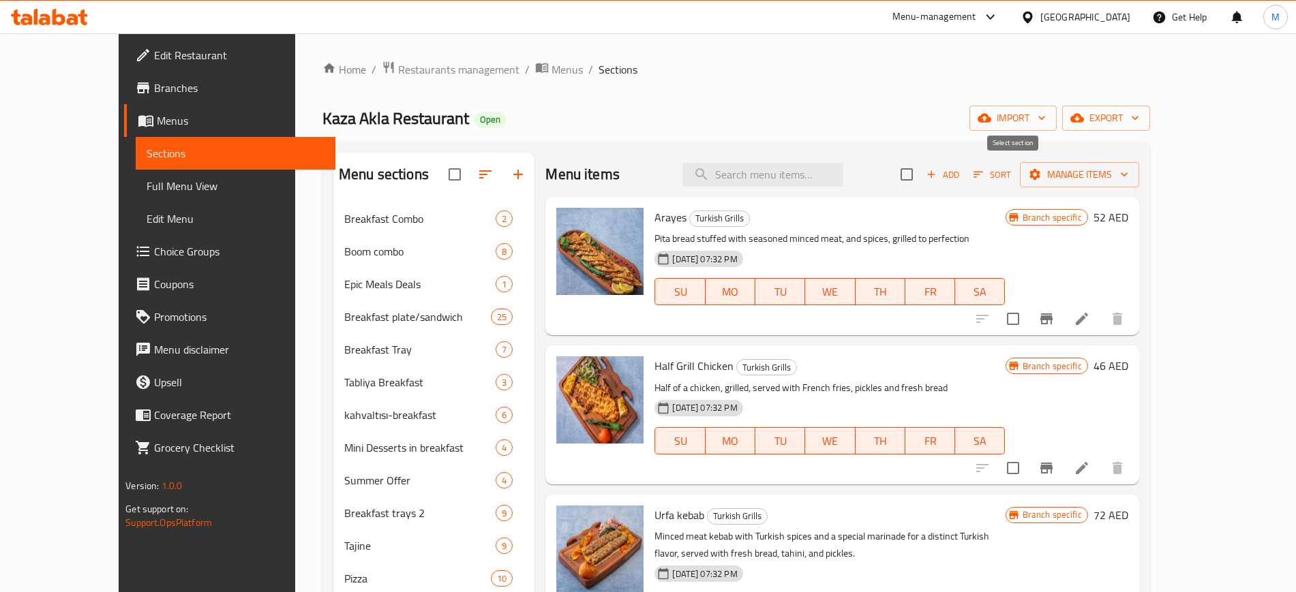
click at [921, 174] on input "checkbox" at bounding box center [906, 174] width 29 height 29
checkbox input "true"
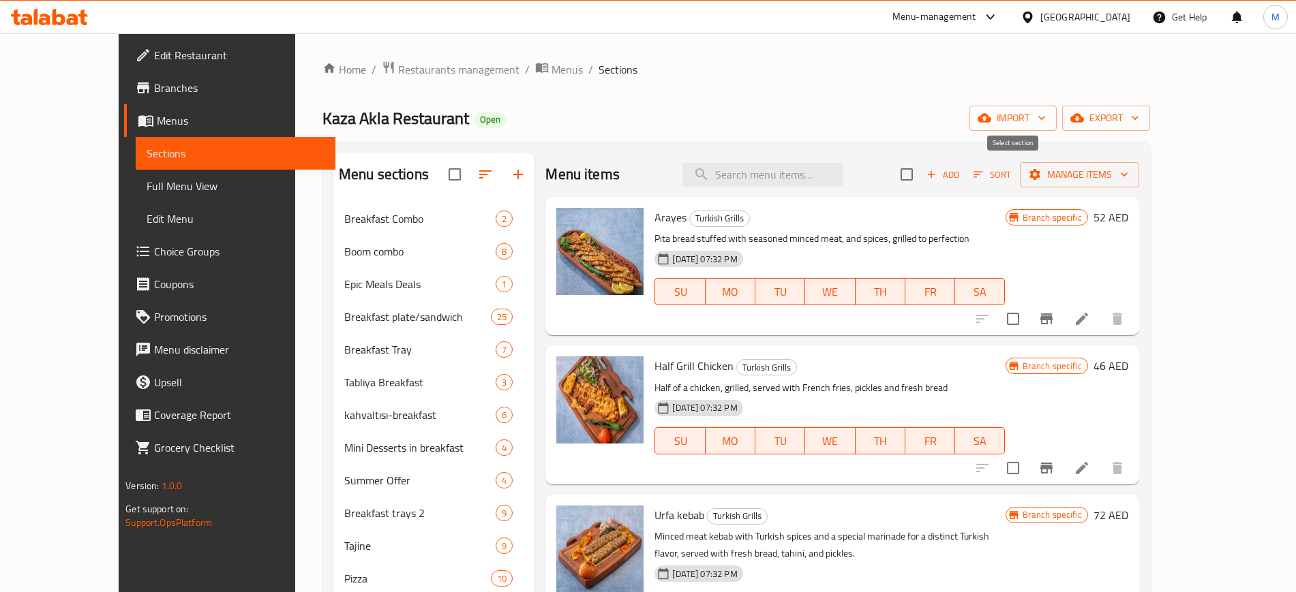
checkbox input "true"
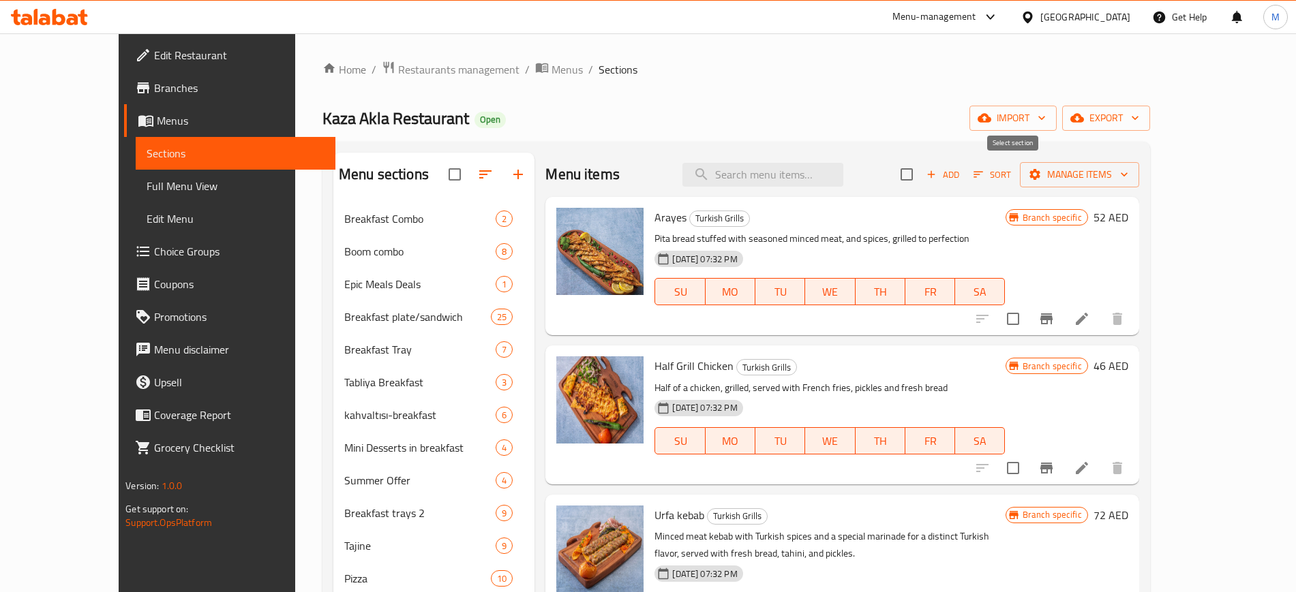
checkbox input "true"
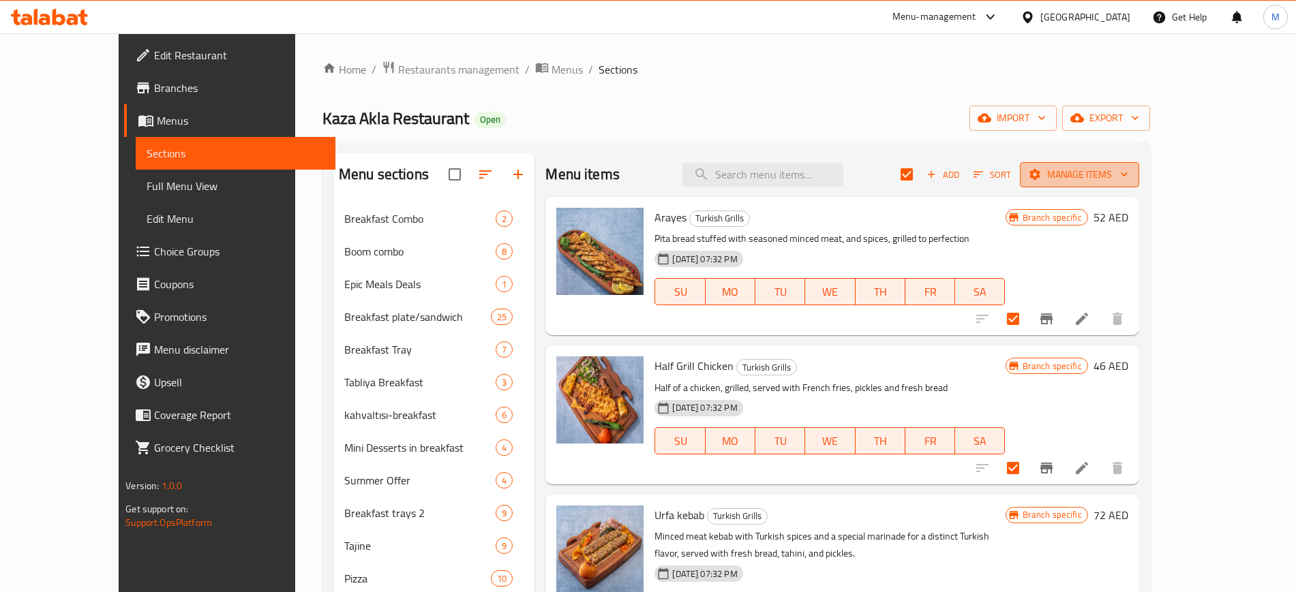
click at [1128, 179] on span "Manage items" at bounding box center [1078, 174] width 97 height 17
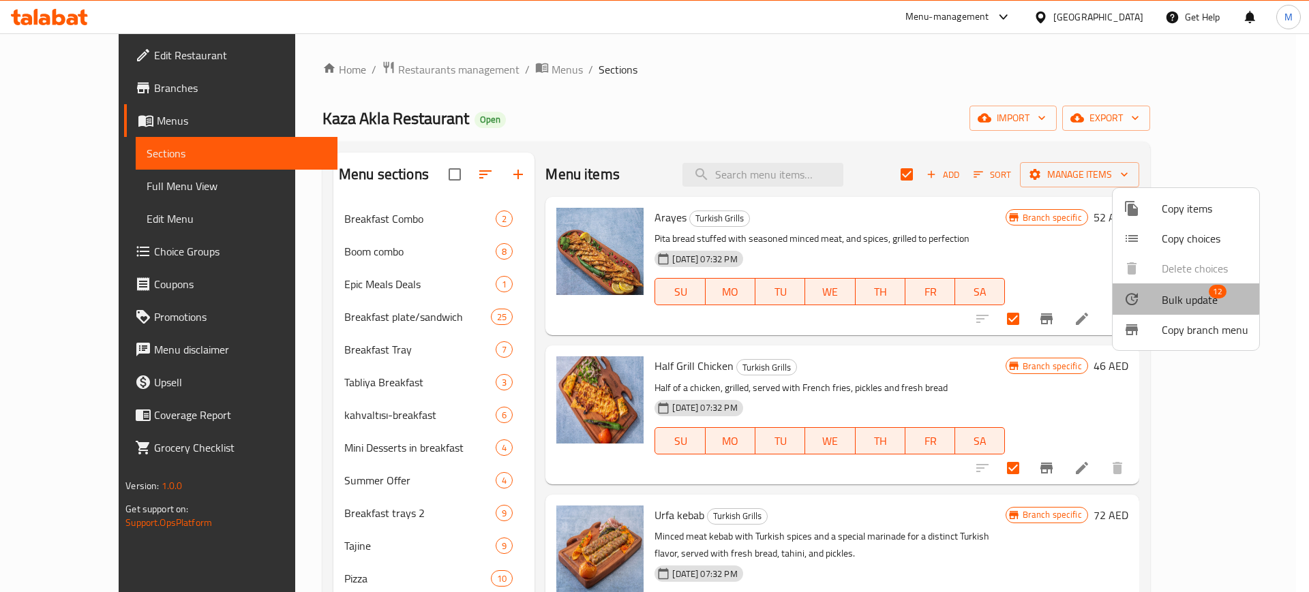
click at [1177, 295] on span "Bulk update" at bounding box center [1189, 300] width 56 height 16
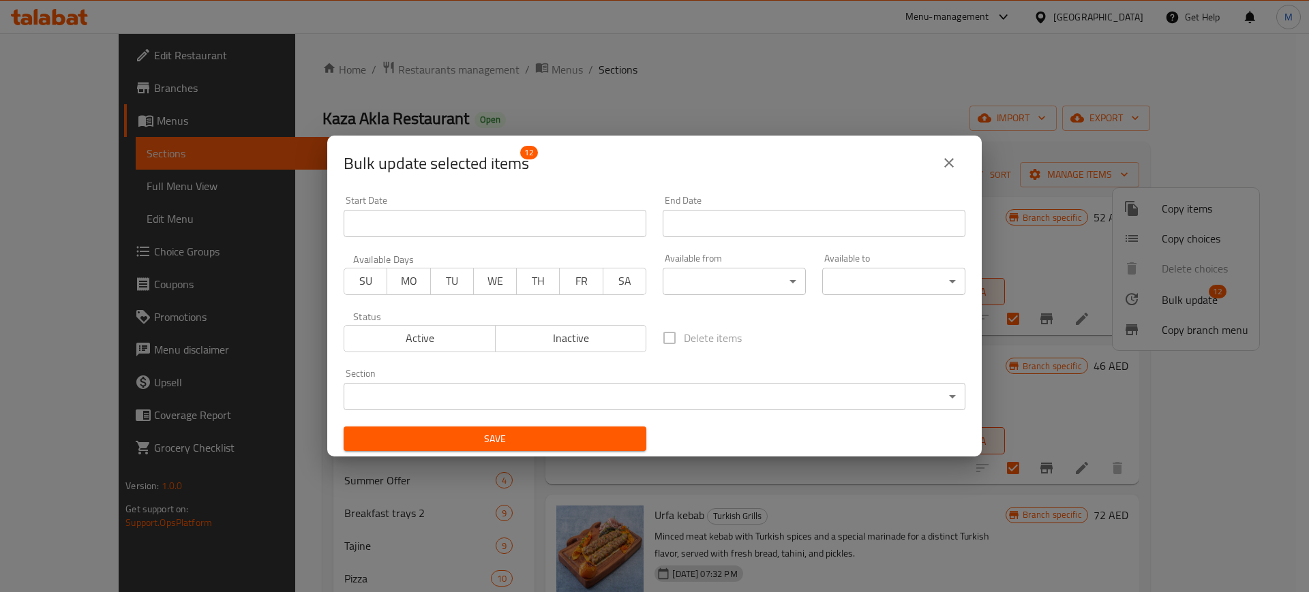
click at [734, 283] on body "​ Menu-management [GEOGRAPHIC_DATA] Get Help M Edit Restaurant Branches Menus S…" at bounding box center [654, 312] width 1309 height 559
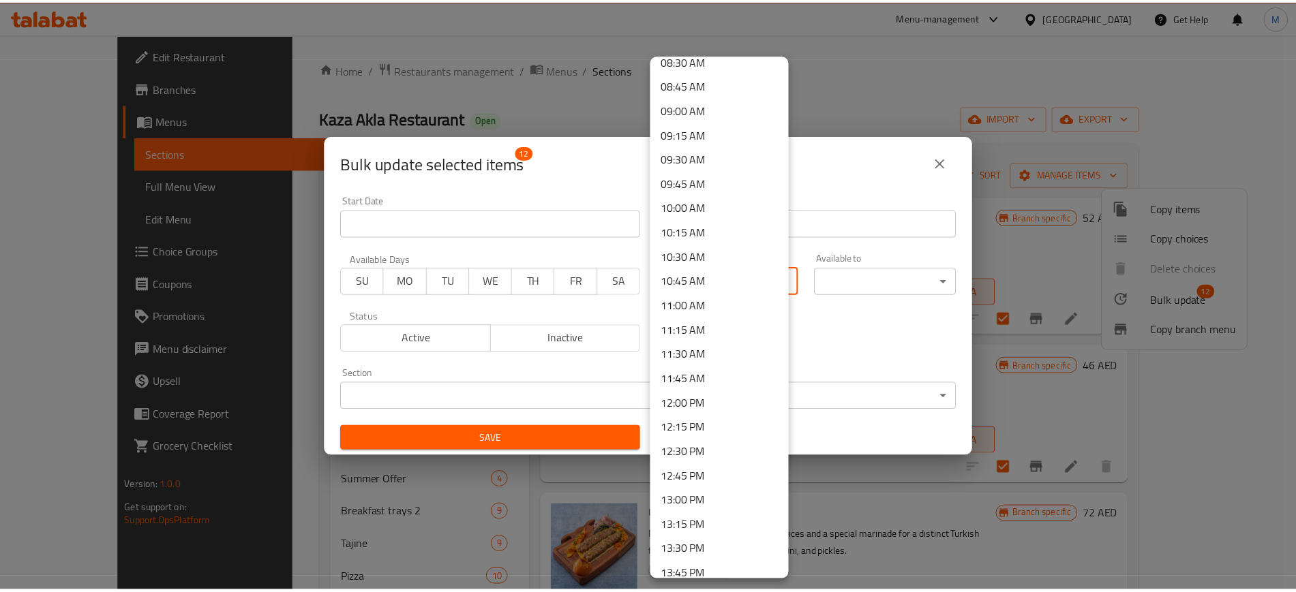
scroll to position [852, 0]
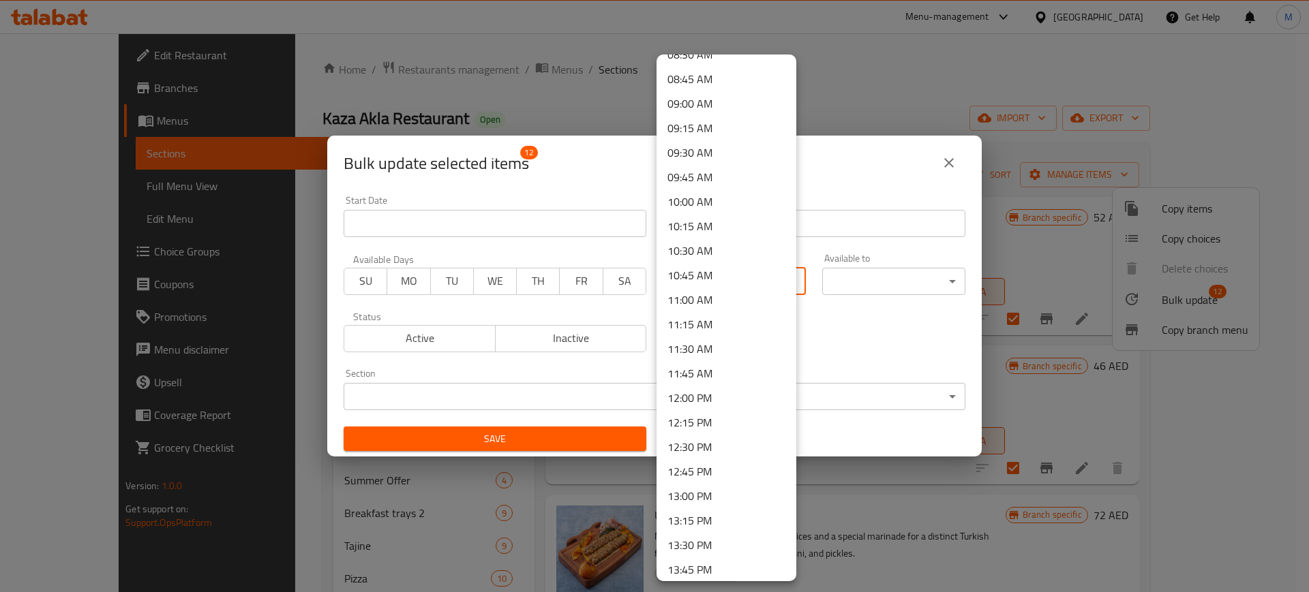
click at [705, 499] on li "13:00 PM" at bounding box center [726, 496] width 140 height 25
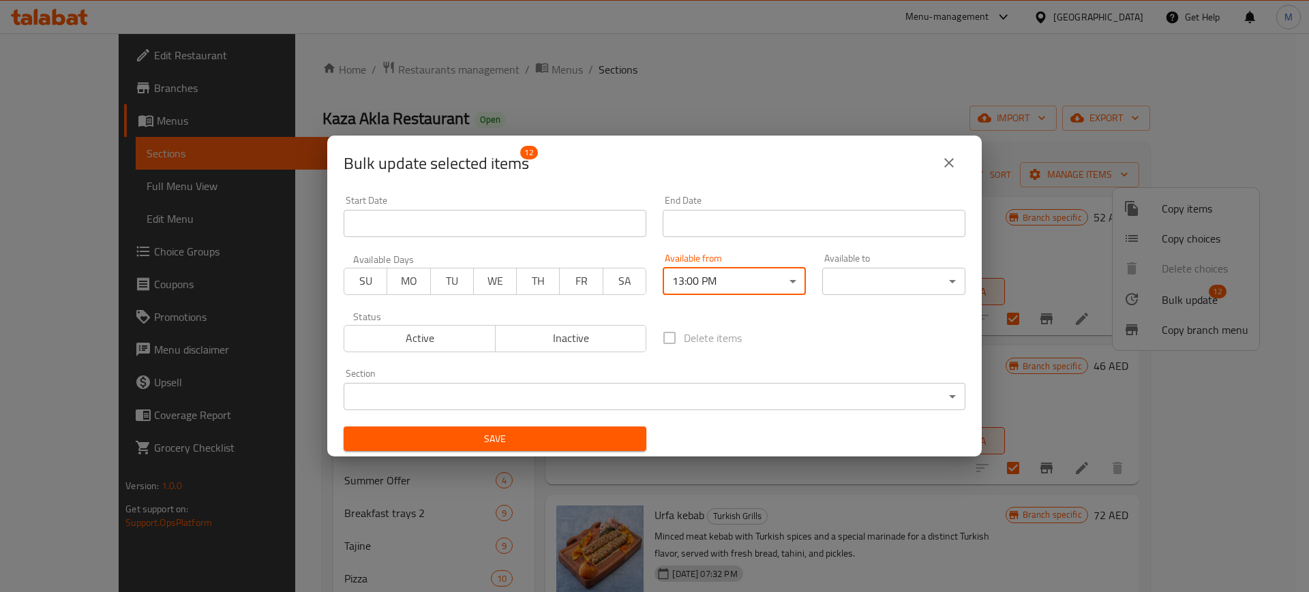
click at [906, 284] on body "​ Menu-management [GEOGRAPHIC_DATA] Get Help M Edit Restaurant Branches Menus S…" at bounding box center [654, 312] width 1309 height 559
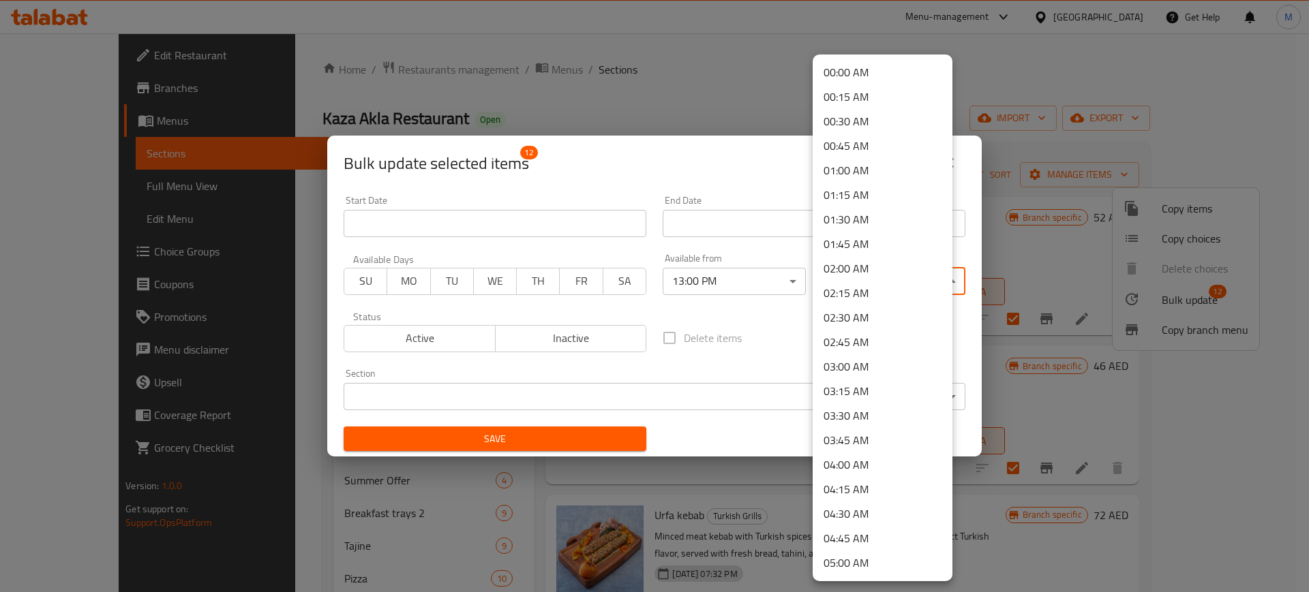
click at [863, 271] on li "02:00 AM" at bounding box center [882, 268] width 140 height 25
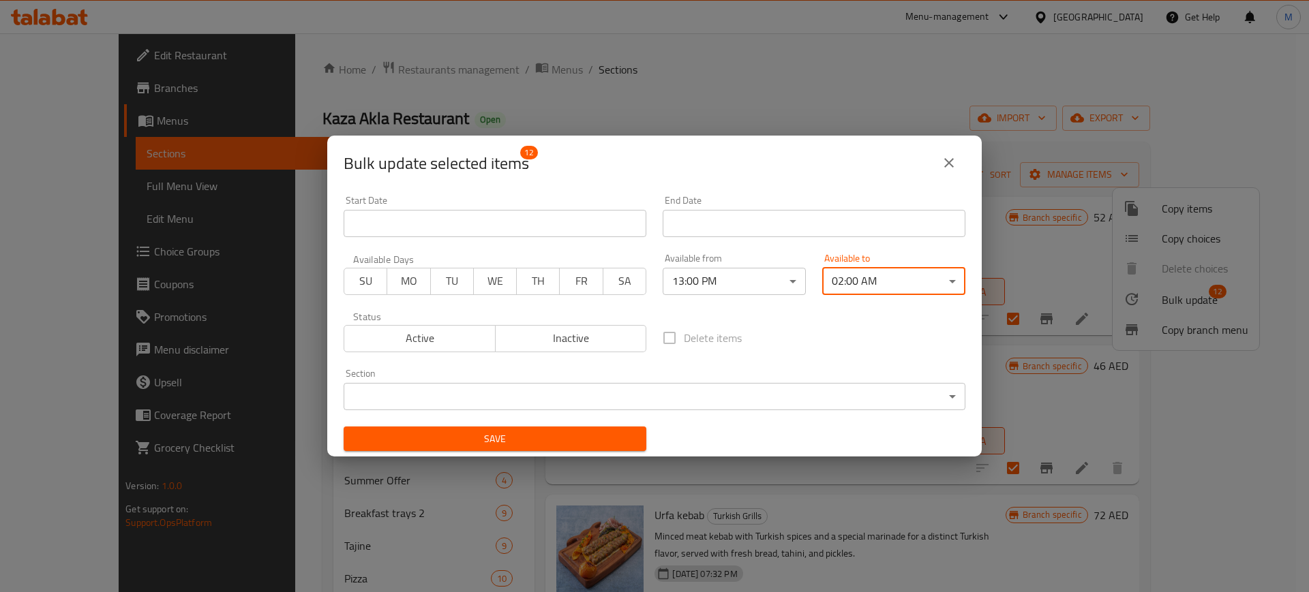
click at [485, 437] on span "Save" at bounding box center [494, 439] width 281 height 17
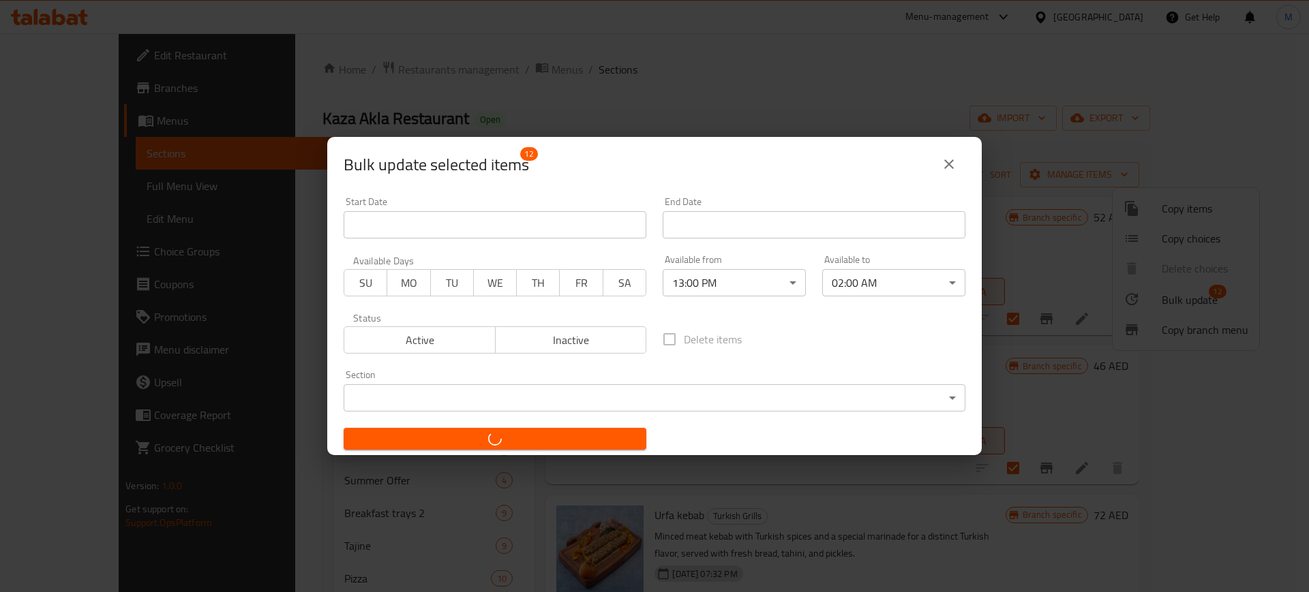
checkbox input "false"
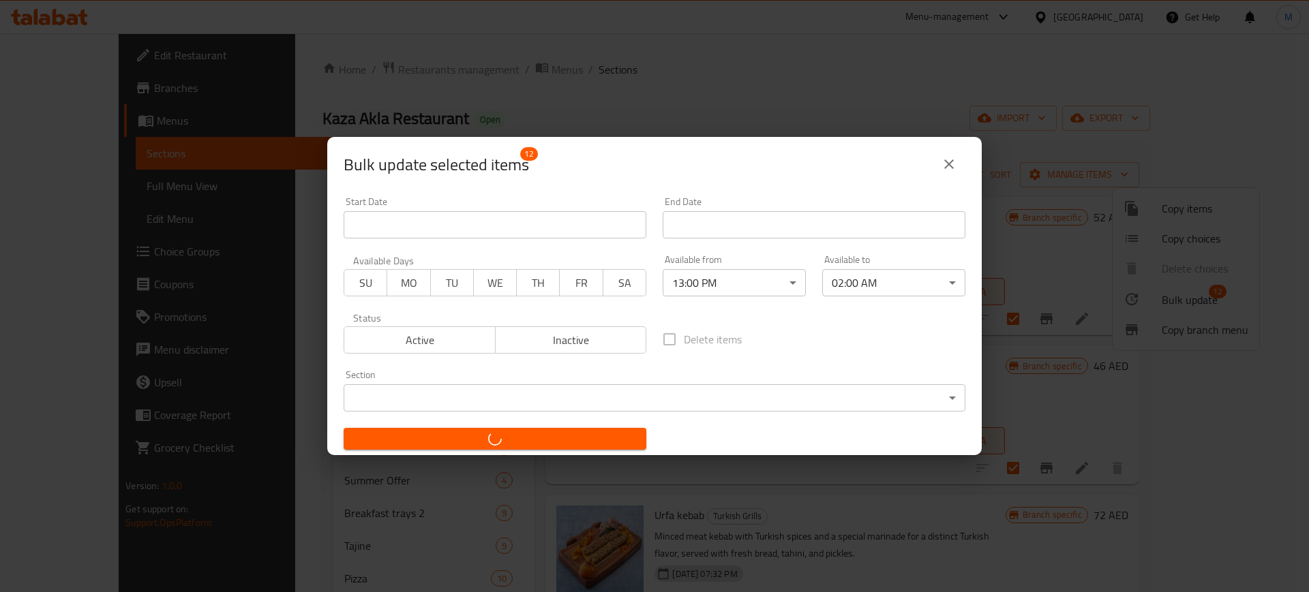
checkbox input "false"
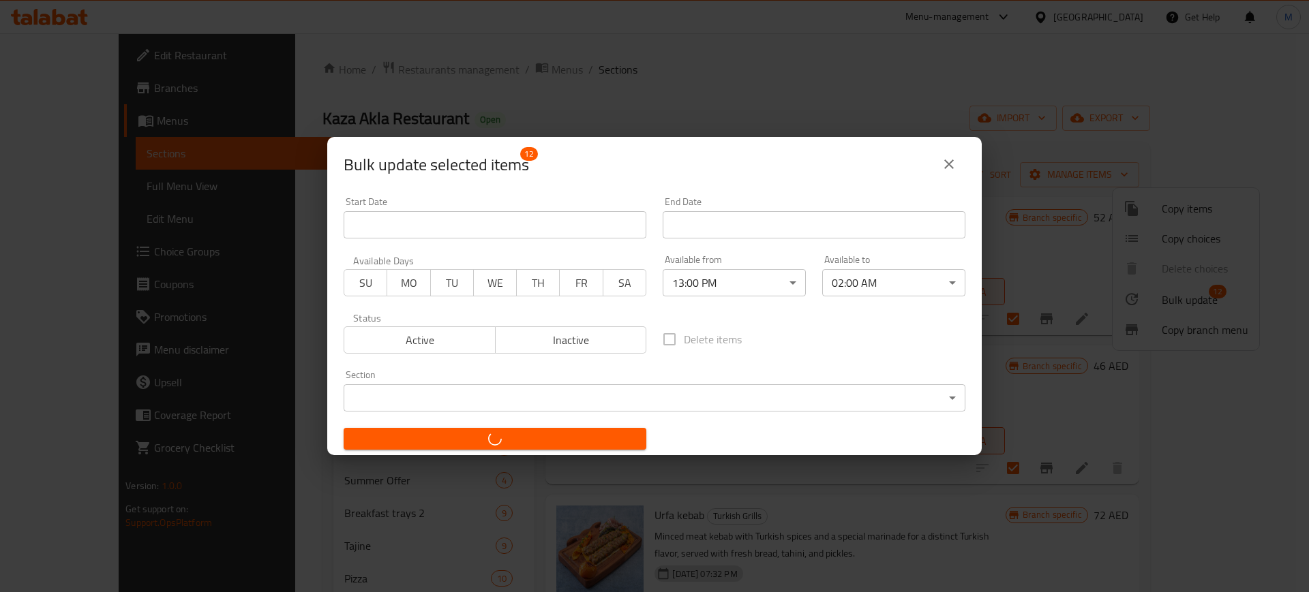
checkbox input "false"
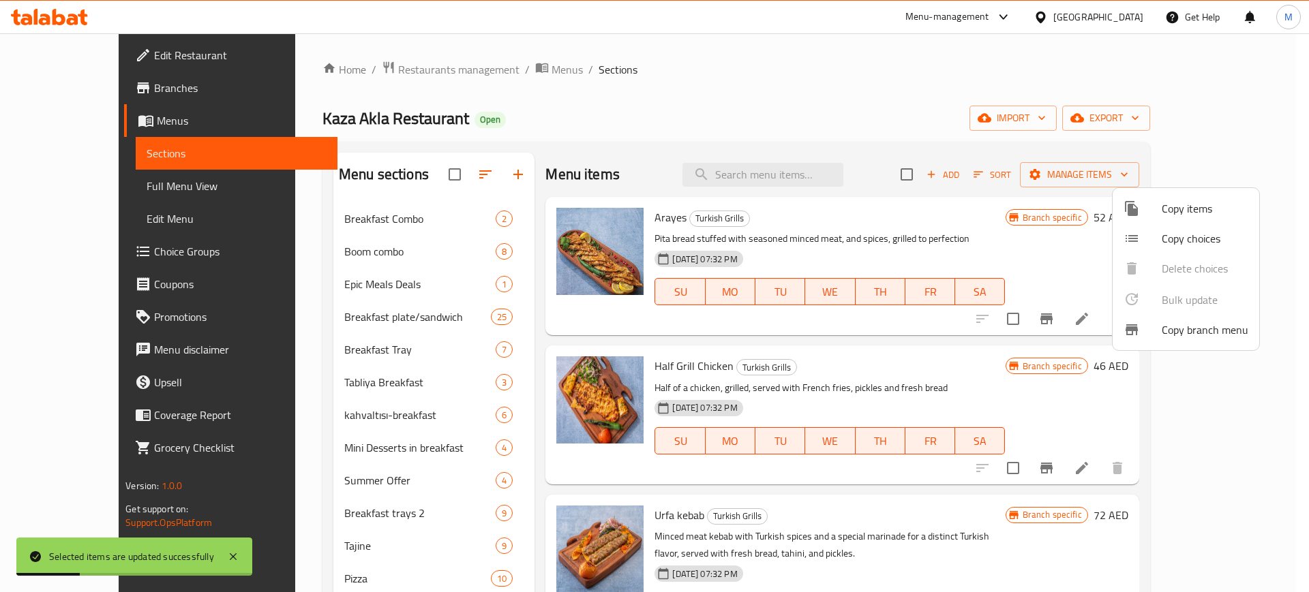
click at [555, 124] on div at bounding box center [654, 296] width 1309 height 592
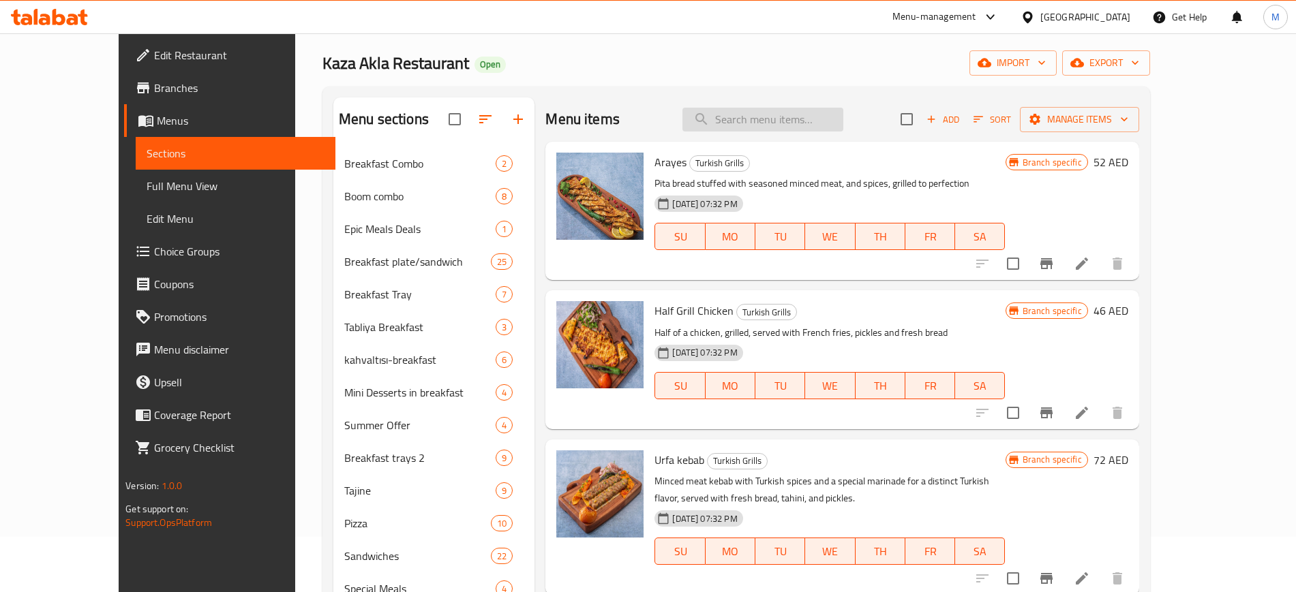
scroll to position [0, 0]
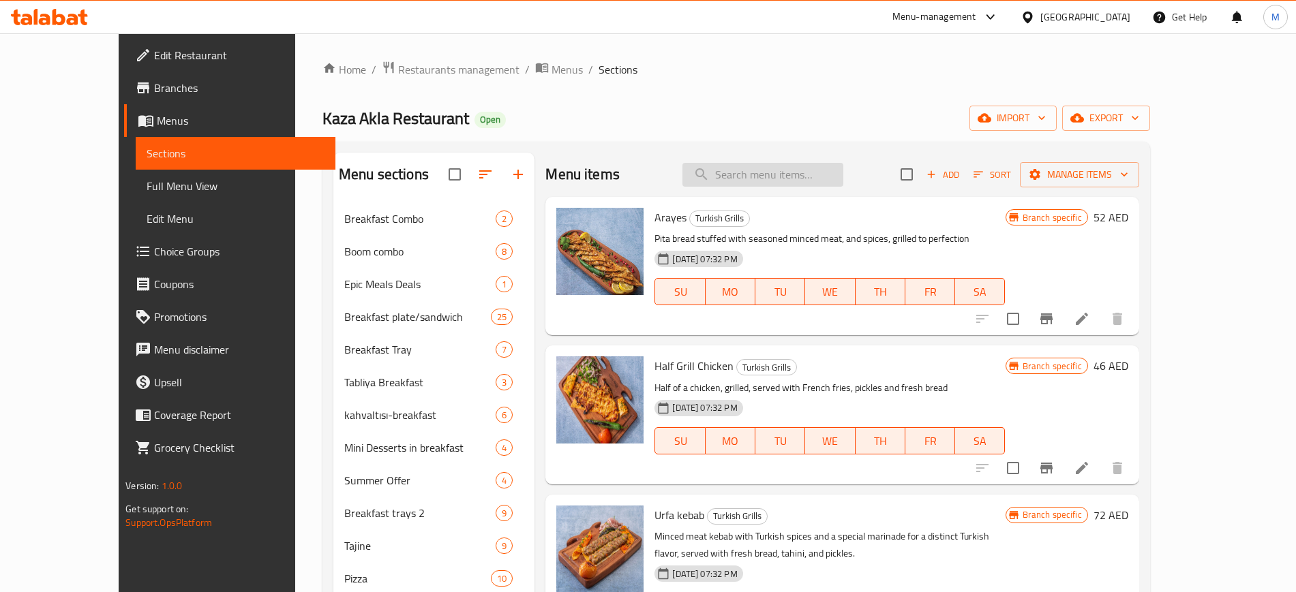
click at [820, 172] on input "search" at bounding box center [762, 175] width 161 height 24
paste input "Turkish Salad"
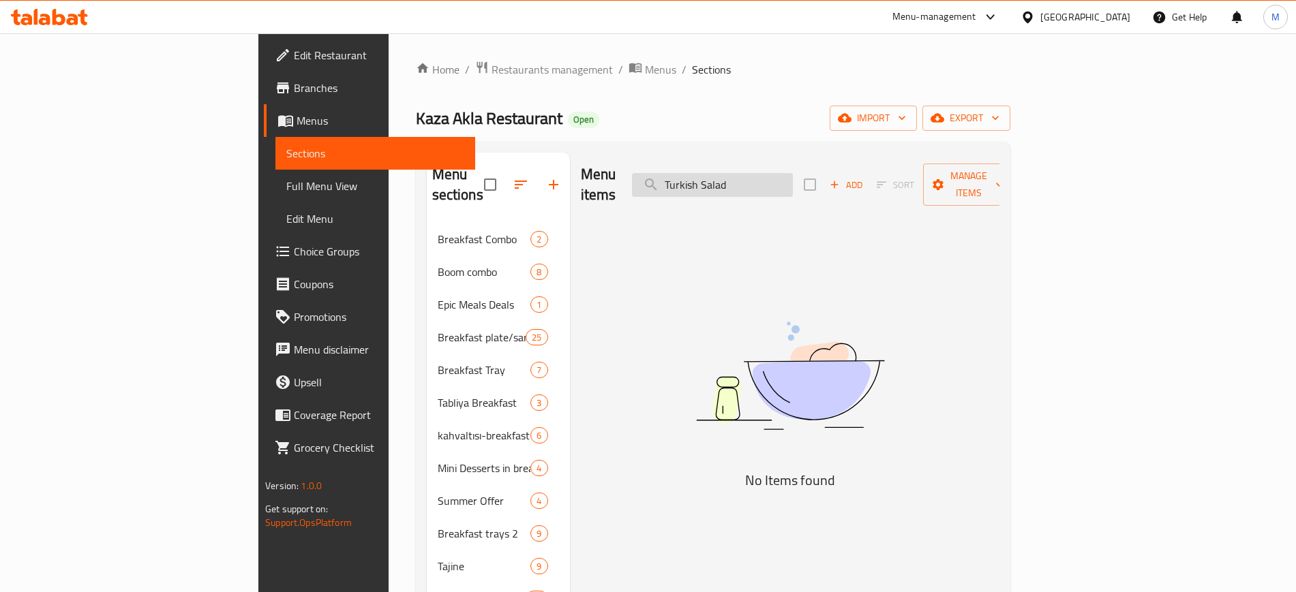
type input "Turkish Salad"
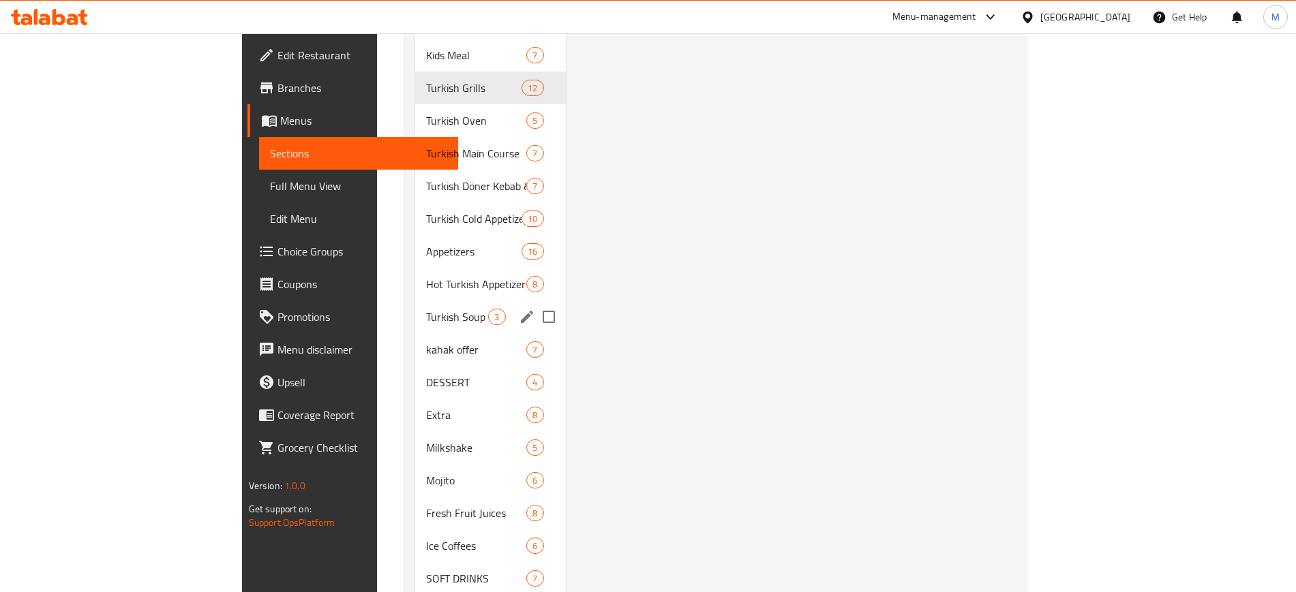
click at [426, 309] on span "Turkish Soup" at bounding box center [457, 317] width 62 height 16
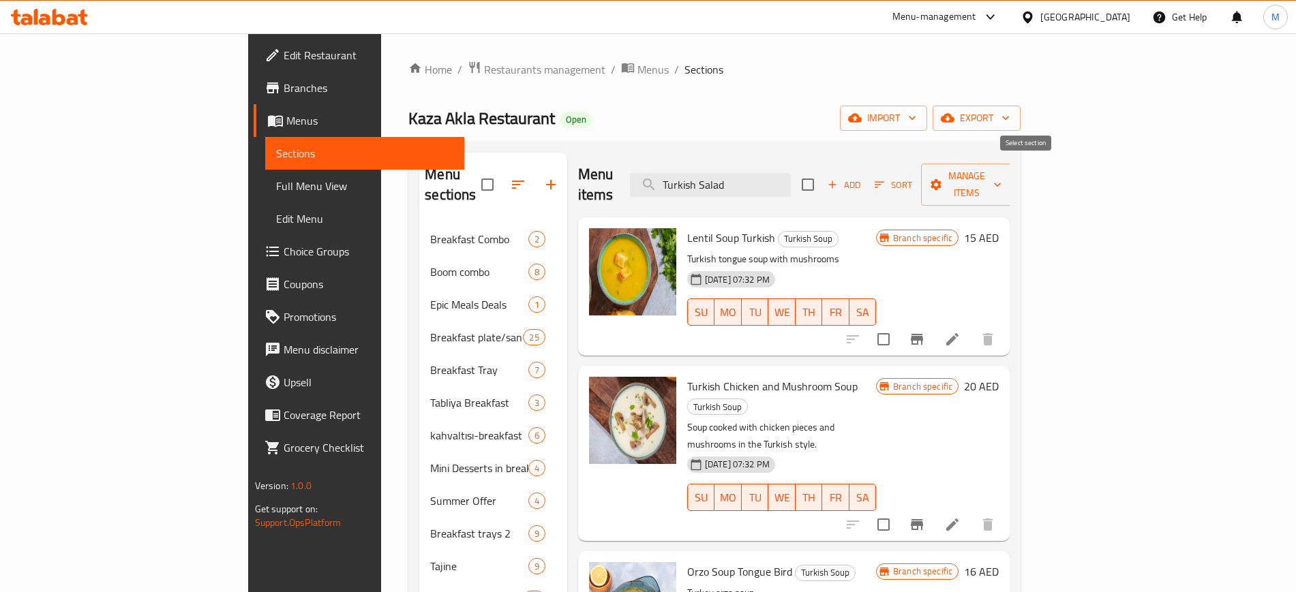
click at [822, 175] on input "checkbox" at bounding box center [807, 184] width 29 height 29
checkbox input "true"
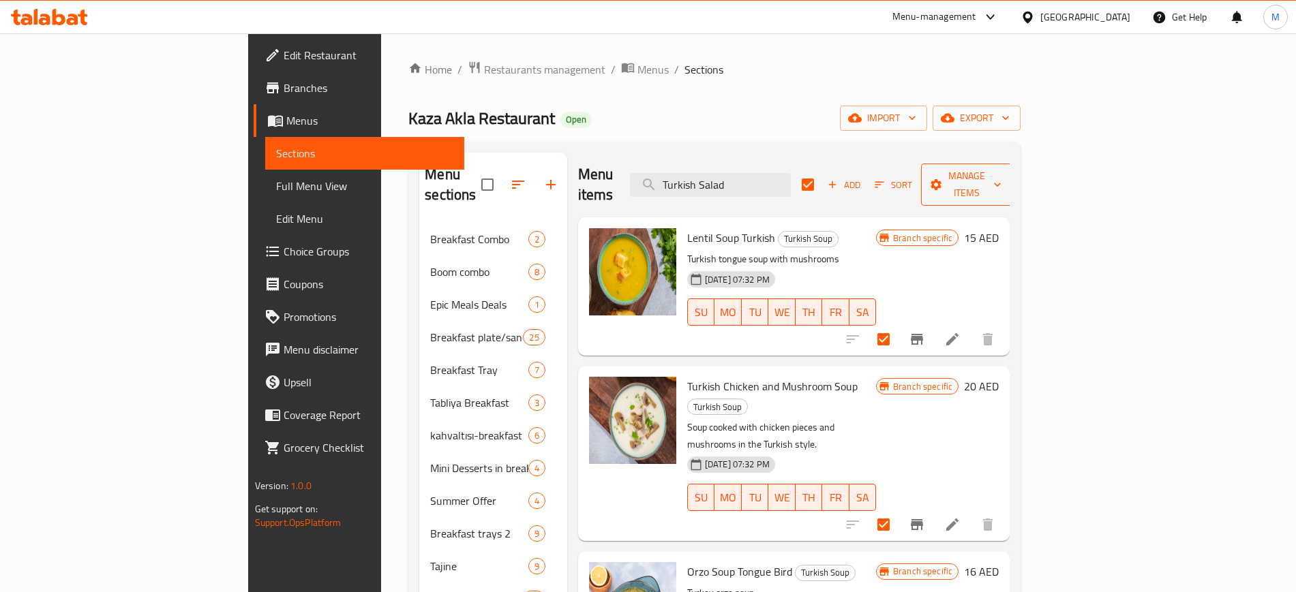
click at [1001, 176] on span "Manage items" at bounding box center [967, 185] width 70 height 34
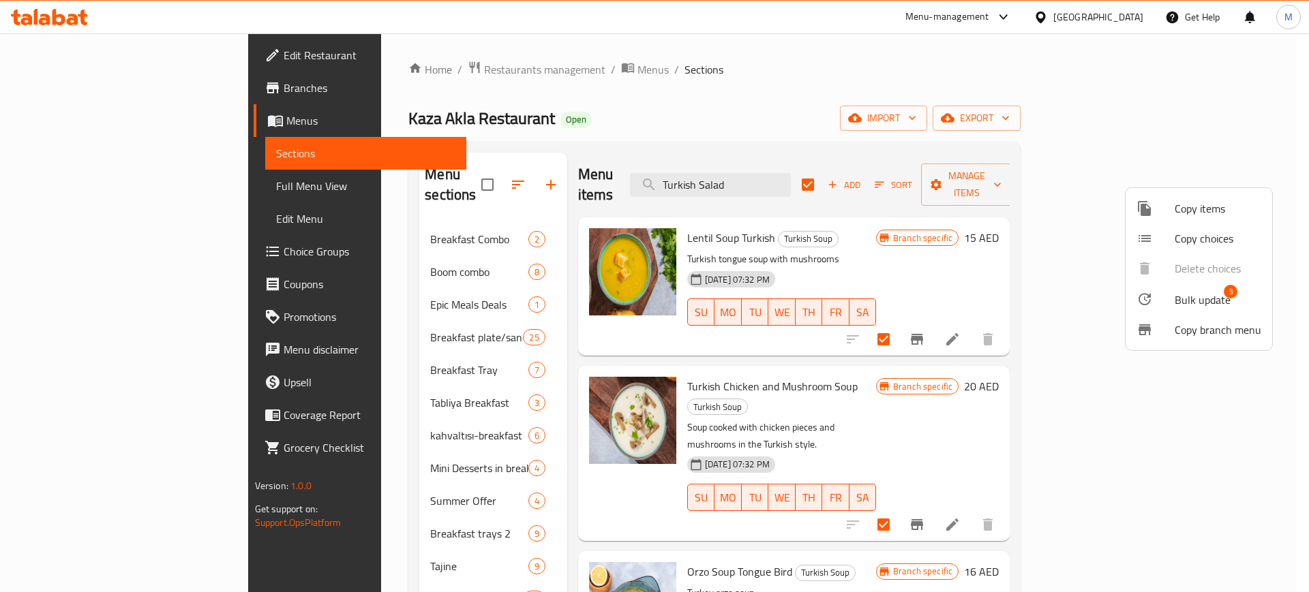
click at [1198, 299] on span "Bulk update" at bounding box center [1202, 300] width 56 height 16
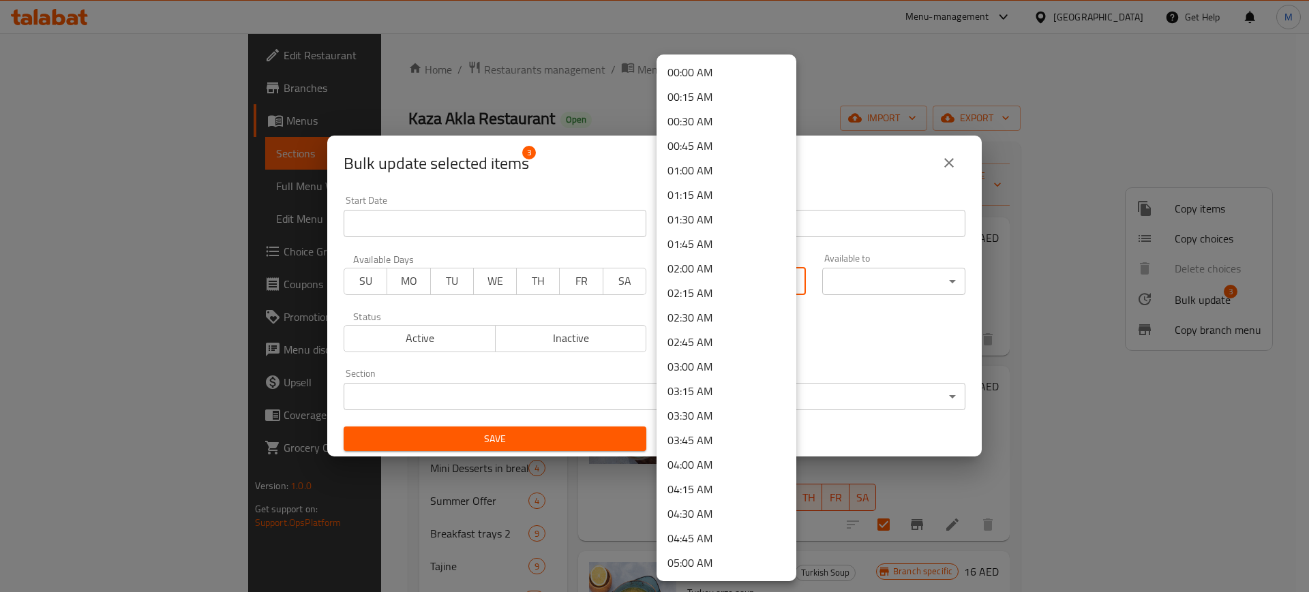
click at [773, 282] on body "​ Menu-management [GEOGRAPHIC_DATA] Get Help M Edit Restaurant Branches Menus S…" at bounding box center [654, 312] width 1309 height 559
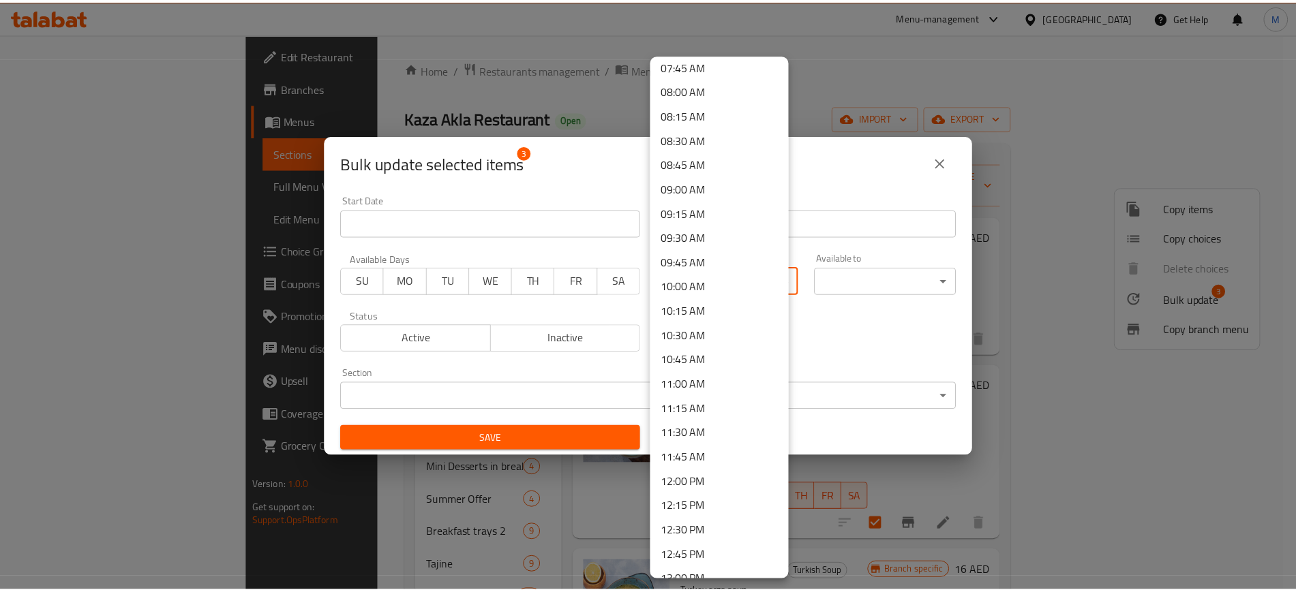
scroll to position [852, 0]
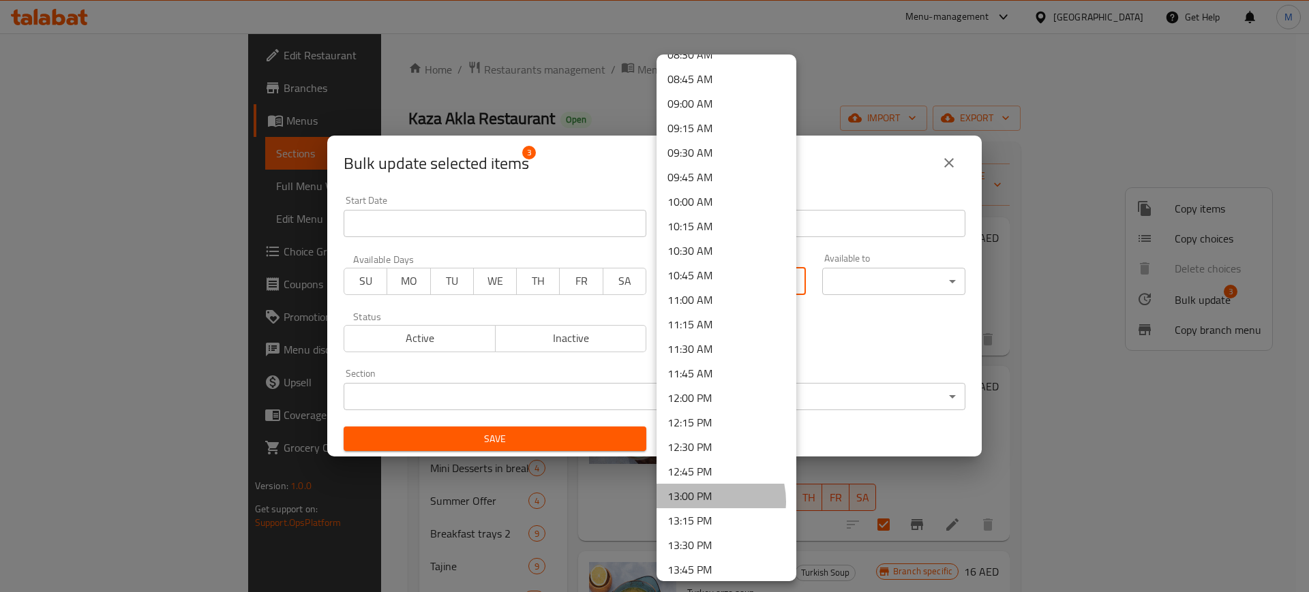
click at [702, 502] on li "13:00 PM" at bounding box center [726, 496] width 140 height 25
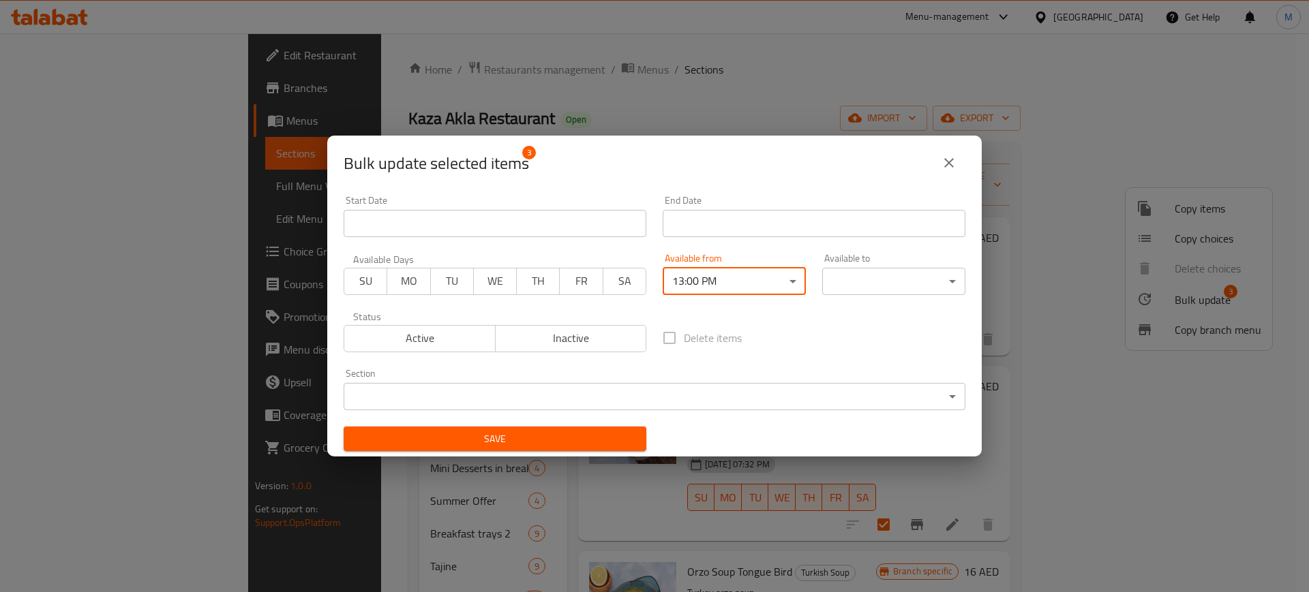
click at [873, 290] on body "​ Menu-management [GEOGRAPHIC_DATA] Get Help M Edit Restaurant Branches Menus S…" at bounding box center [654, 312] width 1309 height 559
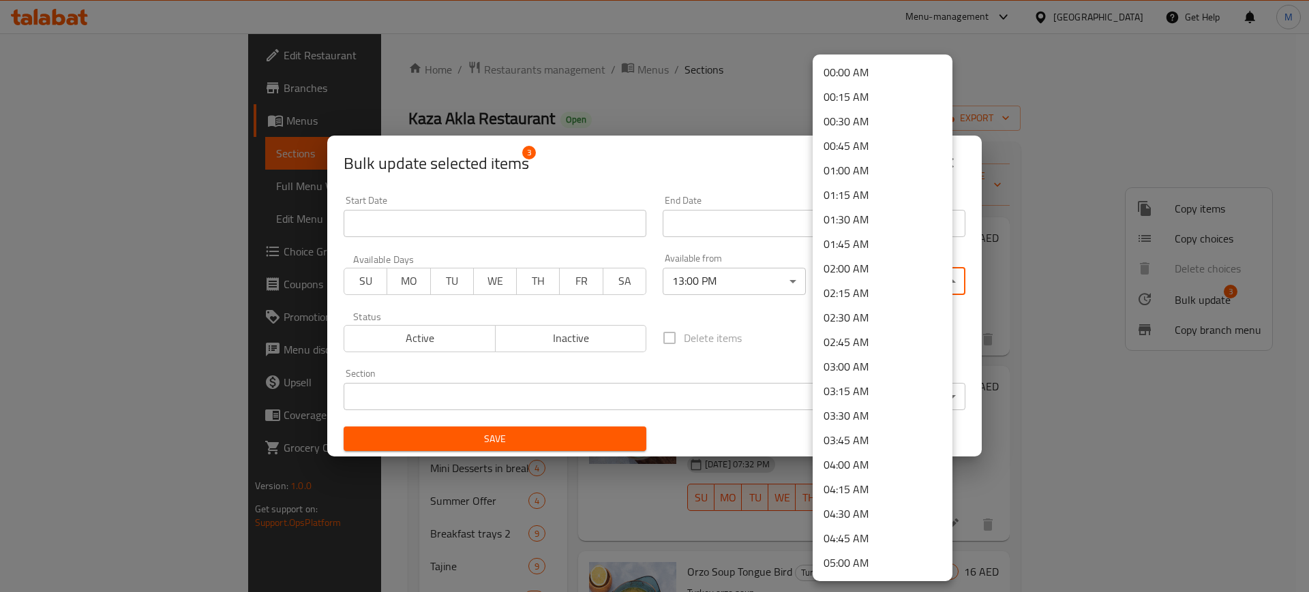
click at [864, 272] on li "02:00 AM" at bounding box center [882, 268] width 140 height 25
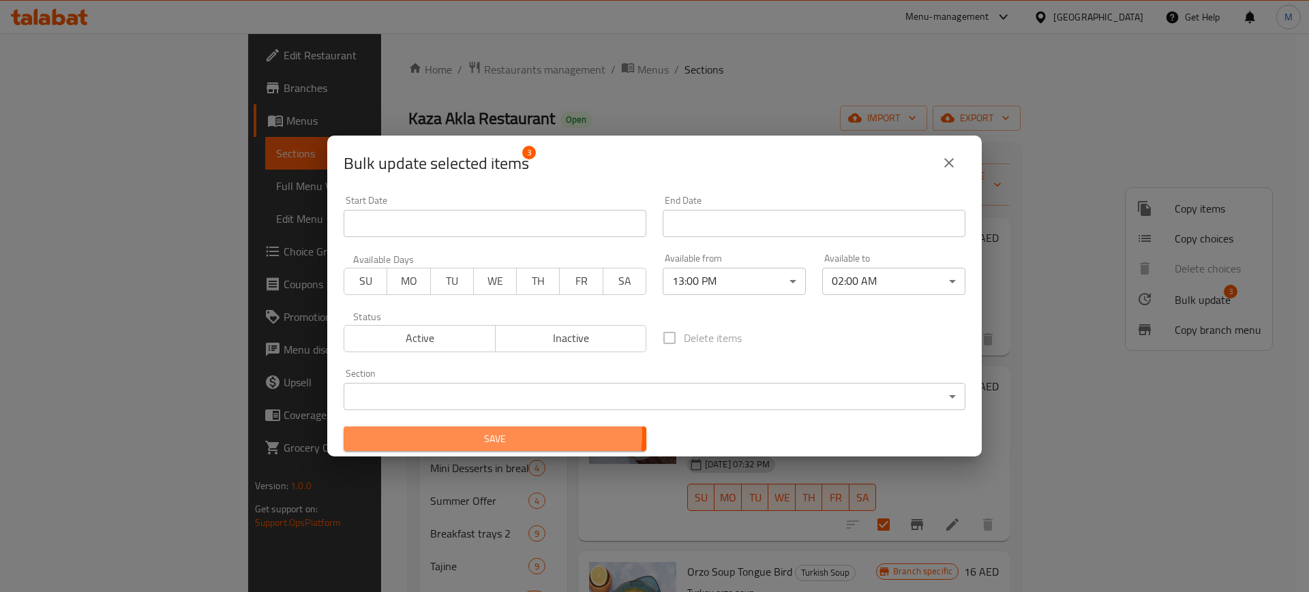
click at [469, 432] on span "Save" at bounding box center [494, 439] width 281 height 17
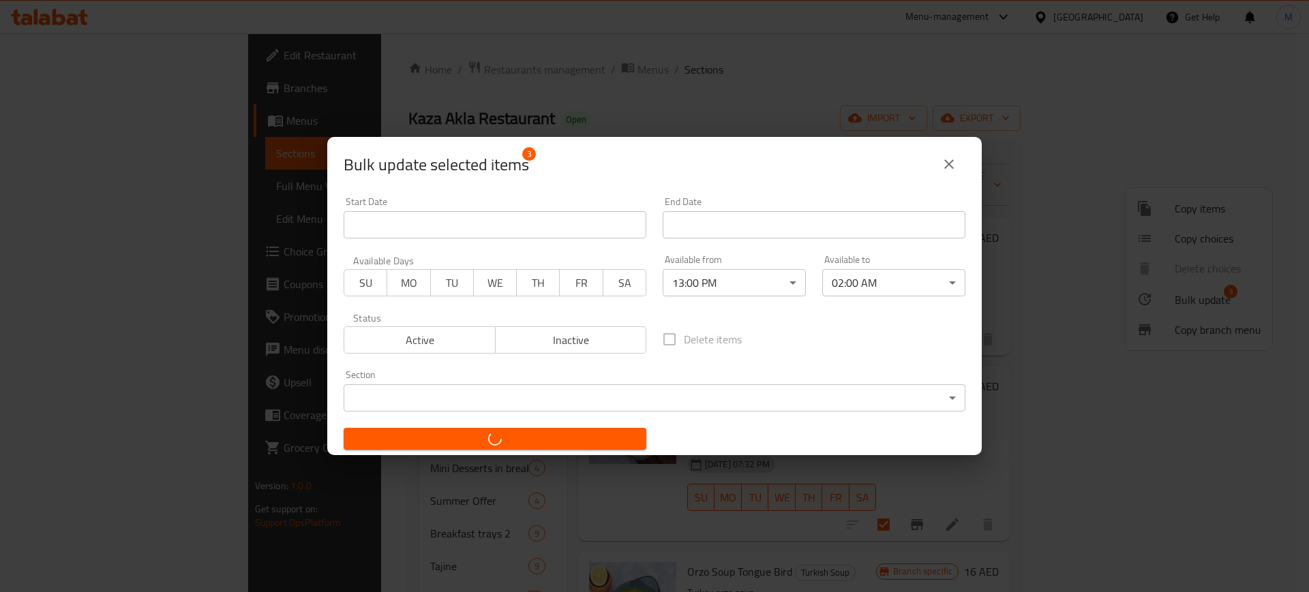
checkbox input "false"
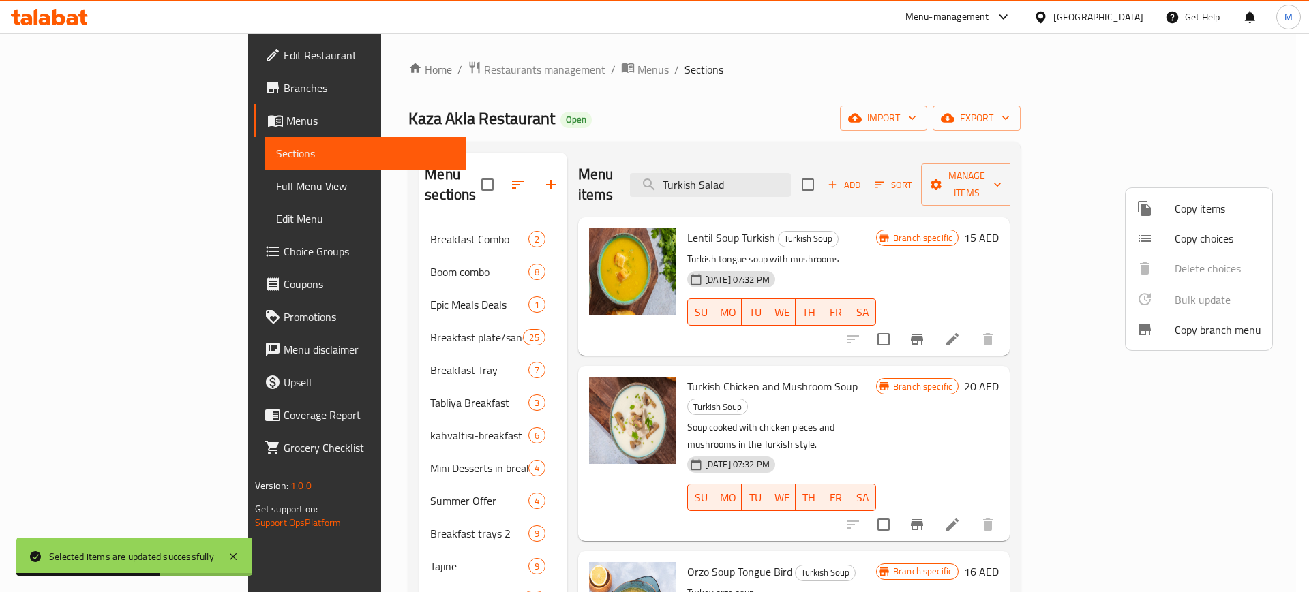
click at [454, 117] on div at bounding box center [654, 296] width 1309 height 592
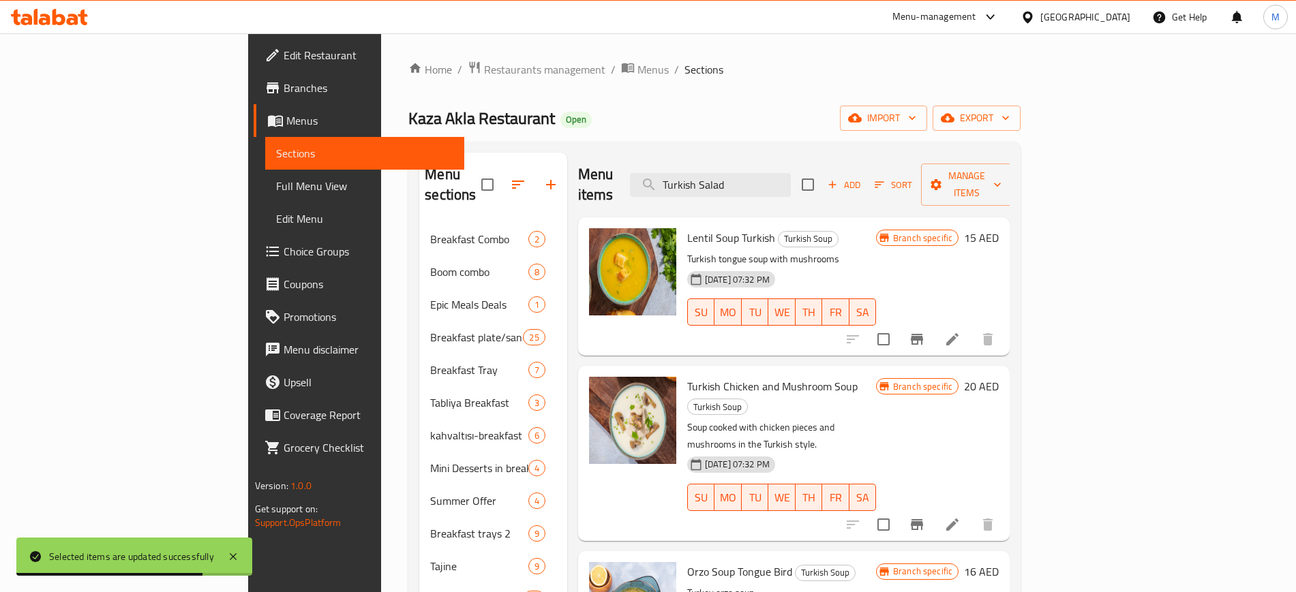
scroll to position [1067, 0]
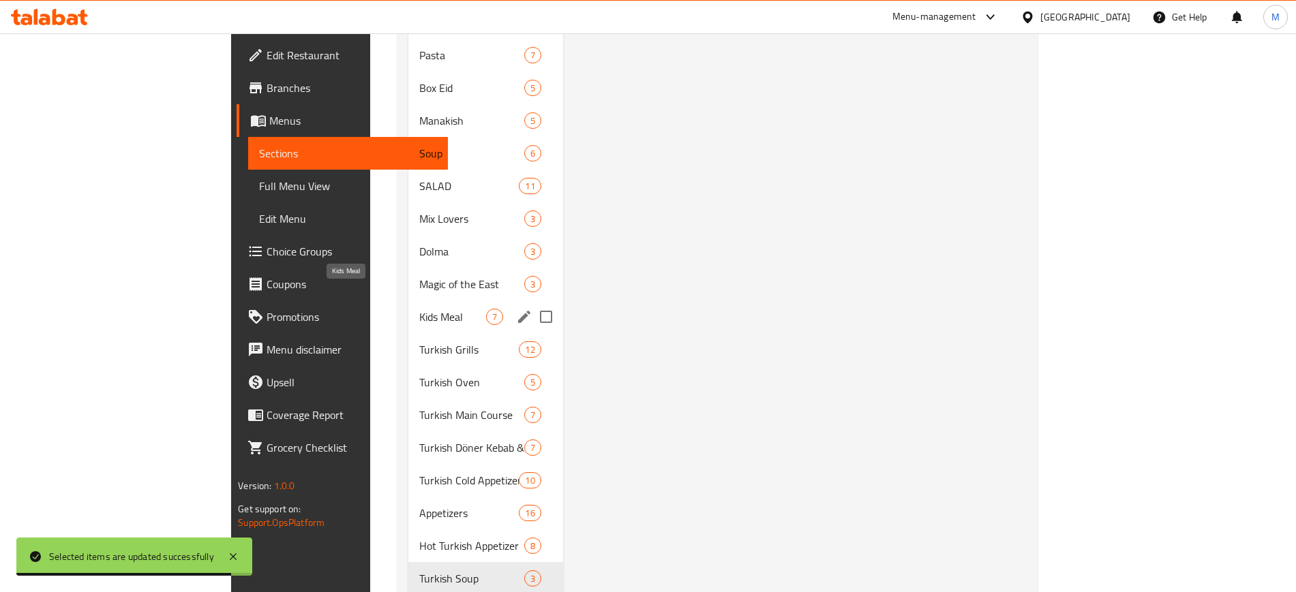
click at [419, 309] on span "Kids Meal" at bounding box center [452, 317] width 67 height 16
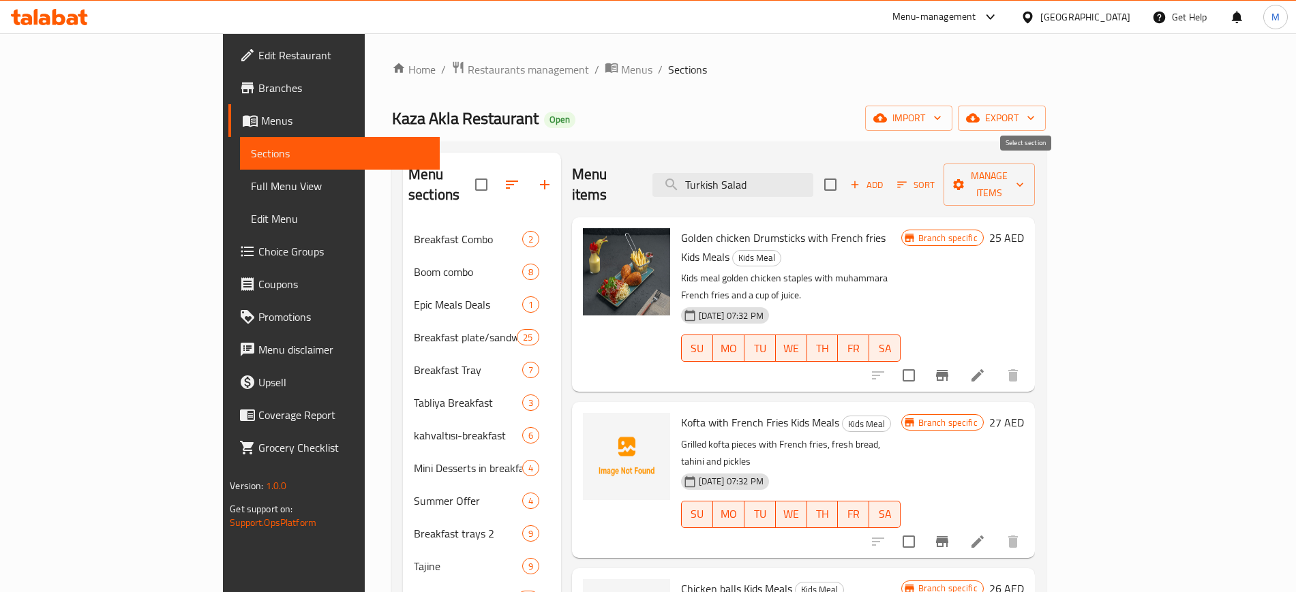
click at [844, 173] on input "checkbox" at bounding box center [830, 184] width 29 height 29
checkbox input "true"
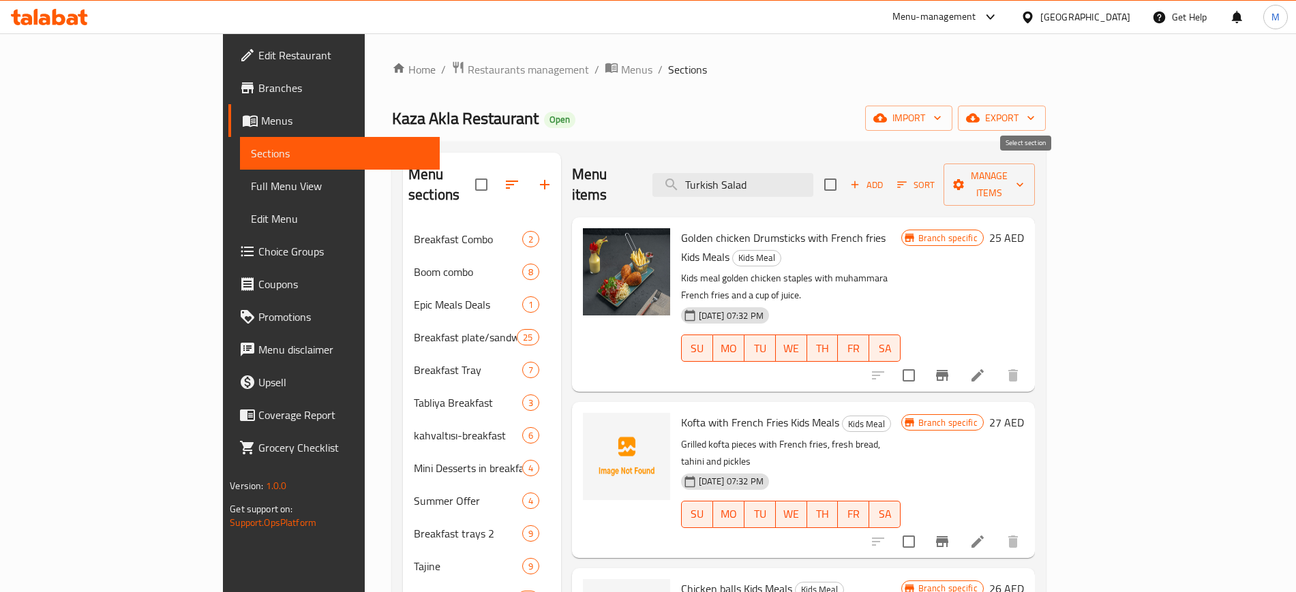
checkbox input "true"
click at [1024, 172] on span "Manage items" at bounding box center [989, 185] width 70 height 34
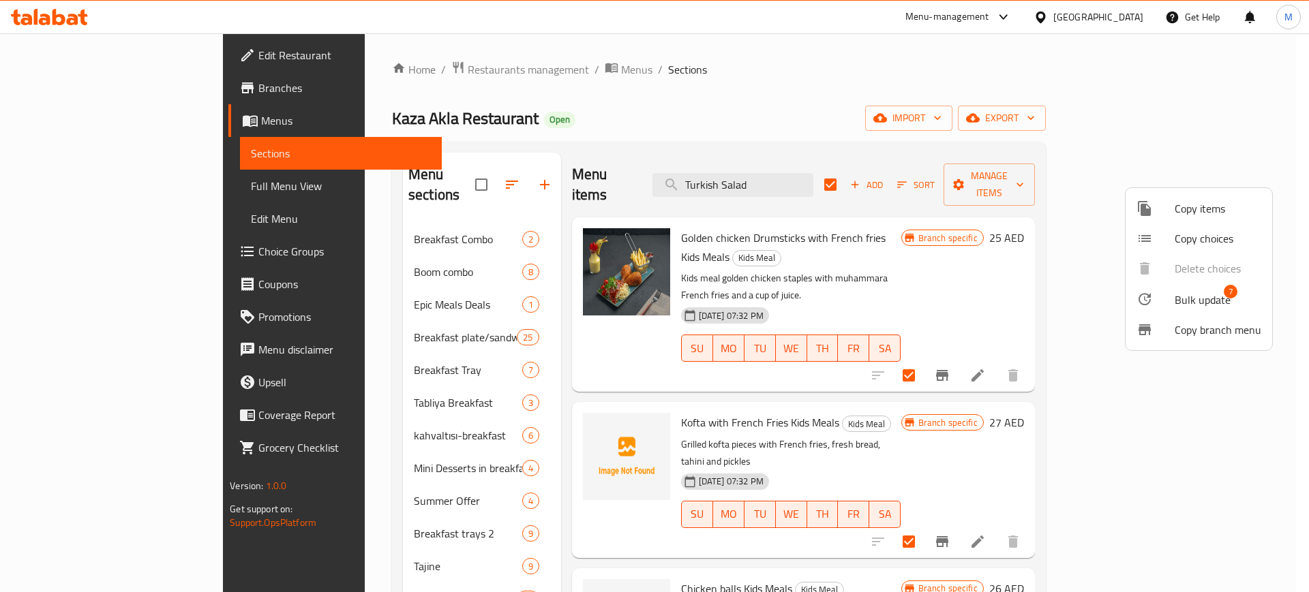
click at [1206, 293] on span "Bulk update" at bounding box center [1202, 300] width 56 height 16
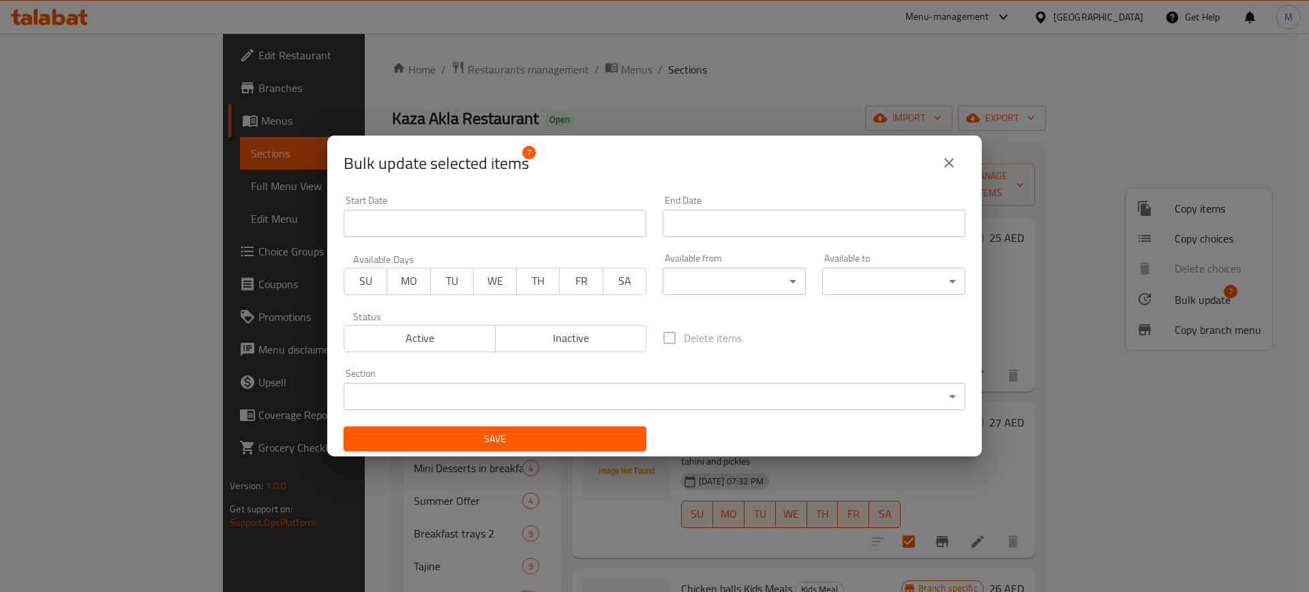
click at [688, 288] on body "​ Menu-management [GEOGRAPHIC_DATA] Get Help M Edit Restaurant Branches Menus S…" at bounding box center [654, 312] width 1309 height 559
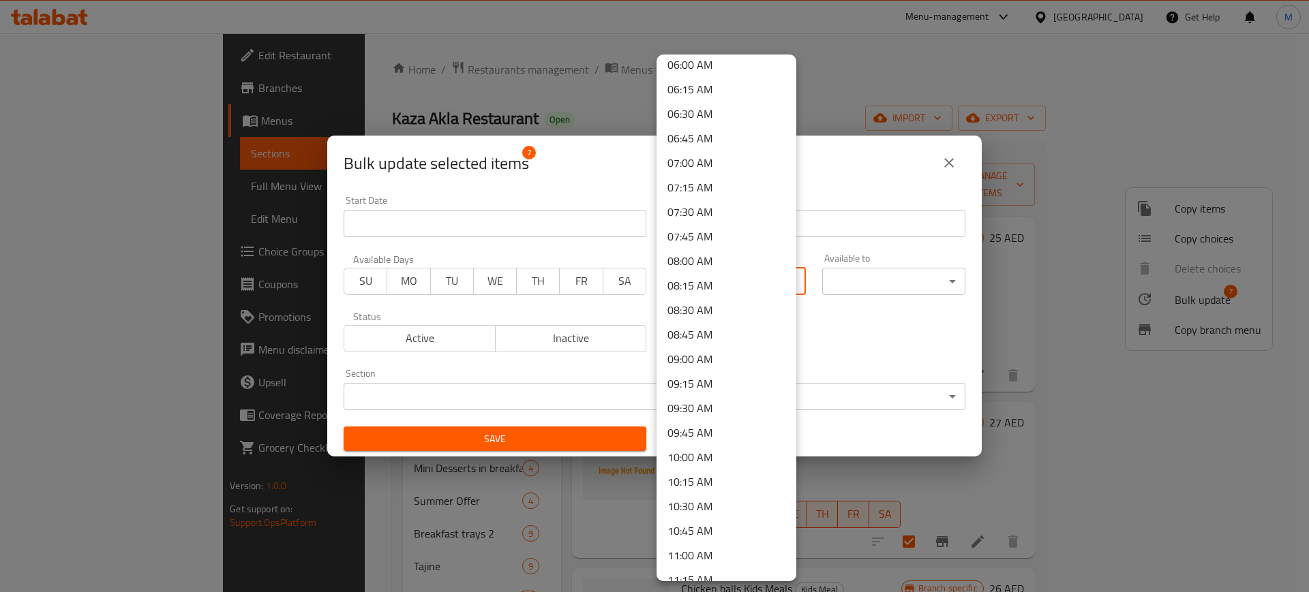
scroll to position [682, 0]
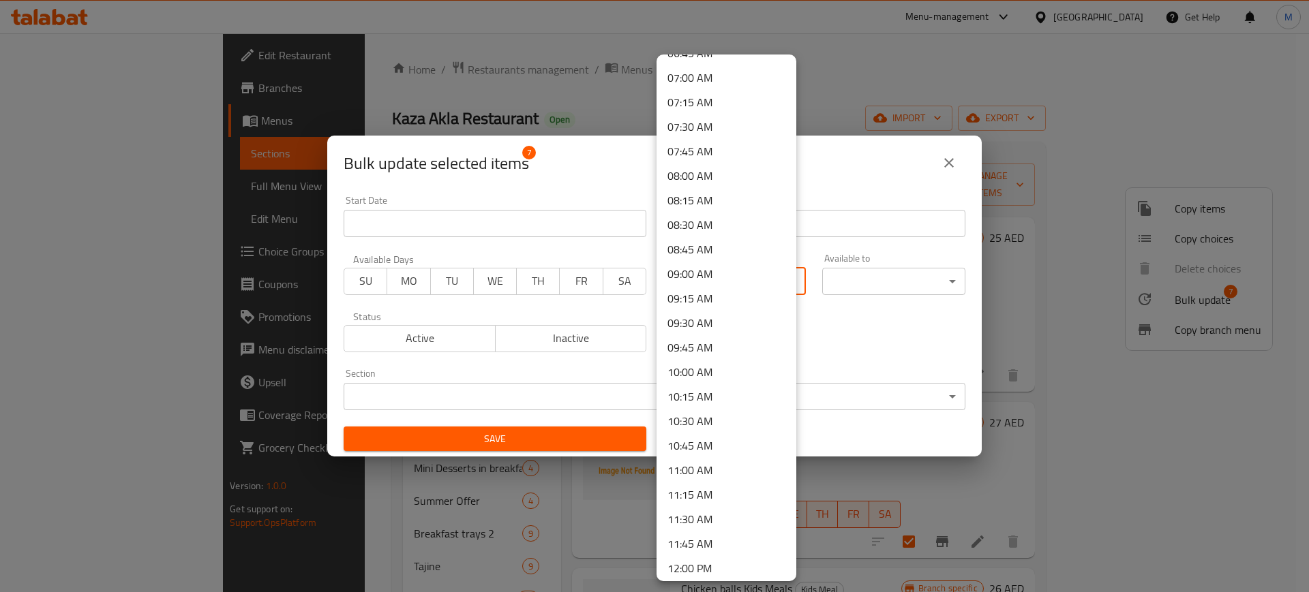
click at [717, 373] on li "10:00 AM" at bounding box center [726, 372] width 140 height 25
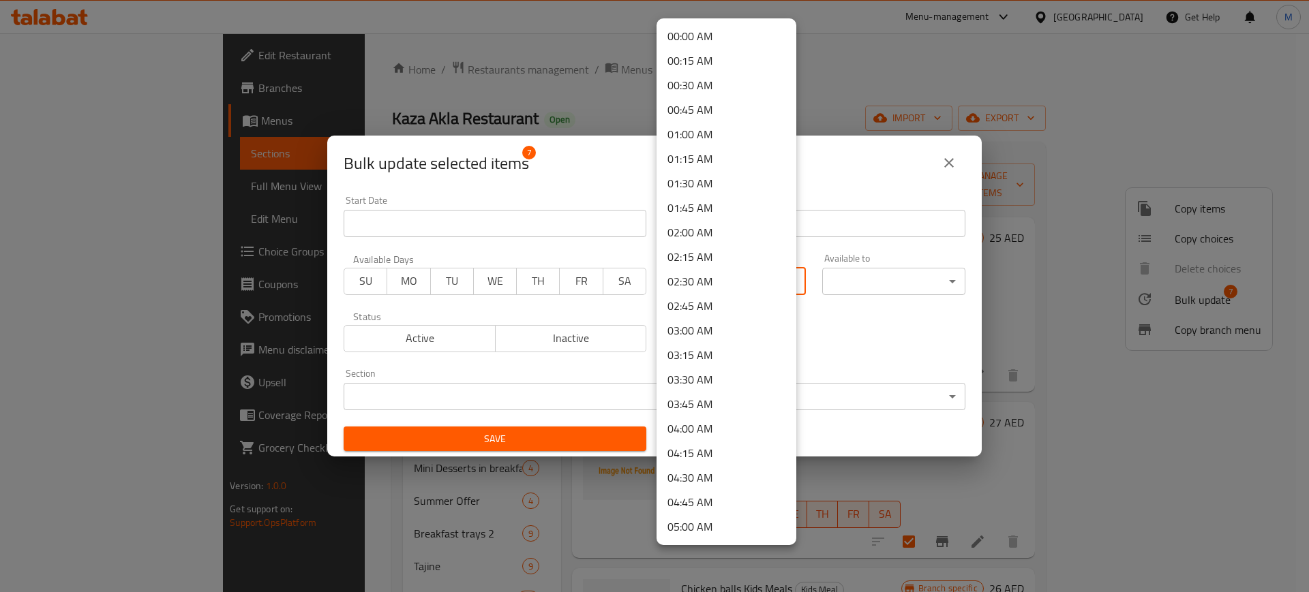
click at [691, 275] on body "​ Menu-management [GEOGRAPHIC_DATA] Get Help M Edit Restaurant Branches Menus S…" at bounding box center [654, 312] width 1309 height 559
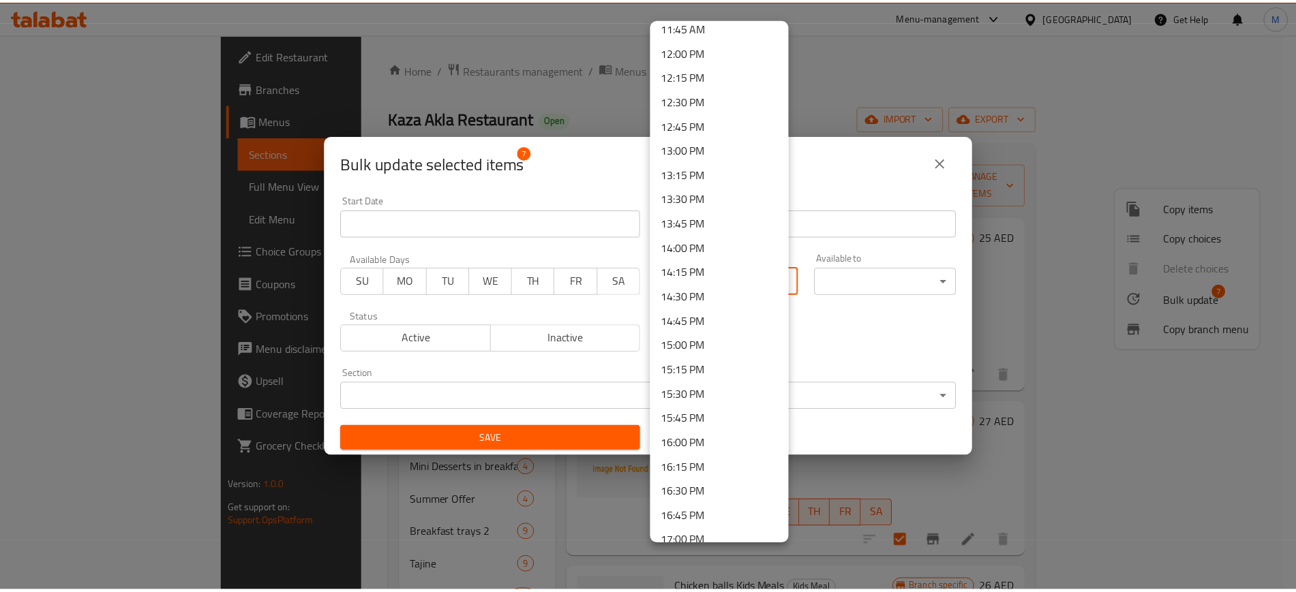
scroll to position [1162, 0]
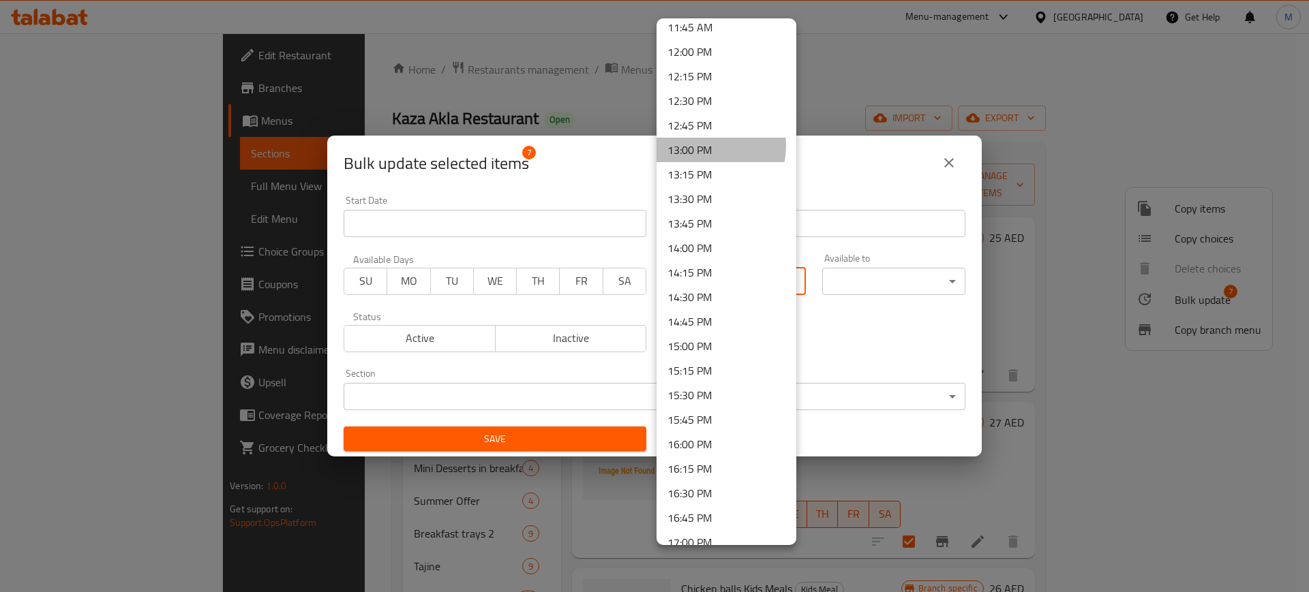
click at [701, 146] on li "13:00 PM" at bounding box center [726, 150] width 140 height 25
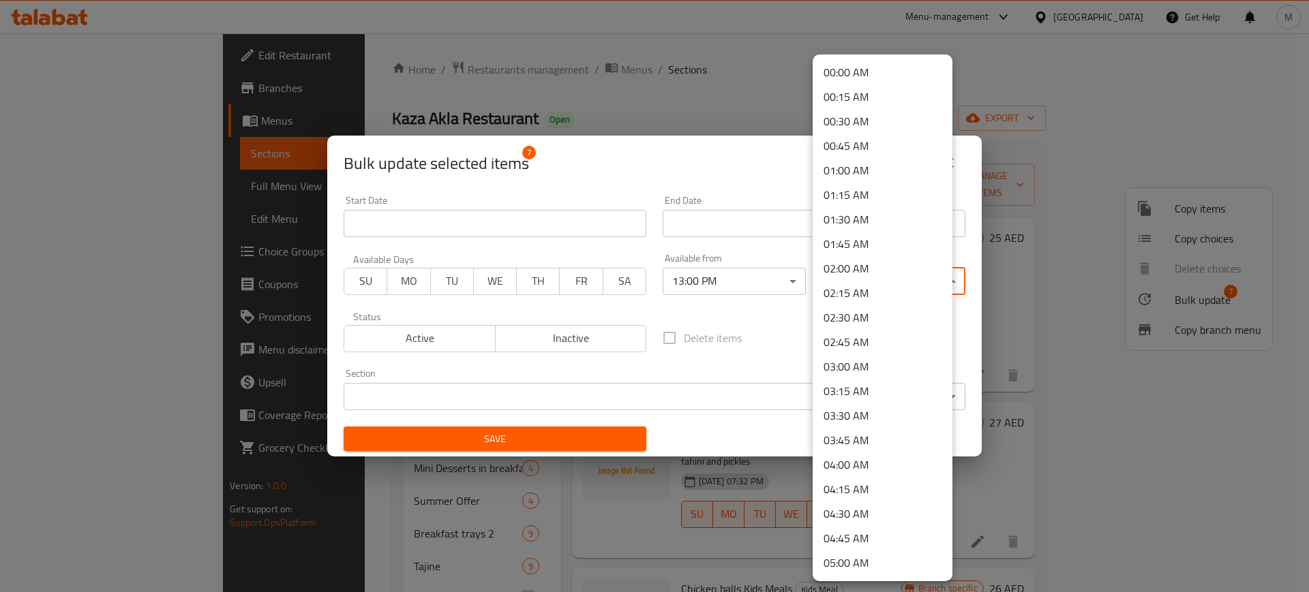
click at [893, 286] on body "​ Menu-management [GEOGRAPHIC_DATA] Get Help M Edit Restaurant Branches Menus S…" at bounding box center [654, 312] width 1309 height 559
click at [878, 268] on li "02:00 AM" at bounding box center [882, 268] width 140 height 25
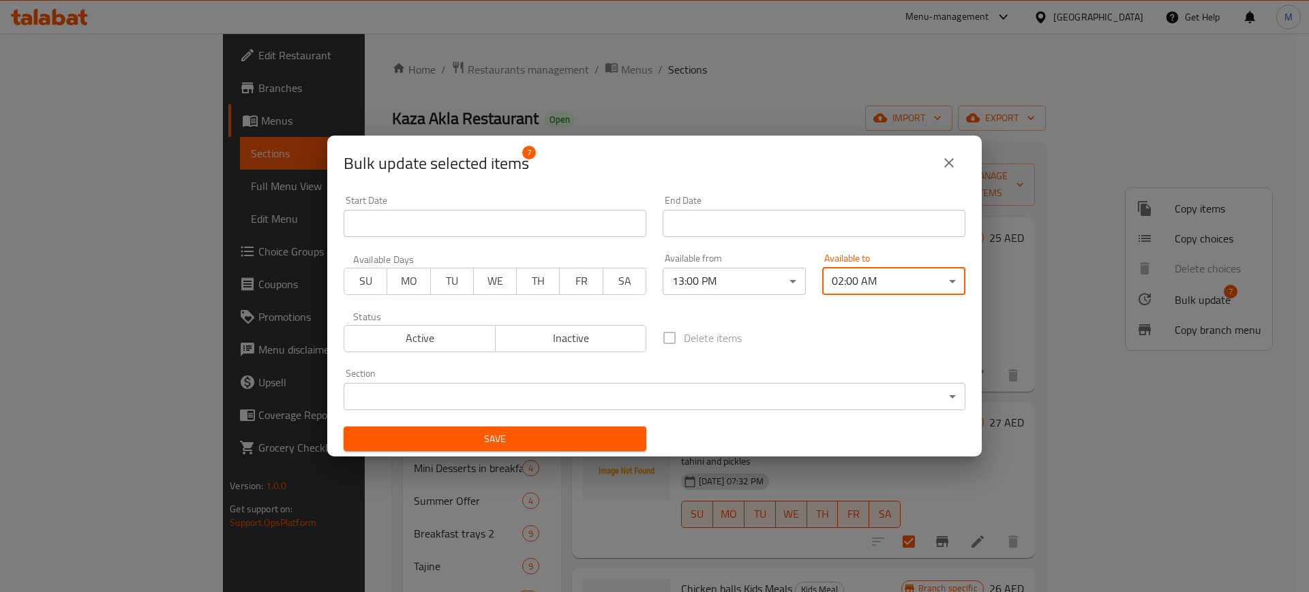
click at [523, 441] on span "Save" at bounding box center [494, 439] width 281 height 17
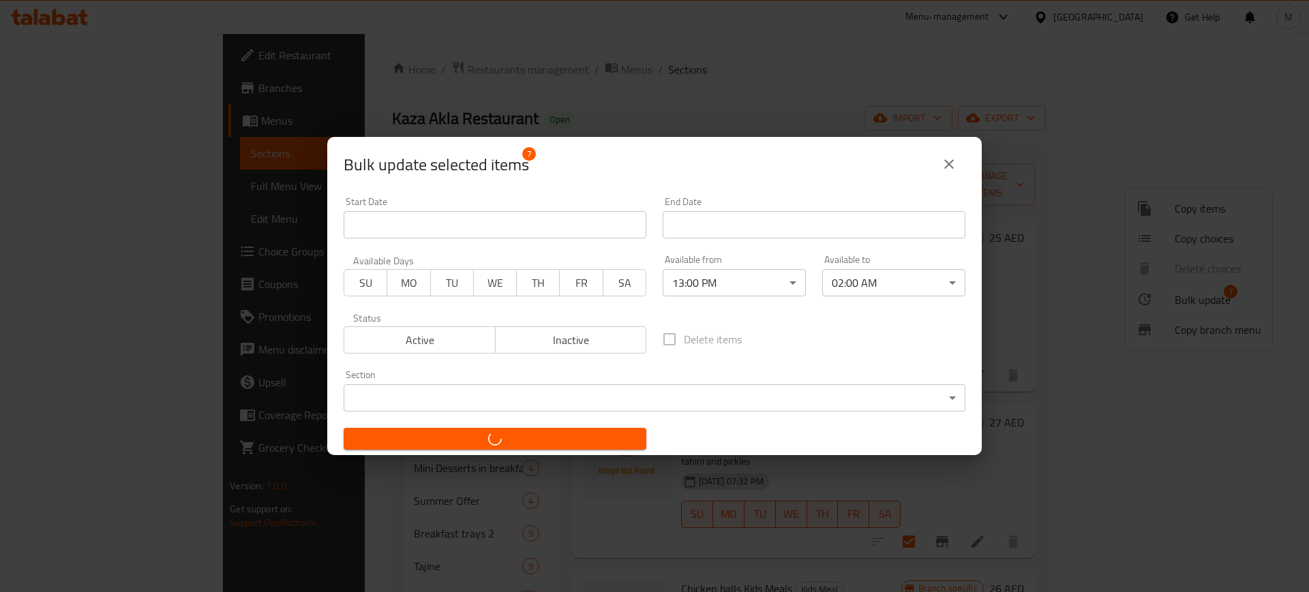
checkbox input "false"
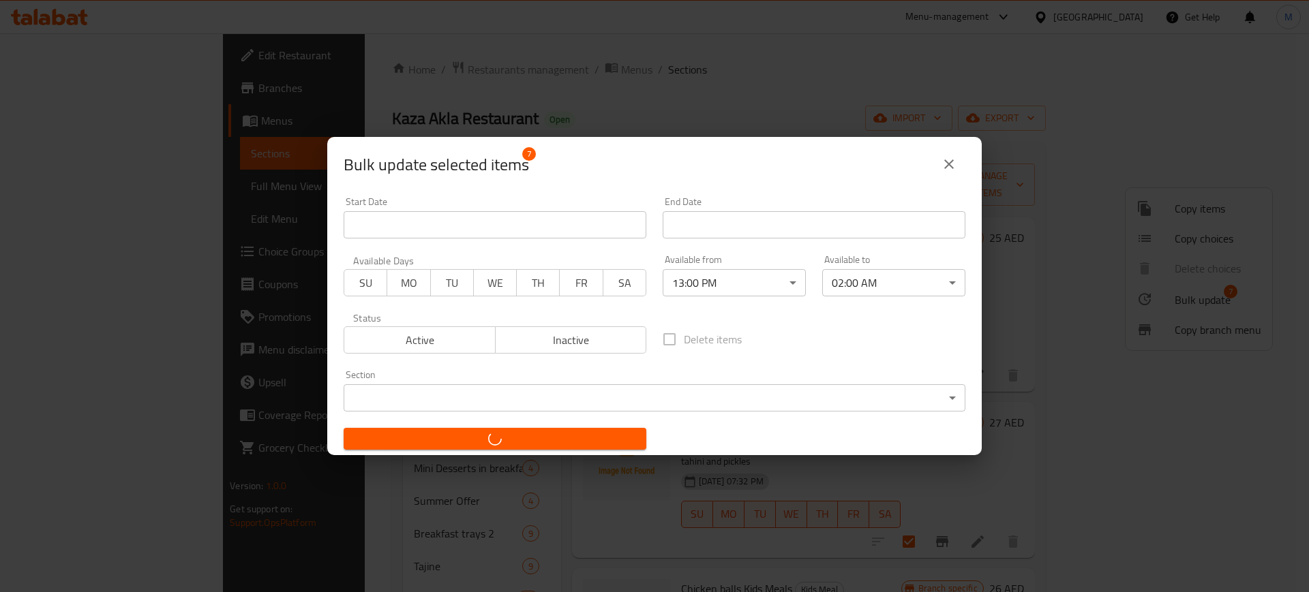
checkbox input "false"
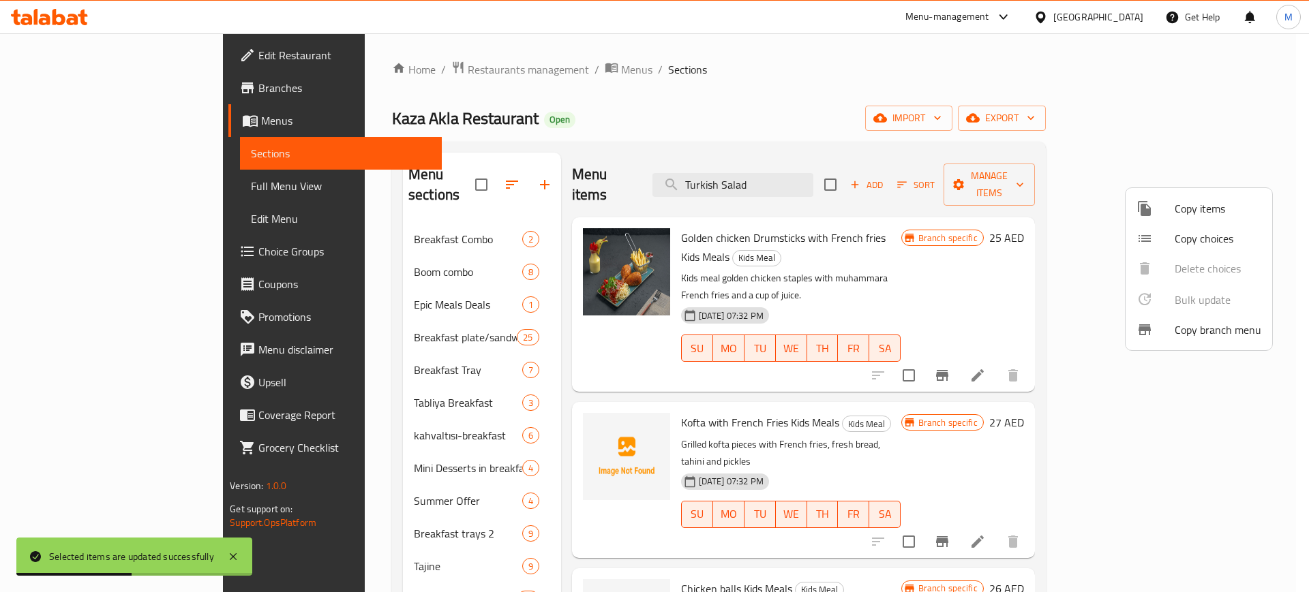
click at [660, 154] on div at bounding box center [654, 296] width 1309 height 592
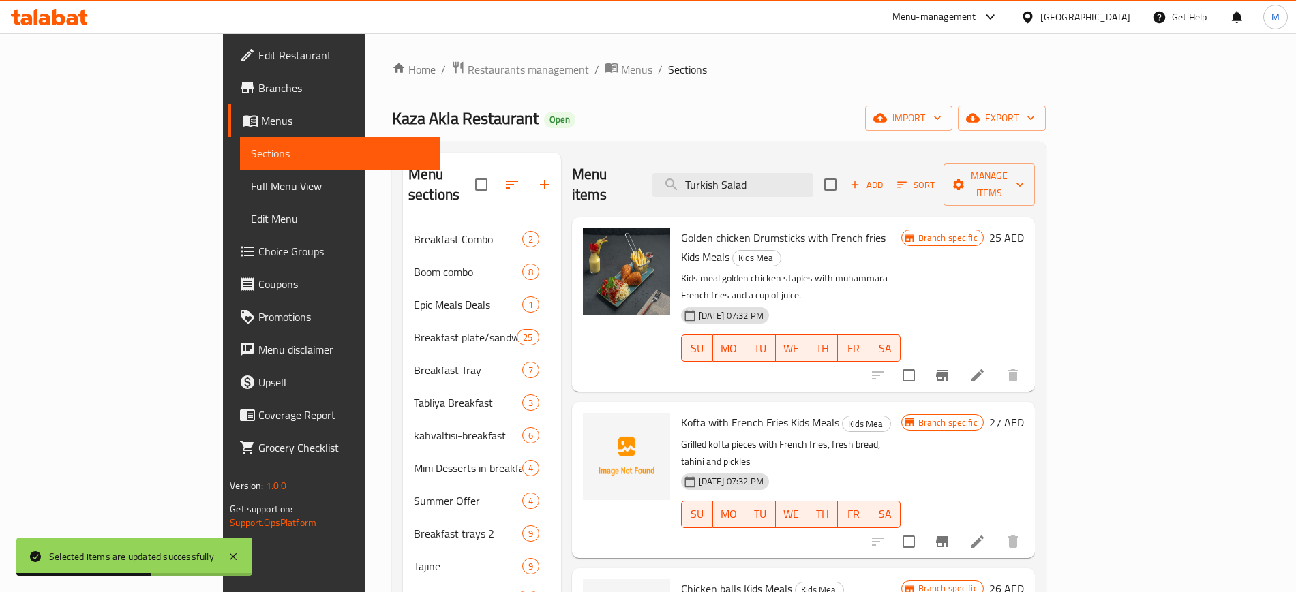
scroll to position [1100, 0]
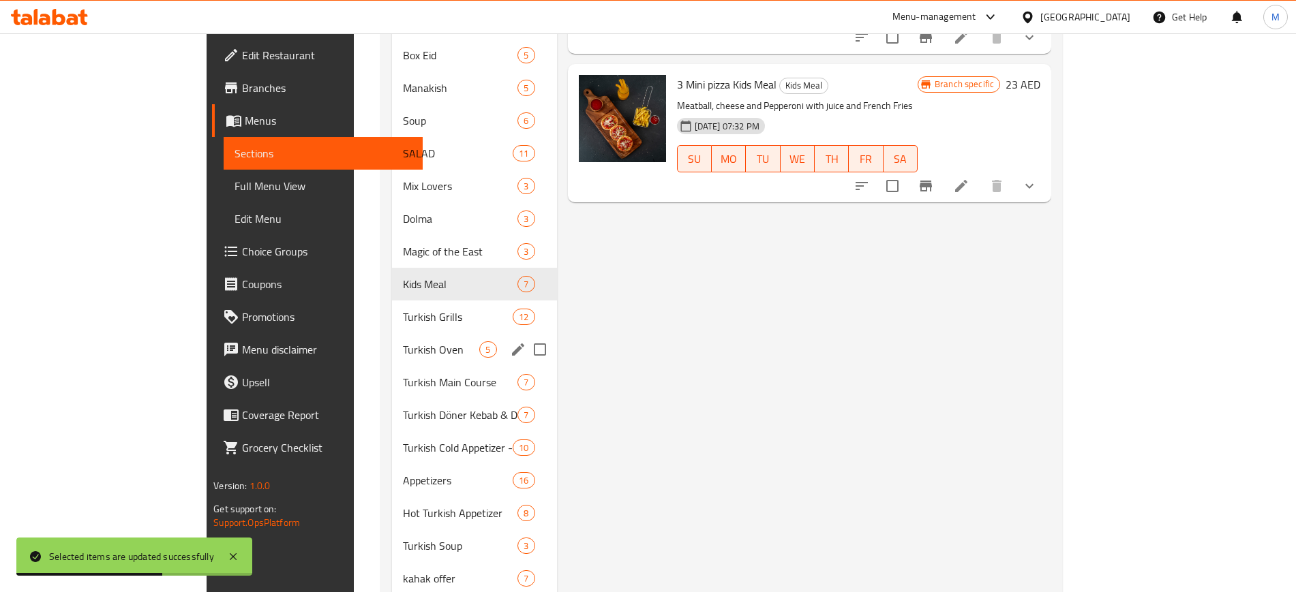
click at [403, 341] on span "Turkish Oven" at bounding box center [441, 349] width 77 height 16
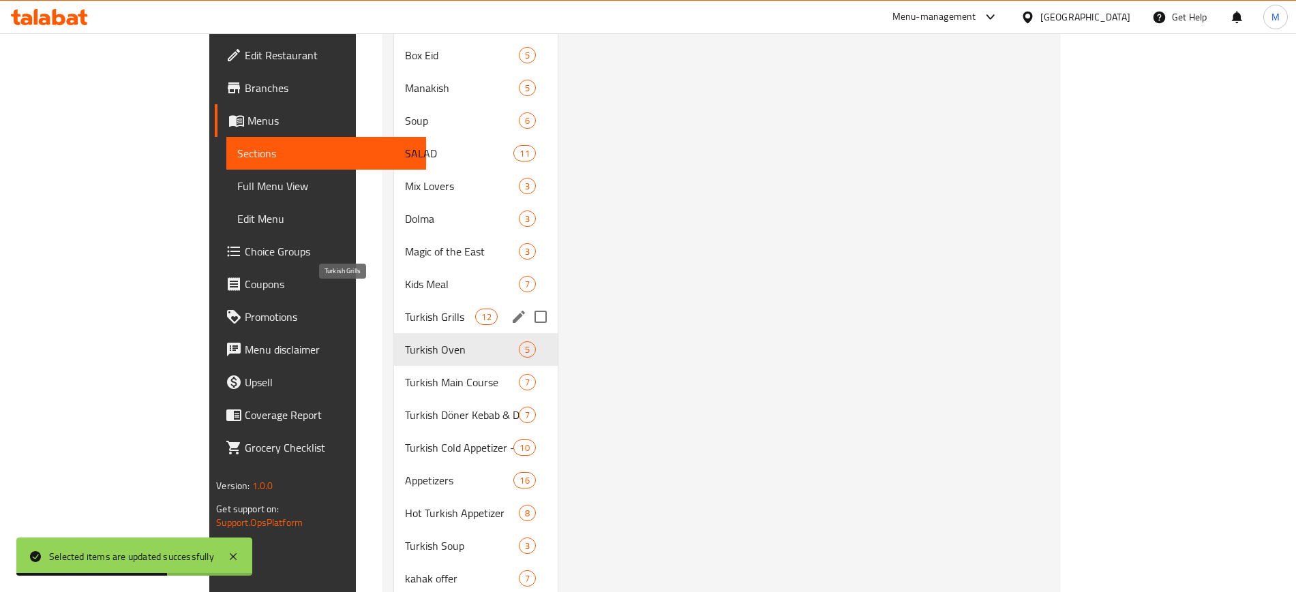
click at [405, 309] on span "Turkish Grills" at bounding box center [440, 317] width 71 height 16
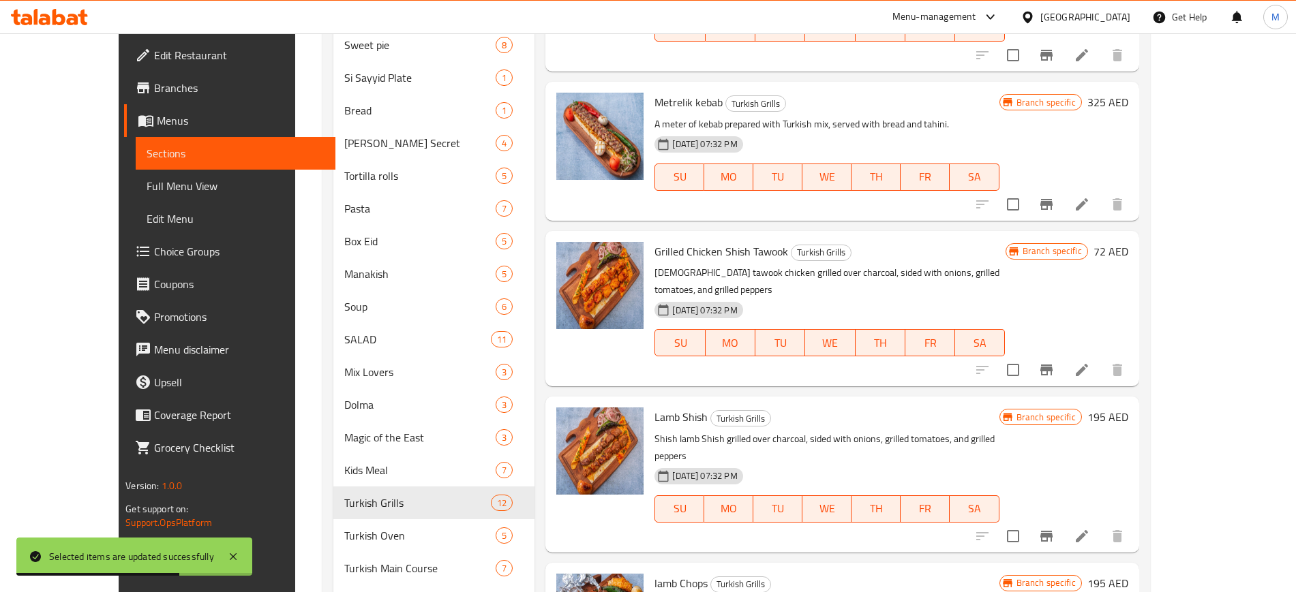
scroll to position [589, 0]
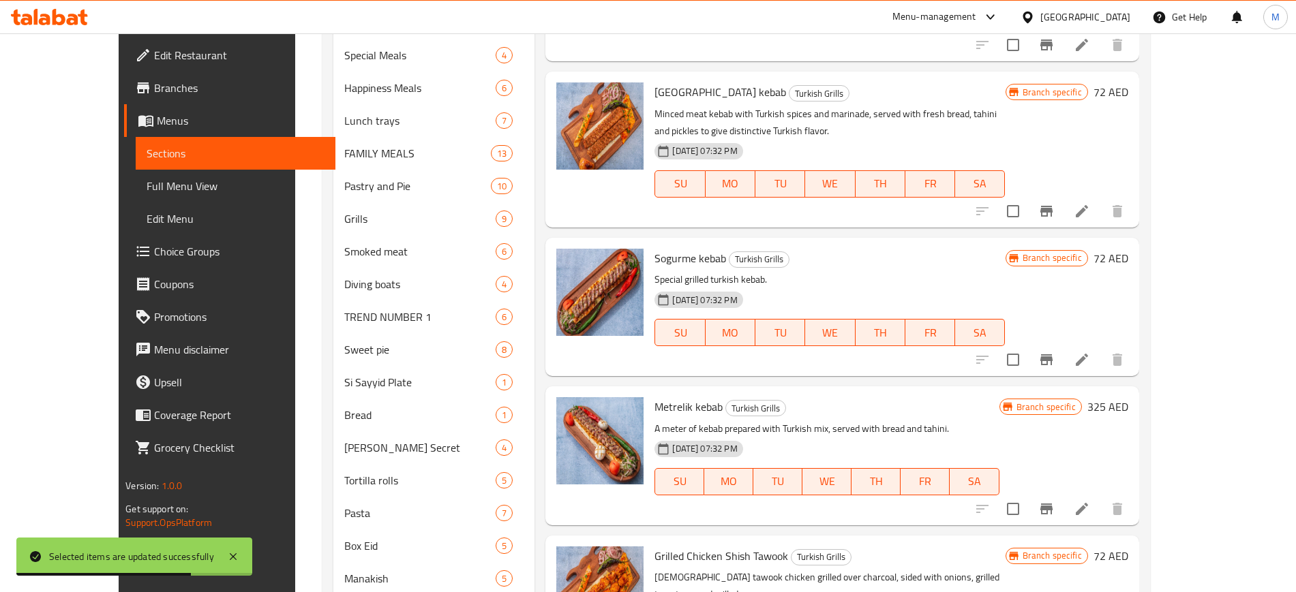
click at [1133, 346] on div at bounding box center [1050, 359] width 168 height 33
click at [1090, 354] on icon at bounding box center [1081, 360] width 16 height 16
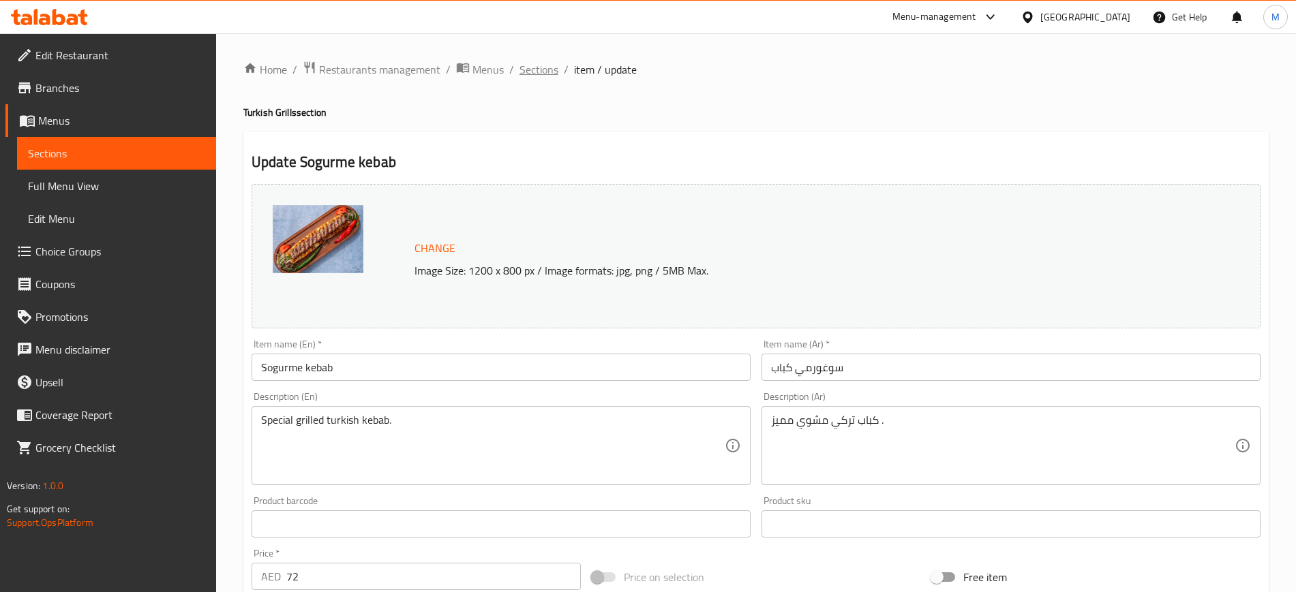
click at [549, 73] on span "Sections" at bounding box center [538, 69] width 39 height 16
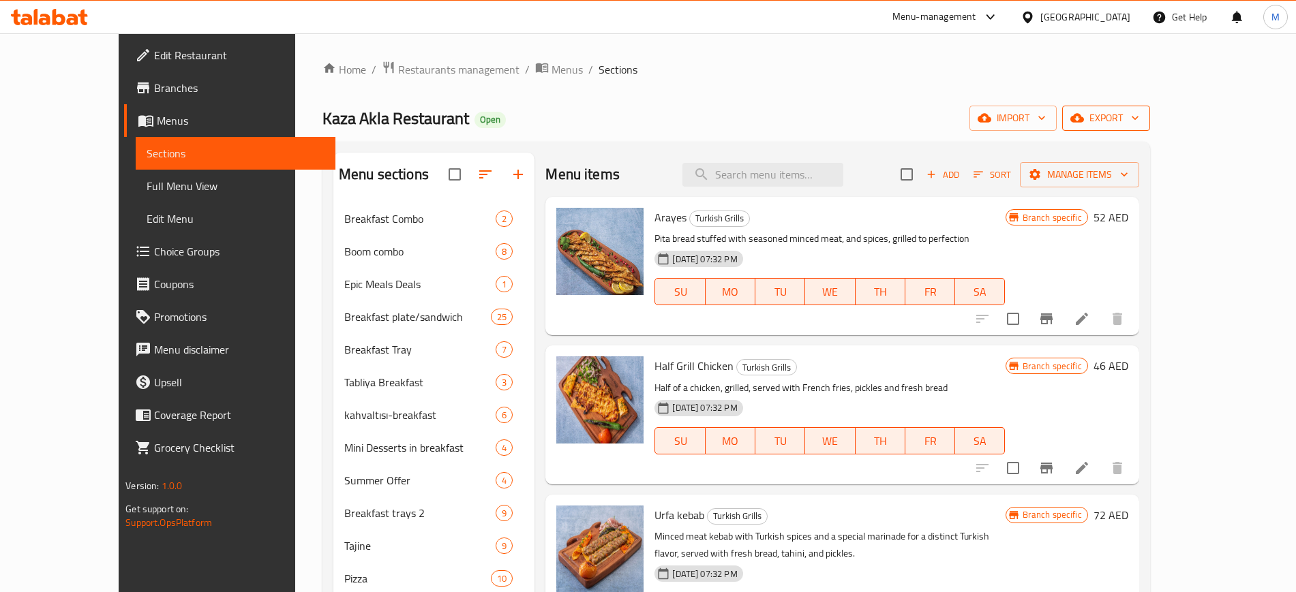
click at [1139, 112] on span "export" at bounding box center [1106, 118] width 66 height 17
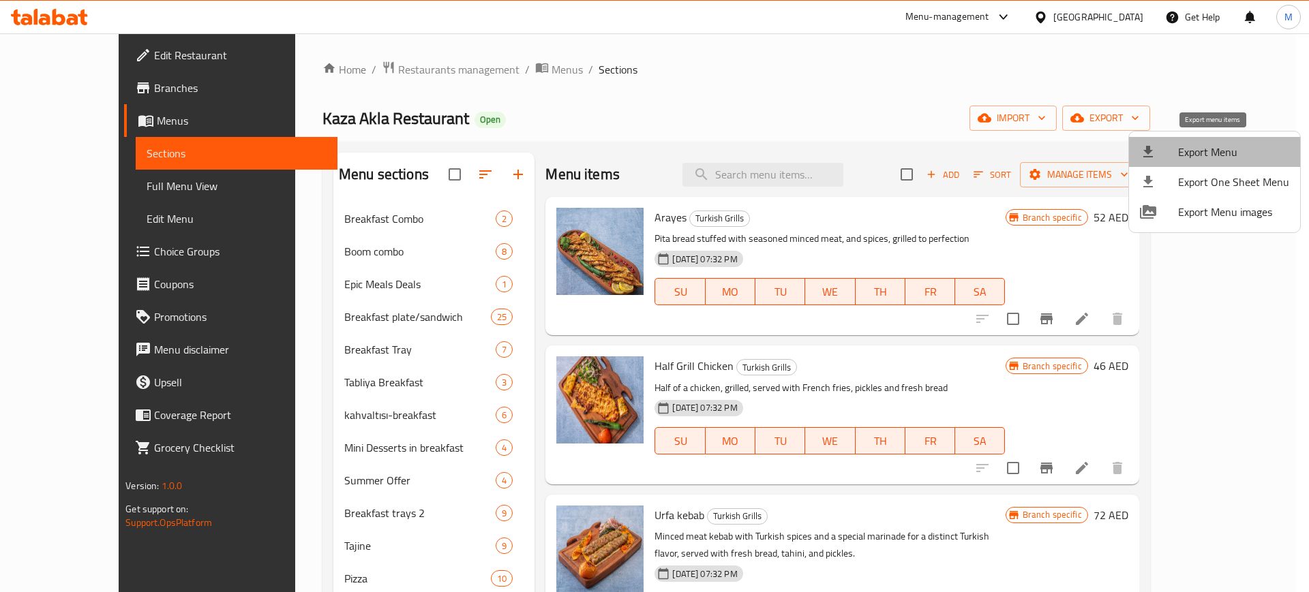
click at [1243, 150] on span "Export Menu" at bounding box center [1233, 152] width 111 height 16
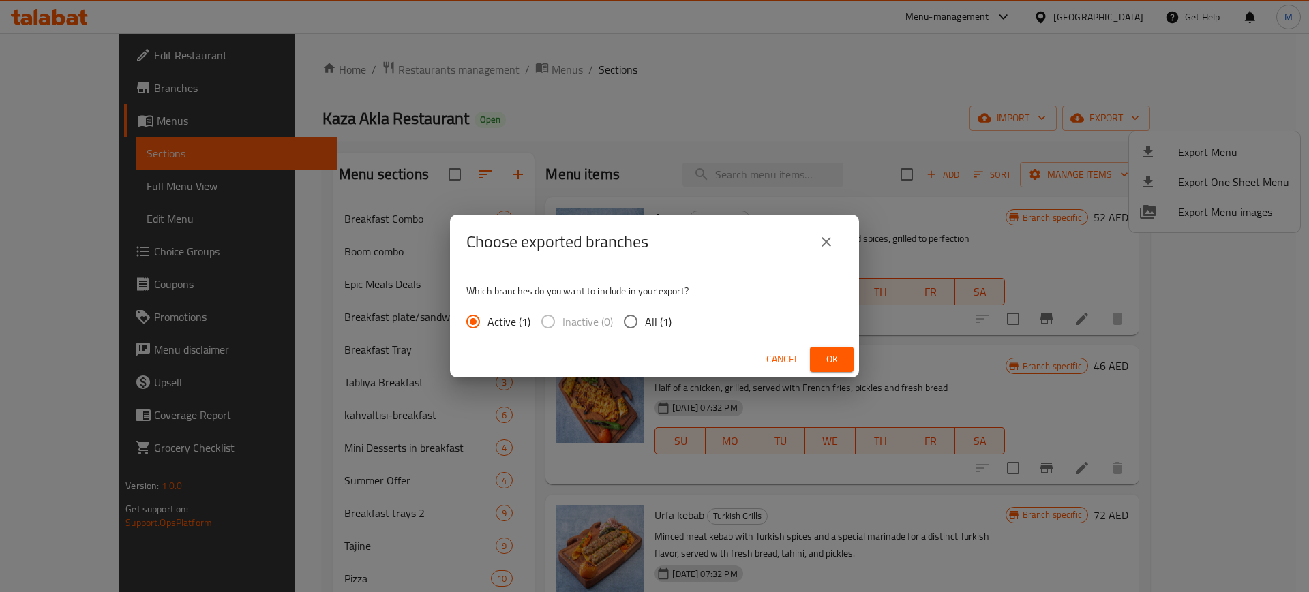
click at [660, 314] on span "All (1)" at bounding box center [658, 322] width 27 height 16
click at [645, 312] on input "All (1)" at bounding box center [630, 321] width 29 height 29
radio input "true"
click at [825, 354] on span "Ok" at bounding box center [832, 359] width 22 height 17
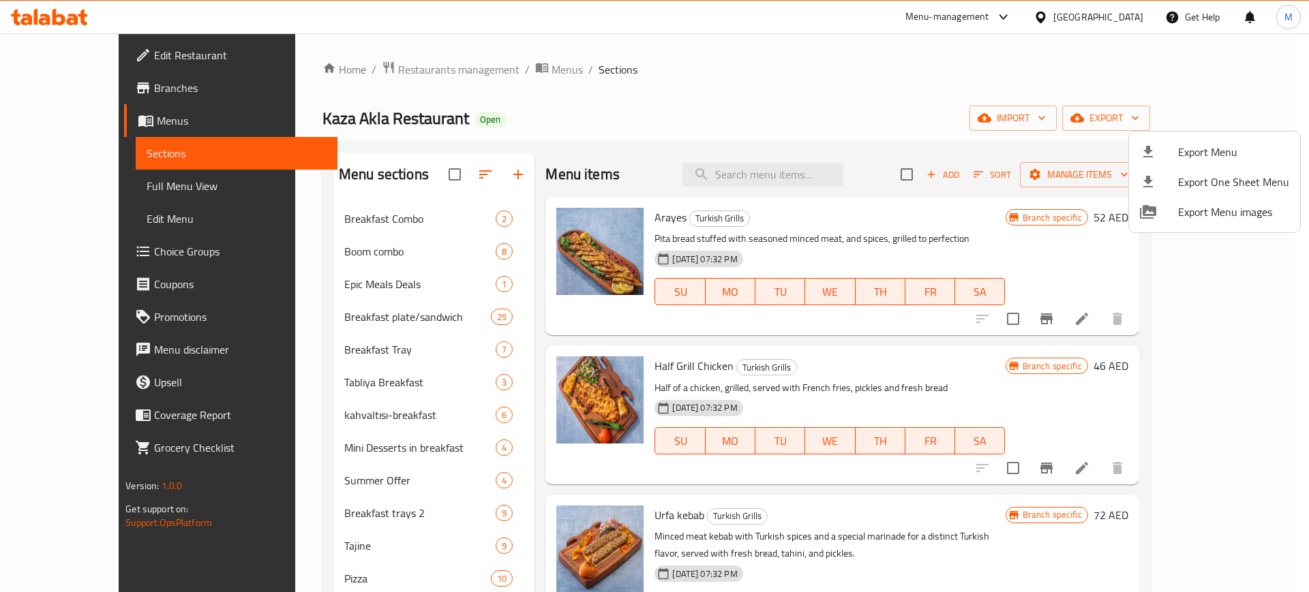
click at [113, 187] on div at bounding box center [654, 296] width 1309 height 592
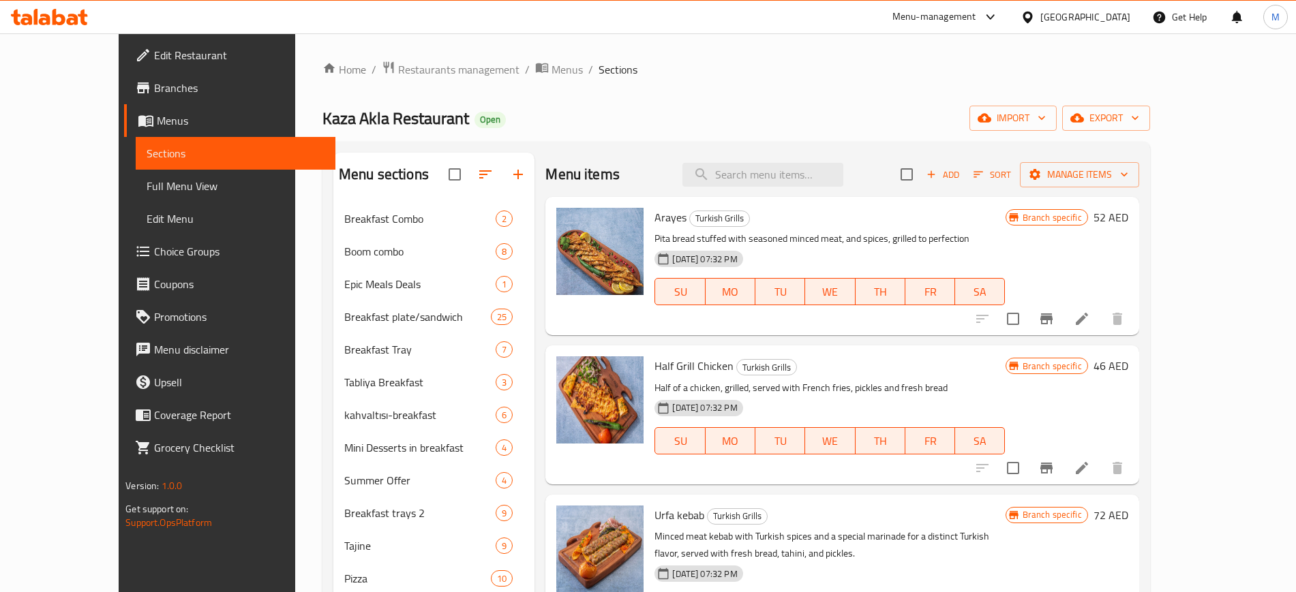
click at [147, 188] on span "Full Menu View" at bounding box center [235, 186] width 177 height 16
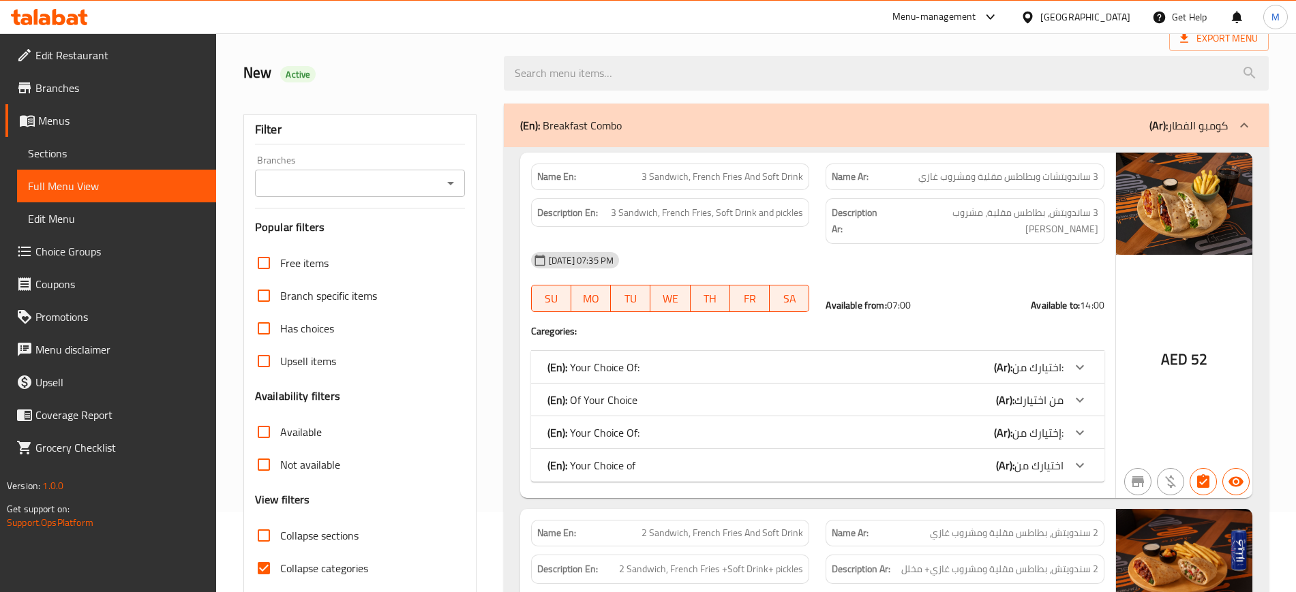
scroll to position [170, 0]
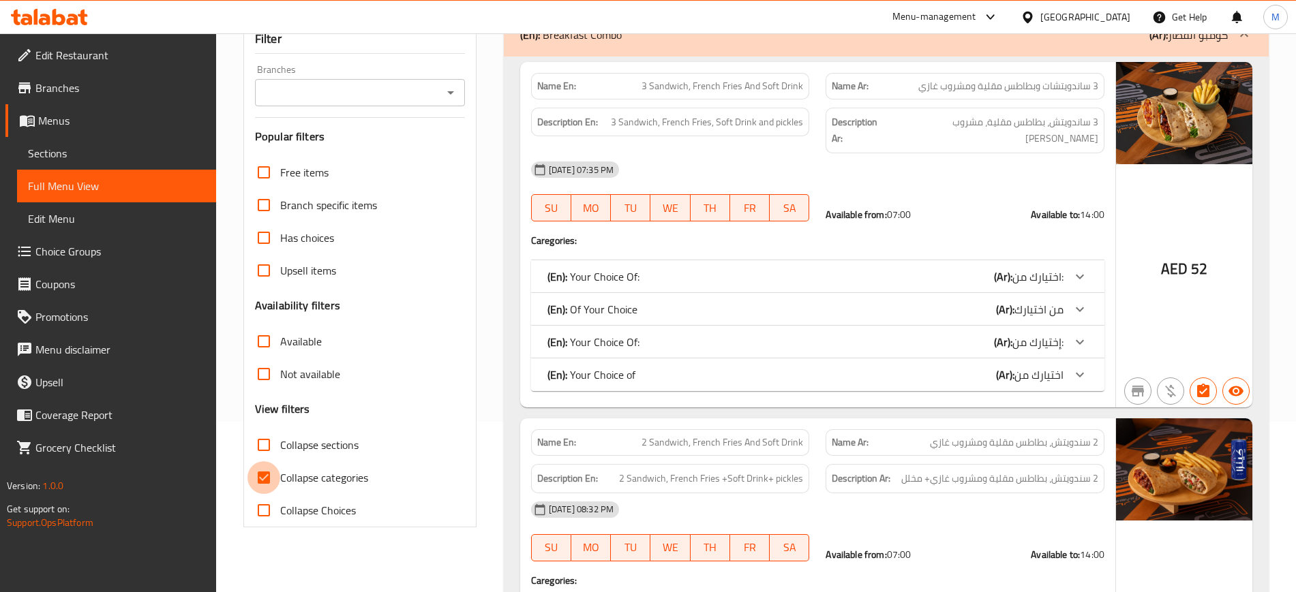
click at [261, 487] on input "Collapse categories" at bounding box center [263, 477] width 33 height 33
checkbox input "false"
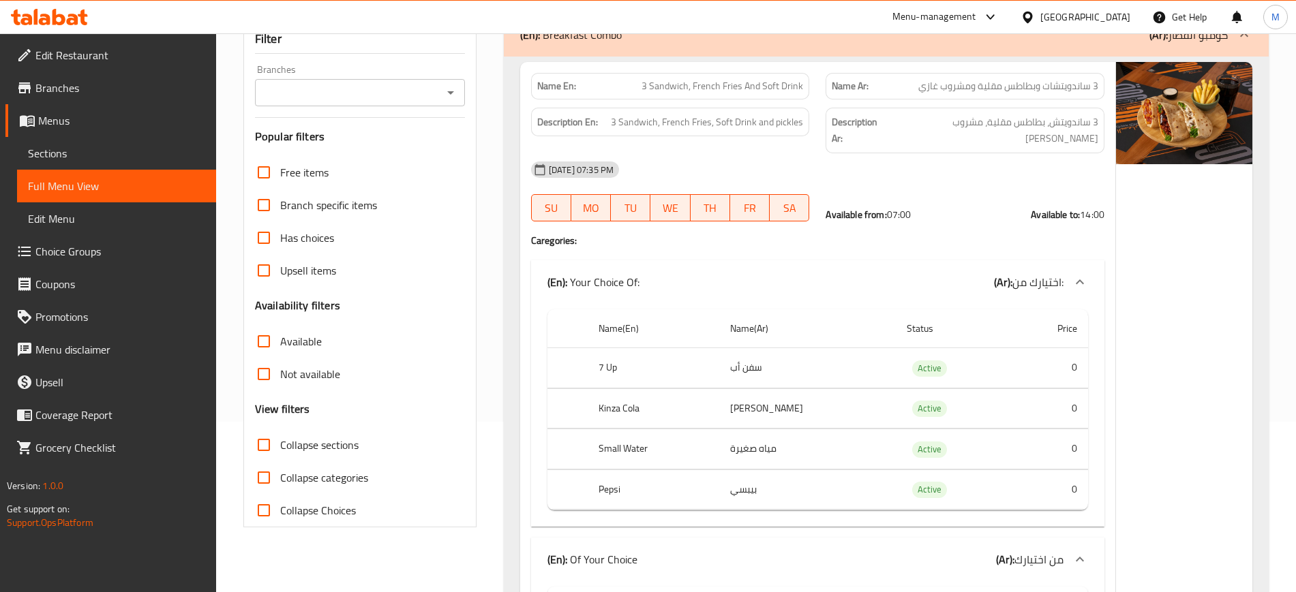
click at [448, 95] on icon "Open" at bounding box center [450, 93] width 16 height 16
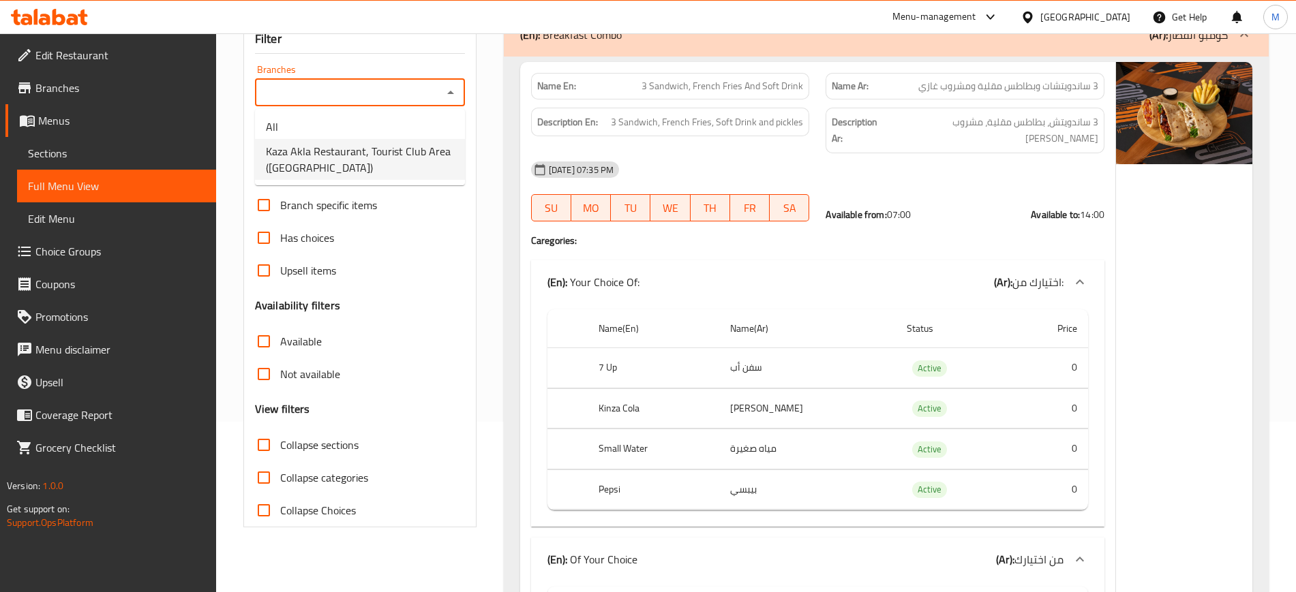
click at [346, 153] on span "Kaza Akla Restaurant, Tourist Club Area ([GEOGRAPHIC_DATA])" at bounding box center [360, 159] width 188 height 33
type input "Kaza Akla Restaurant, Tourist Club Area ([GEOGRAPHIC_DATA])"
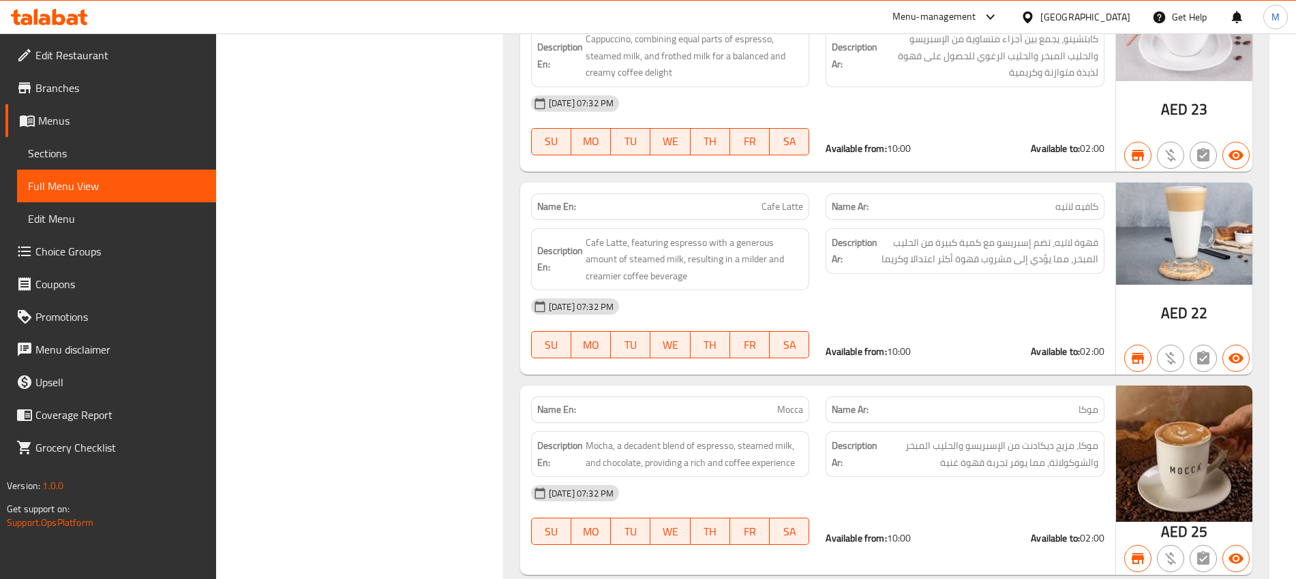
scroll to position [100496, 0]
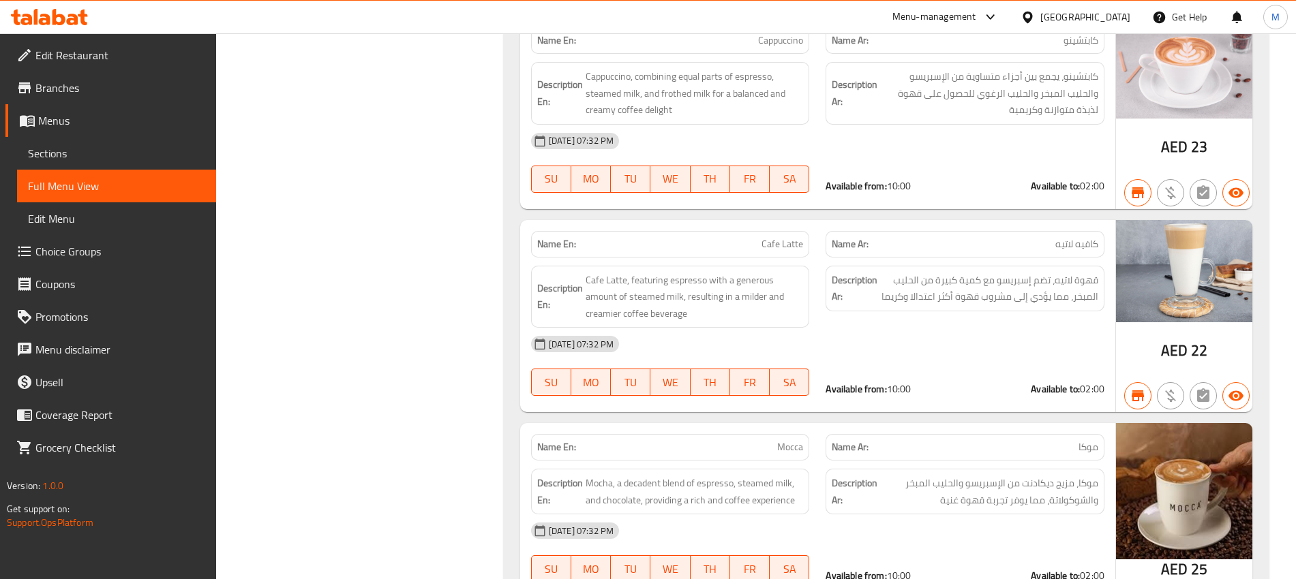
click at [91, 99] on link "Branches" at bounding box center [110, 88] width 211 height 33
